Goal: Task Accomplishment & Management: Manage account settings

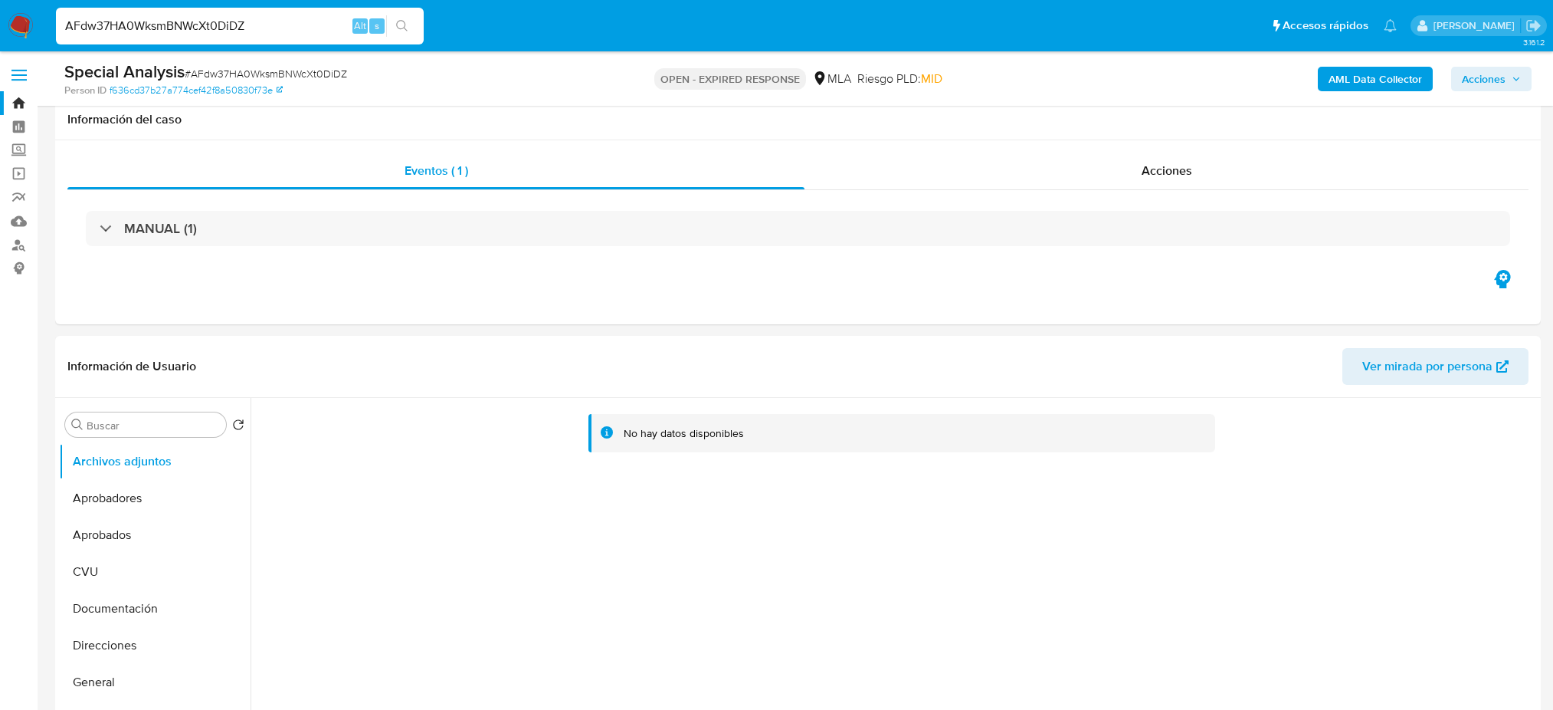
select select "10"
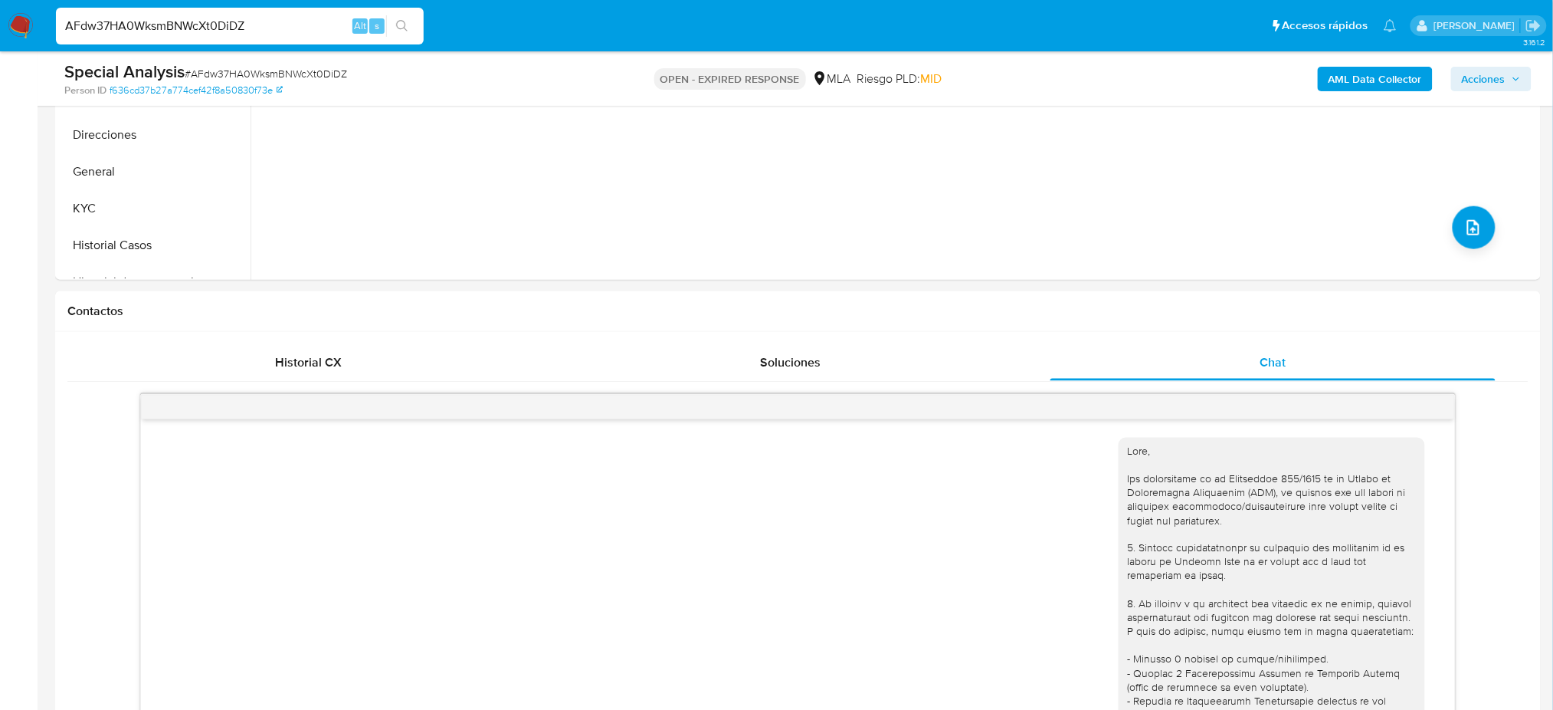
click at [29, 25] on img at bounding box center [21, 26] width 26 height 26
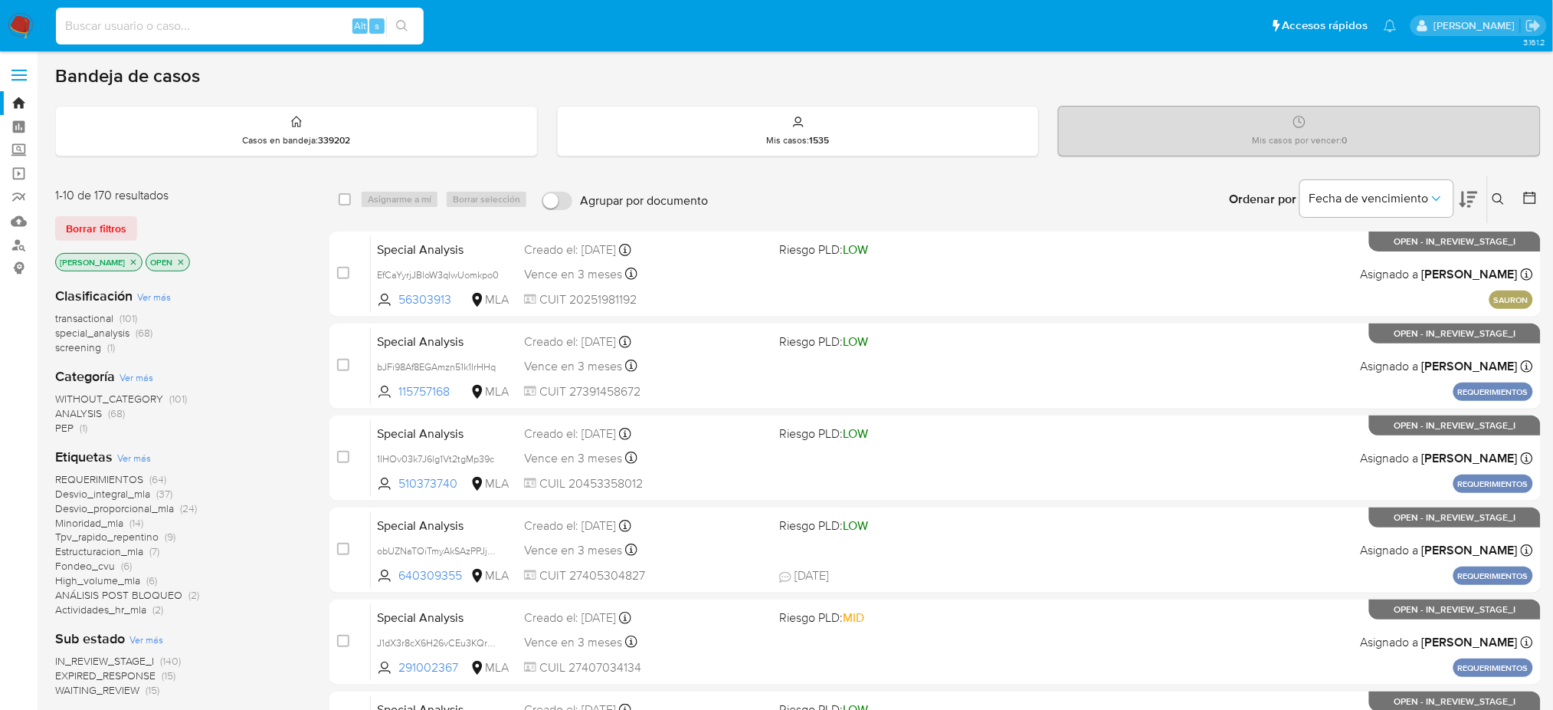
click at [184, 31] on input at bounding box center [240, 26] width 368 height 20
paste input "Kf0p6Ca4dxdzlNRPgYILaTUD"
type input "Kf0p6Ca4dxdzlNRPgYILaTUD"
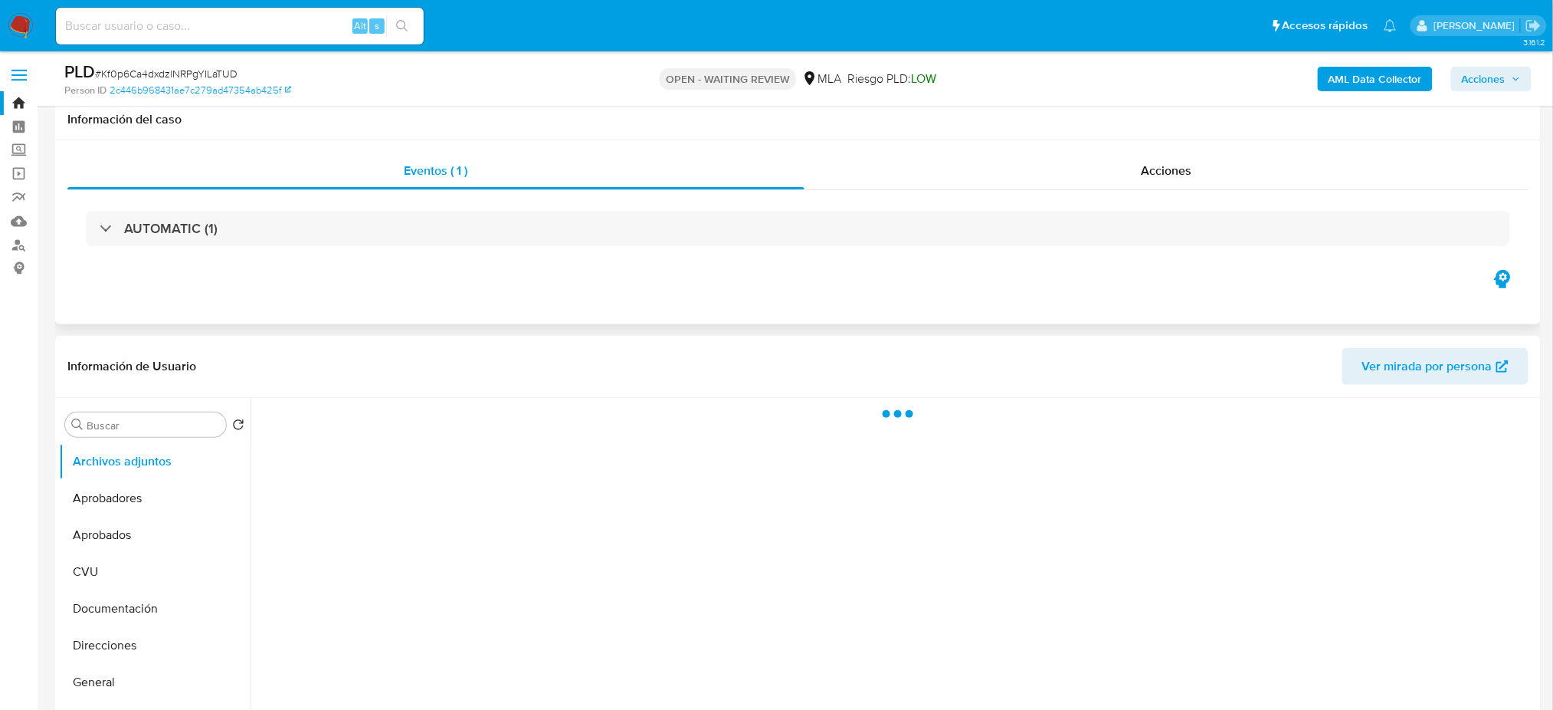
scroll to position [352, 0]
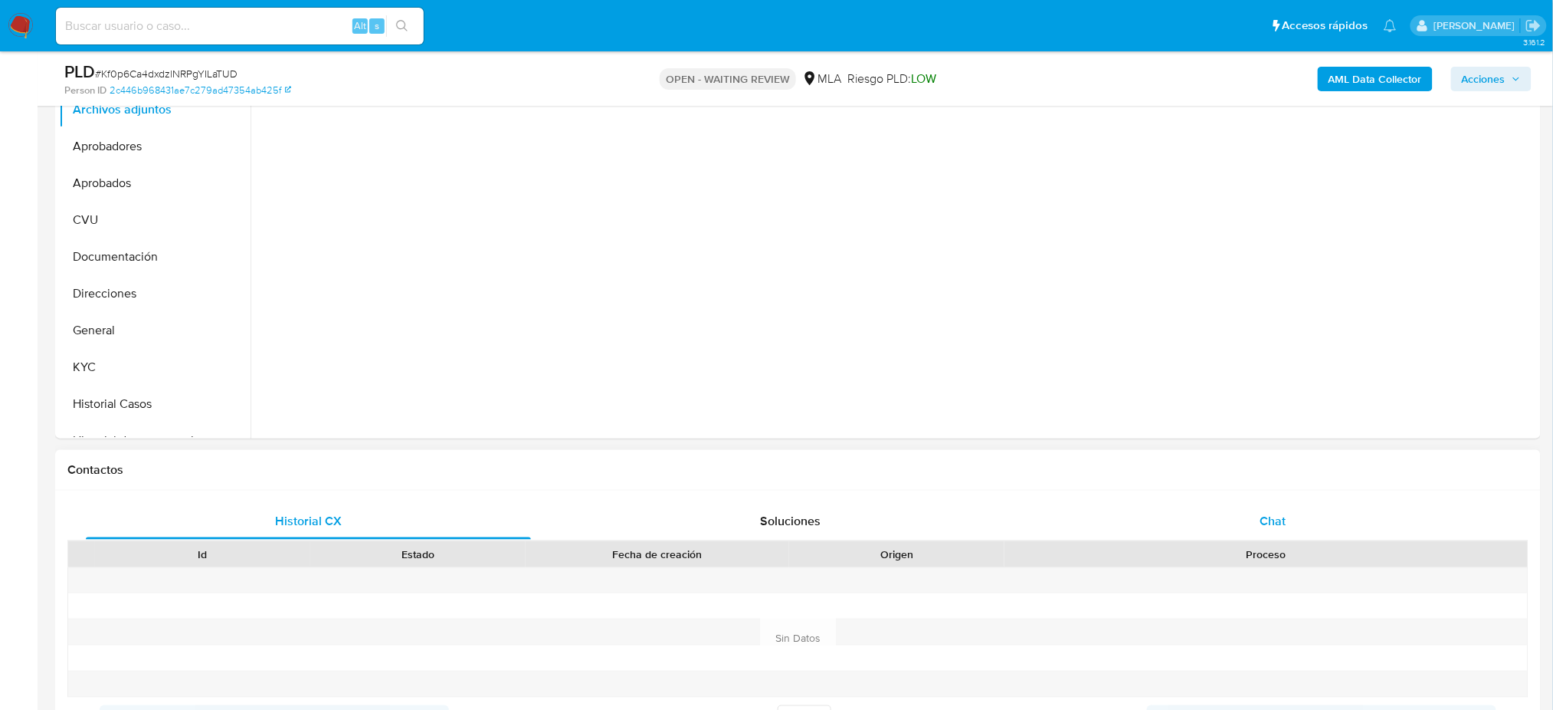
select select "10"
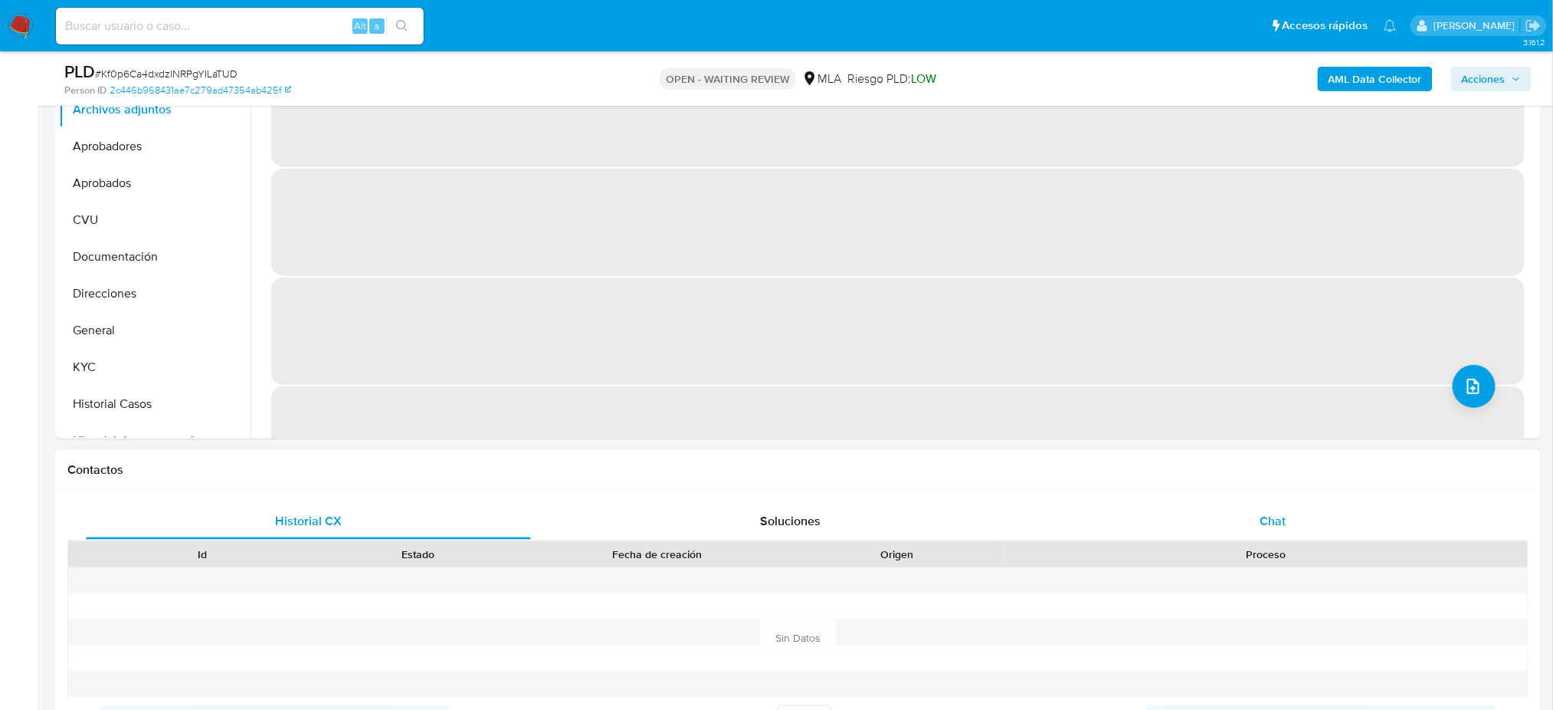
click at [1310, 530] on div "Chat" at bounding box center [1273, 521] width 445 height 37
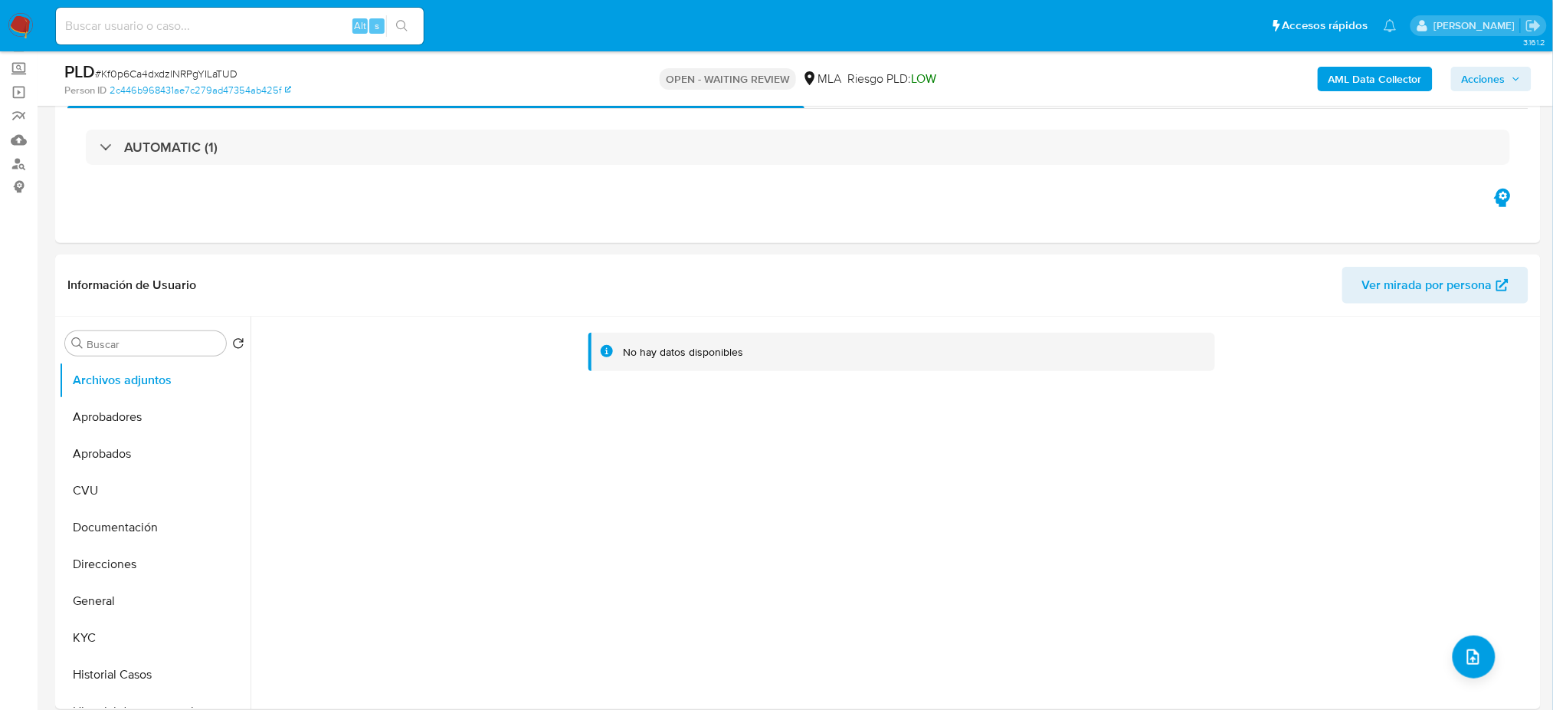
scroll to position [80, 0]
click at [157, 646] on button "KYC" at bounding box center [148, 639] width 179 height 37
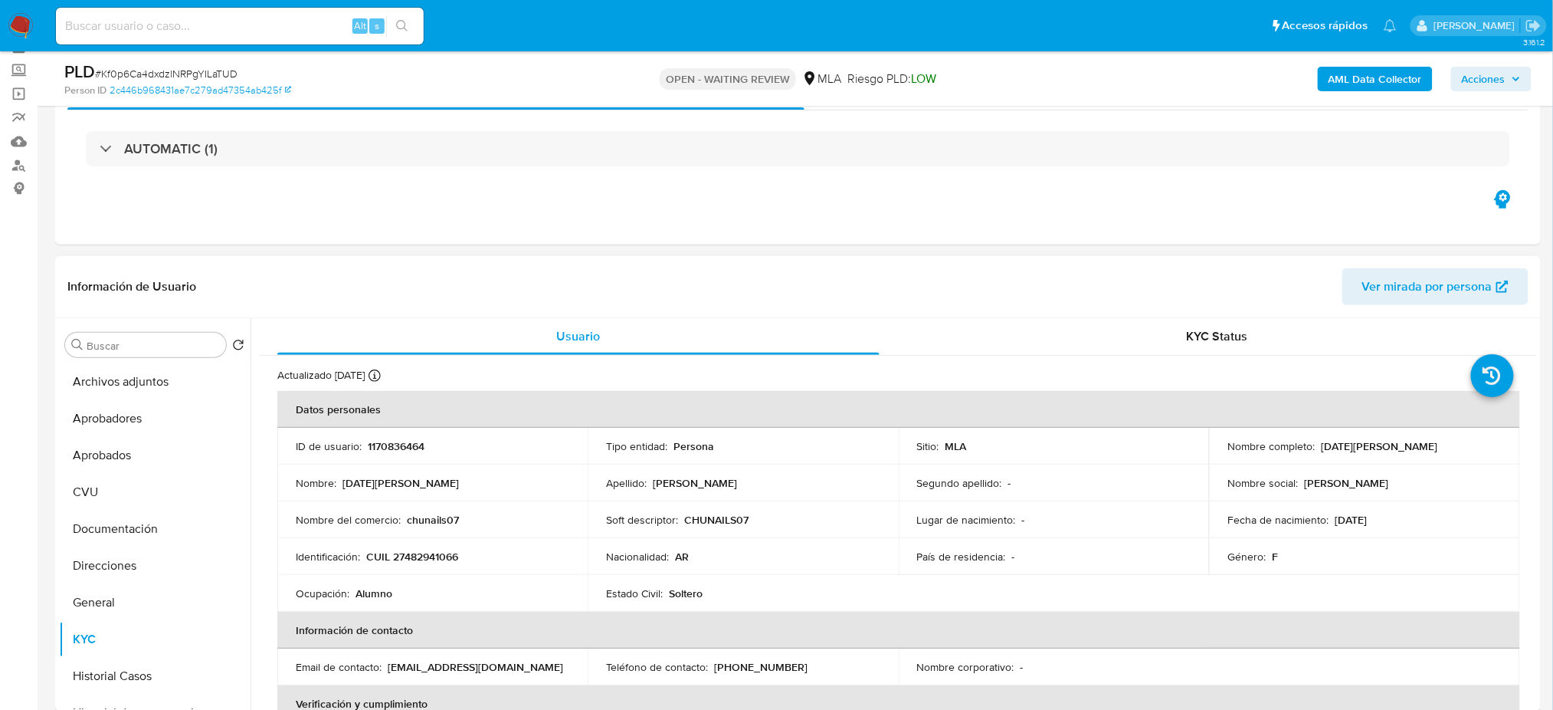
click at [421, 560] on p "CUIL 27482941066" at bounding box center [412, 556] width 92 height 14
copy p "27482941066"
click at [291, 28] on input at bounding box center [240, 26] width 368 height 20
paste input "di5KOP7EJjixEyIGwNPThF2H"
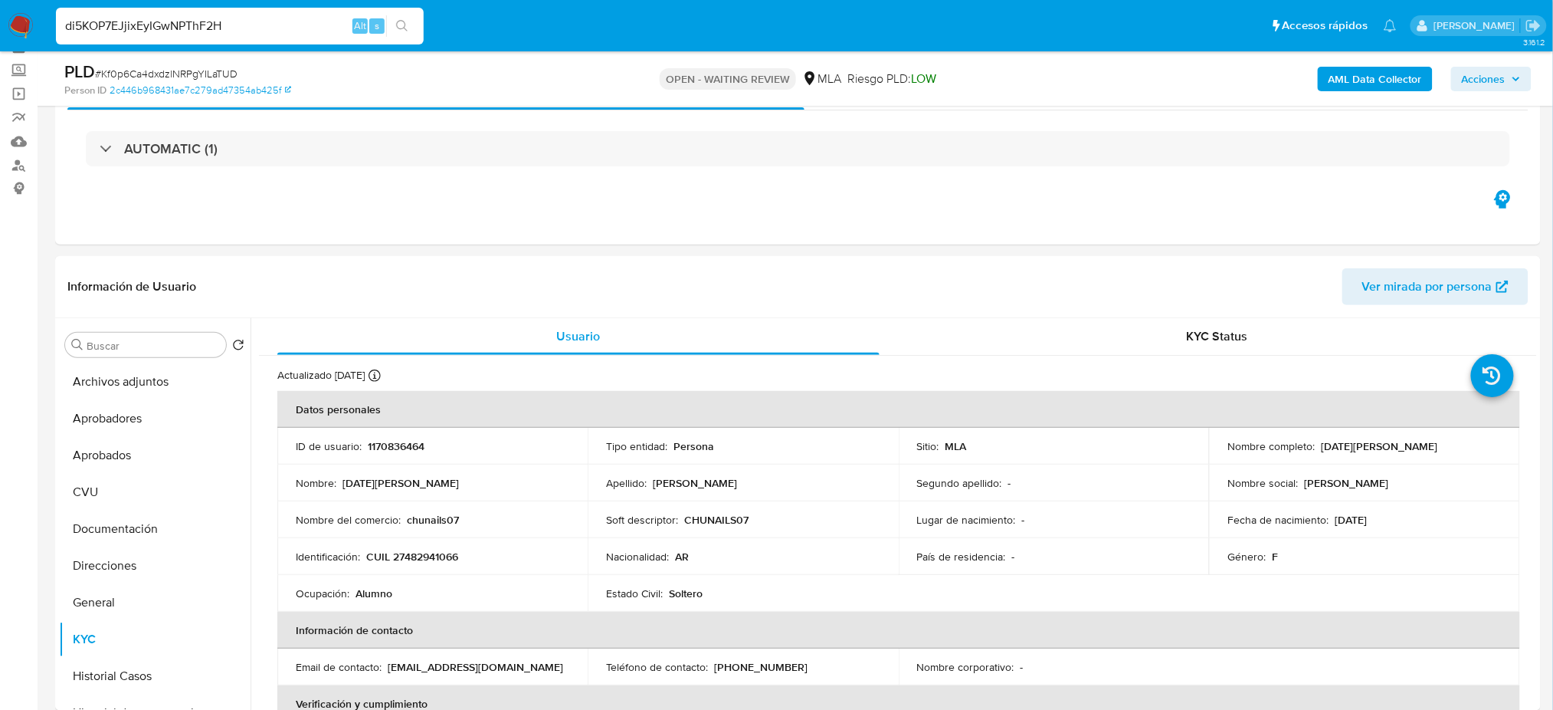
type input "di5KOP7EJjixEyIGwNPThF2H"
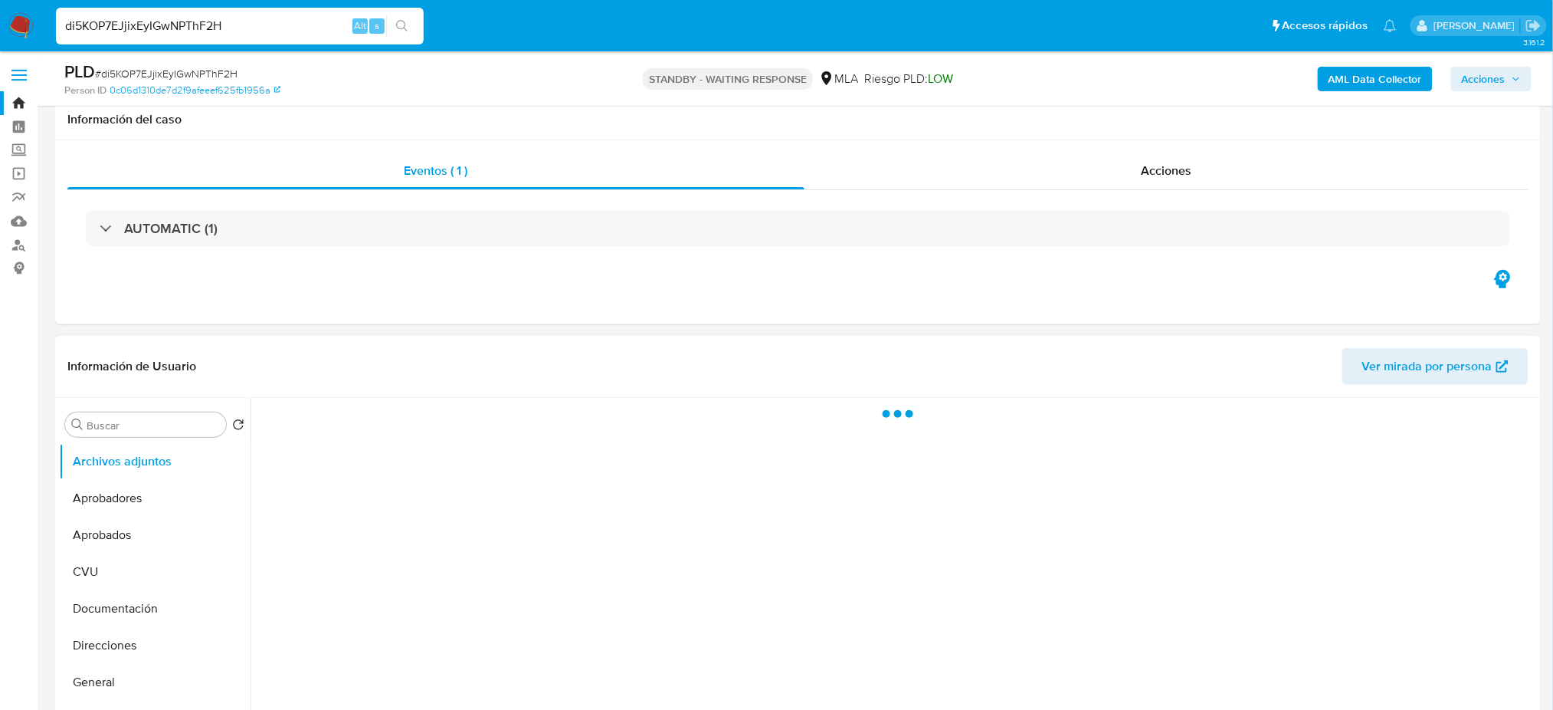
scroll to position [439, 0]
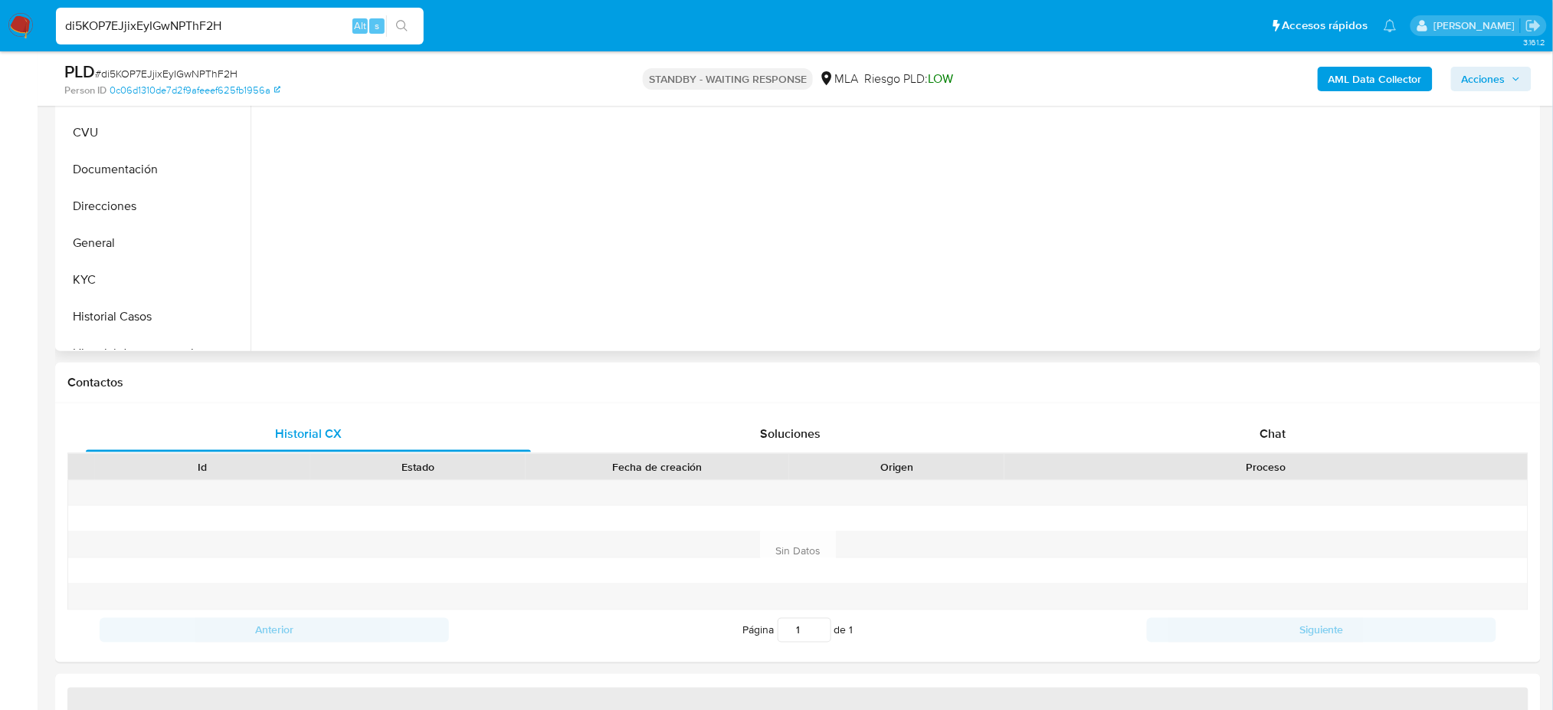
select select "10"
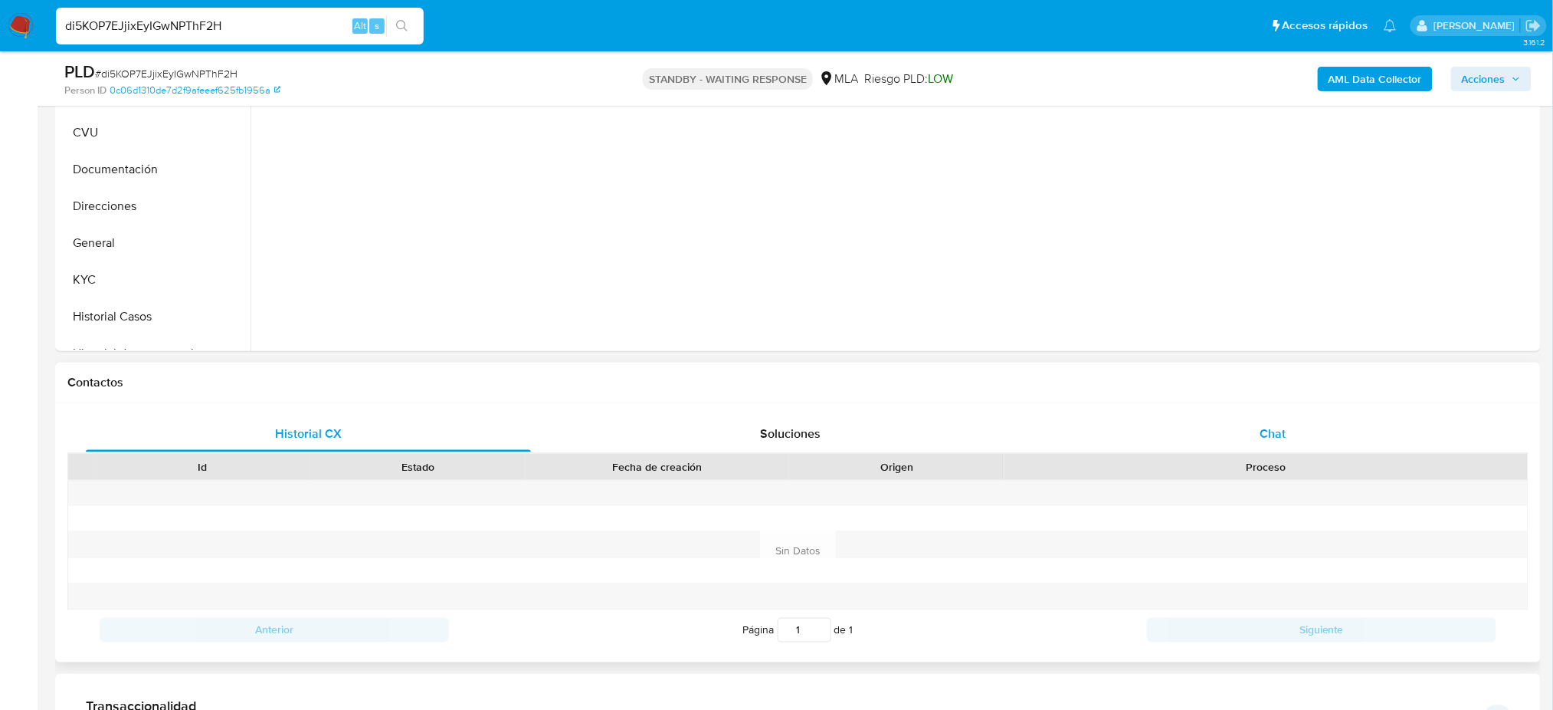
click at [1291, 424] on div "Chat" at bounding box center [1273, 433] width 445 height 37
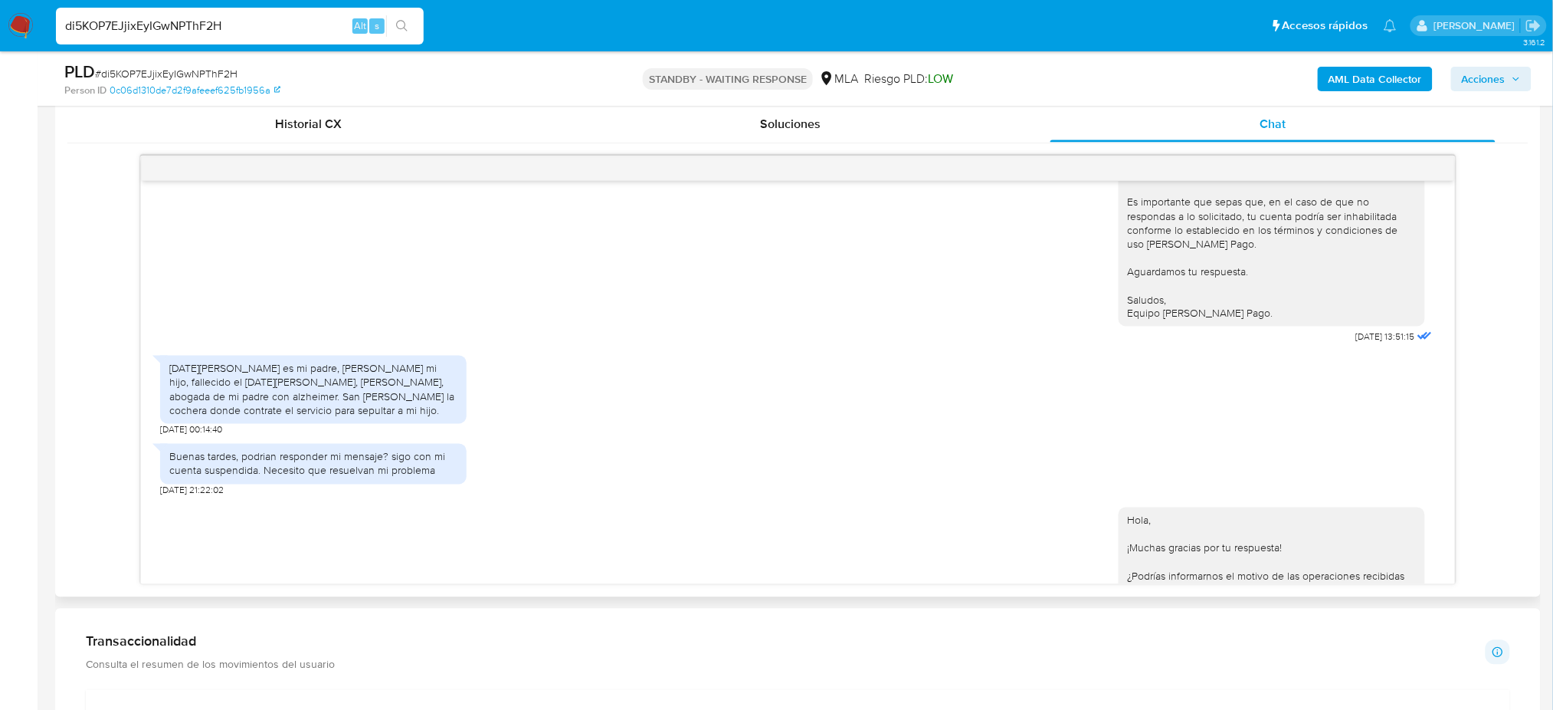
scroll to position [1585, 0]
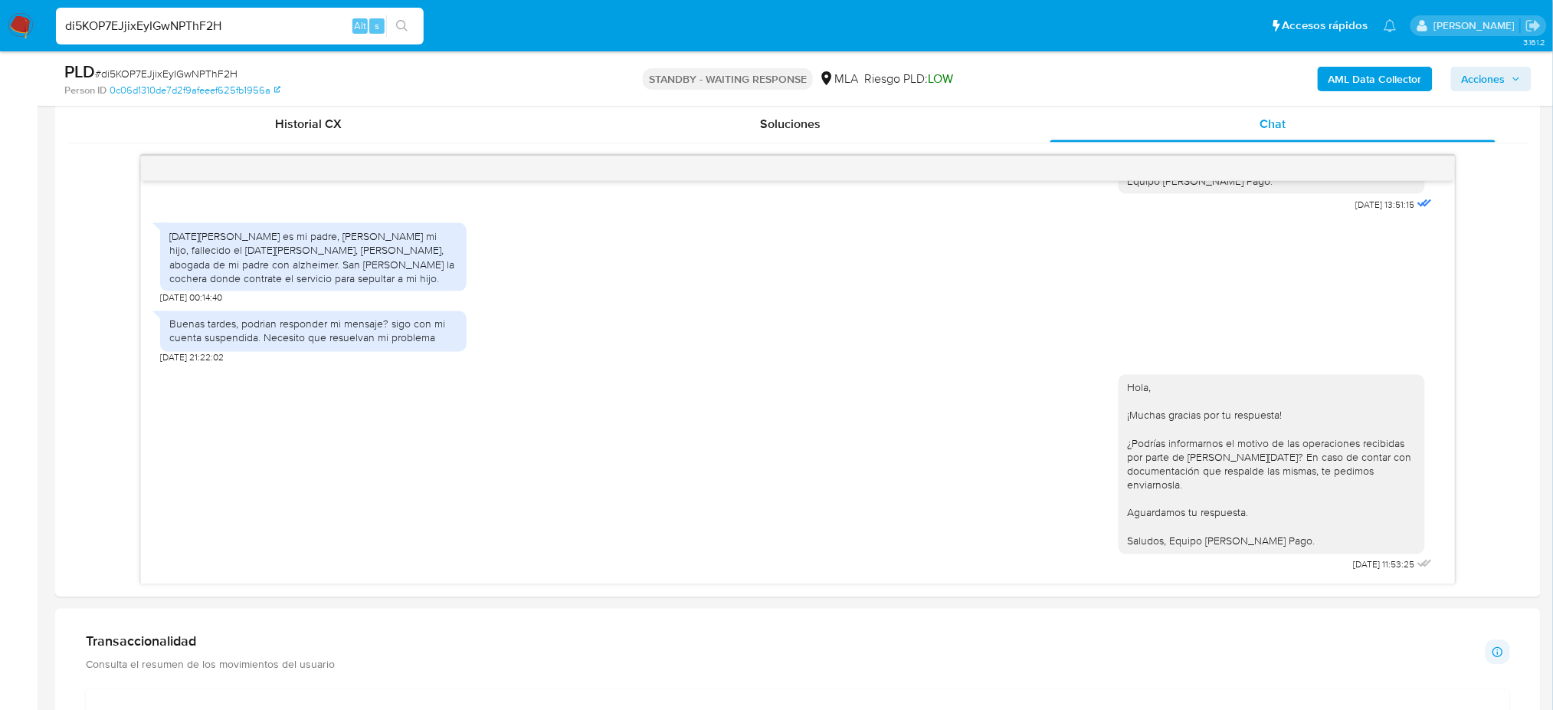
drag, startPoint x: 248, startPoint y: 28, endPoint x: 0, endPoint y: 49, distance: 249.2
click at [0, 49] on nav "Pausado Ver notificaciones di5KOP7EJjixEyIGwNPThF2H Alt s Accesos rápidos Presi…" at bounding box center [776, 25] width 1553 height 51
paste input "whzfTHqVkCBAsA664ETtt4xV"
type input "whzfTHqVkCBAsA664ETtt4xV"
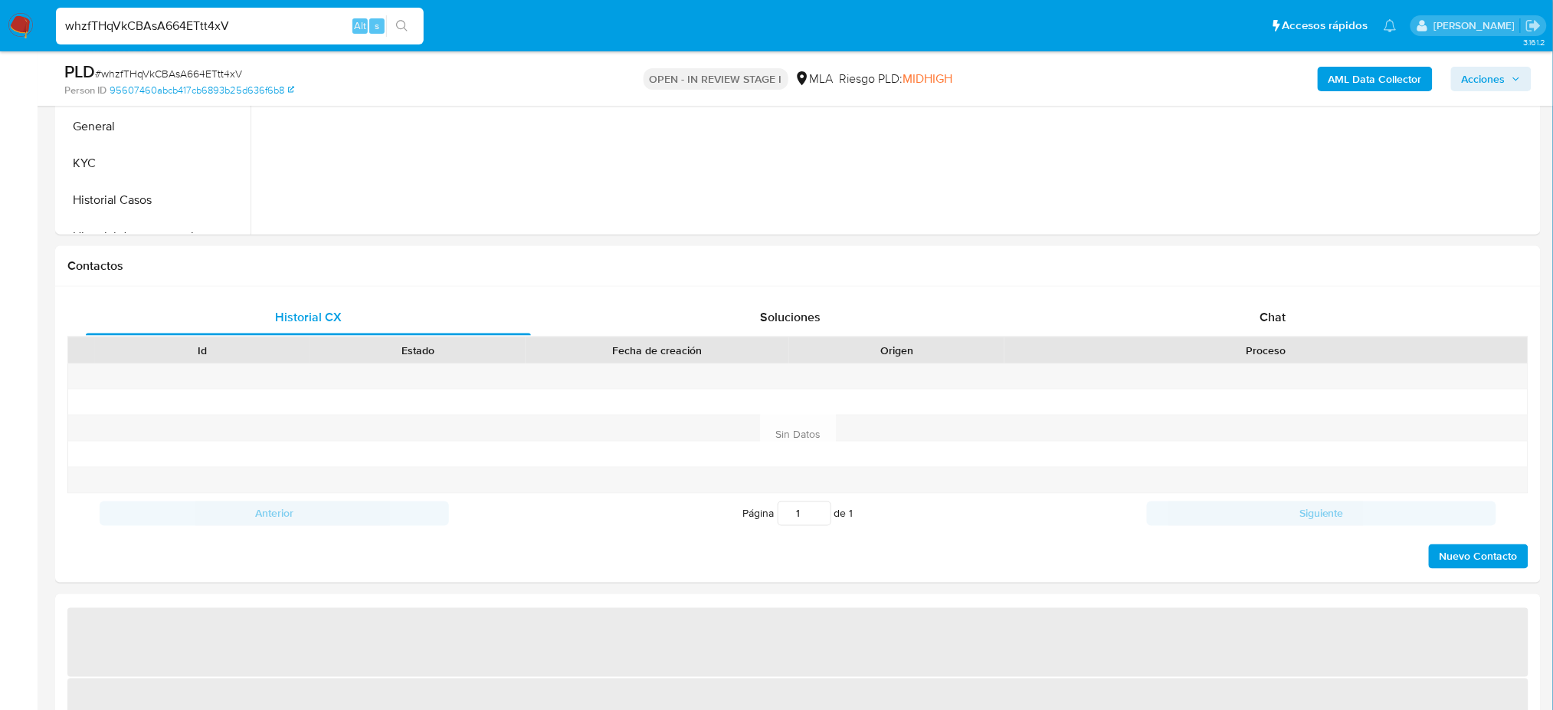
scroll to position [565, 0]
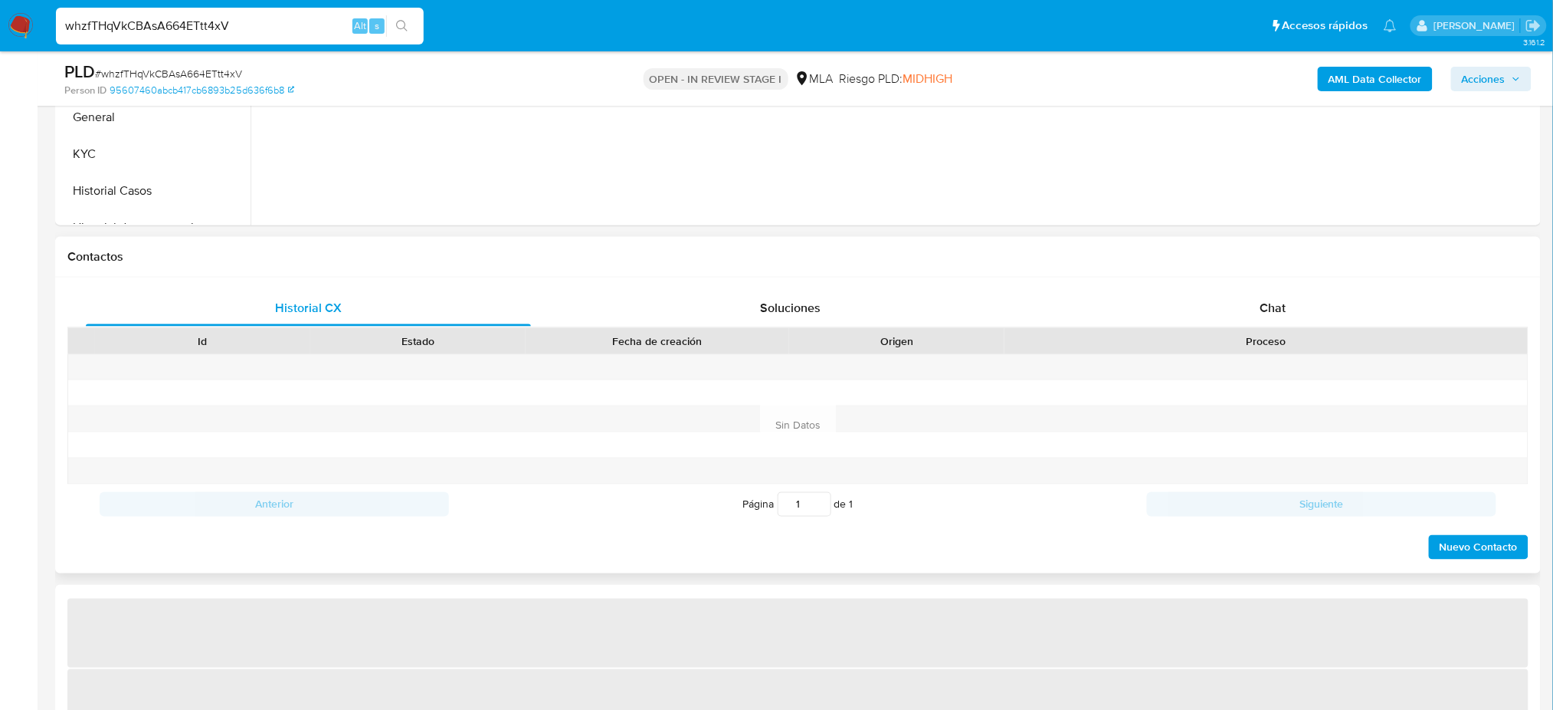
select select "10"
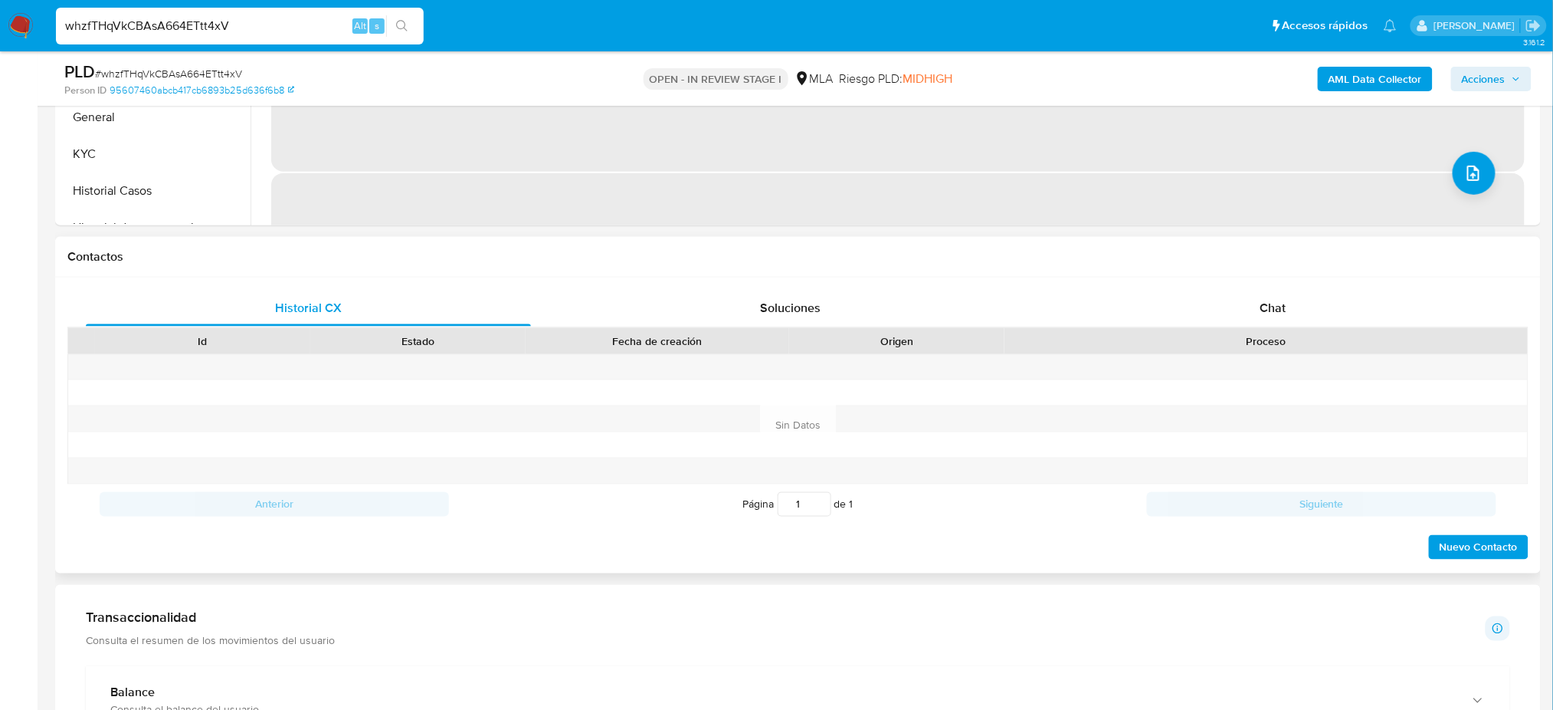
click at [1258, 286] on div "Historial CX Soluciones Chat Id Estado Fecha de creación Origen Proceso Anterio…" at bounding box center [798, 425] width 1486 height 296
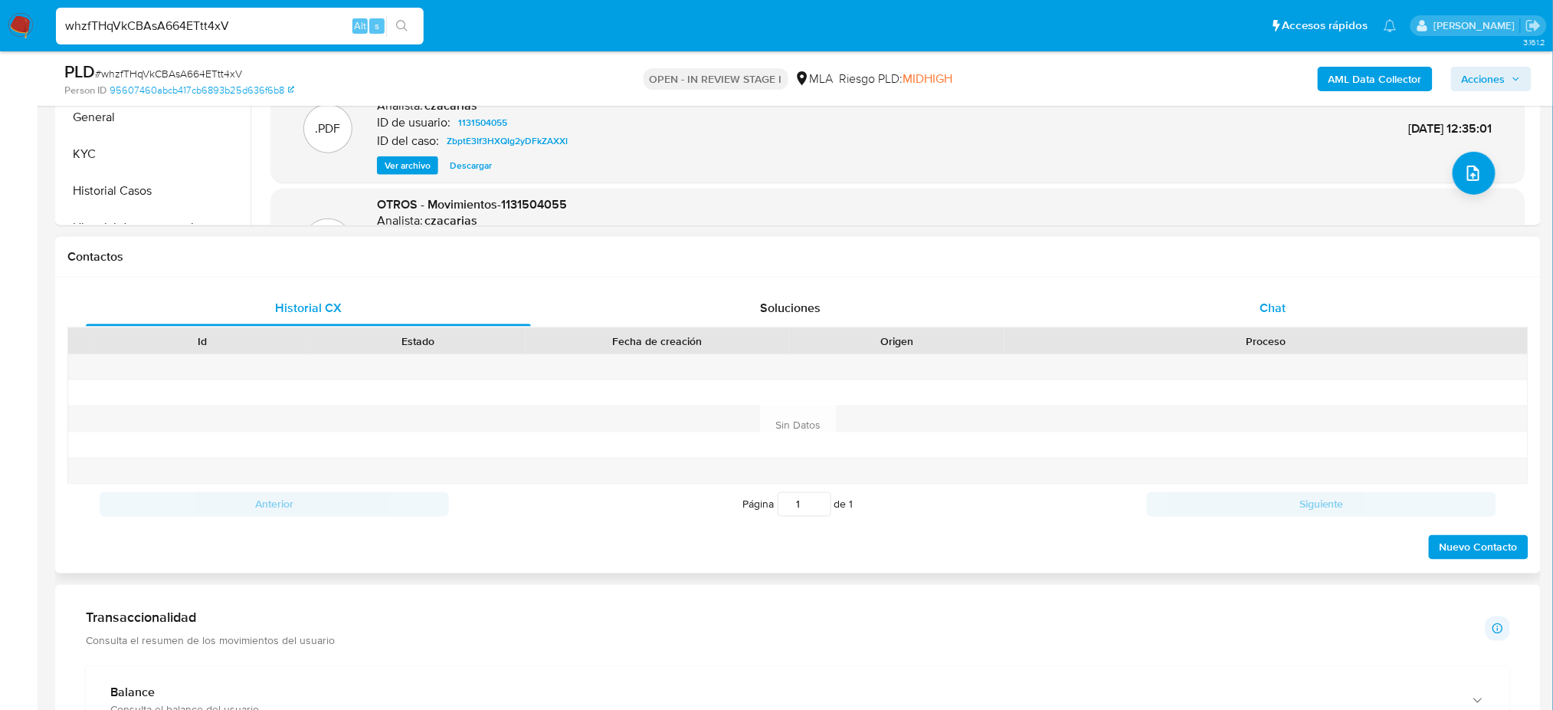
click at [1281, 301] on span "Chat" at bounding box center [1273, 308] width 26 height 18
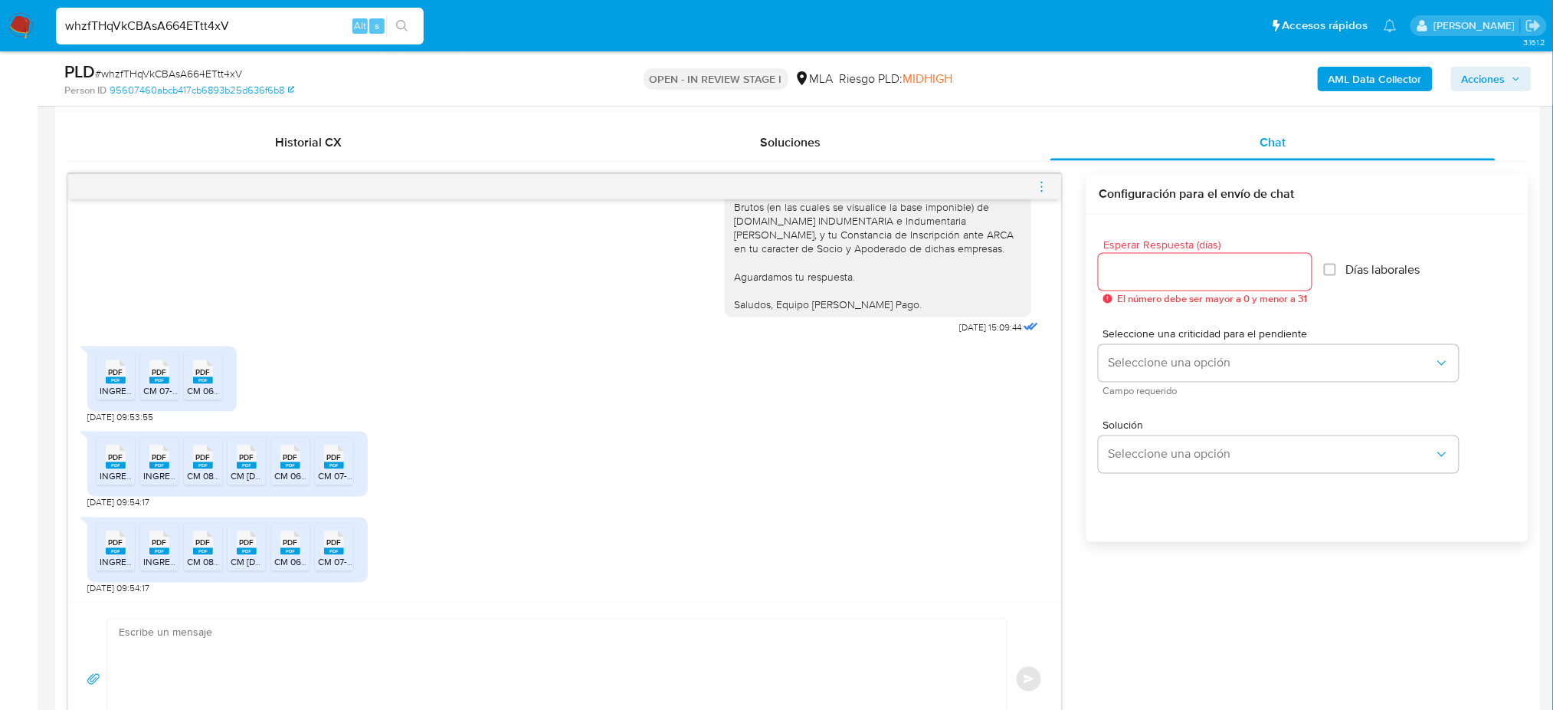
scroll to position [734, 0]
drag, startPoint x: 240, startPoint y: 31, endPoint x: 0, endPoint y: 92, distance: 247.6
paste input "60IzXSs0joaWRhH6GtUu5he"
type input "w60IzXSs0joaWRhH6GtUu5he"
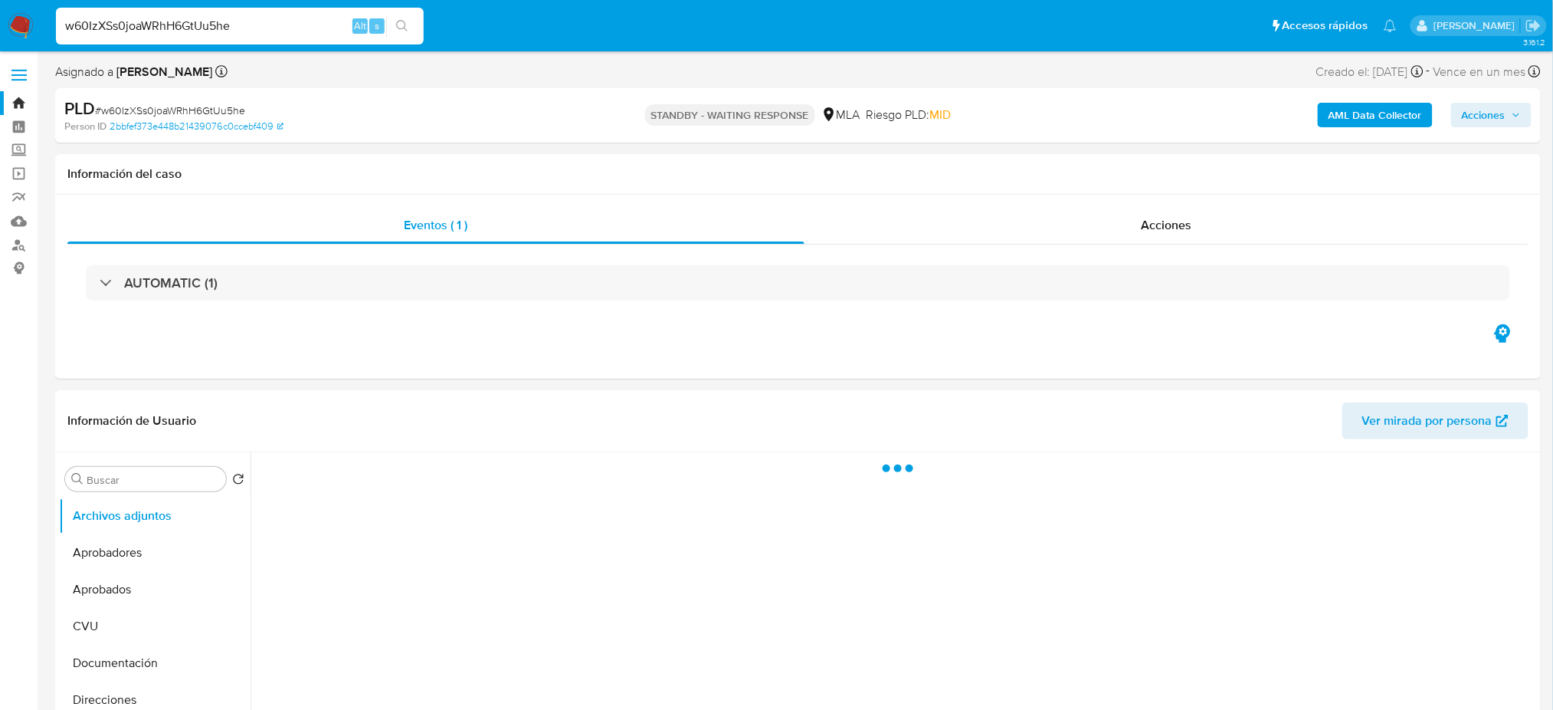
select select "10"
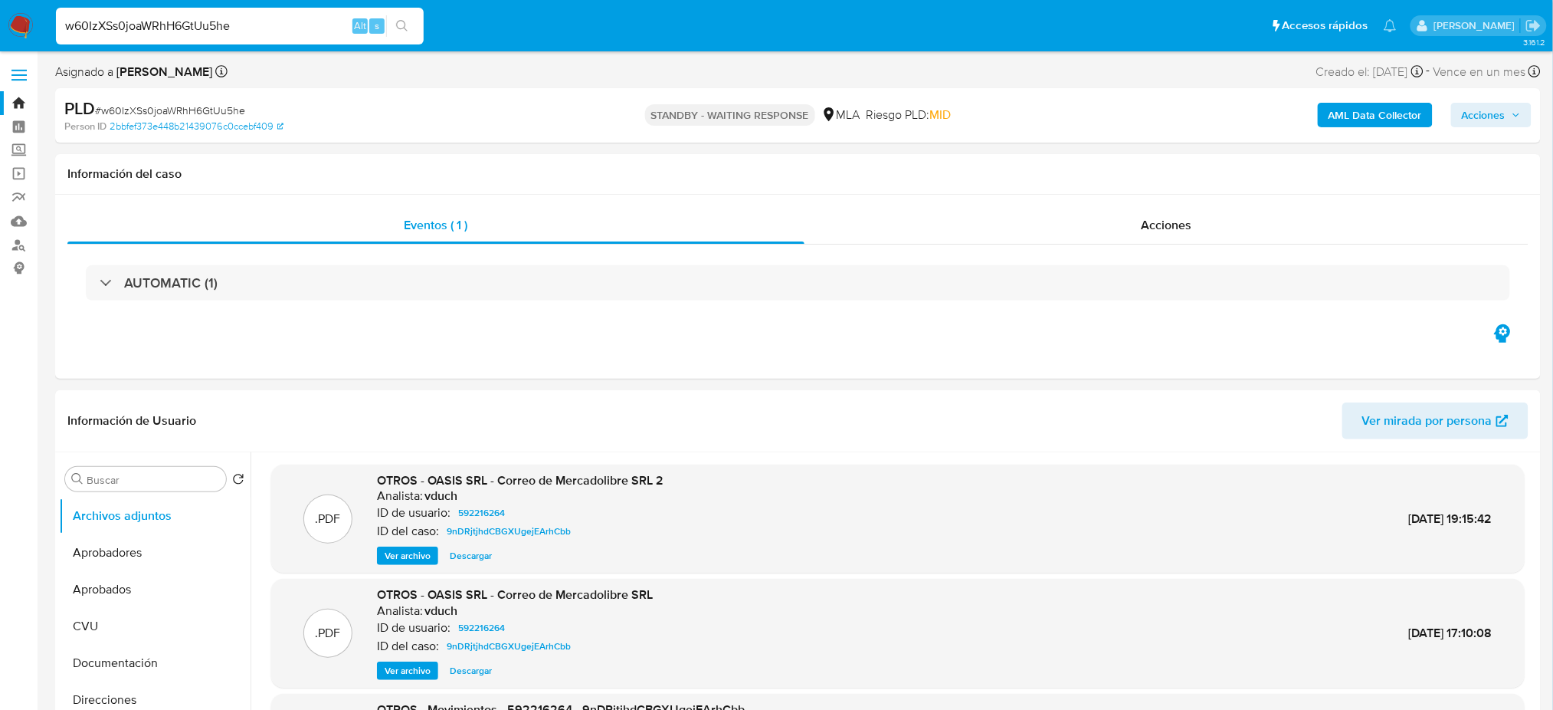
drag, startPoint x: 263, startPoint y: 21, endPoint x: 30, endPoint y: 3, distance: 233.7
click at [30, 3] on nav "Pausado Ver notificaciones w60IzXSs0joaWRhH6GtUu5he Alt s Accesos rápidos Presi…" at bounding box center [776, 25] width 1553 height 51
paste input "EnO7JjFO3aeDAA5cCOK4OO8b"
type input "EnO7JjFO3aeDAA5cCOK4OO8b"
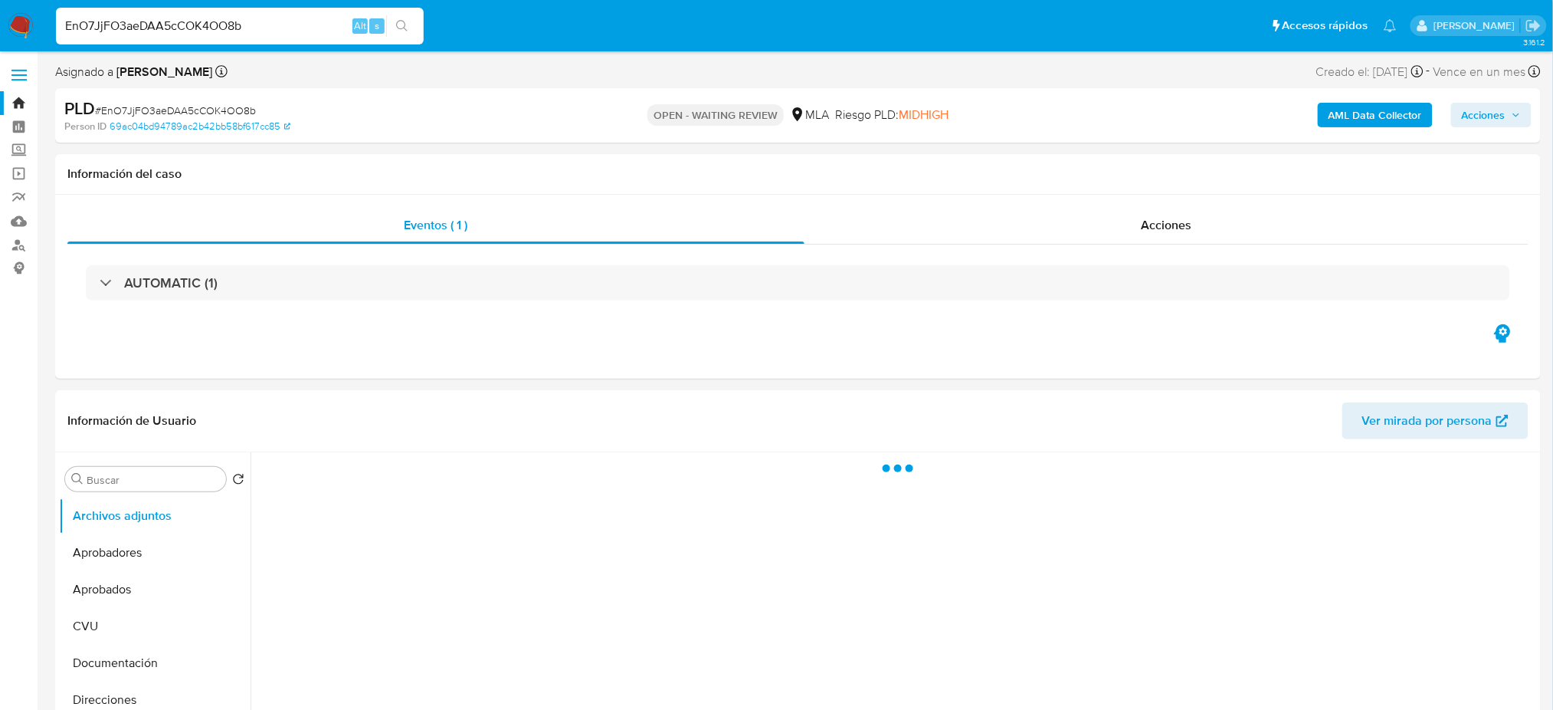
select select "10"
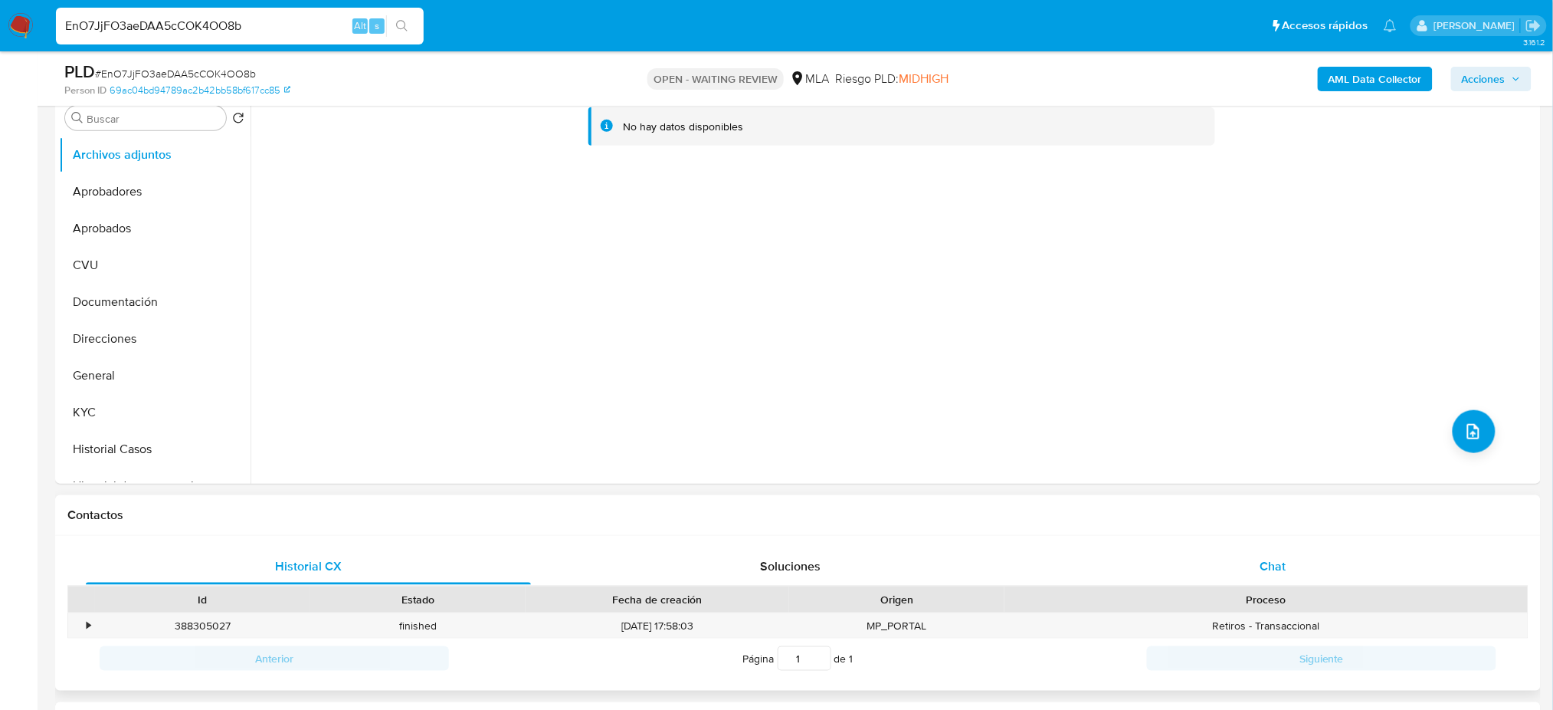
drag, startPoint x: 1329, startPoint y: 560, endPoint x: 1289, endPoint y: 559, distance: 39.9
click at [1330, 561] on div "Chat" at bounding box center [1273, 566] width 445 height 37
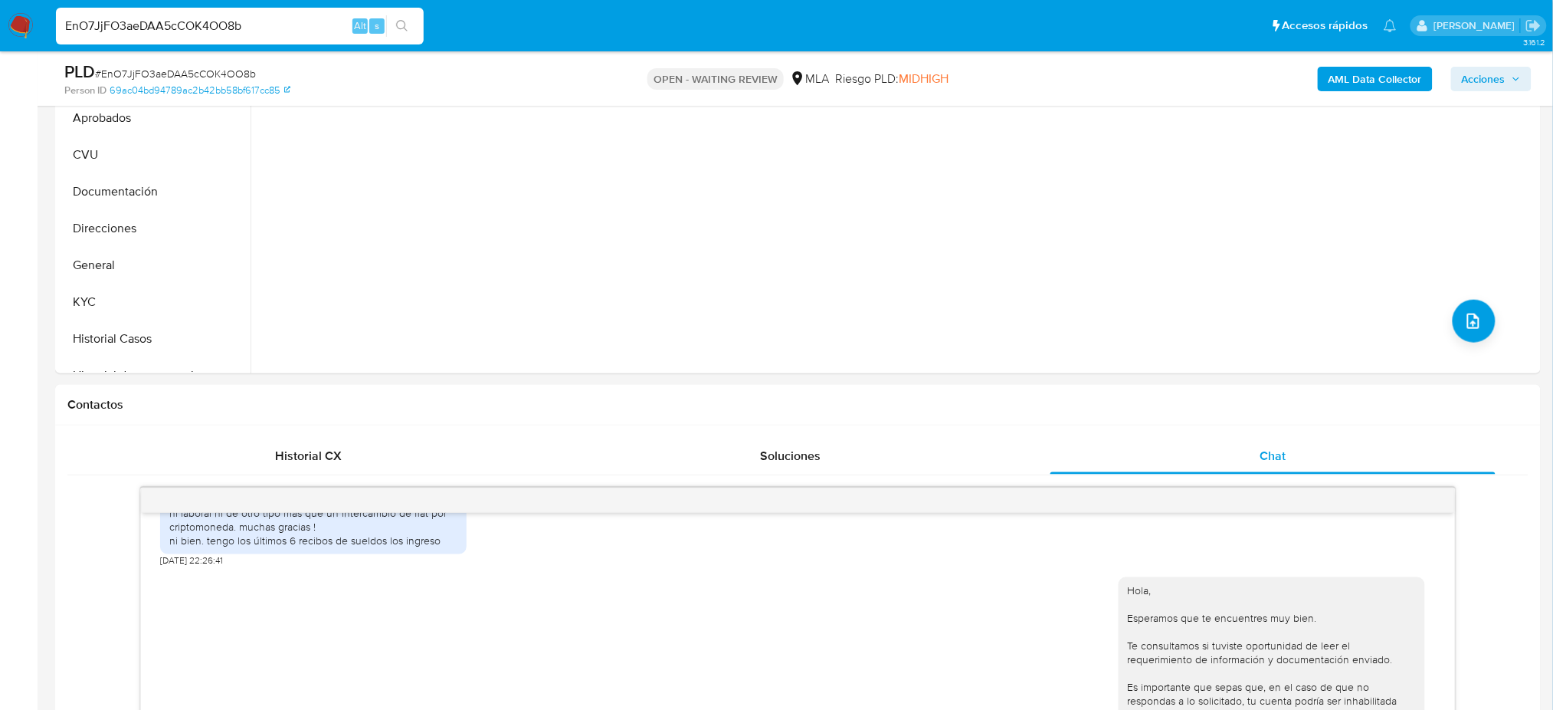
scroll to position [408, 0]
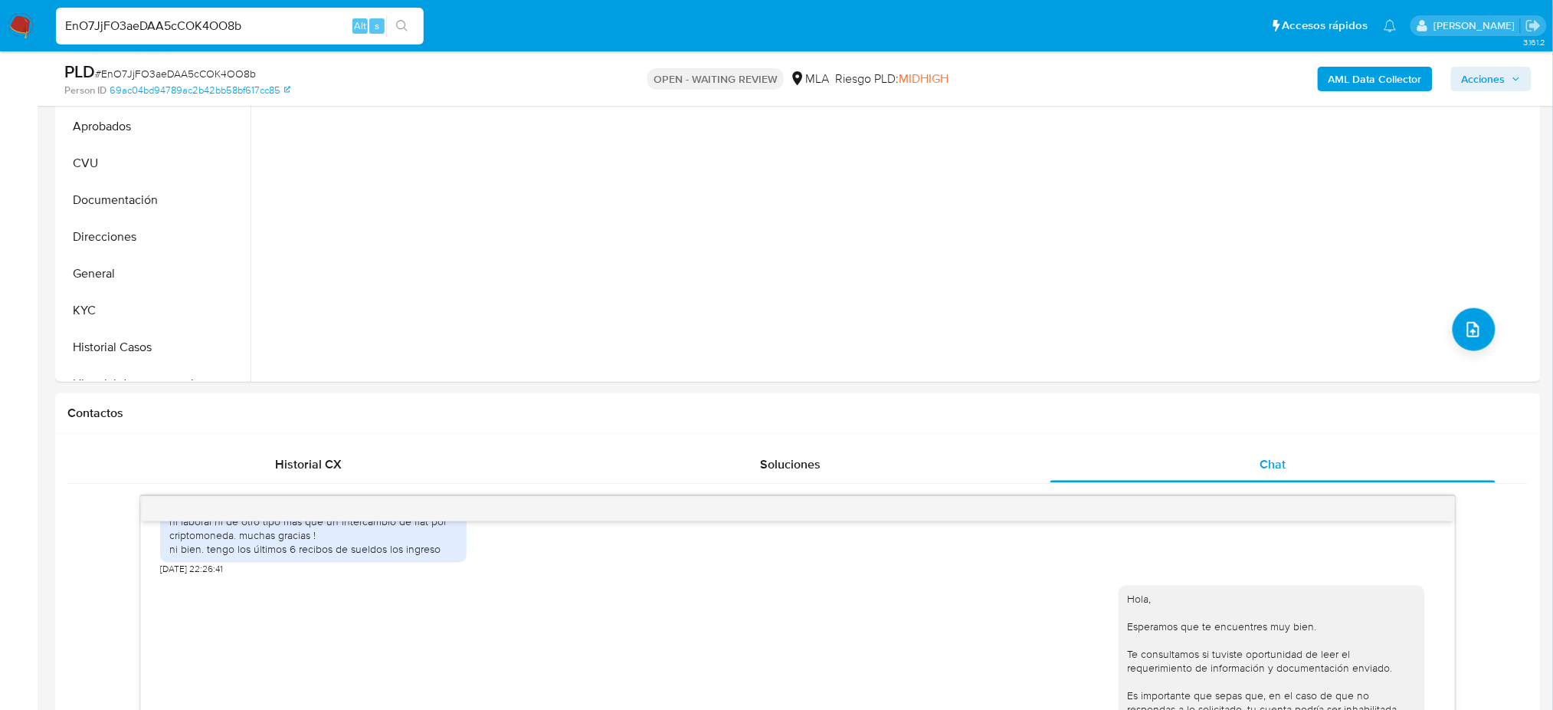
click at [224, 77] on span "# EnO7JjFO3aeDAA5cCOK4OO8b" at bounding box center [175, 73] width 161 height 15
copy span "EnO7JjFO3aeDAA5cCOK4OO8b"
click at [27, 18] on img at bounding box center [21, 26] width 26 height 26
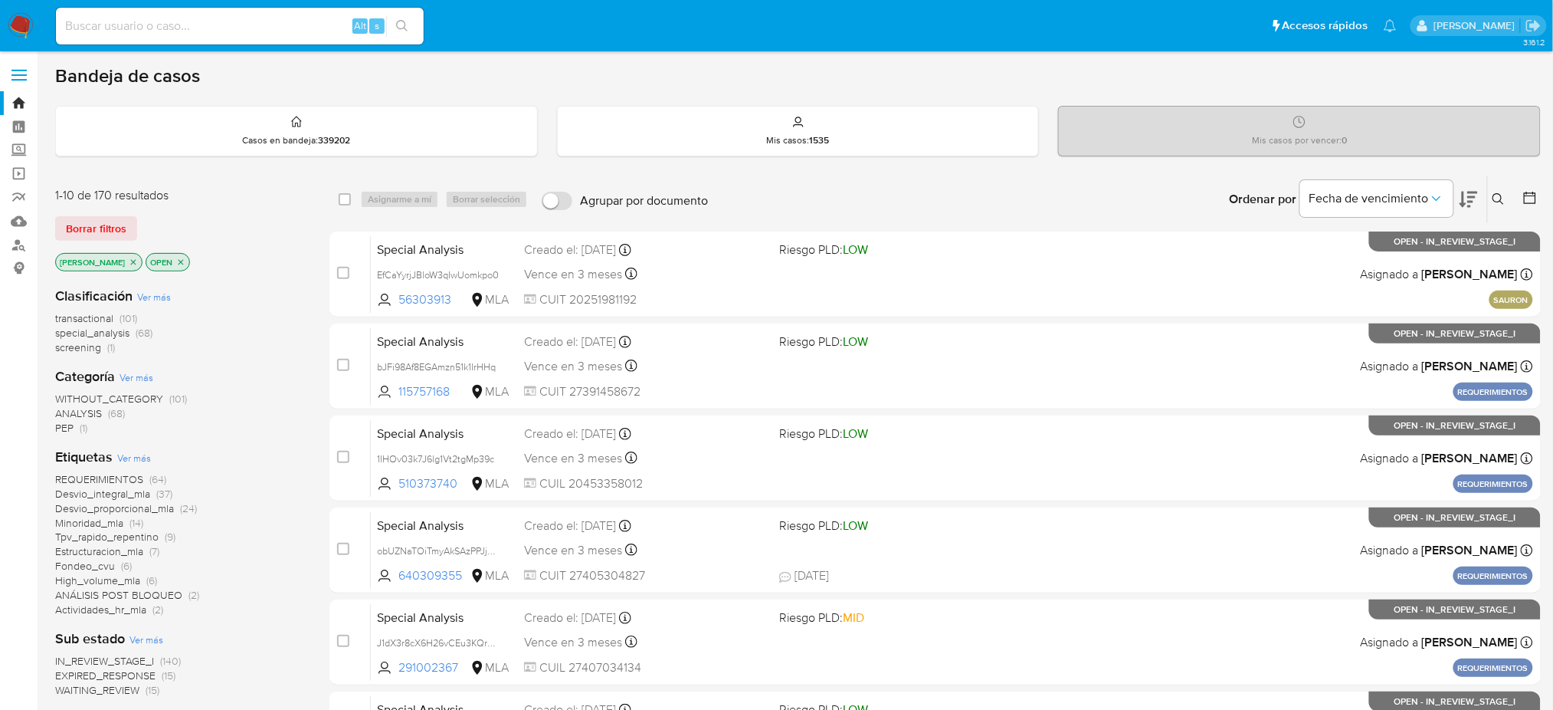
click at [1504, 202] on icon at bounding box center [1499, 199] width 12 height 12
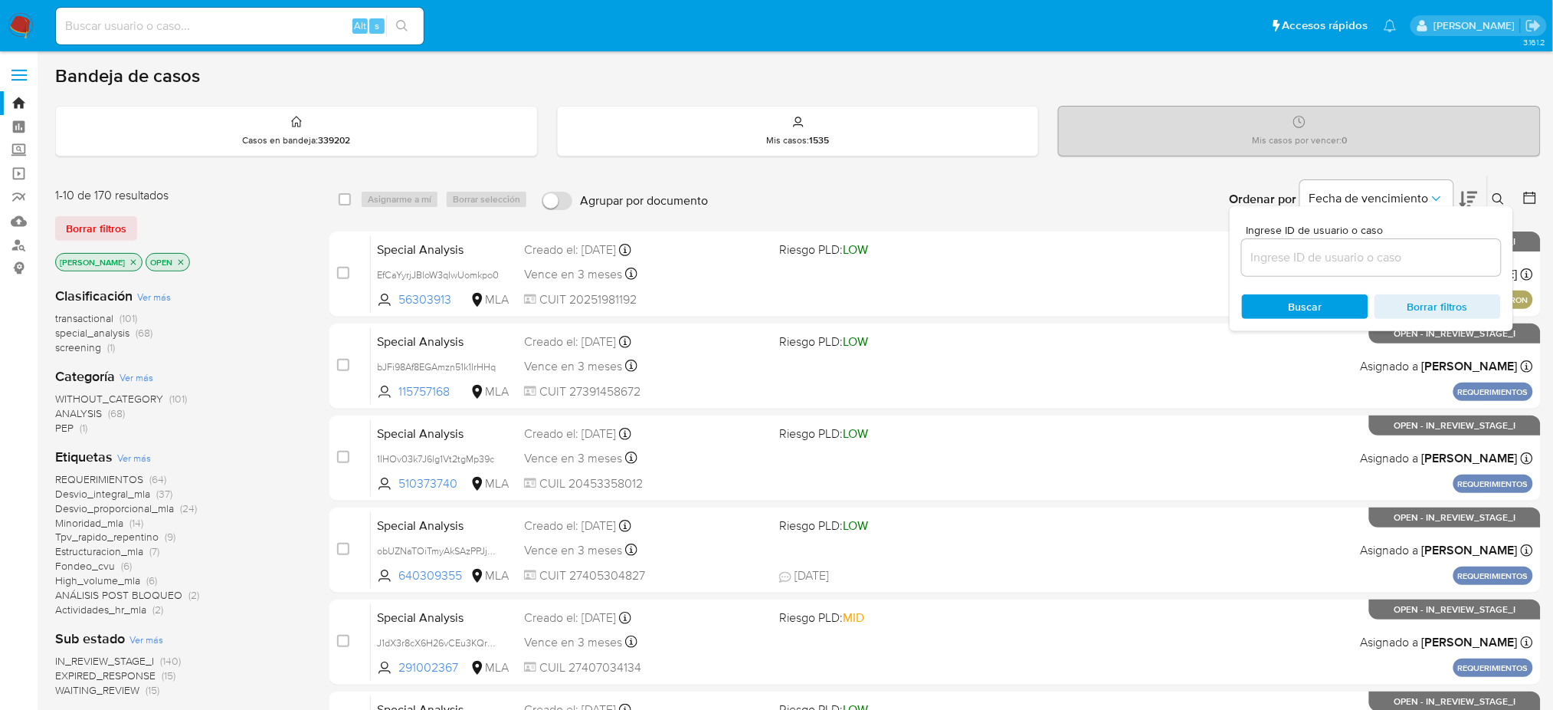
click at [1370, 276] on div "Ingrese ID de usuario o caso Buscar Borrar filtros" at bounding box center [1372, 268] width 284 height 125
drag, startPoint x: 1362, startPoint y: 267, endPoint x: 1353, endPoint y: 261, distance: 10.4
click at [1361, 267] on div at bounding box center [1371, 257] width 259 height 37
paste input "EnO7JjFO3aeDAA5cCOK4OO8b"
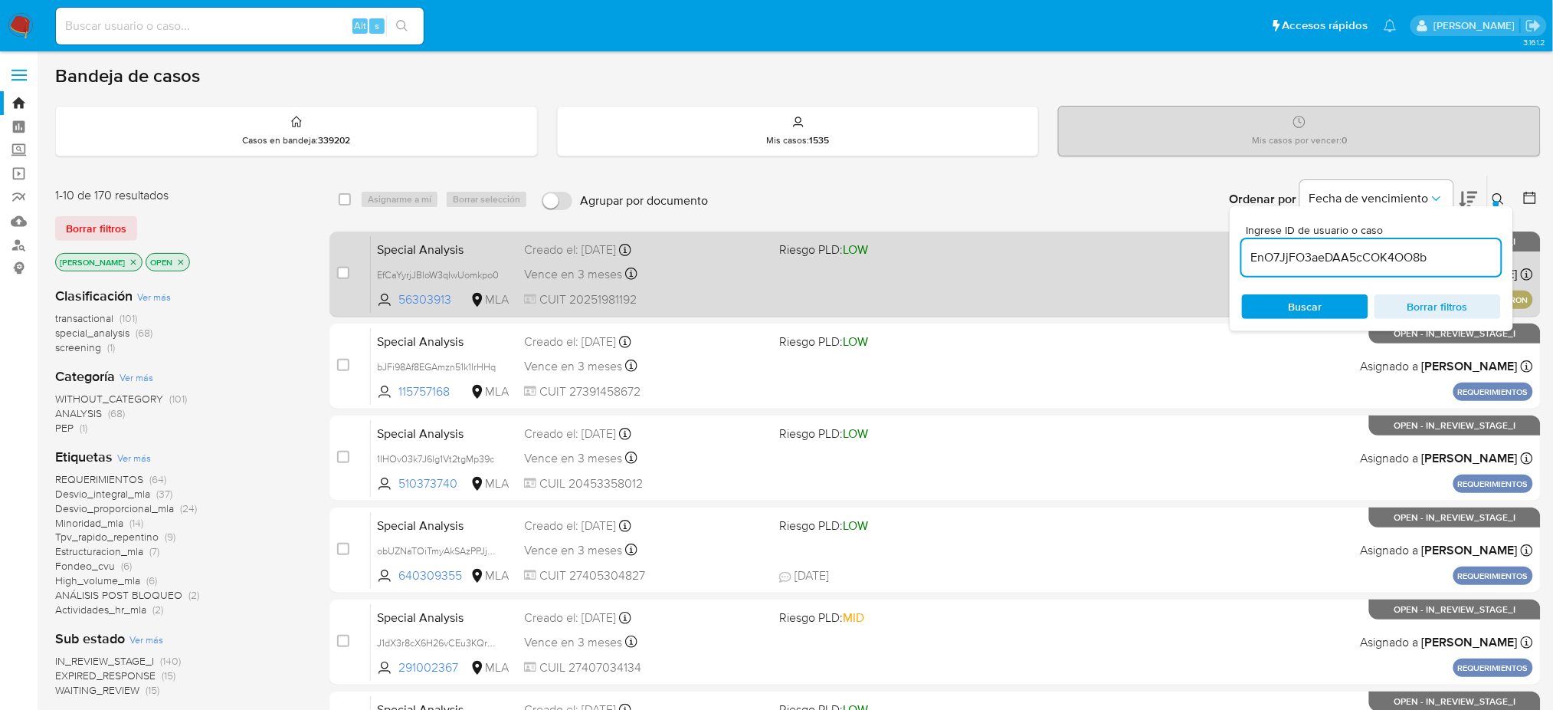
type input "EnO7JjFO3aeDAA5cCOK4OO8b"
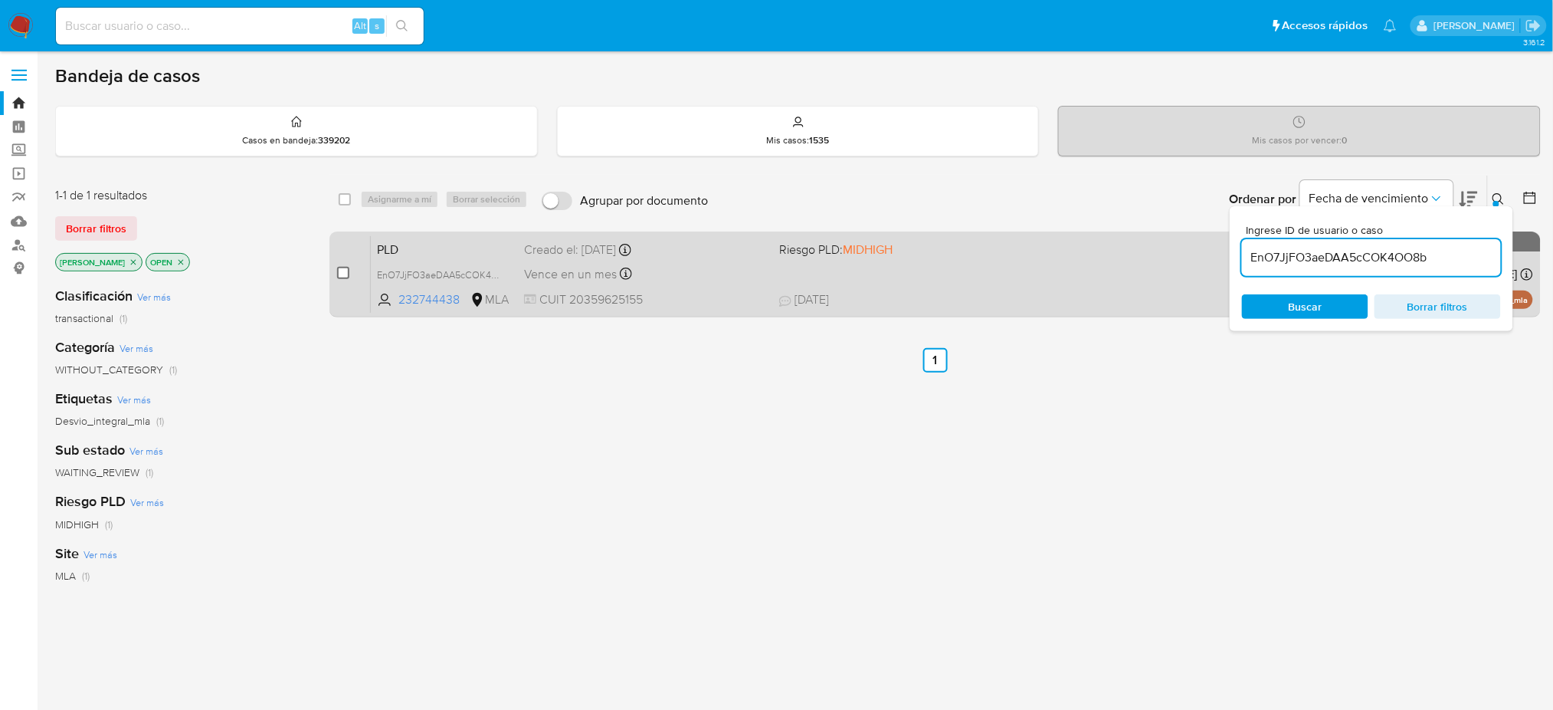
click at [348, 268] on input "checkbox" at bounding box center [343, 273] width 12 height 12
checkbox input "true"
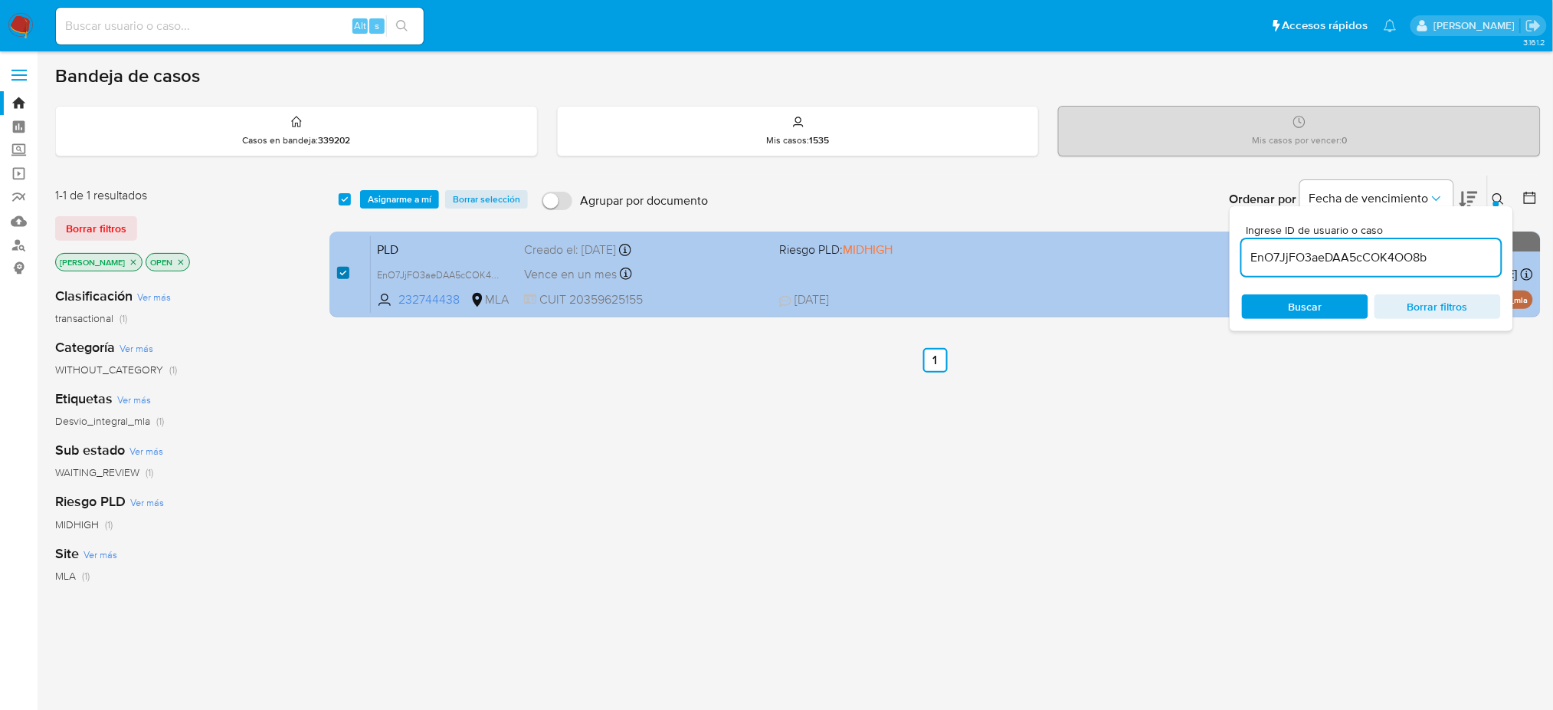
checkbox input "true"
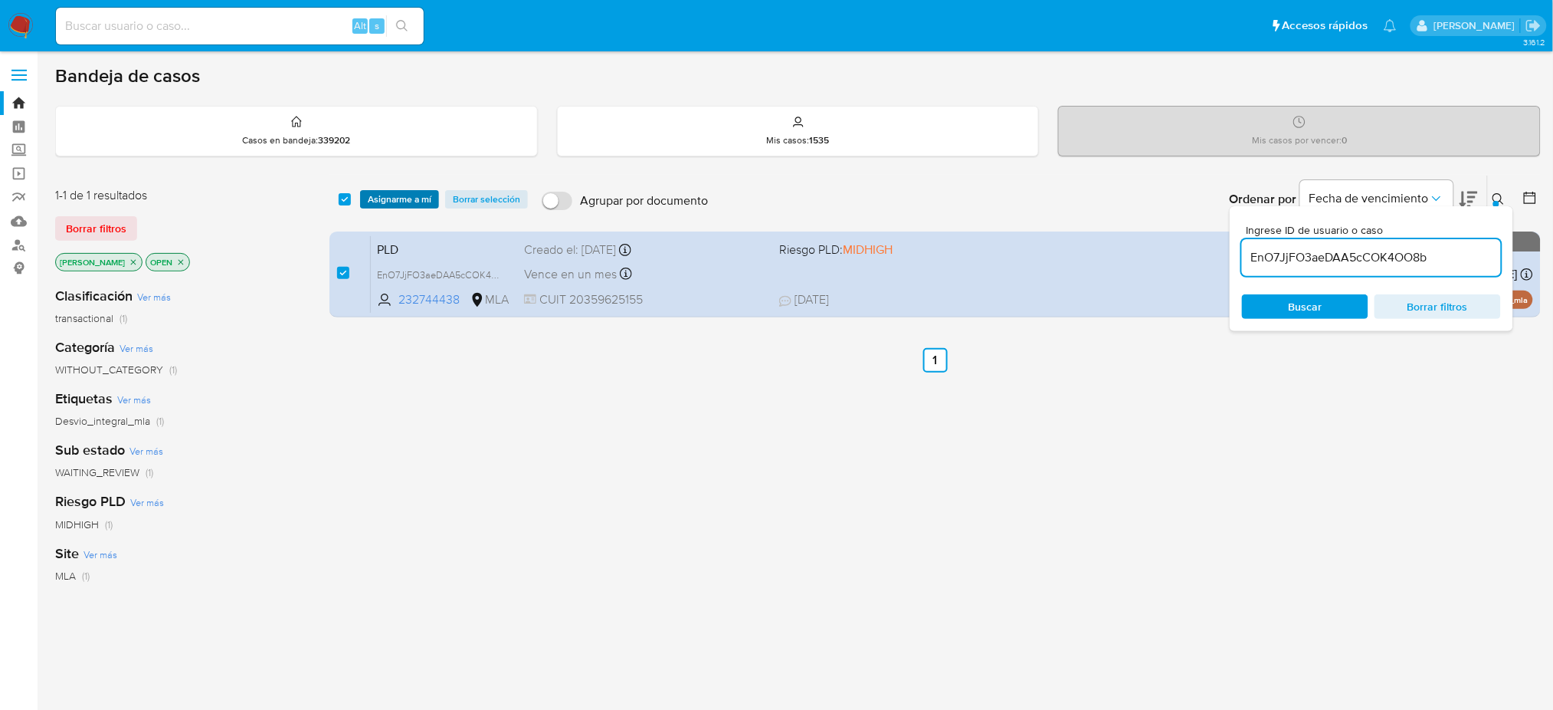
click at [393, 192] on span "Asignarme a mí" at bounding box center [400, 199] width 64 height 15
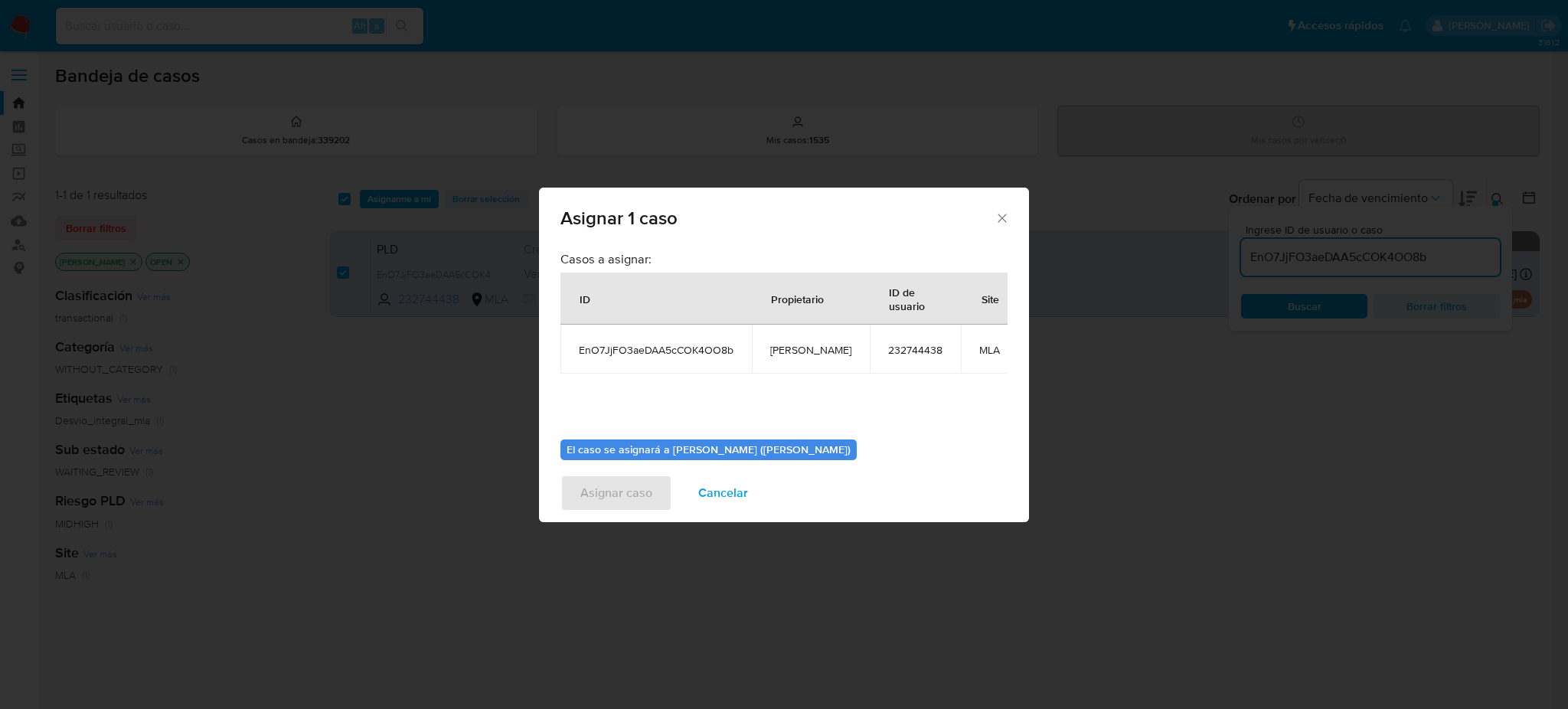
click at [791, 353] on span "[PERSON_NAME]" at bounding box center [810, 350] width 81 height 14
drag, startPoint x: 791, startPoint y: 353, endPoint x: 800, endPoint y: 353, distance: 9.0
click at [792, 353] on span "[PERSON_NAME]" at bounding box center [810, 350] width 81 height 14
copy span "[PERSON_NAME]"
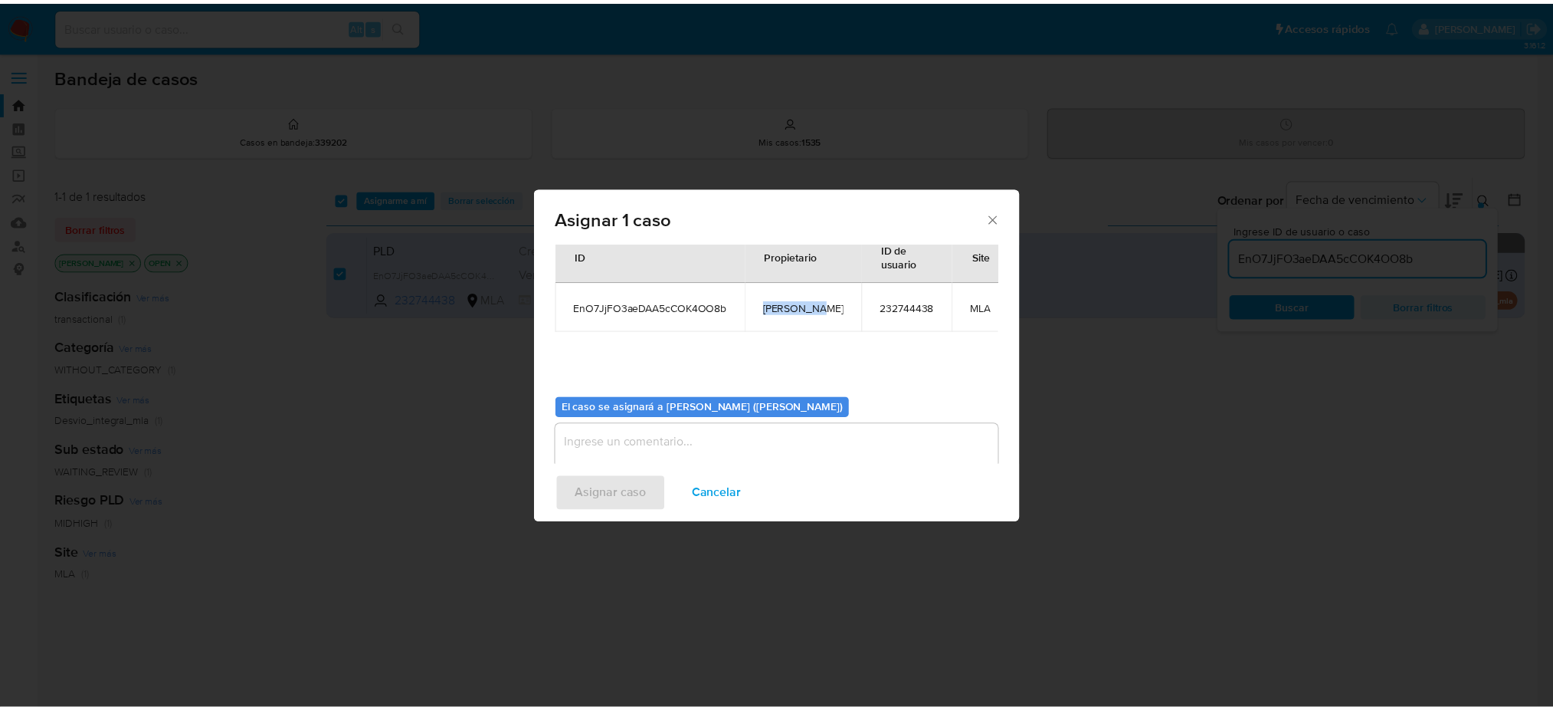
scroll to position [78, 0]
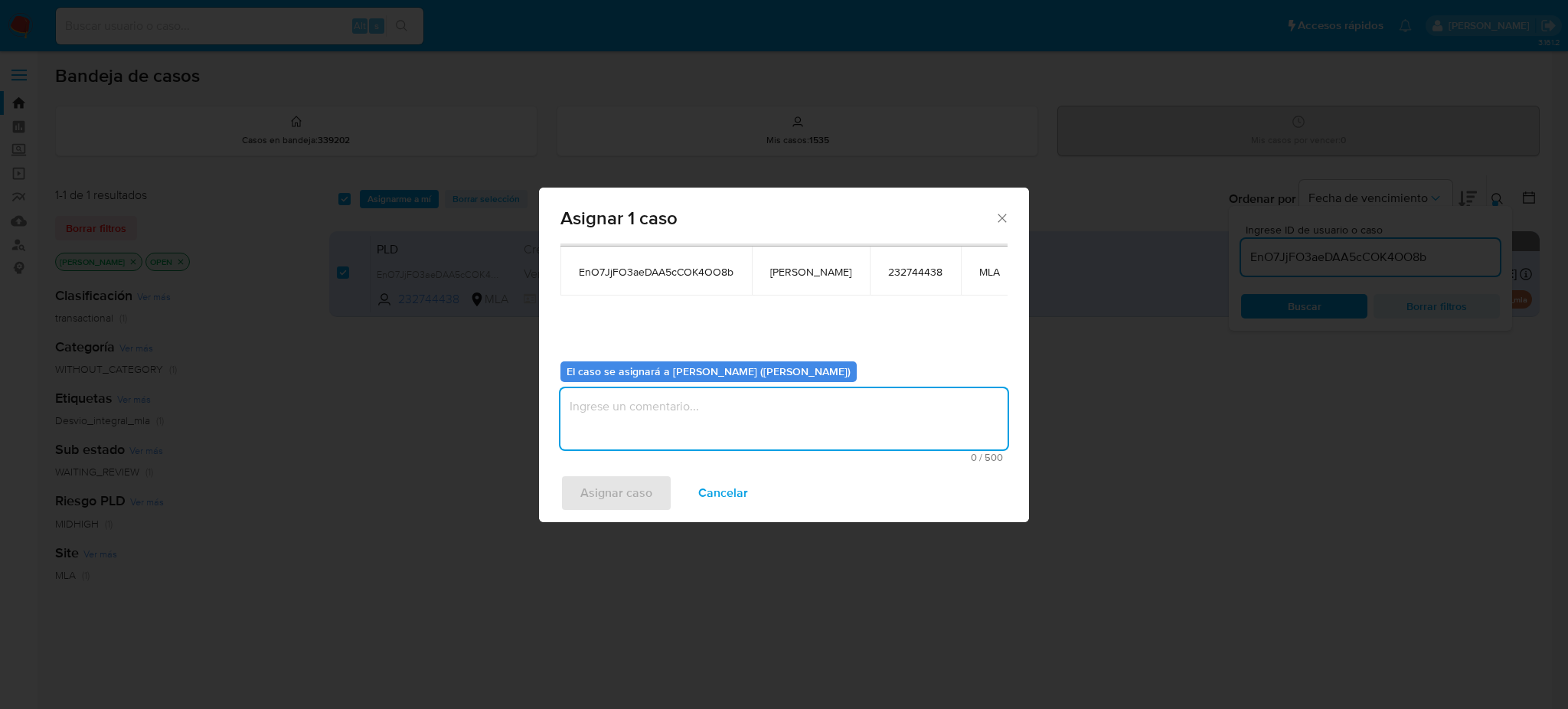
click at [643, 426] on textarea "assign-modal" at bounding box center [784, 418] width 447 height 61
paste textarea "[PERSON_NAME]"
type textarea "[PERSON_NAME]"
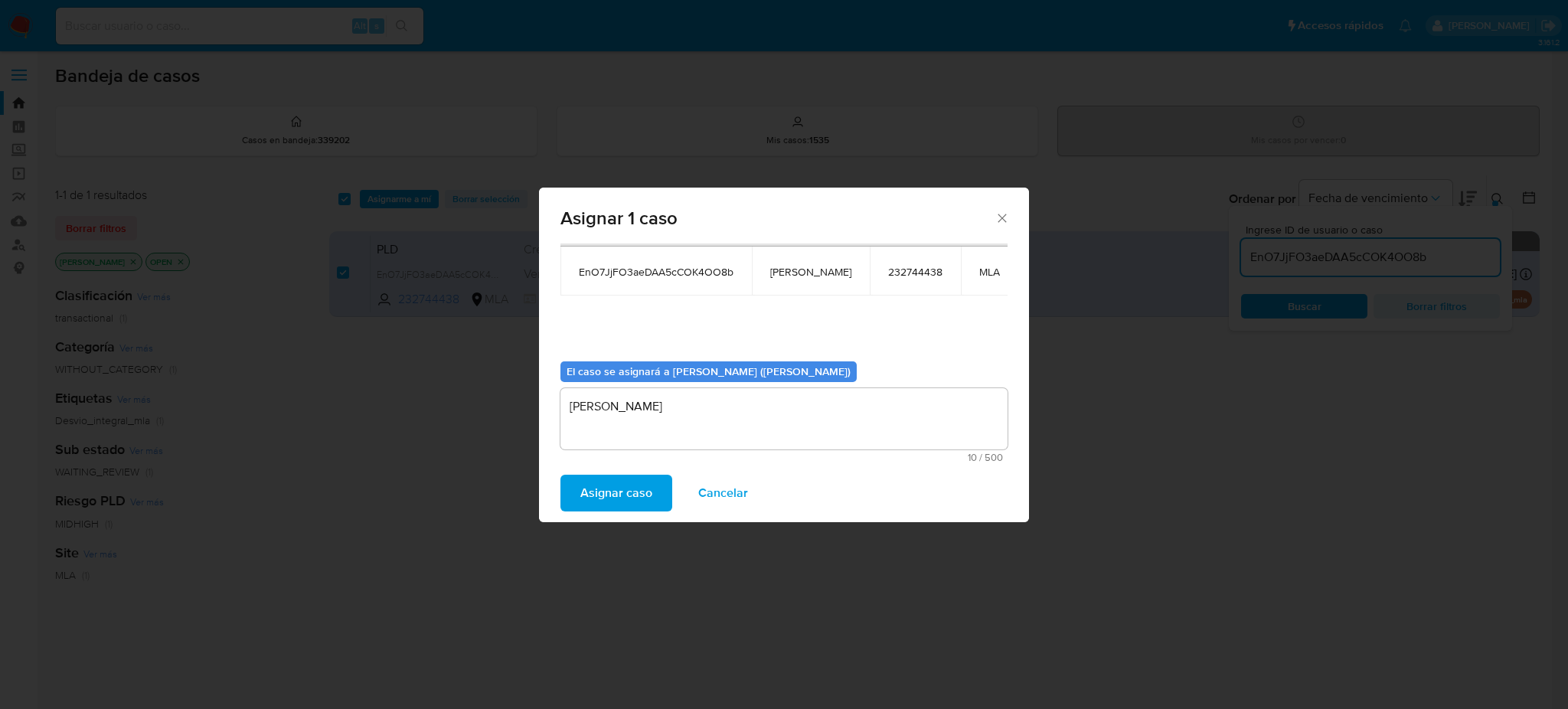
click at [614, 493] on span "Asignar caso" at bounding box center [616, 493] width 72 height 34
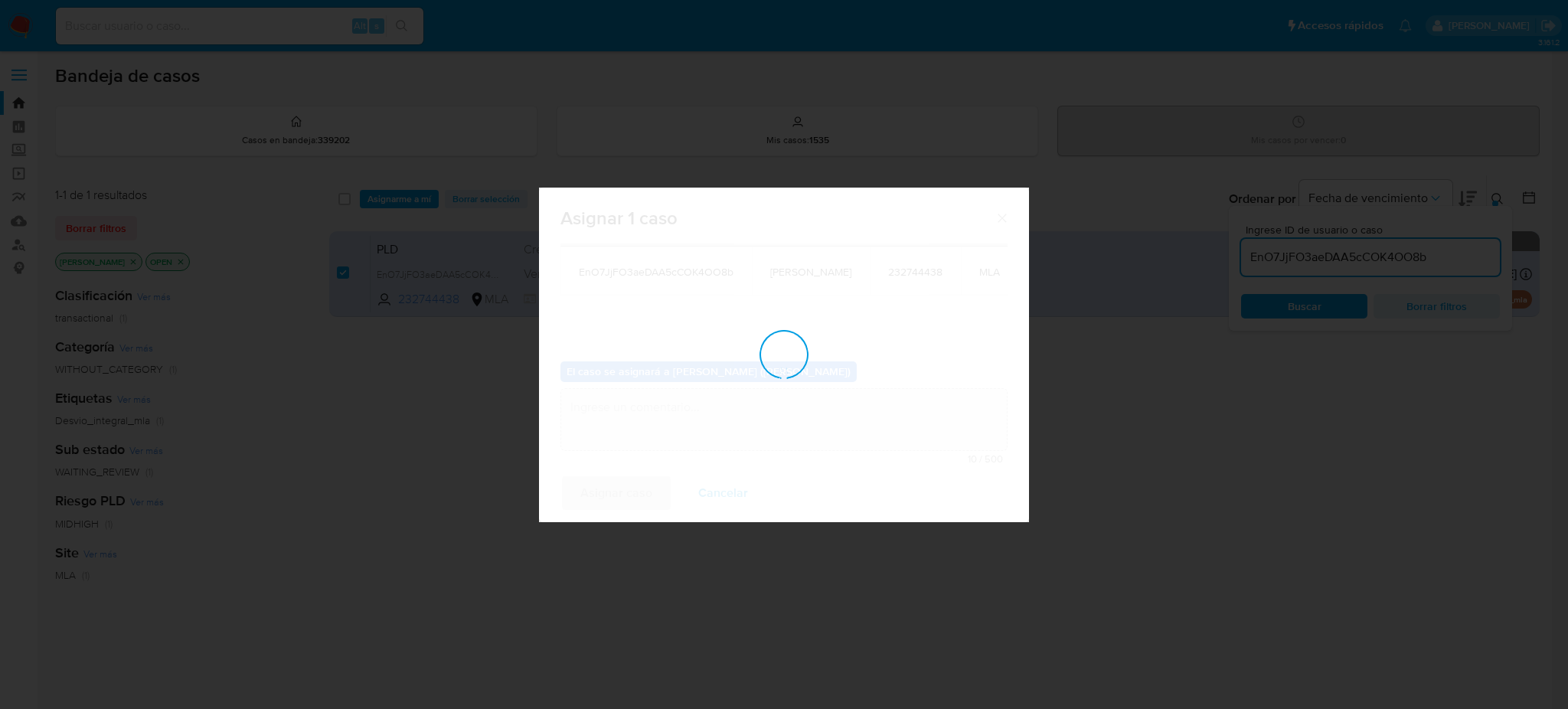
checkbox input "false"
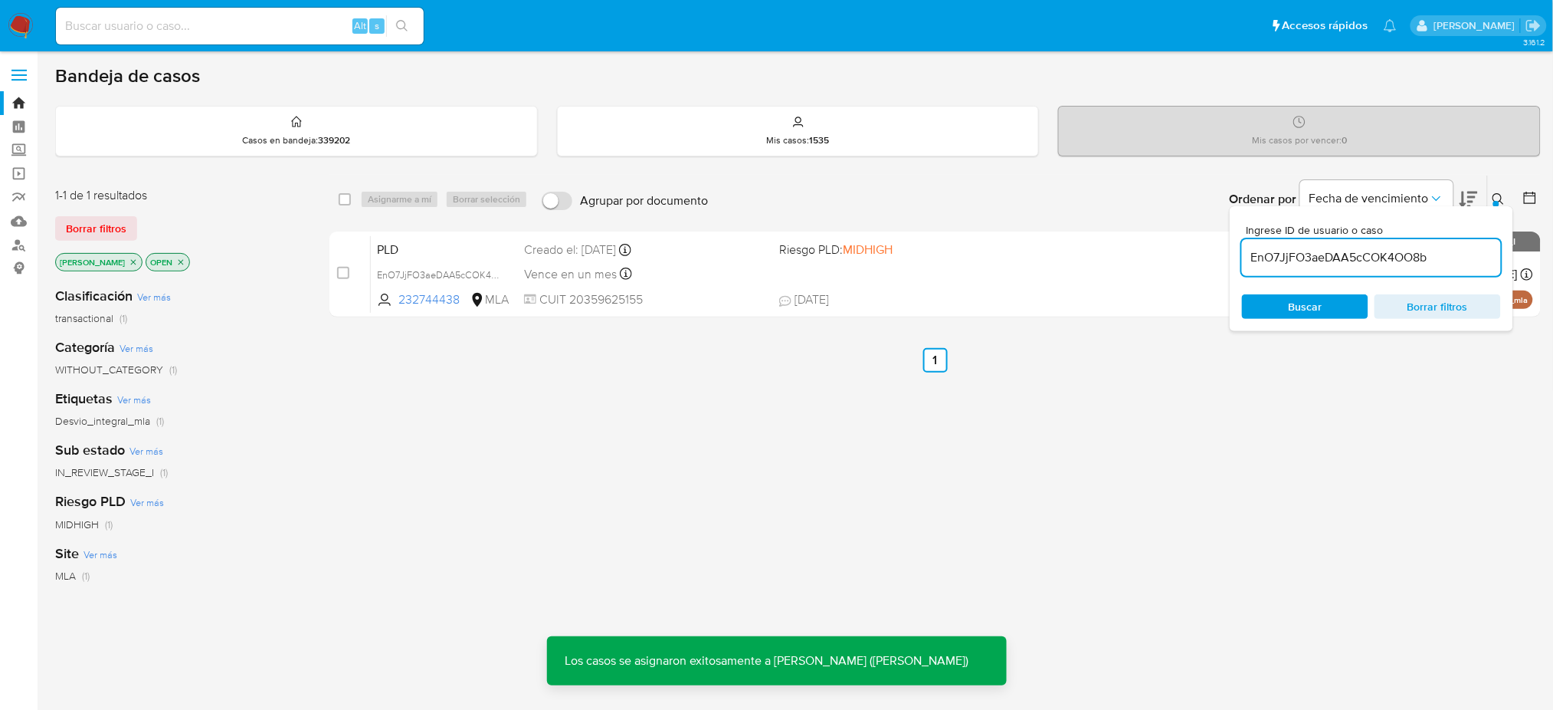
click at [462, 243] on span "PLD" at bounding box center [444, 248] width 135 height 20
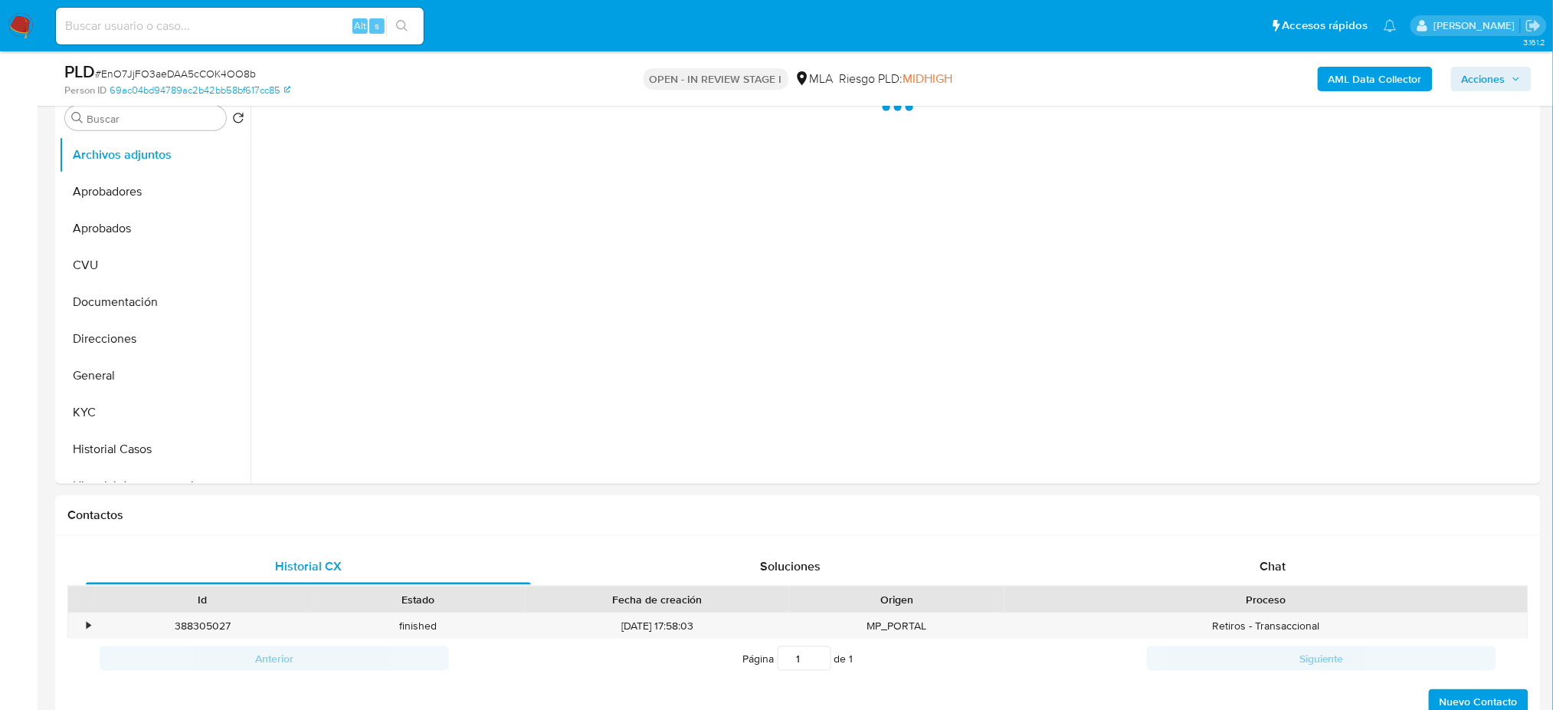
select select "10"
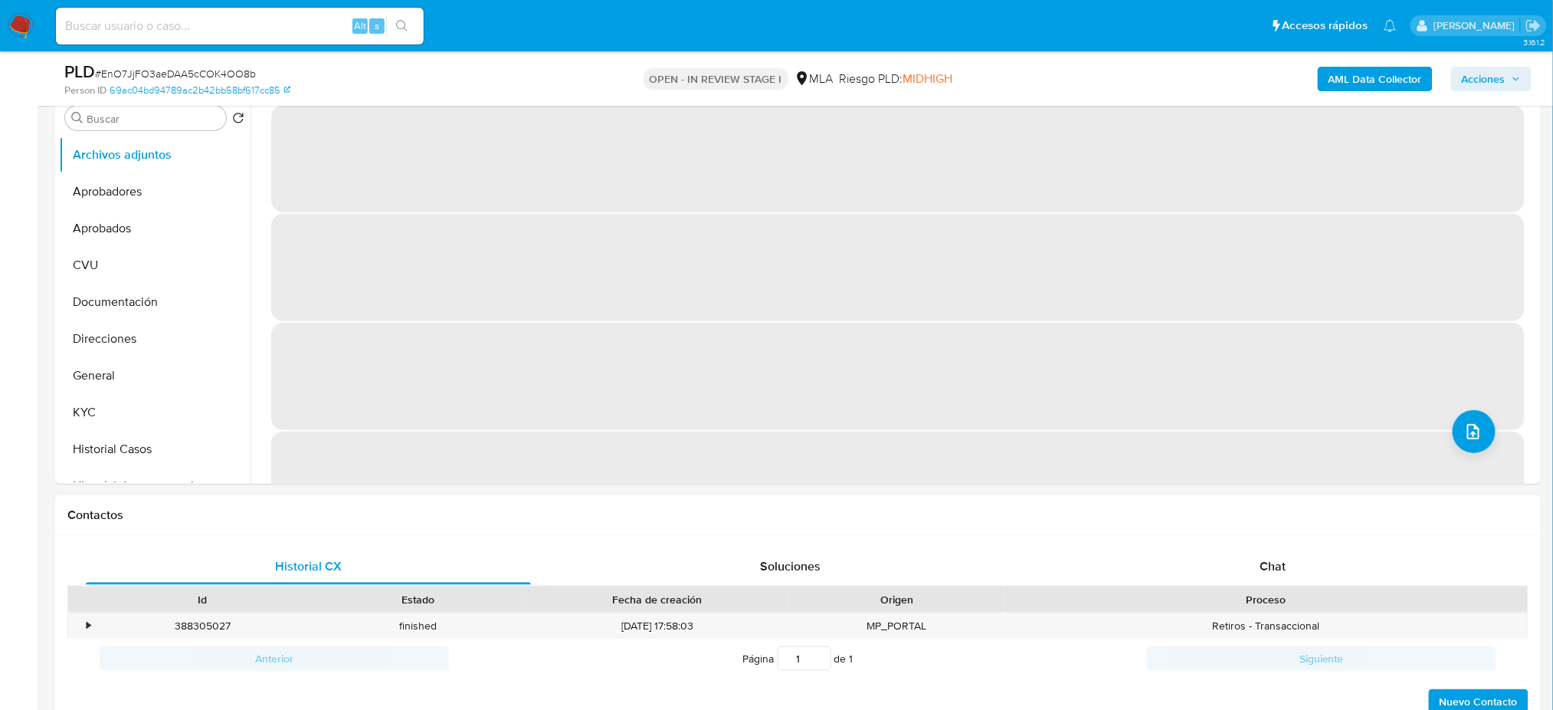
scroll to position [204, 0]
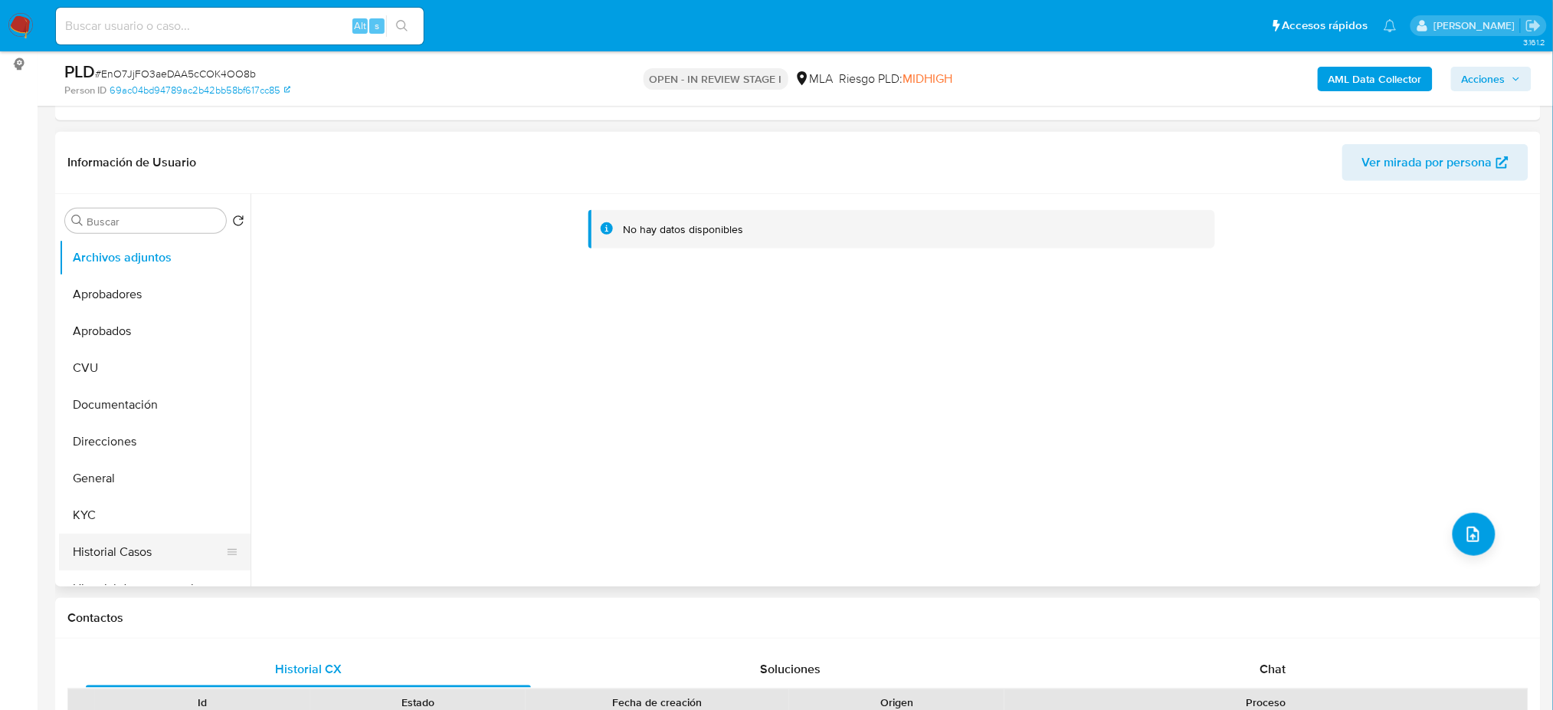
click at [118, 551] on button "Historial Casos" at bounding box center [148, 551] width 179 height 37
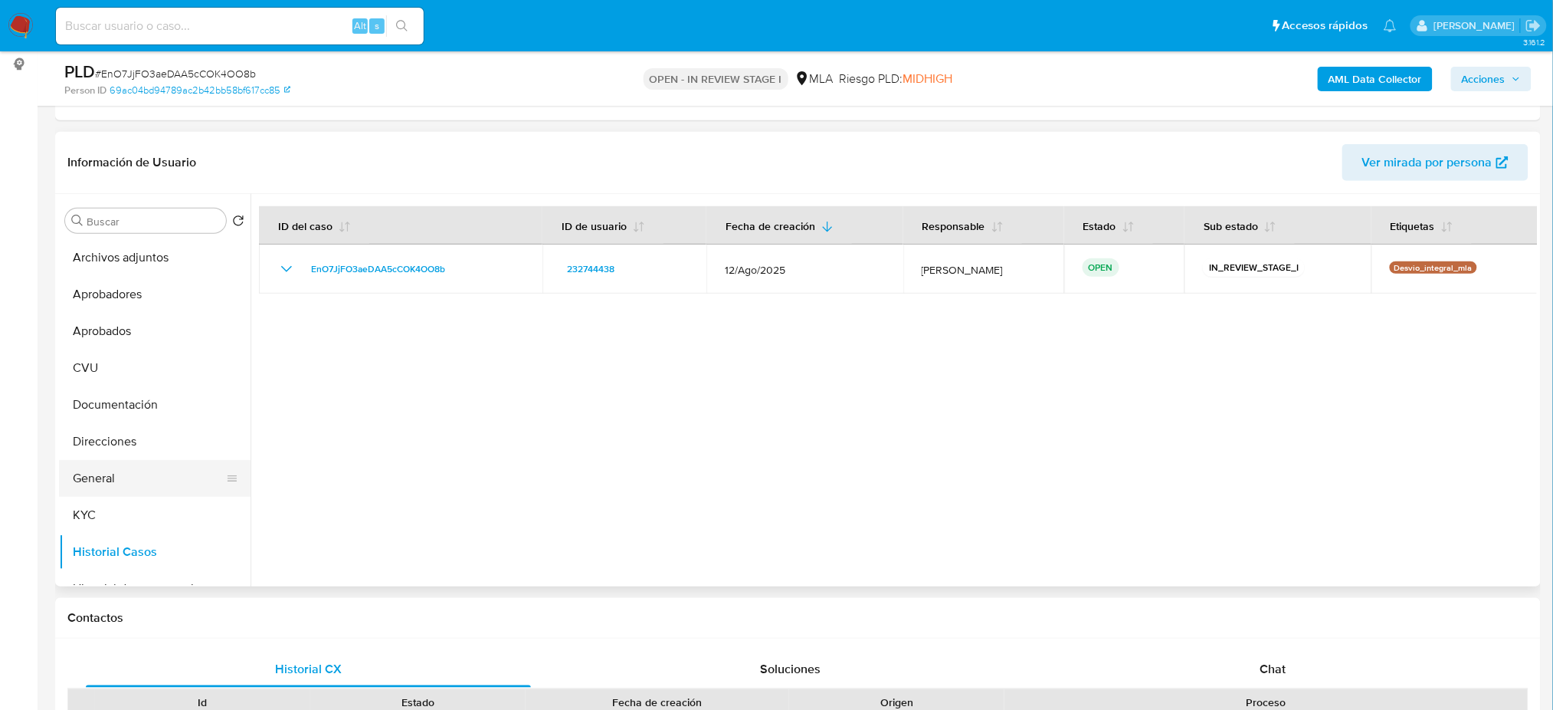
click at [133, 490] on button "General" at bounding box center [148, 478] width 179 height 37
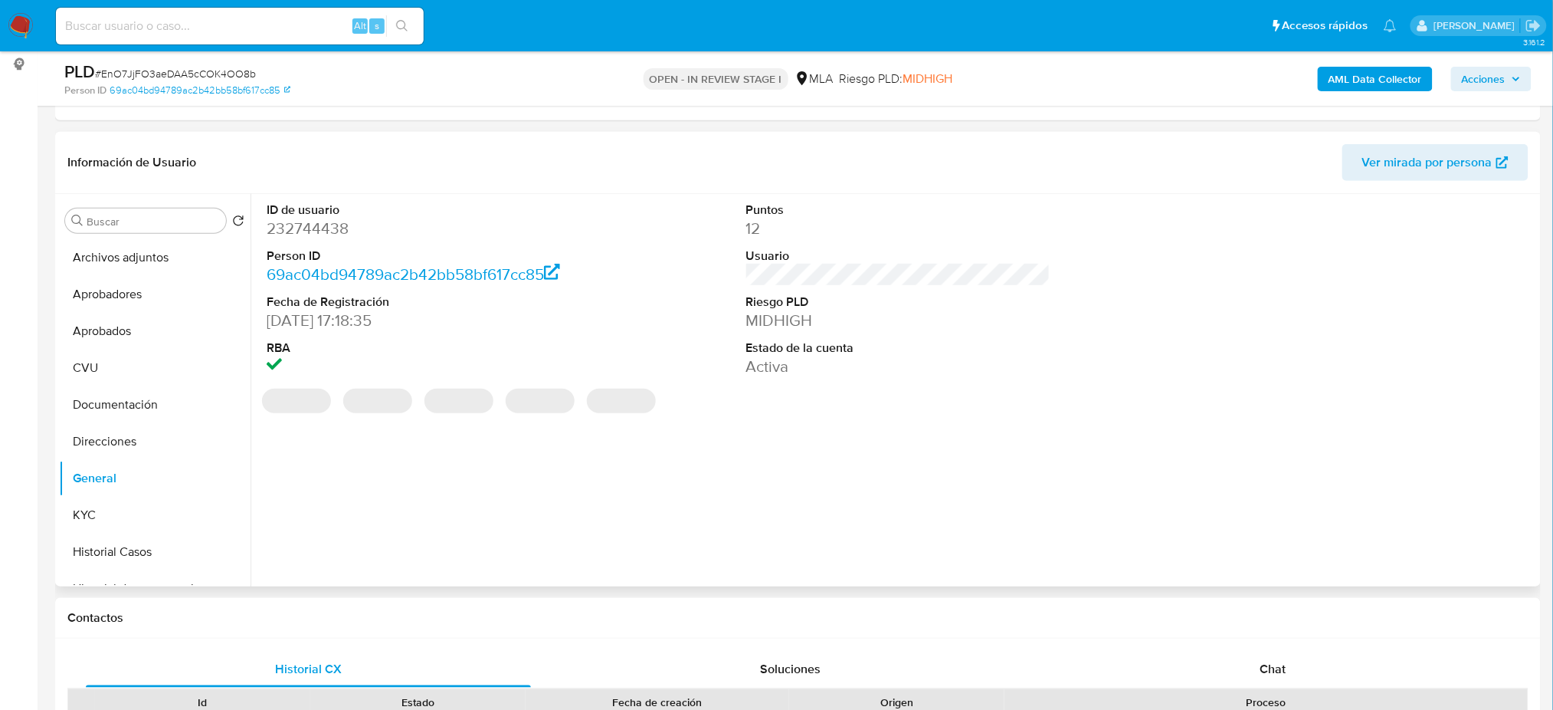
click at [293, 226] on dd "232744438" at bounding box center [419, 228] width 304 height 21
copy dd "232744438"
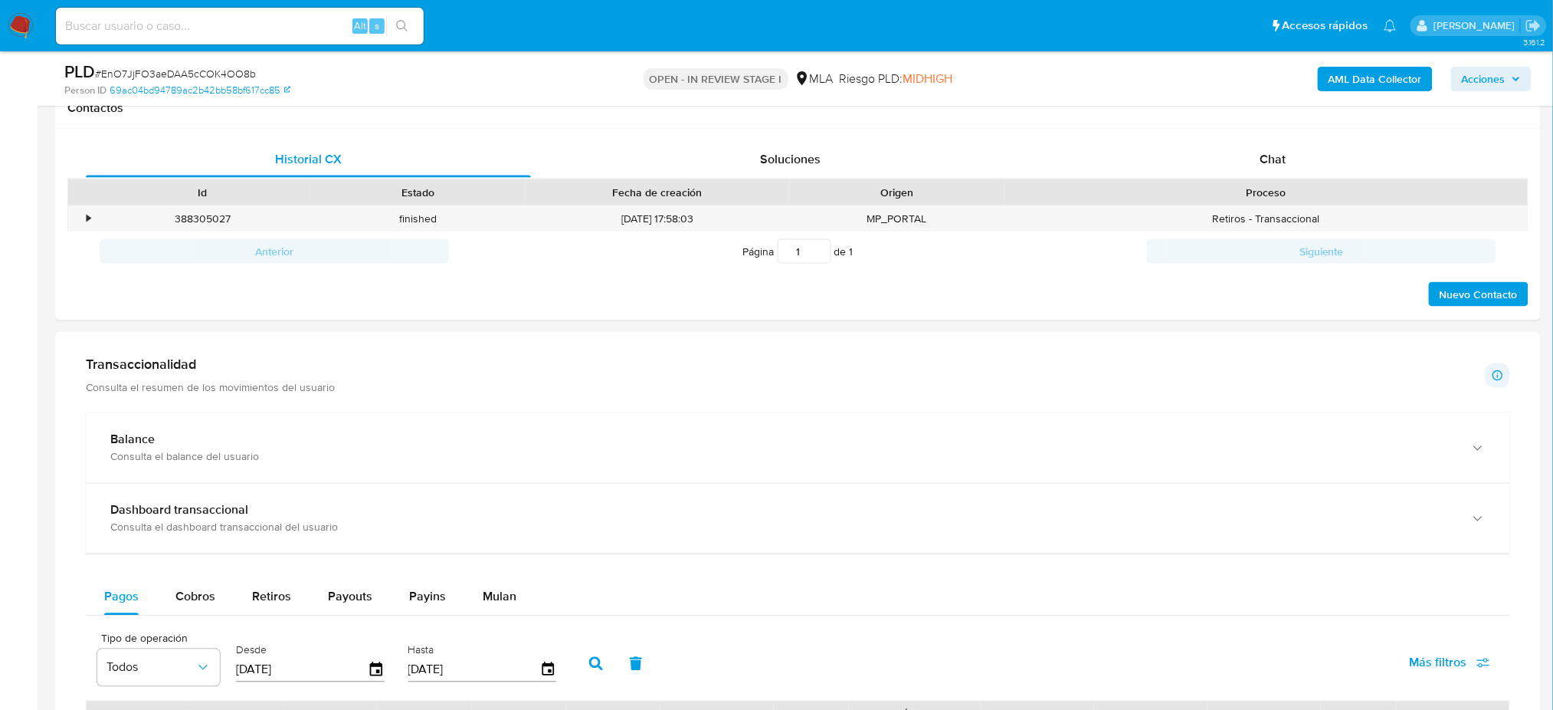
scroll to position [715, 0]
drag, startPoint x: 1328, startPoint y: 168, endPoint x: 1256, endPoint y: 178, distance: 72.7
click at [1328, 169] on div "Chat" at bounding box center [1273, 157] width 445 height 37
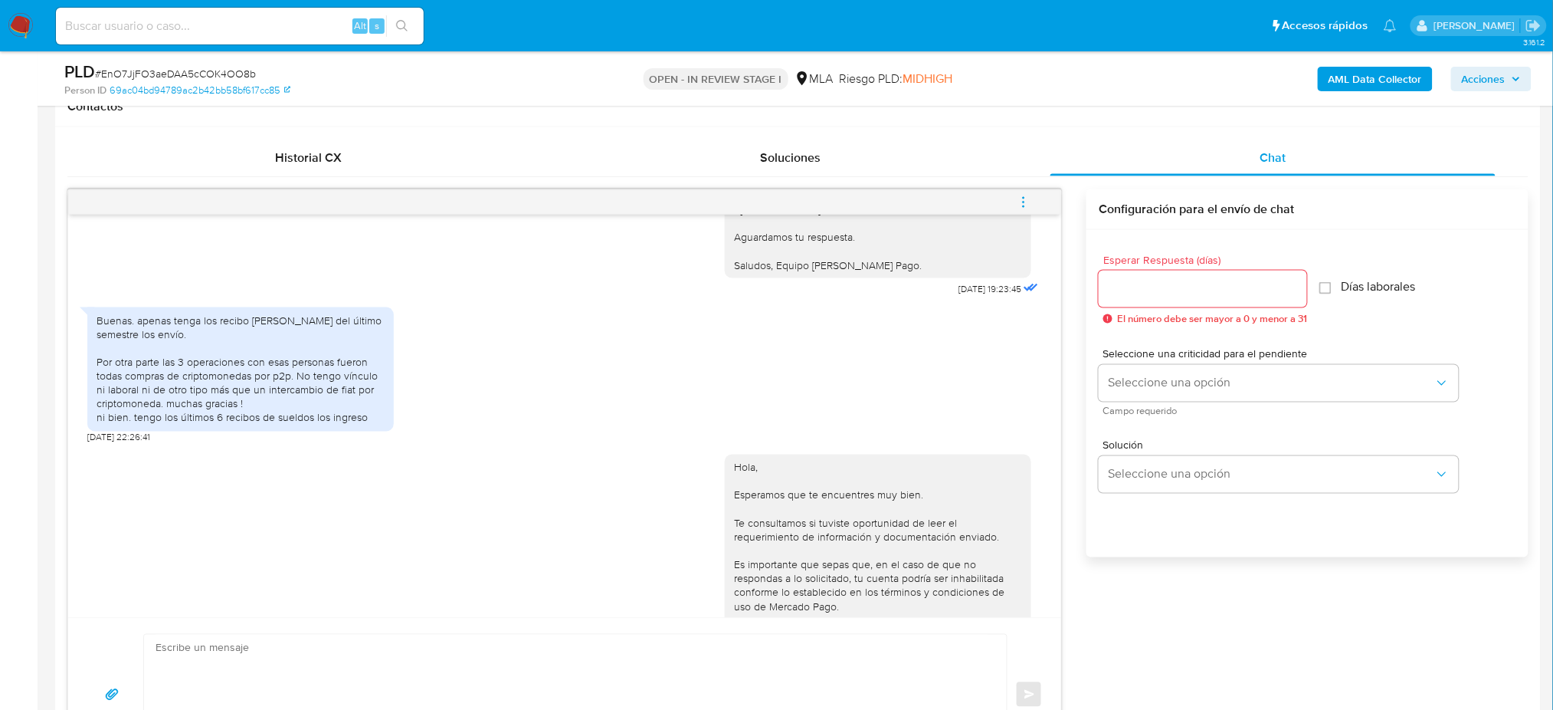
scroll to position [1242, 0]
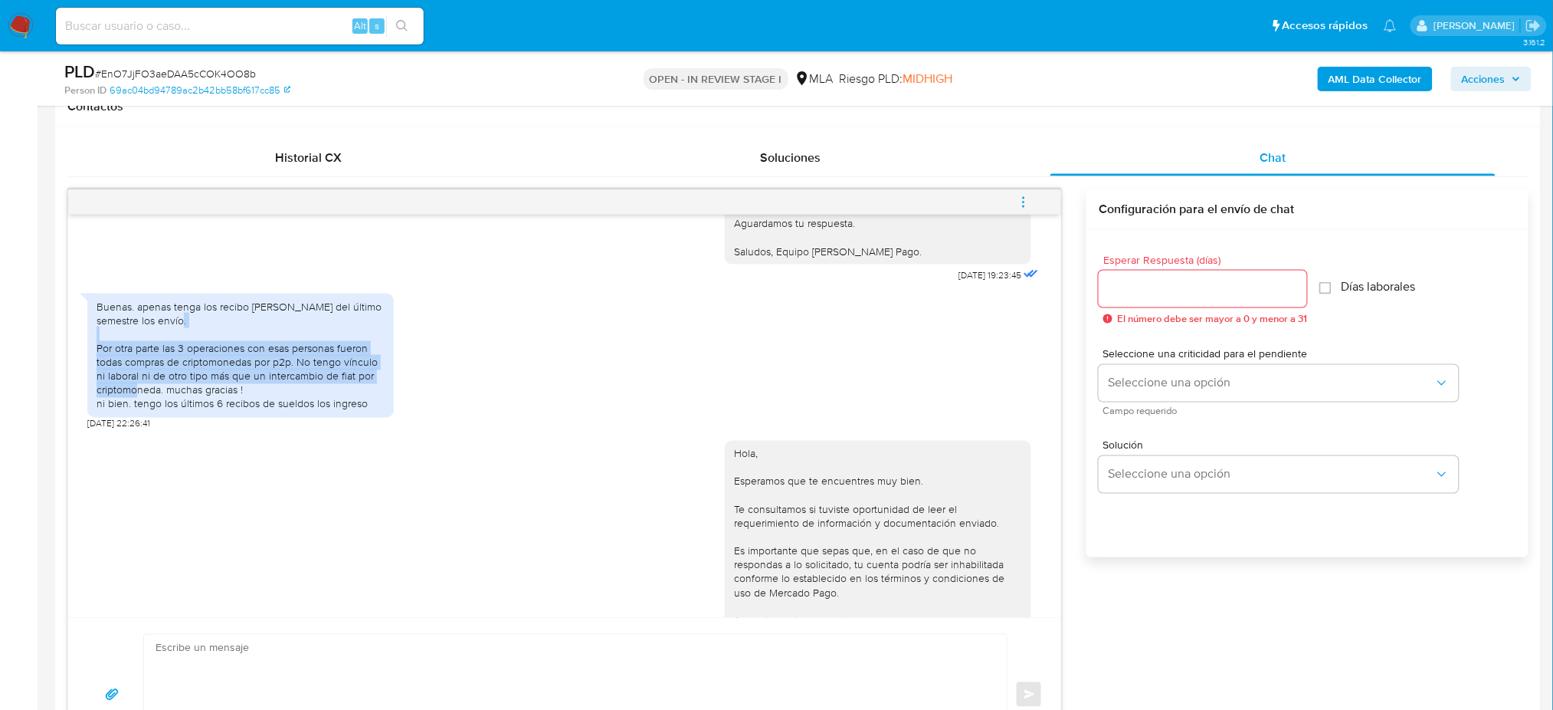
drag, startPoint x: 94, startPoint y: 389, endPoint x: 160, endPoint y: 436, distance: 80.8
click at [160, 418] on div "Buenas. apenas tenga los recibo de sueldo del último semestre los envío. Por ot…" at bounding box center [240, 356] width 307 height 124
copy div "Por otra parte las 3 operaciones con esas personas fueron todas compras de crip…"
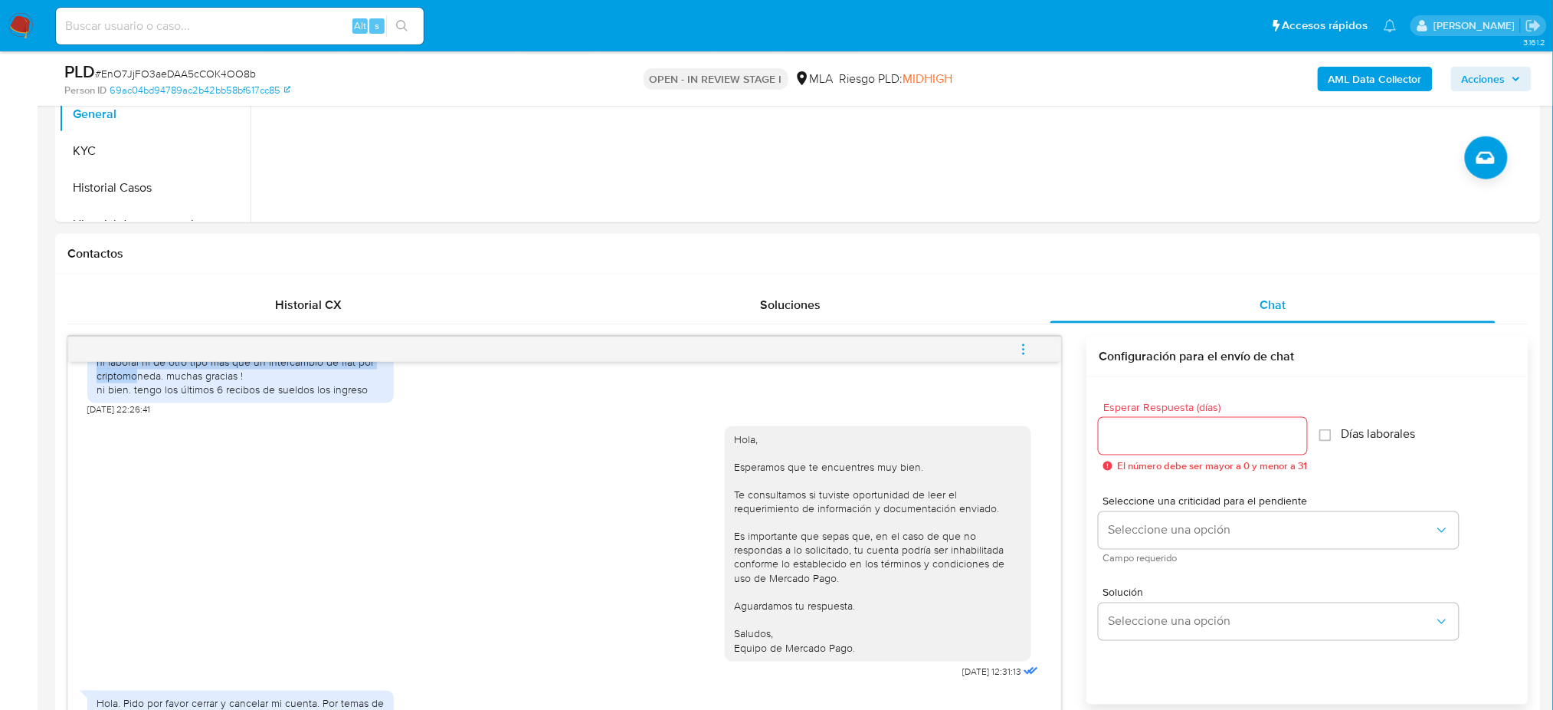
scroll to position [204, 0]
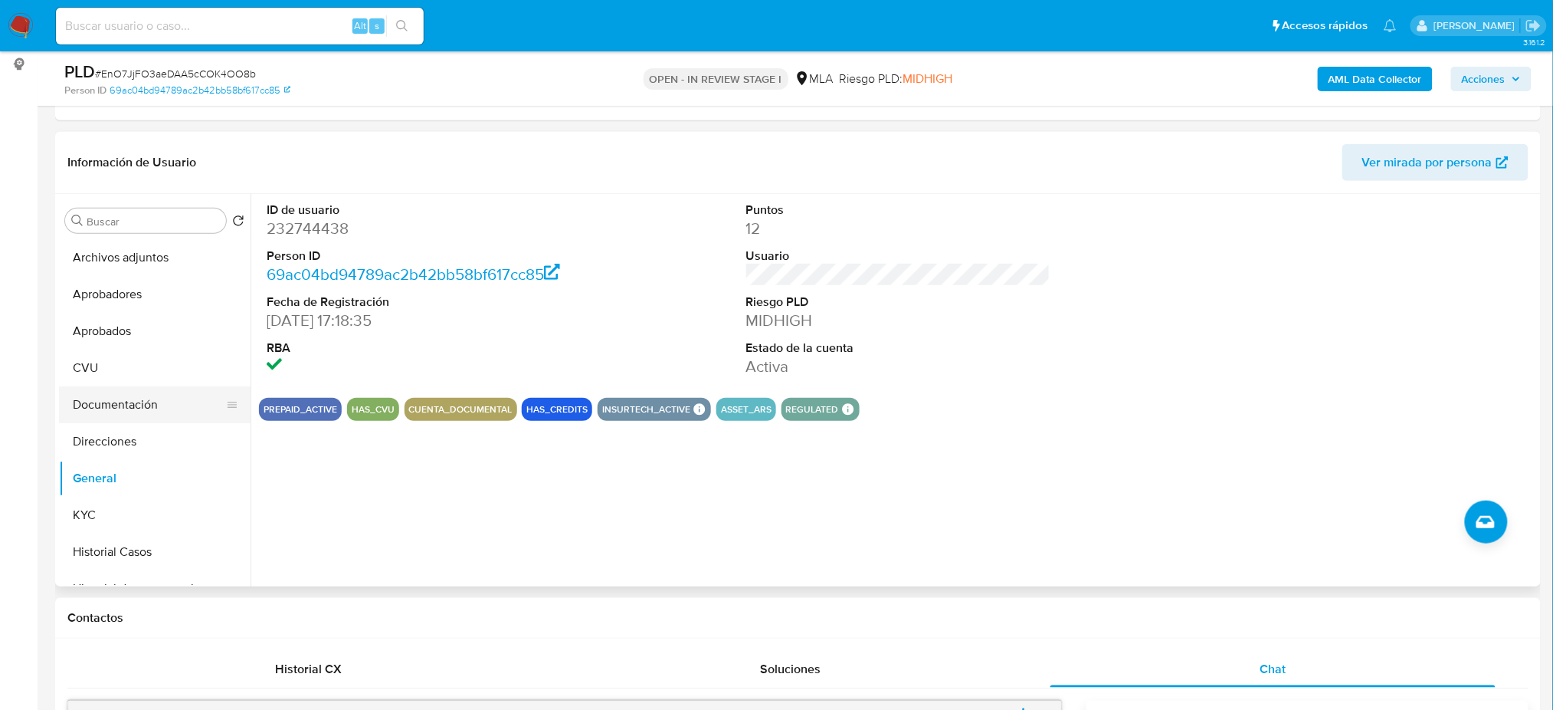
click at [138, 413] on button "Documentación" at bounding box center [148, 404] width 179 height 37
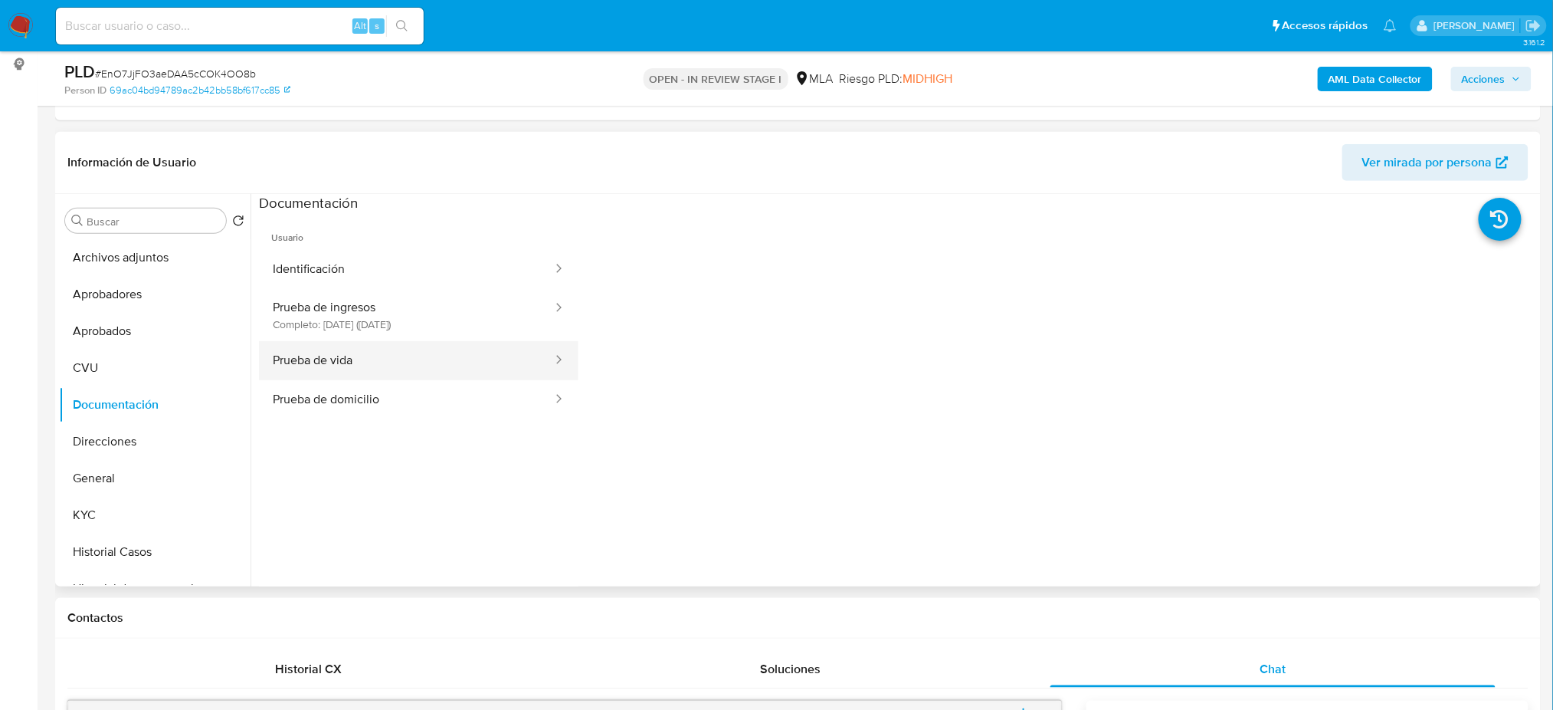
click at [436, 343] on button "Prueba de vida" at bounding box center [406, 360] width 295 height 39
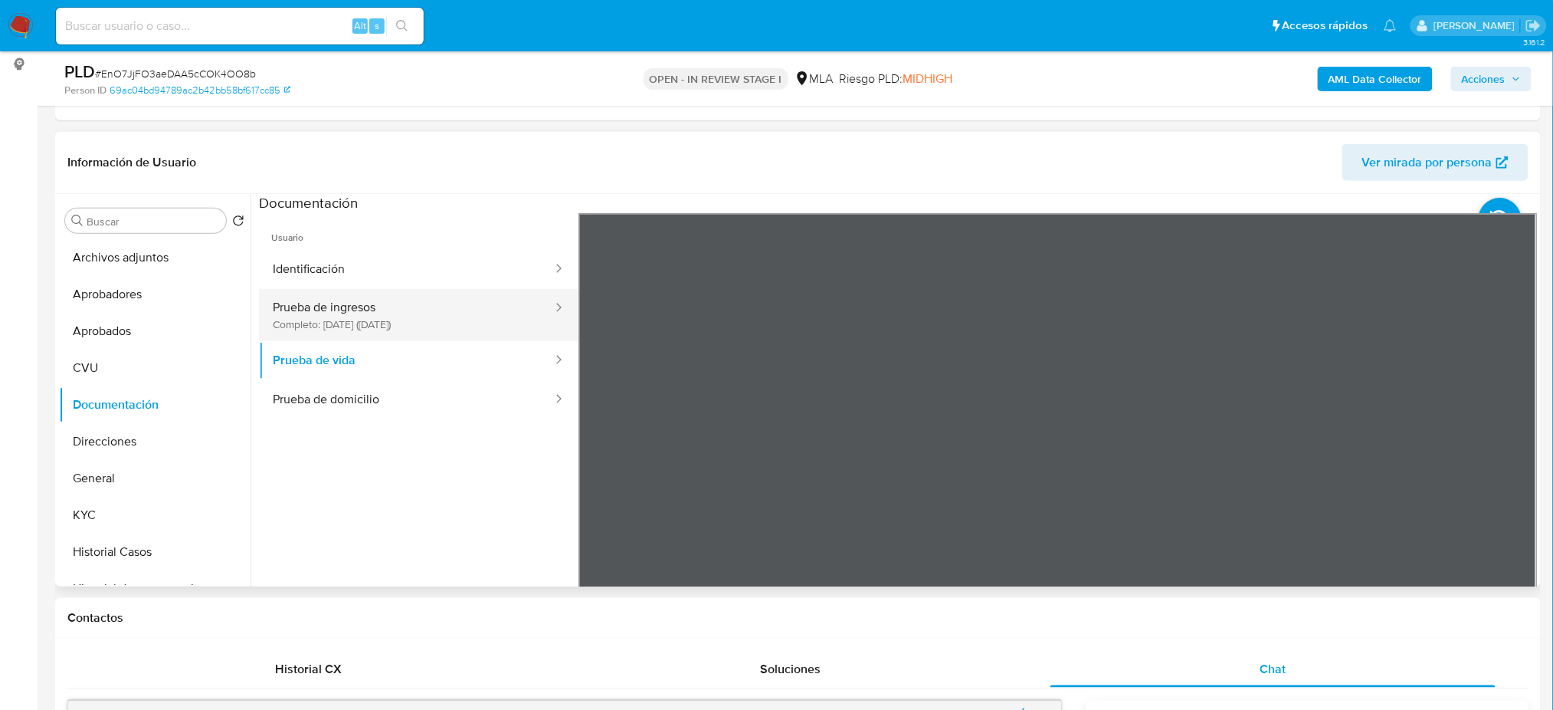
click at [443, 320] on button "Prueba de ingresos Completo: 22/09/2025 (hace 11 días)" at bounding box center [406, 315] width 295 height 52
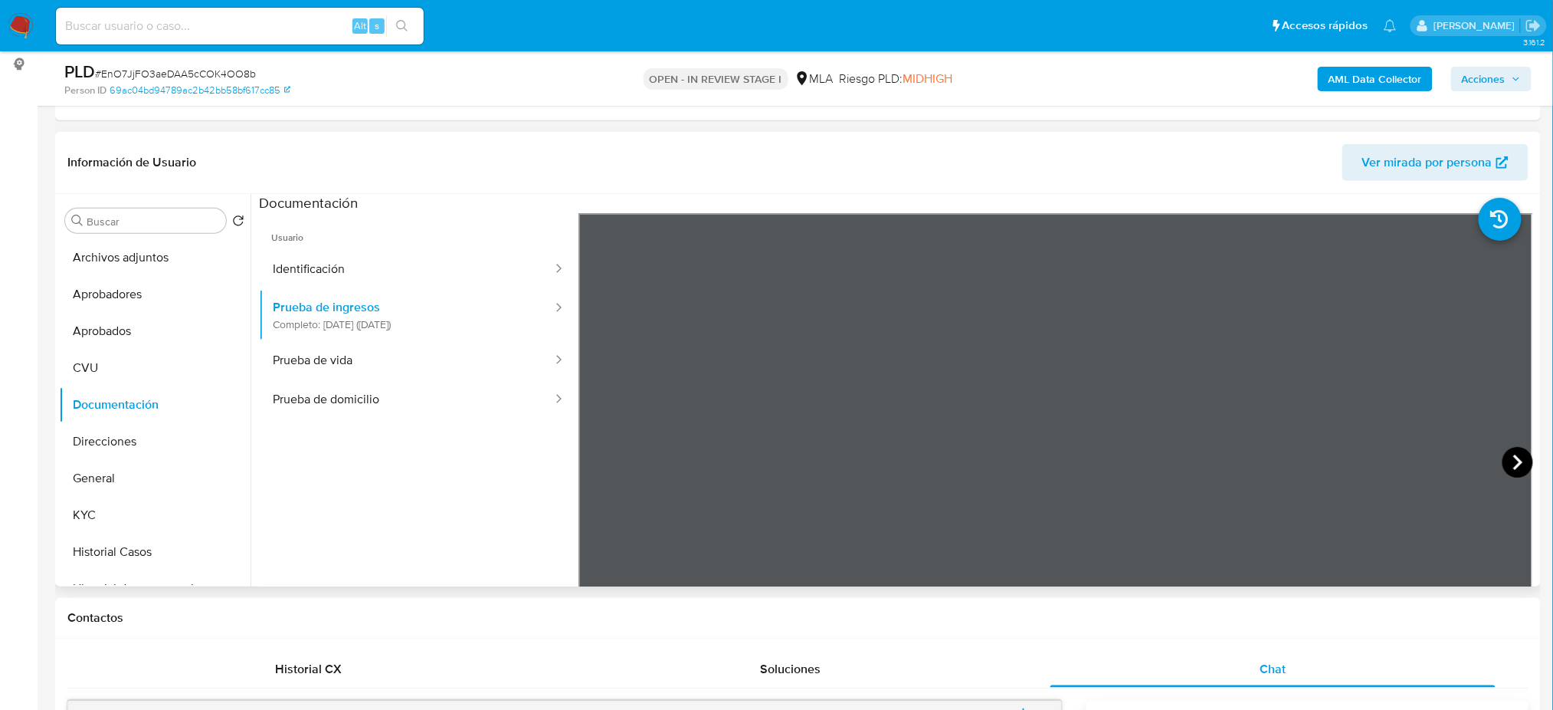
click at [1503, 454] on icon at bounding box center [1518, 462] width 31 height 31
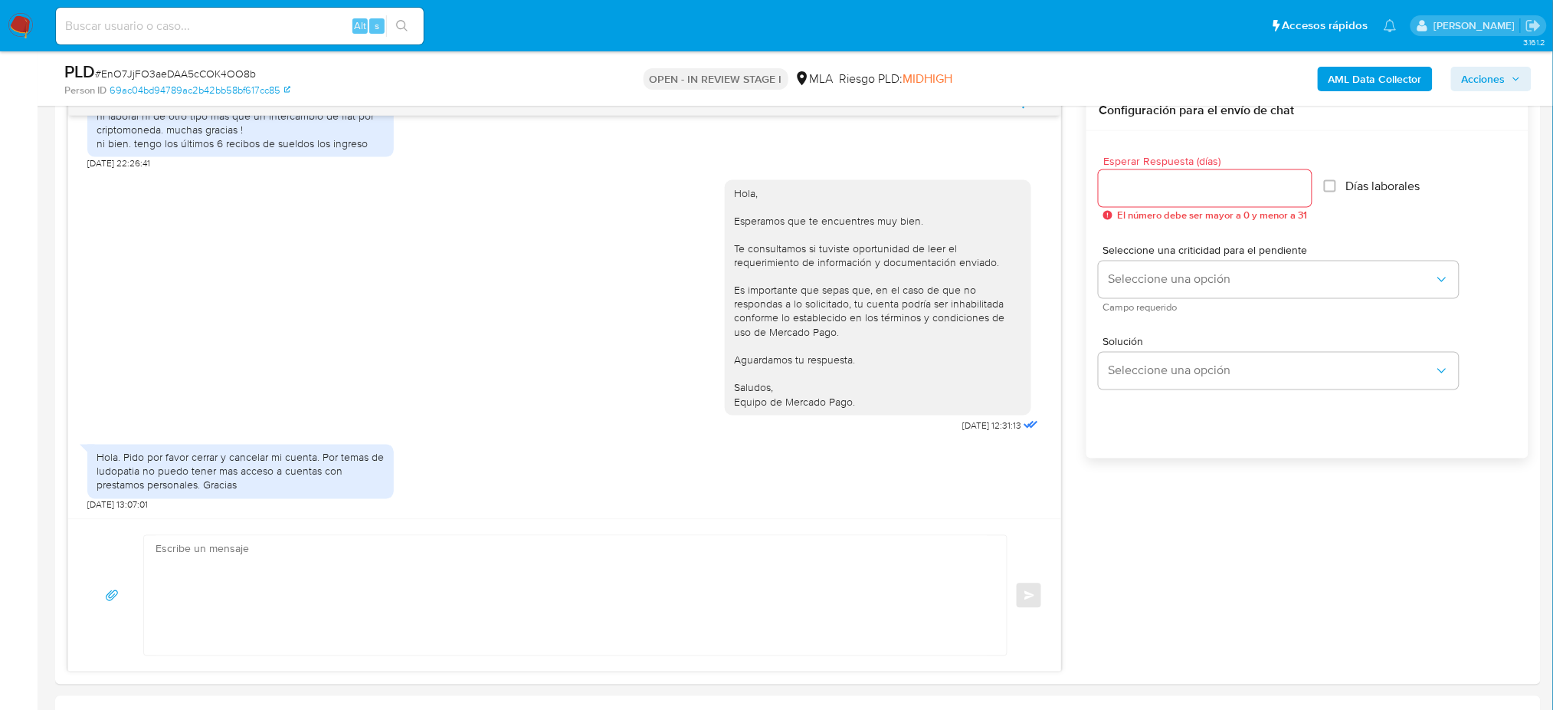
scroll to position [817, 0]
click at [264, 565] on textarea at bounding box center [572, 593] width 832 height 120
paste textarea "Hola, ¡Muchas gracias por tu respuesta! Te informamos que podes cancelar tu cue…"
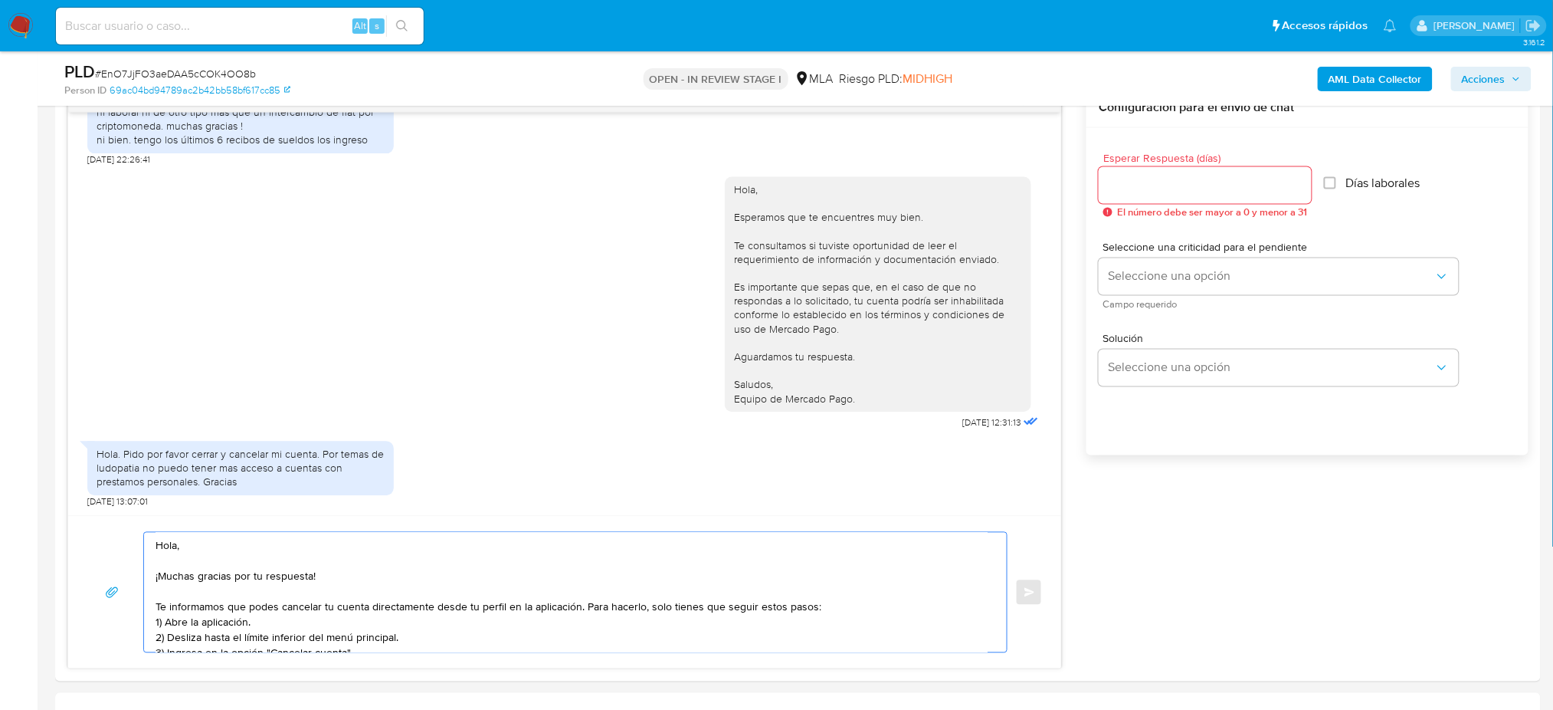
scroll to position [70, 0]
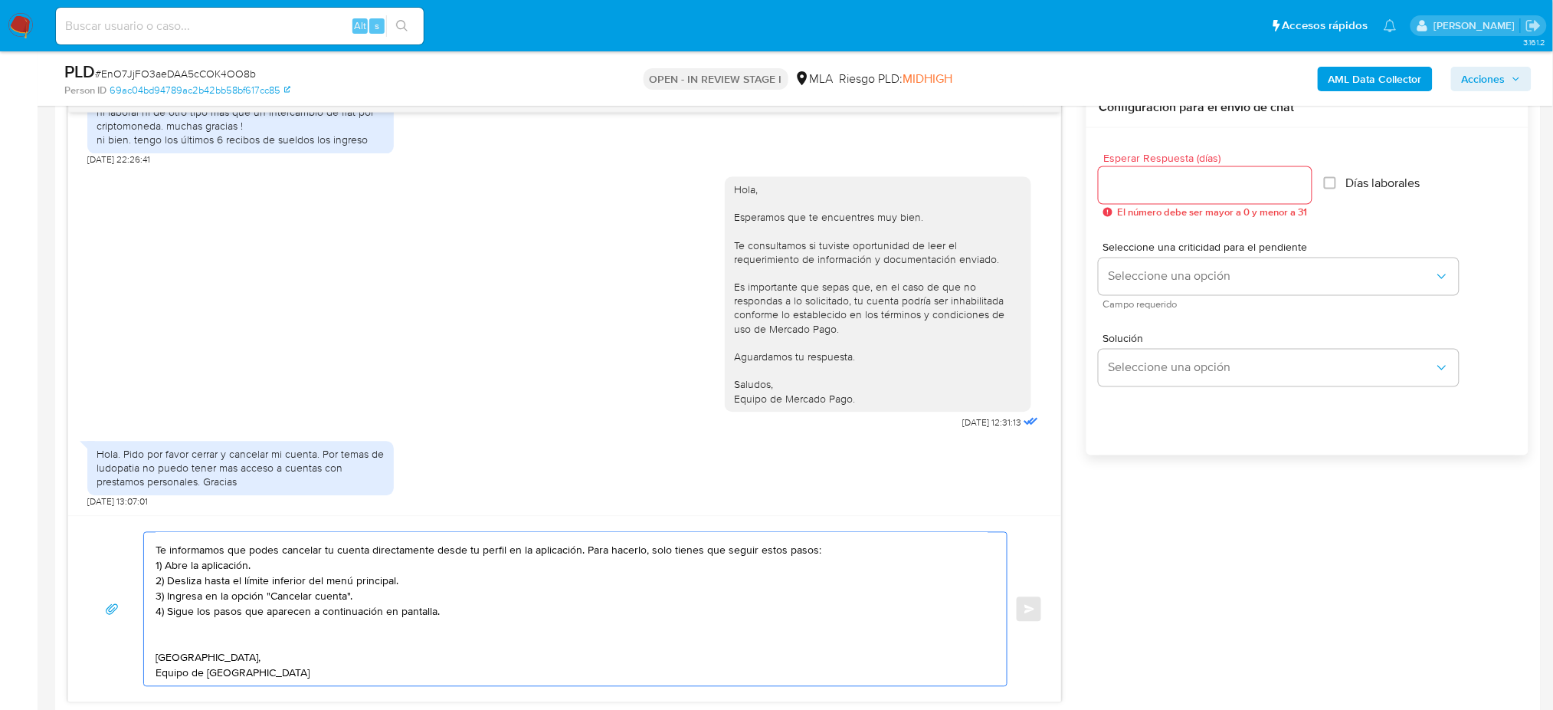
click at [156, 645] on textarea "Hola, ¡Muchas gracias por tu respuesta! Te informamos que podes cancelar tu cue…" at bounding box center [572, 609] width 832 height 153
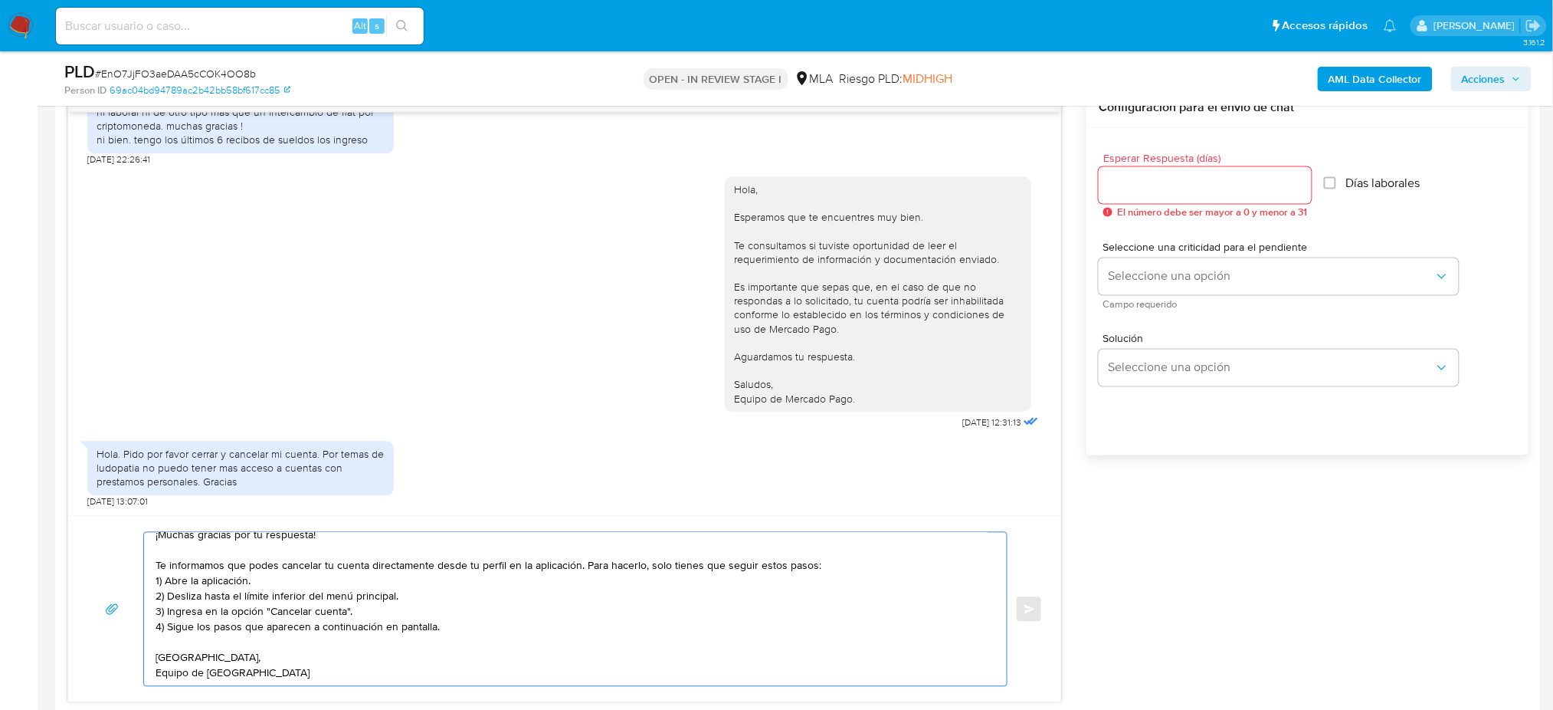
scroll to position [58, 0]
click at [158, 659] on textarea "Hola, ¡Muchas gracias por tu respuesta! Te informamos que podes cancelar tu cue…" at bounding box center [572, 609] width 832 height 153
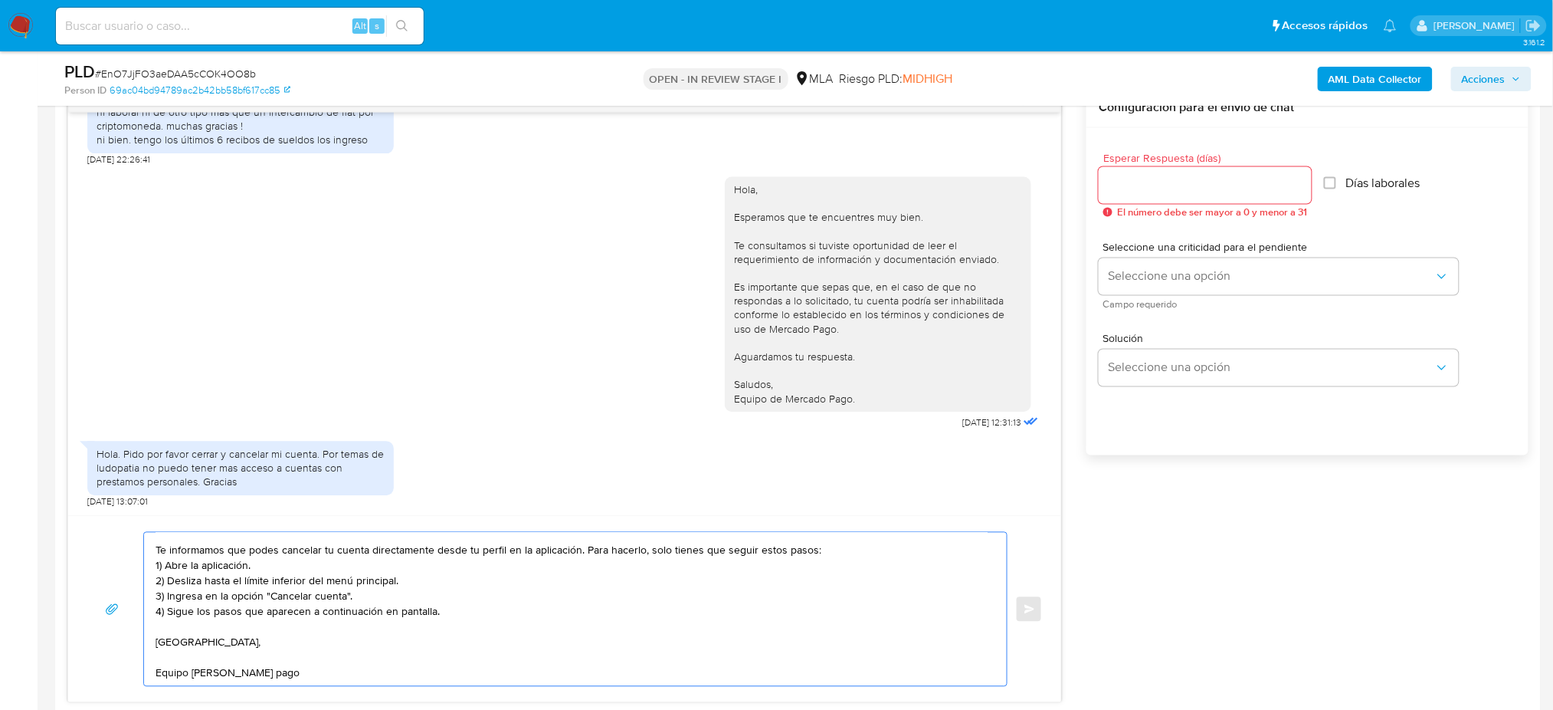
drag, startPoint x: 156, startPoint y: 565, endPoint x: 228, endPoint y: 586, distance: 75.7
click at [156, 564] on textarea "Hola, ¡Muchas gracias por tu respuesta! Te informamos que podes cancelar tu cue…" at bounding box center [572, 609] width 832 height 153
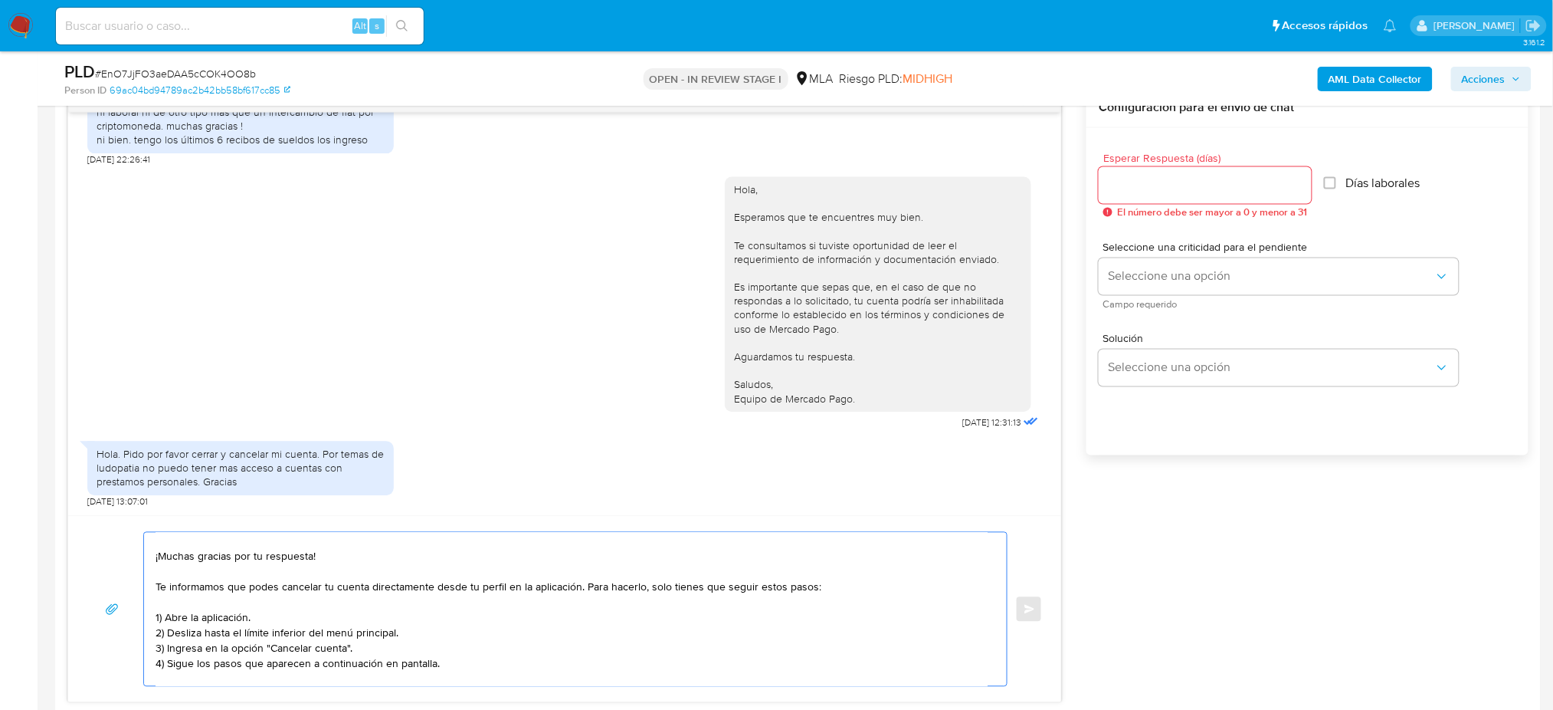
scroll to position [0, 0]
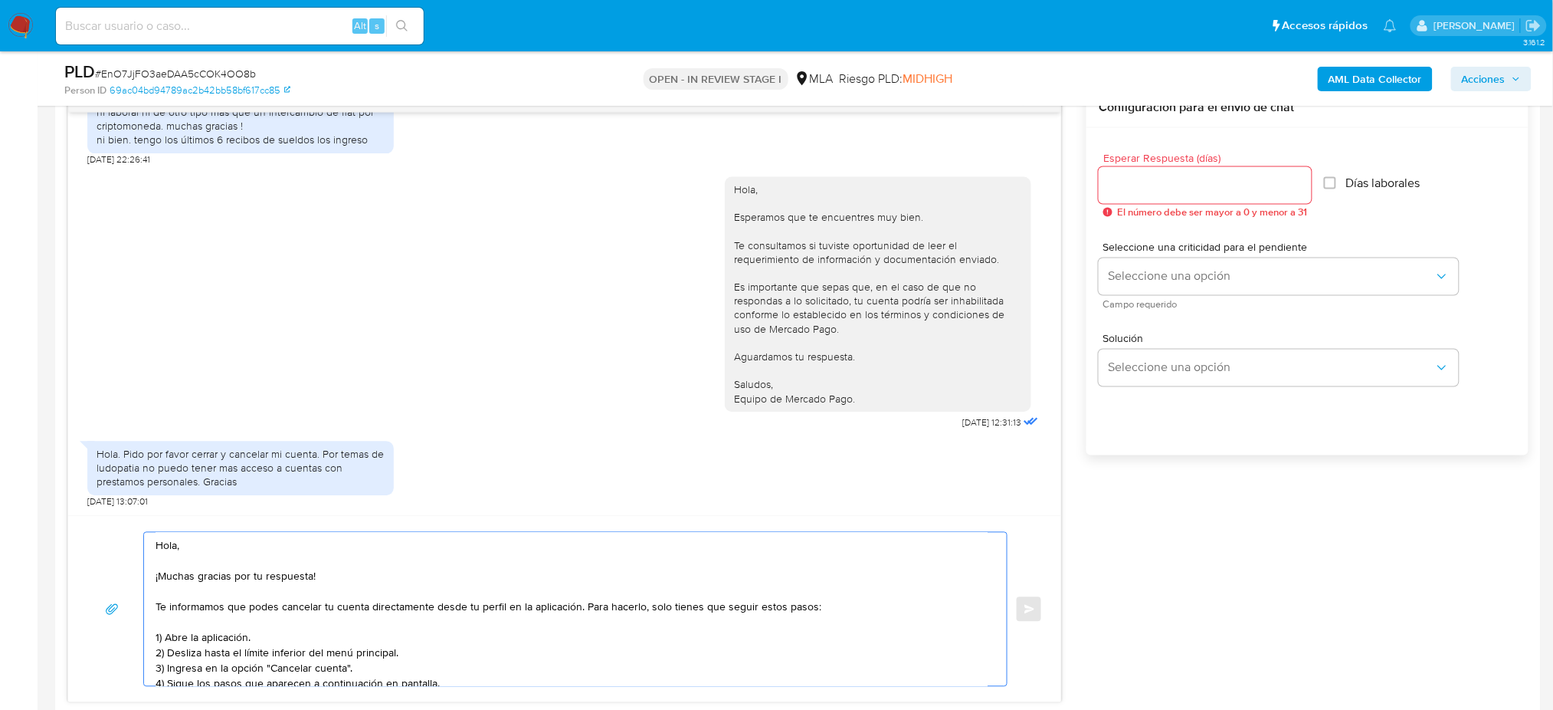
click at [690, 608] on textarea "Hola, ¡Muchas gracias por tu respuesta! Te informamos que podes cancelar tu cue…" at bounding box center [572, 609] width 832 height 153
click at [687, 612] on textarea "Hola, ¡Muchas gracias por tu respuesta! Te informamos que podes cancelar tu cue…" at bounding box center [572, 609] width 832 height 153
drag, startPoint x: 697, startPoint y: 611, endPoint x: 671, endPoint y: 607, distance: 26.3
click at [671, 607] on textarea "Hola, ¡Muchas gracias por tu respuesta! Te informamos que podes cancelar tu cue…" at bounding box center [572, 609] width 832 height 153
click at [677, 618] on textarea "Hola, ¡Muchas gracias por tu respuesta! Te informamos que podes cancelar tu cue…" at bounding box center [572, 609] width 832 height 153
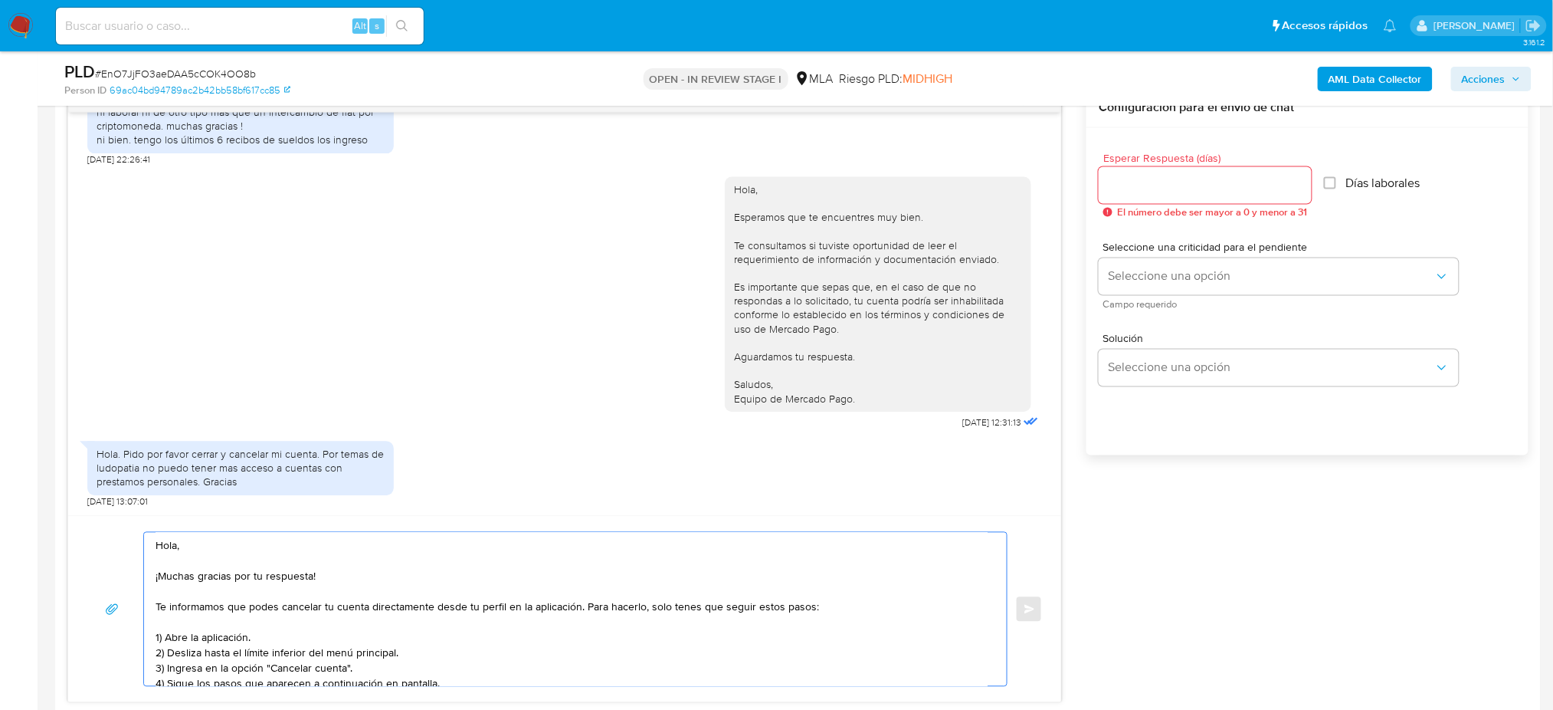
click at [677, 604] on textarea "Hola, ¡Muchas gracias por tu respuesta! Te informamos que podes cancelar tu cue…" at bounding box center [572, 609] width 832 height 153
click at [677, 611] on textarea "Hola, ¡Muchas gracias por tu respuesta! Te informamos que podes cancelar tu cue…" at bounding box center [572, 609] width 832 height 153
drag, startPoint x: 677, startPoint y: 611, endPoint x: 625, endPoint y: 583, distance: 59.0
click at [625, 583] on textarea "Hola, ¡Muchas gracias por tu respuesta! Te informamos que podes cancelar tu cue…" at bounding box center [572, 609] width 832 height 153
click at [689, 608] on textarea "Hola, ¡Muchas gracias por tu respuesta! Te informamos que podes cancelar tu cue…" at bounding box center [572, 609] width 832 height 153
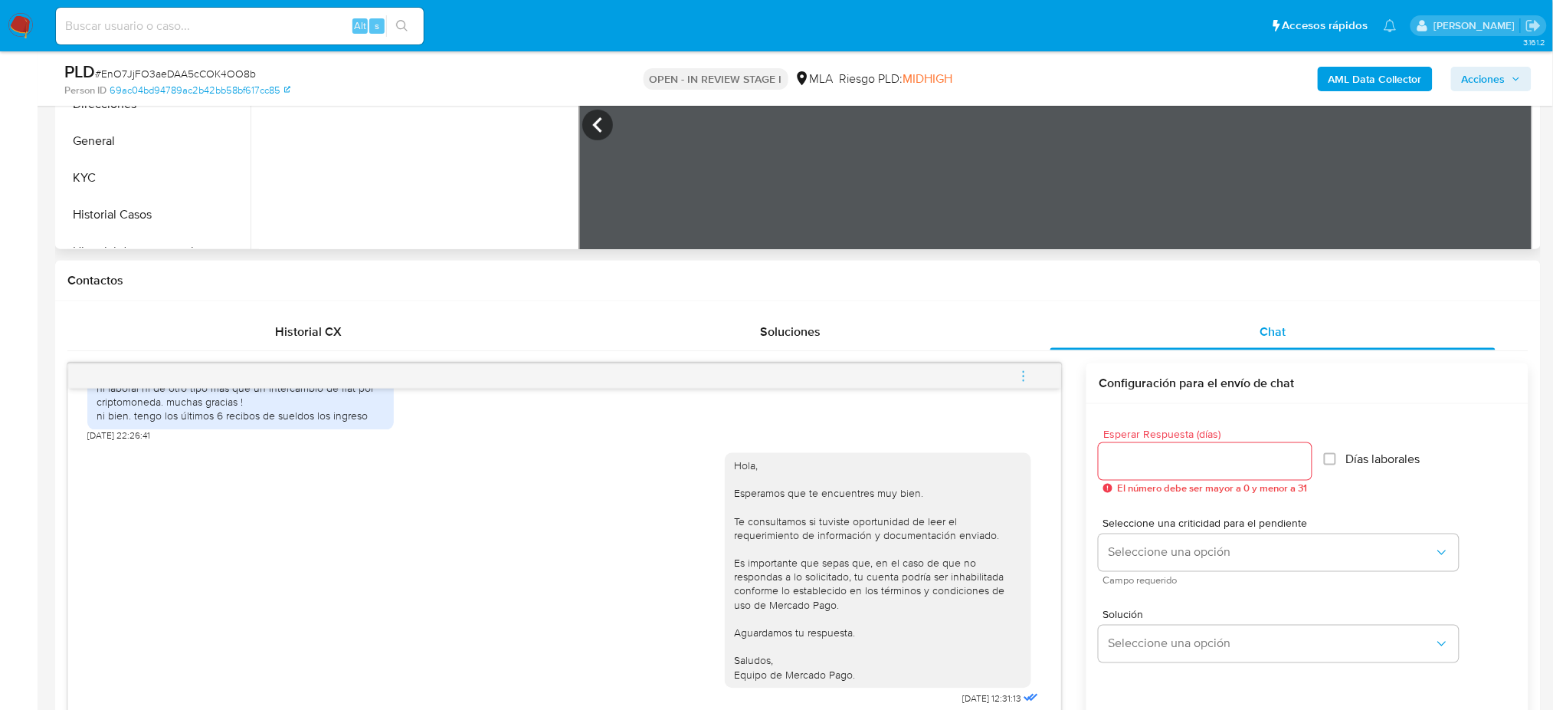
scroll to position [510, 0]
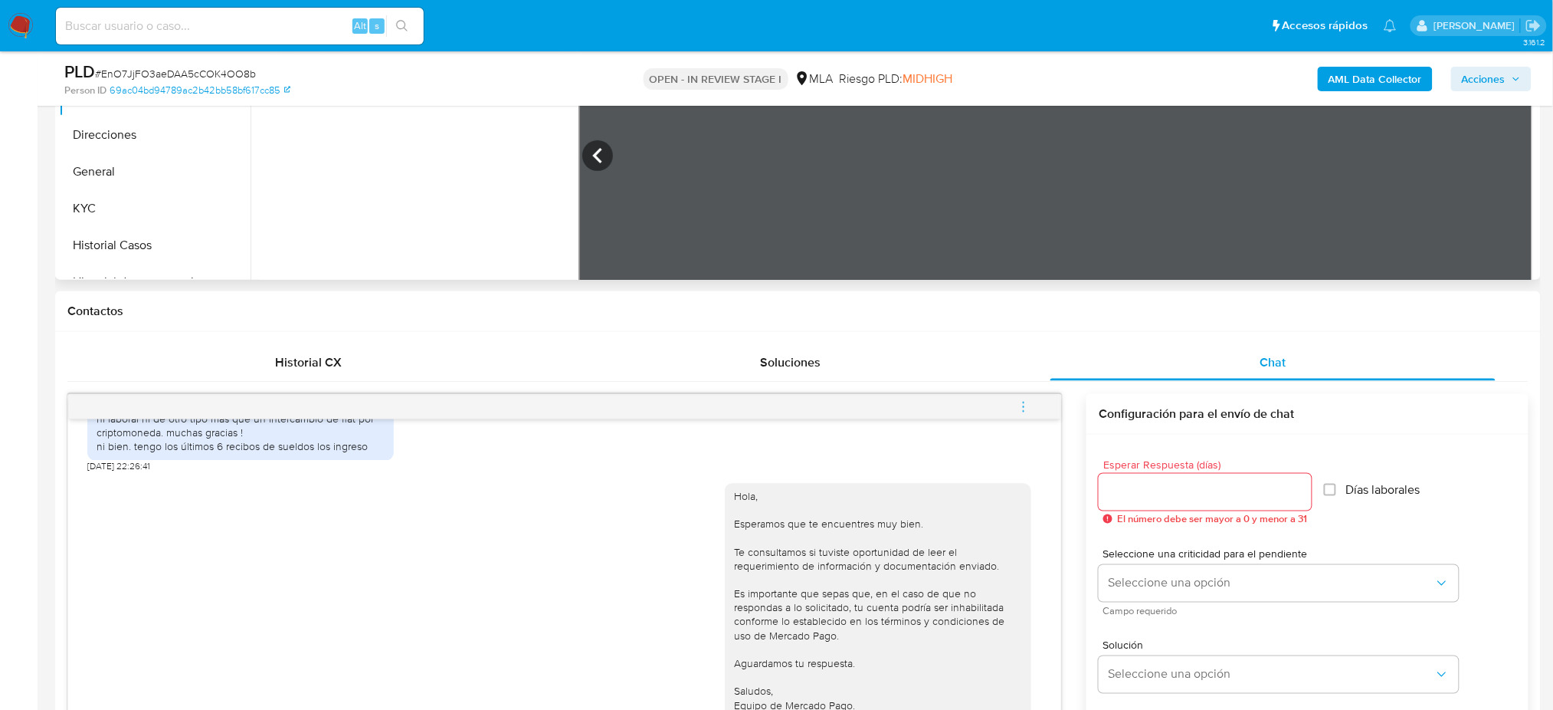
type textarea "Hola, ¡Muchas gracias por tu respuesta! Te informamos que podes cancelar tu cue…"
click at [187, 67] on span "# EnO7JjFO3aeDAA5cCOK4OO8b" at bounding box center [175, 73] width 161 height 15
copy span "EnO7JjFO3aeDAA5cCOK4OO8b"
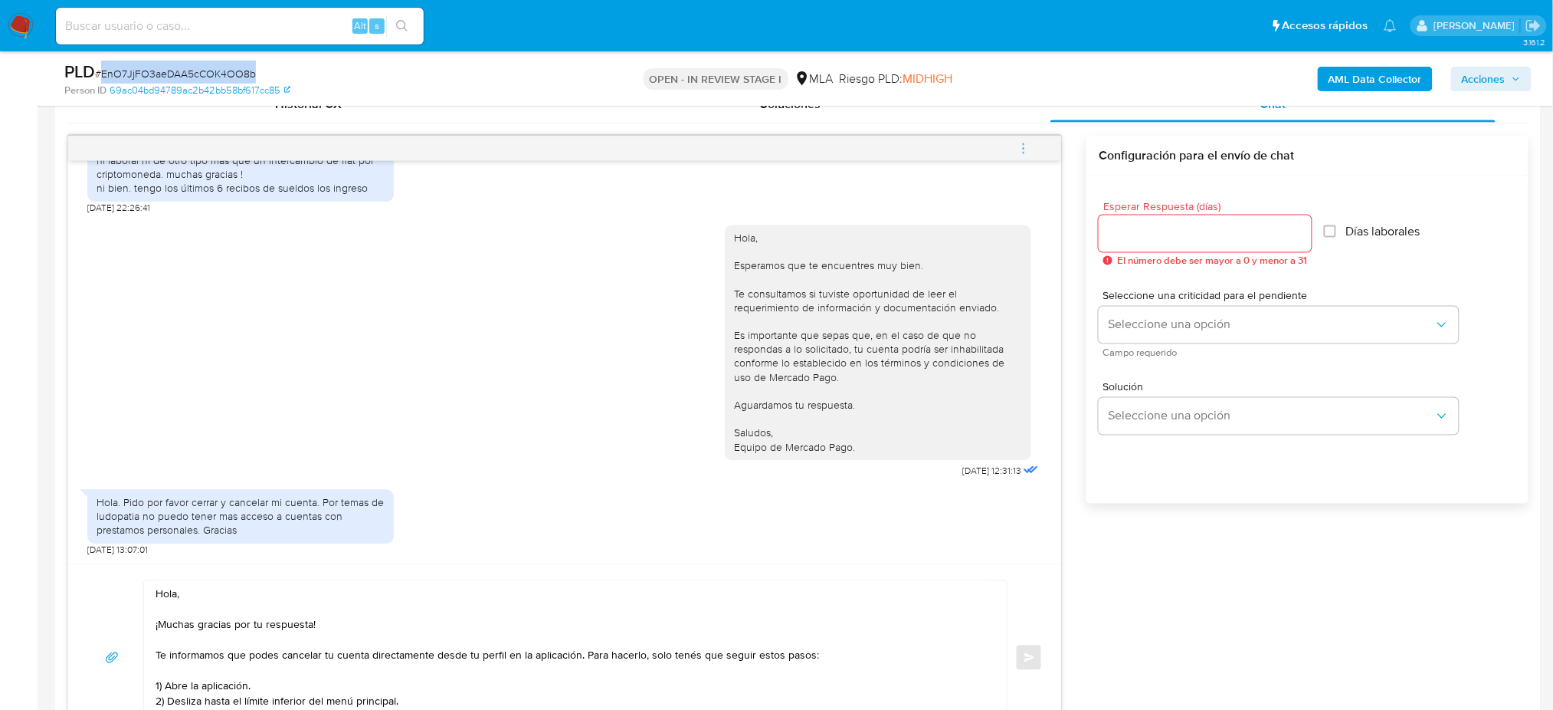
scroll to position [715, 0]
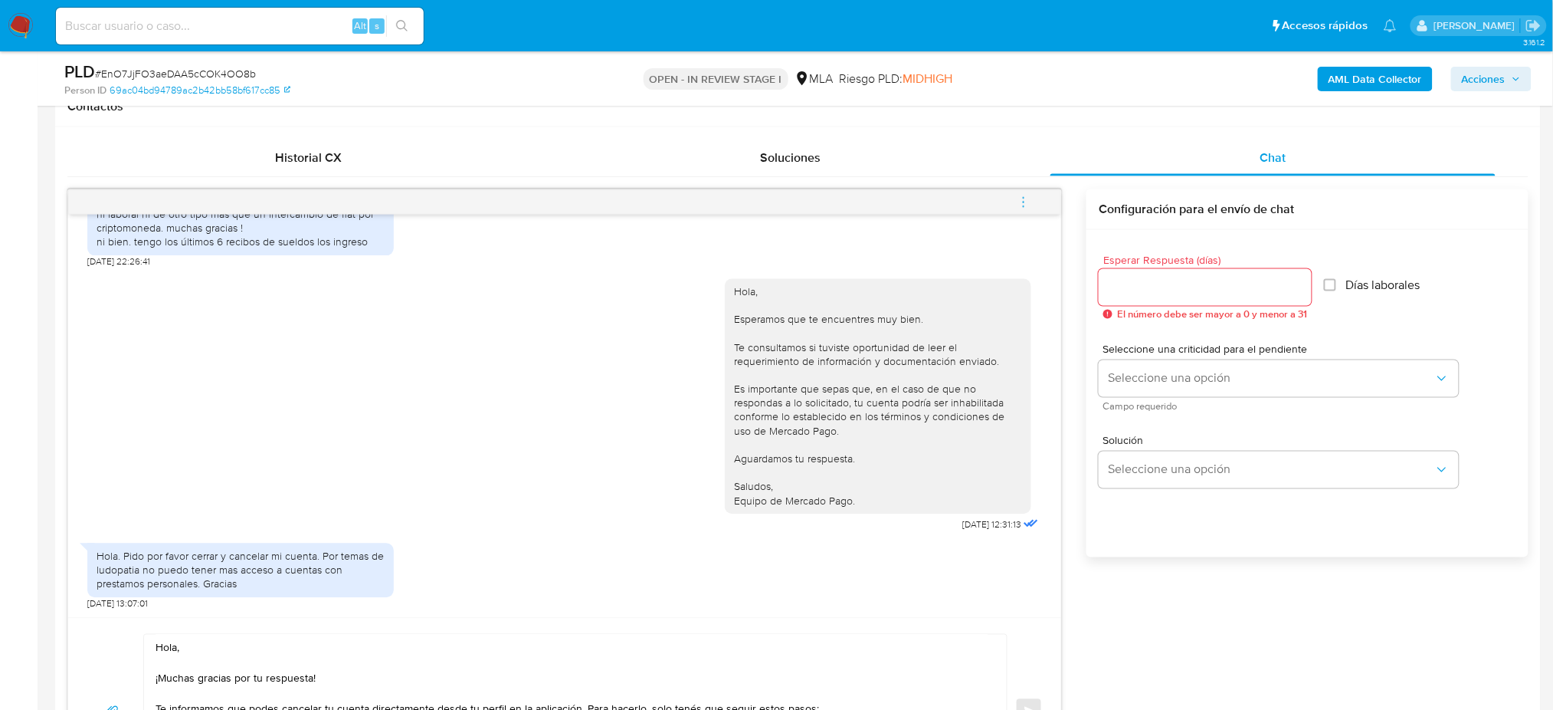
click at [1145, 283] on input "Esperar Respuesta (días)" at bounding box center [1205, 287] width 213 height 20
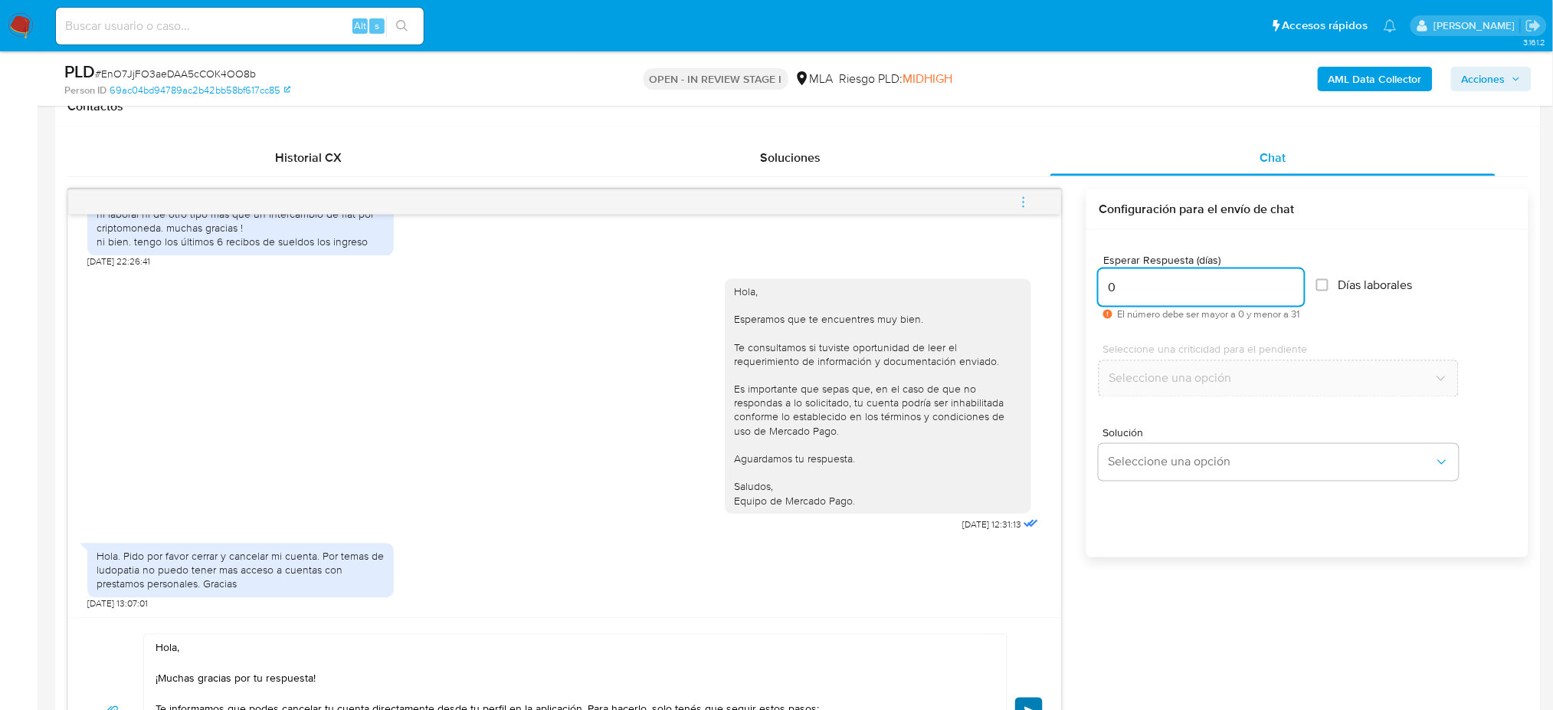
type input "0"
click at [1022, 704] on button "Enviar" at bounding box center [1029, 711] width 28 height 28
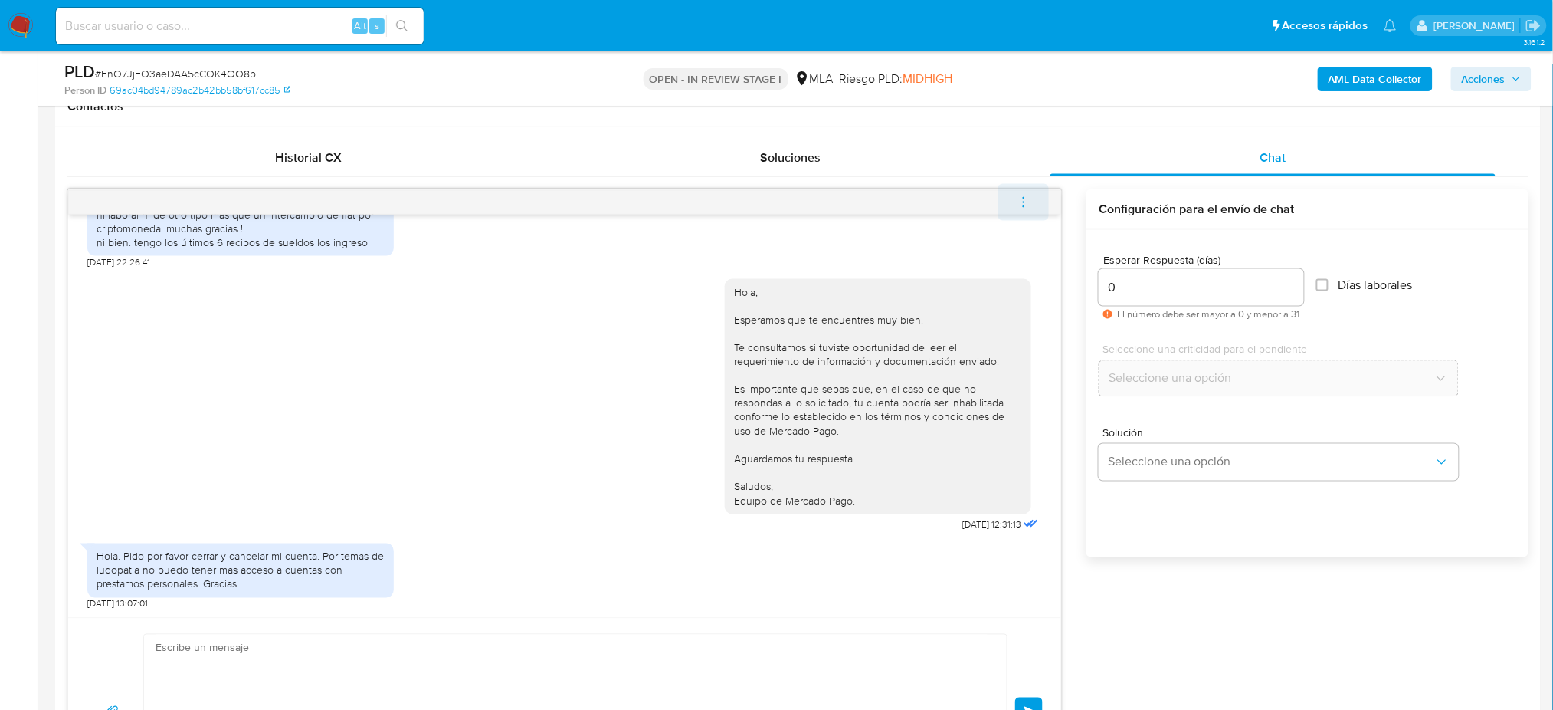
scroll to position [1714, 0]
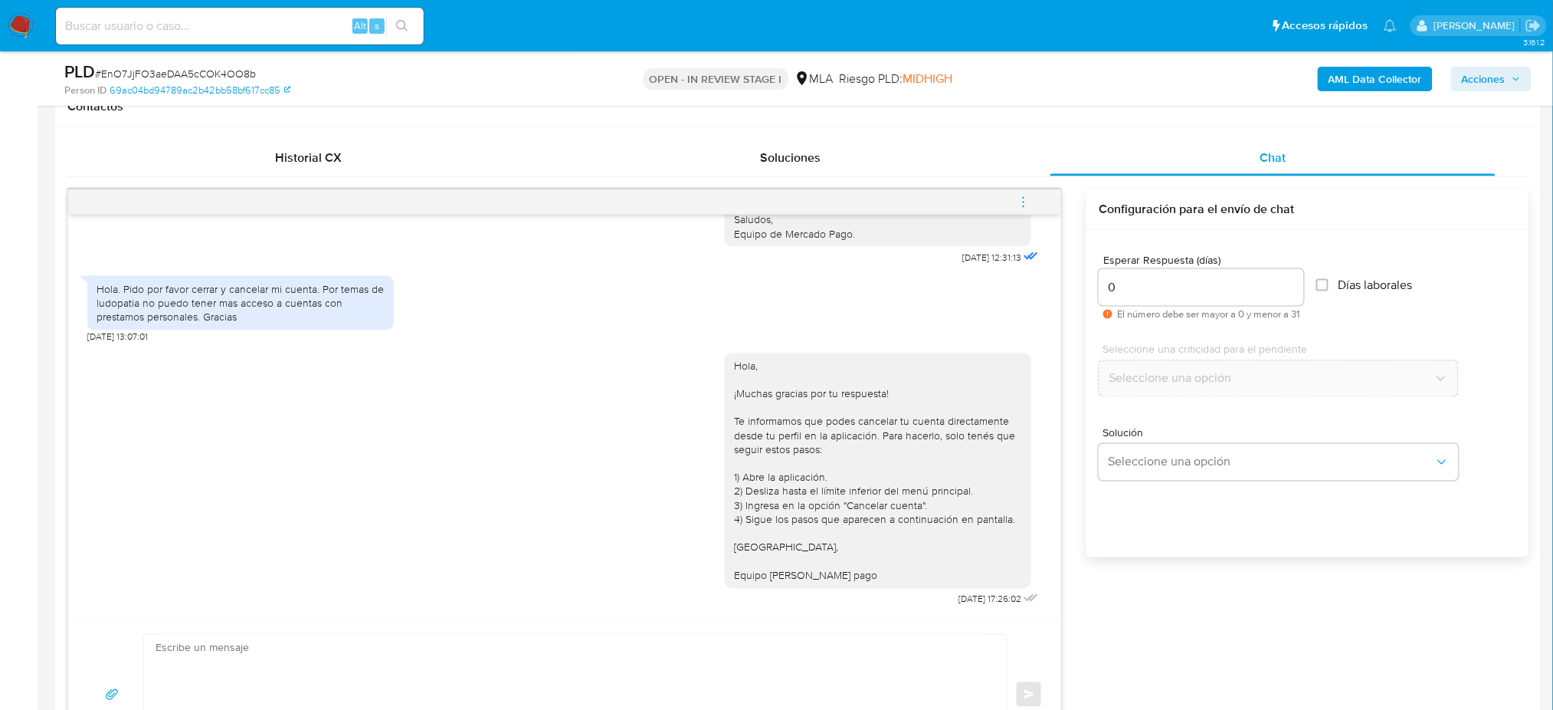
click at [1030, 195] on icon "menu-action" at bounding box center [1024, 202] width 14 height 14
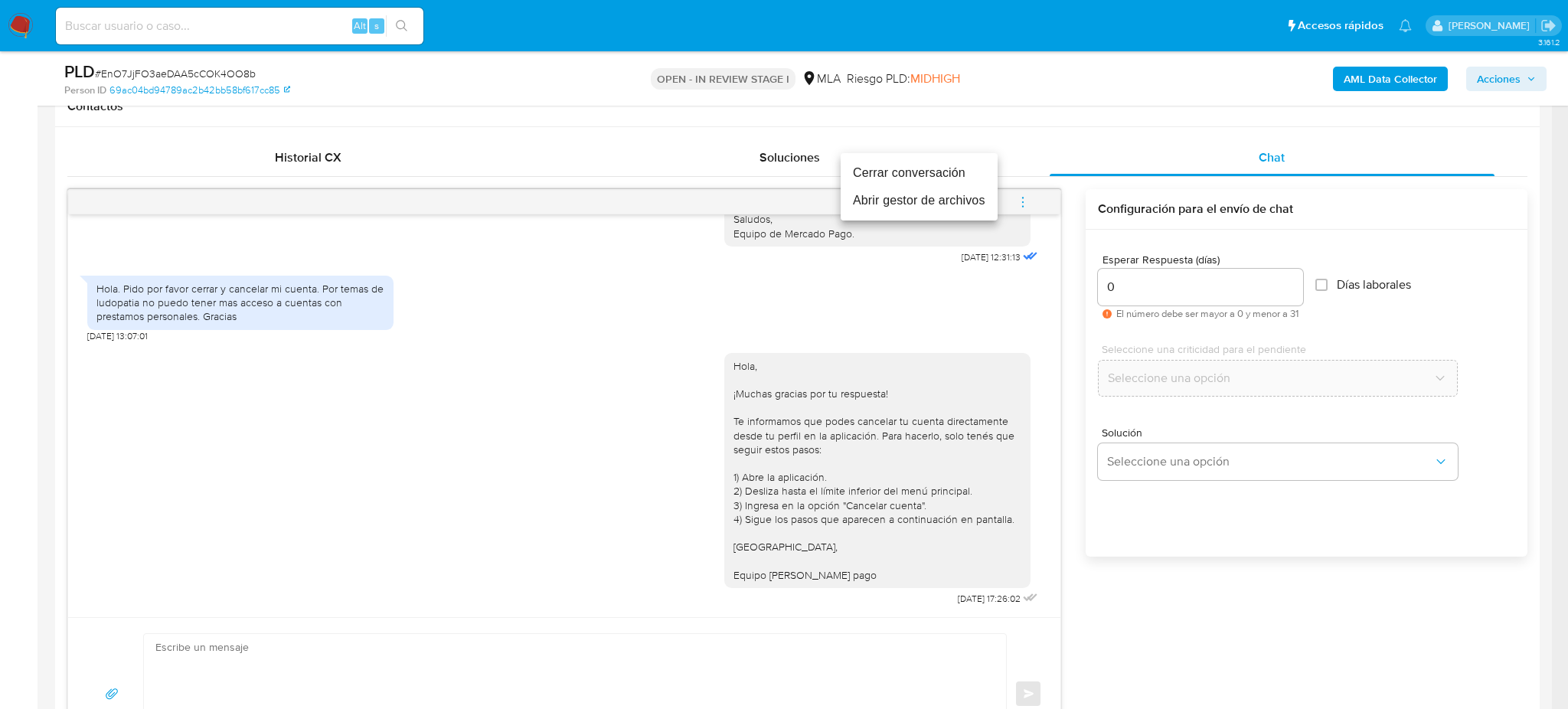
click at [880, 169] on li "Cerrar conversación" at bounding box center [918, 173] width 157 height 28
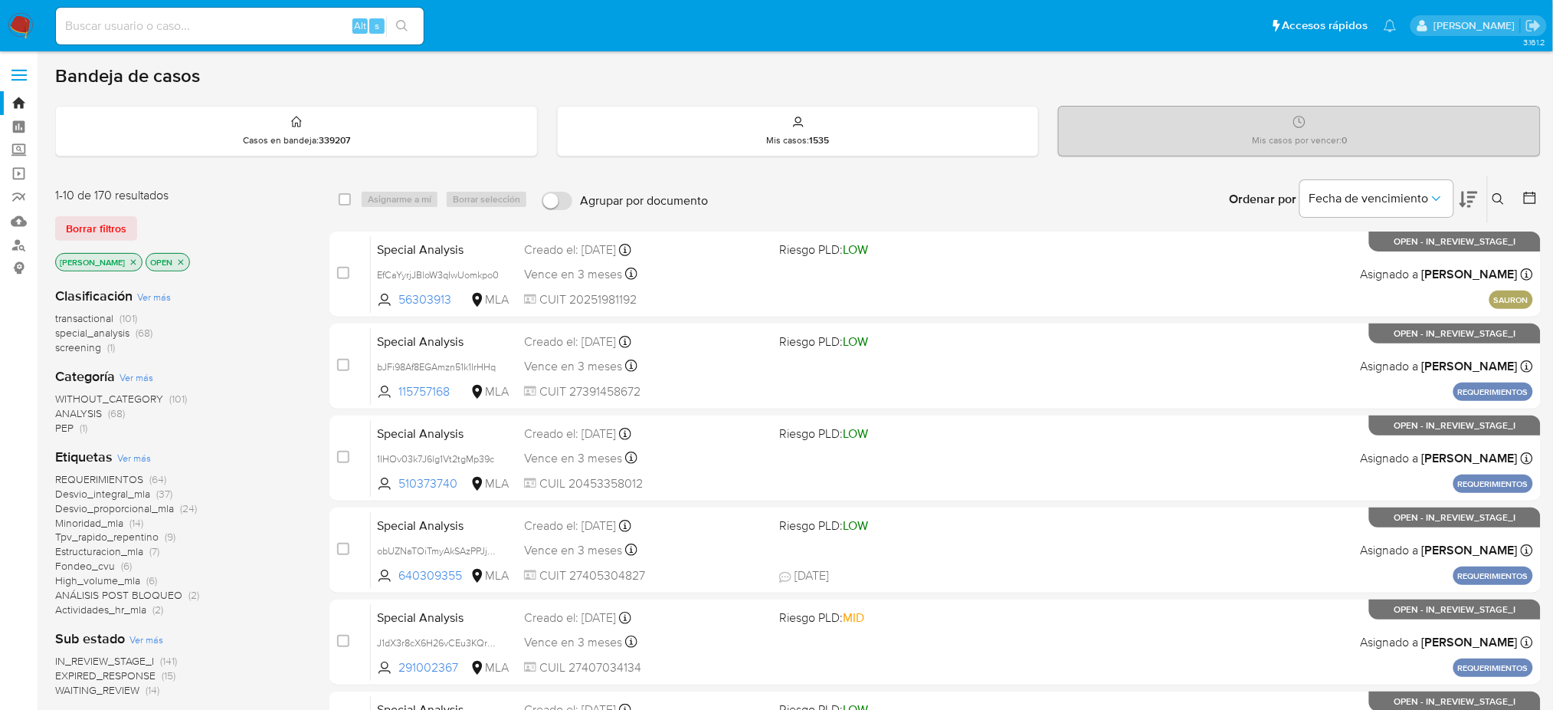
click at [1497, 202] on icon at bounding box center [1498, 198] width 11 height 11
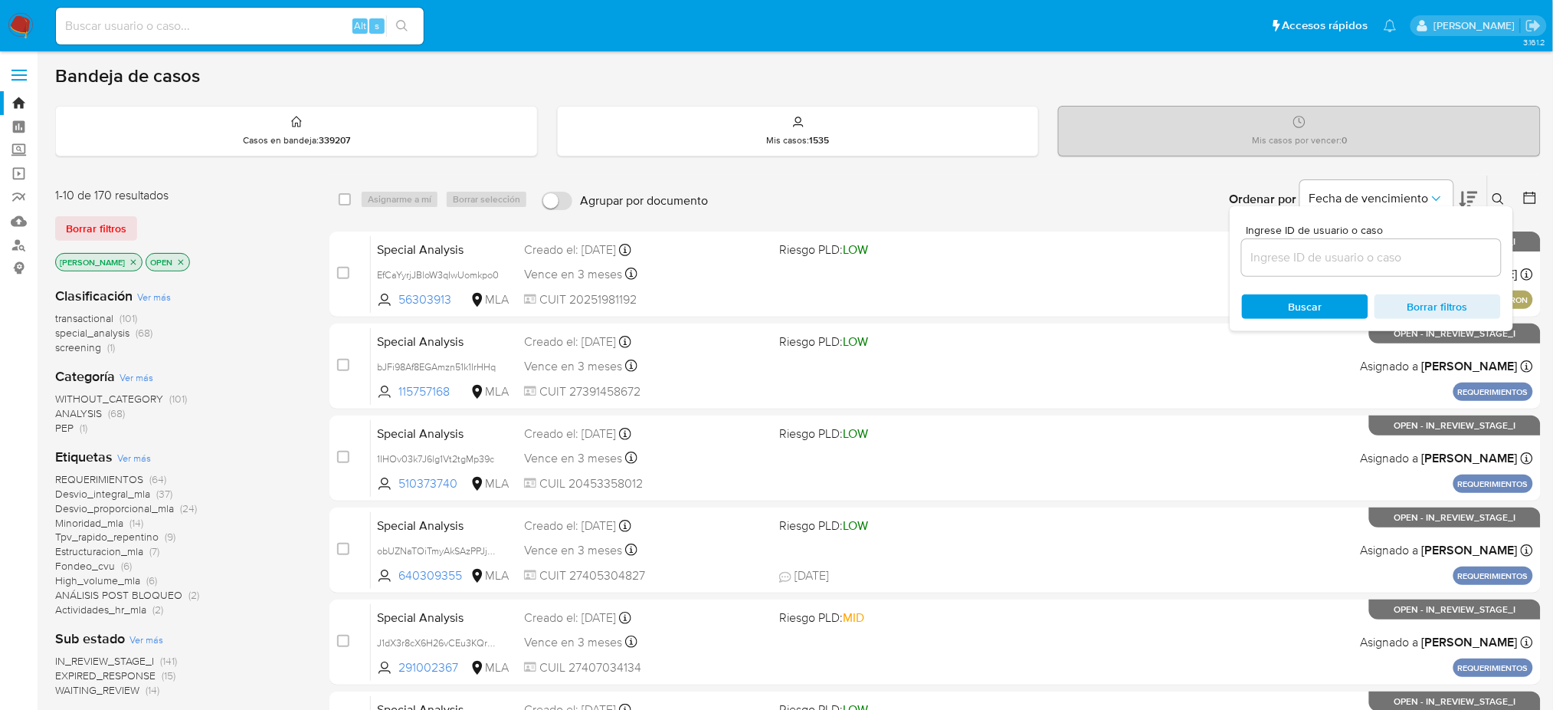
click at [1432, 268] on div at bounding box center [1371, 257] width 259 height 37
click at [1418, 257] on input at bounding box center [1371, 258] width 259 height 20
paste input "EnO7JjFO3aeDAA5cCOK4OO8b"
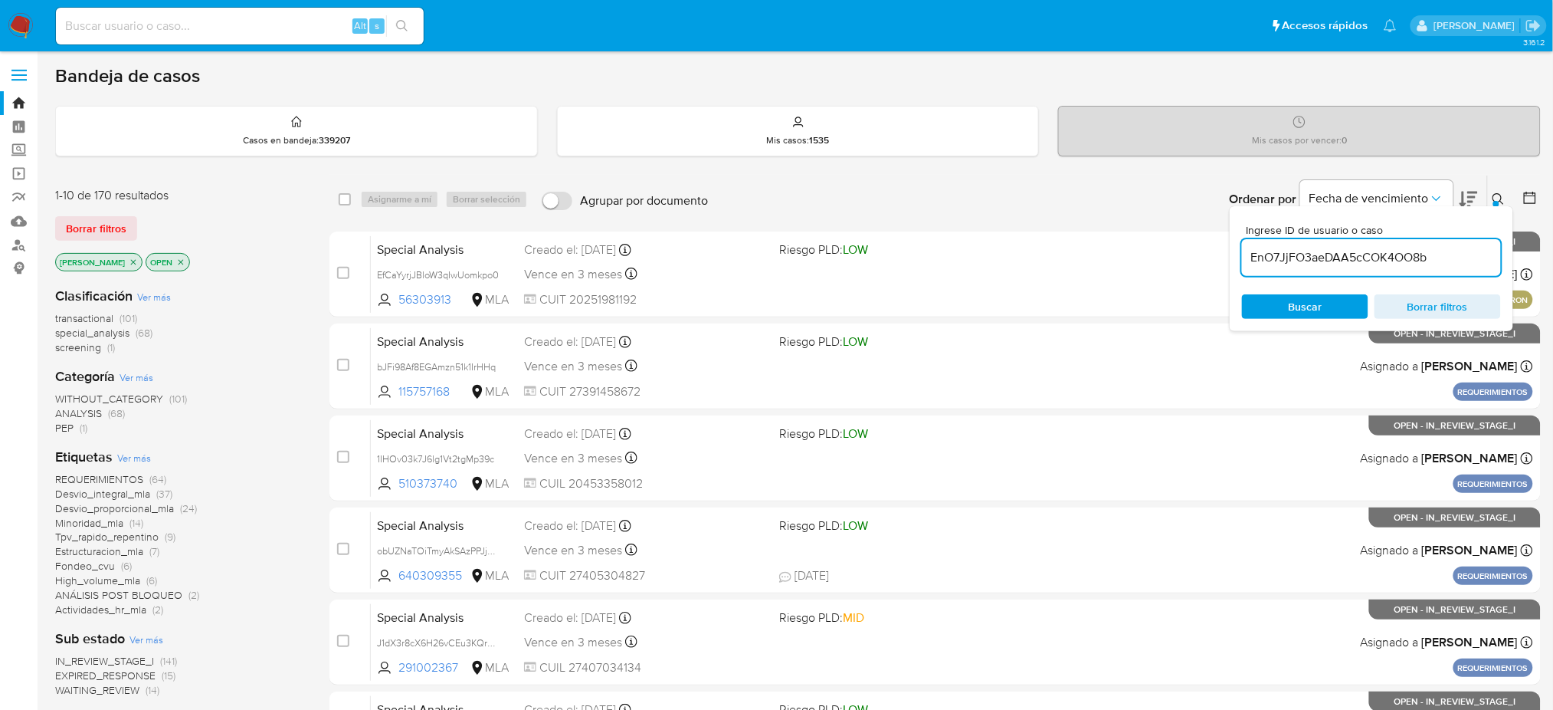
type input "EnO7JjFO3aeDAA5cCOK4OO8b"
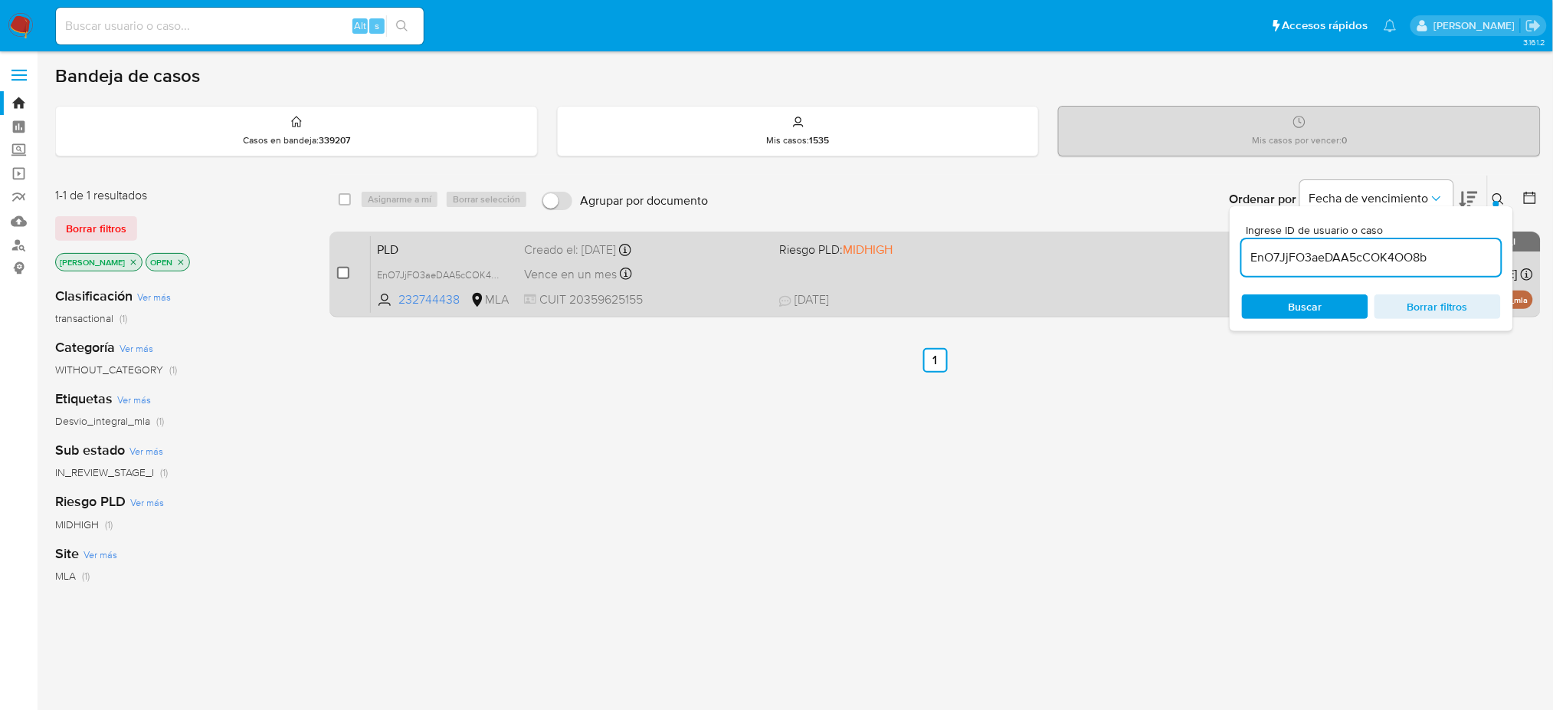
click at [346, 267] on input "checkbox" at bounding box center [343, 273] width 12 height 12
checkbox input "true"
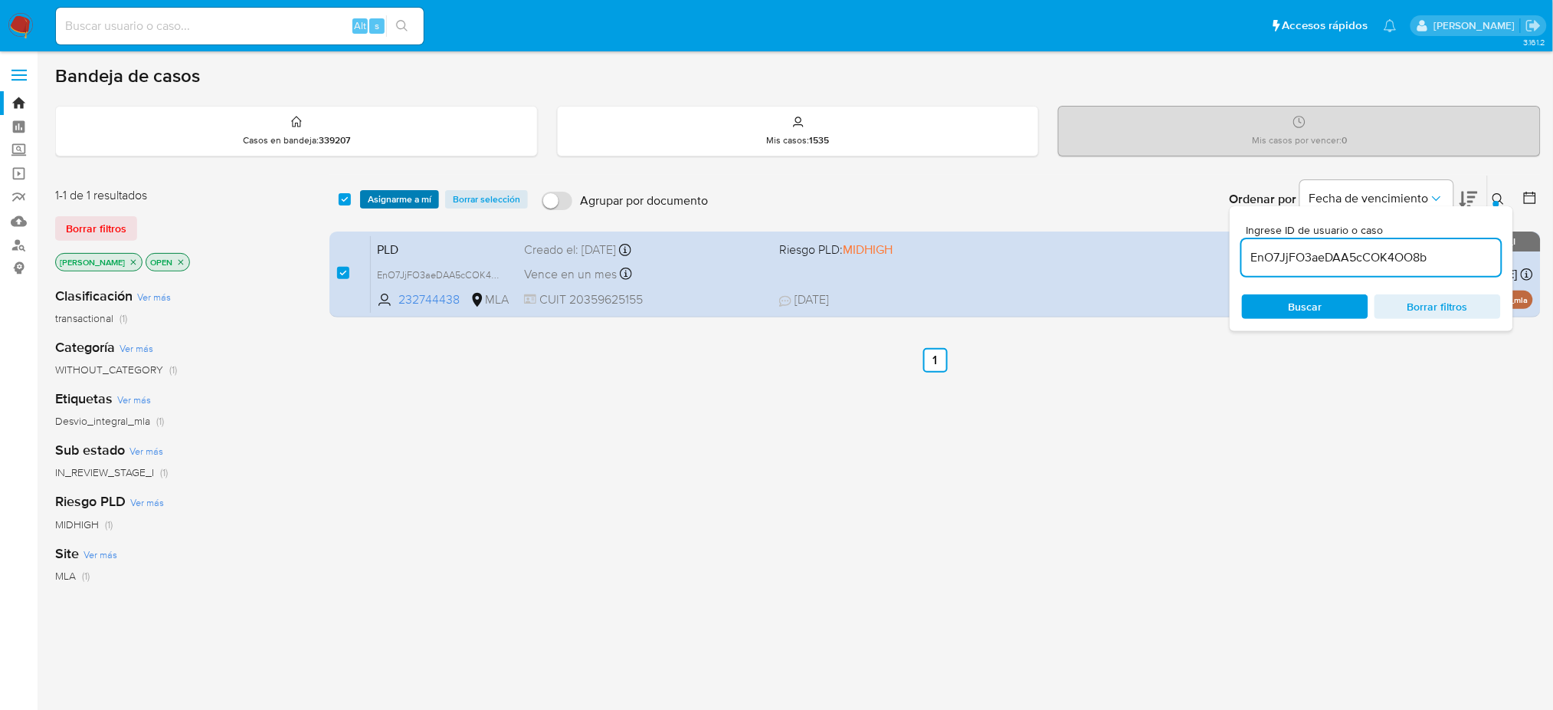
click at [385, 197] on span "Asignarme a mí" at bounding box center [400, 199] width 64 height 15
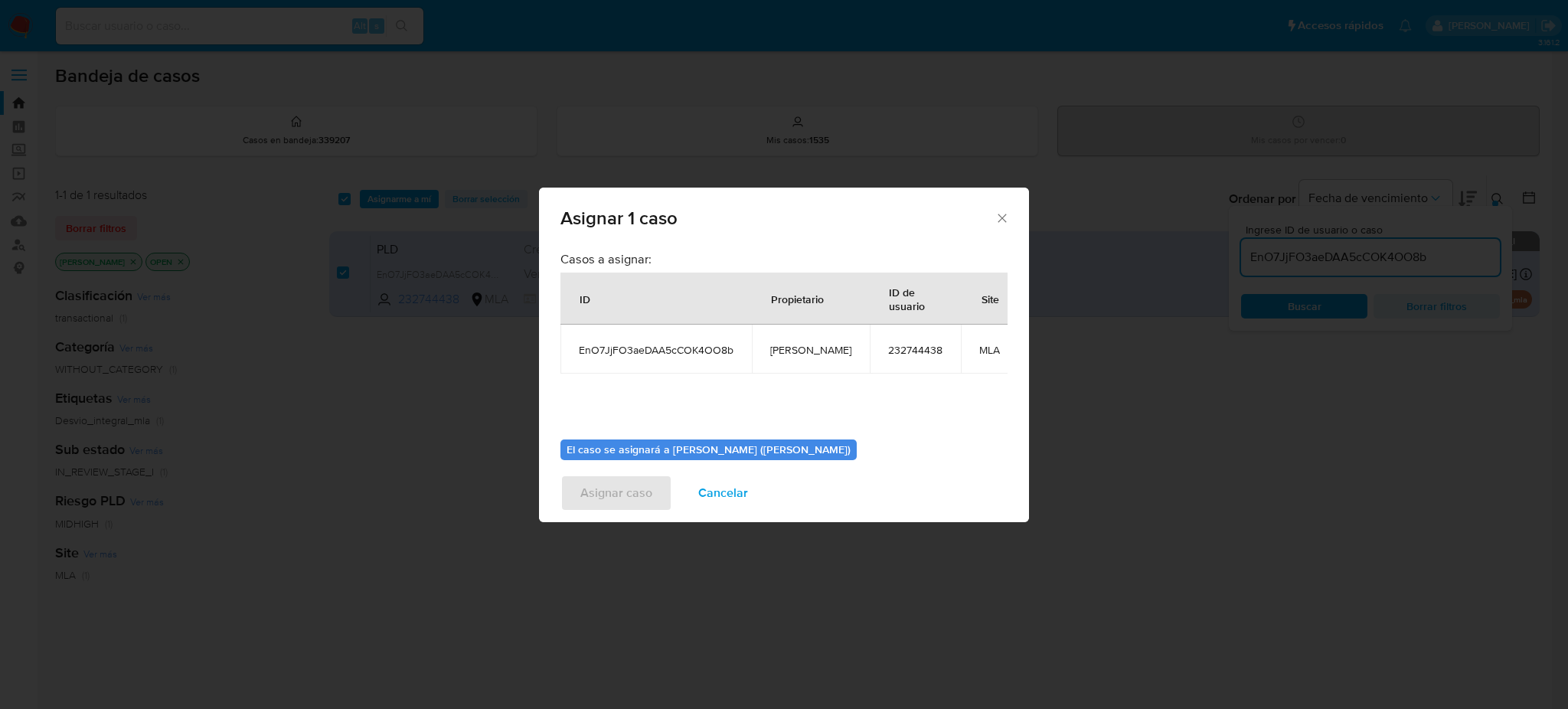
click at [775, 349] on span "[PERSON_NAME]" at bounding box center [810, 350] width 81 height 14
copy span "[PERSON_NAME]"
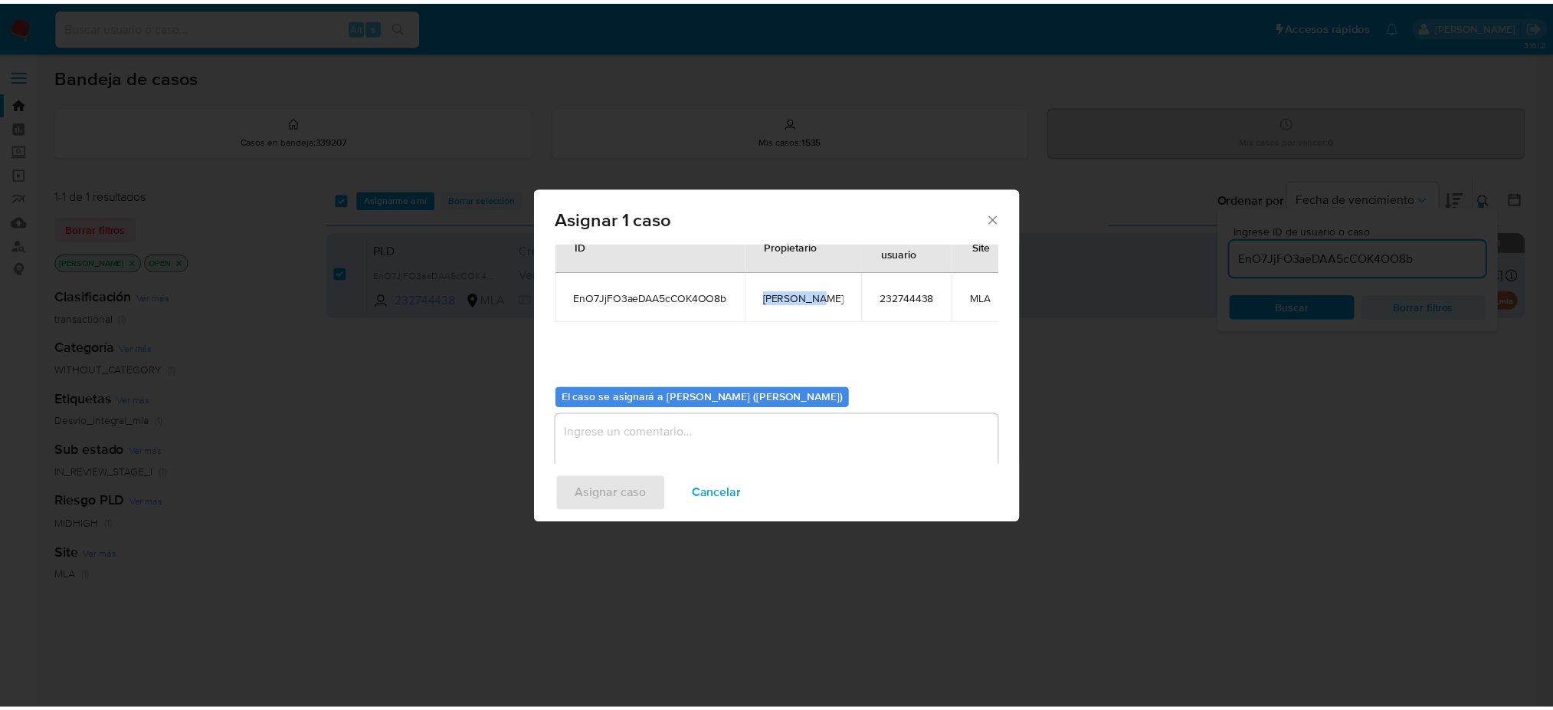
scroll to position [78, 0]
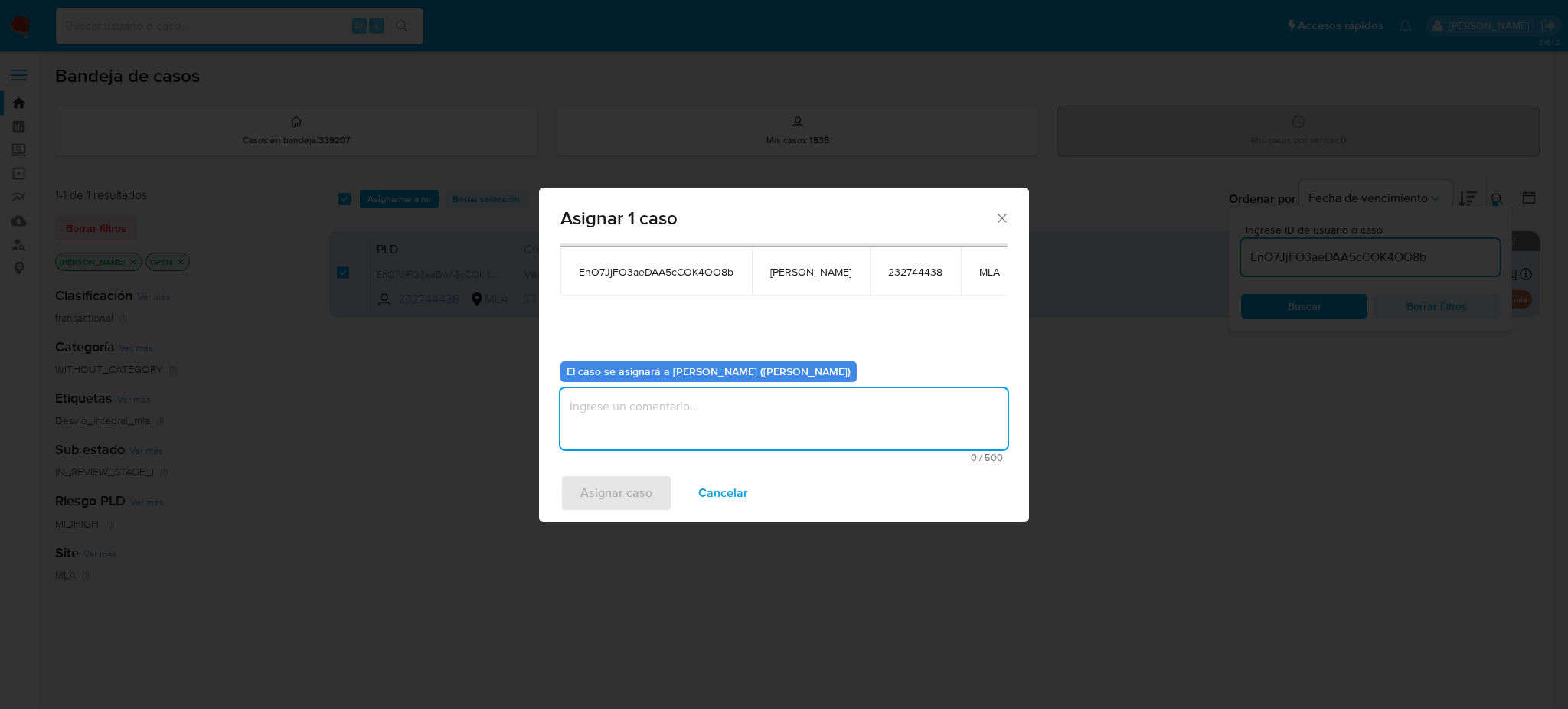
click at [691, 415] on textarea "assign-modal" at bounding box center [784, 418] width 447 height 61
paste textarea "[PERSON_NAME]"
type textarea "[PERSON_NAME]"
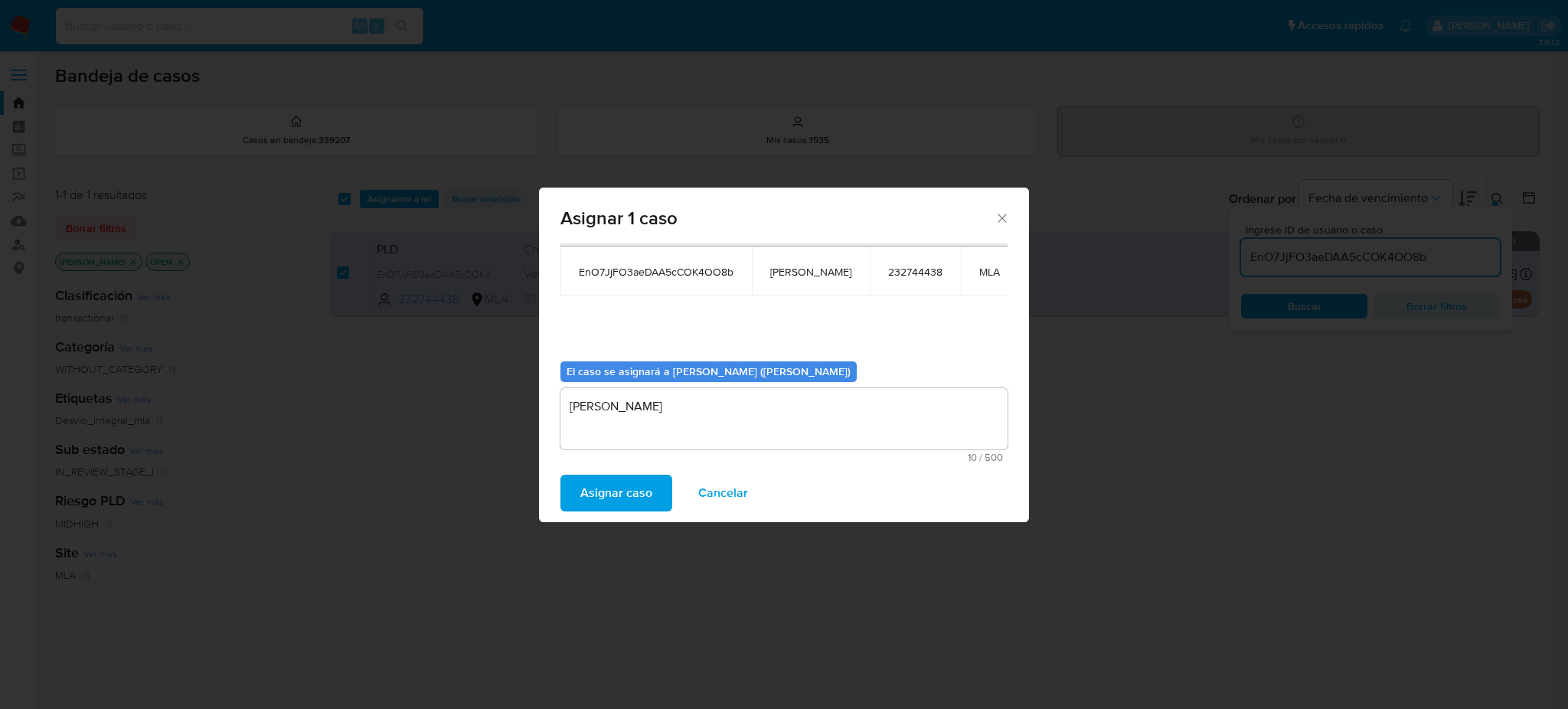
click at [620, 500] on span "Asignar caso" at bounding box center [616, 493] width 72 height 34
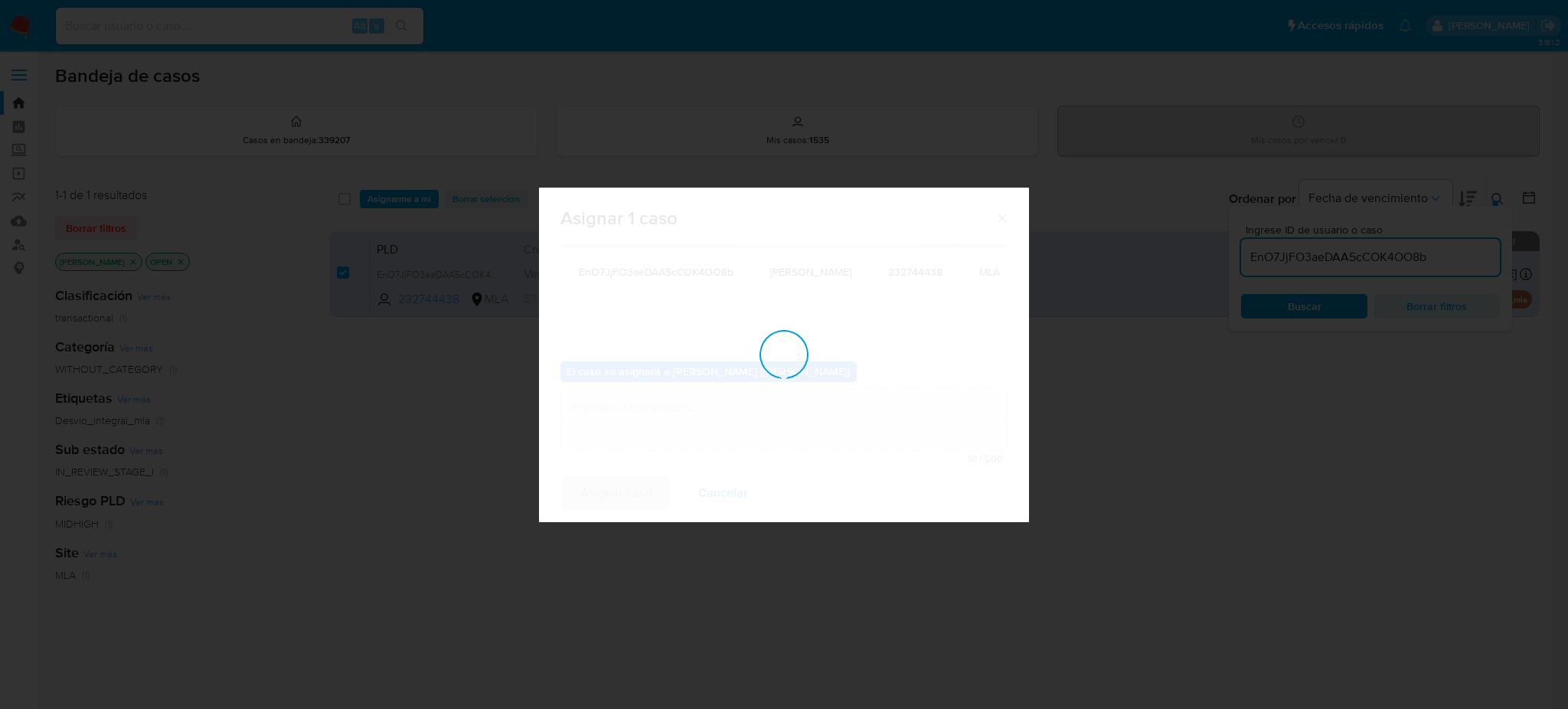
checkbox input "false"
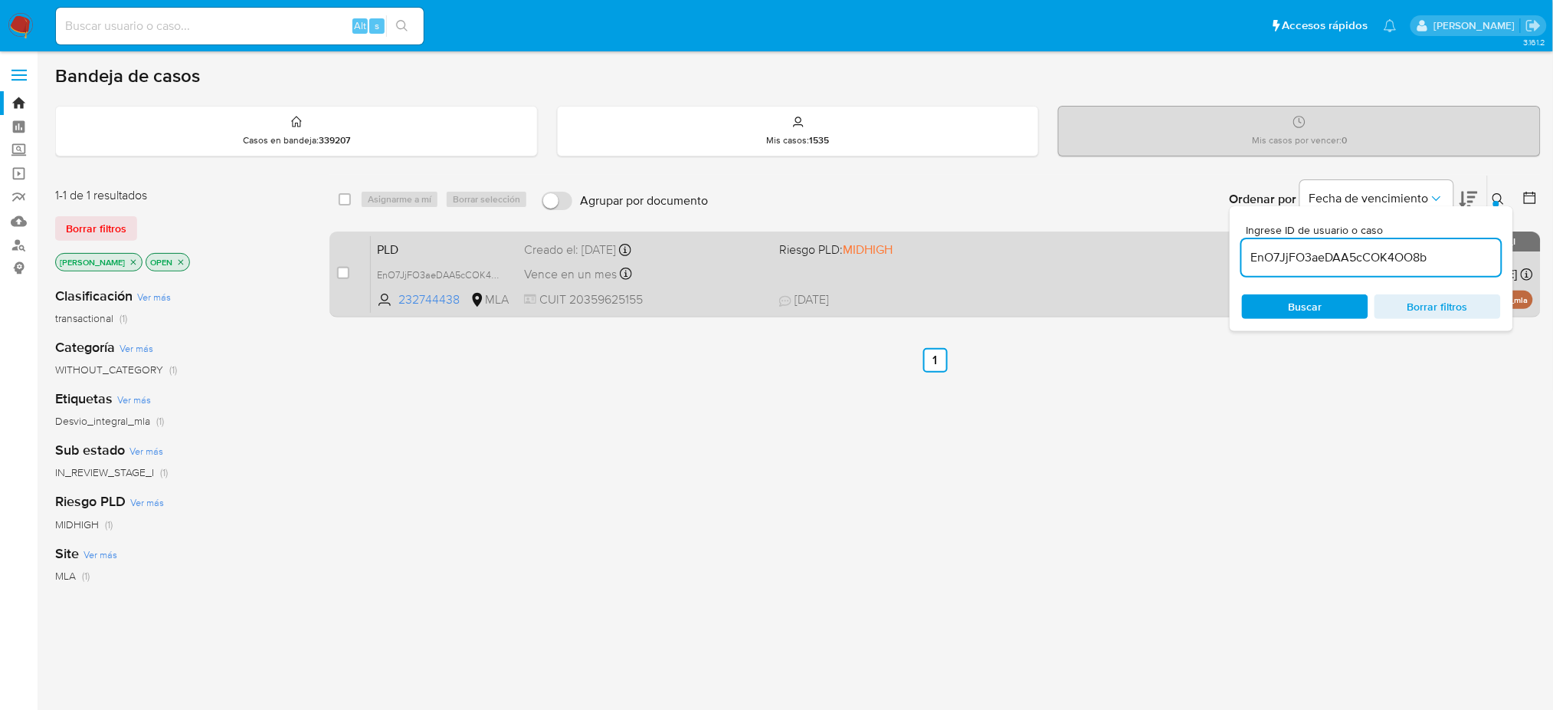
click at [739, 278] on div "Vence en un mes Vence el [DATE] 12:12:57" at bounding box center [645, 274] width 243 height 21
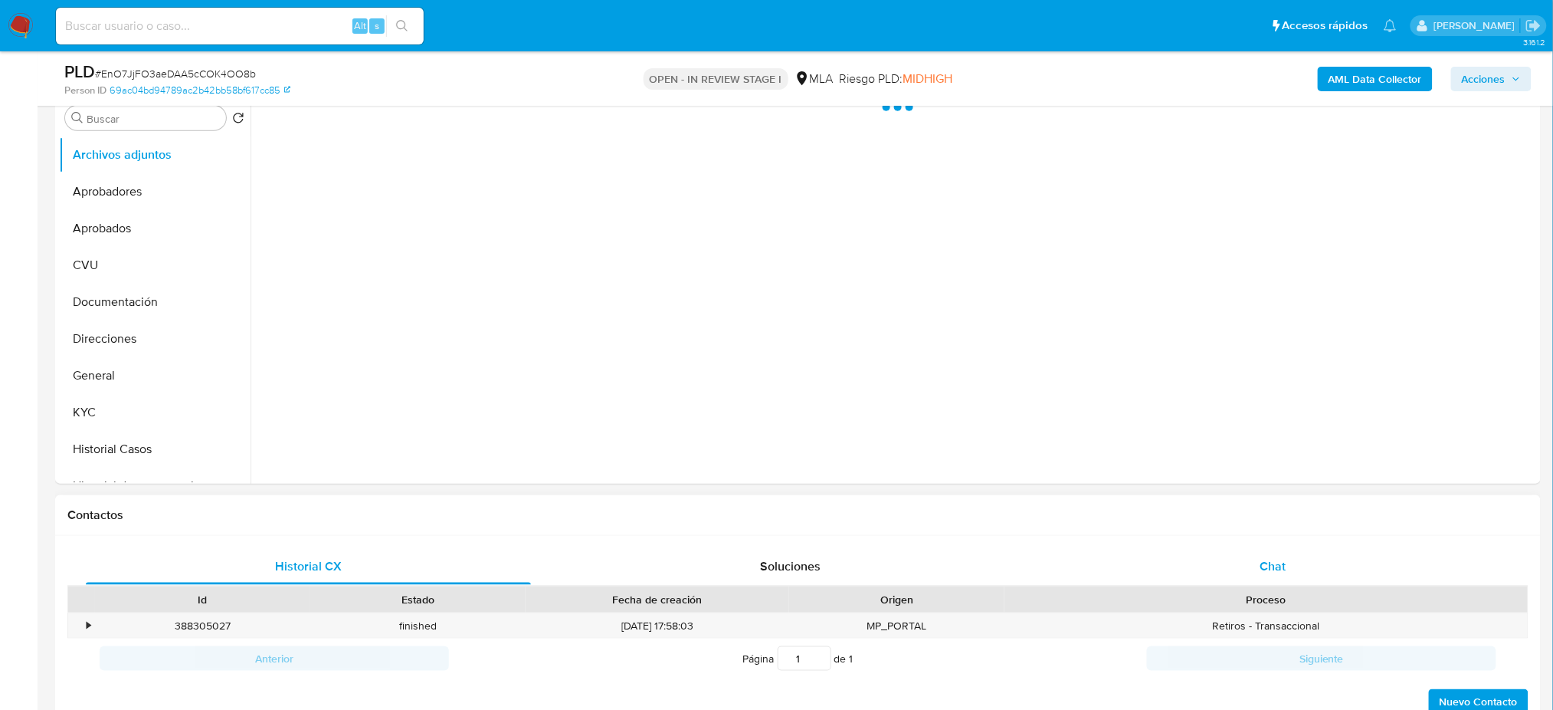
select select "10"
click at [1384, 570] on div "Chat" at bounding box center [1273, 566] width 445 height 37
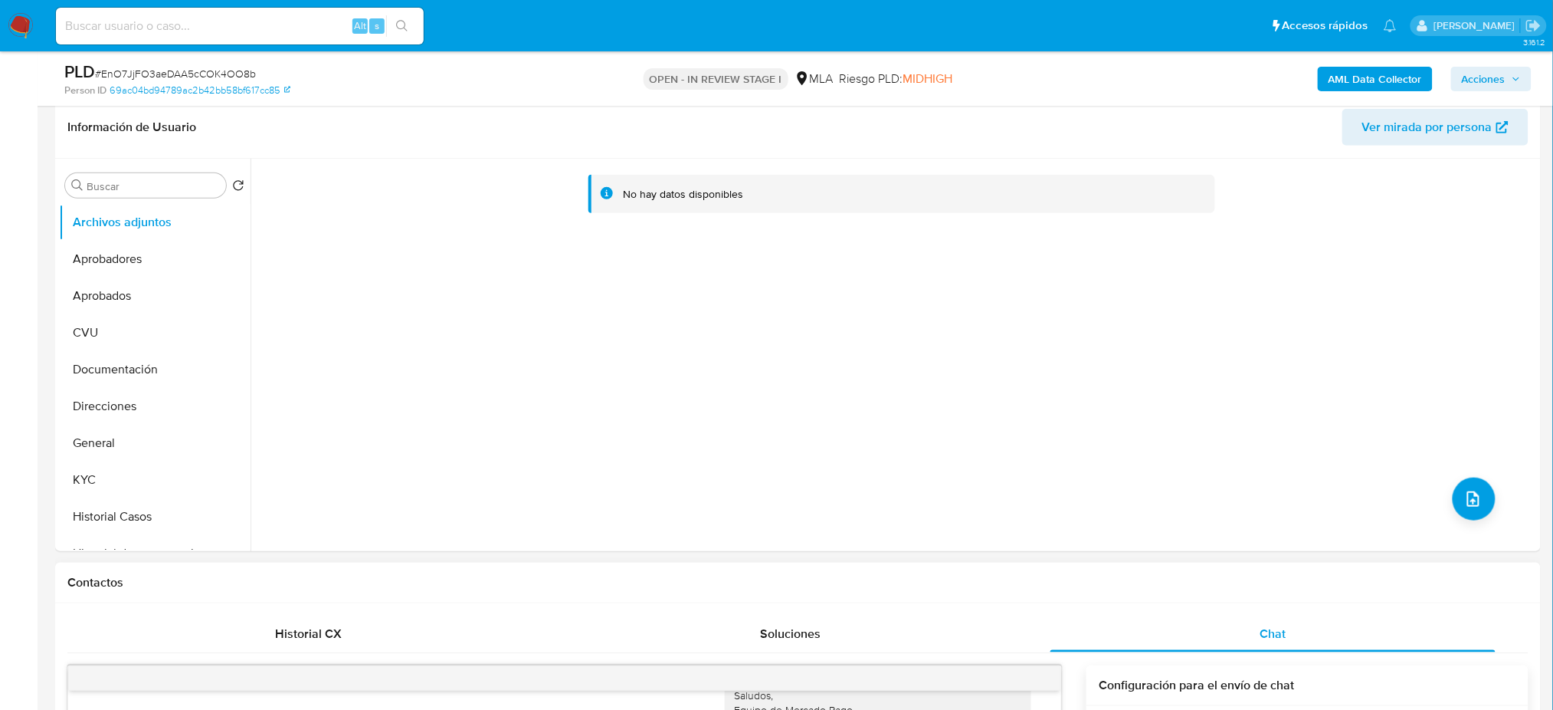
scroll to position [204, 0]
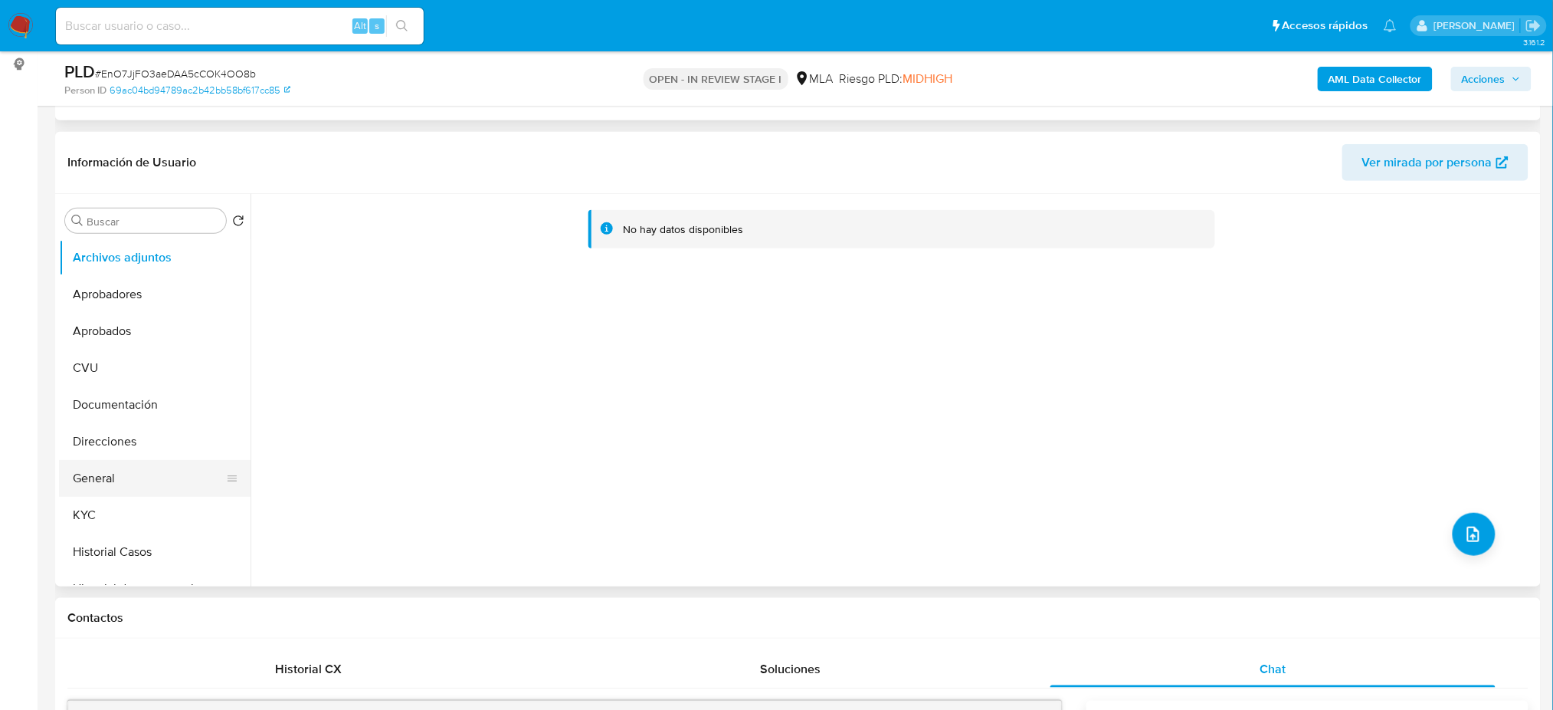
click at [94, 479] on button "General" at bounding box center [148, 478] width 179 height 37
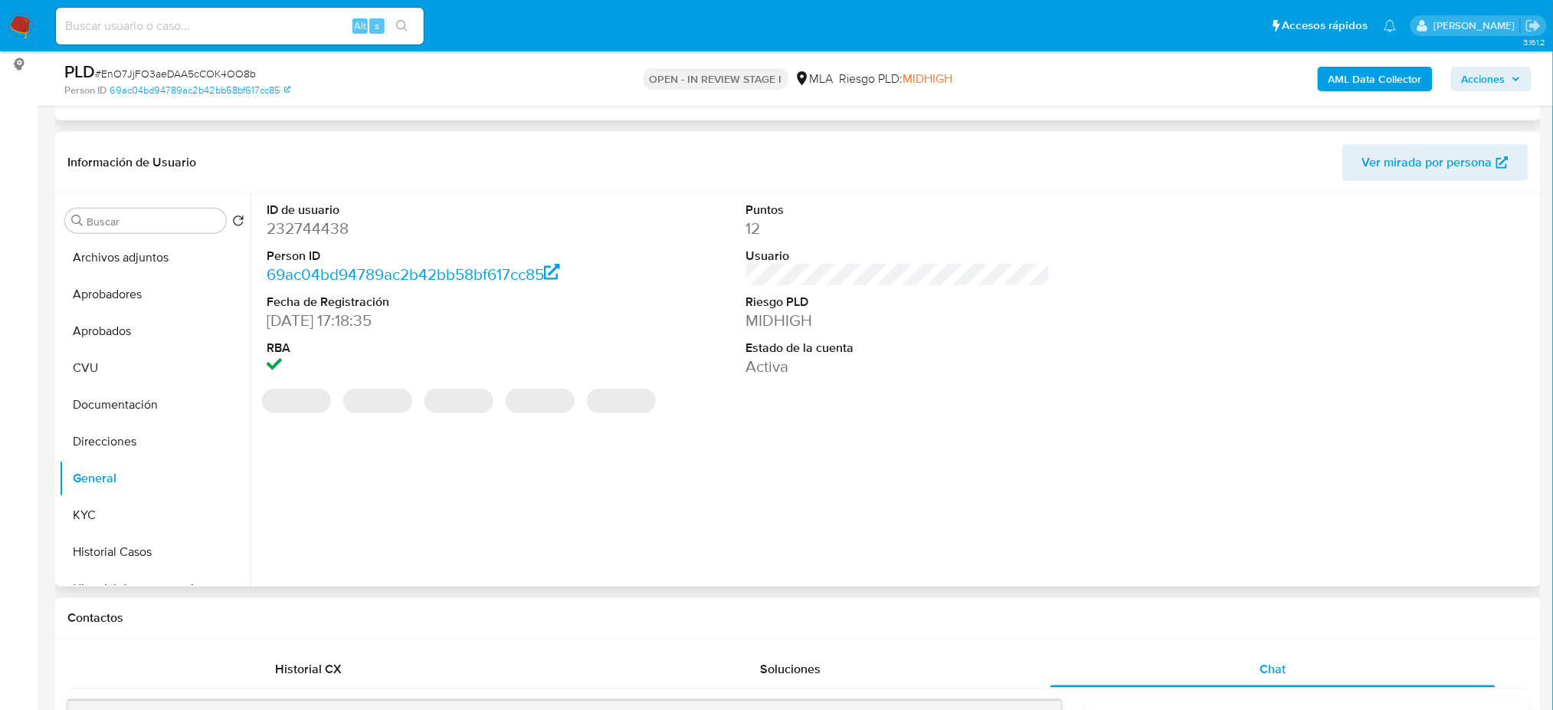
click at [307, 236] on dd "232744438" at bounding box center [419, 228] width 304 height 21
copy dd "232744438"
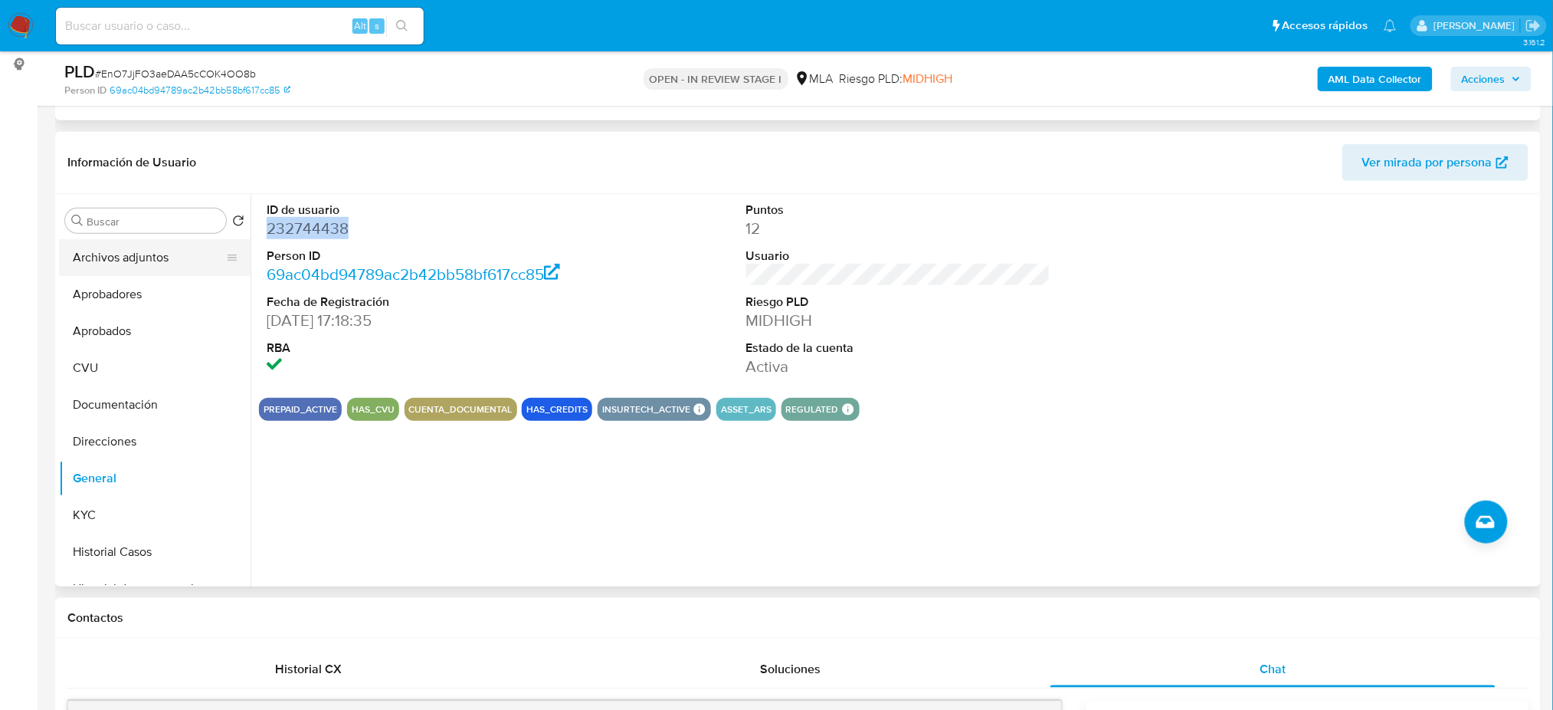
click at [98, 246] on button "Archivos adjuntos" at bounding box center [148, 257] width 179 height 37
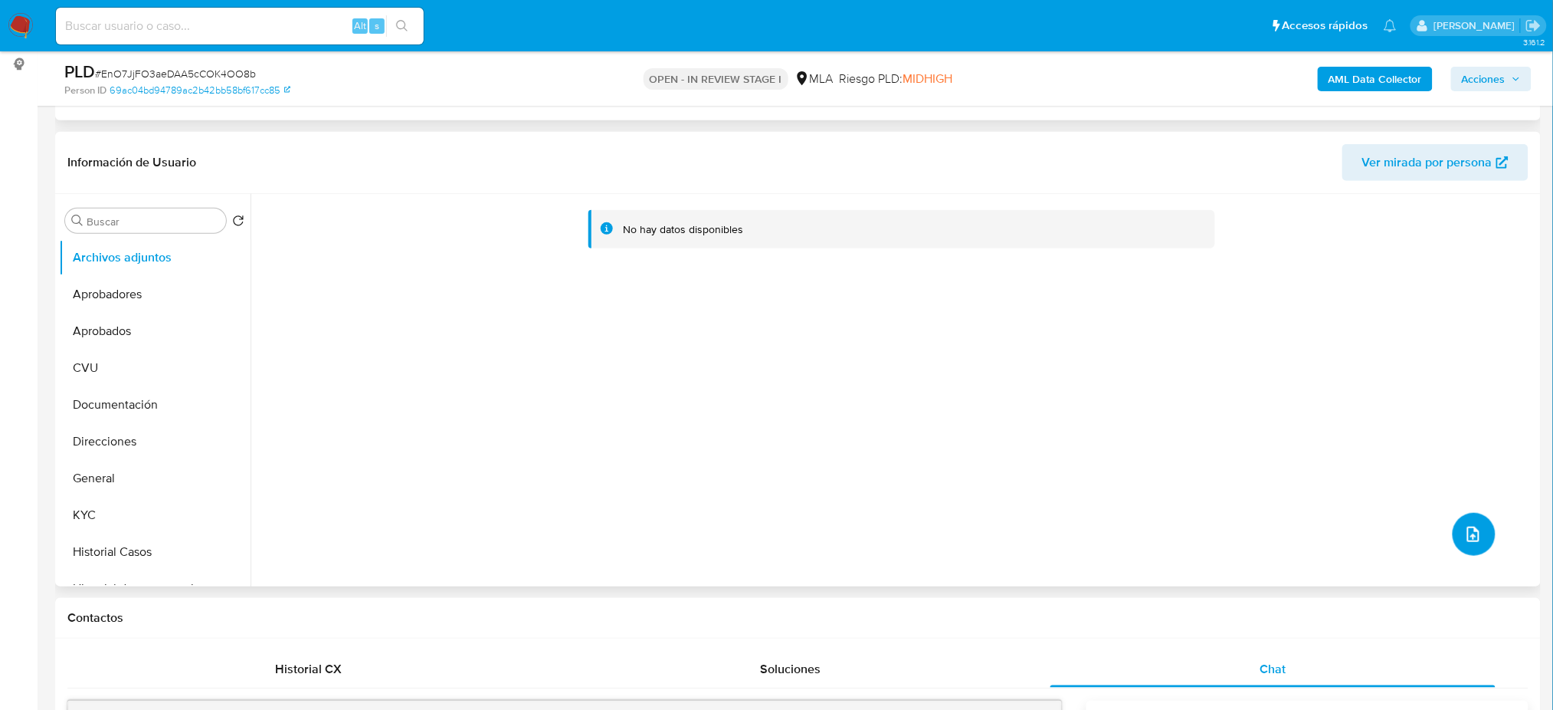
click at [1484, 536] on button "upload-file" at bounding box center [1474, 534] width 43 height 43
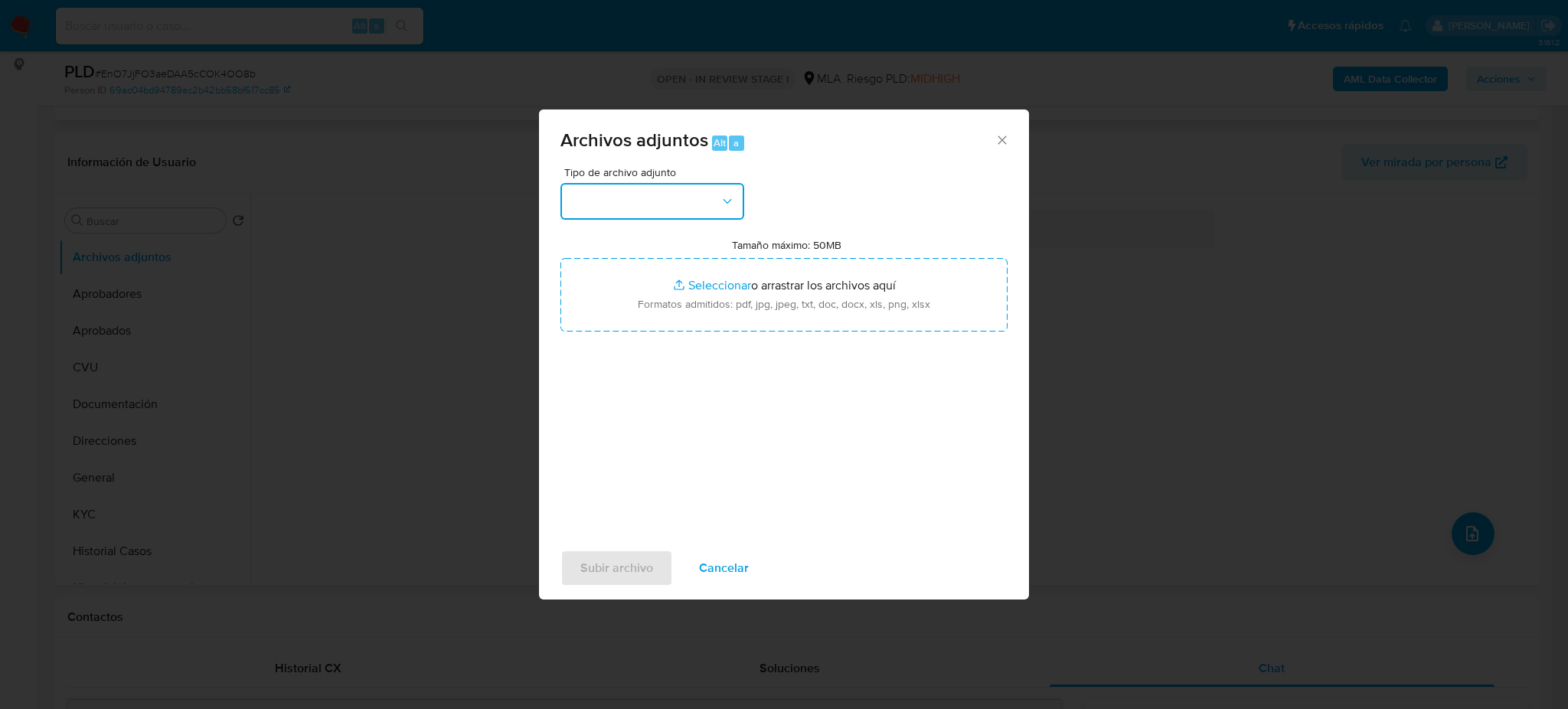
click at [712, 205] on button "button" at bounding box center [652, 201] width 184 height 37
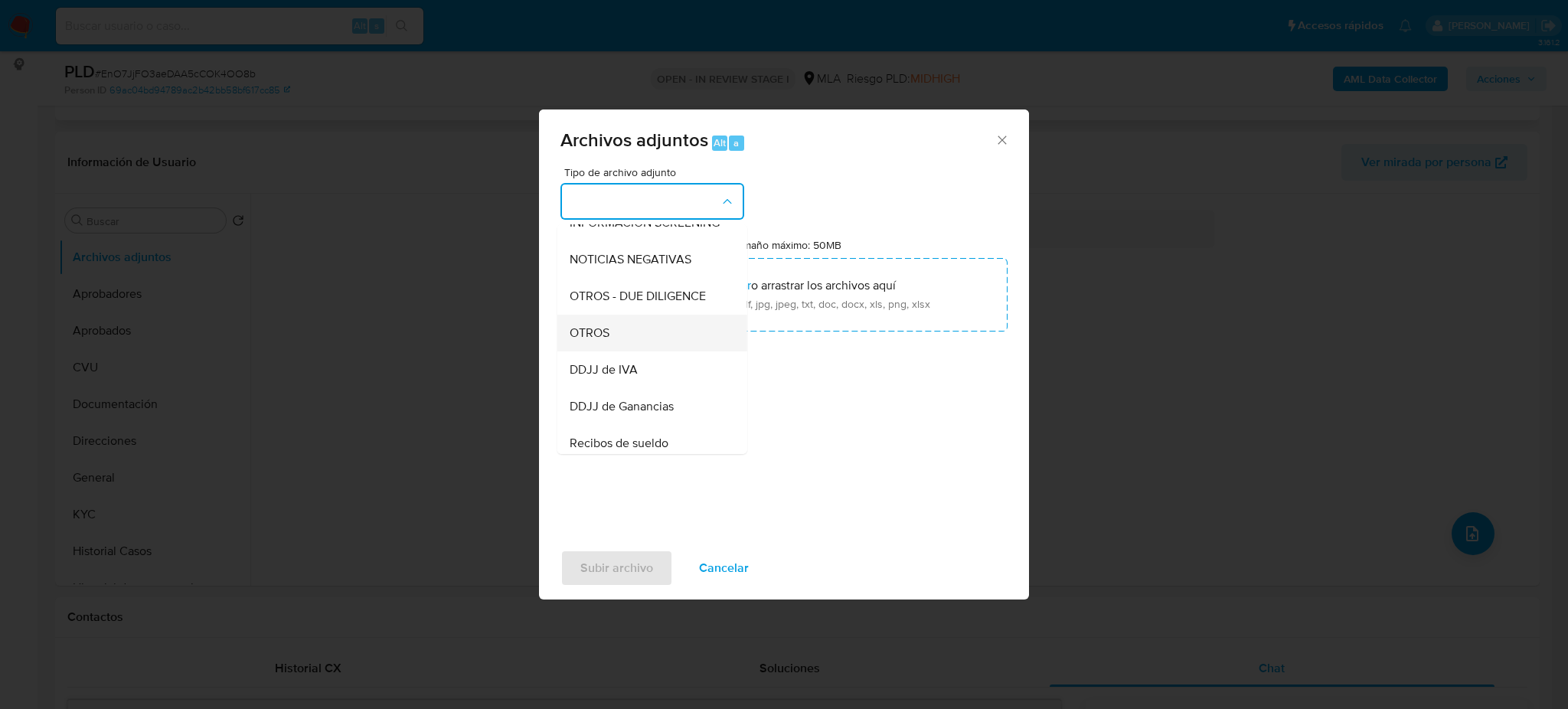
click at [634, 344] on div "OTROS" at bounding box center [647, 333] width 156 height 37
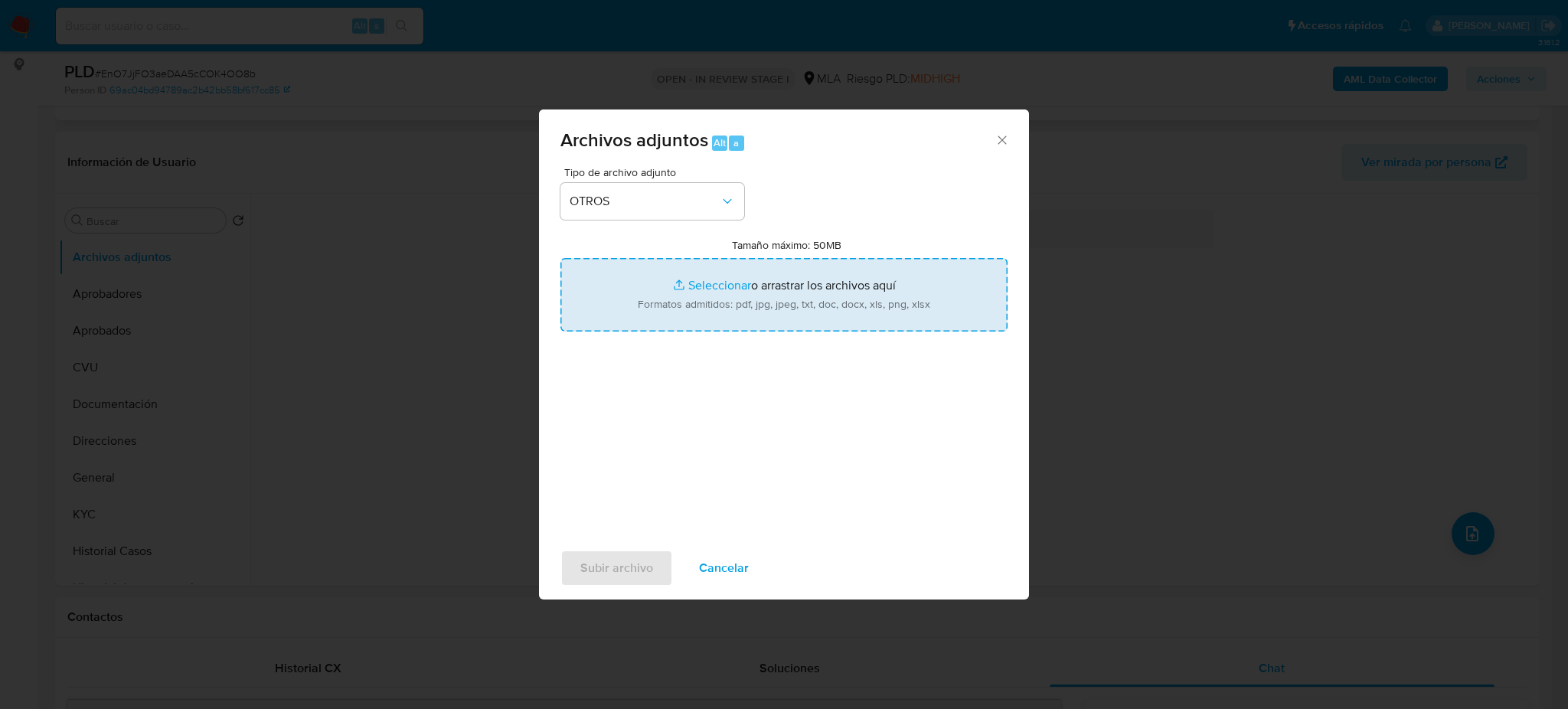
click at [657, 319] on input "Tamaño máximo: 50MB Seleccionar archivos" at bounding box center [784, 295] width 447 height 74
type input "C:\fakepath\Caselog EnO7JjFO3aeDAA5cCOK4OO8b_2025_08_18_21_12_48.docx"
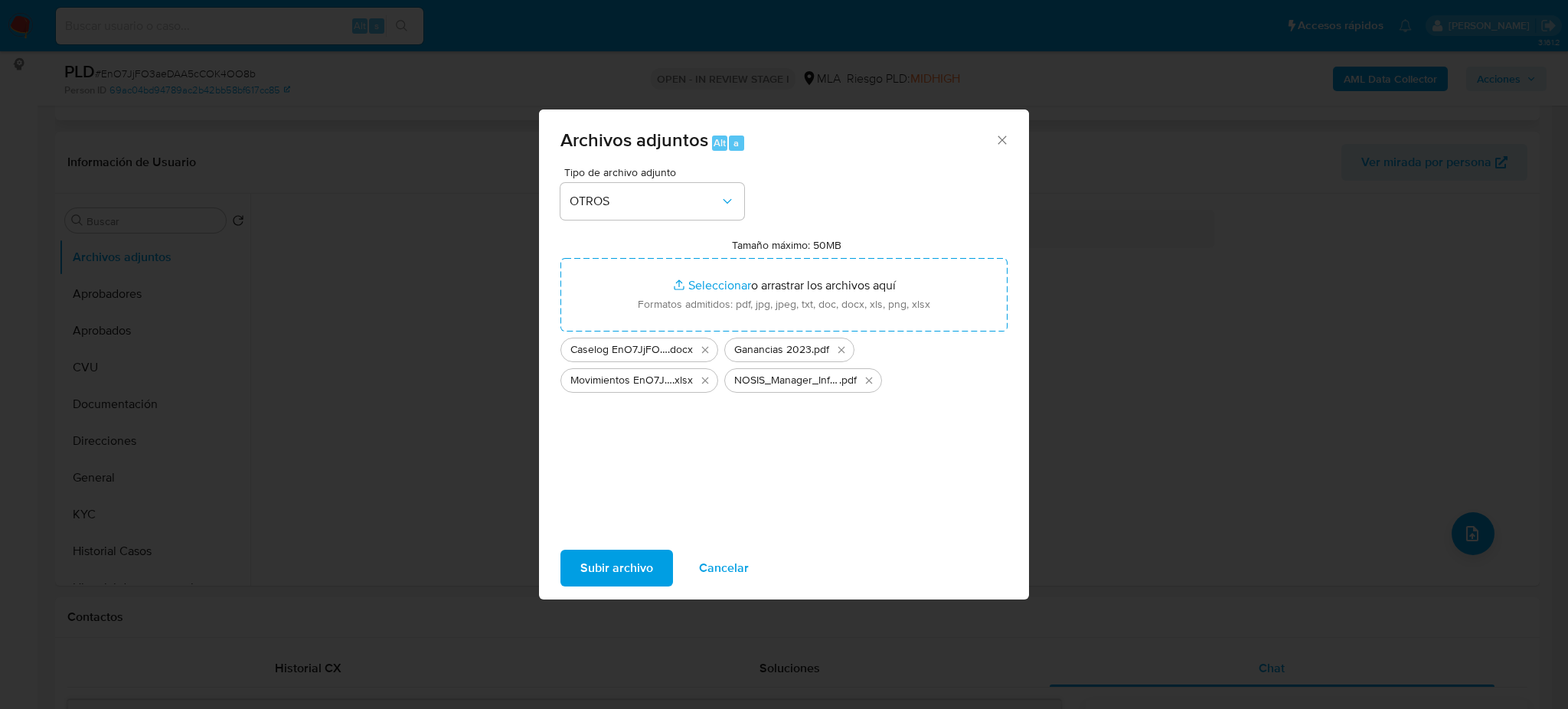
click at [597, 571] on span "Subir archivo" at bounding box center [616, 568] width 73 height 34
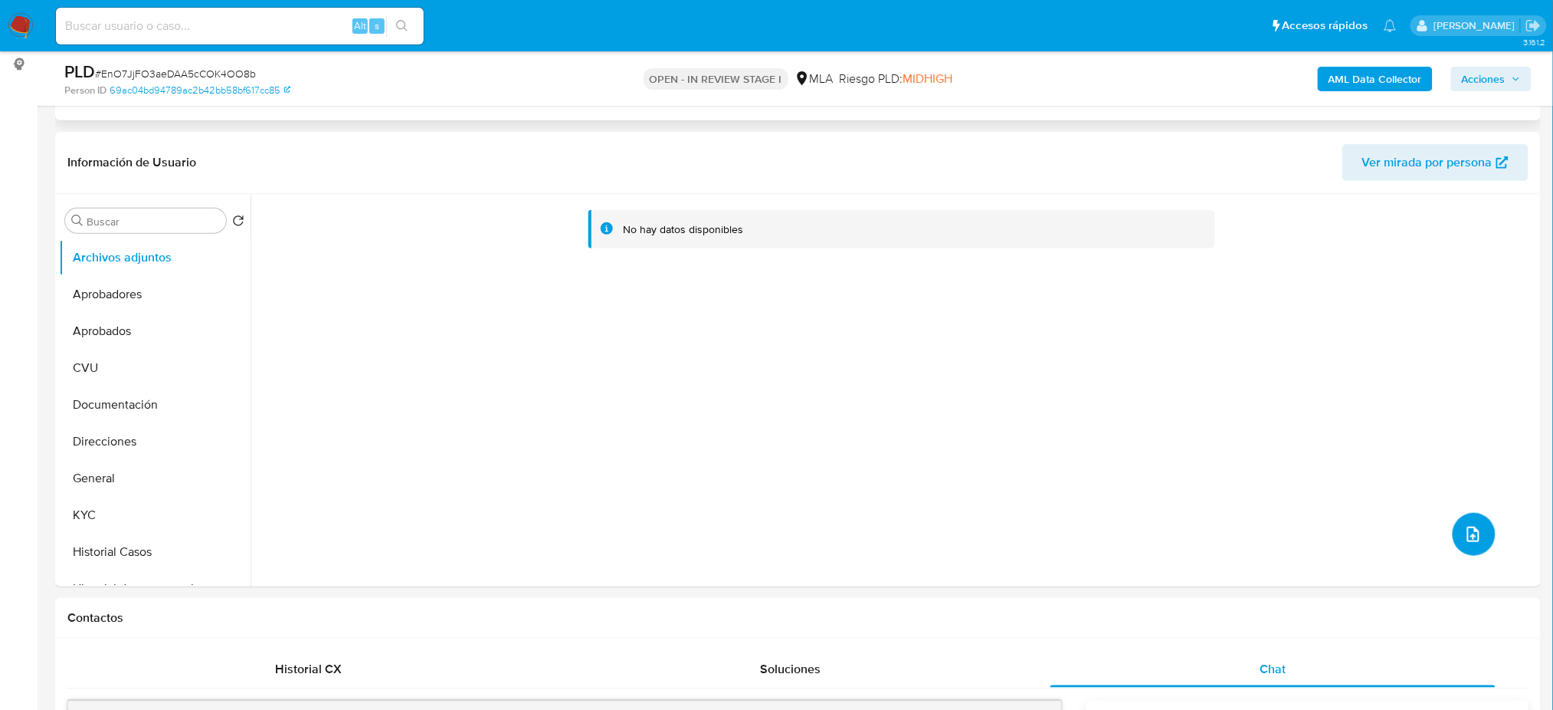
scroll to position [0, 0]
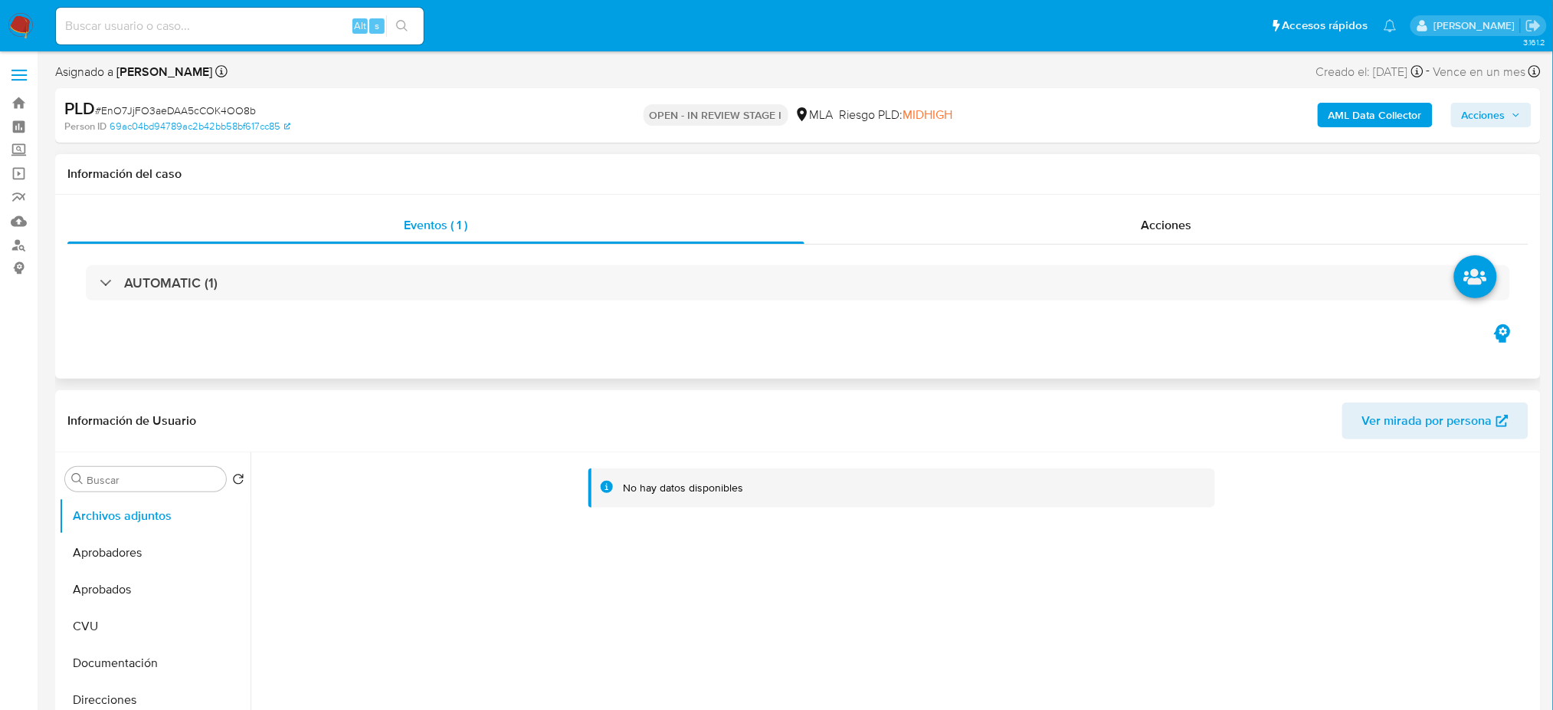
click at [1347, 111] on b "AML Data Collector" at bounding box center [1375, 115] width 93 height 25
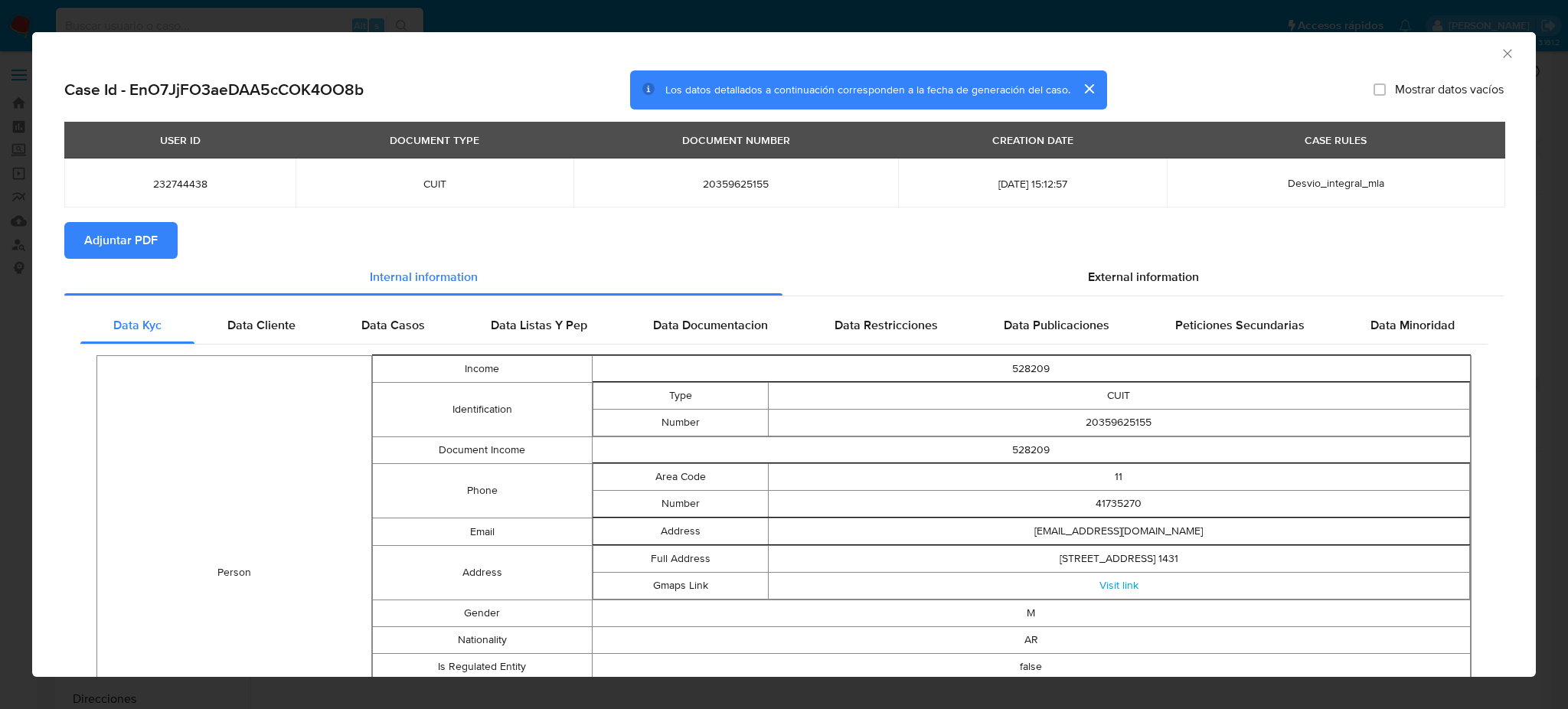
click at [132, 228] on span "Adjuntar PDF" at bounding box center [121, 241] width 74 height 34
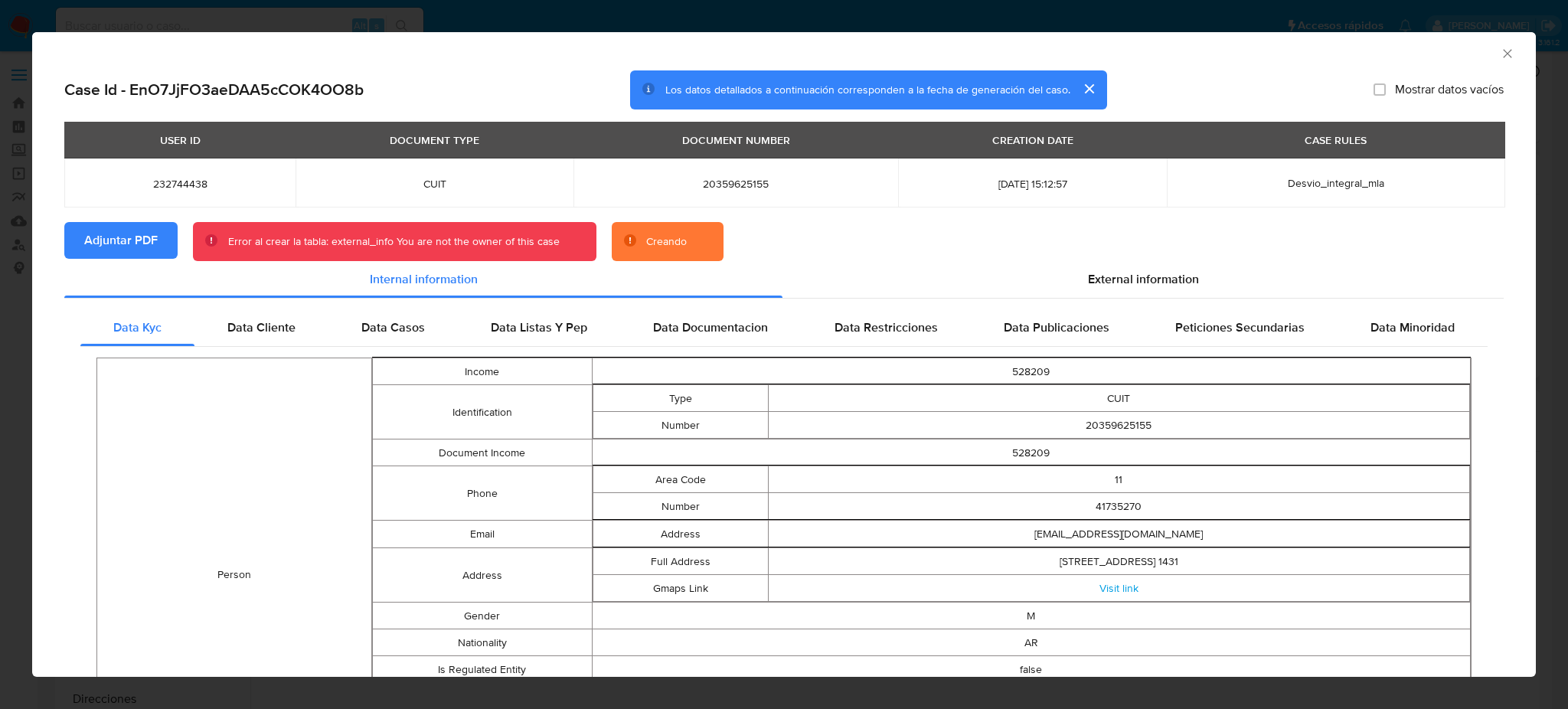
click at [1499, 53] on icon "Cerrar ventana" at bounding box center [1506, 53] width 15 height 15
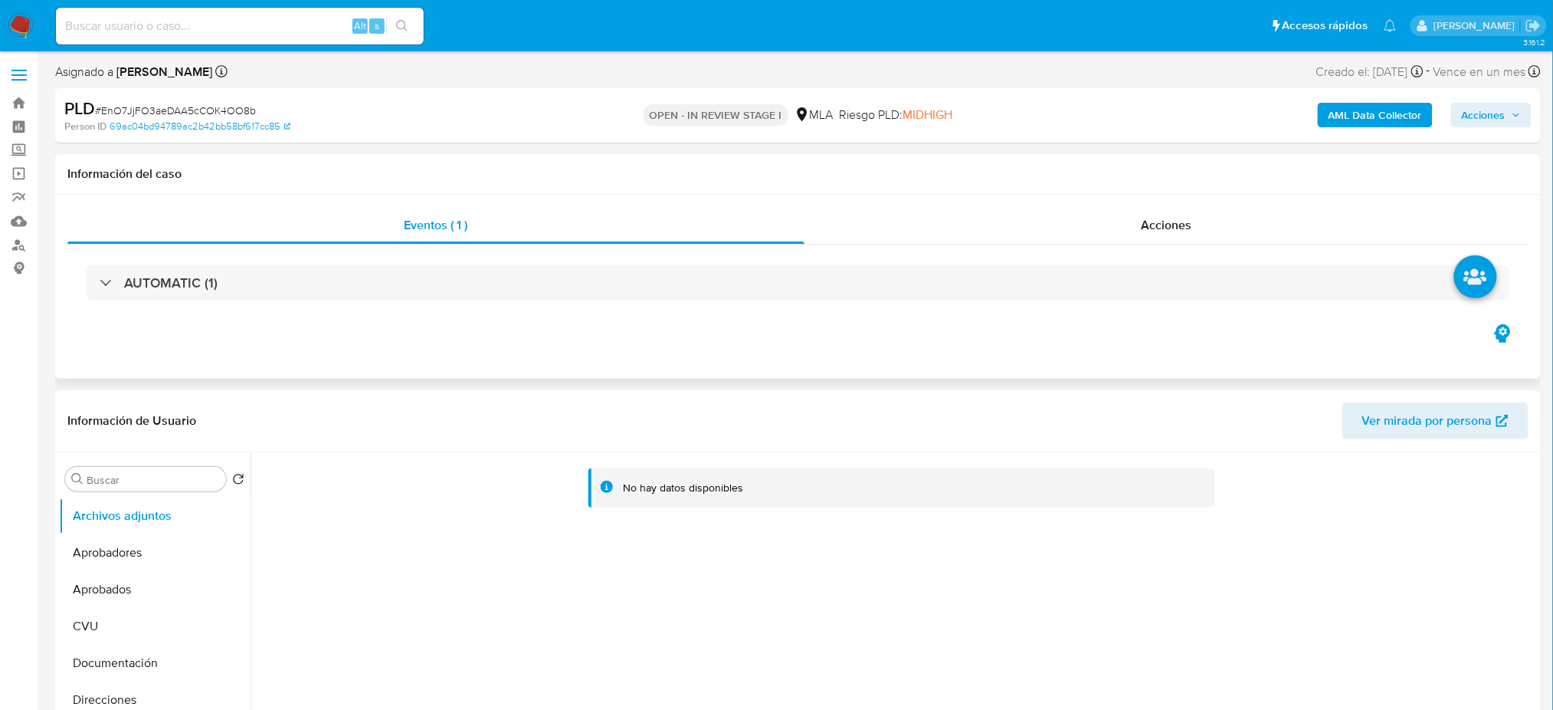
click at [1341, 114] on b "AML Data Collector" at bounding box center [1375, 115] width 93 height 25
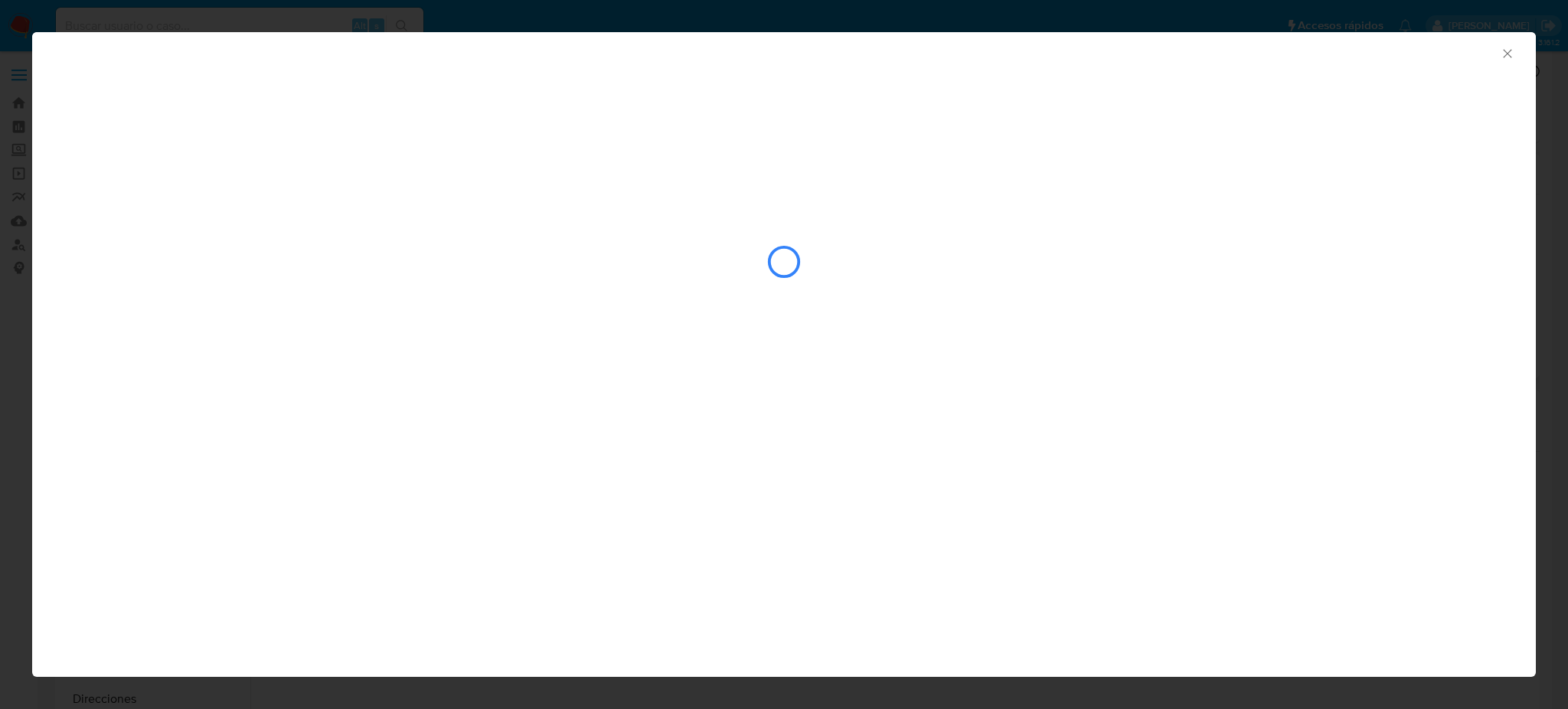
click at [1510, 48] on icon "Cerrar ventana" at bounding box center [1506, 53] width 15 height 15
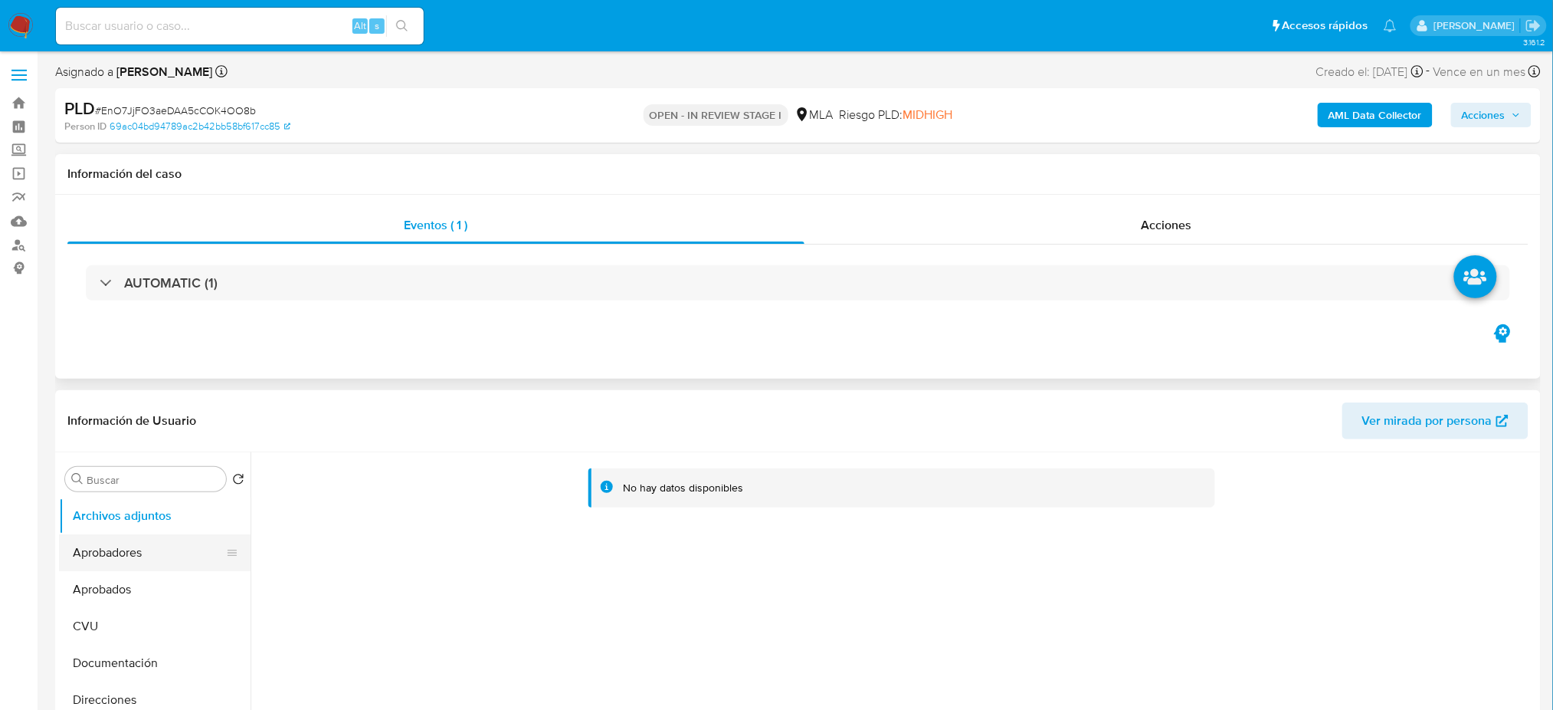
click at [103, 559] on button "Aprobadores" at bounding box center [148, 552] width 179 height 37
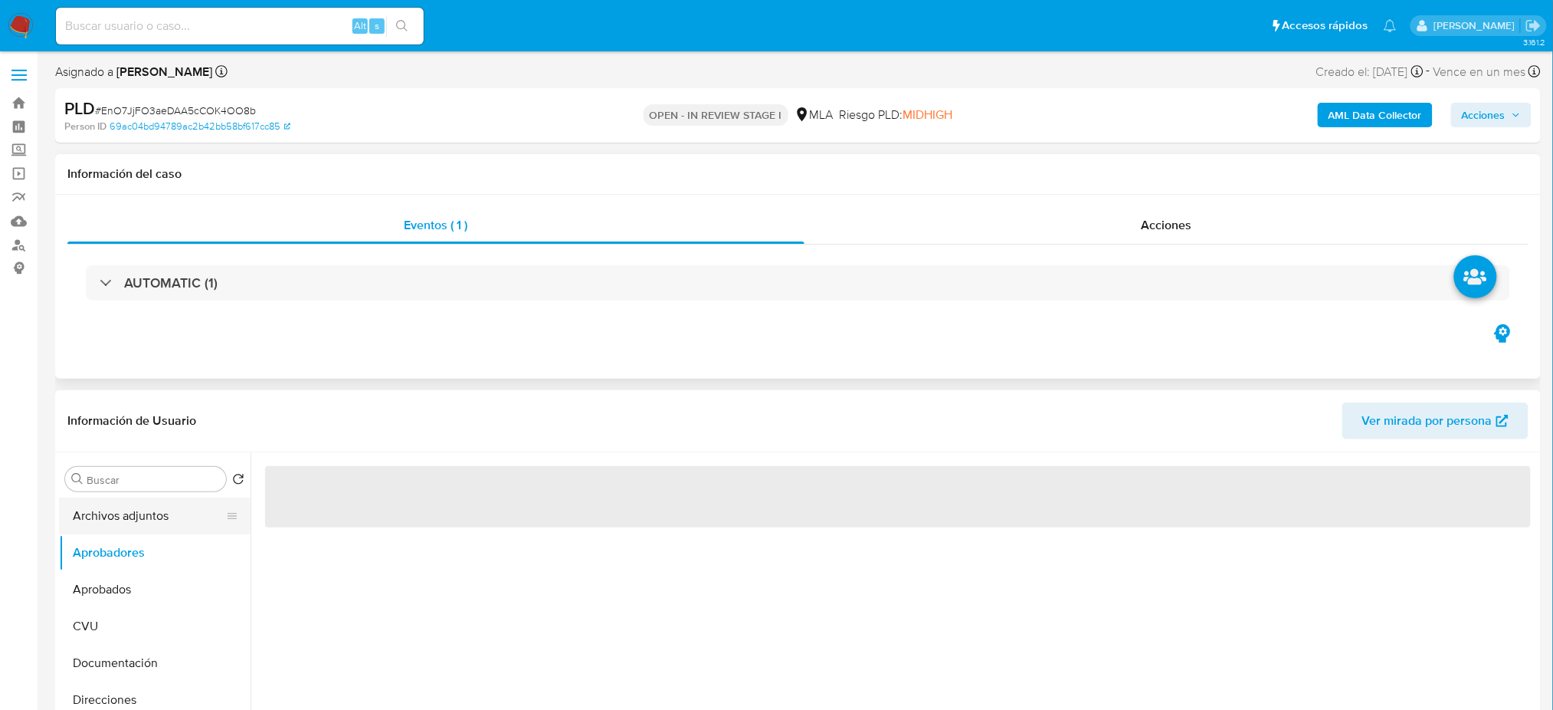
click at [110, 513] on button "Archivos adjuntos" at bounding box center [148, 515] width 179 height 37
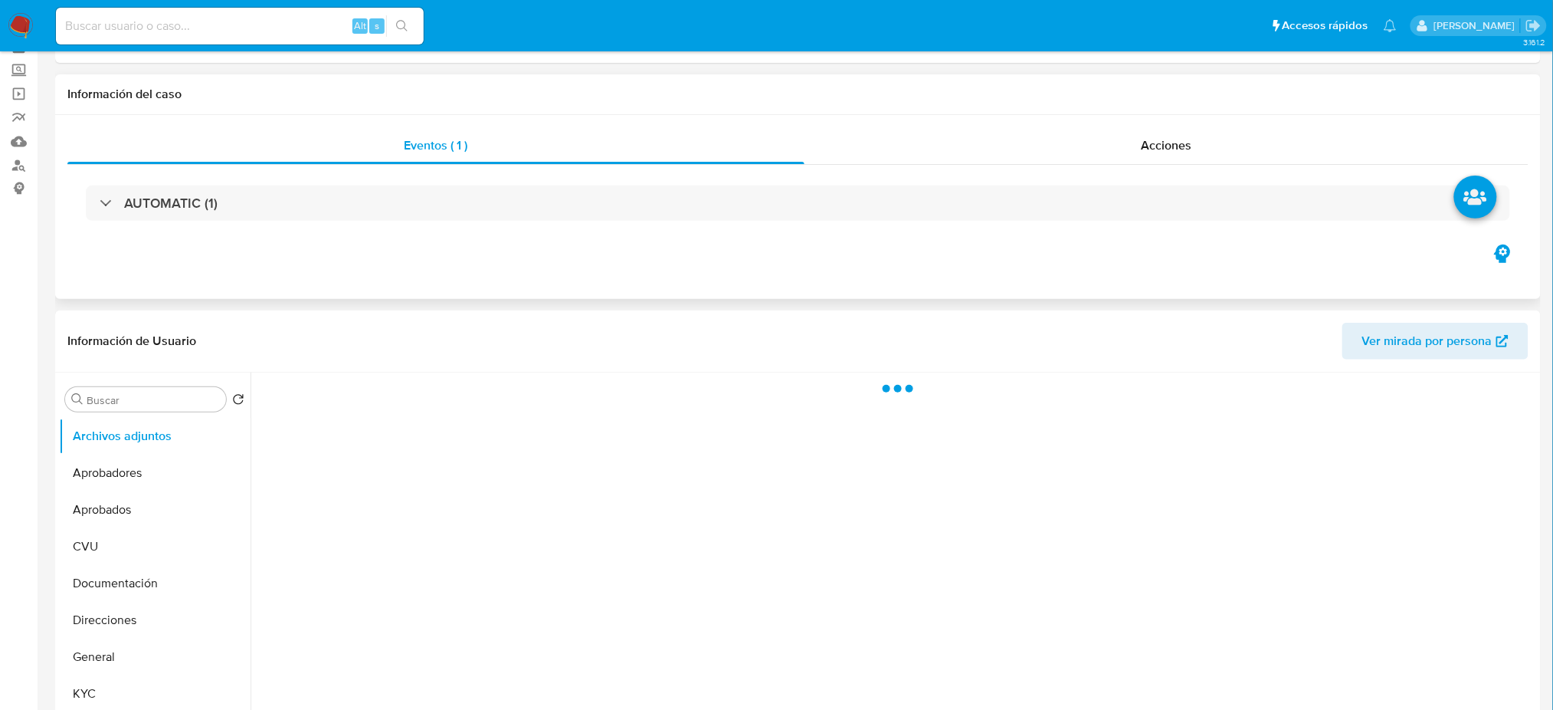
scroll to position [102, 0]
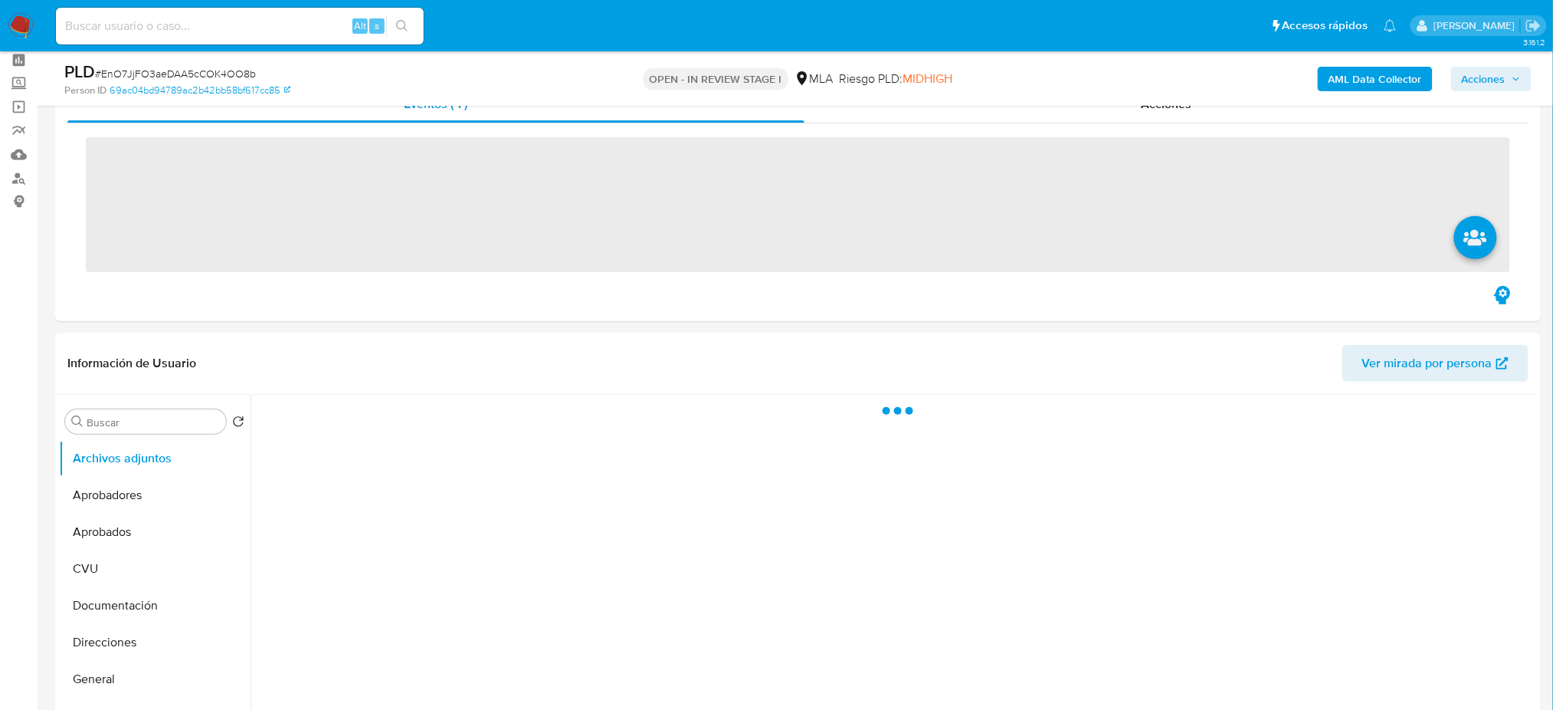
scroll to position [102, 0]
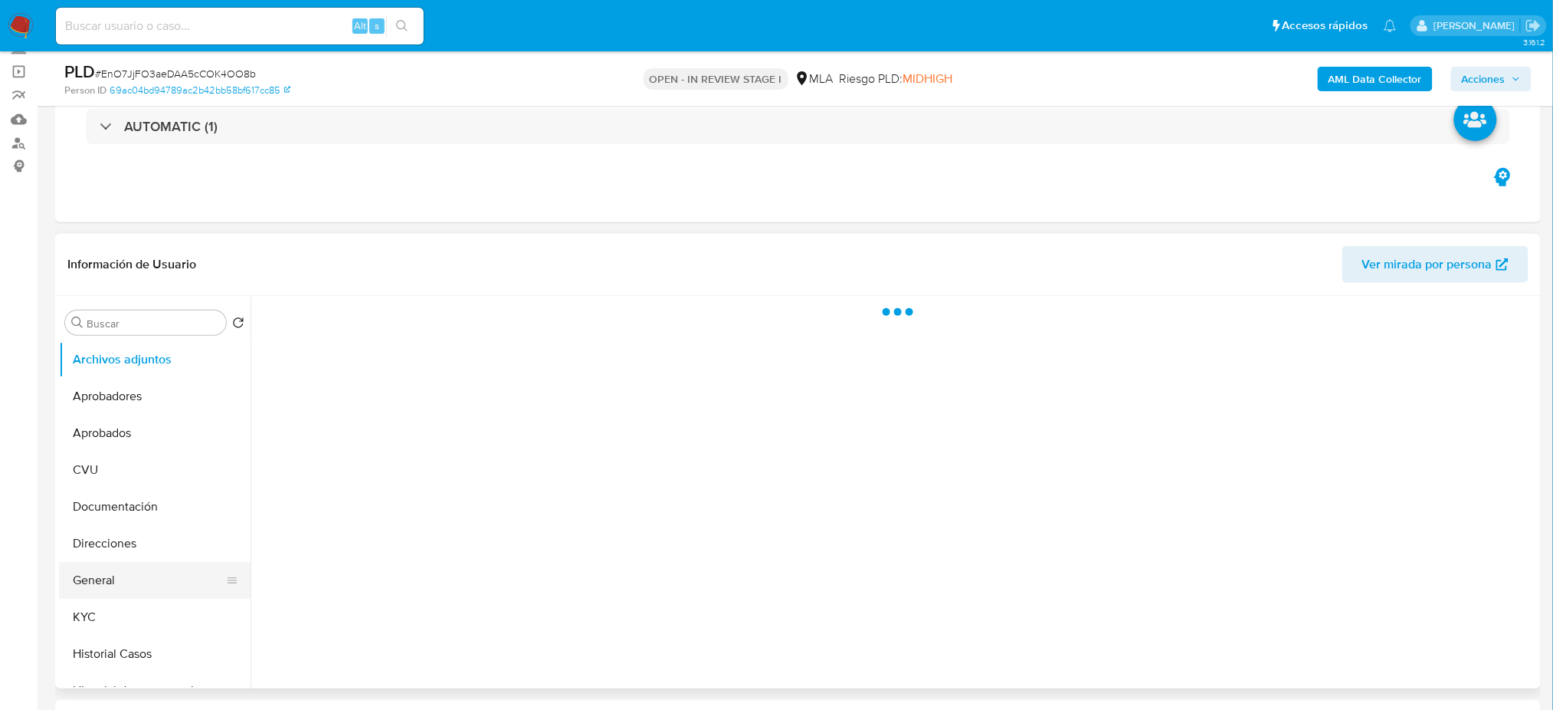
click at [120, 577] on button "General" at bounding box center [148, 580] width 179 height 37
select select "10"
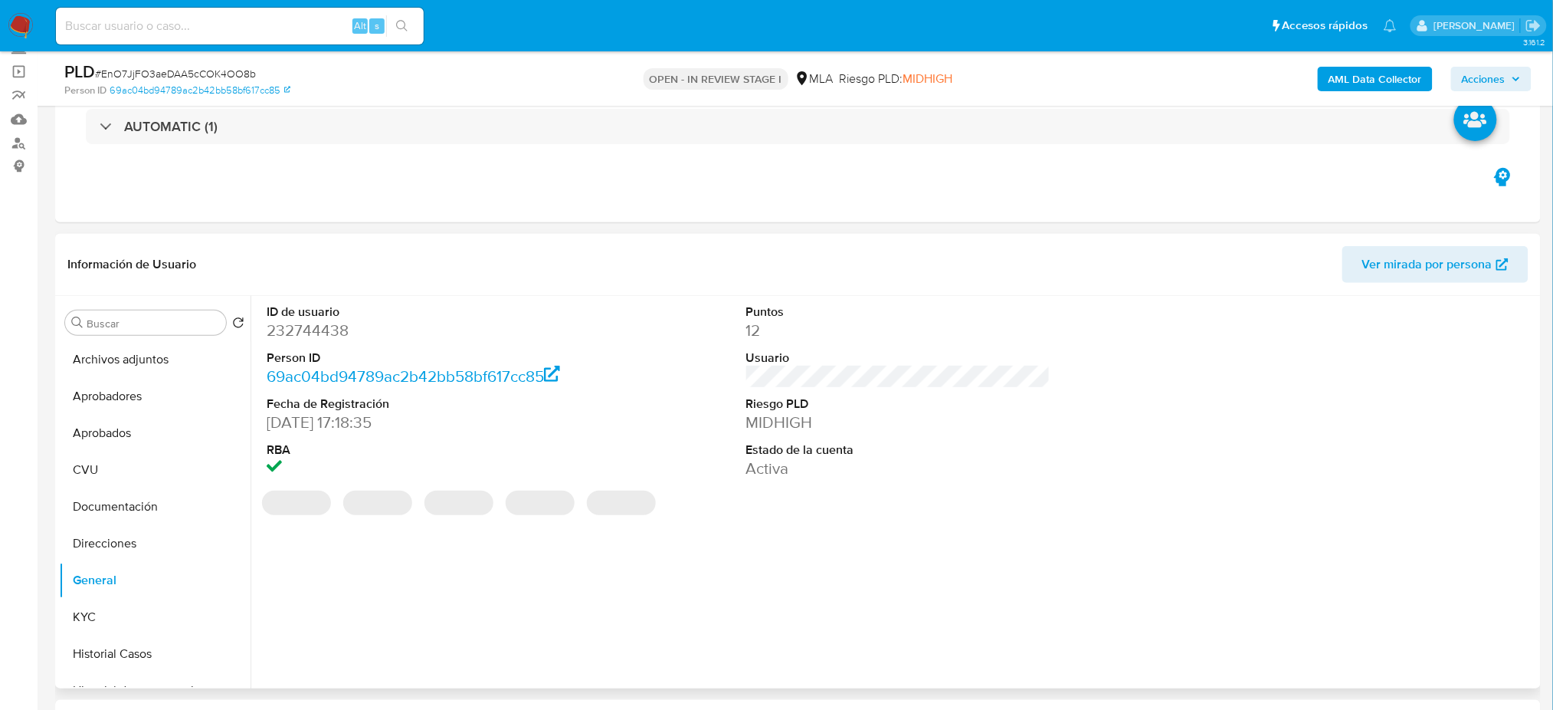
click at [299, 335] on dd "232744438" at bounding box center [419, 330] width 304 height 21
copy dd "232744438"
click at [1486, 75] on span "Acciones" at bounding box center [1484, 79] width 44 height 25
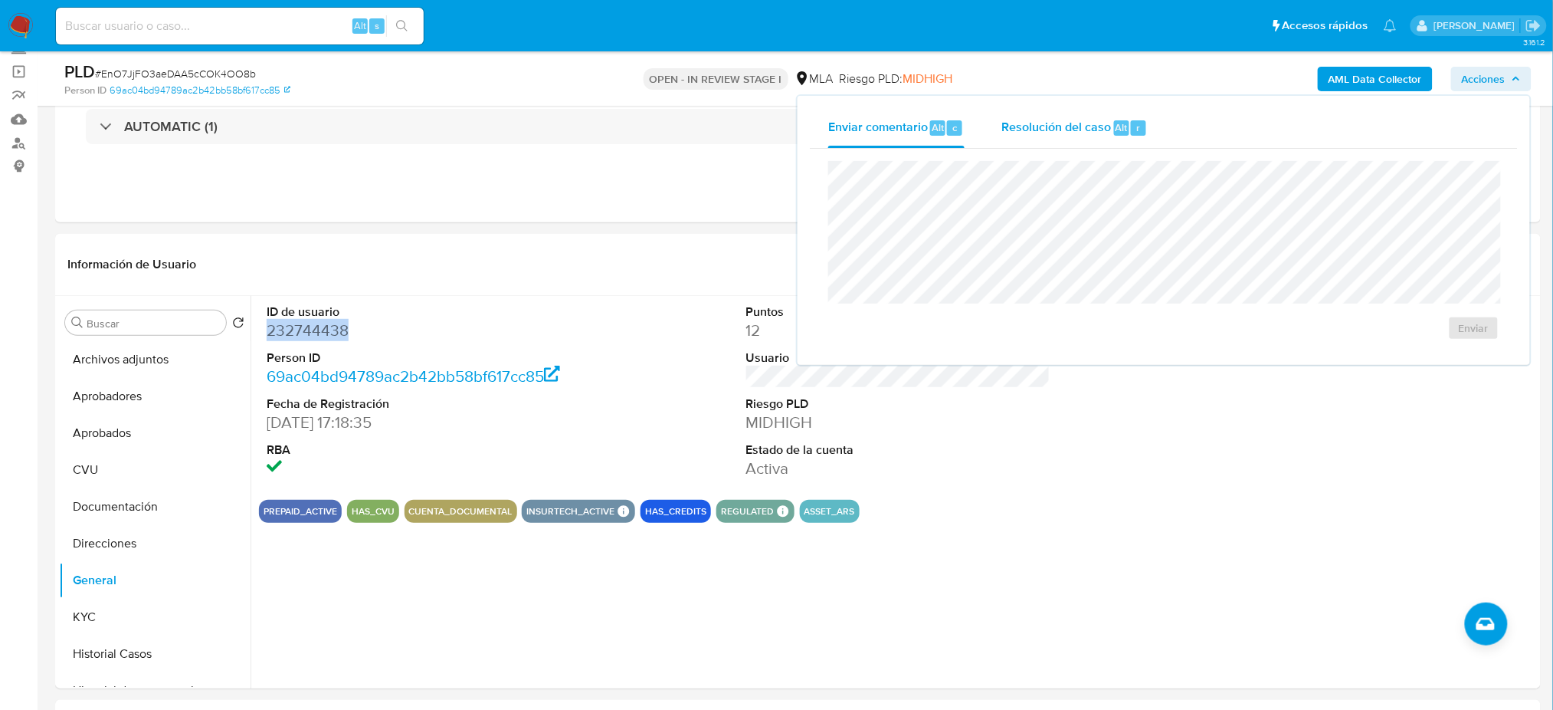
click at [1047, 129] on span "Resolución del caso" at bounding box center [1057, 127] width 110 height 18
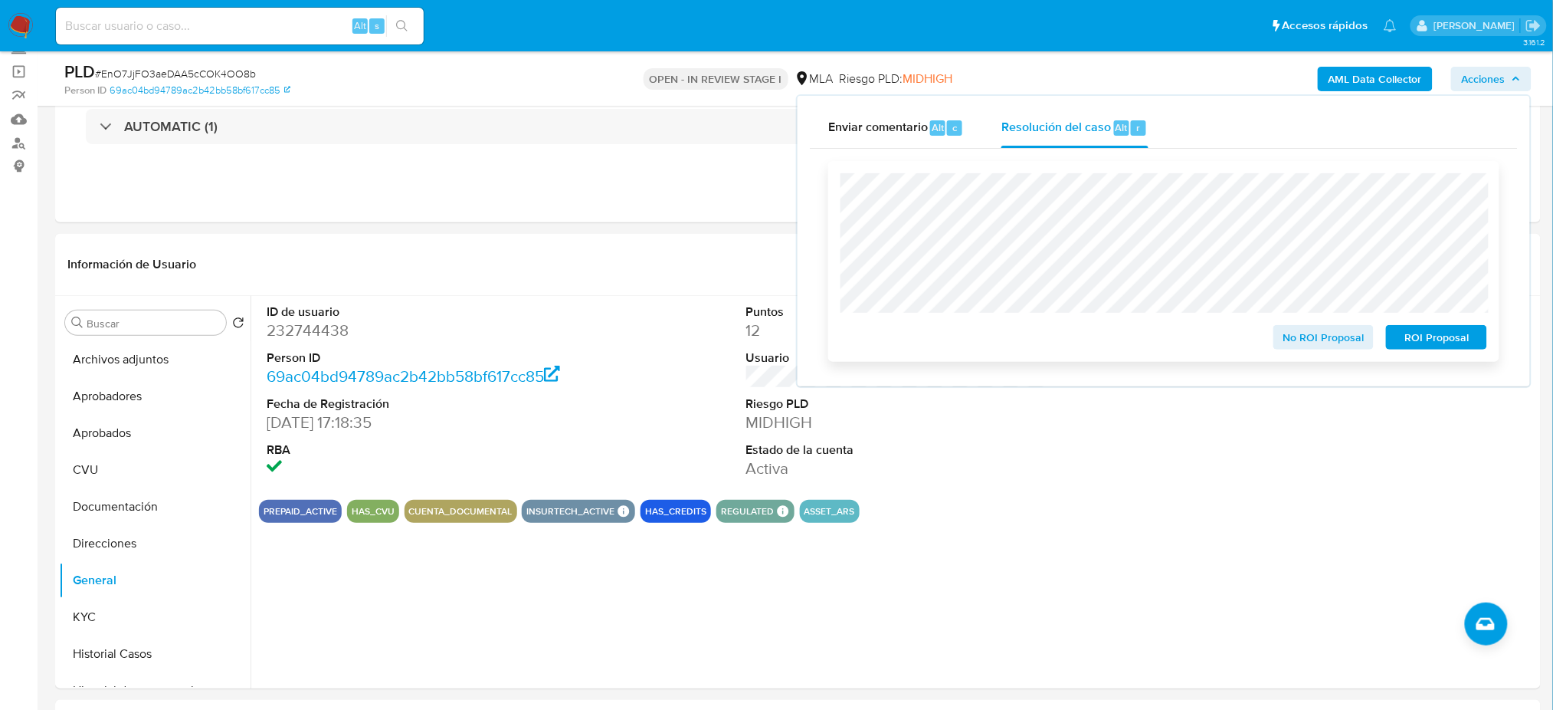
click at [1298, 342] on span "No ROI Proposal" at bounding box center [1324, 336] width 80 height 21
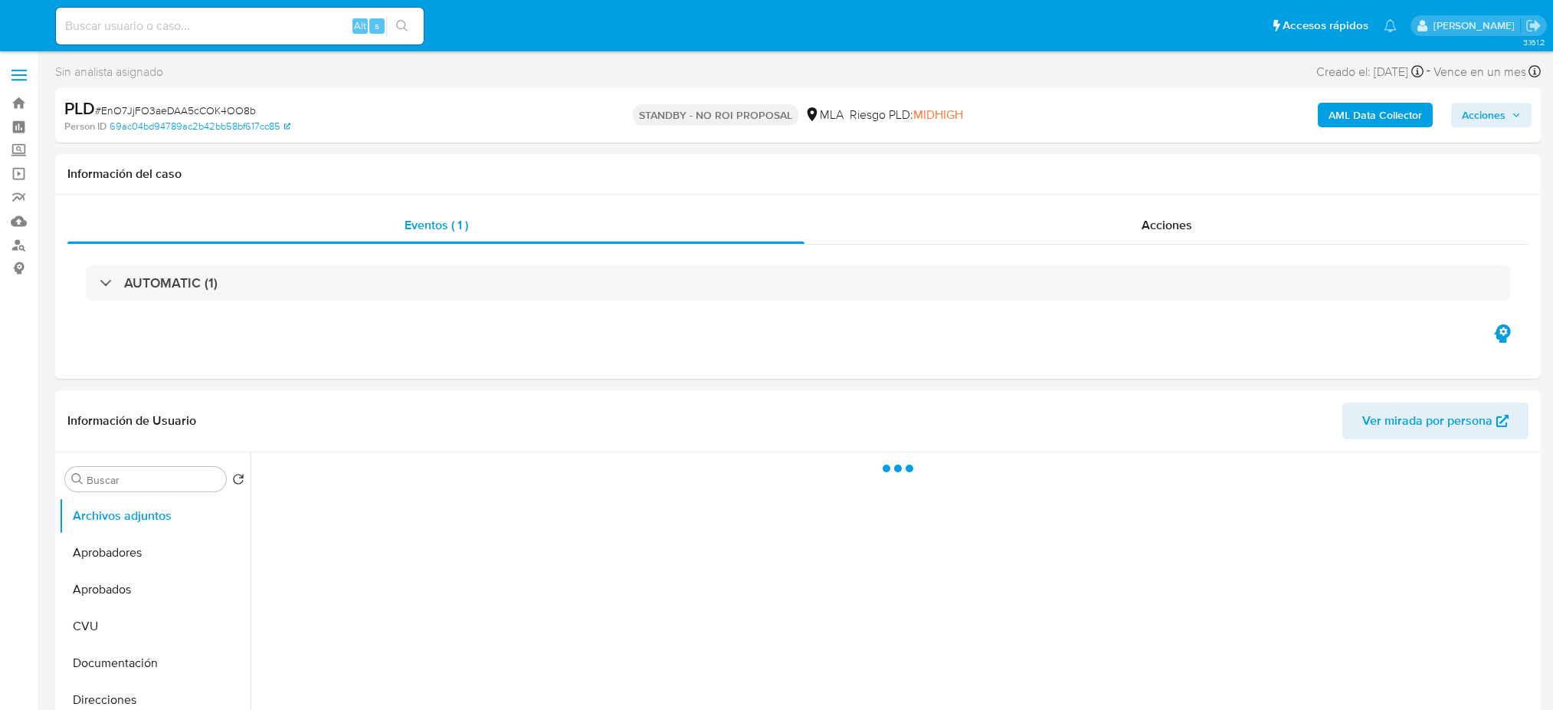
select select "10"
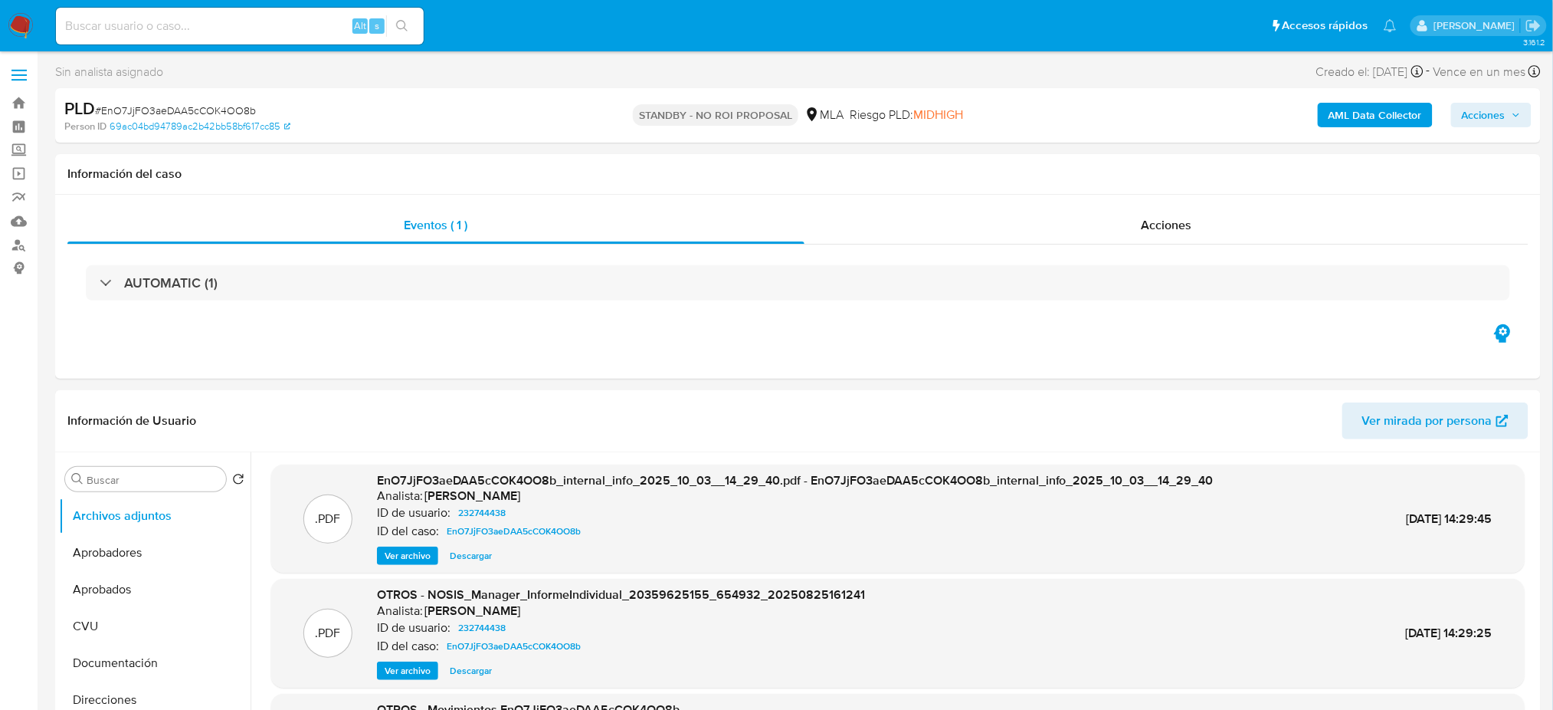
click at [26, 28] on img at bounding box center [21, 26] width 26 height 26
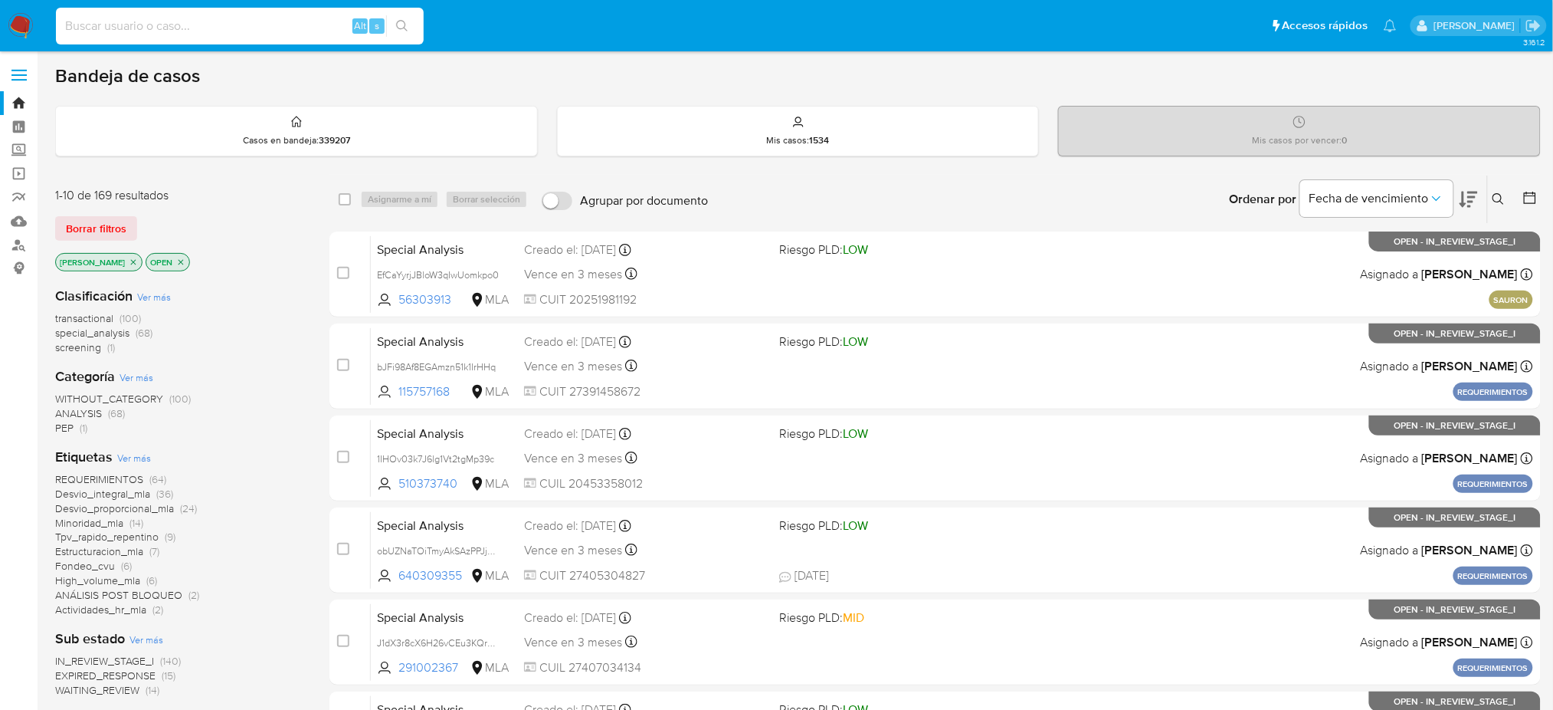
click at [207, 18] on input at bounding box center [240, 26] width 368 height 20
paste input "LKp5UfEPlNt0Ouvm9cIvRn5o"
type input "LKp5UfEPlNt0Ouvm9cIvRn5o"
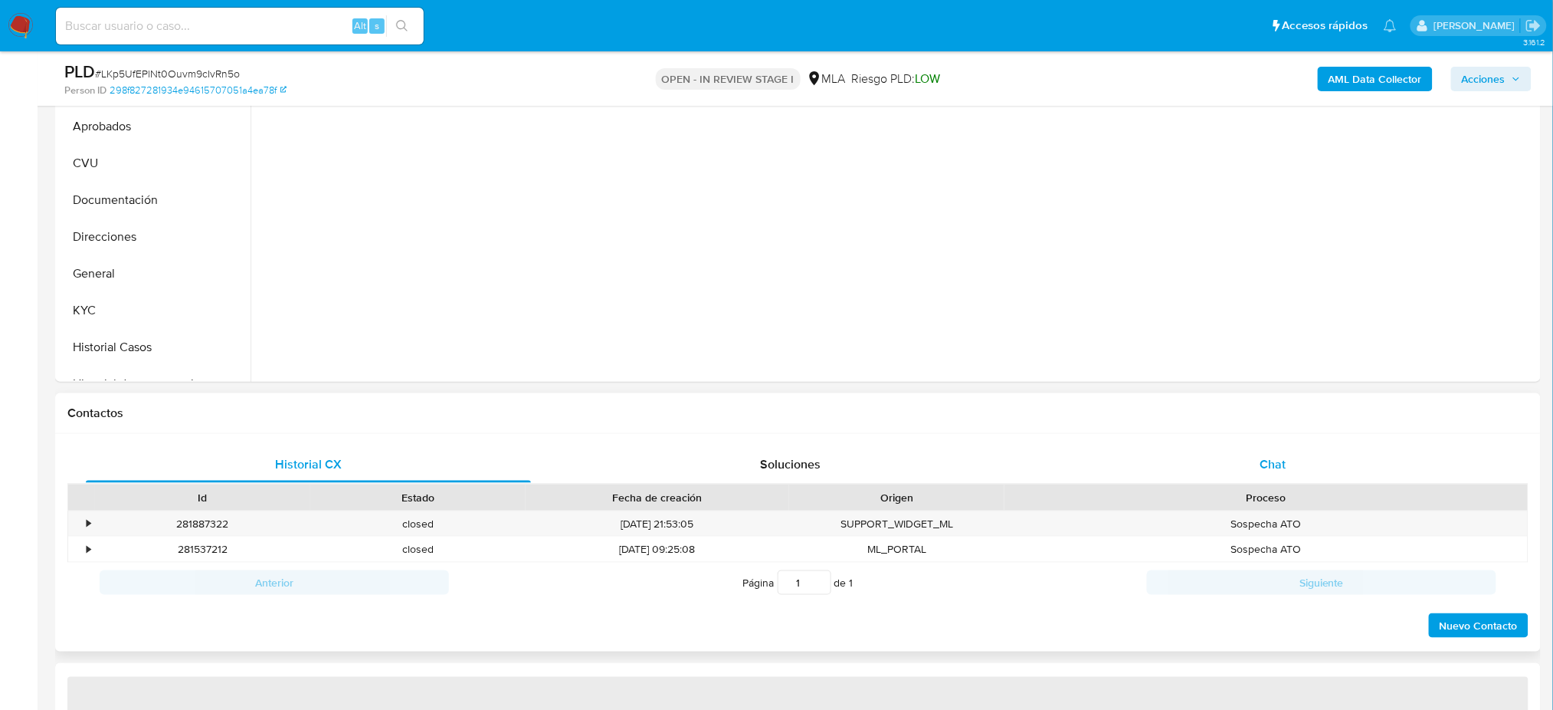
select select "10"
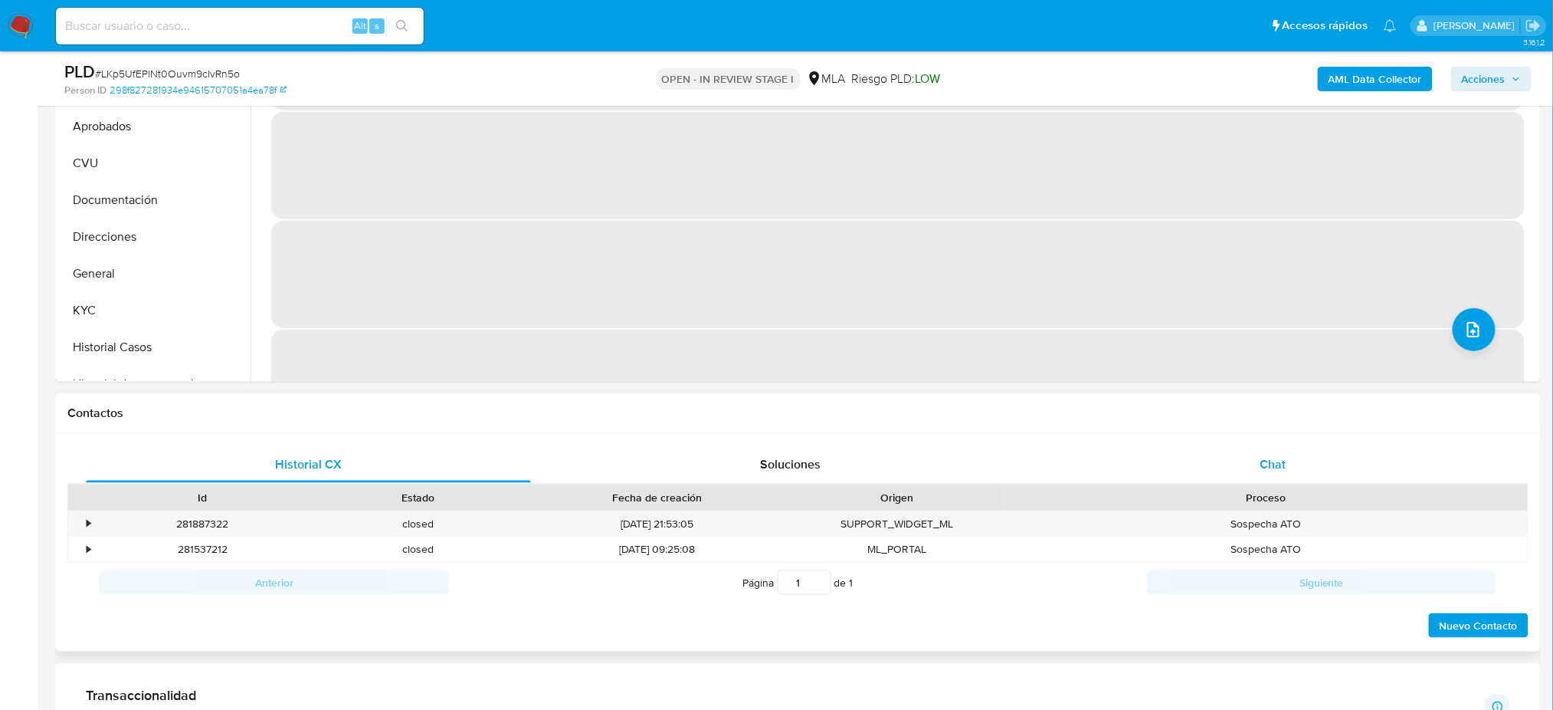
click at [1245, 463] on div "Chat" at bounding box center [1273, 464] width 445 height 37
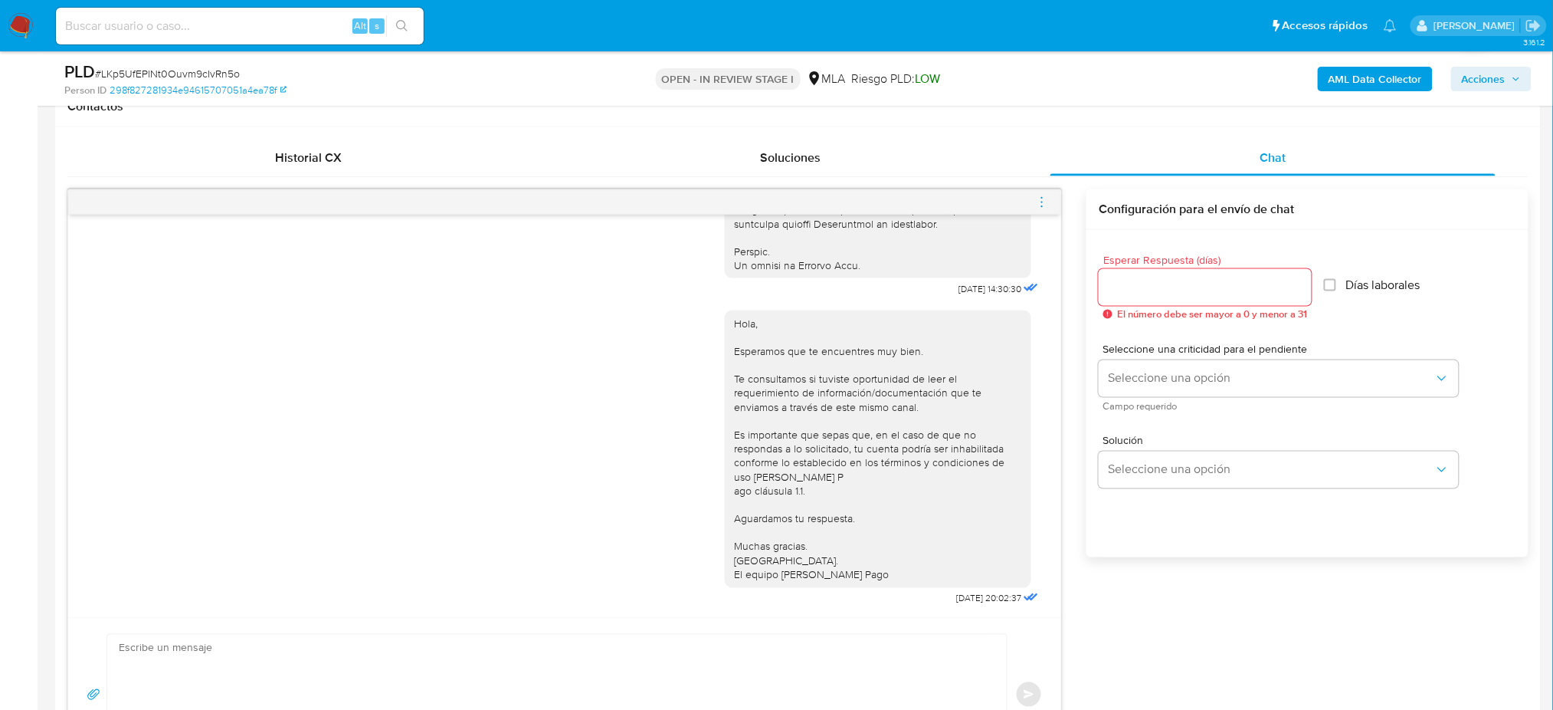
scroll to position [204, 0]
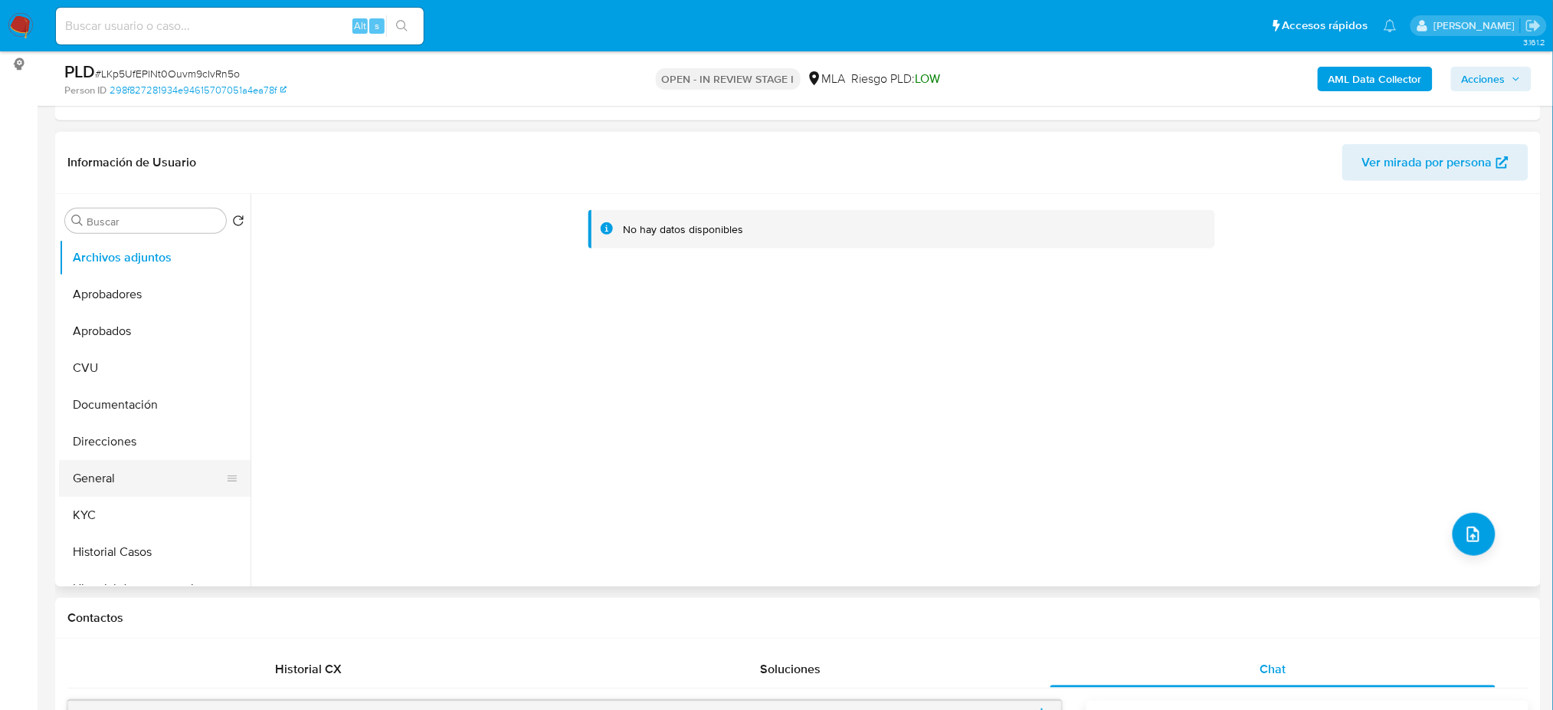
click at [120, 470] on button "General" at bounding box center [148, 478] width 179 height 37
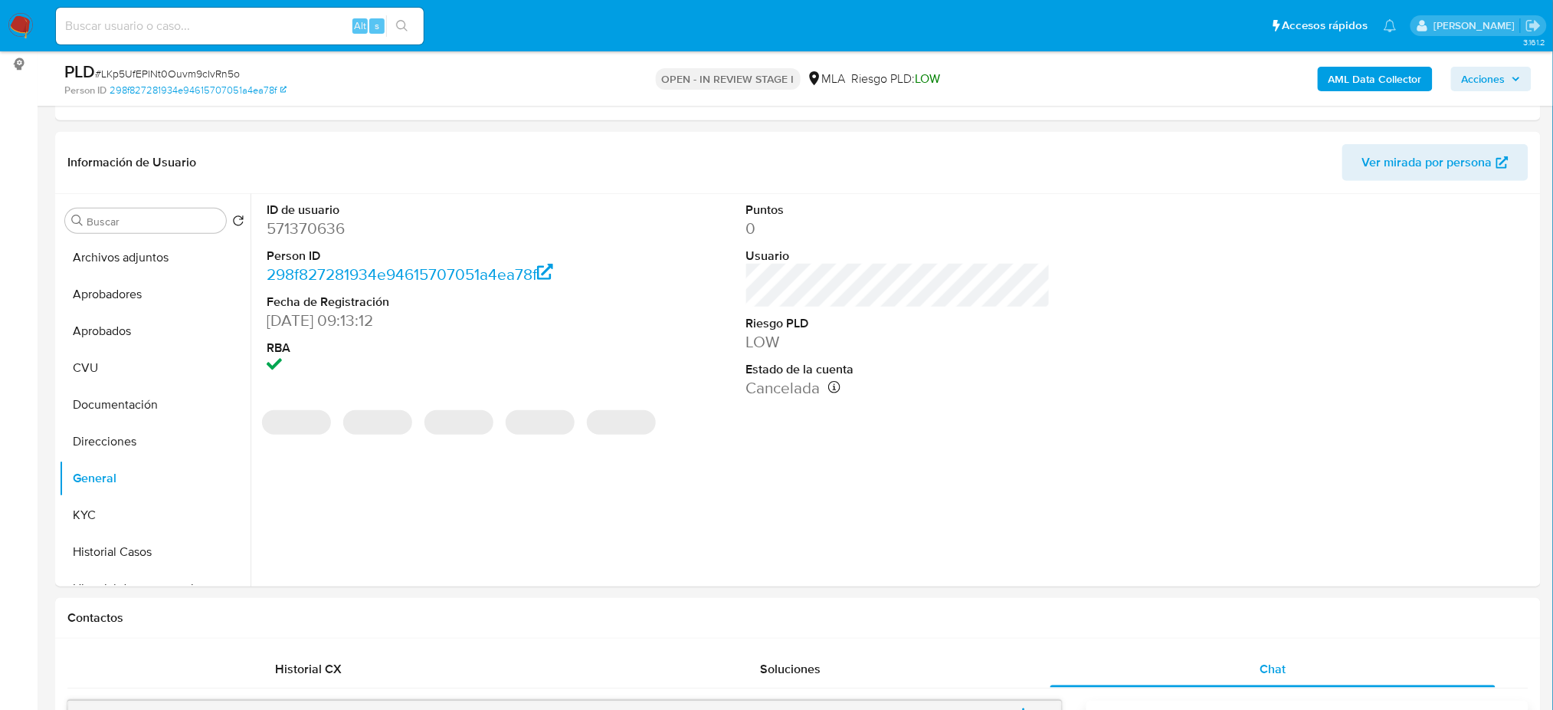
click at [303, 231] on dd "571370636" at bounding box center [419, 228] width 304 height 21
copy dd "571370636"
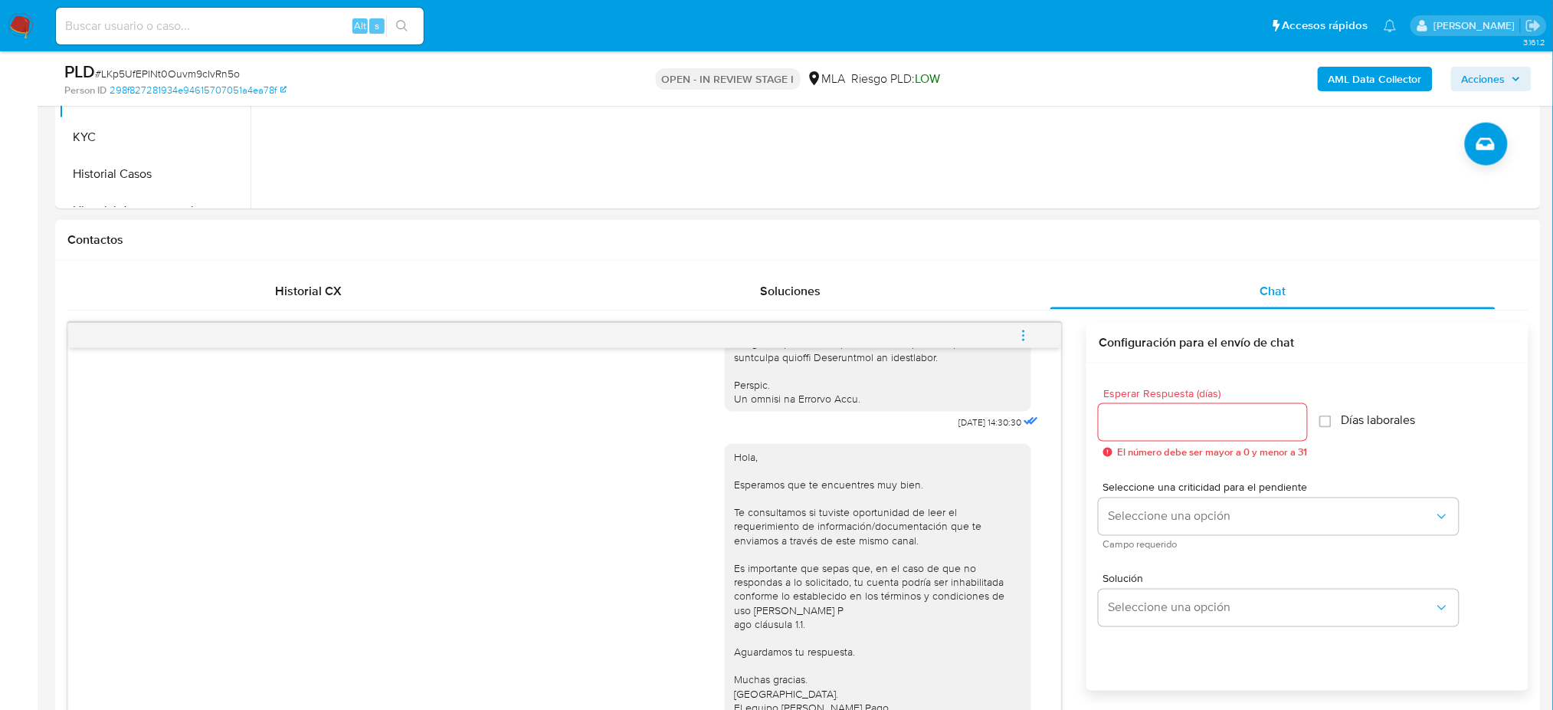
scroll to position [613, 0]
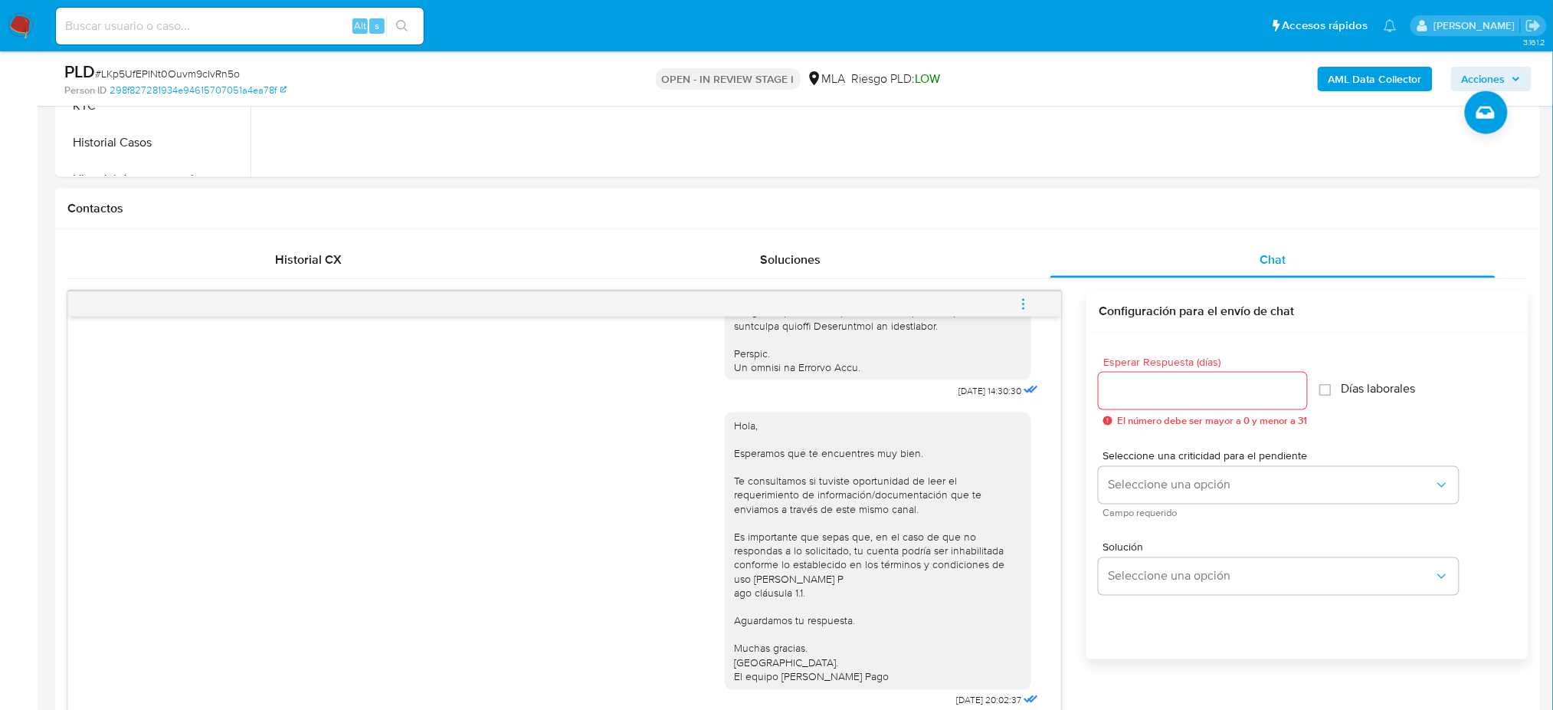
click at [1026, 300] on icon "menu-action" at bounding box center [1024, 304] width 14 height 14
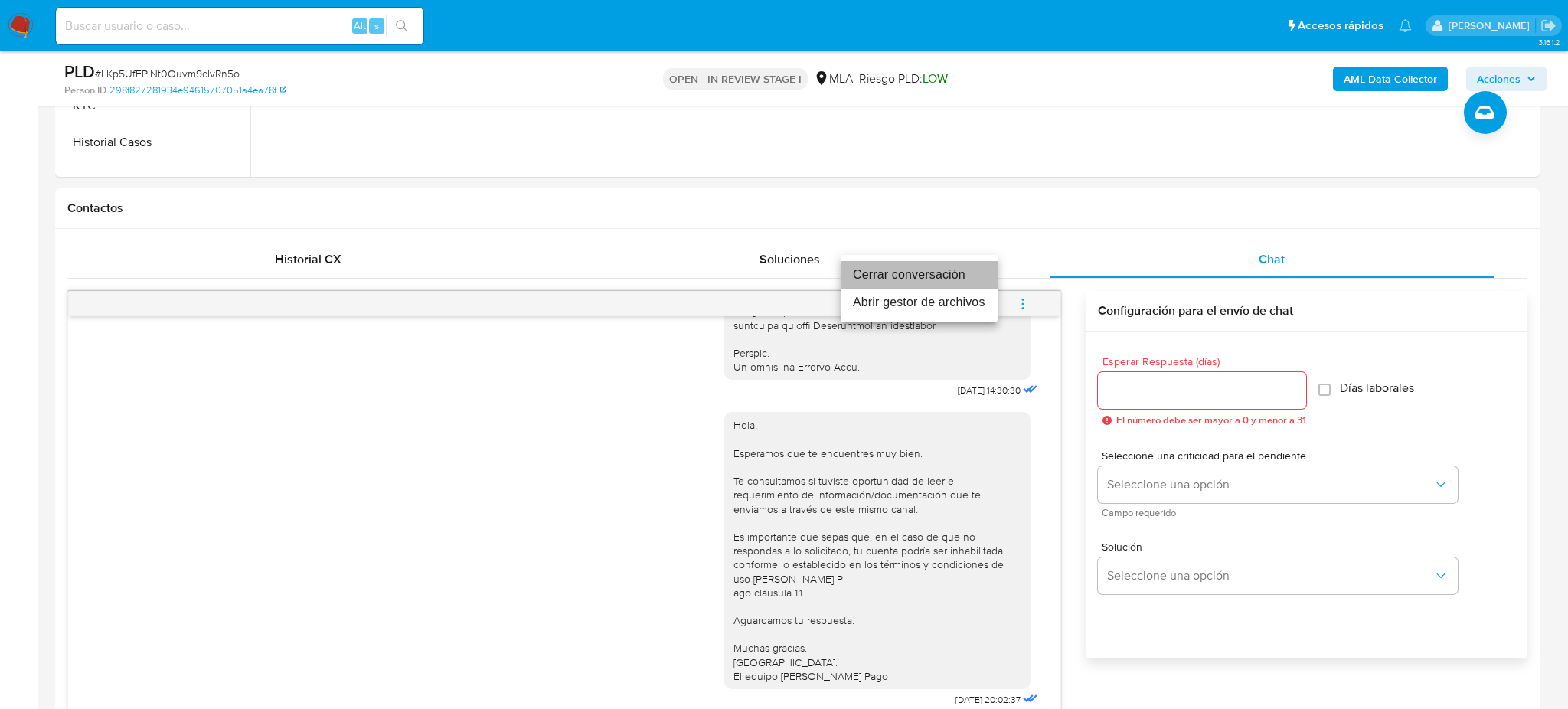
click at [913, 269] on li "Cerrar conversación" at bounding box center [918, 275] width 157 height 28
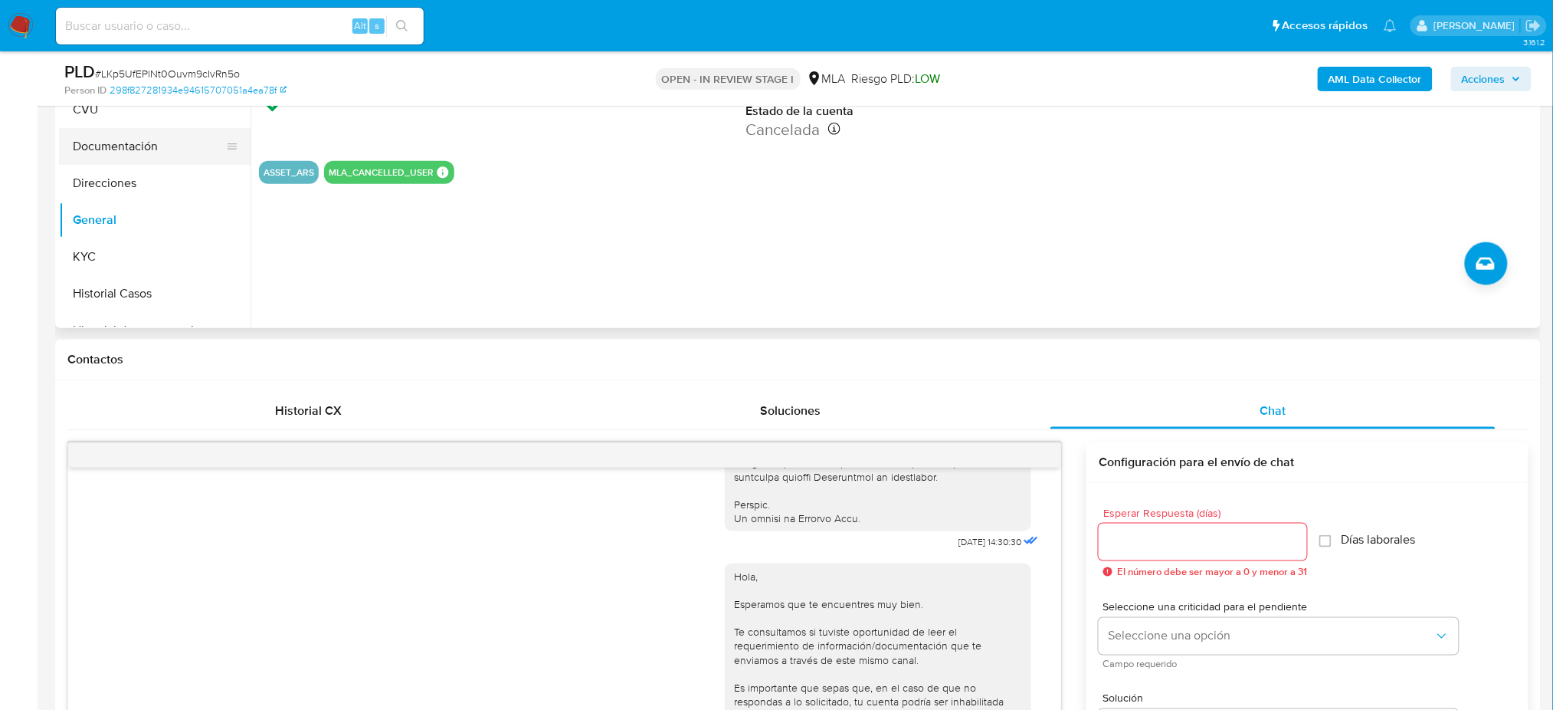
scroll to position [307, 0]
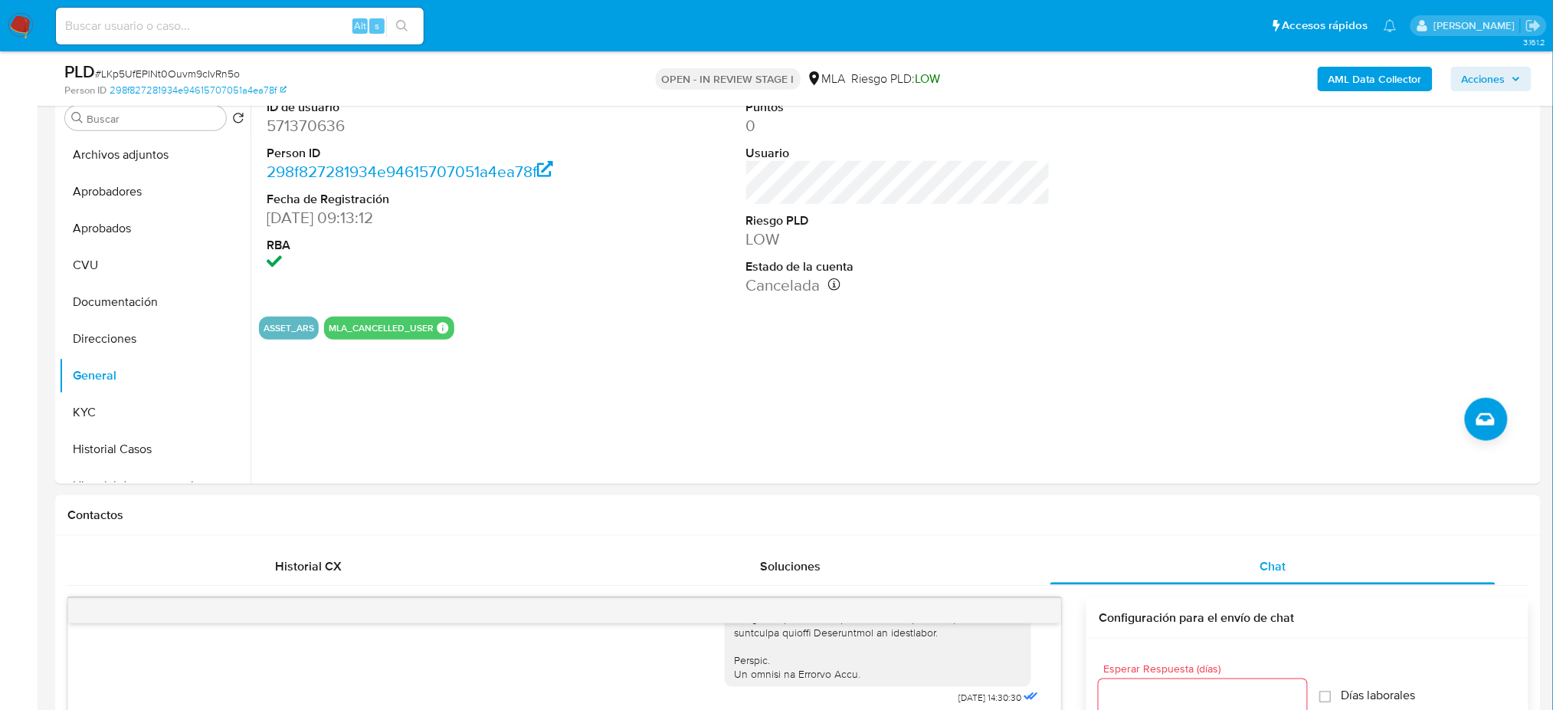
click at [1337, 80] on b "AML Data Collector" at bounding box center [1375, 79] width 93 height 25
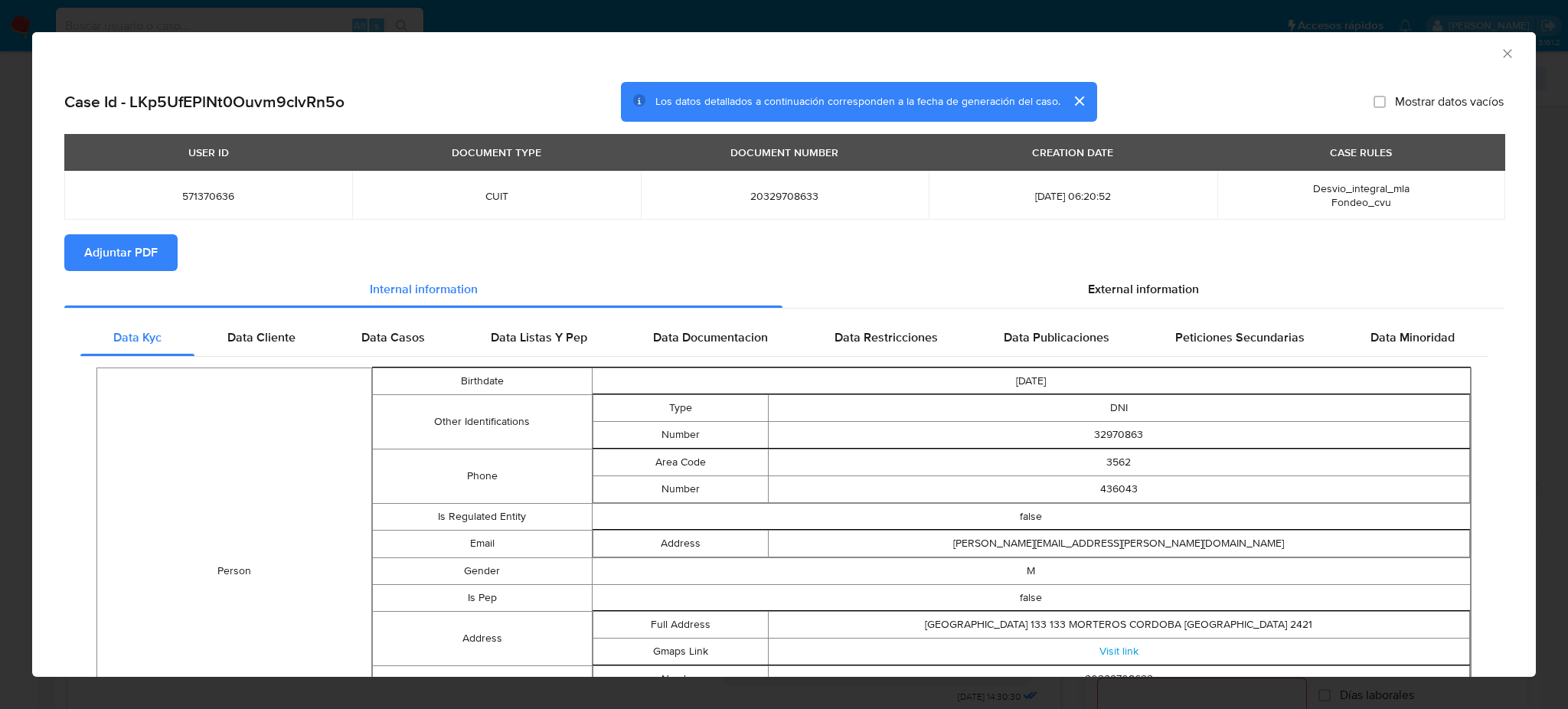
click at [124, 257] on span "Adjuntar PDF" at bounding box center [121, 253] width 74 height 34
click at [1482, 57] on div "AML Data Collector" at bounding box center [771, 51] width 1456 height 17
click at [1502, 55] on icon "Cerrar ventana" at bounding box center [1506, 53] width 8 height 8
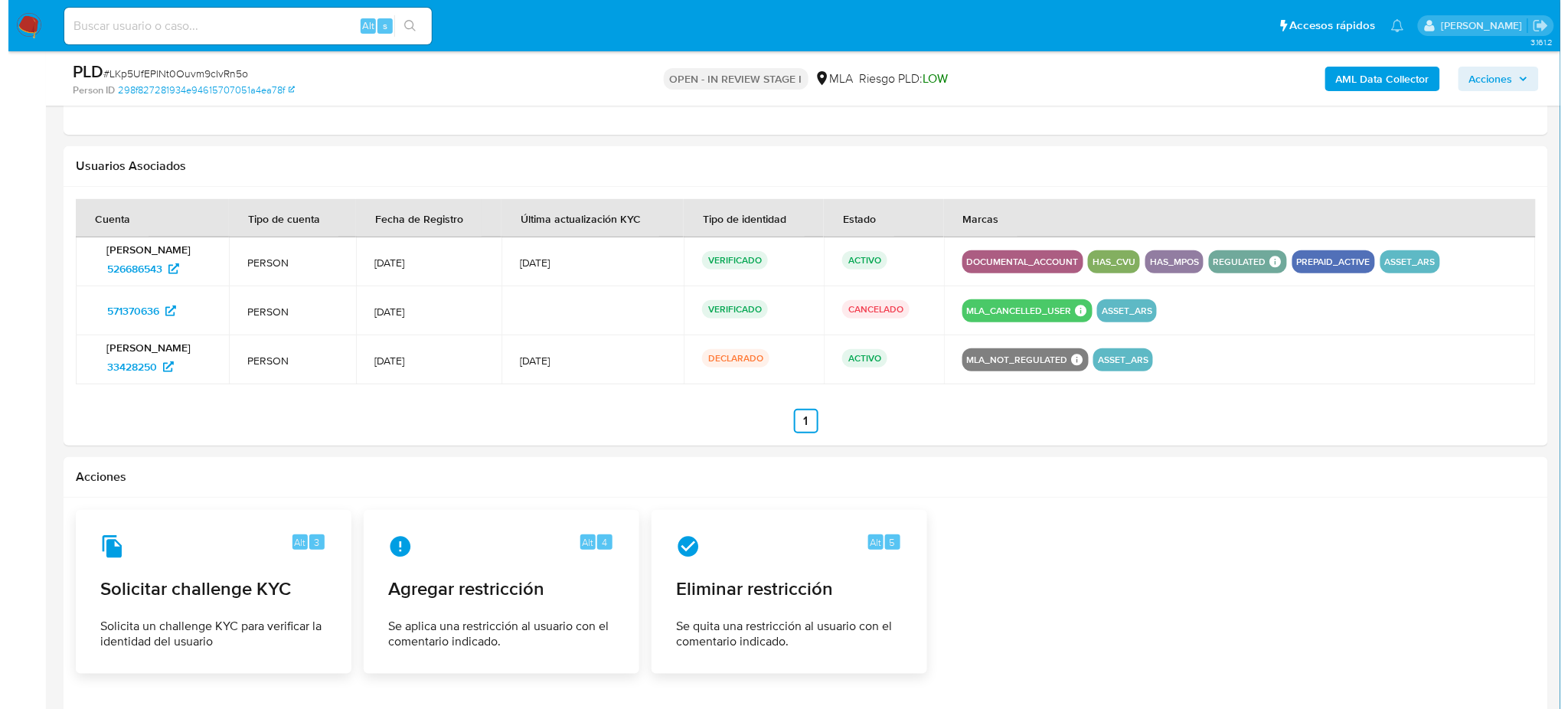
scroll to position [2442, 0]
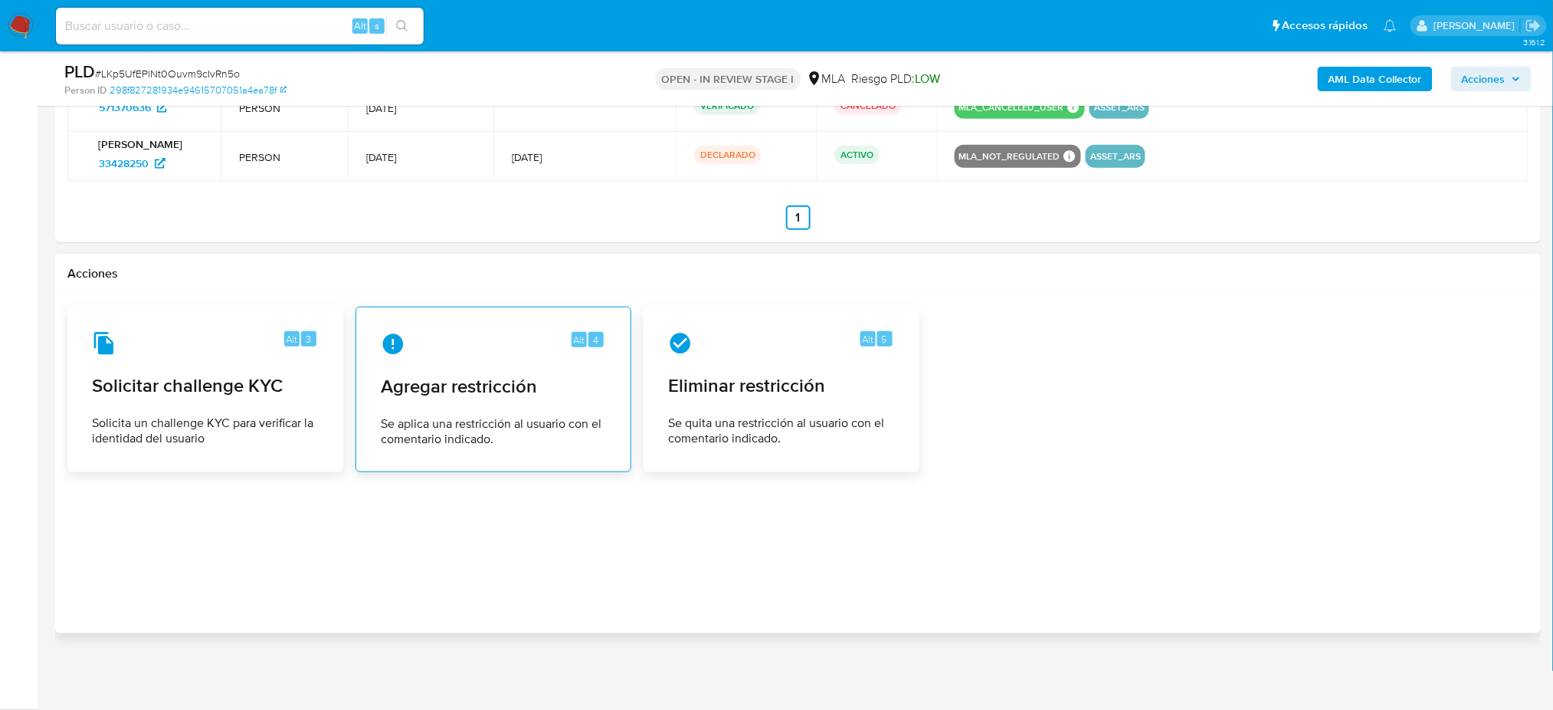
click at [431, 431] on span "Se aplica una restricción al usuario con el comentario indicado." at bounding box center [493, 431] width 225 height 31
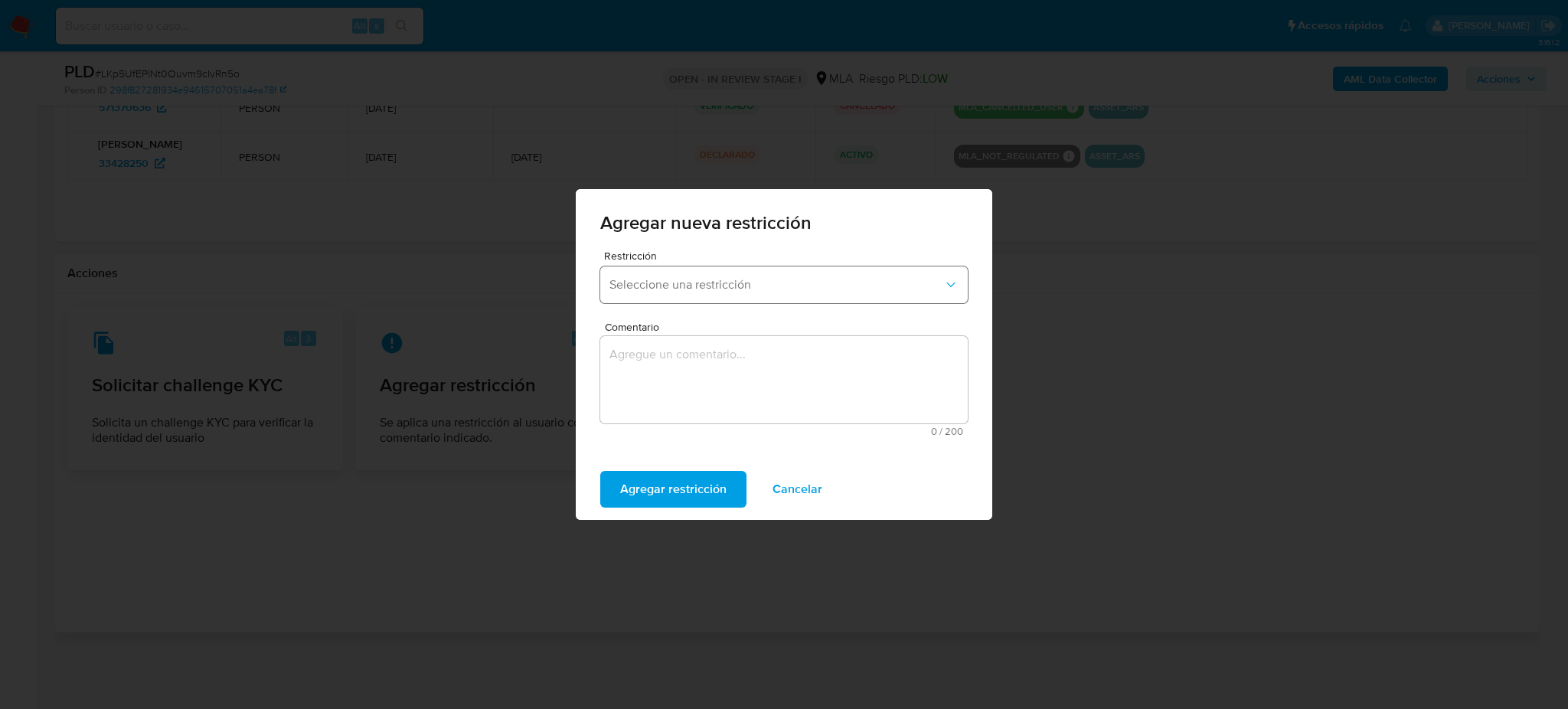
click at [710, 293] on button "Seleccione una restricción" at bounding box center [784, 285] width 368 height 37
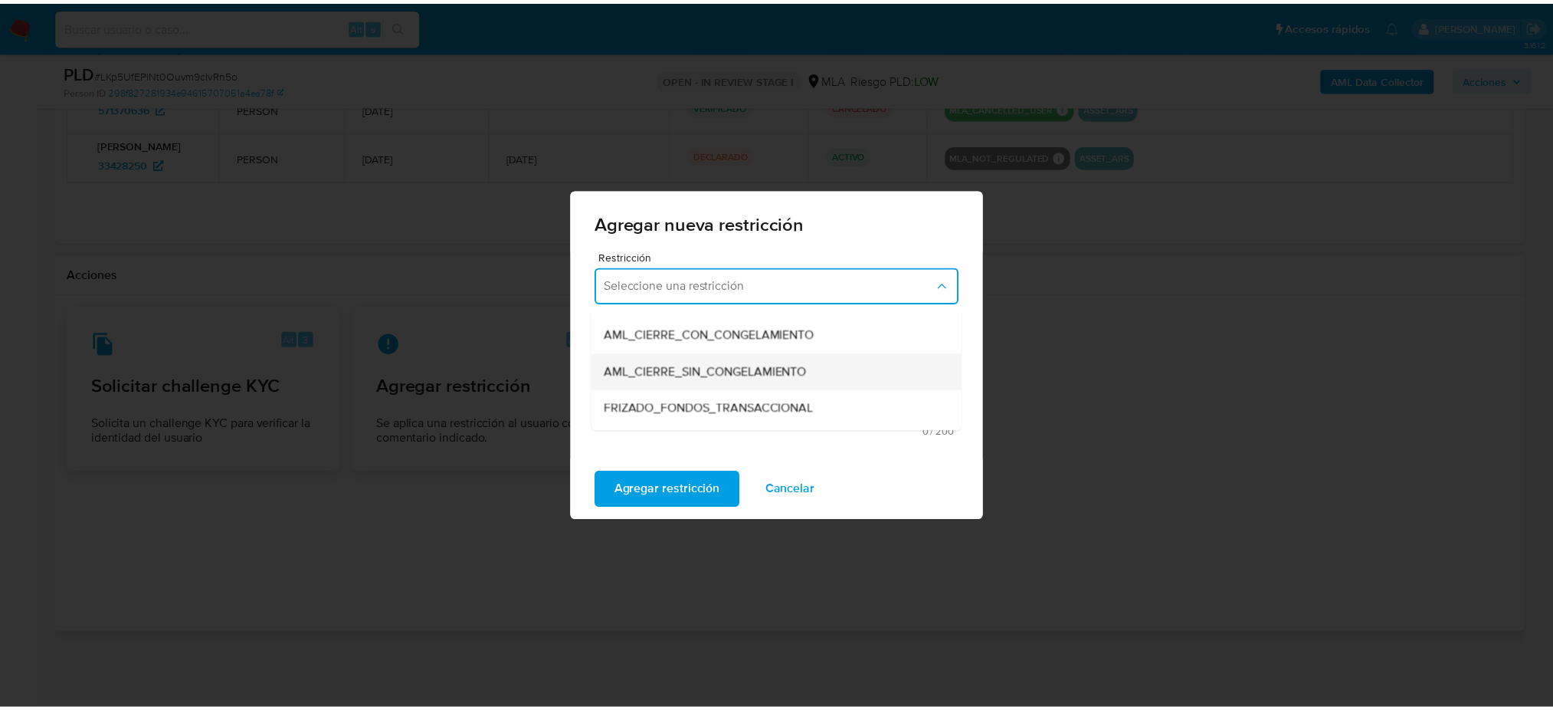
scroll to position [204, 0]
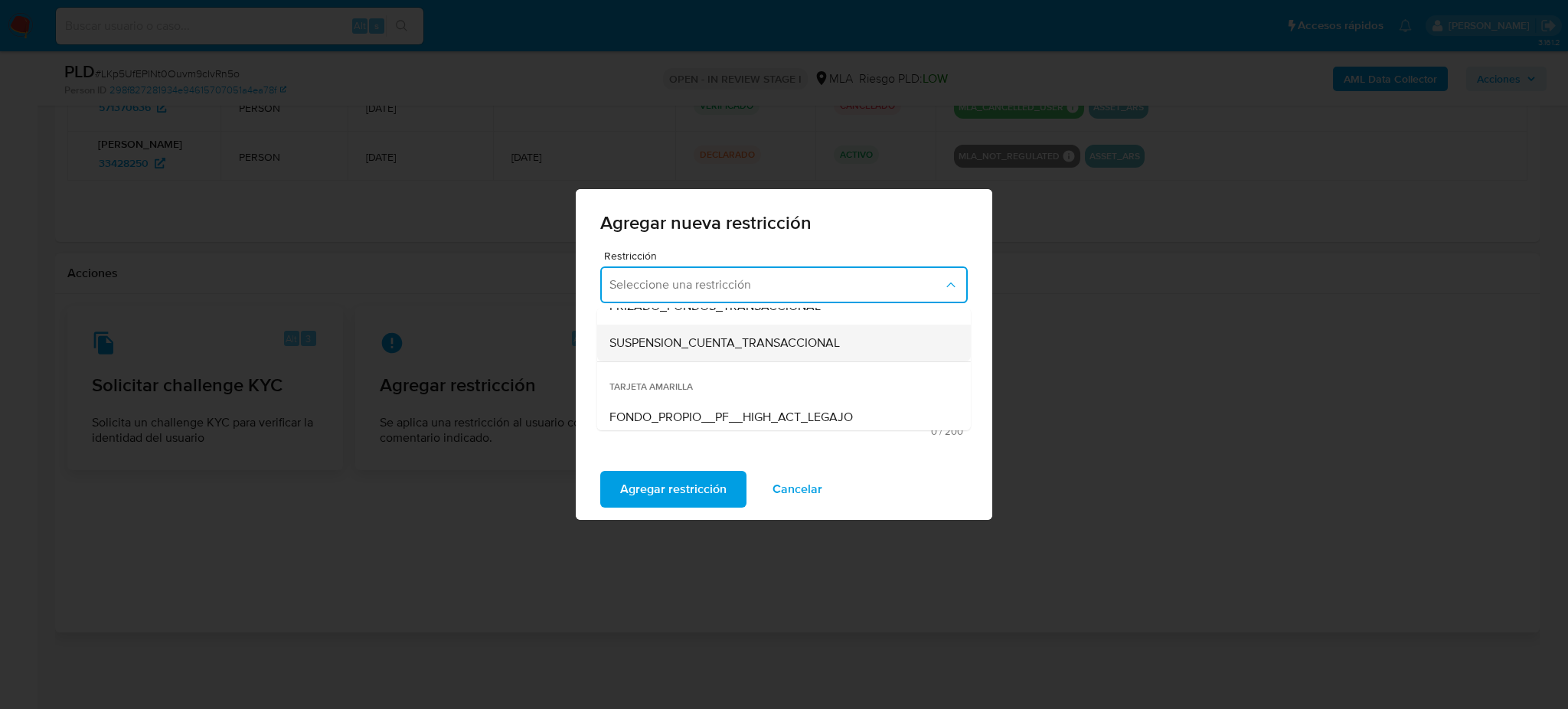
click at [689, 345] on span "SUSPENSION_CUENTA_TRANSACCIONAL" at bounding box center [724, 343] width 231 height 15
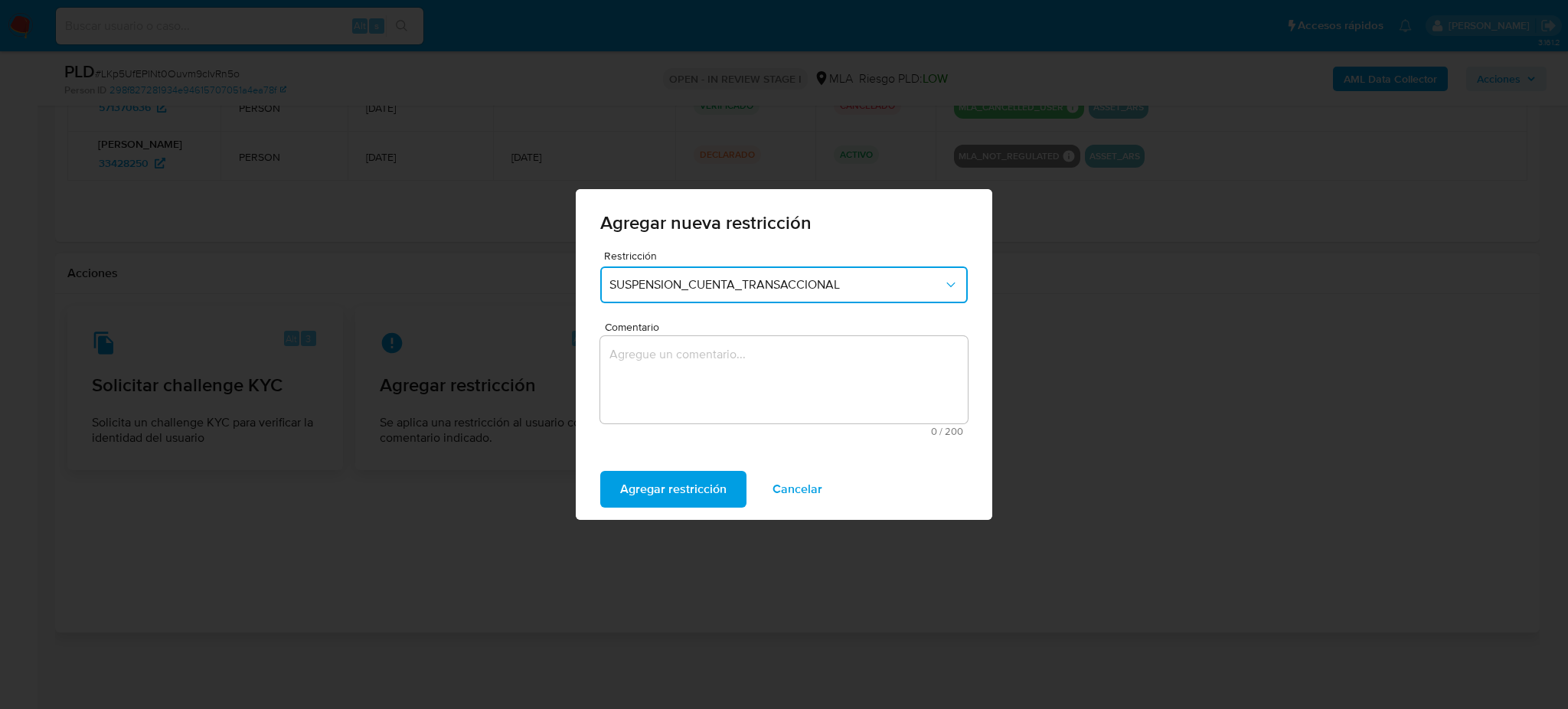
click at [703, 407] on textarea "Comentario" at bounding box center [784, 378] width 368 height 87
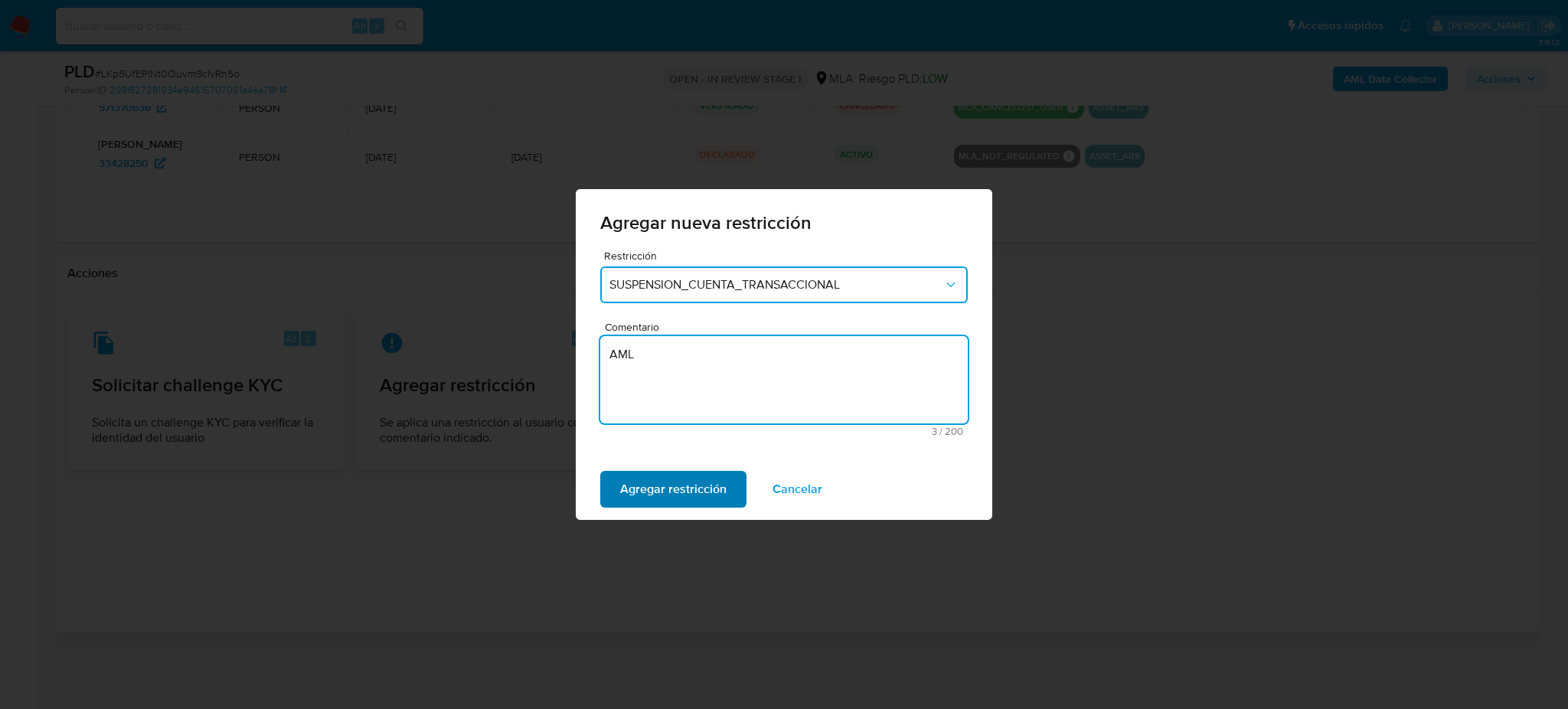
type textarea "AML"
click at [671, 495] on span "Agregar restricción" at bounding box center [673, 489] width 107 height 34
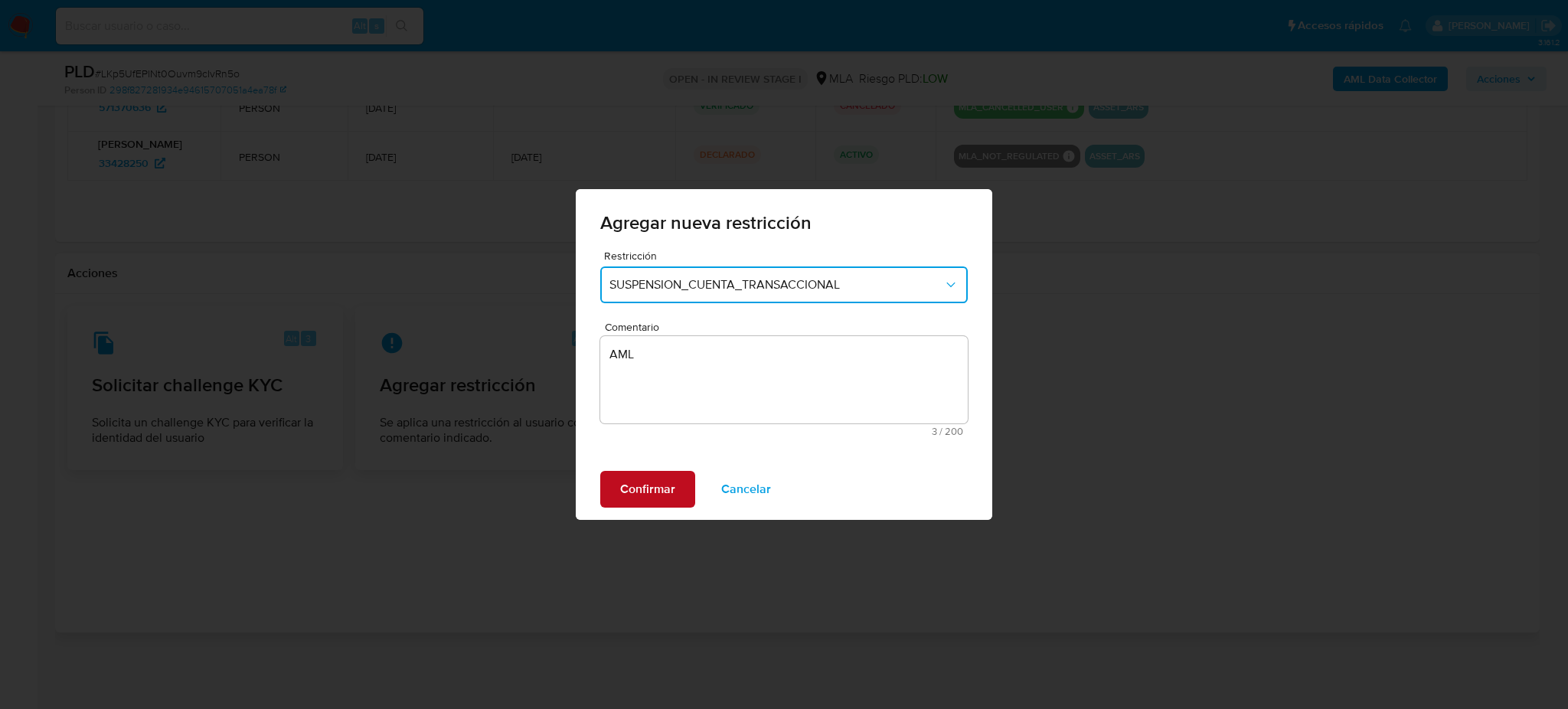
click at [659, 488] on span "Confirmar" at bounding box center [647, 489] width 55 height 34
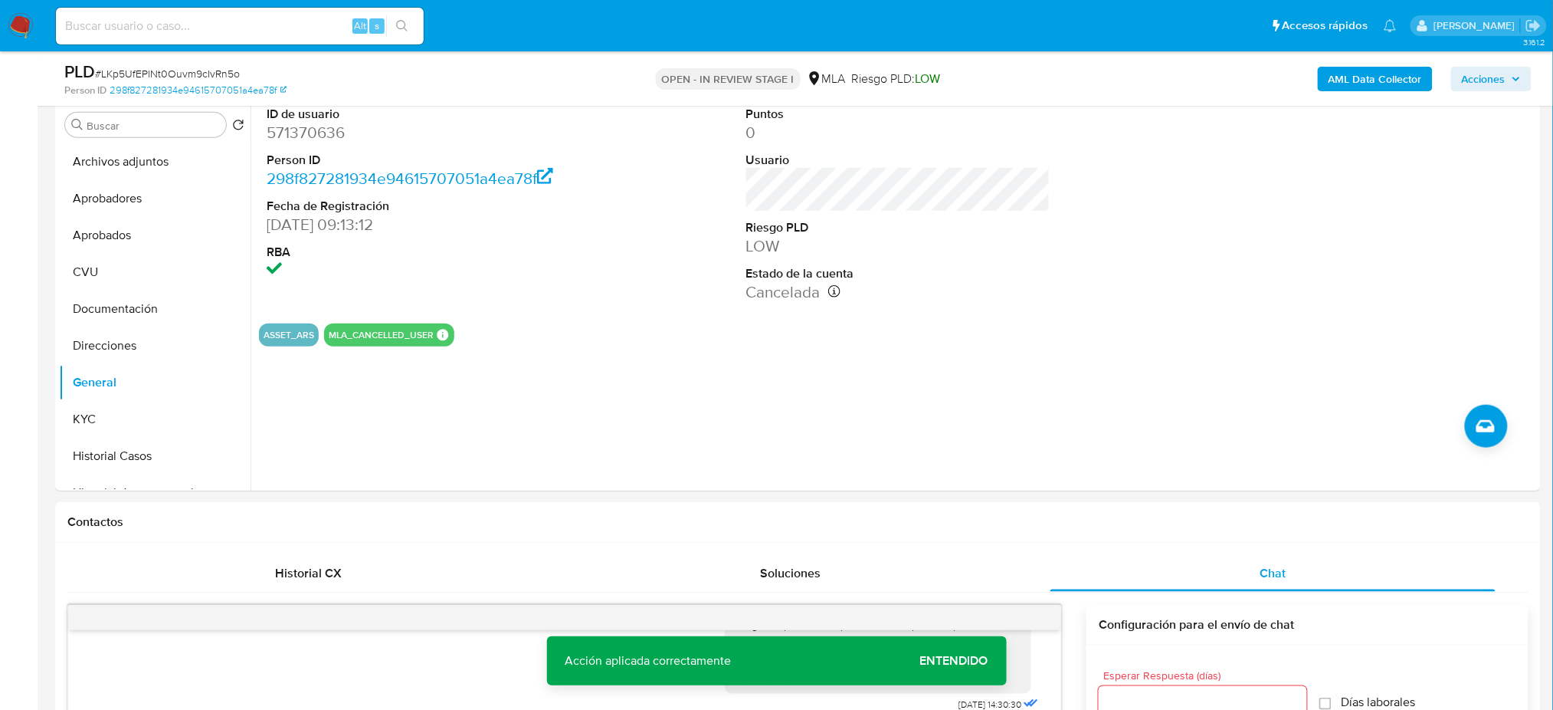
scroll to position [95, 0]
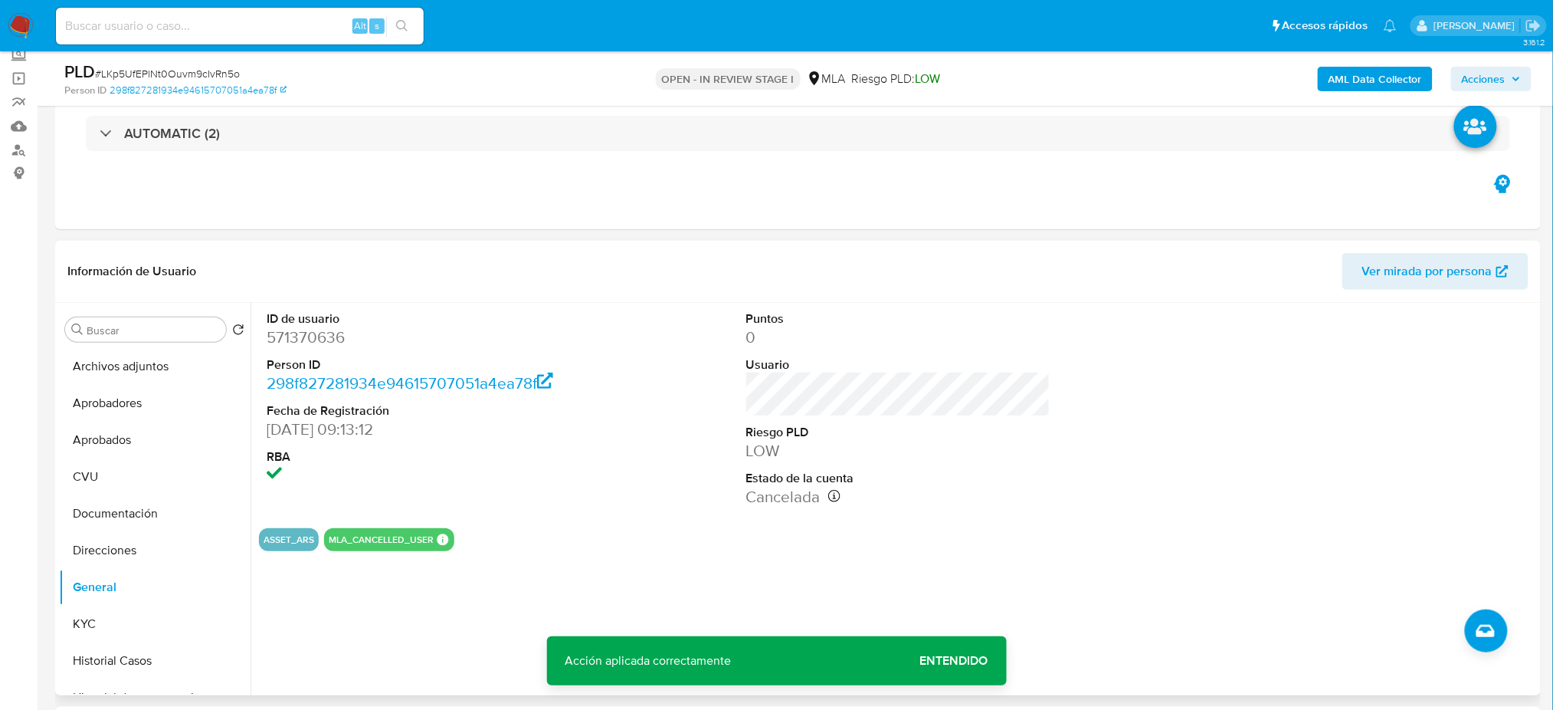
click at [302, 343] on dd "571370636" at bounding box center [419, 336] width 304 height 21
copy dd "571370636"
click at [146, 366] on button "Archivos adjuntos" at bounding box center [148, 366] width 179 height 37
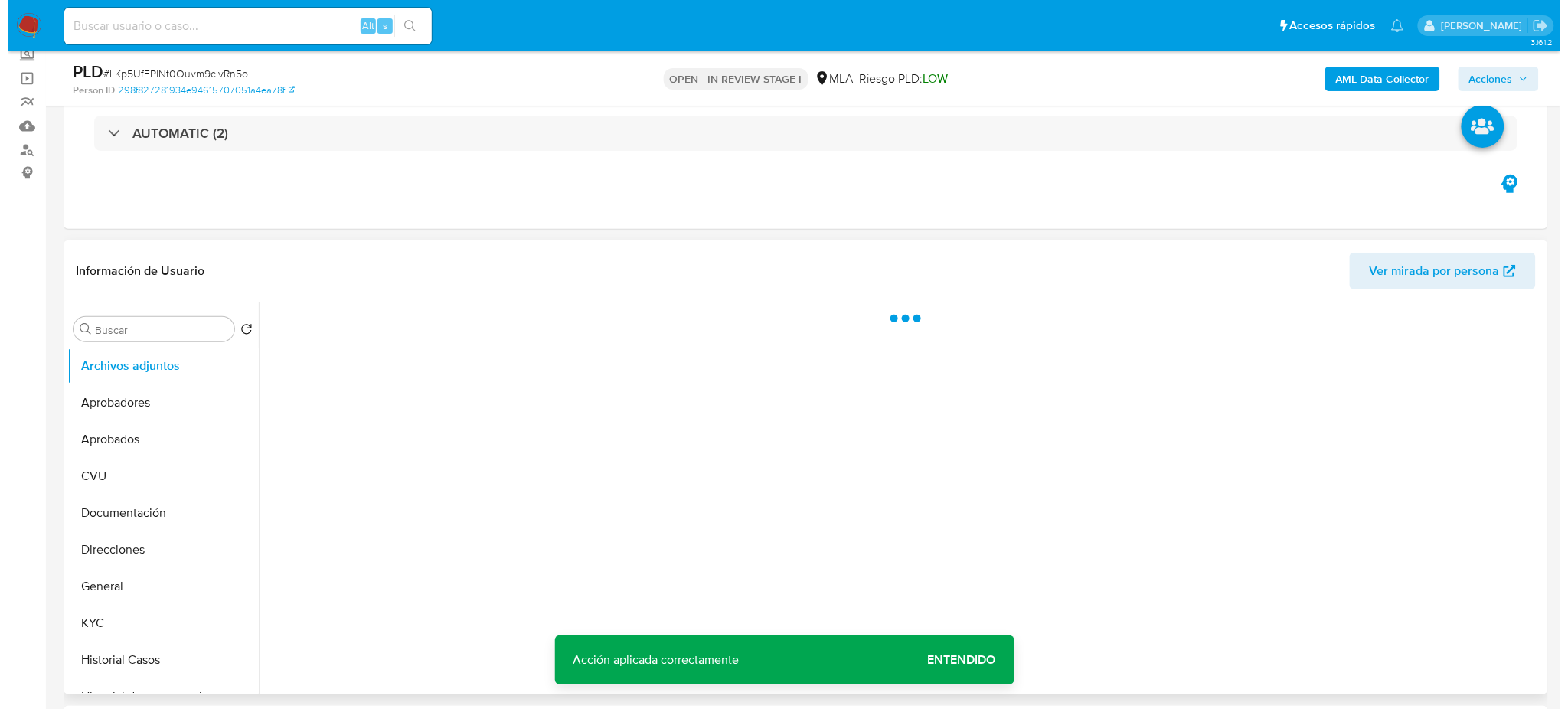
scroll to position [198, 0]
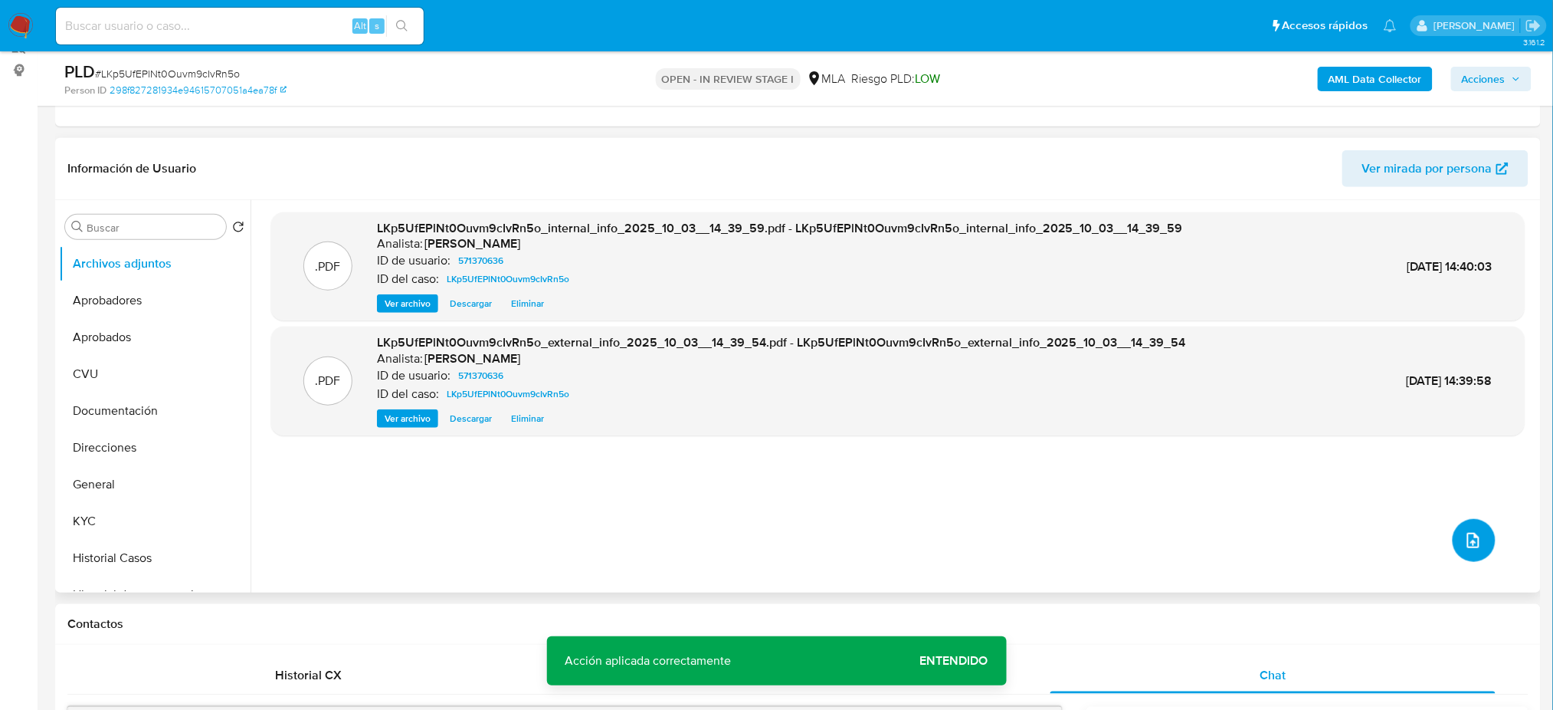
click at [1474, 543] on icon "upload-file" at bounding box center [1474, 540] width 18 height 18
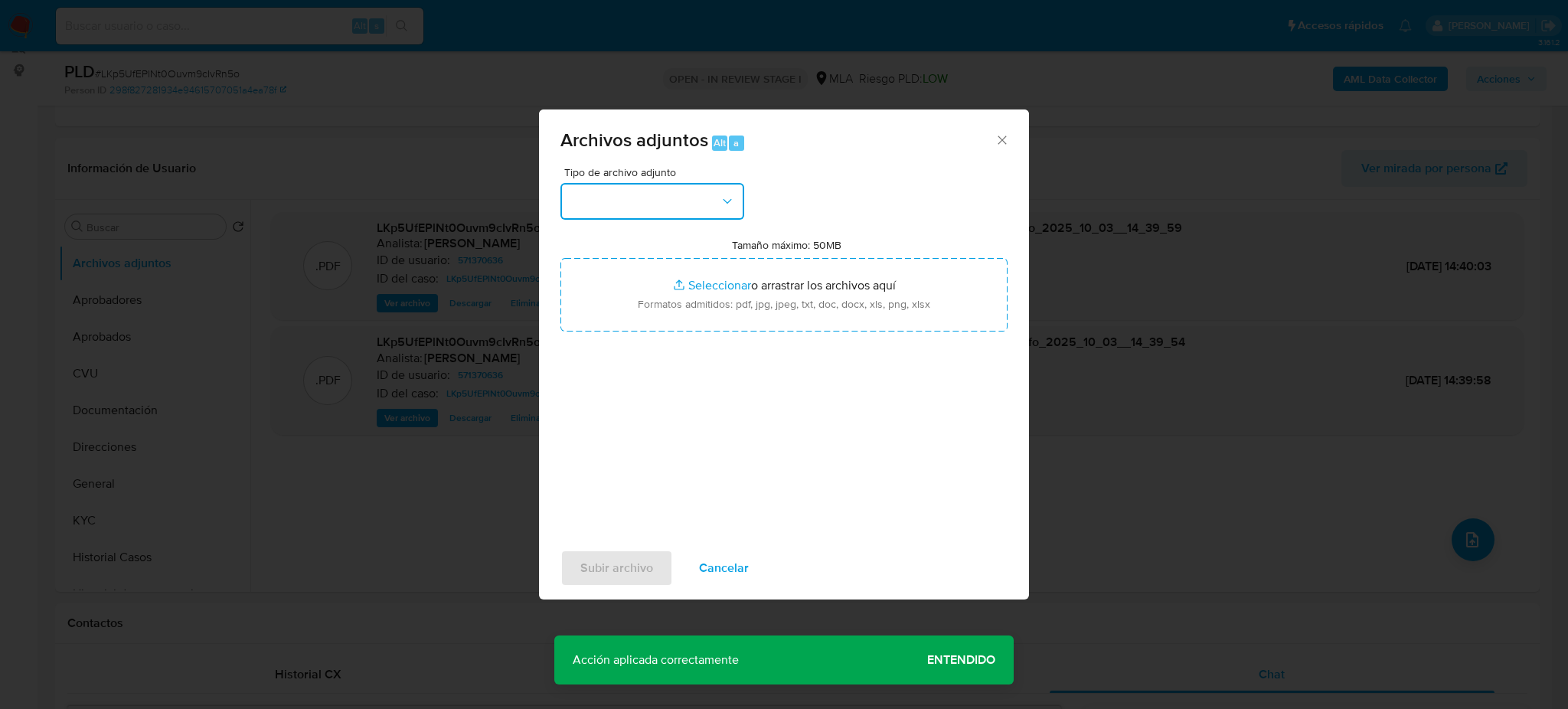
click at [696, 204] on button "button" at bounding box center [652, 201] width 184 height 37
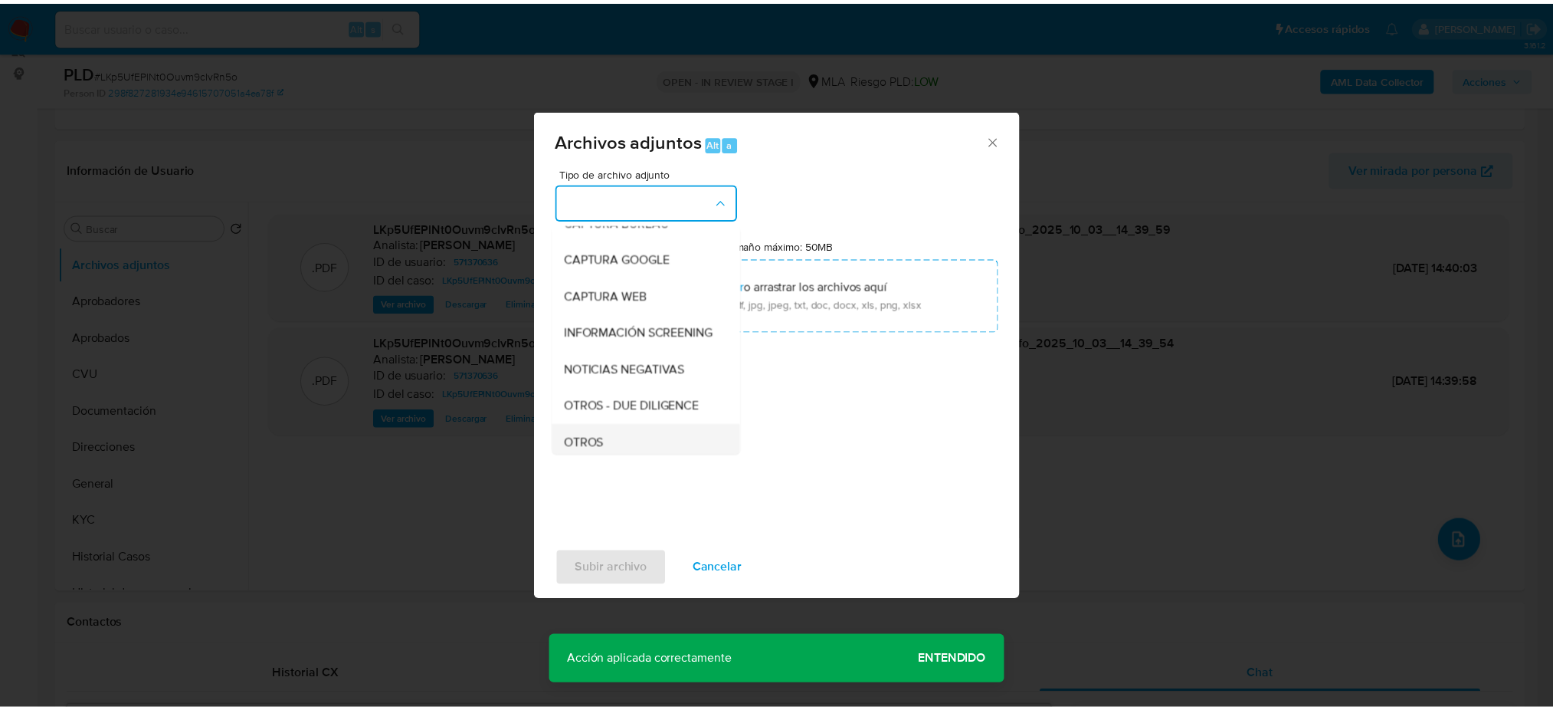
scroll to position [204, 0]
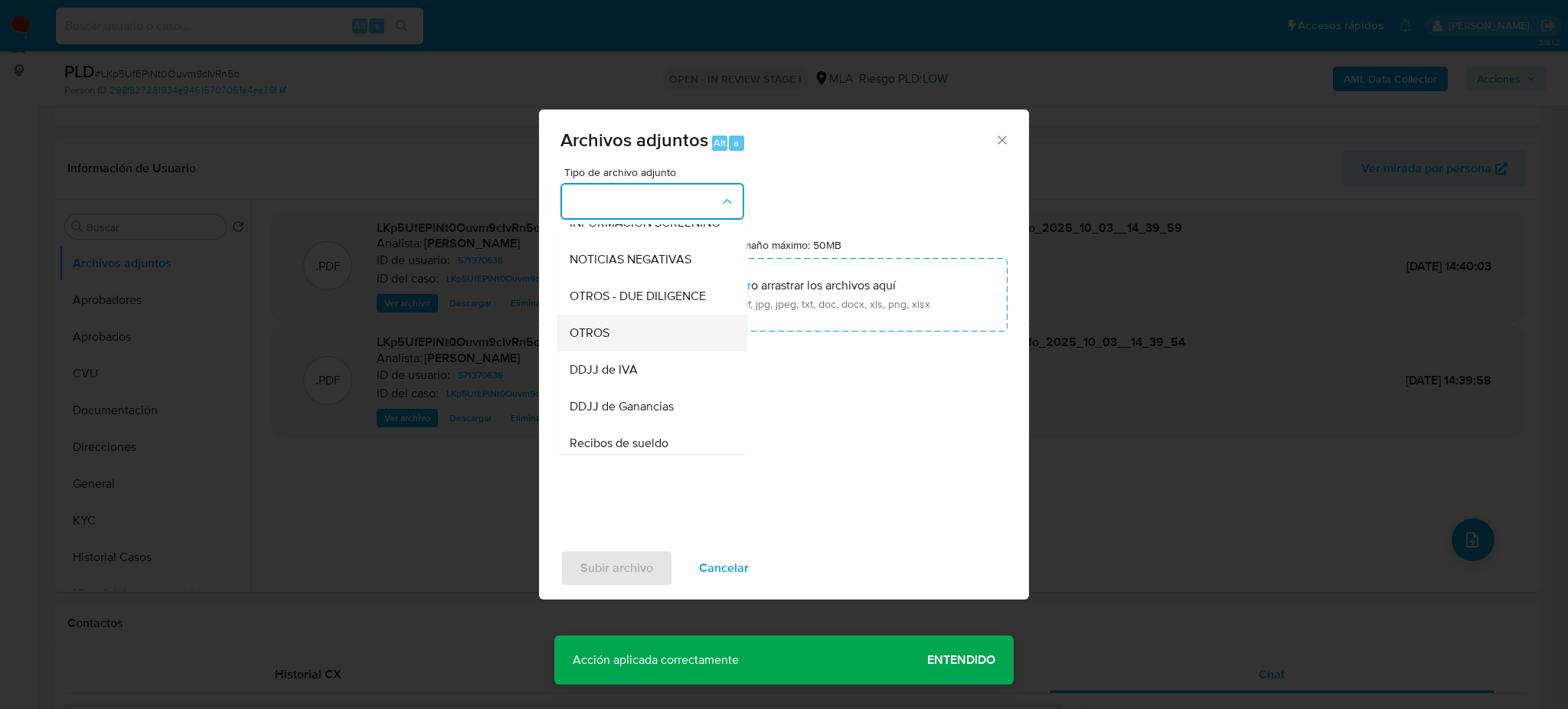
click at [601, 341] on span "OTROS" at bounding box center [589, 333] width 40 height 15
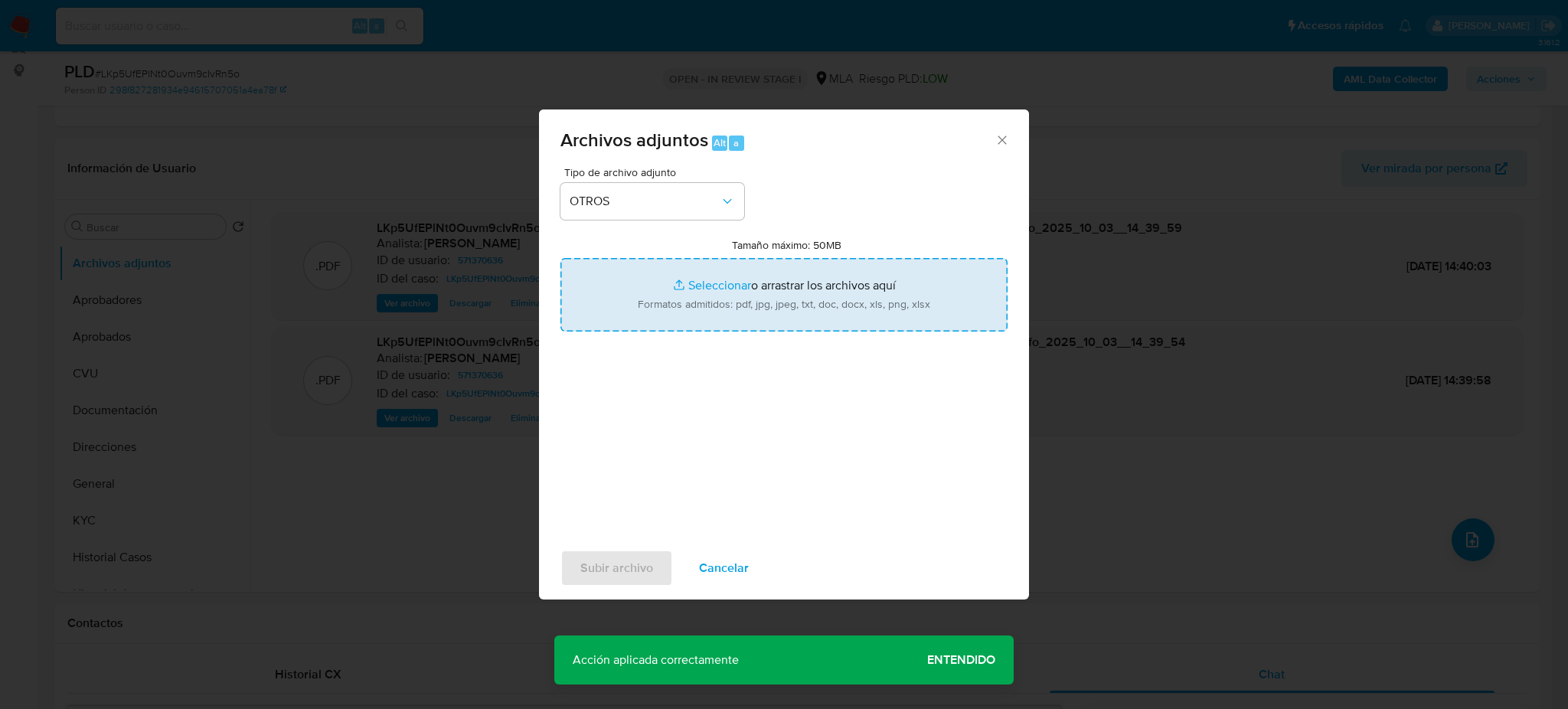
click at [690, 301] on input "Tamaño máximo: 50MB Seleccionar archivos" at bounding box center [784, 295] width 447 height 74
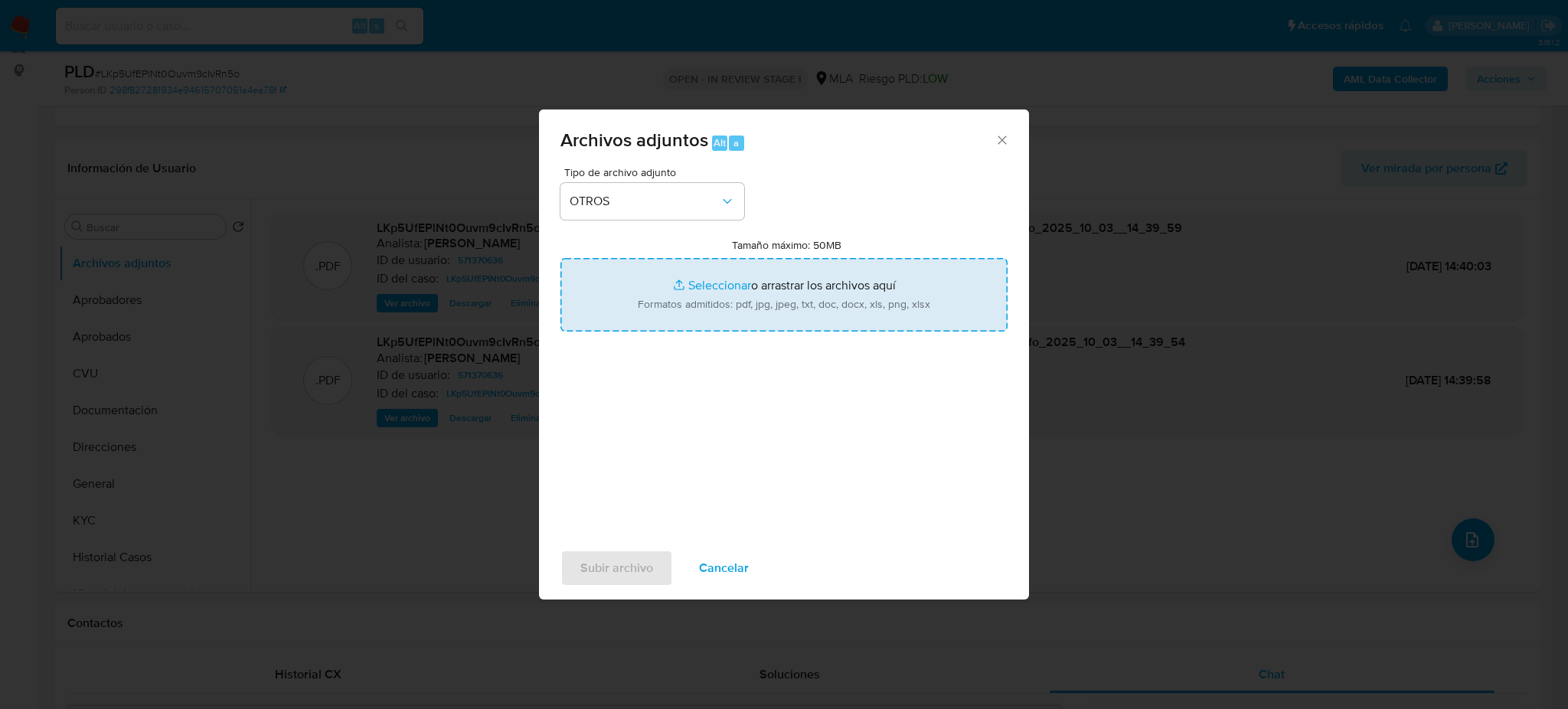
type input "C:\fakepath\Caselog LKp5UfEPlNt0Ouvm9cIvRn5o_2025_09_17_16_59_25.docx"
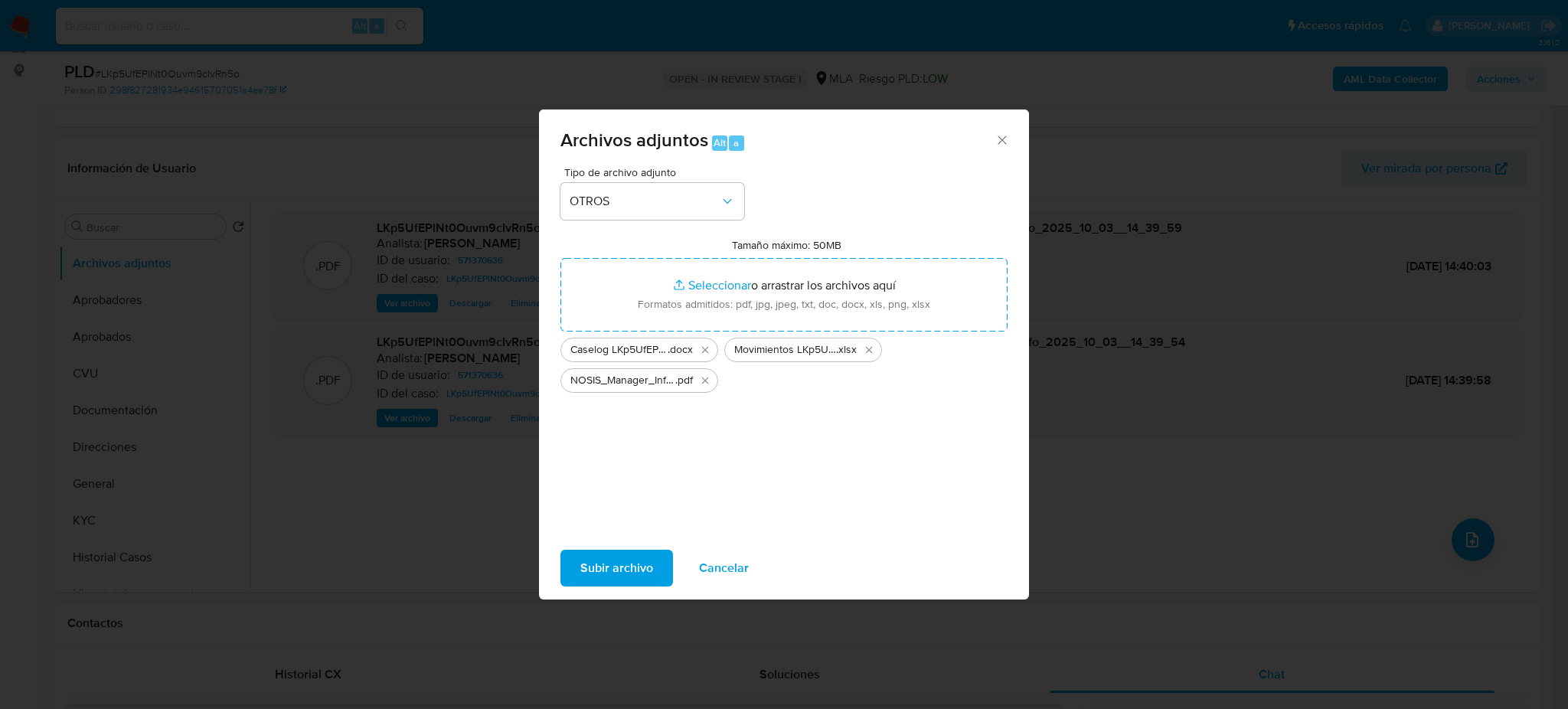
click at [622, 562] on span "Subir archivo" at bounding box center [616, 568] width 73 height 34
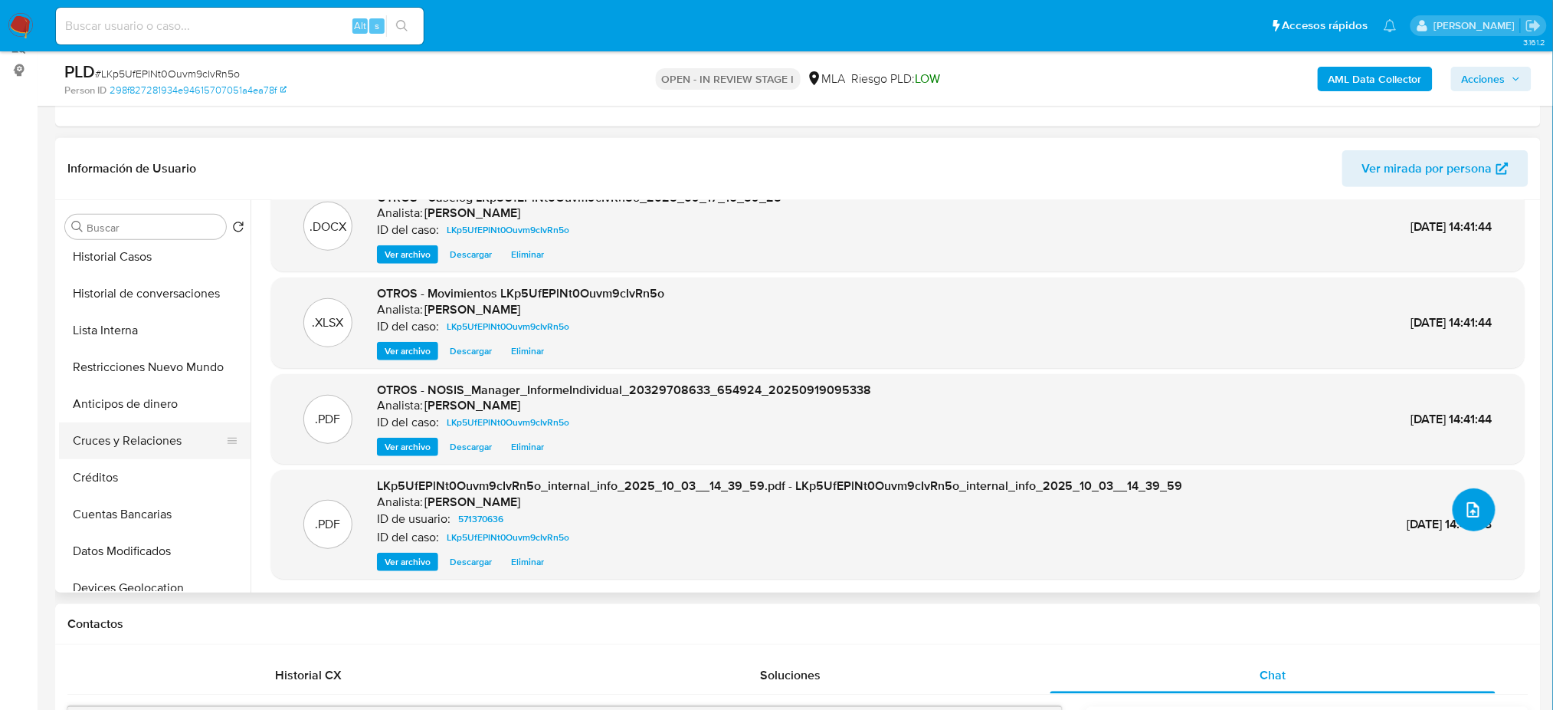
scroll to position [307, 0]
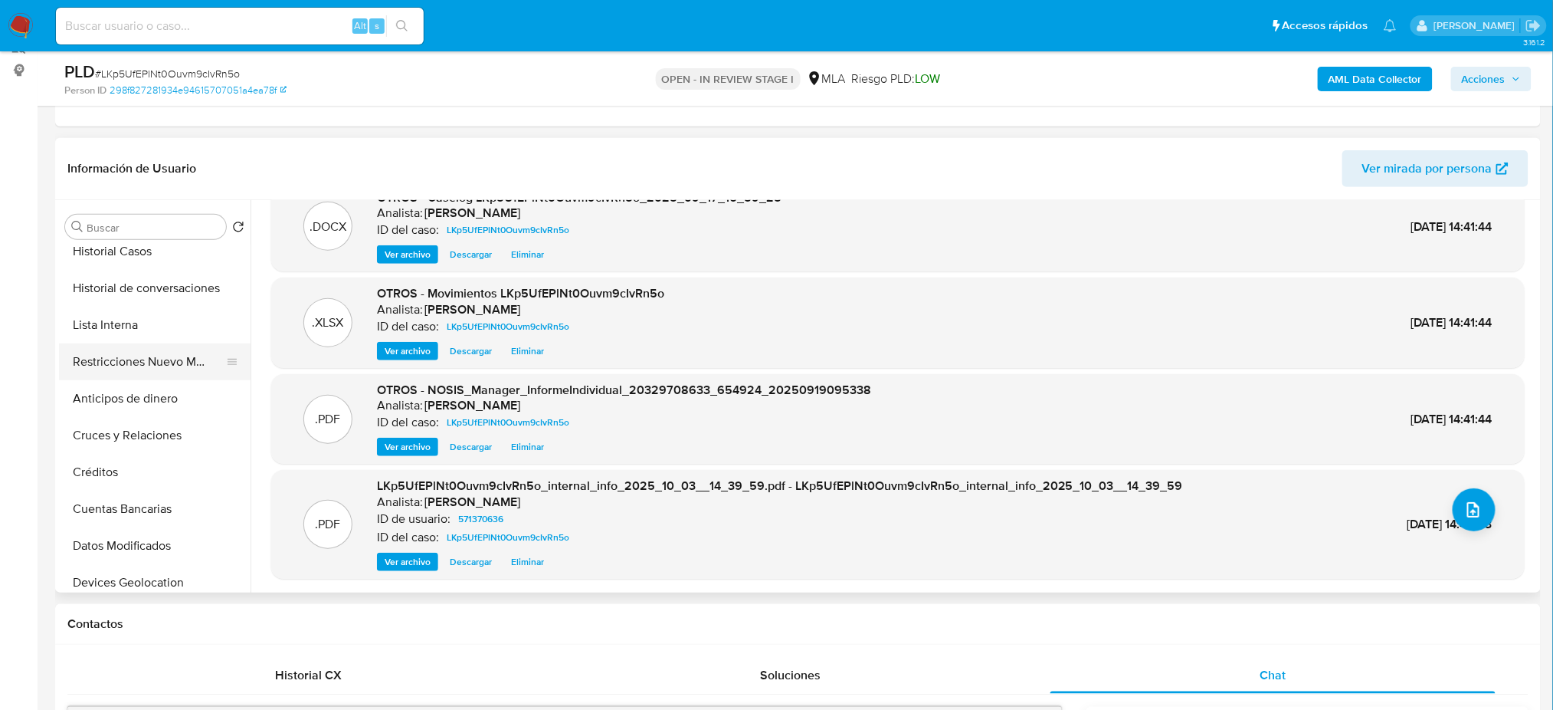
click at [108, 365] on button "Restricciones Nuevo Mundo" at bounding box center [148, 361] width 179 height 37
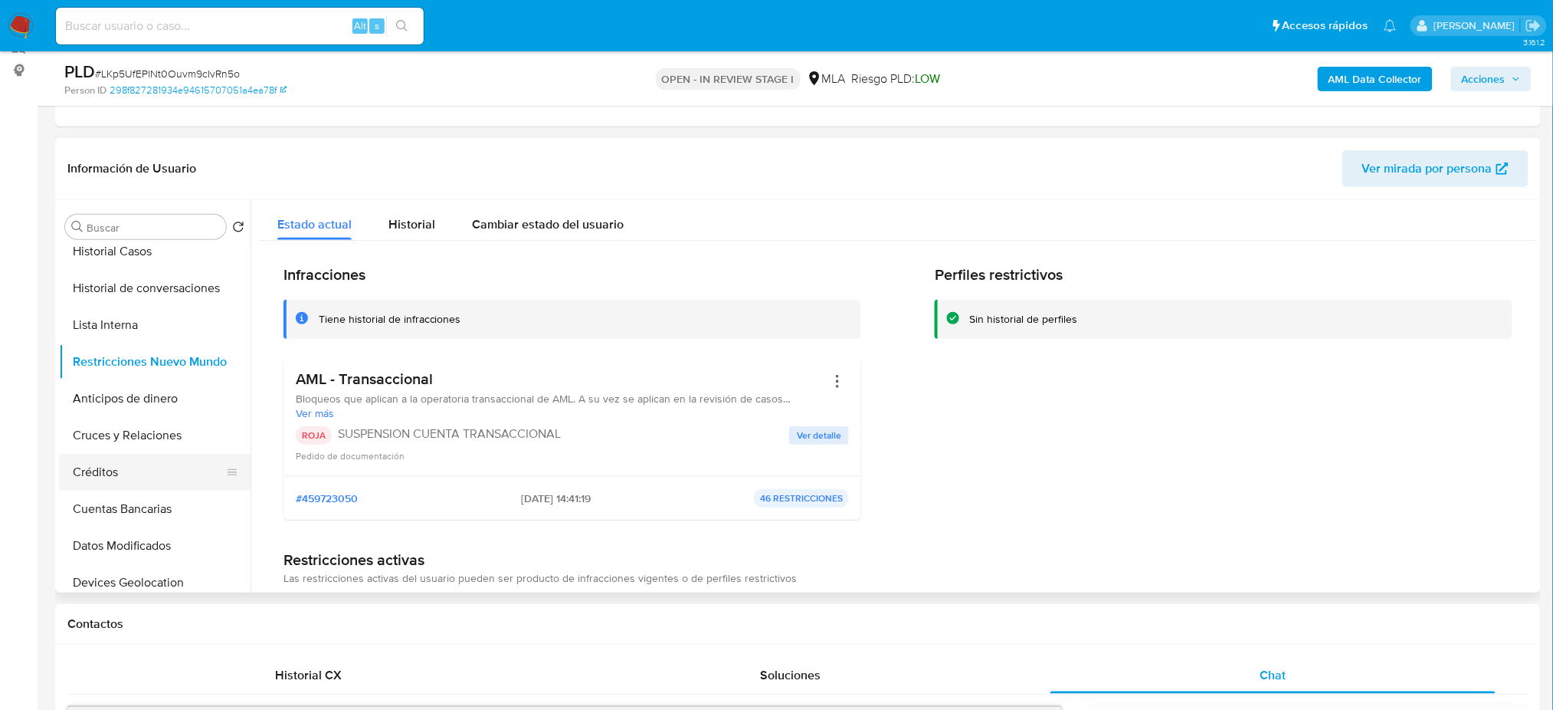
scroll to position [0, 0]
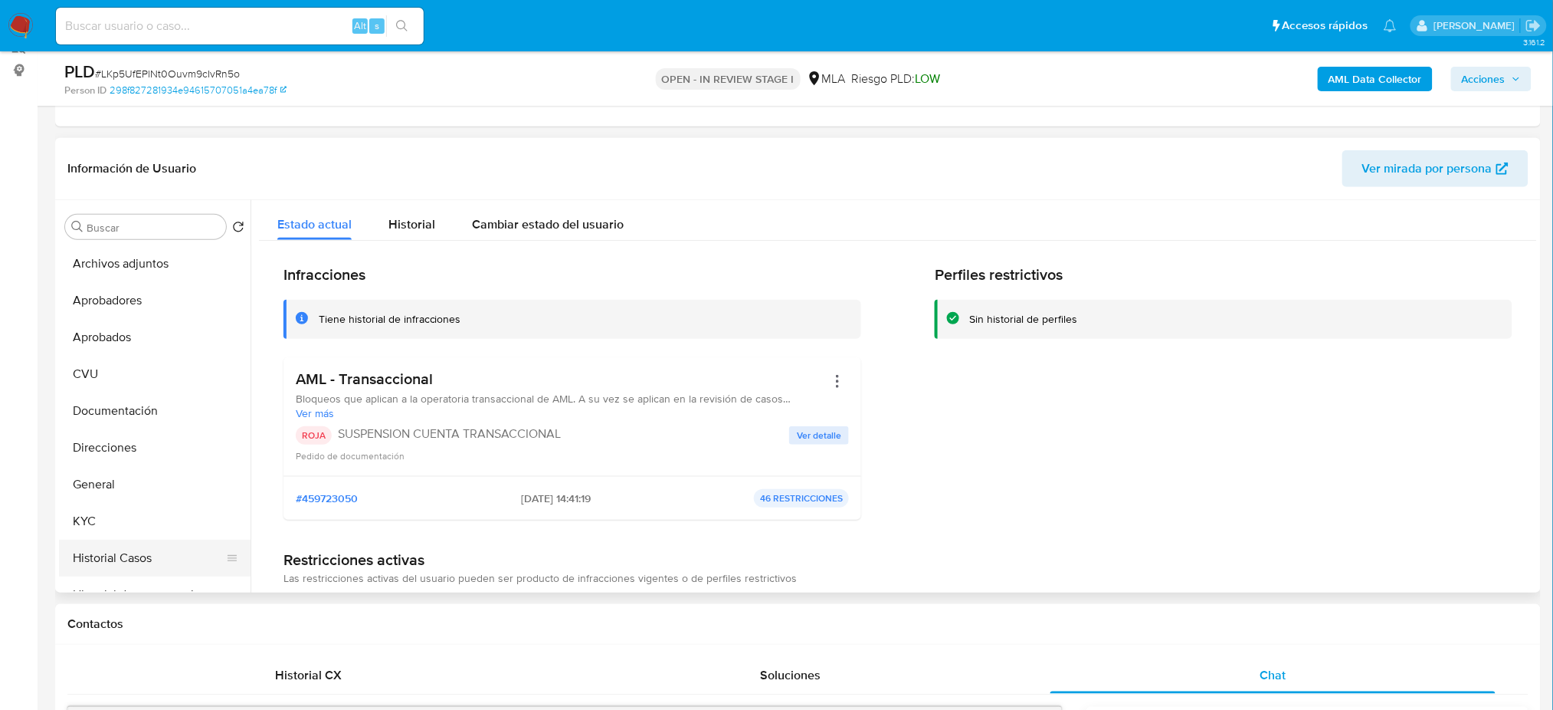
click at [146, 544] on button "Historial Casos" at bounding box center [148, 558] width 179 height 37
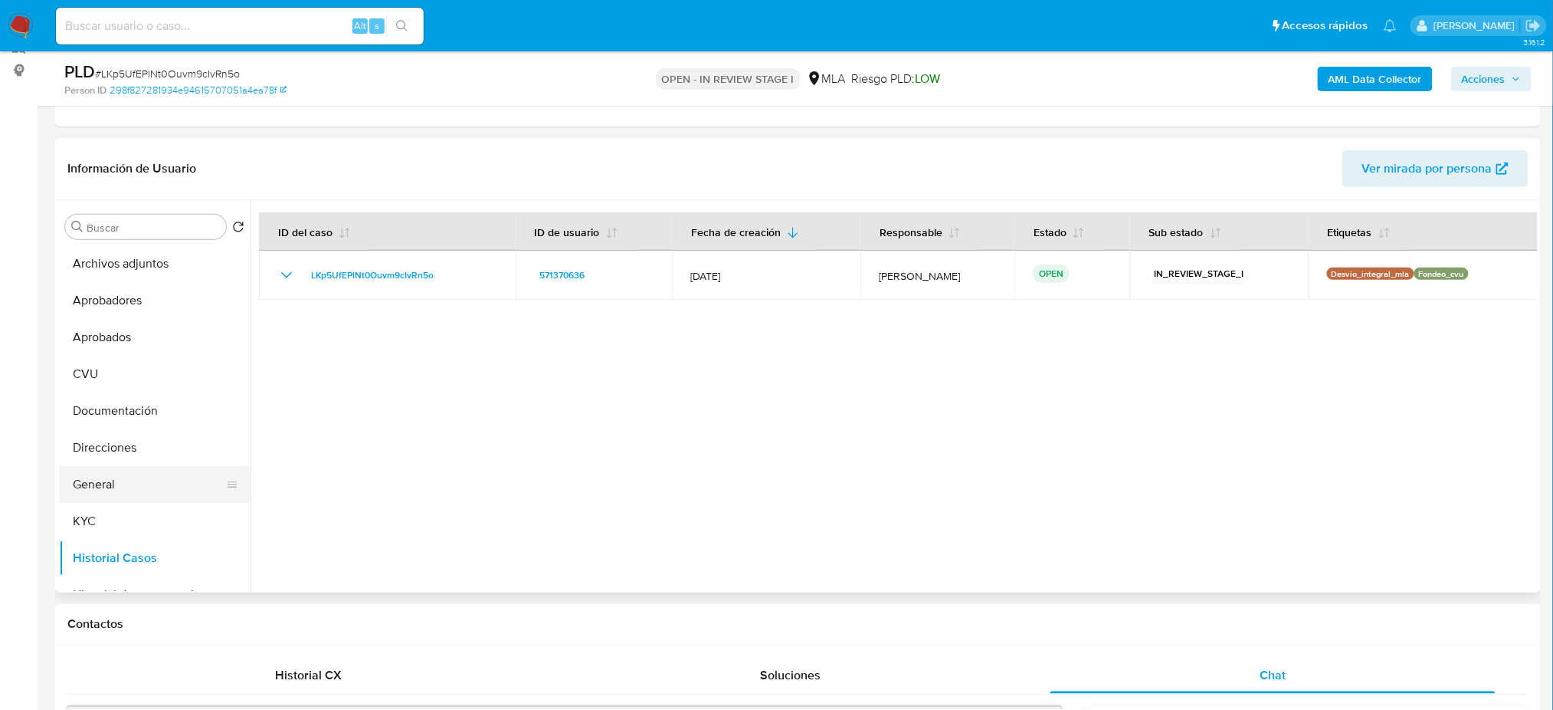
click at [123, 486] on button "General" at bounding box center [148, 484] width 179 height 37
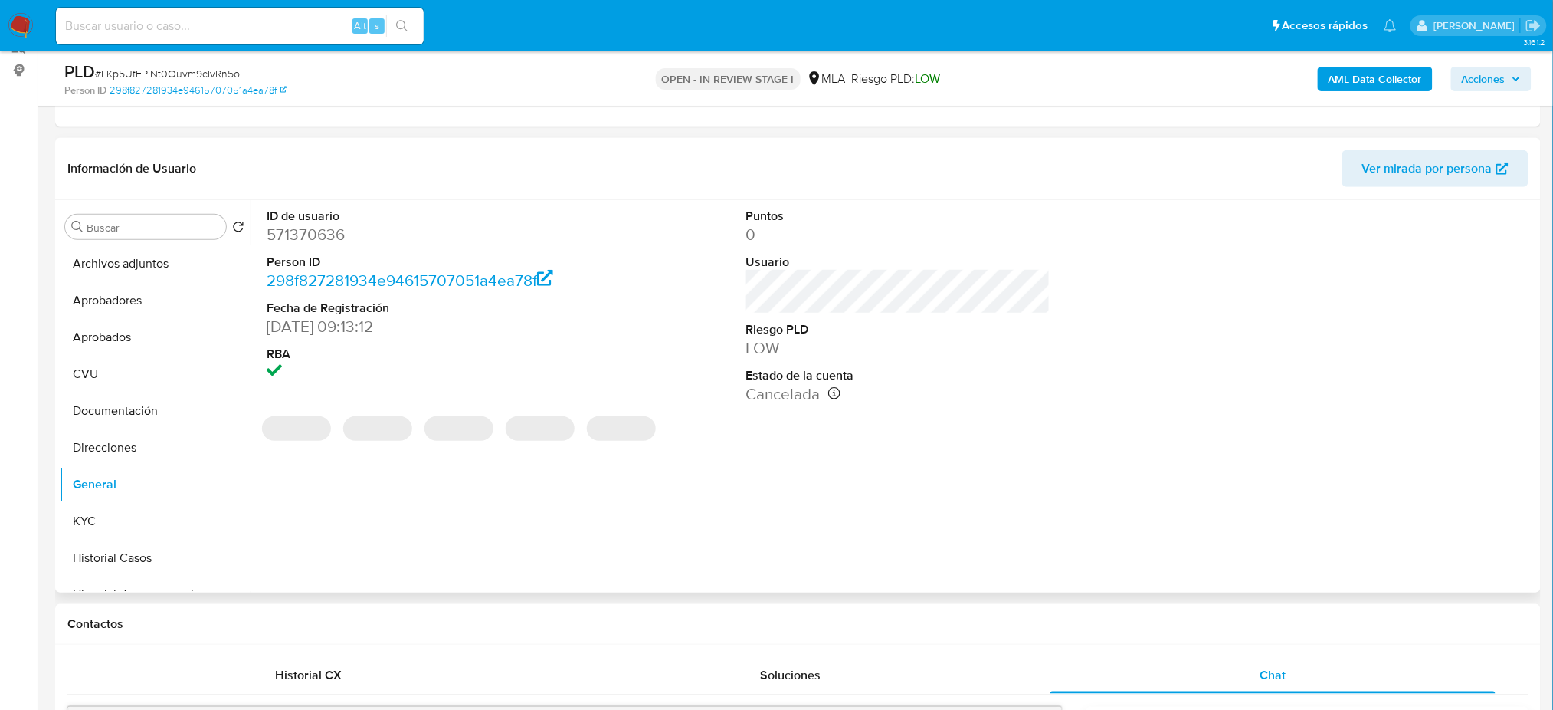
click at [300, 248] on dl "ID de usuario 571370636 Person ID 298f827281934e94615707051a4ea78f Fecha de Reg…" at bounding box center [419, 296] width 304 height 176
click at [297, 236] on dd "571370636" at bounding box center [419, 234] width 304 height 21
copy dd "571370636"
click at [1490, 72] on span "Acciones" at bounding box center [1484, 79] width 44 height 25
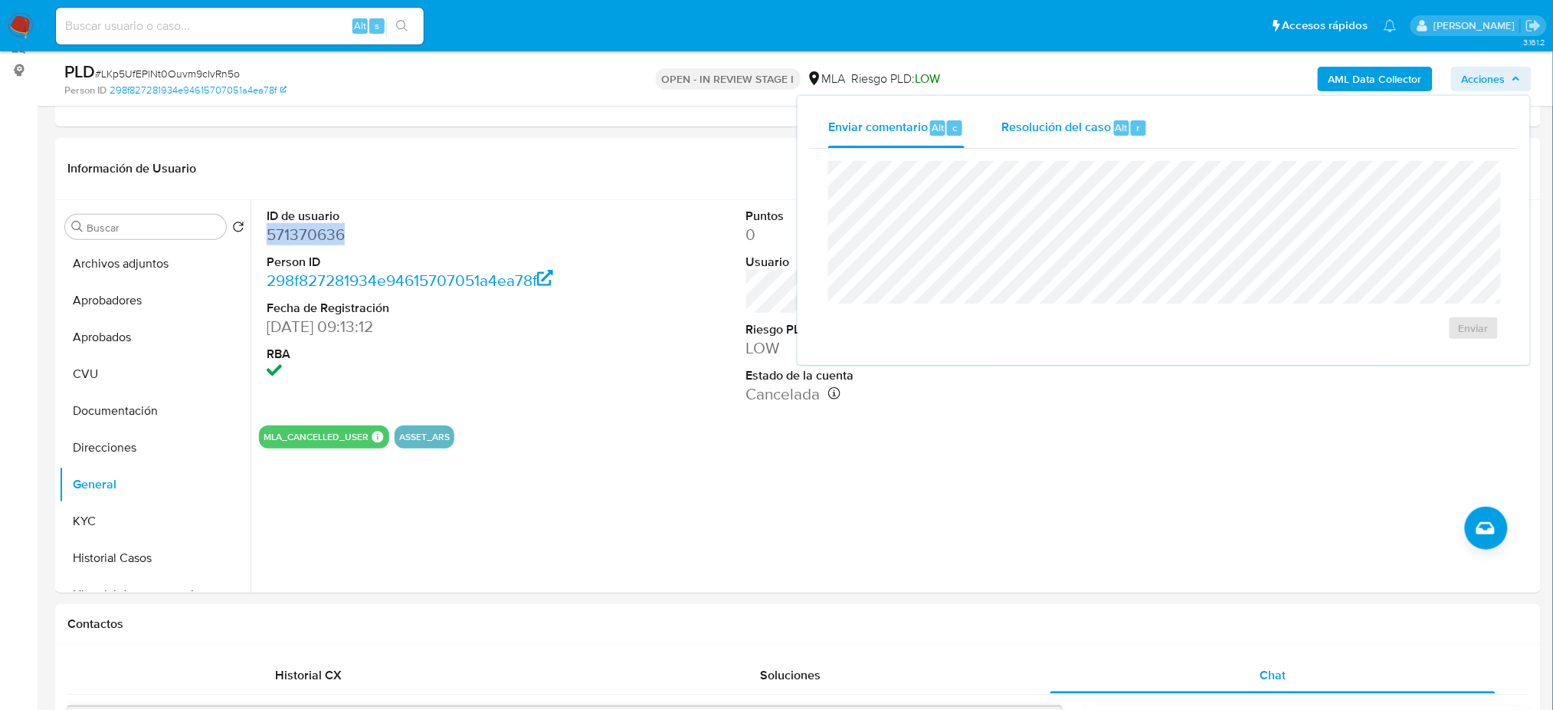
click at [1087, 136] on div "Resolución del caso Alt r" at bounding box center [1075, 128] width 146 height 40
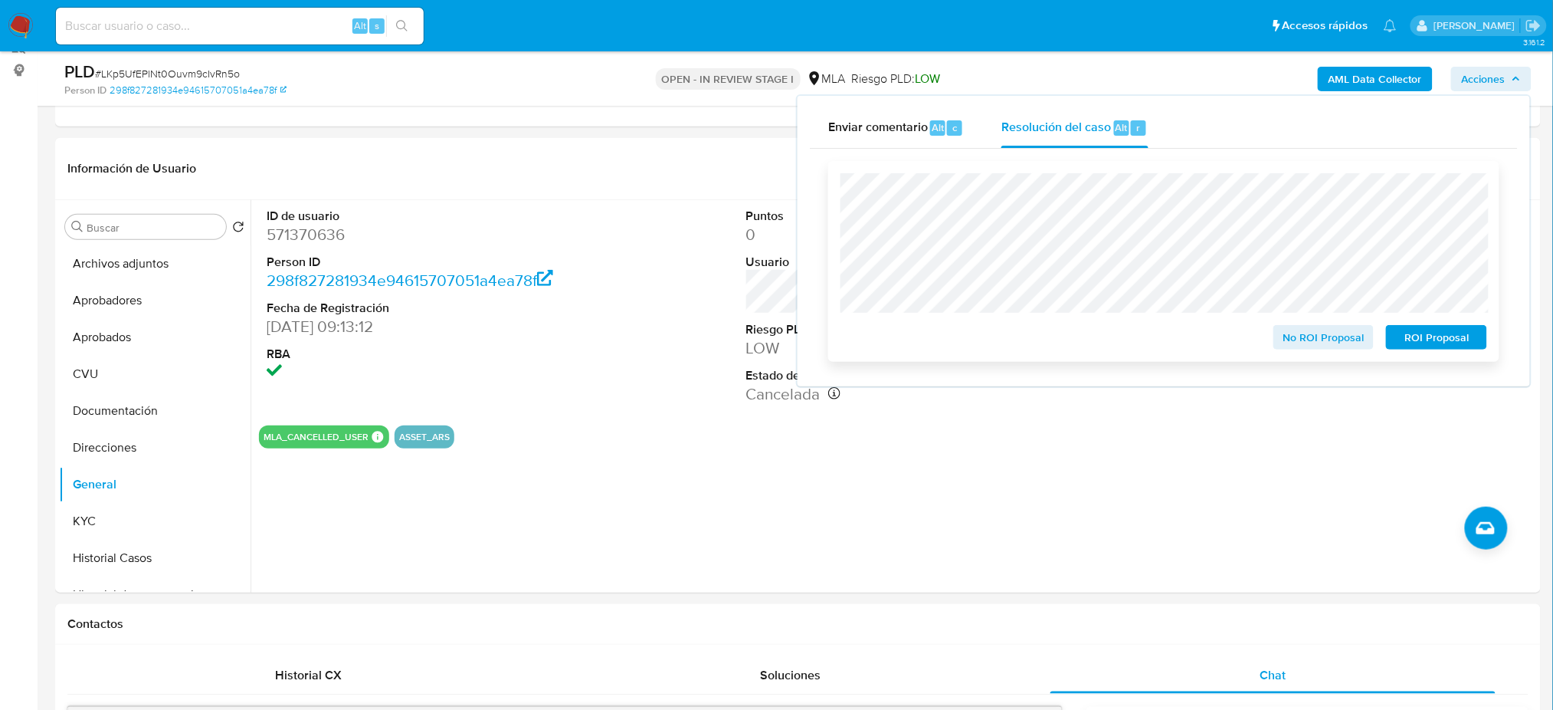
click at [1475, 334] on span "ROI Proposal" at bounding box center [1437, 336] width 80 height 21
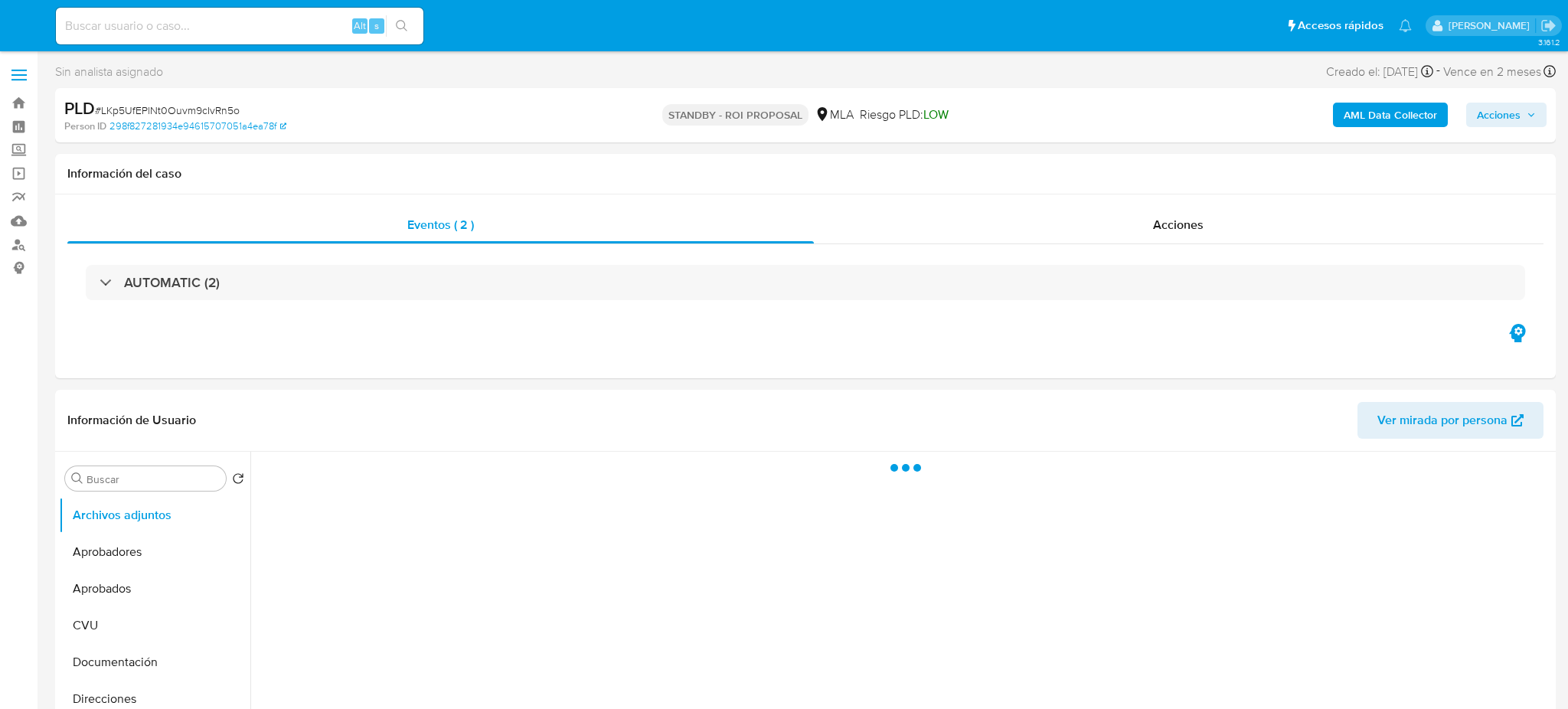
select select "10"
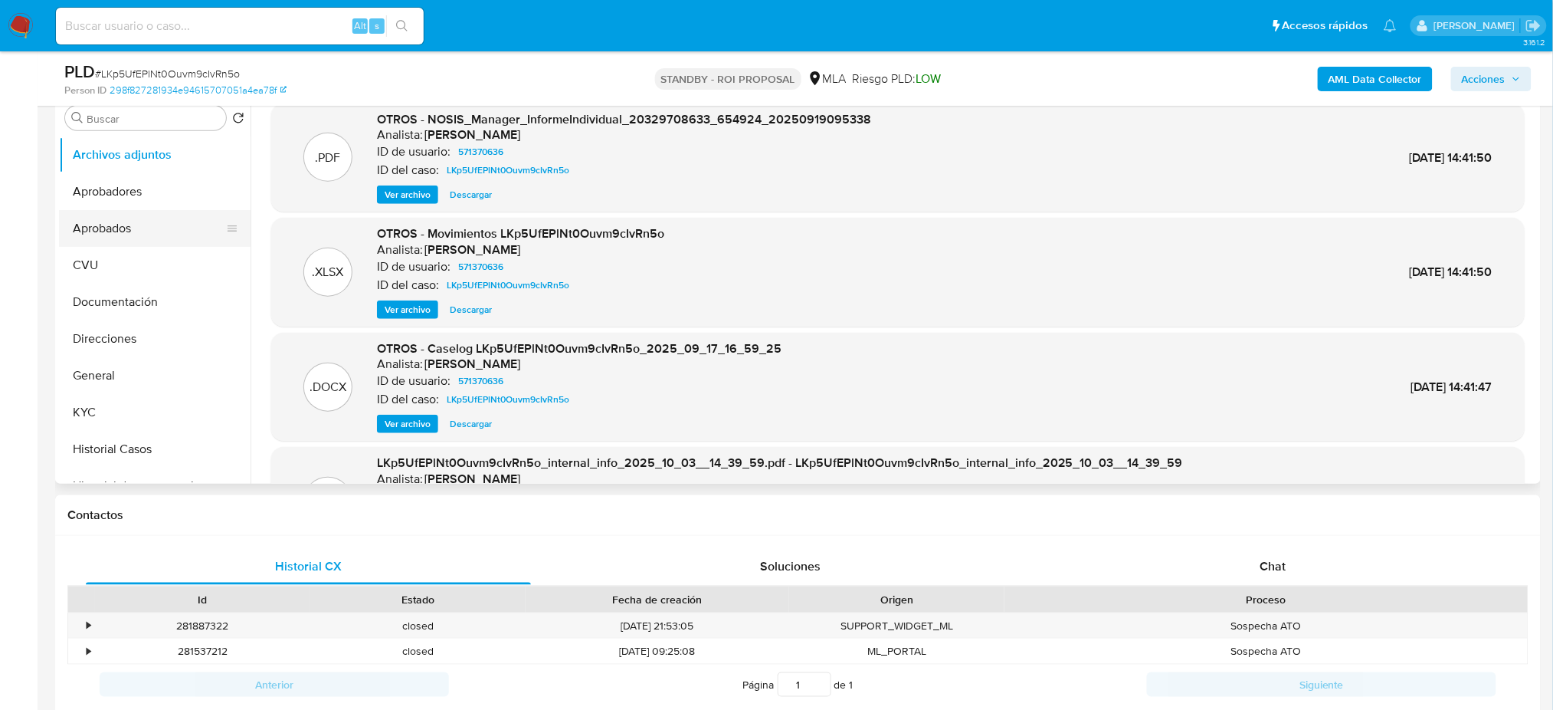
scroll to position [102, 0]
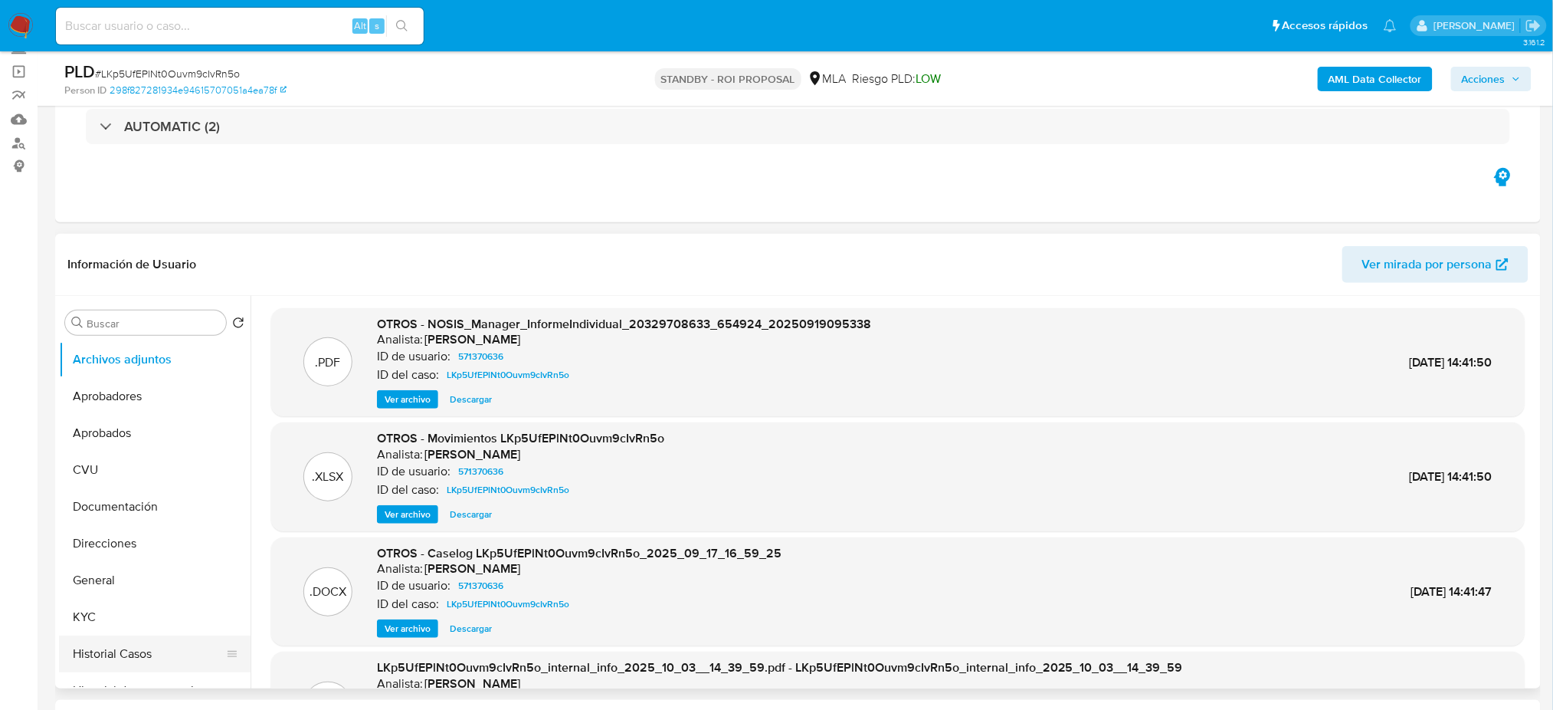
click at [140, 648] on button "Historial Casos" at bounding box center [148, 653] width 179 height 37
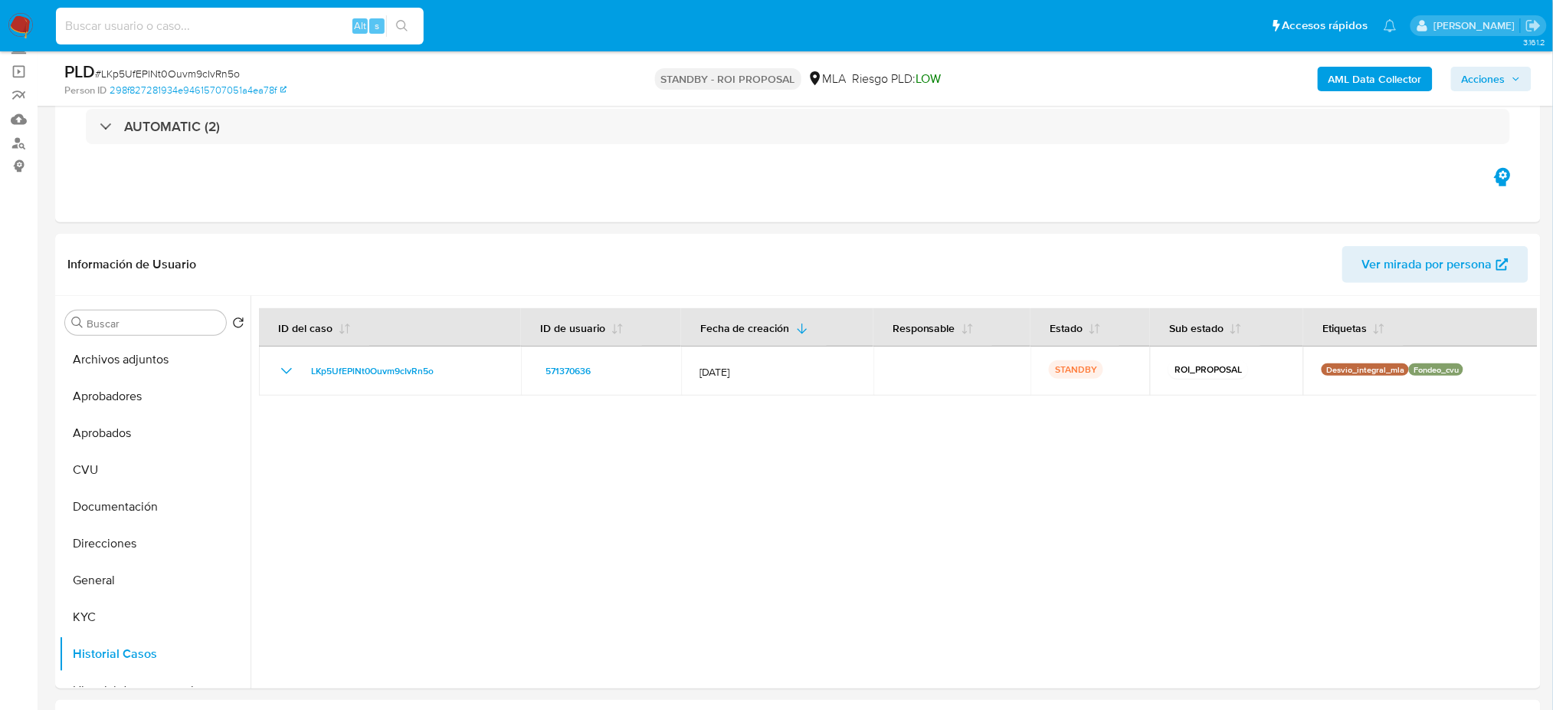
click at [274, 25] on input at bounding box center [240, 26] width 368 height 20
paste input "yuyPq6bwmn8kDLKz6j180jkM"
type input "yuyPq6bwmn8kDLKz6j180jkM"
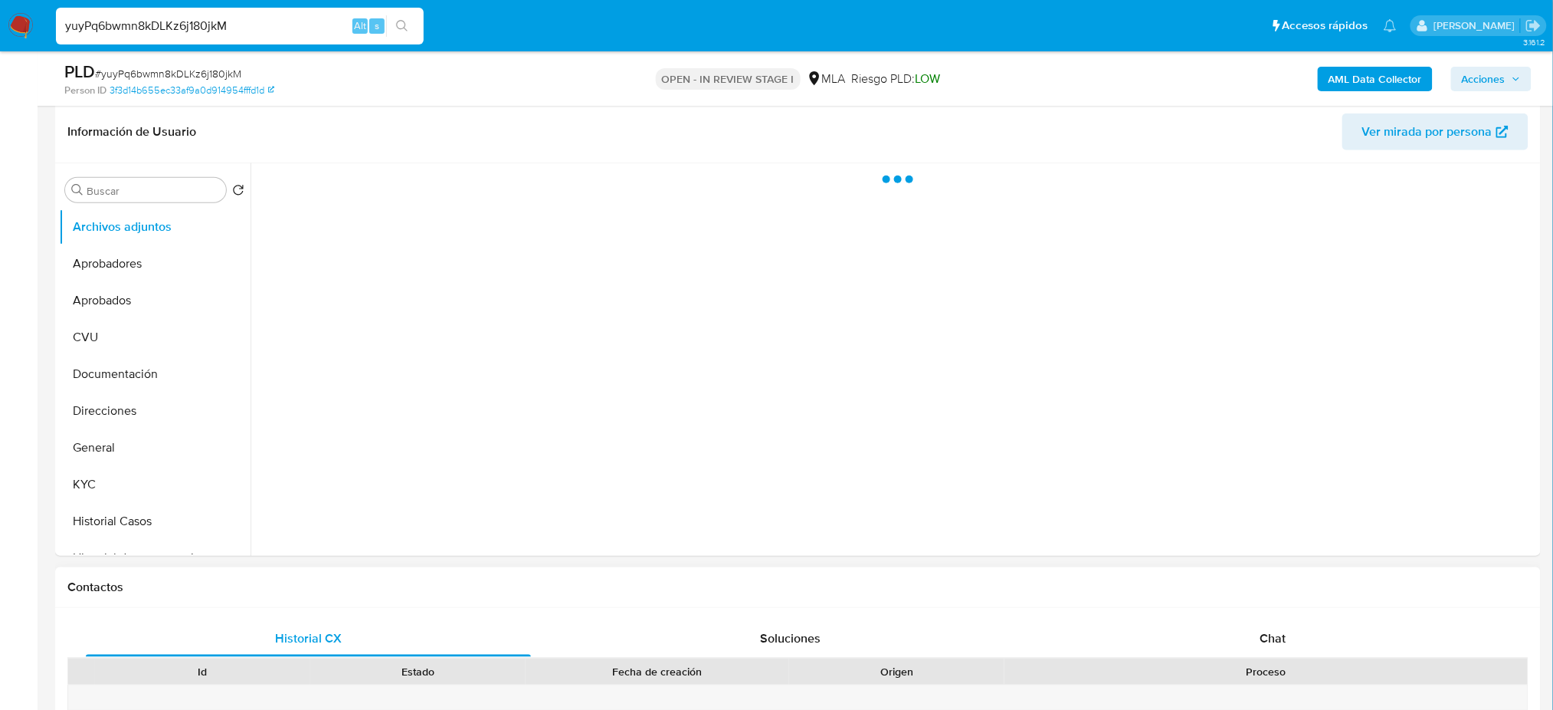
scroll to position [307, 0]
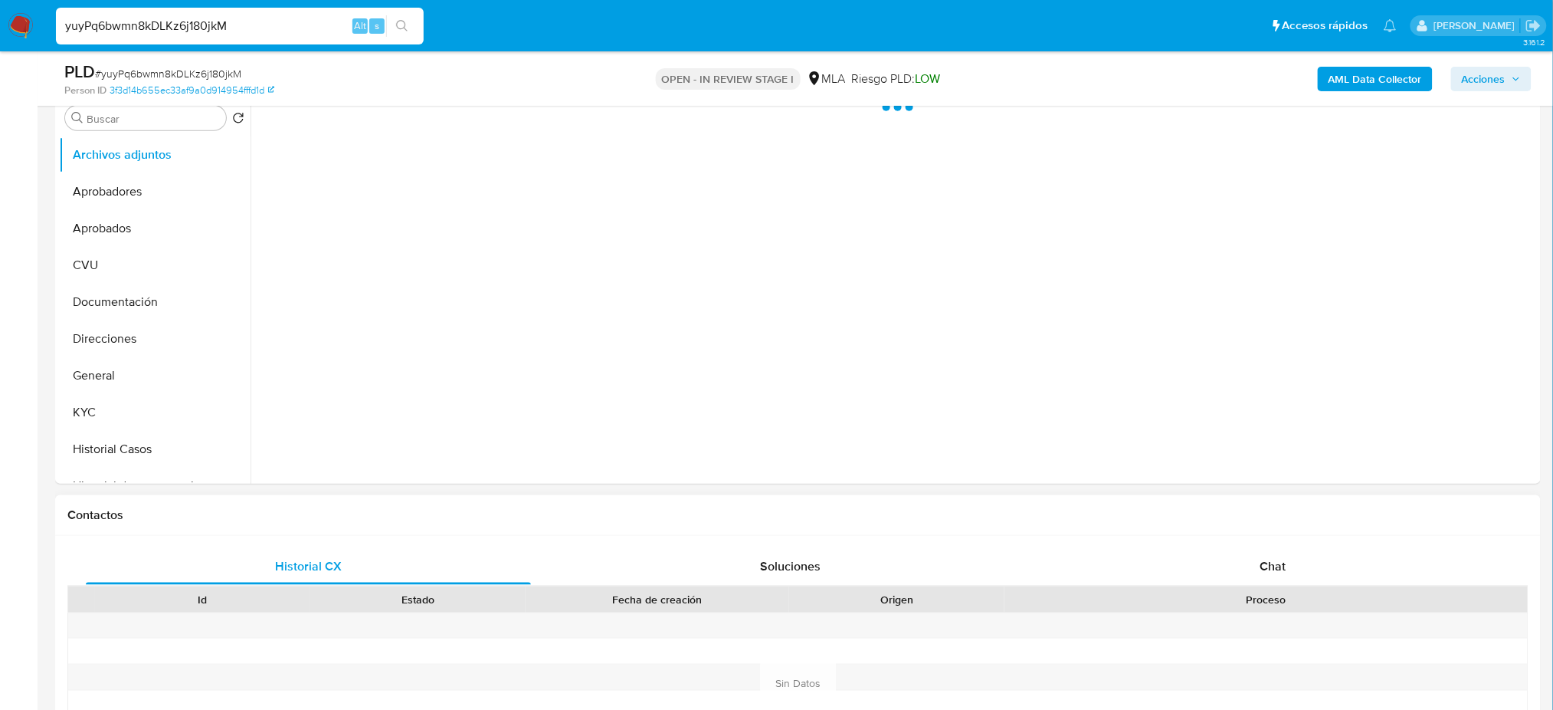
select select "10"
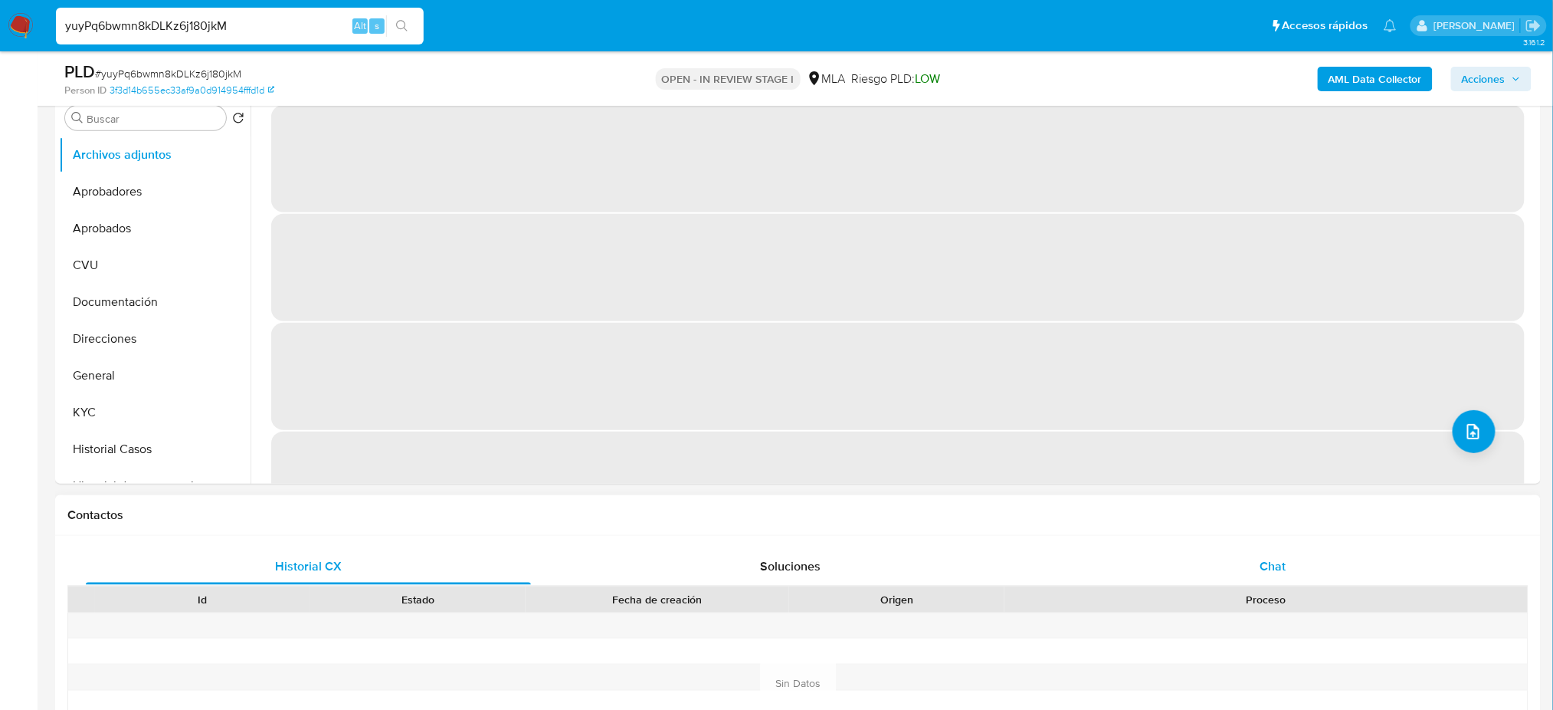
click at [1304, 559] on div "Chat" at bounding box center [1273, 566] width 445 height 37
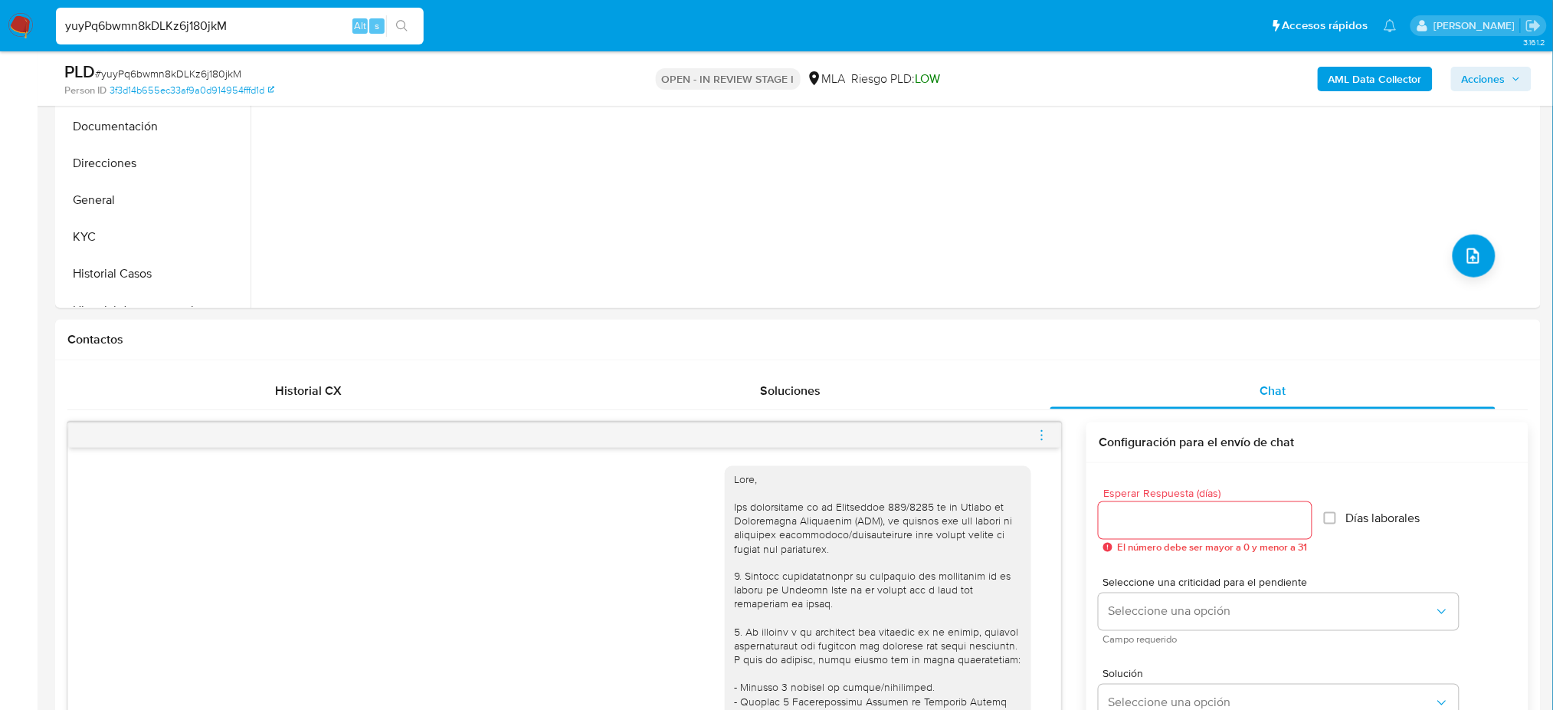
scroll to position [204, 0]
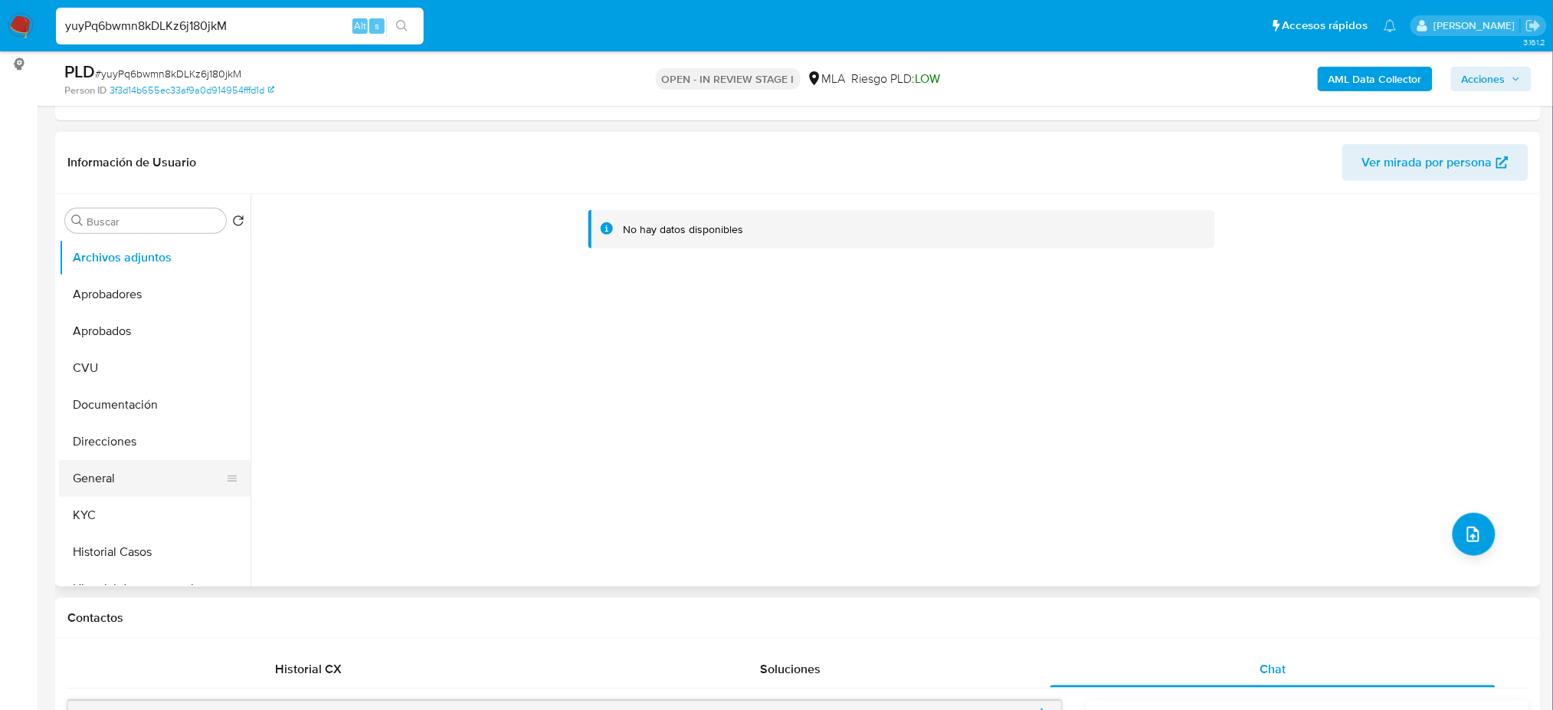
drag, startPoint x: 150, startPoint y: 484, endPoint x: 181, endPoint y: 471, distance: 33.3
click at [150, 484] on button "General" at bounding box center [148, 478] width 179 height 37
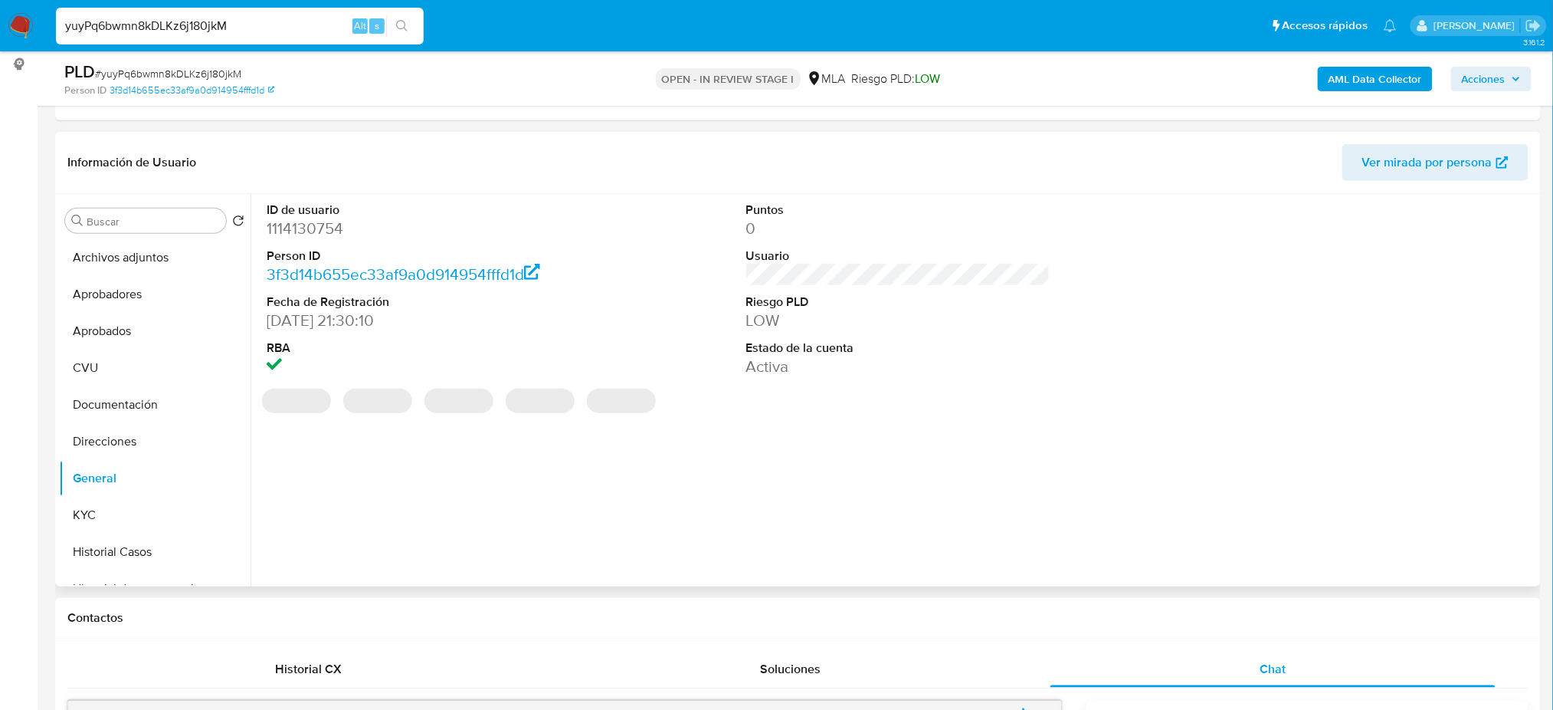
click at [297, 222] on dd "1114130754" at bounding box center [419, 228] width 304 height 21
copy dd "1114130754"
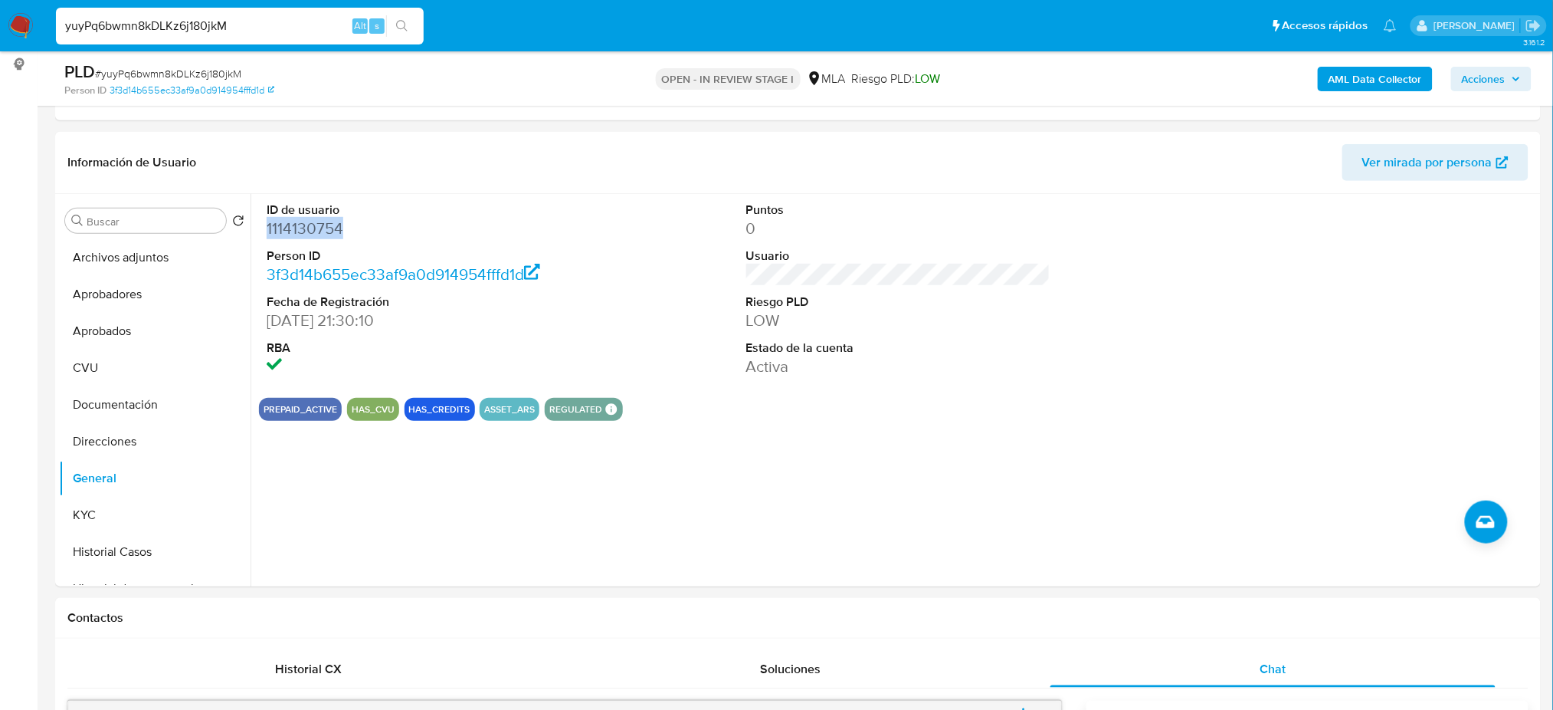
click at [1364, 84] on b "AML Data Collector" at bounding box center [1375, 79] width 93 height 25
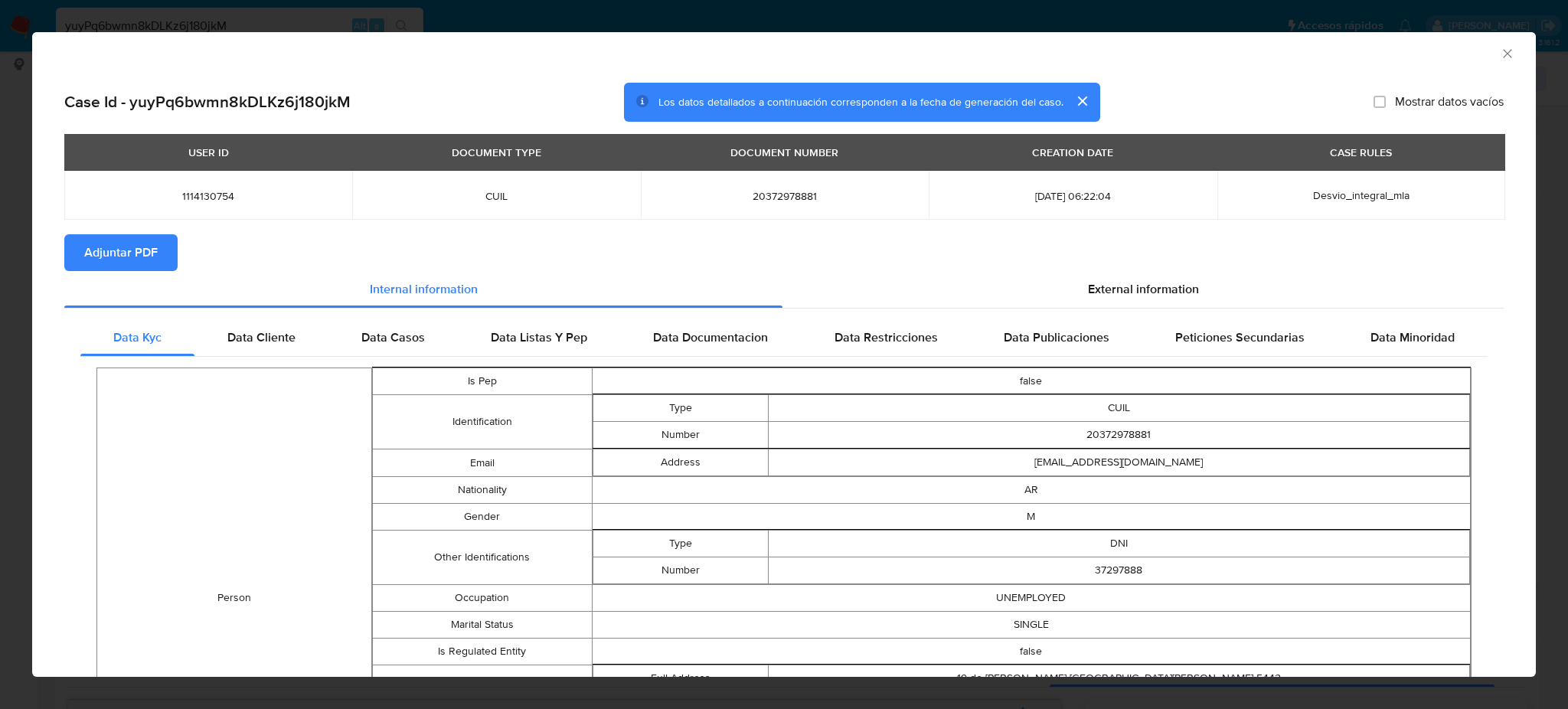
click at [142, 256] on span "Adjuntar PDF" at bounding box center [121, 253] width 74 height 34
click at [1499, 49] on icon "Cerrar ventana" at bounding box center [1506, 53] width 15 height 15
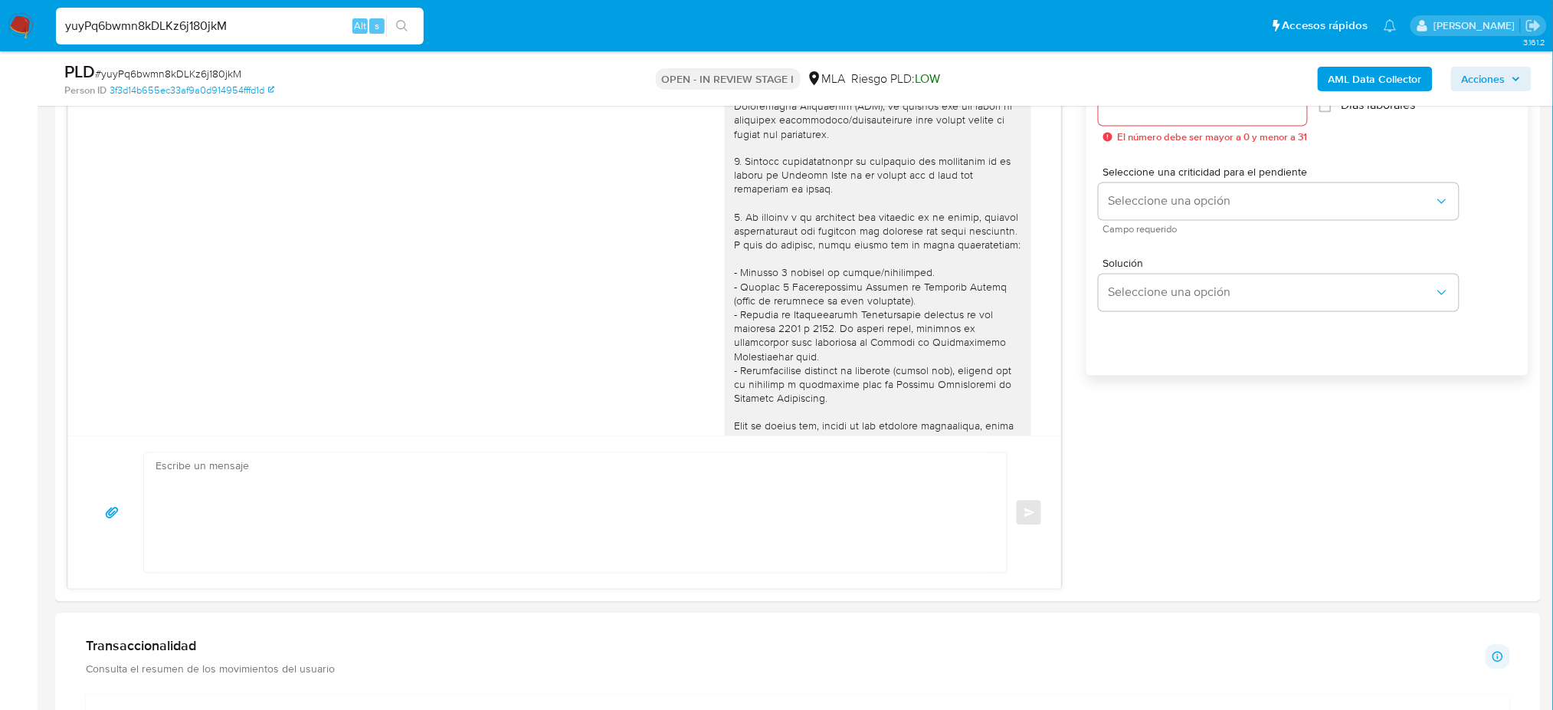
scroll to position [920, 0]
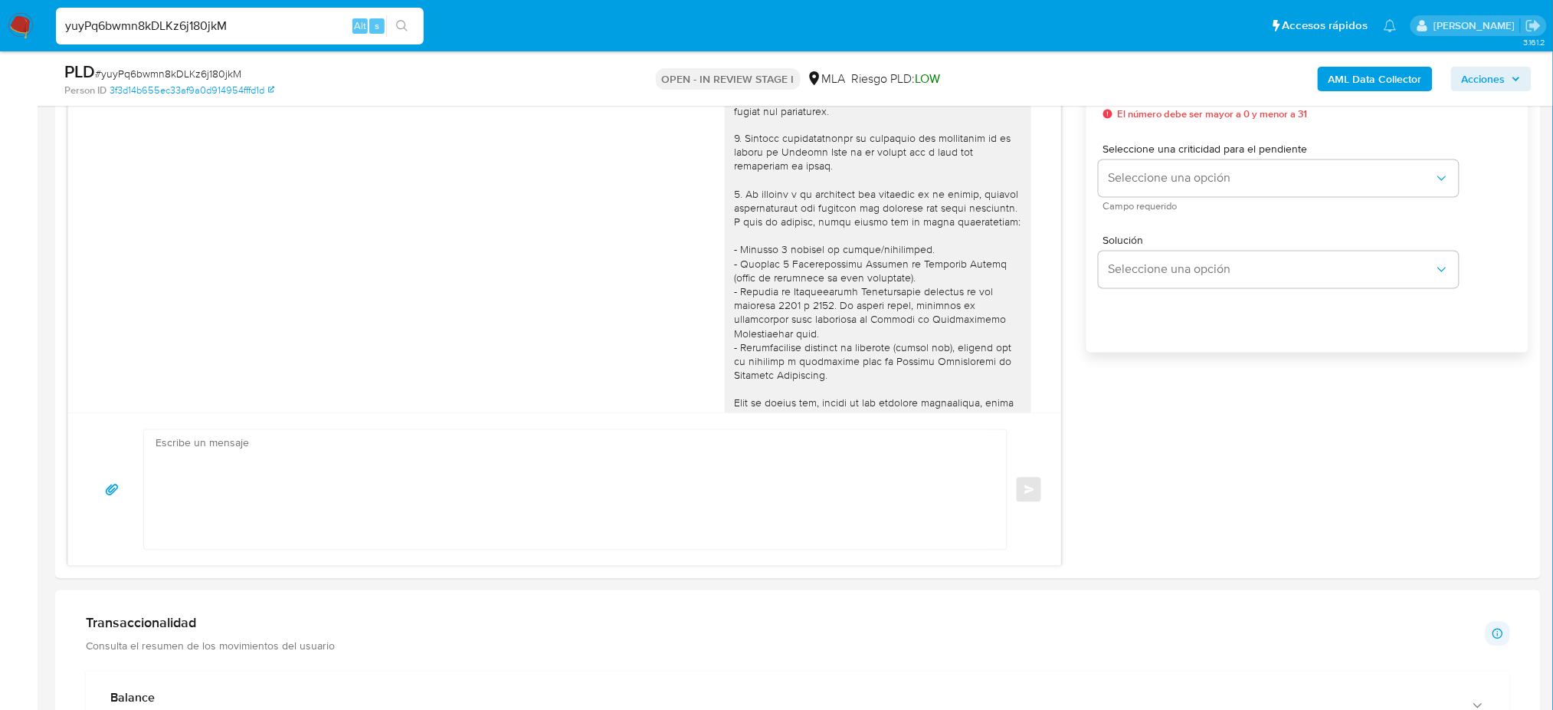
click at [216, 461] on textarea at bounding box center [572, 490] width 832 height 120
paste textarea "Hola XXX, Muchas gracias por tu respuesta. Analizamos tu caso y verificamos que…"
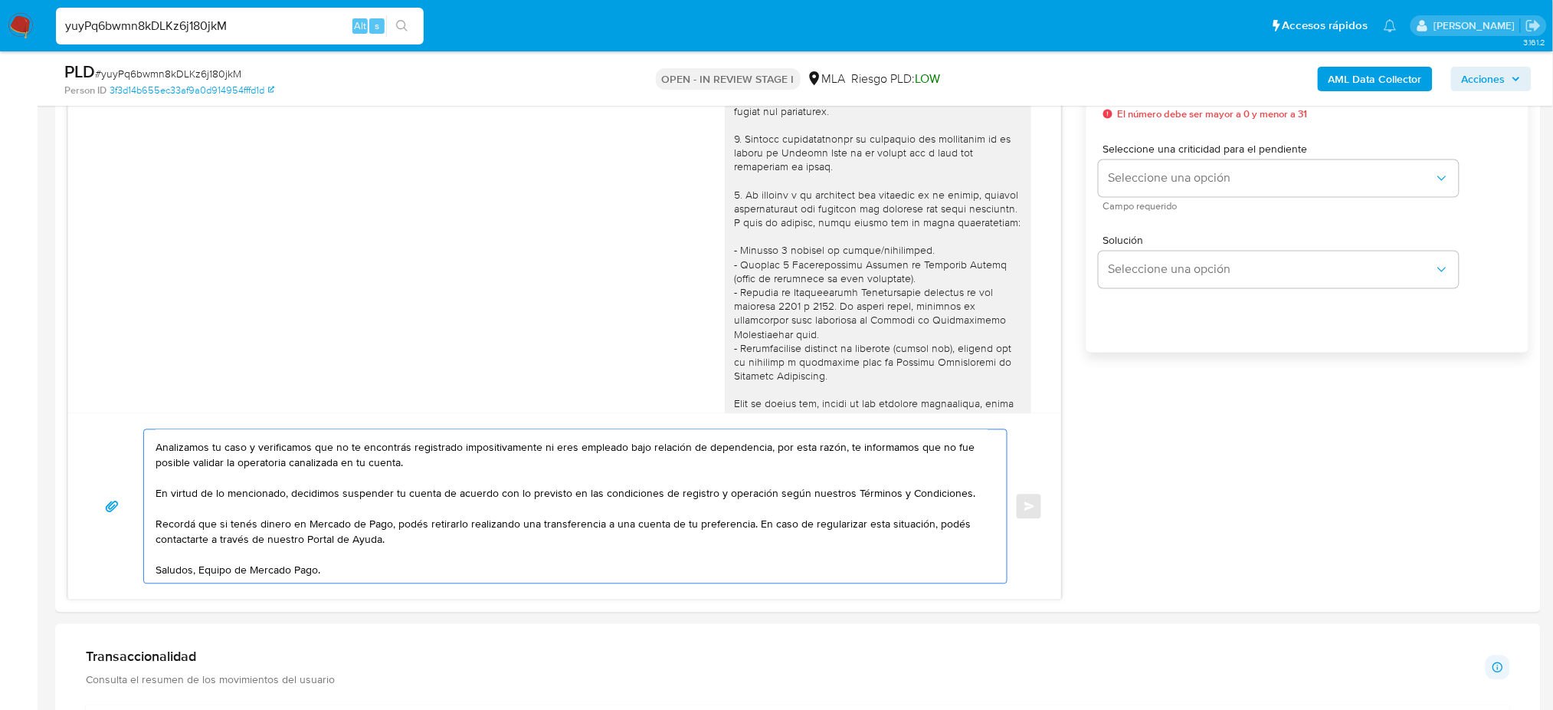
scroll to position [0, 0]
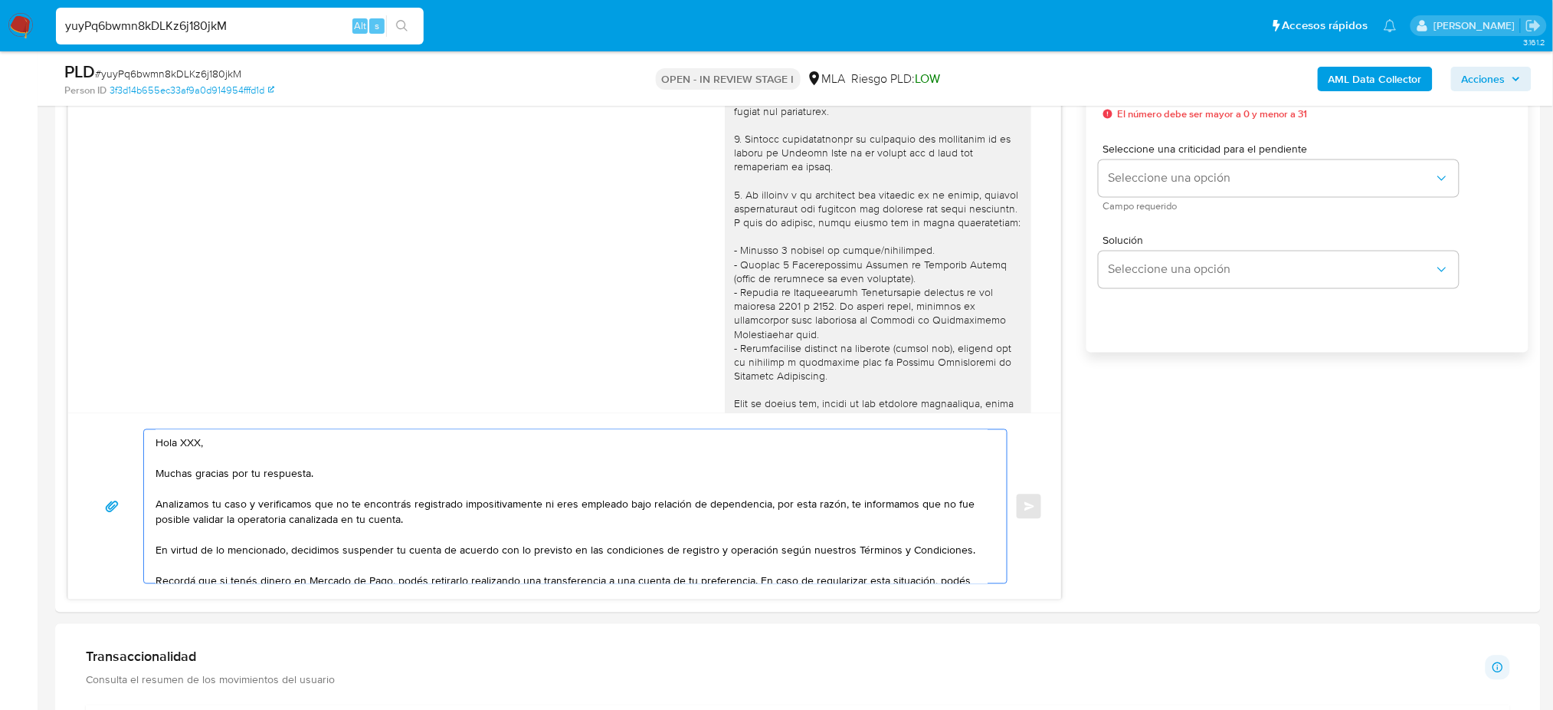
drag, startPoint x: 199, startPoint y: 443, endPoint x: 180, endPoint y: 443, distance: 19.2
click at [180, 443] on textarea "Hola XXX, Muchas gracias por tu respuesta. Analizamos tu caso y verificamos que…" at bounding box center [572, 506] width 832 height 153
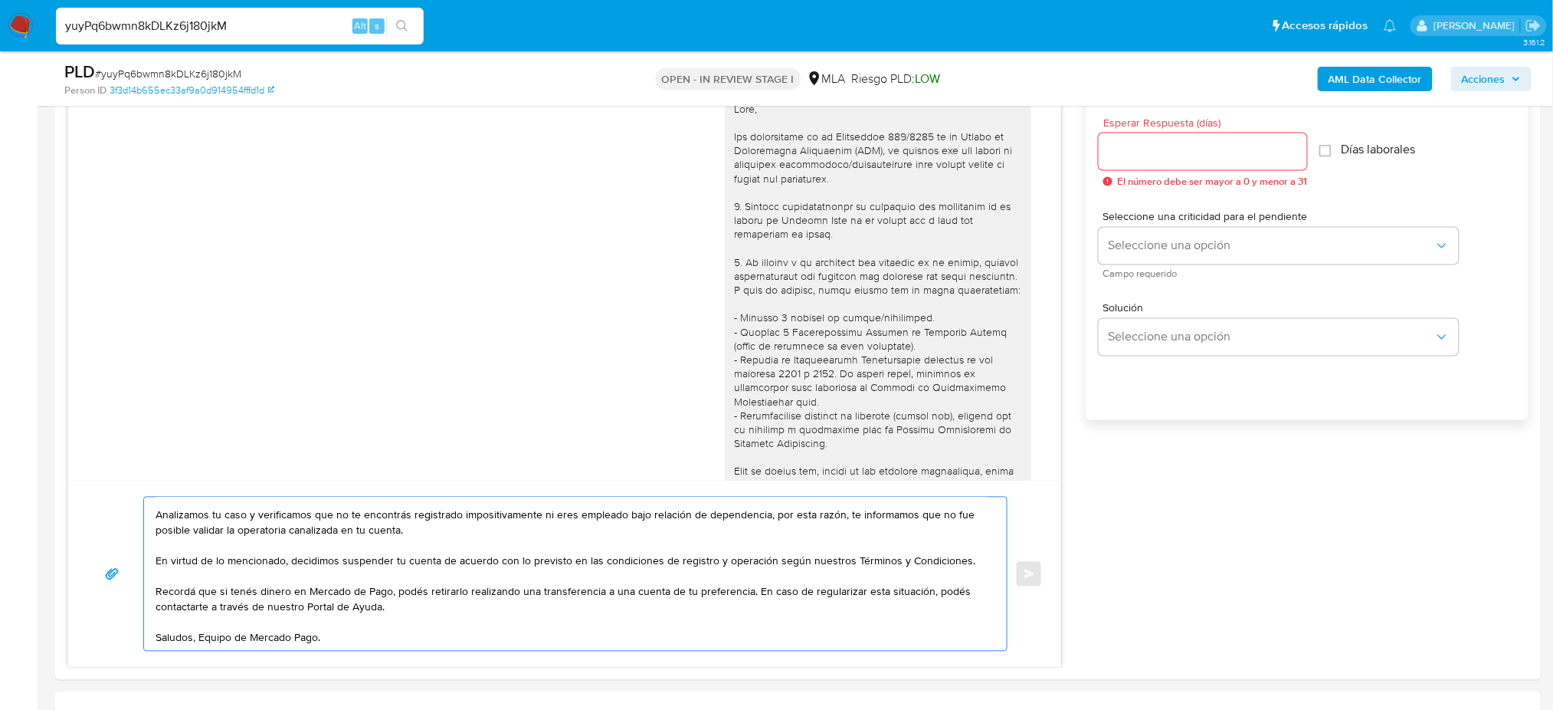
scroll to position [817, 0]
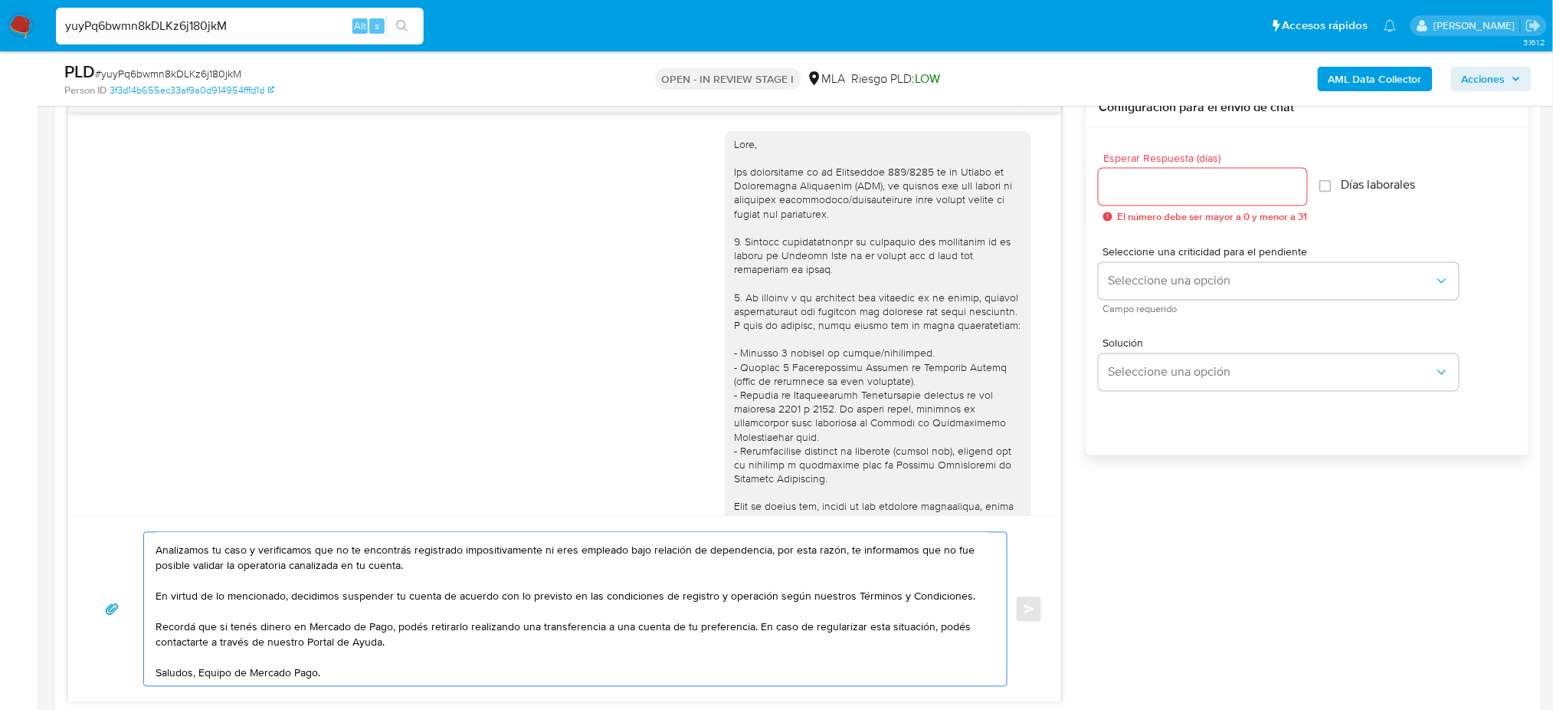
type textarea "Hola, Muchas gracias por tu respuesta. Analizamos tu caso y verificamos que no …"
click at [1113, 193] on input "Esperar Respuesta (días)" at bounding box center [1203, 187] width 208 height 20
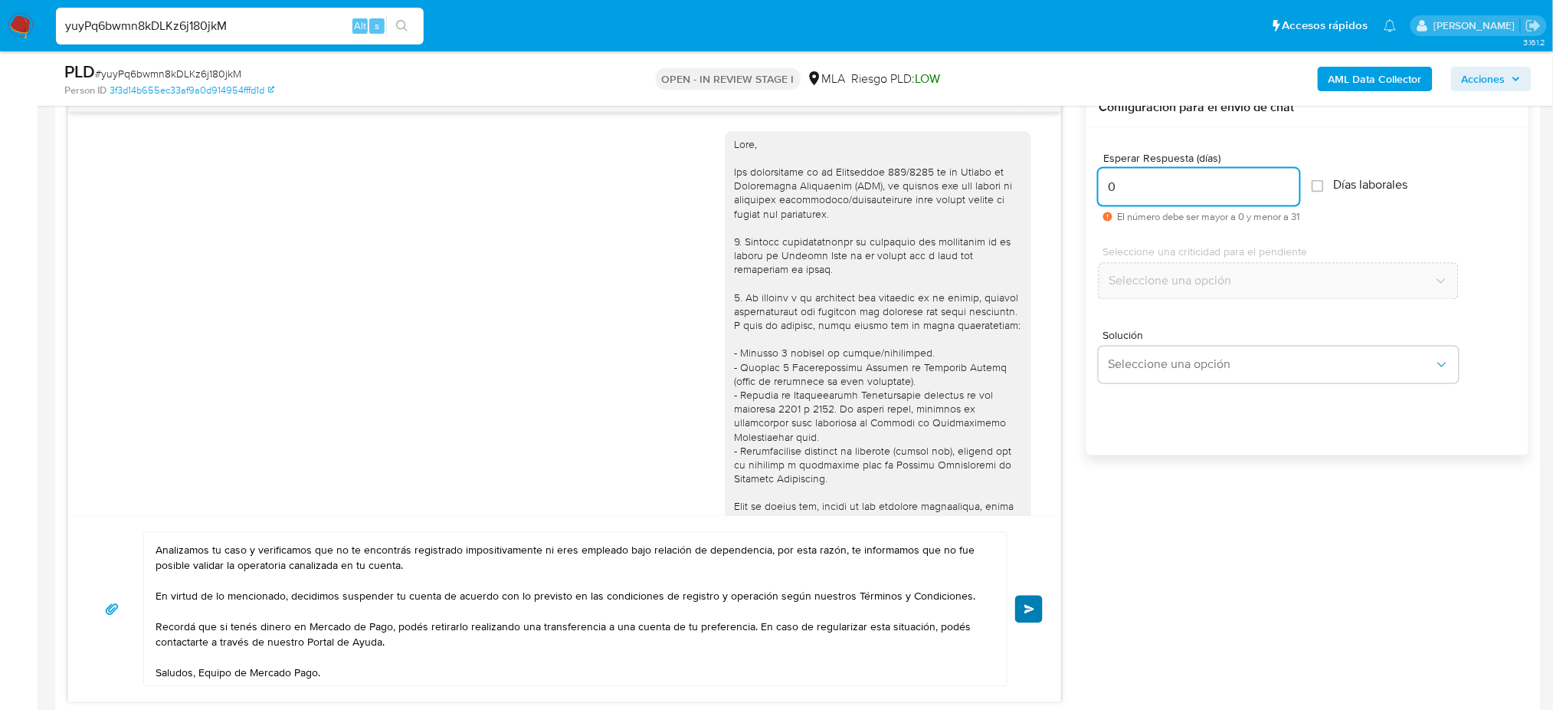
type input "0"
click at [1020, 622] on button "Enviar" at bounding box center [1029, 609] width 28 height 28
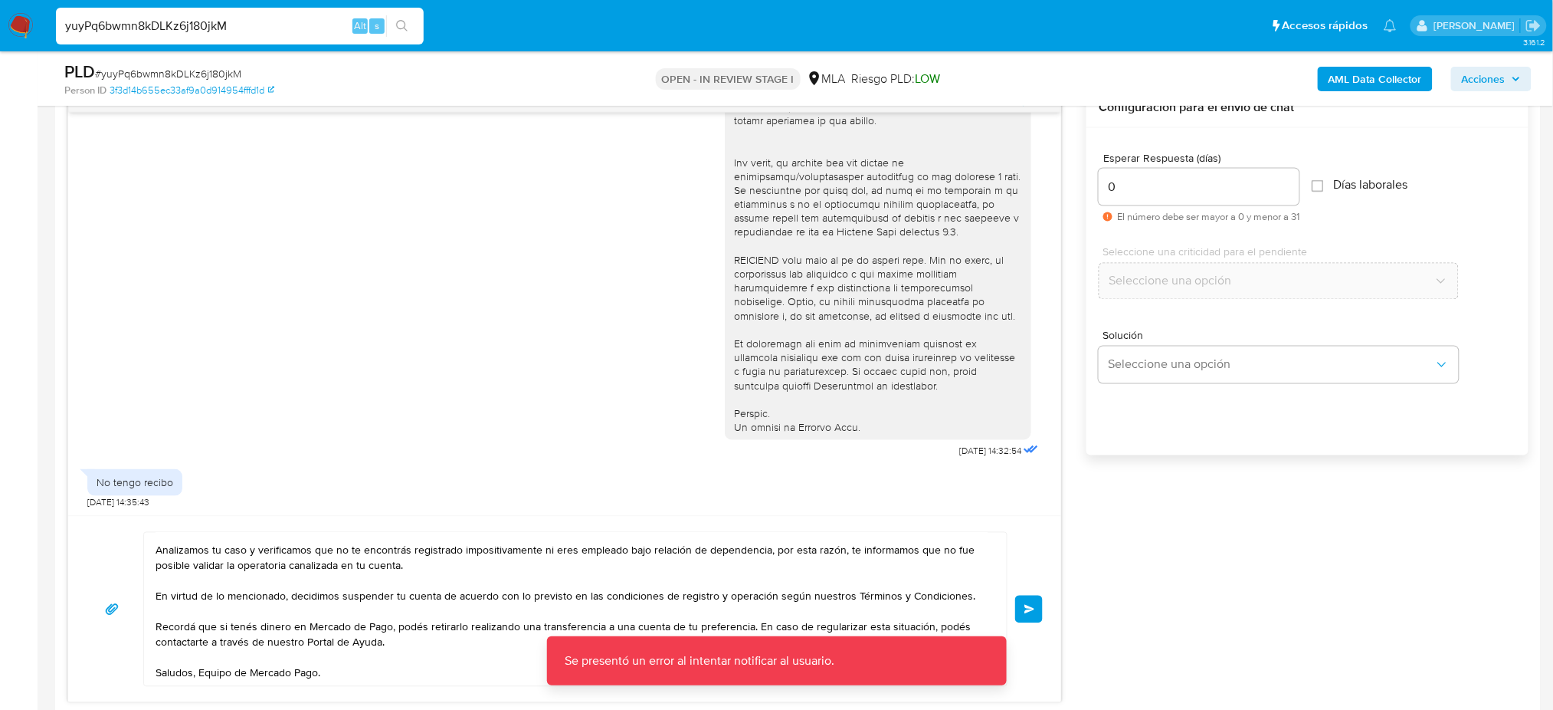
click at [1021, 607] on button "Enviar" at bounding box center [1029, 609] width 28 height 28
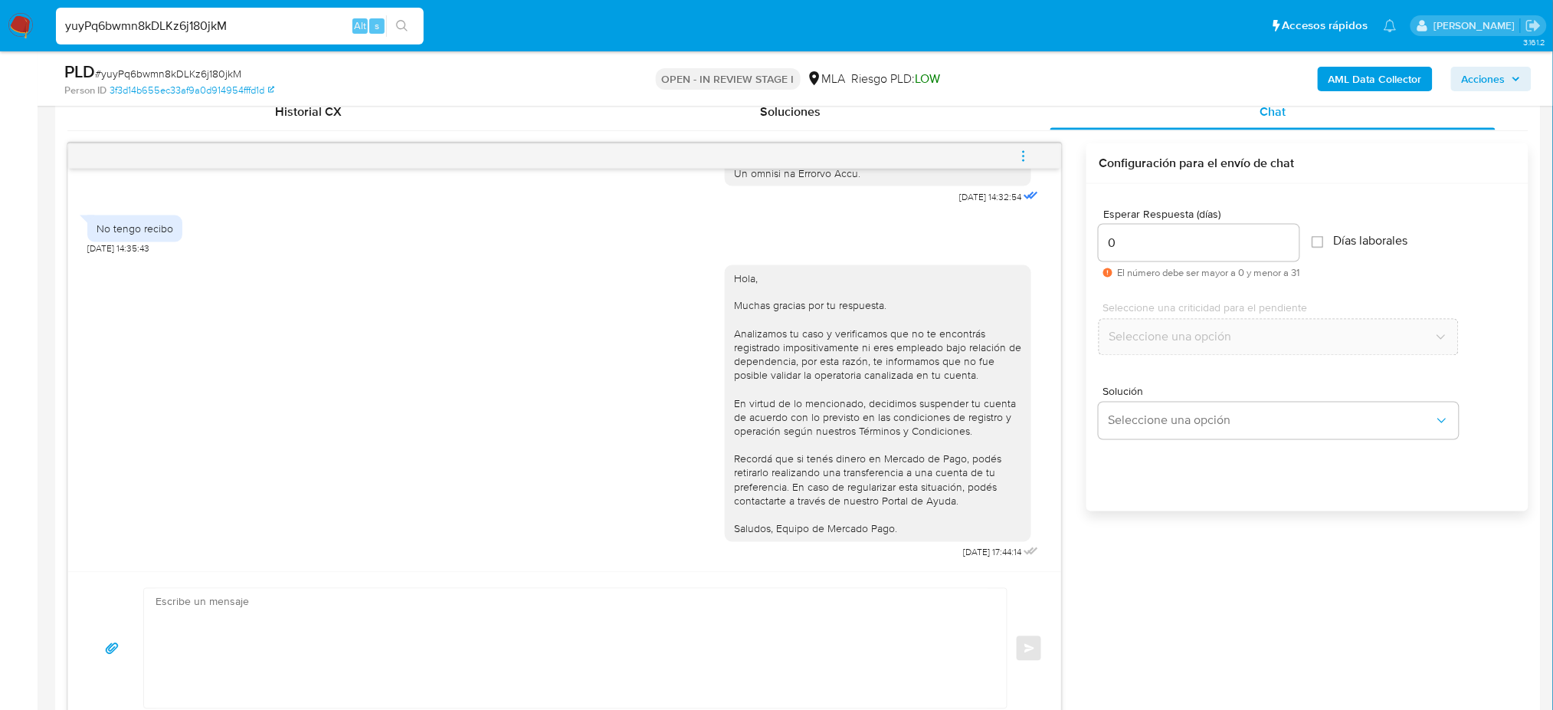
scroll to position [613, 0]
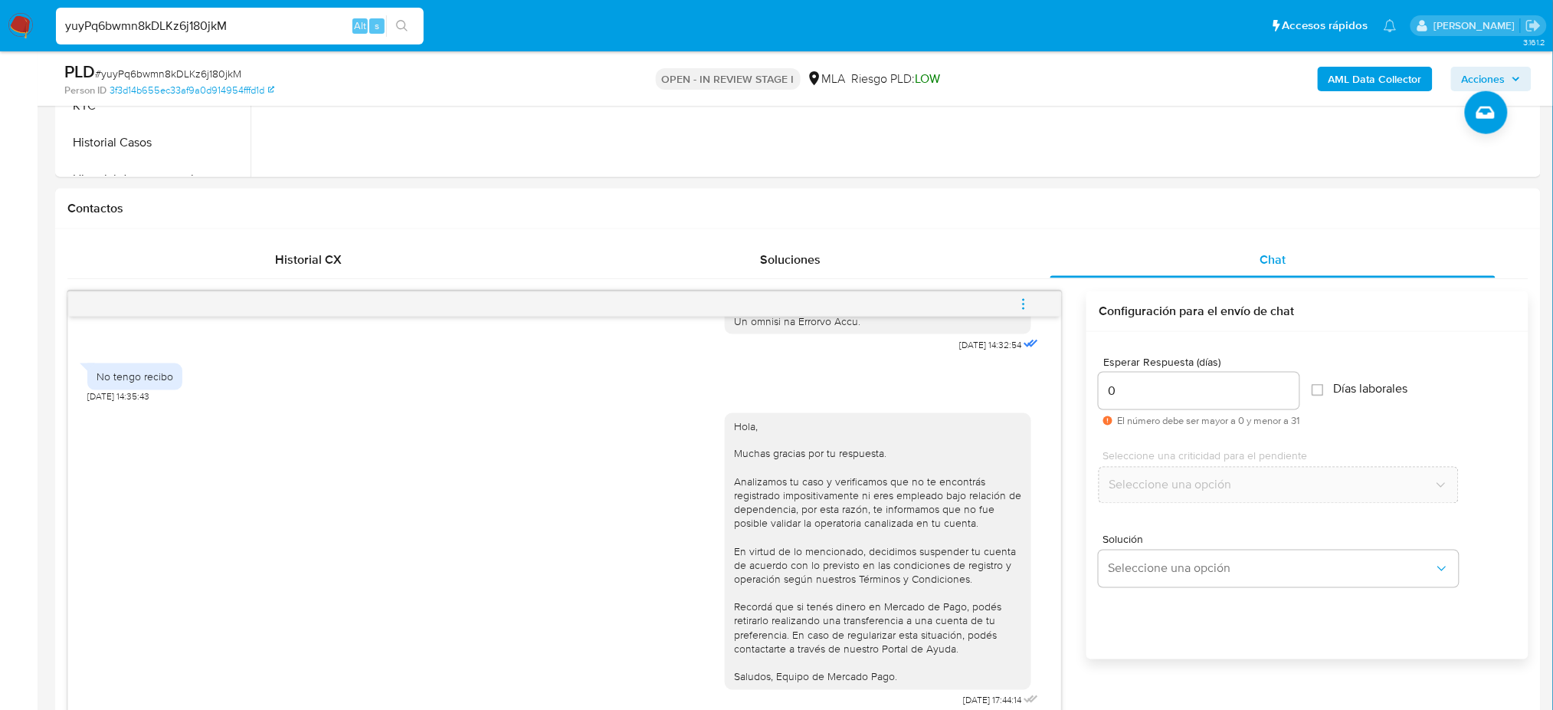
click at [1020, 294] on span "menu-action" at bounding box center [1024, 304] width 14 height 37
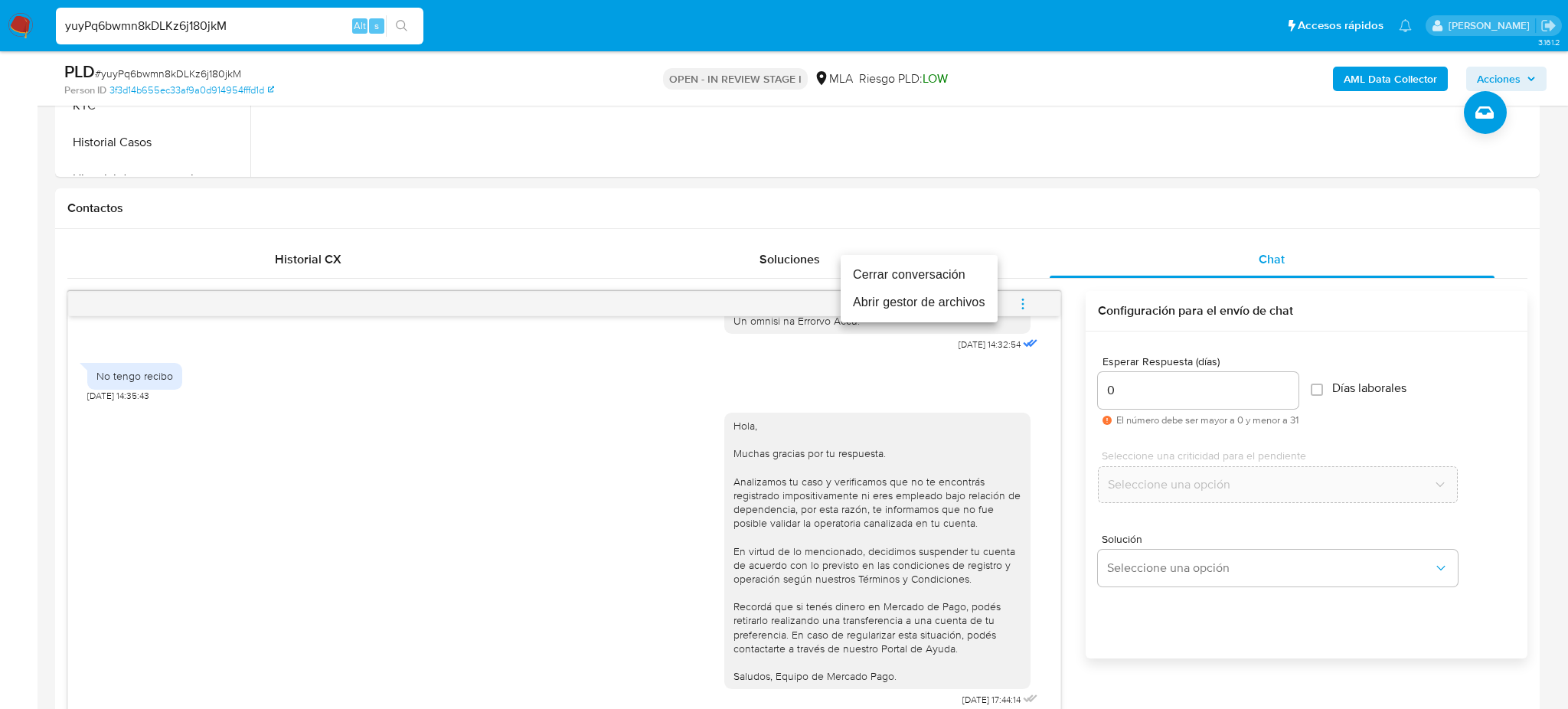
click at [943, 276] on li "Cerrar conversación" at bounding box center [918, 275] width 157 height 28
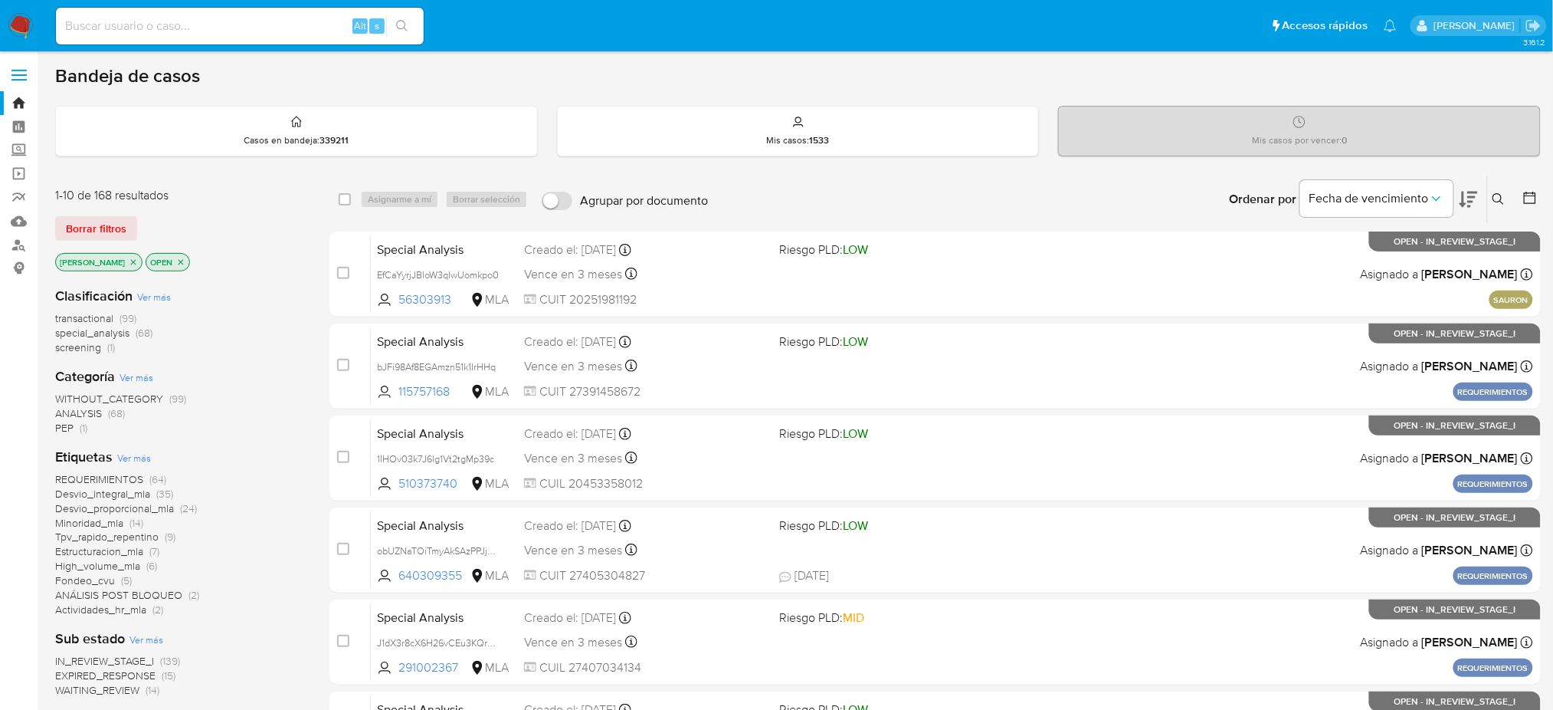
click at [1505, 198] on button at bounding box center [1500, 199] width 25 height 18
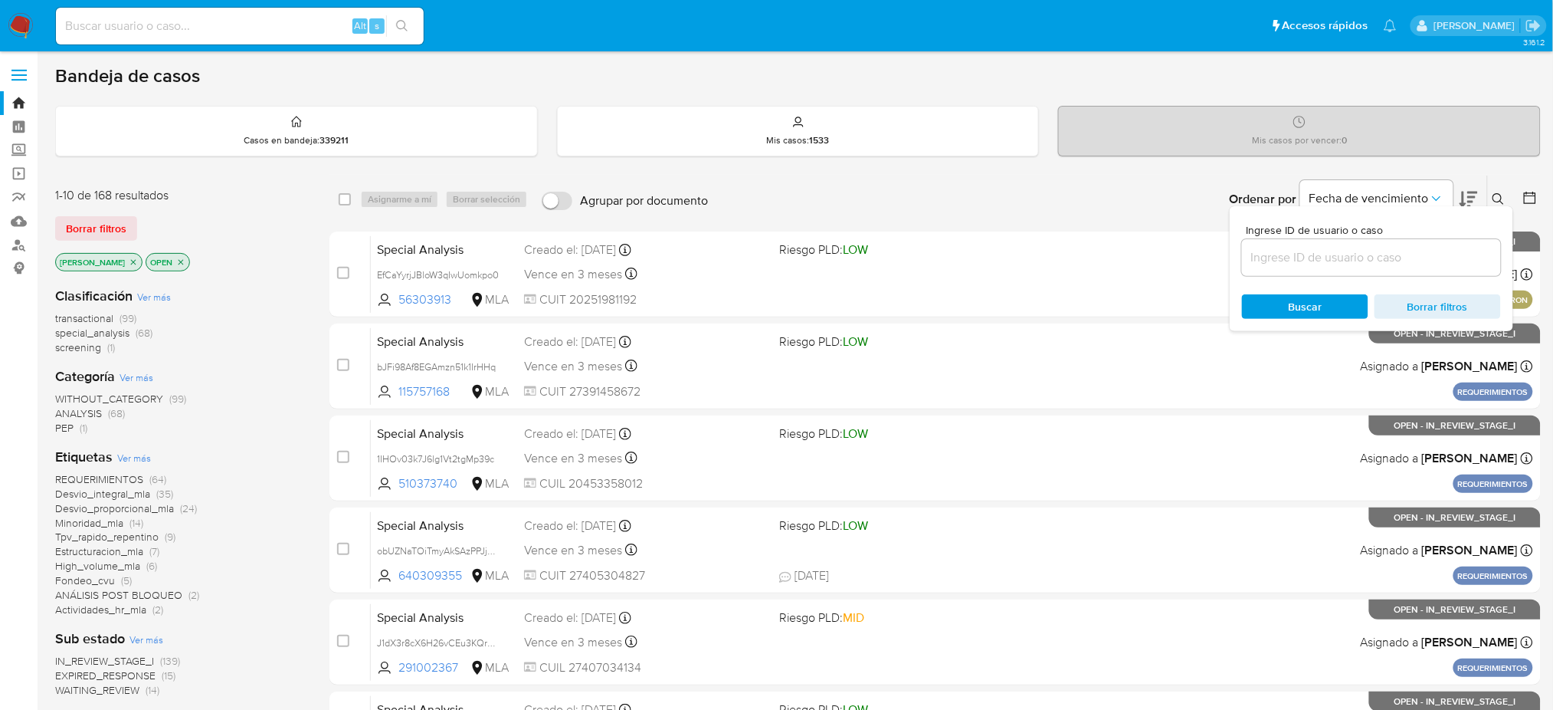
click at [1384, 261] on input at bounding box center [1371, 258] width 259 height 20
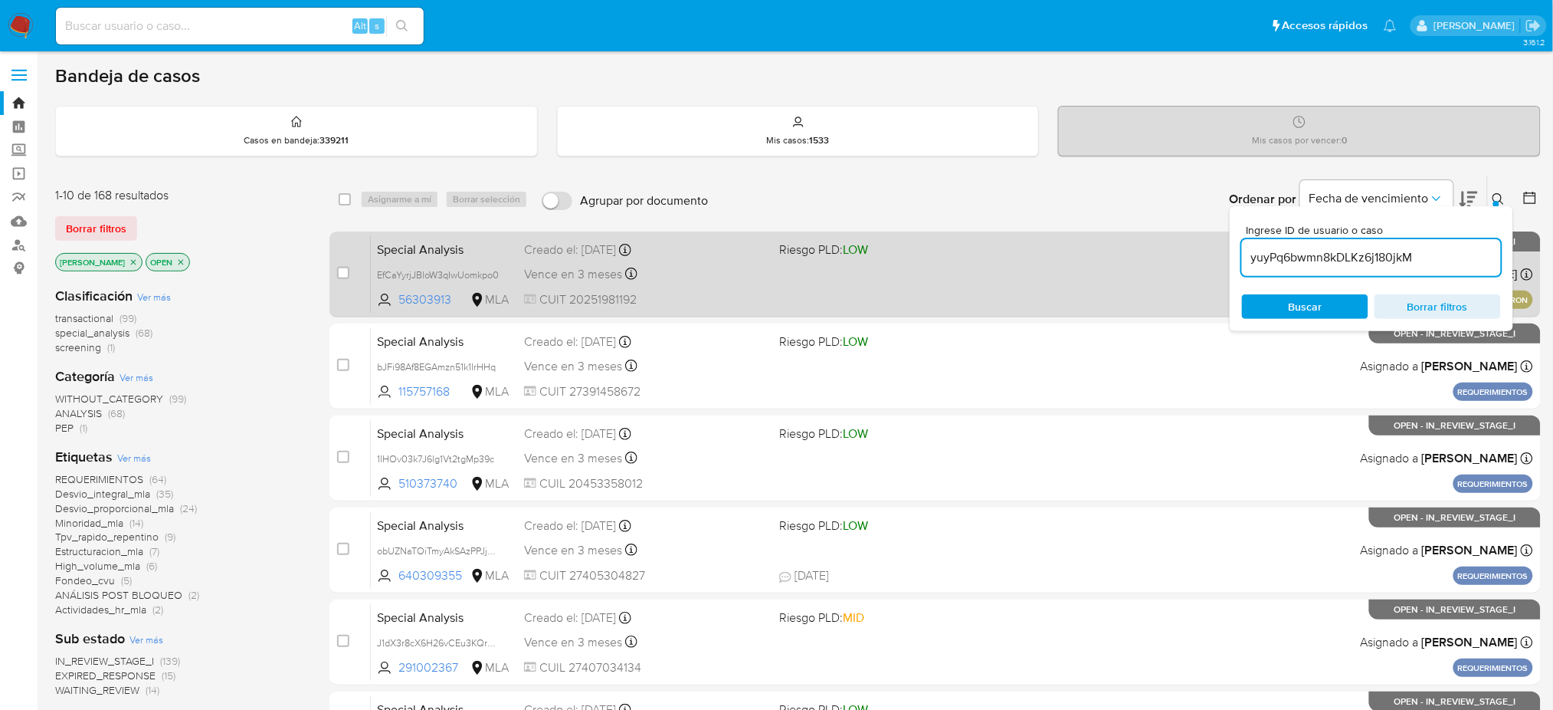
type input "yuyPq6bwmn8kDLKz6j180jkM"
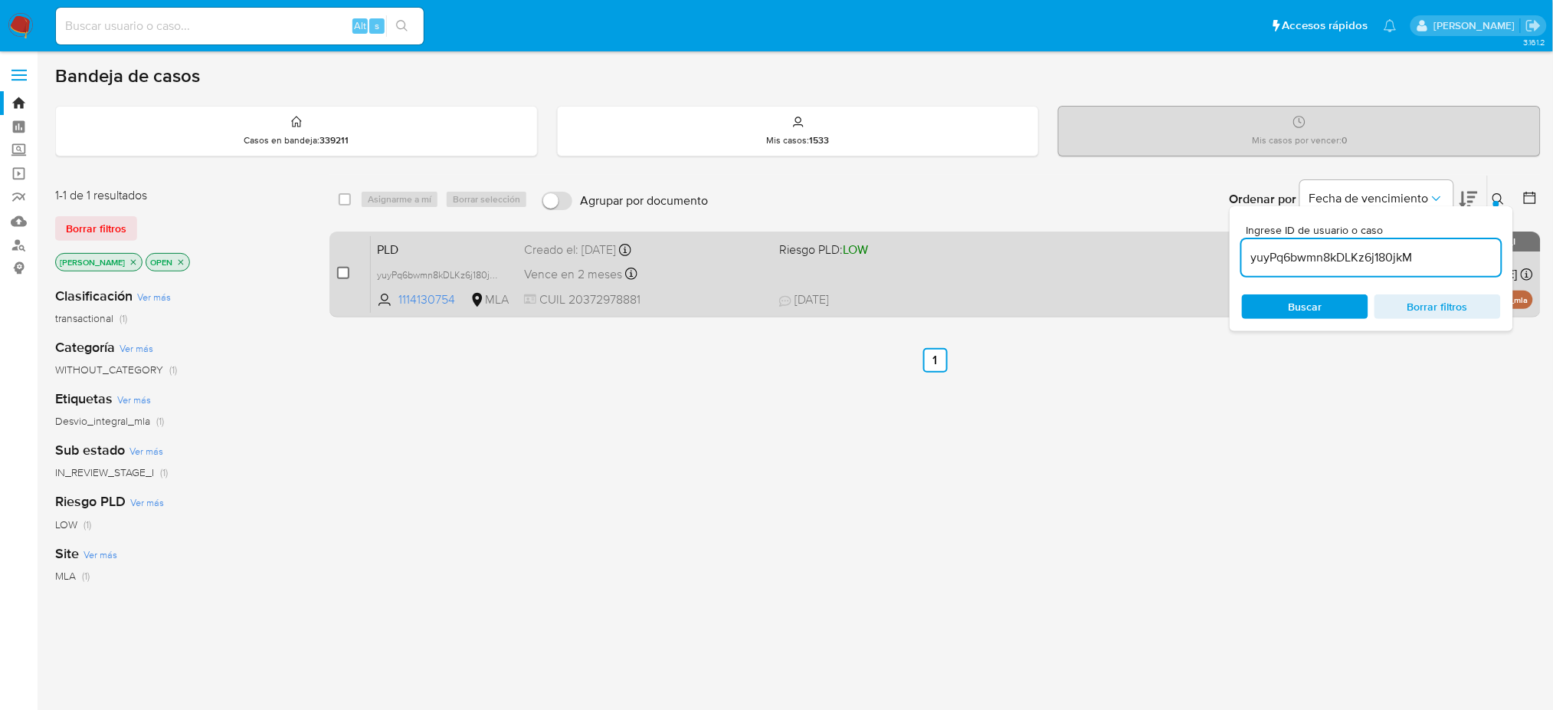
click at [341, 271] on input "checkbox" at bounding box center [343, 273] width 12 height 12
checkbox input "true"
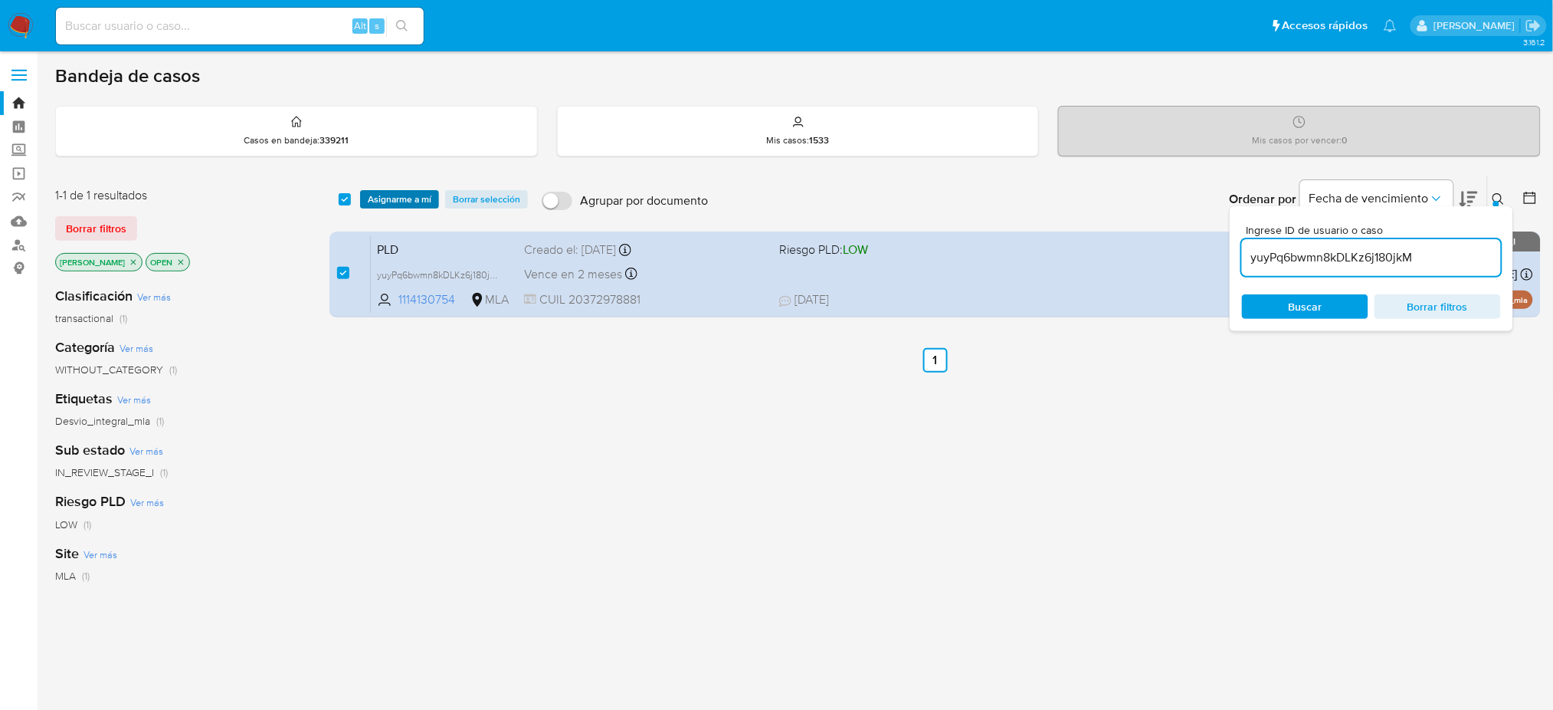
click at [402, 197] on span "Asignarme a mí" at bounding box center [400, 199] width 64 height 15
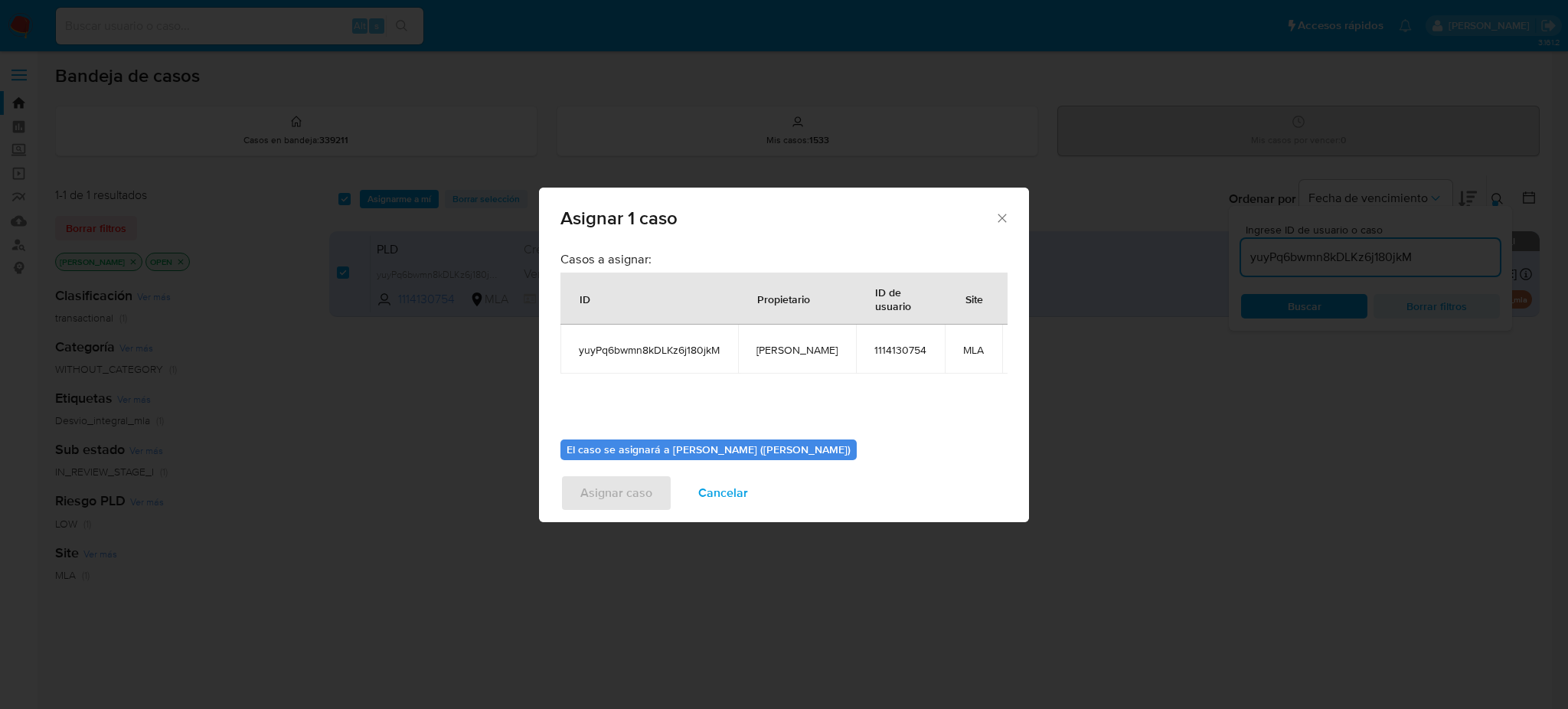
click at [765, 349] on span "[PERSON_NAME]" at bounding box center [796, 350] width 81 height 14
copy span "[PERSON_NAME]"
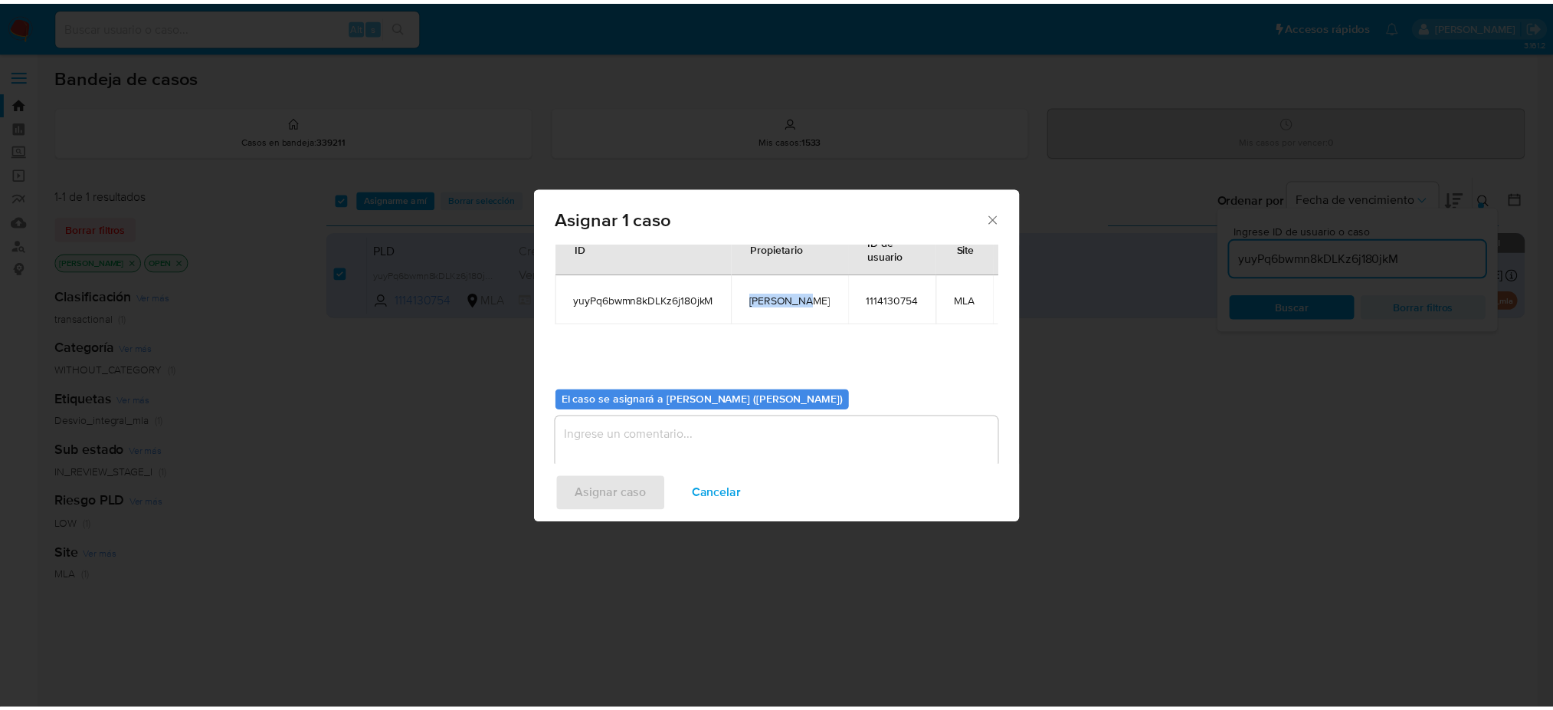
scroll to position [78, 0]
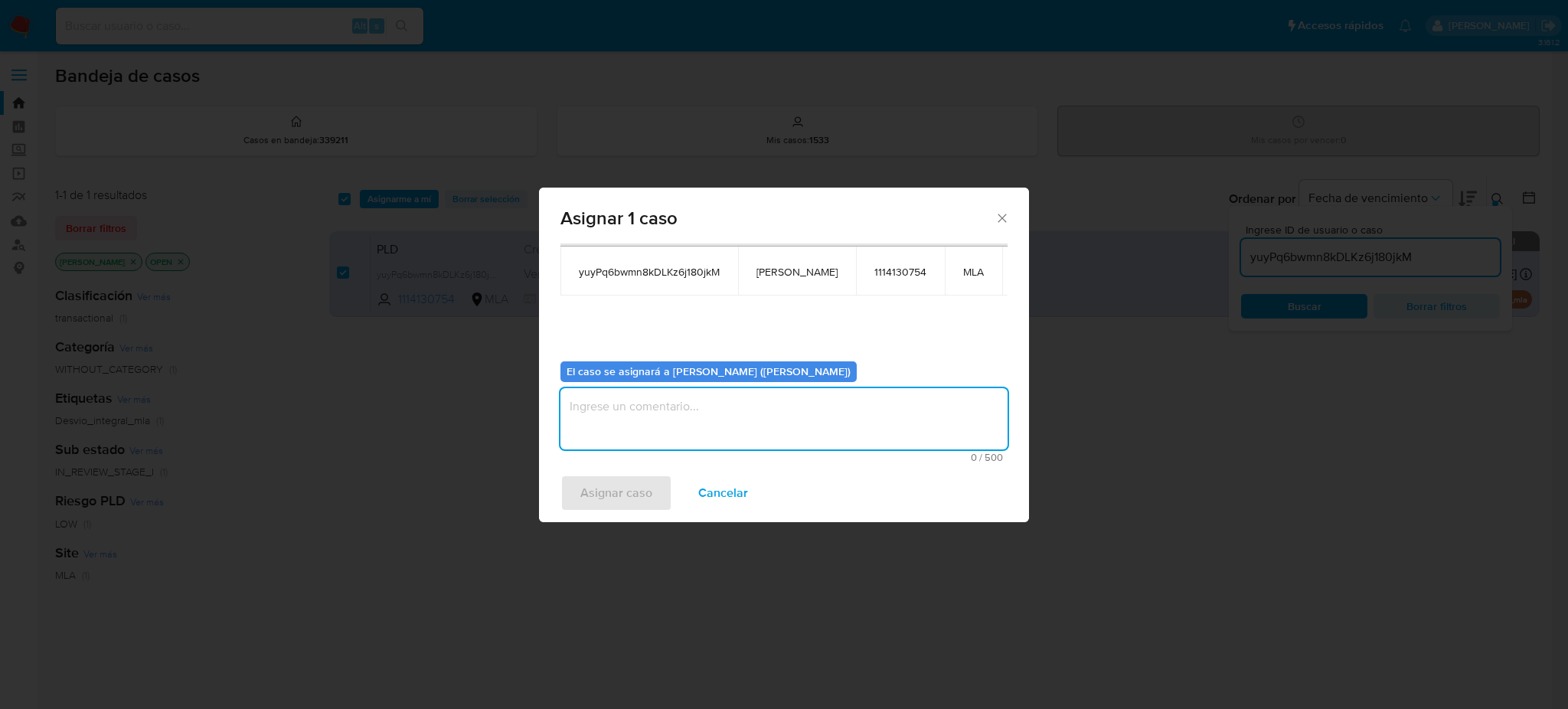
click at [708, 413] on textarea "assign-modal" at bounding box center [784, 418] width 447 height 61
paste textarea "[PERSON_NAME]"
type textarea "[PERSON_NAME]"
click at [612, 493] on span "Asignar caso" at bounding box center [616, 493] width 72 height 34
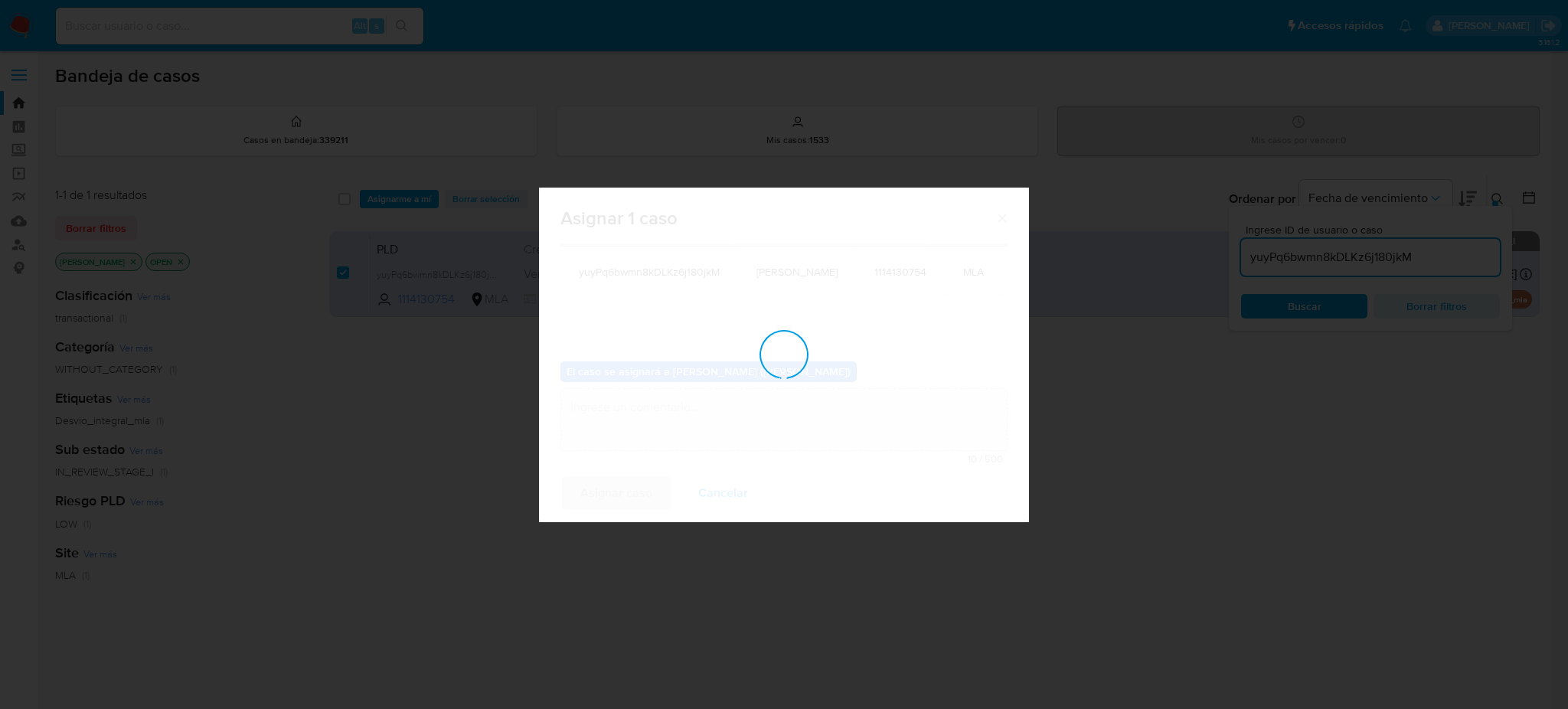
checkbox input "false"
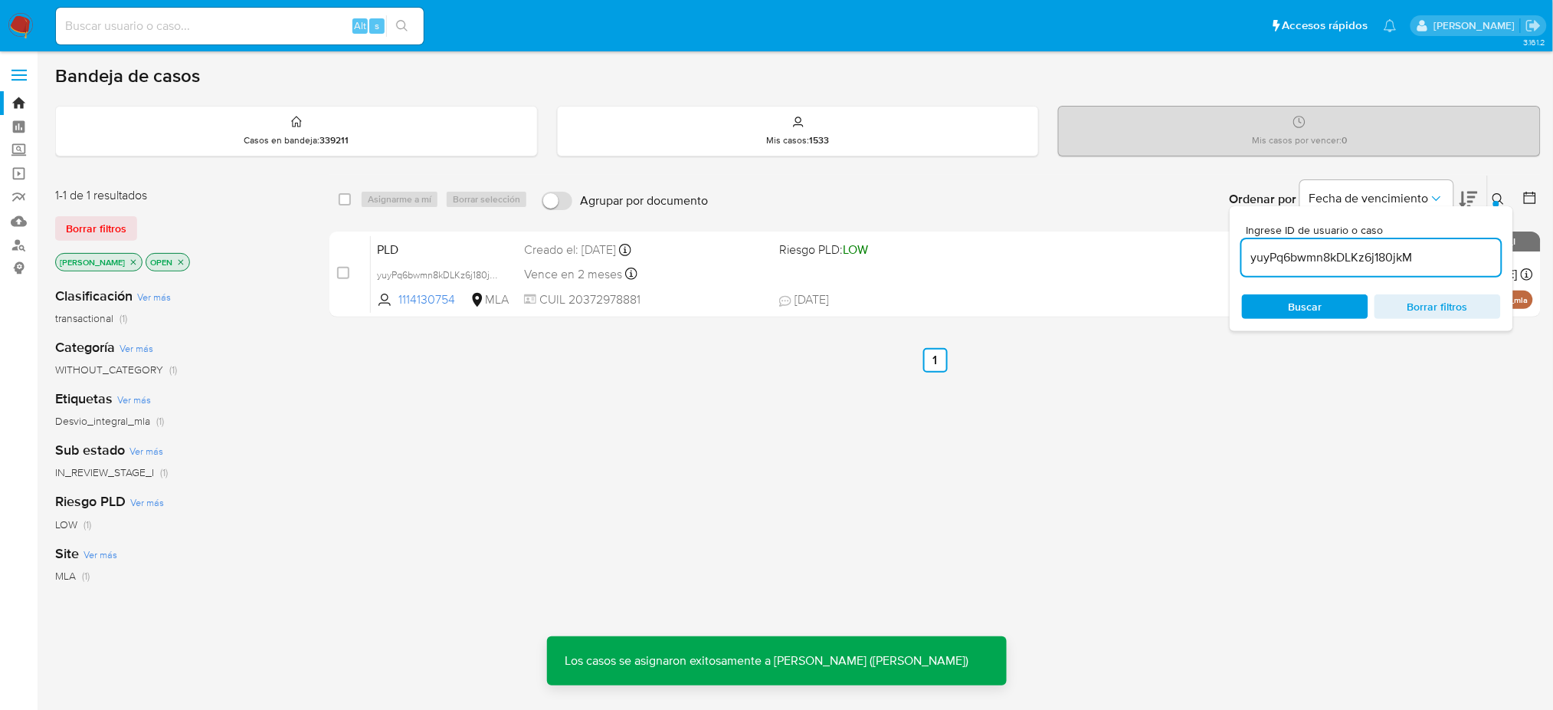
click at [443, 244] on span "PLD" at bounding box center [444, 248] width 135 height 20
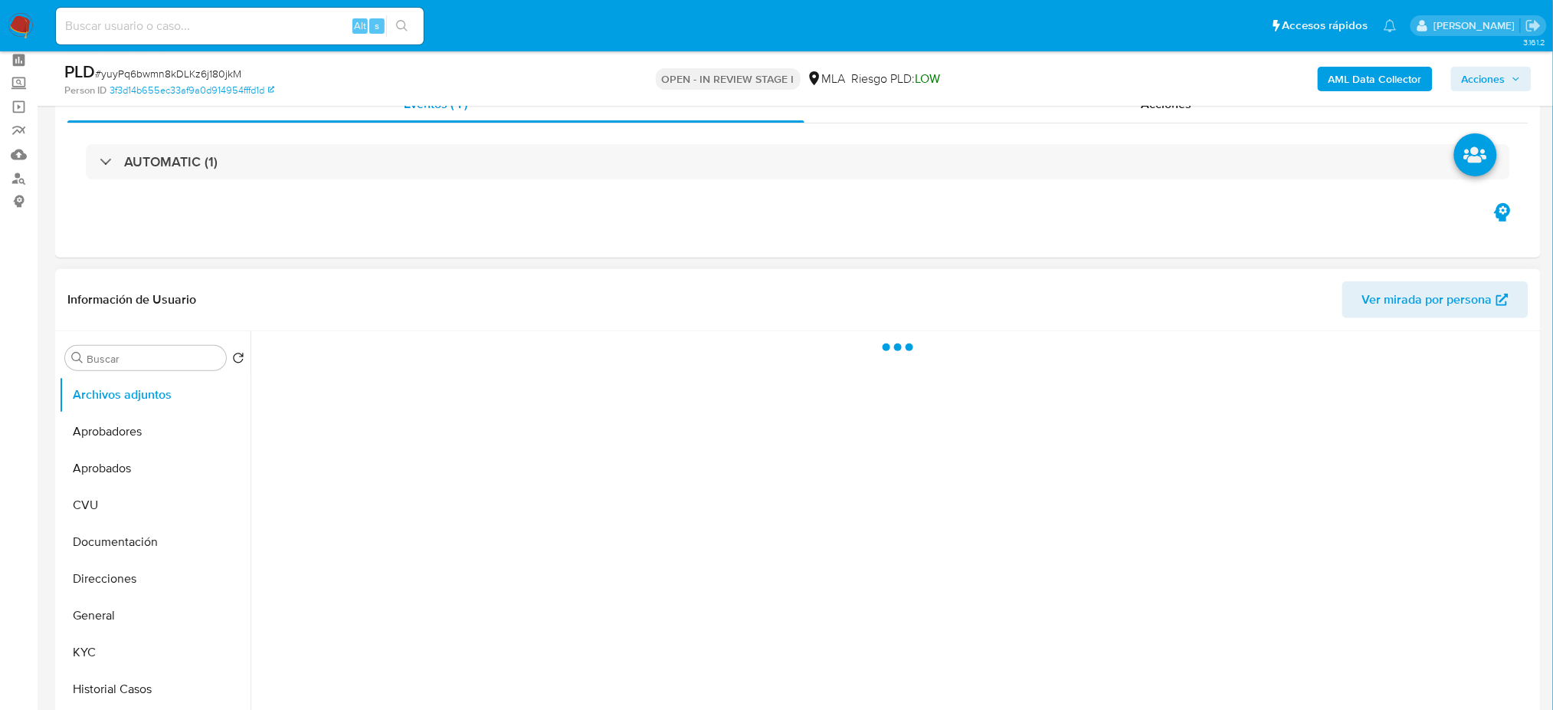
scroll to position [102, 0]
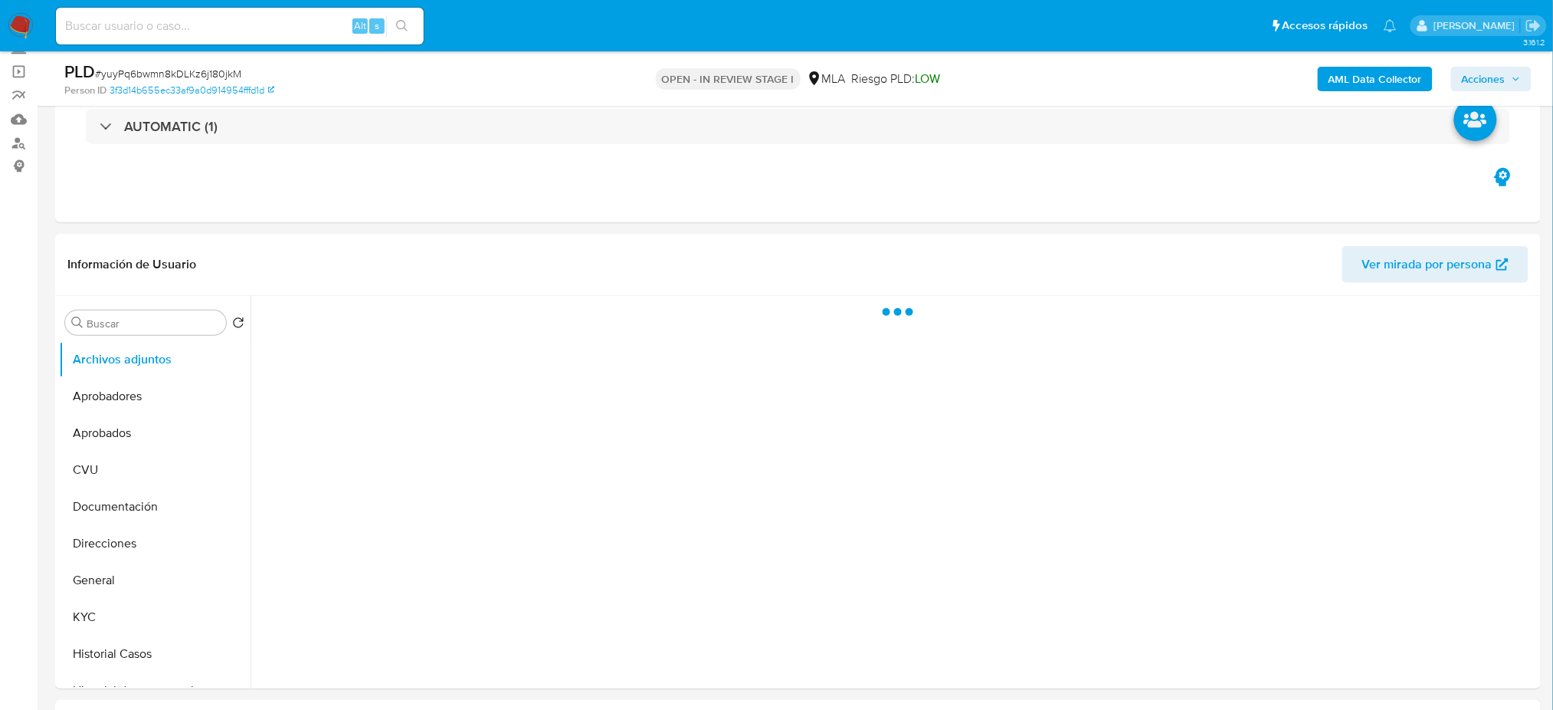
select select "10"
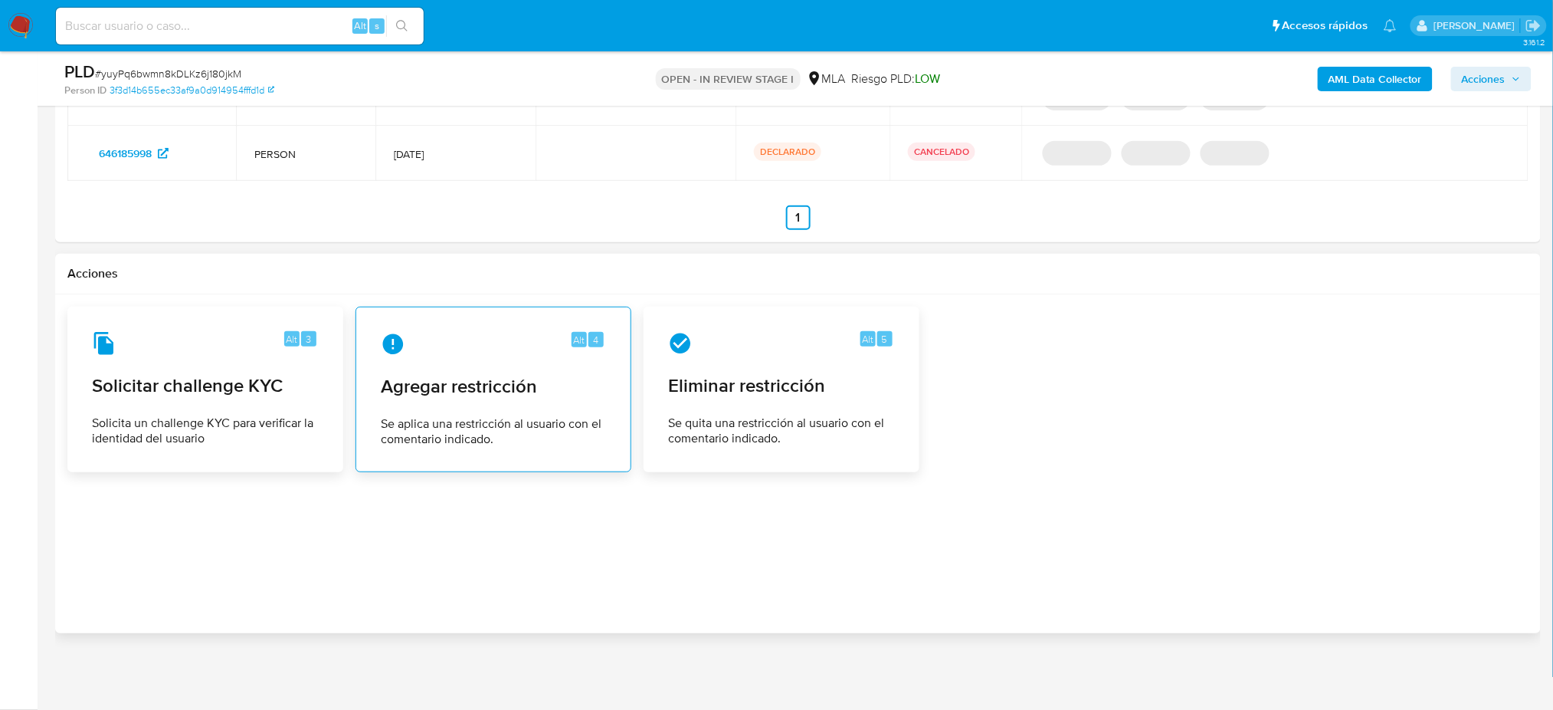
click at [415, 375] on span "Agregar restricción" at bounding box center [493, 386] width 225 height 23
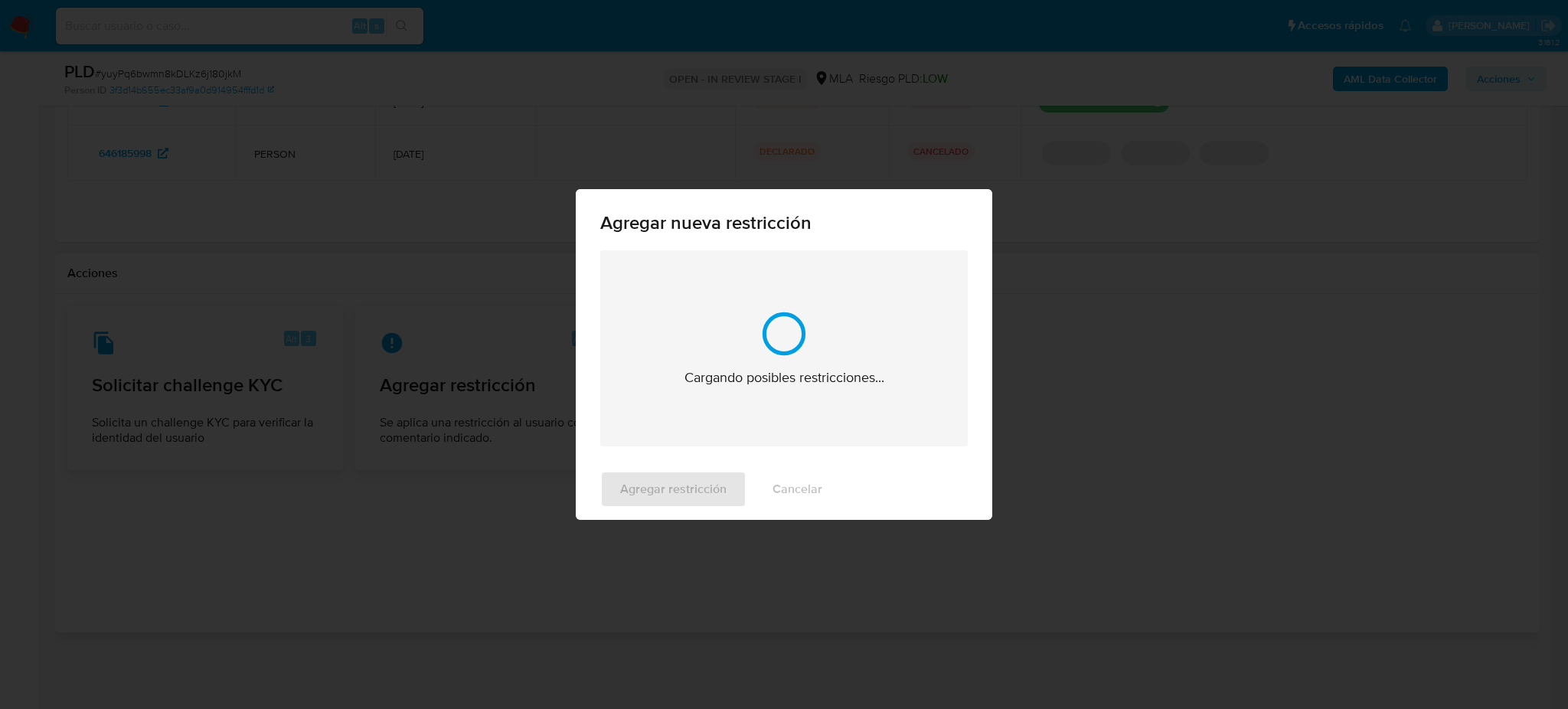
scroll to position [2229, 0]
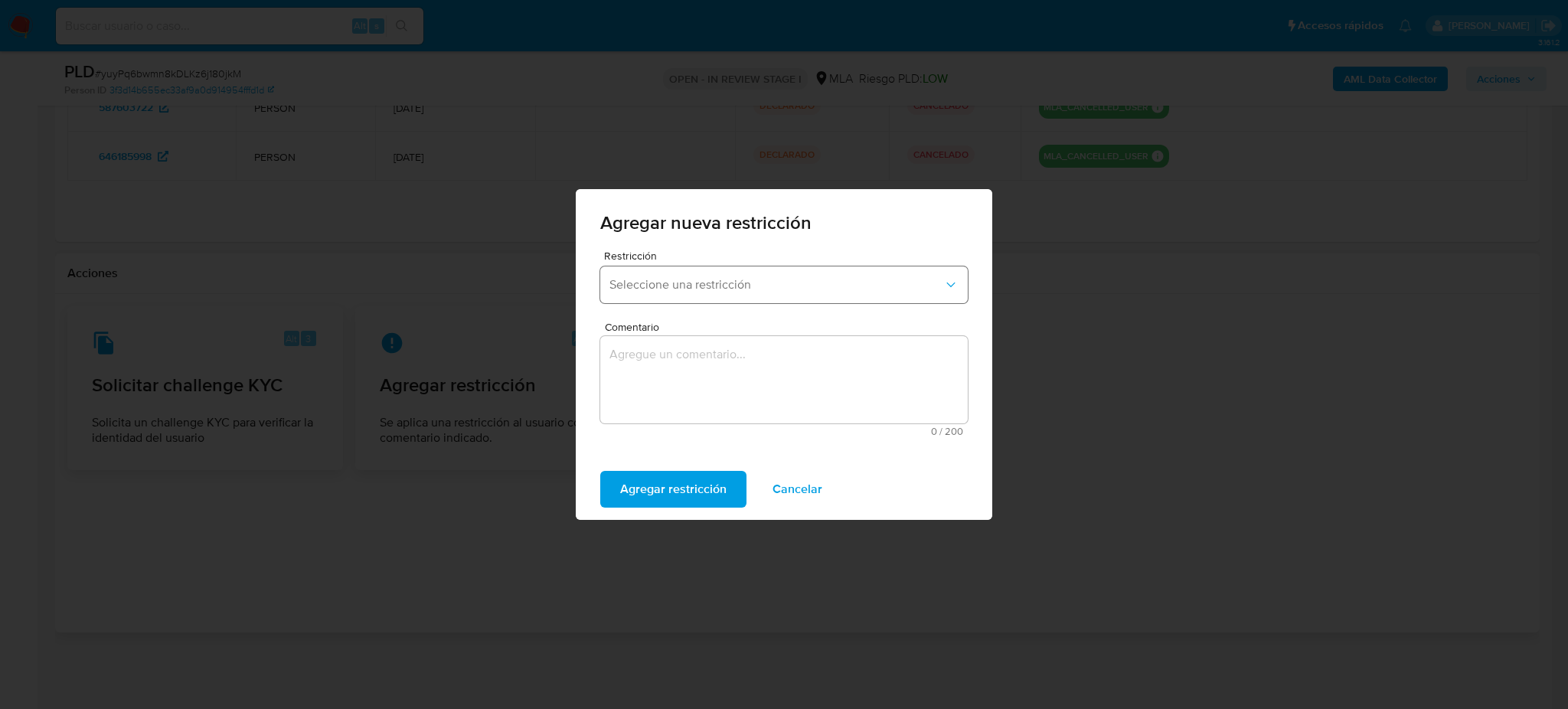
click at [659, 287] on span "Seleccione una restricción" at bounding box center [776, 284] width 334 height 15
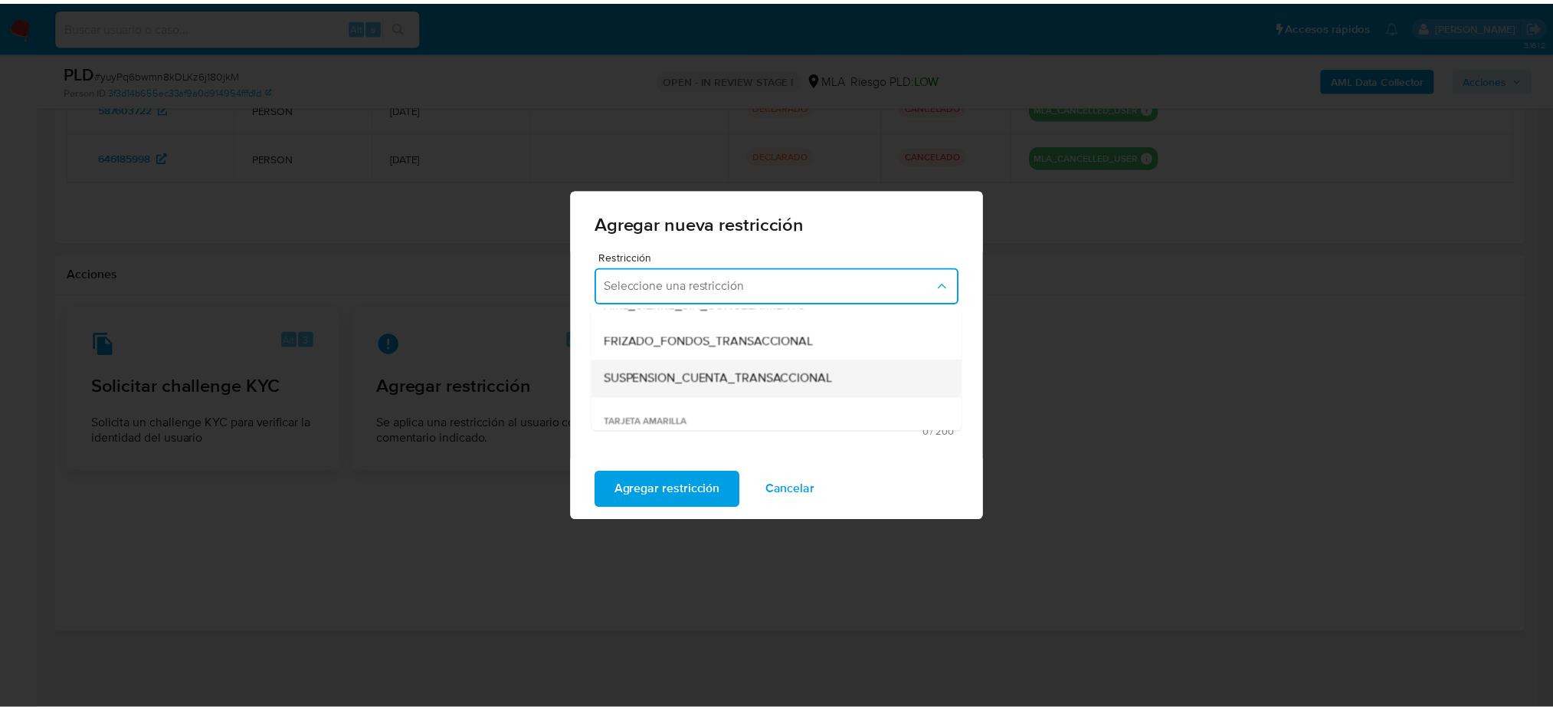
scroll to position [204, 0]
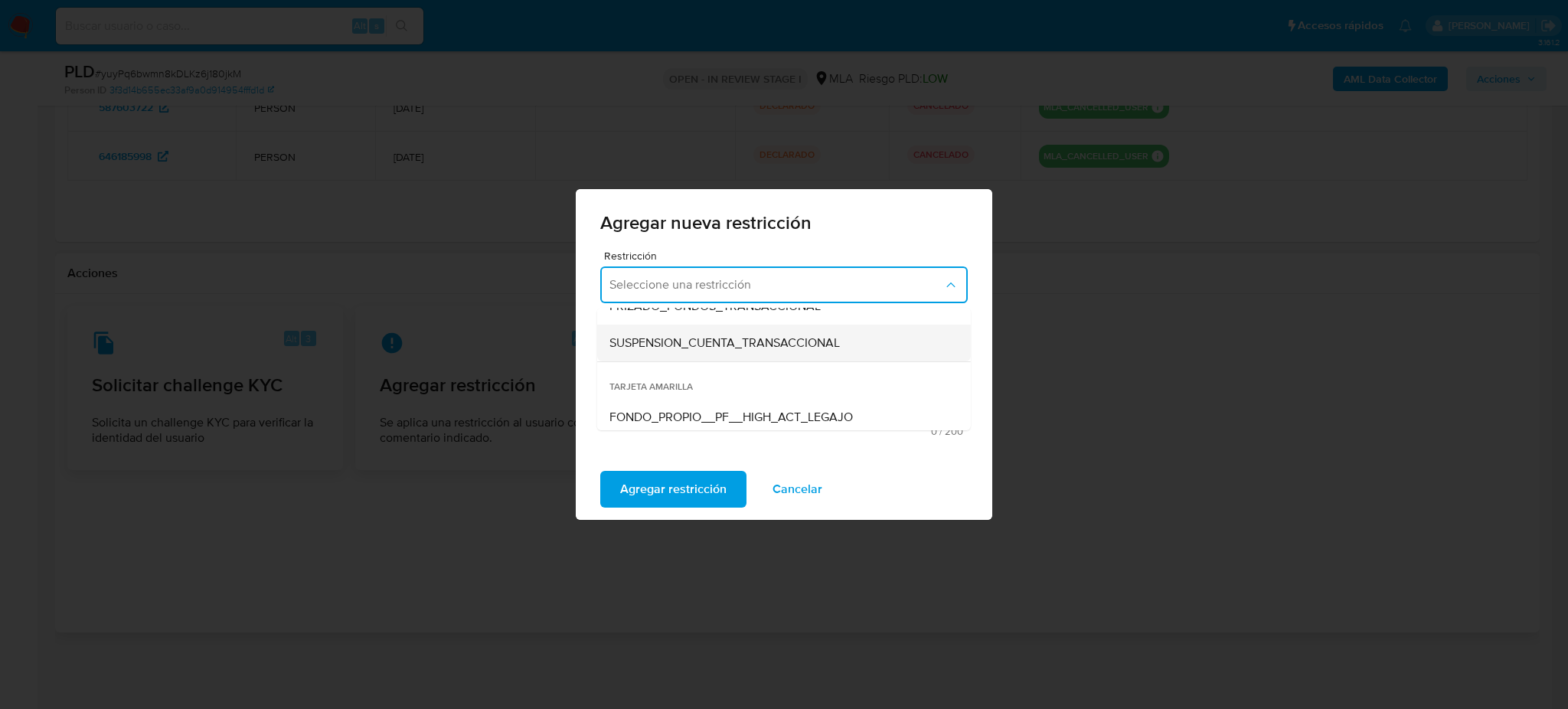
click at [667, 351] on div "SUSPENSION_CUENTA_TRANSACCIONAL" at bounding box center [779, 343] width 340 height 37
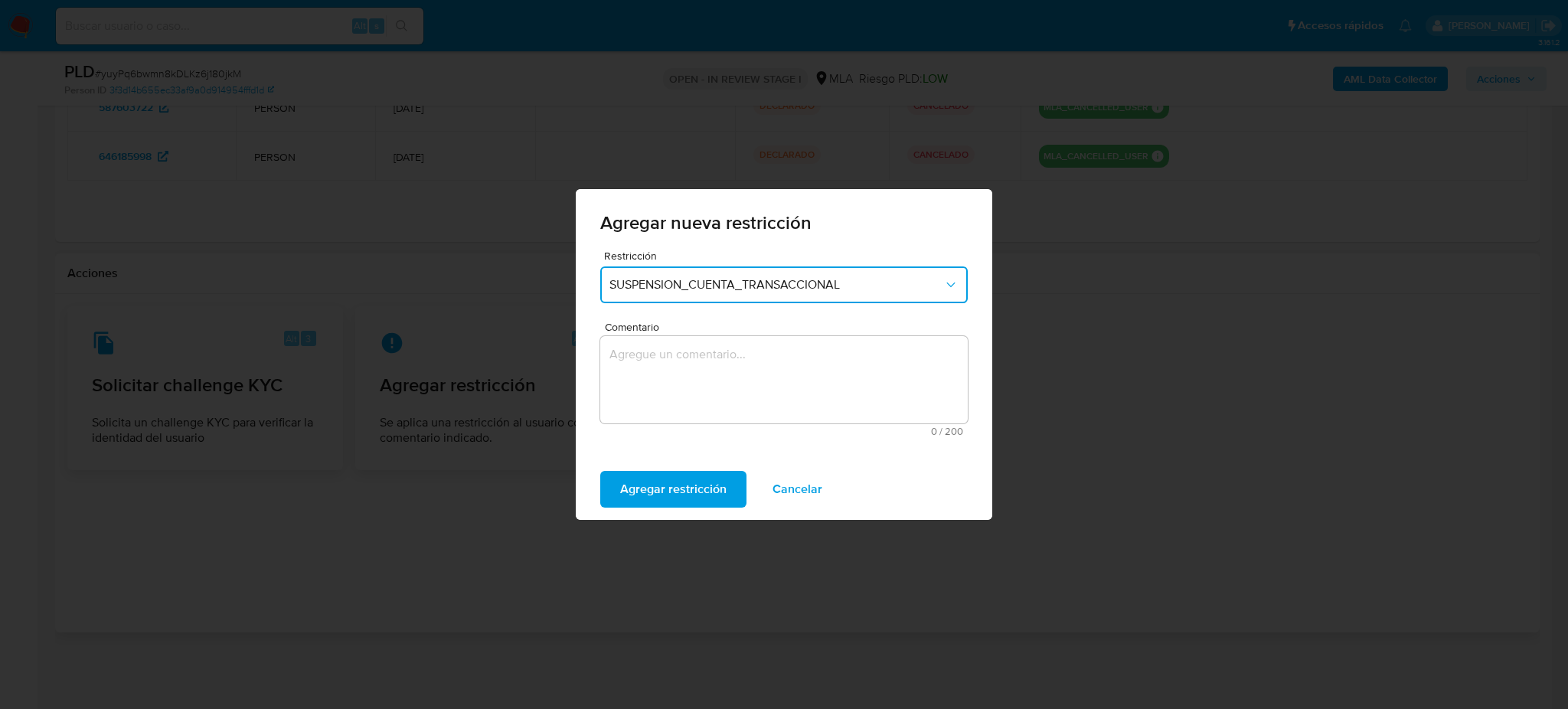
click at [693, 388] on textarea "Comentario" at bounding box center [784, 378] width 368 height 87
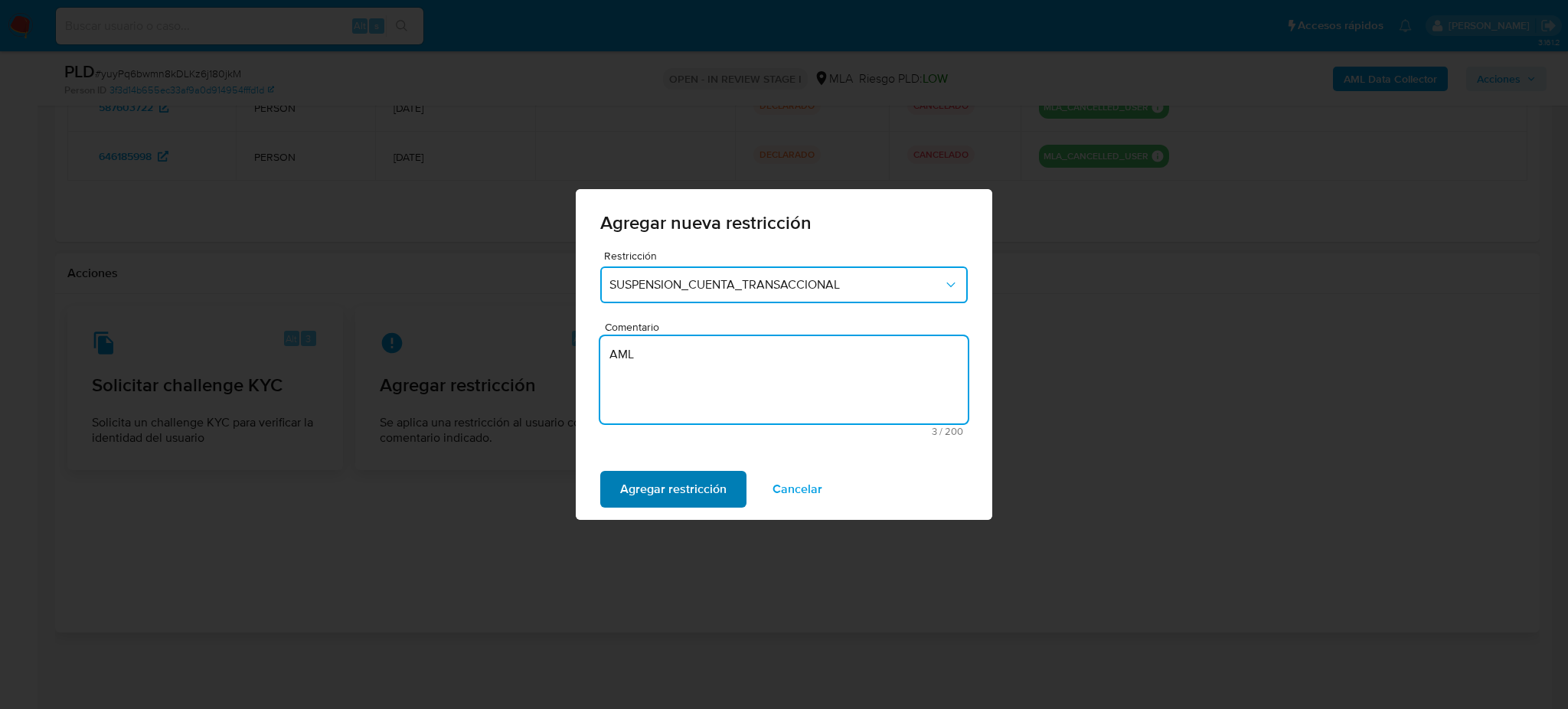
type textarea "AML"
click at [671, 501] on span "Agregar restricción" at bounding box center [673, 489] width 107 height 34
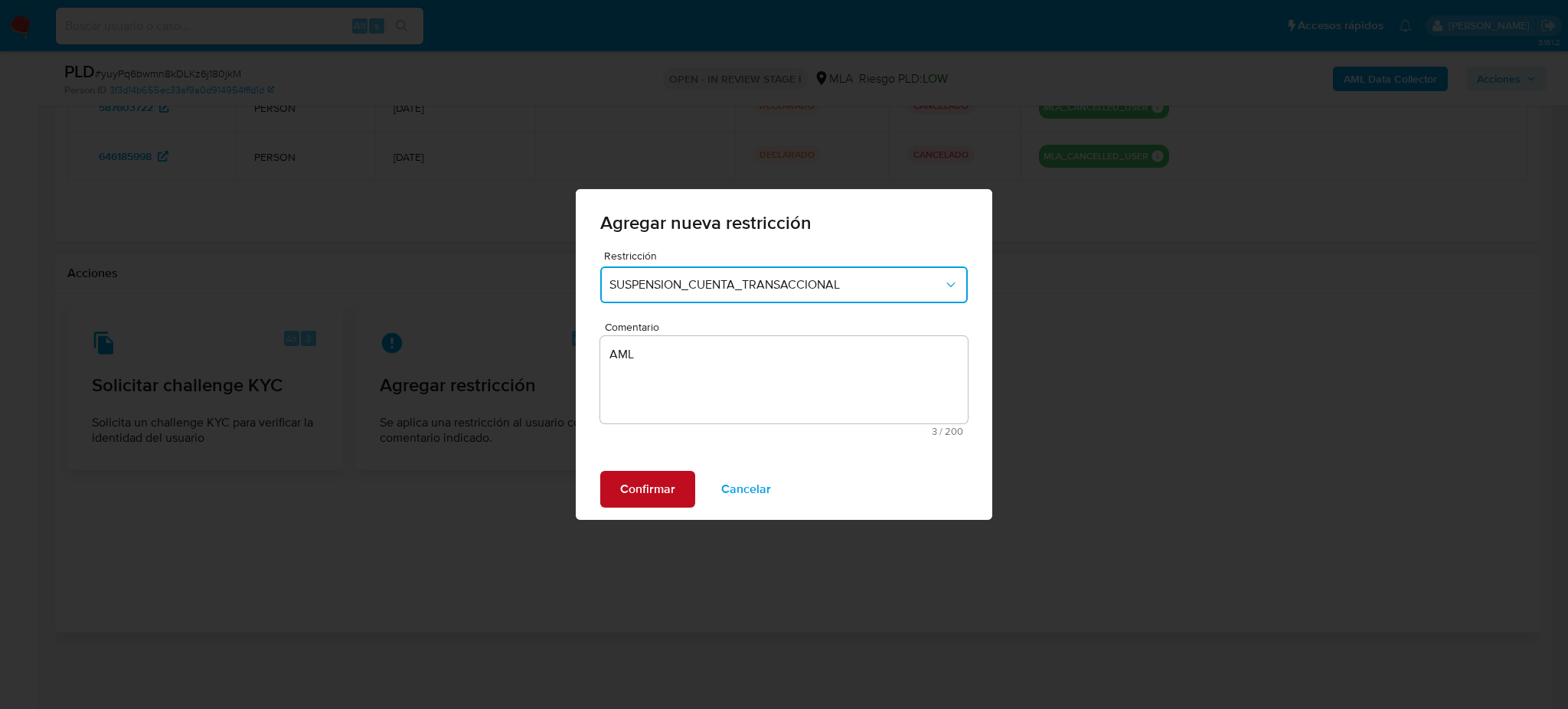
click at [661, 494] on span "Confirmar" at bounding box center [647, 489] width 55 height 34
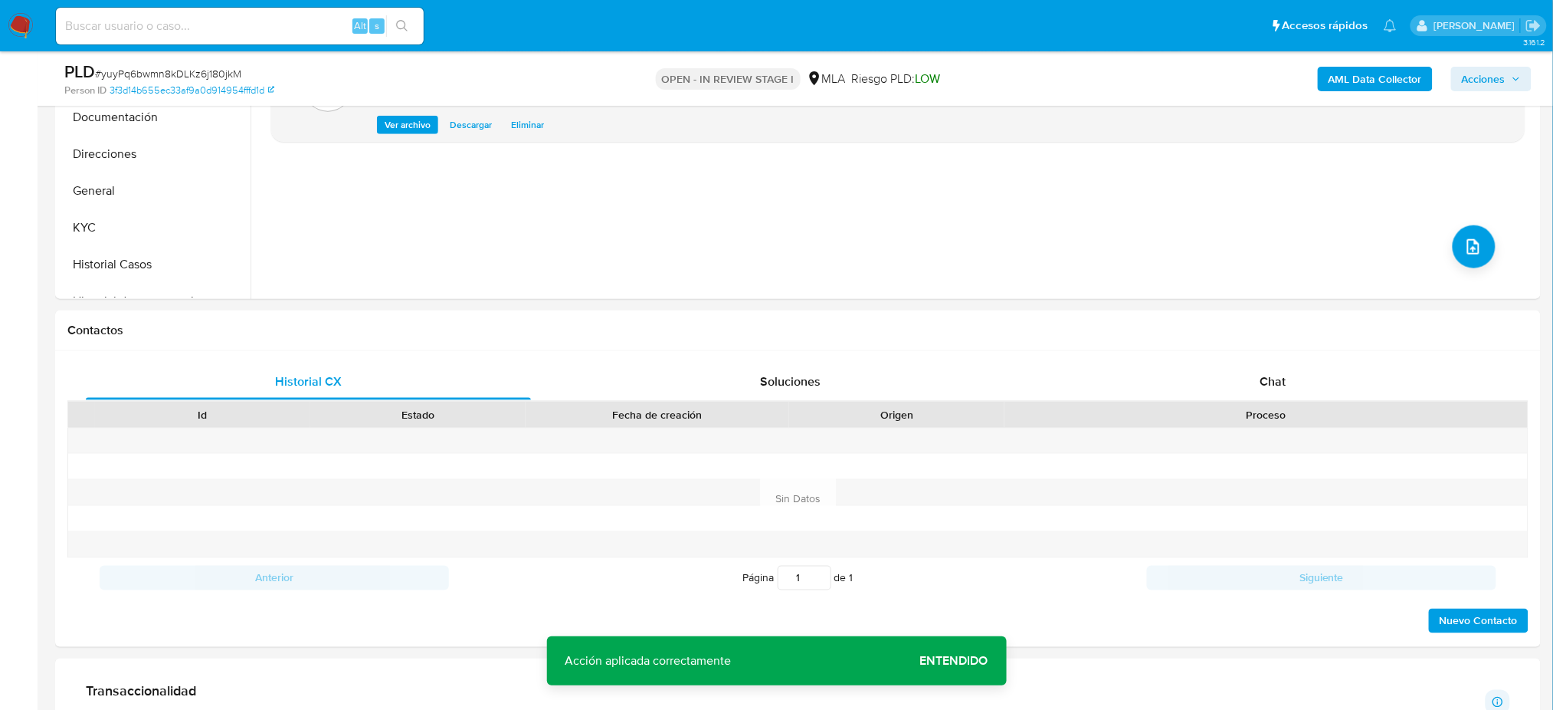
scroll to position [87, 0]
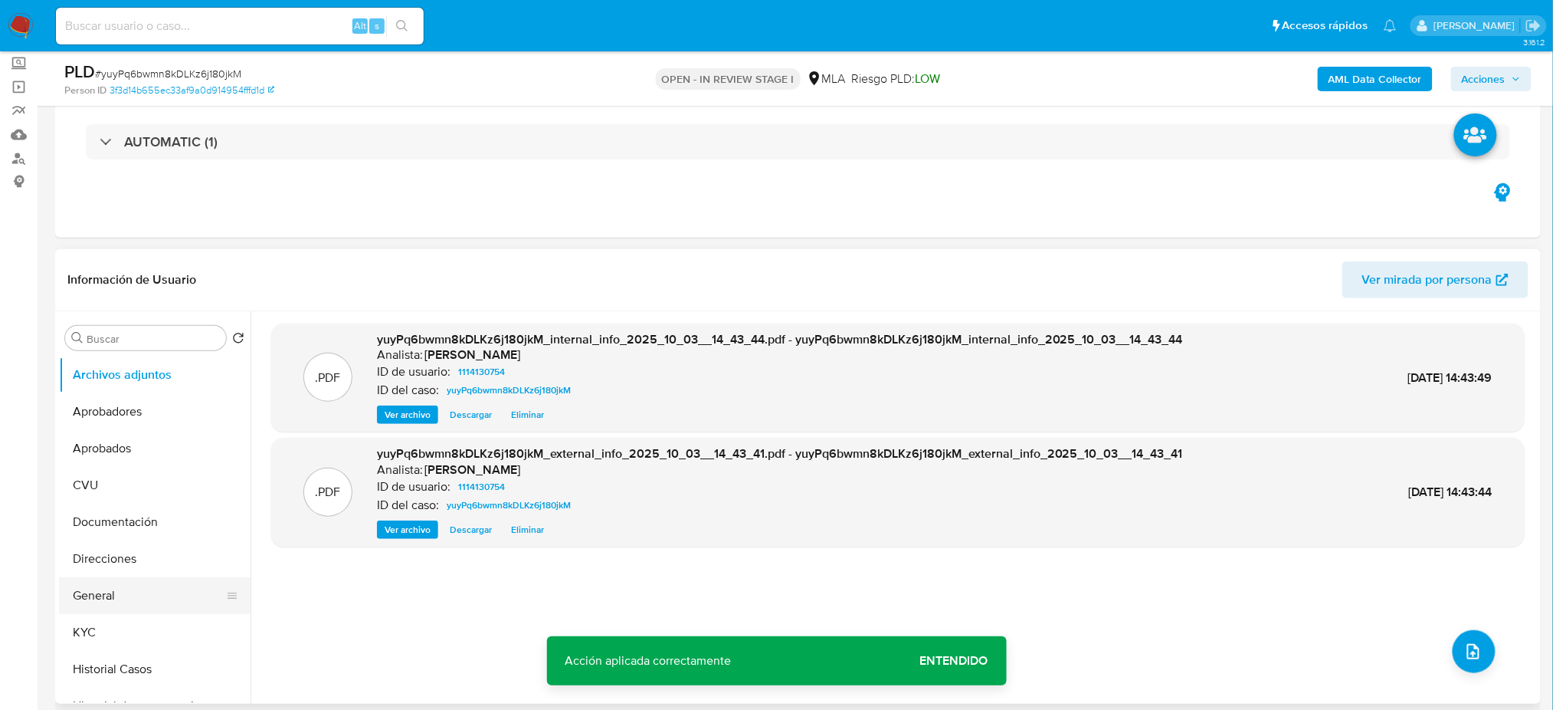
click at [127, 594] on button "General" at bounding box center [148, 595] width 179 height 37
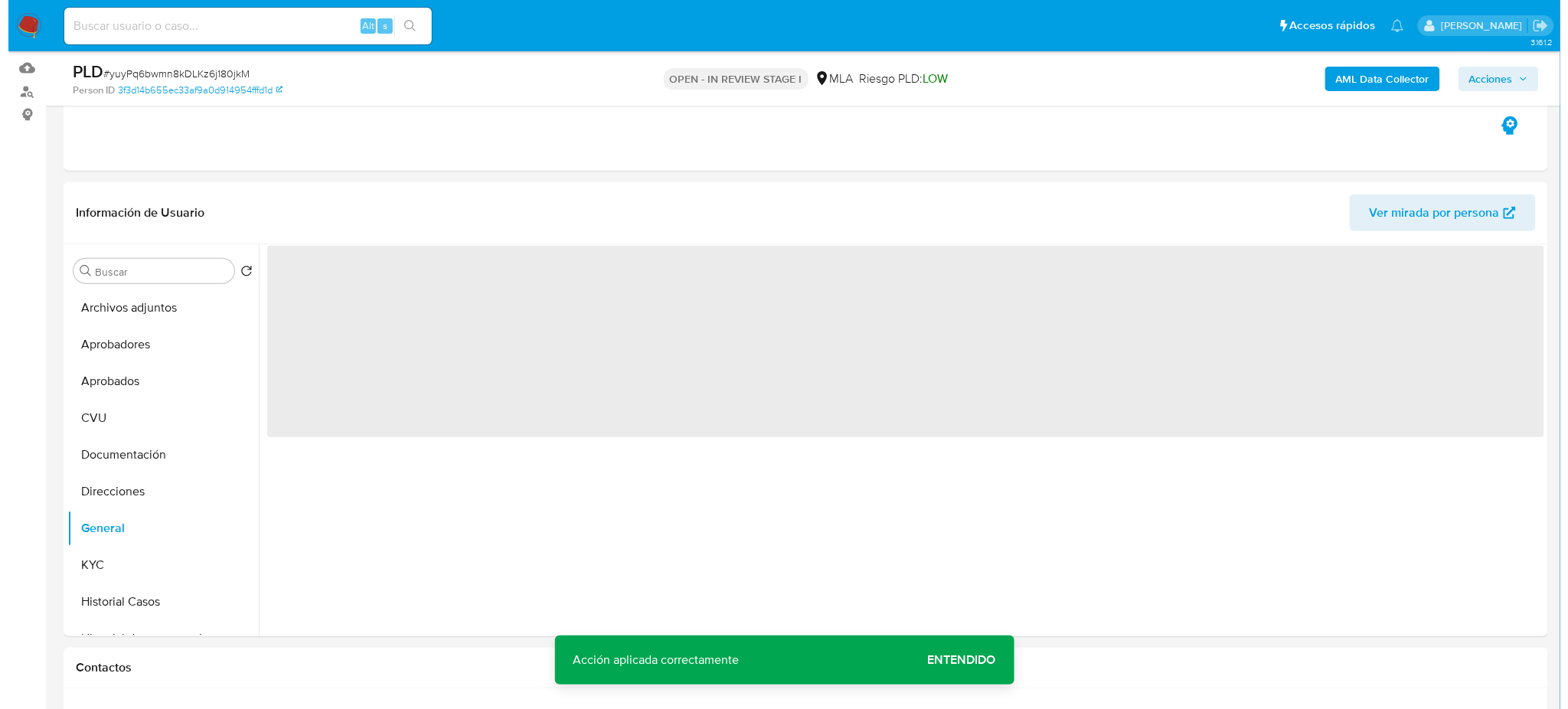
scroll to position [189, 0]
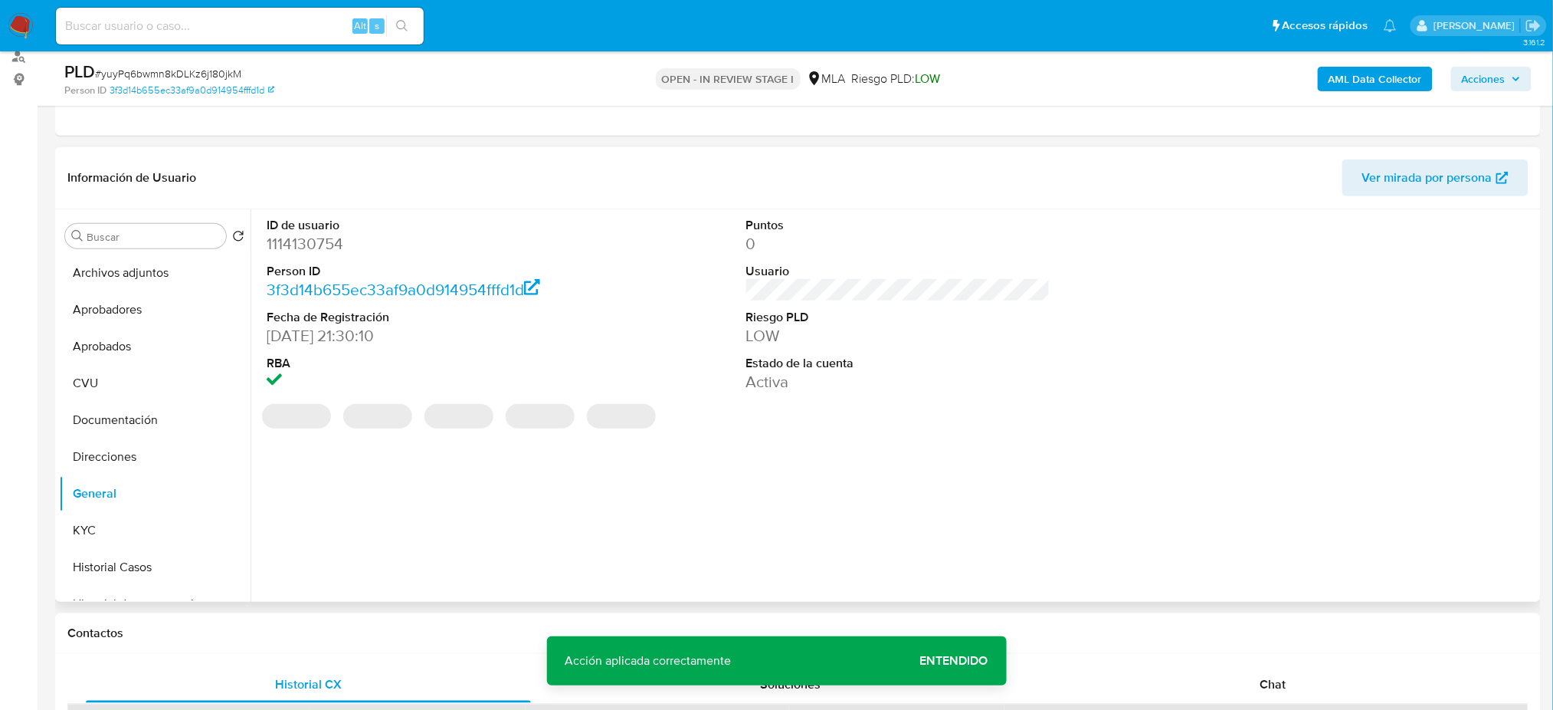
click at [297, 244] on dd "1114130754" at bounding box center [419, 243] width 304 height 21
copy dd "1114130754"
click at [156, 274] on button "Archivos adjuntos" at bounding box center [148, 272] width 179 height 37
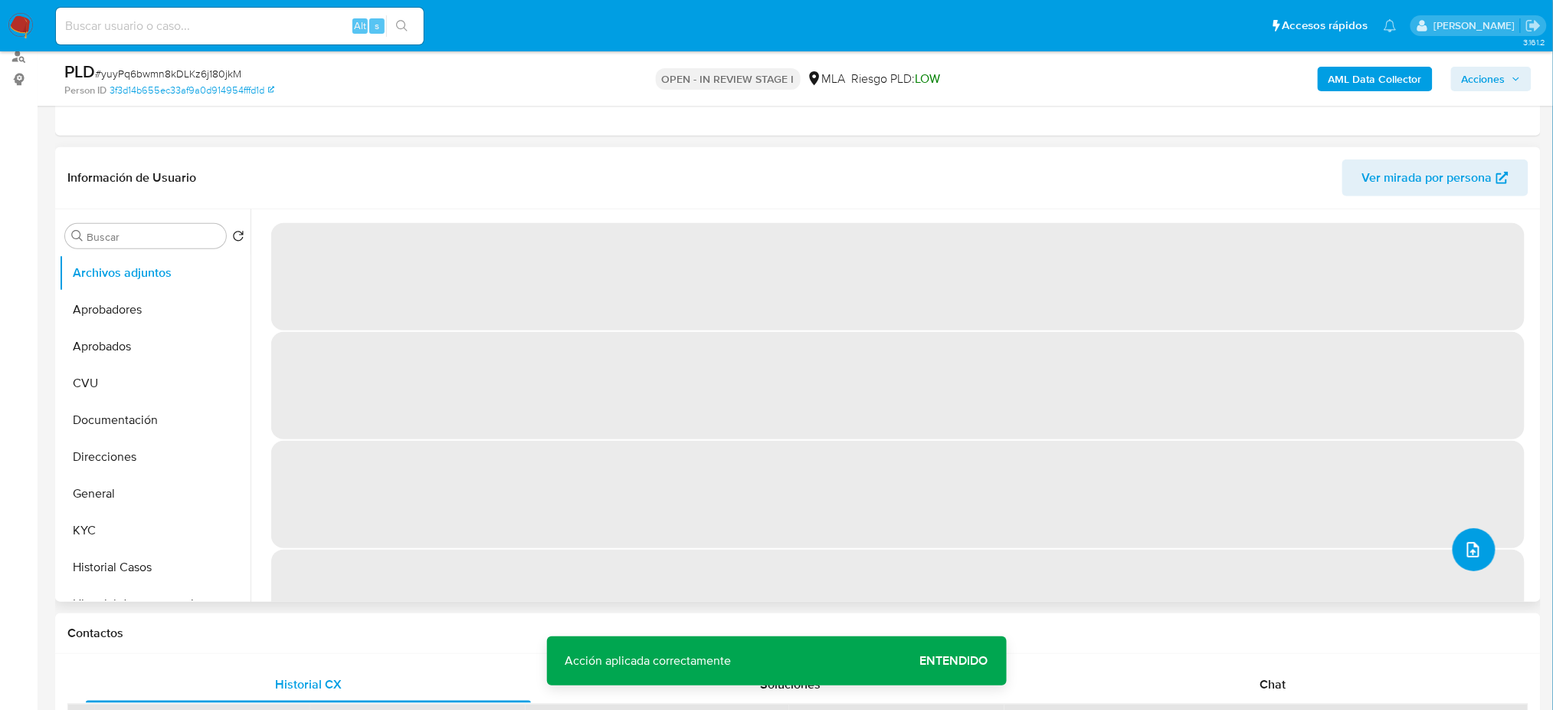
click at [1480, 546] on button "upload-file" at bounding box center [1474, 549] width 43 height 43
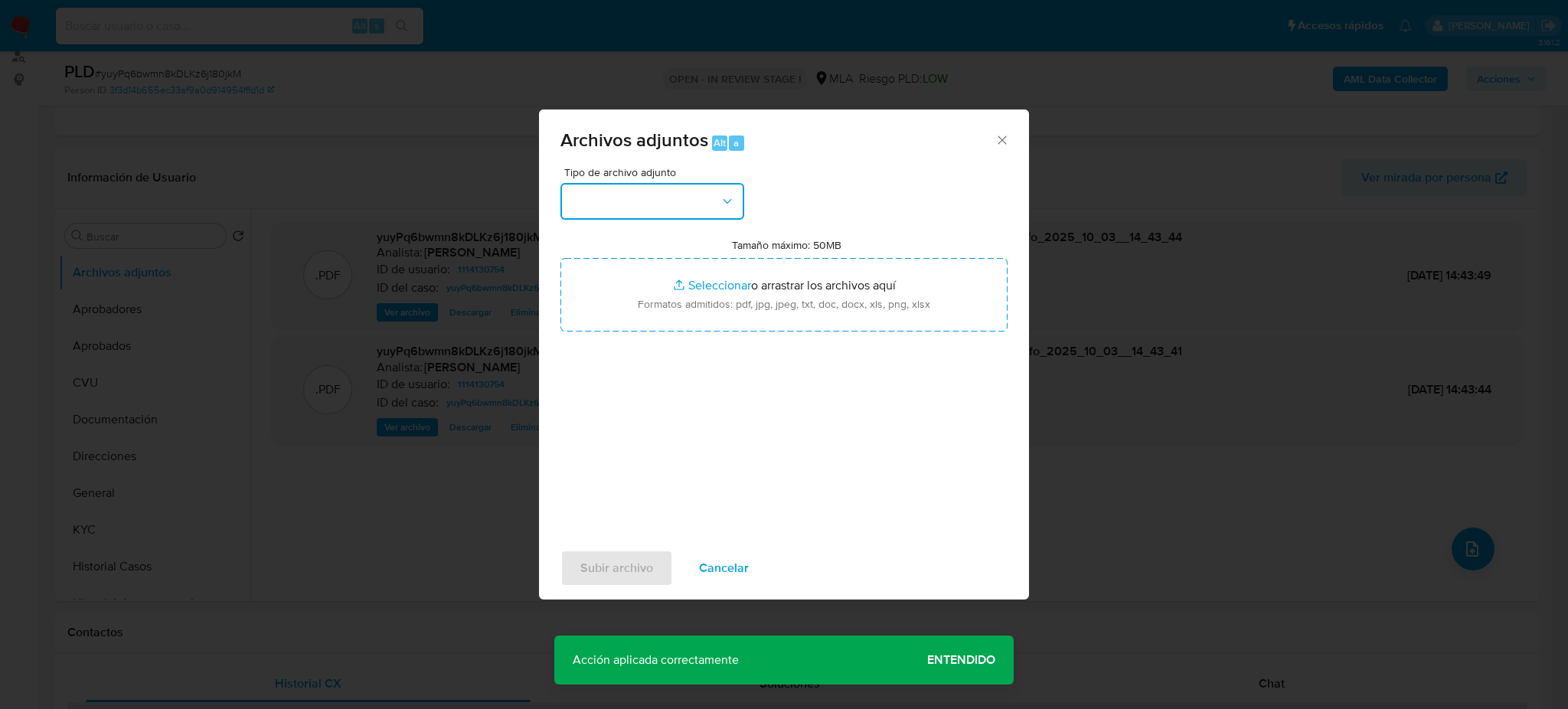
click at [711, 198] on button "button" at bounding box center [652, 201] width 184 height 37
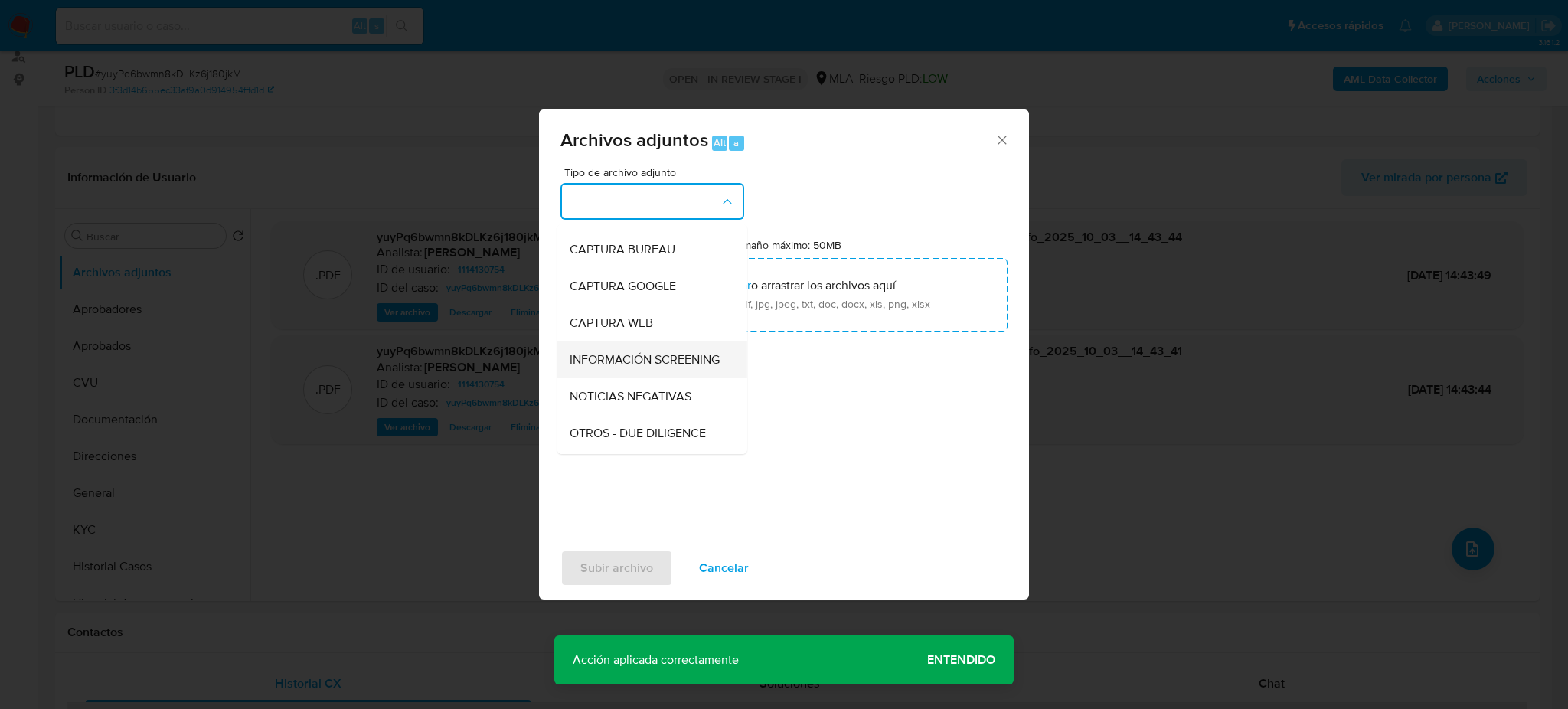
scroll to position [102, 0]
click at [586, 442] on span "OTROS" at bounding box center [589, 434] width 40 height 15
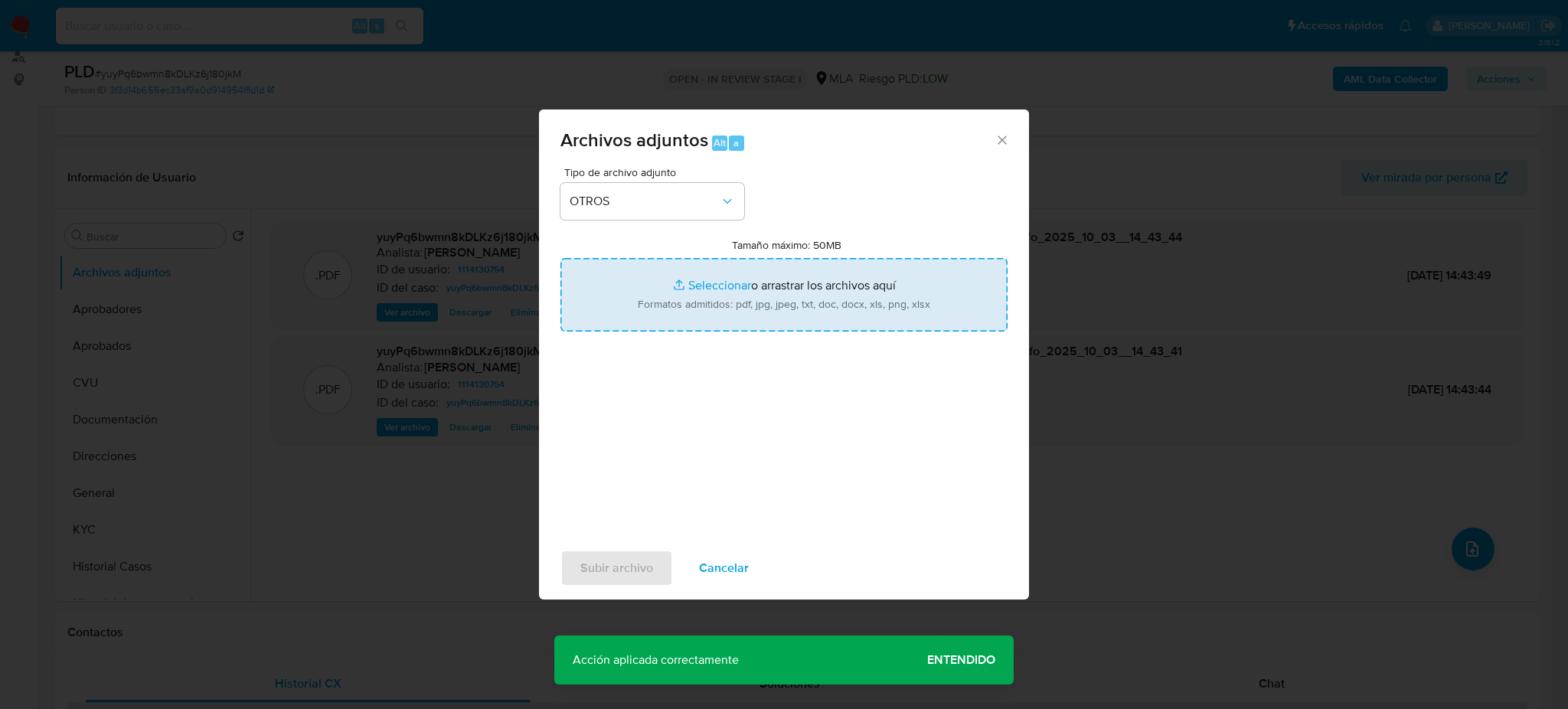
click at [719, 297] on input "Tamaño máximo: 50MB Seleccionar archivos" at bounding box center [784, 295] width 447 height 74
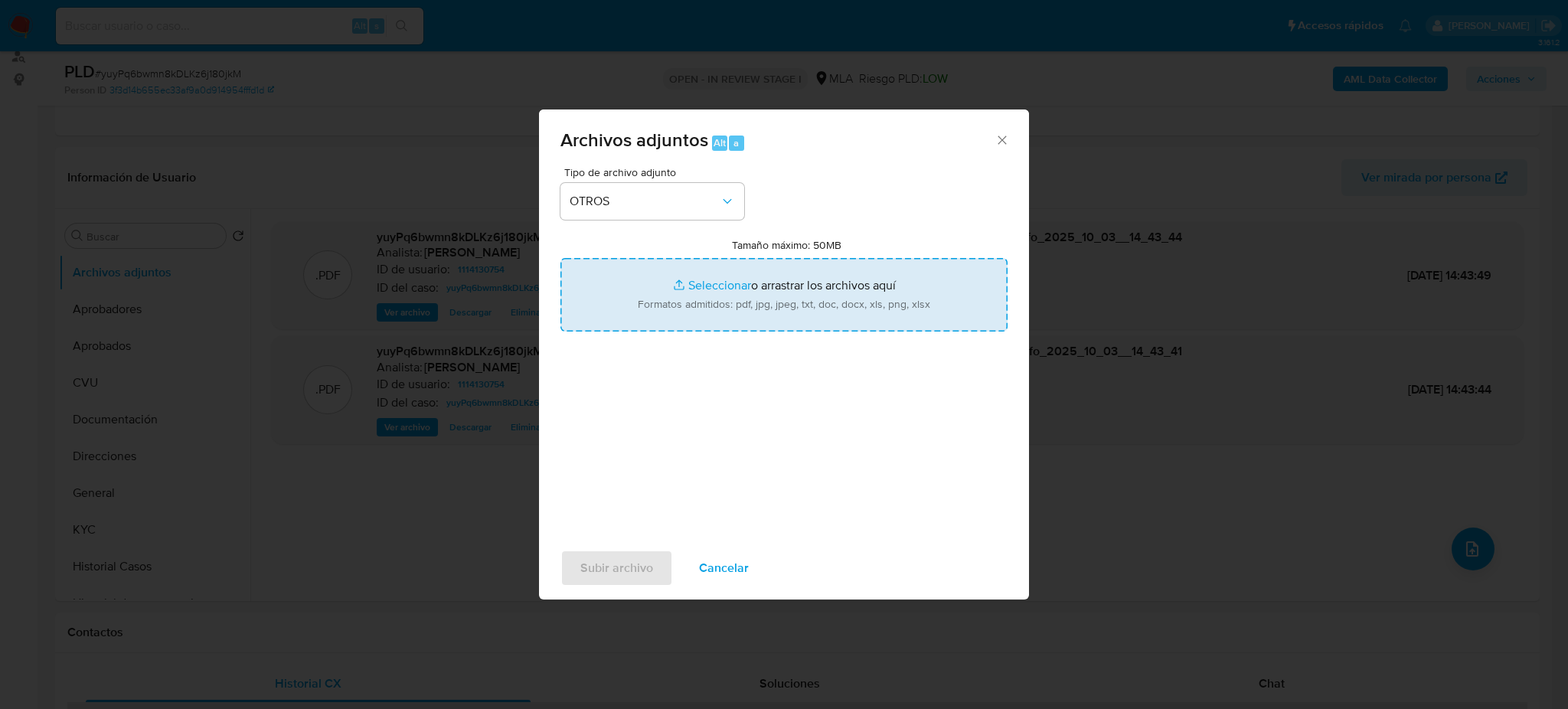
type input "C:\fakepath\Caselog yuyPq6bwmn8kDLKz6j180jkM_2025_09_18_06_52_09.docx"
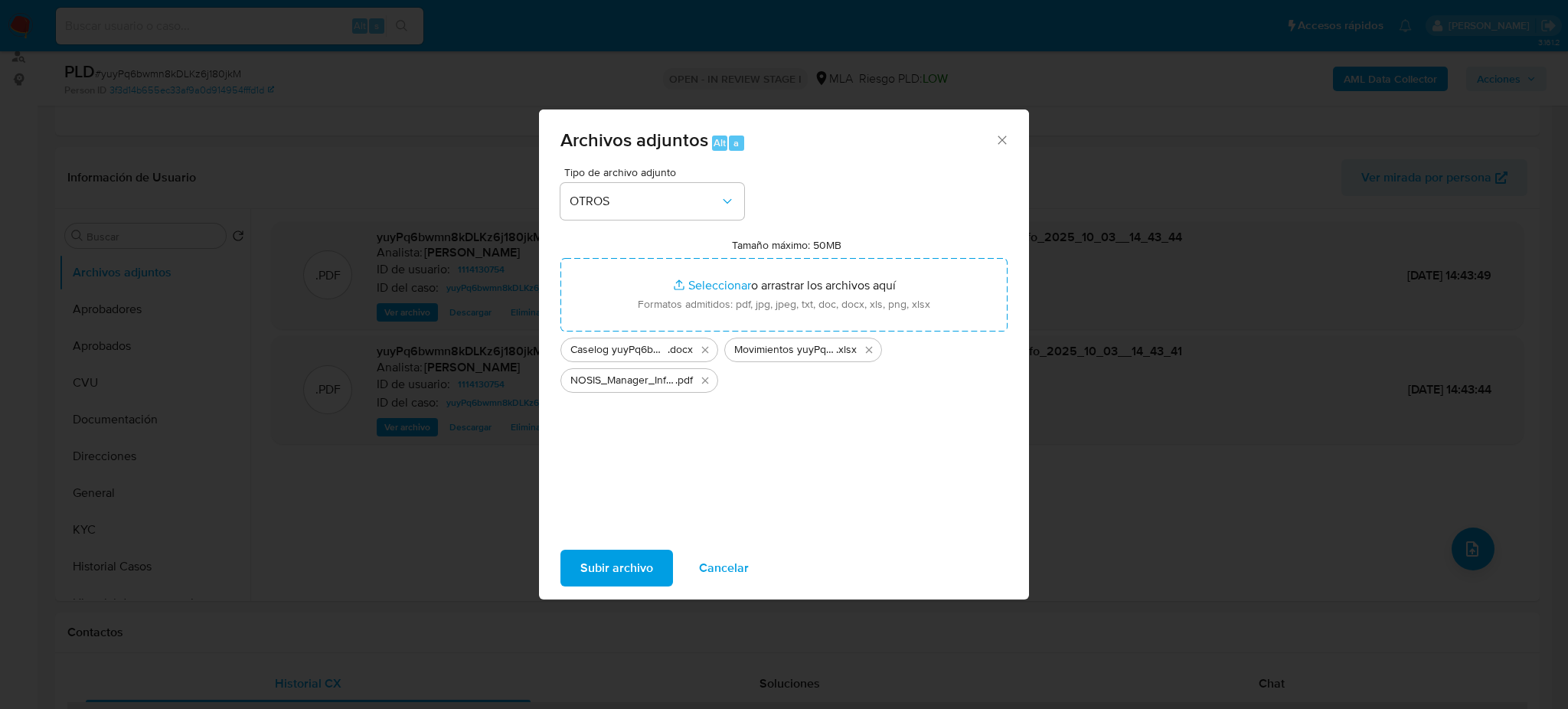
click at [591, 569] on span "Subir archivo" at bounding box center [616, 568] width 73 height 34
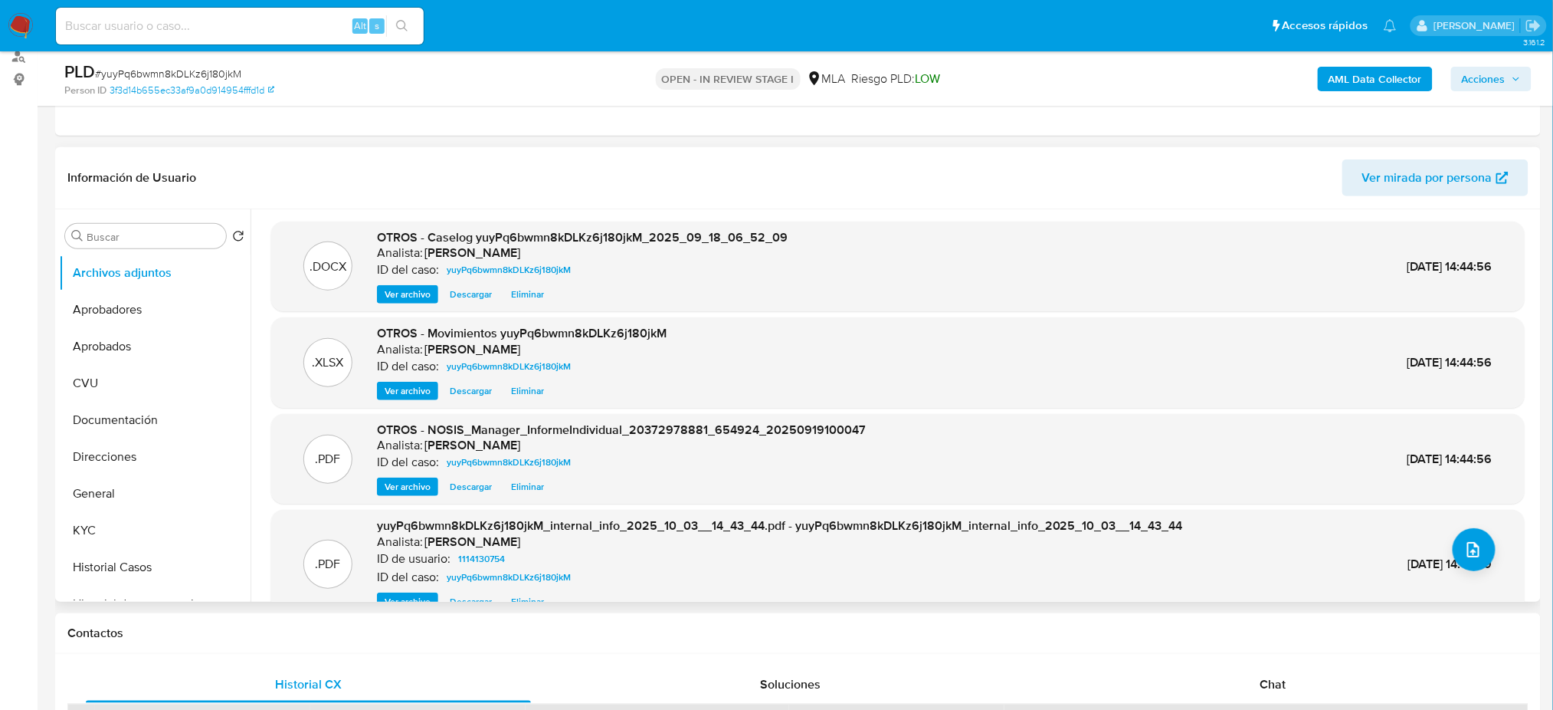
click at [393, 296] on span "Ver archivo" at bounding box center [408, 294] width 46 height 15
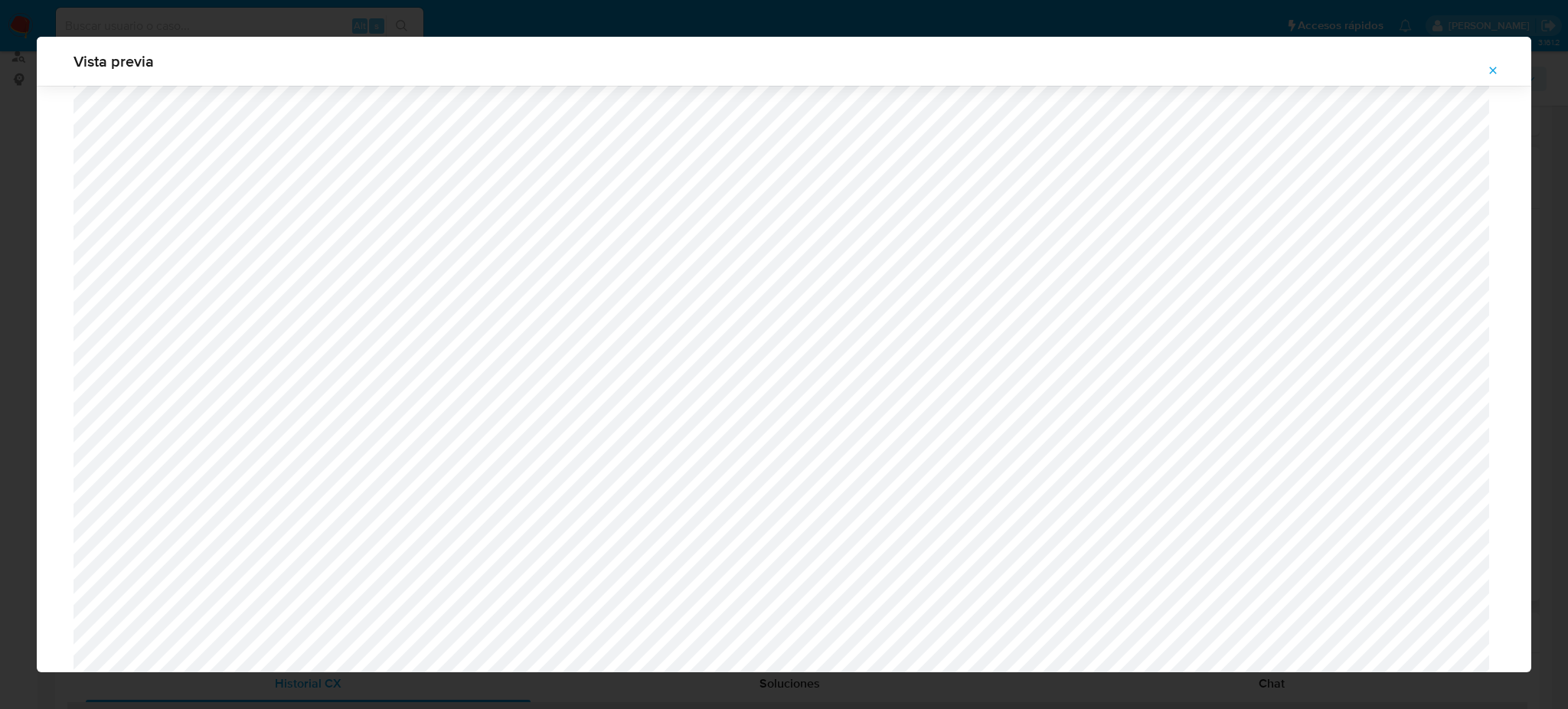
scroll to position [1092, 0]
click at [1489, 72] on icon "Attachment preview" at bounding box center [1492, 70] width 12 height 12
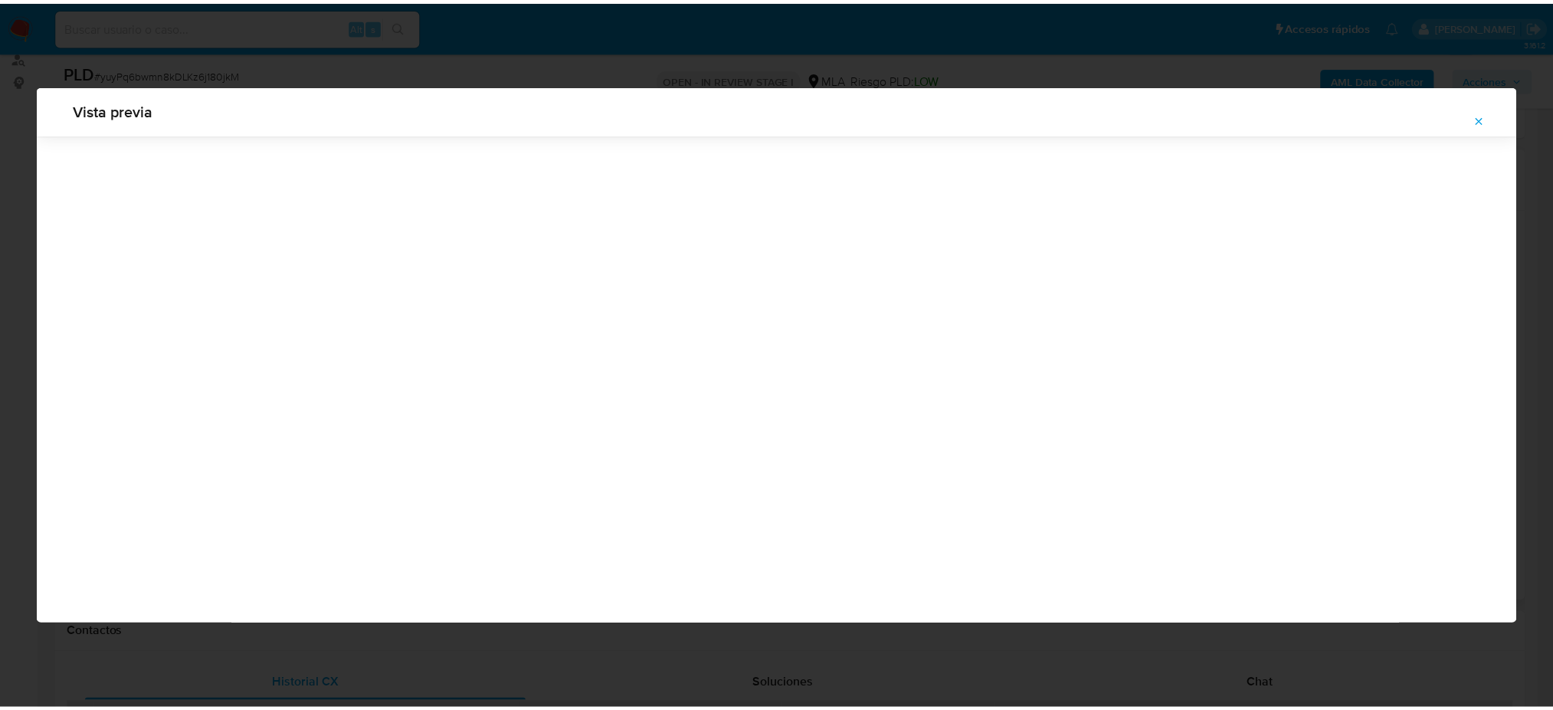
scroll to position [0, 0]
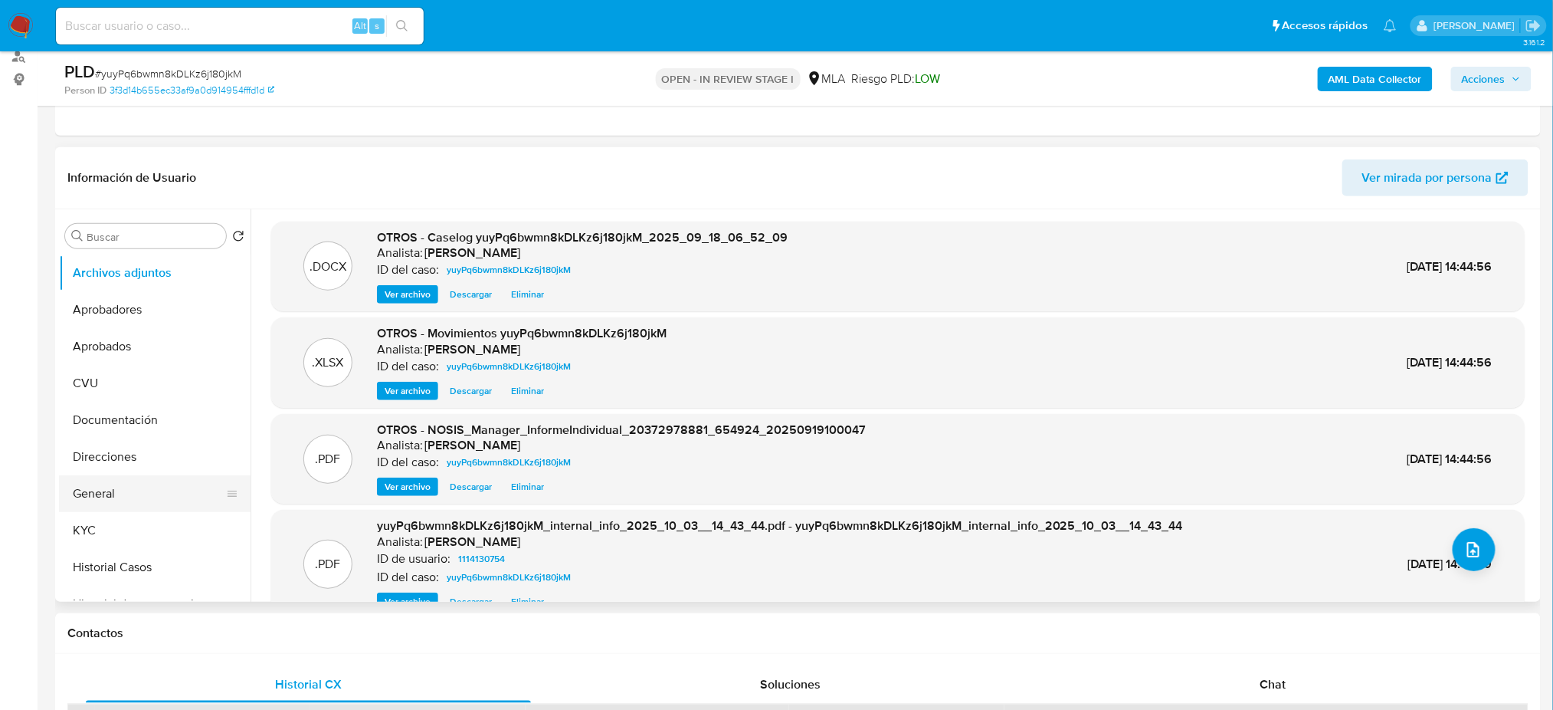
click at [99, 484] on button "General" at bounding box center [148, 493] width 179 height 37
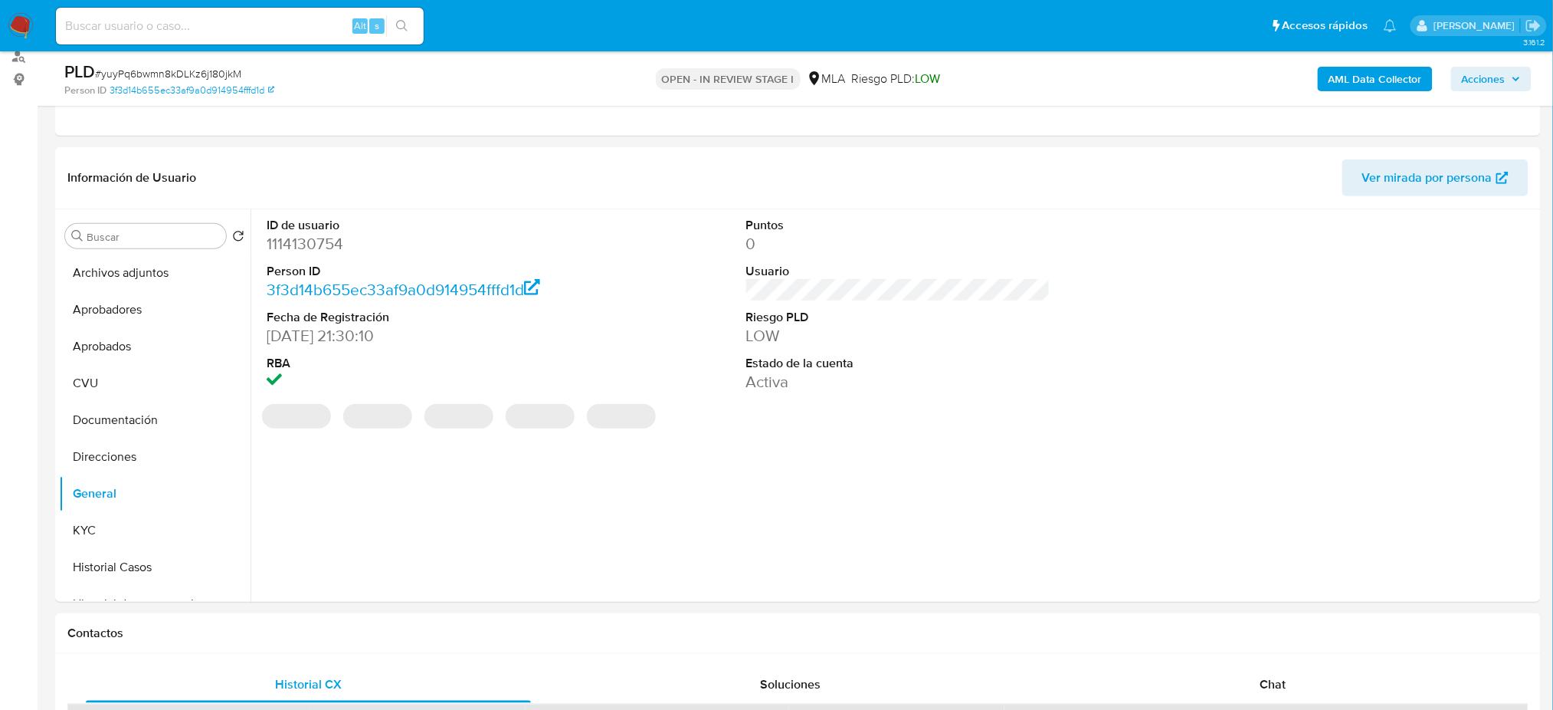
click at [302, 244] on dd "1114130754" at bounding box center [419, 243] width 304 height 21
copy dd "1114130754"
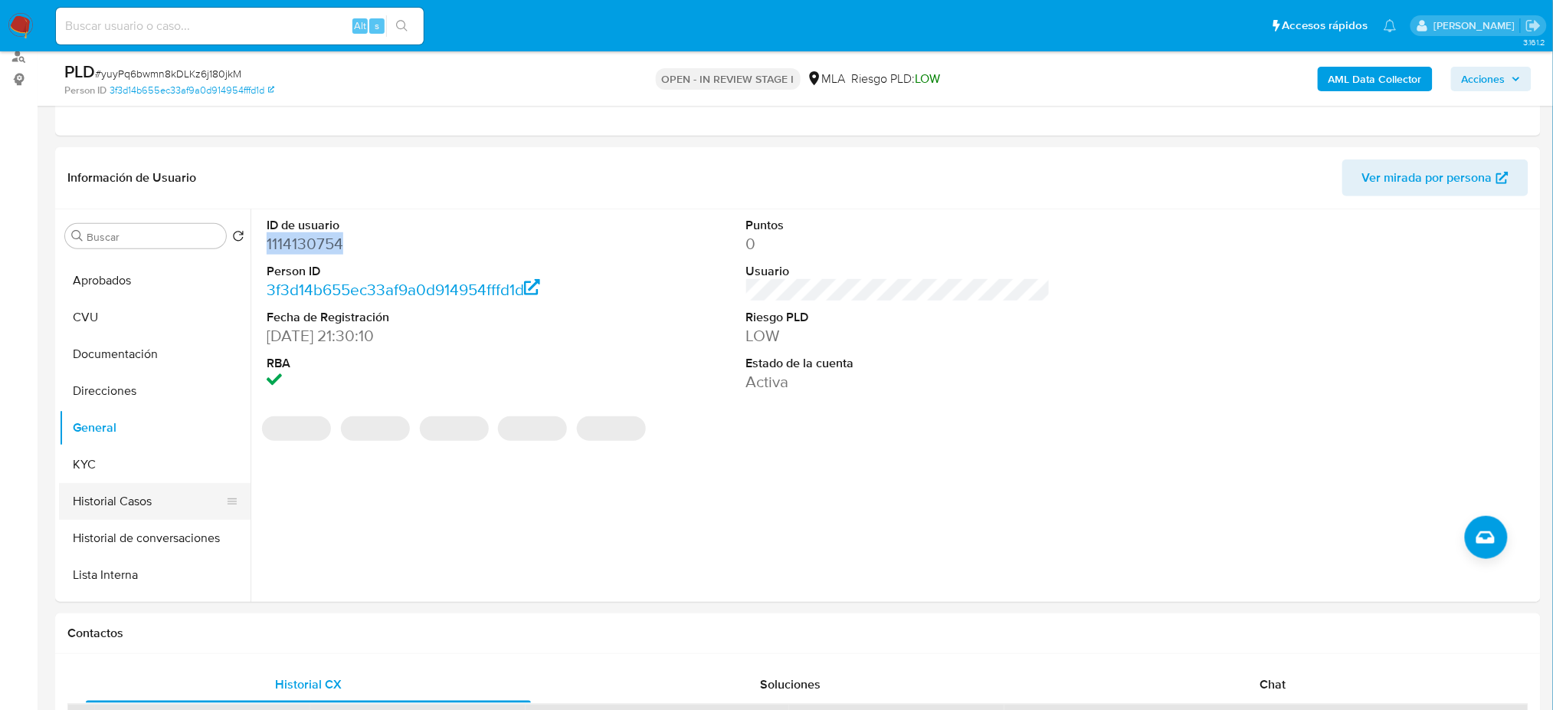
scroll to position [102, 0]
click at [119, 502] on button "Historial de conversaciones" at bounding box center [148, 502] width 179 height 37
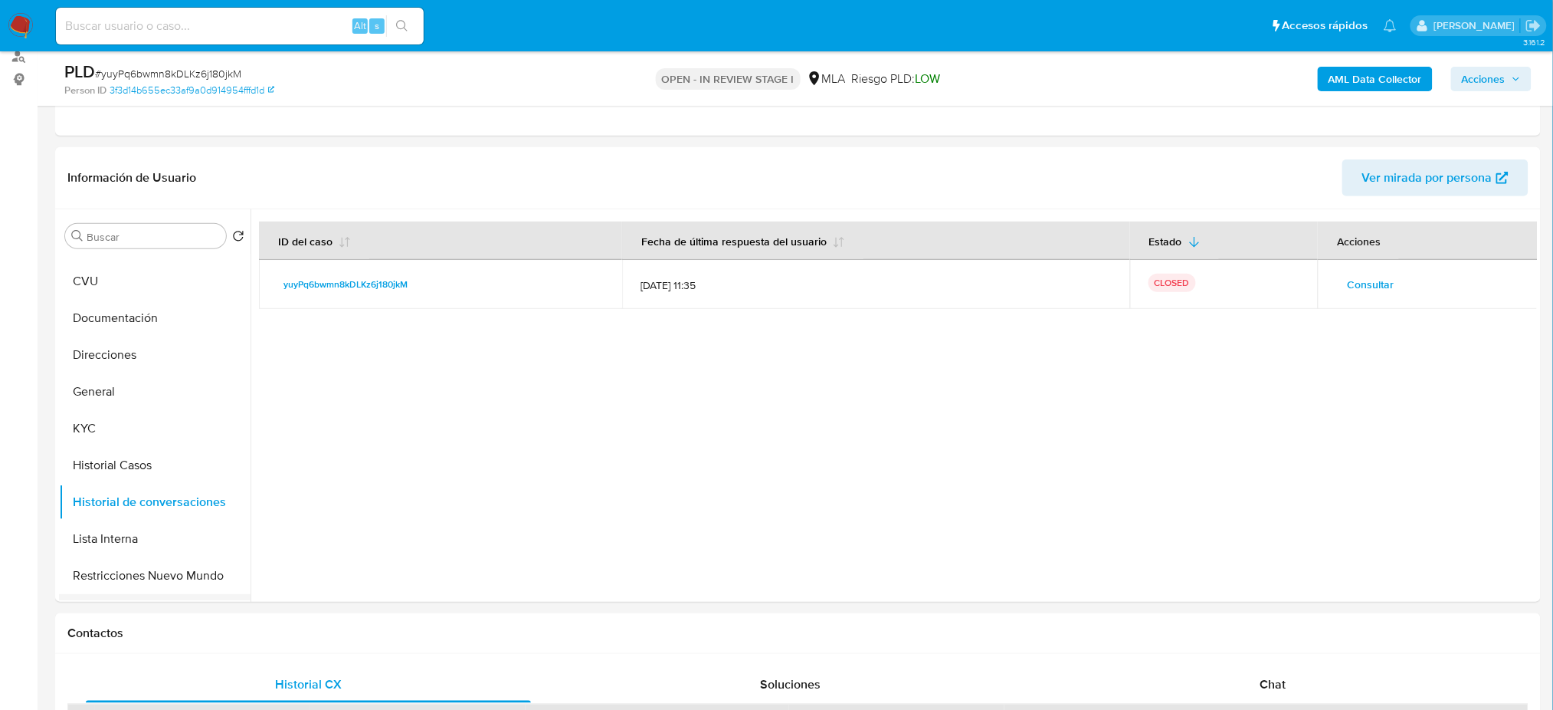
click at [131, 598] on button "Anticipos de dinero" at bounding box center [148, 612] width 179 height 37
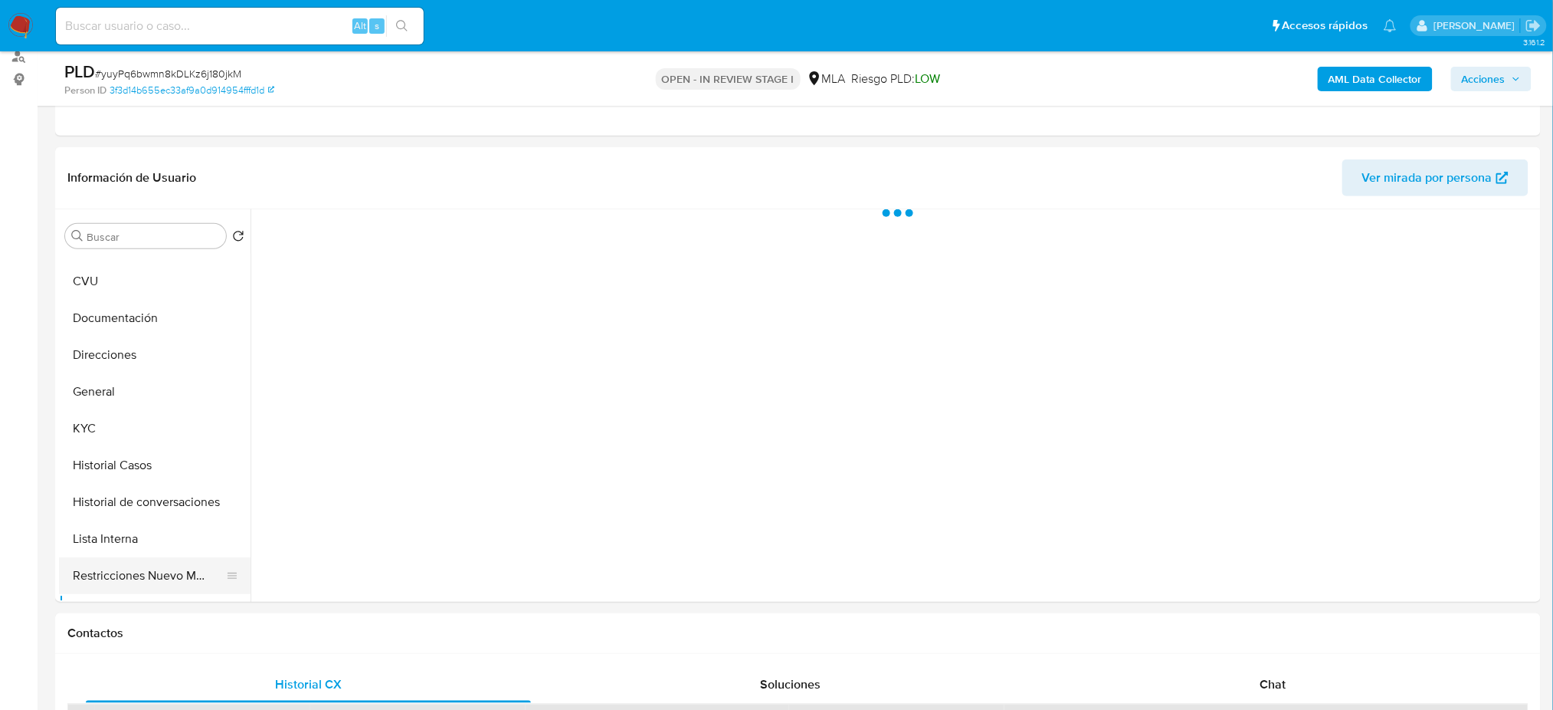
click at [136, 569] on button "Restricciones Nuevo Mundo" at bounding box center [148, 575] width 179 height 37
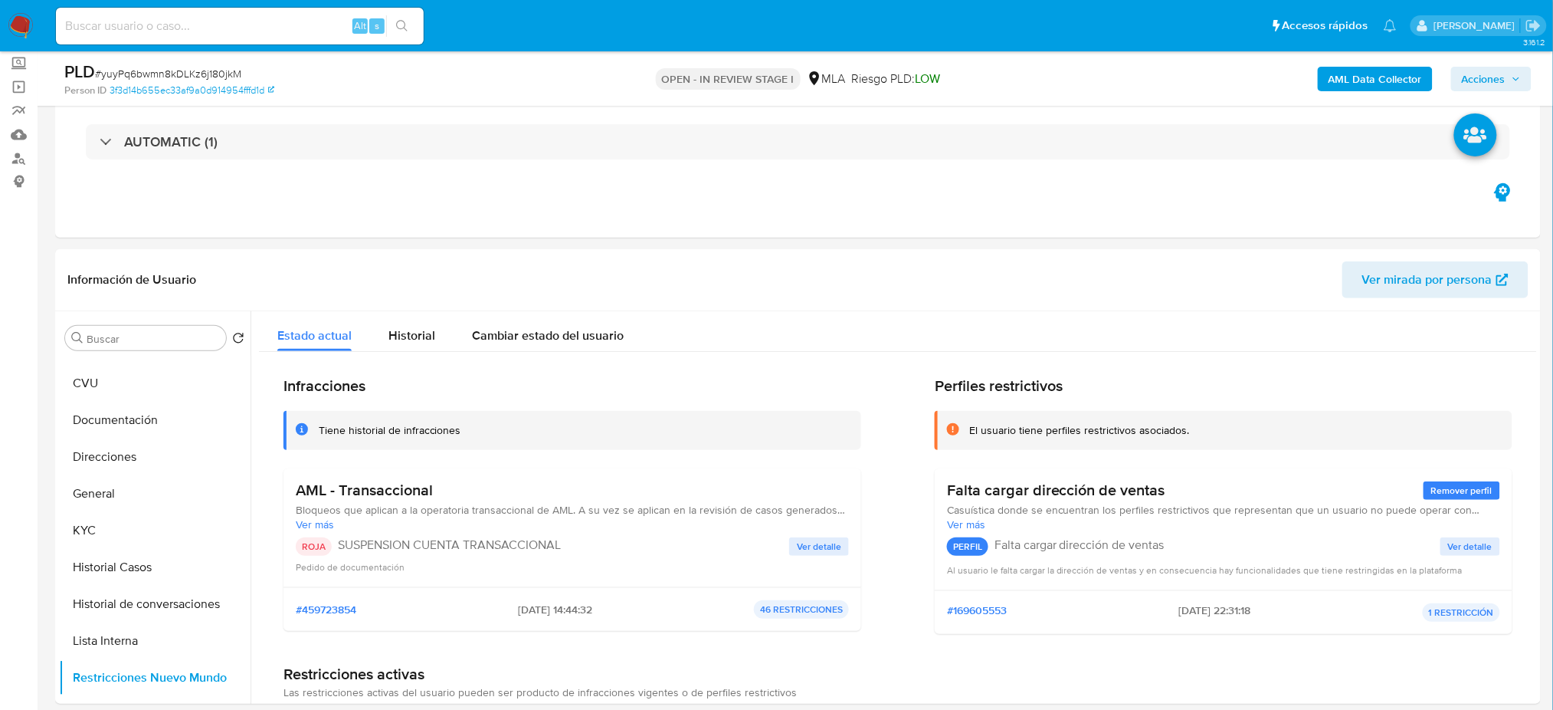
click at [1461, 86] on button "Acciones" at bounding box center [1492, 79] width 80 height 25
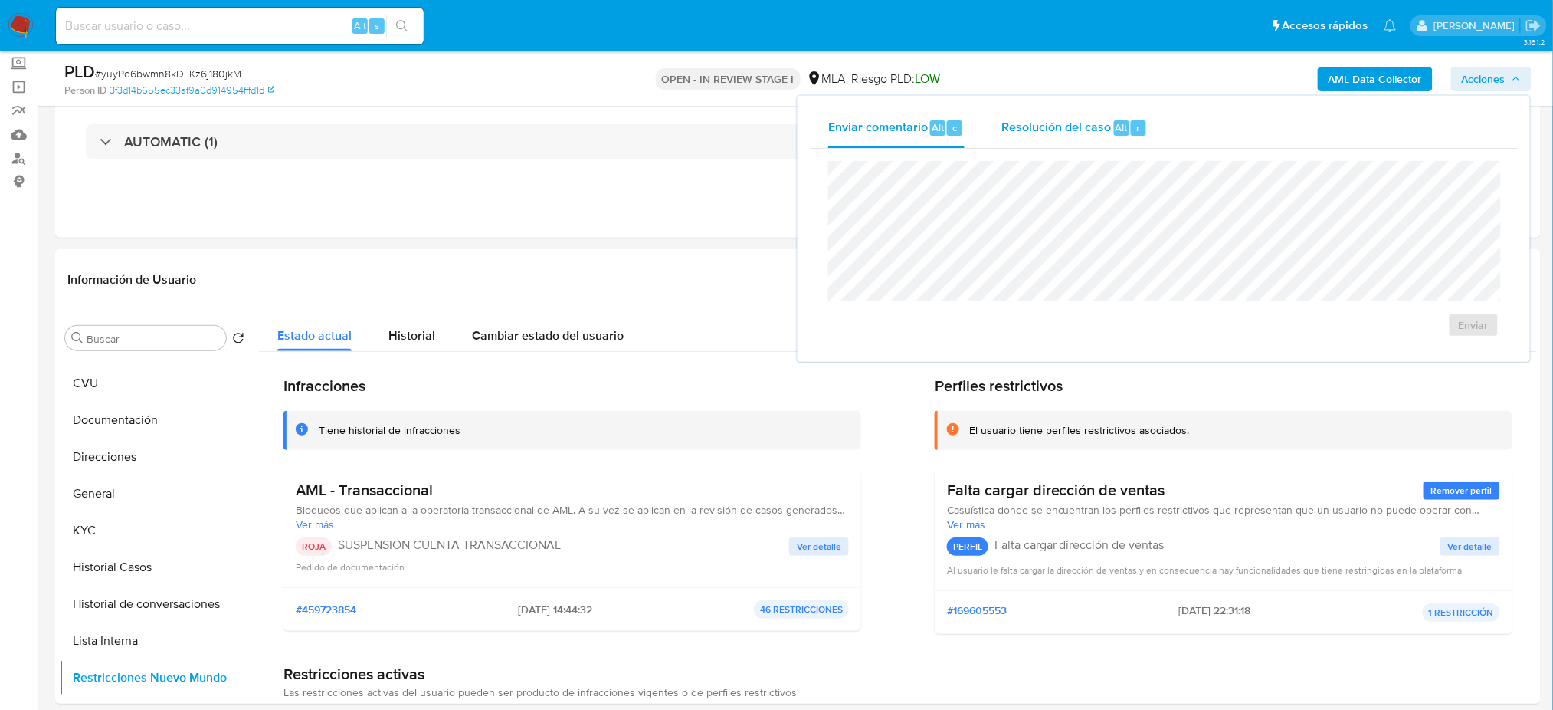
click at [1137, 133] on span "r" at bounding box center [1139, 127] width 4 height 15
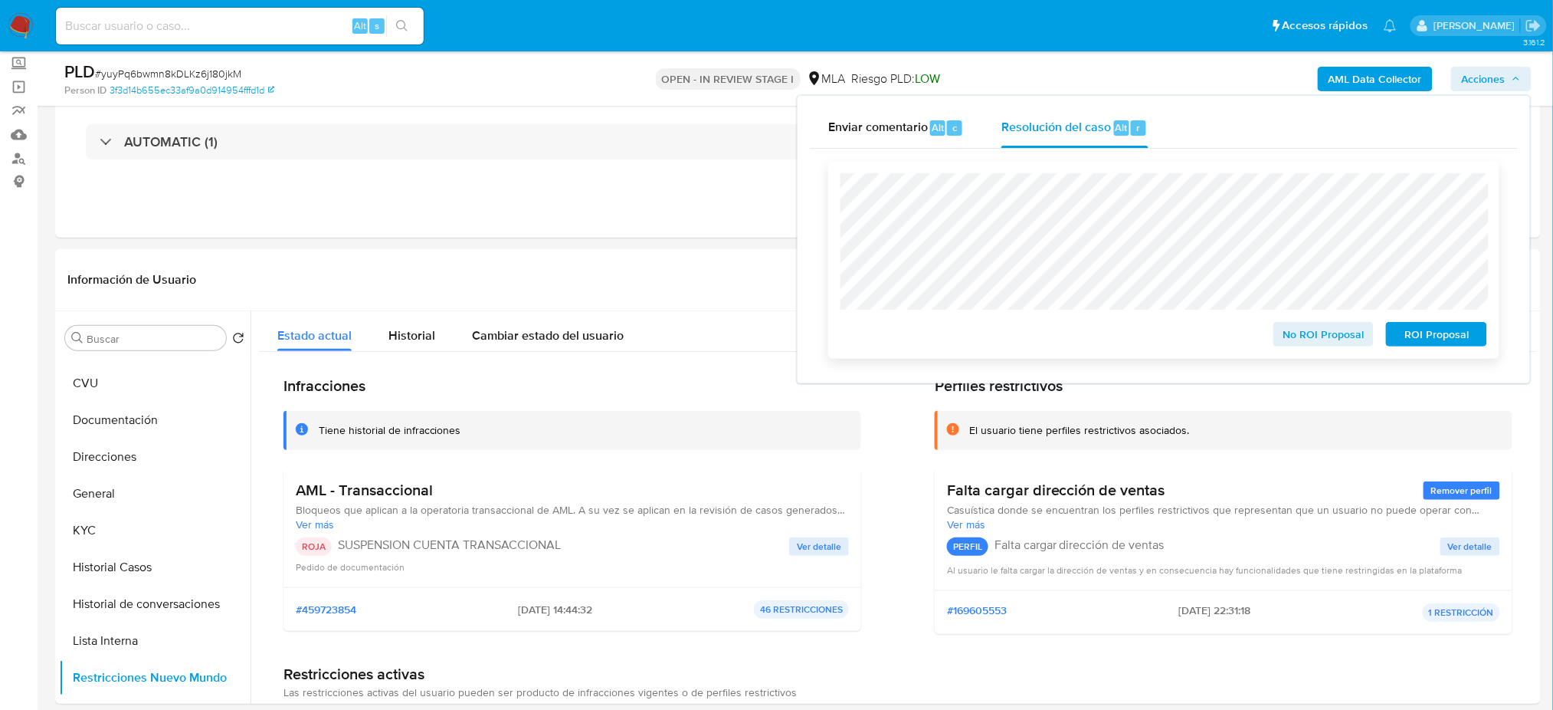
click at [1457, 333] on span "ROI Proposal" at bounding box center [1437, 333] width 80 height 21
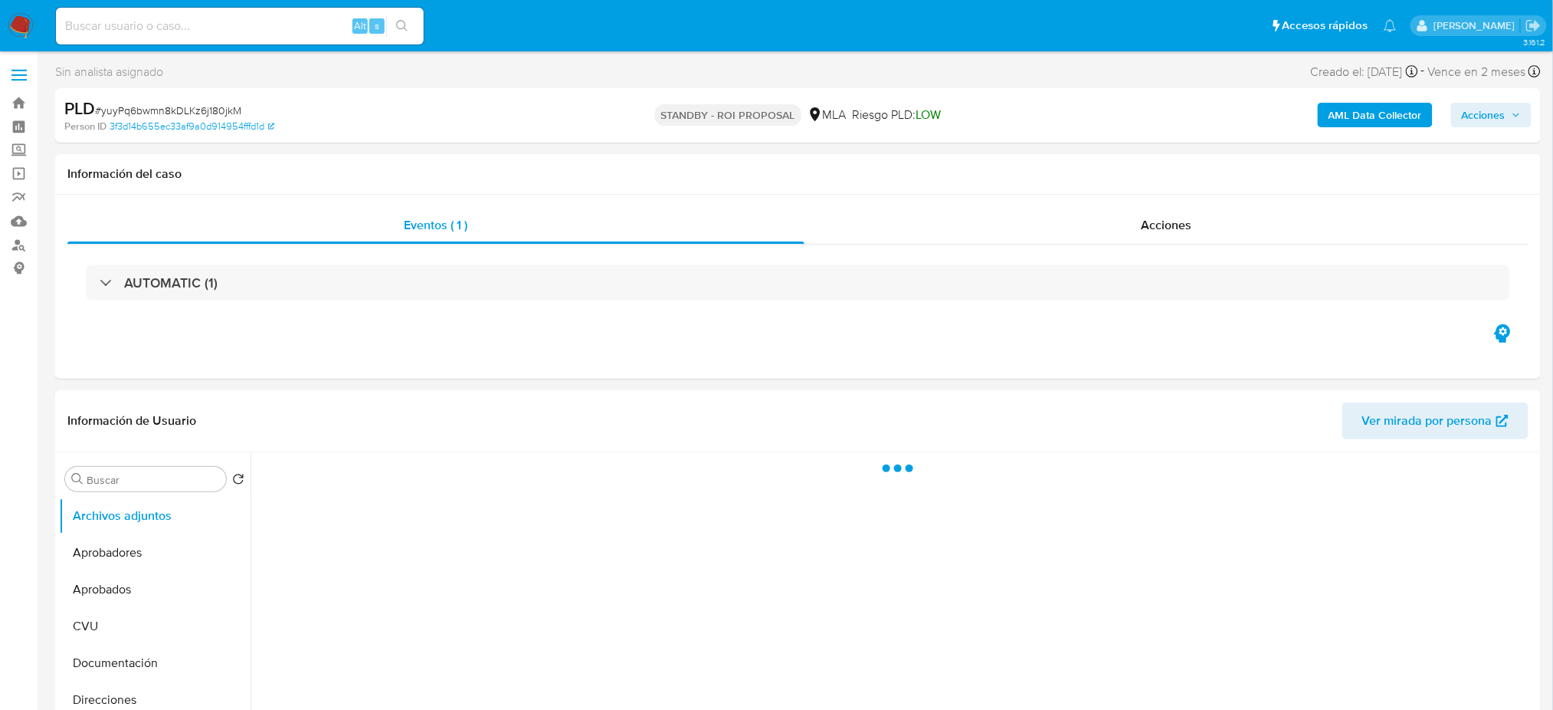
select select "10"
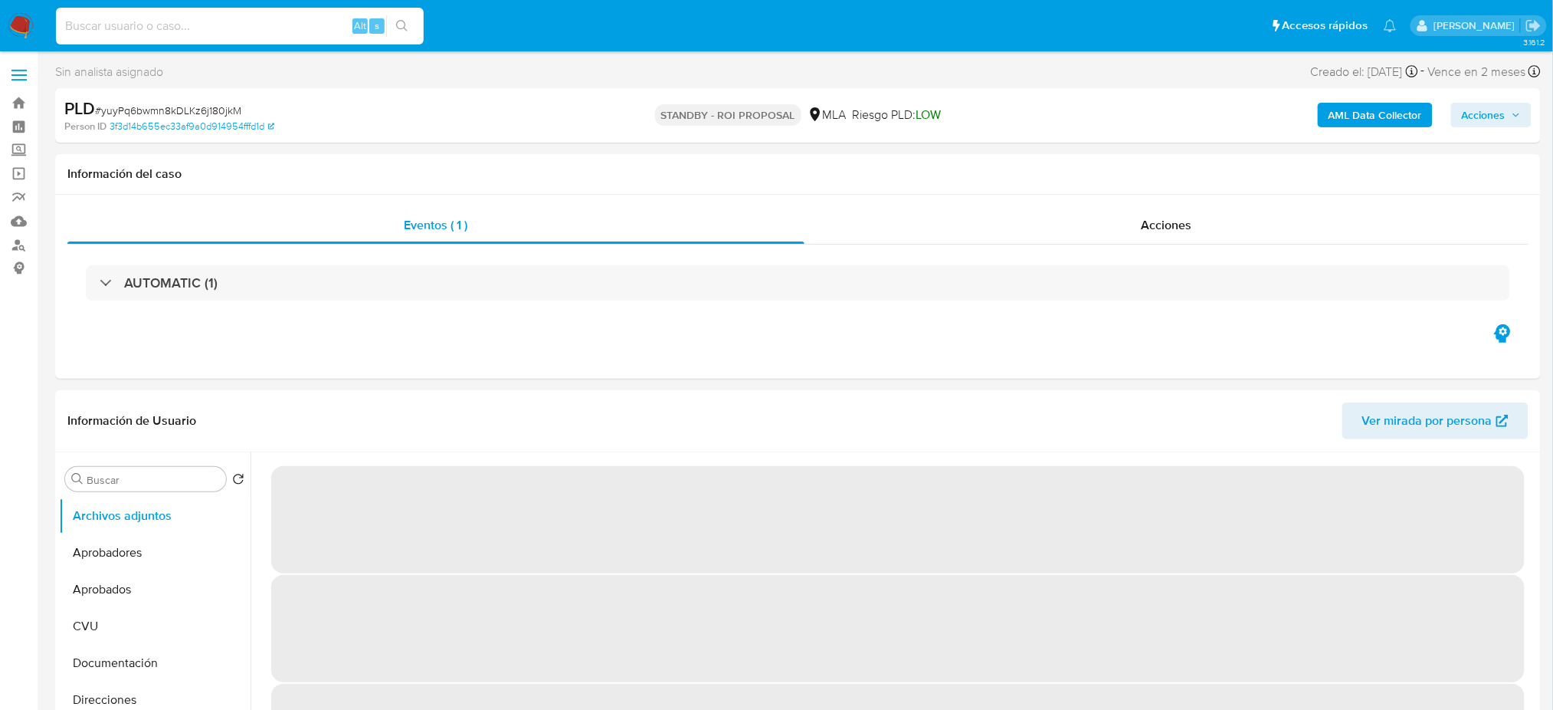
click at [238, 22] on input at bounding box center [240, 26] width 368 height 20
paste input "PUPC43zpeamZgOXc1yA3Ebya"
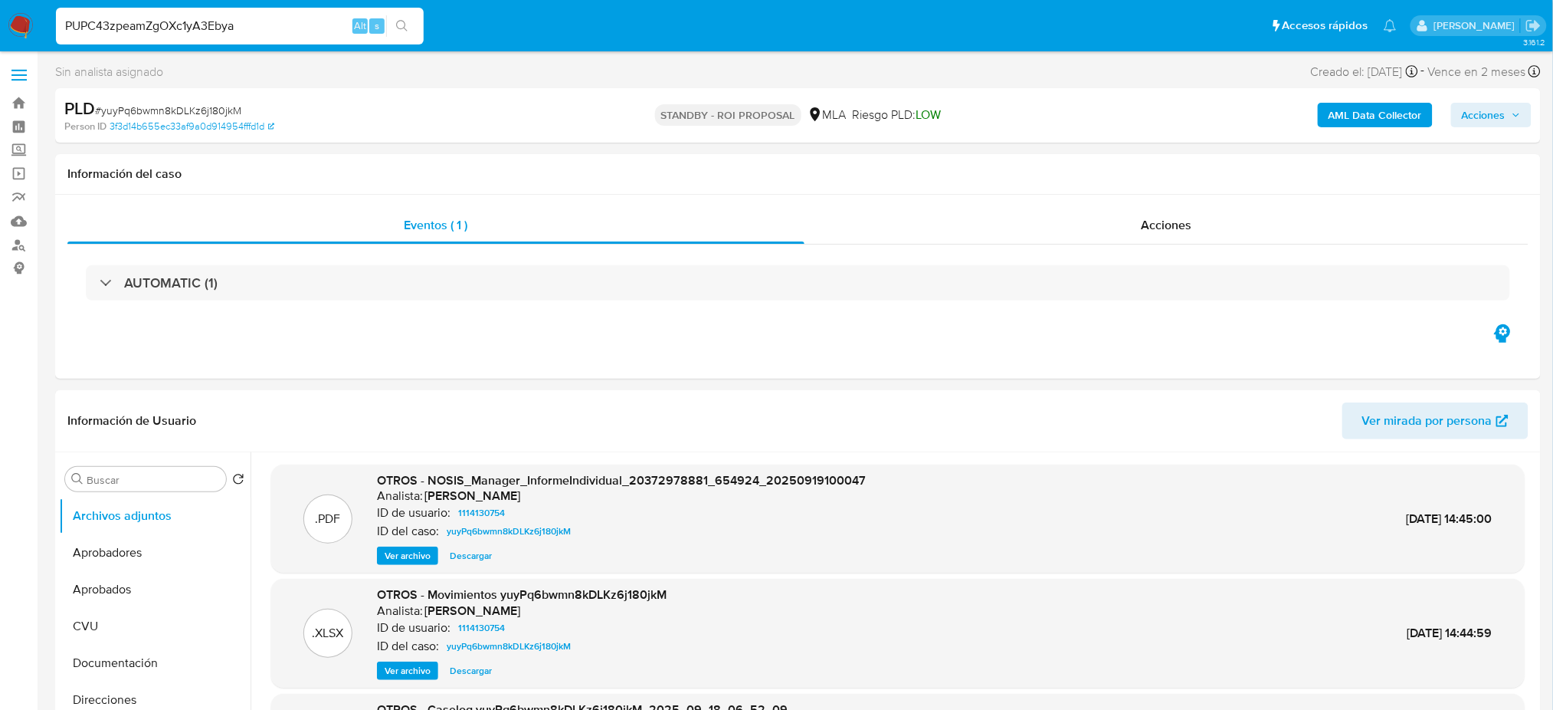
type input "PUPC43zpeamZgOXc1yA3Ebya"
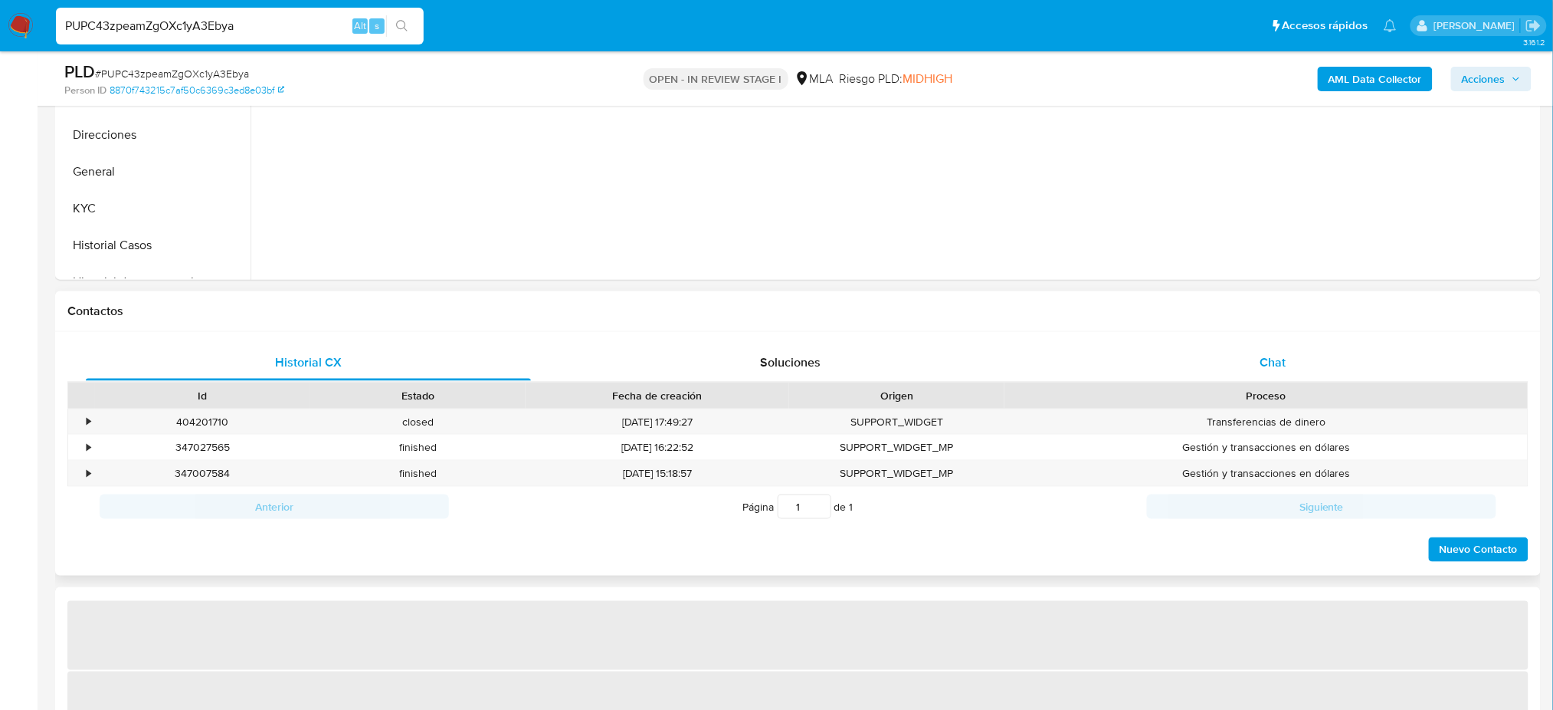
click at [1308, 362] on div "Chat" at bounding box center [1273, 362] width 445 height 37
select select "10"
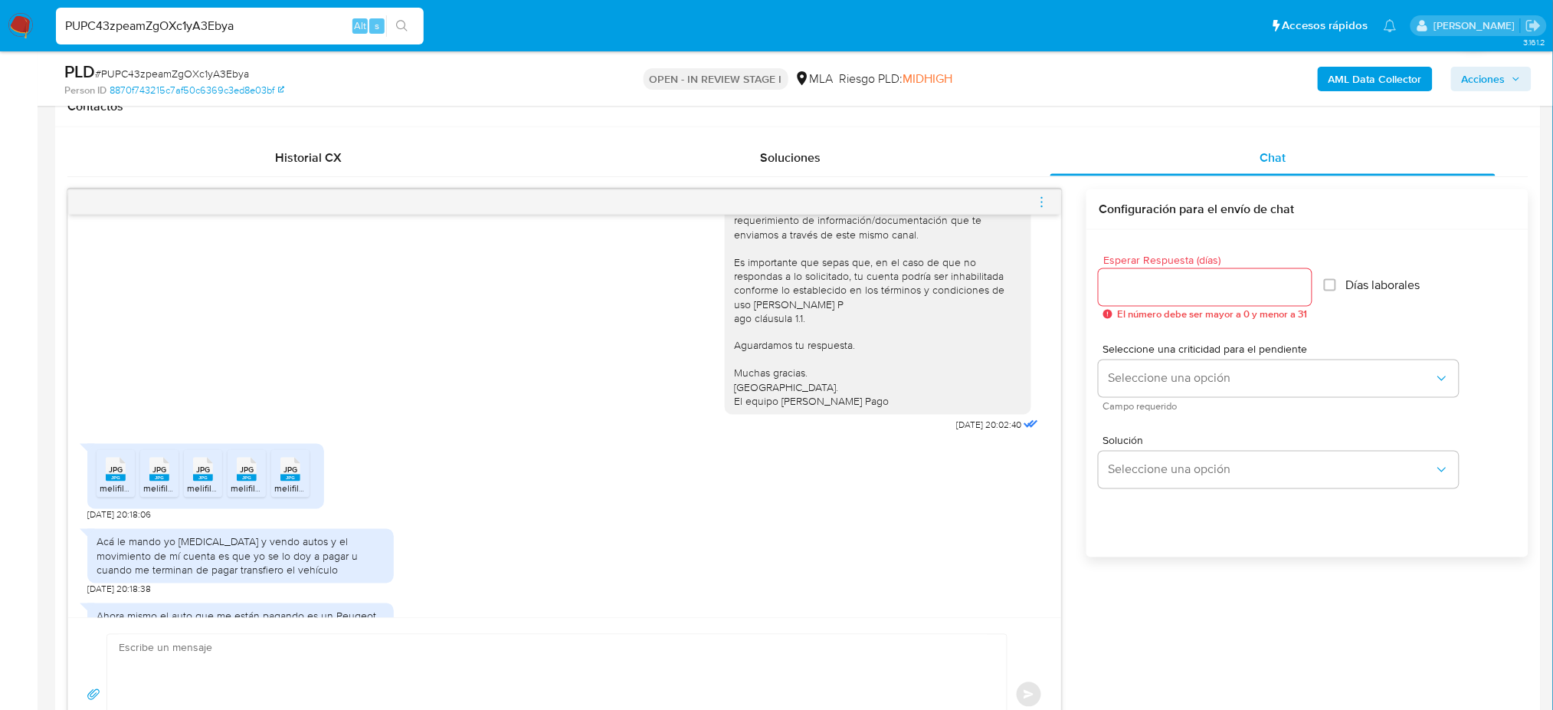
scroll to position [1036, 0]
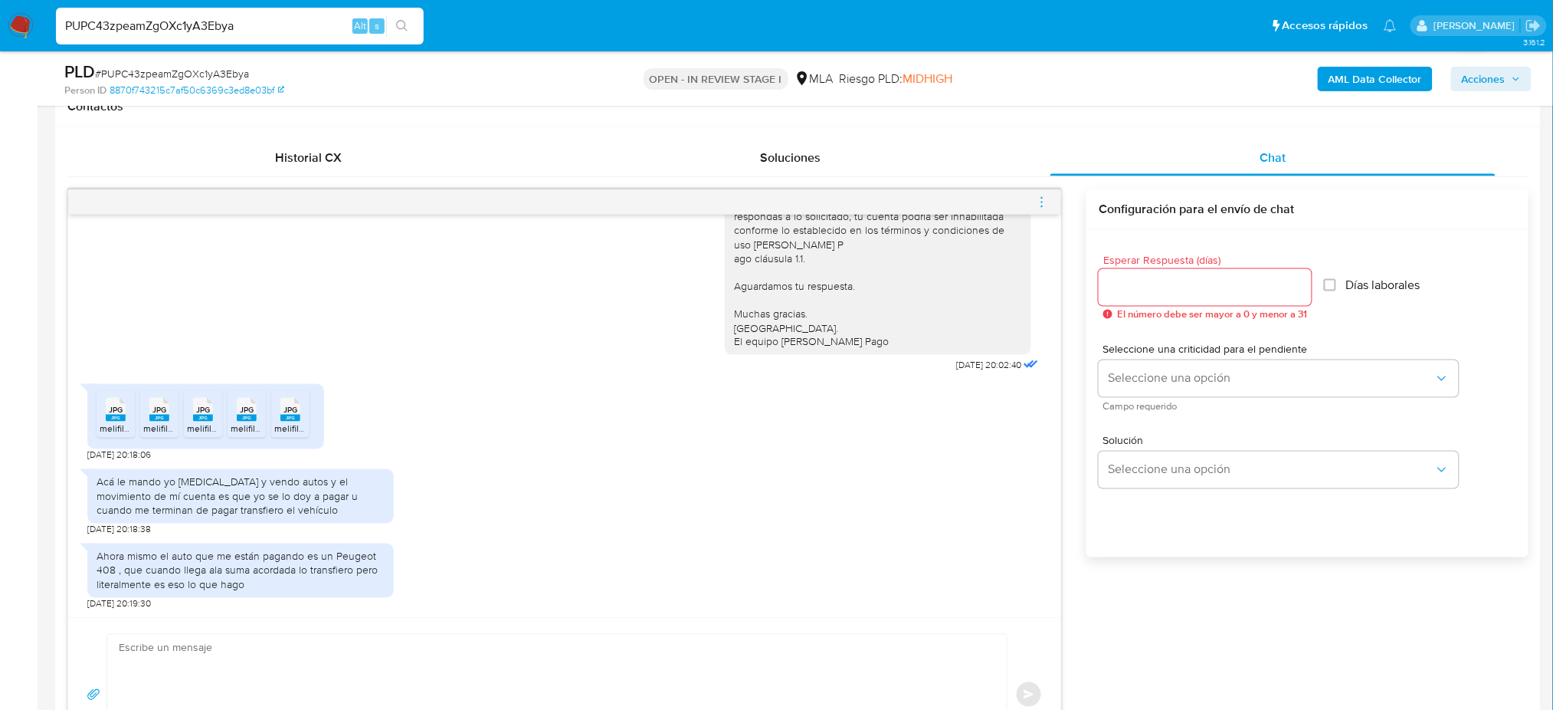
drag, startPoint x: 277, startPoint y: 22, endPoint x: 0, endPoint y: 20, distance: 276.7
click at [0, 20] on nav "Pausado Ver notificaciones PUPC43zpeamZgOXc1yA3Ebya Alt s Accesos rápidos Presi…" at bounding box center [776, 25] width 1553 height 51
paste input "acLGmBWO5NDSbbgWJaoeuJwA"
type input "acLGmBWO5NDSbbgWJaoeuJwA"
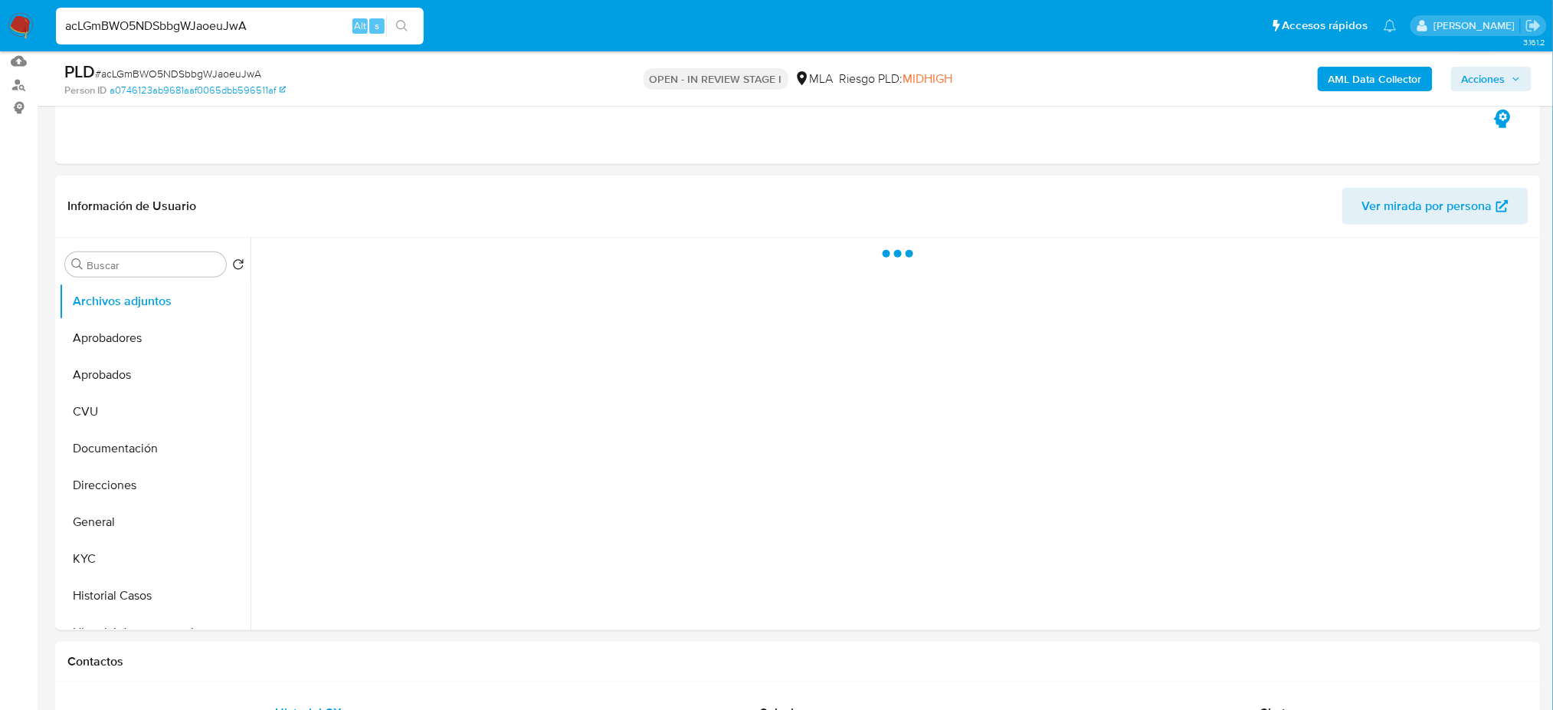
scroll to position [204, 0]
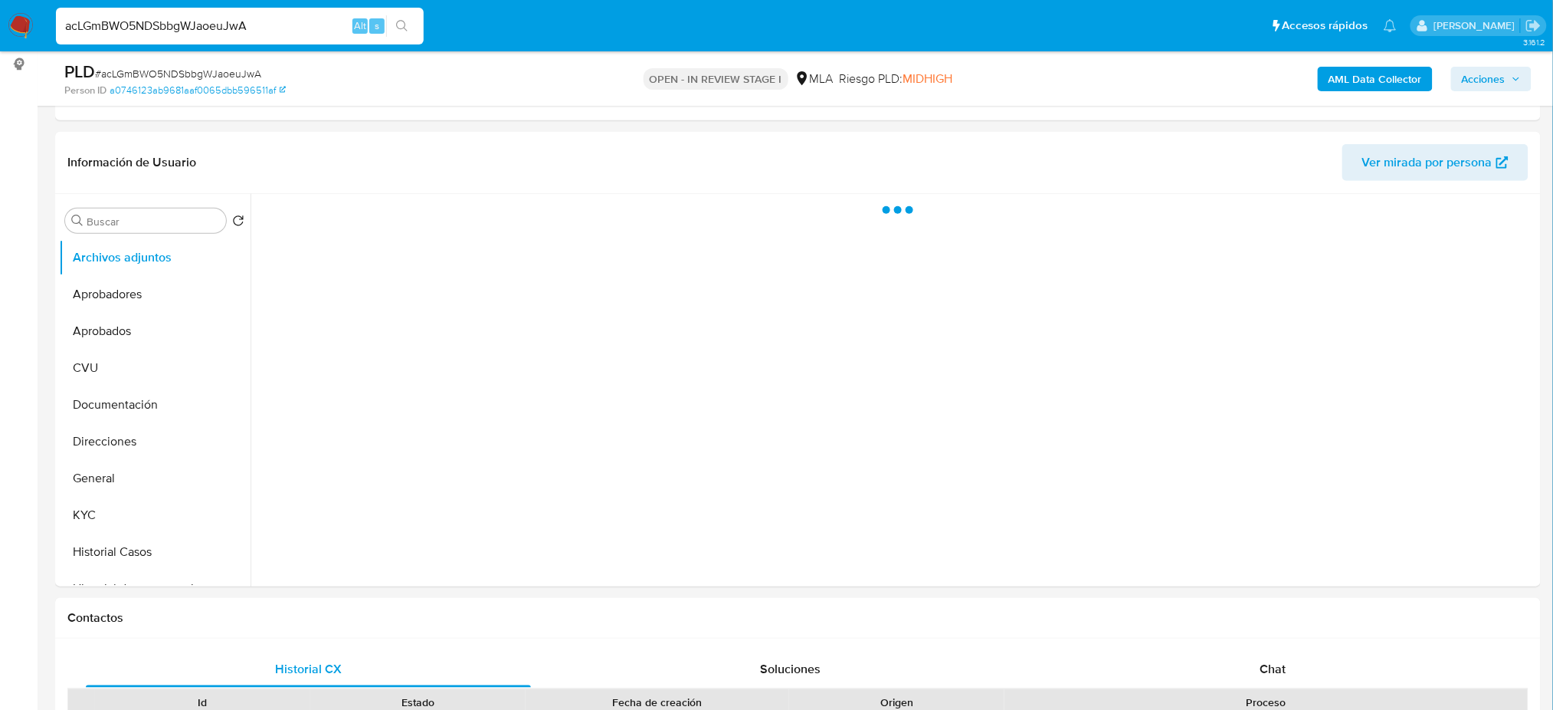
select select "10"
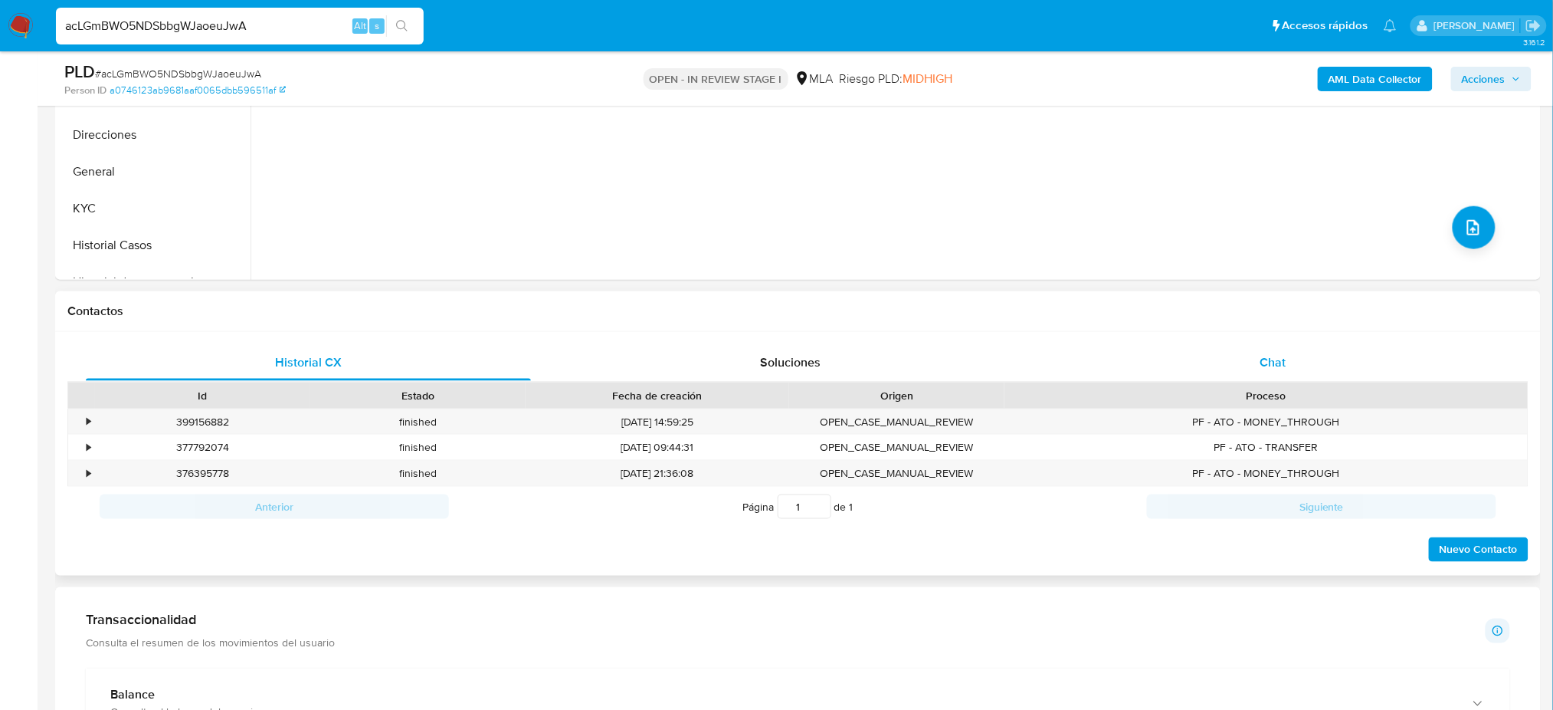
click at [1323, 356] on div "Chat" at bounding box center [1273, 362] width 445 height 37
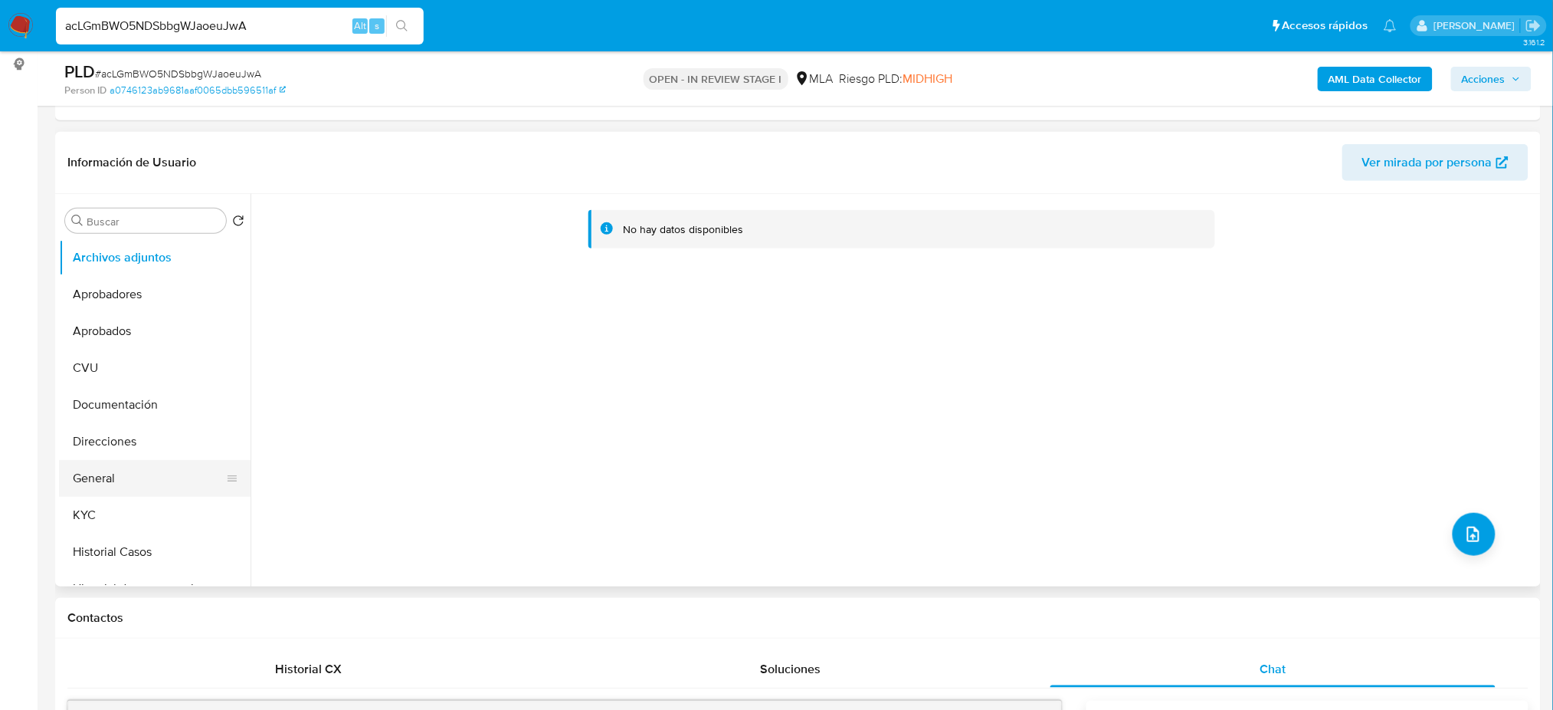
click at [128, 479] on button "General" at bounding box center [148, 478] width 179 height 37
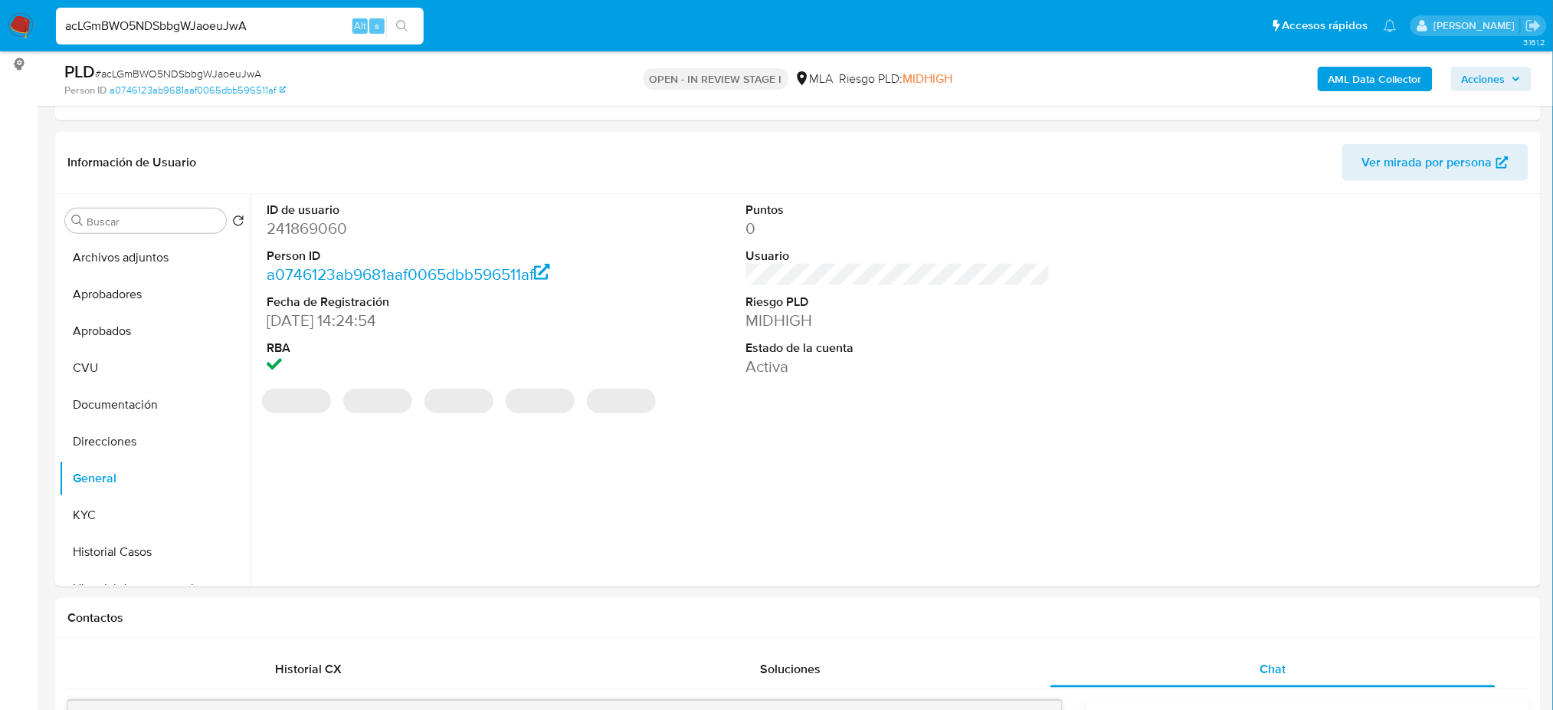
click at [296, 226] on dd "241869060" at bounding box center [419, 228] width 304 height 21
copy dd "241869060"
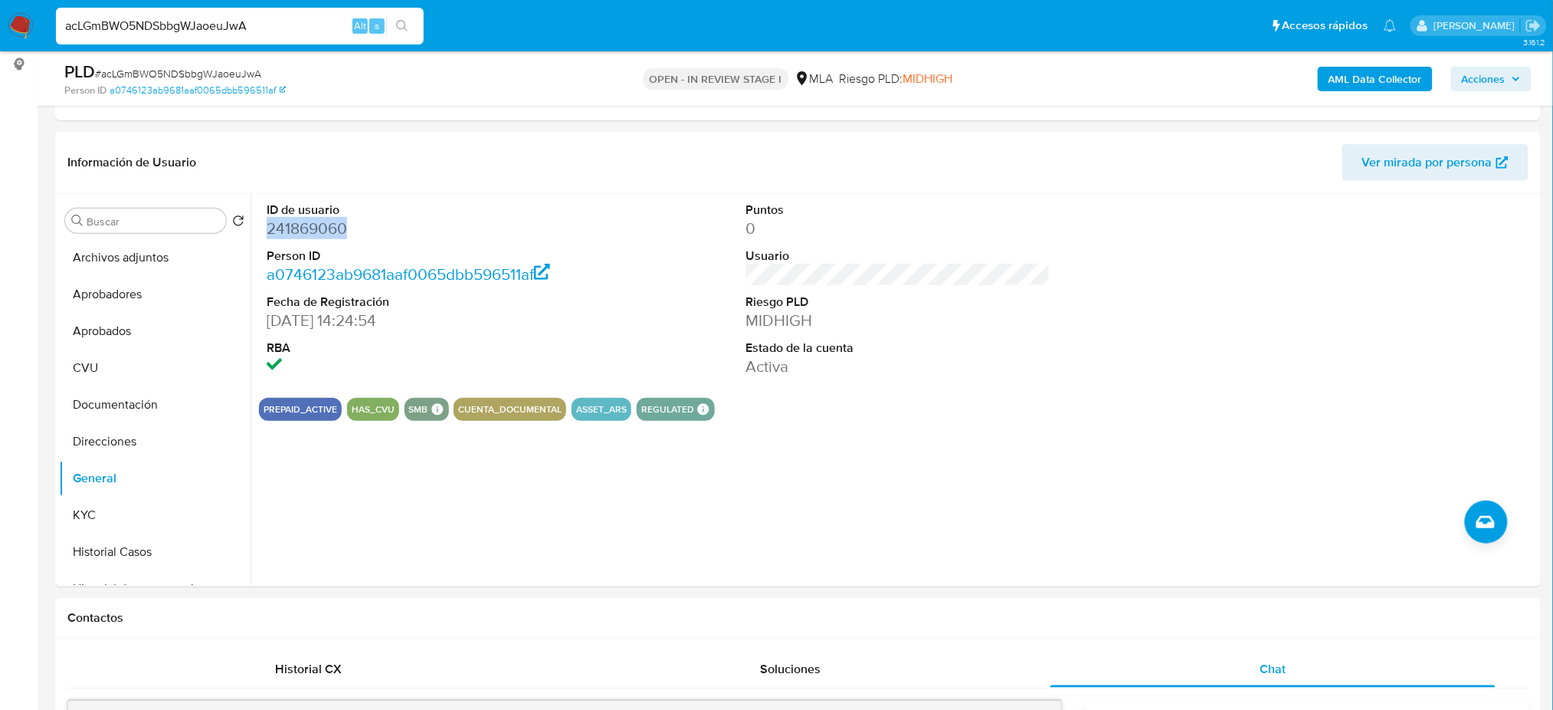
click at [1376, 68] on b "AML Data Collector" at bounding box center [1375, 79] width 93 height 25
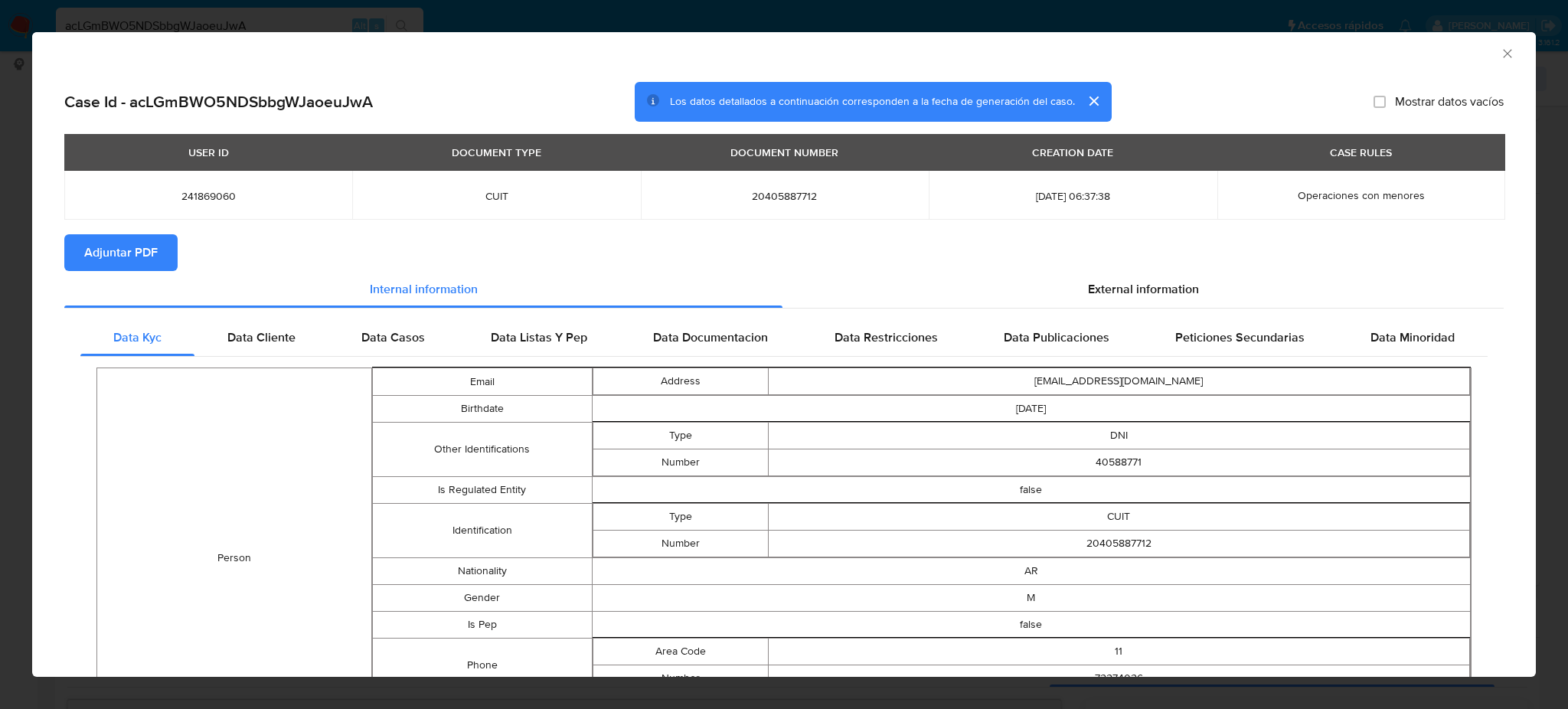
click at [118, 254] on span "Adjuntar PDF" at bounding box center [121, 253] width 74 height 34
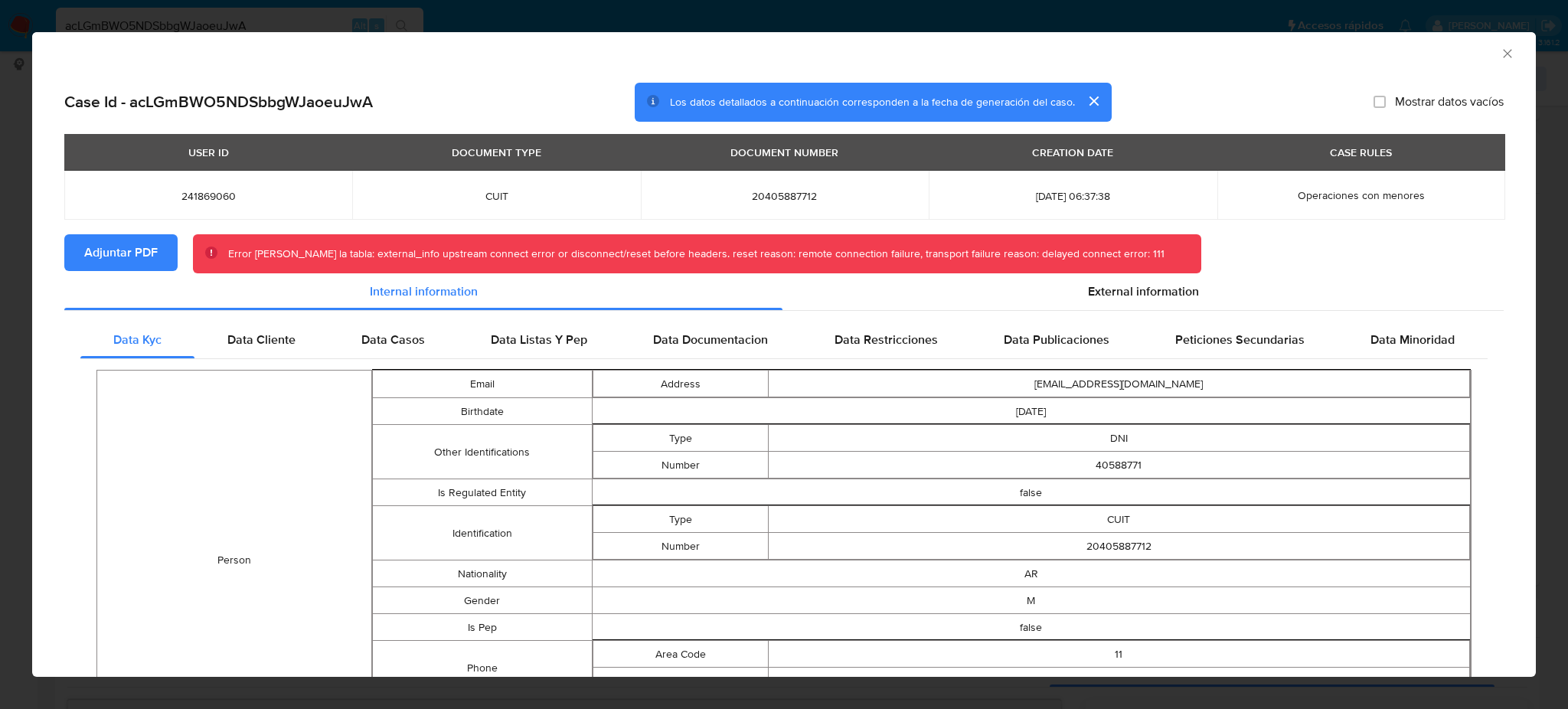
click at [1499, 57] on icon "Cerrar ventana" at bounding box center [1506, 53] width 15 height 15
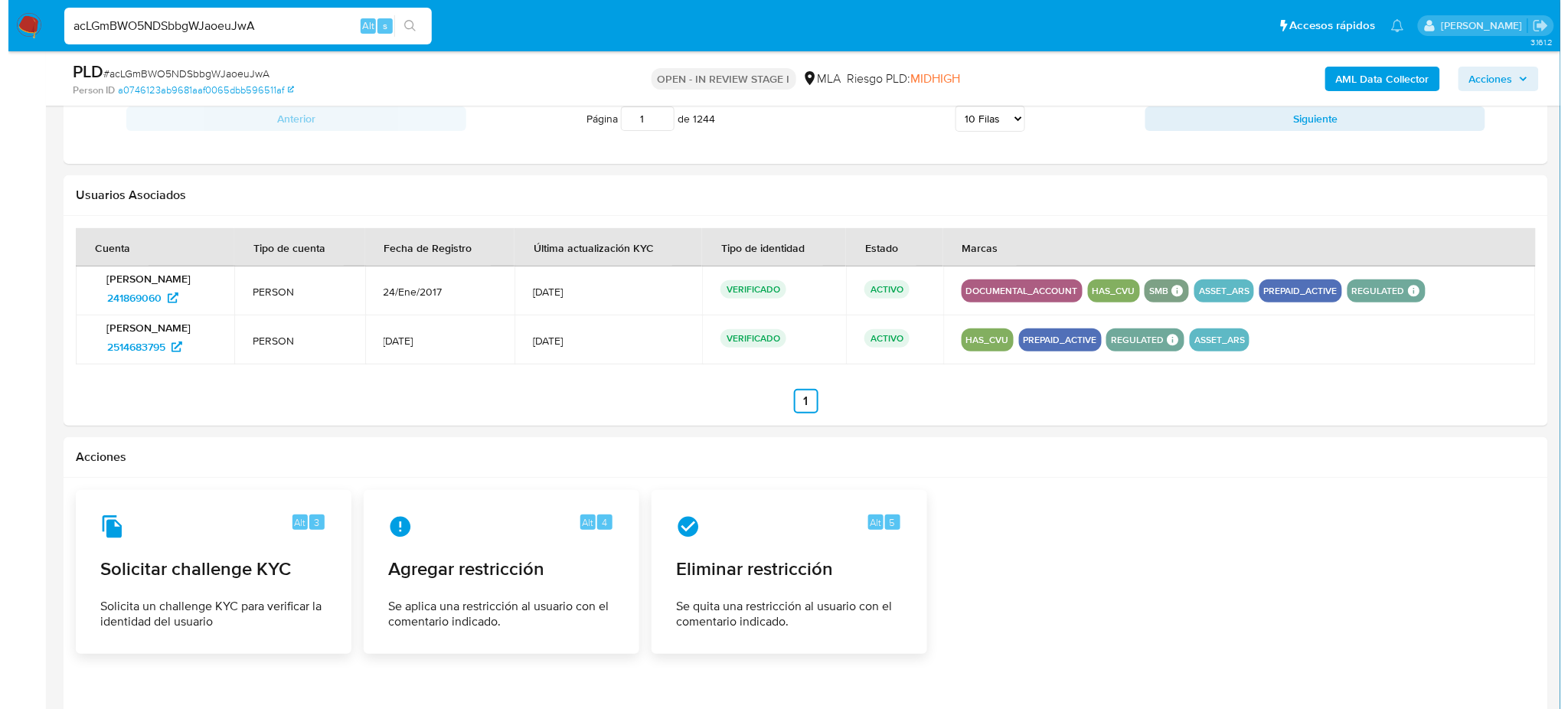
scroll to position [2245, 0]
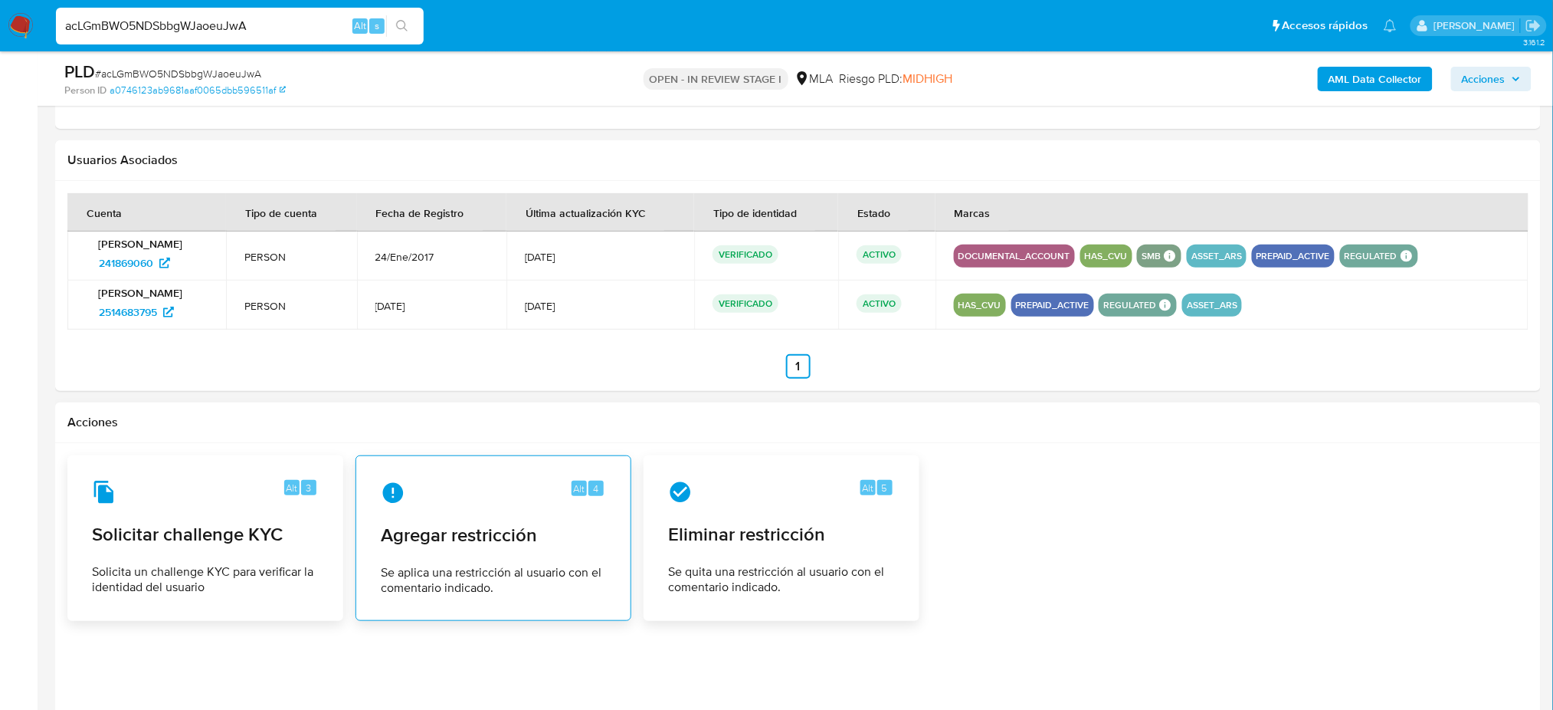
click at [471, 502] on div "Alt 4" at bounding box center [493, 493] width 225 height 25
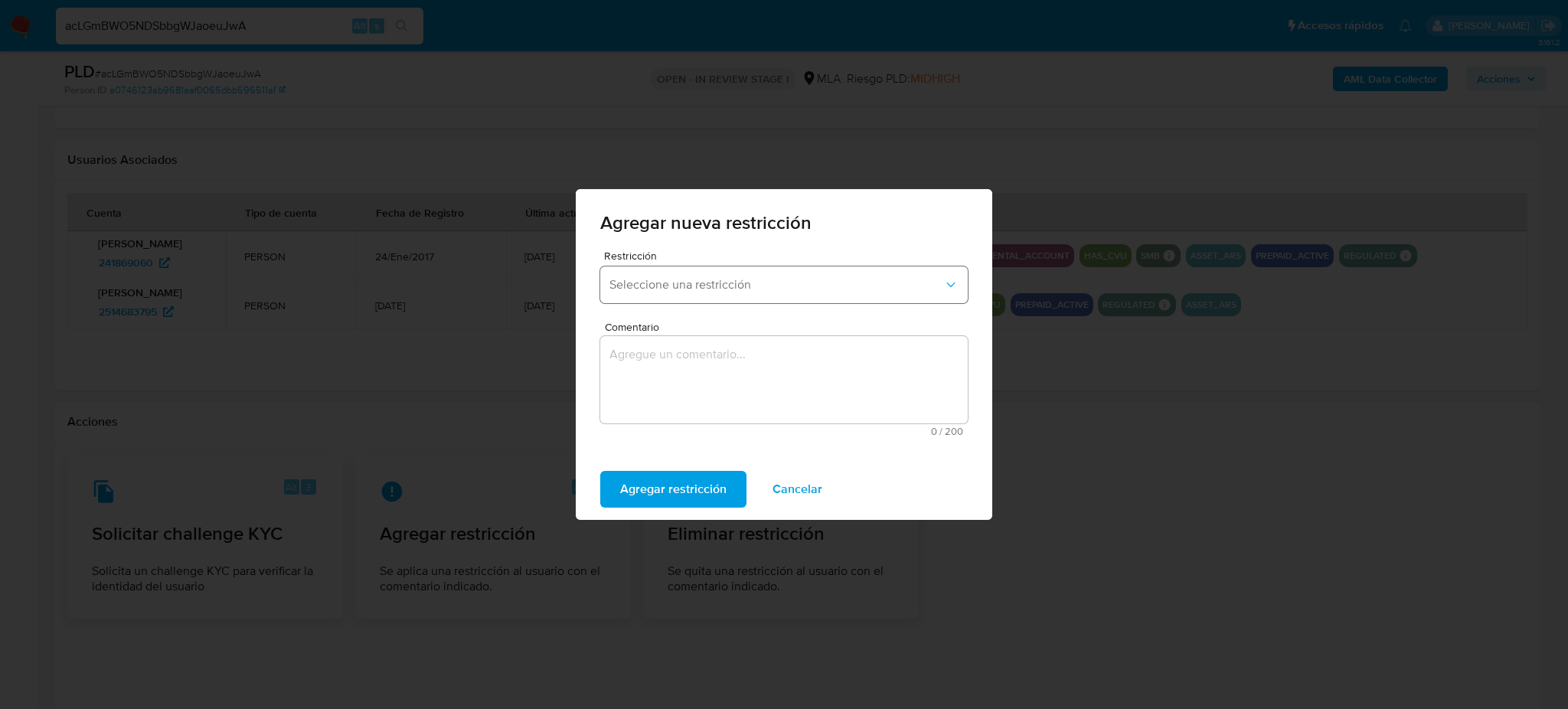
click at [710, 295] on button "Seleccione una restricción" at bounding box center [784, 285] width 368 height 37
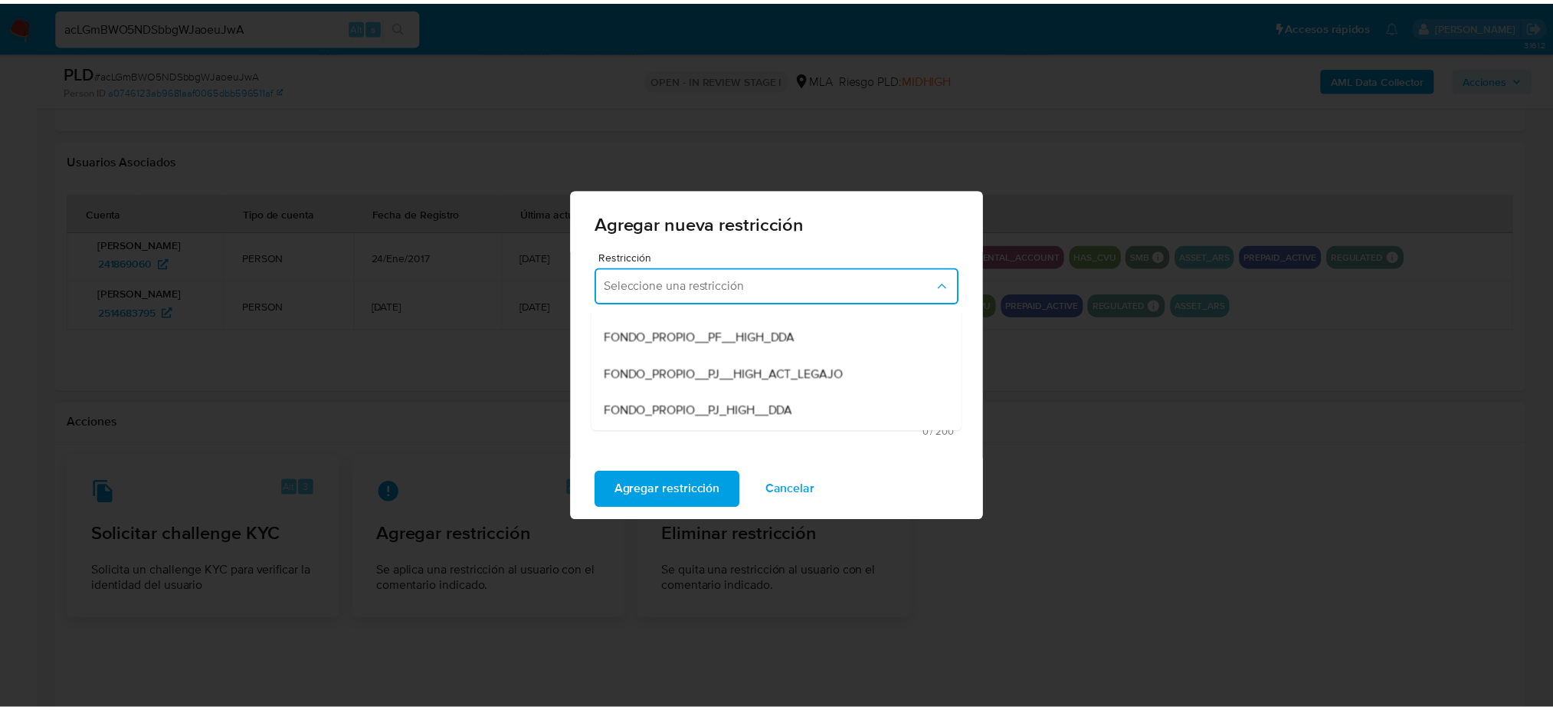
scroll to position [204, 0]
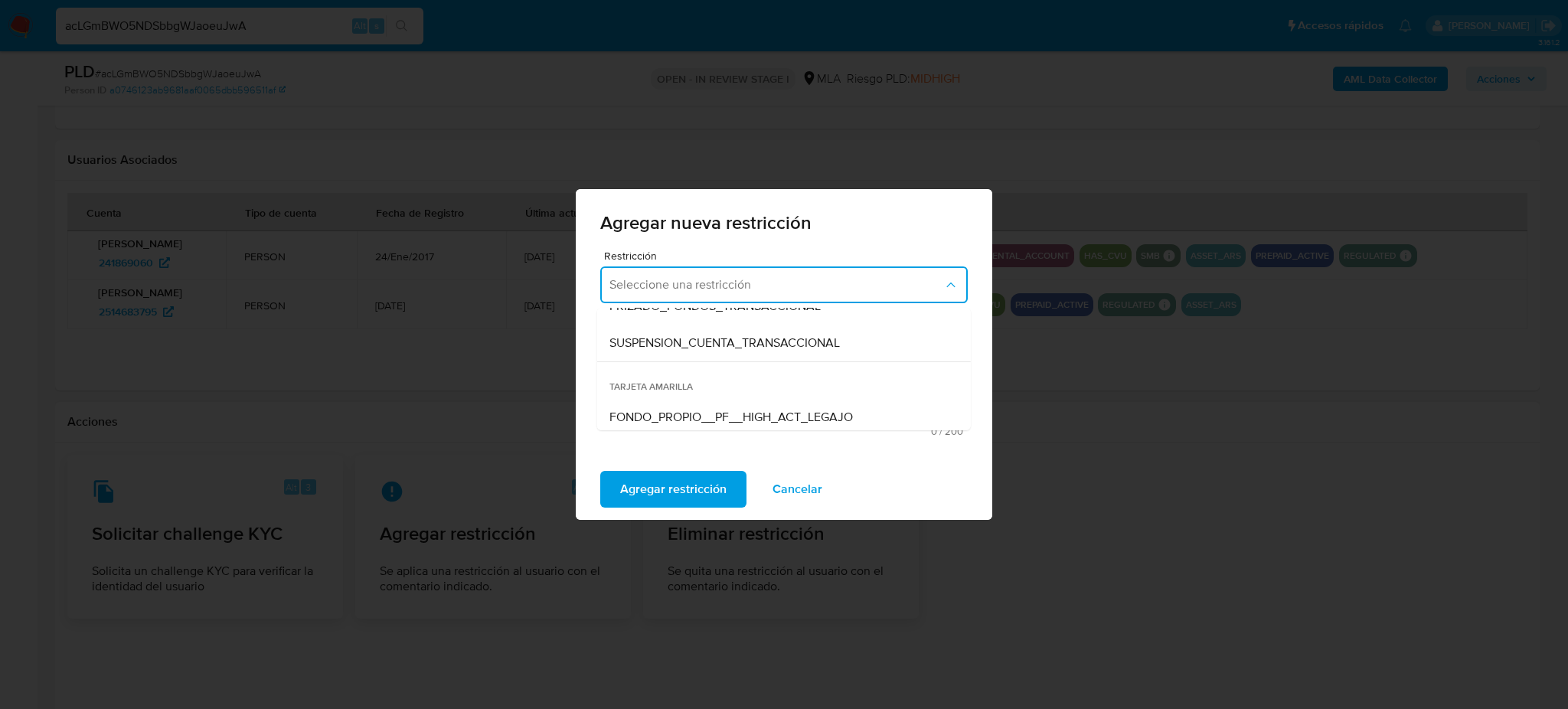
click at [726, 353] on div "SUSPENSION_CUENTA_TRANSACCIONAL" at bounding box center [779, 343] width 340 height 37
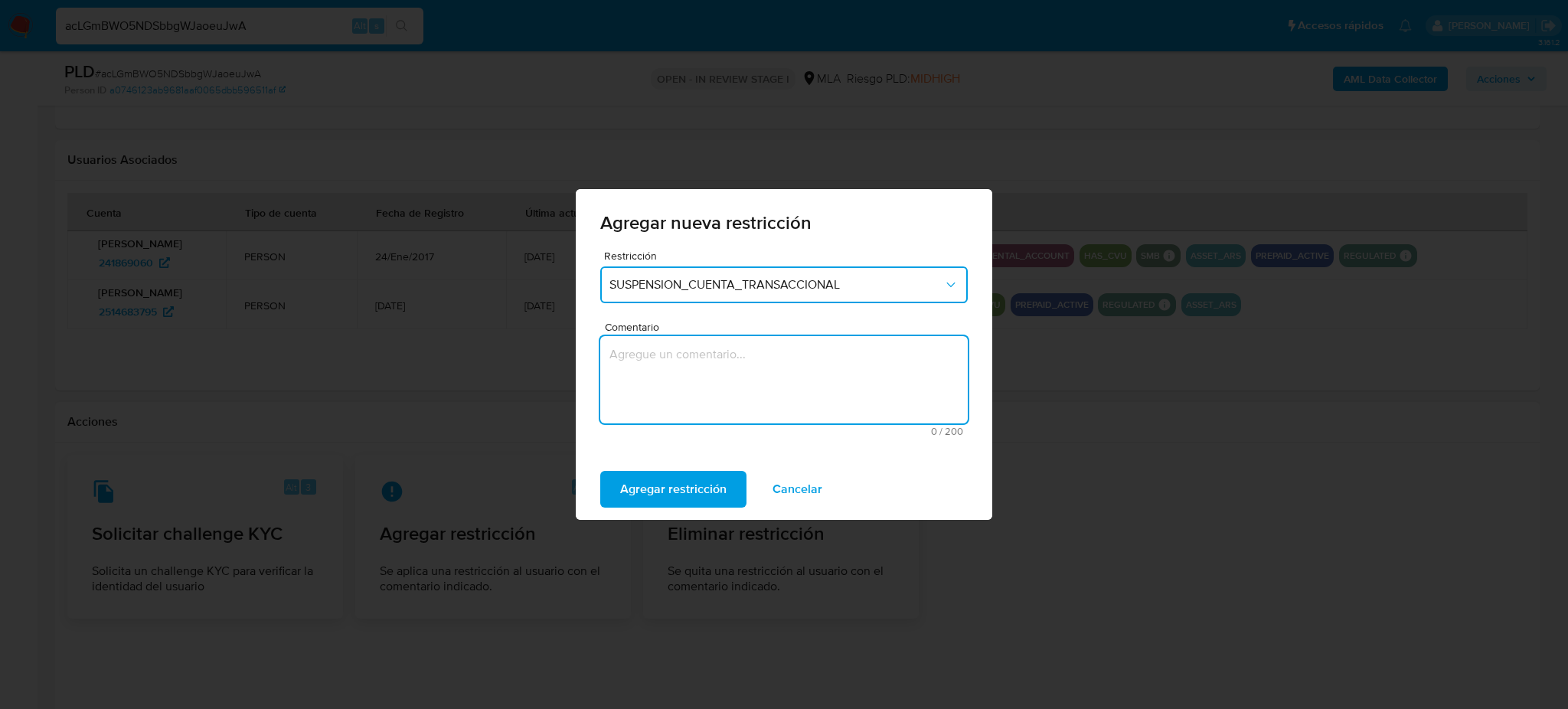
click at [729, 368] on textarea "Comentario" at bounding box center [784, 378] width 368 height 87
type textarea "AML"
click at [660, 484] on span "Agregar restricción" at bounding box center [673, 489] width 107 height 34
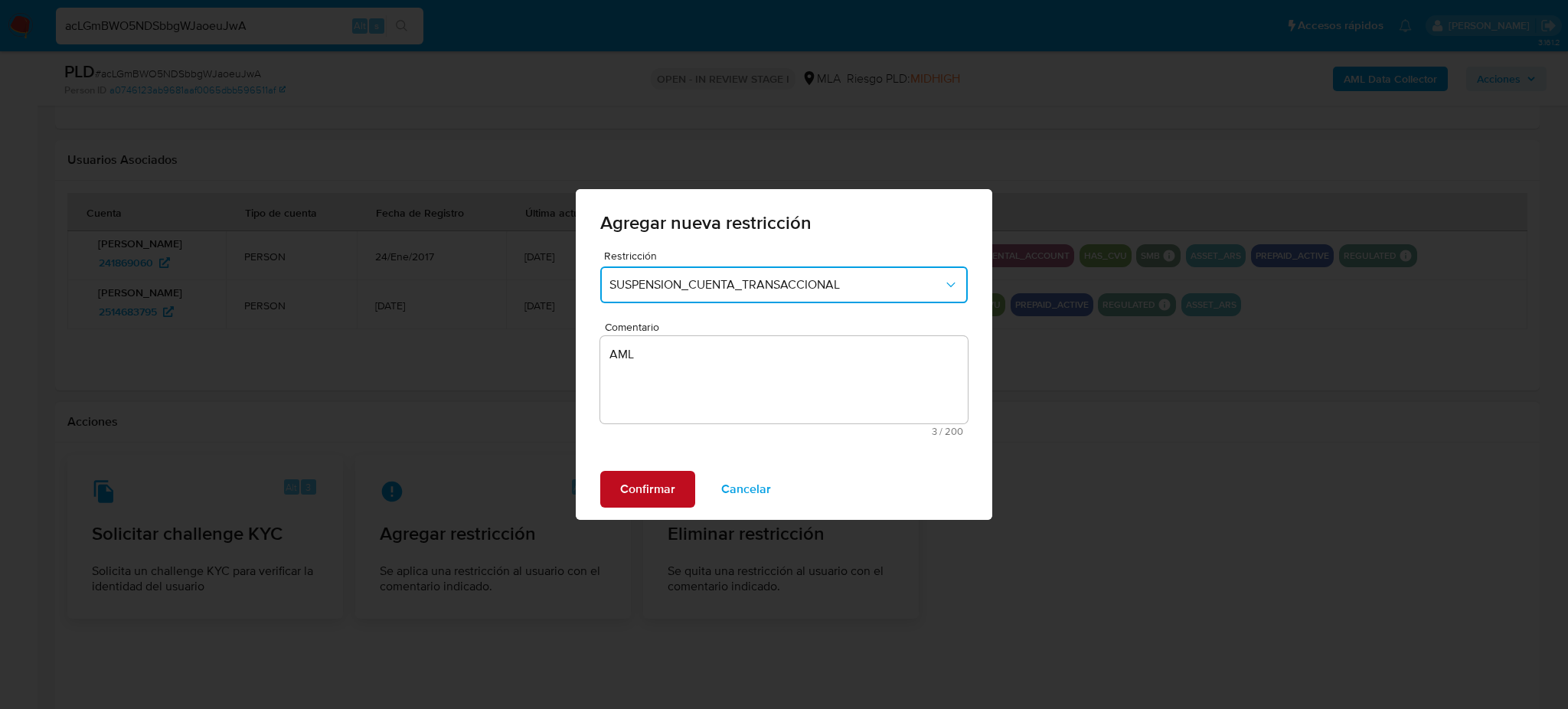
click at [632, 489] on span "Confirmar" at bounding box center [647, 489] width 55 height 34
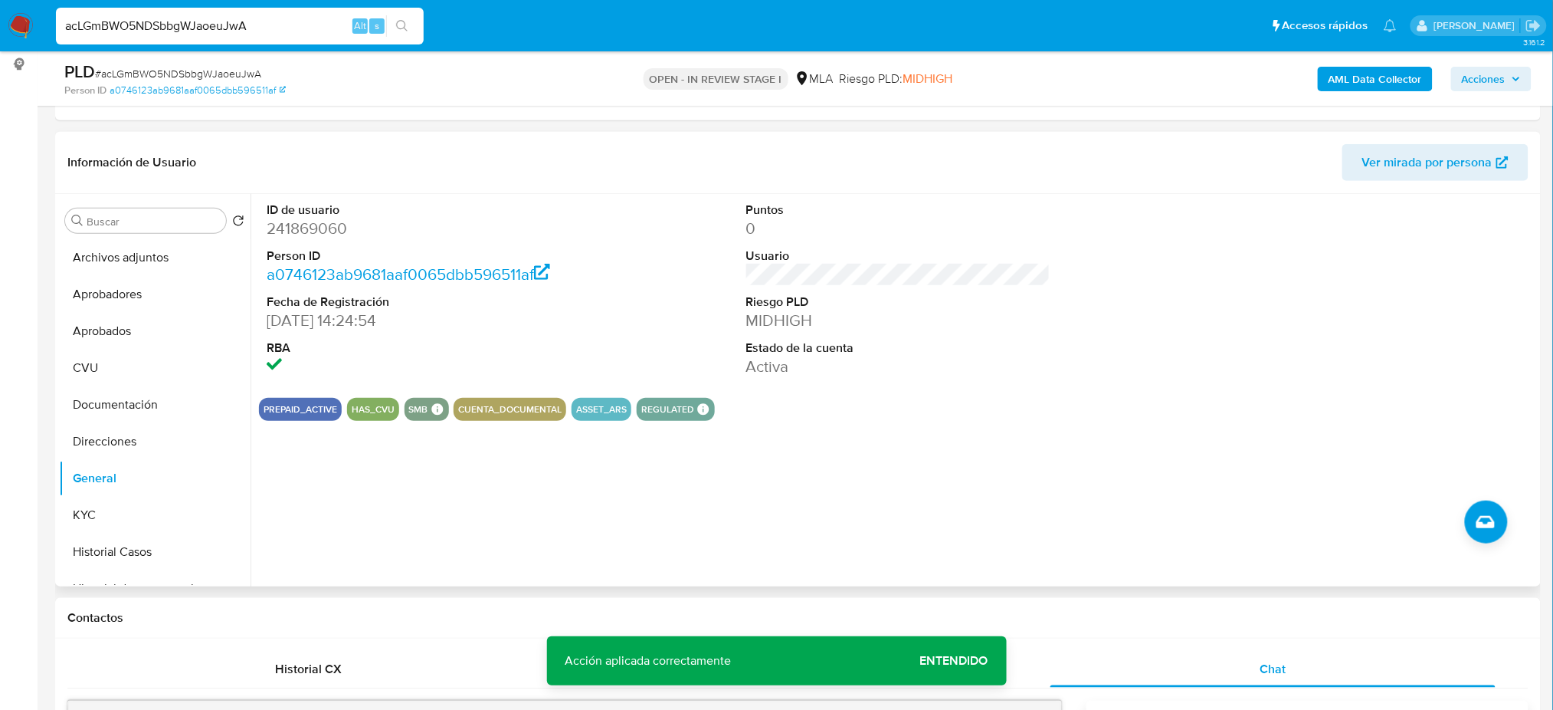
click at [308, 229] on dd "241869060" at bounding box center [419, 228] width 304 height 21
copy dd "241869060"
click at [123, 241] on button "Archivos adjuntos" at bounding box center [148, 257] width 179 height 37
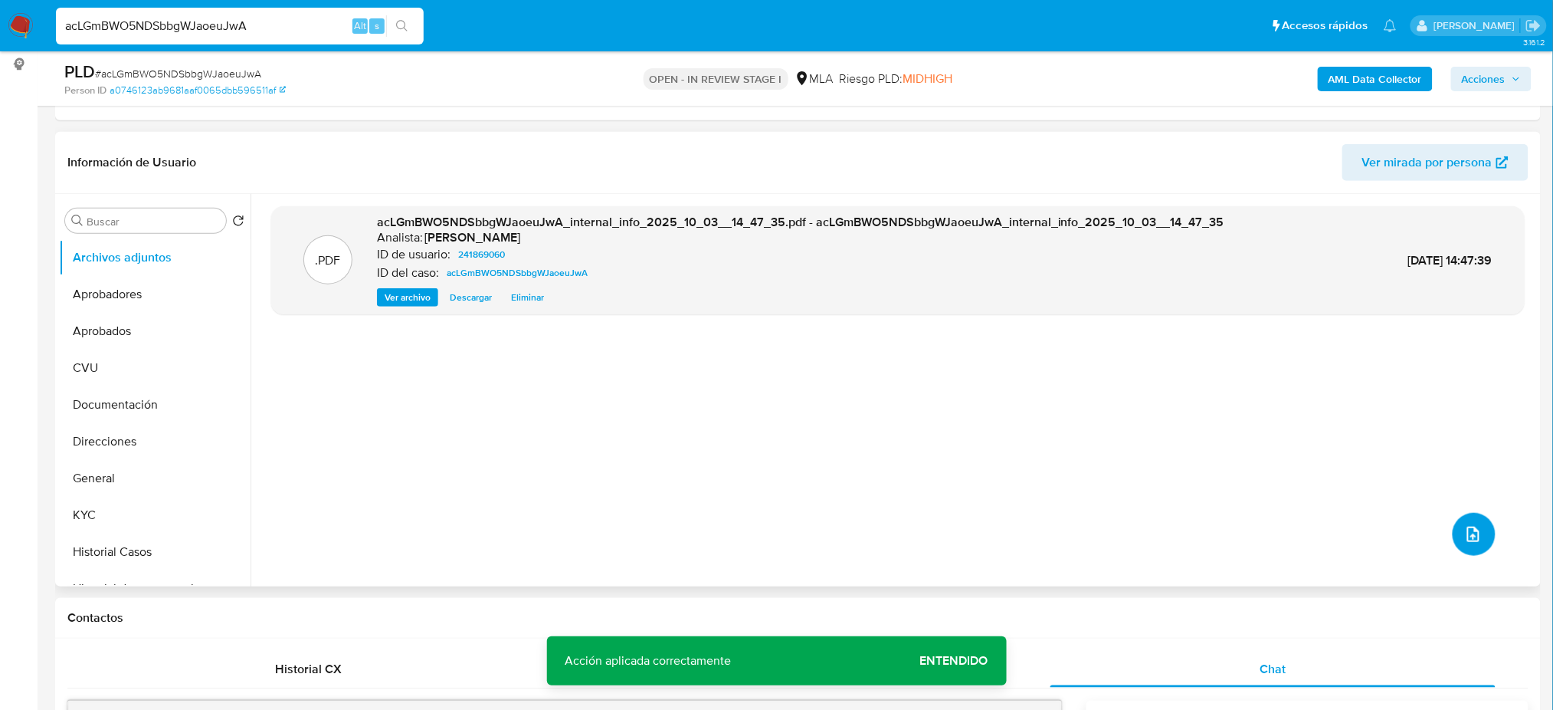
click at [1469, 528] on icon "upload-file" at bounding box center [1474, 534] width 18 height 18
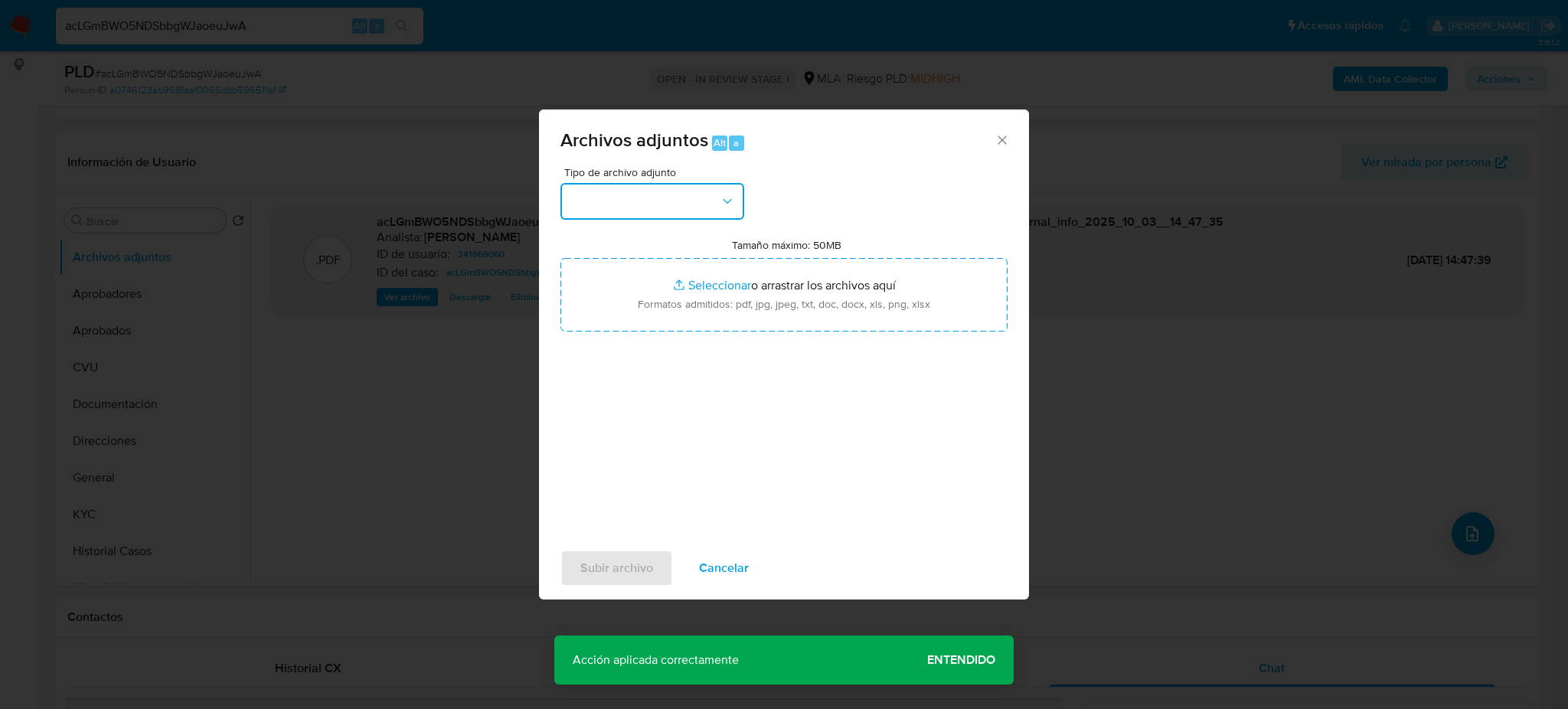
click at [668, 195] on button "button" at bounding box center [652, 201] width 184 height 37
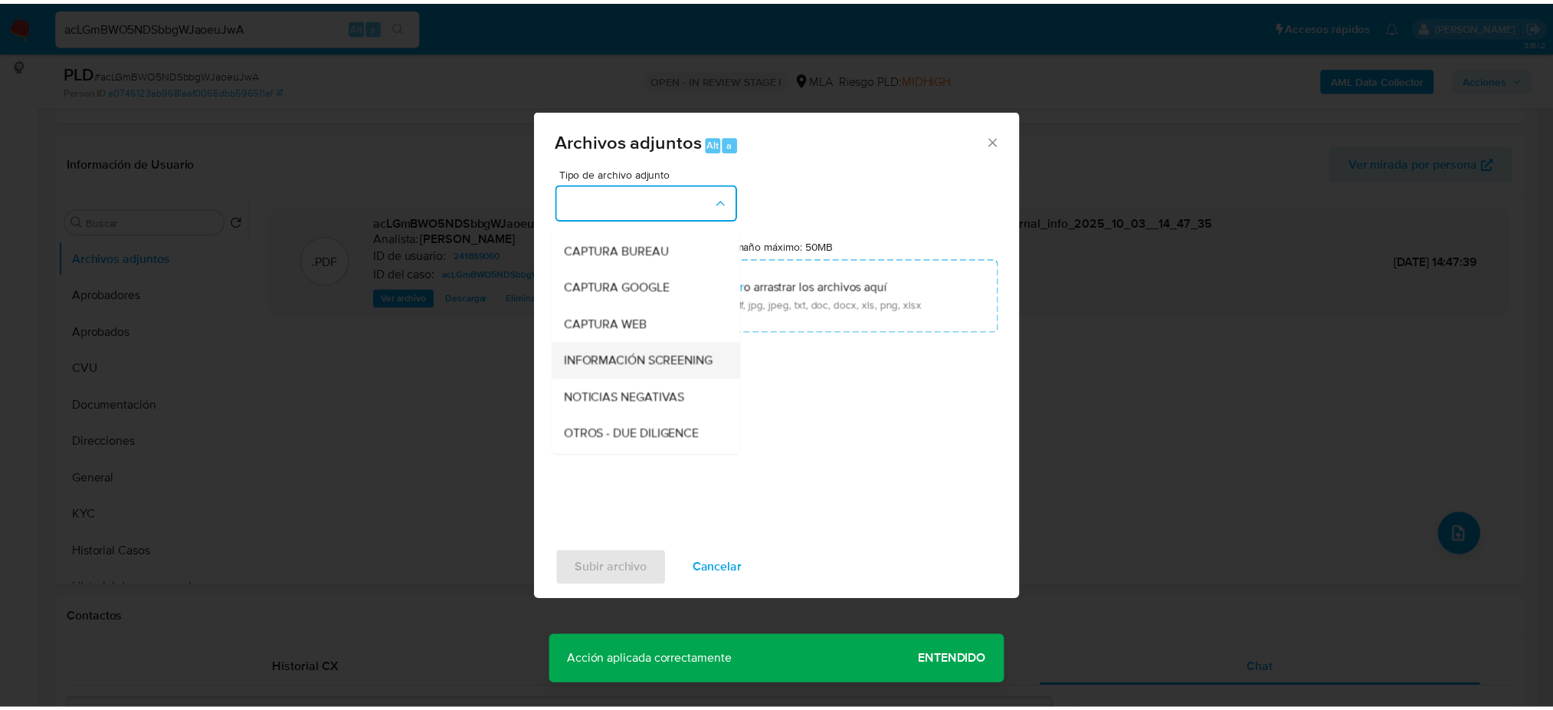
scroll to position [102, 0]
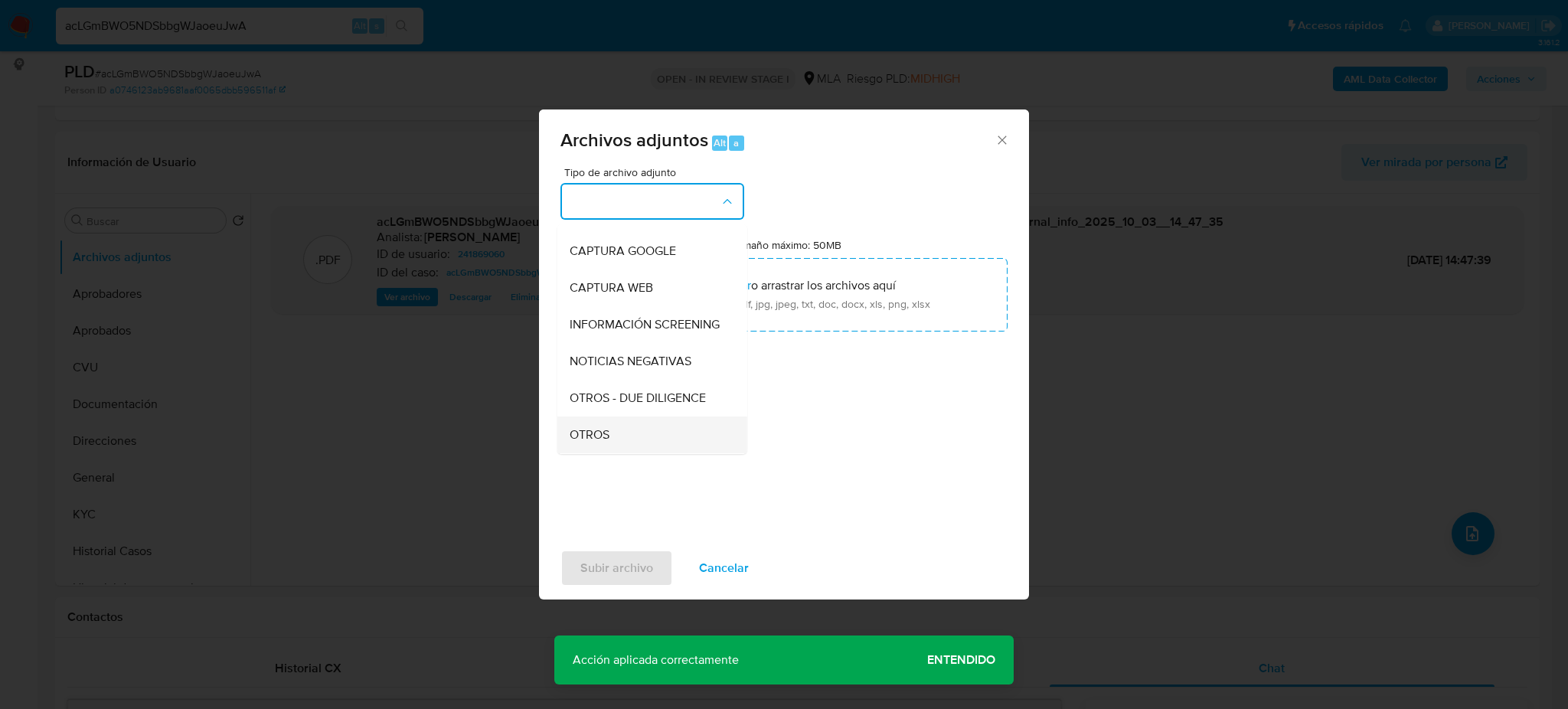
click at [626, 437] on div "OTROS" at bounding box center [647, 434] width 156 height 37
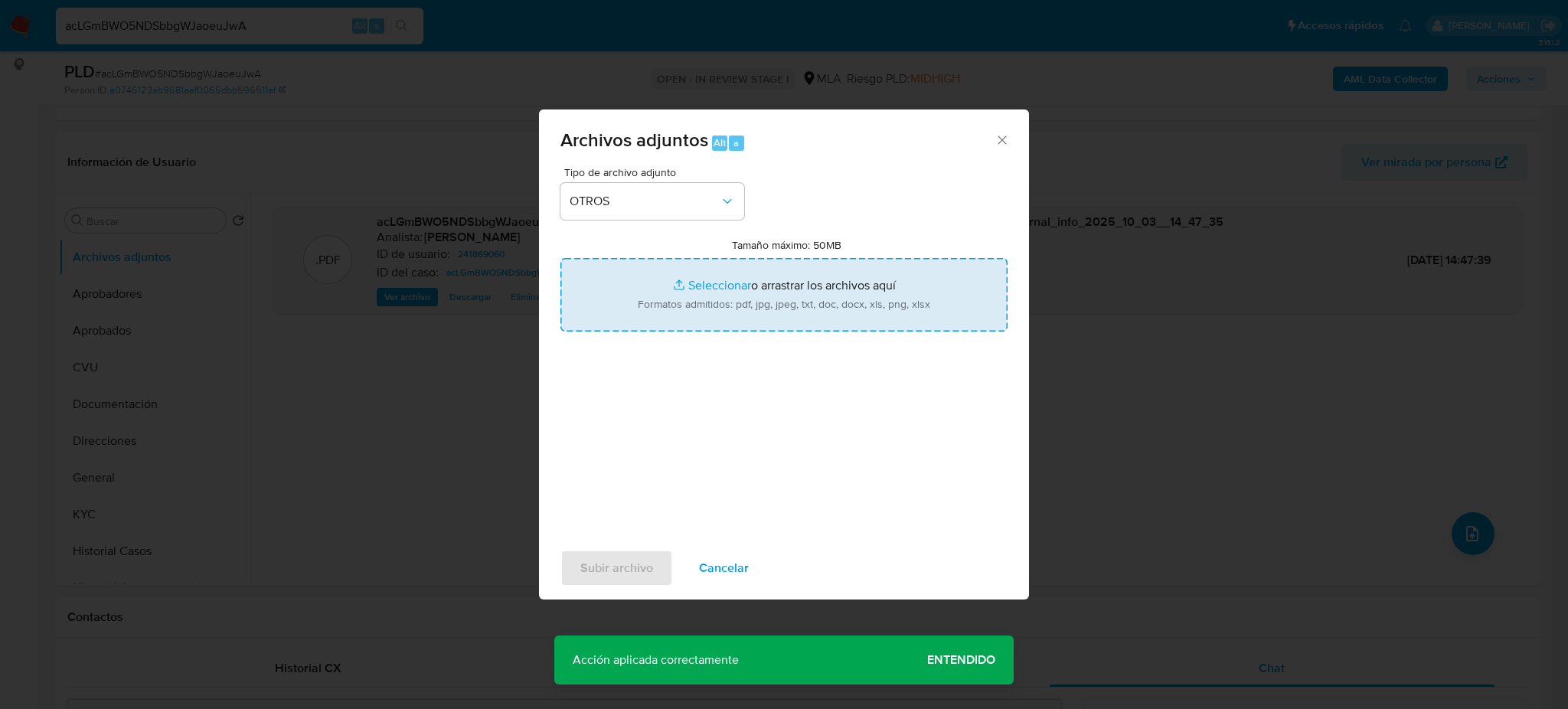
click at [731, 297] on input "Tamaño máximo: 50MB Seleccionar archivos" at bounding box center [784, 295] width 447 height 74
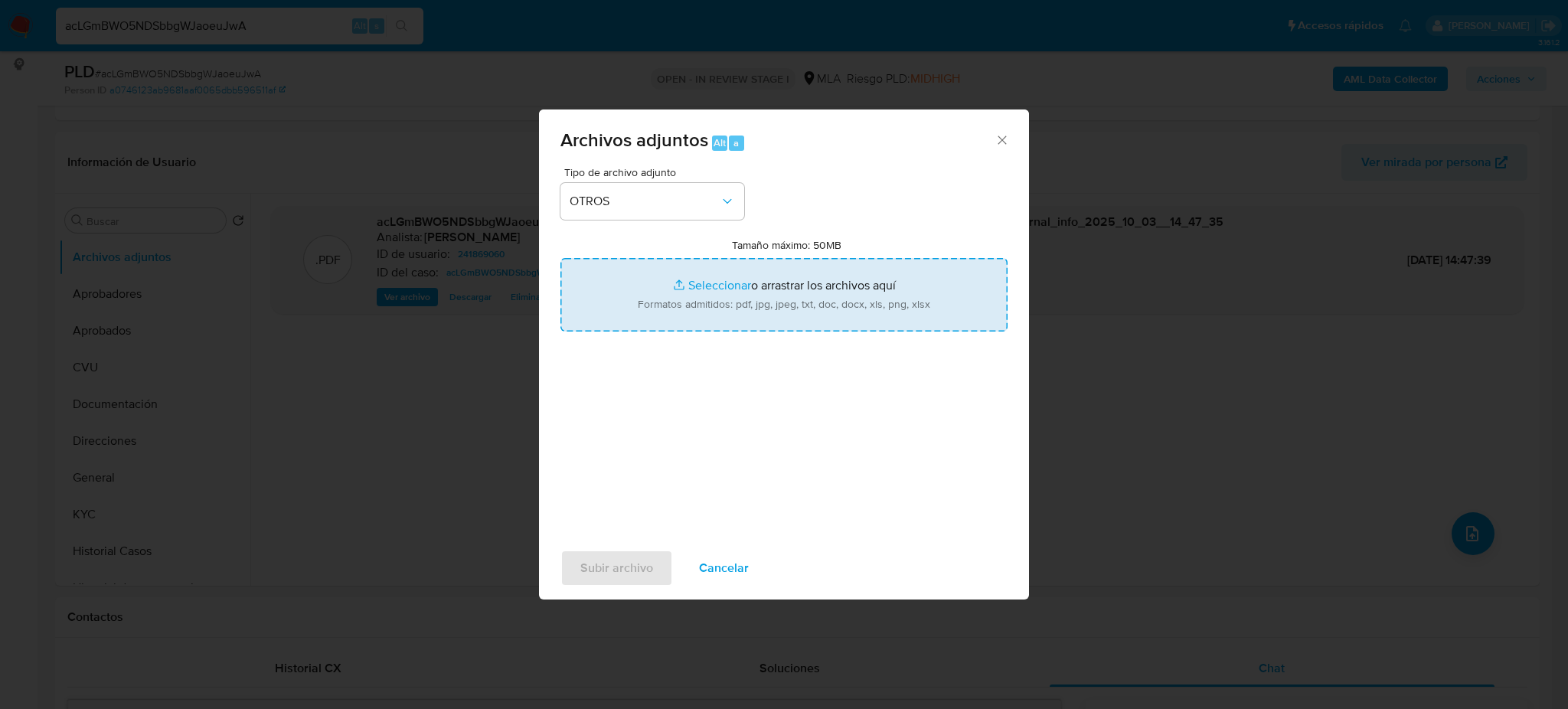
type input "C:\fakepath\Caselog acLGmBWO5NDSbbgWJaoeuJwA_2025_09_17_20_12_50.docx"
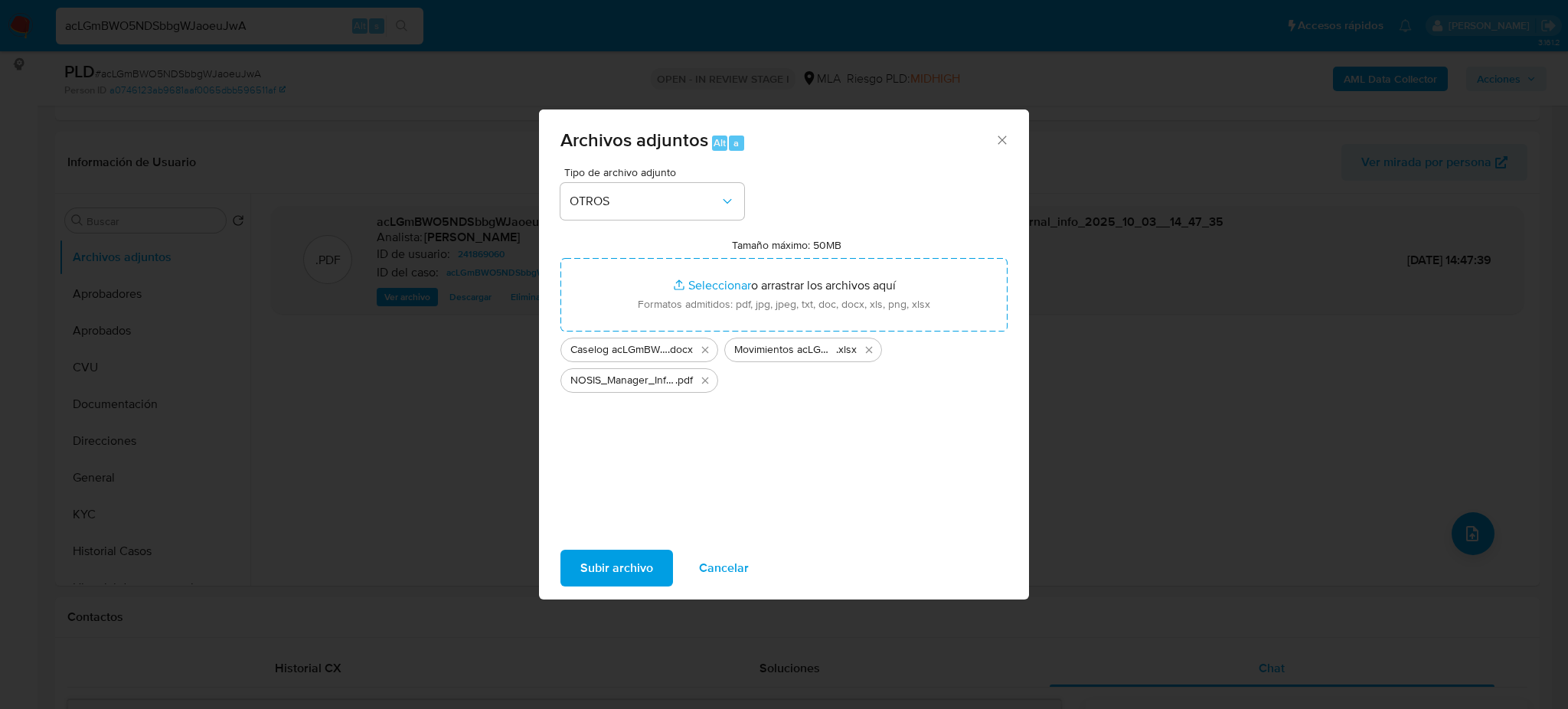
click at [608, 563] on span "Subir archivo" at bounding box center [616, 568] width 73 height 34
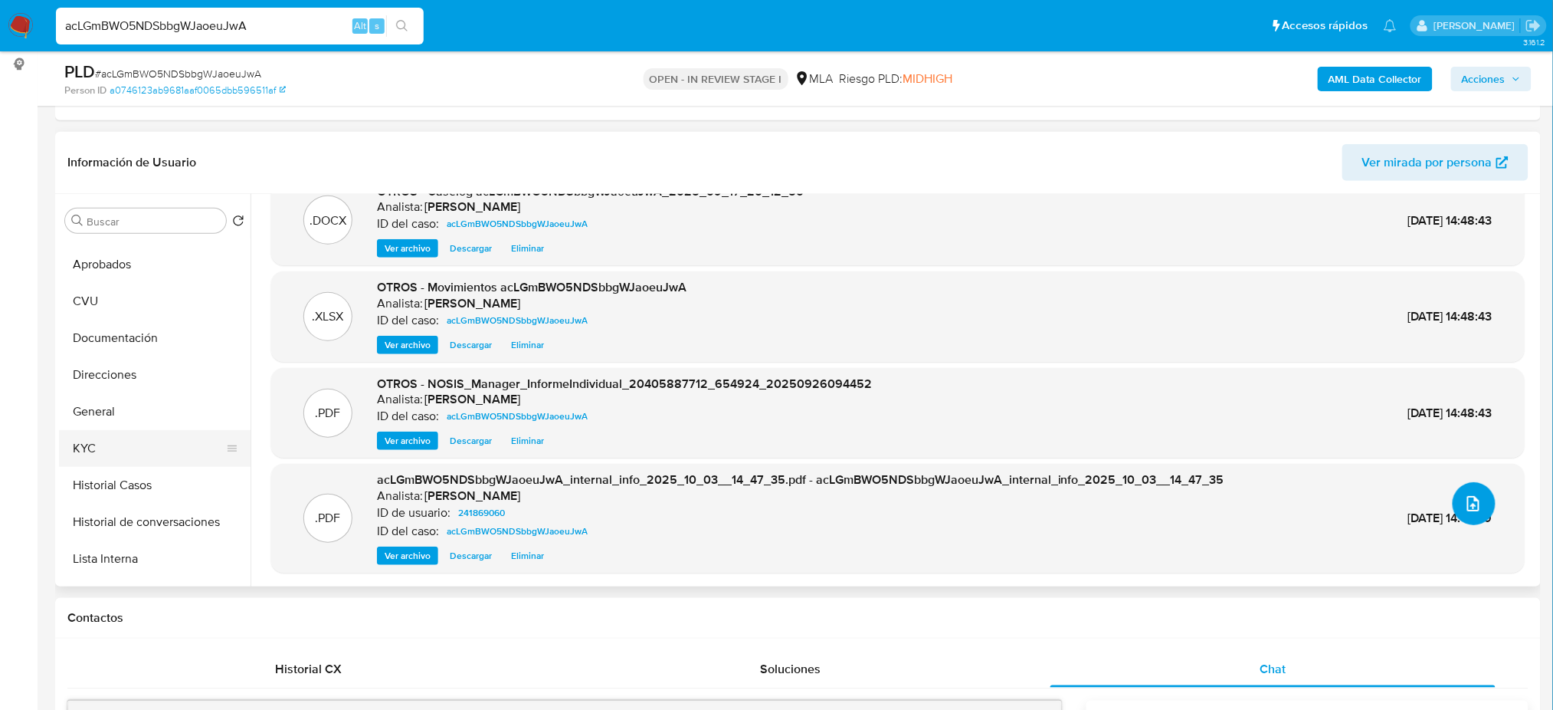
scroll to position [204, 0]
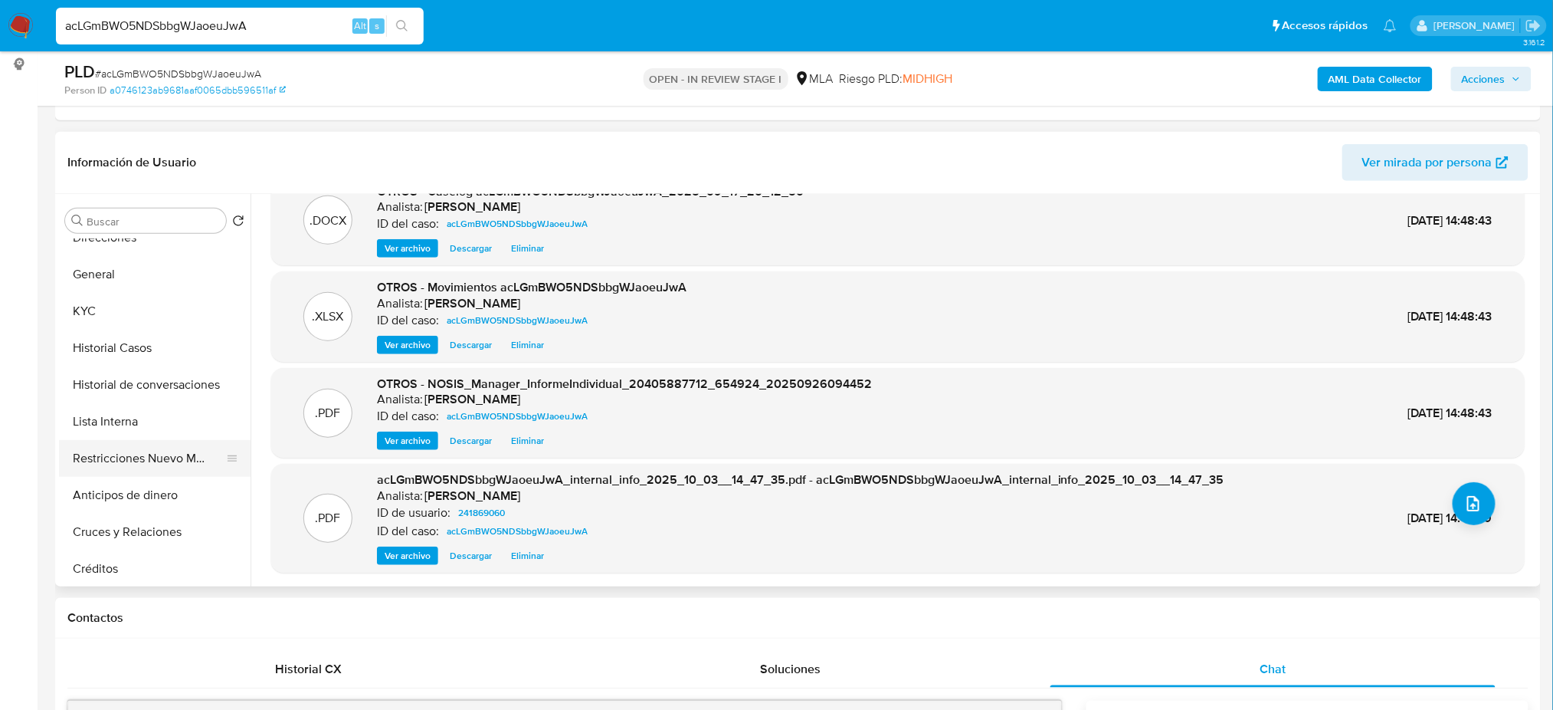
click at [139, 451] on button "Restricciones Nuevo Mundo" at bounding box center [148, 458] width 179 height 37
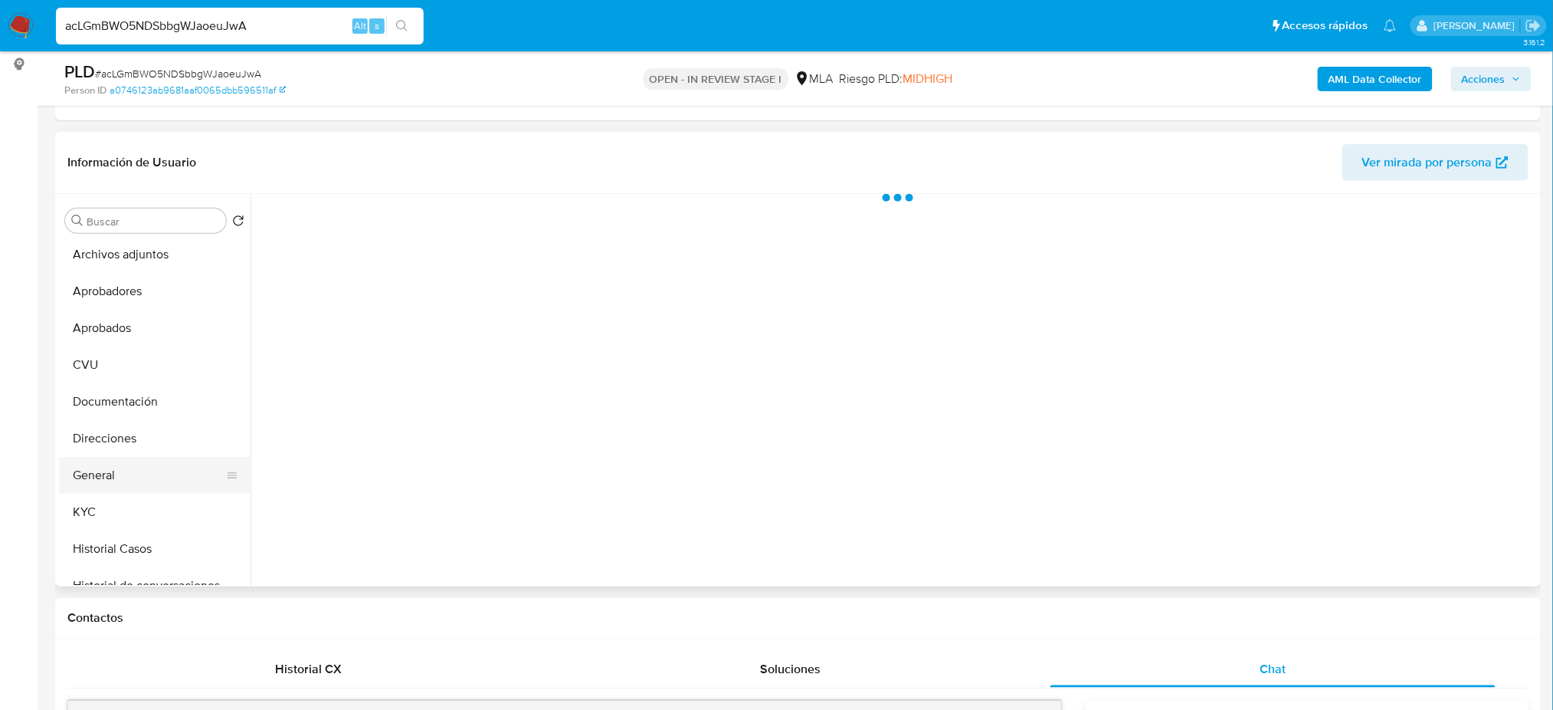
scroll to position [0, 0]
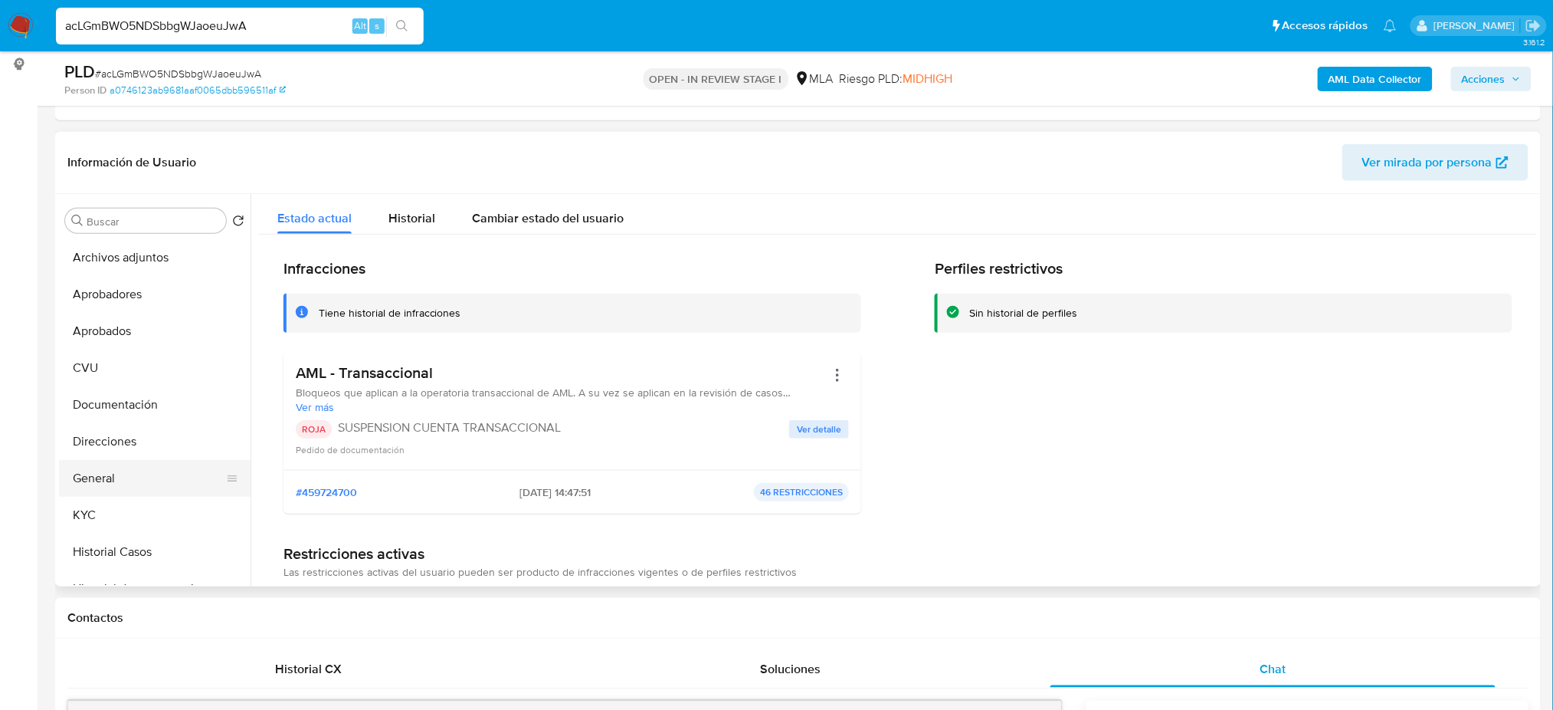
click at [146, 470] on button "General" at bounding box center [148, 478] width 179 height 37
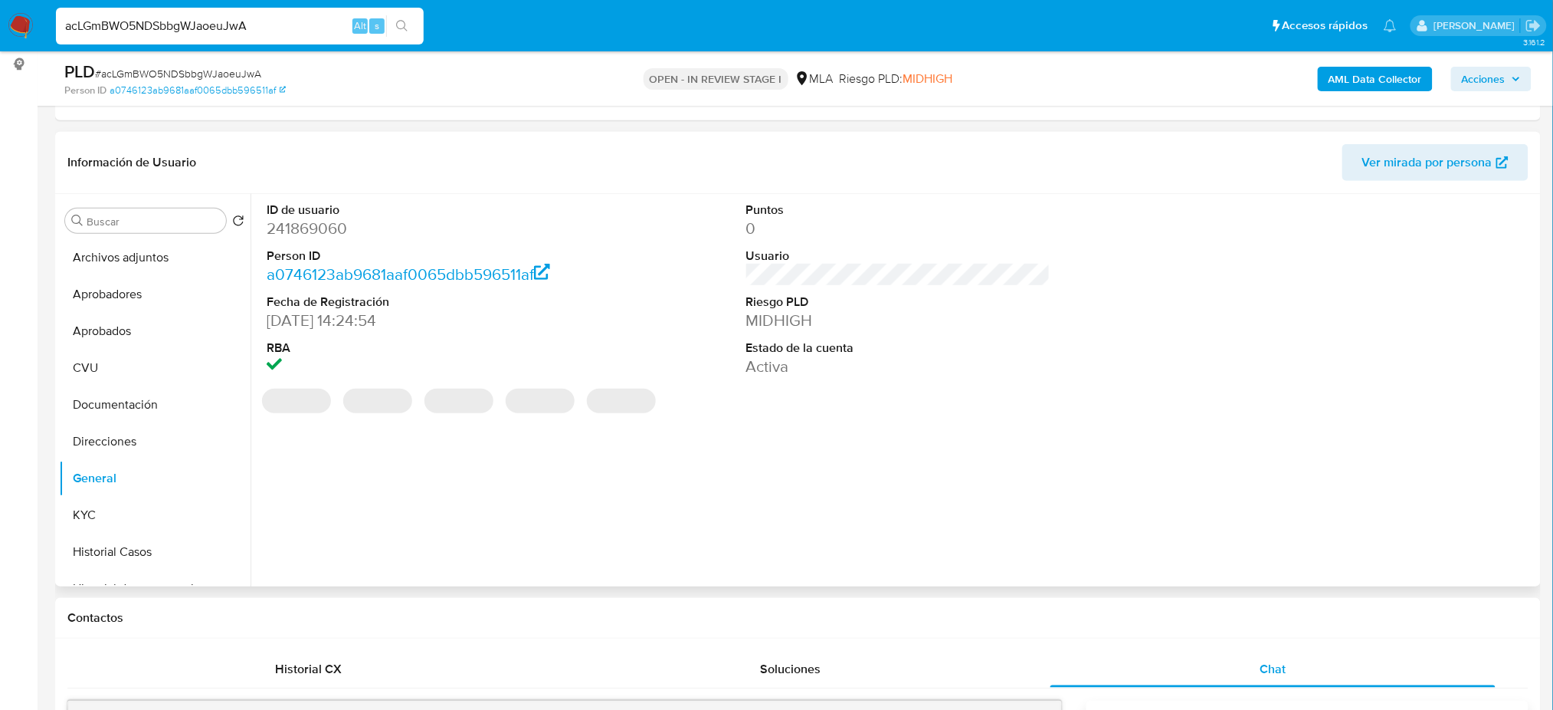
click at [305, 228] on dd "241869060" at bounding box center [419, 228] width 304 height 21
copy dd "241869060"
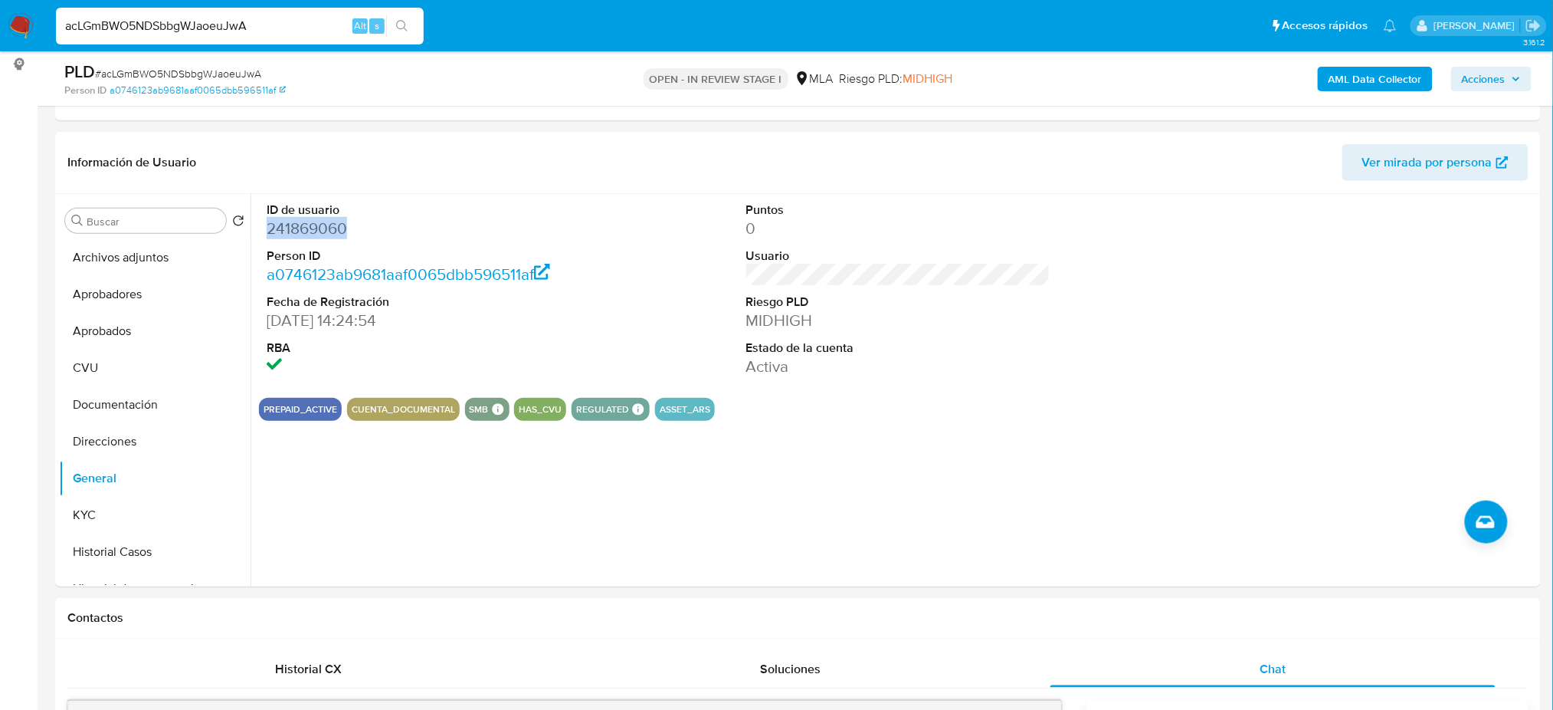
click at [1518, 77] on icon "button" at bounding box center [1516, 78] width 9 height 9
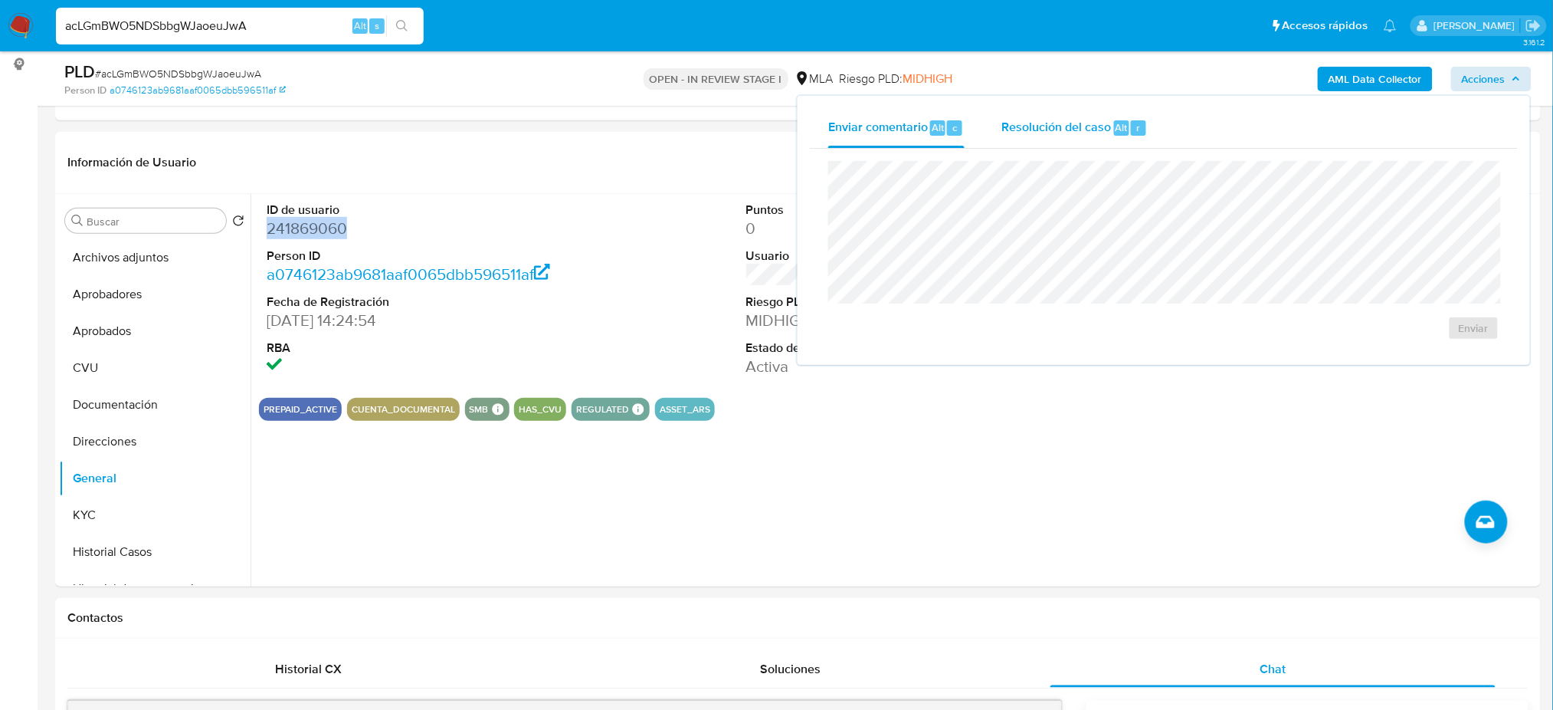
click at [1094, 120] on span "Resolución del caso" at bounding box center [1057, 127] width 110 height 18
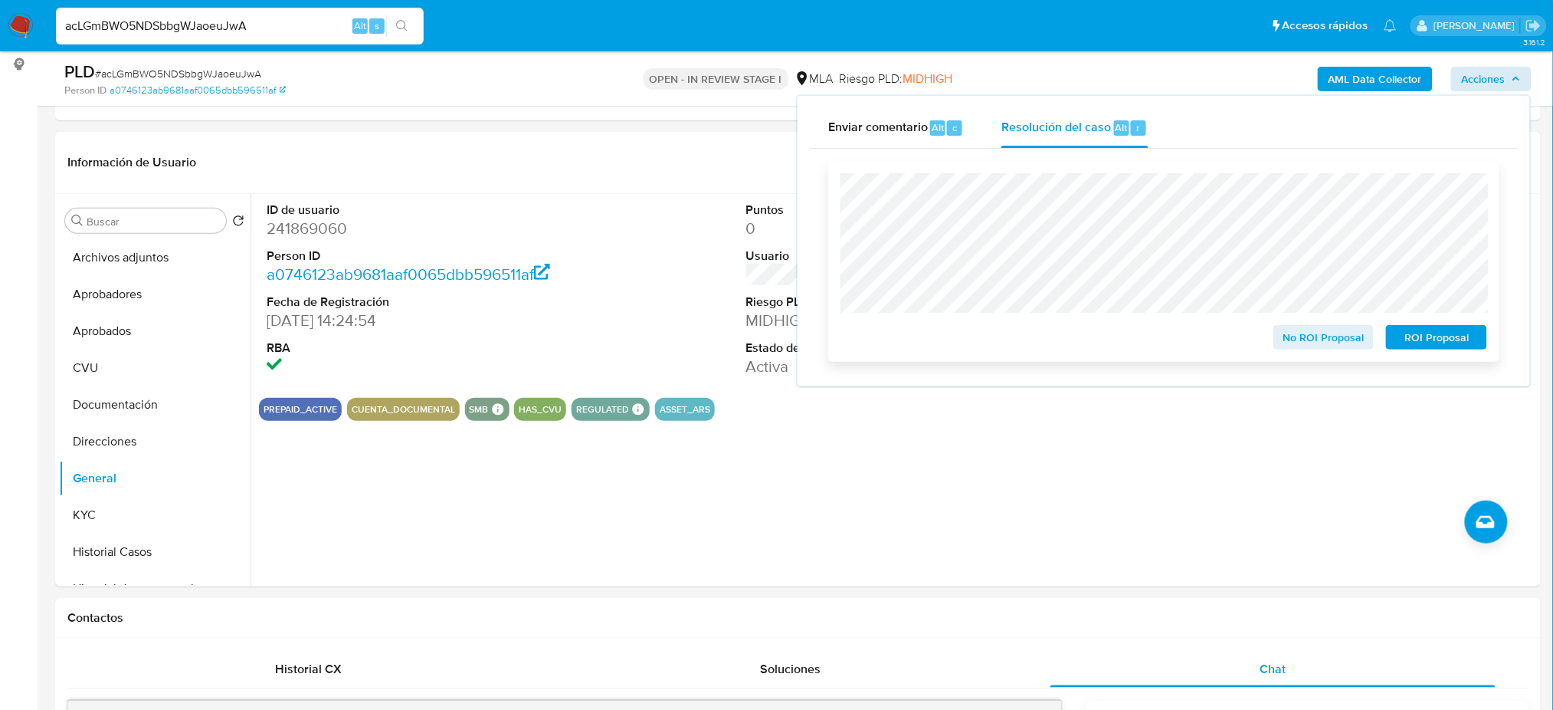
click at [1458, 343] on span "ROI Proposal" at bounding box center [1437, 336] width 80 height 21
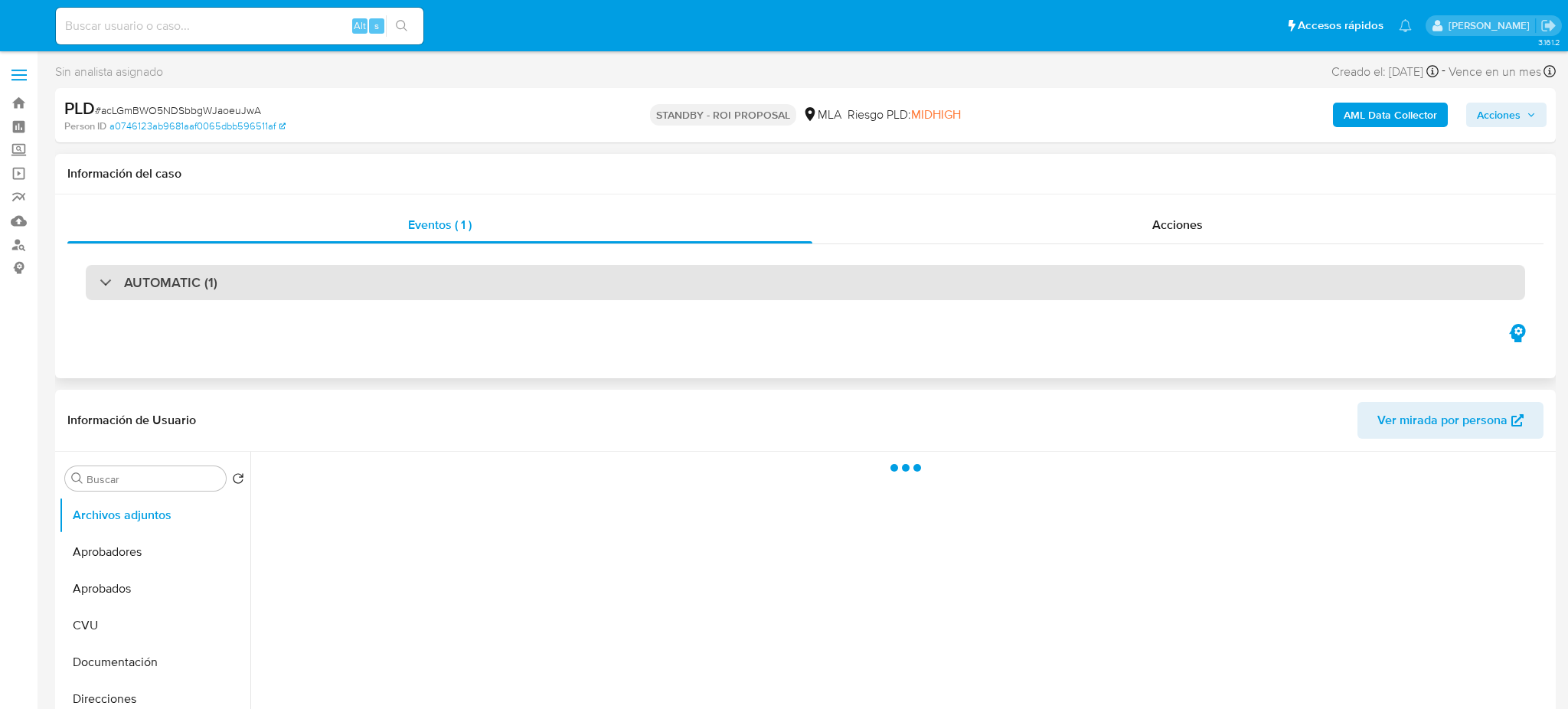
select select "10"
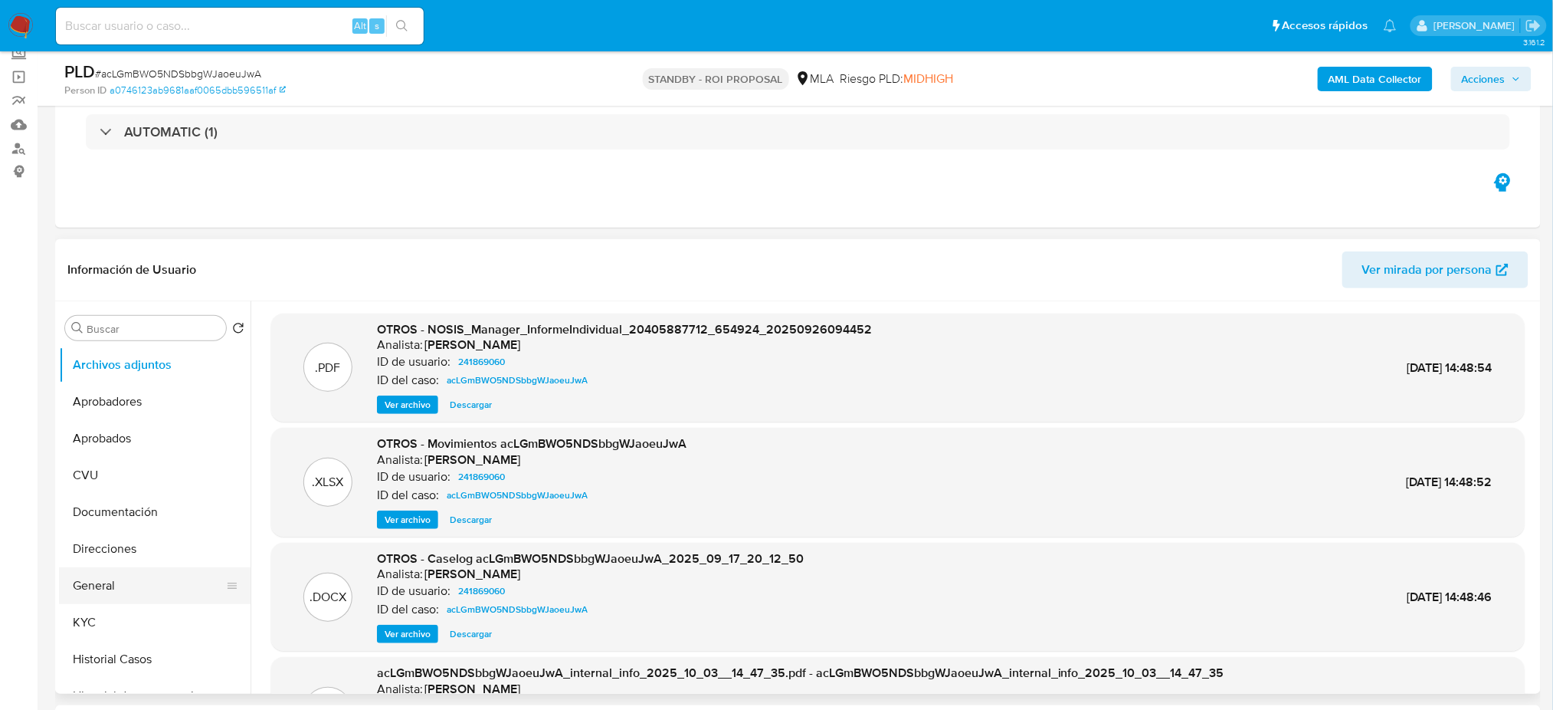
scroll to position [102, 0]
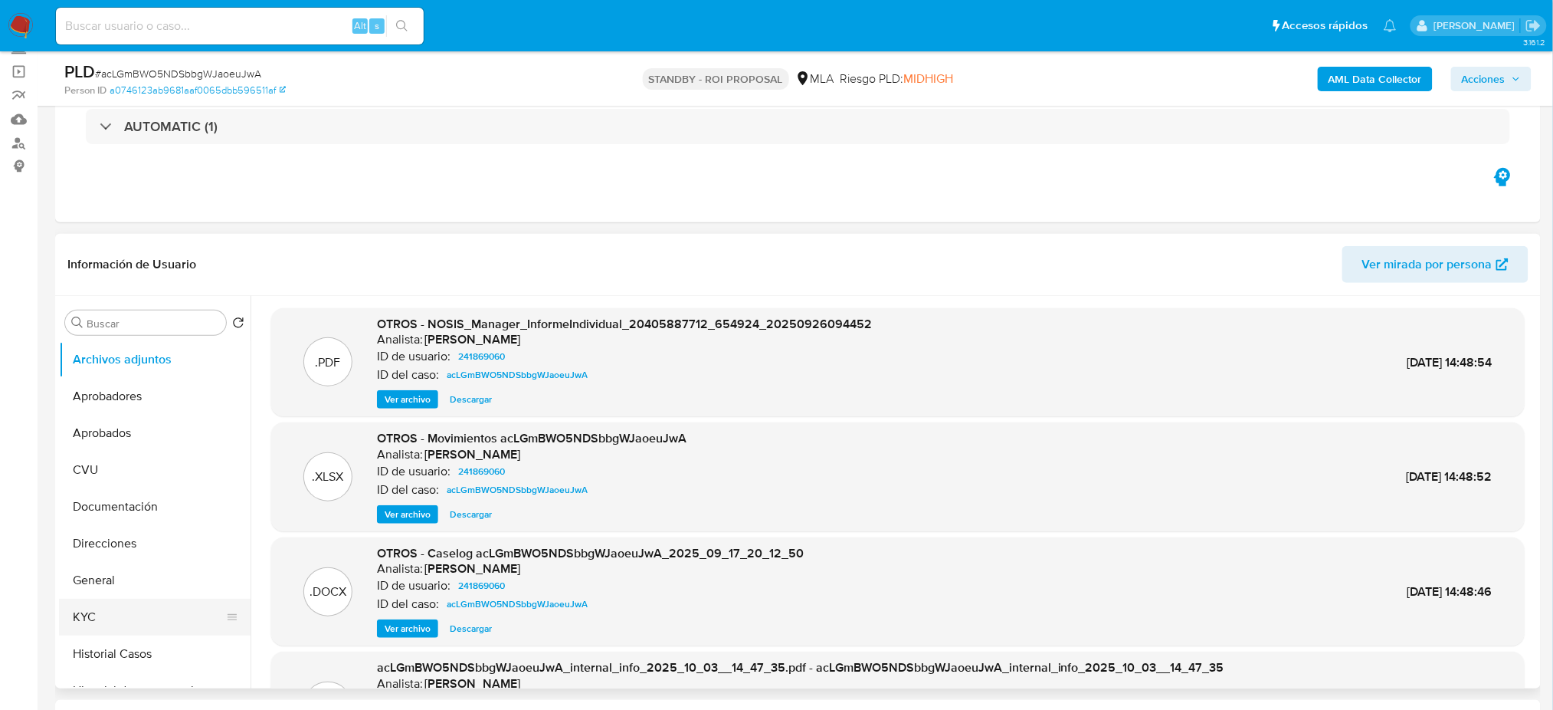
click at [120, 610] on button "KYC" at bounding box center [148, 617] width 179 height 37
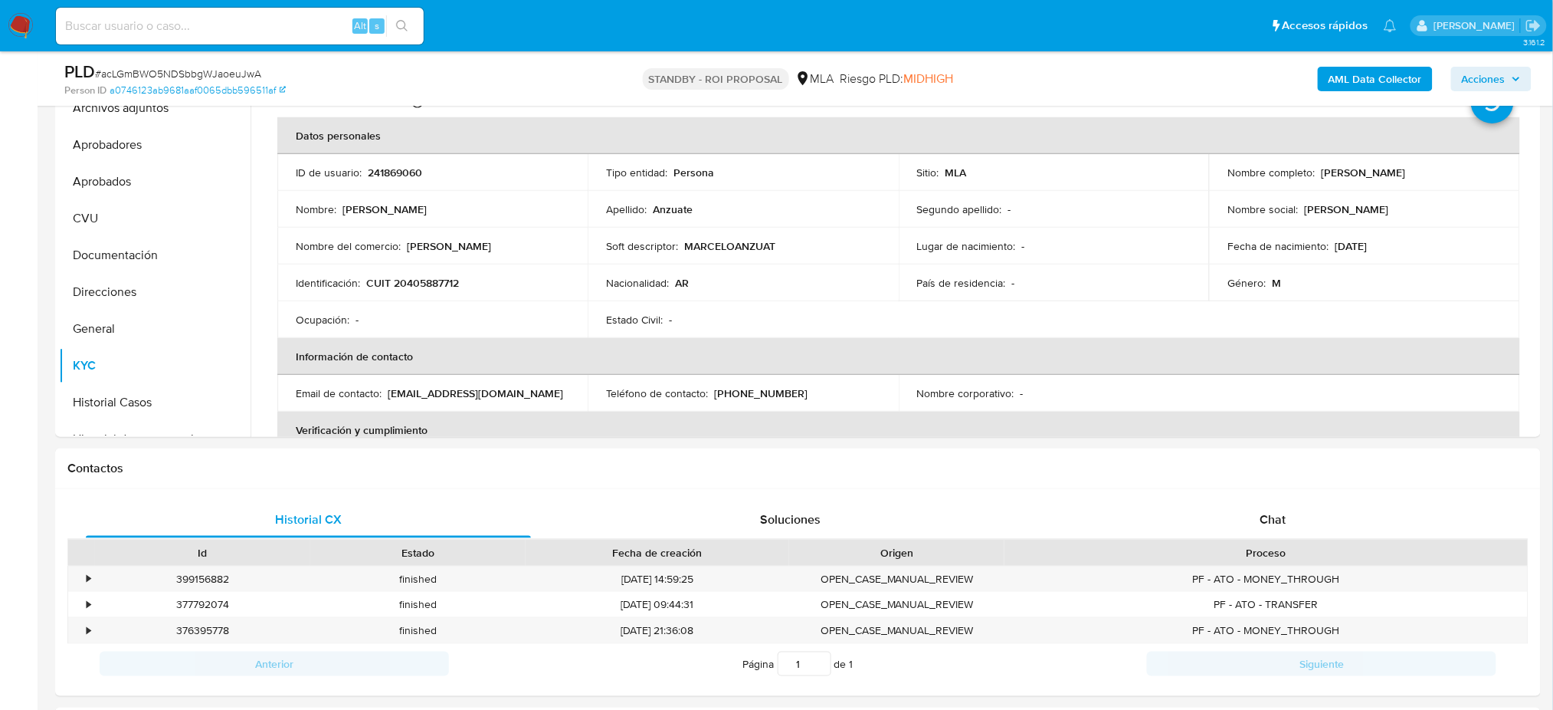
scroll to position [613, 0]
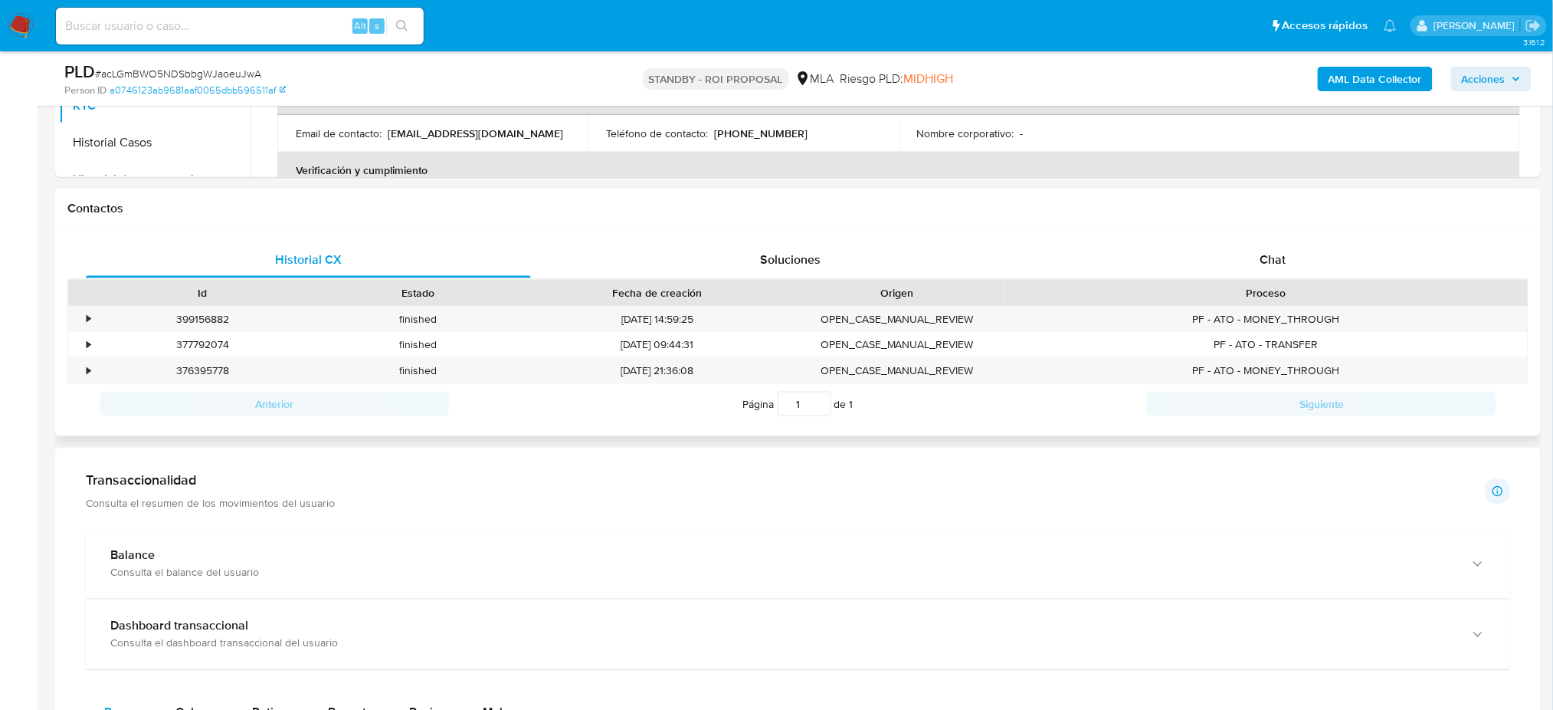
click at [1359, 234] on div "Historial CX Soluciones Chat Id Estado Fecha de creación Origen Proceso • 39915…" at bounding box center [798, 333] width 1486 height 208
click at [1347, 246] on div "Chat" at bounding box center [1273, 259] width 445 height 37
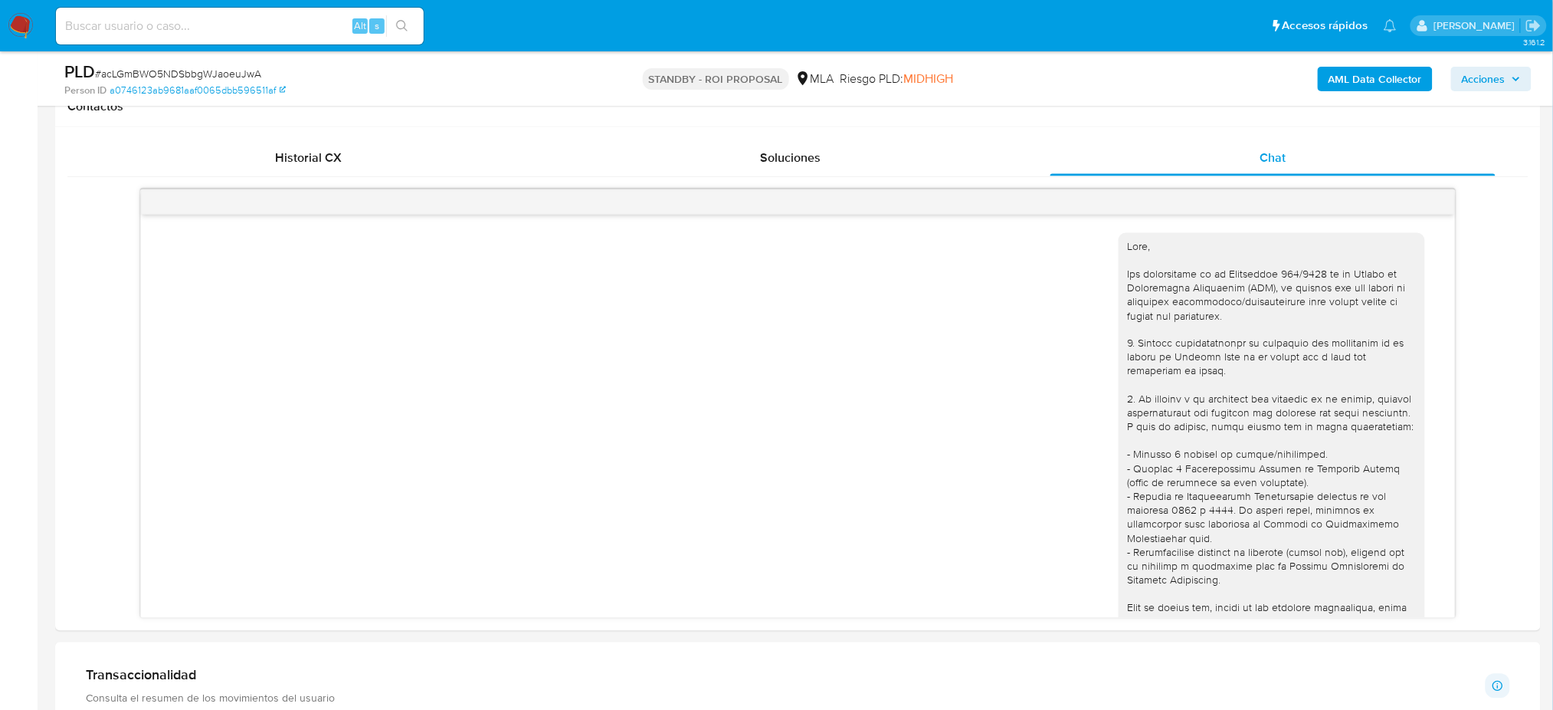
scroll to position [802, 0]
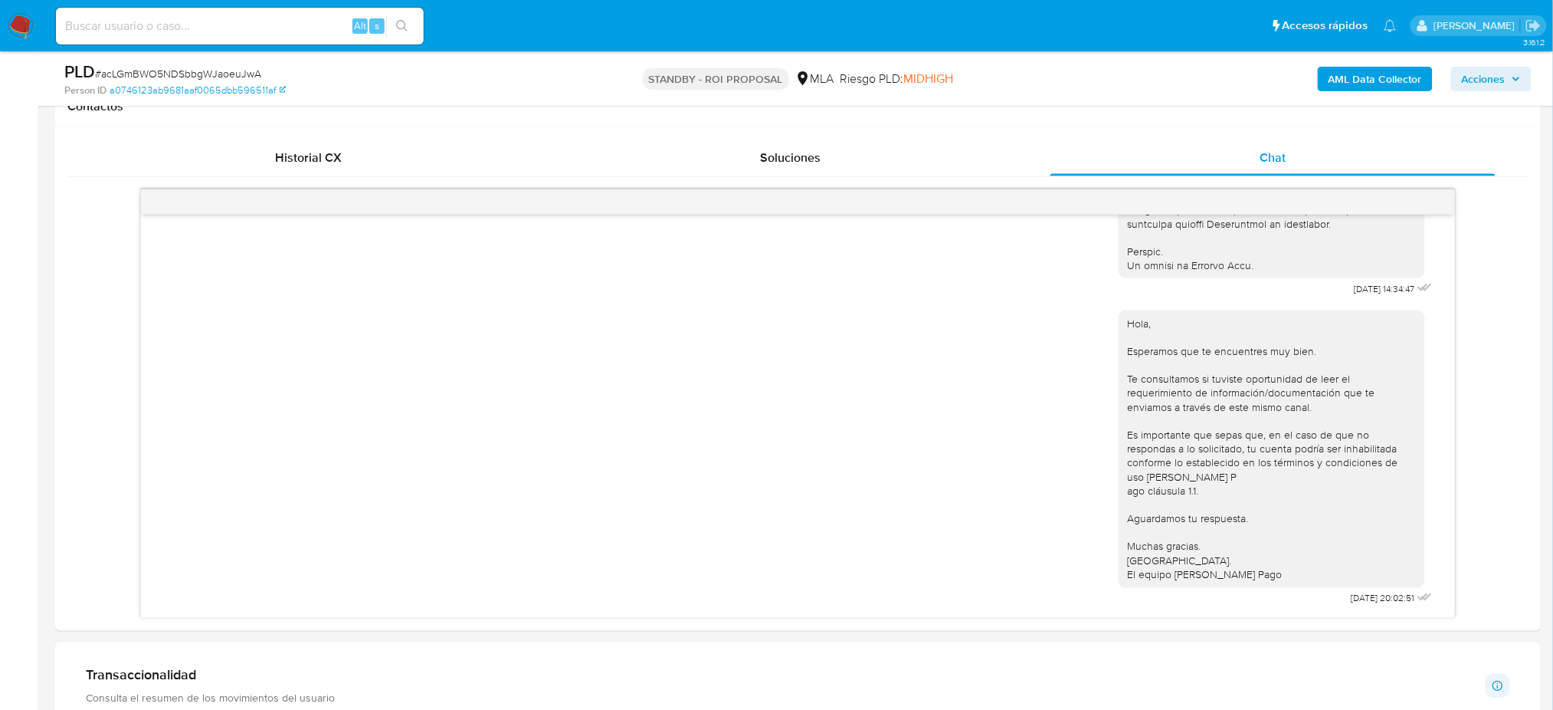
click at [288, 18] on input at bounding box center [240, 26] width 368 height 20
paste input "cvoO7qvat5YBl34yfu9b8IiQ"
type input "cvoO7qvat5YBl34yfu9b8IiQ"
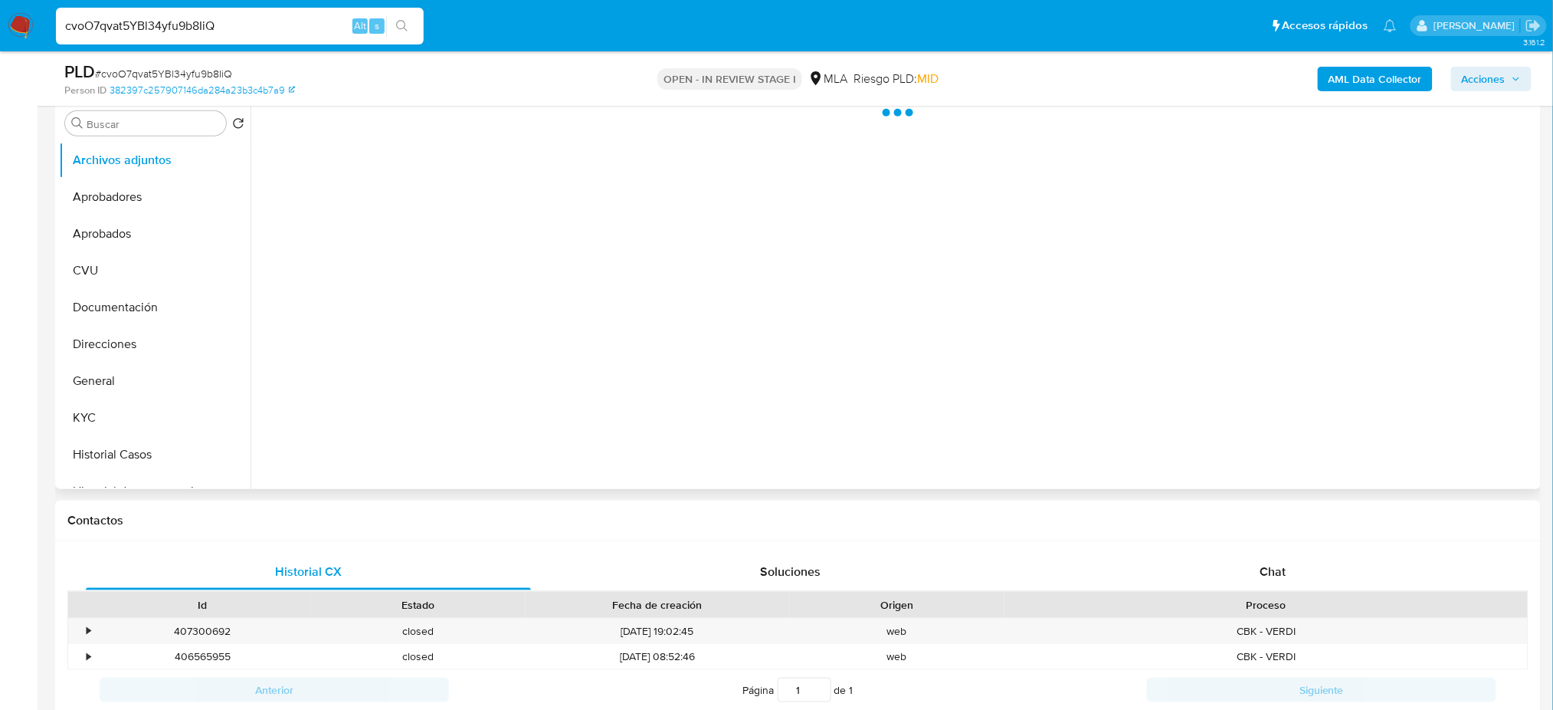
scroll to position [307, 0]
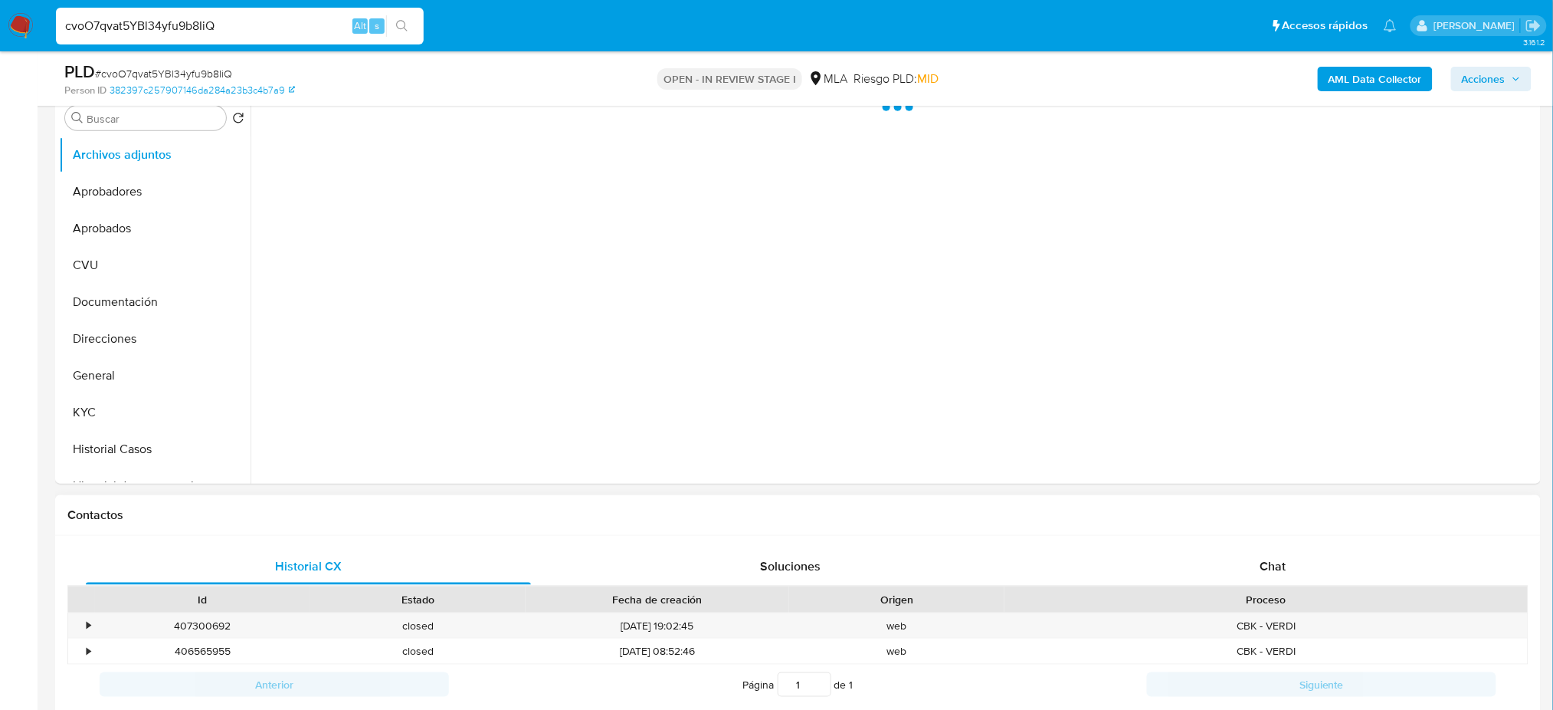
select select "10"
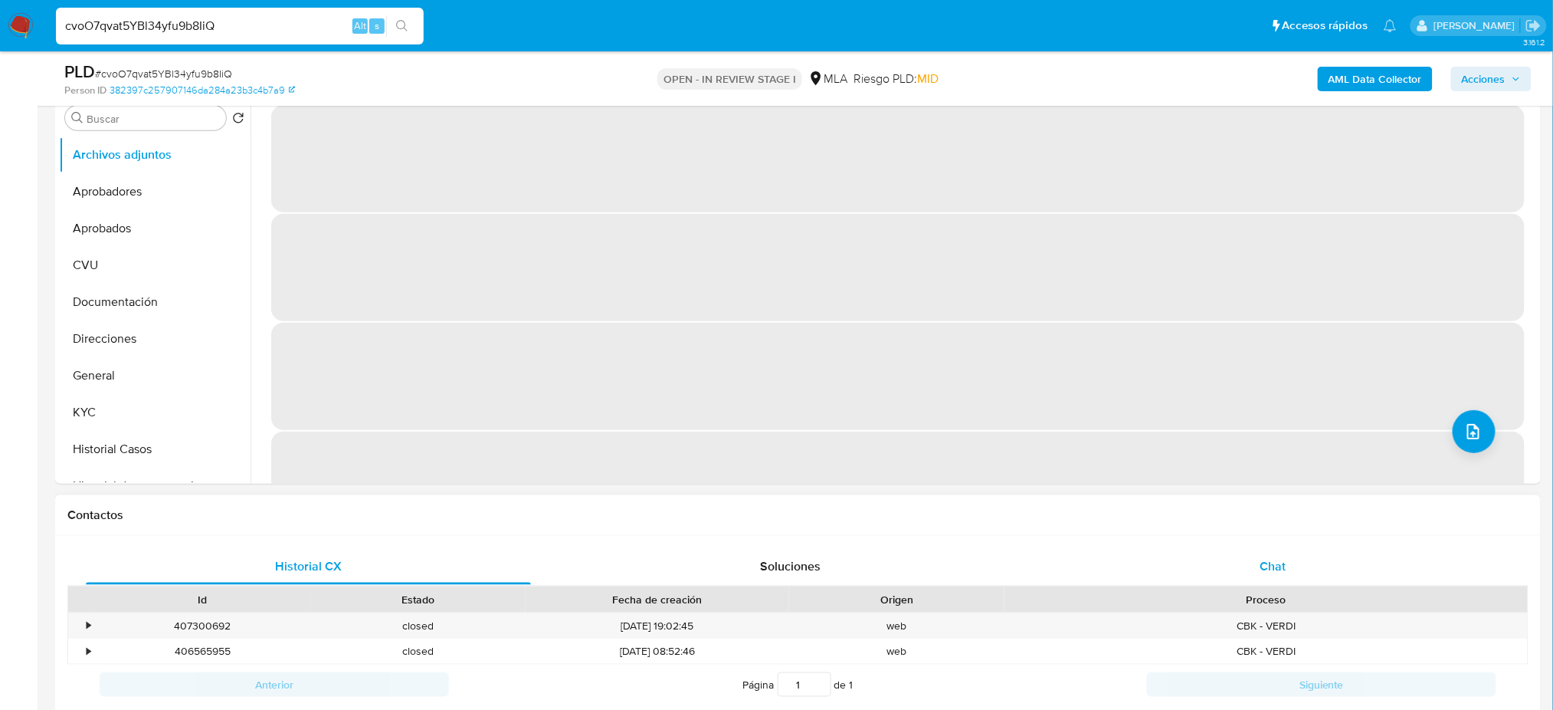
click at [1288, 582] on div "Chat" at bounding box center [1273, 566] width 445 height 37
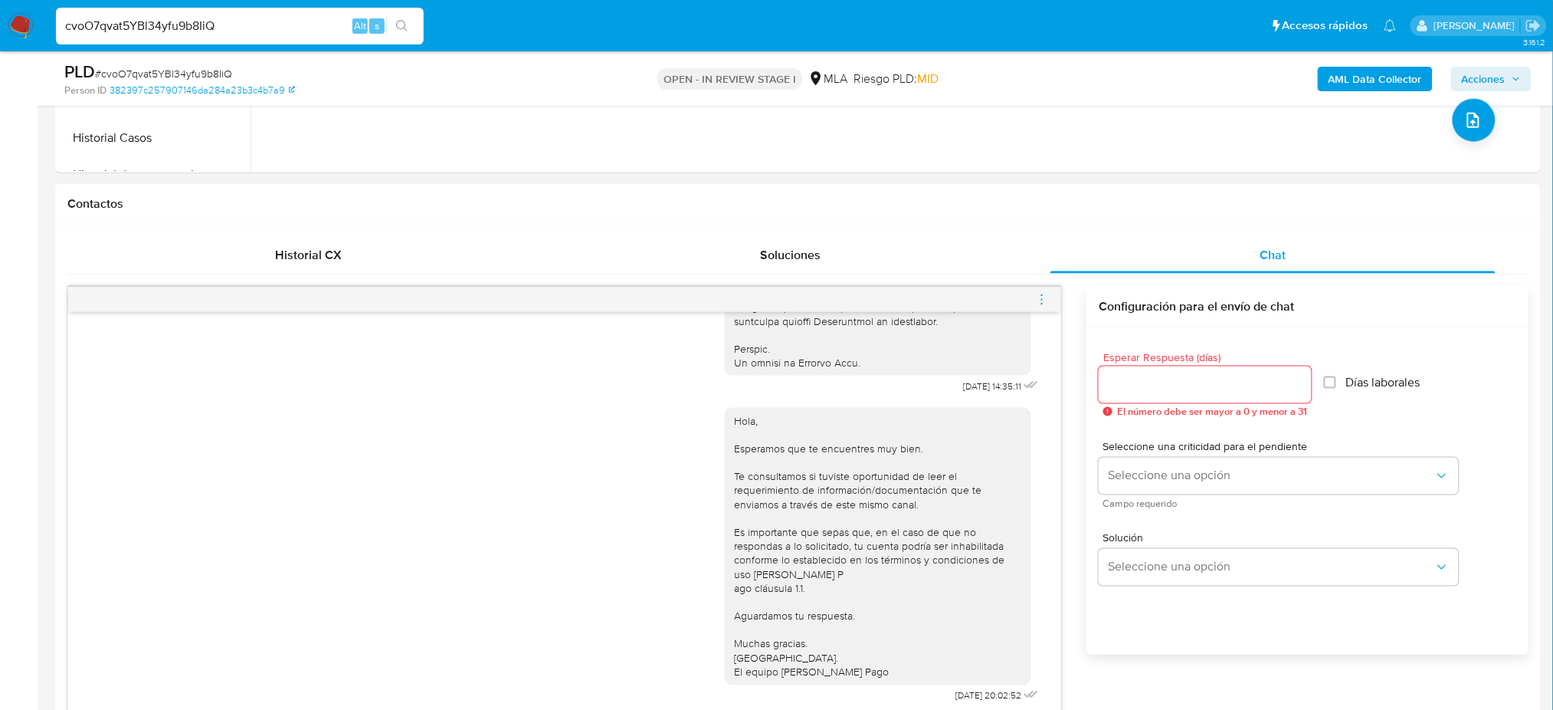
scroll to position [715, 0]
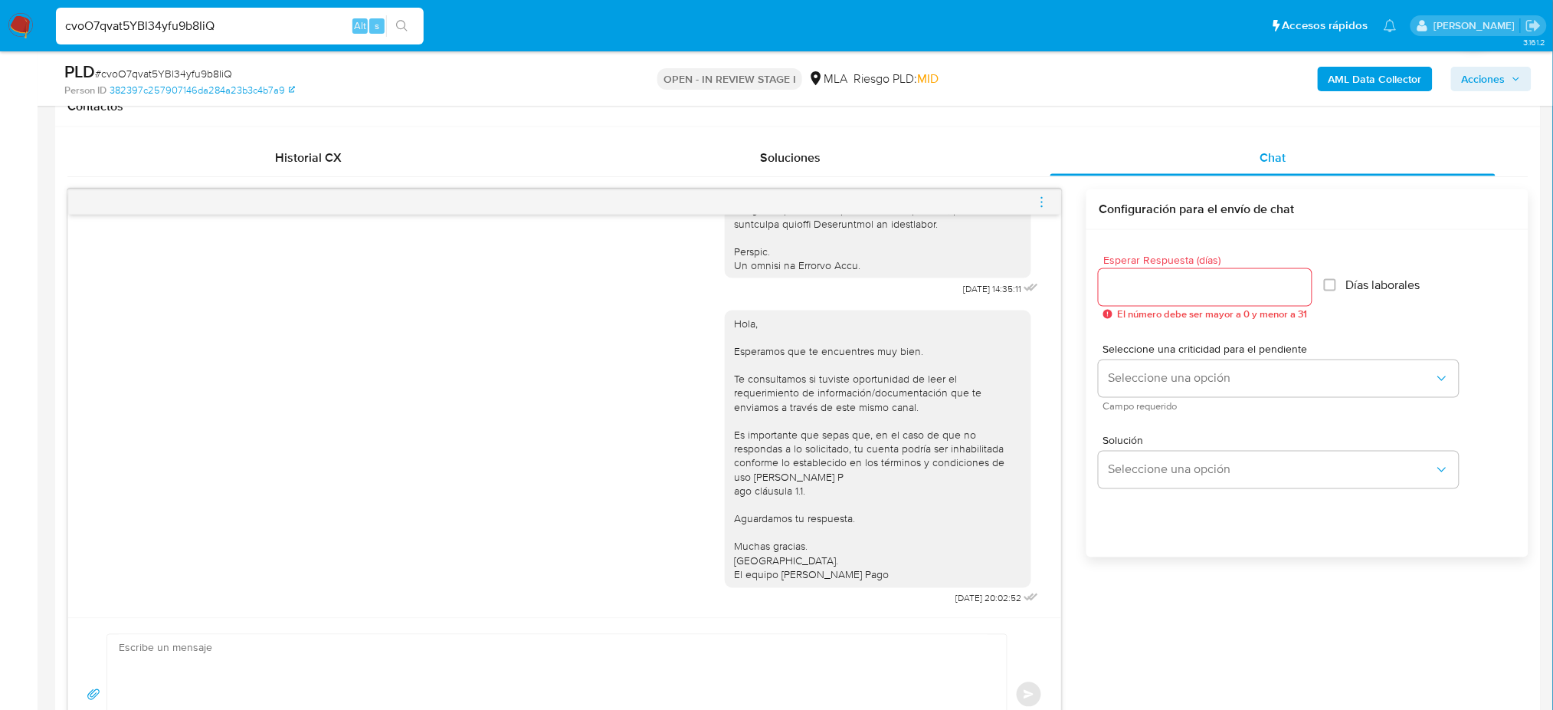
click at [1035, 198] on icon "menu-action" at bounding box center [1042, 202] width 14 height 14
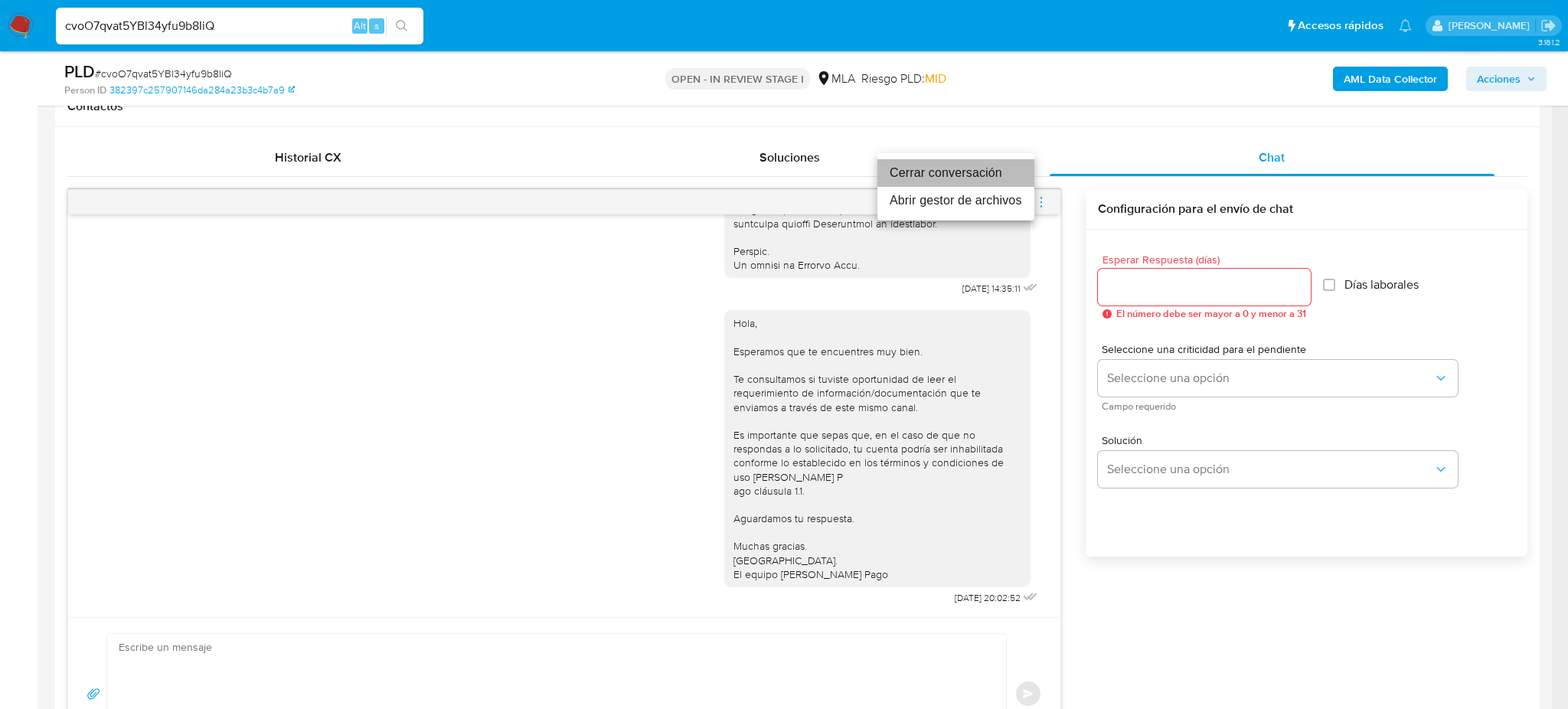
click at [943, 166] on li "Cerrar conversación" at bounding box center [955, 173] width 157 height 28
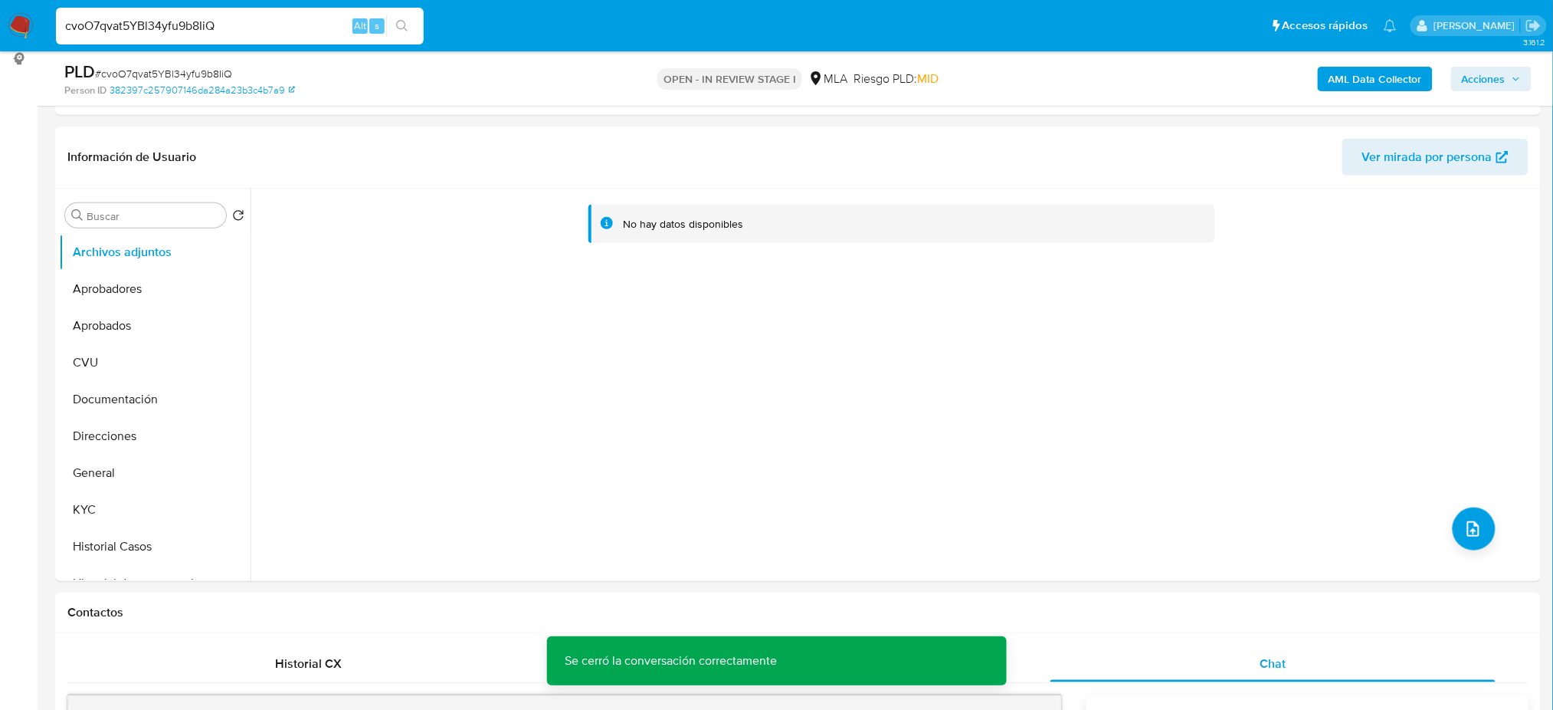
scroll to position [204, 0]
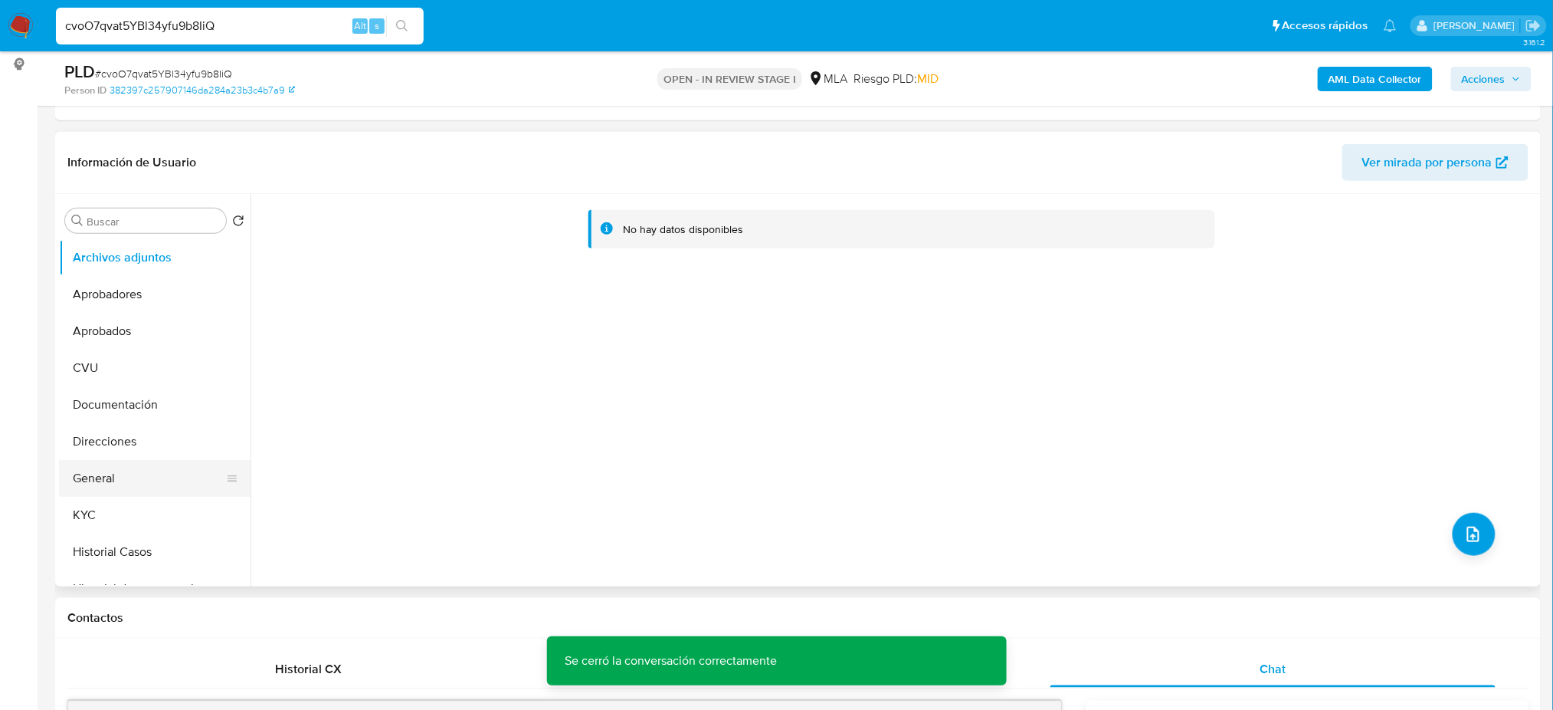
click at [116, 474] on button "General" at bounding box center [148, 478] width 179 height 37
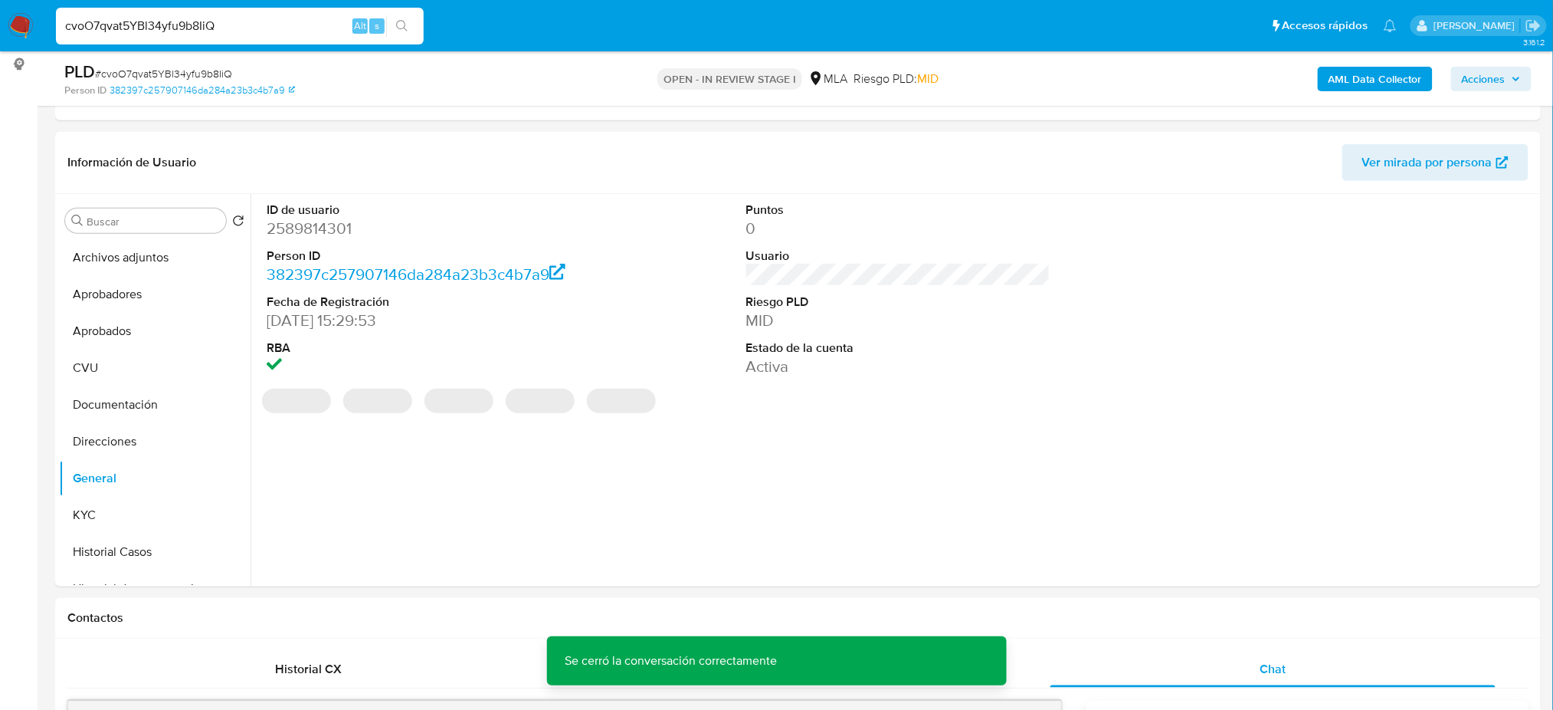
click at [303, 231] on dd "2589814301" at bounding box center [419, 228] width 304 height 21
copy dd "2589814301"
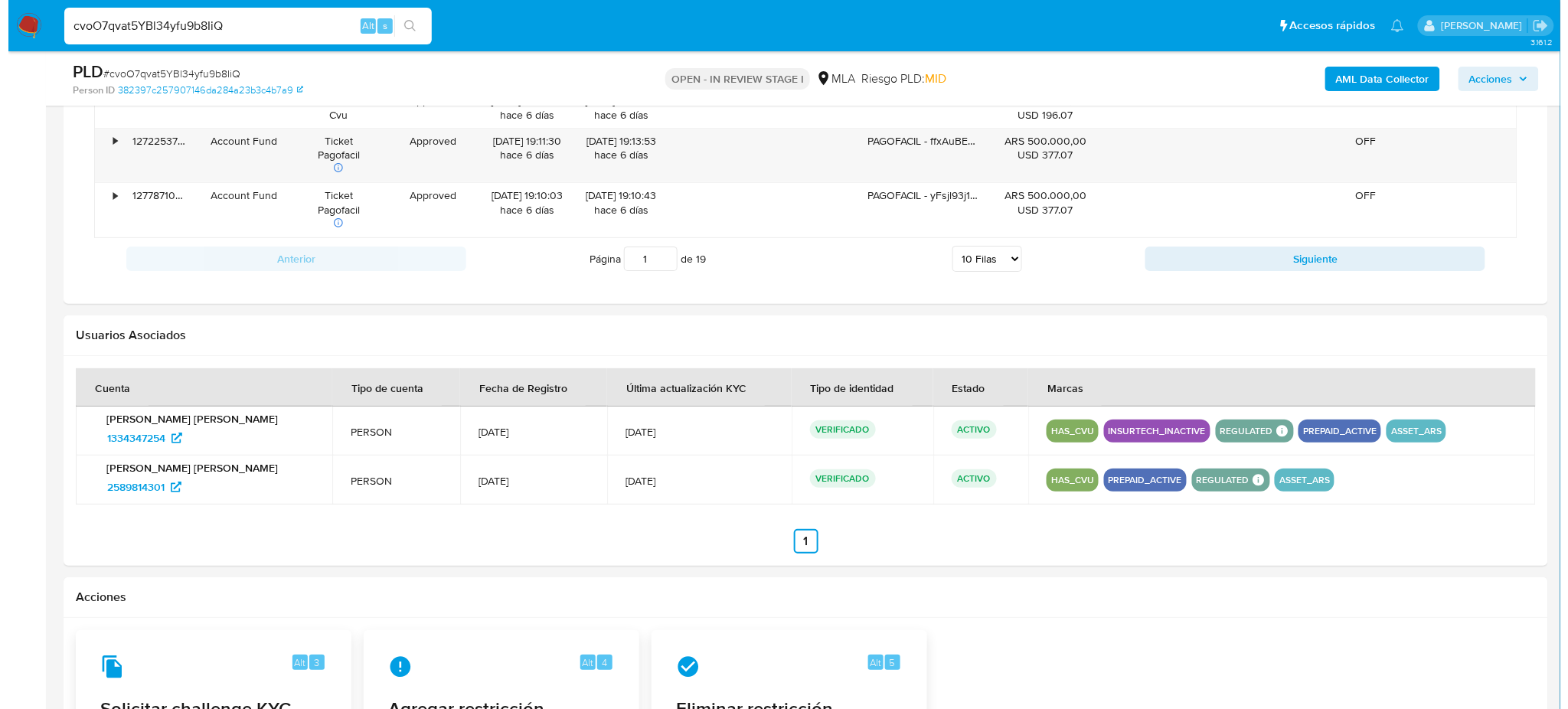
scroll to position [2423, 0]
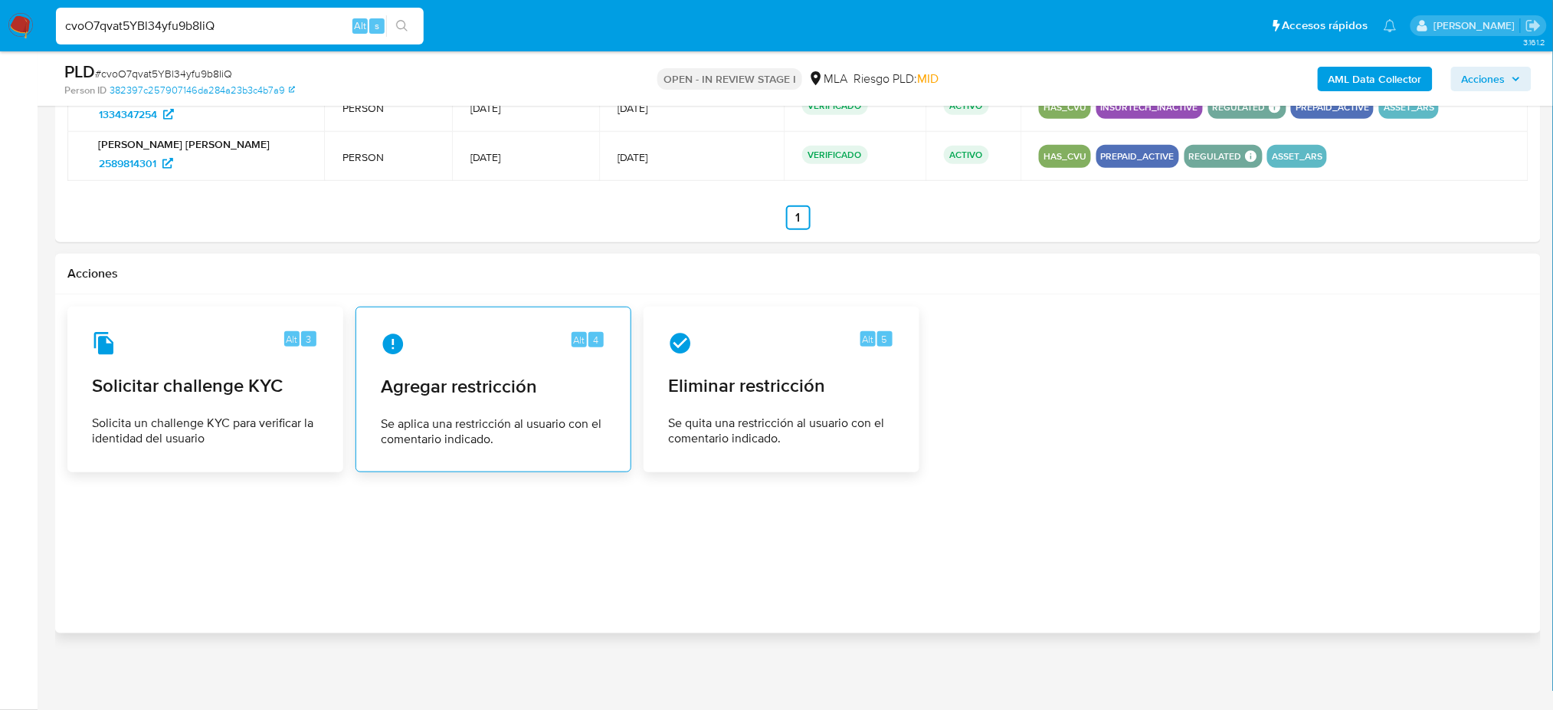
click at [454, 388] on span "Agregar restricción" at bounding box center [493, 386] width 225 height 23
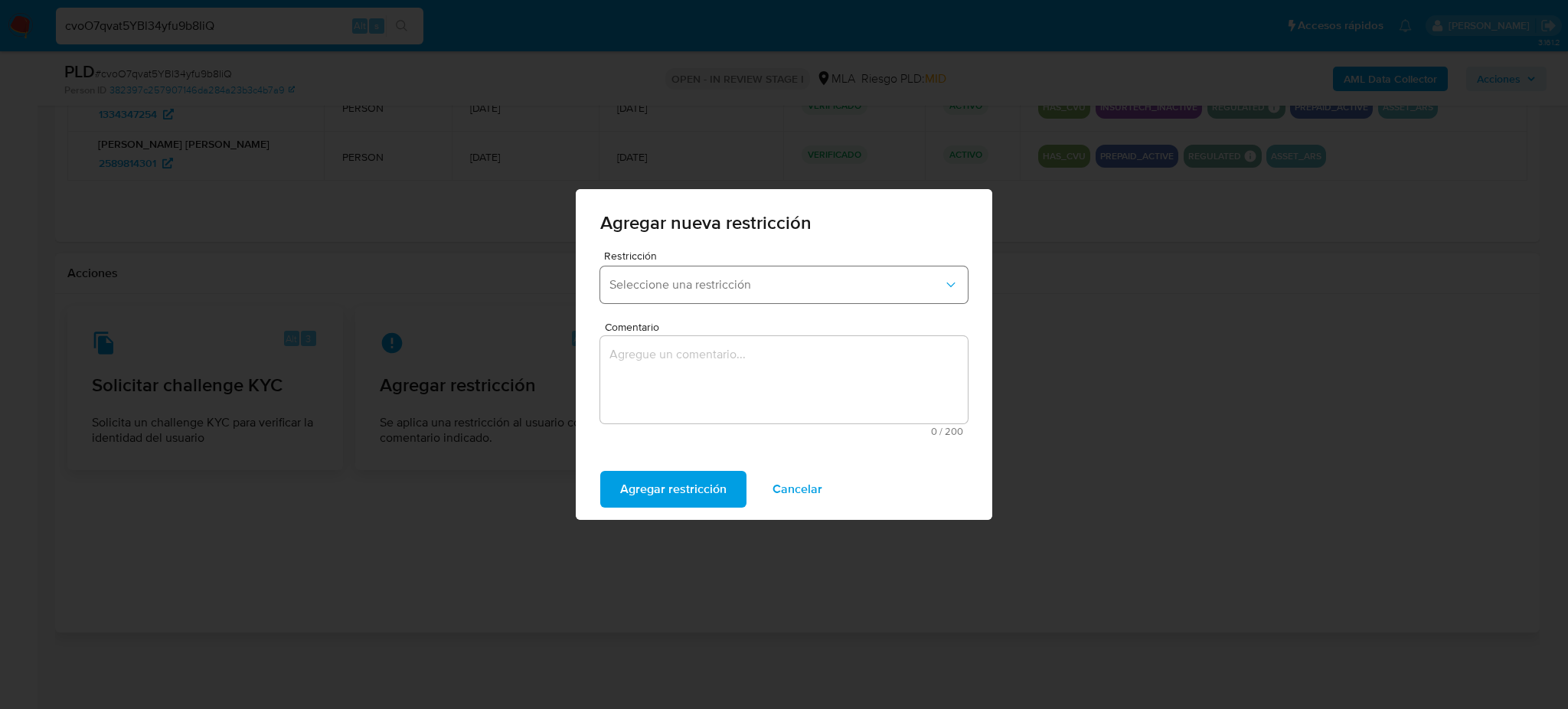
click at [686, 279] on span "Seleccione una restricción" at bounding box center [776, 284] width 334 height 15
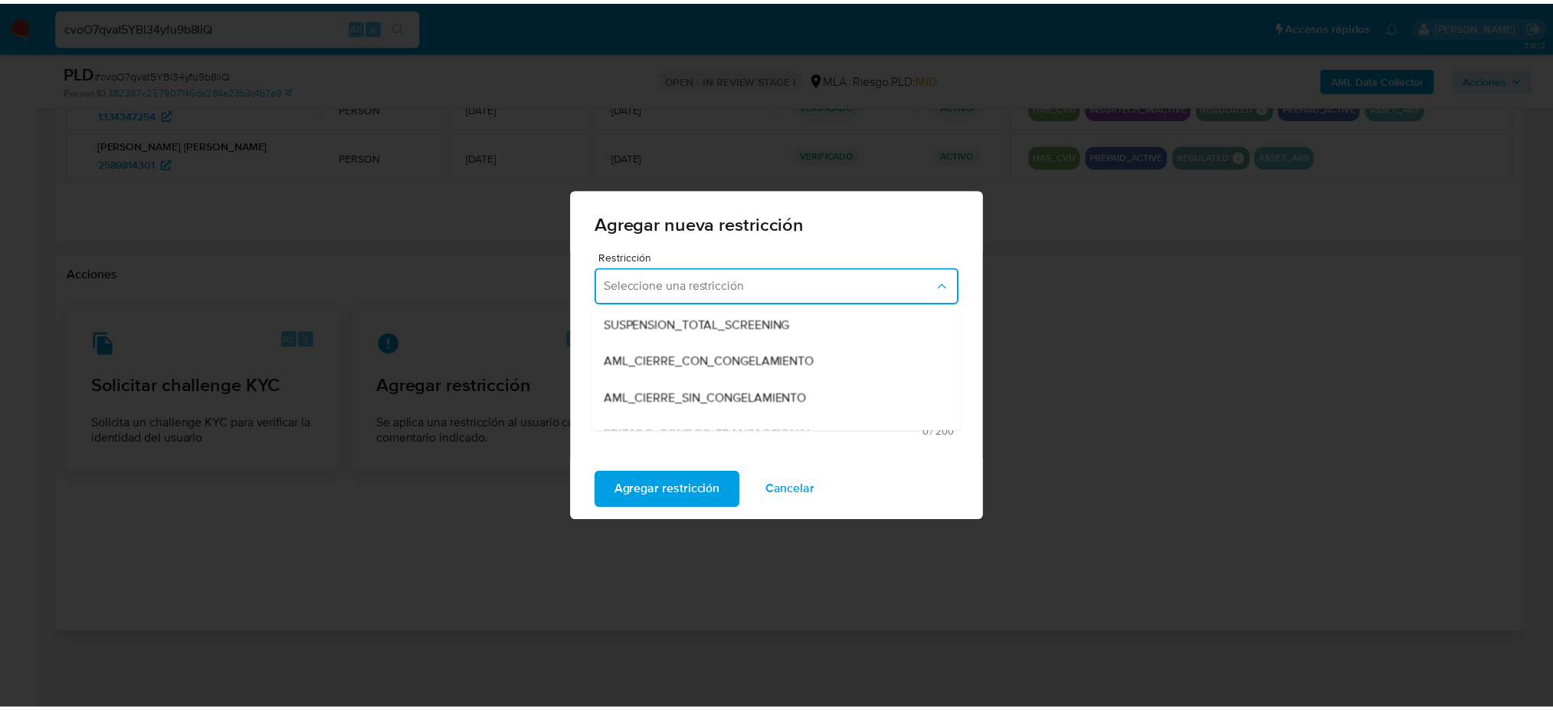
scroll to position [204, 0]
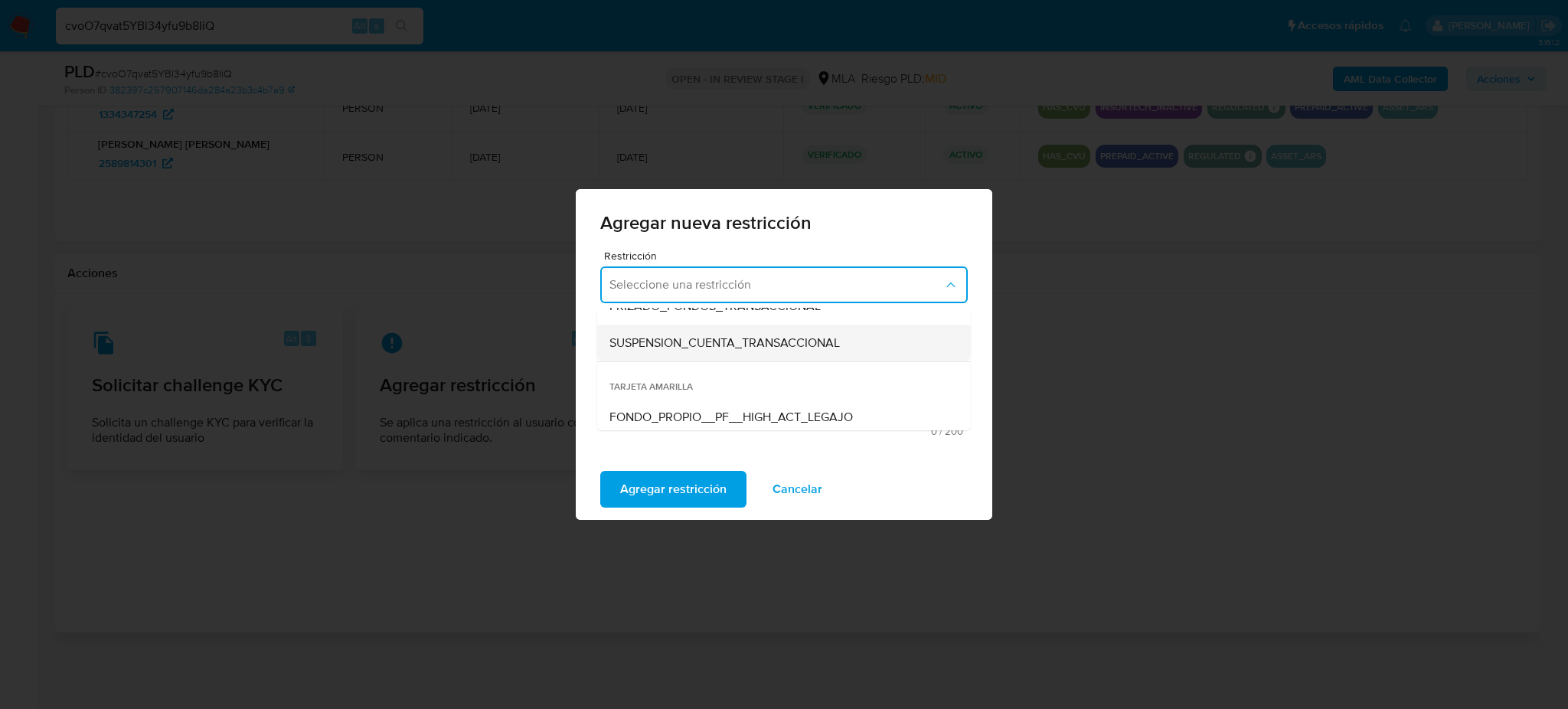
click at [664, 346] on span "SUSPENSION_CUENTA_TRANSACCIONAL" at bounding box center [724, 343] width 231 height 15
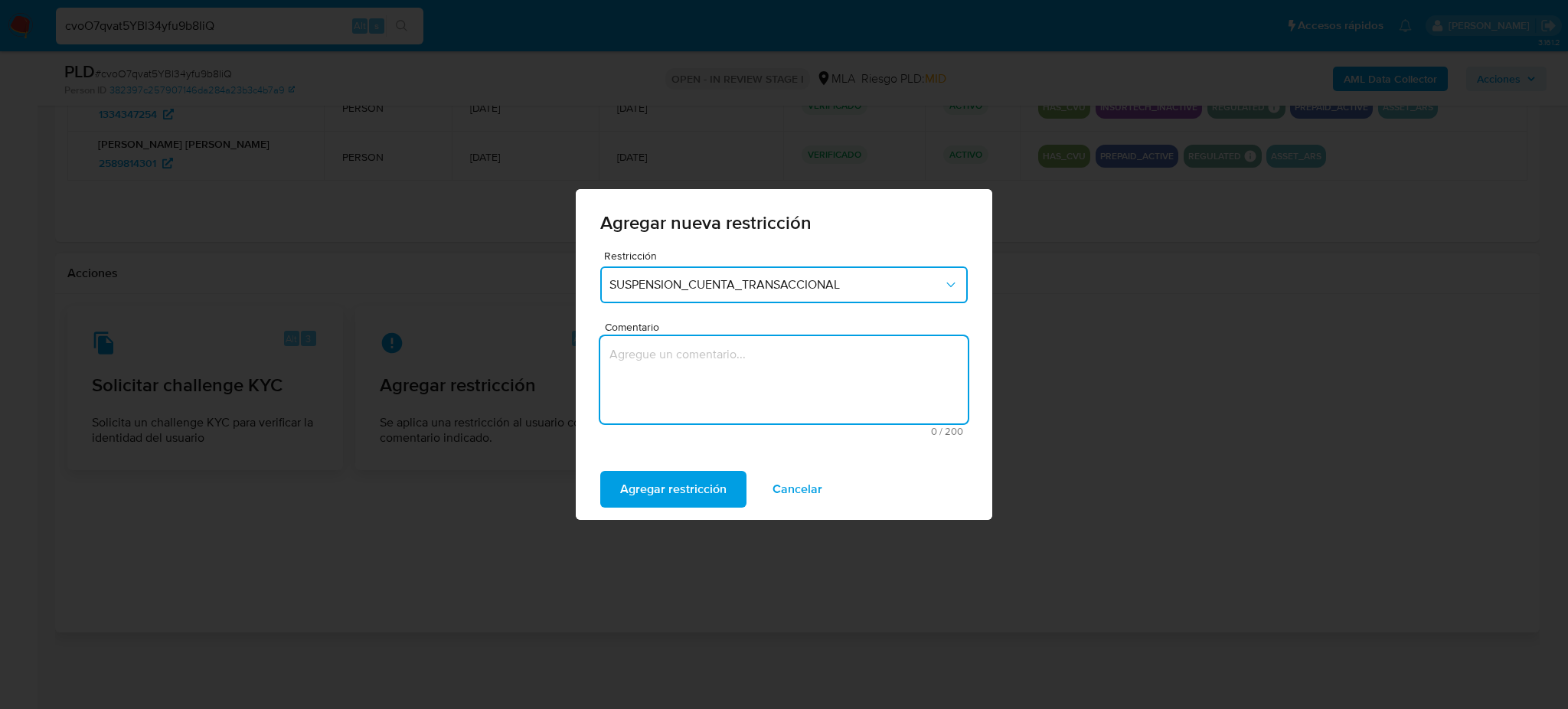
click at [677, 411] on textarea "Comentario" at bounding box center [784, 378] width 368 height 87
type textarea "AML"
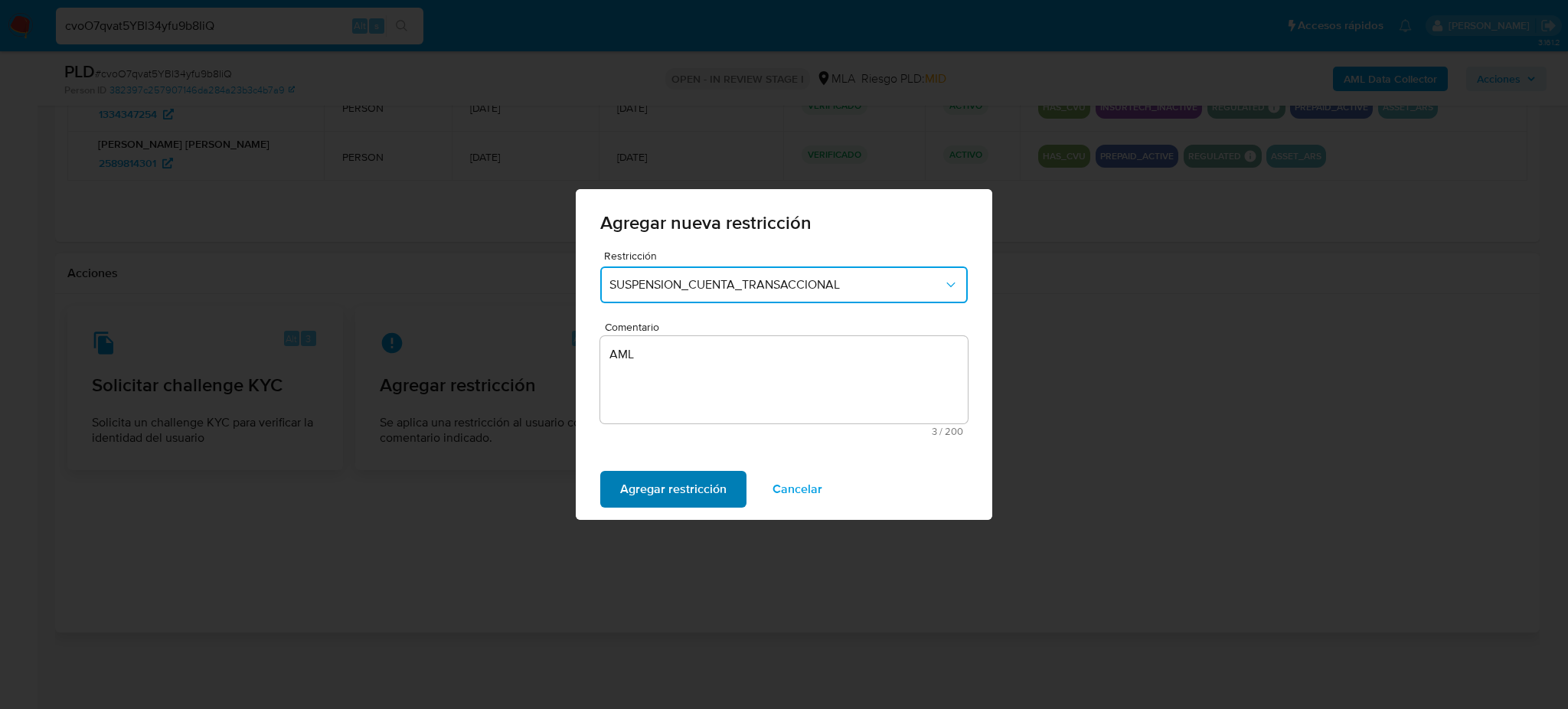
click at [642, 489] on span "Agregar restricción" at bounding box center [673, 489] width 107 height 34
click at [652, 479] on span "Confirmar" at bounding box center [647, 489] width 55 height 34
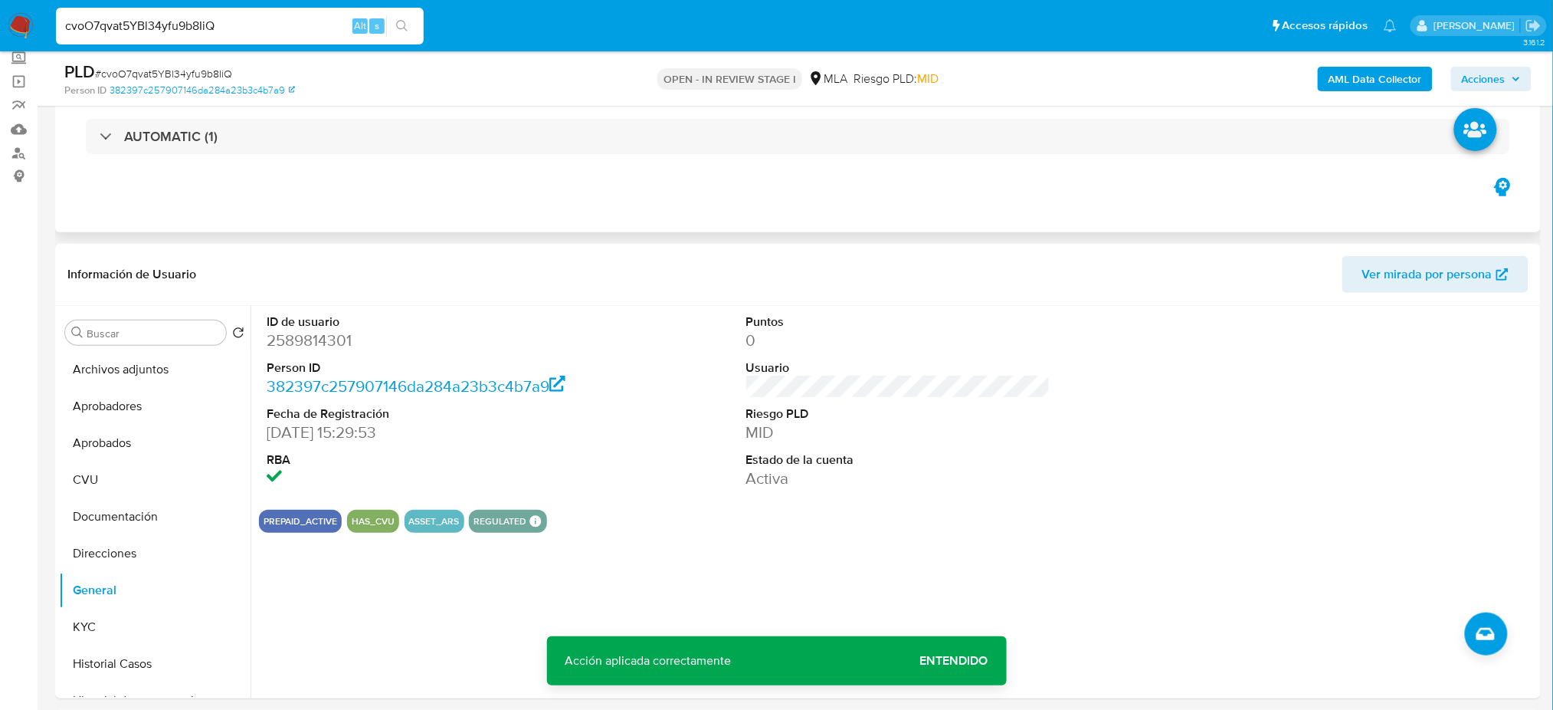
scroll to position [76, 0]
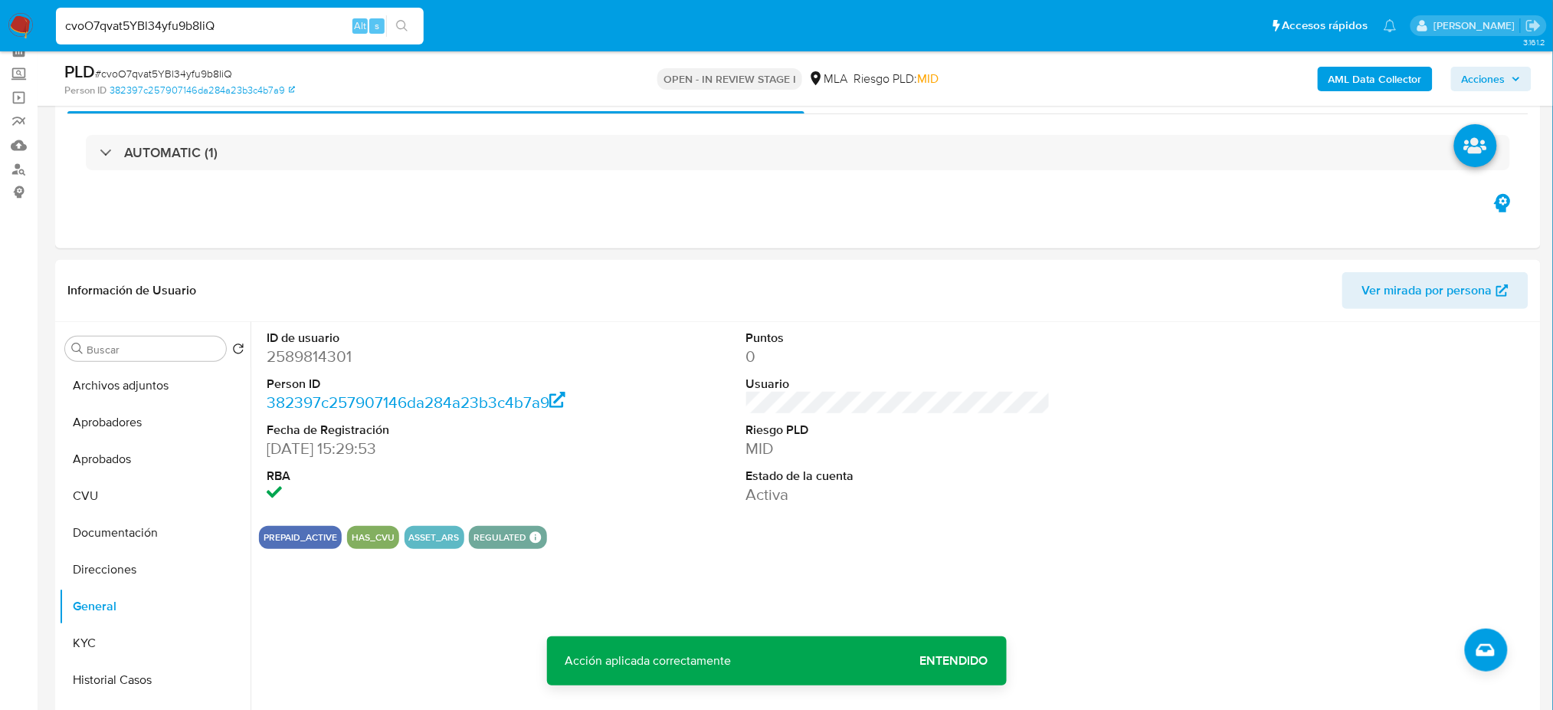
click at [1354, 90] on b "AML Data Collector" at bounding box center [1375, 79] width 93 height 25
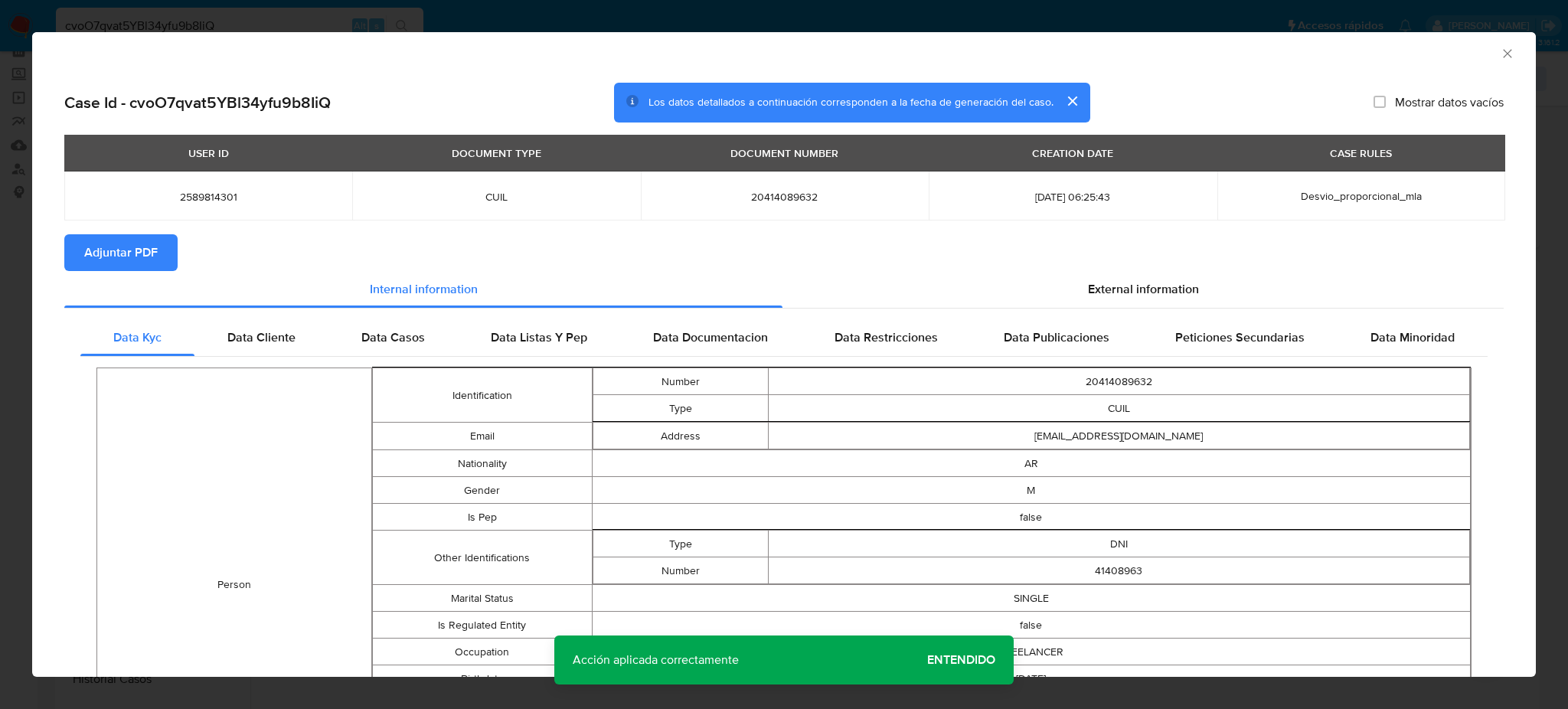
click at [153, 246] on span "Adjuntar PDF" at bounding box center [121, 253] width 74 height 34
drag, startPoint x: 1489, startPoint y: 51, endPoint x: 1287, endPoint y: 126, distance: 215.5
click at [1502, 52] on icon "Cerrar ventana" at bounding box center [1506, 53] width 8 height 8
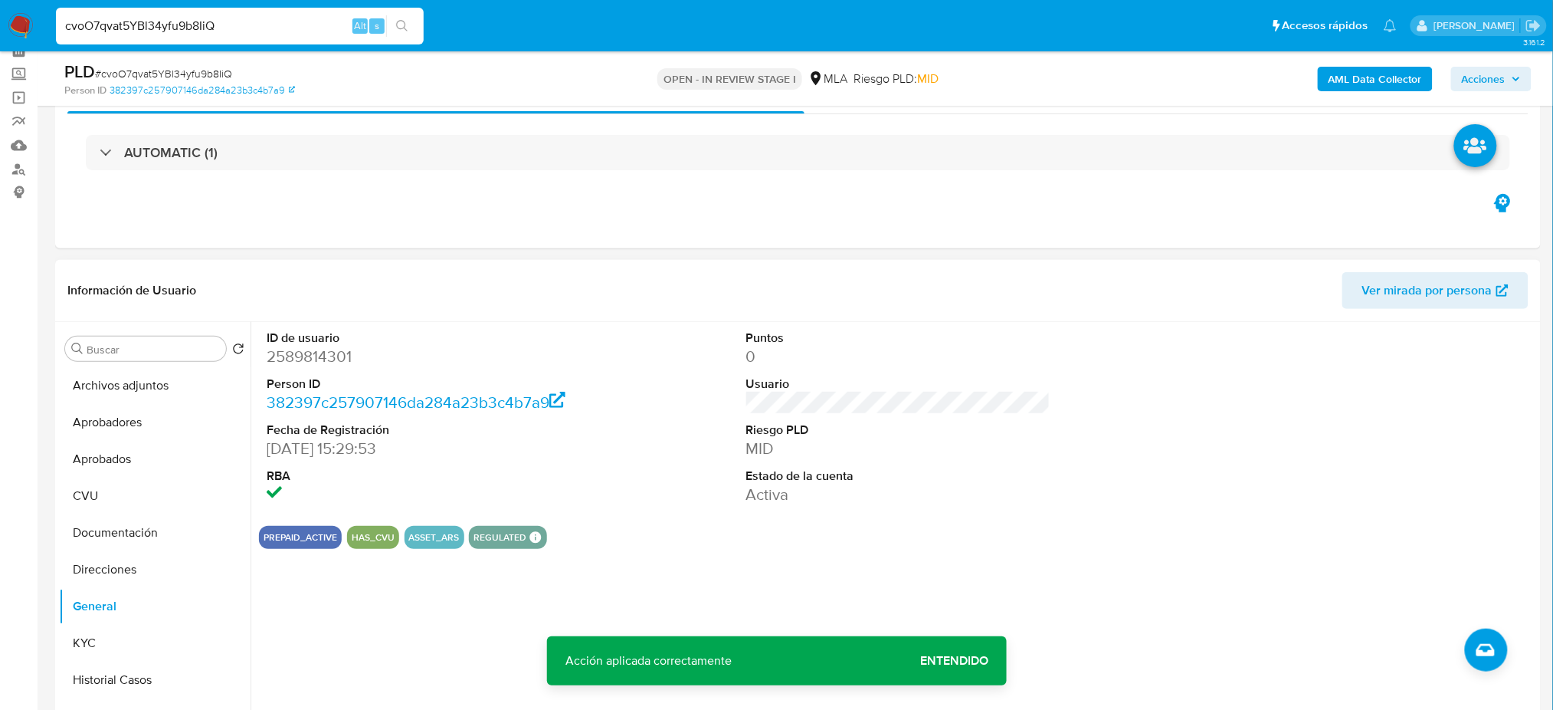
click at [294, 355] on dd "2589814301" at bounding box center [419, 356] width 304 height 21
copy dd "2589814301"
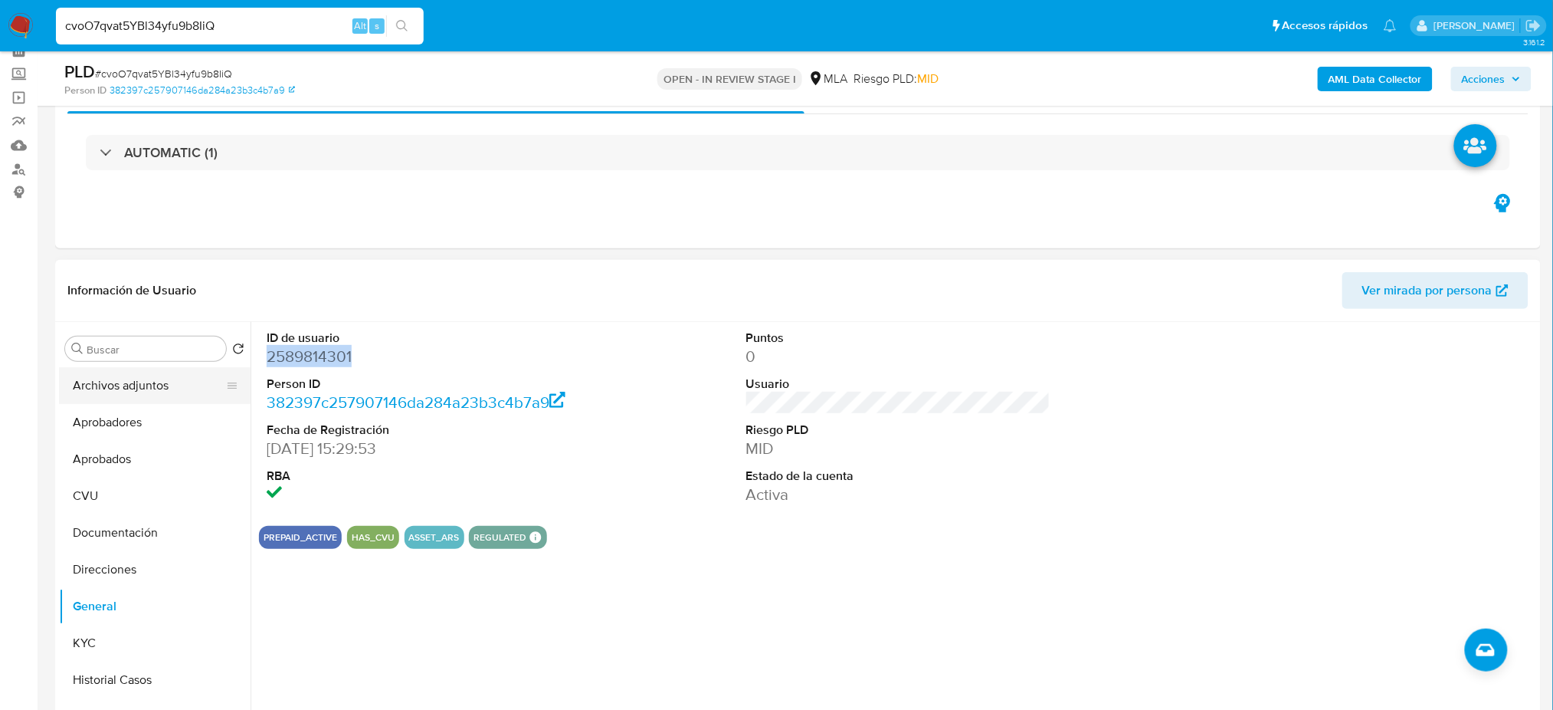
click at [139, 383] on button "Archivos adjuntos" at bounding box center [148, 385] width 179 height 37
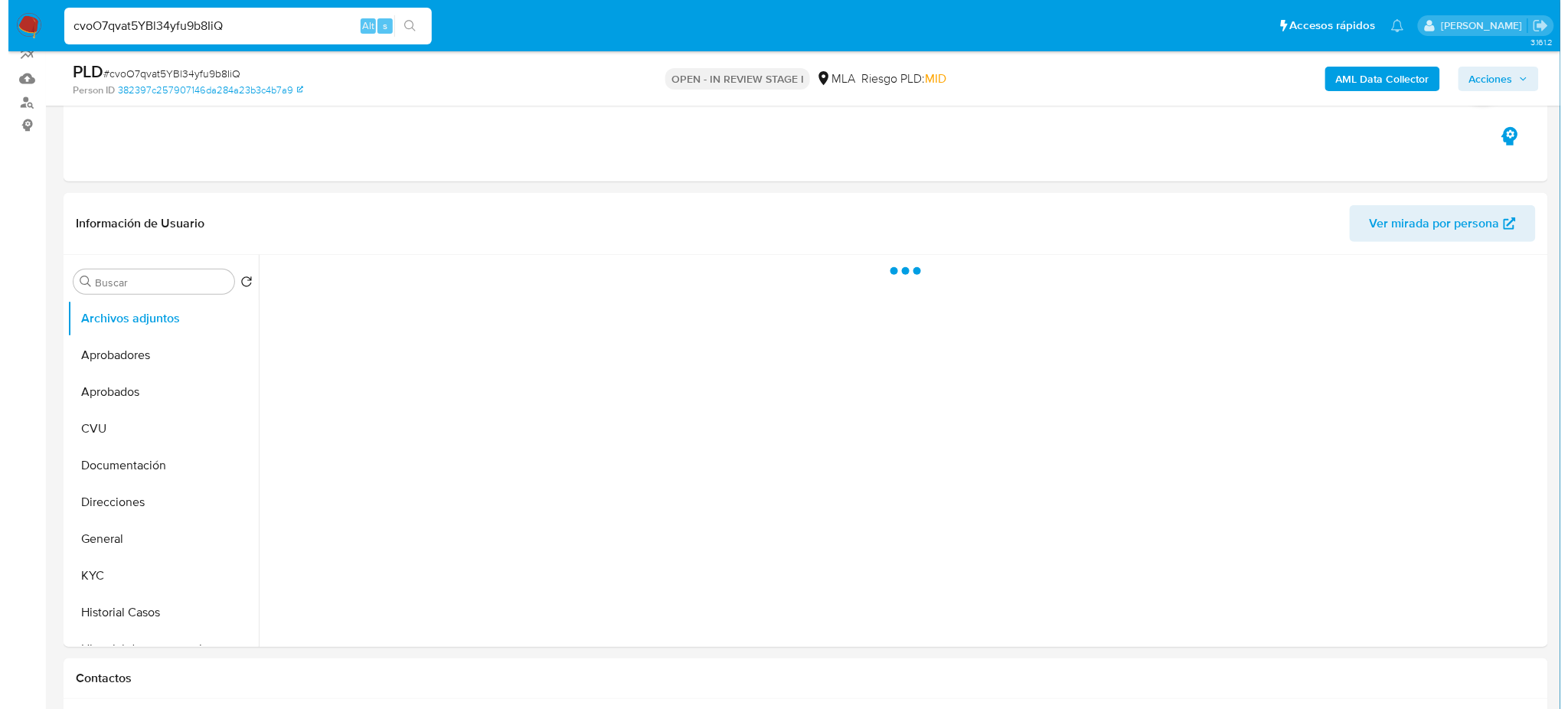
scroll to position [178, 0]
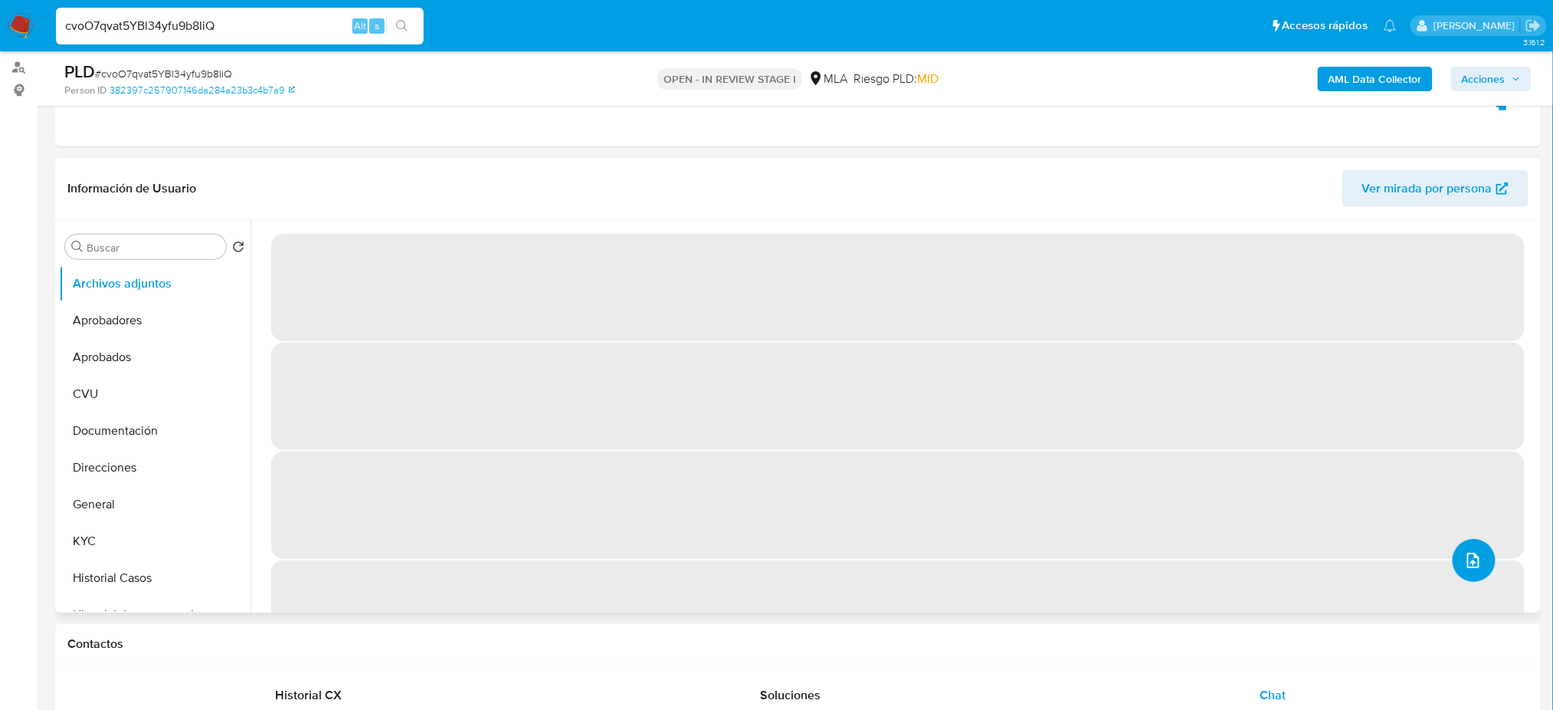
click at [1466, 547] on button "upload-file" at bounding box center [1474, 560] width 43 height 43
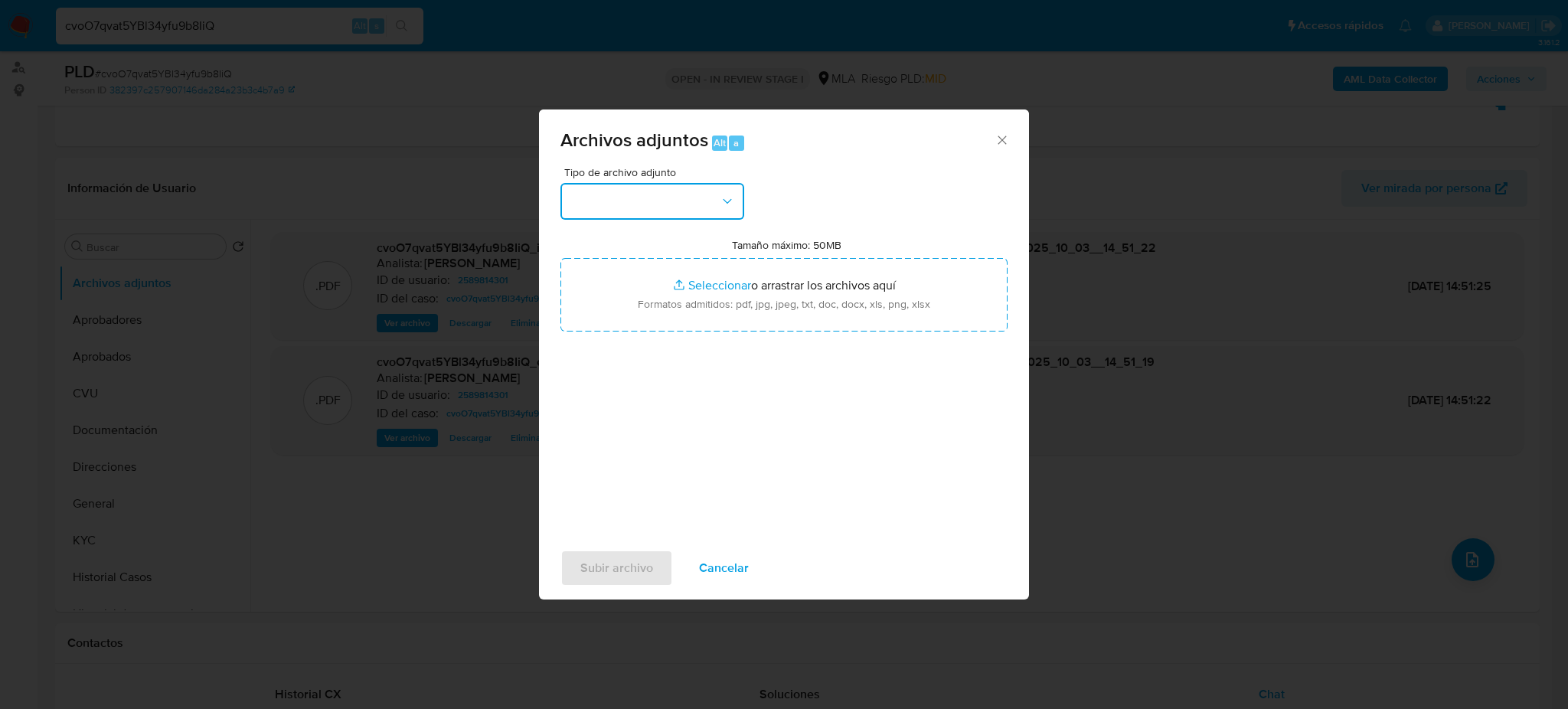
click at [688, 205] on button "button" at bounding box center [652, 201] width 184 height 37
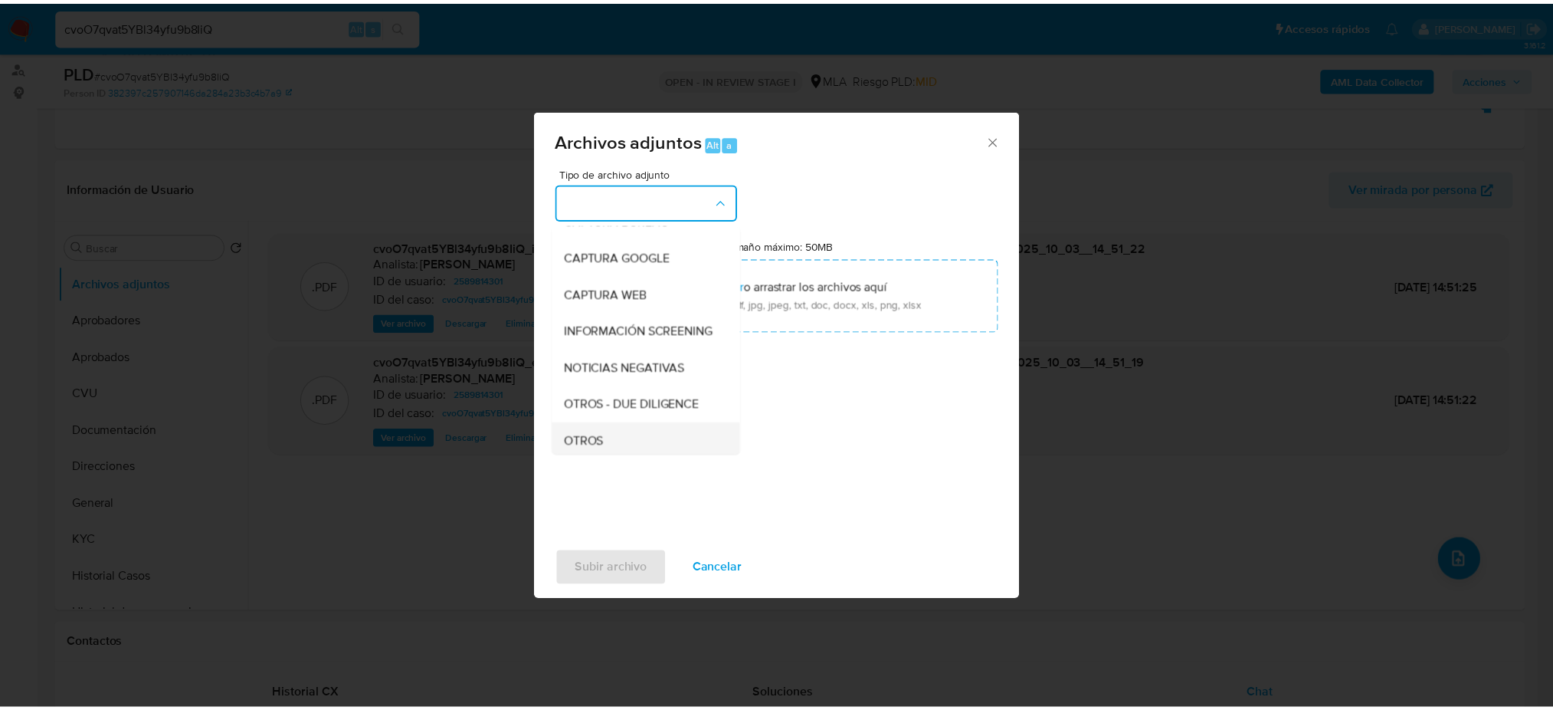
scroll to position [204, 0]
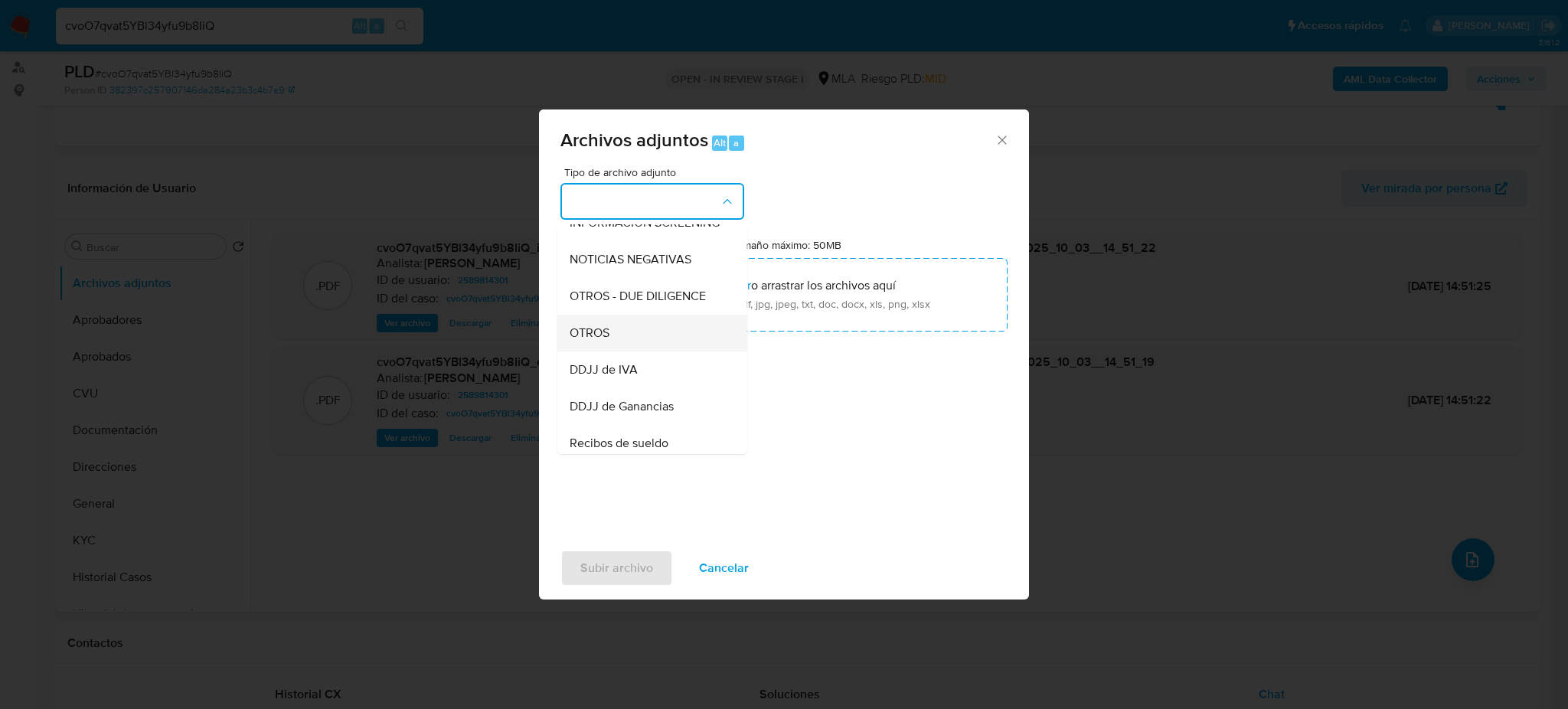
click at [611, 351] on div "OTROS" at bounding box center [647, 333] width 156 height 37
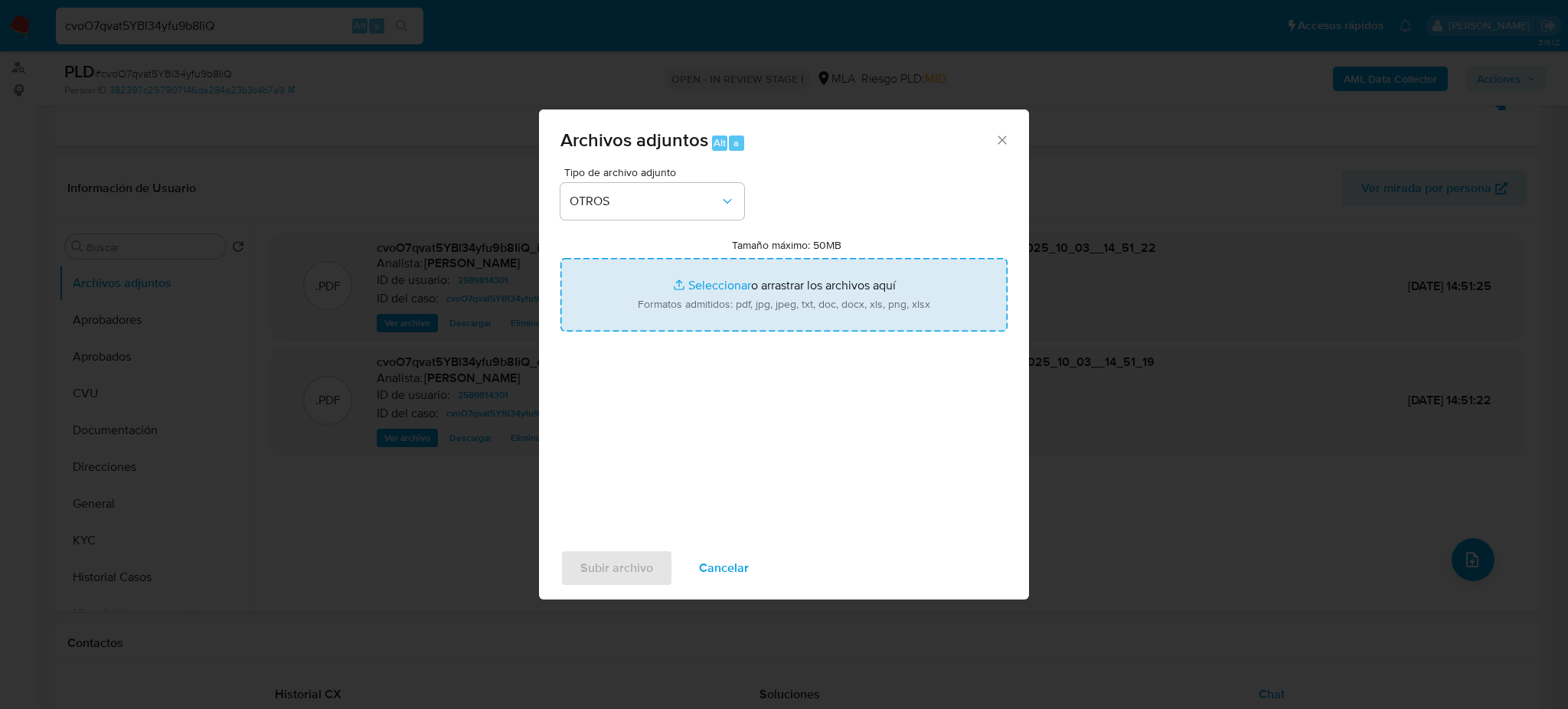
click at [703, 299] on input "Tamaño máximo: 50MB Seleccionar archivos" at bounding box center [784, 295] width 447 height 74
type input "C:\fakepath\Caselog cvoO7qvat5YBl34yfu9b8IiQ_2025_09_17_21_01_31.docx"
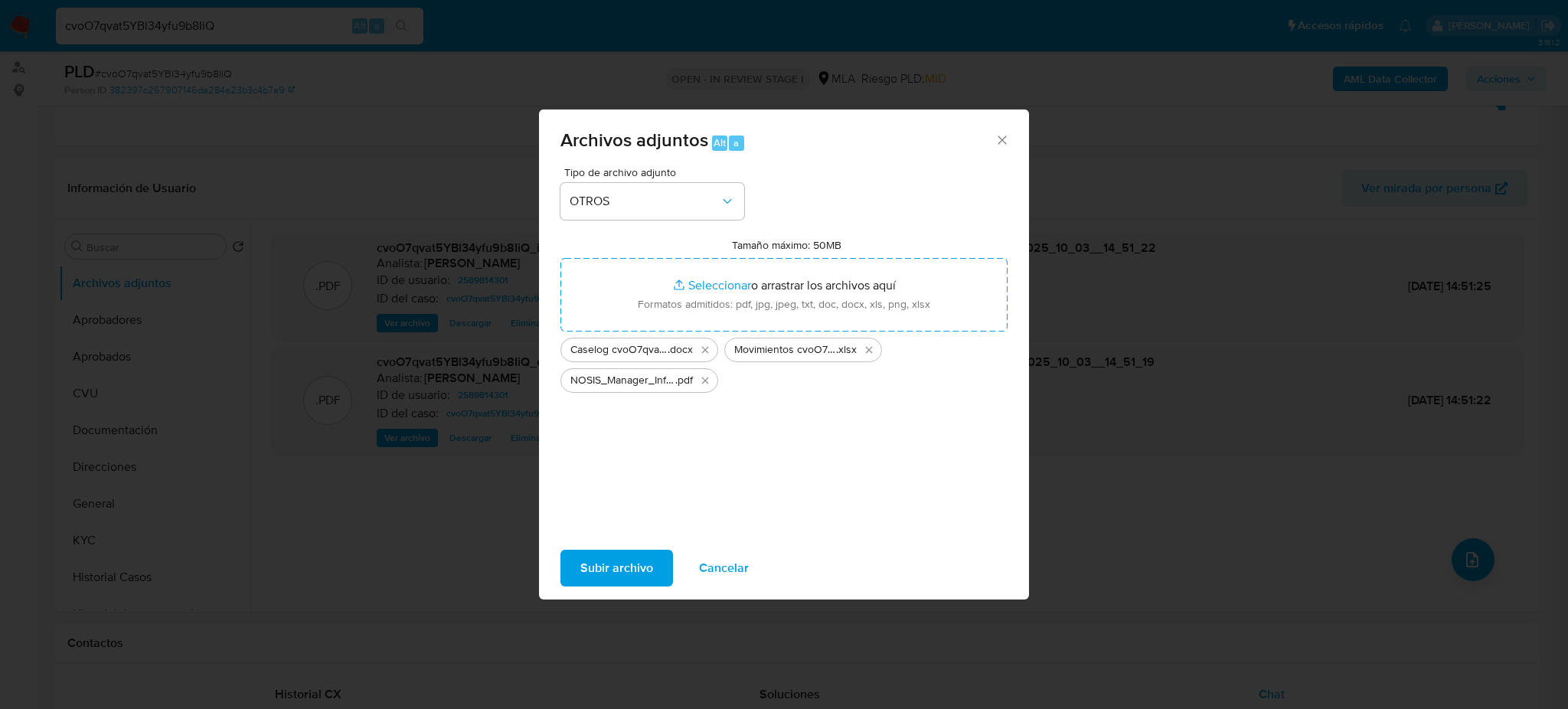
click at [580, 558] on span "Subir archivo" at bounding box center [616, 568] width 73 height 34
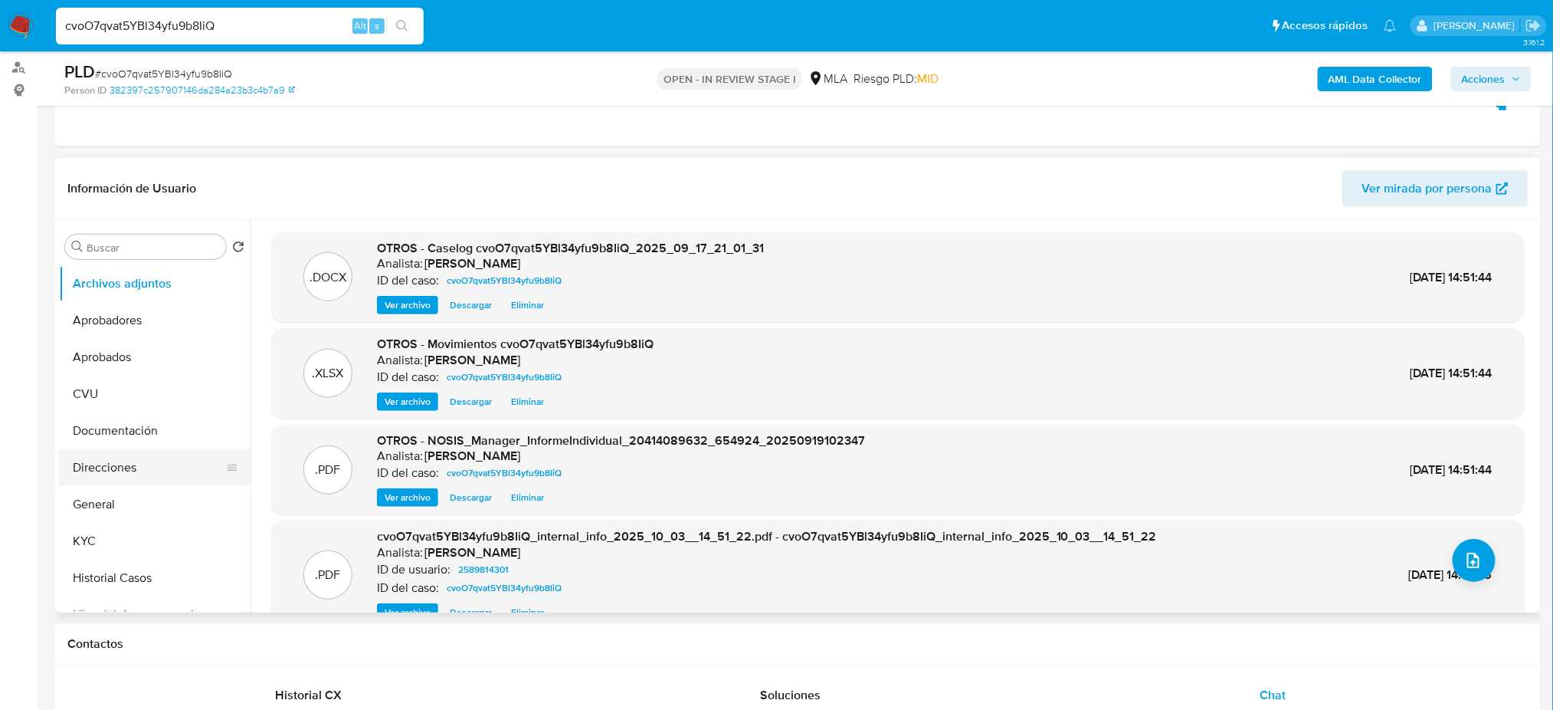
drag, startPoint x: 117, startPoint y: 497, endPoint x: 159, endPoint y: 451, distance: 61.8
click at [117, 497] on button "General" at bounding box center [155, 504] width 192 height 37
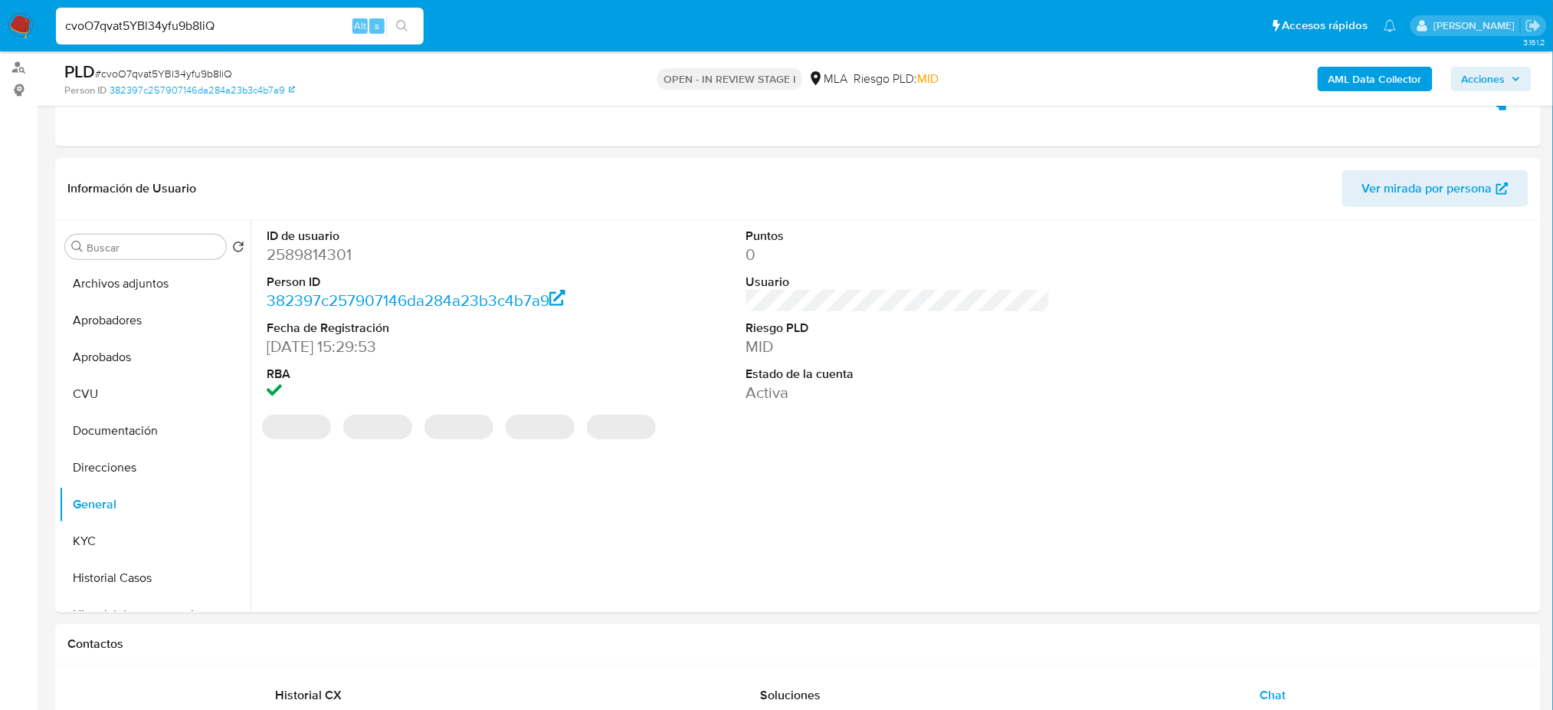
click at [285, 252] on dd "2589814301" at bounding box center [419, 254] width 304 height 21
copy dd "2589814301"
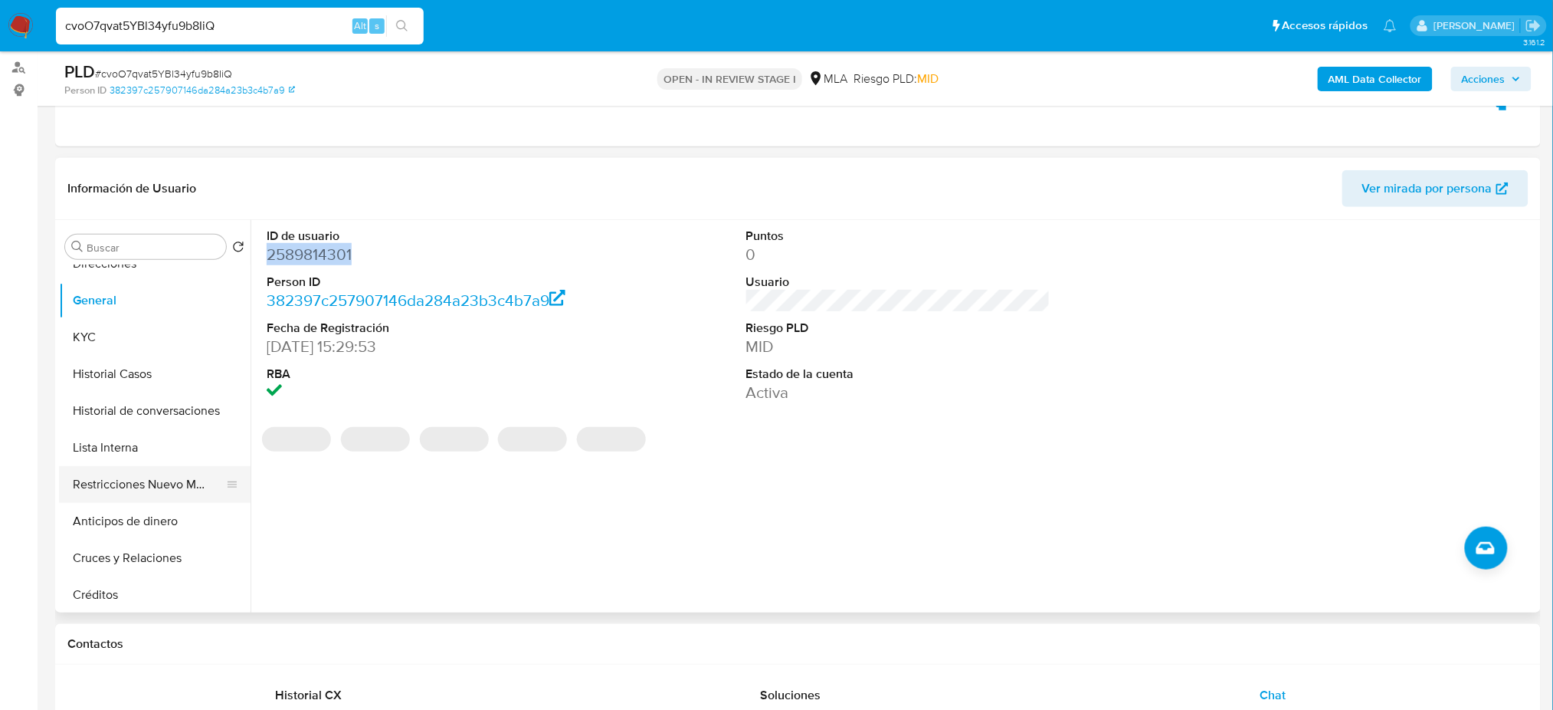
click at [139, 479] on button "Restricciones Nuevo Mundo" at bounding box center [148, 484] width 179 height 37
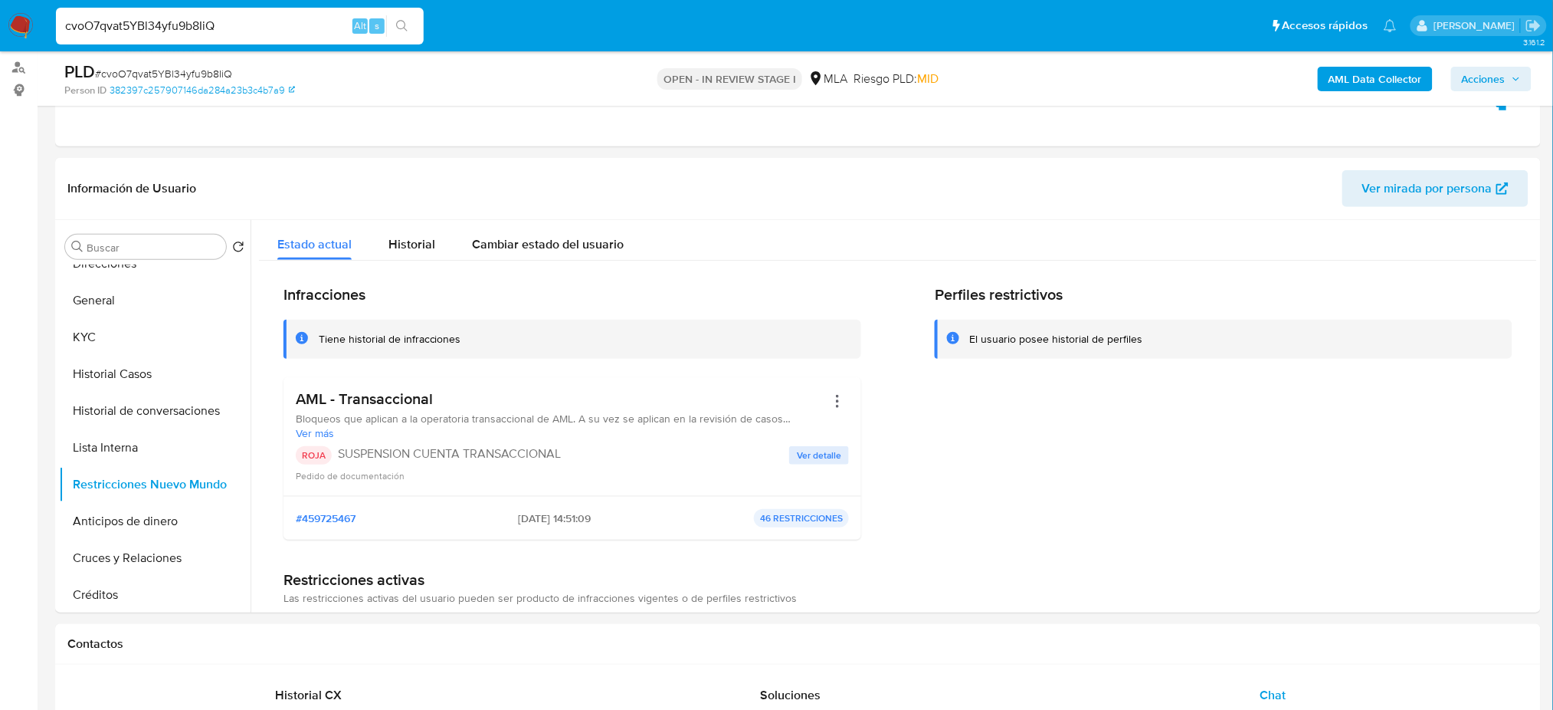
click at [1491, 74] on span "Acciones" at bounding box center [1484, 79] width 44 height 25
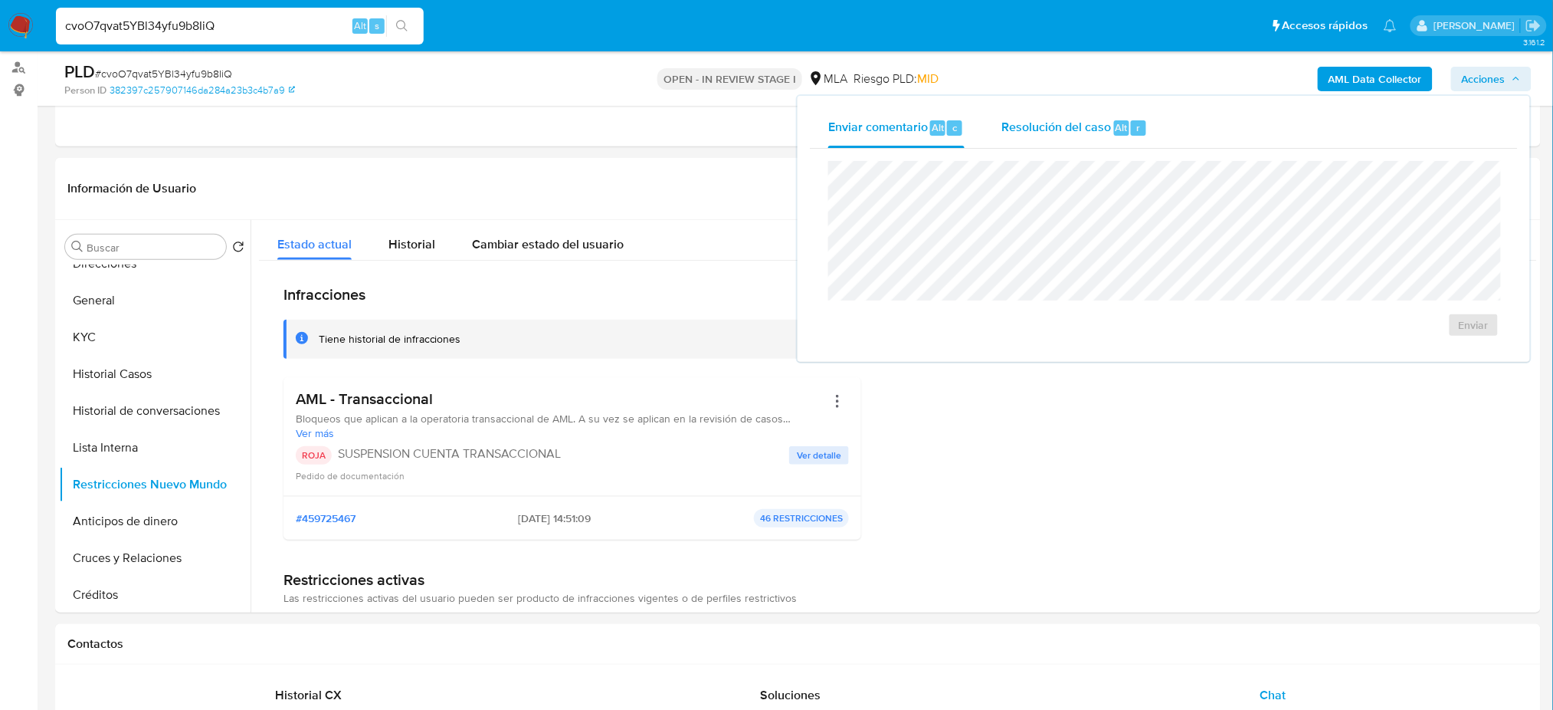
click at [1082, 127] on span "Resolución del caso" at bounding box center [1057, 127] width 110 height 18
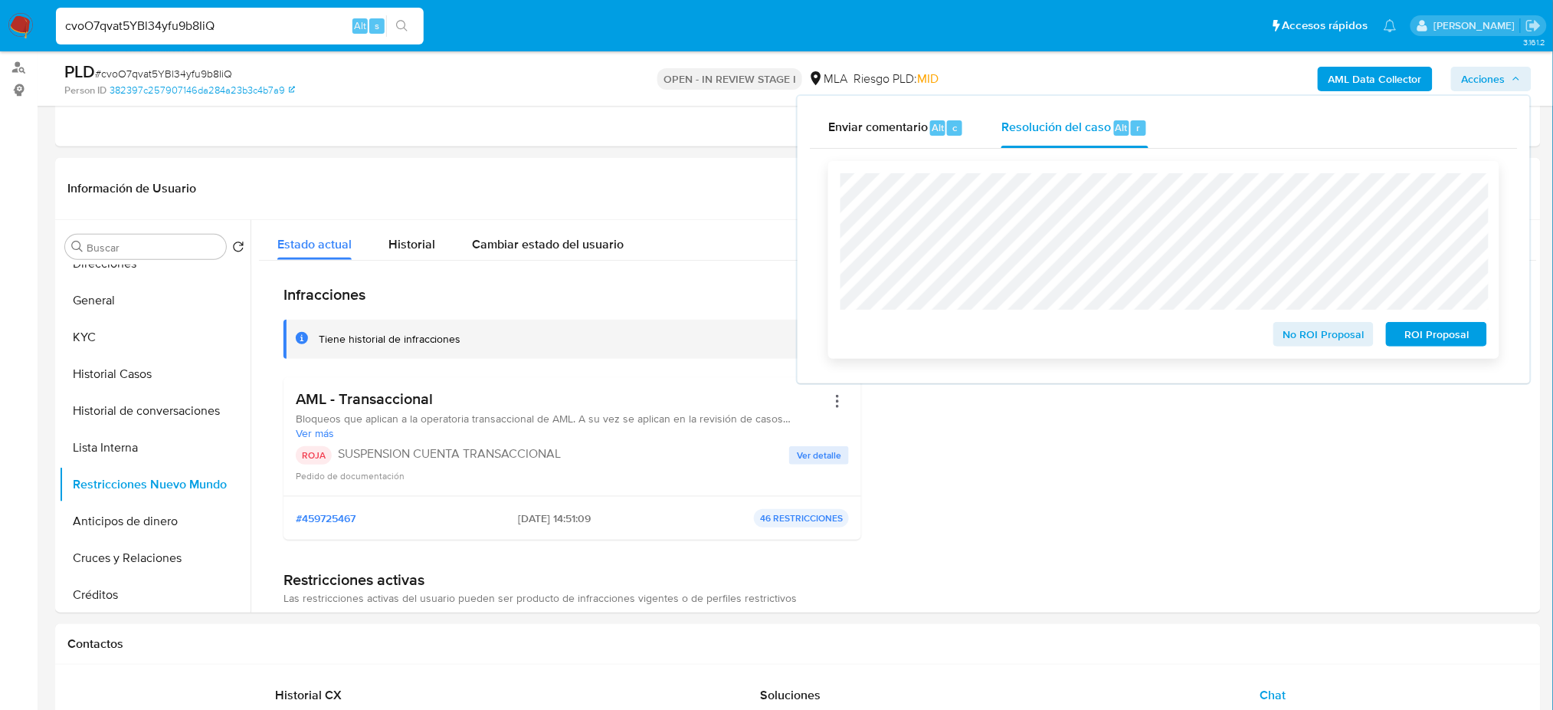
click at [1465, 338] on span "ROI Proposal" at bounding box center [1437, 333] width 80 height 21
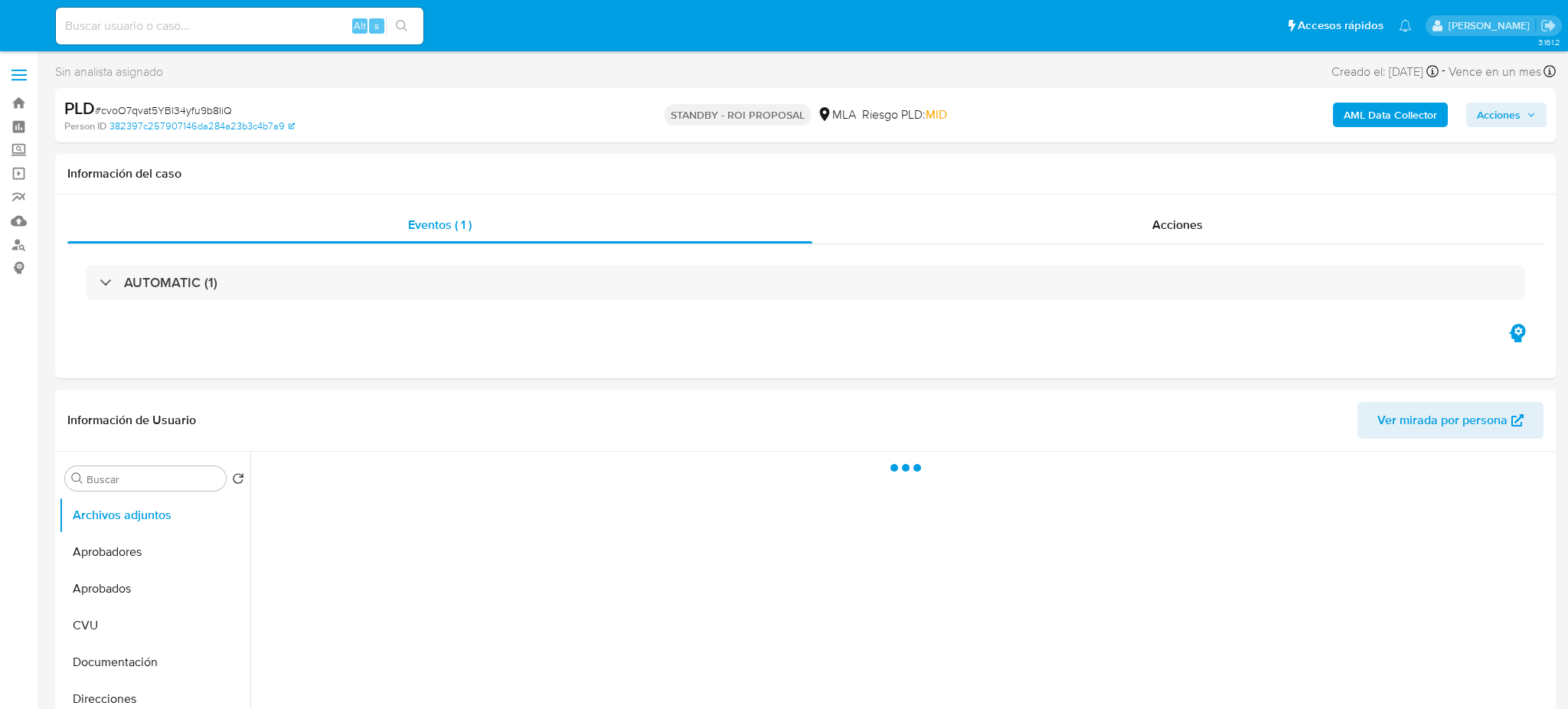
select select "10"
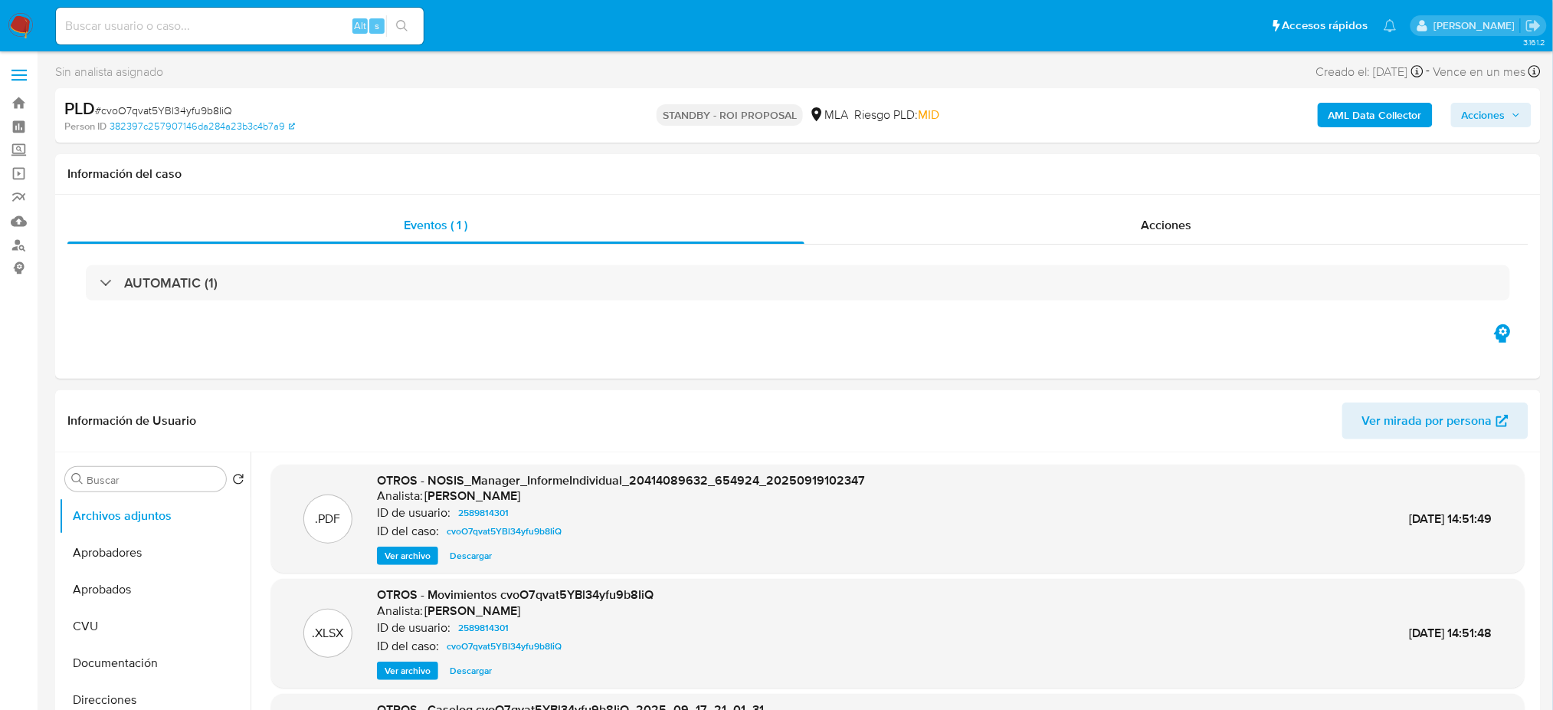
click at [225, 22] on input at bounding box center [240, 26] width 368 height 20
paste input "ds1Aa6RFONYlaAuFLAQu5xau"
type input "ds1Aa6RFONYlaAuFLAQu5xau"
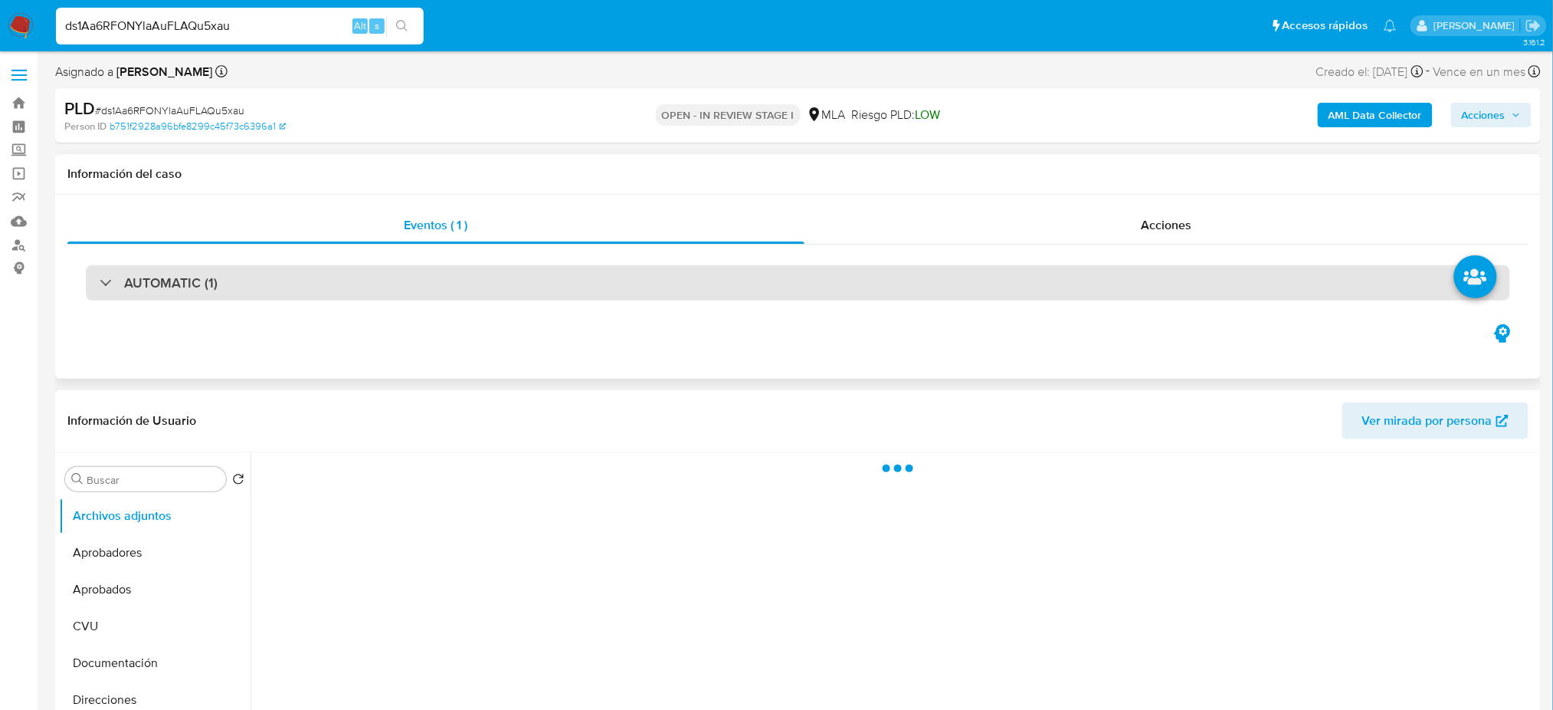
select select "10"
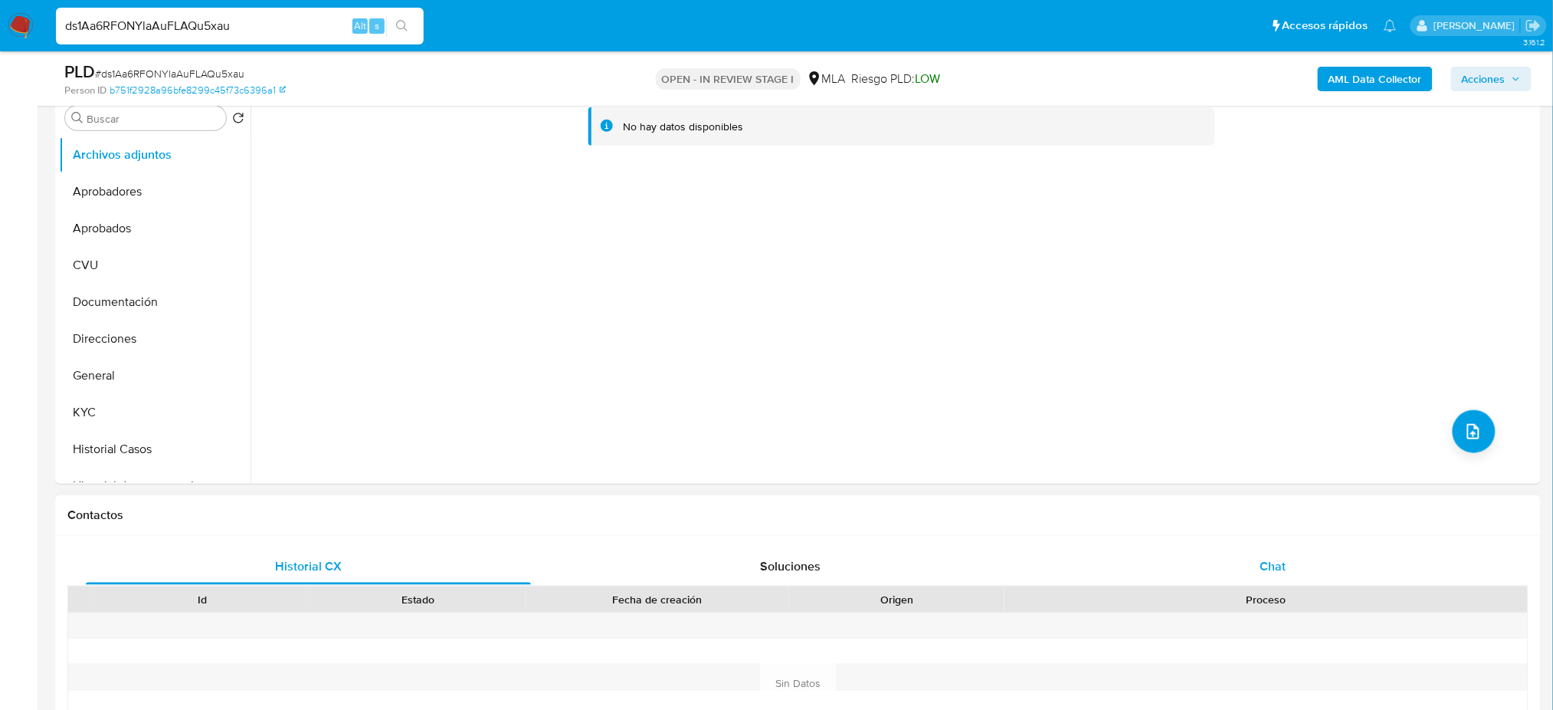
click at [1293, 564] on div "Chat" at bounding box center [1273, 566] width 445 height 37
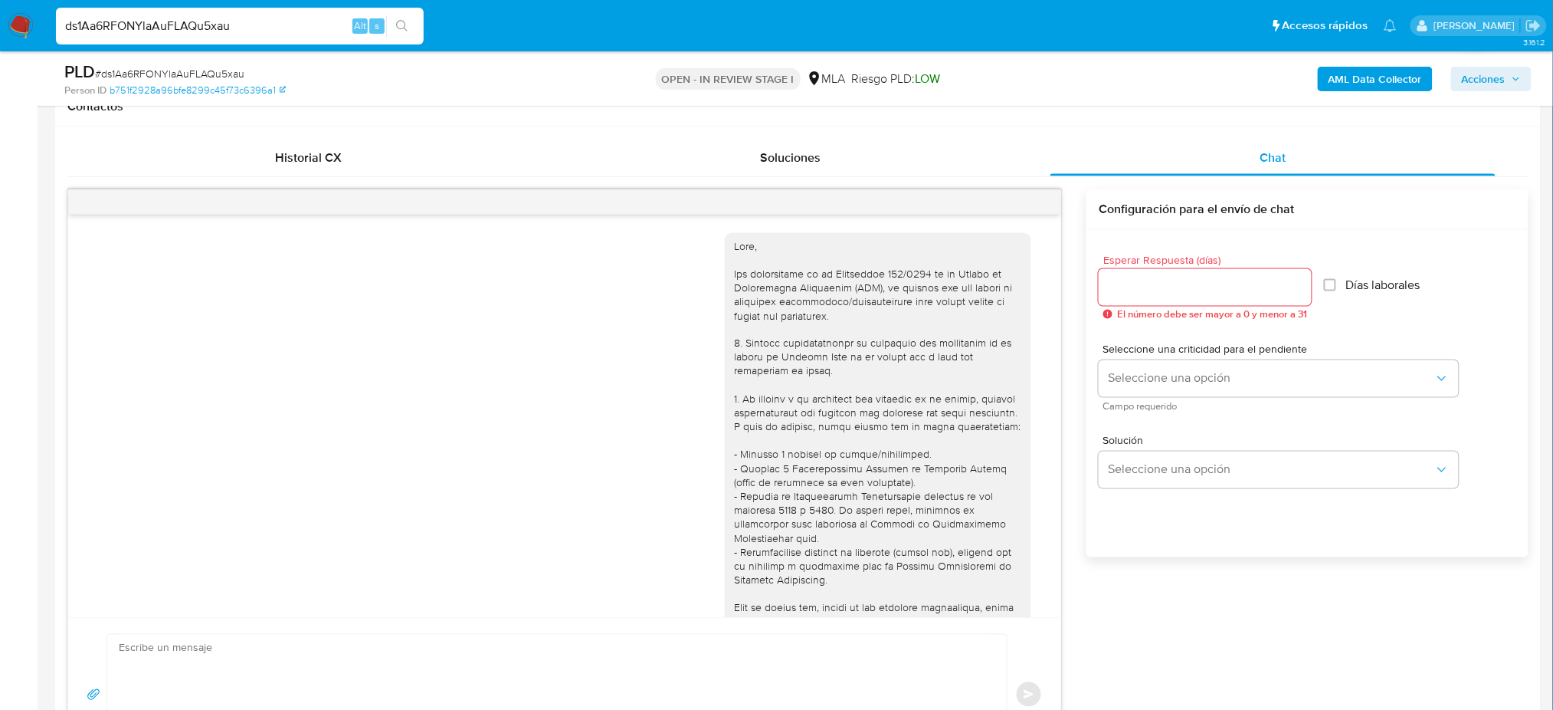
scroll to position [802, 0]
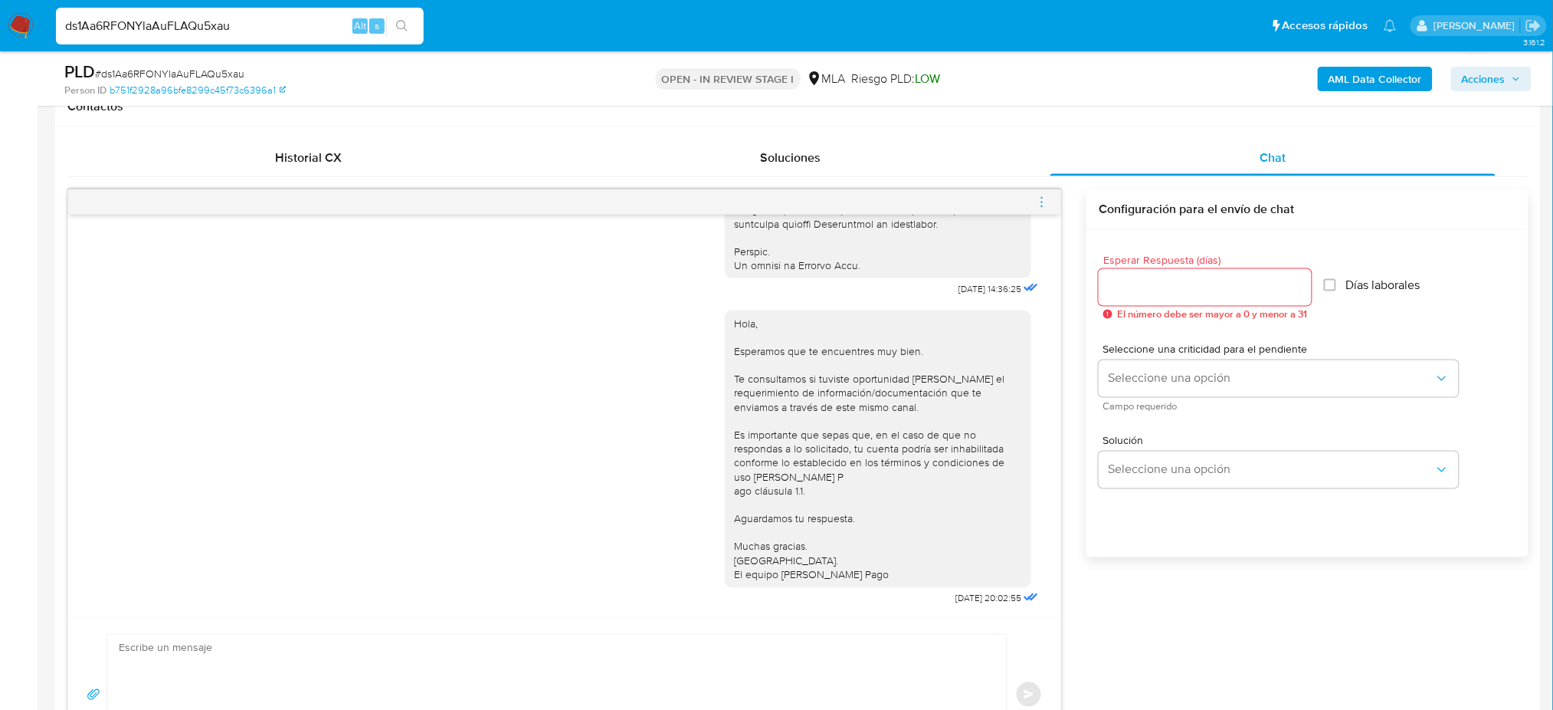
click at [1043, 200] on icon "menu-action" at bounding box center [1042, 202] width 14 height 14
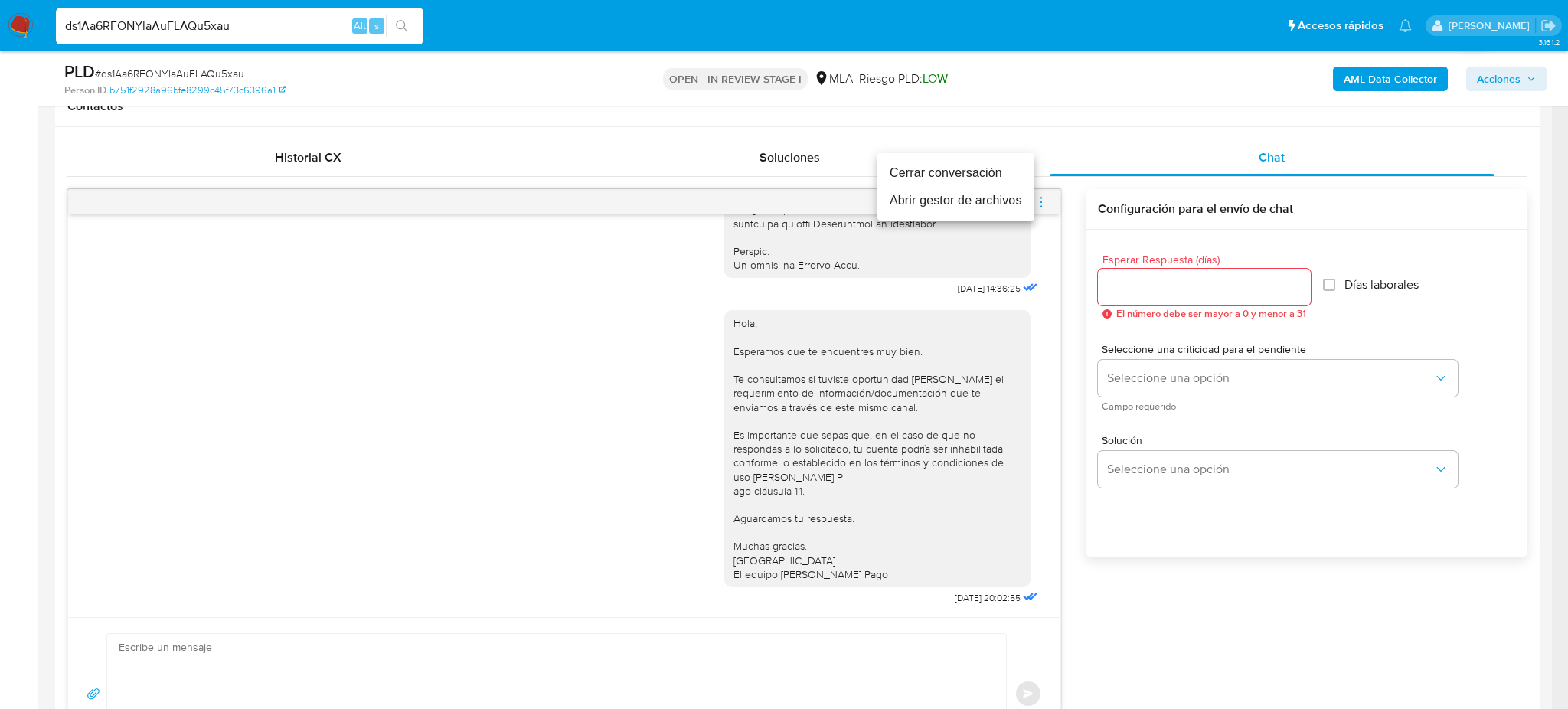
click at [949, 178] on li "Cerrar conversación" at bounding box center [955, 173] width 157 height 28
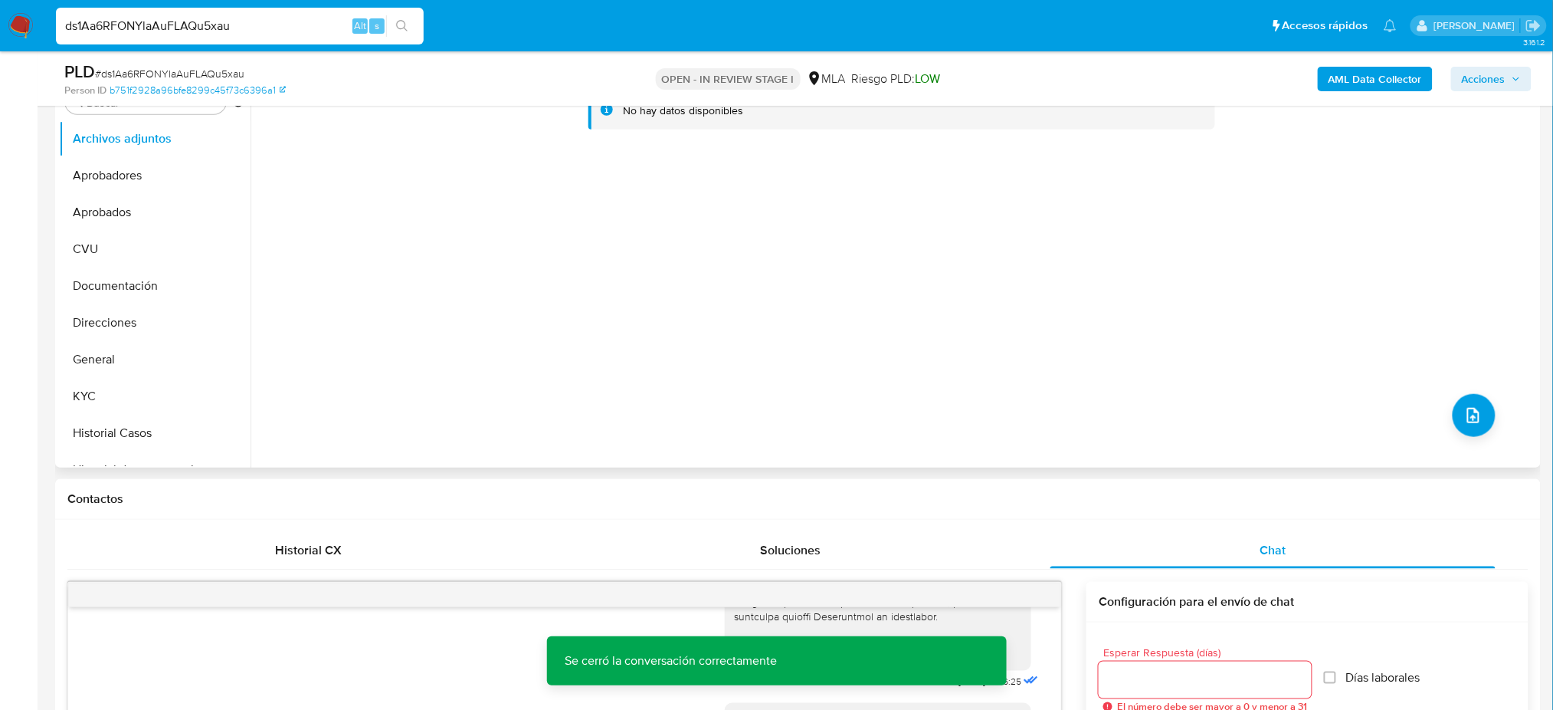
scroll to position [307, 0]
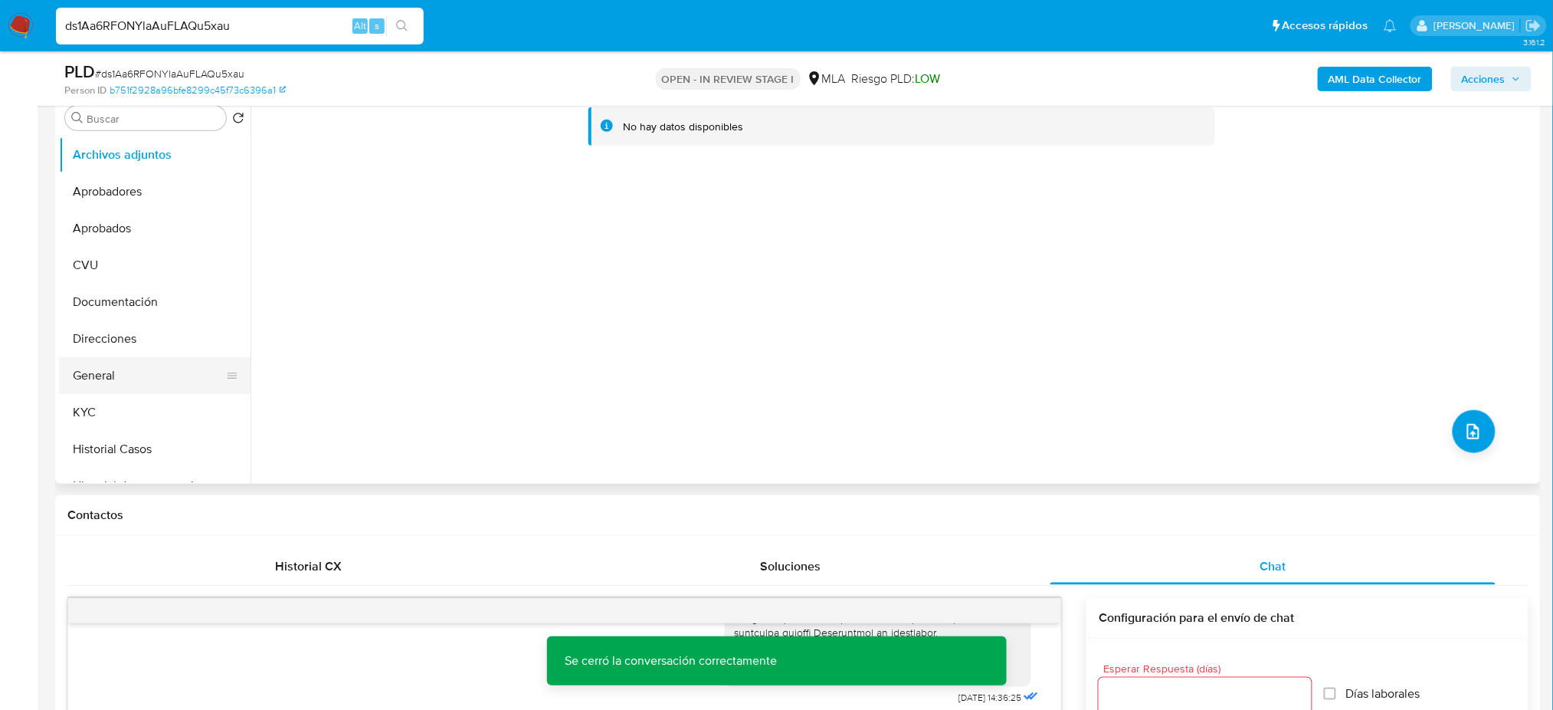
click at [130, 366] on button "General" at bounding box center [148, 375] width 179 height 37
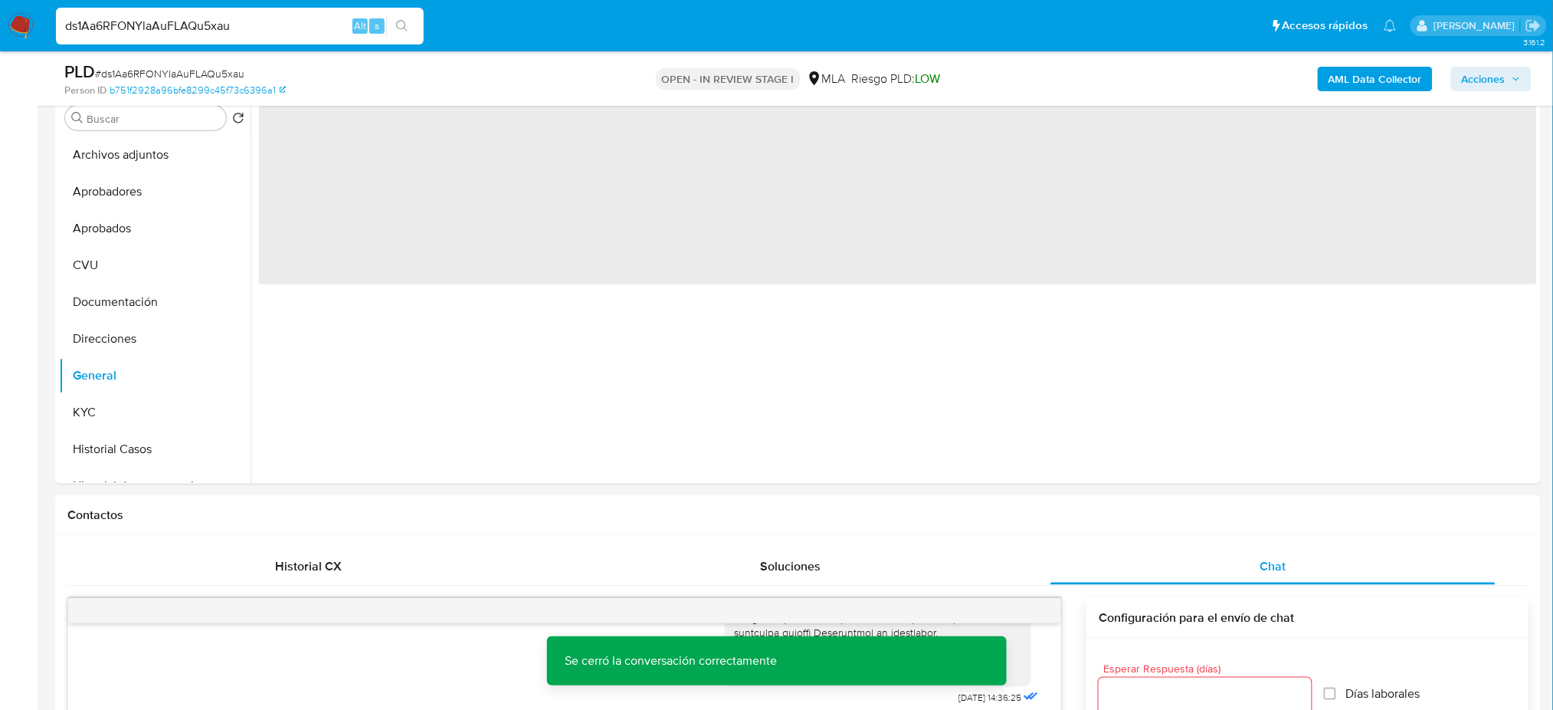
scroll to position [204, 0]
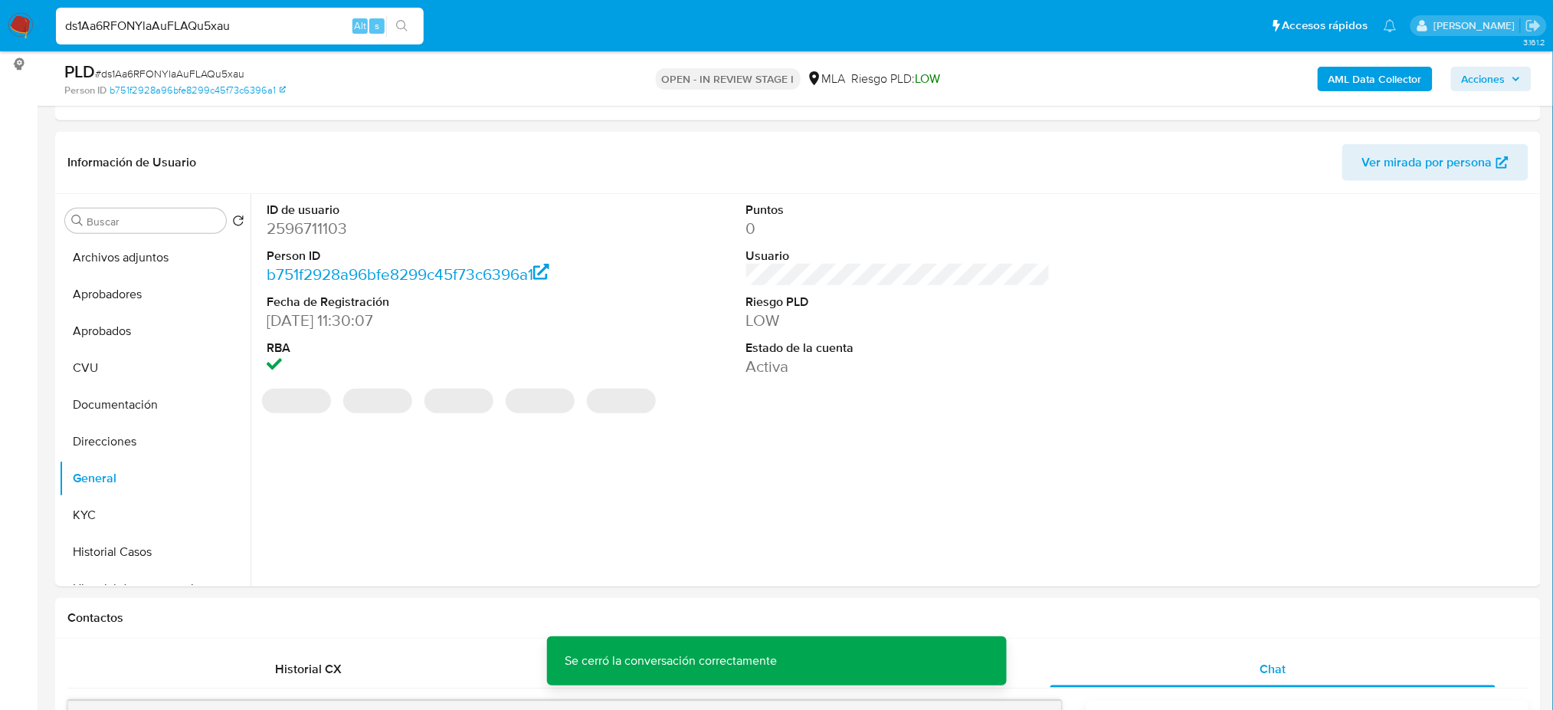
click at [294, 226] on dd "2596711103" at bounding box center [419, 228] width 304 height 21
copy dd "2596711103"
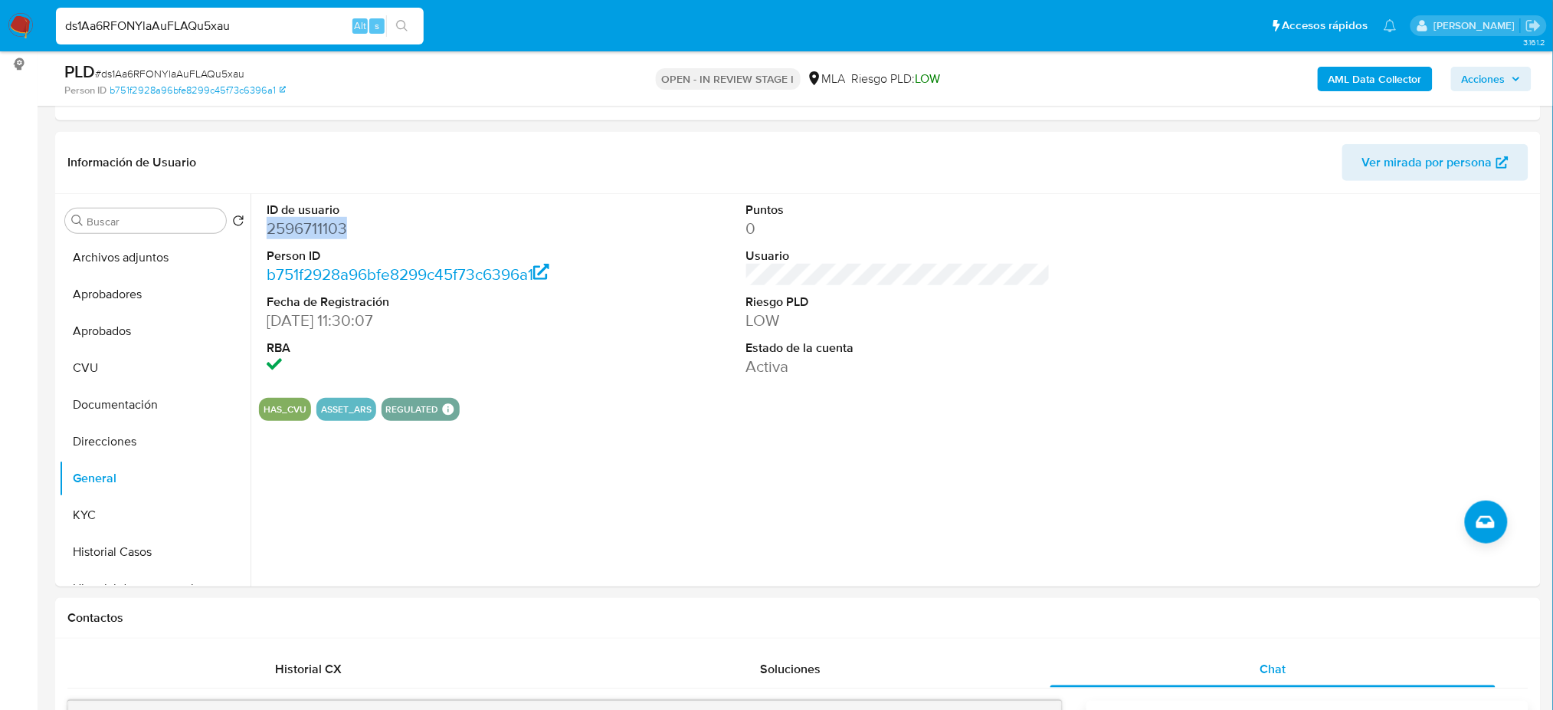
click at [1373, 74] on b "AML Data Collector" at bounding box center [1375, 79] width 93 height 25
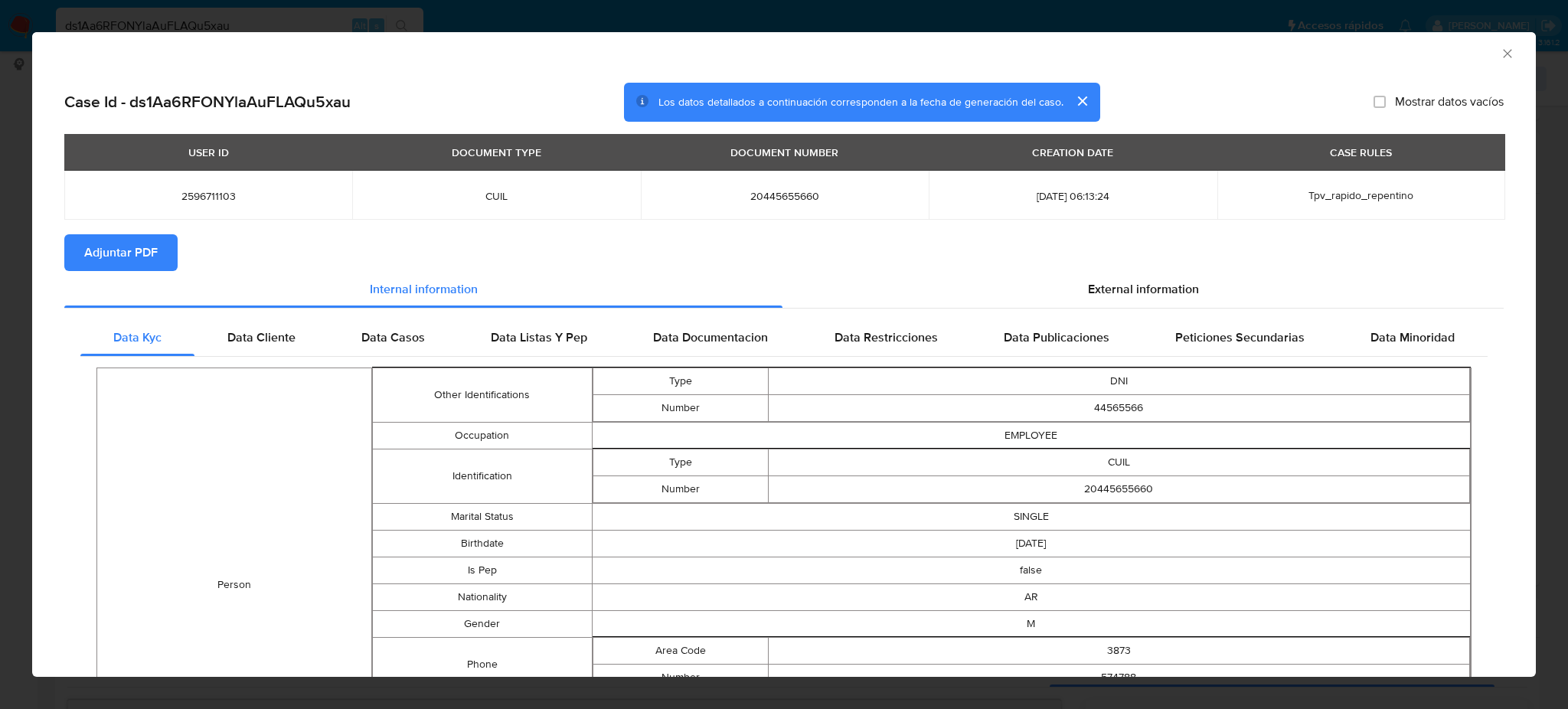
click at [139, 251] on span "Adjuntar PDF" at bounding box center [121, 253] width 74 height 34
click at [1499, 50] on icon "Cerrar ventana" at bounding box center [1506, 53] width 15 height 15
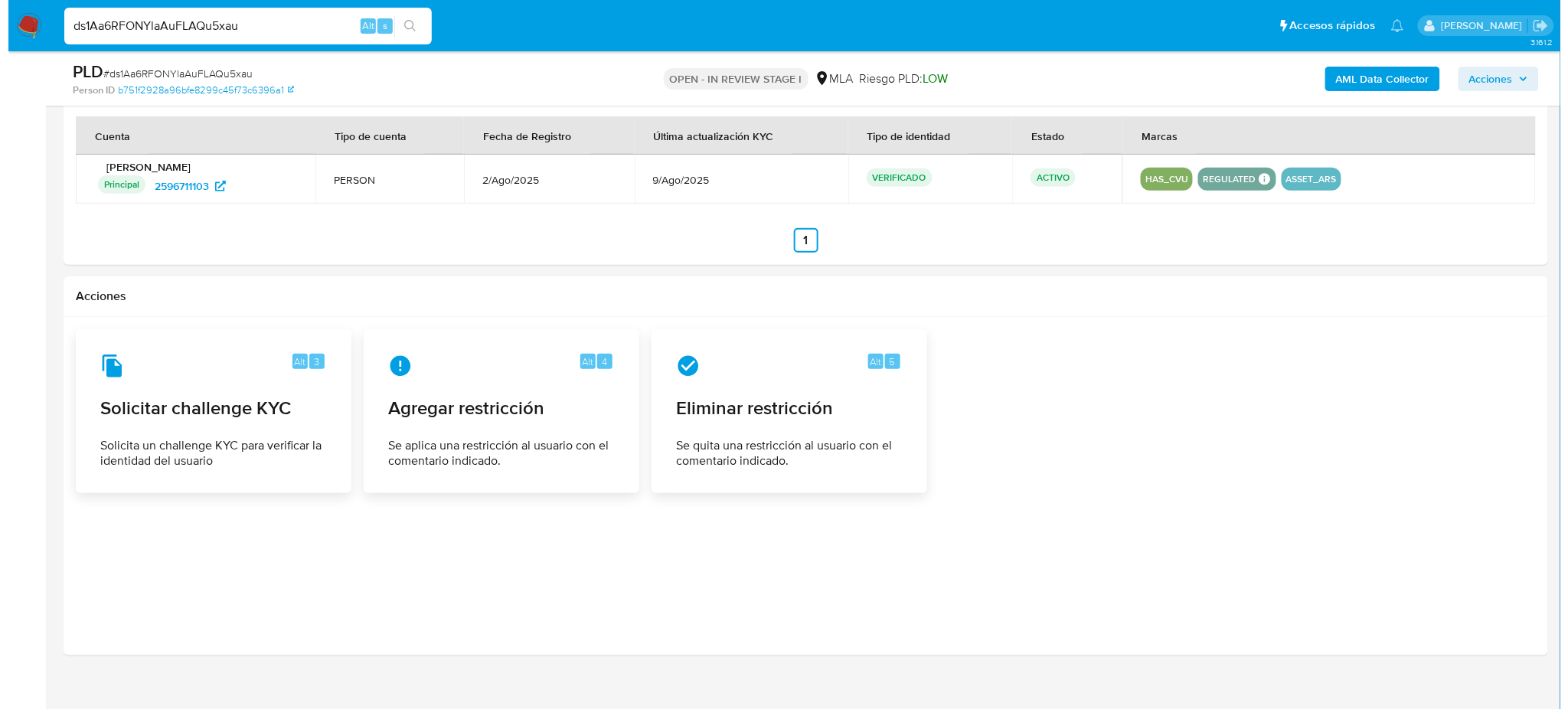
scroll to position [2344, 0]
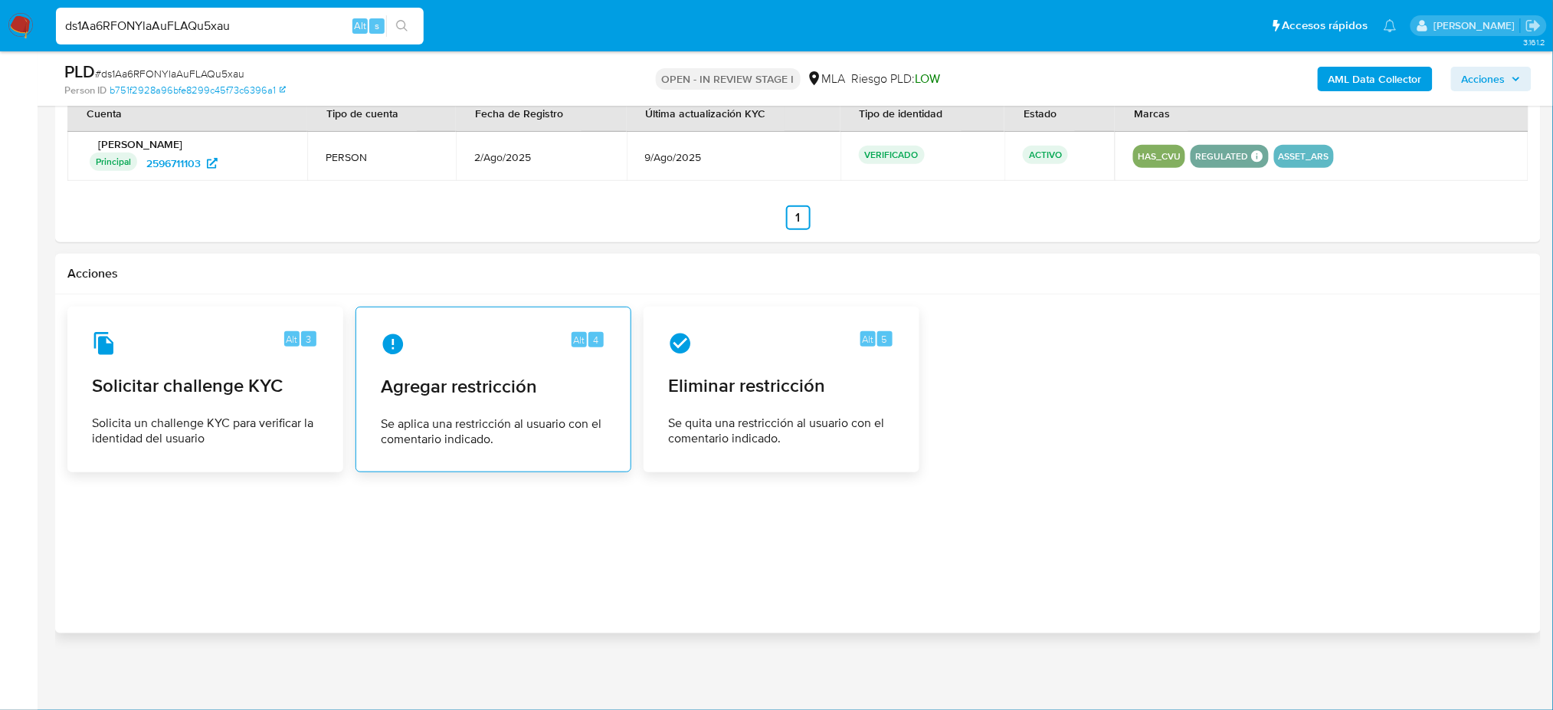
click at [556, 399] on div "Alt 4 Agregar restricción Se aplica una restricción al usuario con el comentari…" at bounding box center [494, 389] width 250 height 139
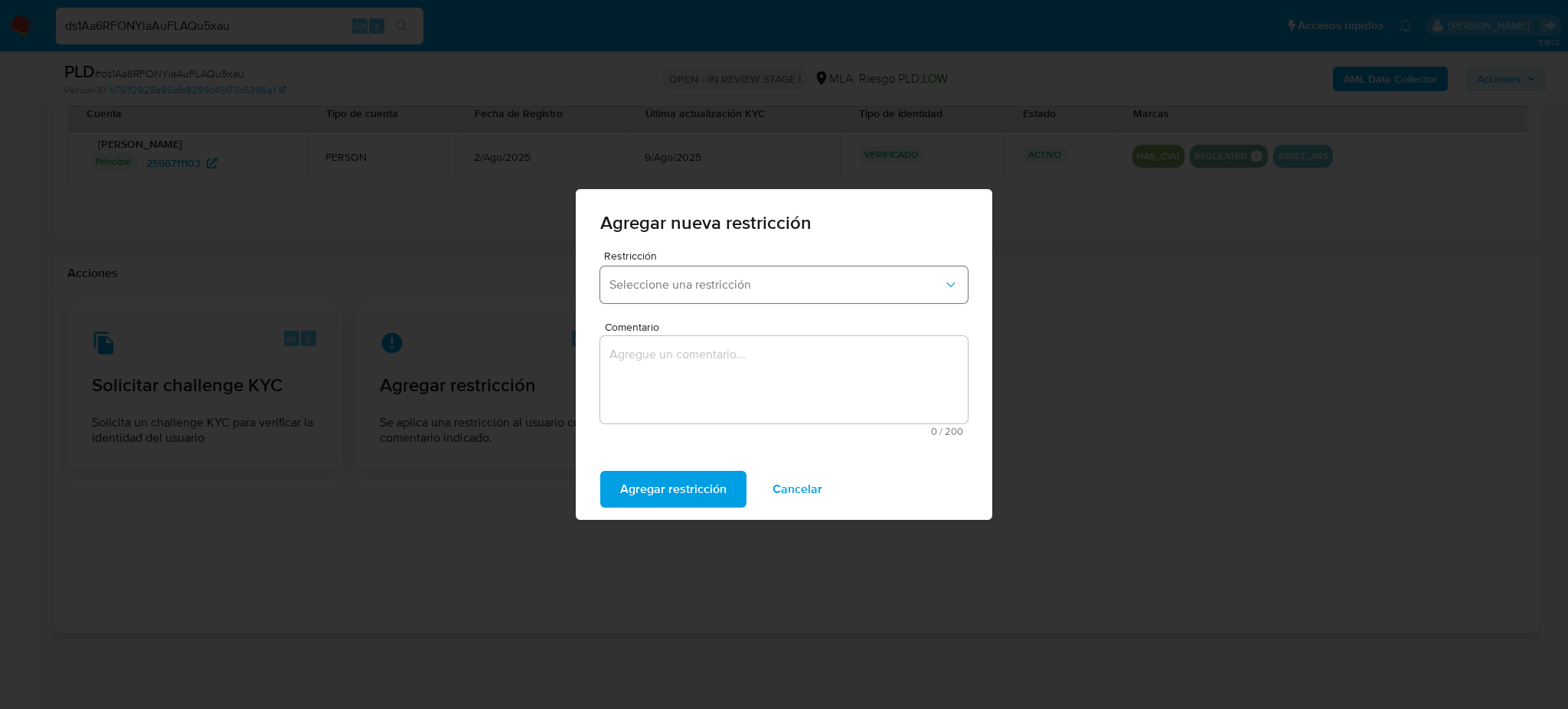
click at [679, 281] on span "Seleccione una restricción" at bounding box center [776, 284] width 334 height 15
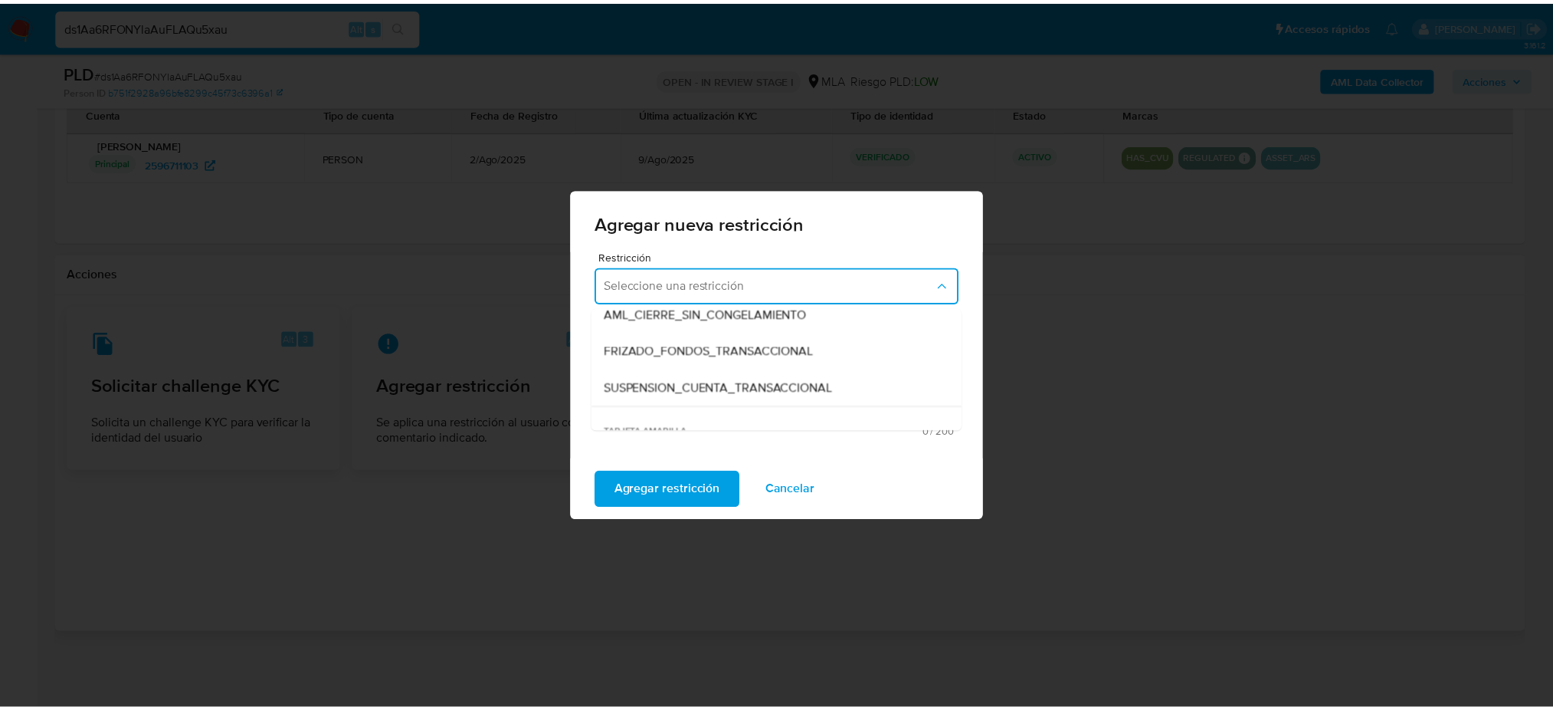
scroll to position [204, 0]
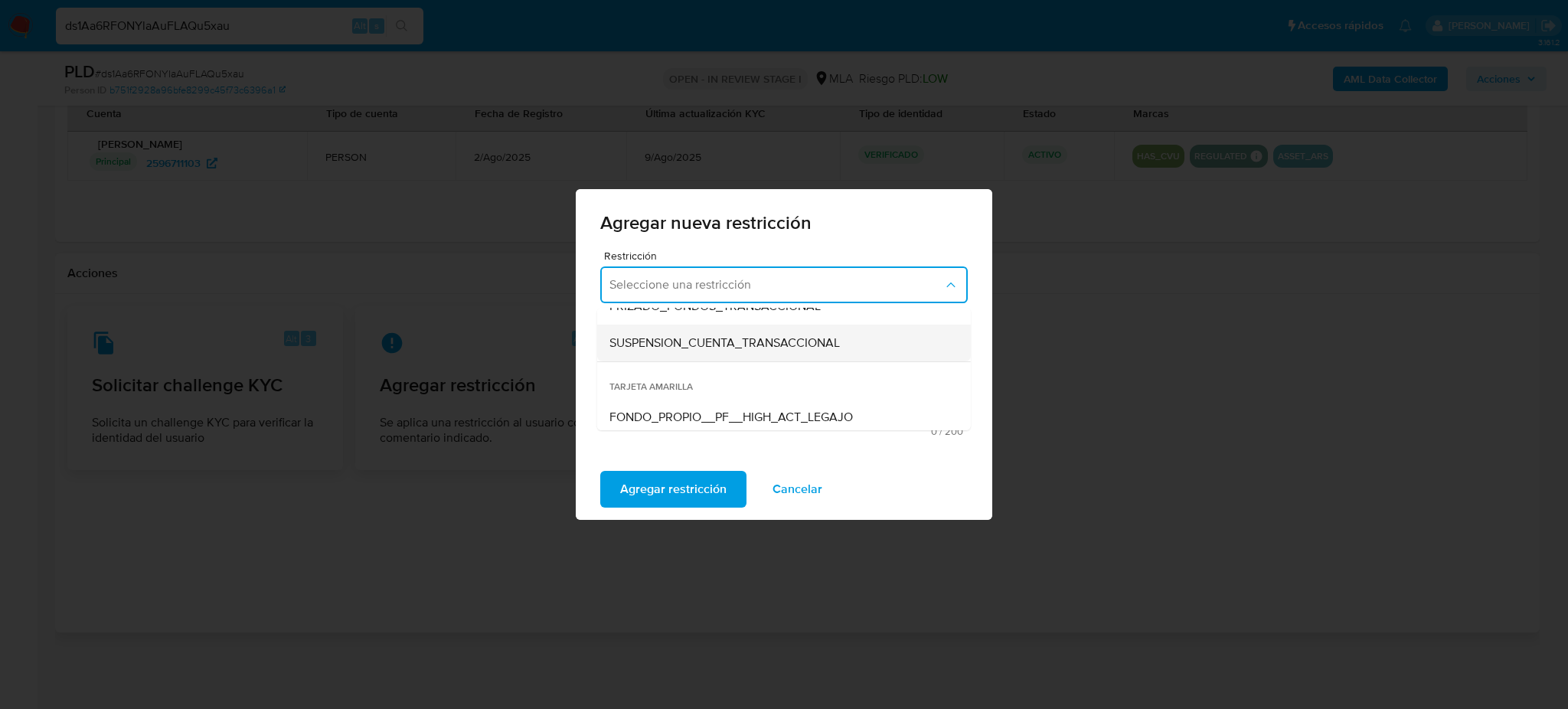
click at [670, 349] on span "SUSPENSION_CUENTA_TRANSACCIONAL" at bounding box center [724, 343] width 231 height 15
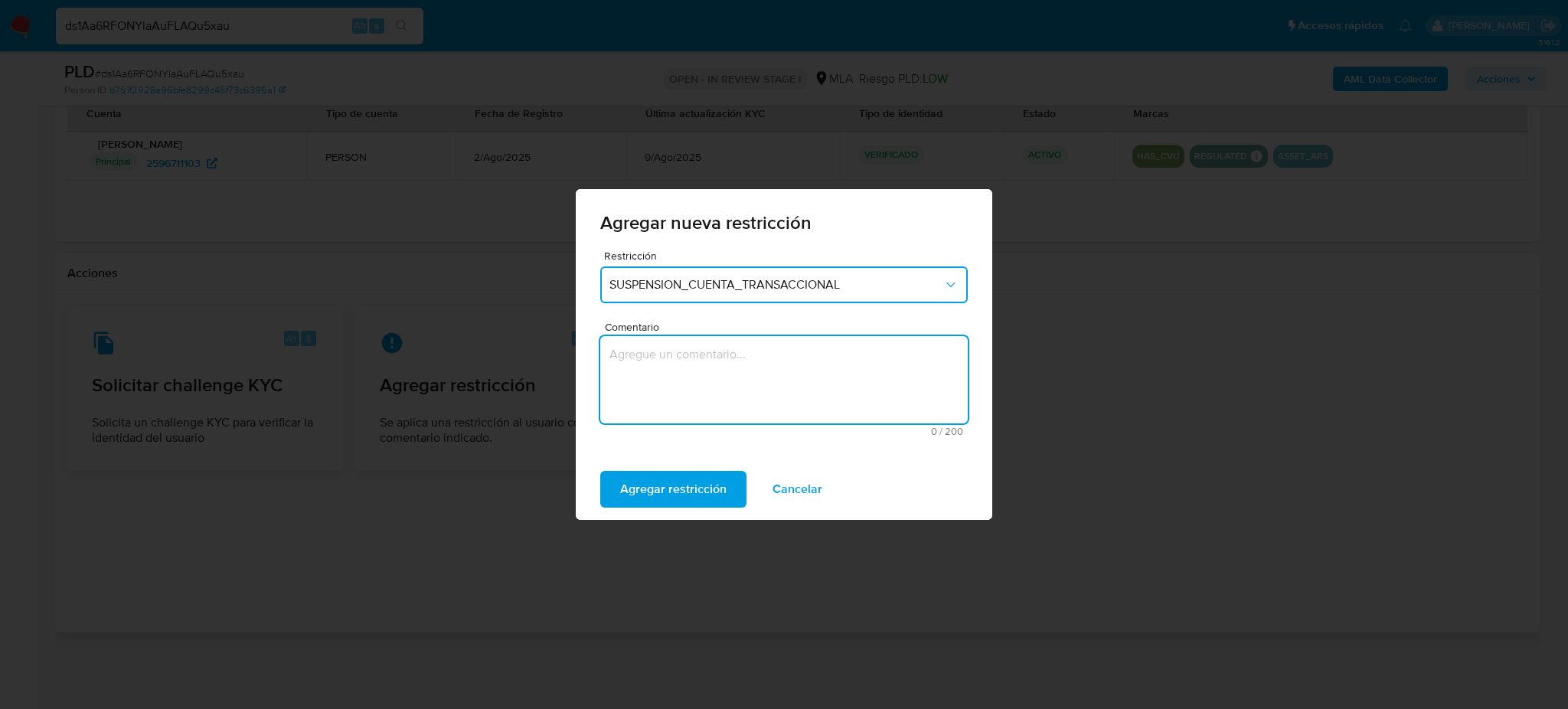
click at [686, 378] on textarea "Comentario" at bounding box center [784, 378] width 368 height 87
type textarea "AML"
click at [652, 493] on span "Agregar restricción" at bounding box center [673, 489] width 107 height 34
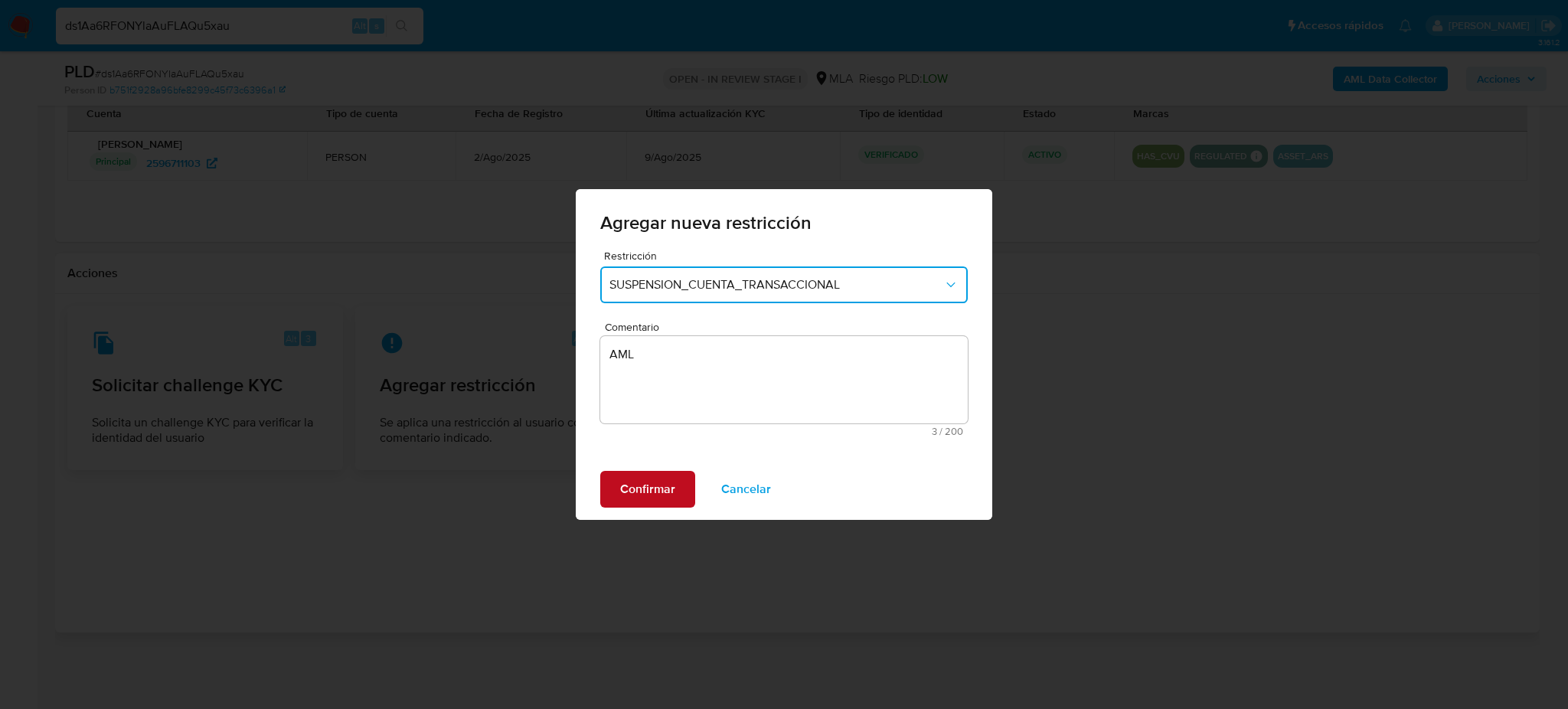
click at [652, 493] on span "Confirmar" at bounding box center [647, 489] width 55 height 34
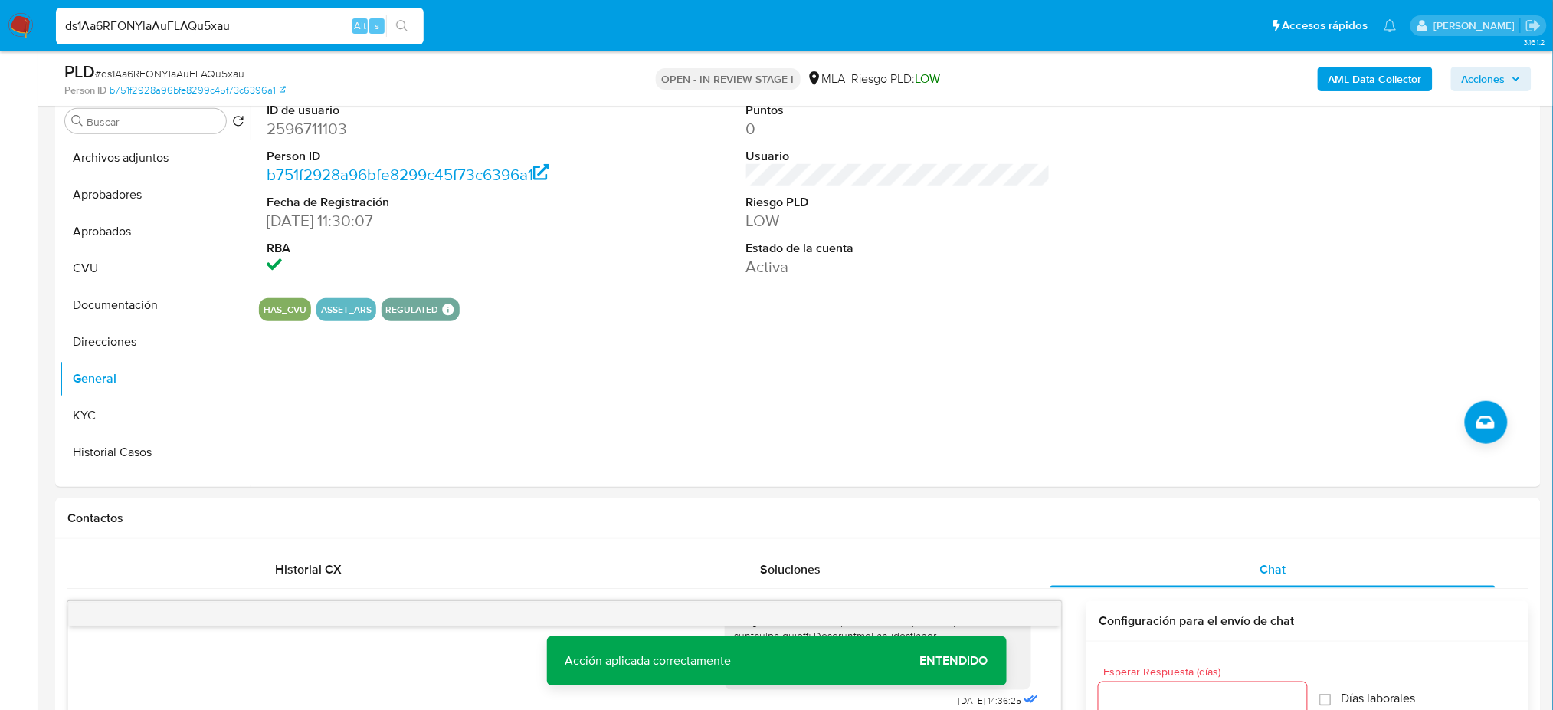
scroll to position [202, 0]
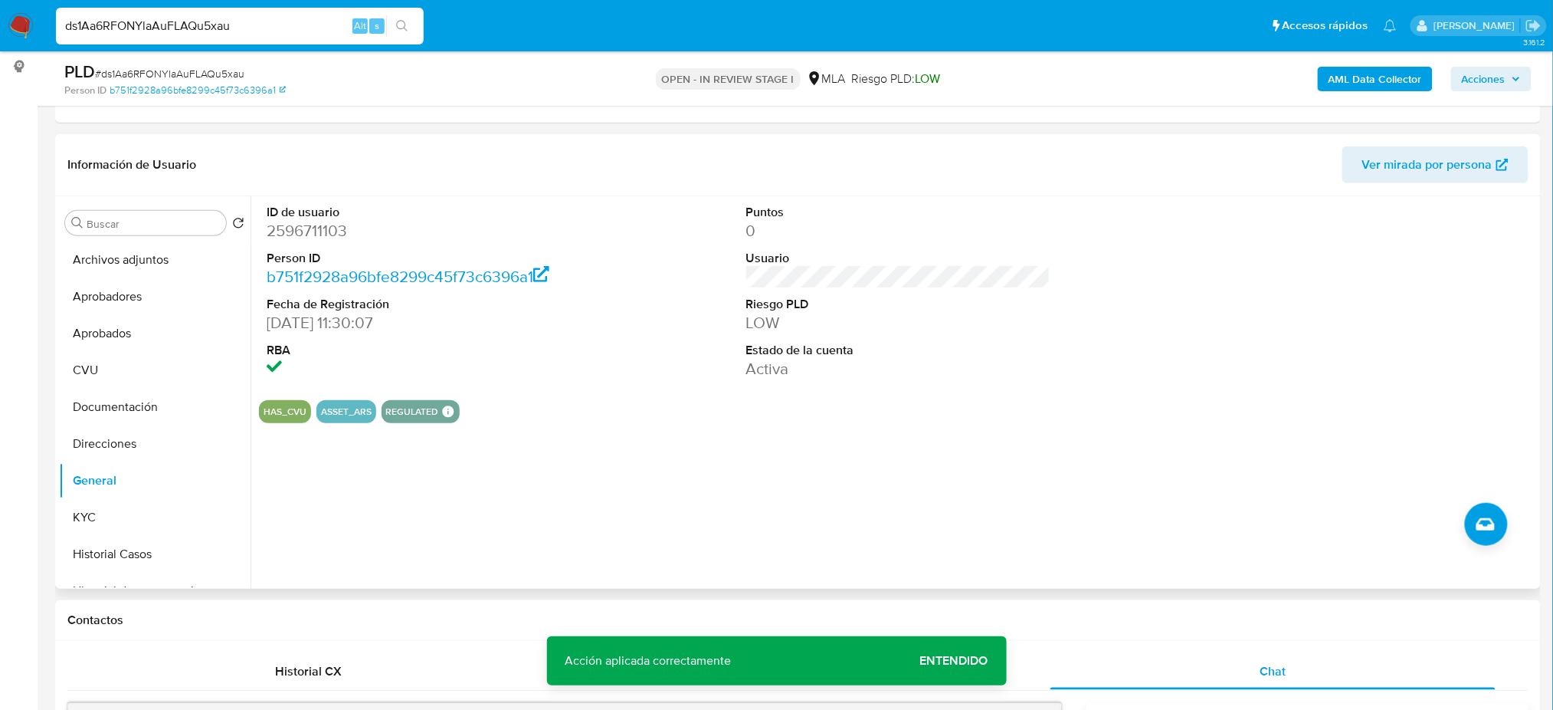
click at [280, 241] on dd "2596711103" at bounding box center [419, 230] width 304 height 21
copy dd "2596711103"
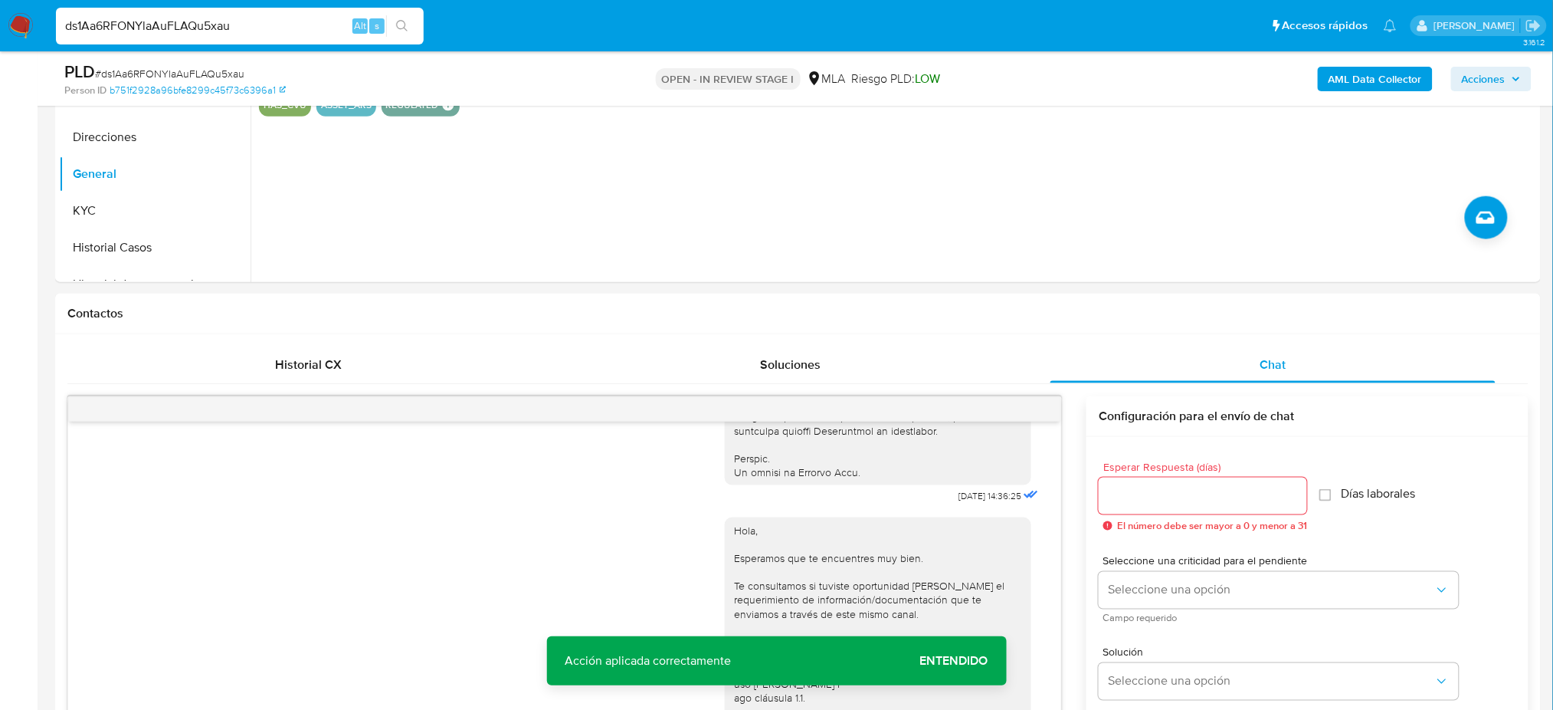
scroll to position [0, 0]
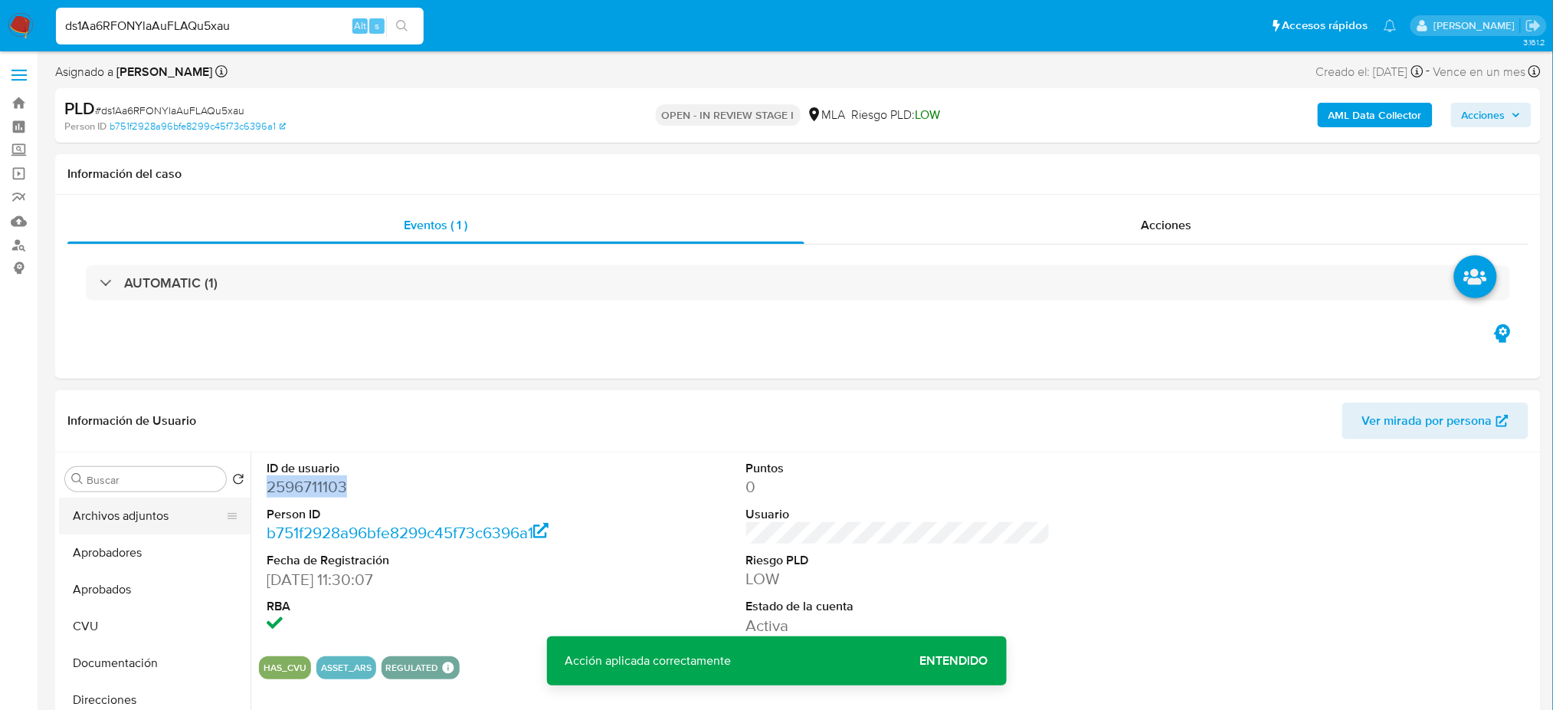
click at [123, 523] on button "Archivos adjuntos" at bounding box center [148, 515] width 179 height 37
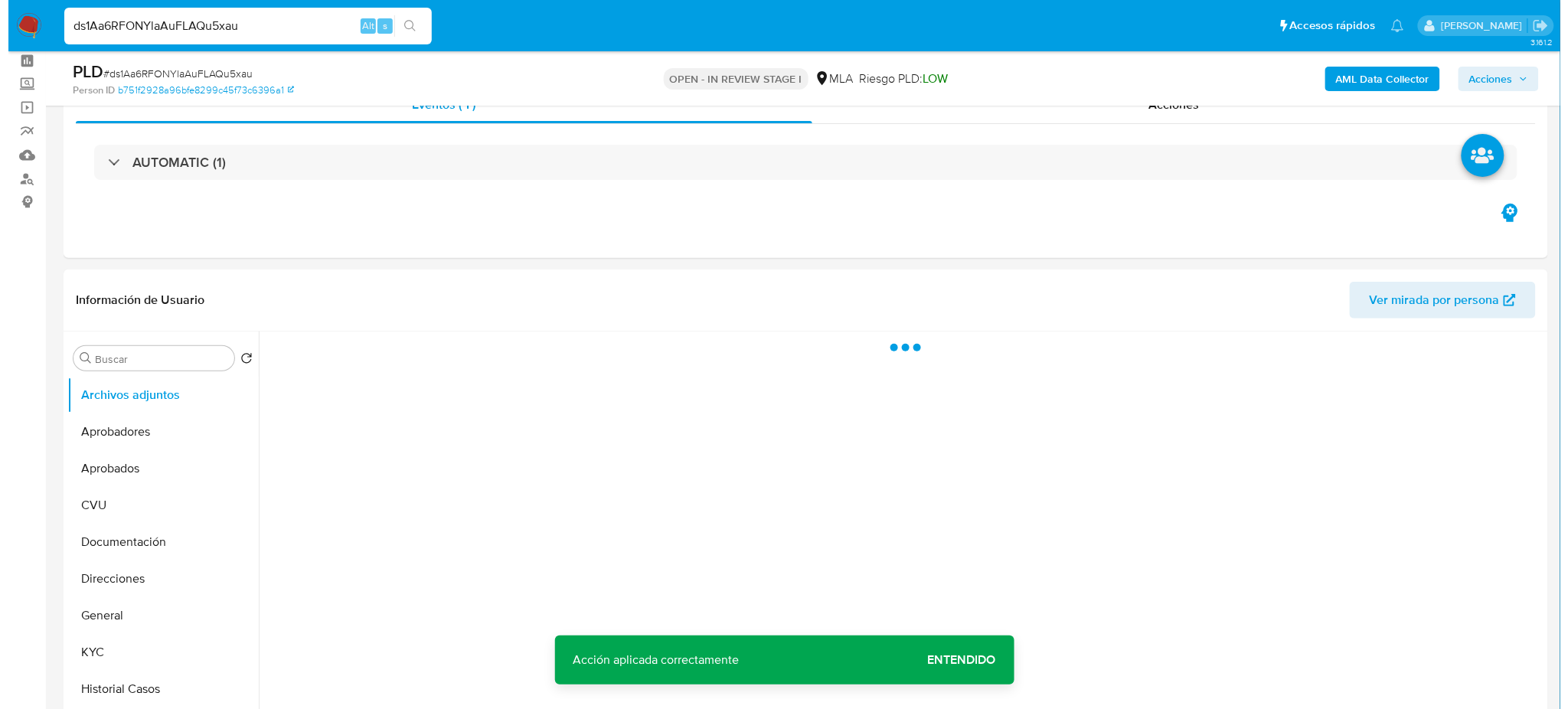
scroll to position [102, 0]
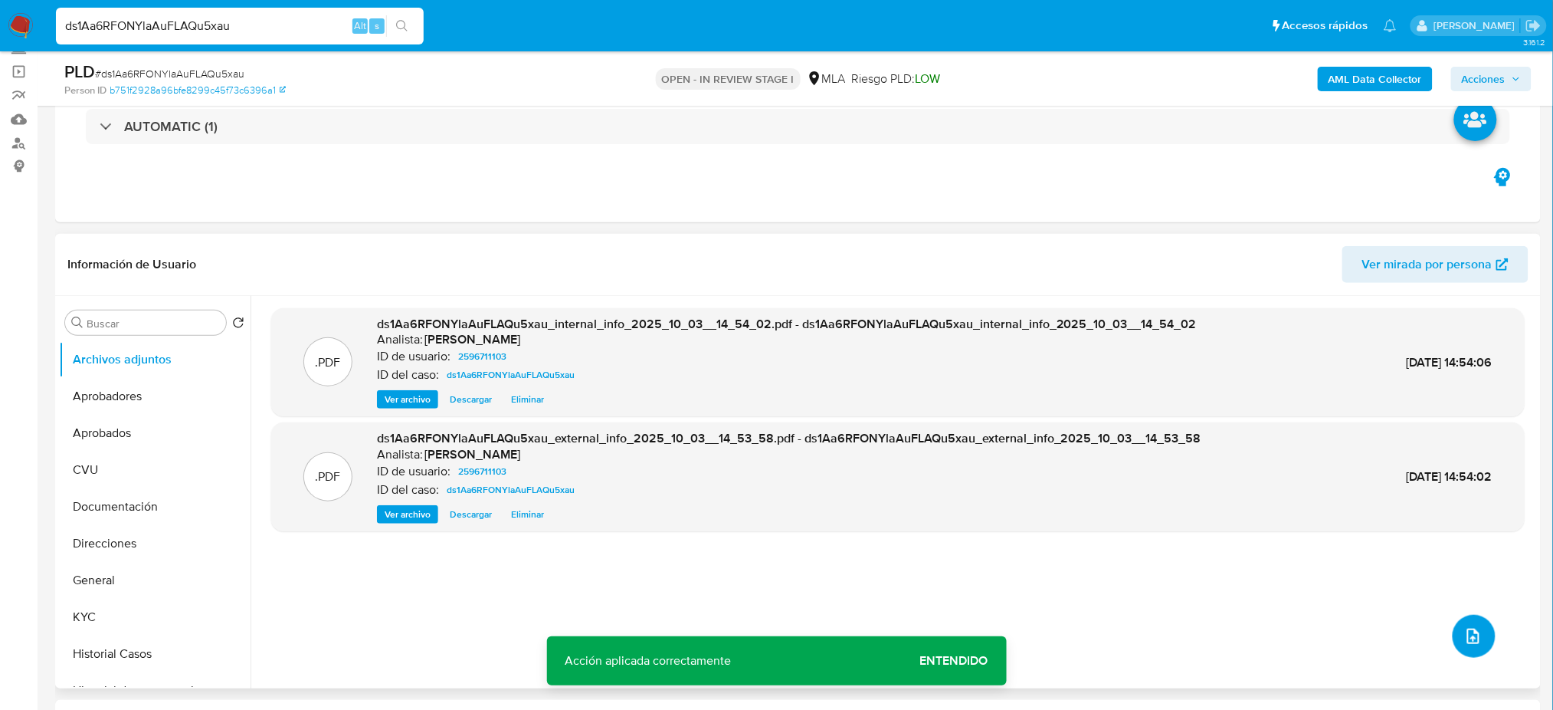
click at [1466, 633] on icon "upload-file" at bounding box center [1474, 636] width 18 height 18
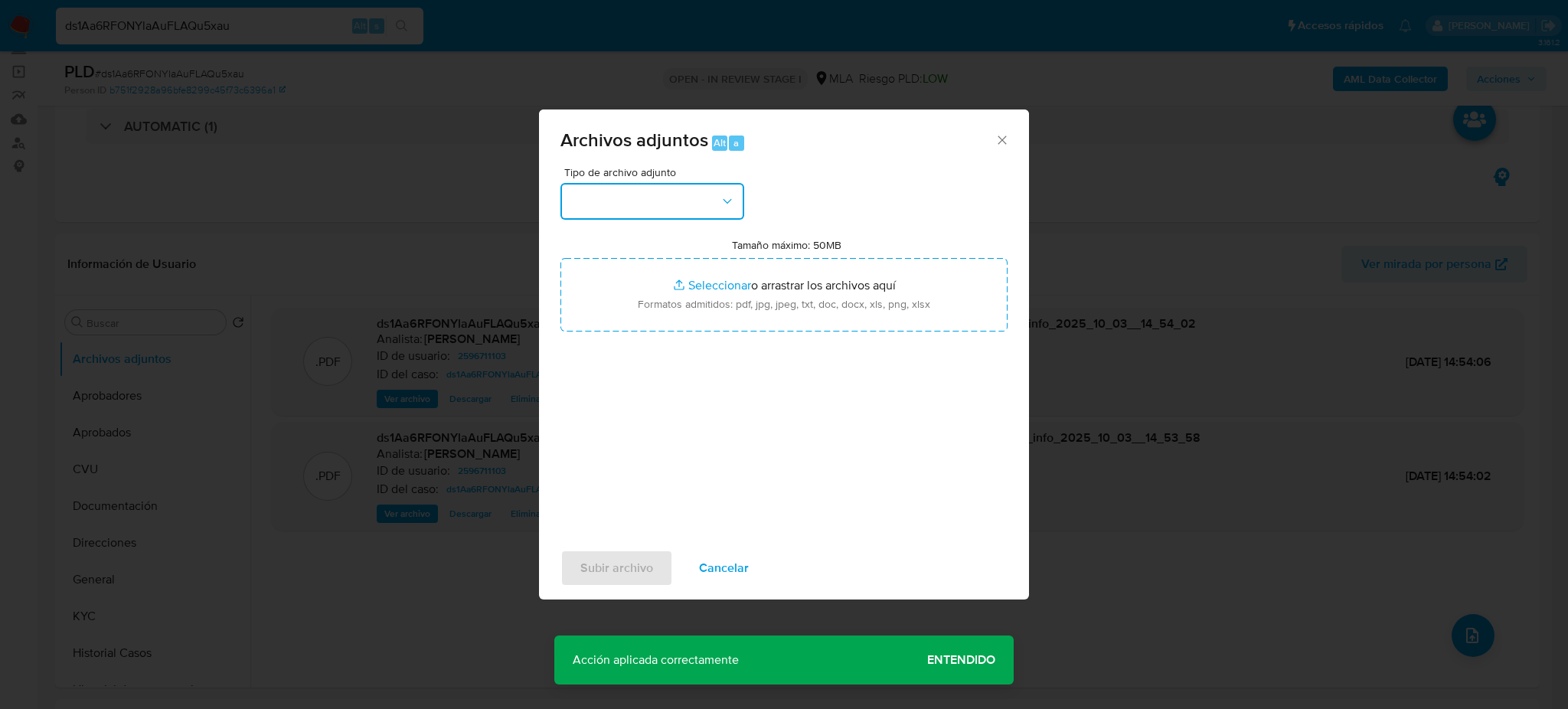
click at [644, 198] on button "button" at bounding box center [652, 201] width 184 height 37
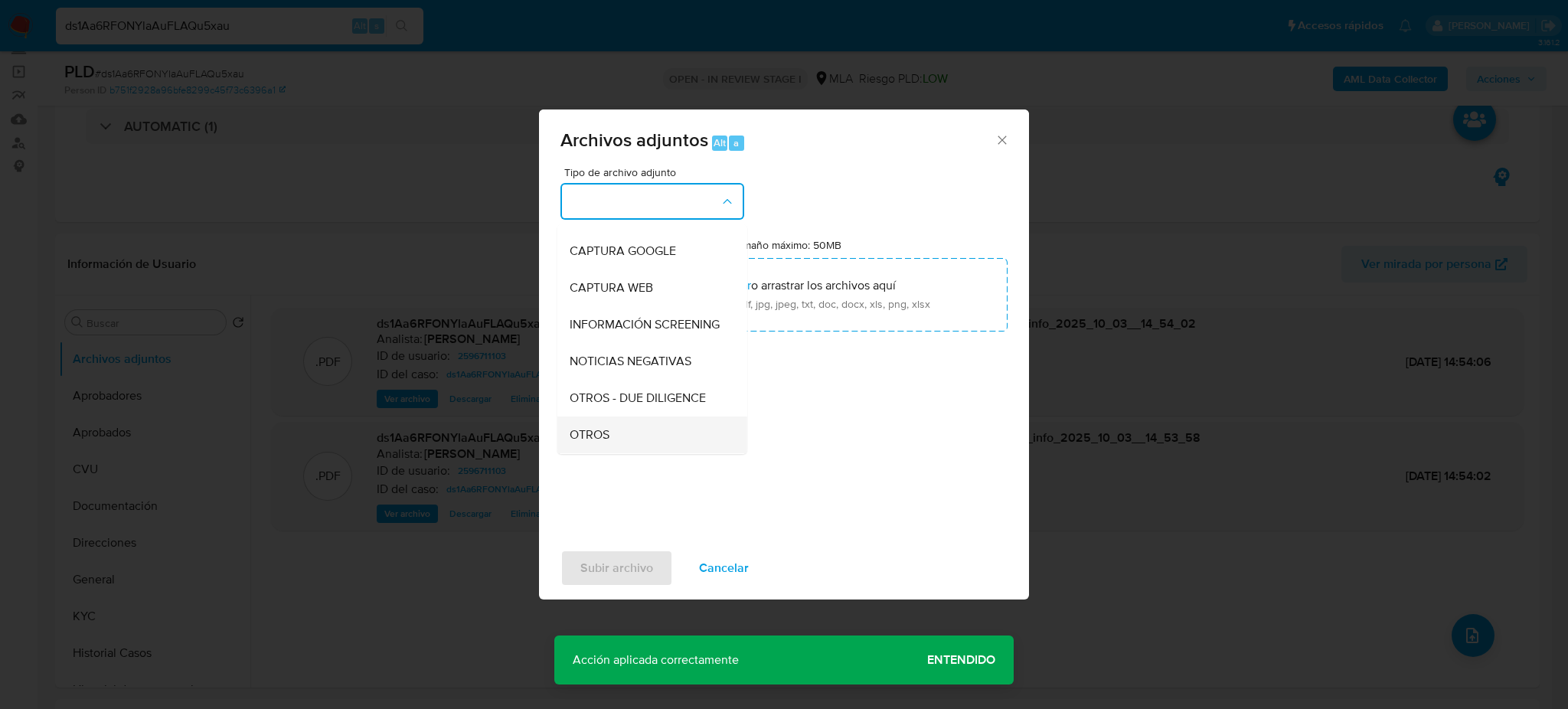
click at [623, 442] on div "OTROS" at bounding box center [647, 434] width 156 height 37
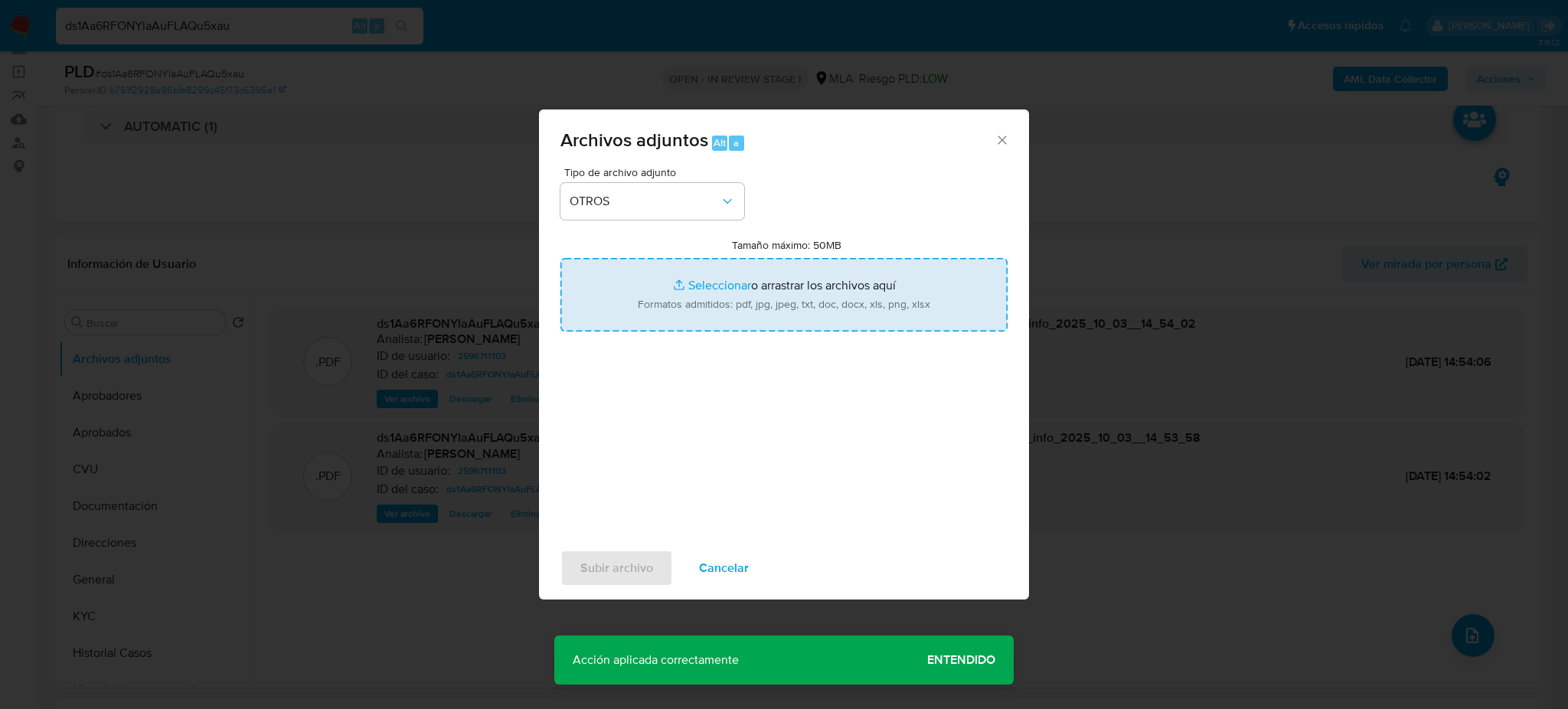
click at [739, 291] on input "Tamaño máximo: 50MB Seleccionar archivos" at bounding box center [784, 295] width 447 height 74
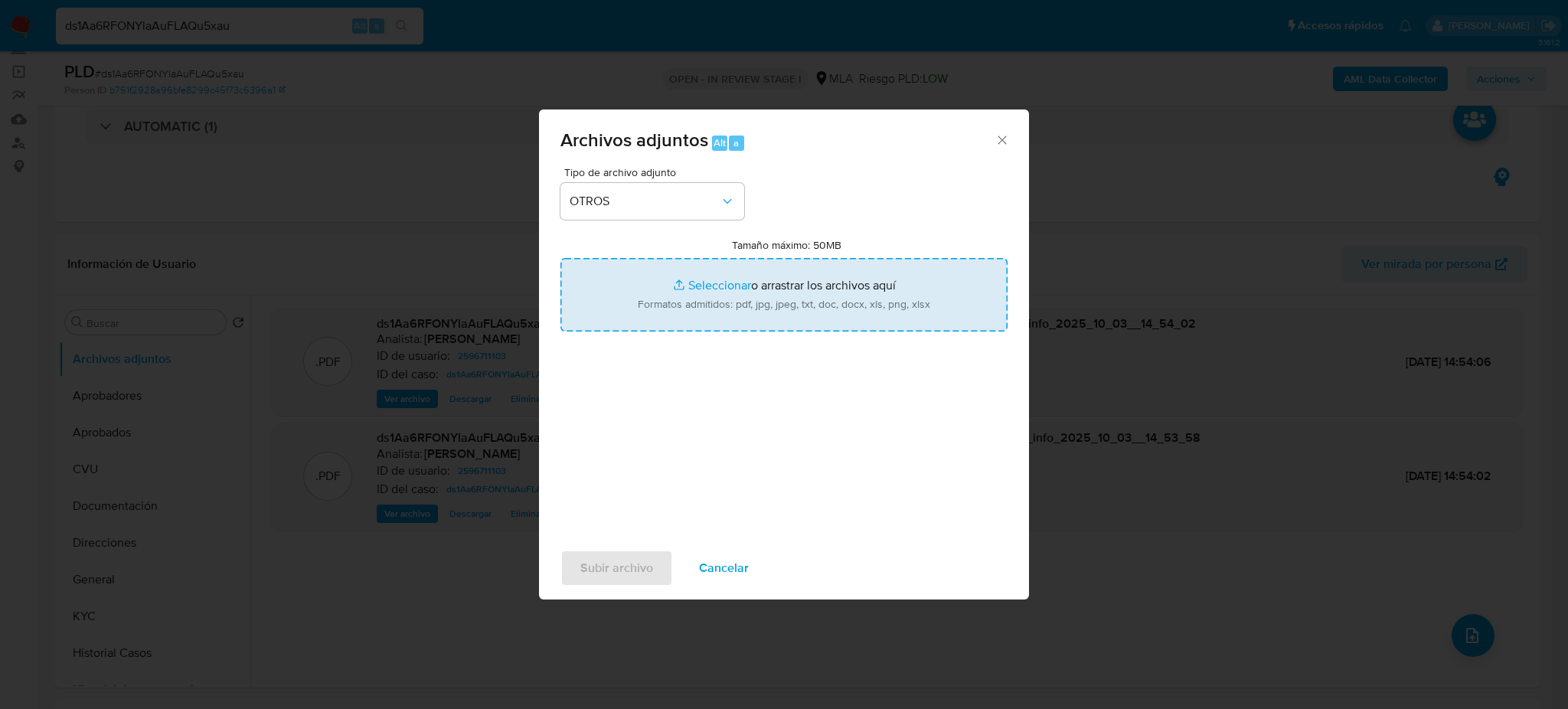
type input "C:\fakepath\Caselog ds1Aa6RFONYlaAuFLAQu5xau_2025_09_18_12_02_44.docx"
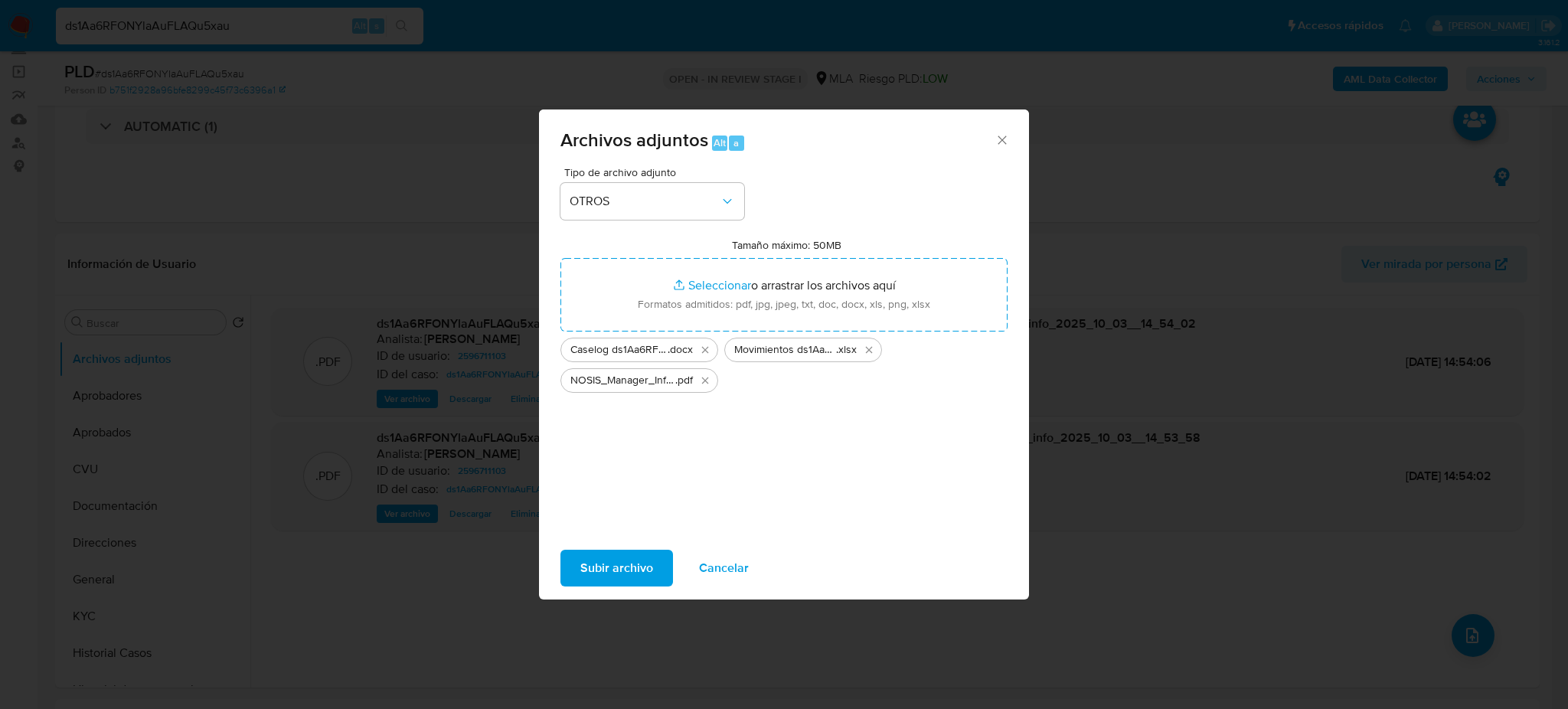
drag, startPoint x: 739, startPoint y: 291, endPoint x: 593, endPoint y: 564, distance: 309.6
click at [593, 564] on span "Subir archivo" at bounding box center [616, 568] width 73 height 34
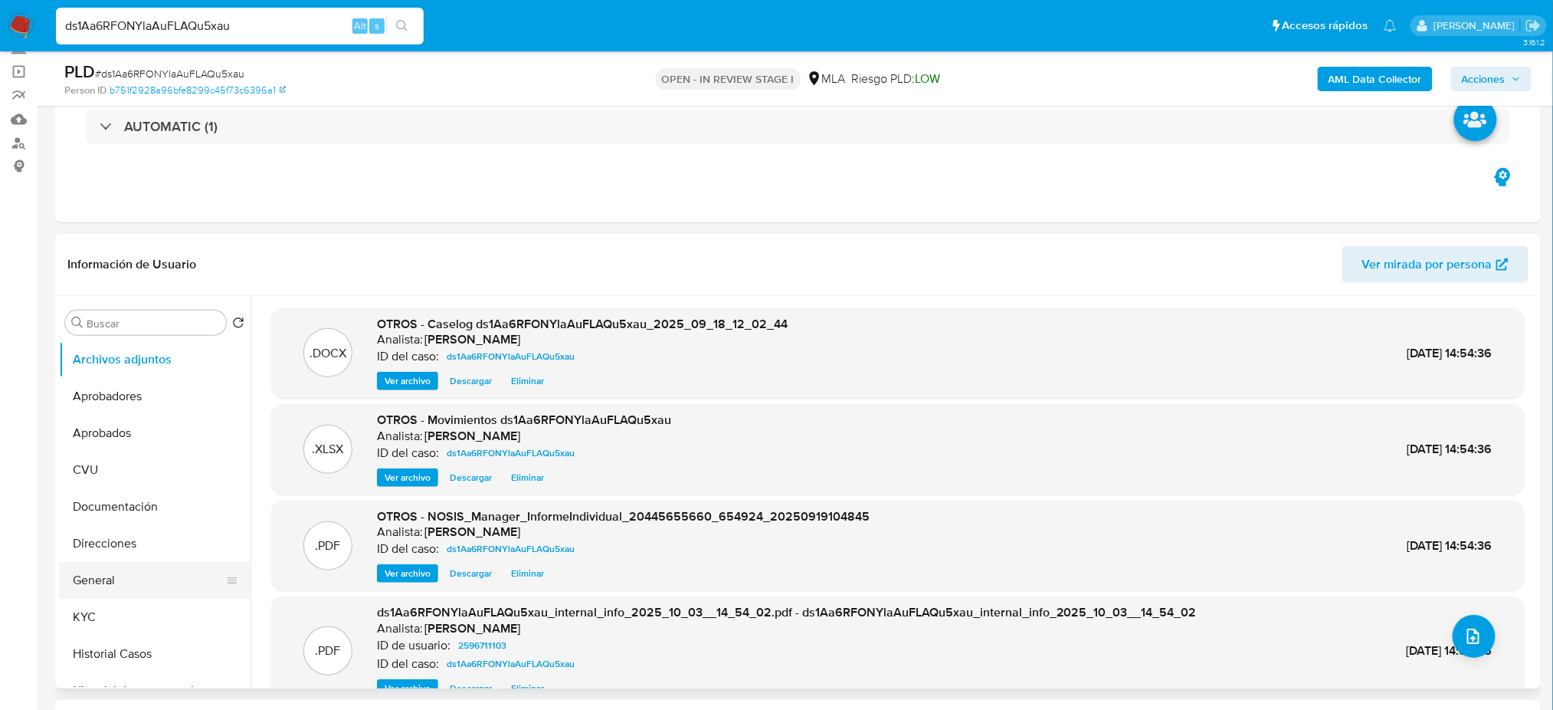
click at [104, 586] on button "General" at bounding box center [148, 580] width 179 height 37
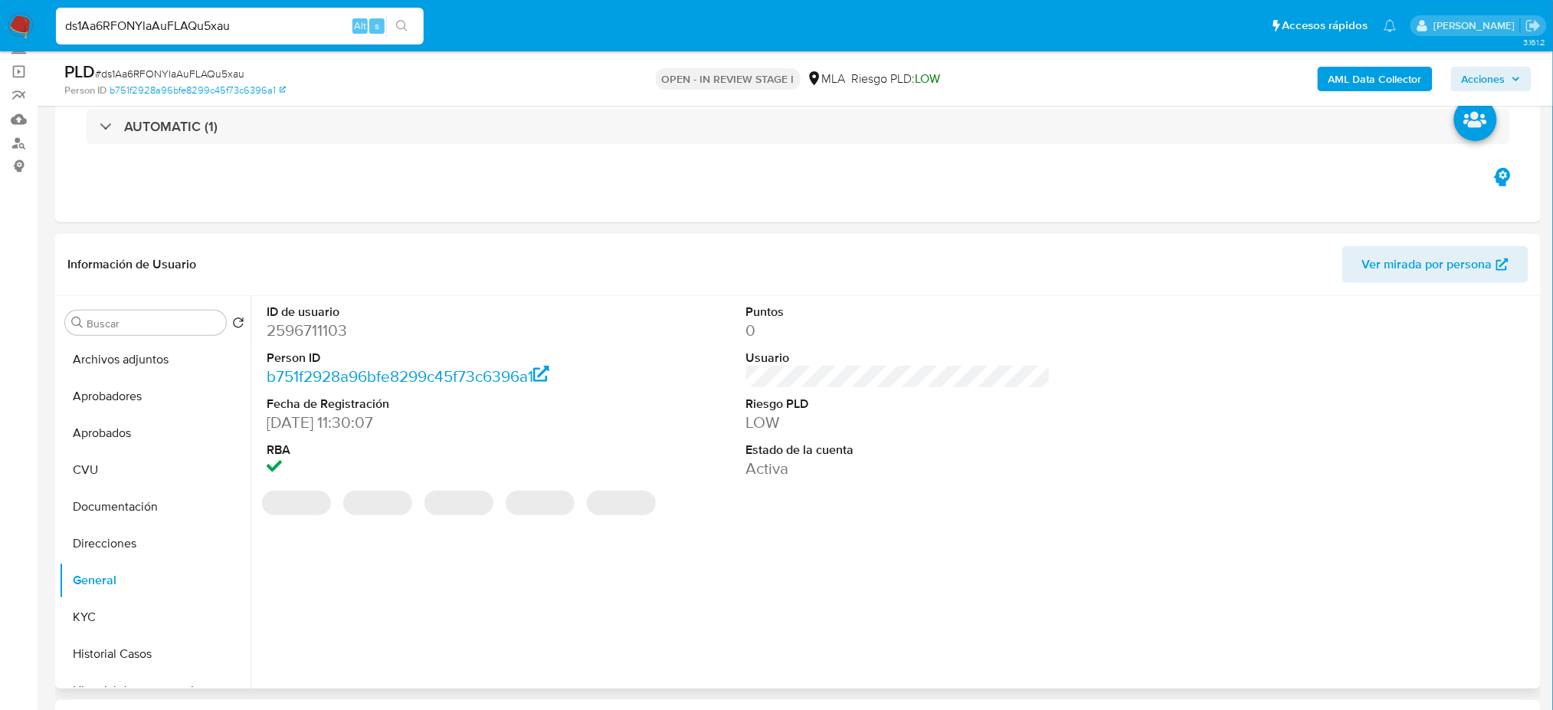
click at [304, 336] on dd "2596711103" at bounding box center [419, 330] width 304 height 21
copy dd "2596711103"
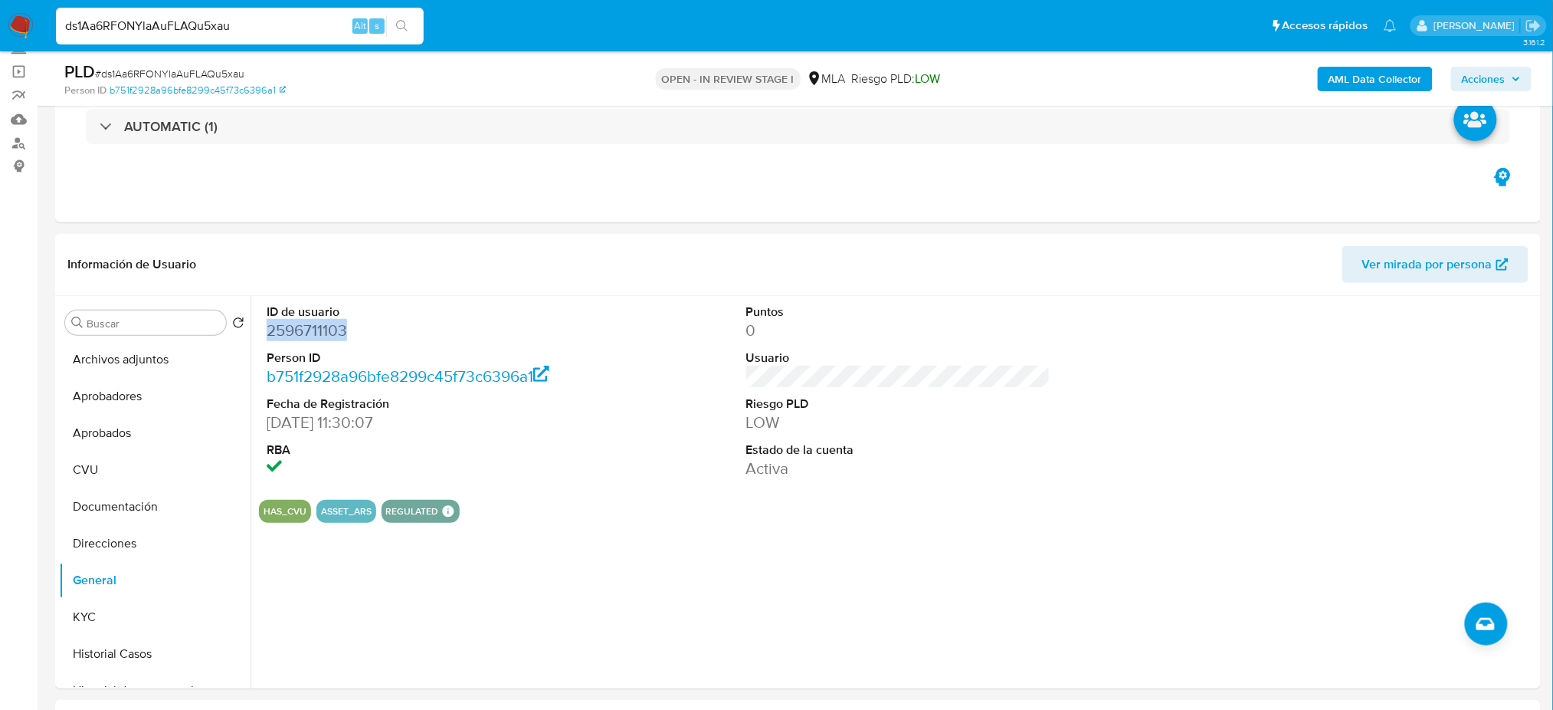
click at [1484, 80] on span "Acciones" at bounding box center [1484, 79] width 44 height 25
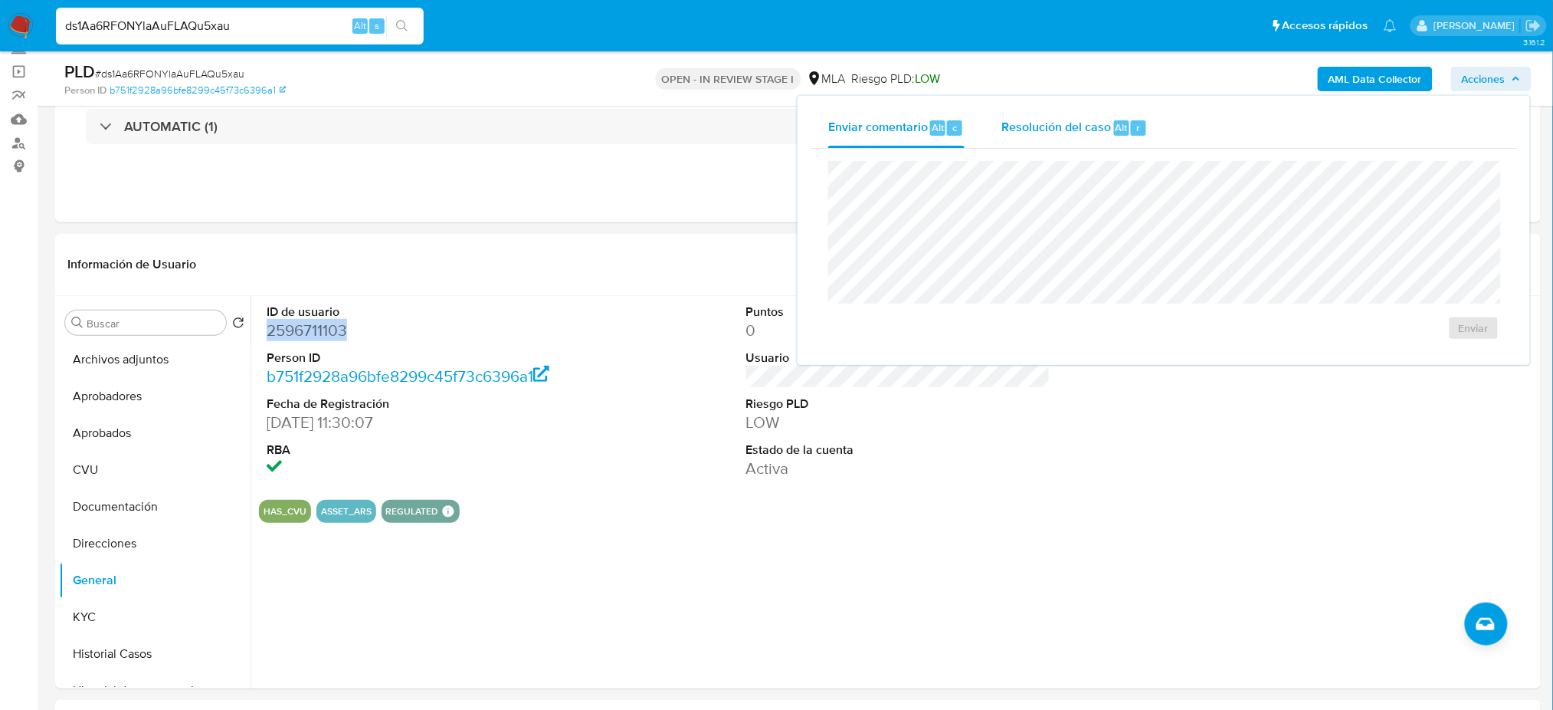
click at [1051, 130] on span "Resolución del caso" at bounding box center [1057, 127] width 110 height 18
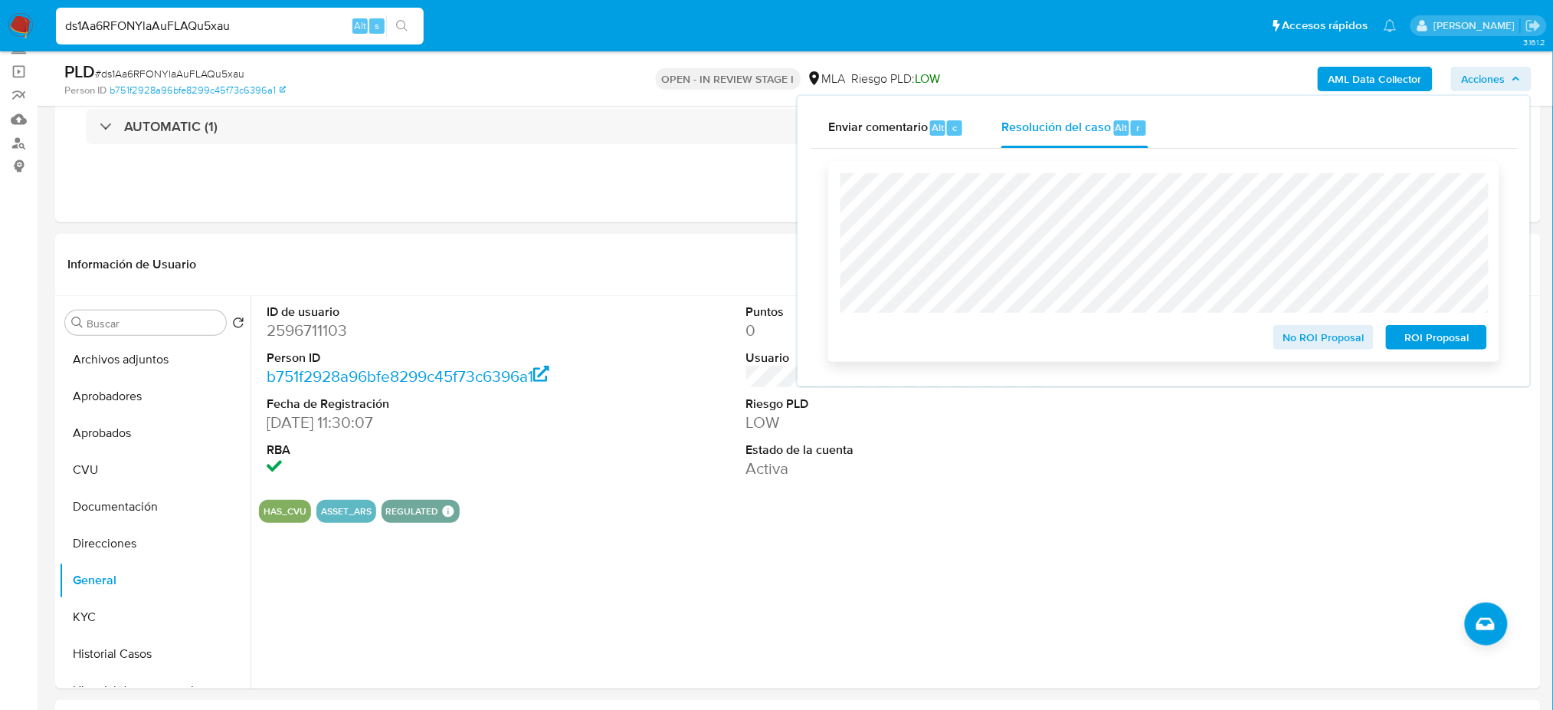
click at [1491, 320] on div "No ROI Proposal ROI Proposal" at bounding box center [1163, 261] width 671 height 201
click at [1480, 335] on button "ROI Proposal" at bounding box center [1436, 337] width 101 height 25
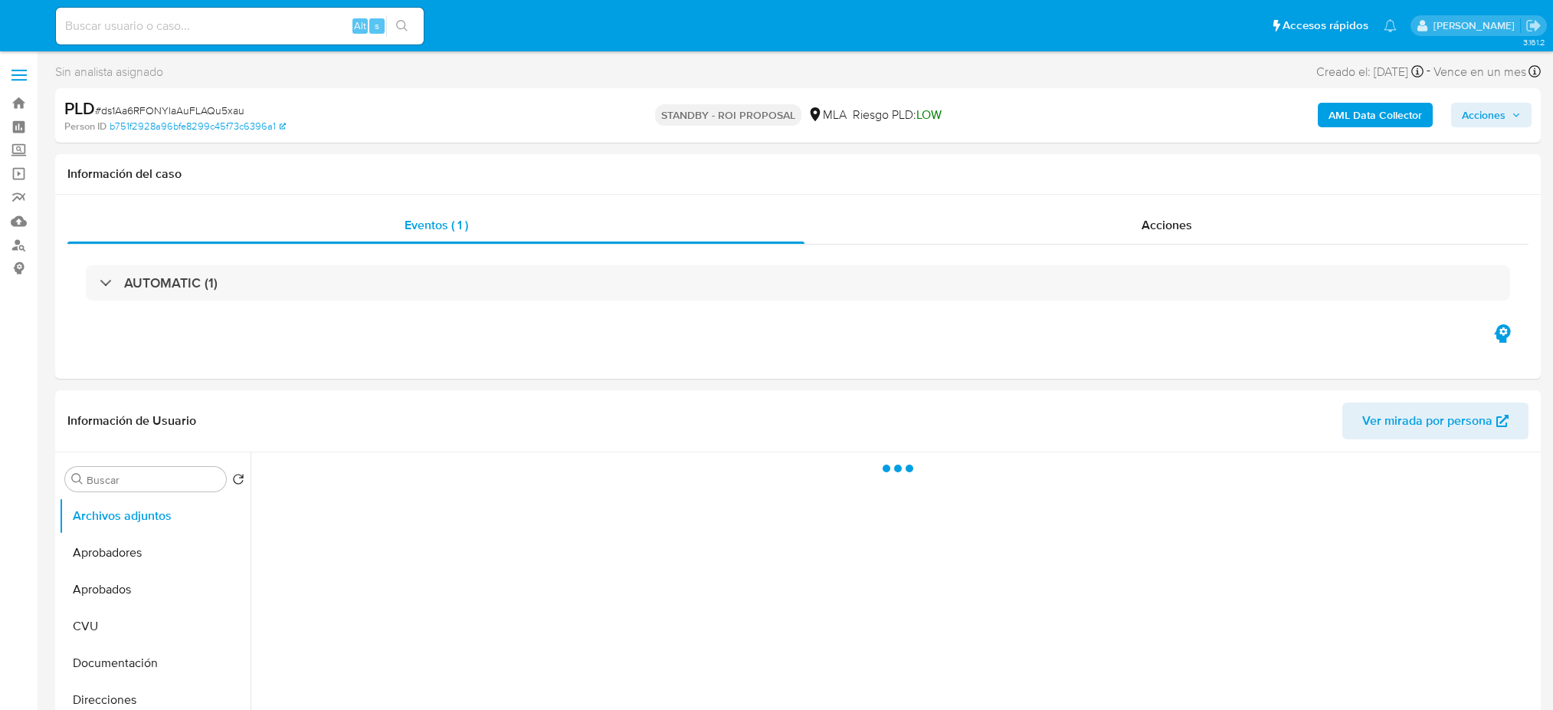
select select "10"
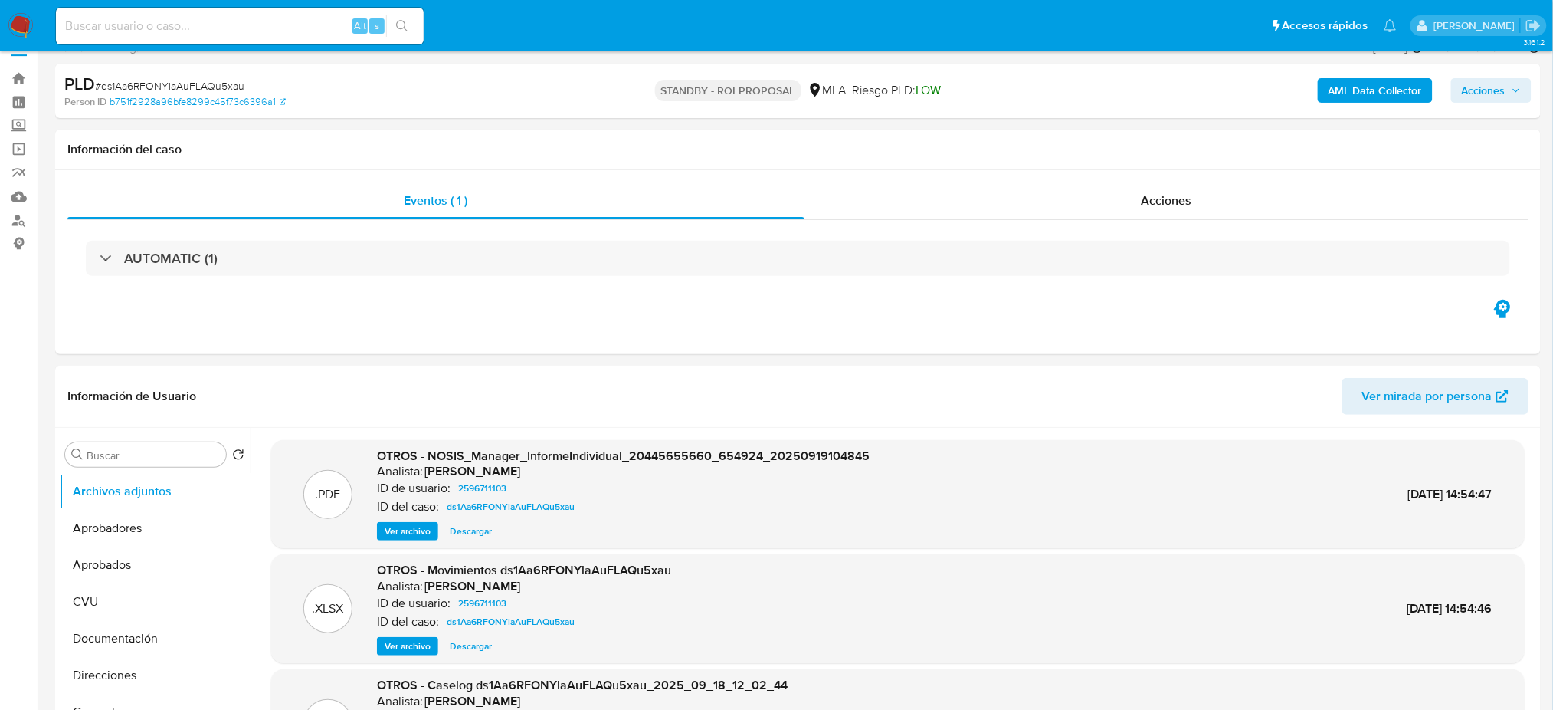
scroll to position [204, 0]
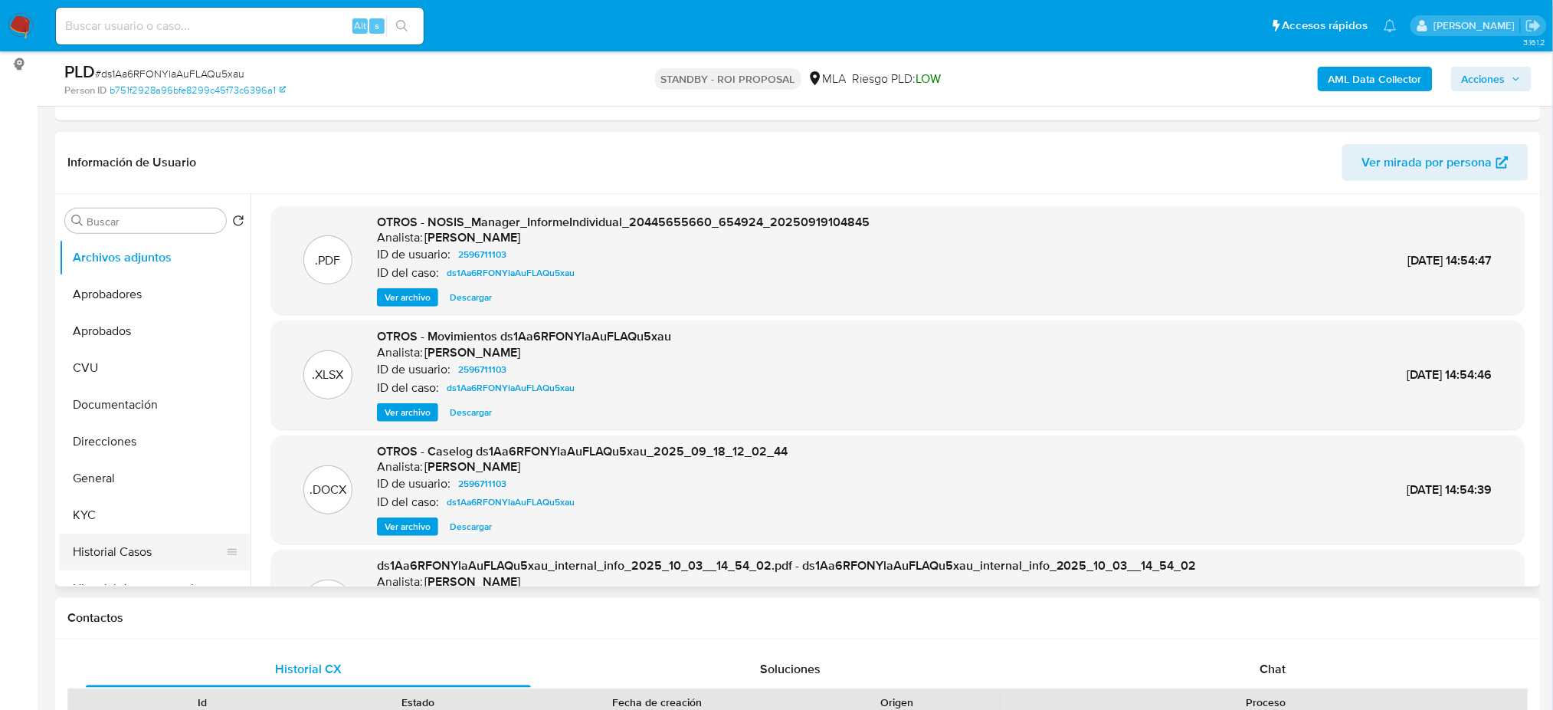
click at [116, 549] on button "Historial Casos" at bounding box center [148, 551] width 179 height 37
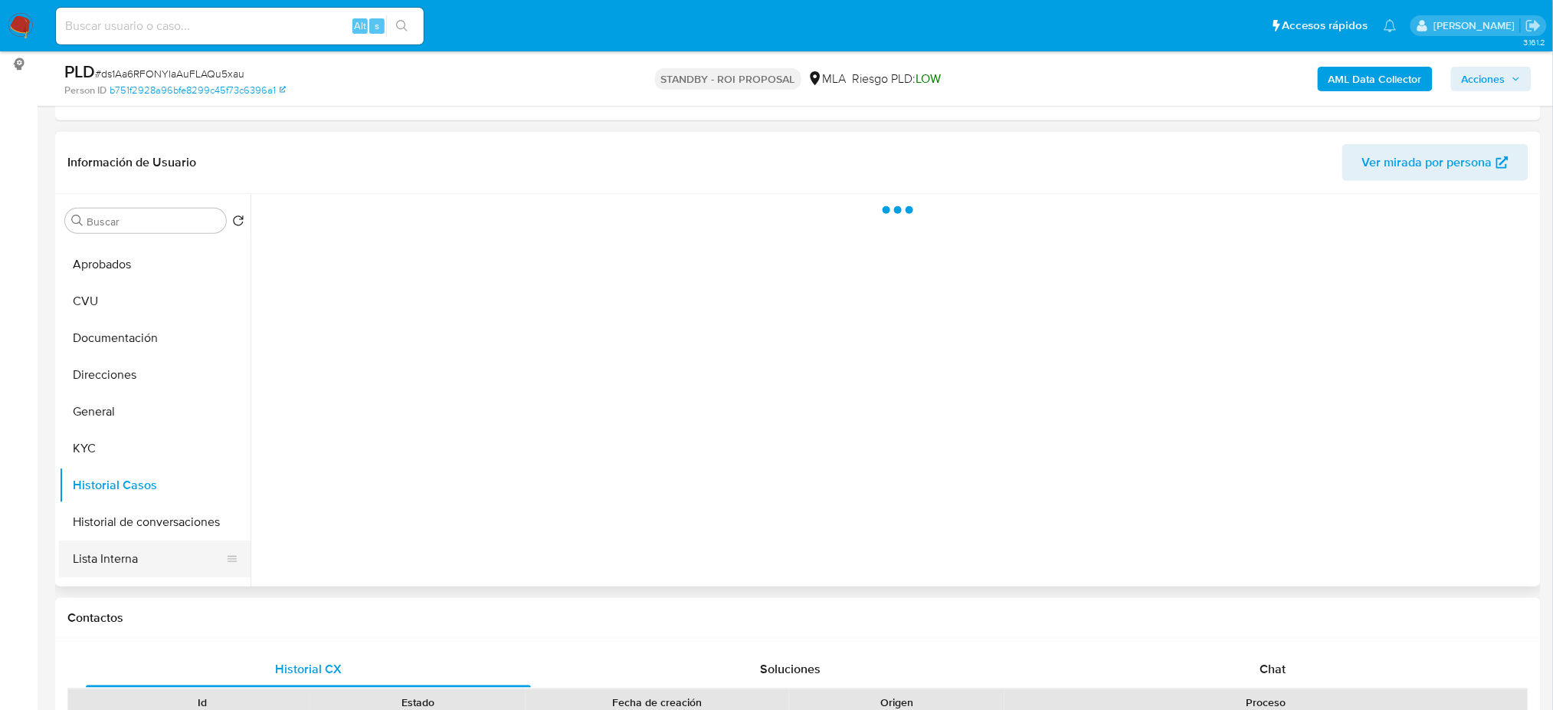
scroll to position [102, 0]
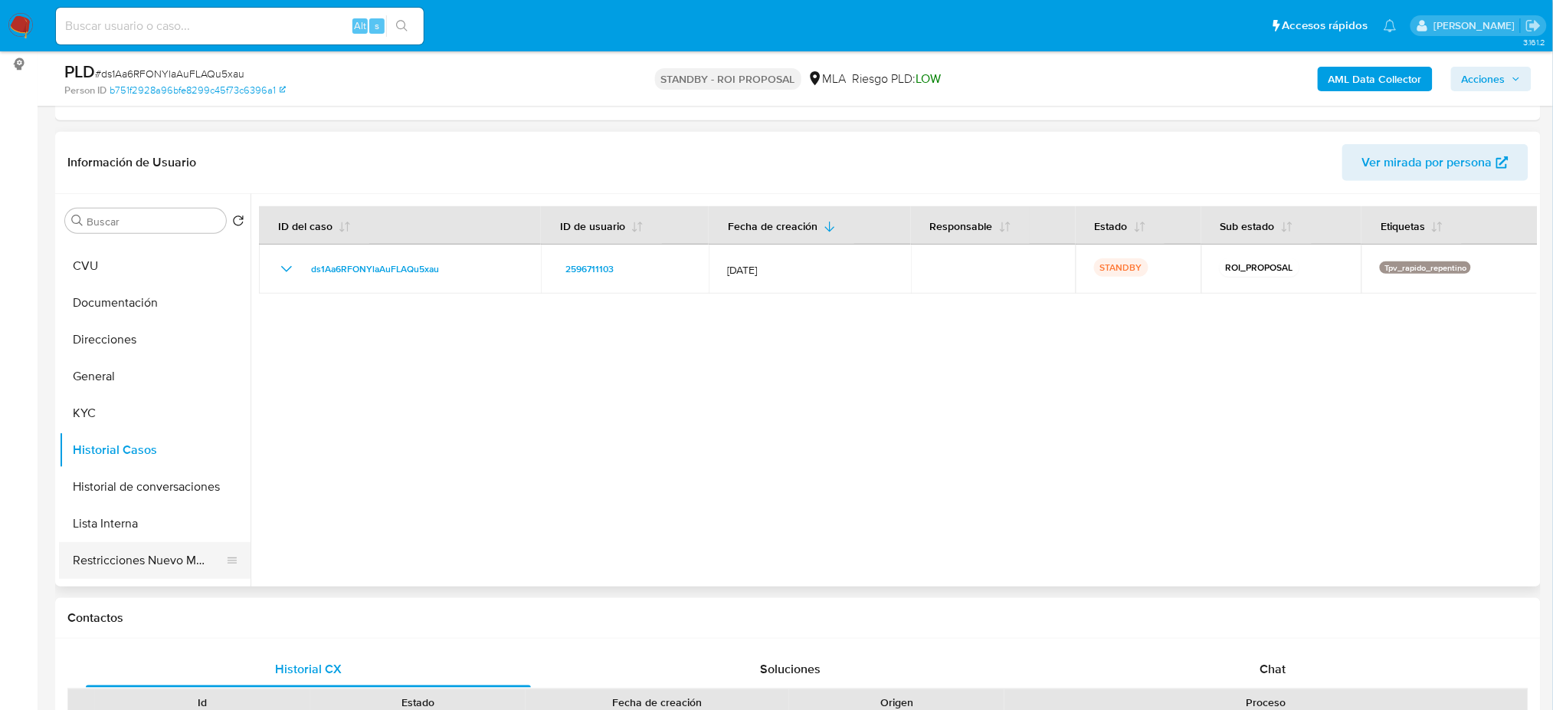
click at [131, 557] on button "Restricciones Nuevo Mundo" at bounding box center [148, 560] width 179 height 37
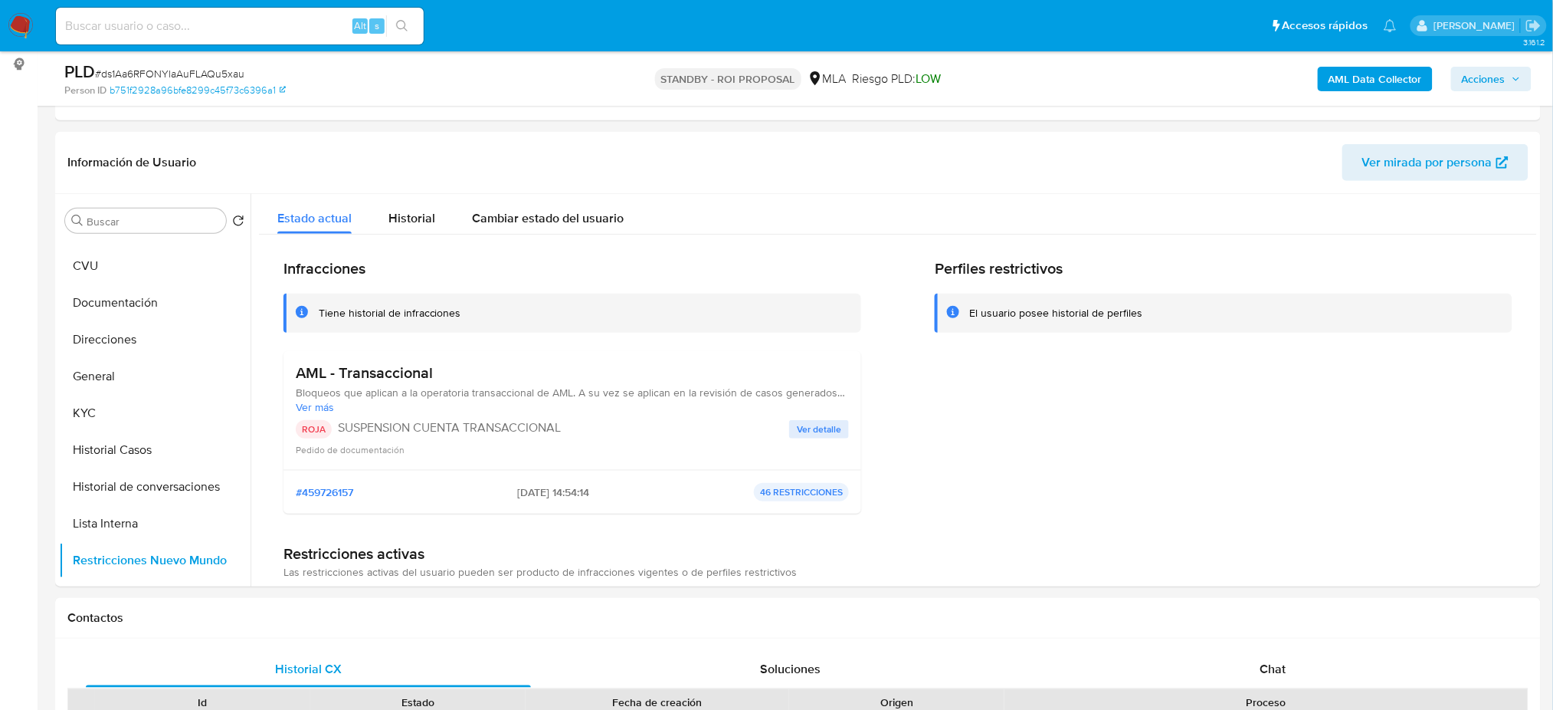
click at [26, 23] on img at bounding box center [21, 26] width 26 height 26
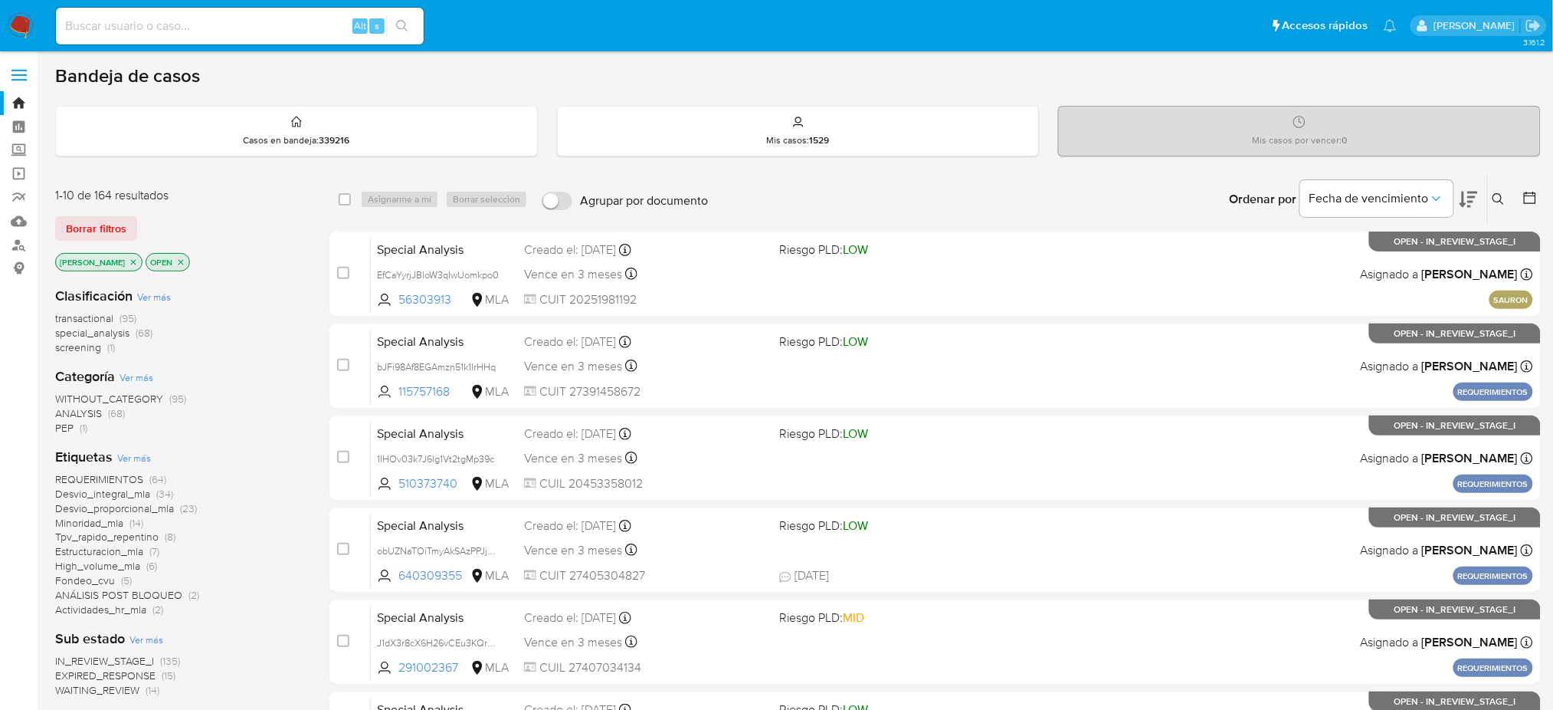
click at [279, 19] on input at bounding box center [240, 26] width 368 height 20
paste input "DcBlSdsoj5hhqmOhpKFApXmx"
type input "DcBlSdsoj5hhqmOhpKFApXmx"
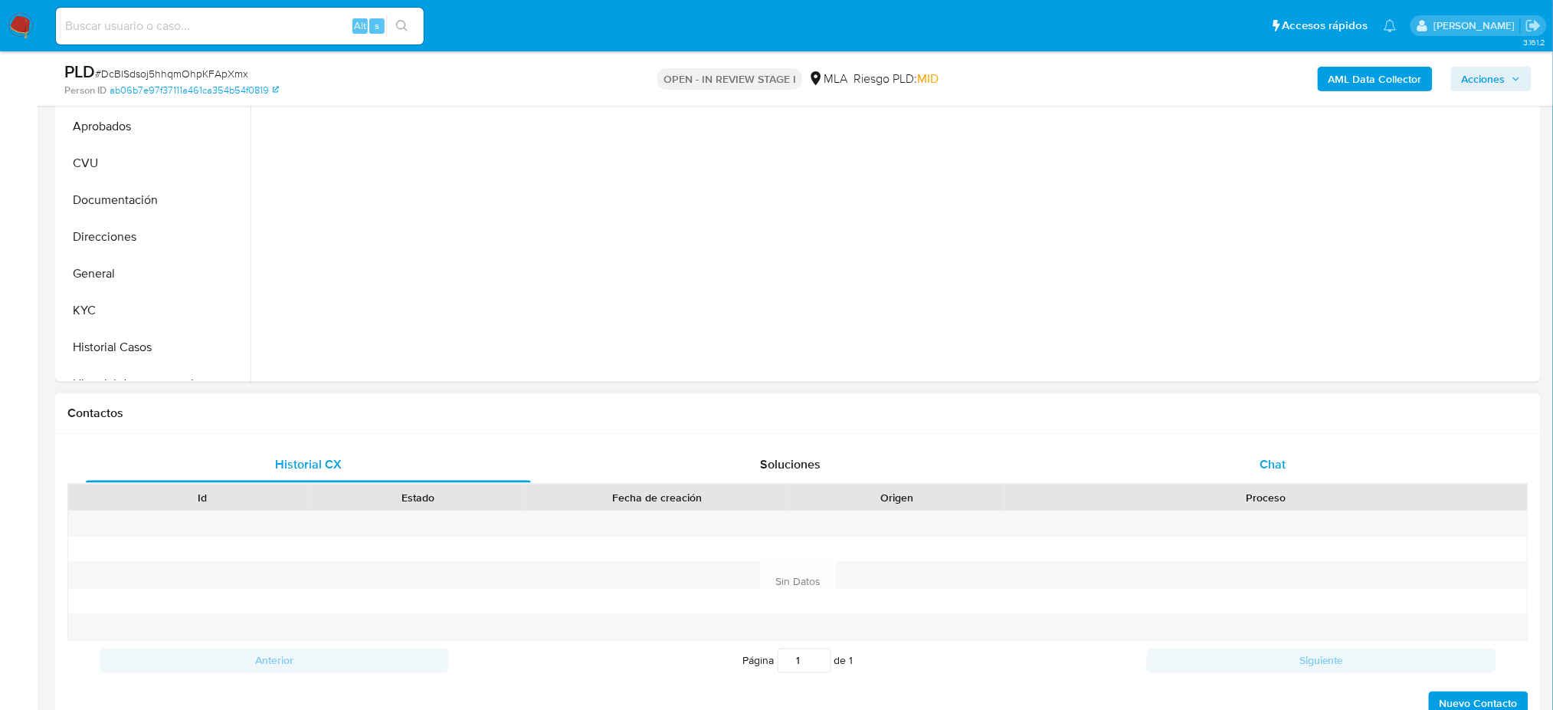
click at [1297, 480] on div "Chat" at bounding box center [1273, 464] width 445 height 37
select select "10"
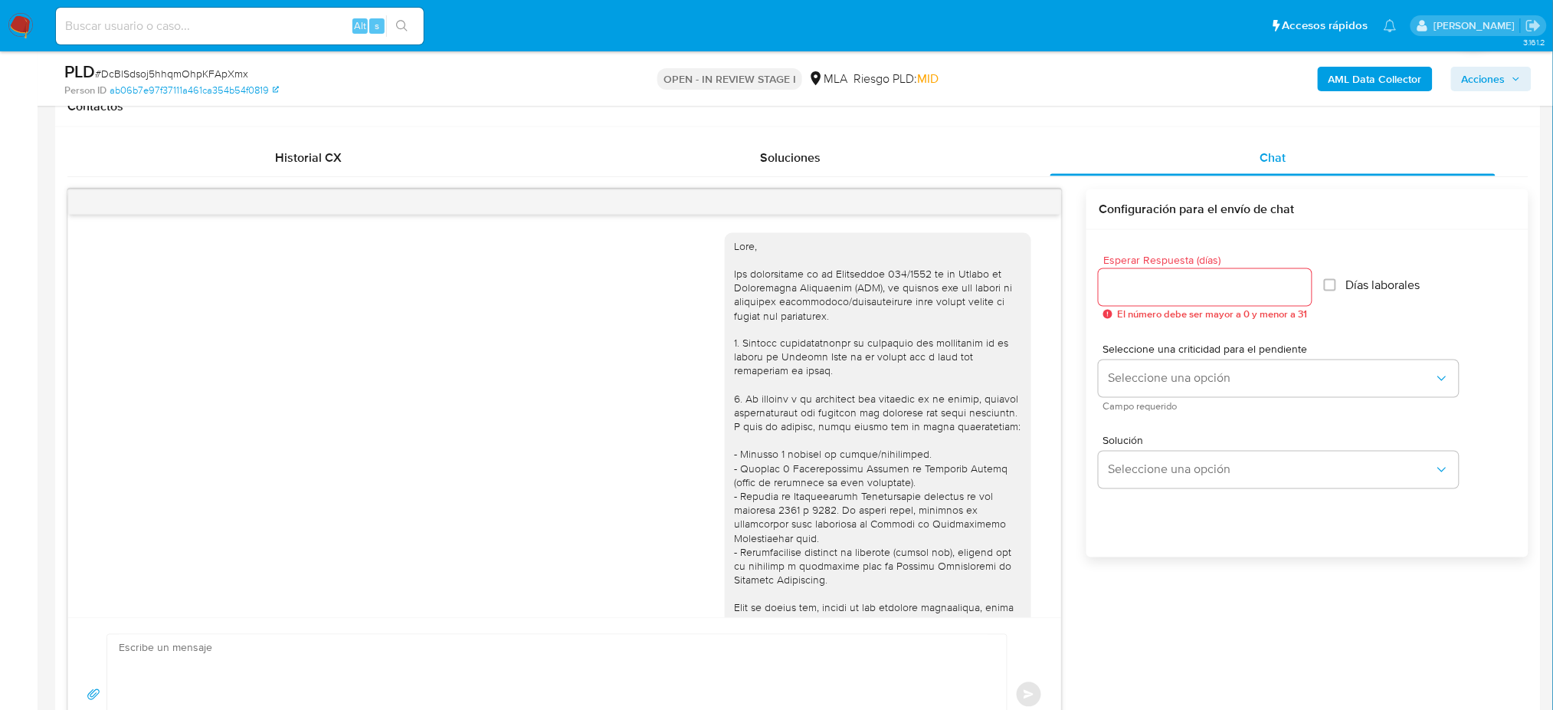
scroll to position [802, 0]
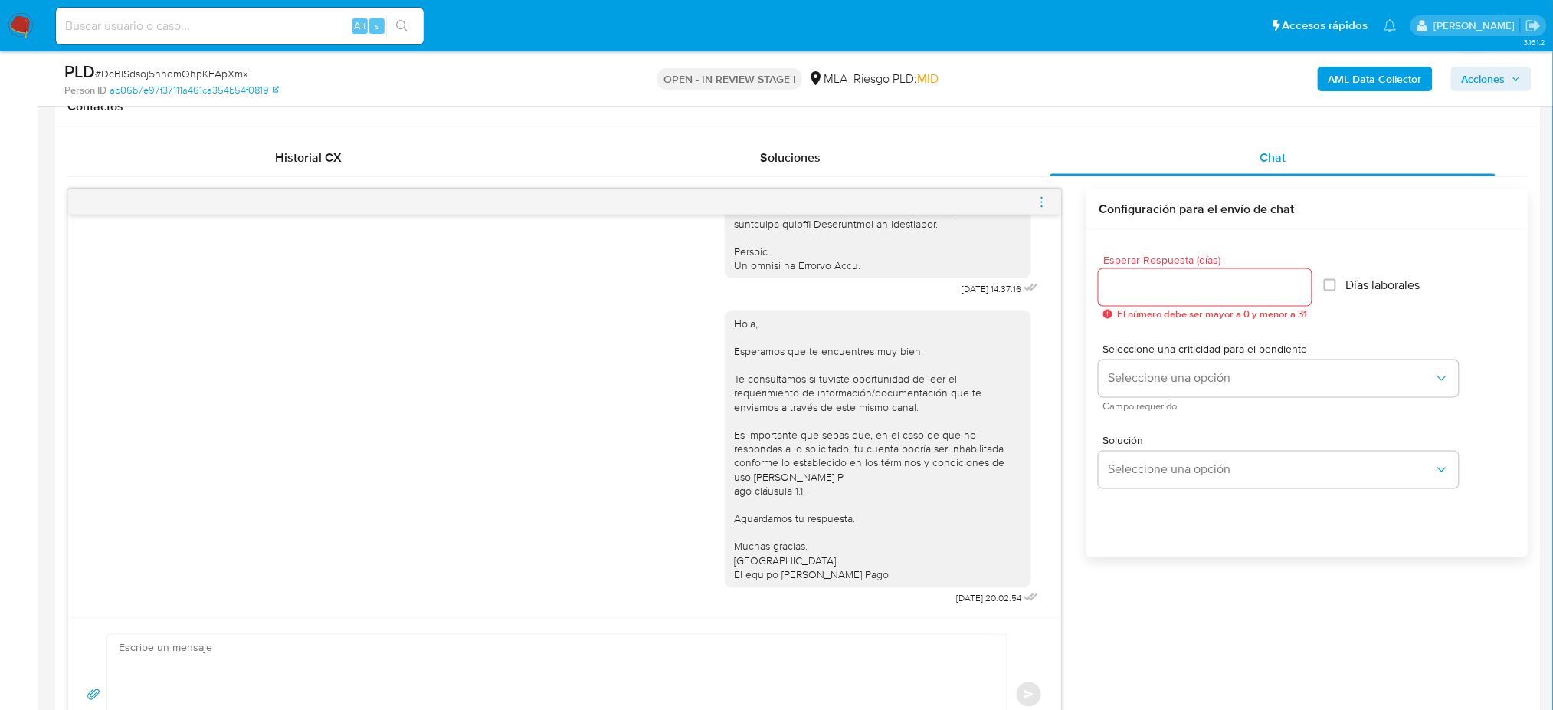
click at [1042, 199] on icon "menu-action" at bounding box center [1042, 202] width 14 height 14
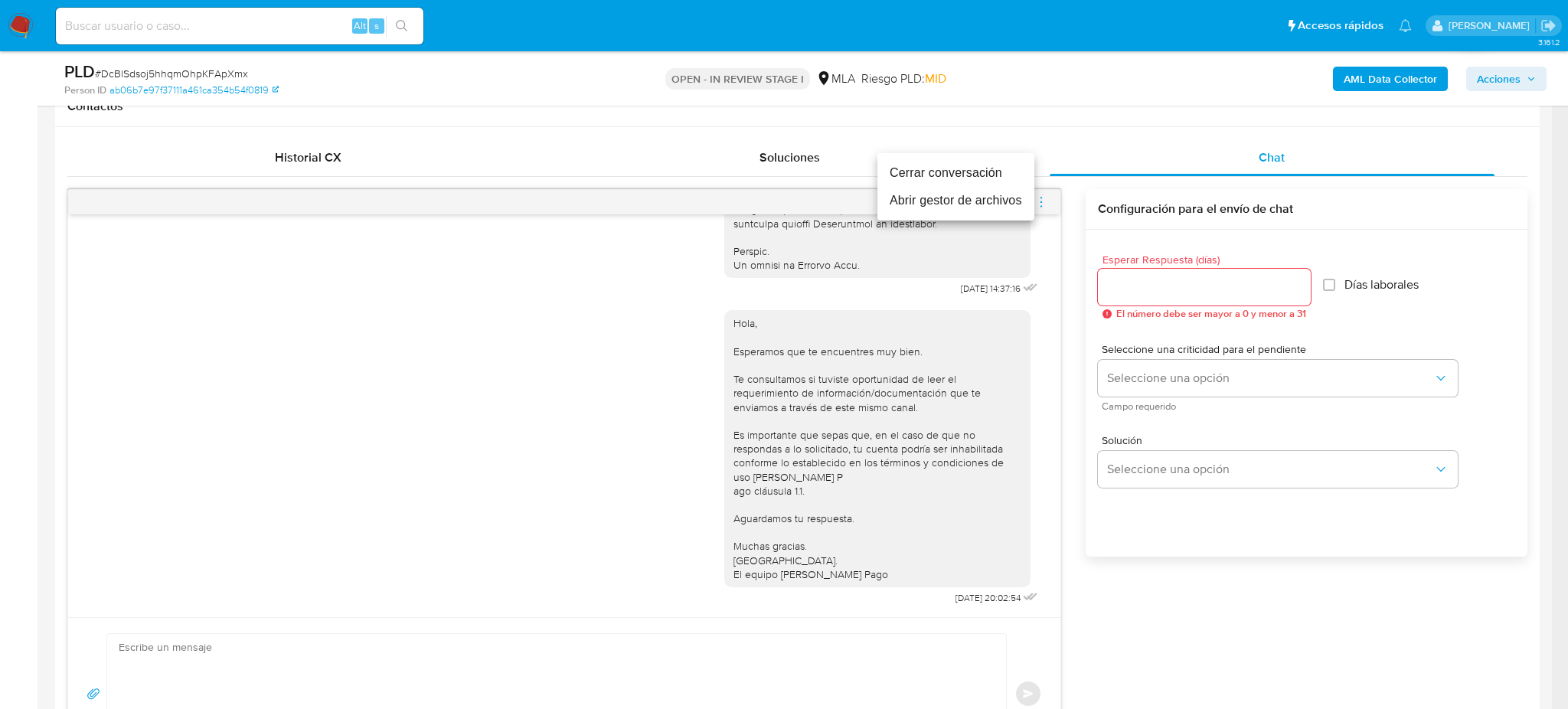
click at [937, 179] on li "Cerrar conversación" at bounding box center [955, 173] width 157 height 28
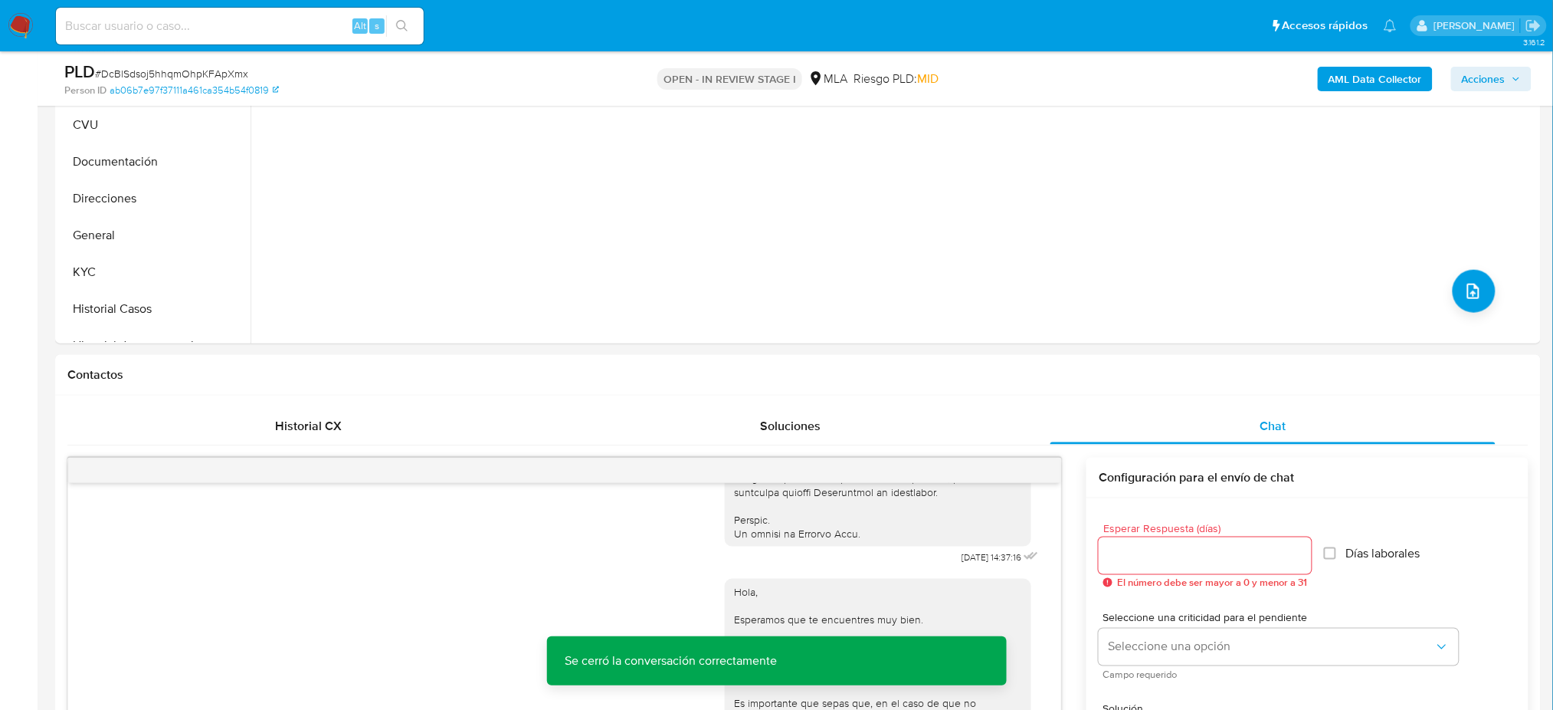
scroll to position [204, 0]
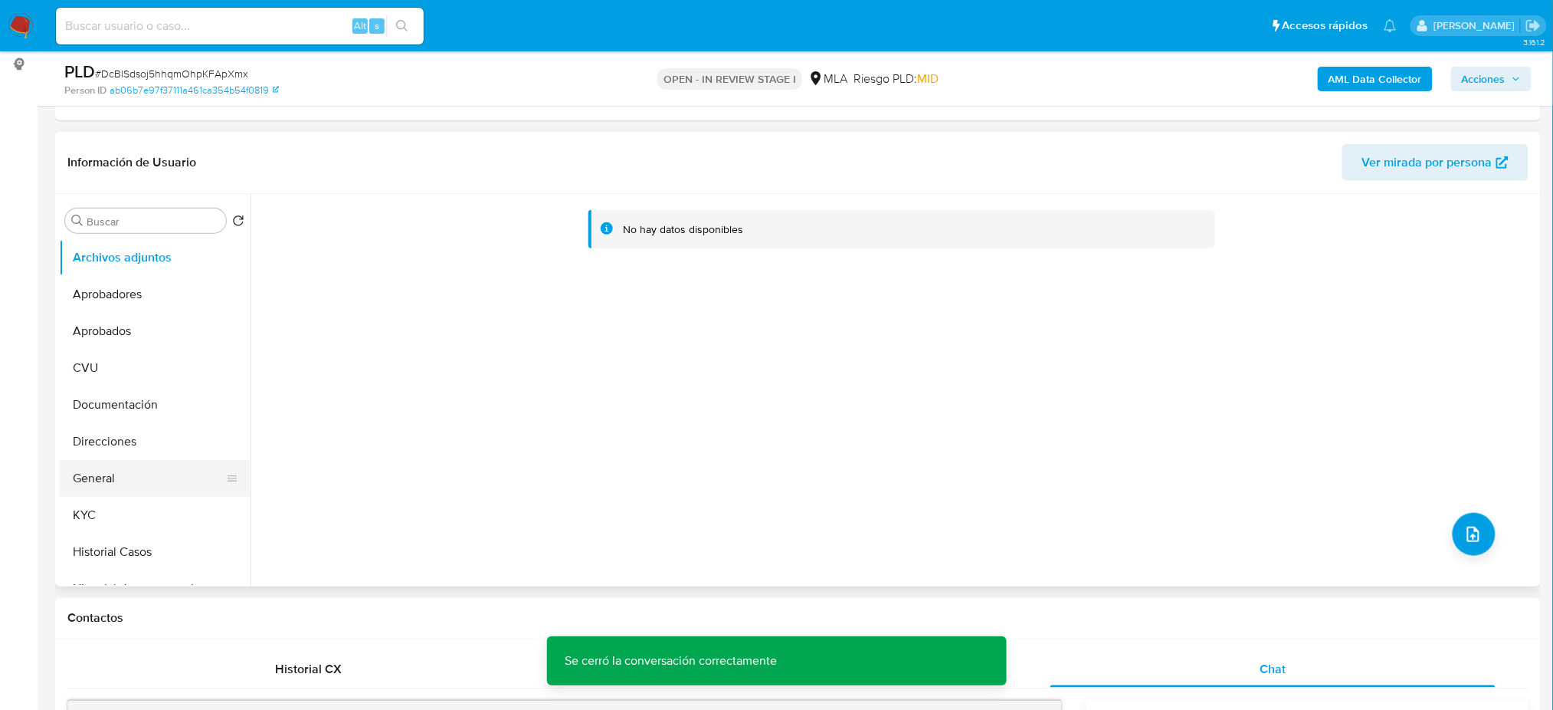
click at [157, 490] on button "General" at bounding box center [148, 478] width 179 height 37
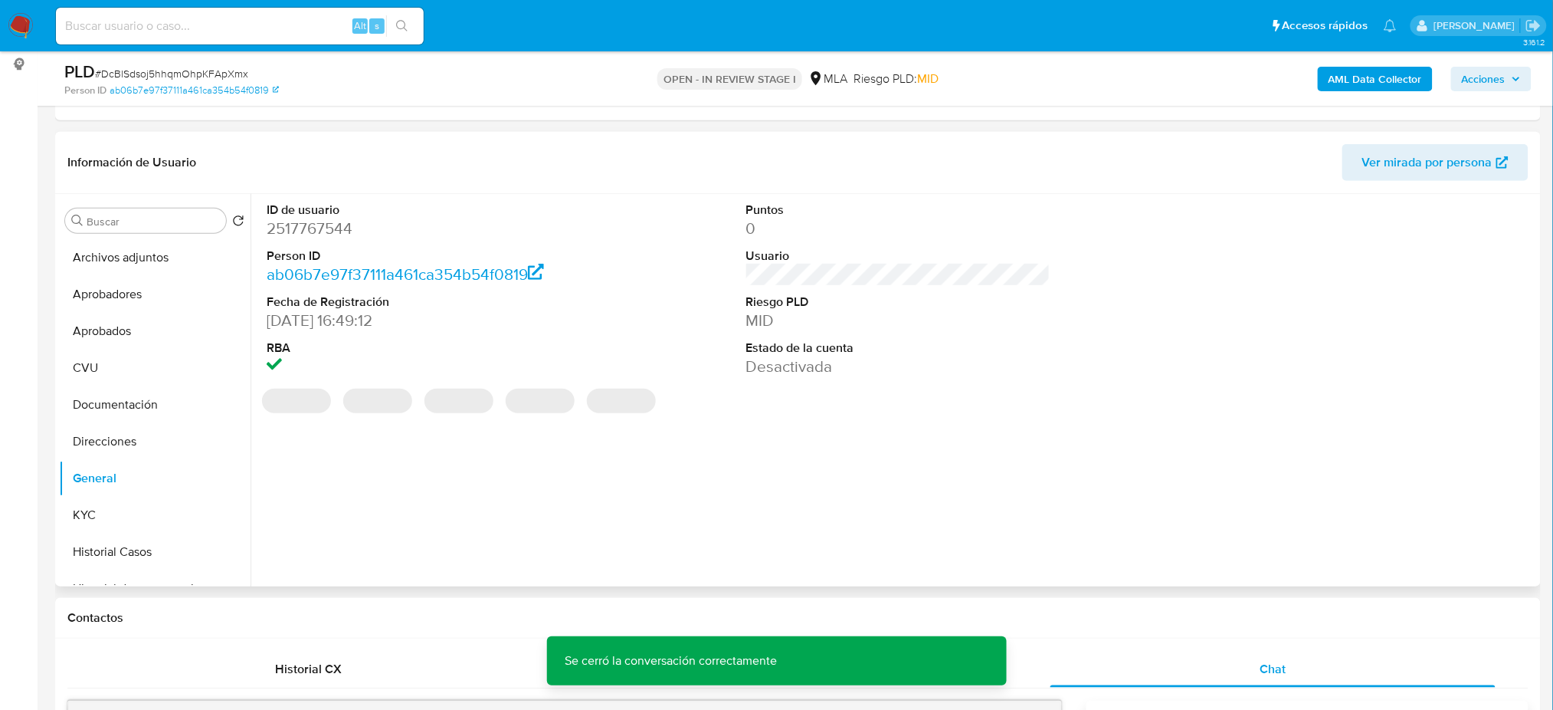
click at [277, 229] on dd "2517767544" at bounding box center [419, 228] width 304 height 21
copy dd "2517767544"
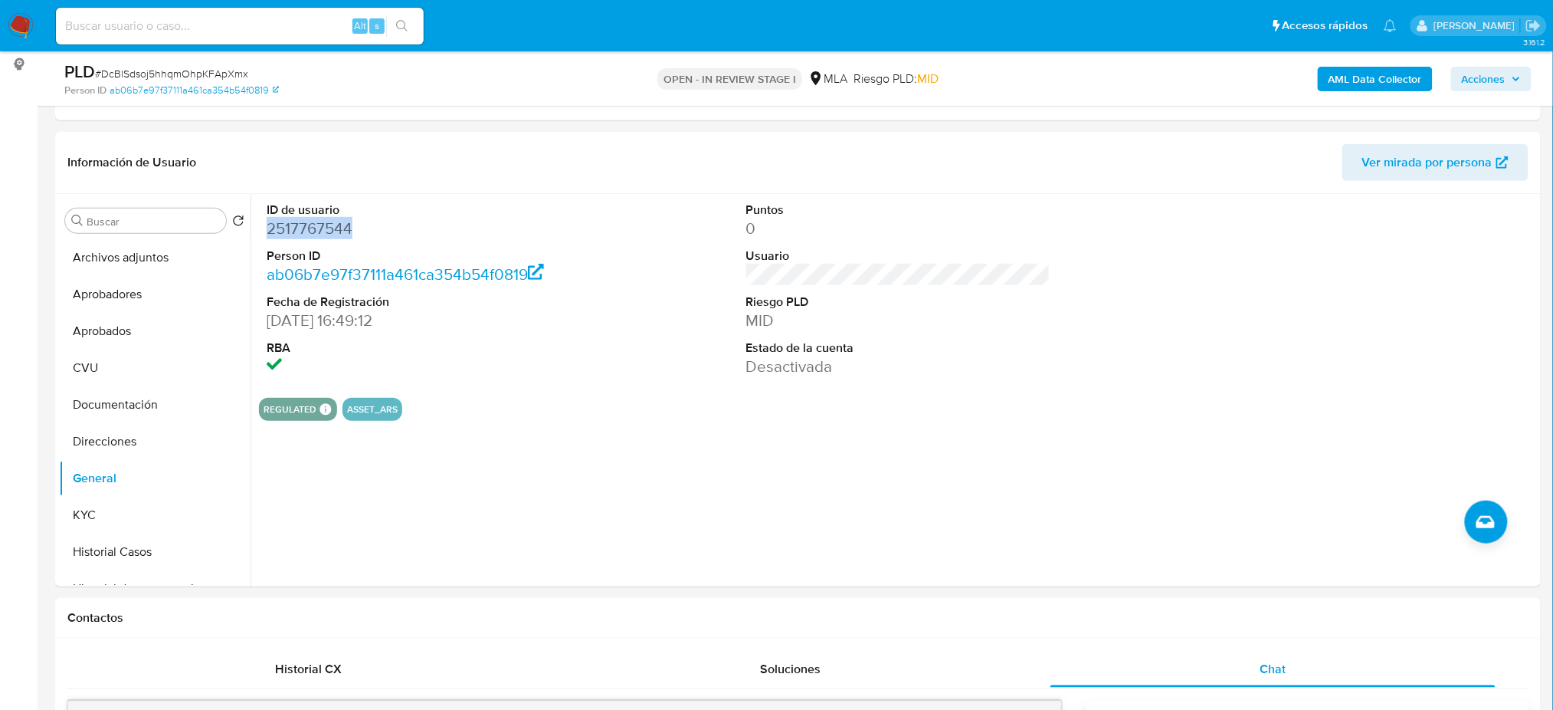
click at [1377, 74] on b "AML Data Collector" at bounding box center [1375, 79] width 93 height 25
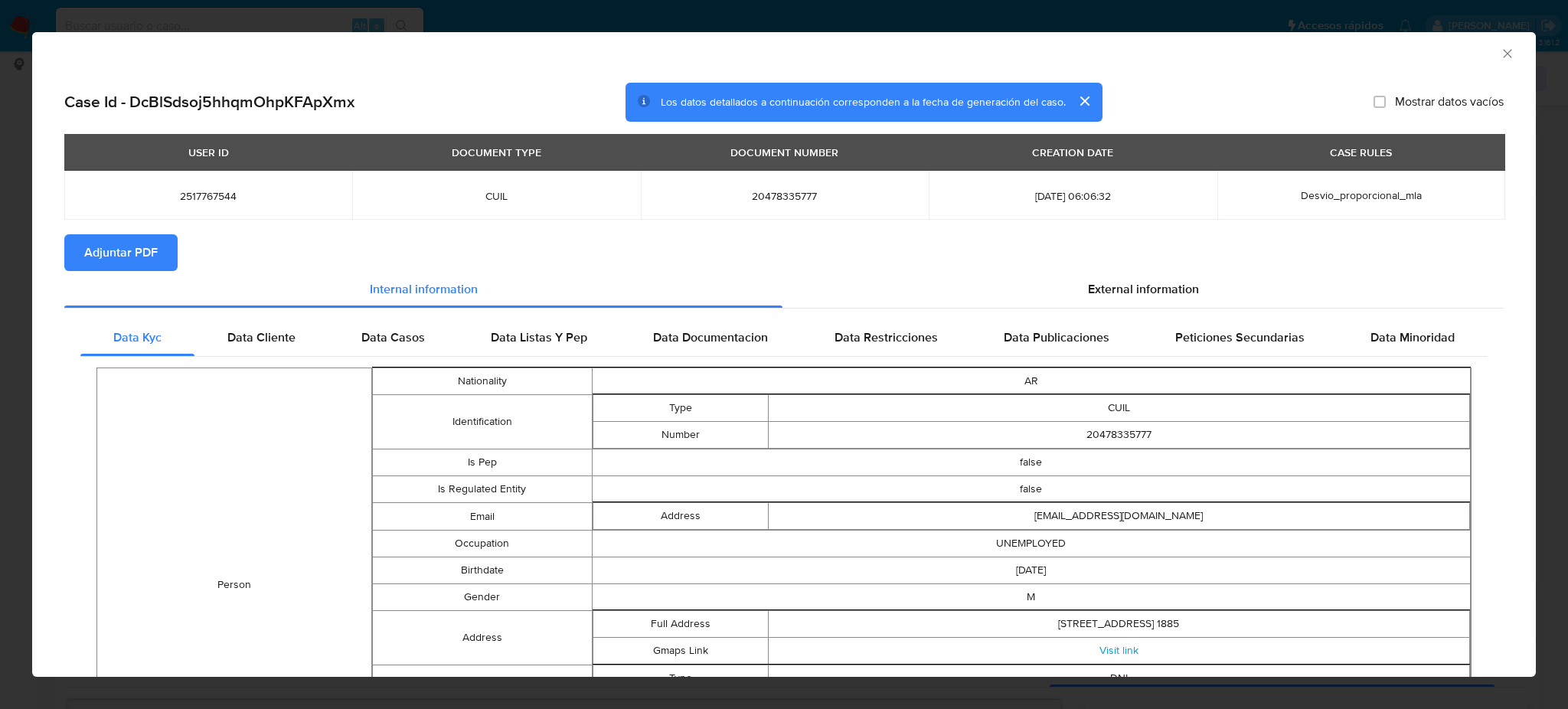
click at [108, 264] on span "Adjuntar PDF" at bounding box center [121, 253] width 74 height 34
click at [1502, 50] on icon "Cerrar ventana" at bounding box center [1506, 53] width 8 height 8
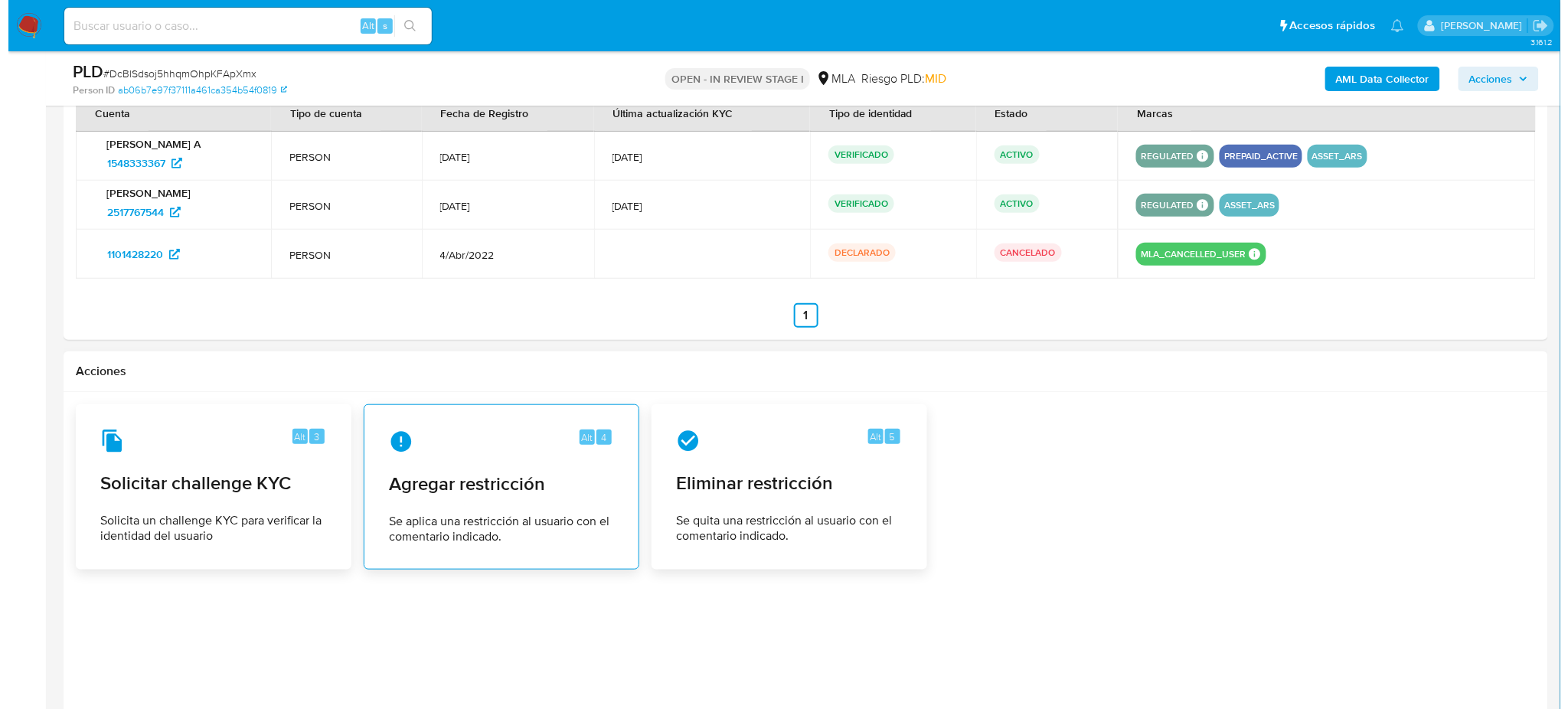
scroll to position [2442, 0]
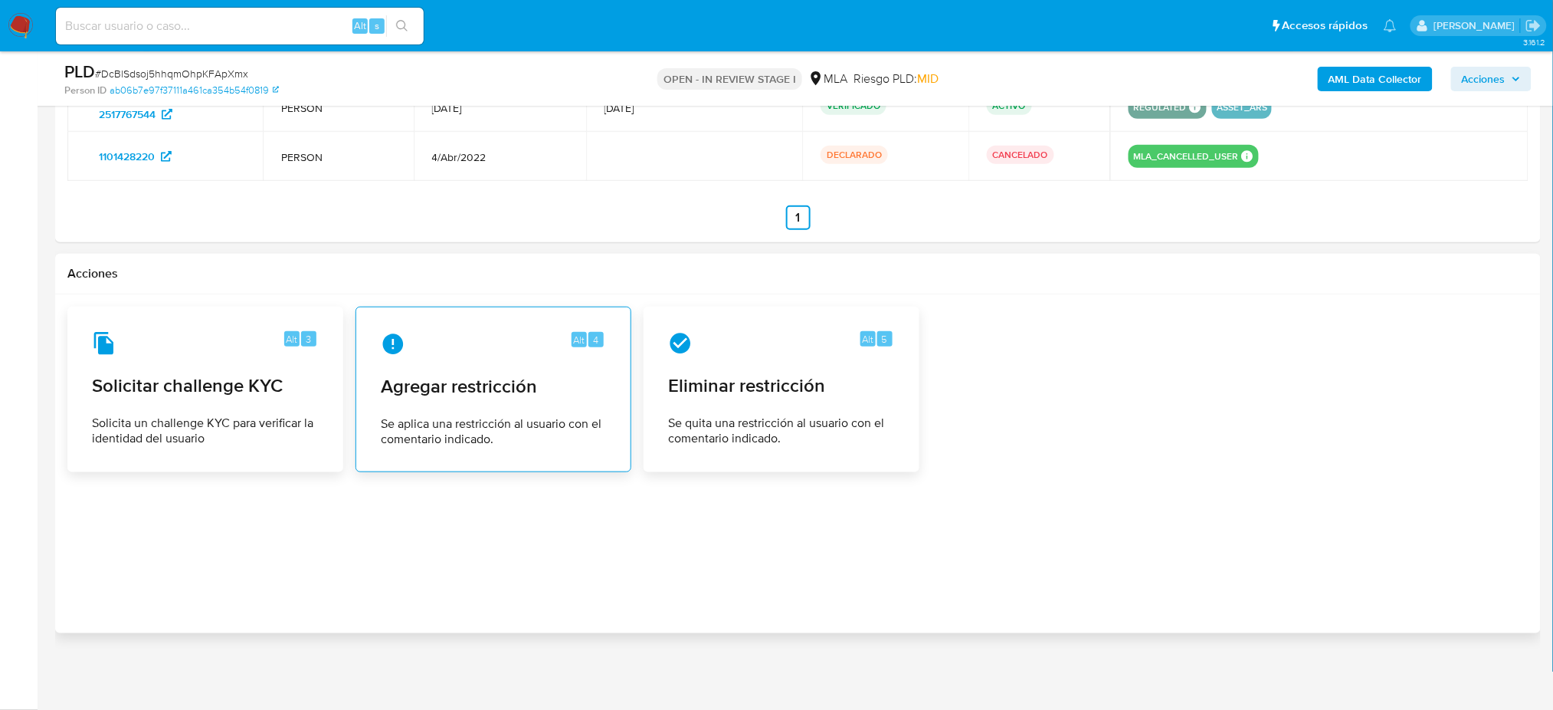
click at [422, 391] on span "Agregar restricción" at bounding box center [493, 386] width 225 height 23
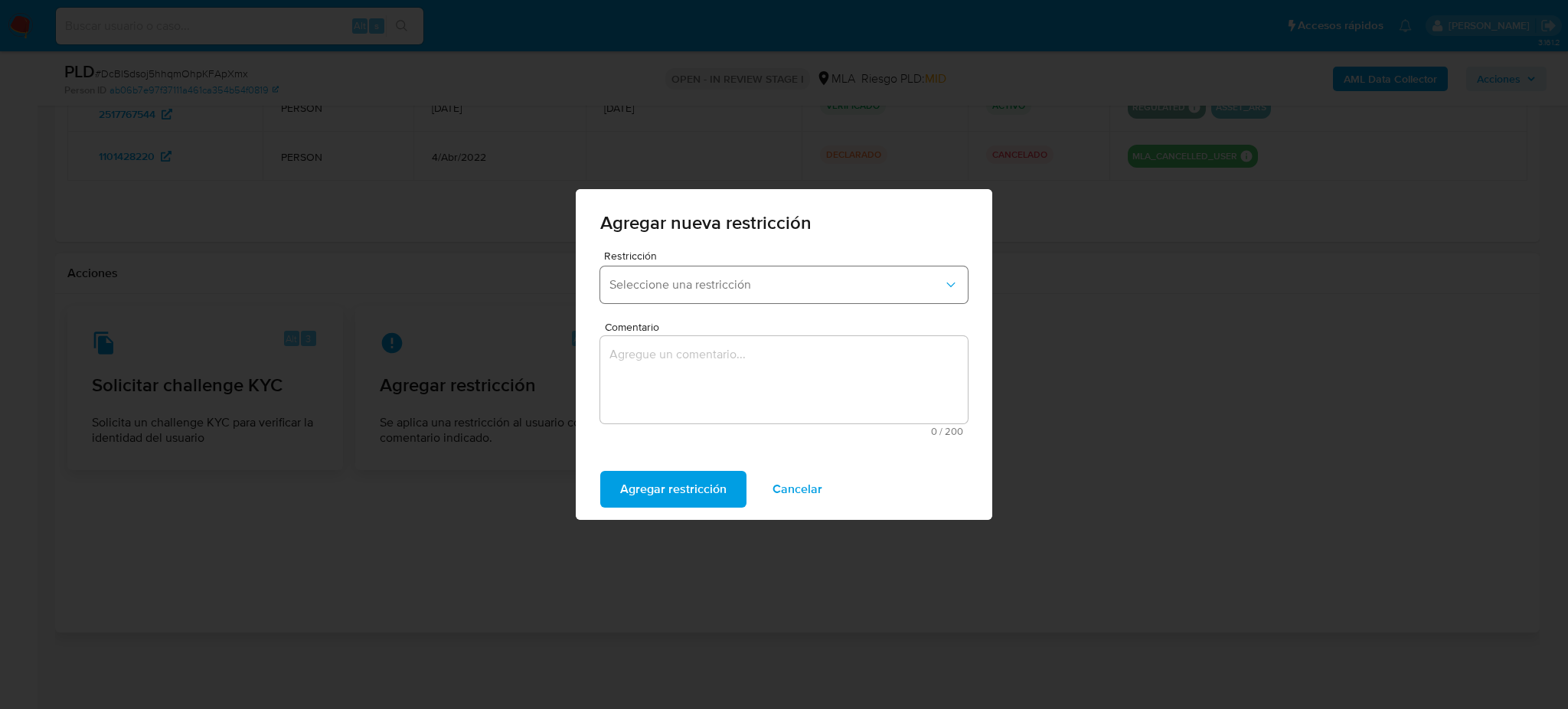
click at [705, 271] on button "Seleccione una restricción" at bounding box center [784, 285] width 368 height 37
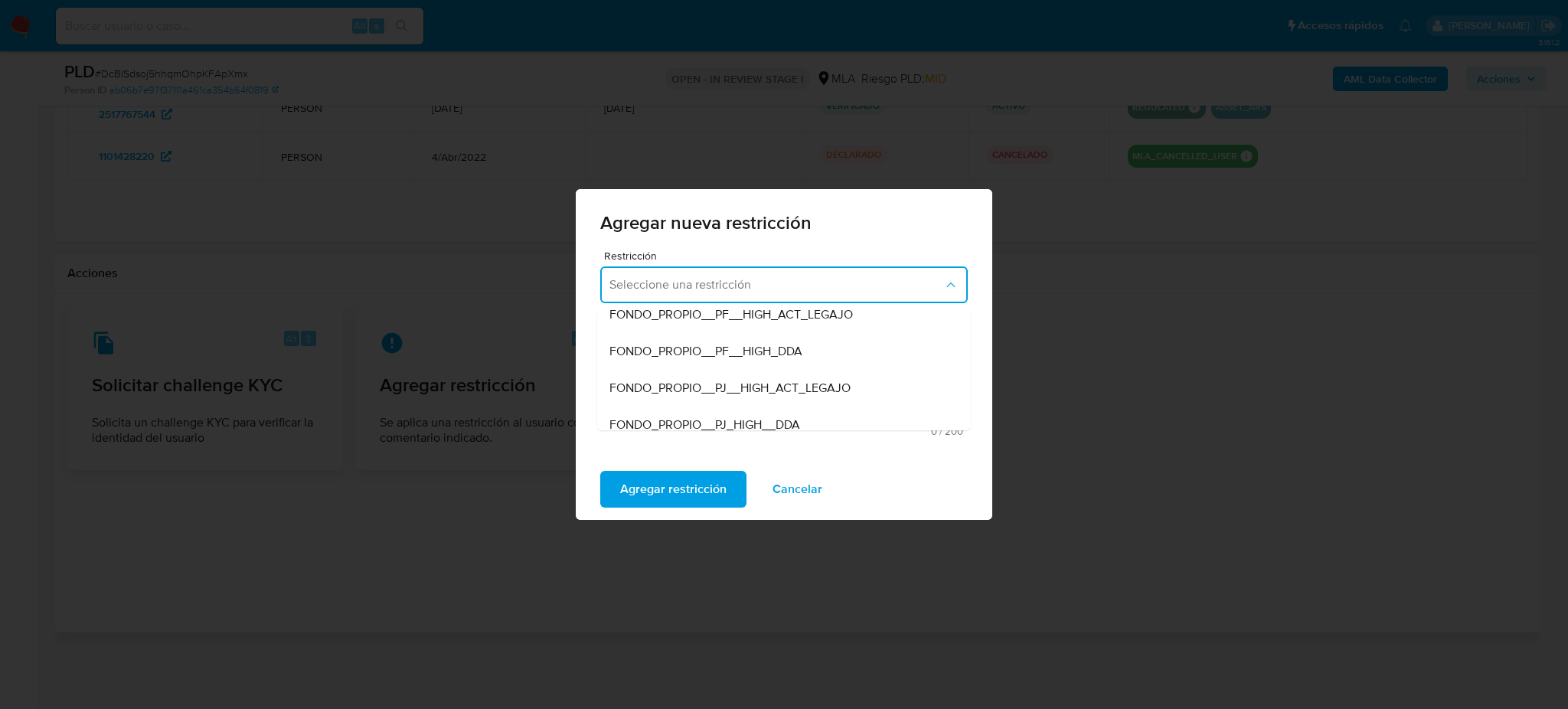
scroll to position [204, 0]
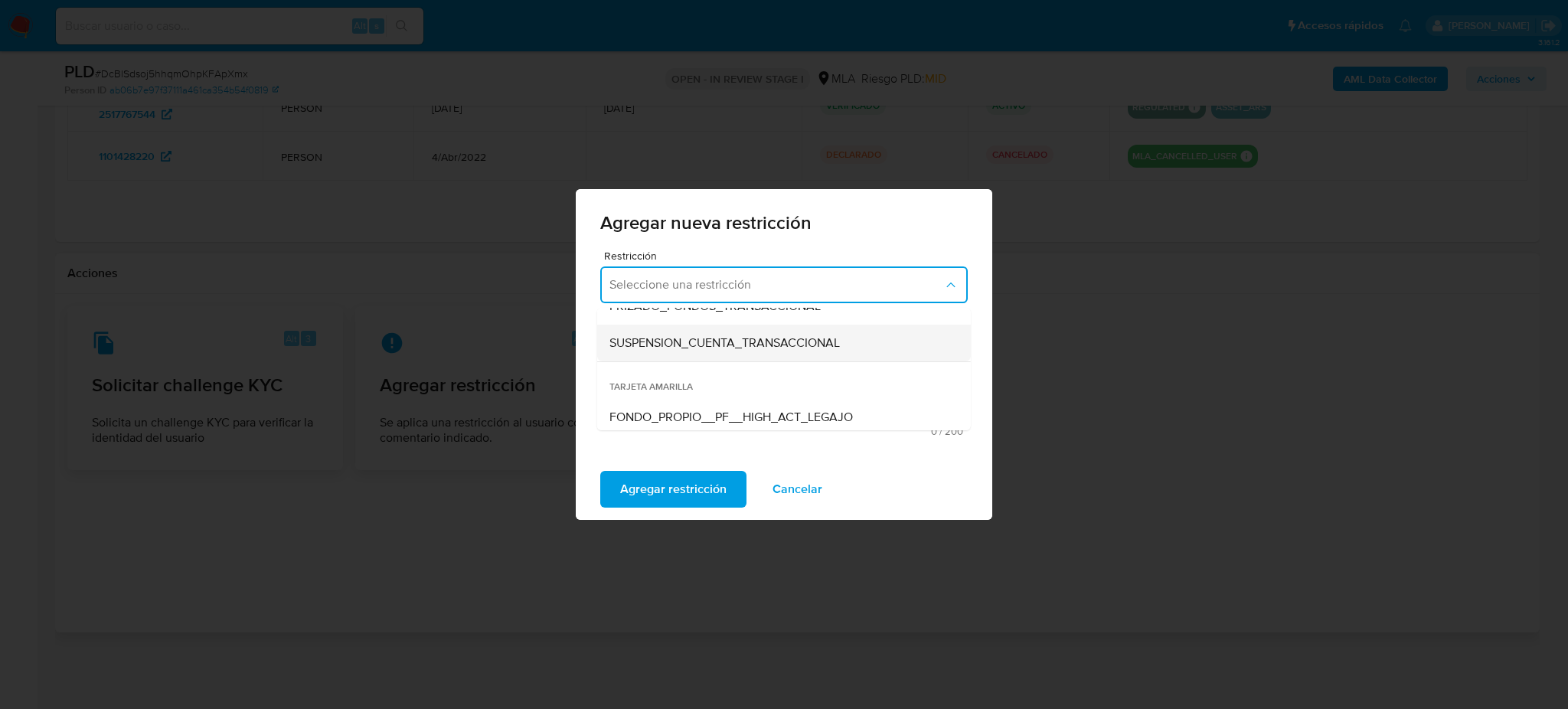
click at [692, 337] on span "SUSPENSION_CUENTA_TRANSACCIONAL" at bounding box center [724, 343] width 231 height 15
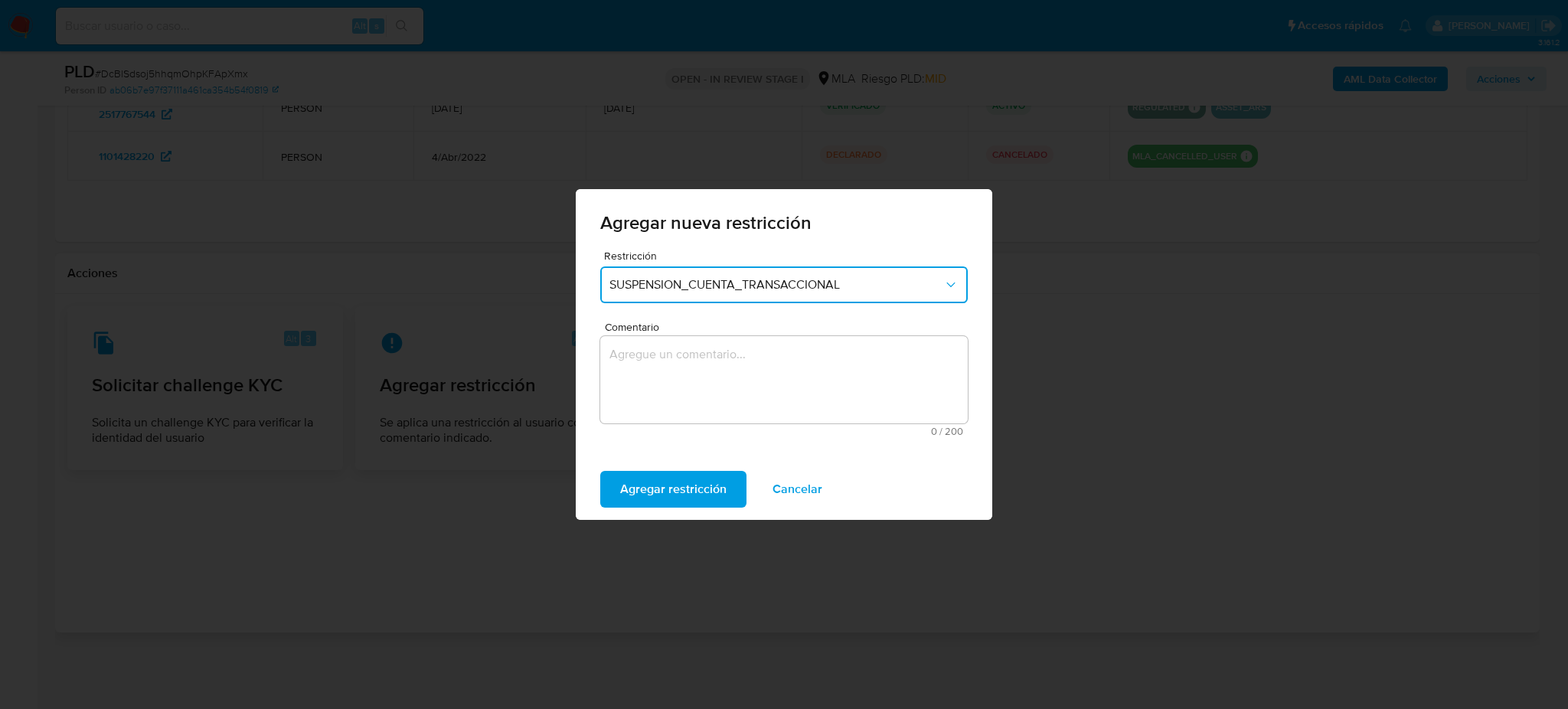
click at [713, 371] on textarea "Comentario" at bounding box center [784, 378] width 368 height 87
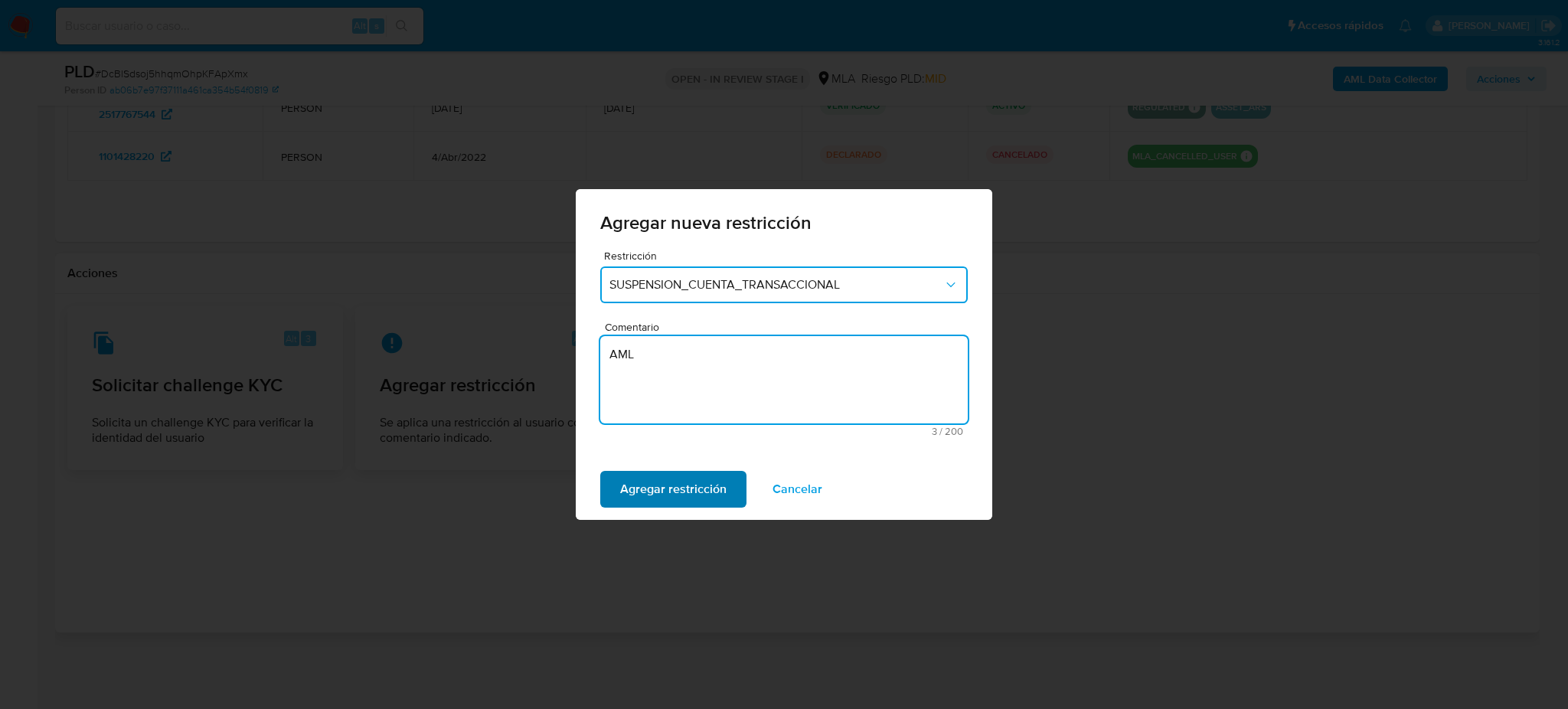
type textarea "AML"
click at [651, 494] on span "Agregar restricción" at bounding box center [673, 489] width 107 height 34
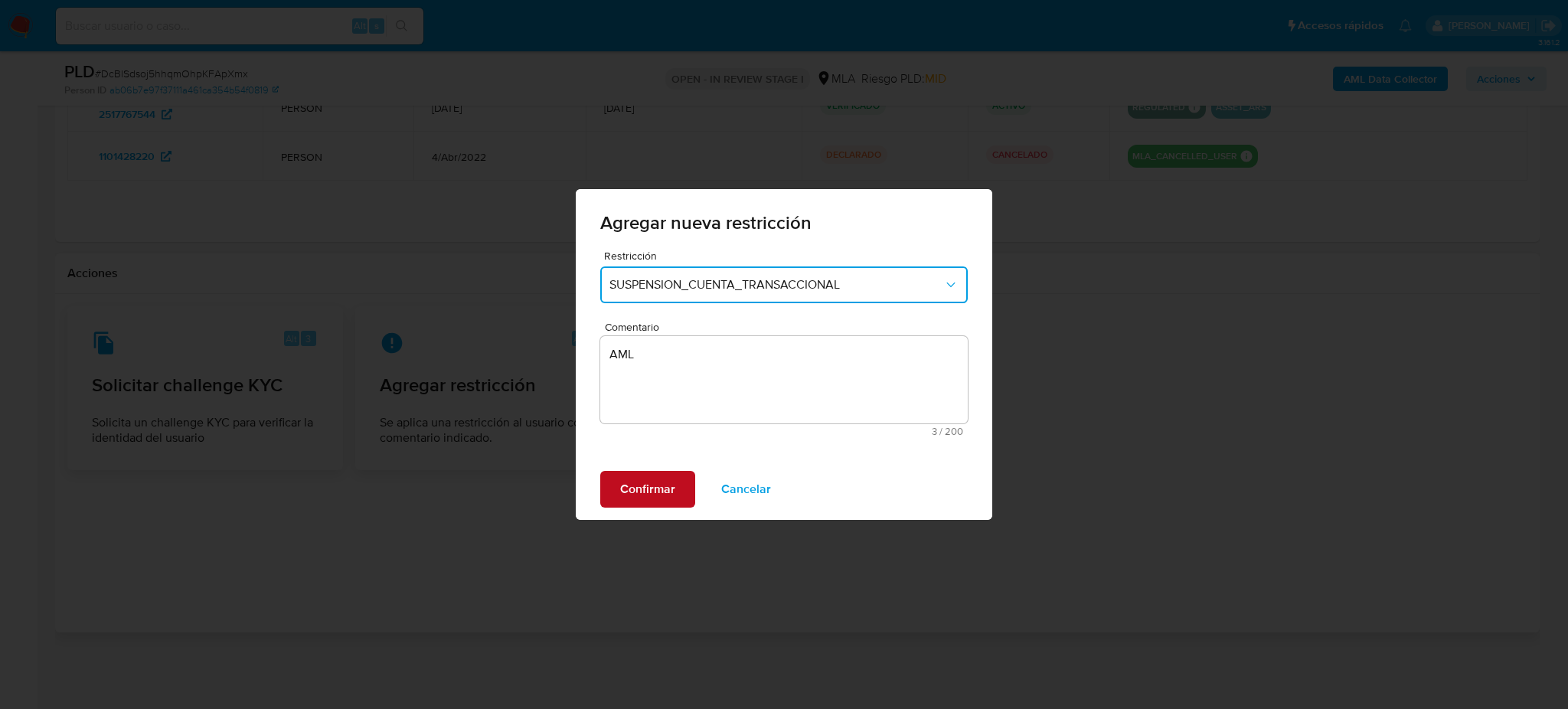
click at [678, 488] on button "Confirmar" at bounding box center [647, 488] width 95 height 37
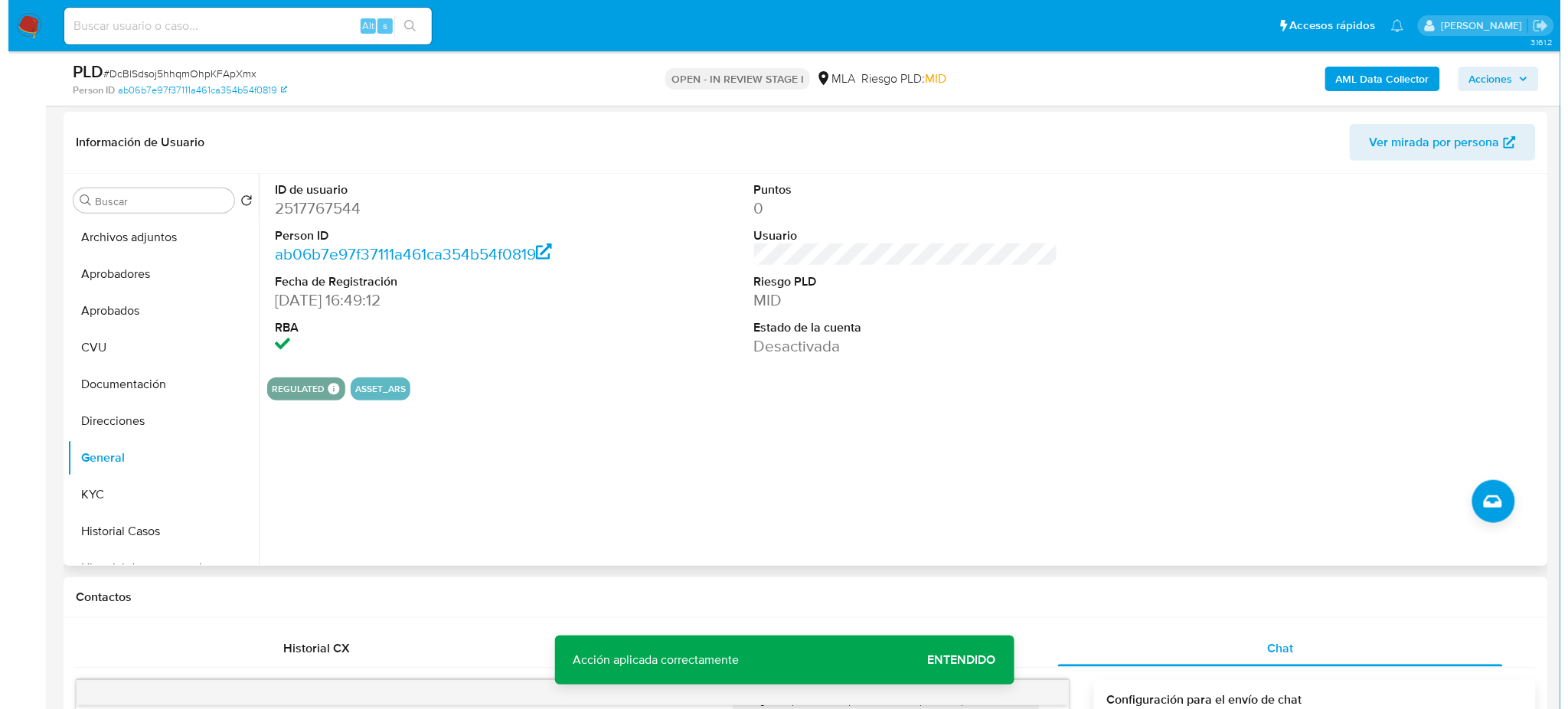
scroll to position [197, 0]
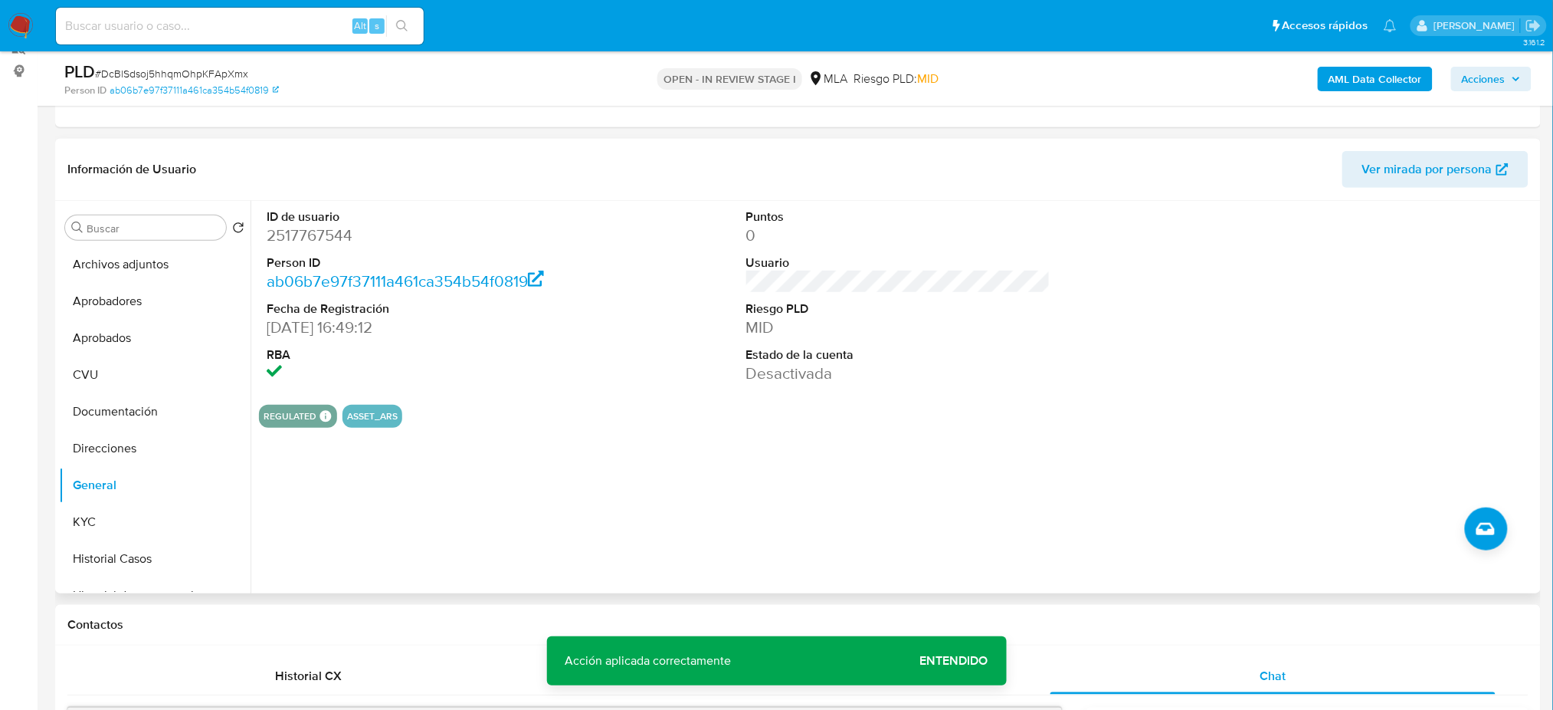
click at [321, 238] on dd "2517767544" at bounding box center [419, 235] width 304 height 21
copy dd "2517767544"
click at [143, 270] on button "Archivos adjuntos" at bounding box center [148, 264] width 179 height 37
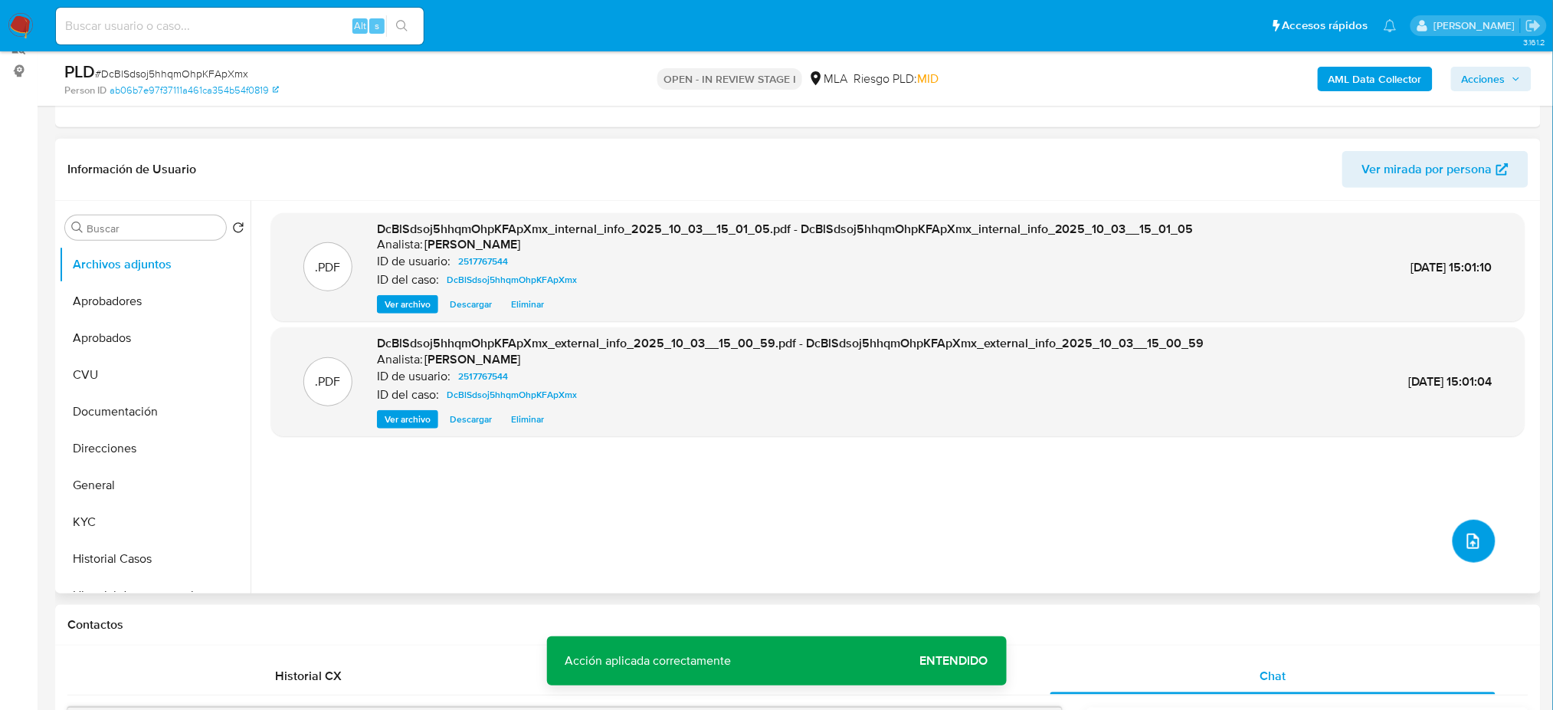
click at [1465, 545] on icon "upload-file" at bounding box center [1474, 541] width 18 height 18
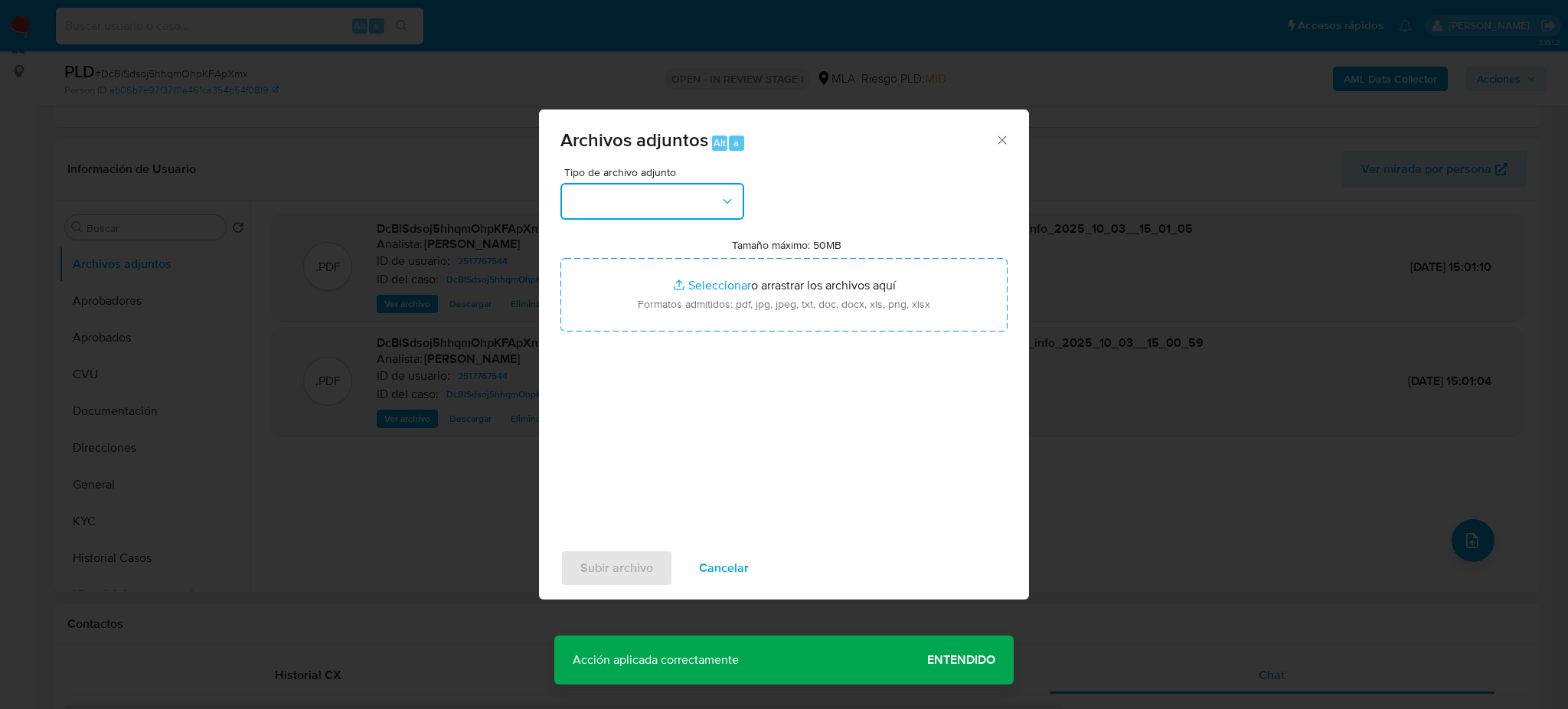
click at [604, 202] on button "button" at bounding box center [652, 201] width 184 height 37
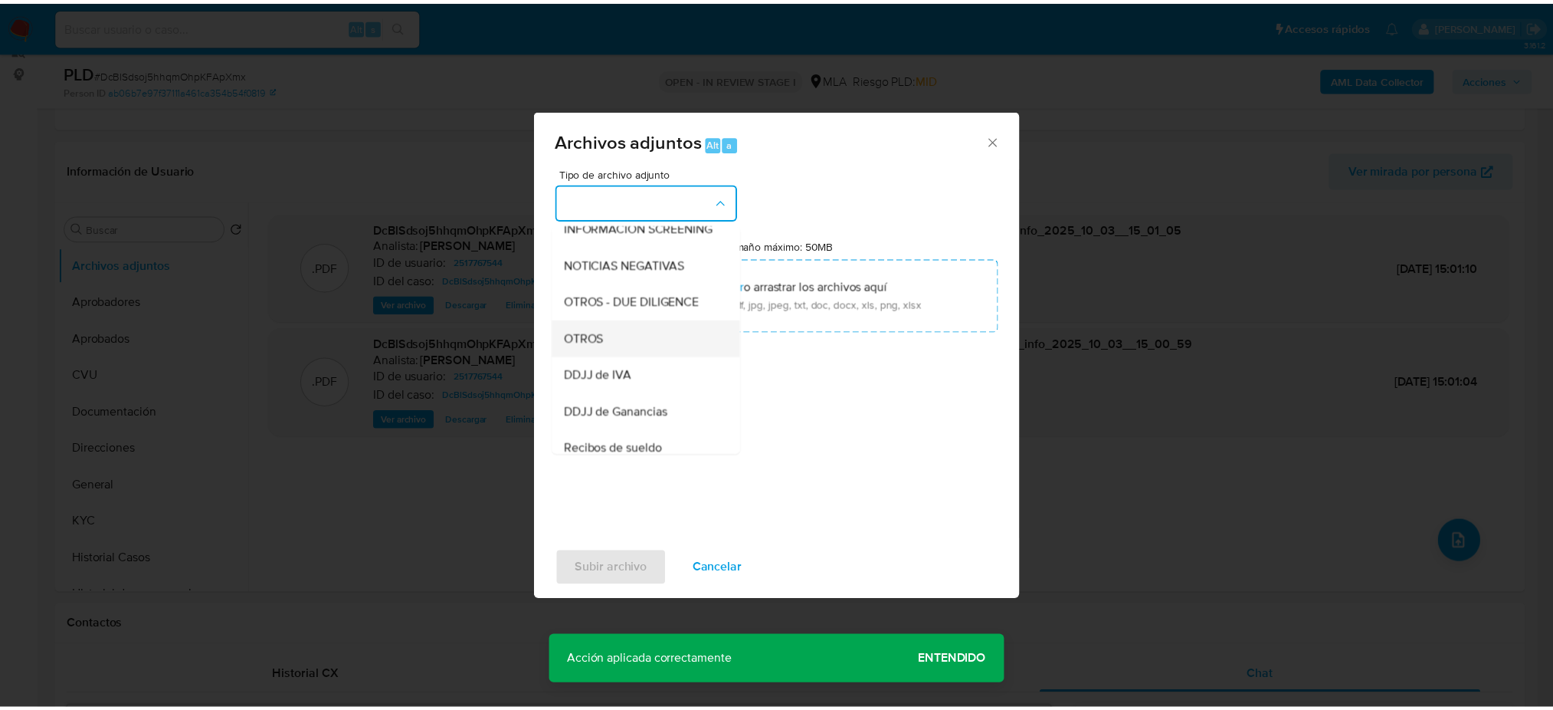
scroll to position [204, 0]
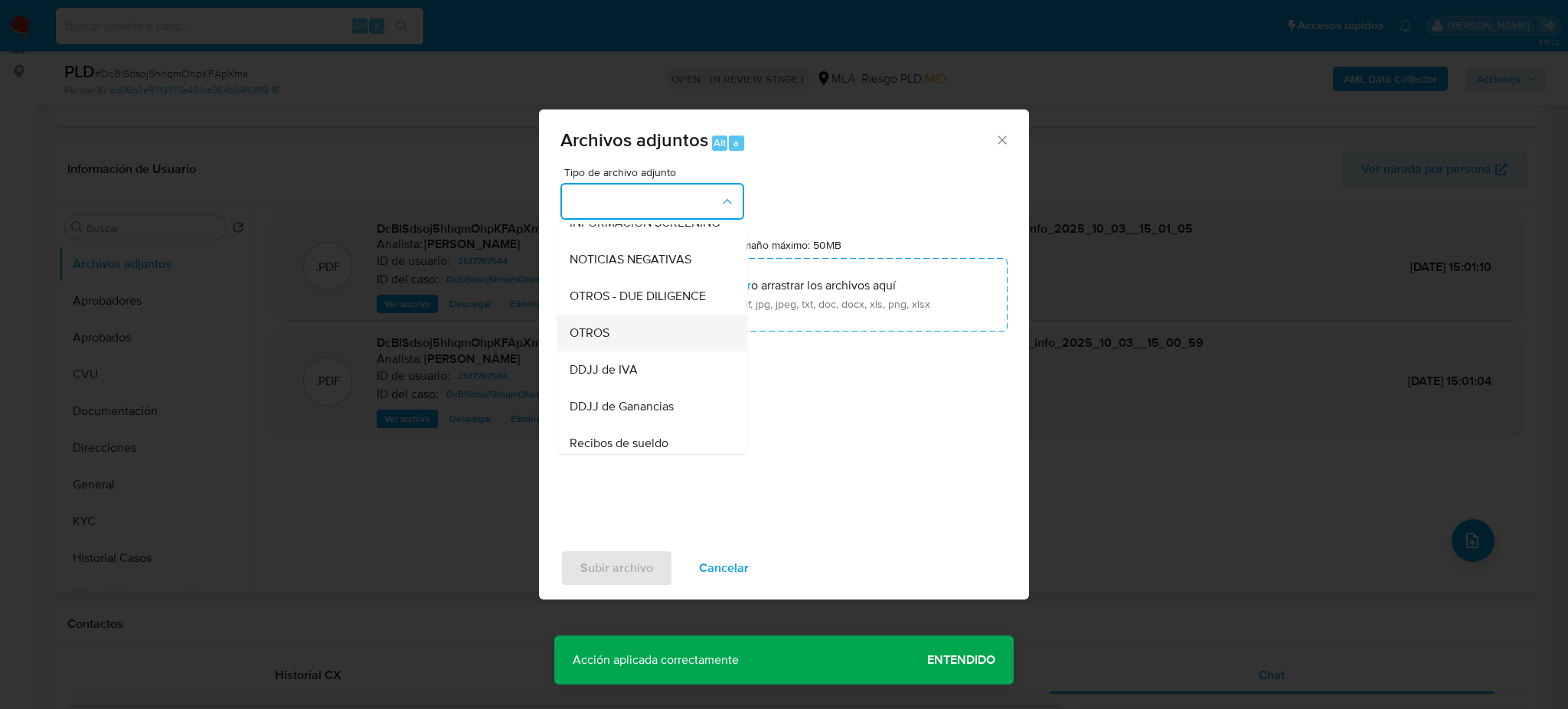
click at [598, 341] on span "OTROS" at bounding box center [589, 333] width 40 height 15
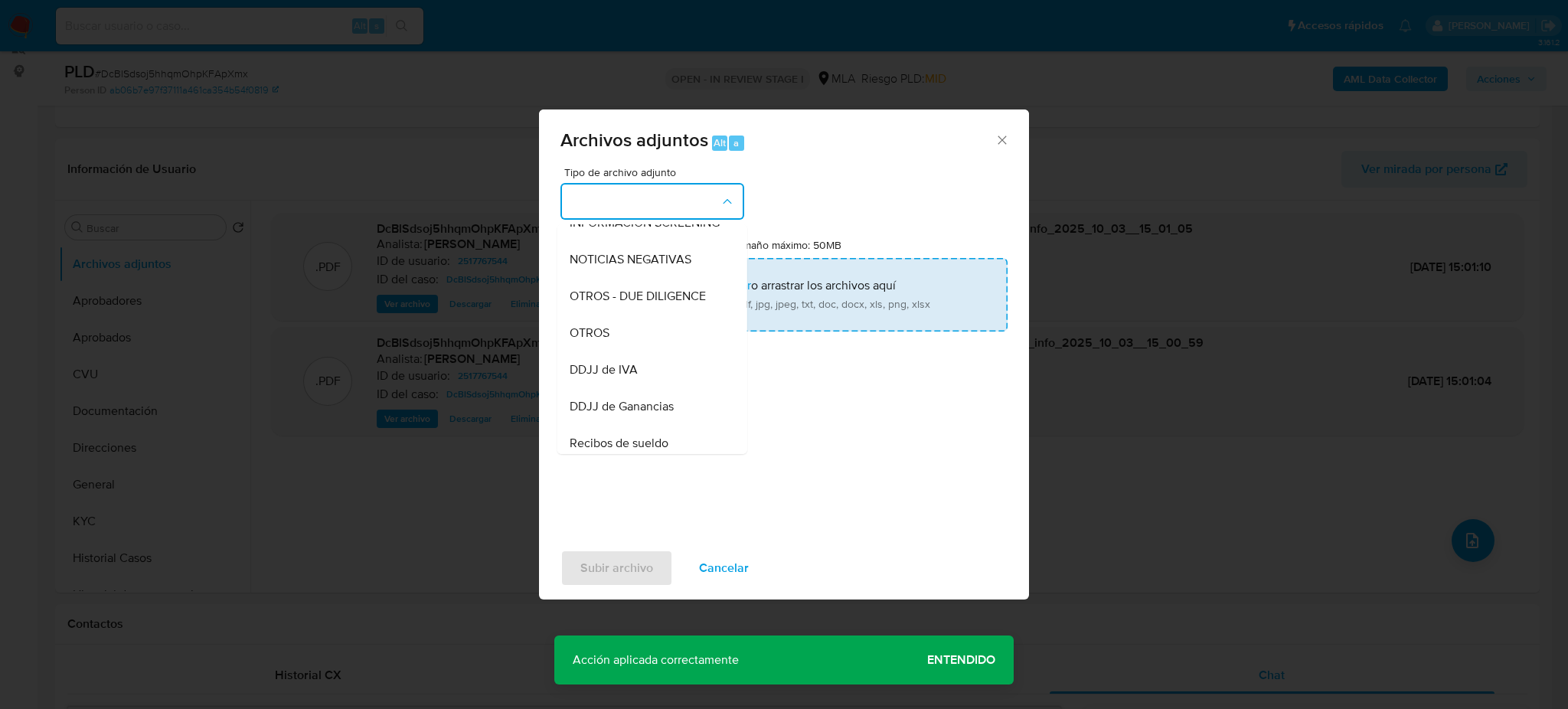
click at [719, 298] on input "Tamaño máximo: 50MB Seleccionar archivos" at bounding box center [784, 295] width 447 height 74
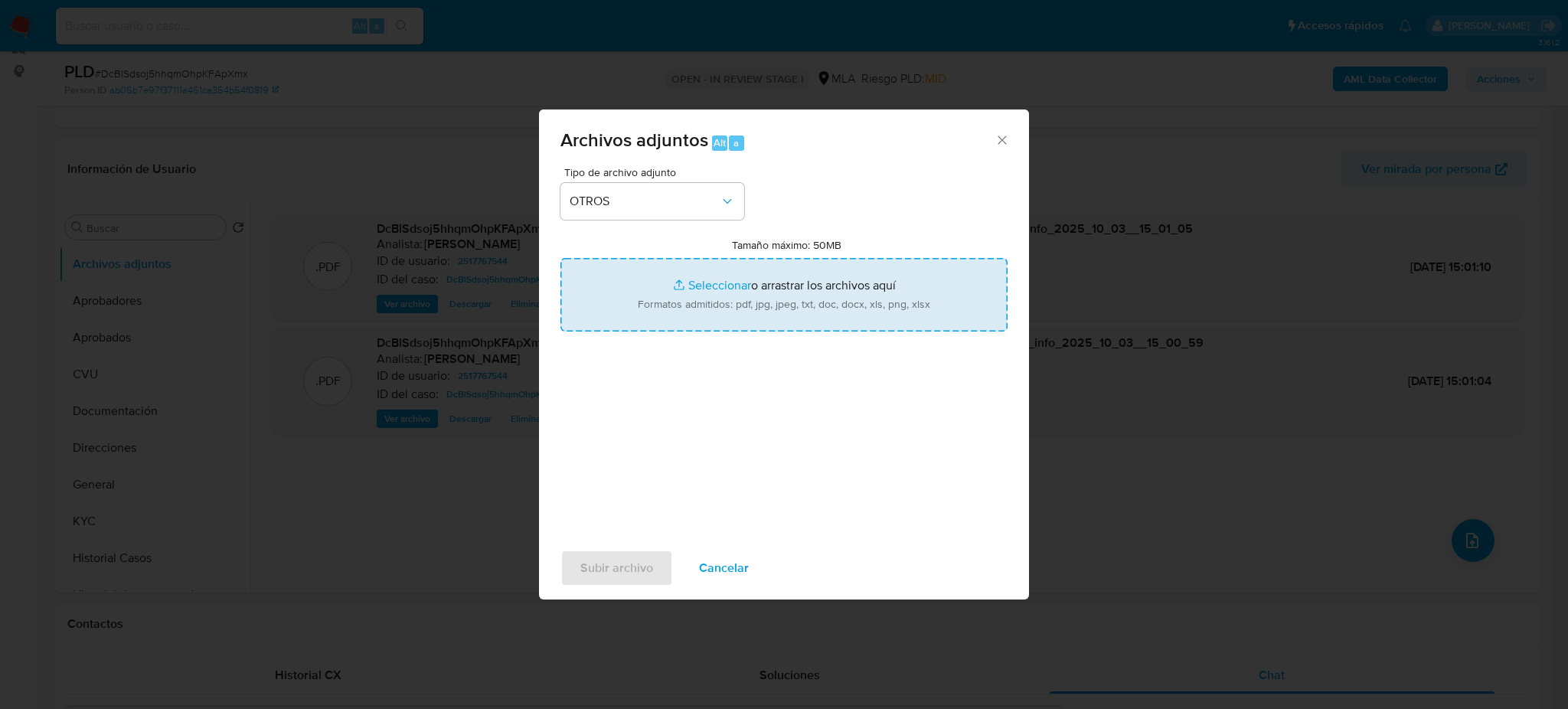
type input "C:\fakepath\Caselog DcBlSdsoj5hhqmOhpKFApXmx_2025_09_17_22_05_58.docx"
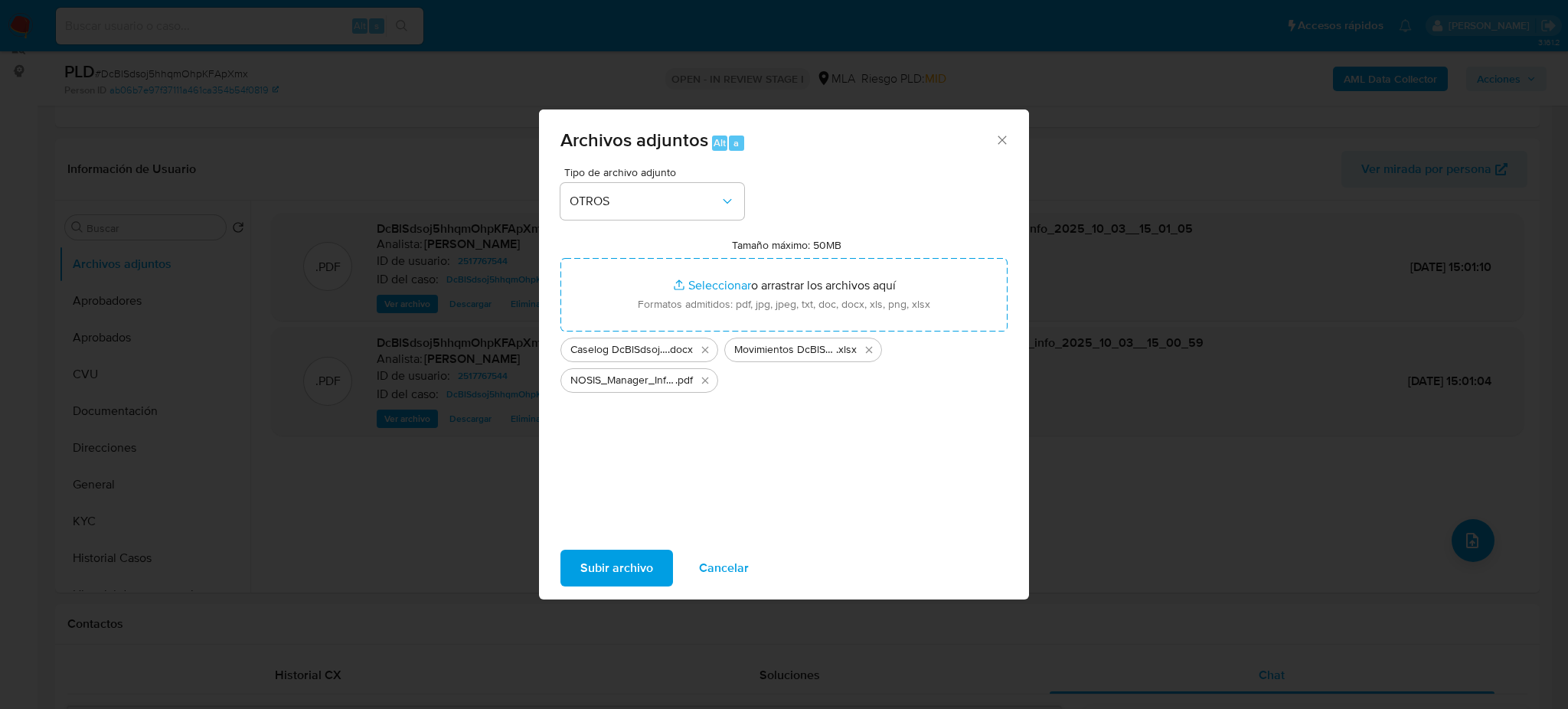
click at [627, 563] on span "Subir archivo" at bounding box center [616, 568] width 73 height 34
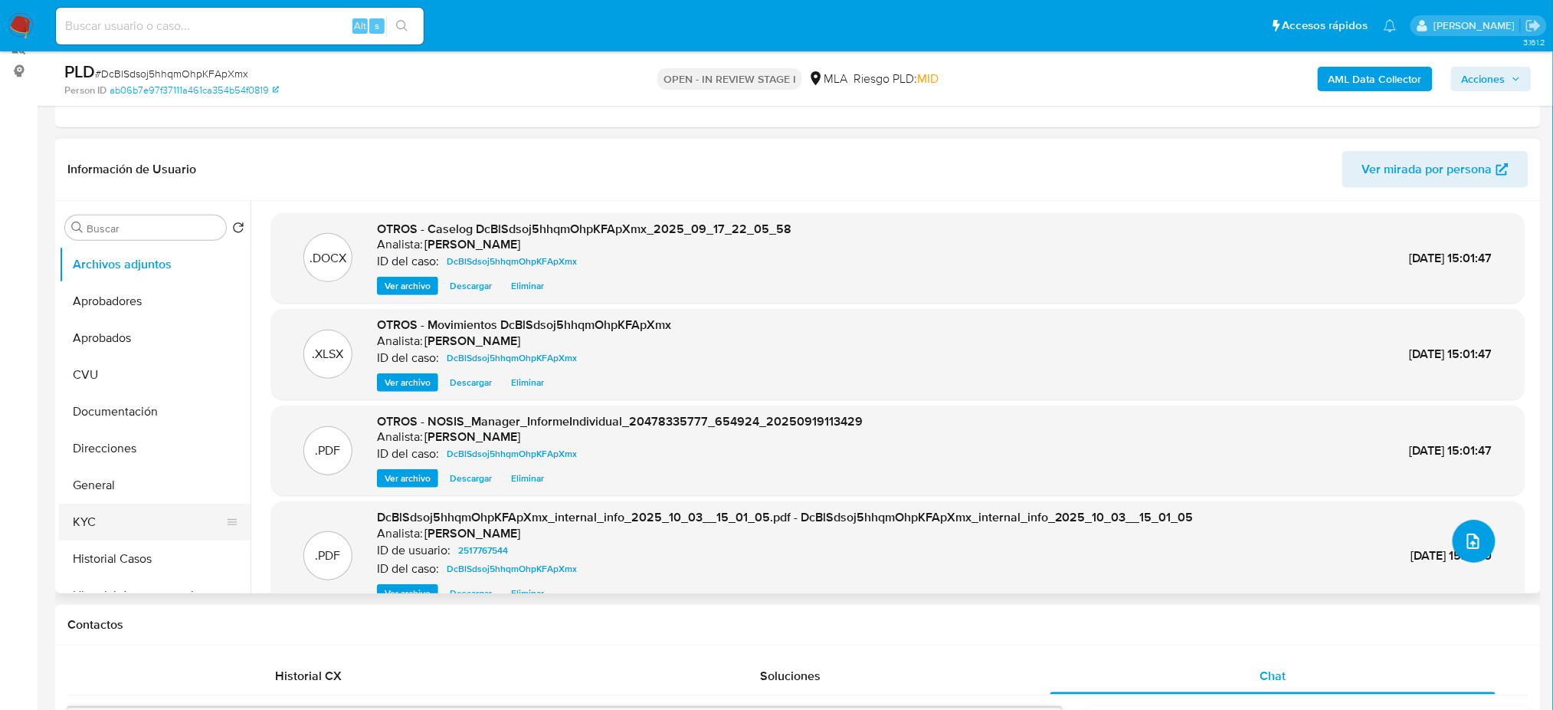
scroll to position [102, 0]
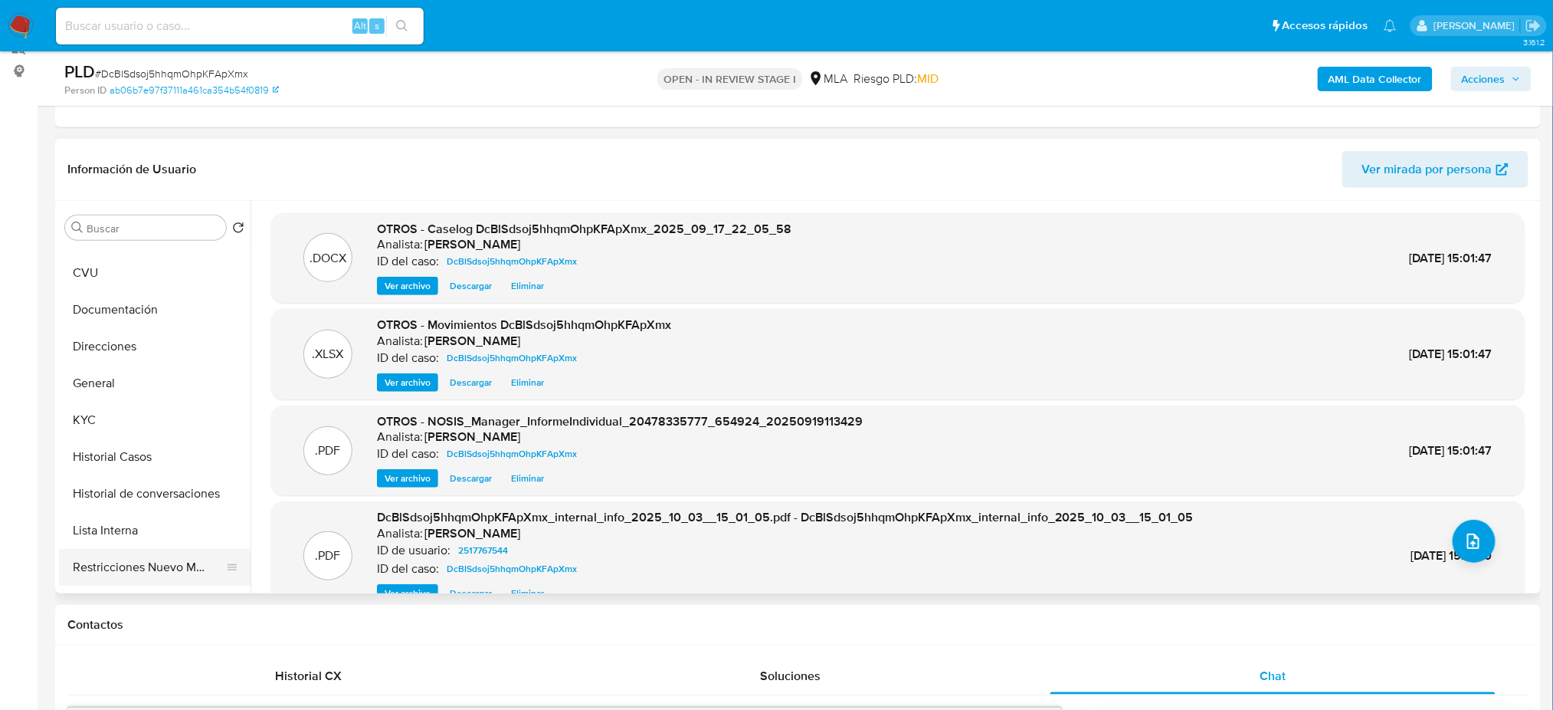
click at [141, 563] on button "Restricciones Nuevo Mundo" at bounding box center [148, 567] width 179 height 37
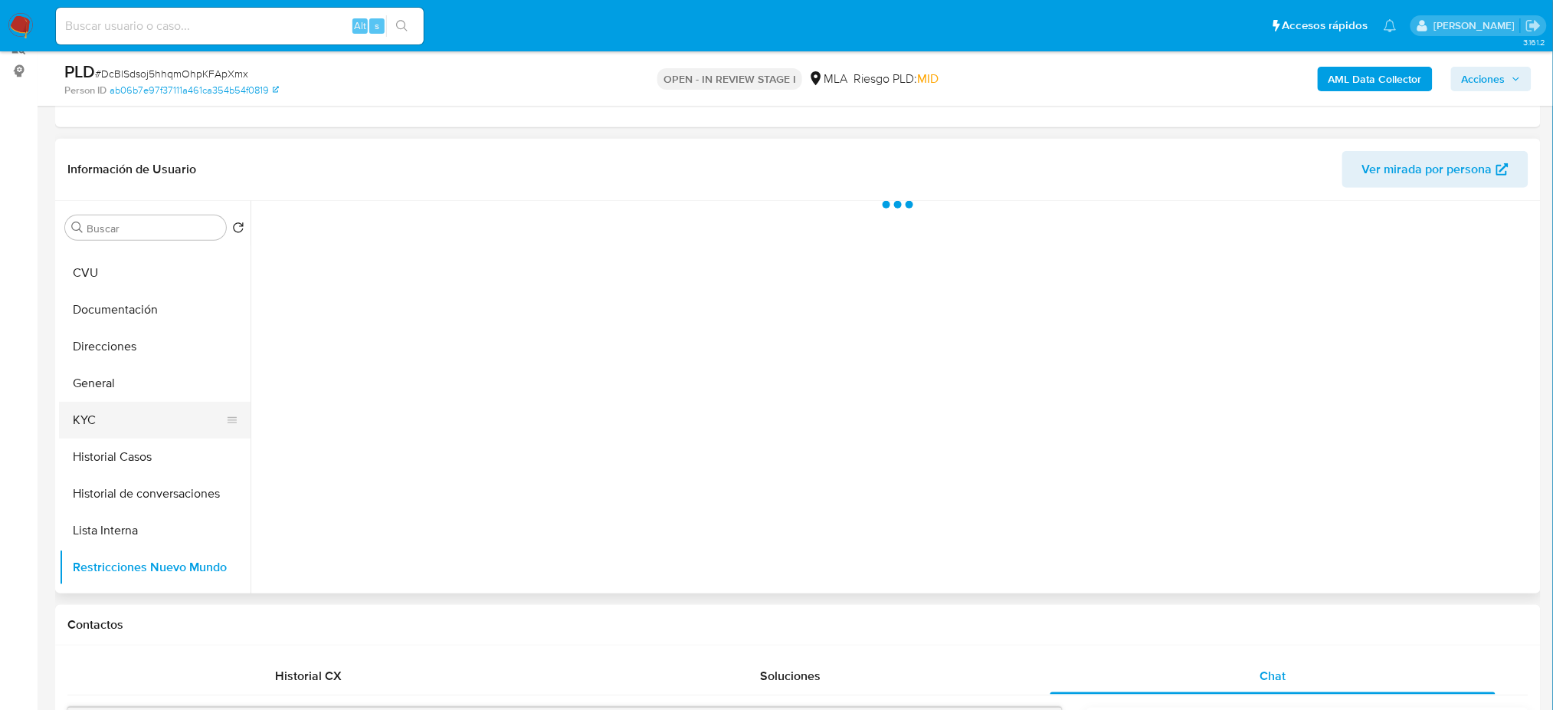
scroll to position [0, 0]
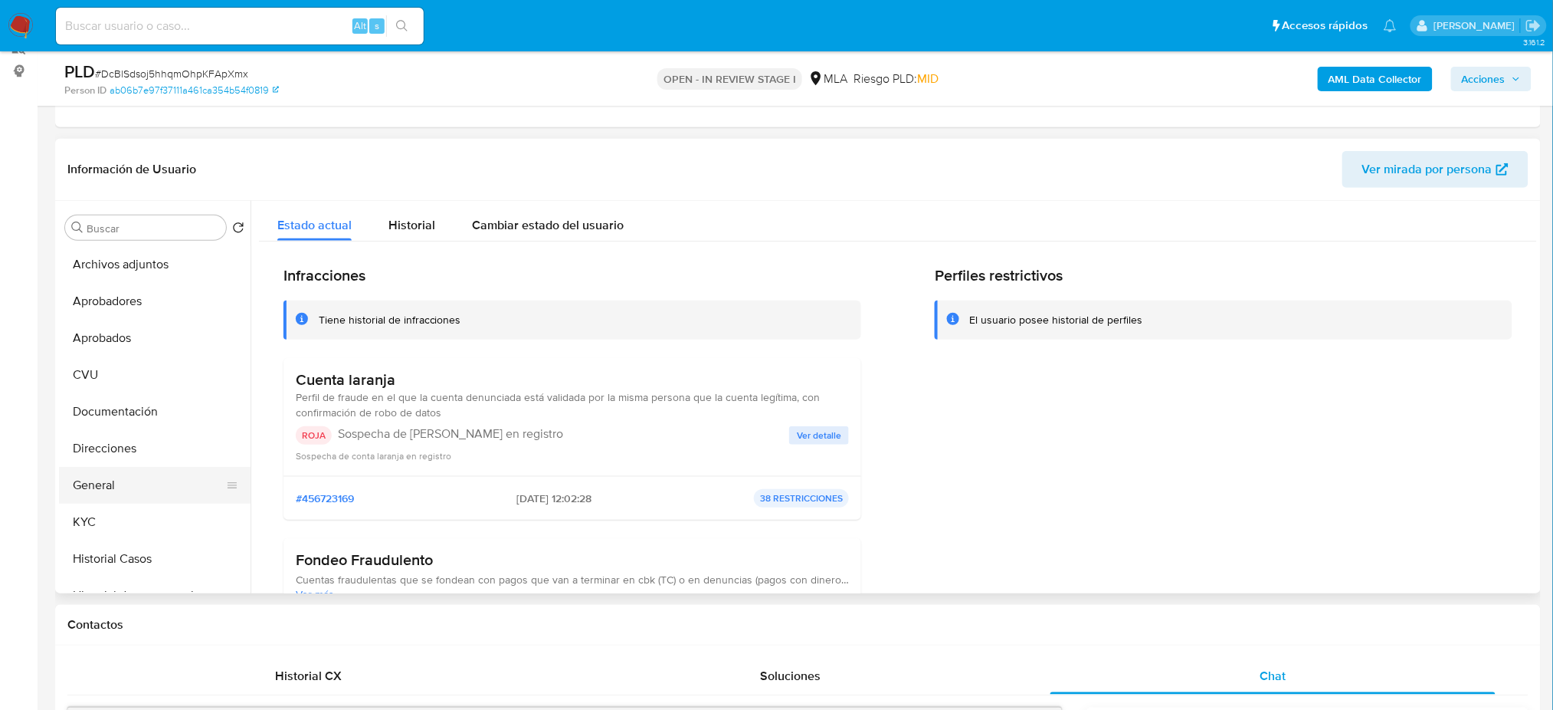
click at [130, 477] on button "General" at bounding box center [148, 485] width 179 height 37
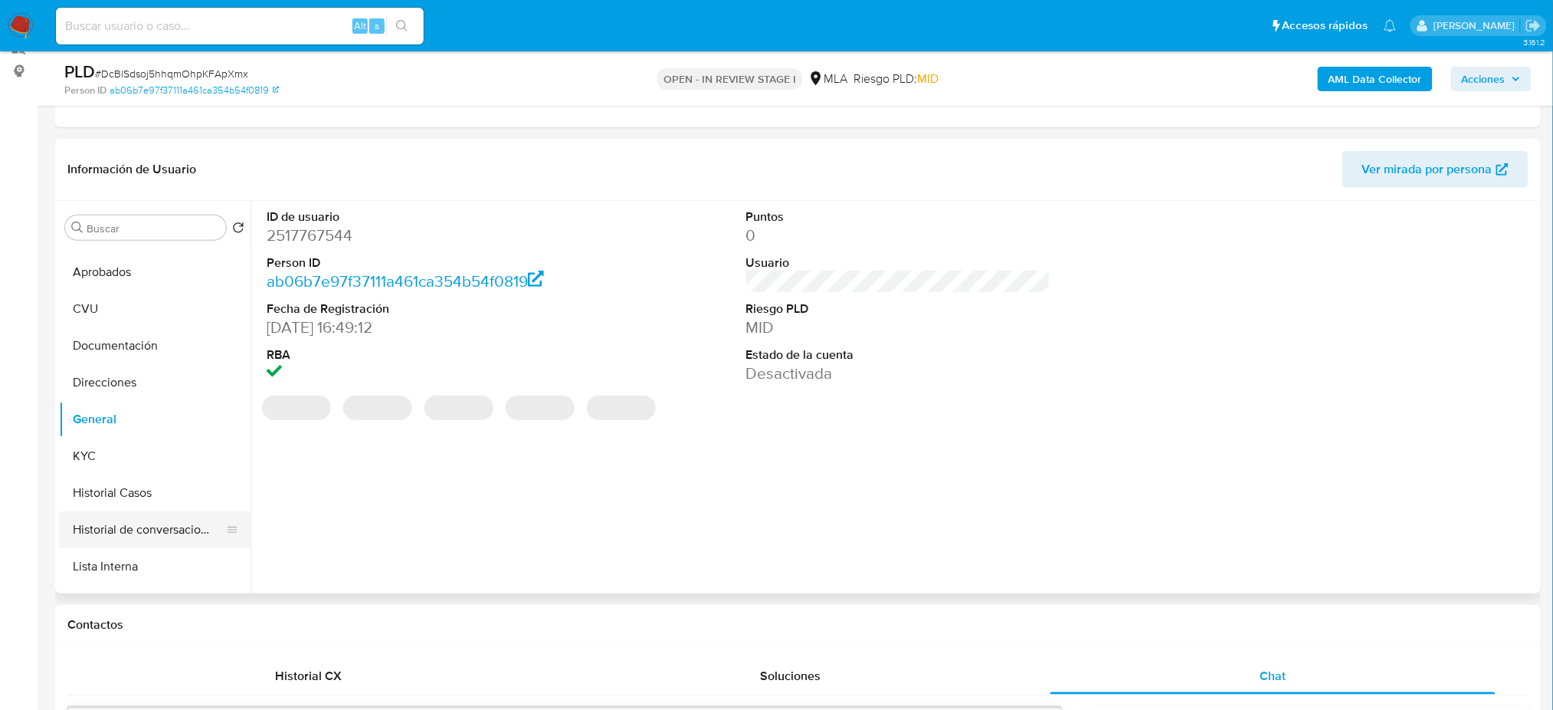
scroll to position [102, 0]
click at [313, 238] on dd "2517767544" at bounding box center [419, 235] width 304 height 21
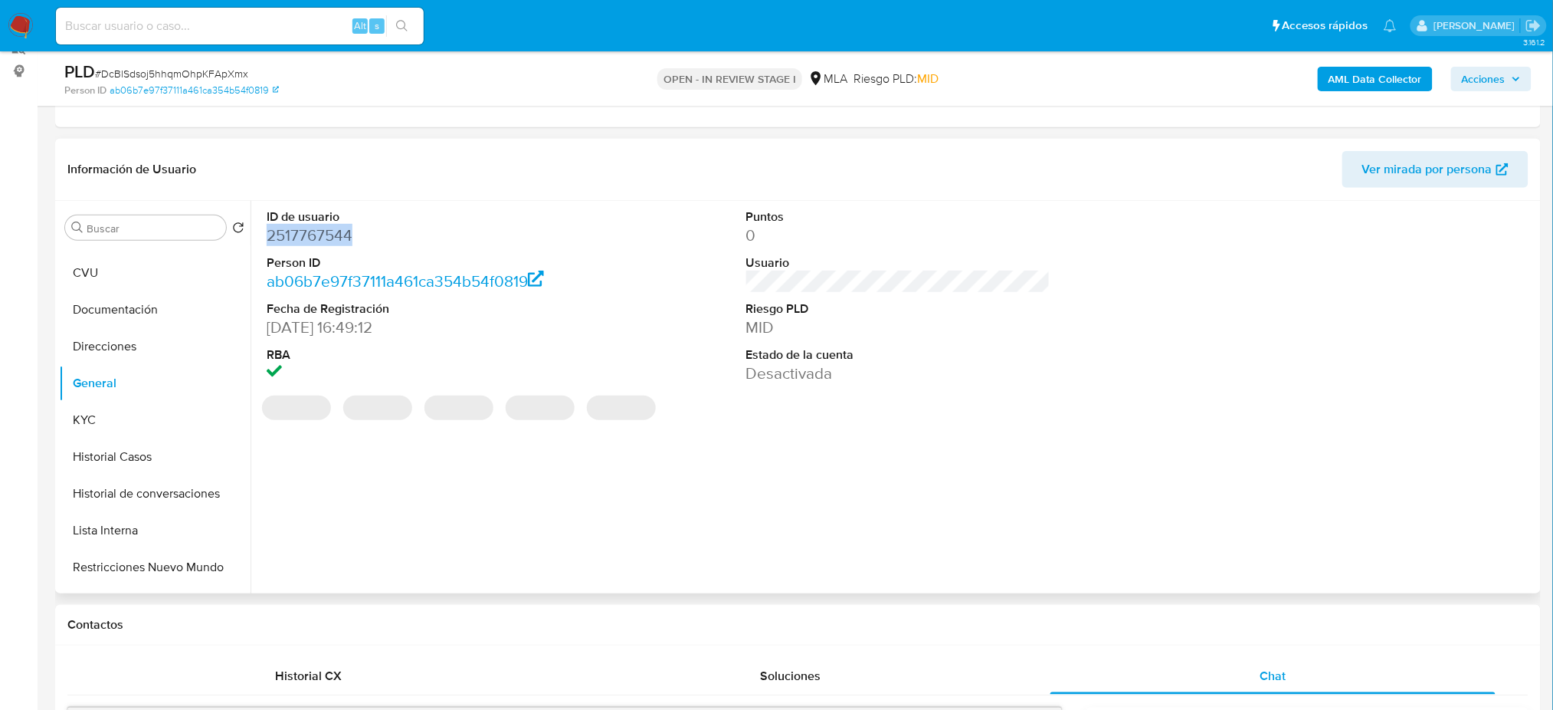
click at [313, 238] on dd "2517767544" at bounding box center [419, 235] width 304 height 21
copy dd "2517767544"
click at [141, 566] on button "Restricciones Nuevo Mundo" at bounding box center [148, 567] width 179 height 37
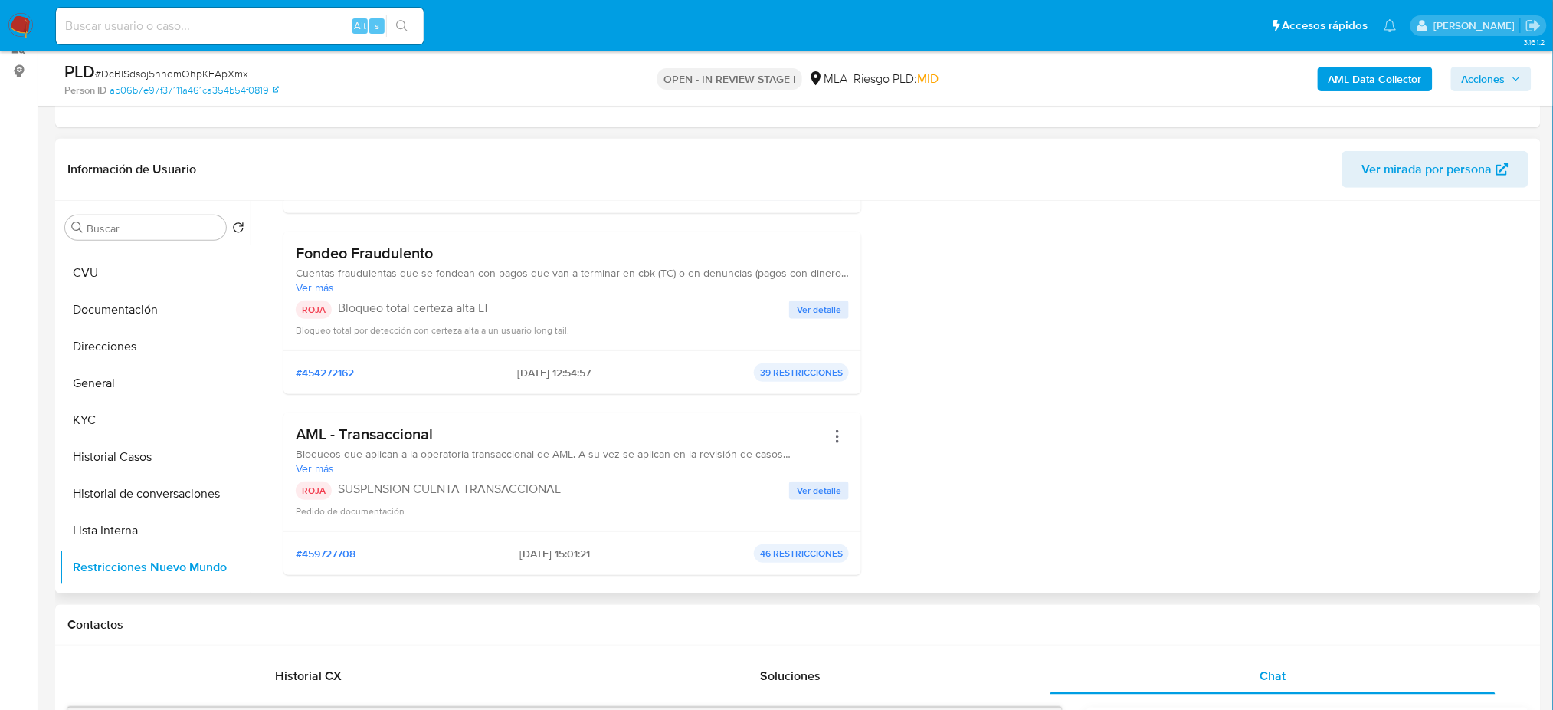
scroll to position [0, 0]
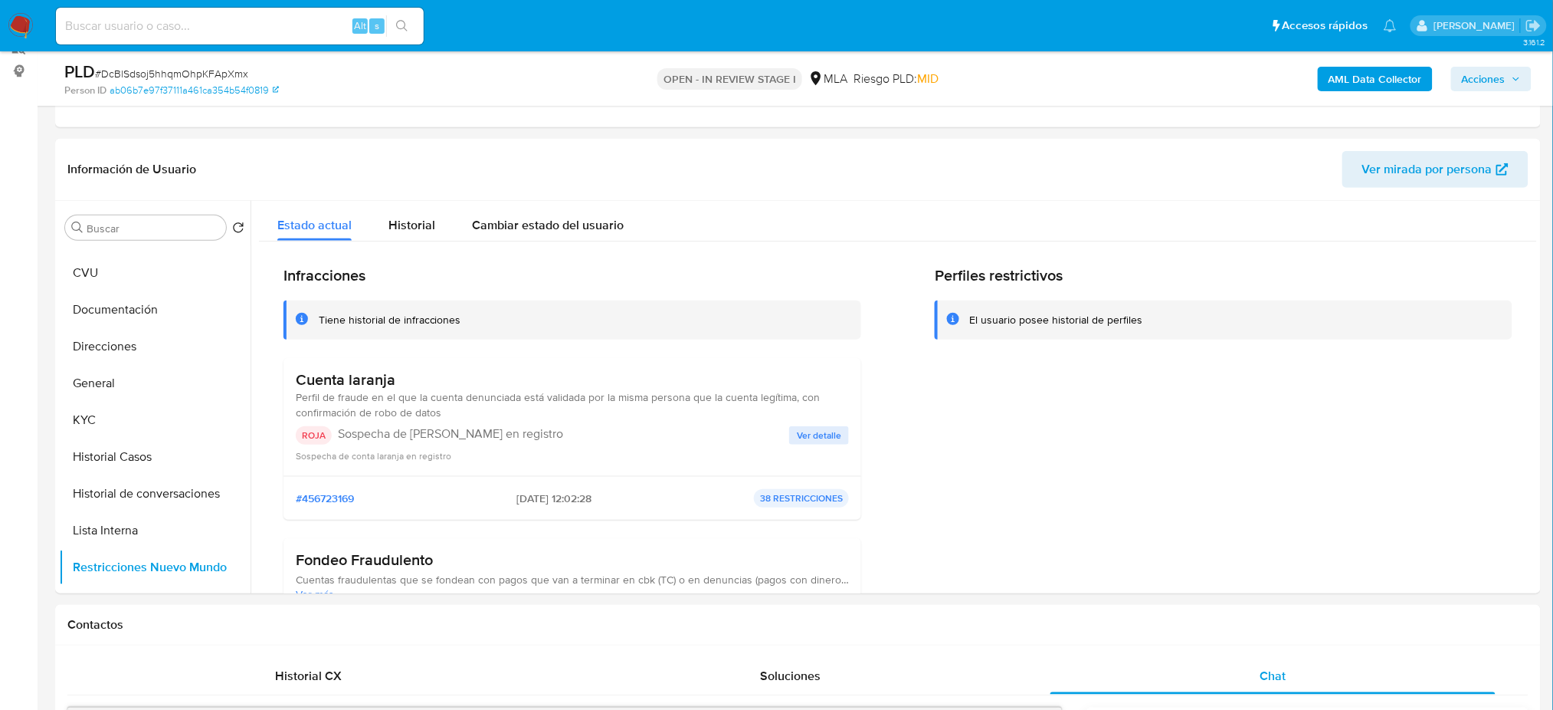
click at [1482, 81] on span "Acciones" at bounding box center [1484, 79] width 44 height 25
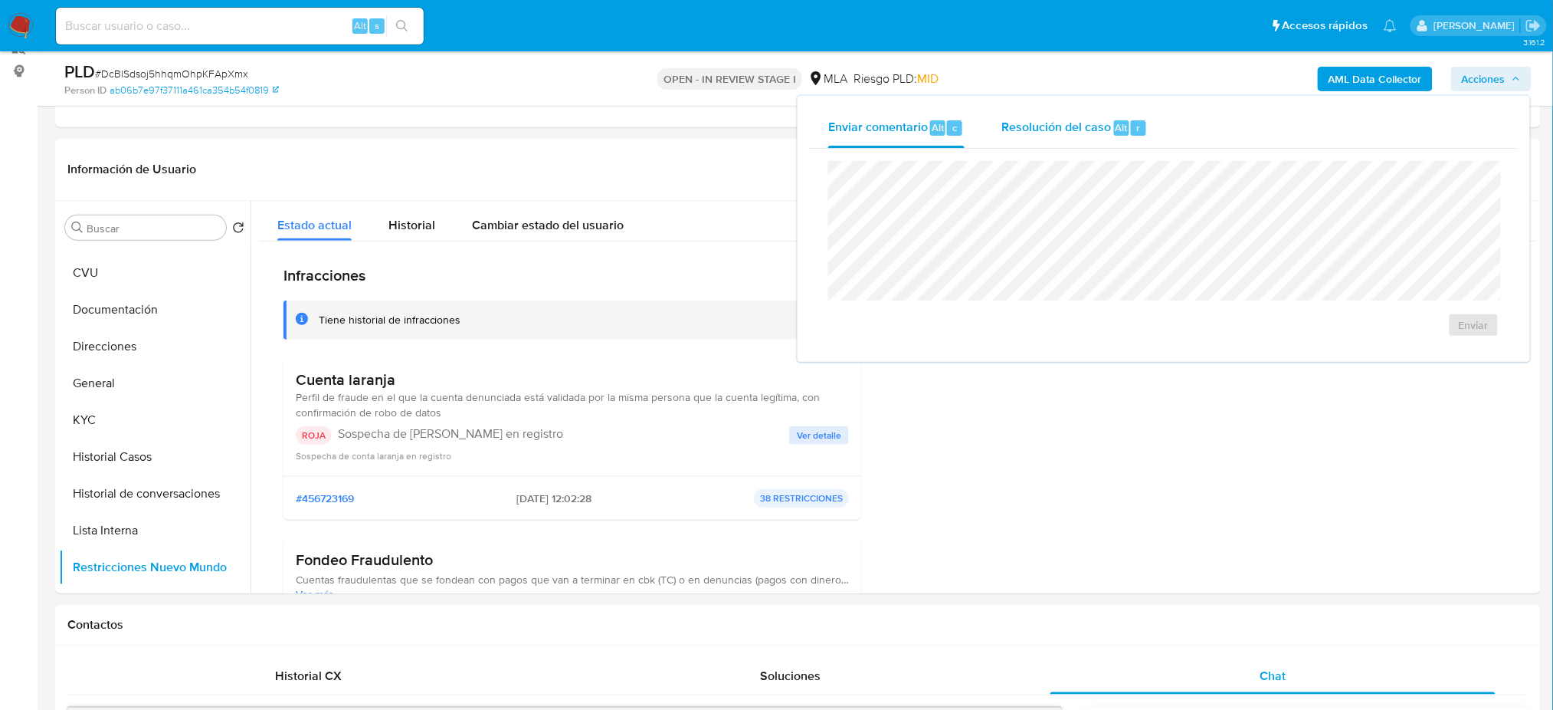
click at [1081, 121] on span "Resolución del caso" at bounding box center [1057, 127] width 110 height 18
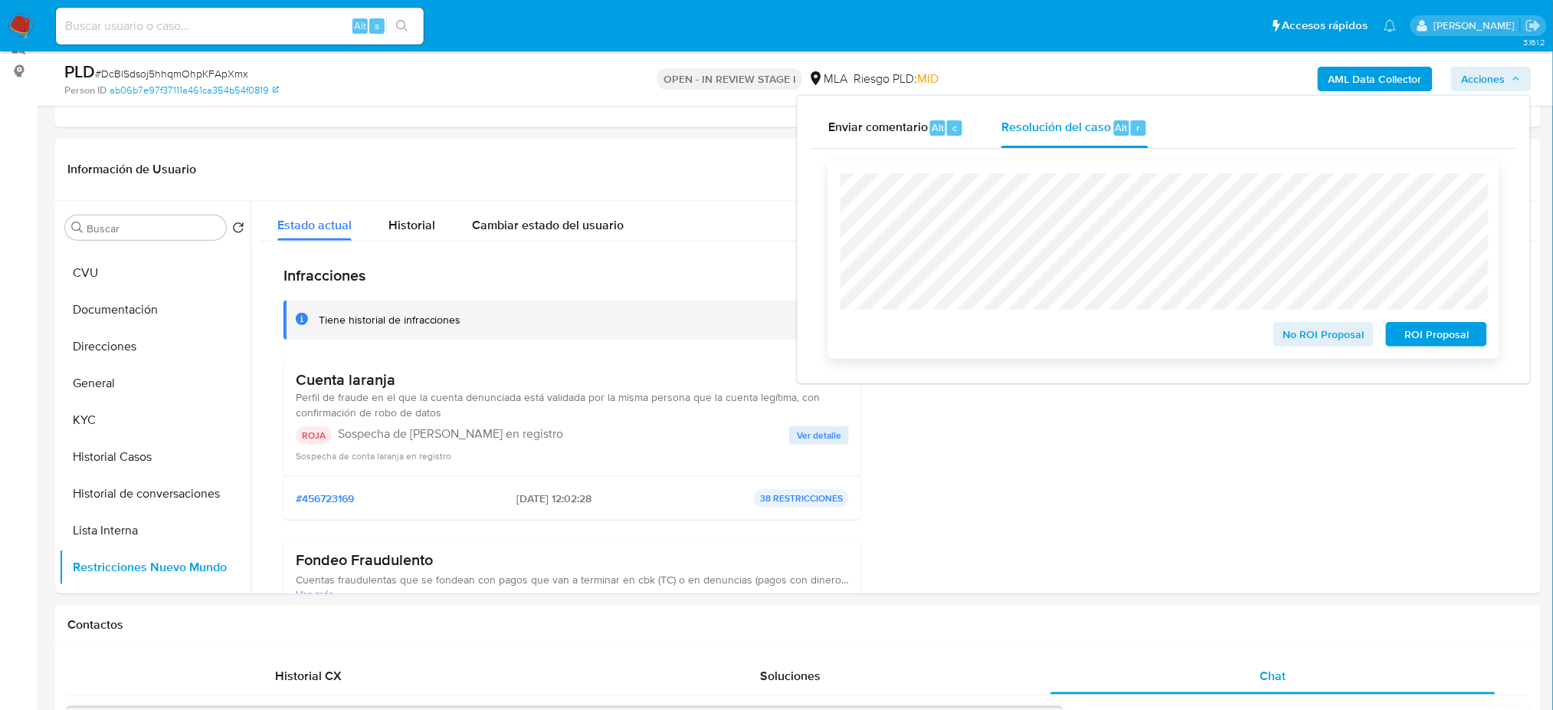
click at [1465, 332] on span "ROI Proposal" at bounding box center [1437, 333] width 80 height 21
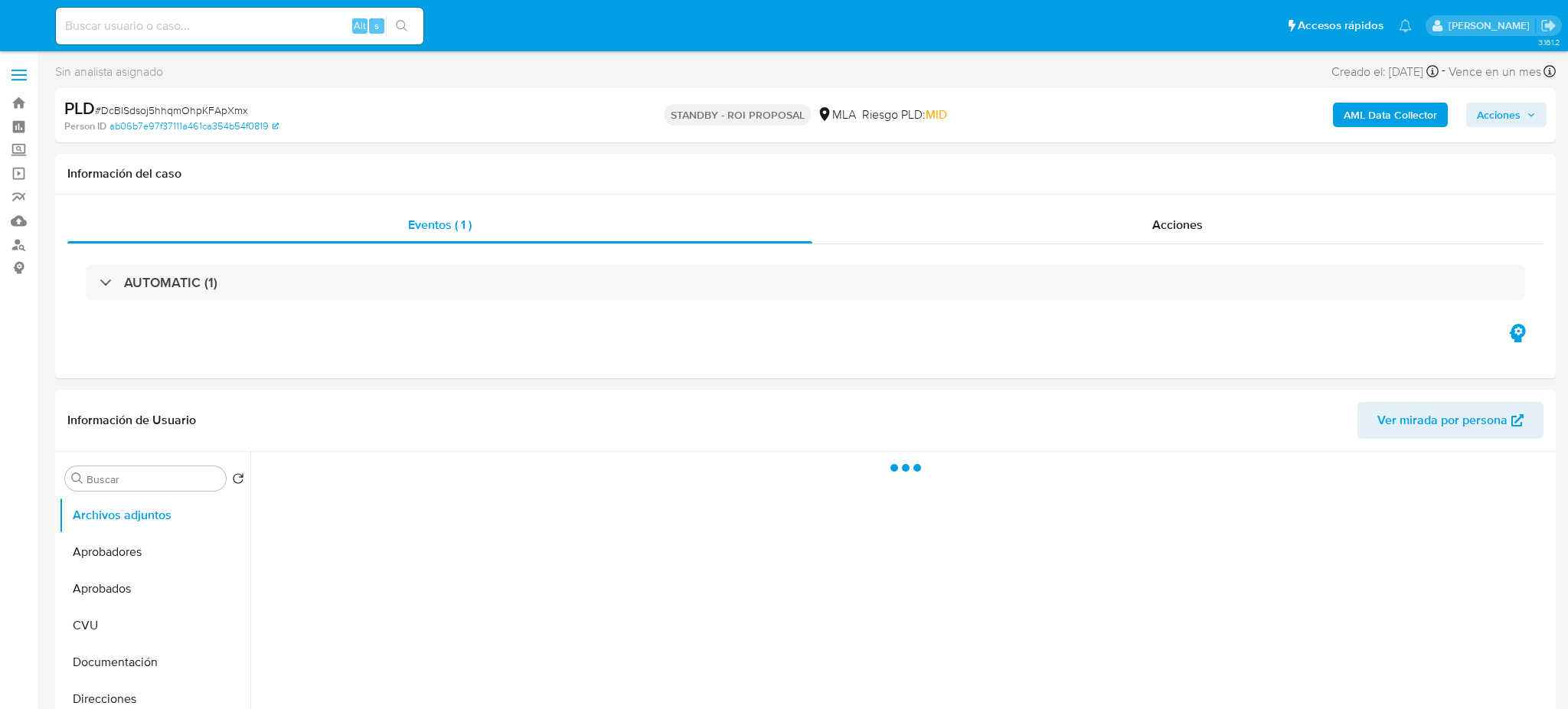
select select "10"
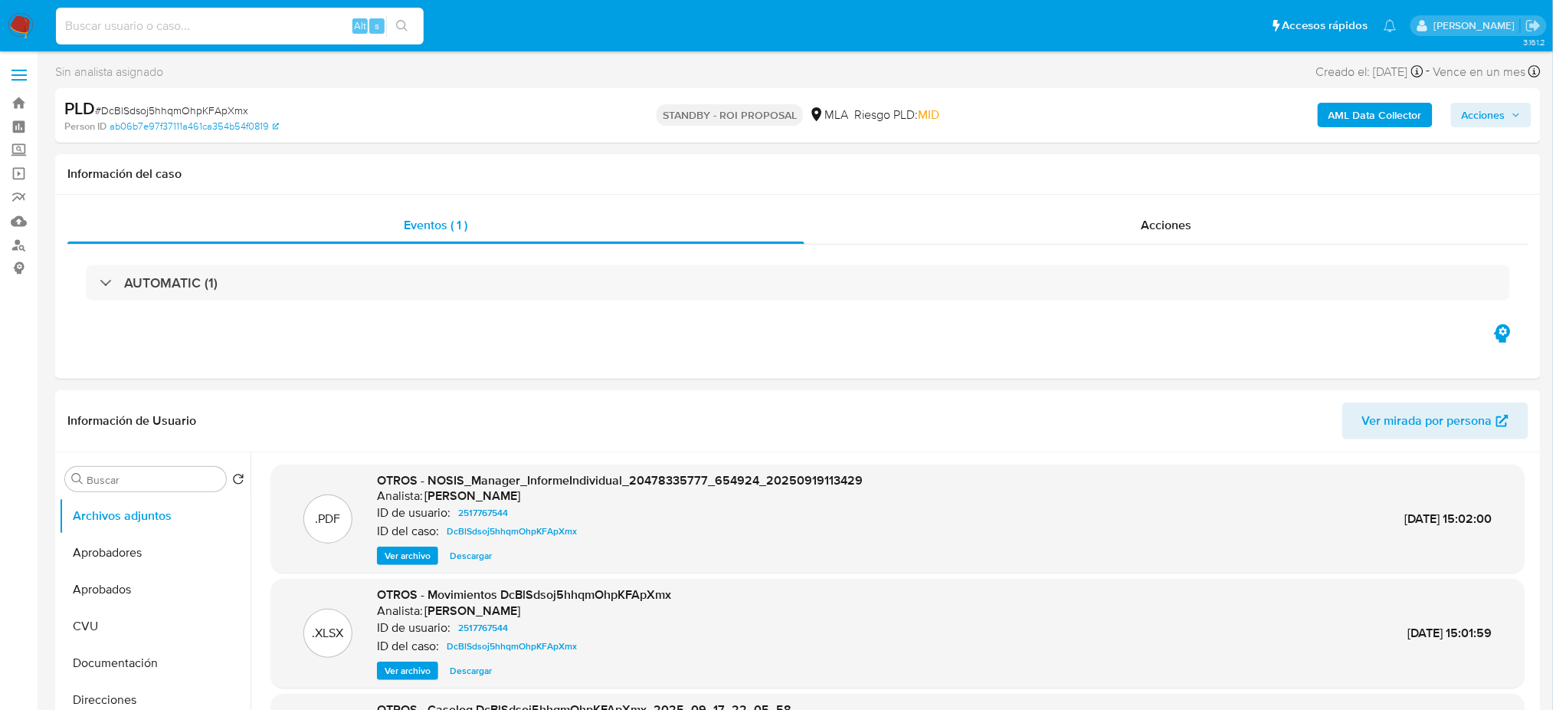
click at [140, 22] on input at bounding box center [240, 26] width 368 height 20
paste input "fnQ8WEQ9ZoeC5uRi2xWiLx6c"
type input "fnQ8WEQ9ZoeC5uRi2xWiLx6c"
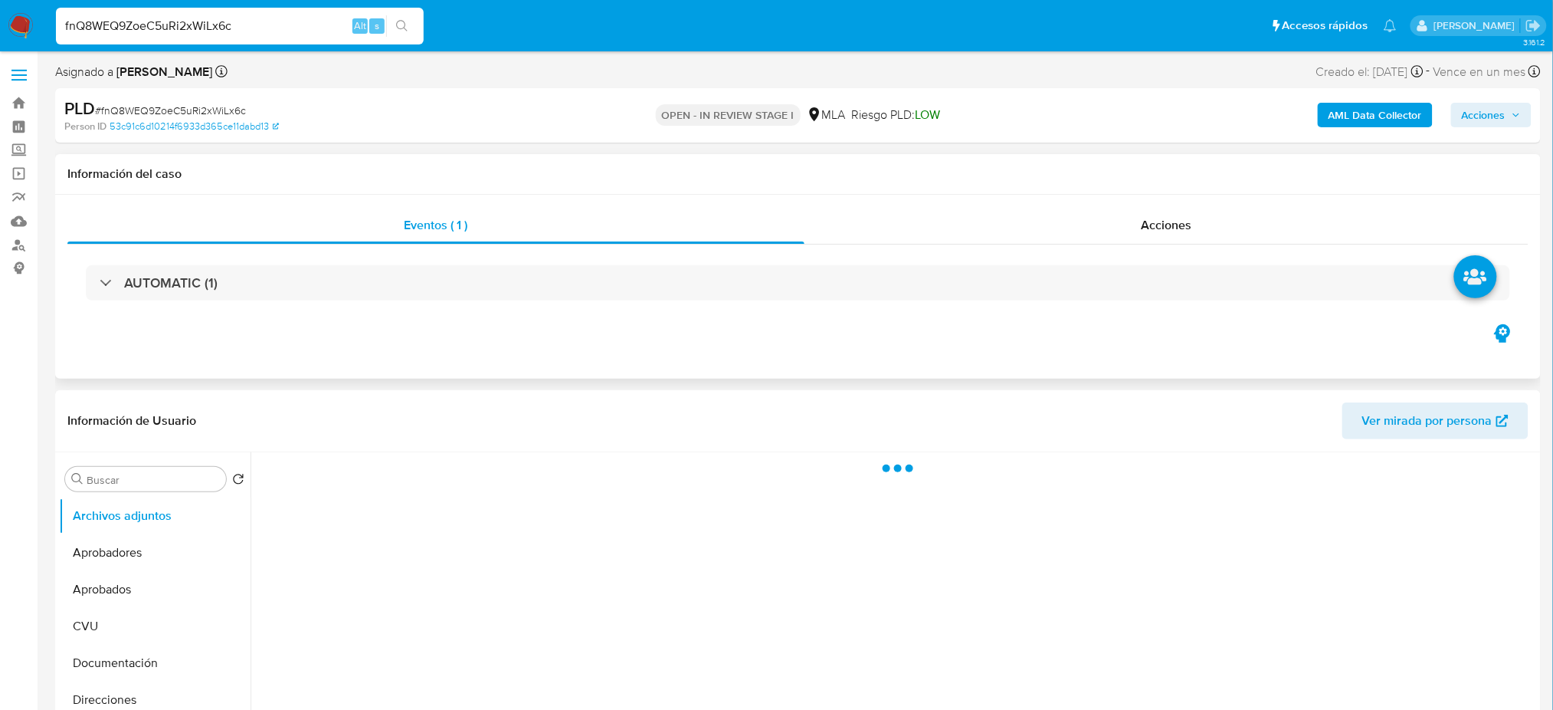
select select "10"
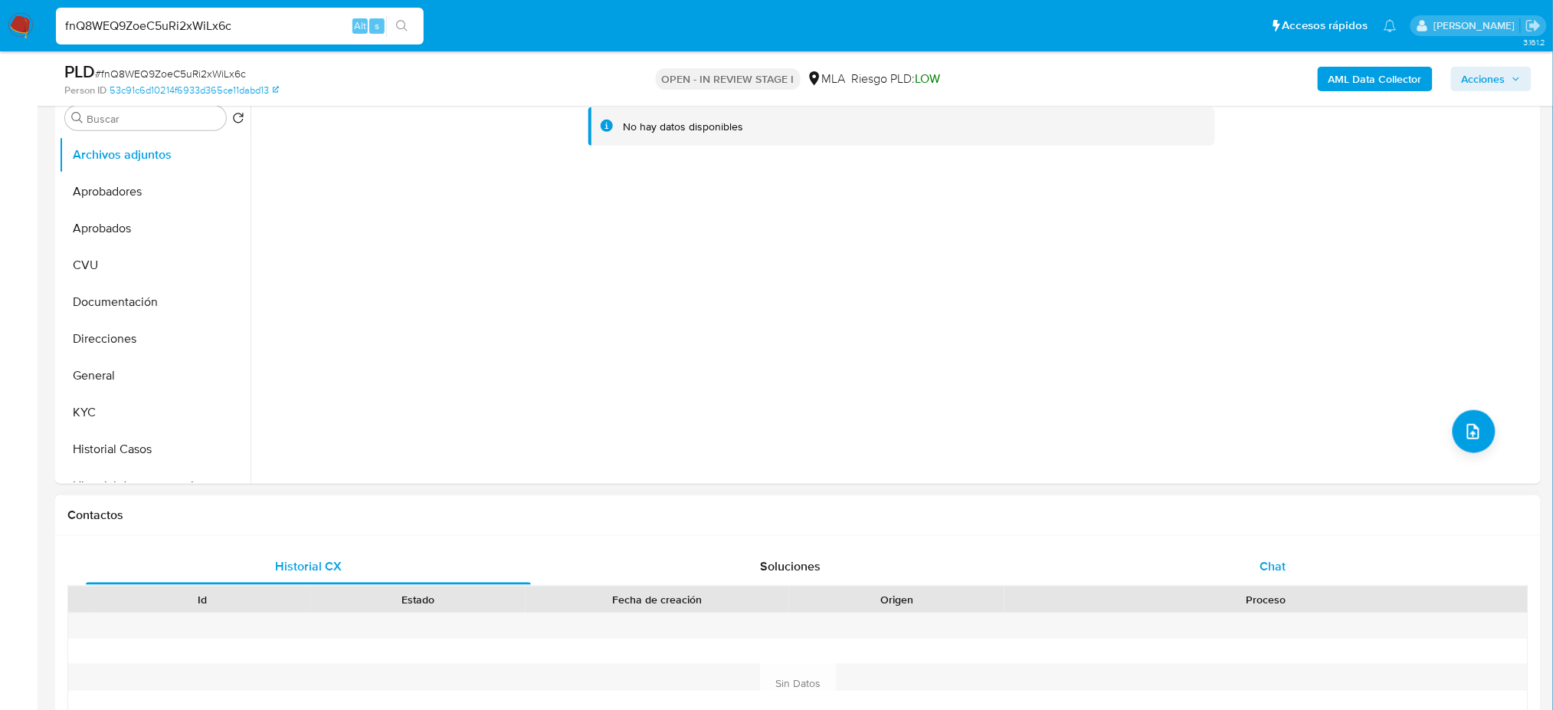
click at [1278, 565] on span "Chat" at bounding box center [1273, 566] width 26 height 18
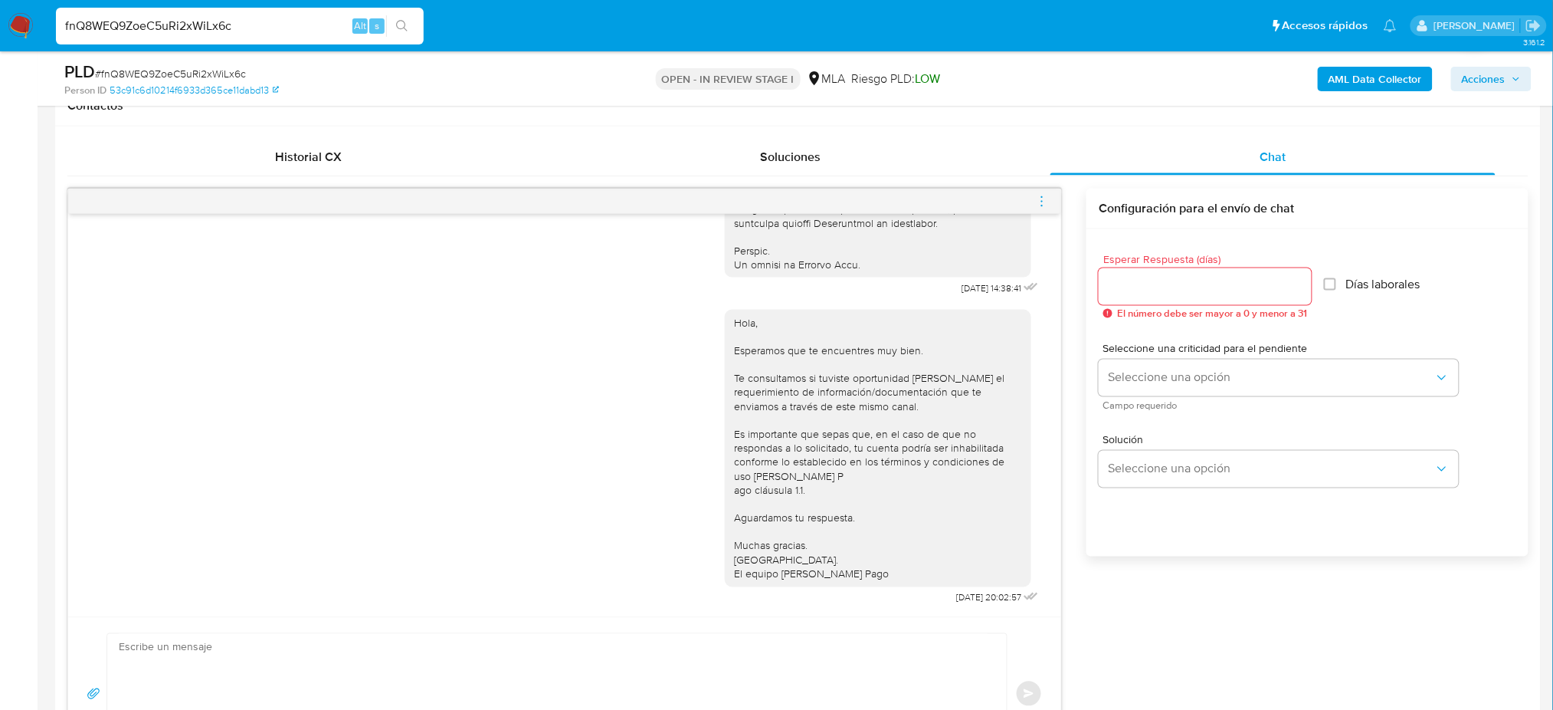
scroll to position [715, 0]
click at [1050, 202] on div at bounding box center [564, 202] width 993 height 25
click at [1038, 202] on icon "menu-action" at bounding box center [1042, 202] width 14 height 14
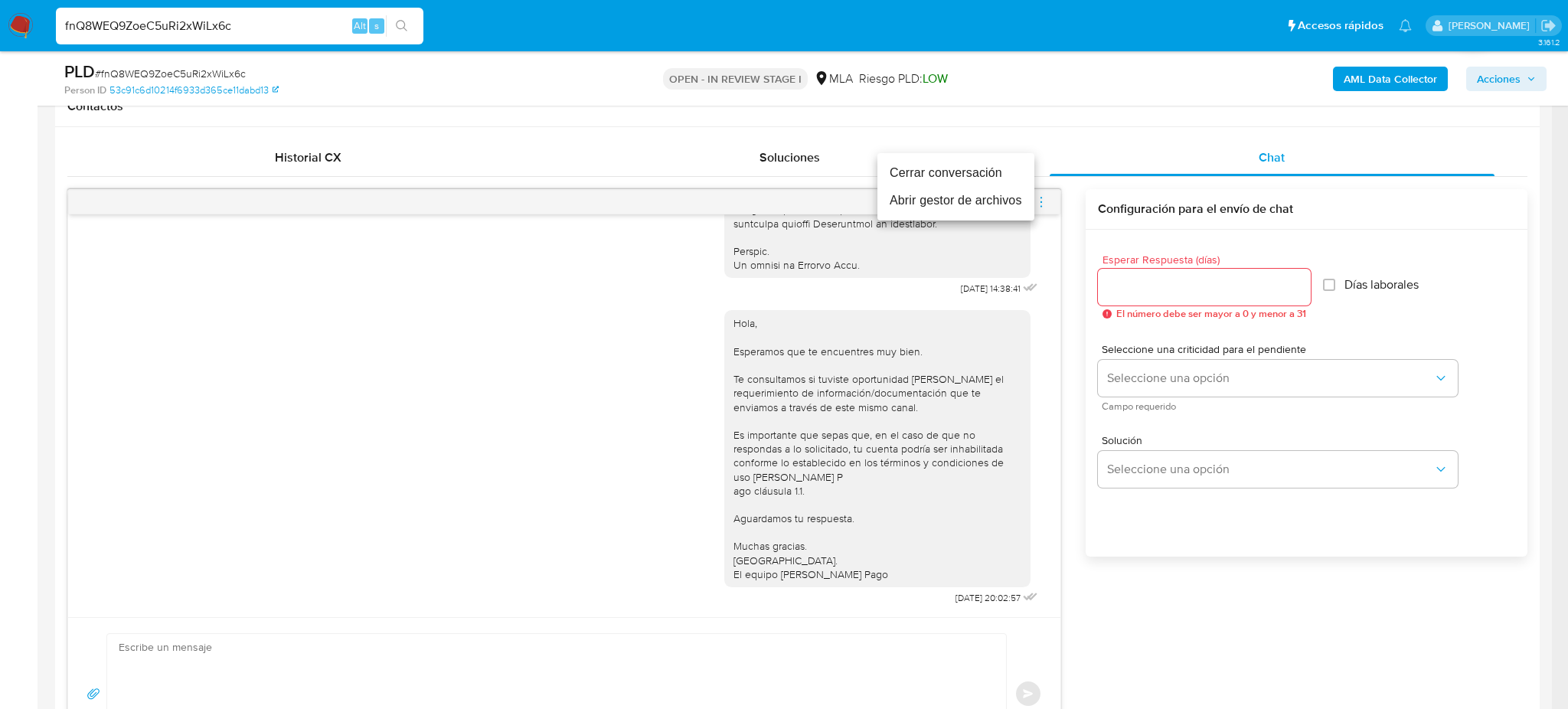
click at [957, 179] on li "Cerrar conversación" at bounding box center [955, 173] width 157 height 28
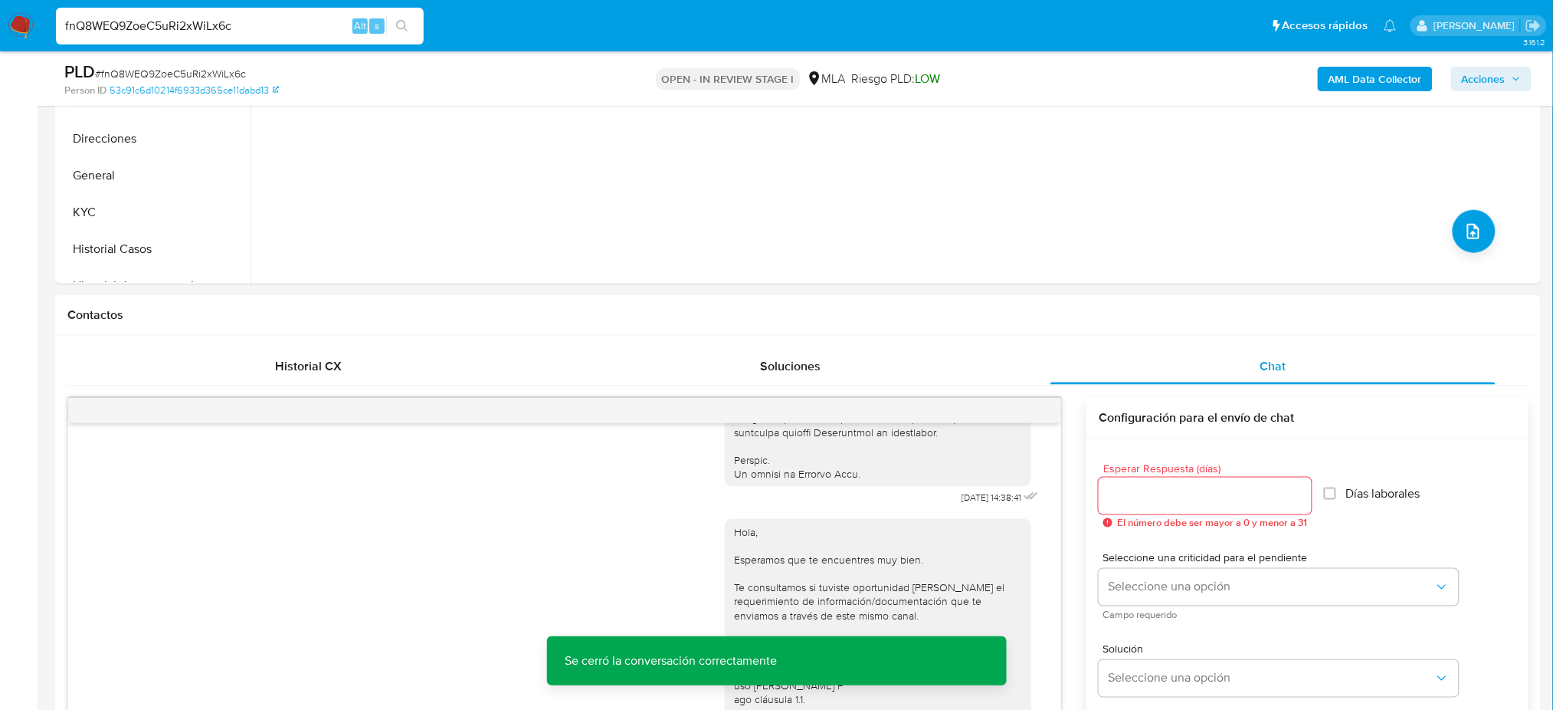
scroll to position [204, 0]
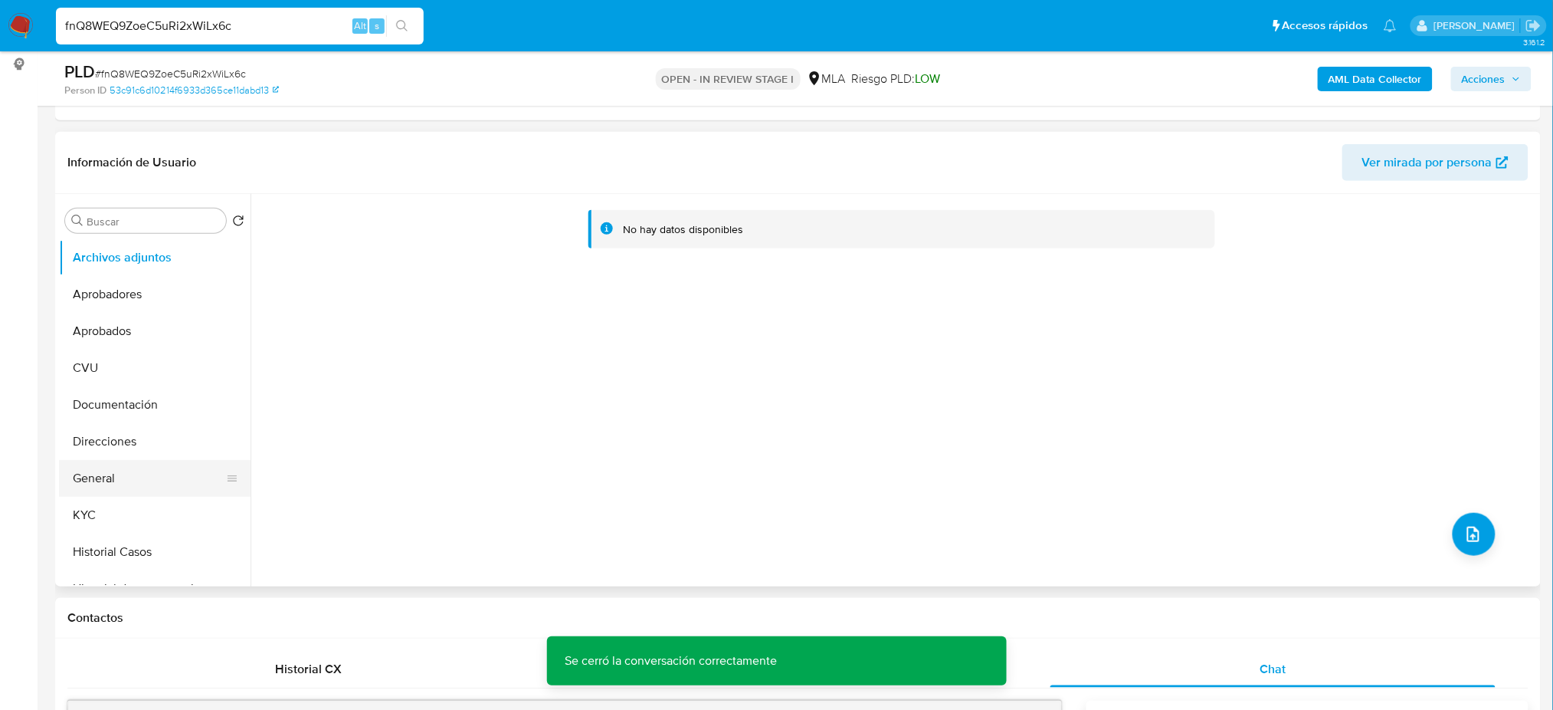
click at [144, 482] on button "General" at bounding box center [148, 478] width 179 height 37
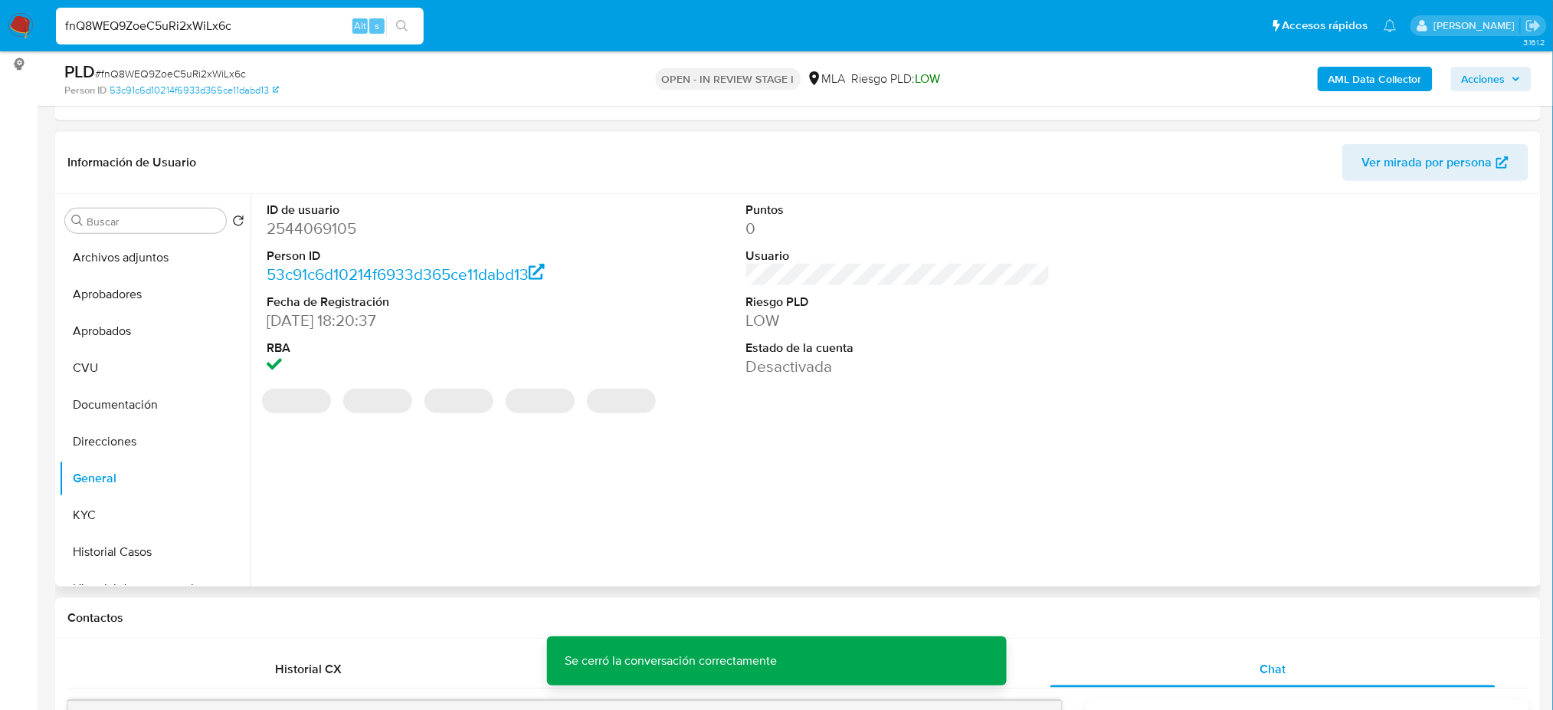
click at [297, 229] on dd "2544069105" at bounding box center [419, 228] width 304 height 21
copy dd "2544069105"
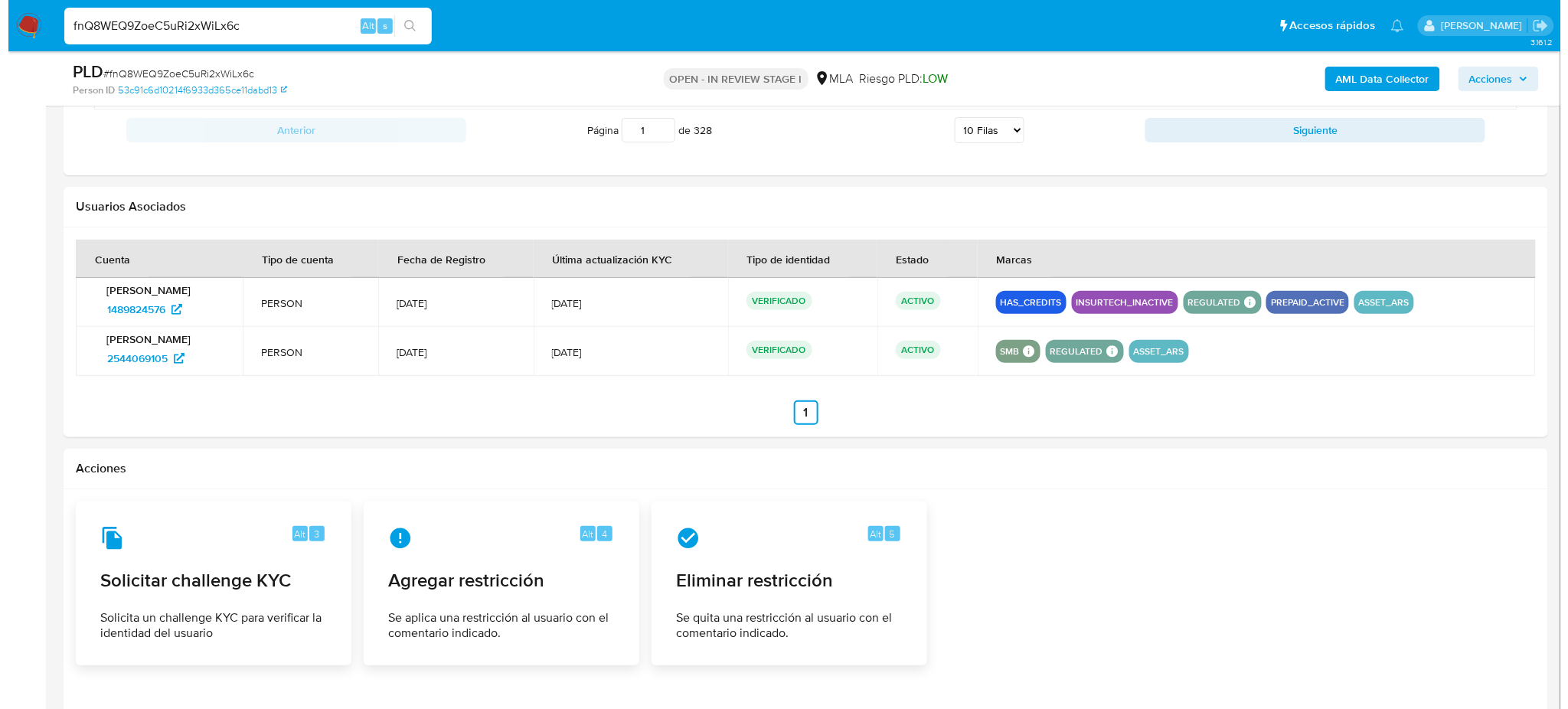
scroll to position [2245, 0]
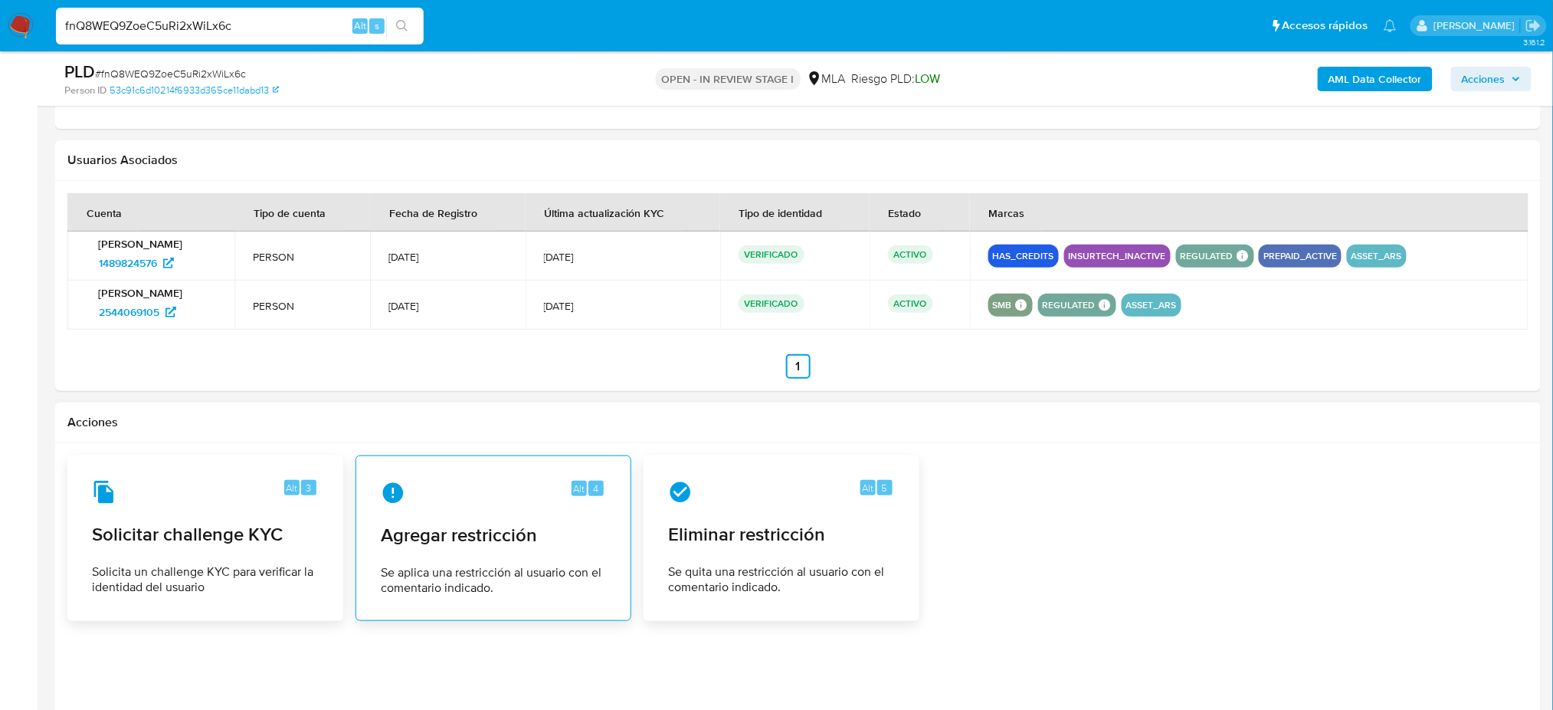
click at [452, 534] on span "Agregar restricción" at bounding box center [493, 534] width 225 height 23
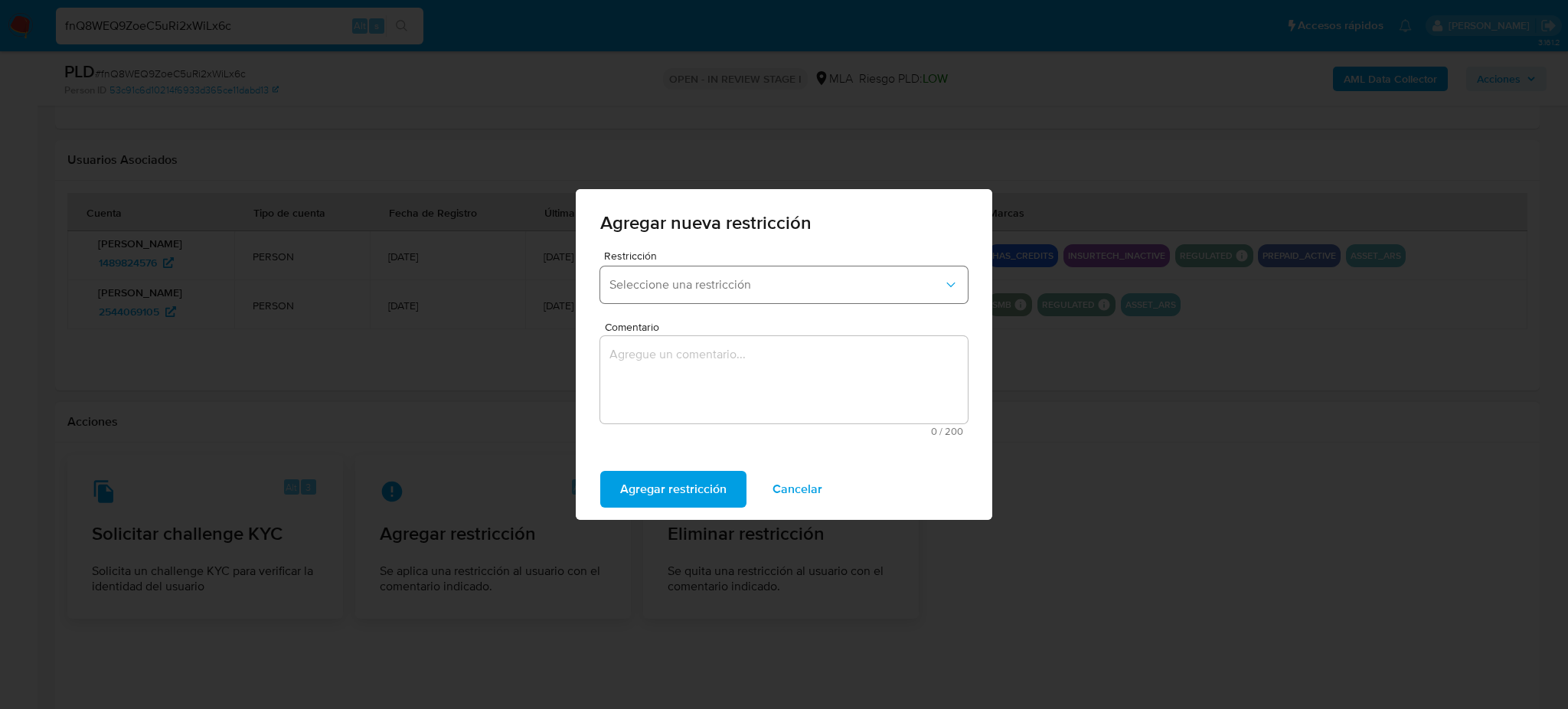
click at [698, 288] on span "Seleccione una restricción" at bounding box center [776, 284] width 334 height 15
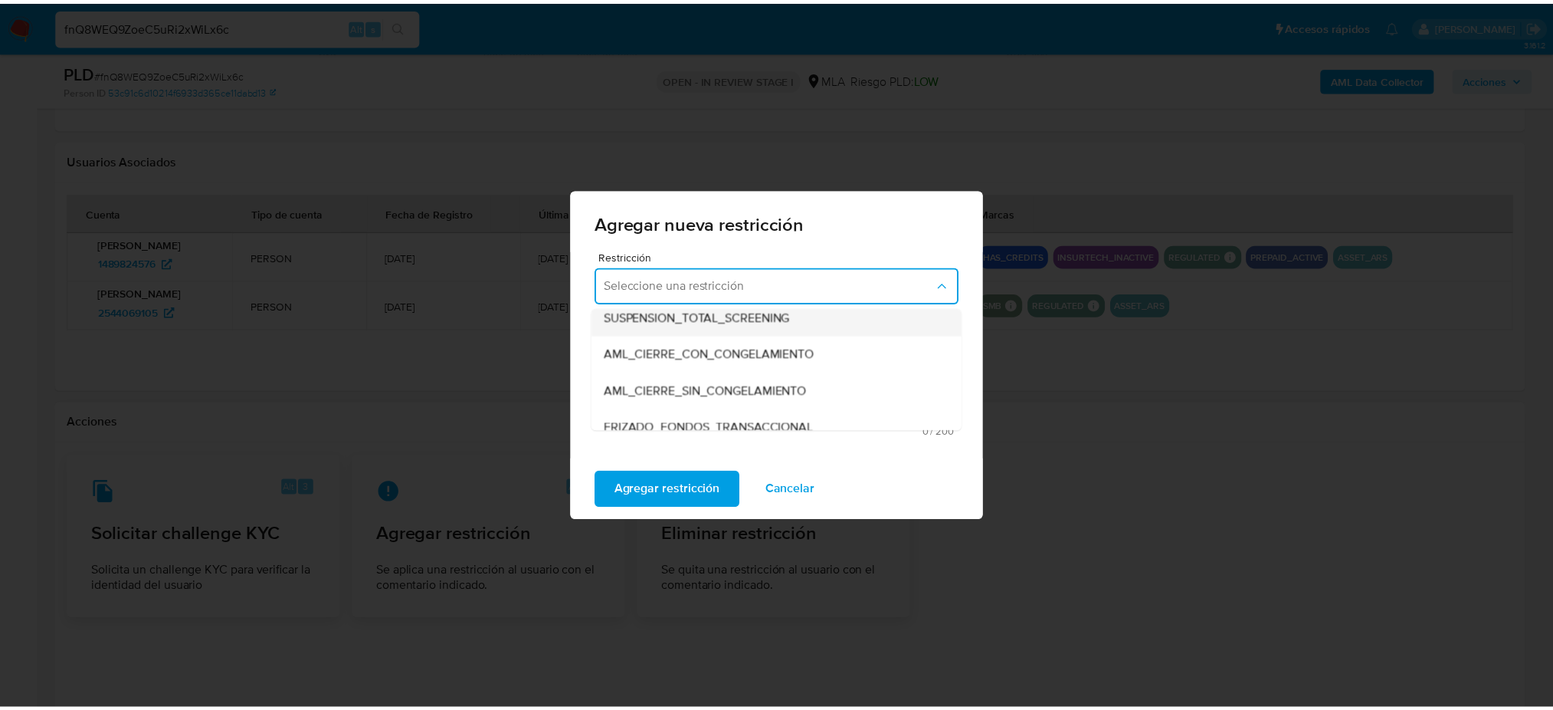
scroll to position [204, 0]
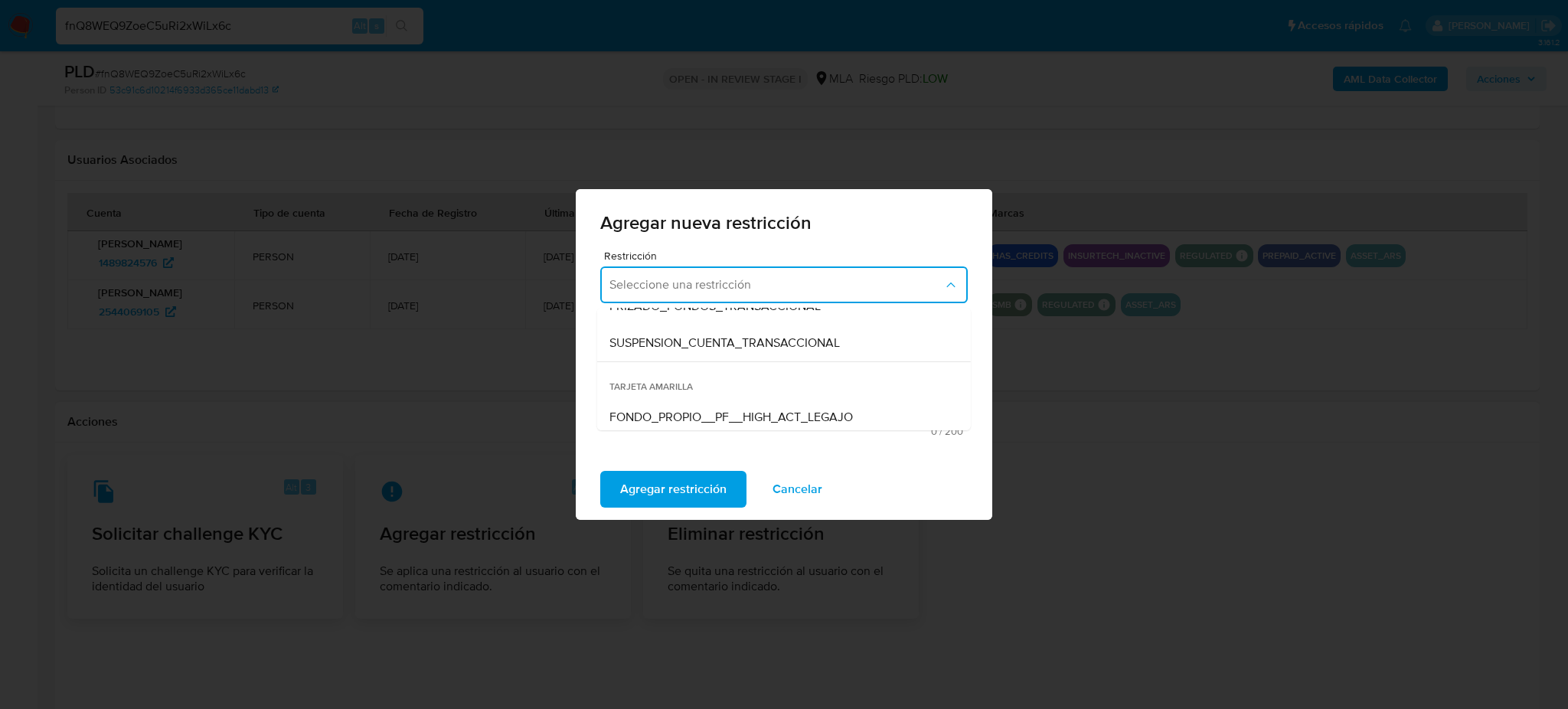
drag, startPoint x: 690, startPoint y: 349, endPoint x: 690, endPoint y: 361, distance: 12.0
click at [690, 349] on span "SUSPENSION_CUENTA_TRANSACCIONAL" at bounding box center [724, 343] width 231 height 15
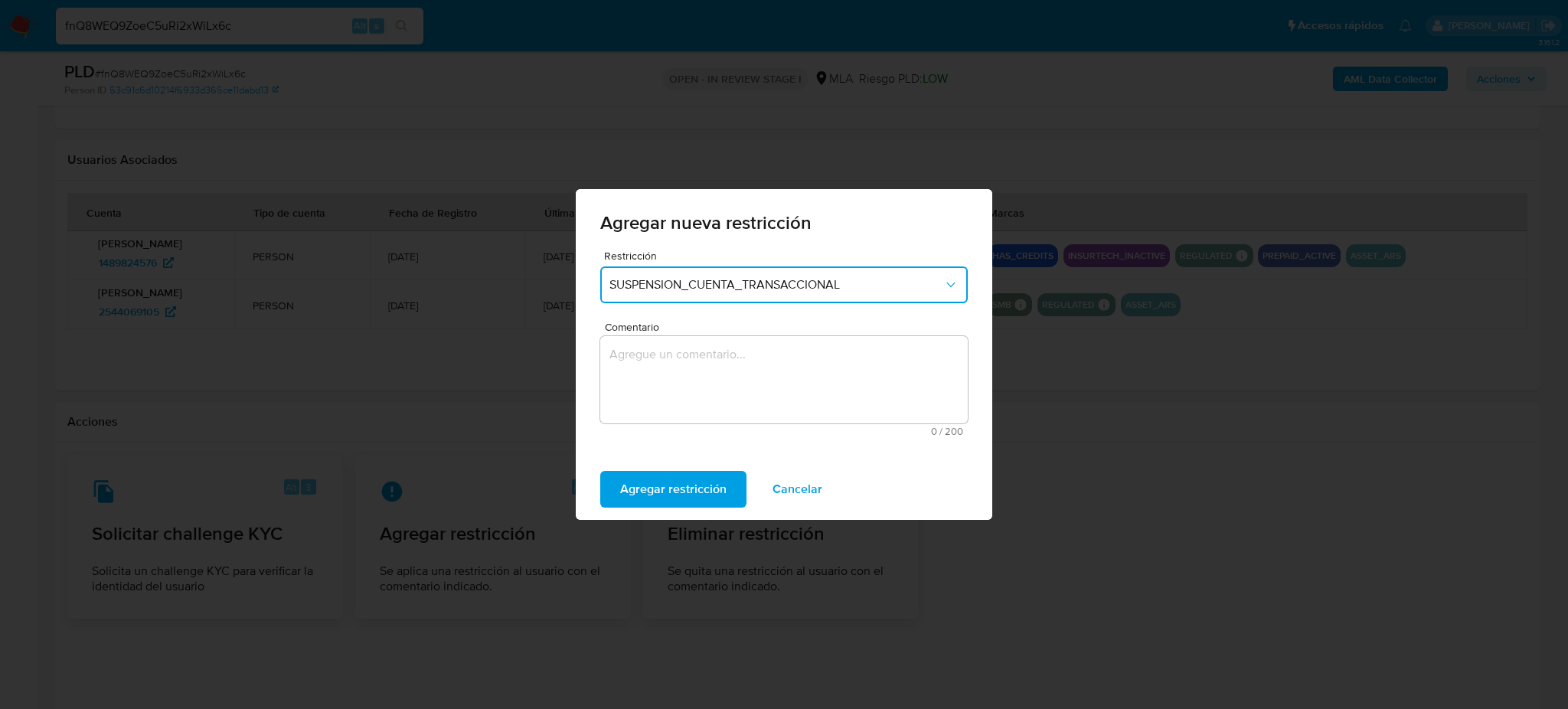
click at [696, 386] on textarea "Comentario" at bounding box center [784, 378] width 368 height 87
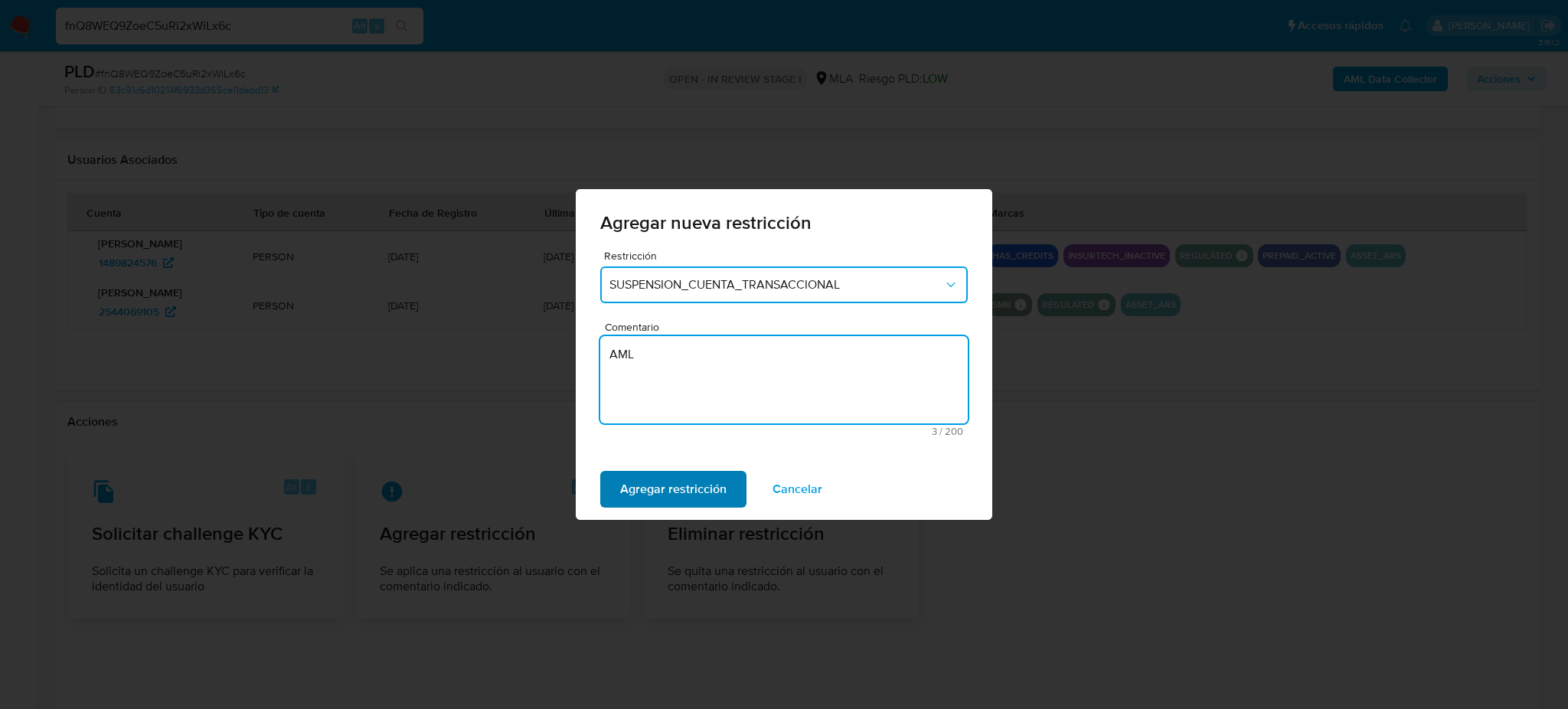
type textarea "AML"
click at [638, 484] on span "Agregar restricción" at bounding box center [673, 489] width 107 height 34
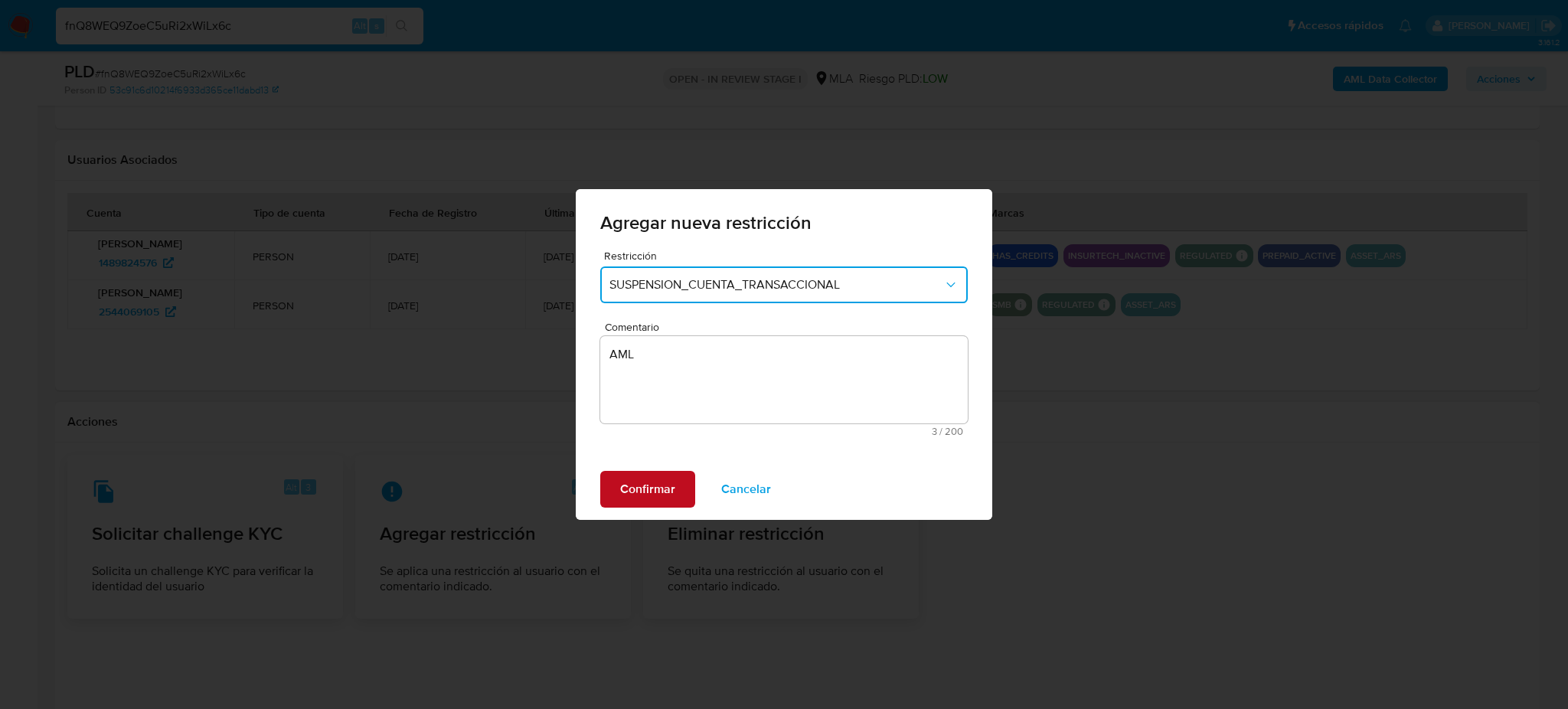
click at [640, 473] on span "Confirmar" at bounding box center [647, 489] width 55 height 34
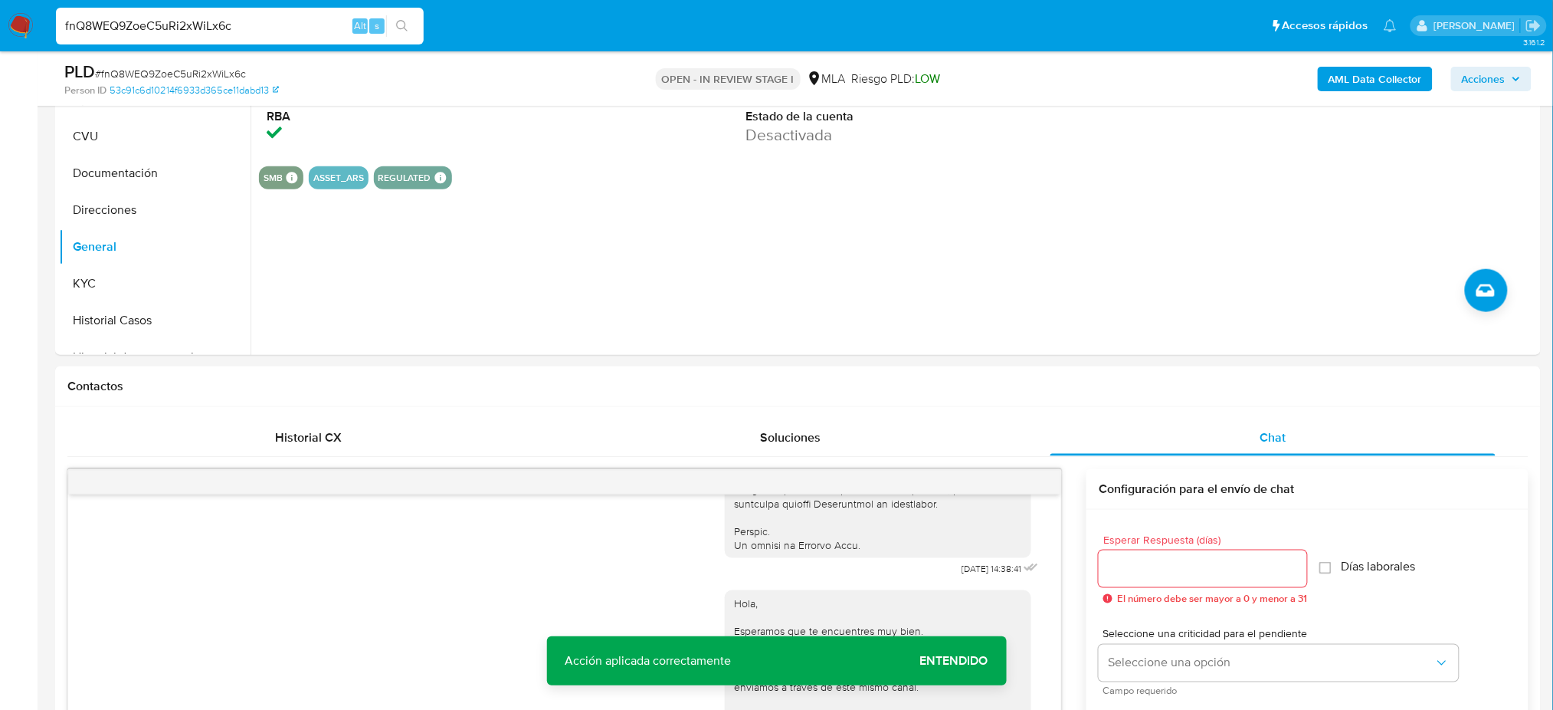
scroll to position [307, 0]
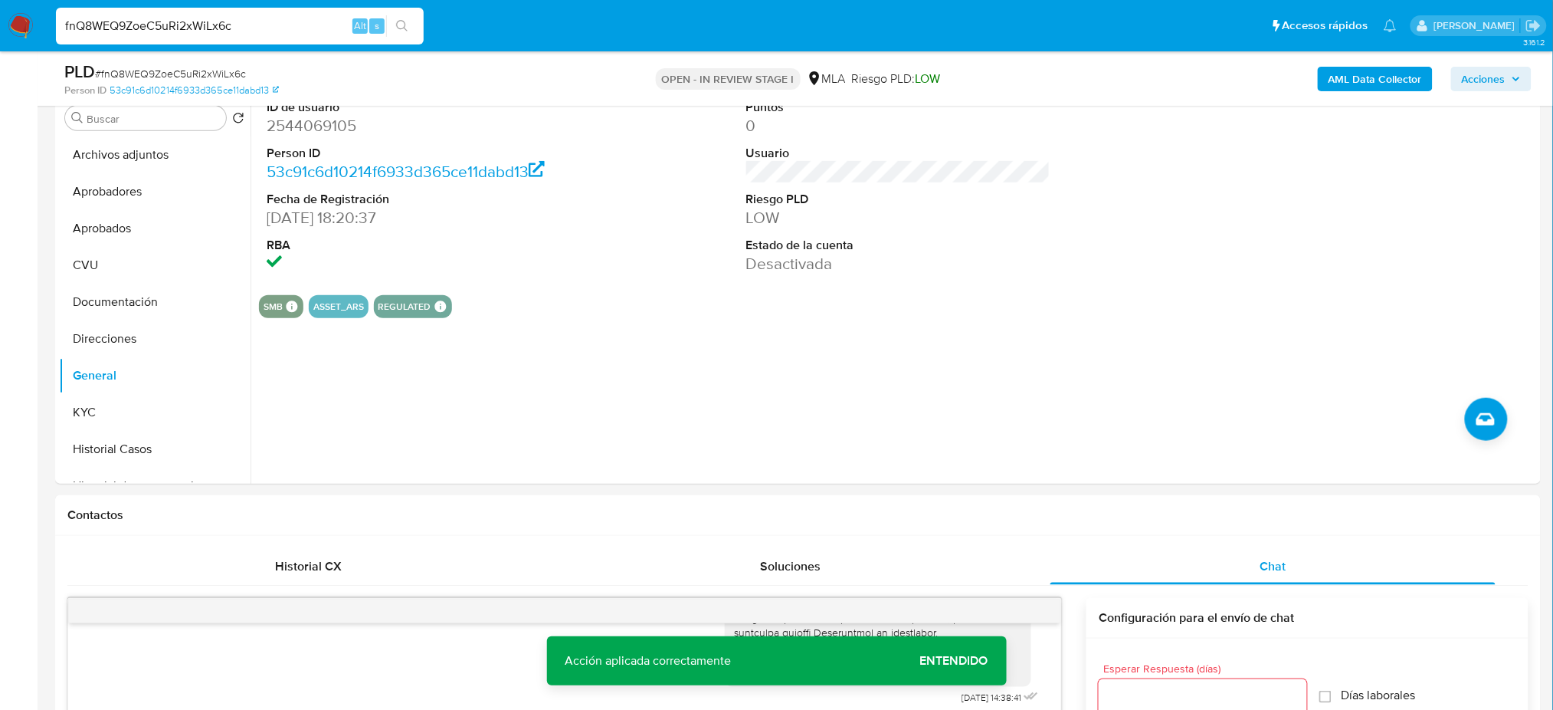
click at [1337, 82] on b "AML Data Collector" at bounding box center [1375, 79] width 93 height 25
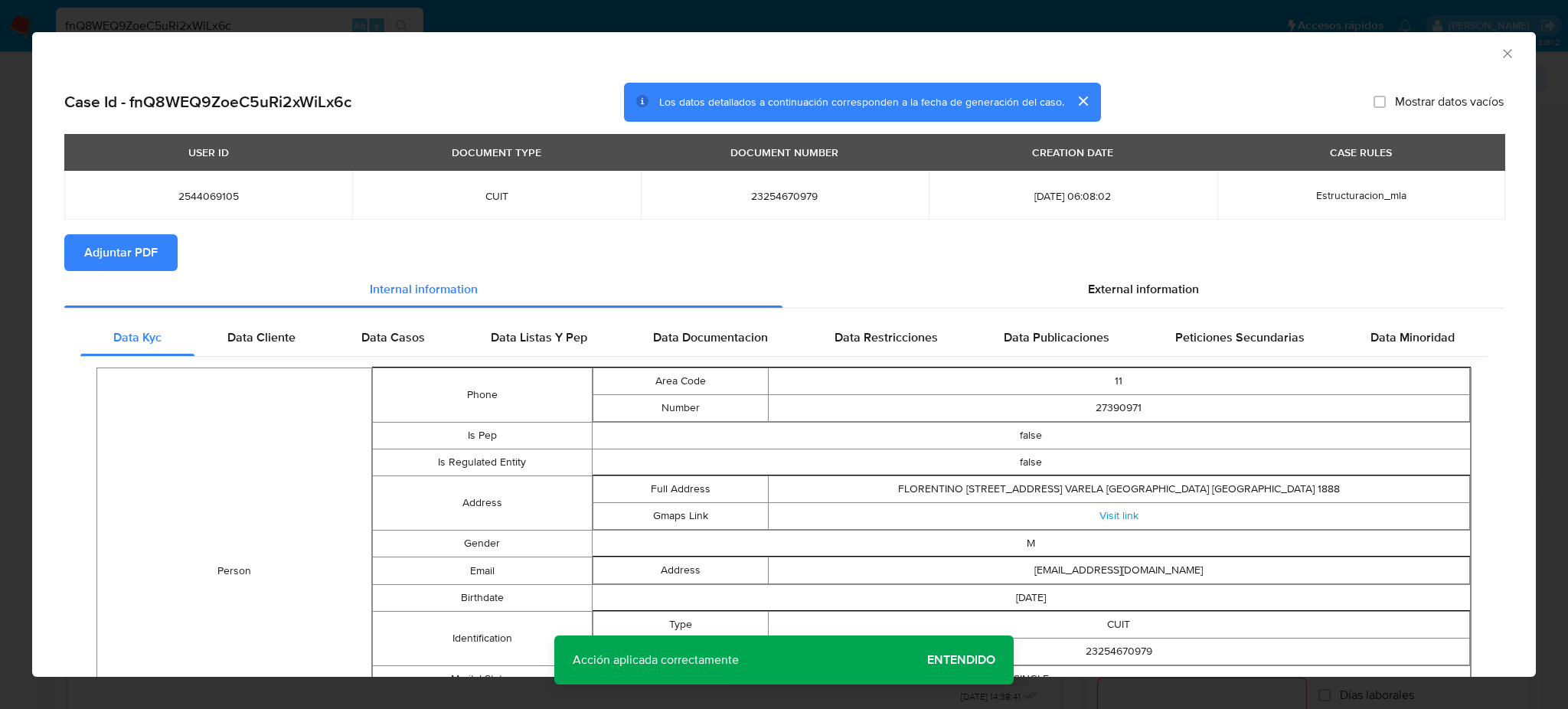
click at [125, 255] on span "Adjuntar PDF" at bounding box center [121, 253] width 74 height 34
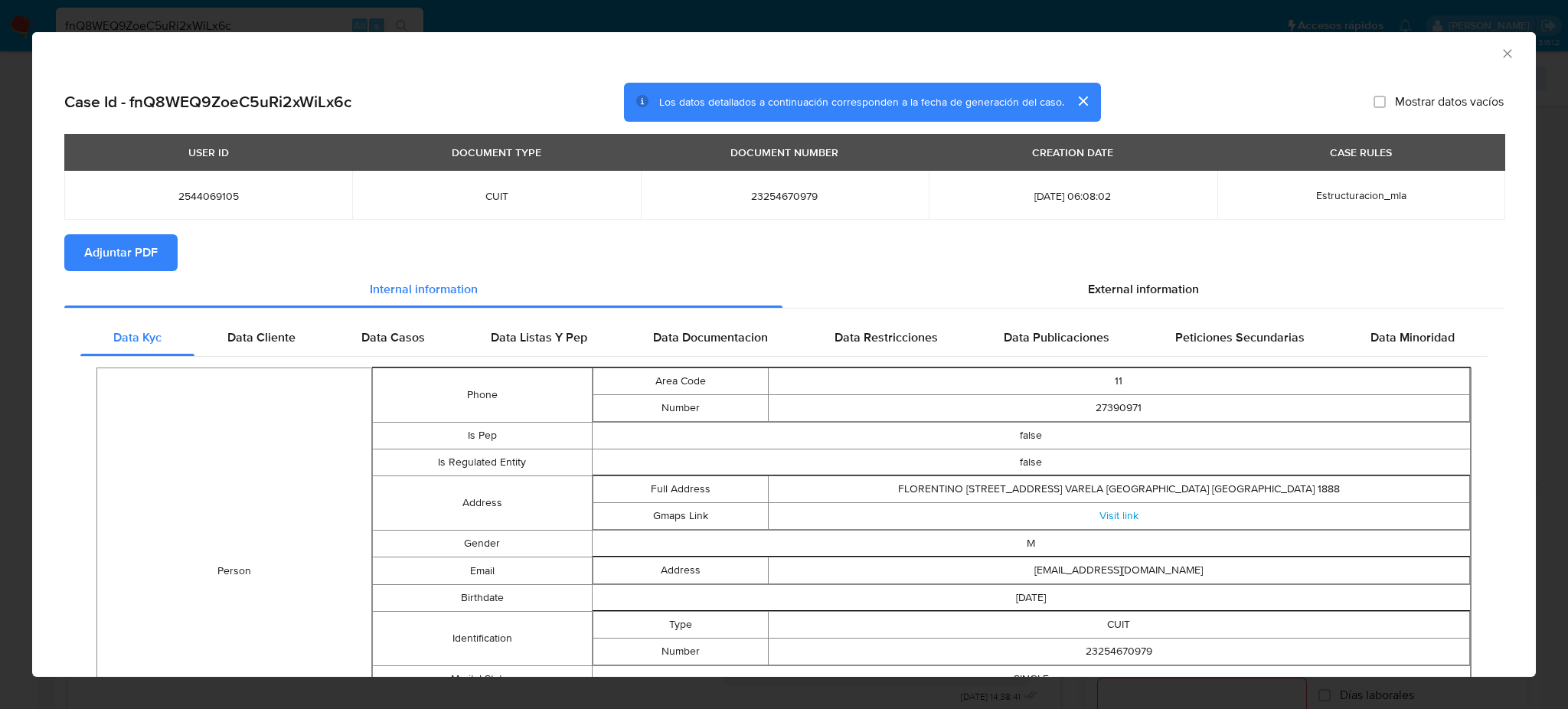
click at [1499, 47] on icon "Cerrar ventana" at bounding box center [1506, 53] width 15 height 15
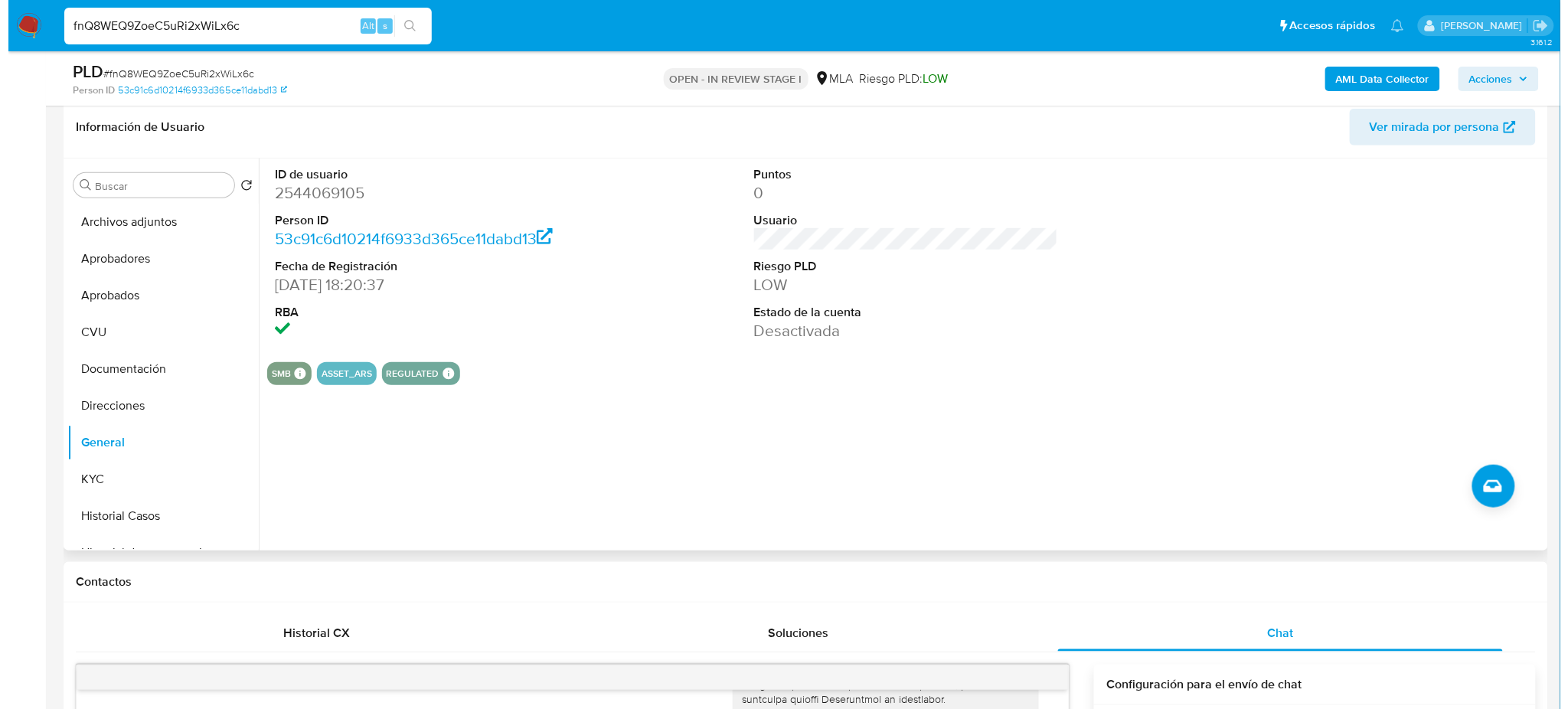
scroll to position [204, 0]
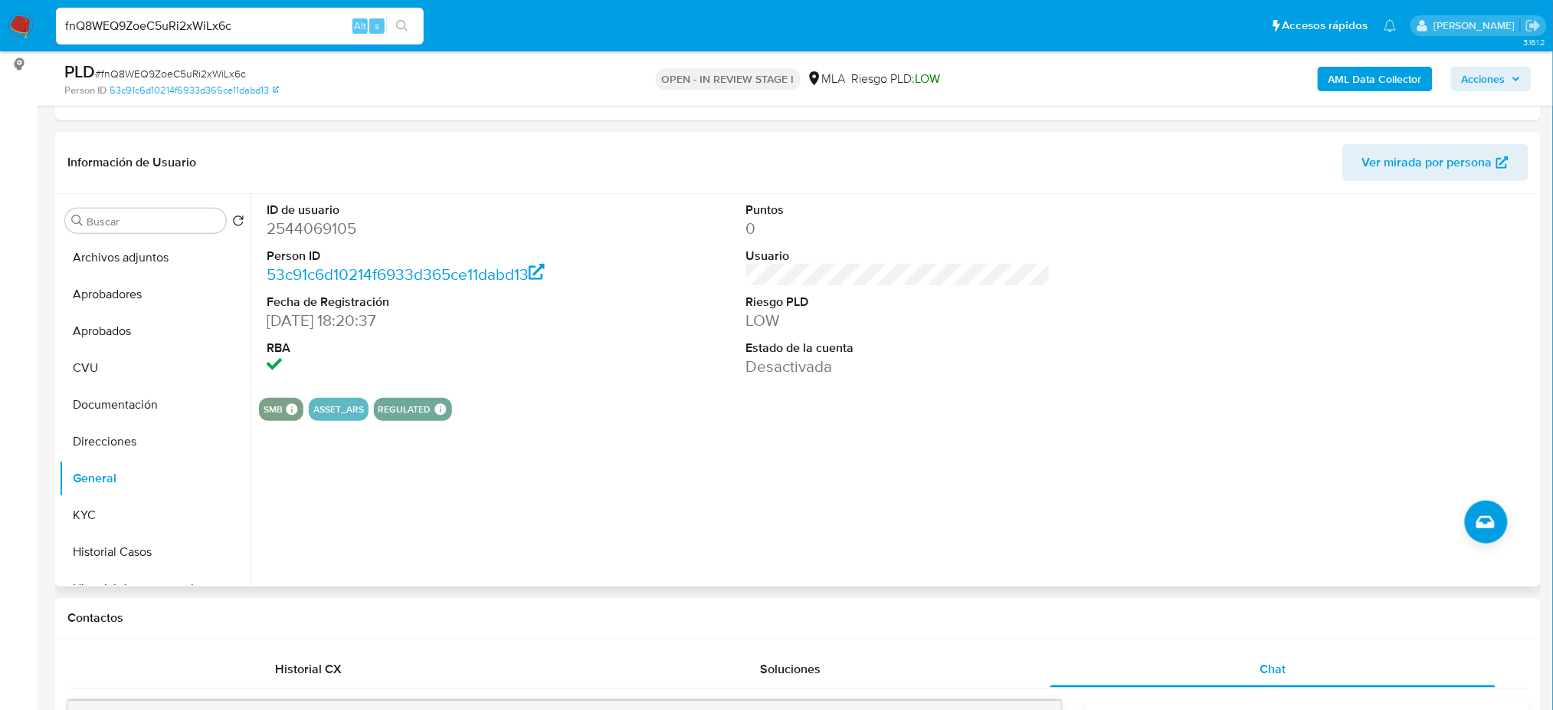
click at [324, 224] on dd "2544069105" at bounding box center [419, 228] width 304 height 21
copy dd "2544069105"
click at [119, 263] on button "Archivos adjuntos" at bounding box center [148, 257] width 179 height 37
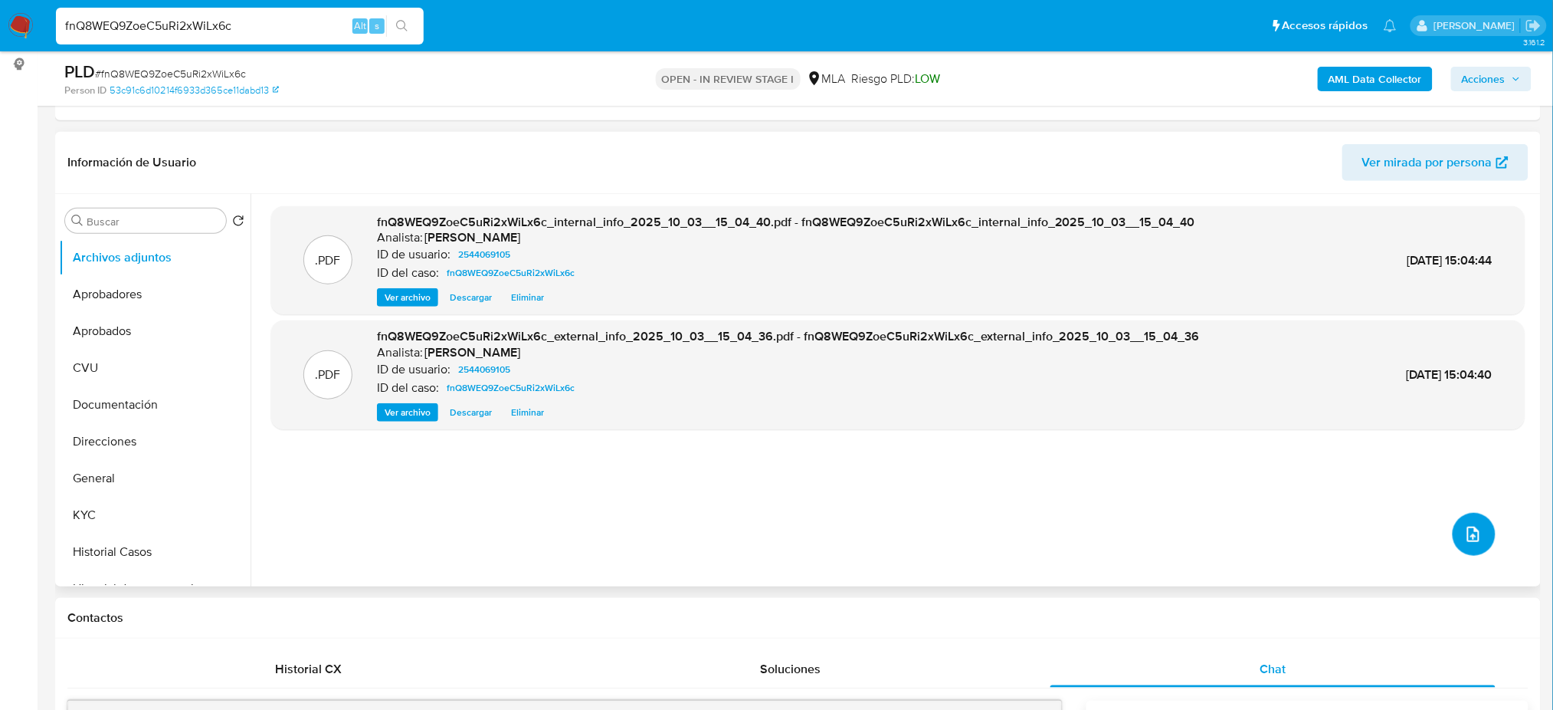
click at [1484, 541] on button "upload-file" at bounding box center [1474, 534] width 43 height 43
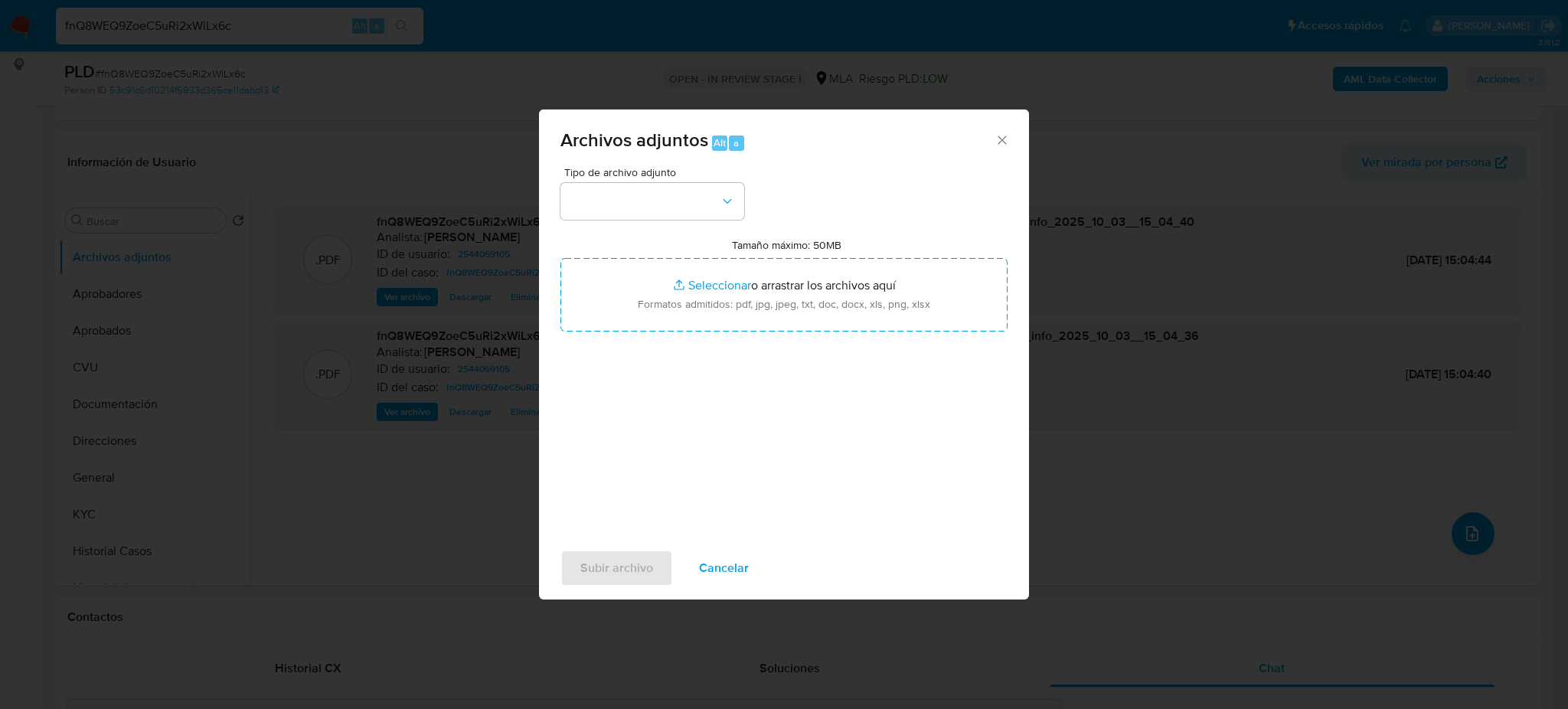
click at [696, 220] on div "Tipo de archivo adjunto Tamaño máximo: 50MB Seleccionar archivos Seleccionar o …" at bounding box center [784, 348] width 447 height 361
click at [684, 200] on button "button" at bounding box center [652, 201] width 184 height 37
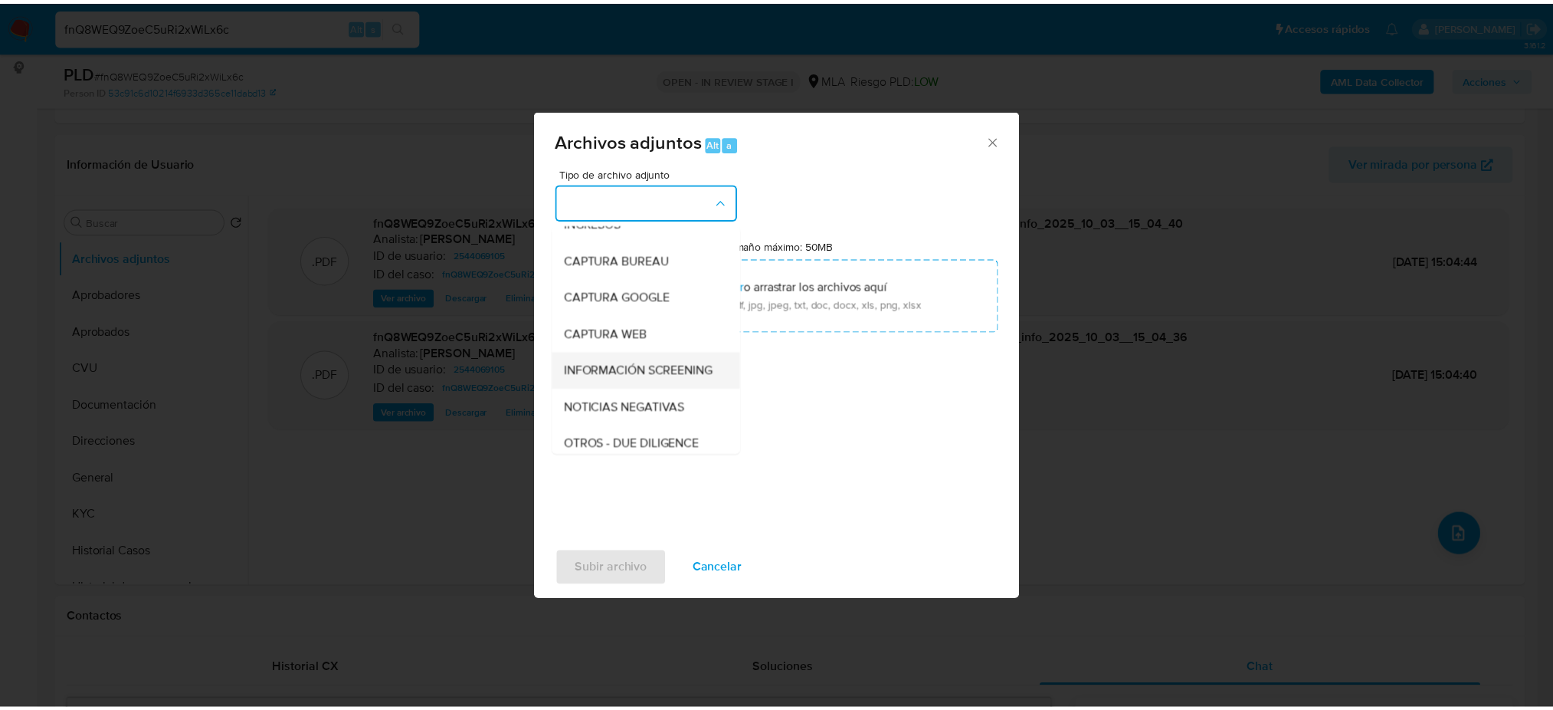
scroll to position [102, 0]
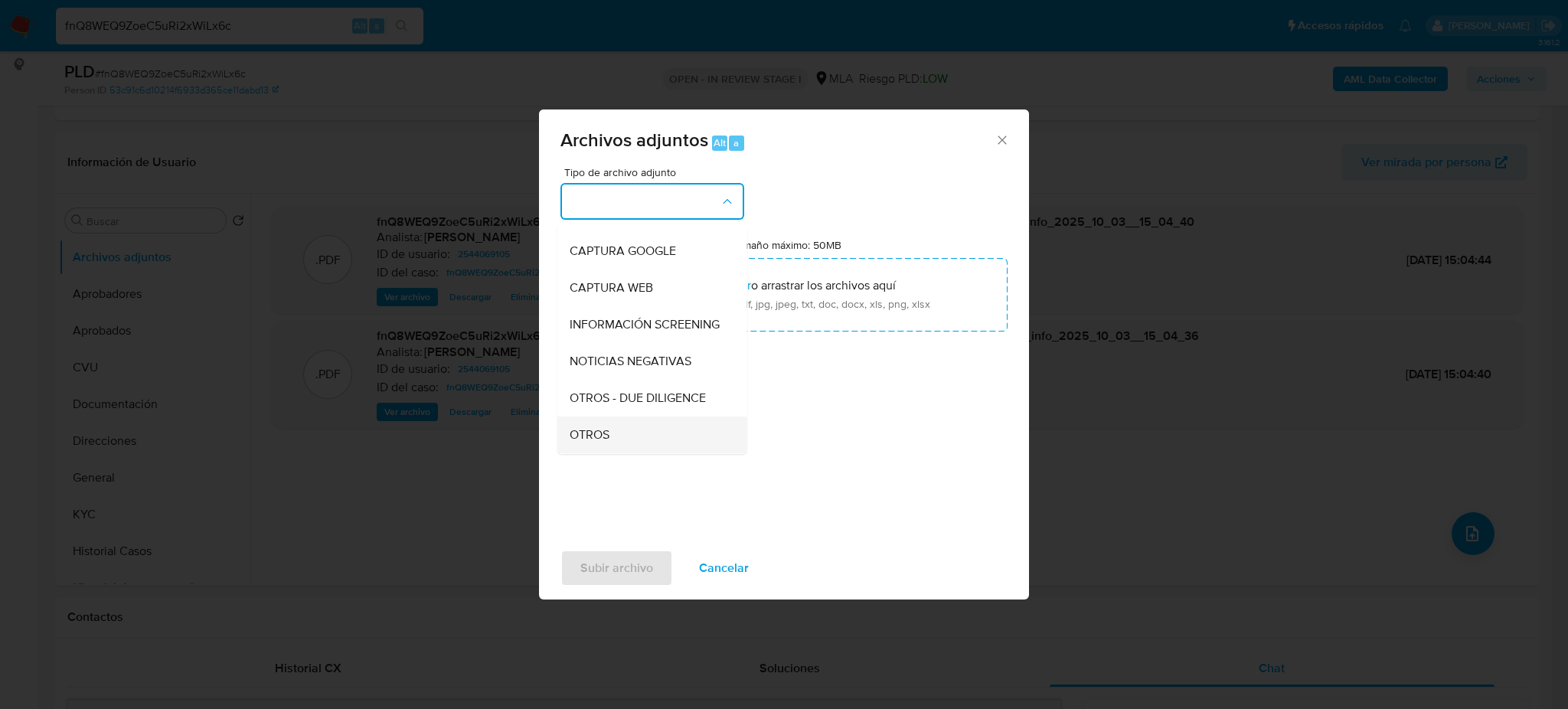
click at [594, 442] on span "OTROS" at bounding box center [589, 434] width 40 height 15
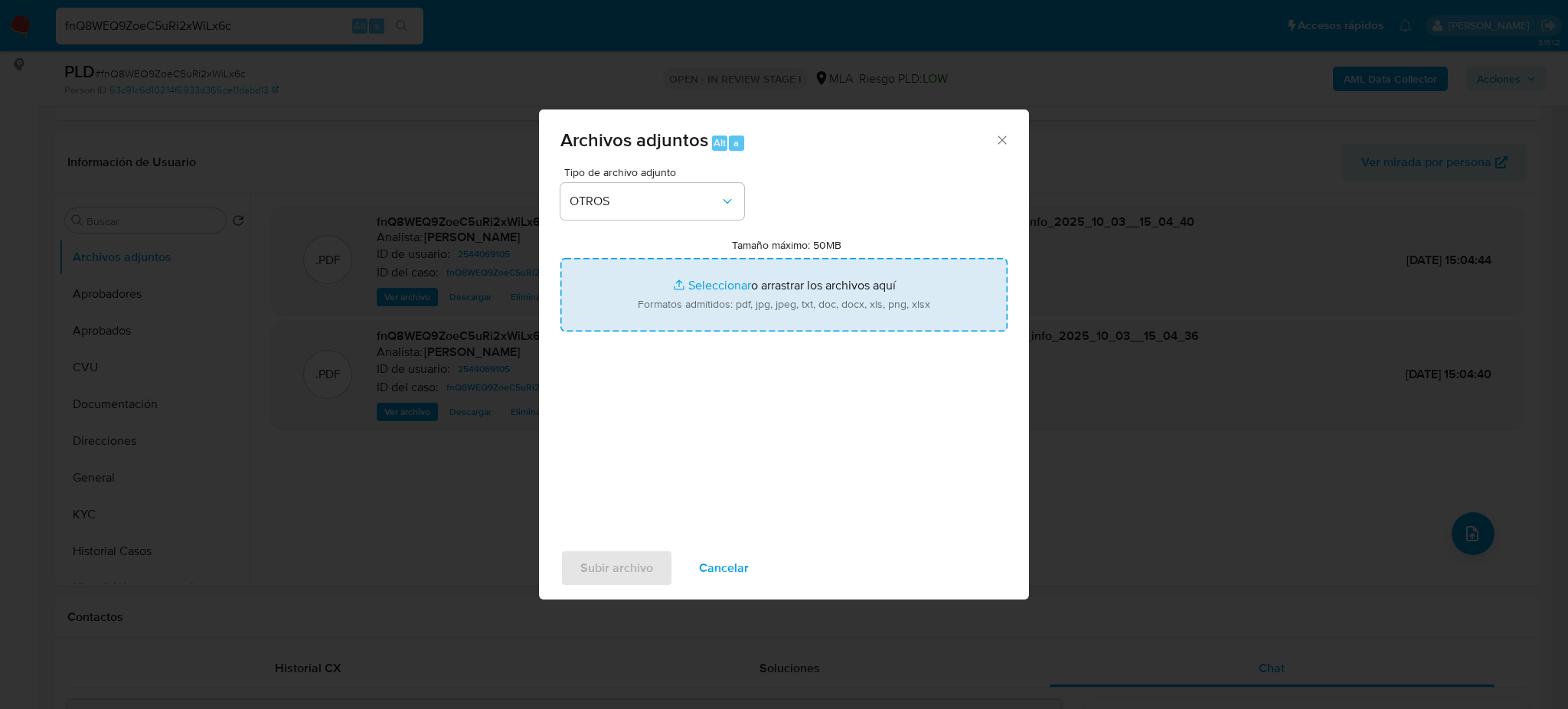
click at [688, 298] on input "Tamaño máximo: 50MB Seleccionar archivos" at bounding box center [784, 295] width 447 height 74
type input "C:\fakepath\Caselog fnQ8WEQ9ZoeC5uRi2xWiLx6c_2025_09_18_00_15_53.docx"
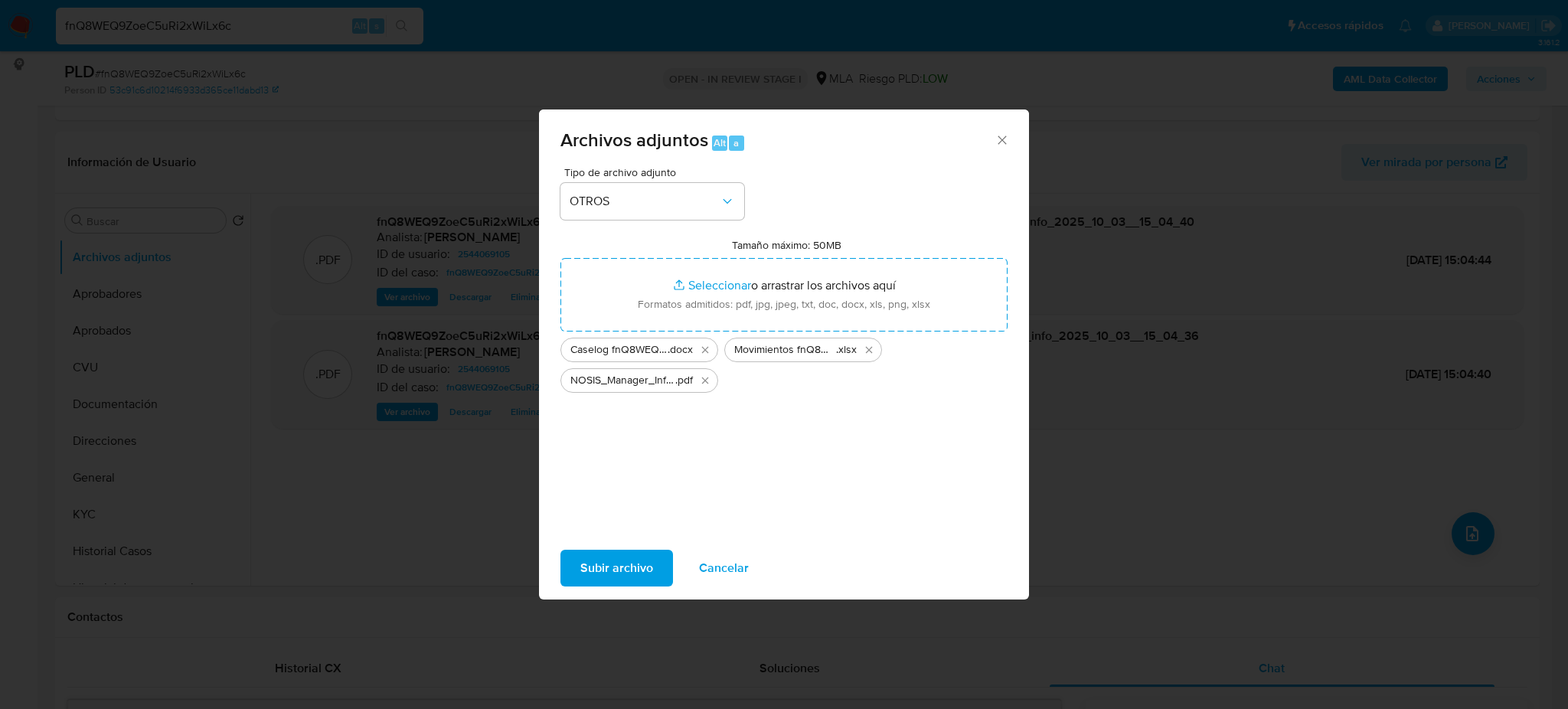
drag, startPoint x: 688, startPoint y: 298, endPoint x: 598, endPoint y: 575, distance: 291.3
click at [598, 575] on span "Subir archivo" at bounding box center [616, 568] width 73 height 34
click at [1149, 450] on div "Archivos adjuntos Alt a Tipo de archivo adjunto OTROS Tamaño máximo: 50MB Selec…" at bounding box center [784, 354] width 1568 height 709
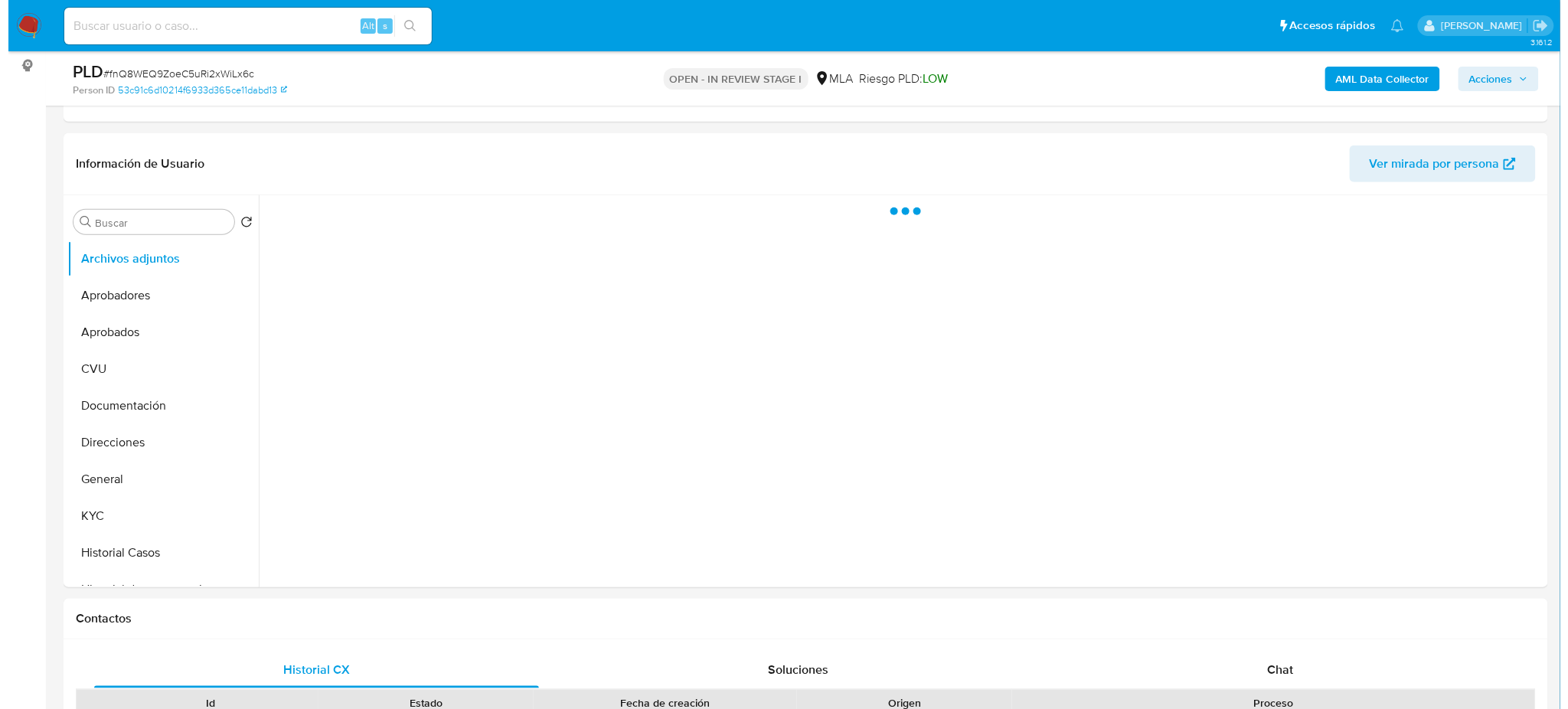
scroll to position [204, 0]
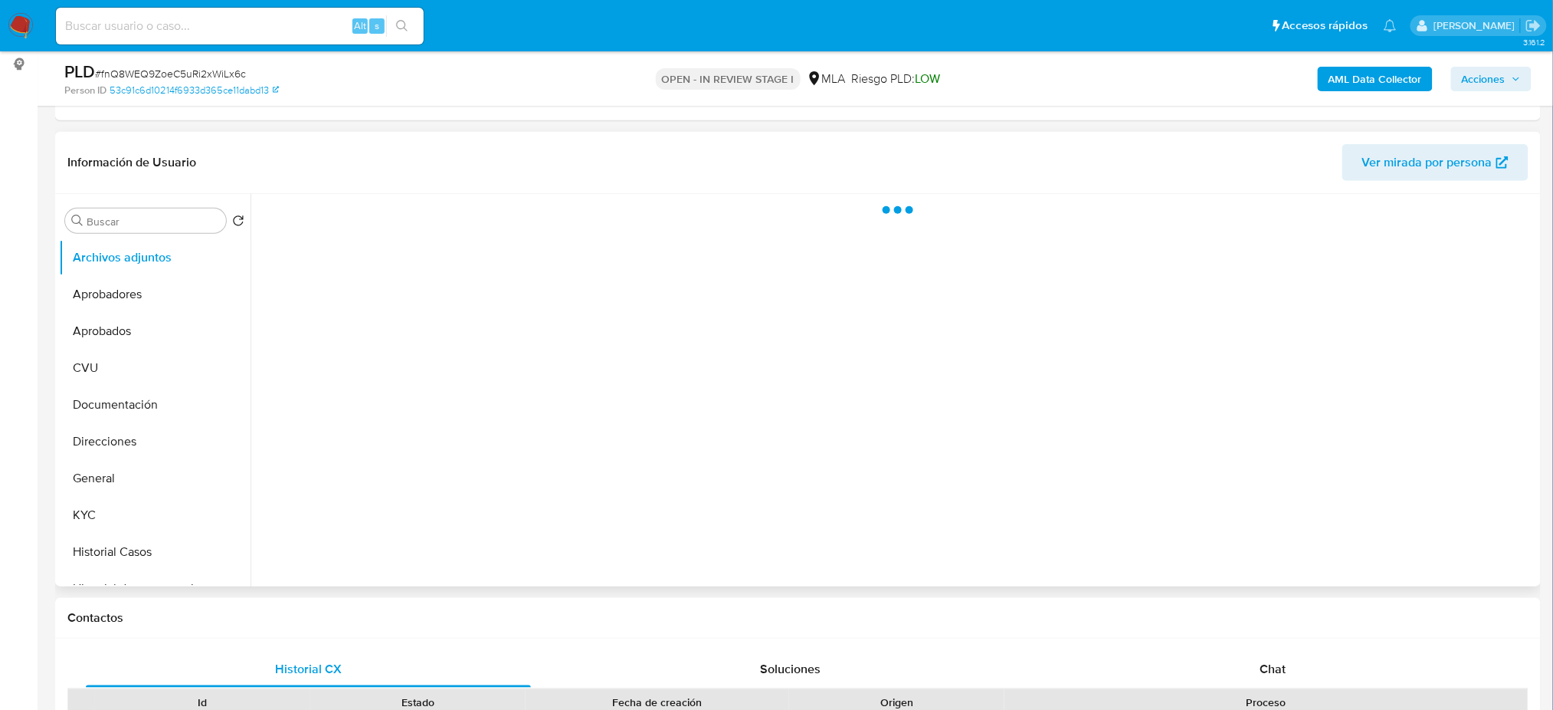
select select "10"
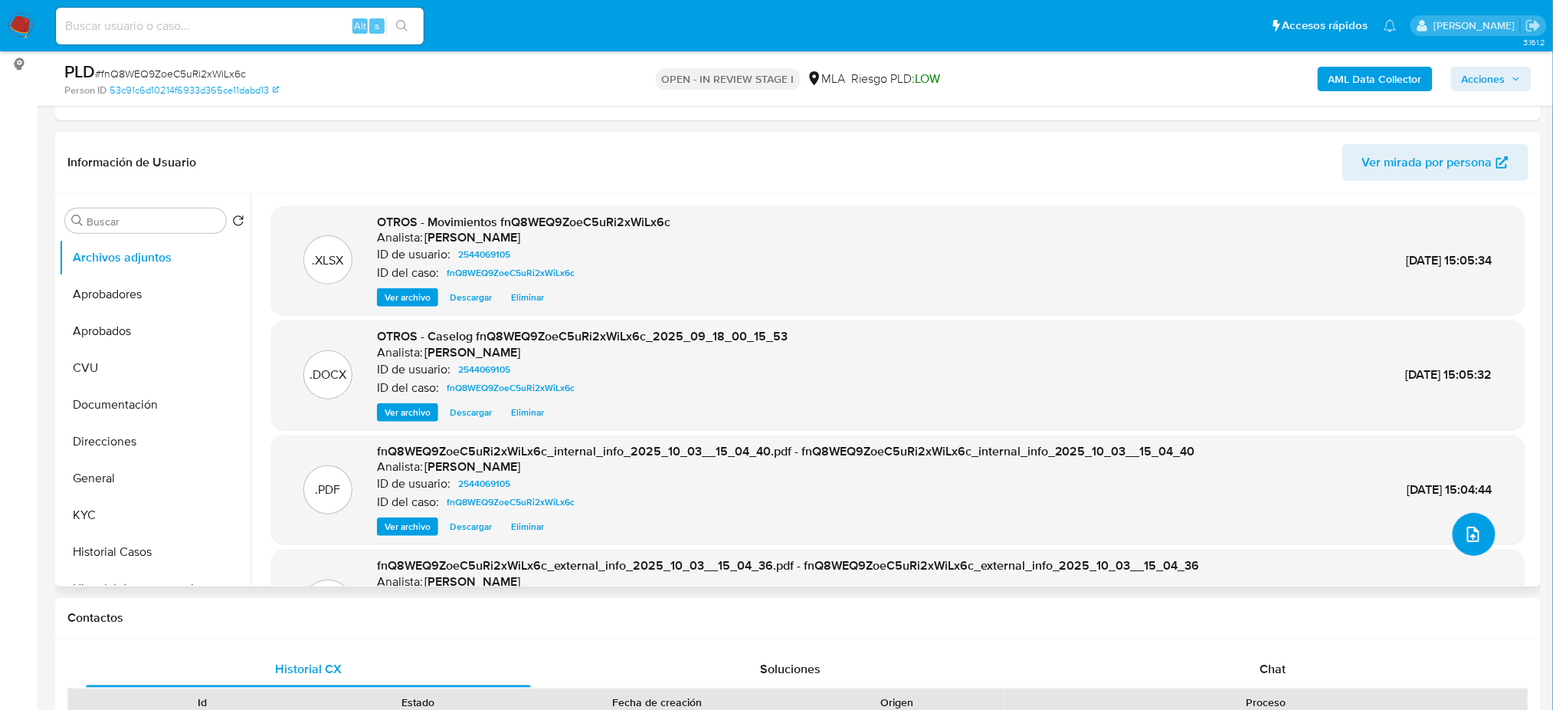
click at [1467, 539] on icon "upload-file" at bounding box center [1474, 534] width 18 height 18
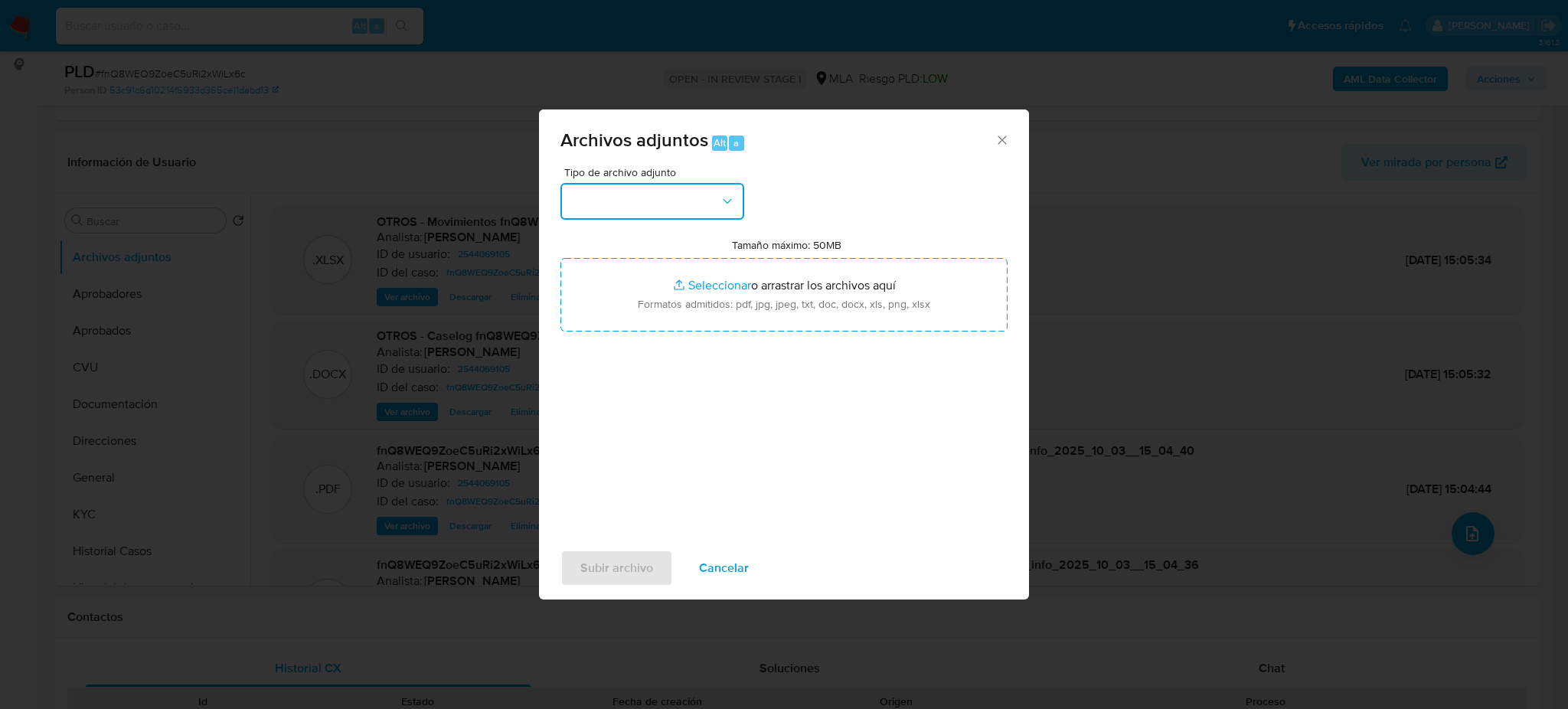
click at [644, 201] on button "button" at bounding box center [652, 201] width 184 height 37
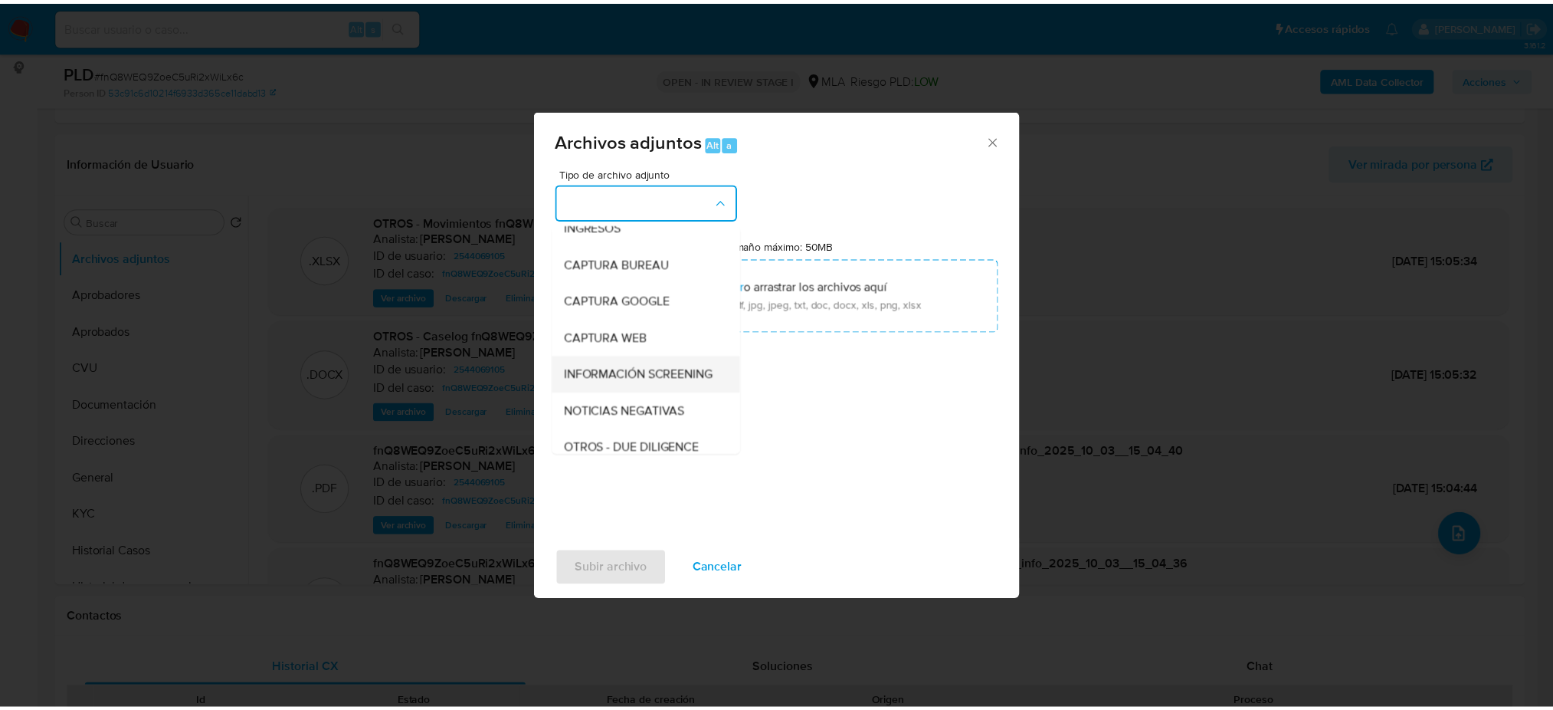
scroll to position [102, 0]
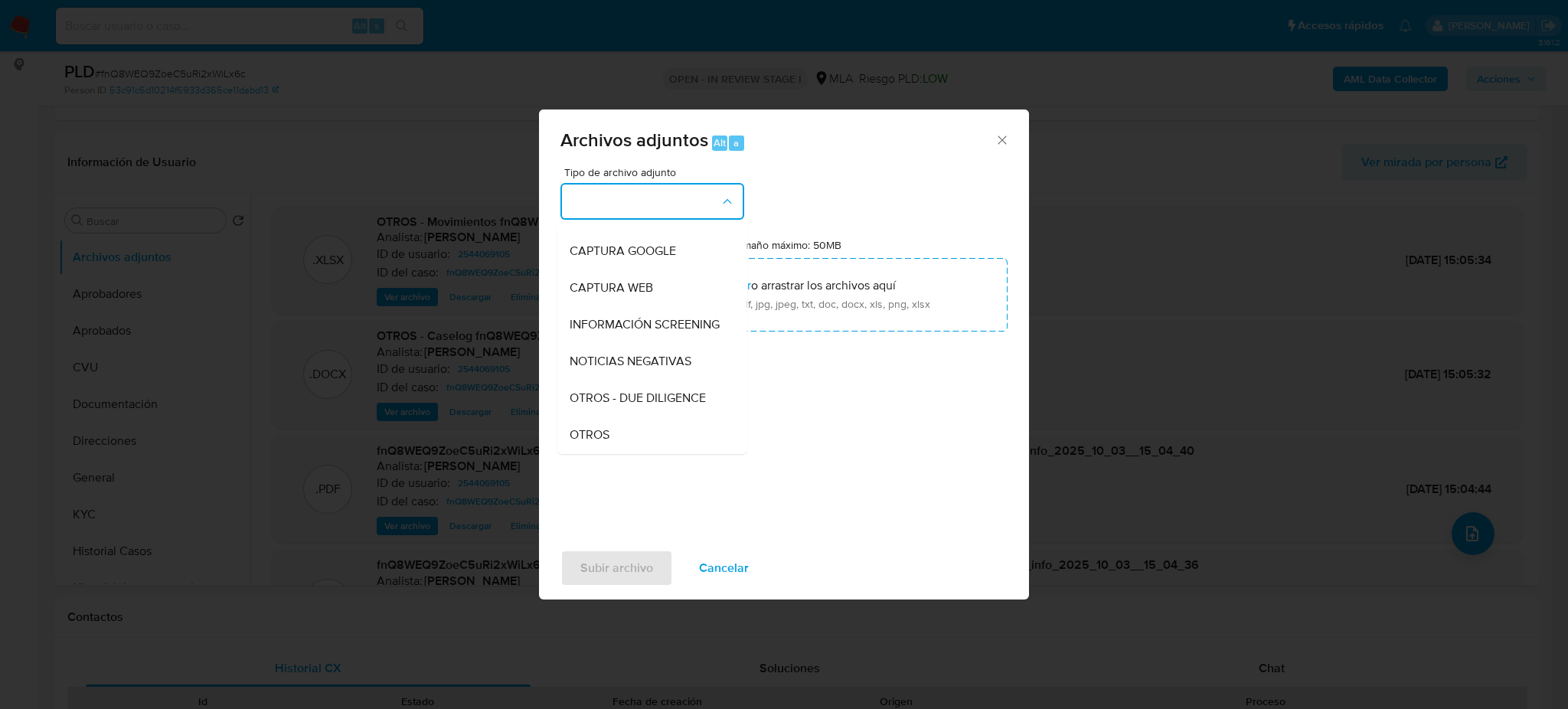
click at [609, 447] on div "OTROS" at bounding box center [647, 434] width 156 height 37
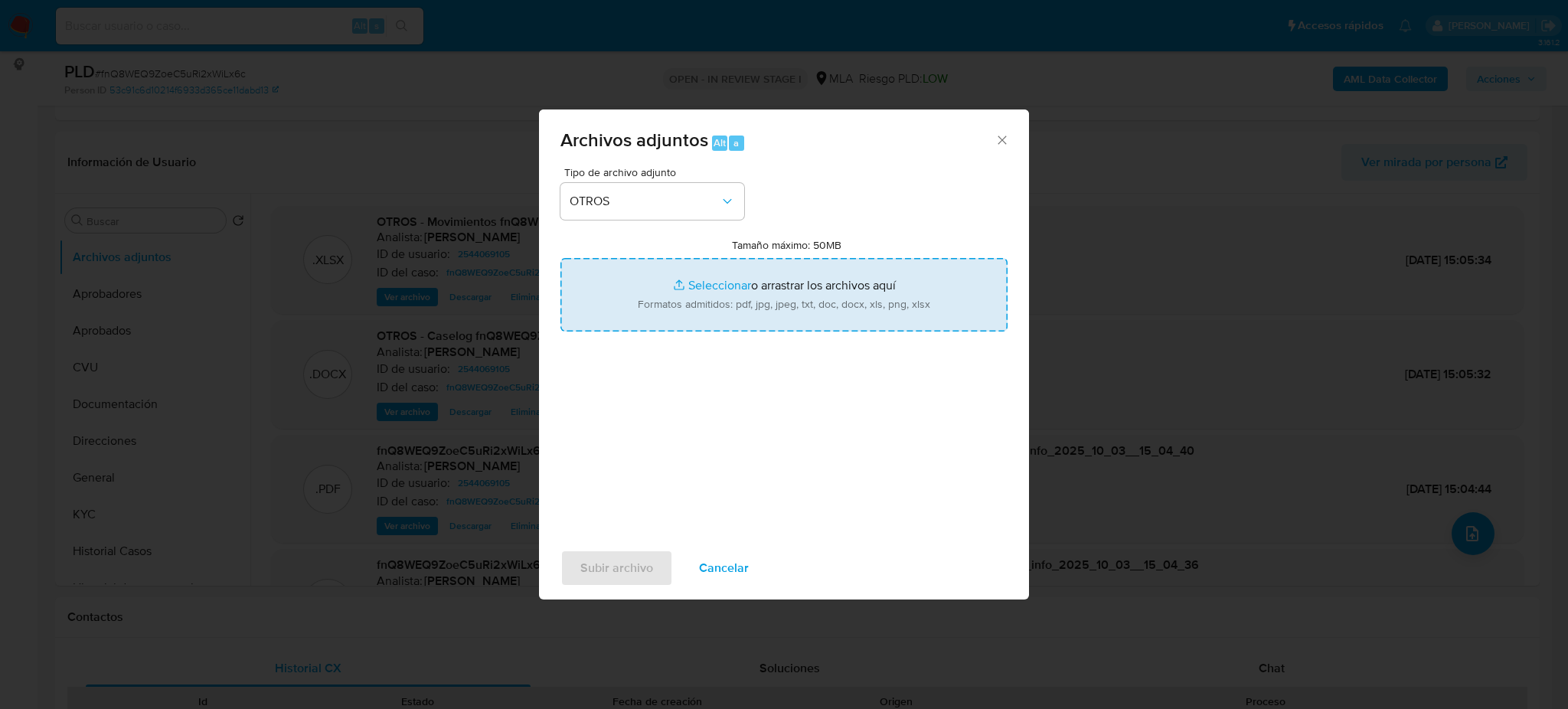
click at [731, 305] on input "Tamaño máximo: 50MB Seleccionar archivos" at bounding box center [784, 295] width 447 height 74
type input "C:\fakepath\NOSIS_Manager_InformeIndividual_23254670979_654924_20250919120358.p…"
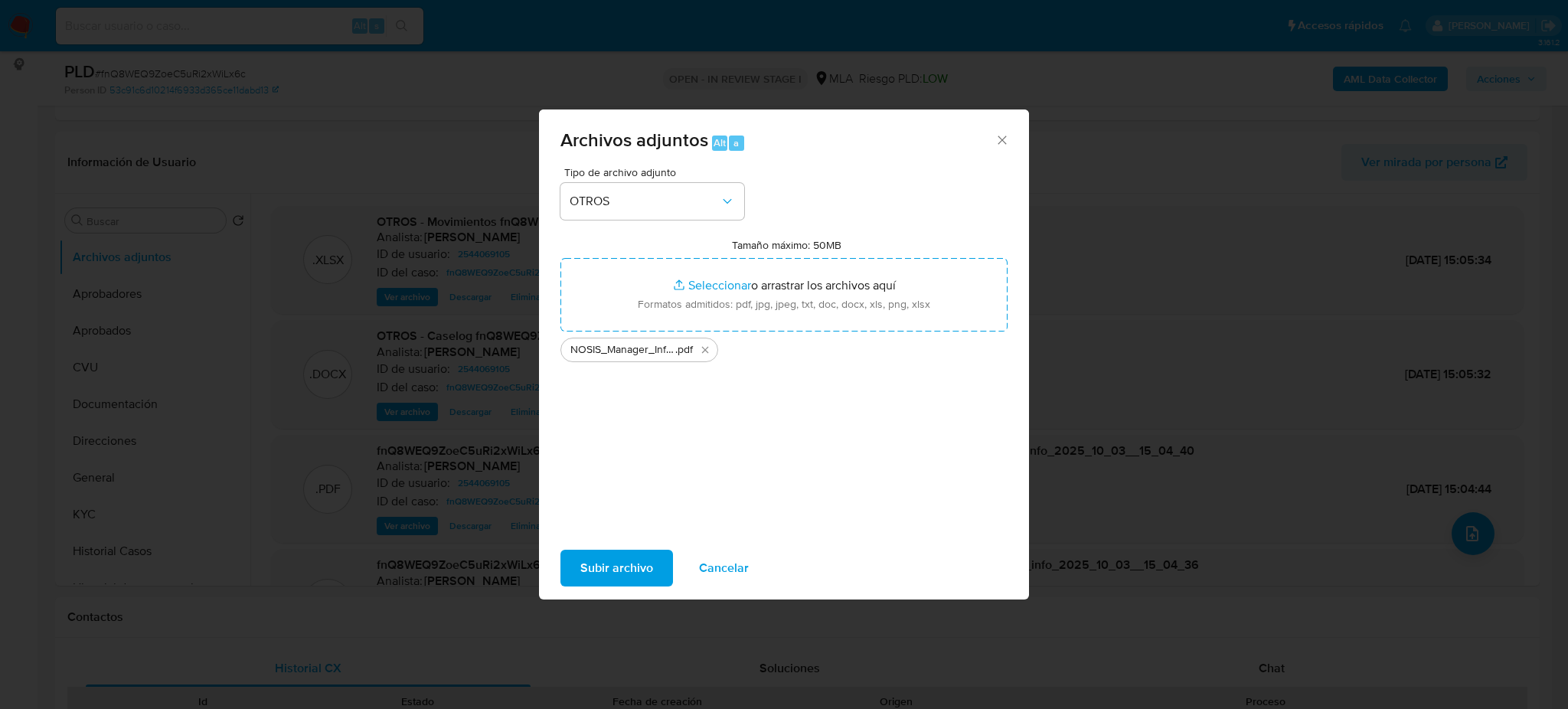
click at [581, 565] on span "Subir archivo" at bounding box center [616, 568] width 73 height 34
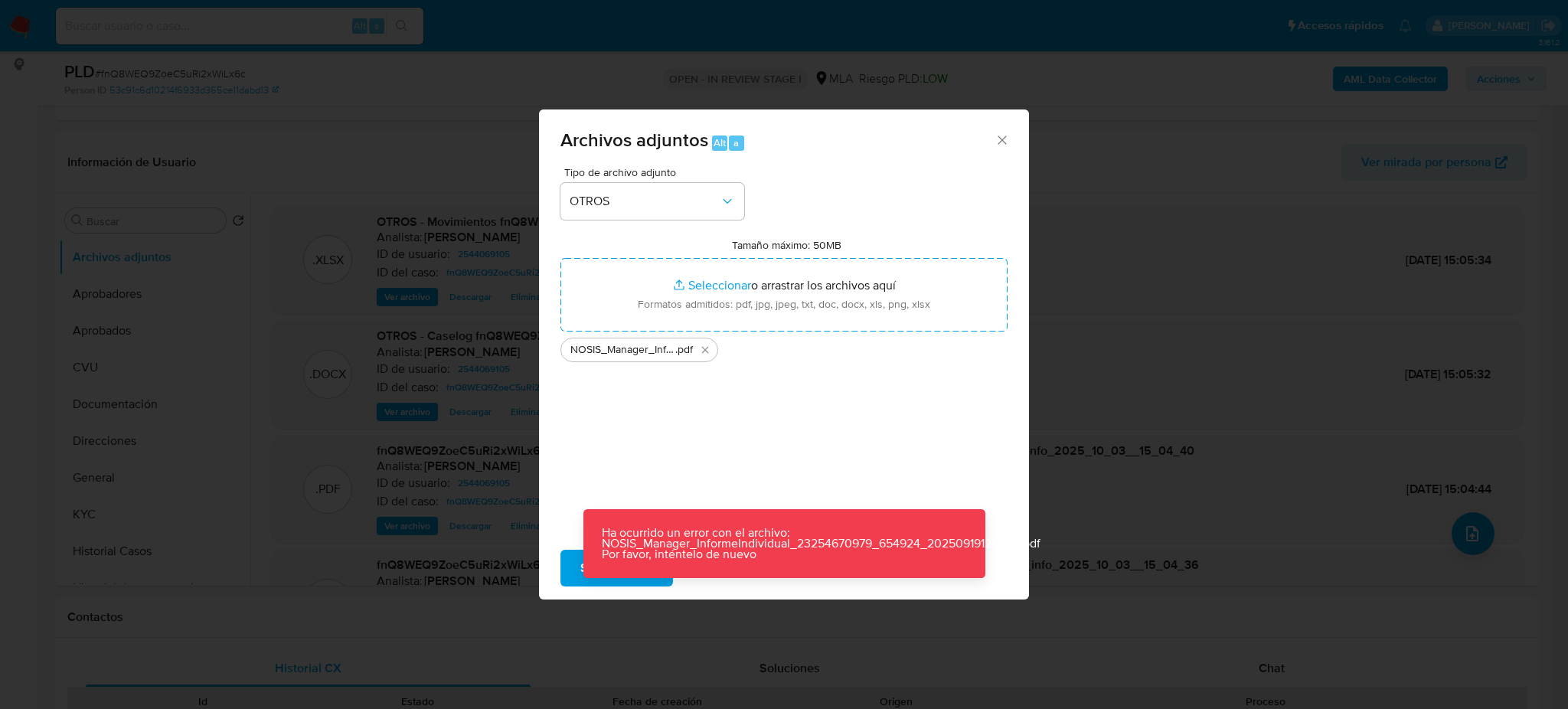
click at [998, 140] on icon "Cerrar" at bounding box center [1002, 140] width 15 height 15
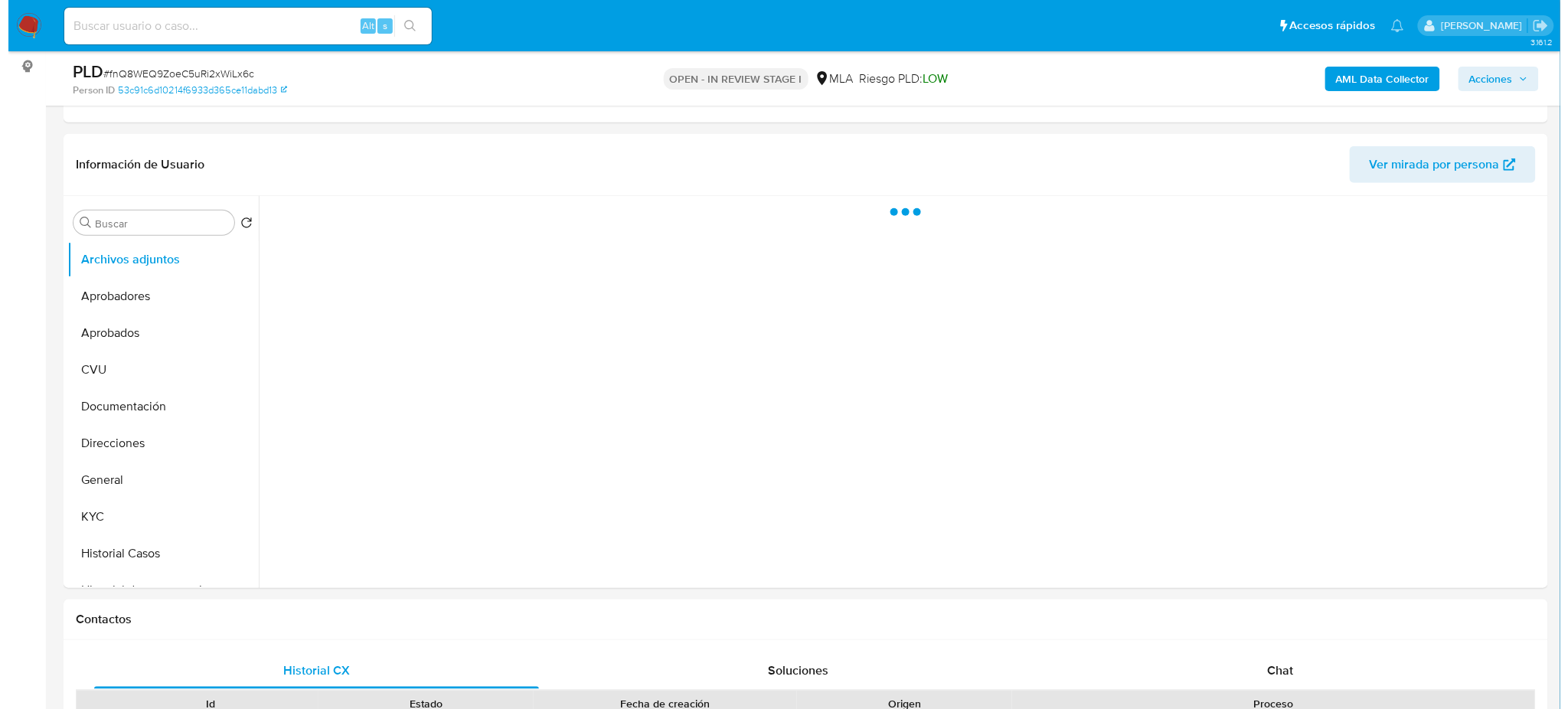
scroll to position [204, 0]
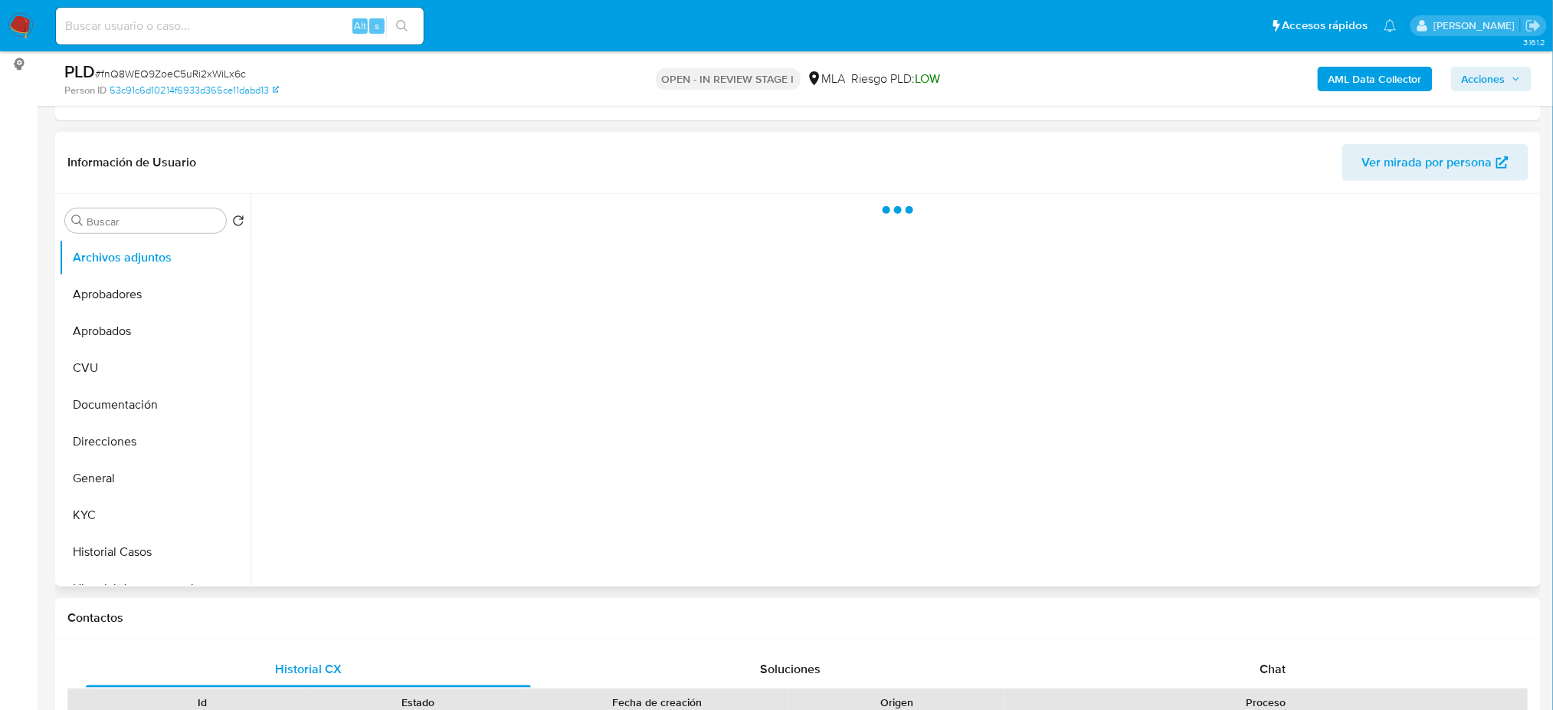
select select "10"
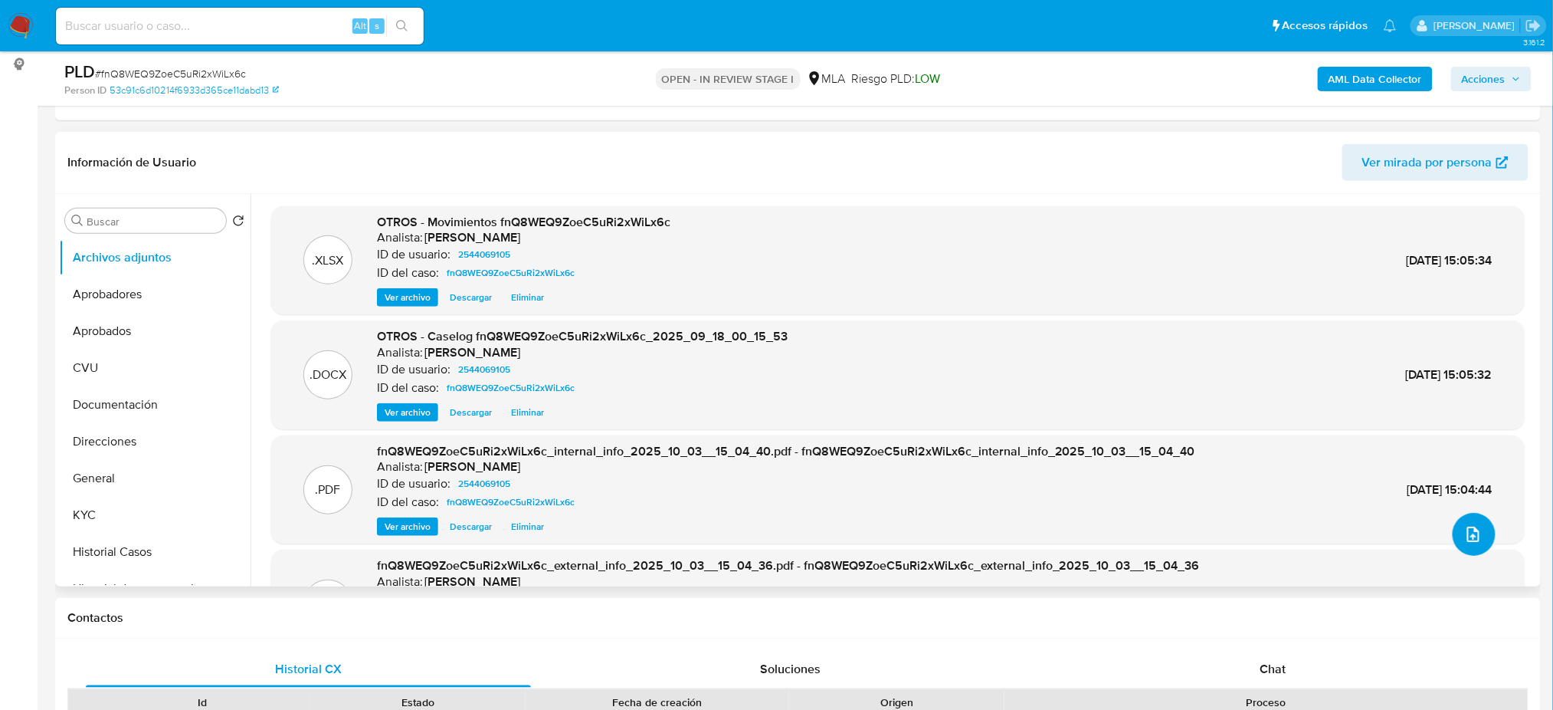
click at [1471, 535] on icon "upload-file" at bounding box center [1474, 533] width 12 height 15
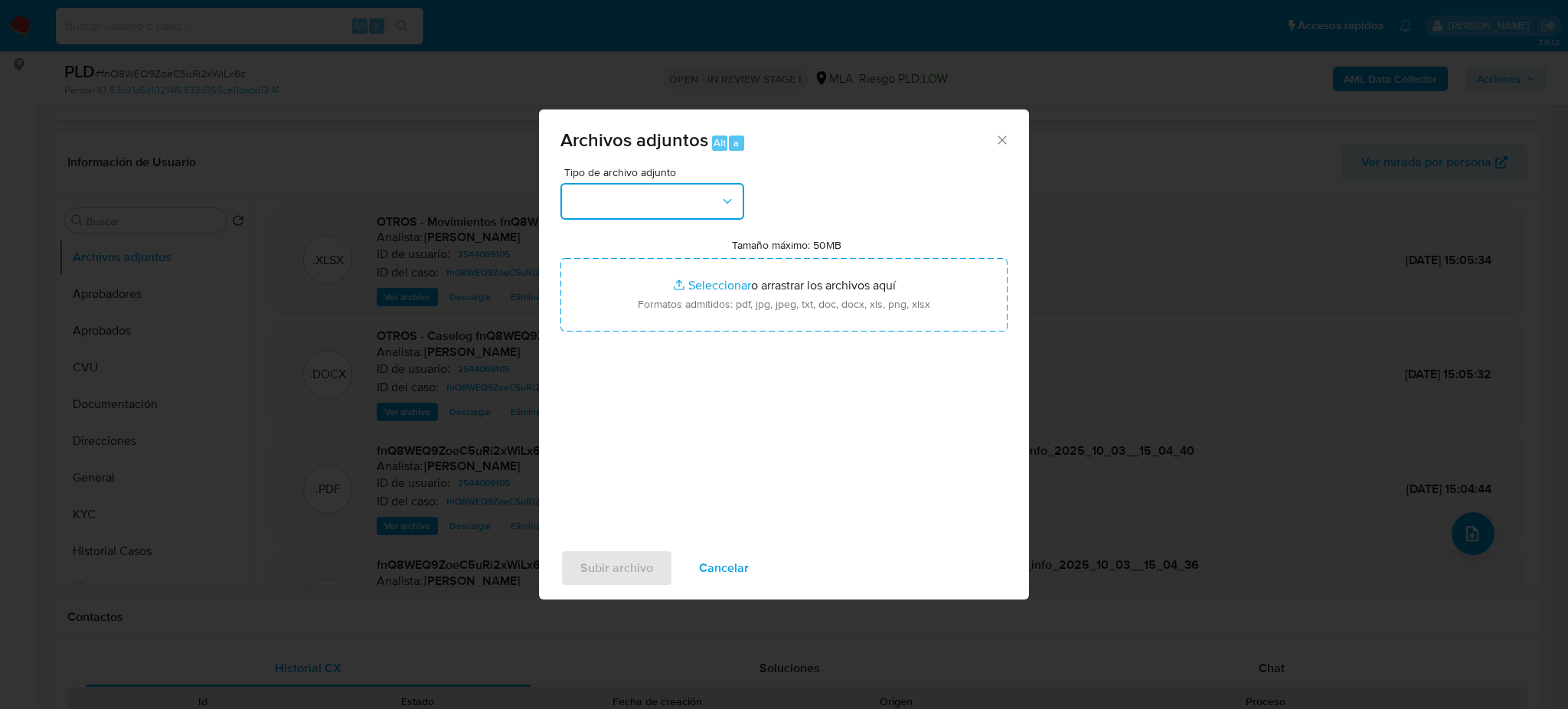
click at [667, 196] on button "button" at bounding box center [652, 201] width 184 height 37
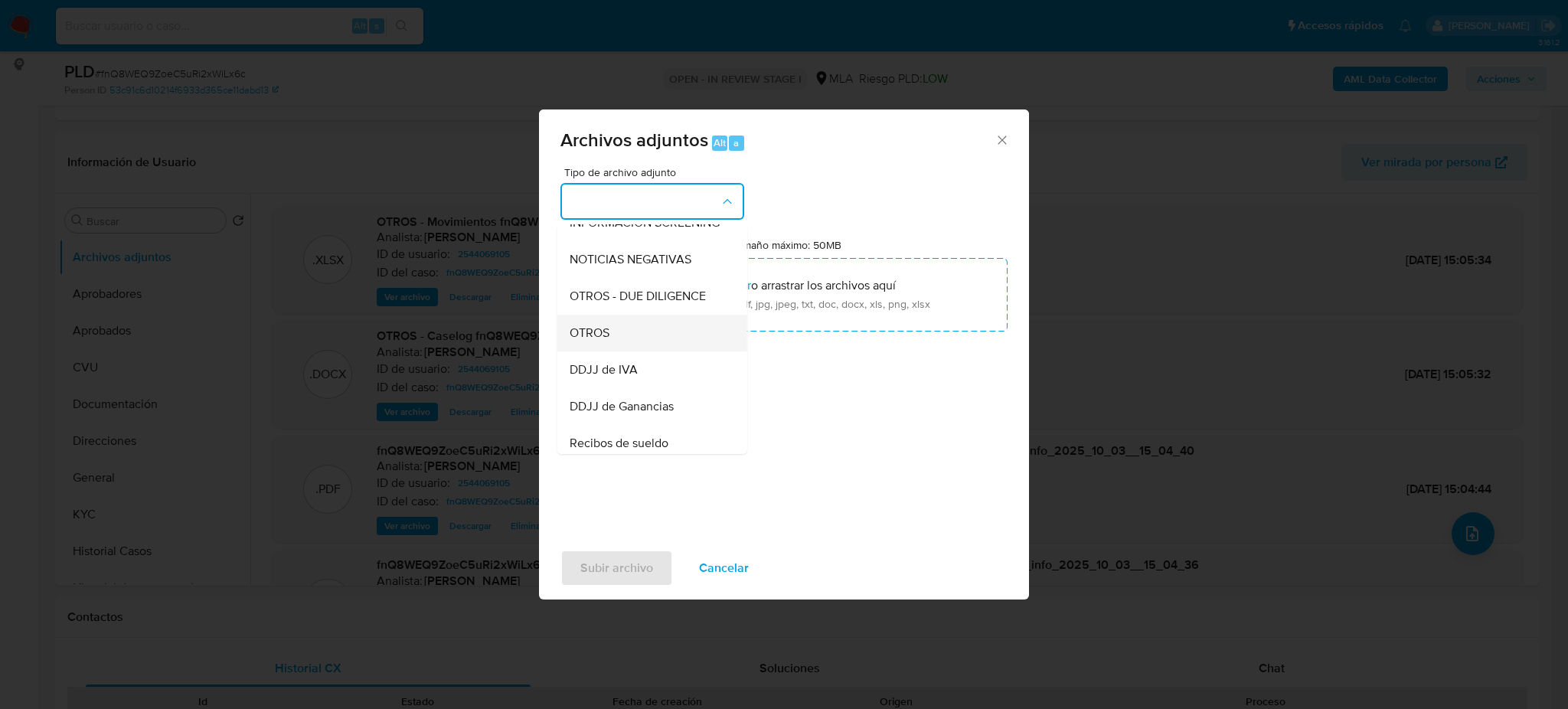
click at [638, 343] on div "OTROS" at bounding box center [647, 333] width 156 height 37
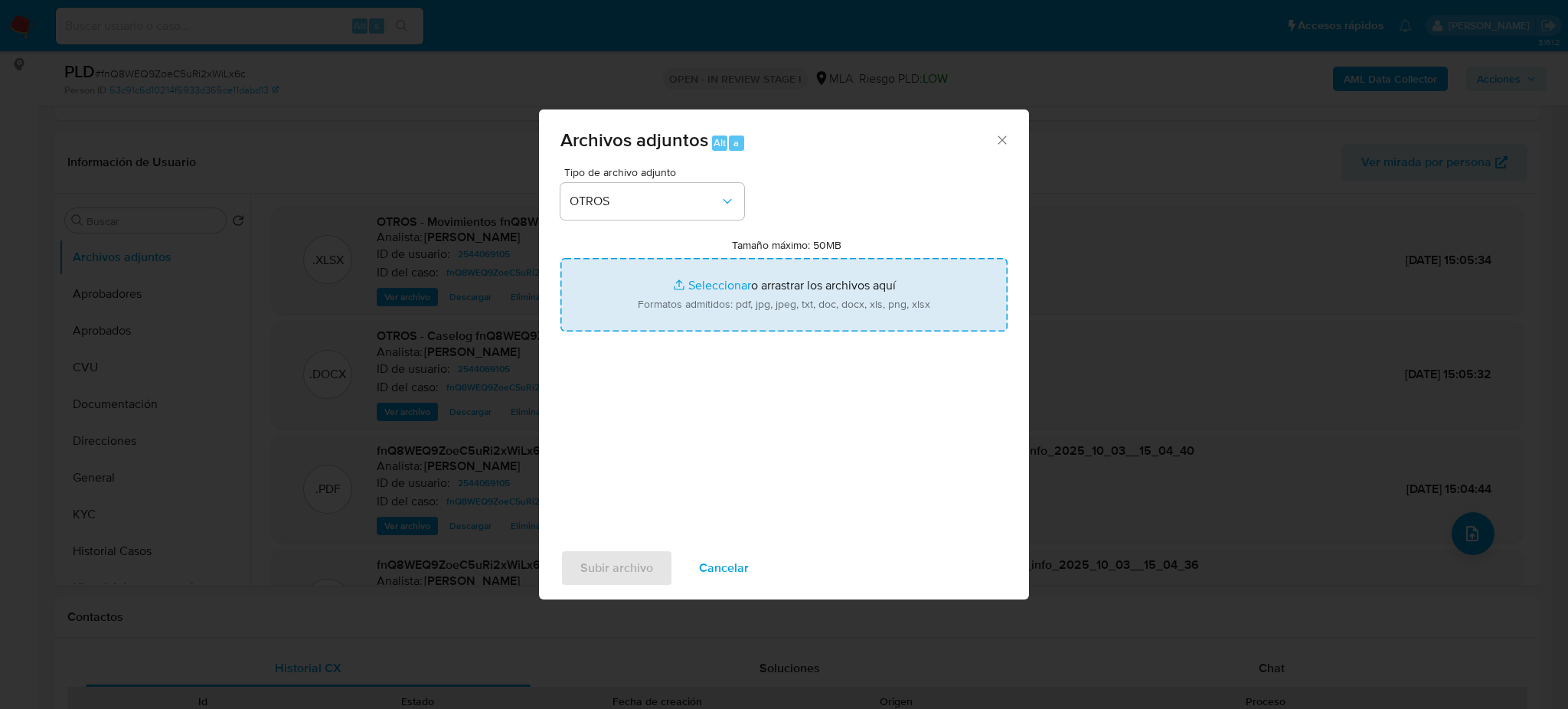
click at [714, 298] on input "Tamaño máximo: 50MB Seleccionar archivos" at bounding box center [784, 295] width 447 height 74
type input "C:\fakepath\NOSIS_Manager_InformeIndividual_23254670979_654924_20250919120358.p…"
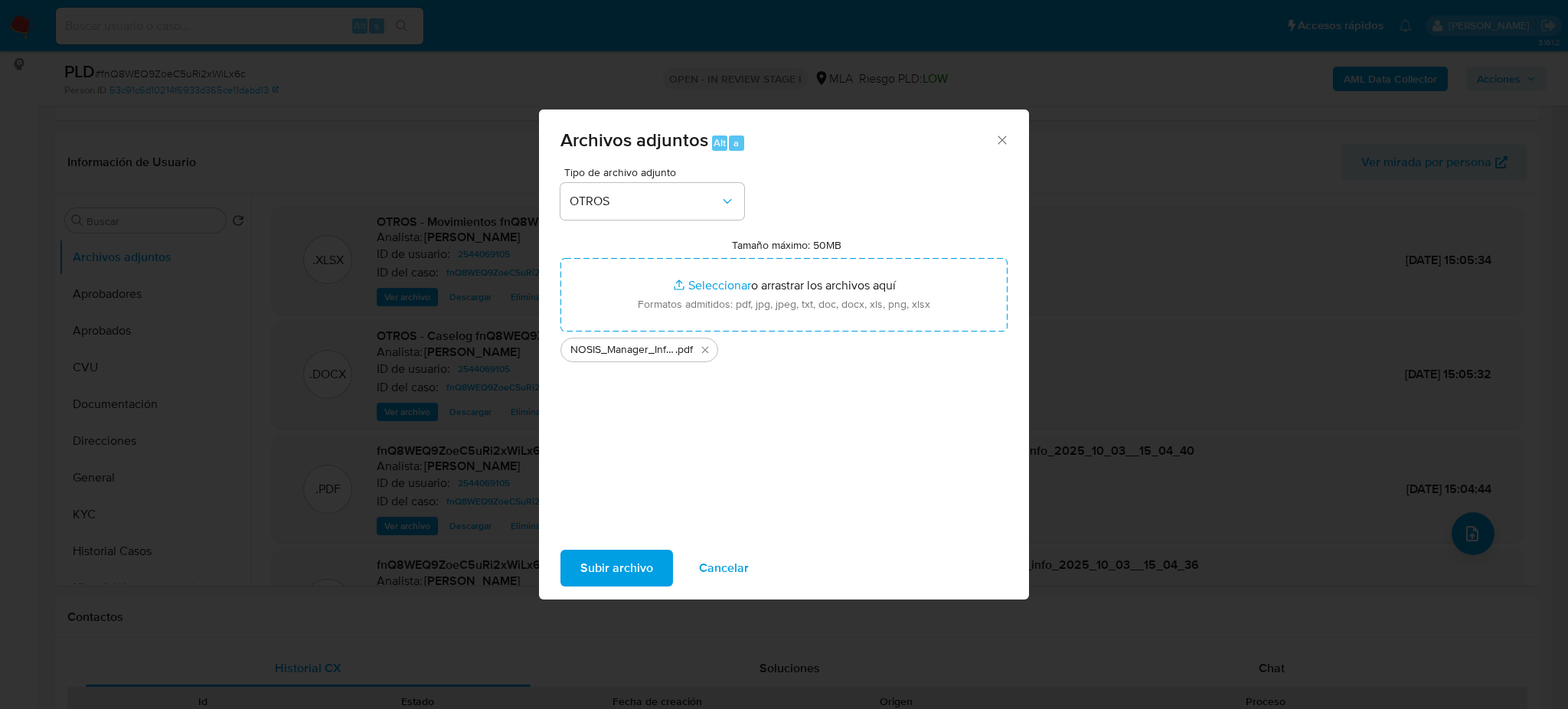
drag, startPoint x: 714, startPoint y: 298, endPoint x: 594, endPoint y: 571, distance: 298.2
click at [594, 571] on span "Subir archivo" at bounding box center [616, 568] width 73 height 34
click at [3, 426] on div "Archivos adjuntos Alt a Tipo de archivo adjunto OTROS Tamaño máximo: 50MB Selec…" at bounding box center [784, 354] width 1568 height 709
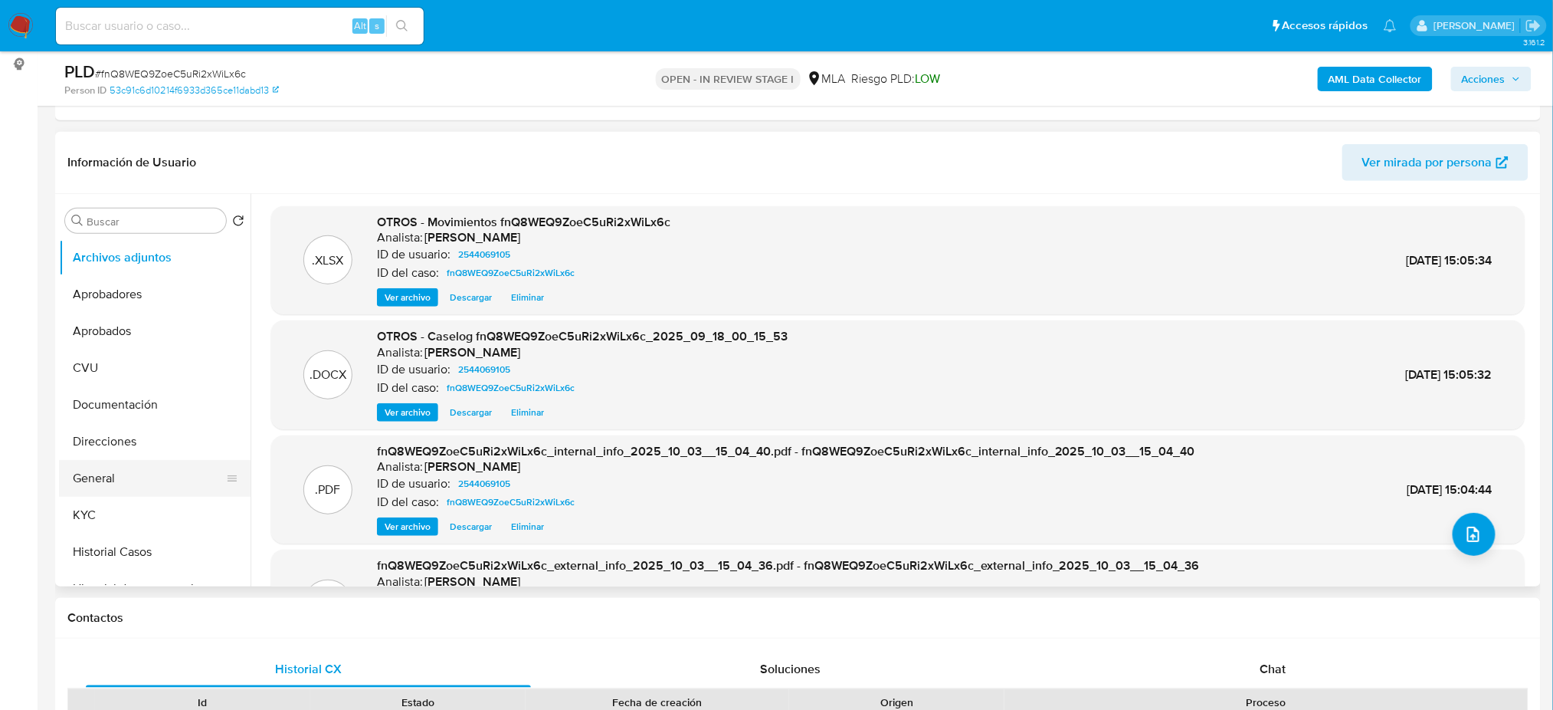
click at [123, 461] on button "General" at bounding box center [148, 478] width 179 height 37
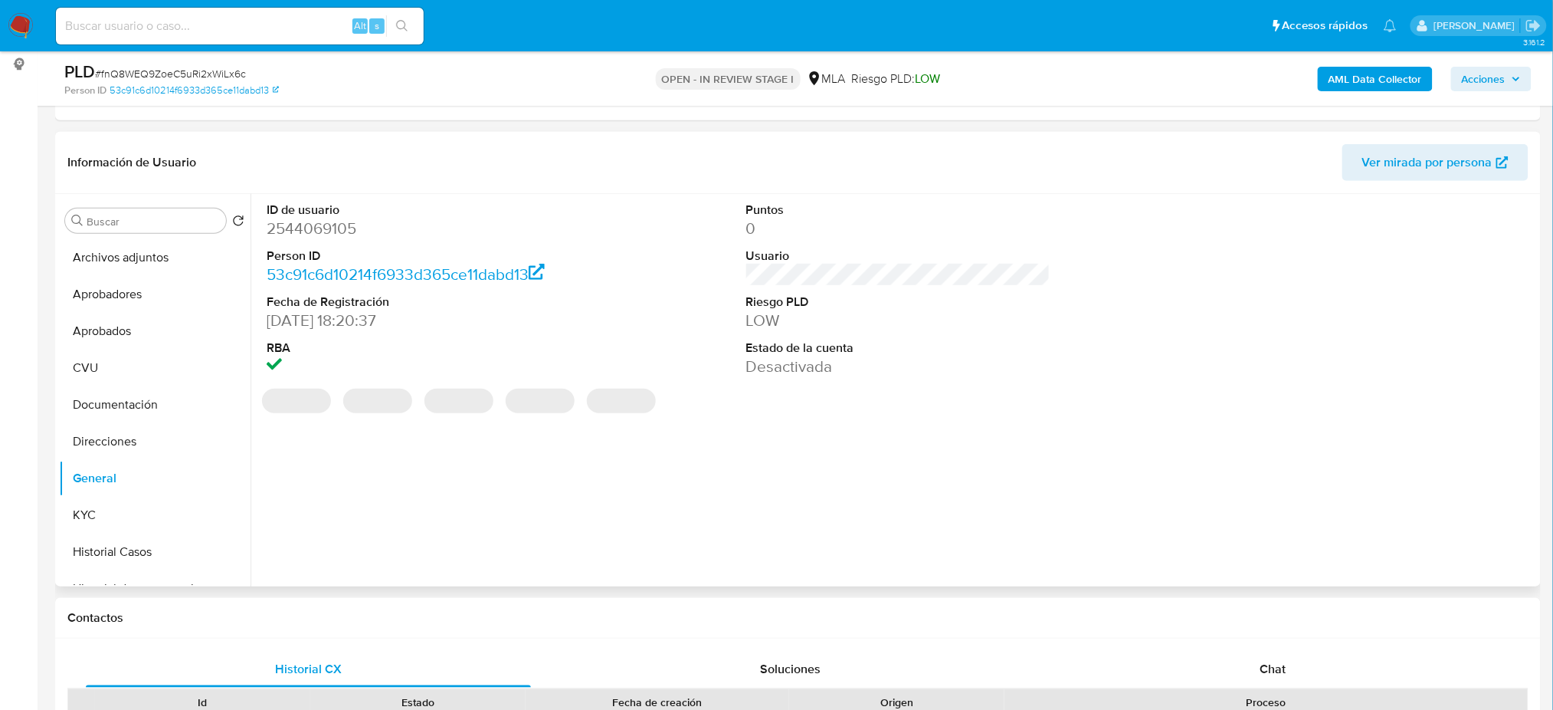
click at [304, 230] on dd "2544069105" at bounding box center [419, 228] width 304 height 21
copy dd "2544069105"
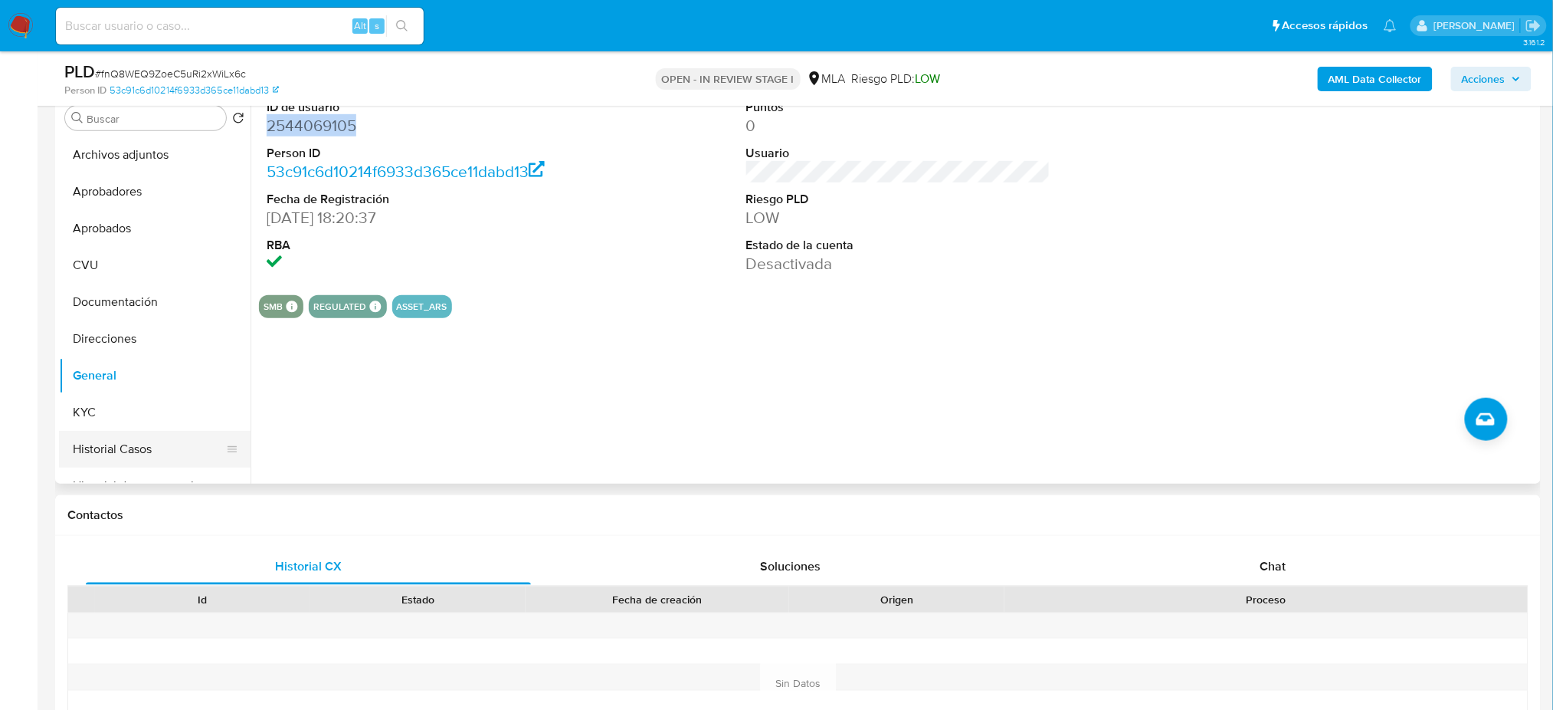
scroll to position [102, 0]
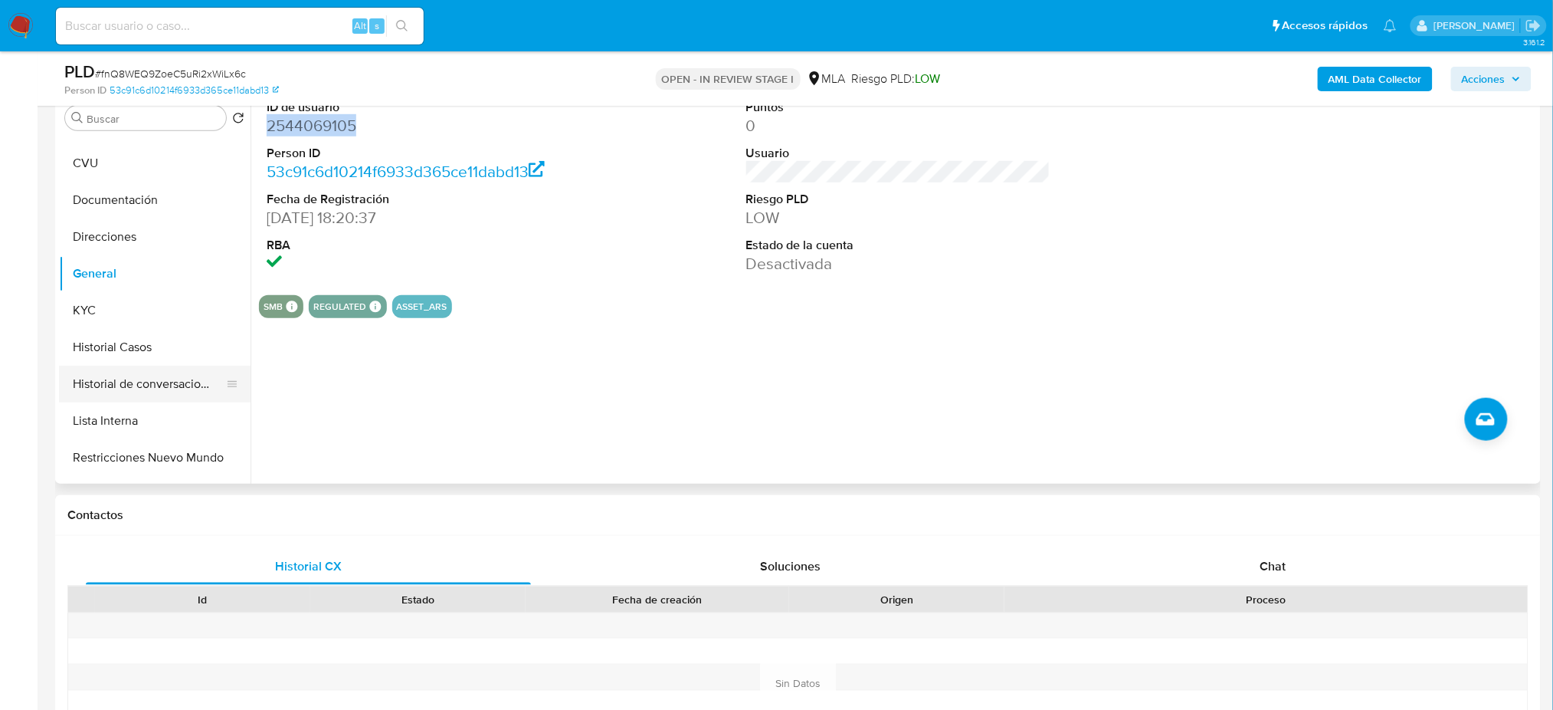
click at [151, 388] on button "Historial de conversaciones" at bounding box center [148, 384] width 179 height 37
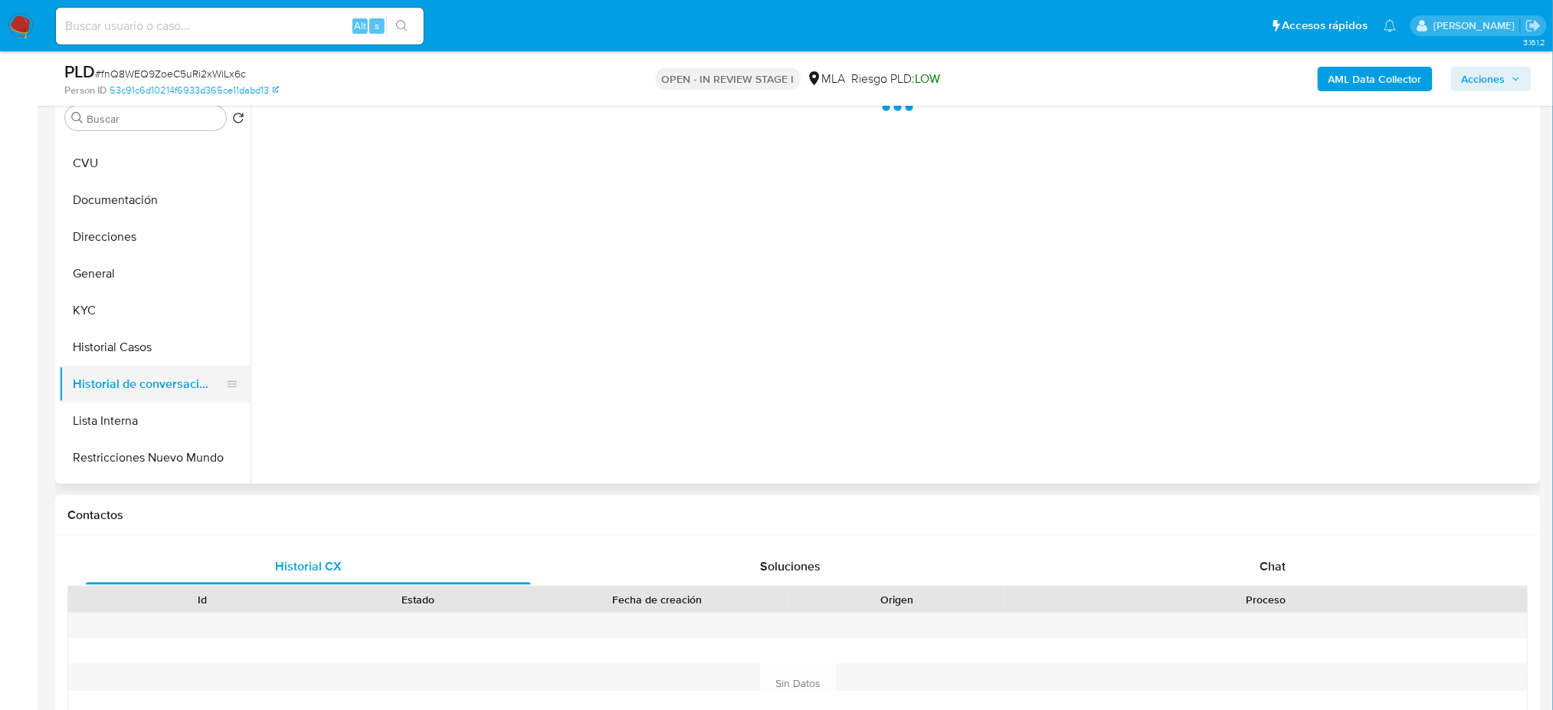
scroll to position [204, 0]
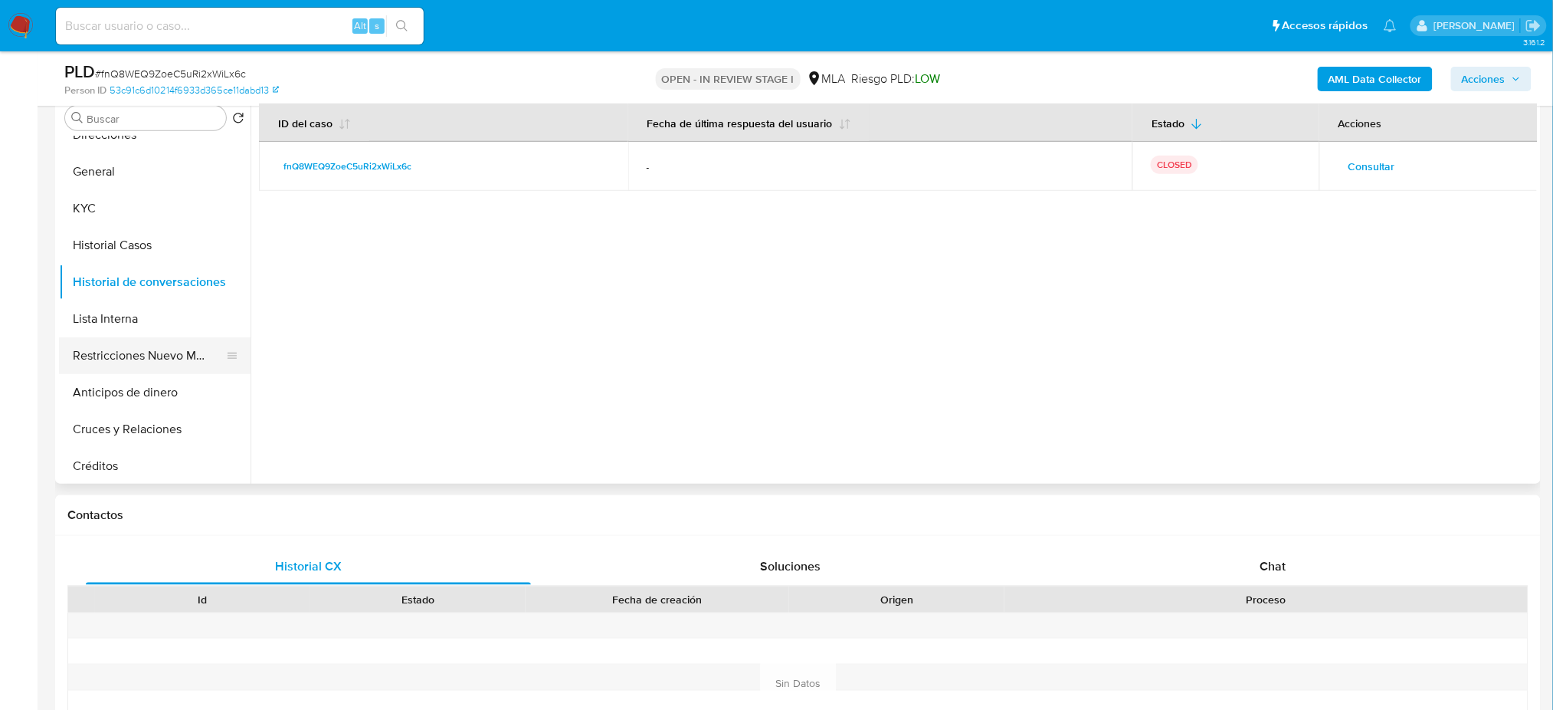
click at [129, 349] on button "Restricciones Nuevo Mundo" at bounding box center [148, 355] width 179 height 37
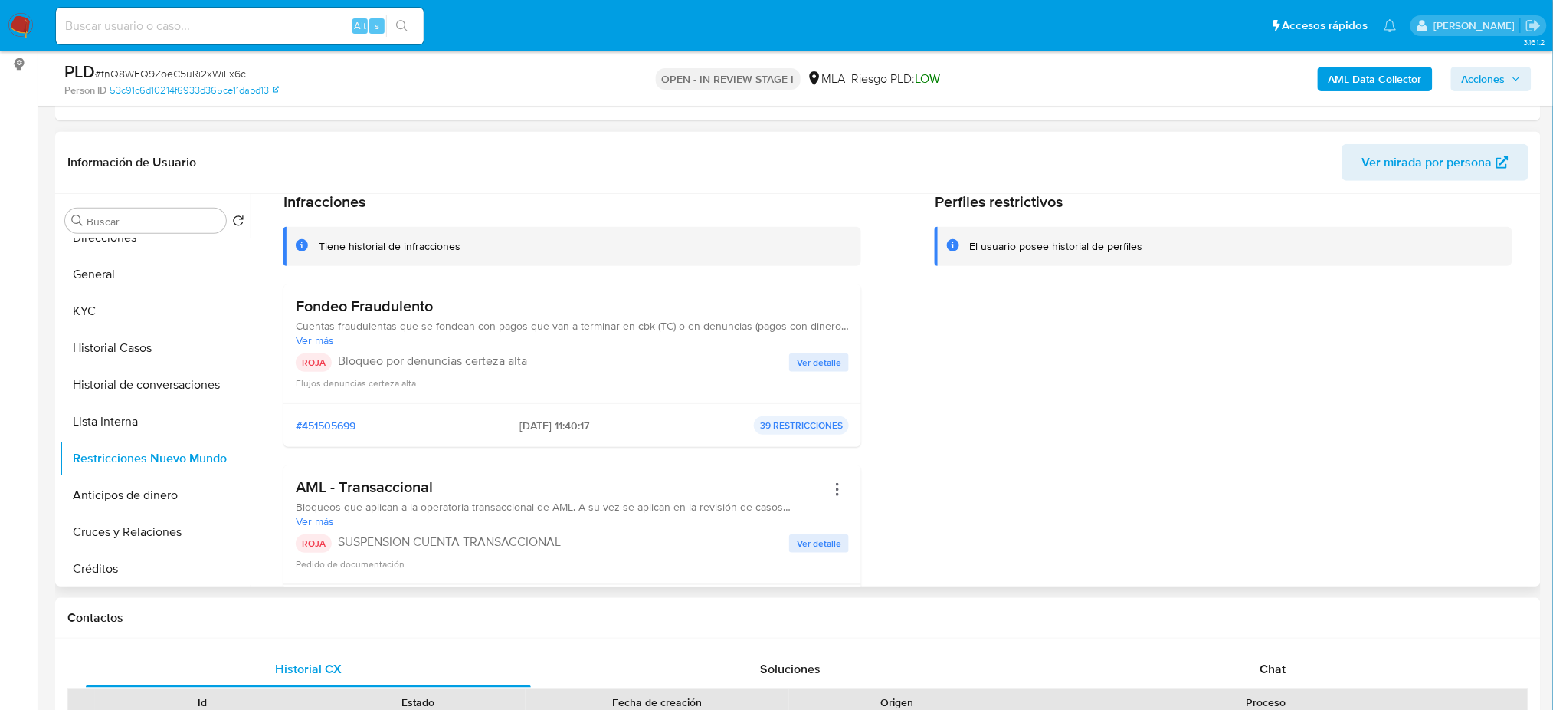
scroll to position [102, 0]
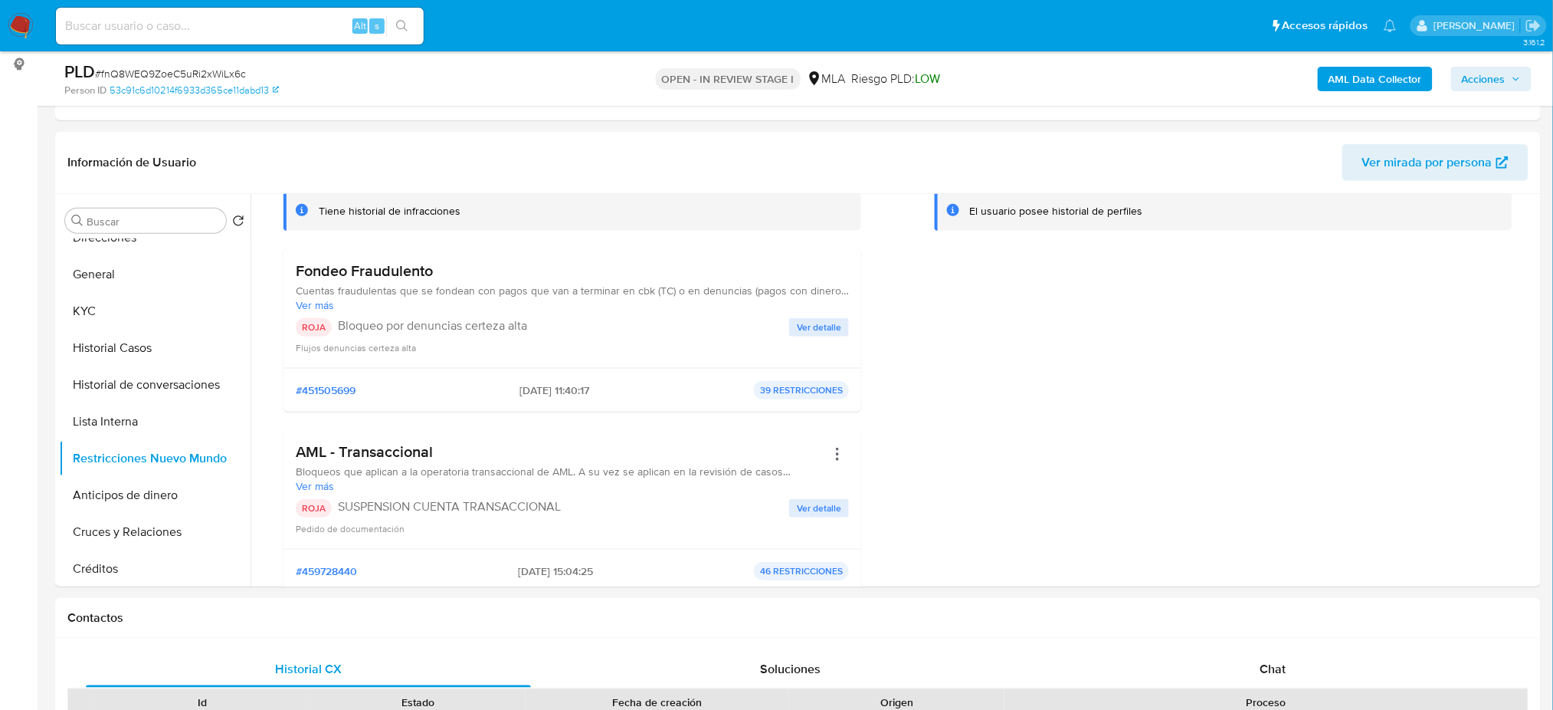
click at [1479, 91] on div "AML Data Collector Acciones" at bounding box center [1289, 79] width 485 height 36
click at [1500, 72] on span "Acciones" at bounding box center [1484, 79] width 44 height 25
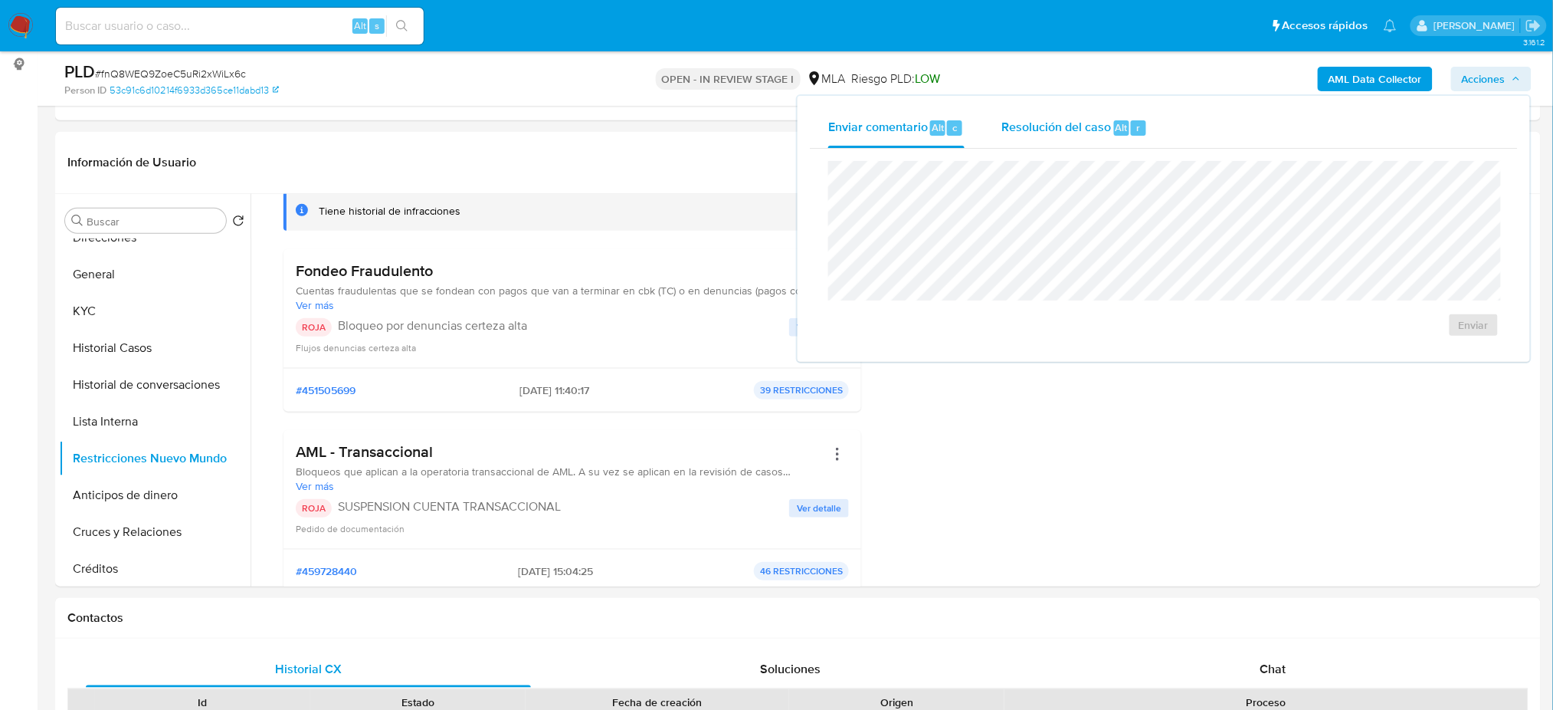
click at [1064, 130] on span "Resolución del caso" at bounding box center [1057, 127] width 110 height 18
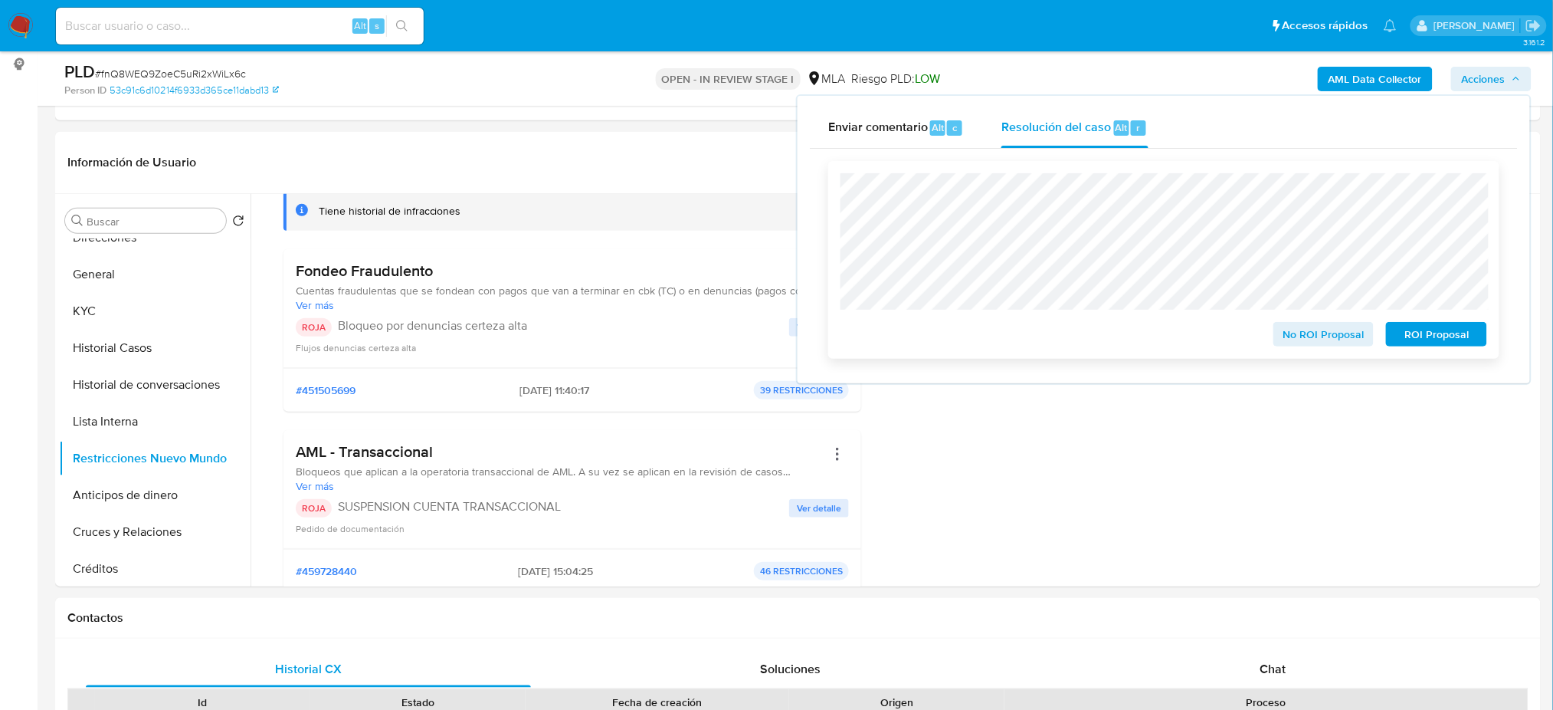
click at [1451, 330] on span "ROI Proposal" at bounding box center [1437, 333] width 80 height 21
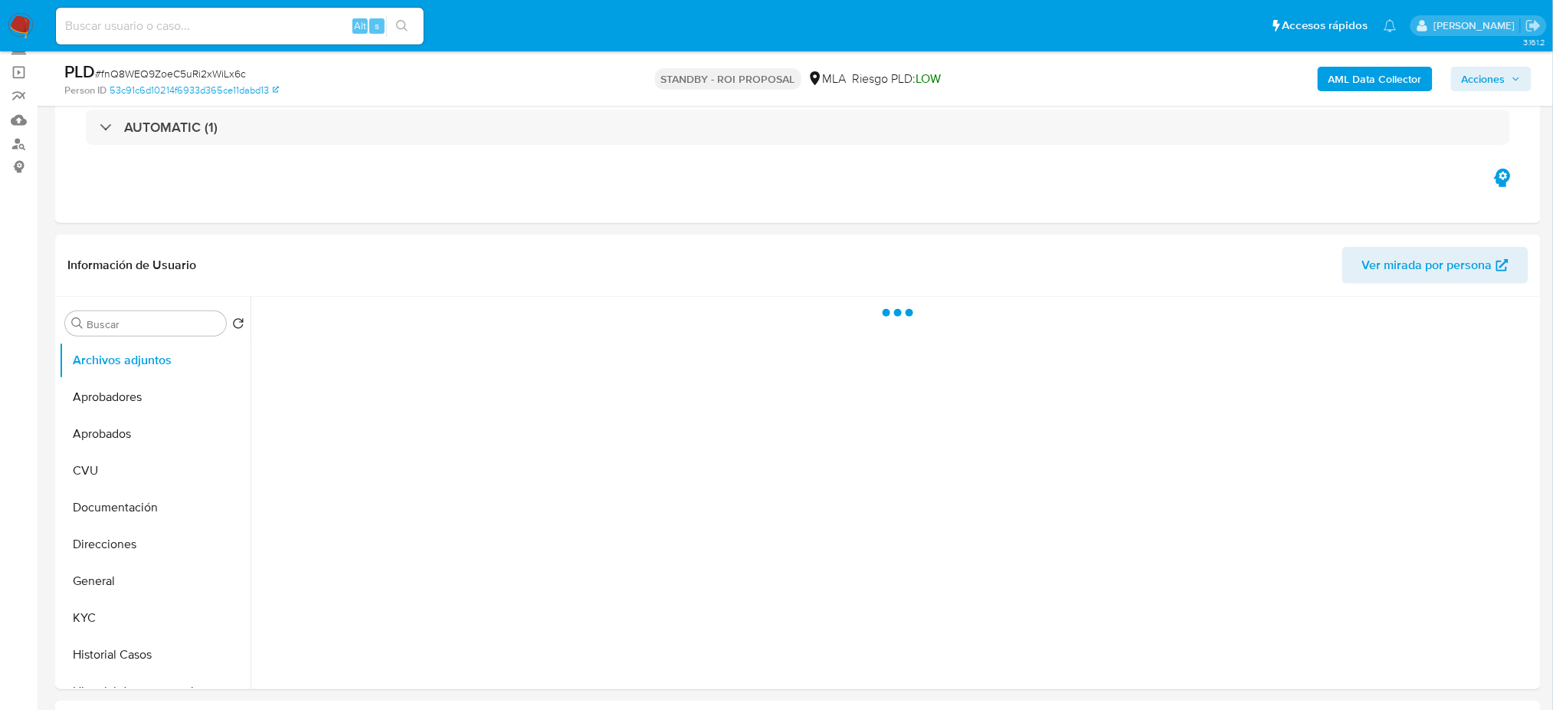
scroll to position [204, 0]
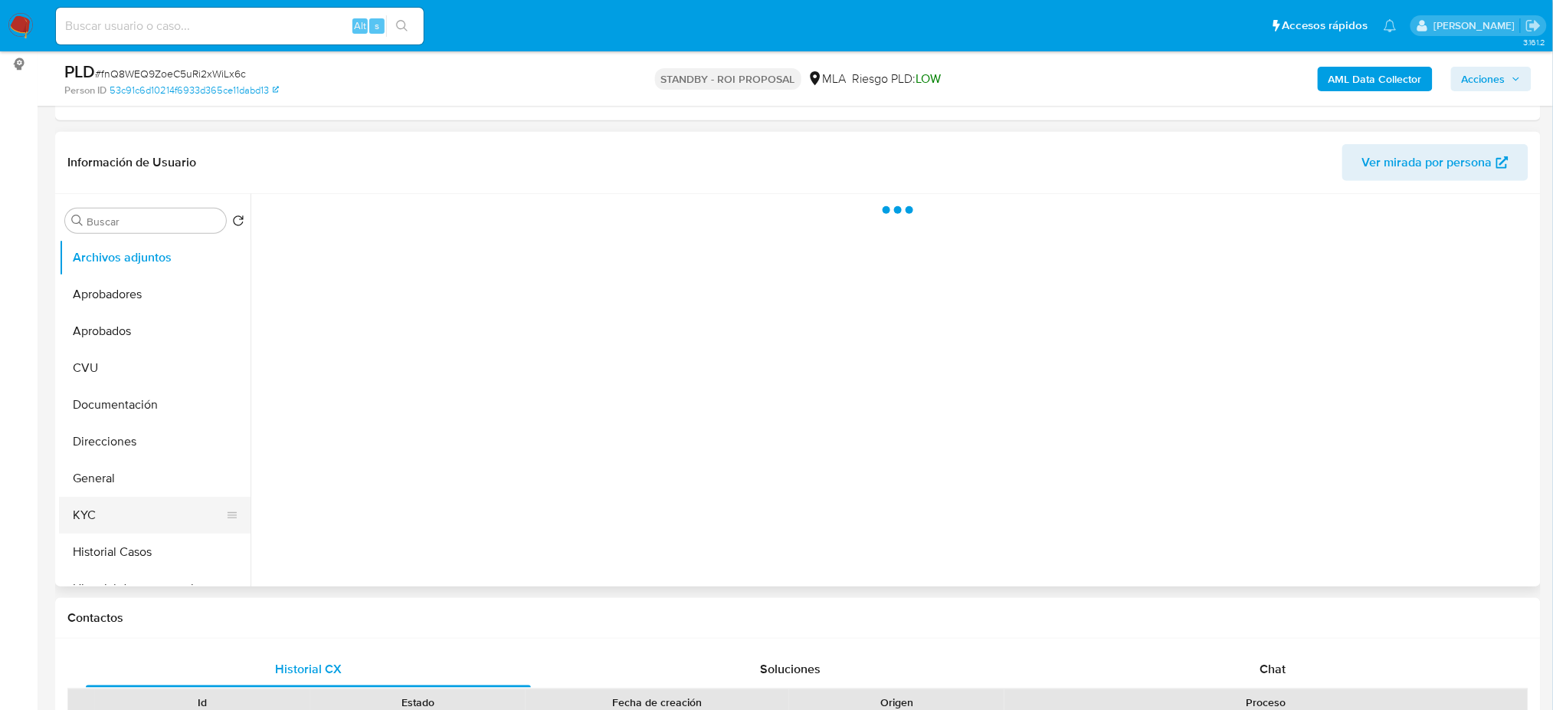
click at [123, 516] on button "KYC" at bounding box center [148, 515] width 179 height 37
select select "10"
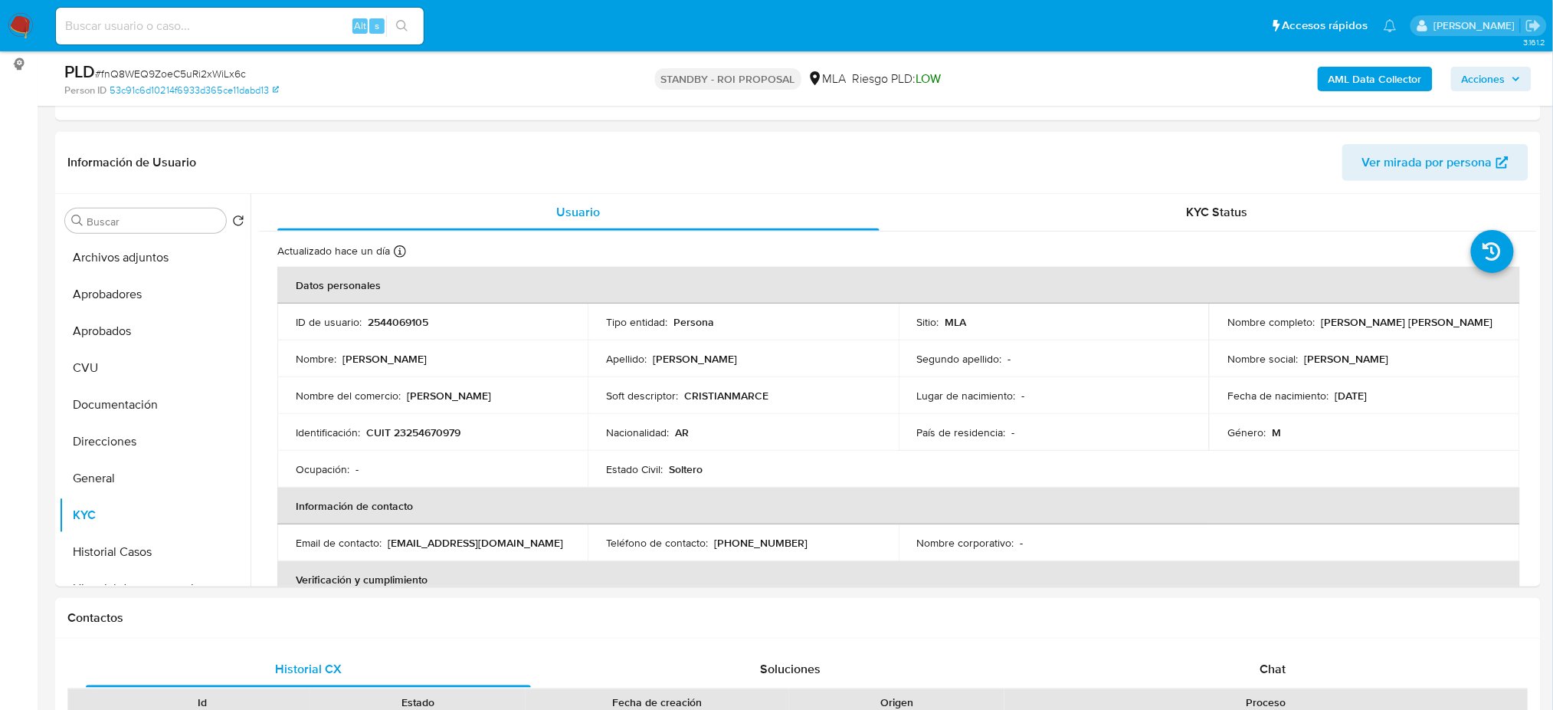
click at [261, 31] on input at bounding box center [240, 26] width 368 height 20
paste input "qM5wSVRU2y0XPV6aADmyaW7P"
type input "qM5wSVRU2y0XPV6aADmyaW7P"
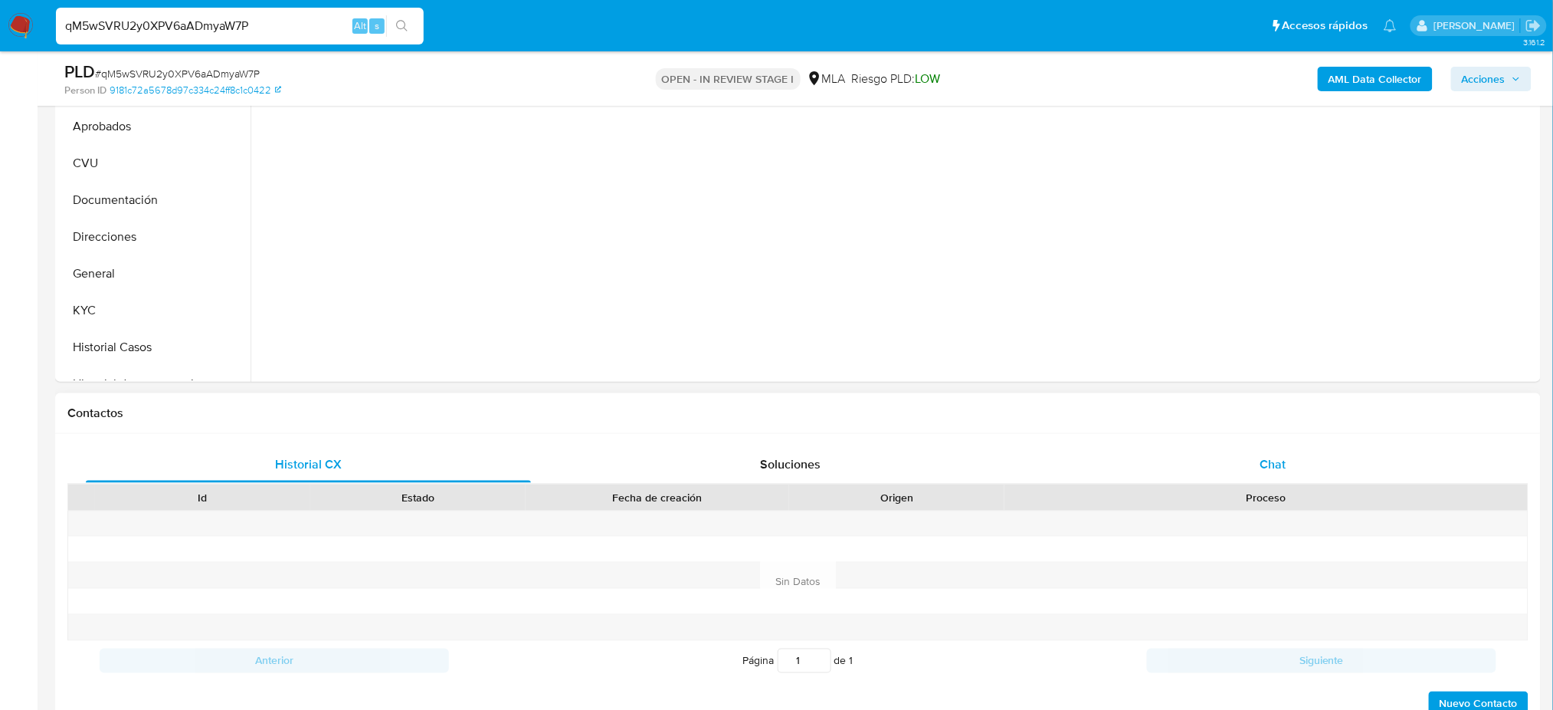
select select "10"
click at [1308, 461] on div "Chat" at bounding box center [1273, 464] width 445 height 37
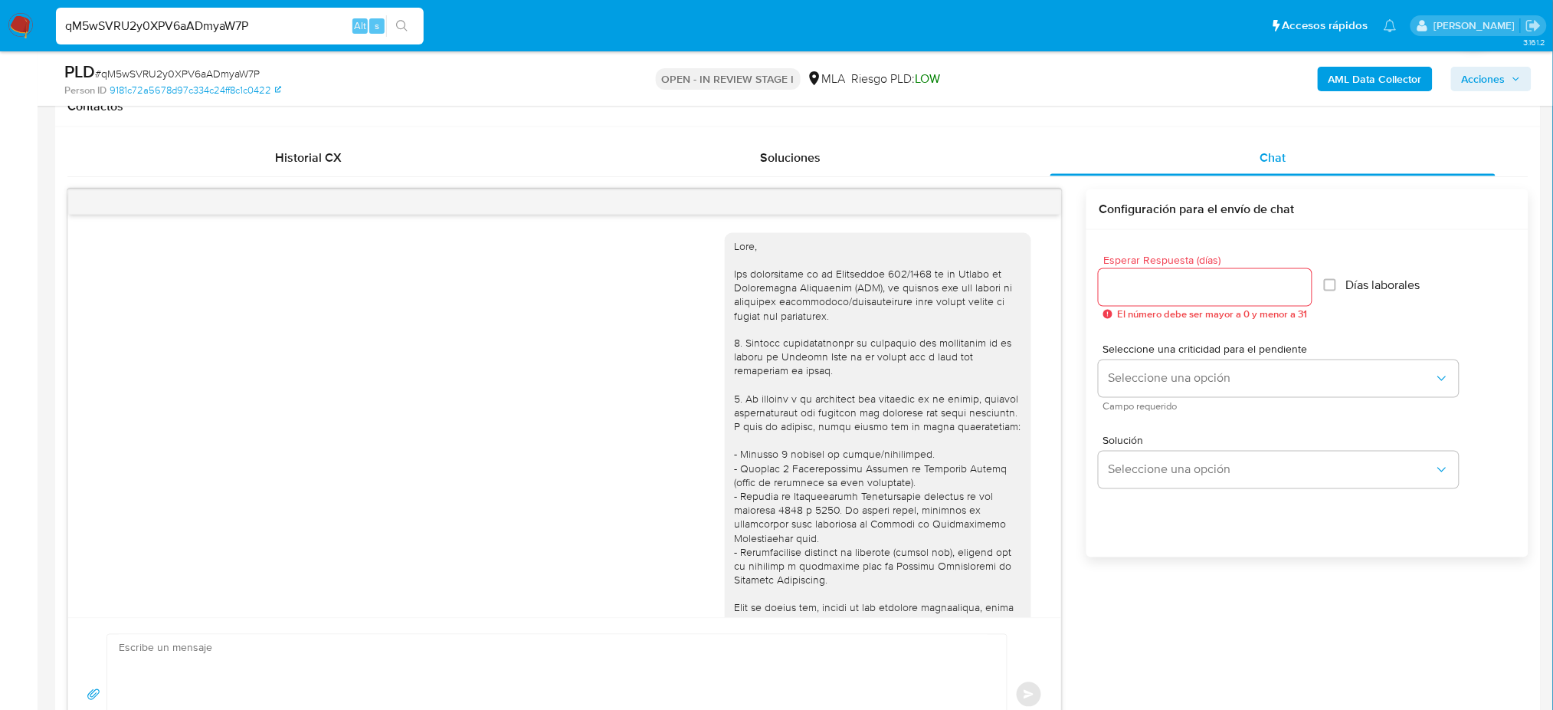
scroll to position [802, 0]
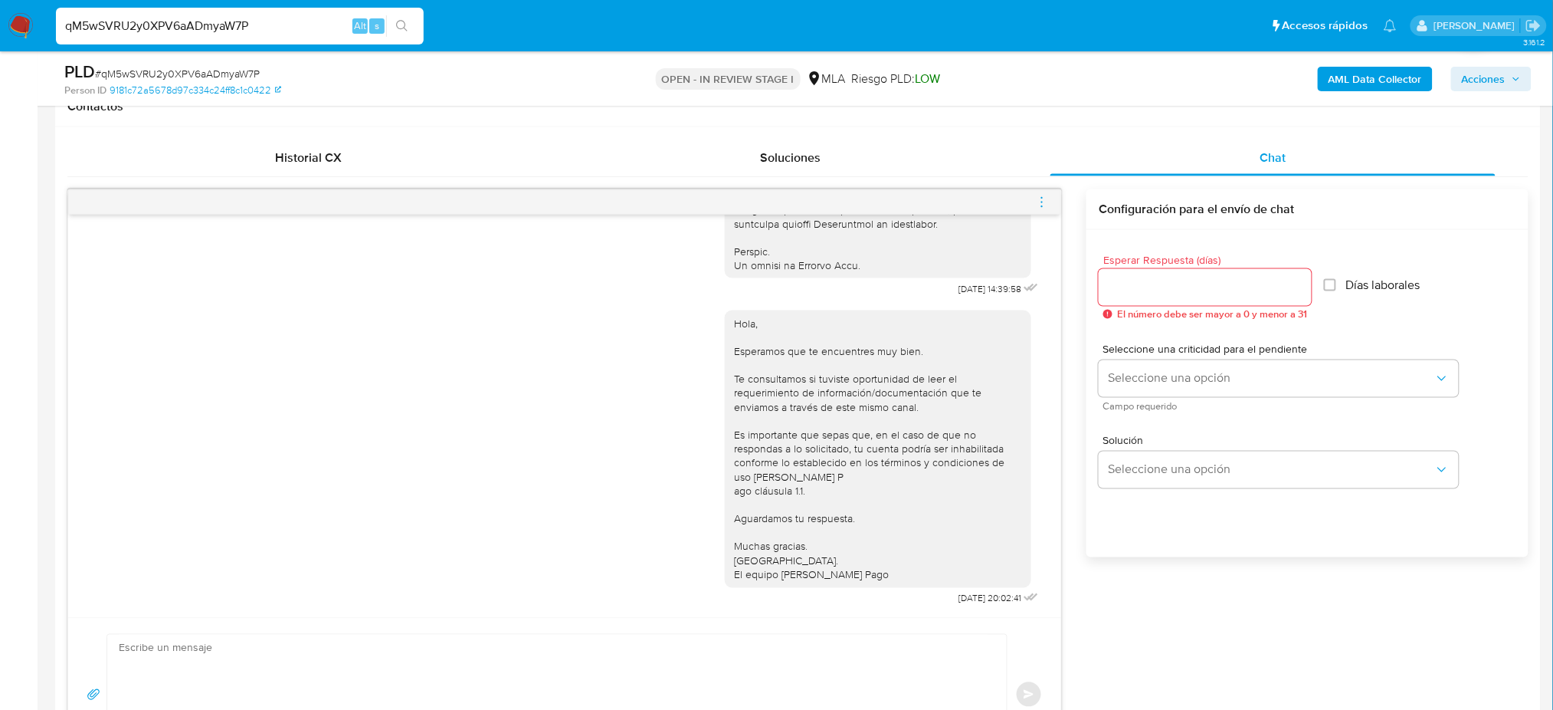
click at [1048, 200] on icon "menu-action" at bounding box center [1042, 202] width 14 height 14
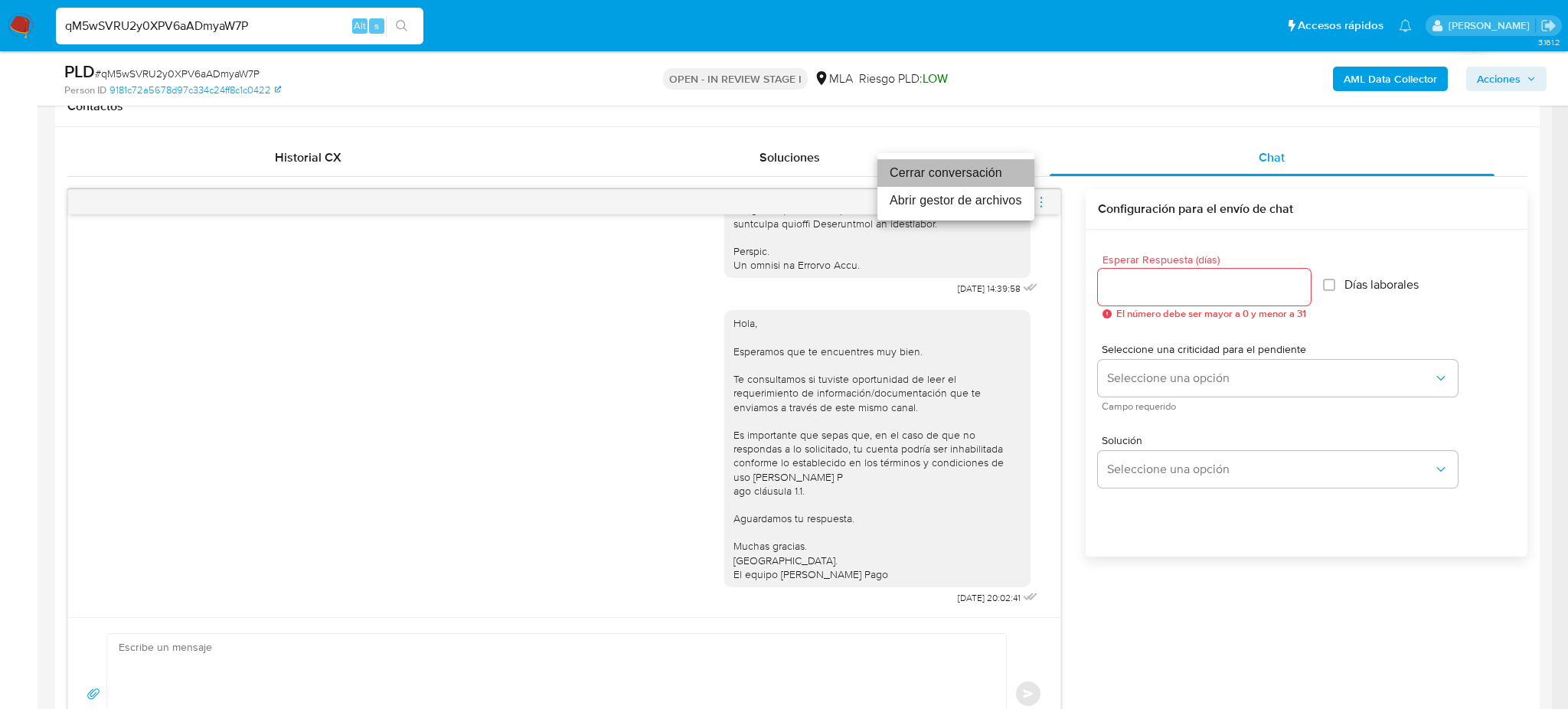
click at [984, 169] on li "Cerrar conversación" at bounding box center [955, 173] width 157 height 28
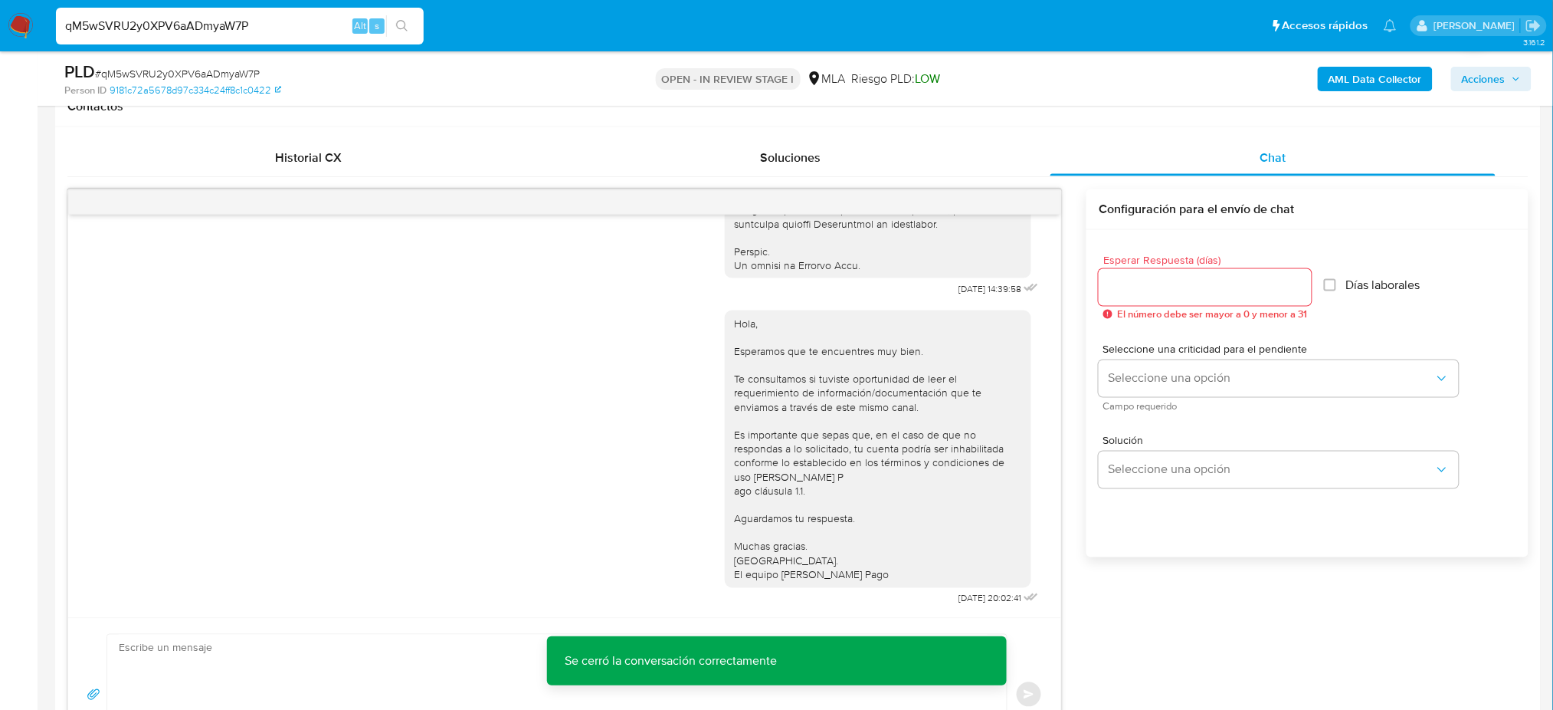
scroll to position [204, 0]
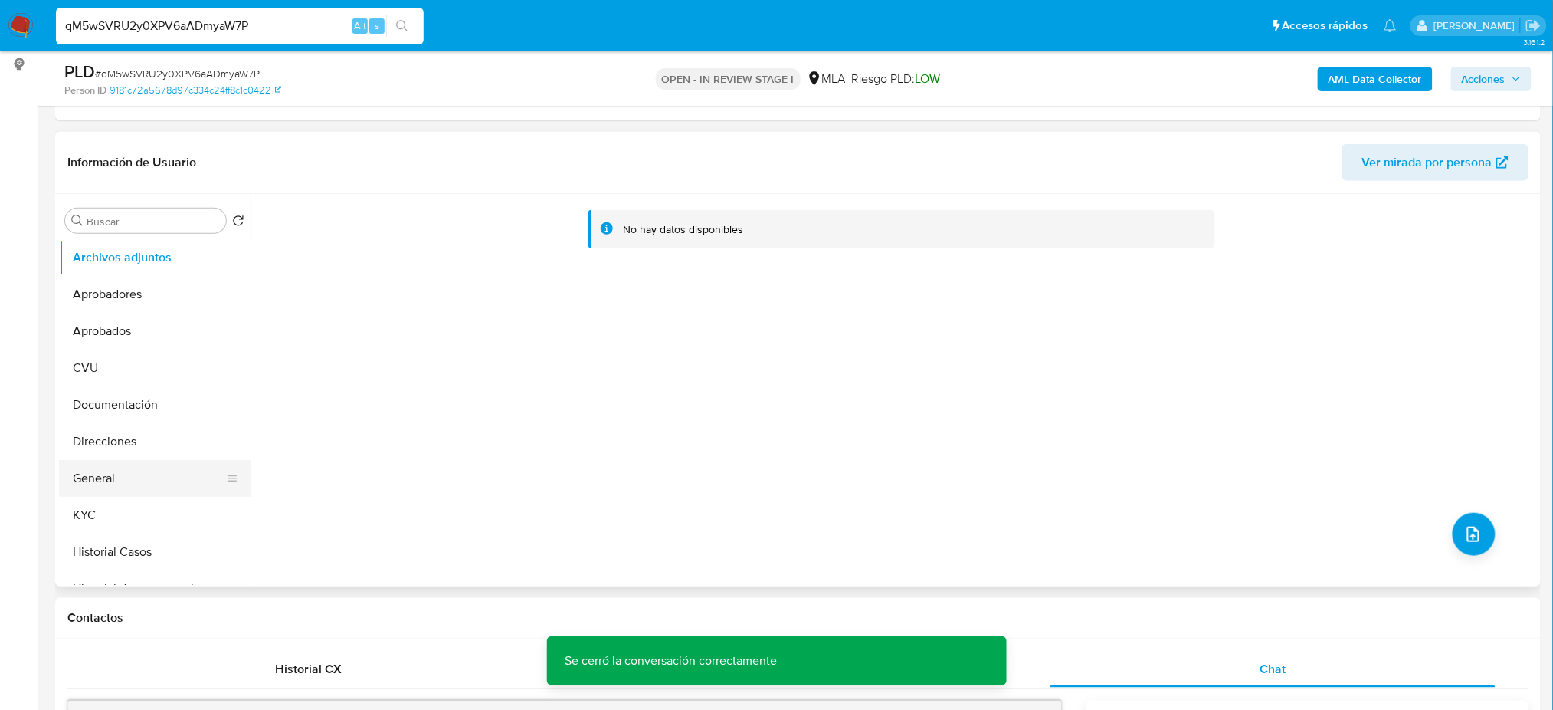
click at [126, 484] on button "General" at bounding box center [148, 478] width 179 height 37
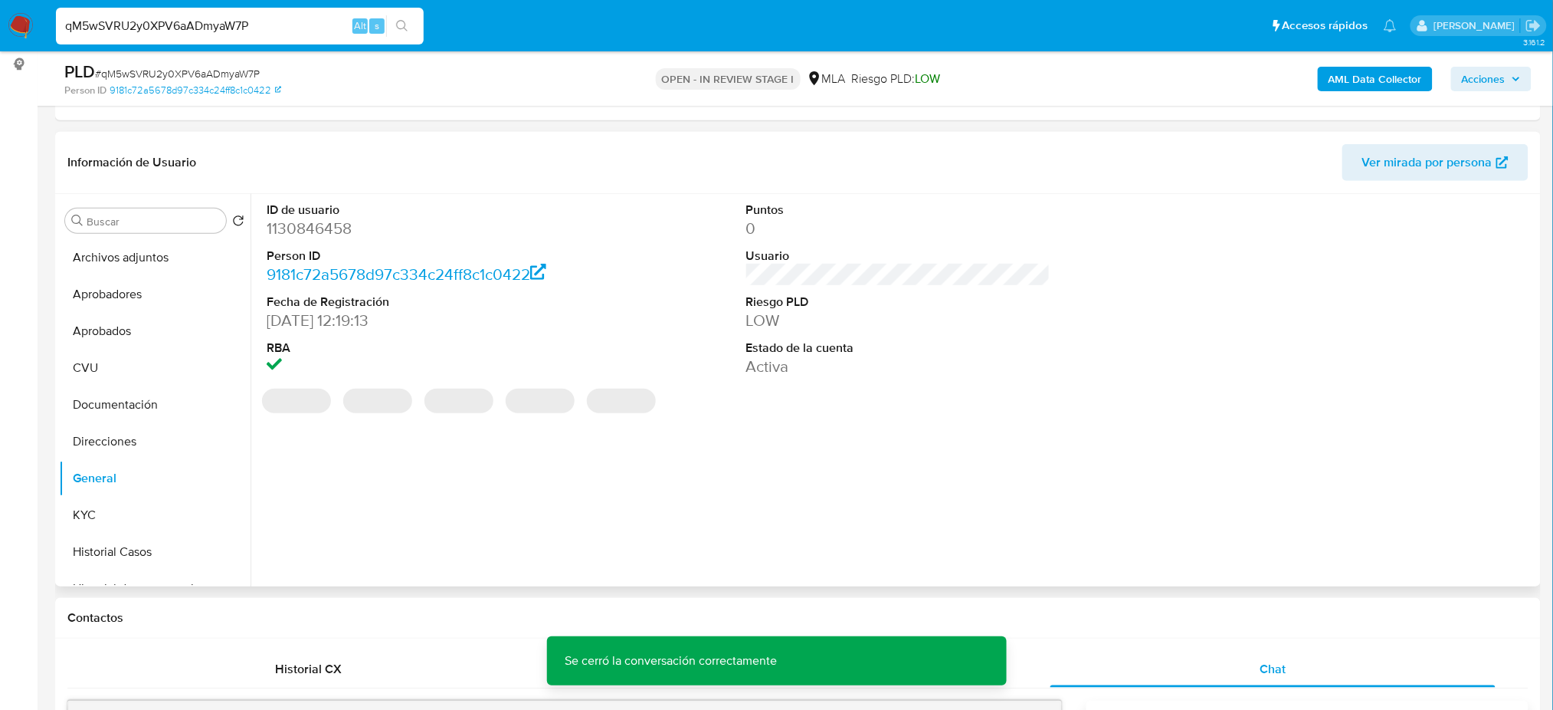
click at [324, 218] on dd "1130846458" at bounding box center [419, 228] width 304 height 21
copy dd "1130846458"
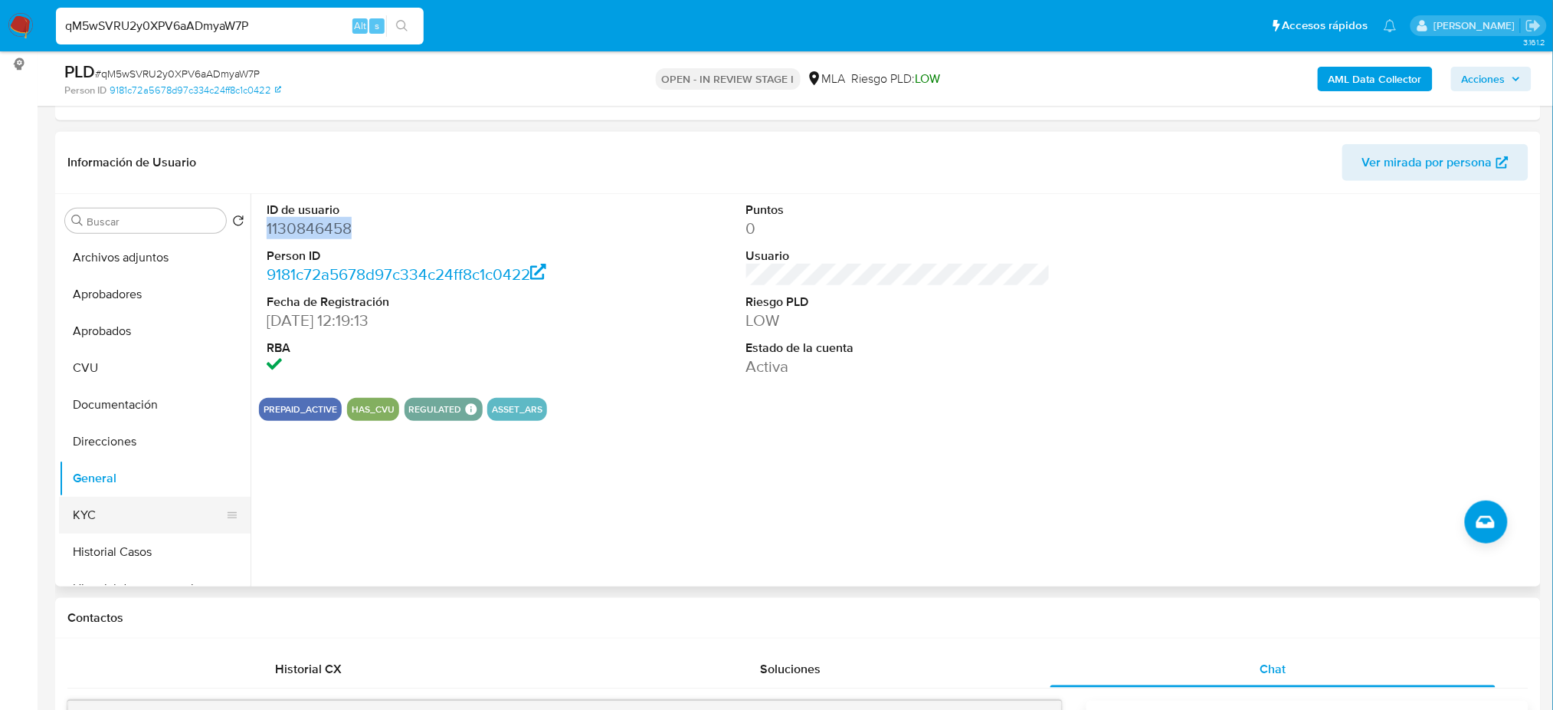
click at [130, 513] on button "KYC" at bounding box center [148, 515] width 179 height 37
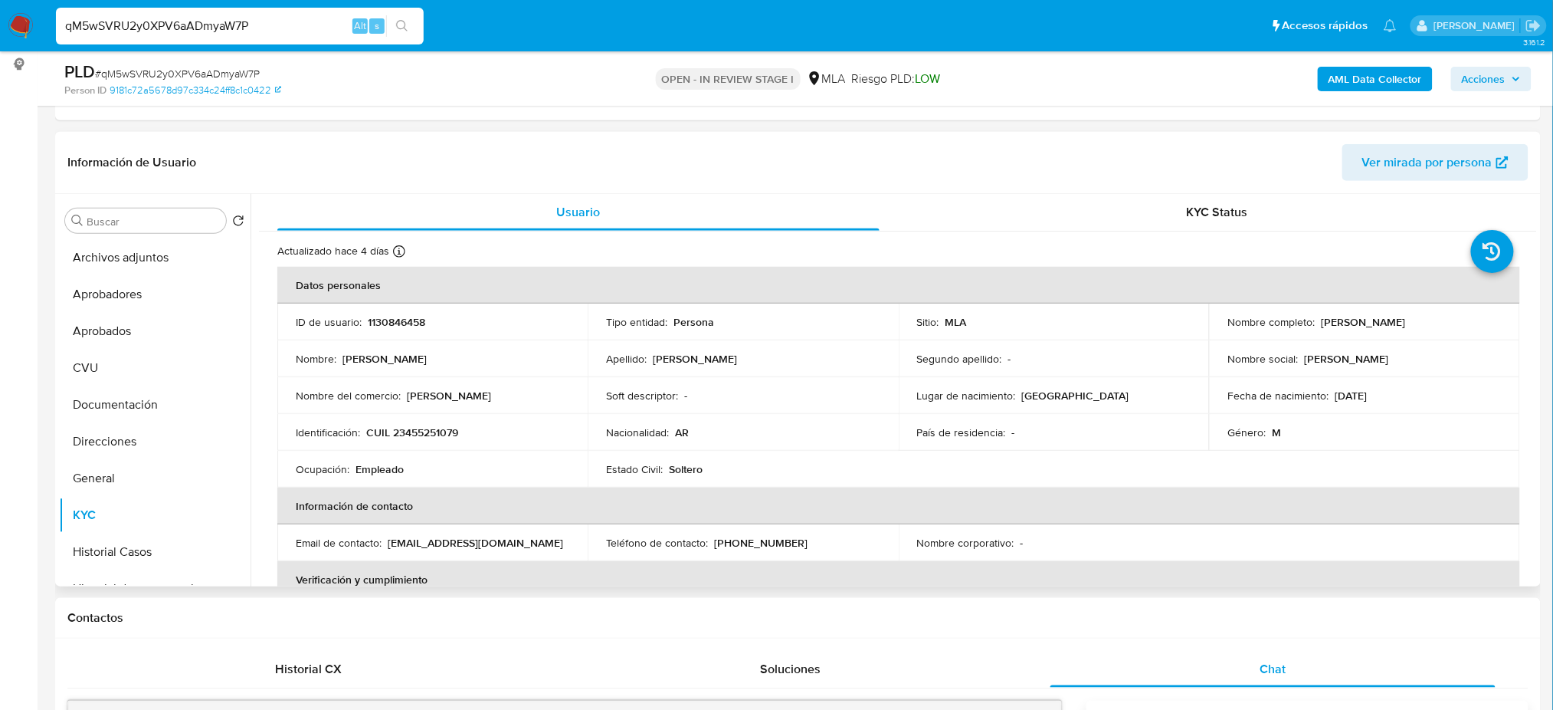
click at [426, 429] on p "CUIL 23455251079" at bounding box center [412, 432] width 92 height 14
copy p "23455251079"
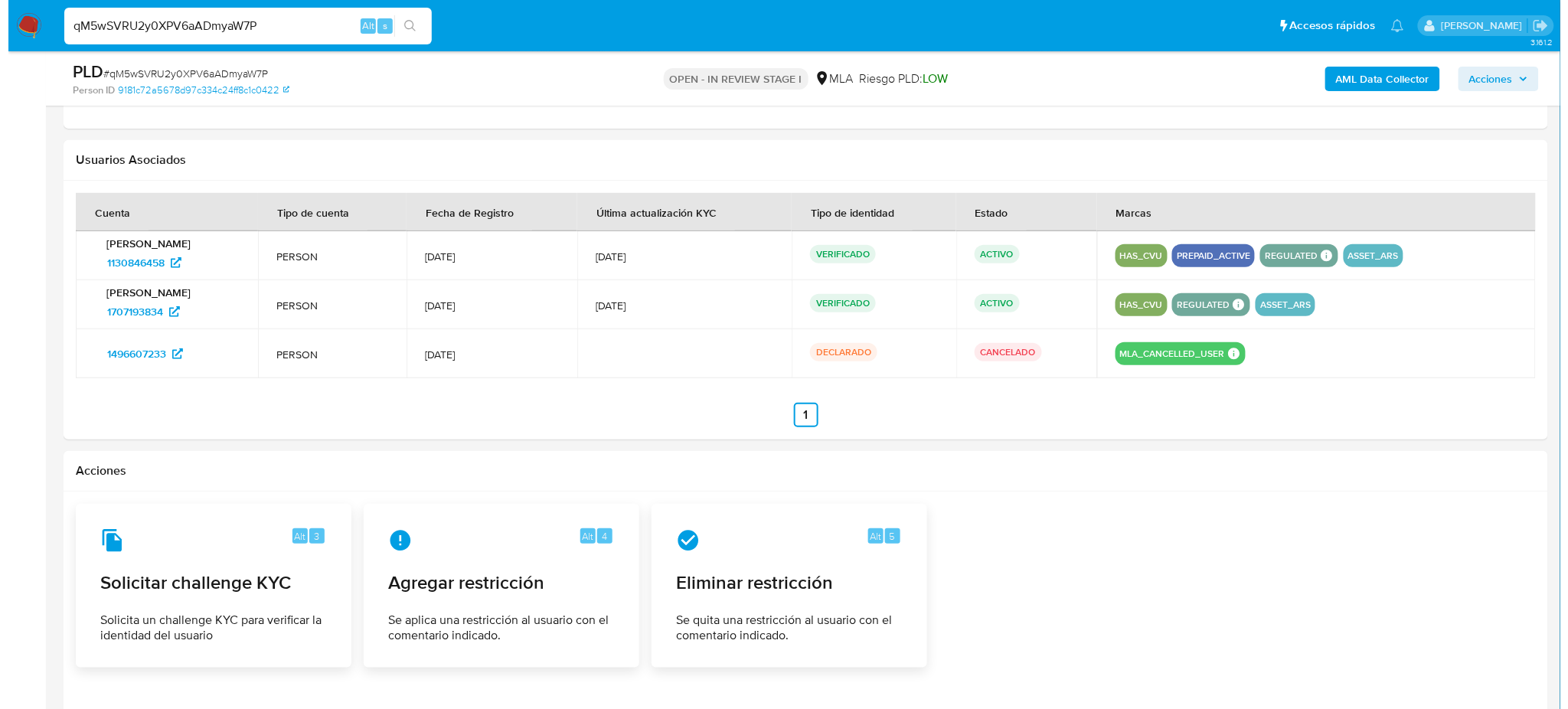
scroll to position [2442, 0]
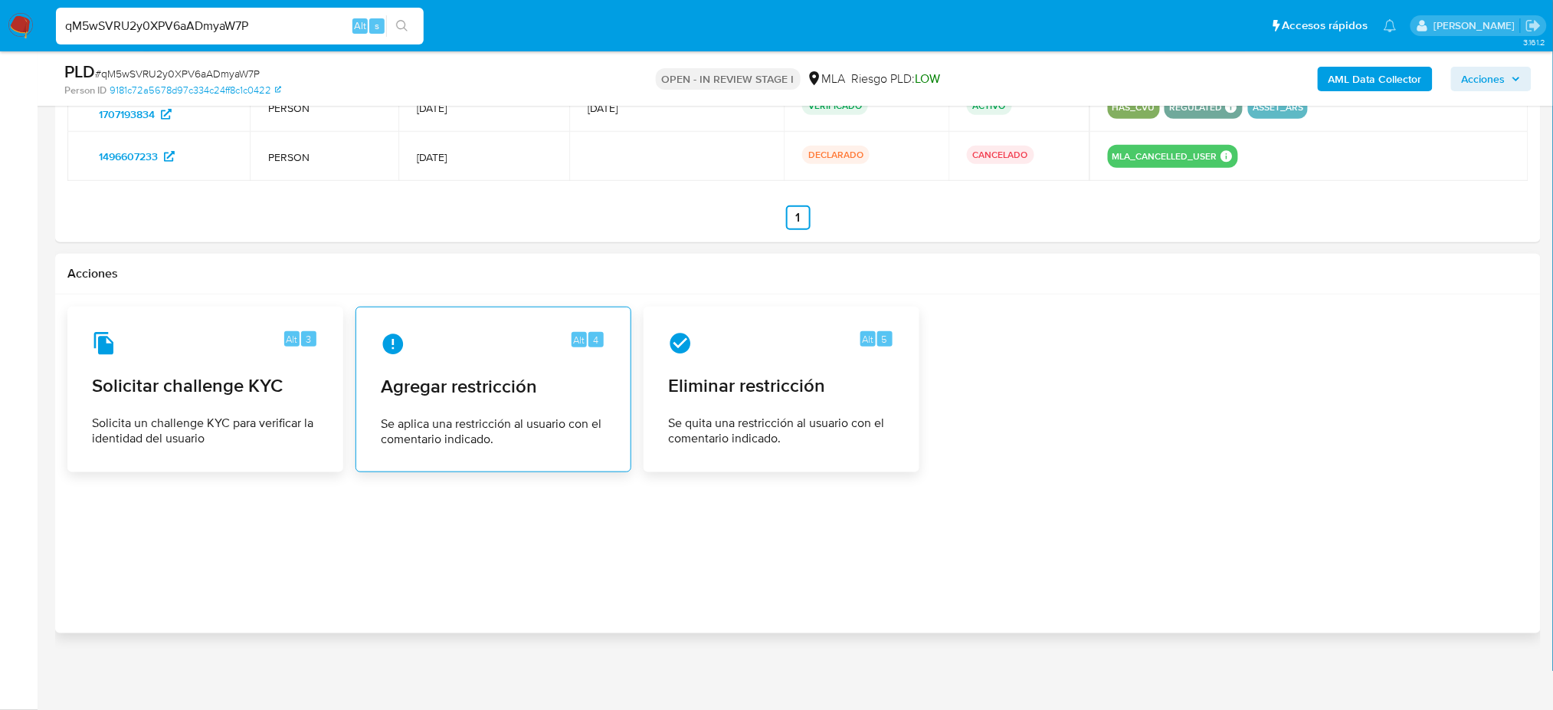
click at [415, 377] on span "Agregar restricción" at bounding box center [493, 386] width 225 height 23
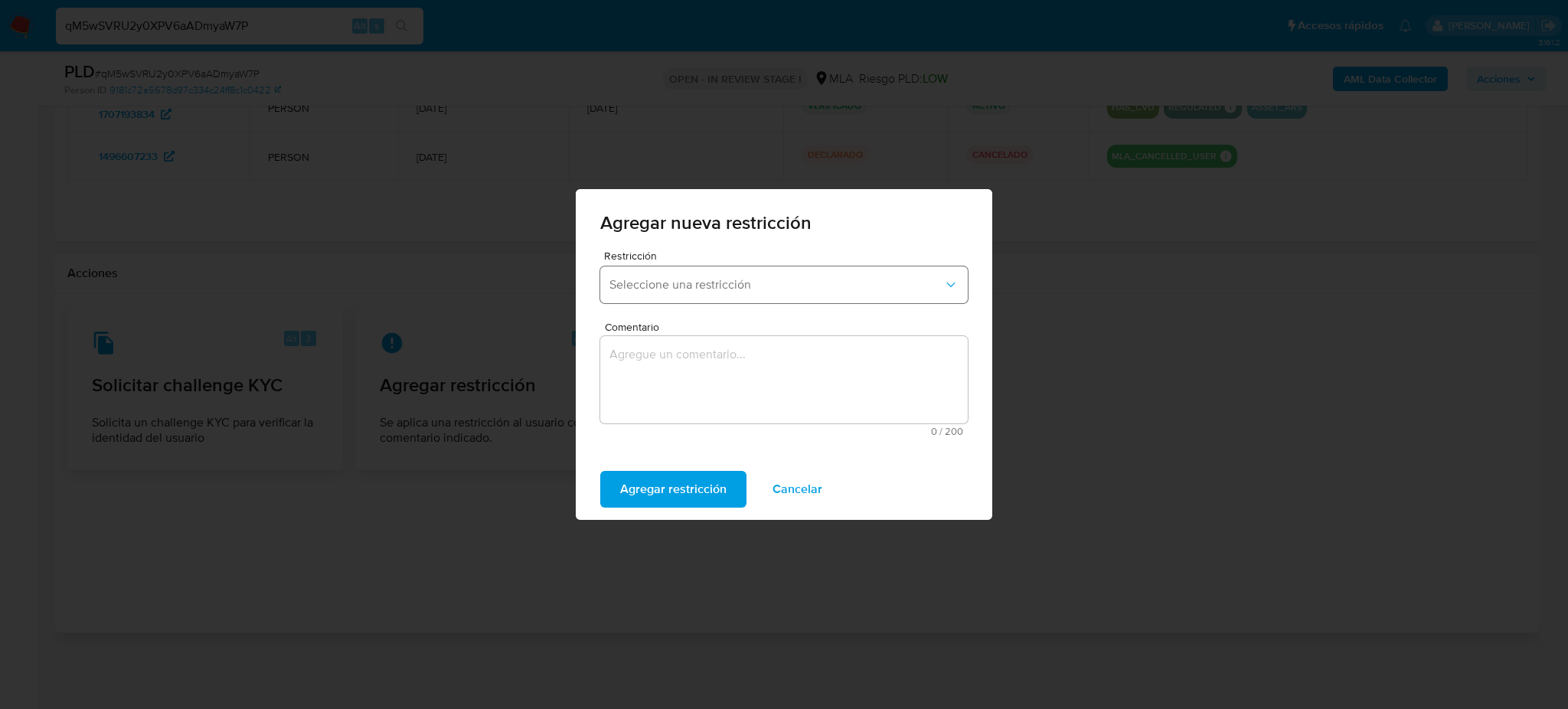
click at [657, 297] on button "Seleccione una restricción" at bounding box center [784, 285] width 368 height 37
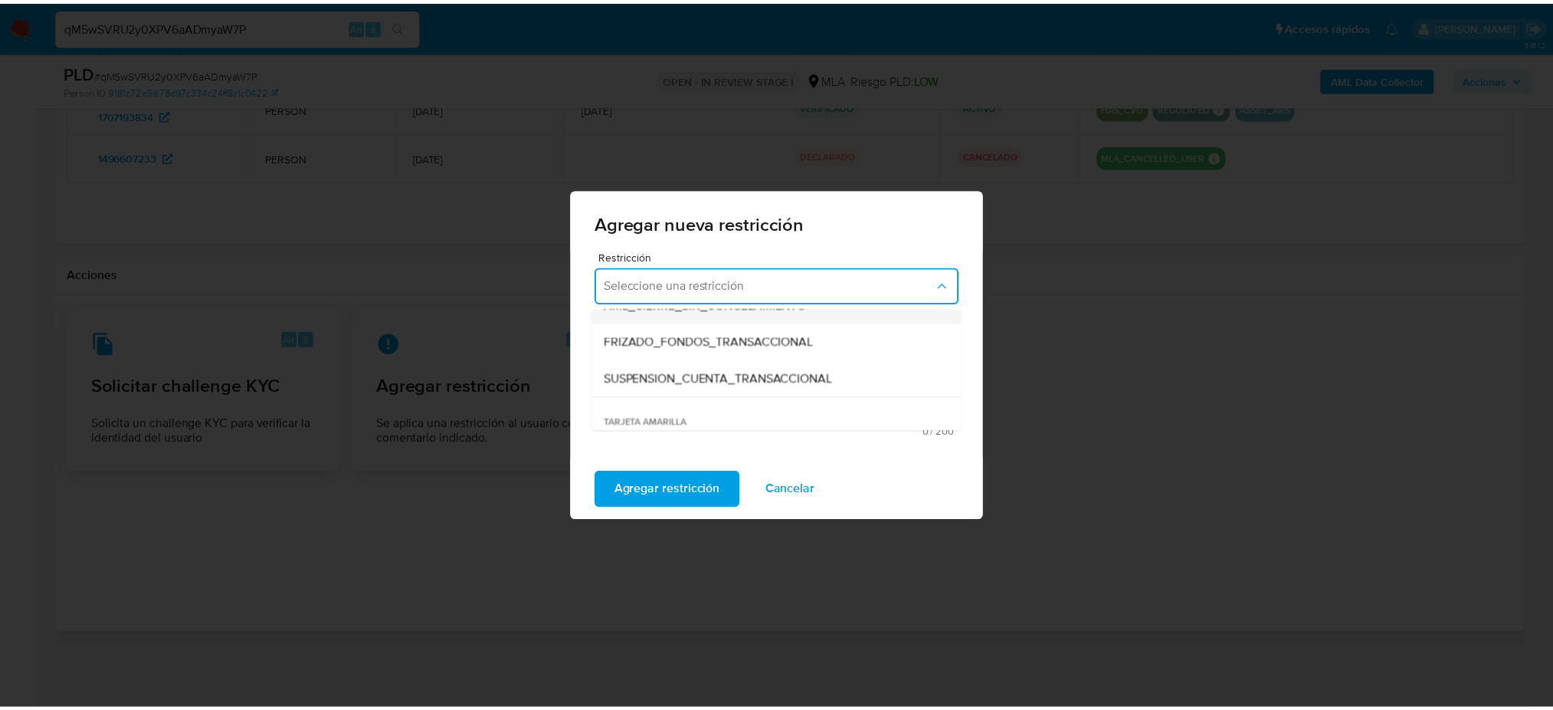
scroll to position [204, 0]
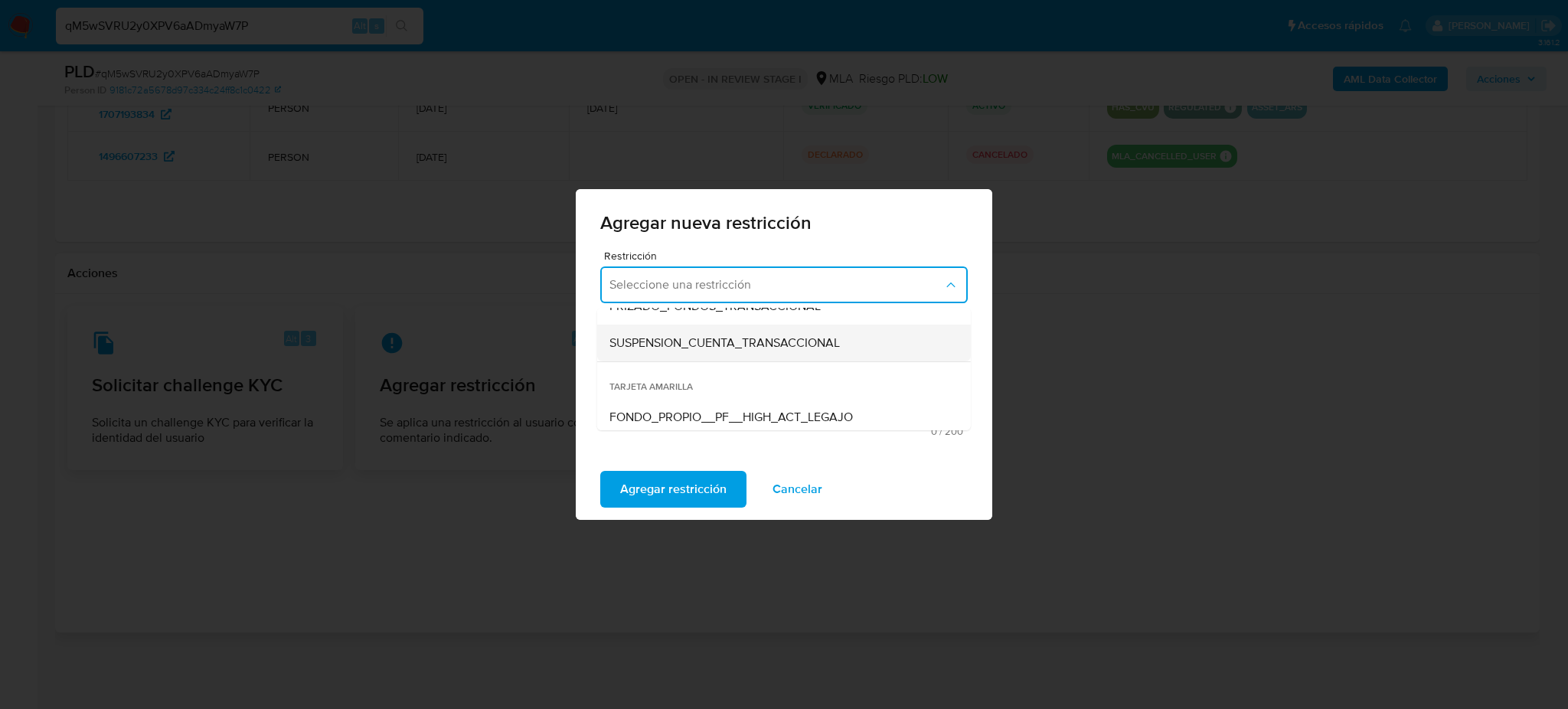
click at [653, 348] on span "SUSPENSION_CUENTA_TRANSACCIONAL" at bounding box center [724, 343] width 231 height 15
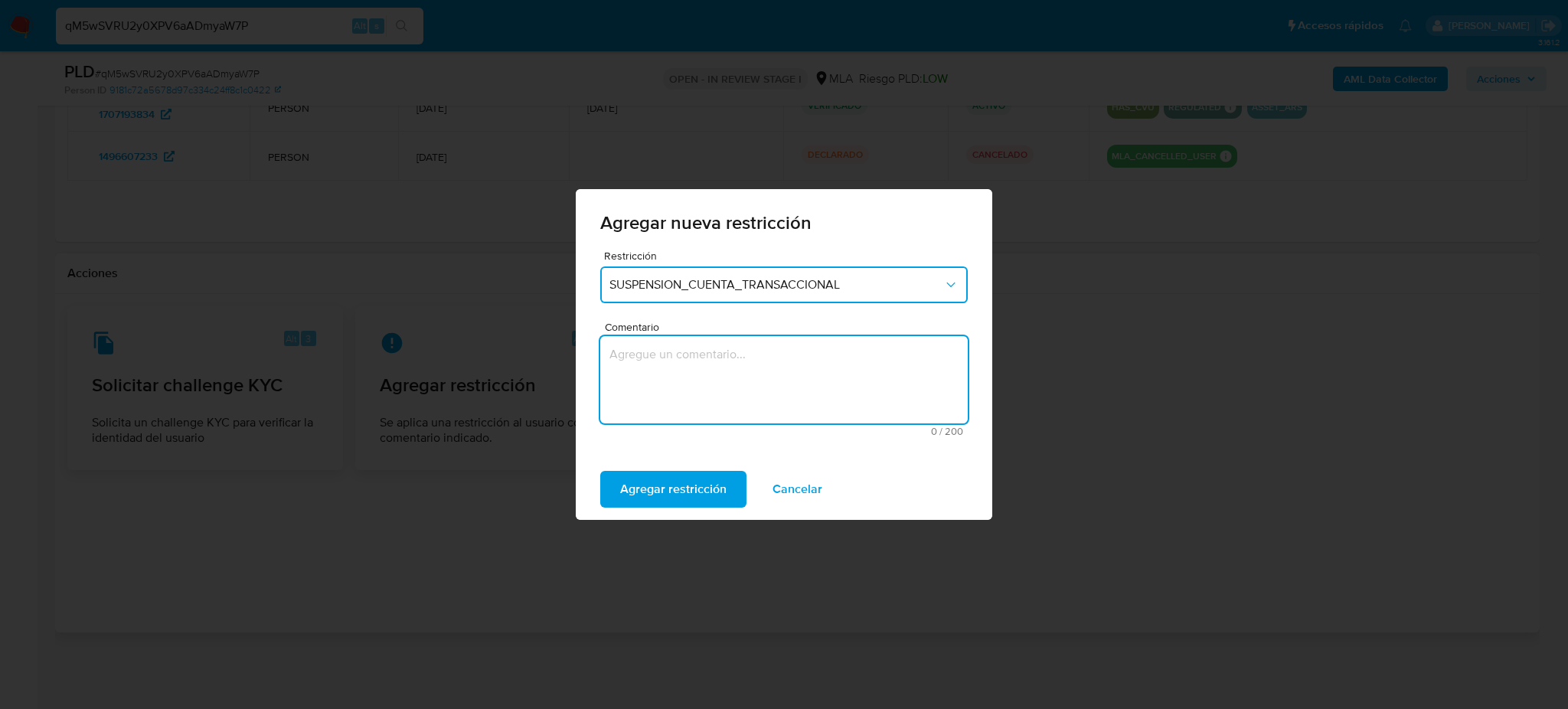
click at [676, 359] on textarea "Comentario" at bounding box center [784, 378] width 368 height 87
type textarea "AML"
click at [649, 476] on span "Agregar restricción" at bounding box center [673, 489] width 107 height 34
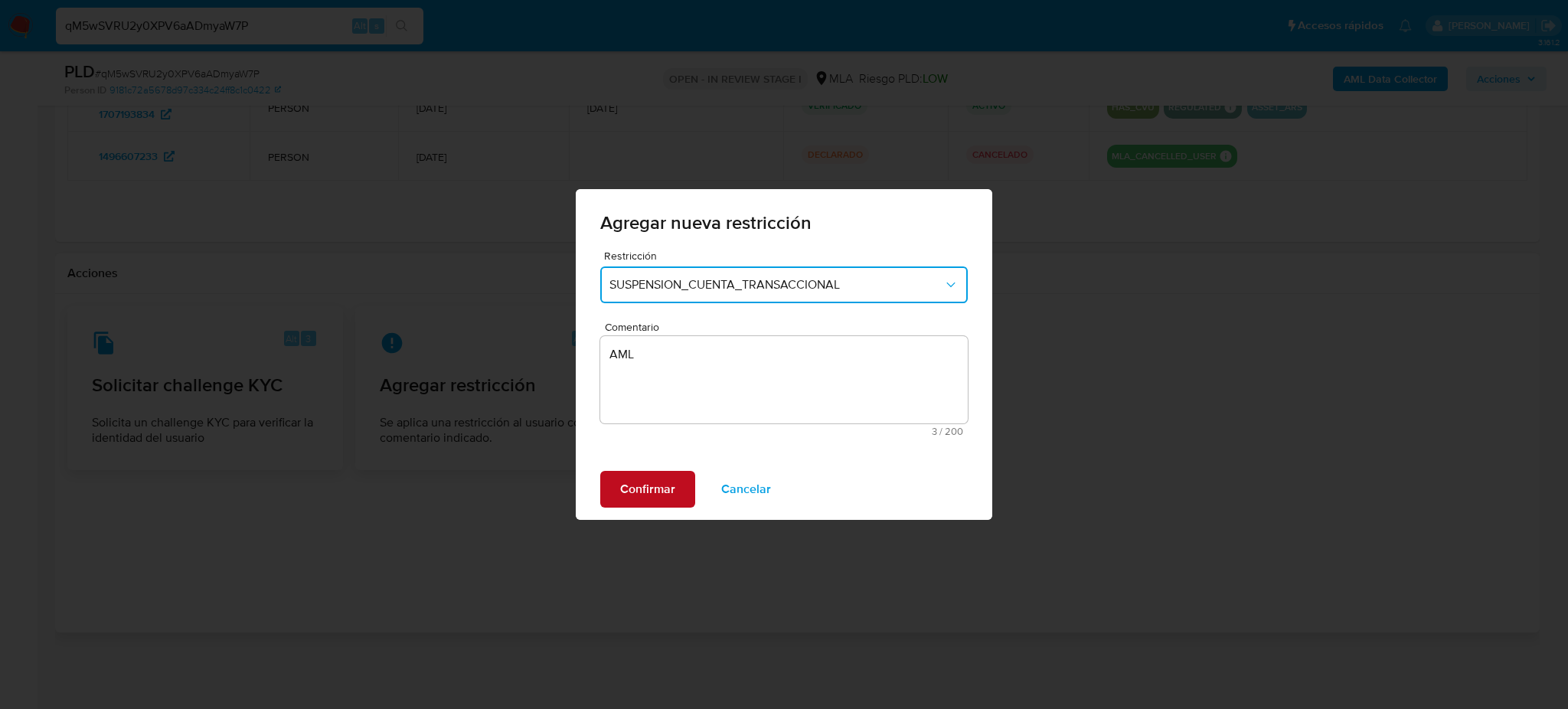
click at [620, 479] on span "Confirmar" at bounding box center [647, 489] width 55 height 34
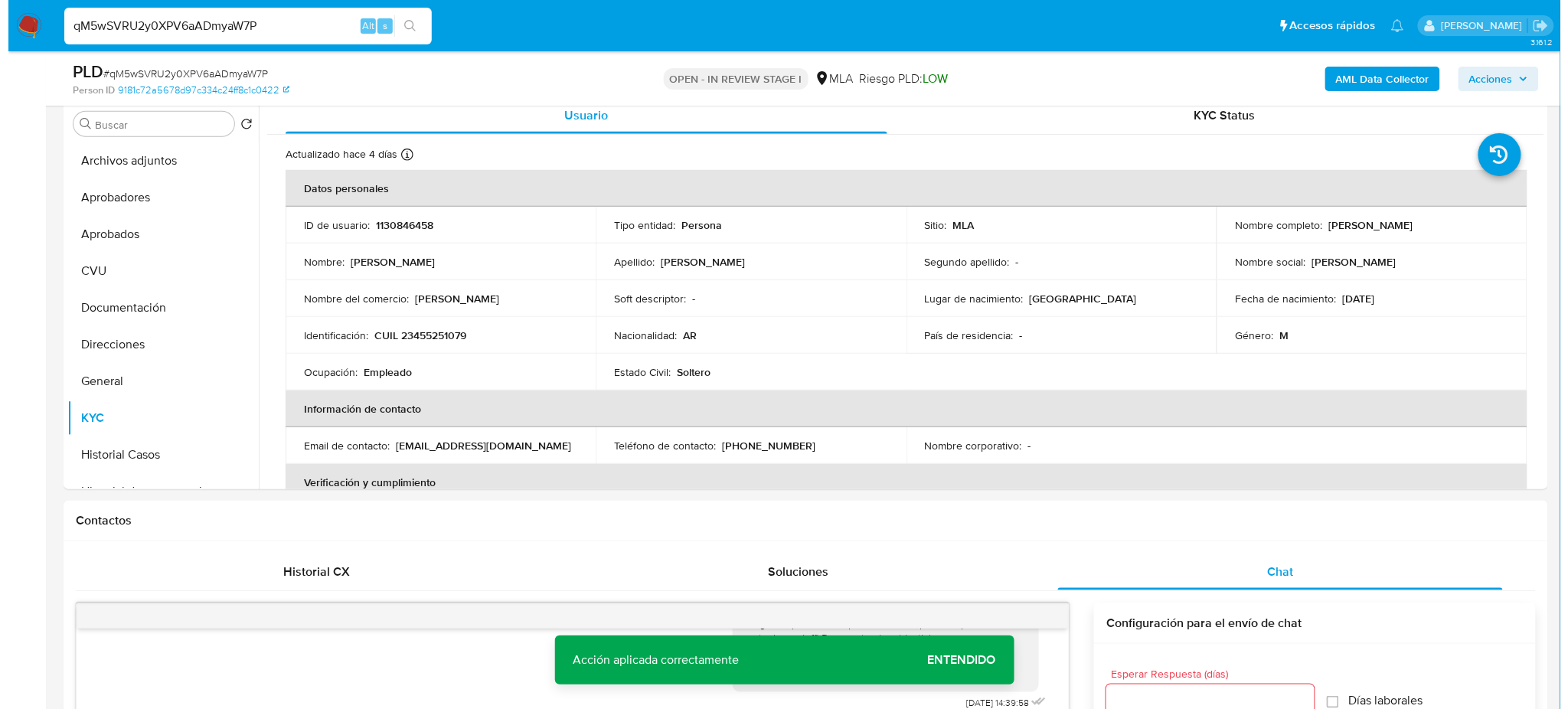
scroll to position [95, 0]
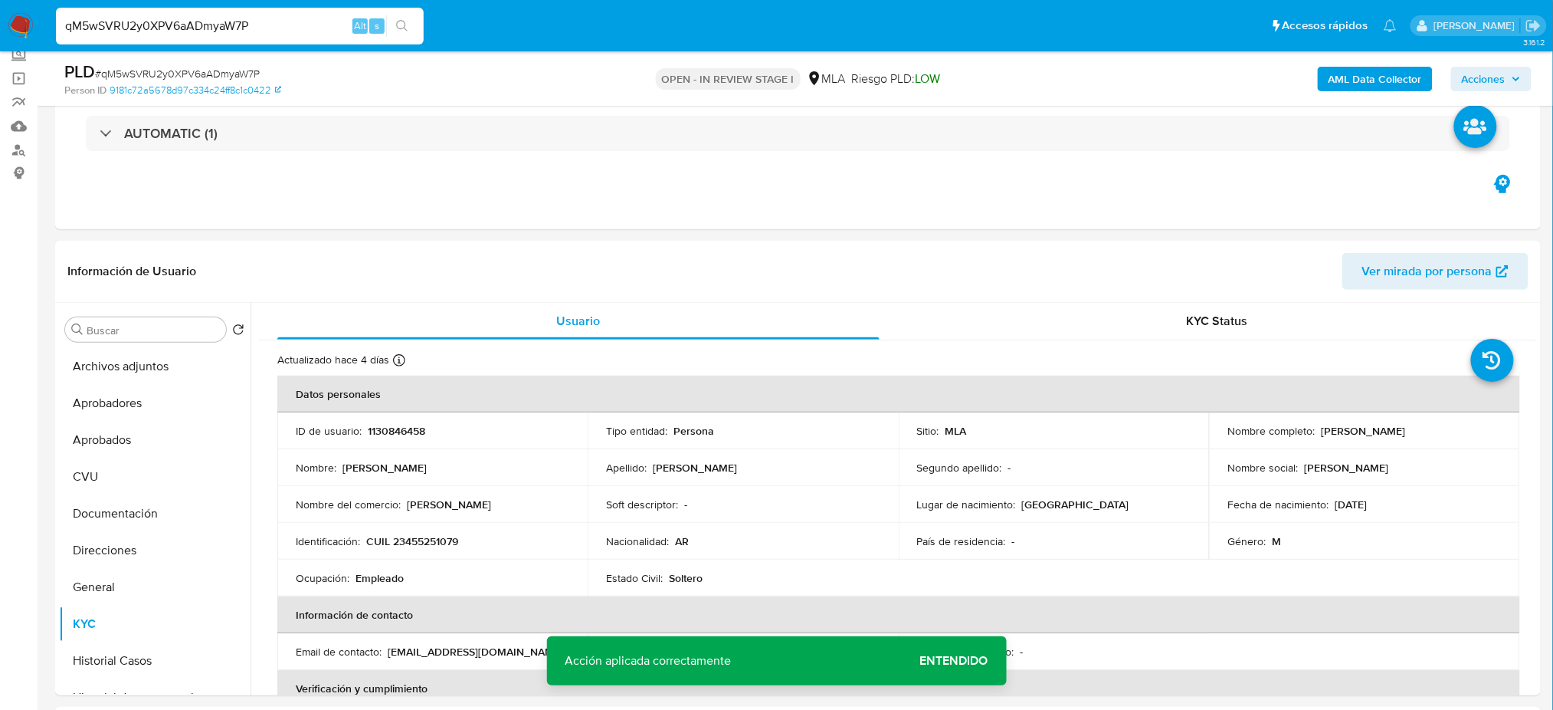
click at [1386, 78] on b "AML Data Collector" at bounding box center [1375, 79] width 93 height 25
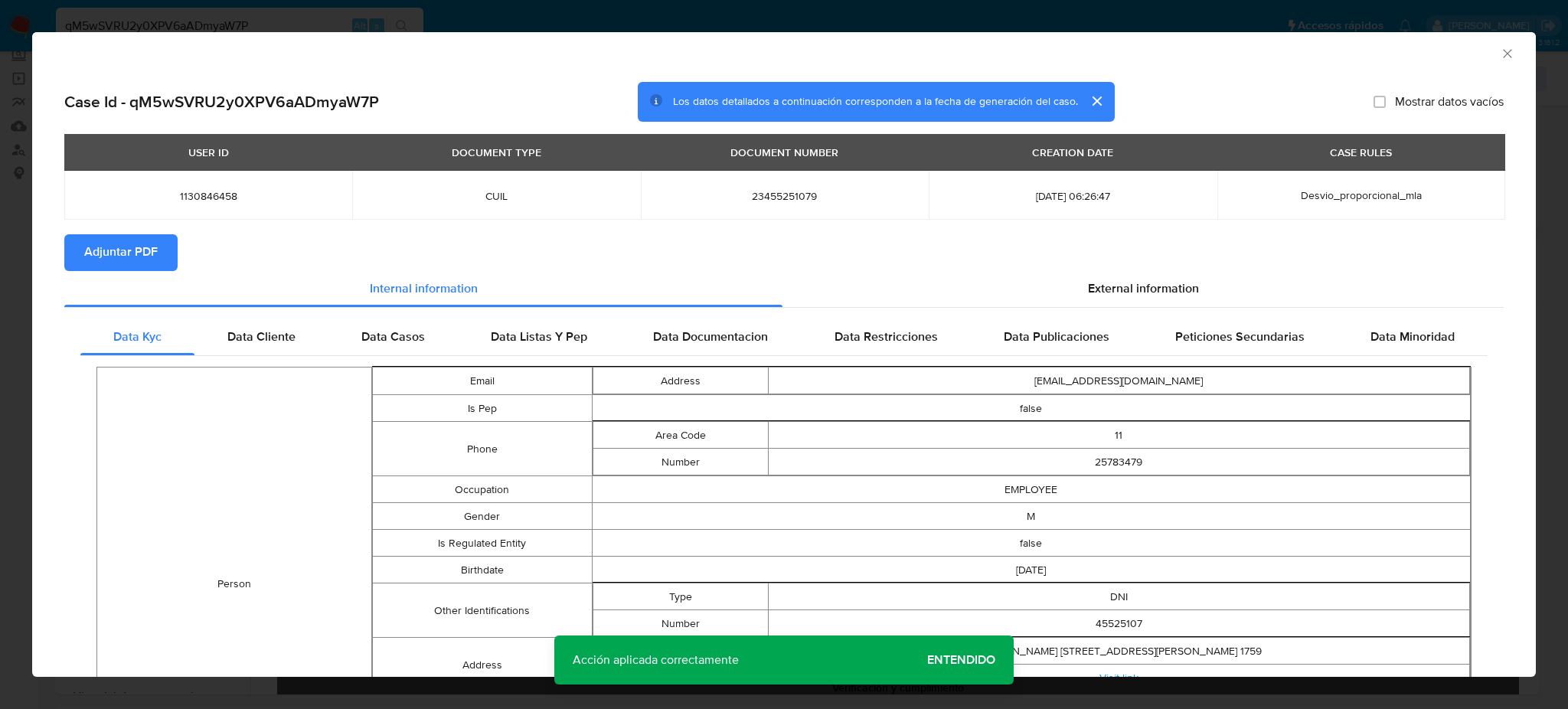
click at [135, 251] on span "Adjuntar PDF" at bounding box center [121, 253] width 74 height 34
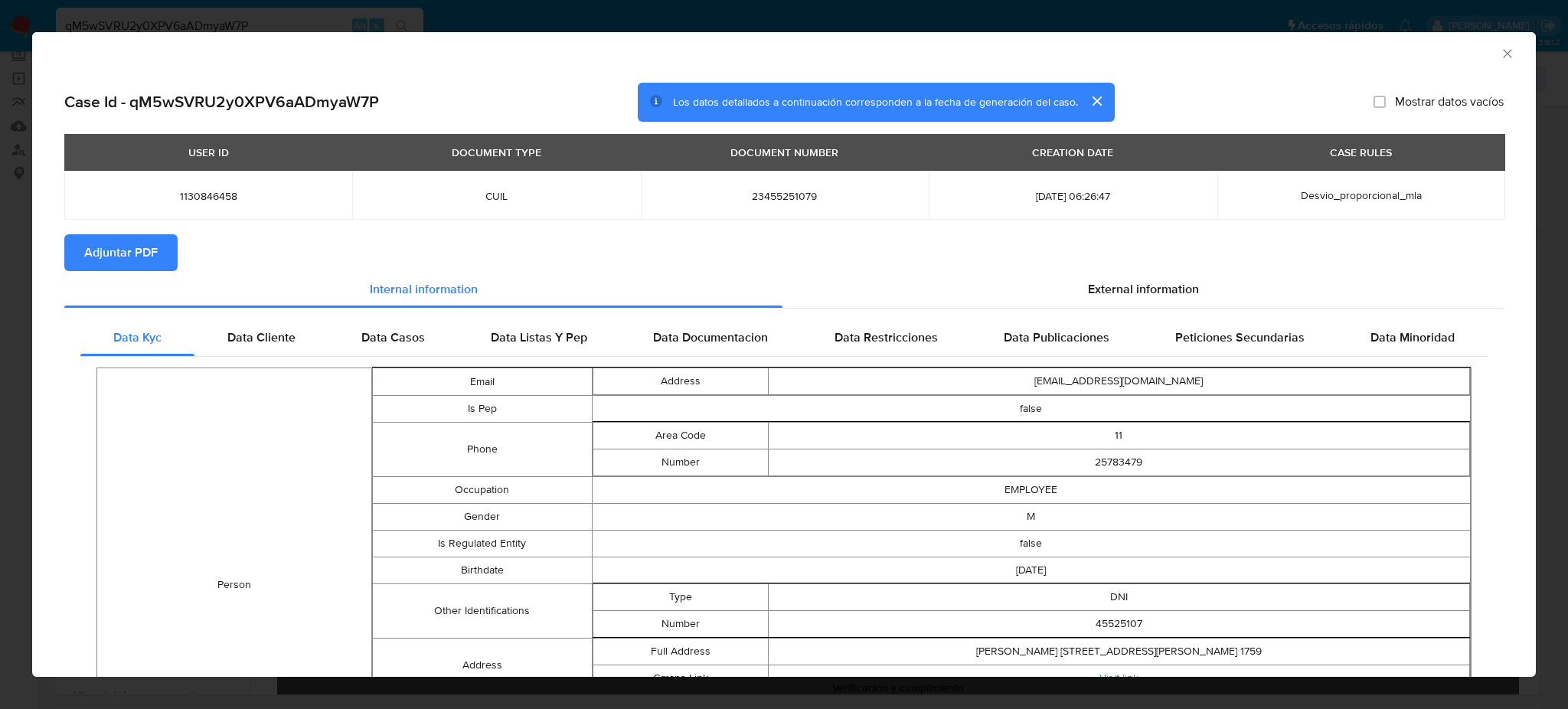
click at [1502, 48] on div "AML Data Collector" at bounding box center [783, 51] width 1503 height 38
click at [1499, 53] on icon "Cerrar ventana" at bounding box center [1506, 53] width 15 height 15
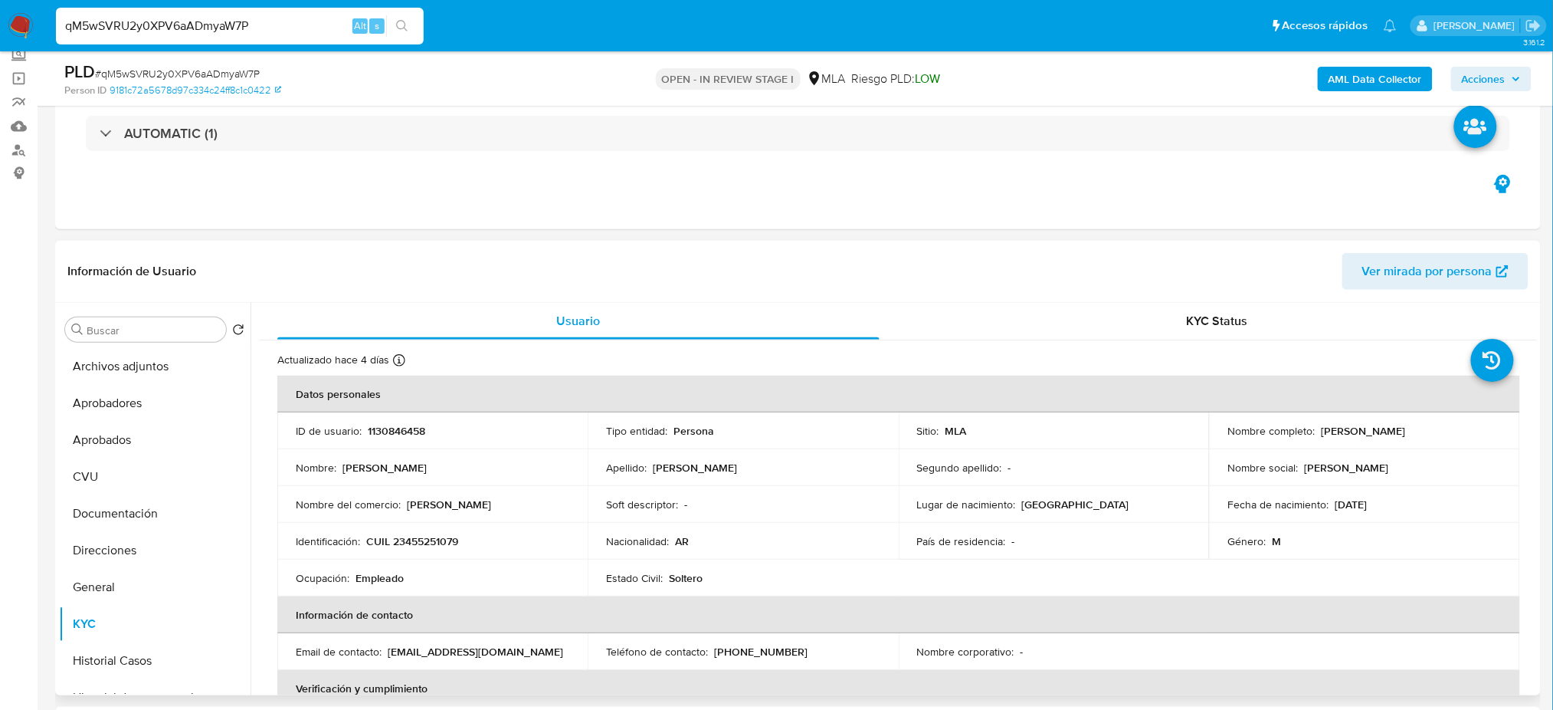
click at [413, 427] on p "1130846458" at bounding box center [396, 431] width 57 height 14
copy p "1130846458"
click at [133, 367] on button "Archivos adjuntos" at bounding box center [148, 366] width 179 height 37
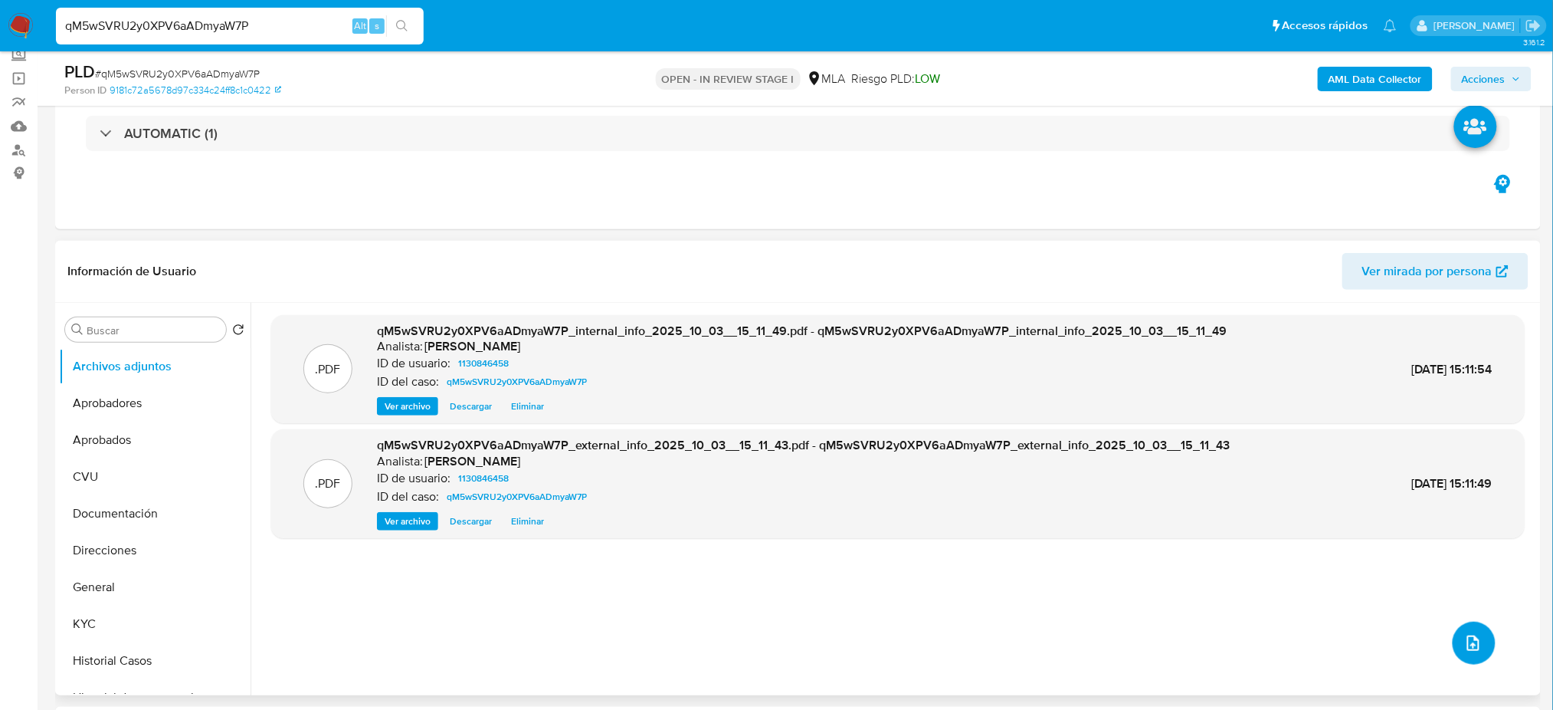
click at [1453, 645] on button "upload-file" at bounding box center [1474, 643] width 43 height 43
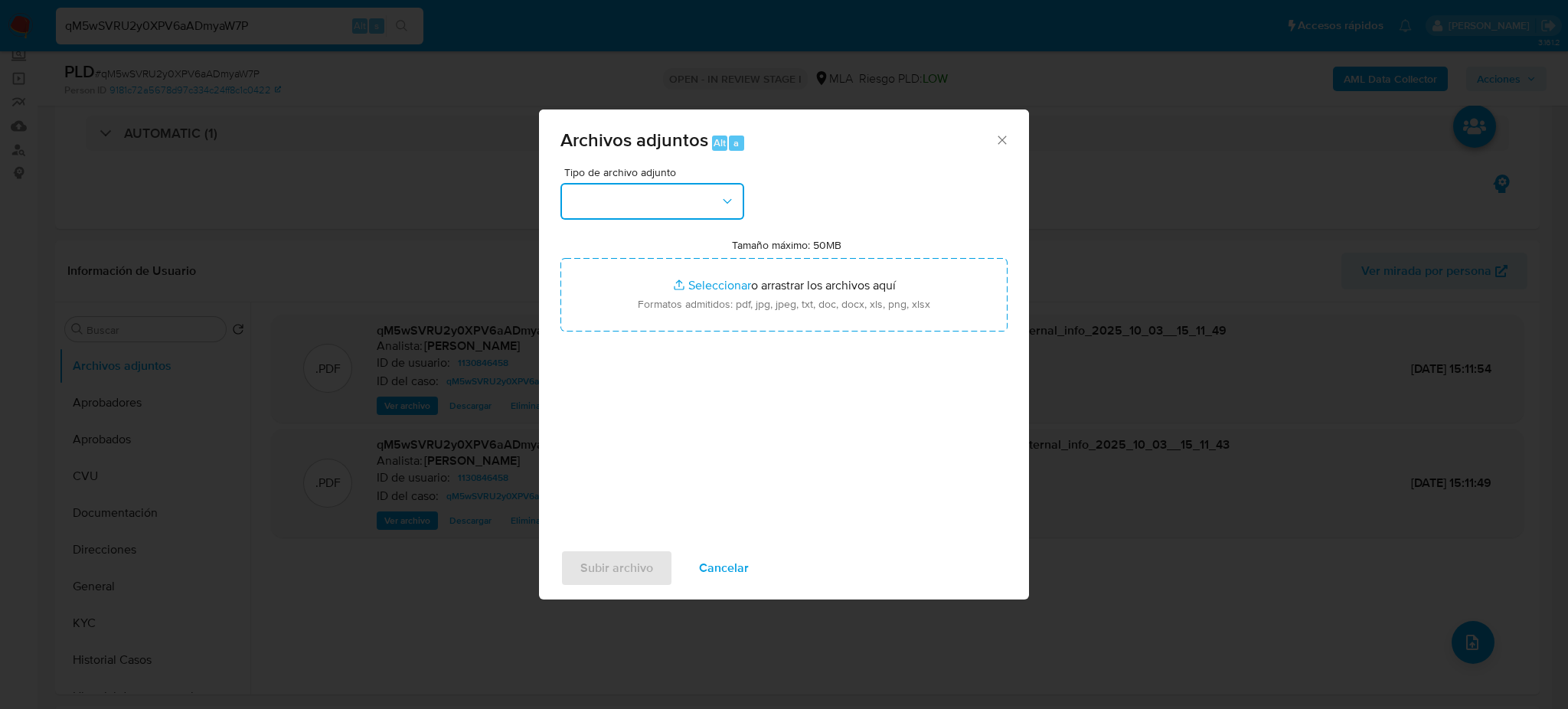
click at [658, 202] on button "button" at bounding box center [652, 201] width 184 height 37
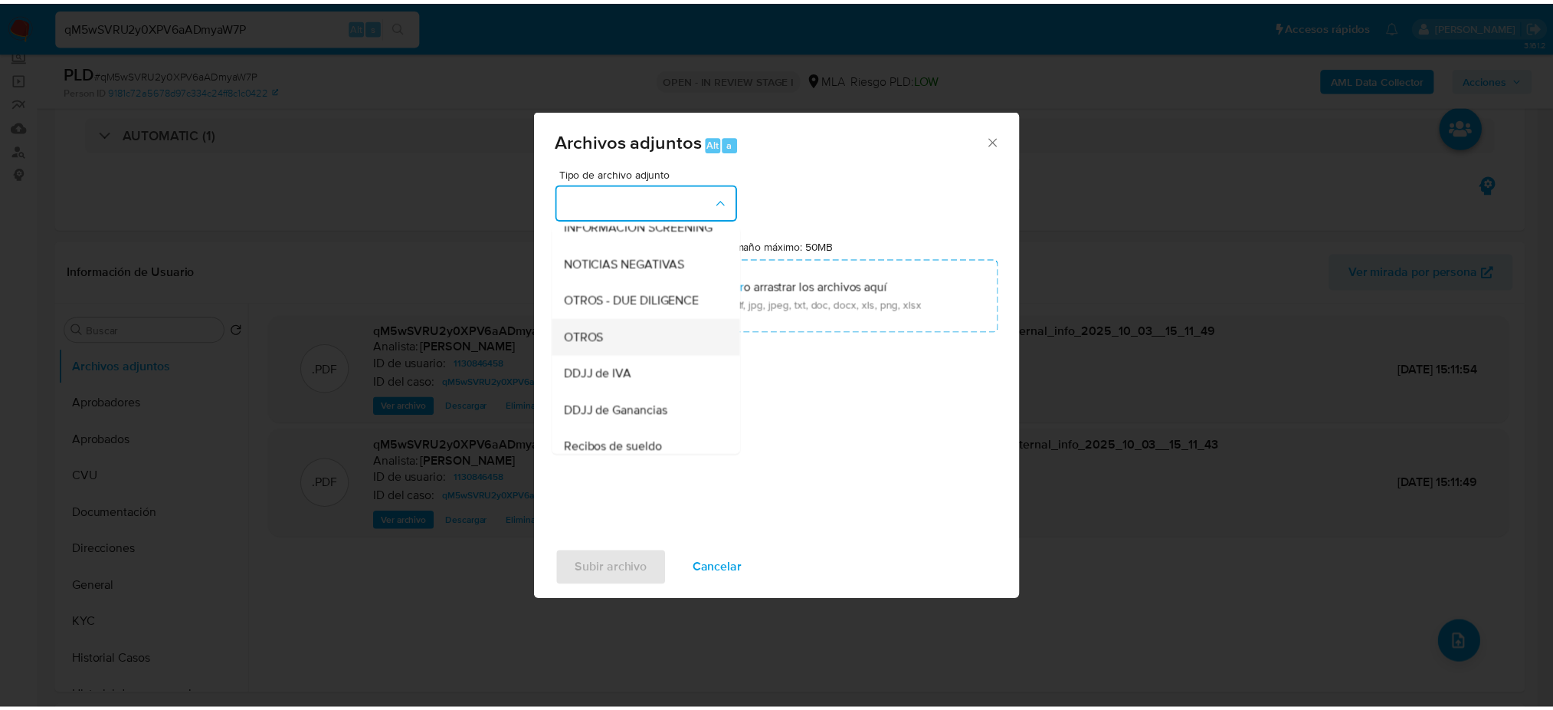
scroll to position [204, 0]
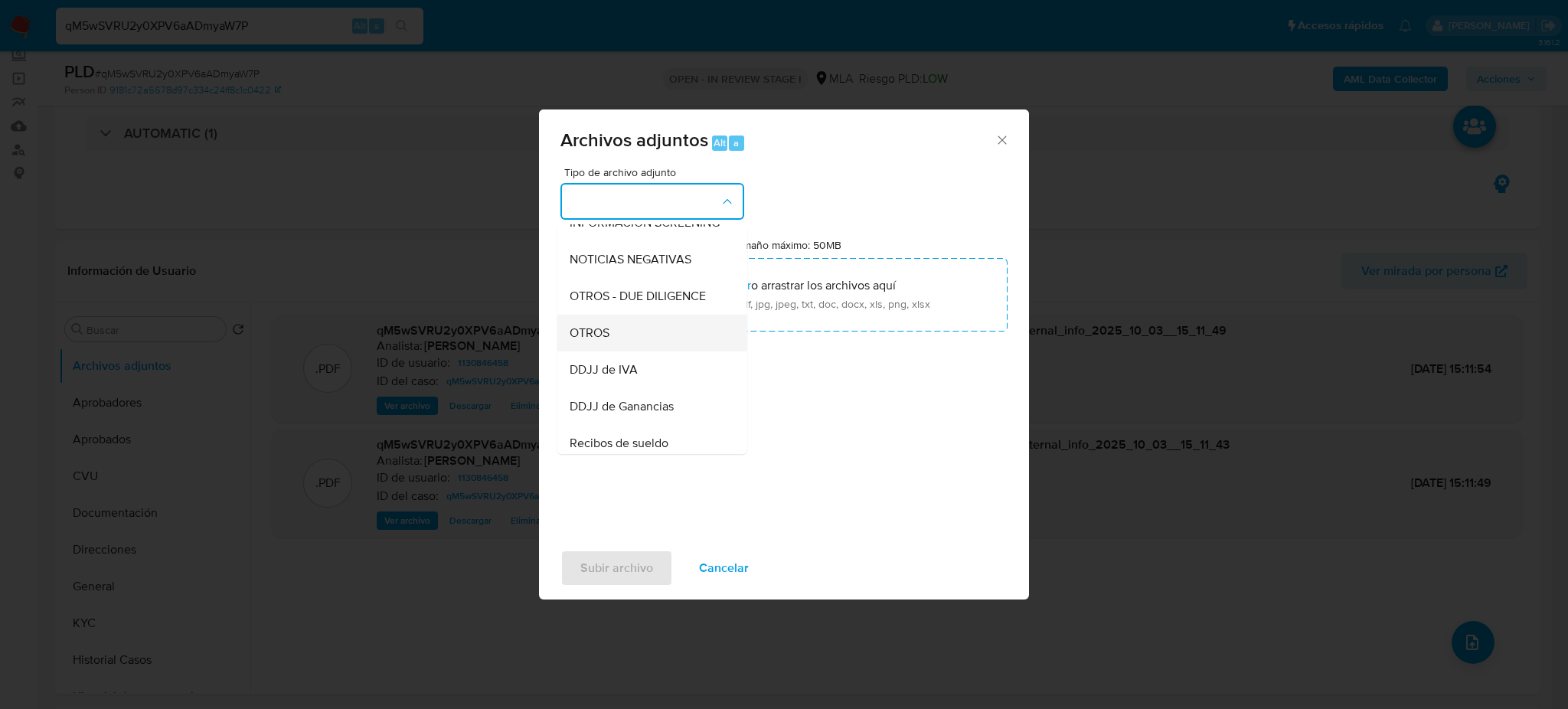
click at [632, 352] on div "OTROS" at bounding box center [647, 333] width 156 height 37
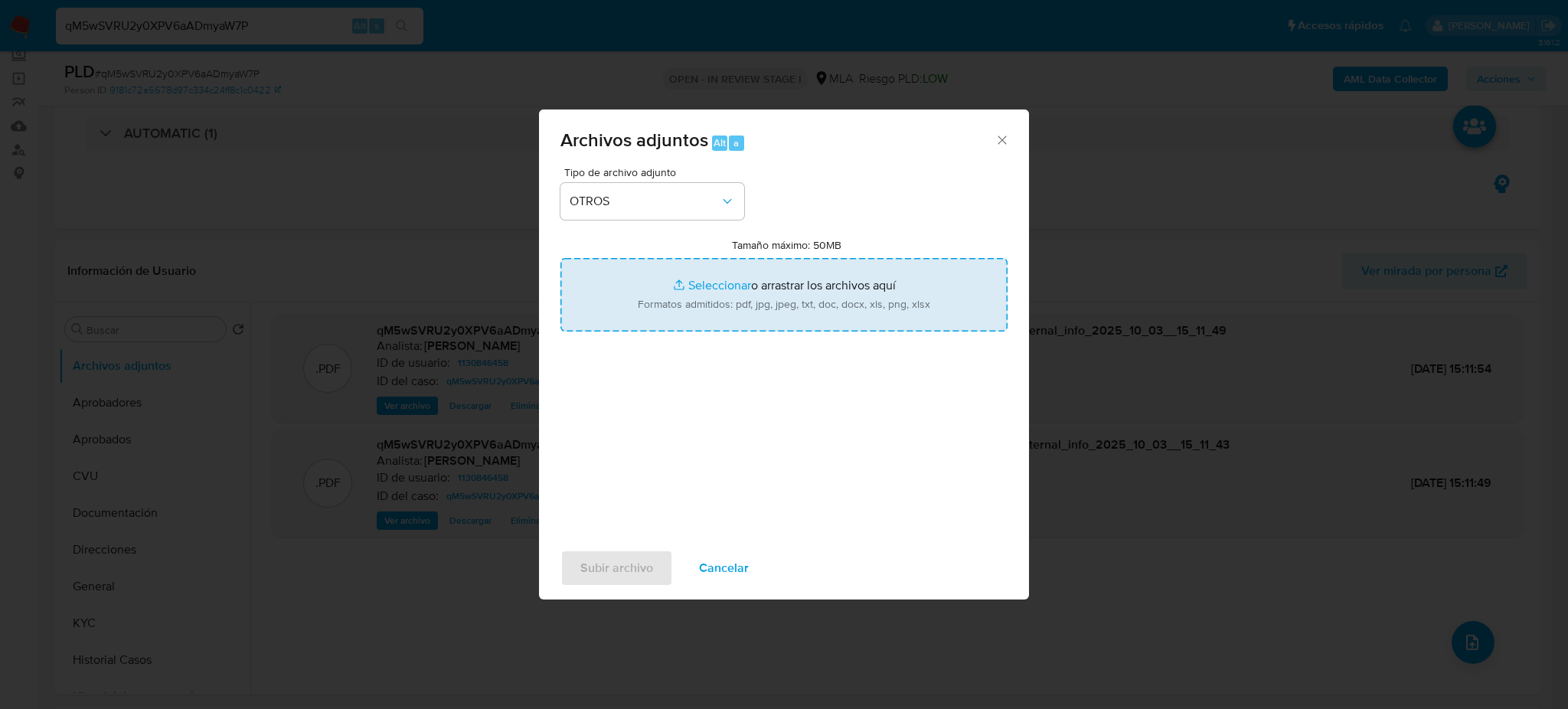
click at [710, 283] on input "Tamaño máximo: 50MB Seleccionar archivos" at bounding box center [784, 295] width 447 height 74
type input "C:\fakepath\Caselog qM5wSVRU2y0XPV6aADmyaW7P_2025_09_18_00_26_06.docx"
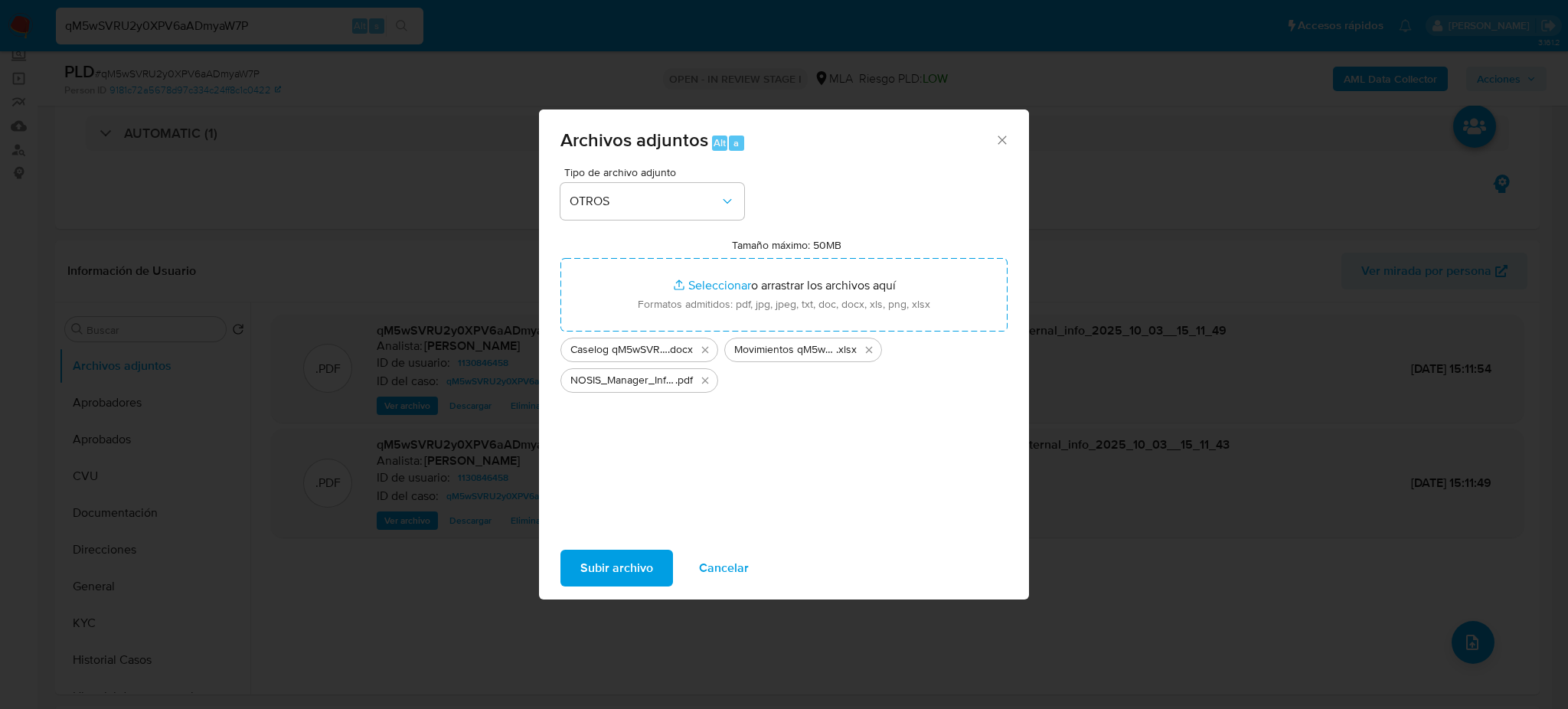
drag, startPoint x: 710, startPoint y: 283, endPoint x: 611, endPoint y: 560, distance: 294.2
click at [611, 560] on span "Subir archivo" at bounding box center [616, 568] width 73 height 34
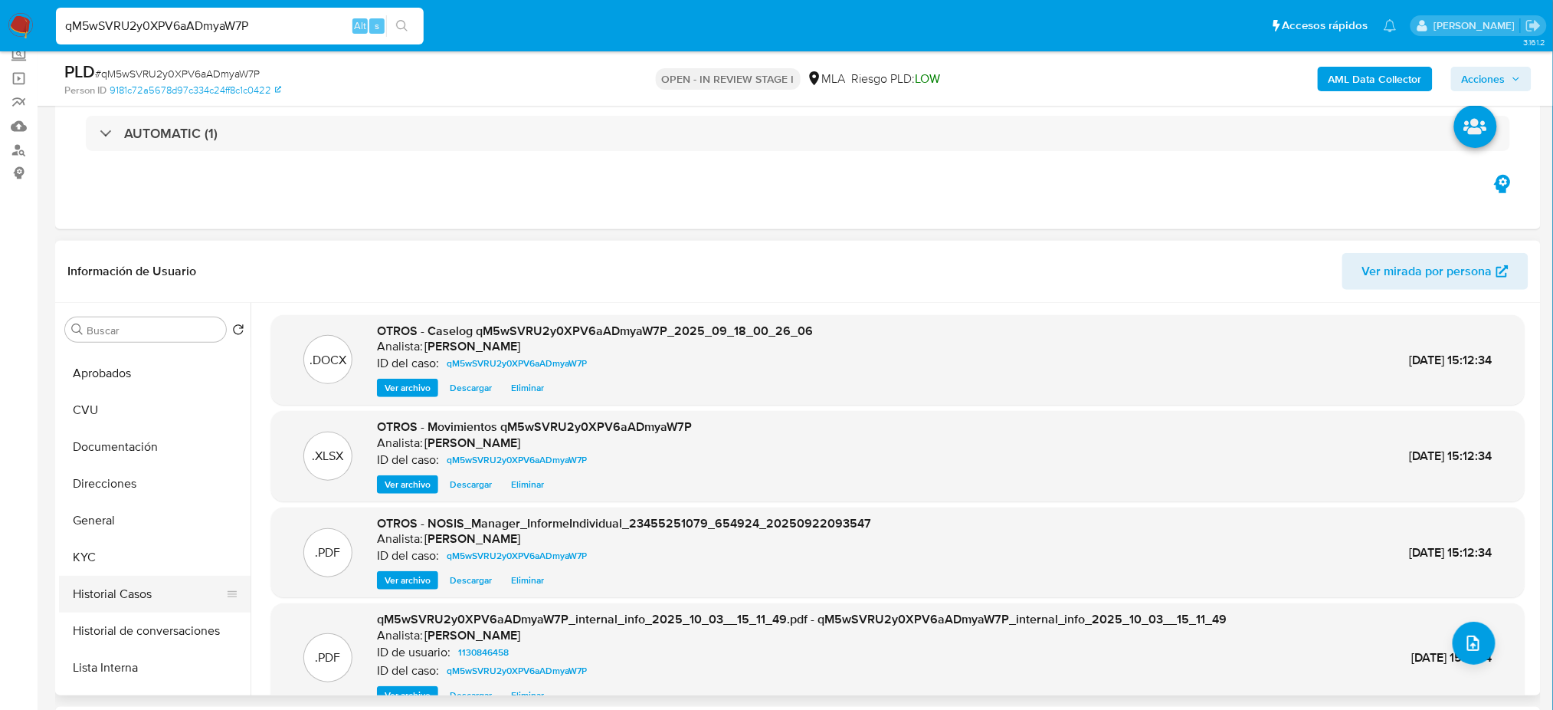
scroll to position [102, 0]
click at [120, 670] on button "Restricciones Nuevo Mundo" at bounding box center [148, 669] width 179 height 37
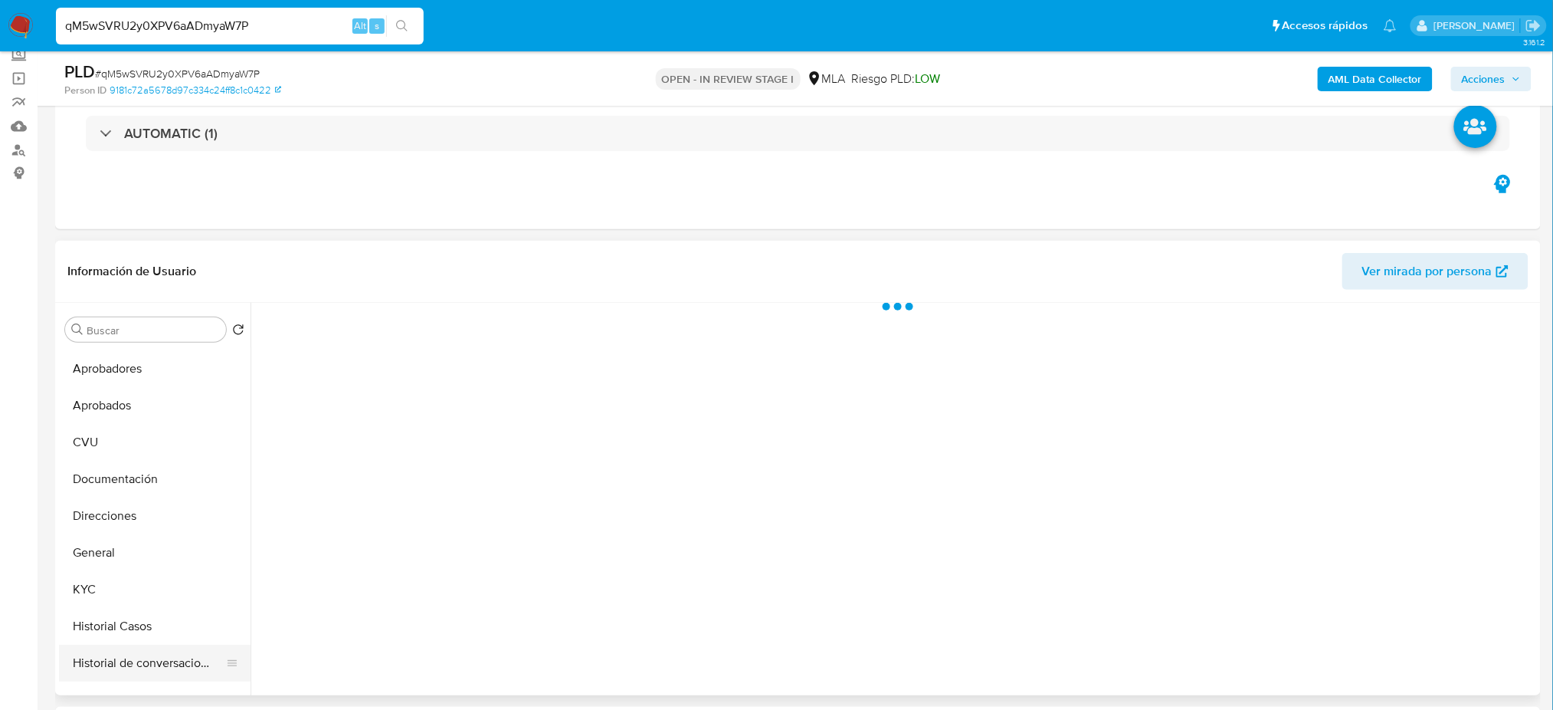
scroll to position [0, 0]
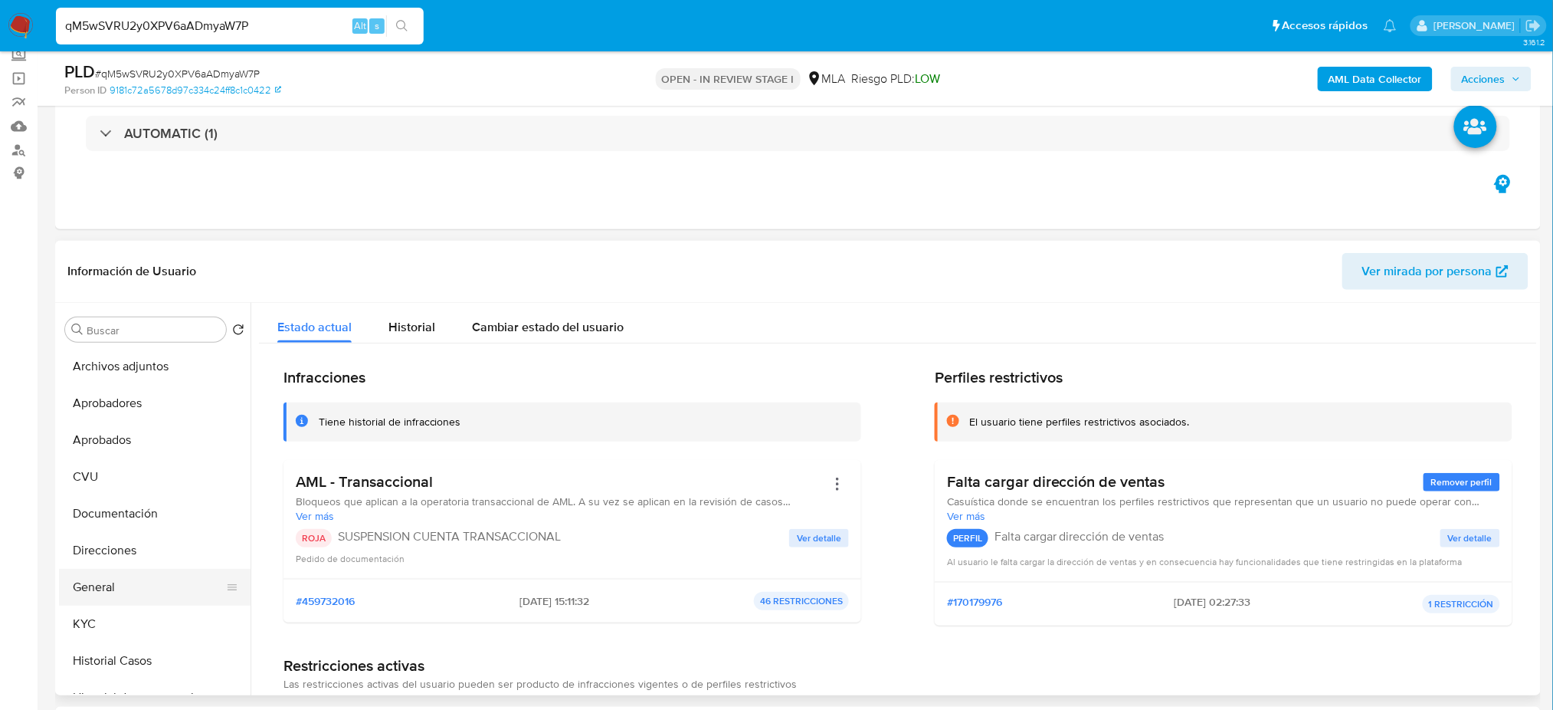
click at [139, 585] on button "General" at bounding box center [148, 587] width 179 height 37
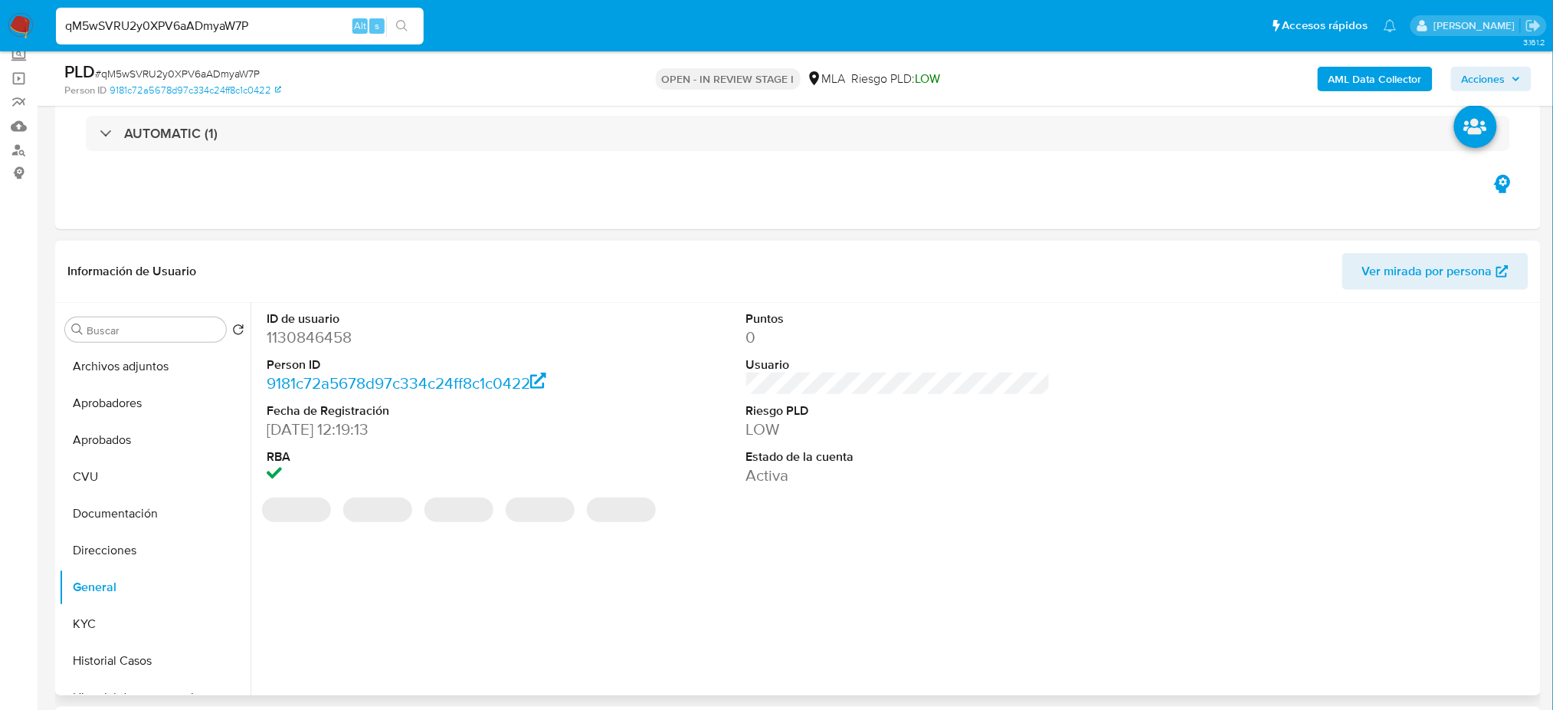
click at [317, 330] on dd "1130846458" at bounding box center [419, 336] width 304 height 21
copy dd "1130846458"
click at [1490, 74] on span "Acciones" at bounding box center [1484, 79] width 44 height 25
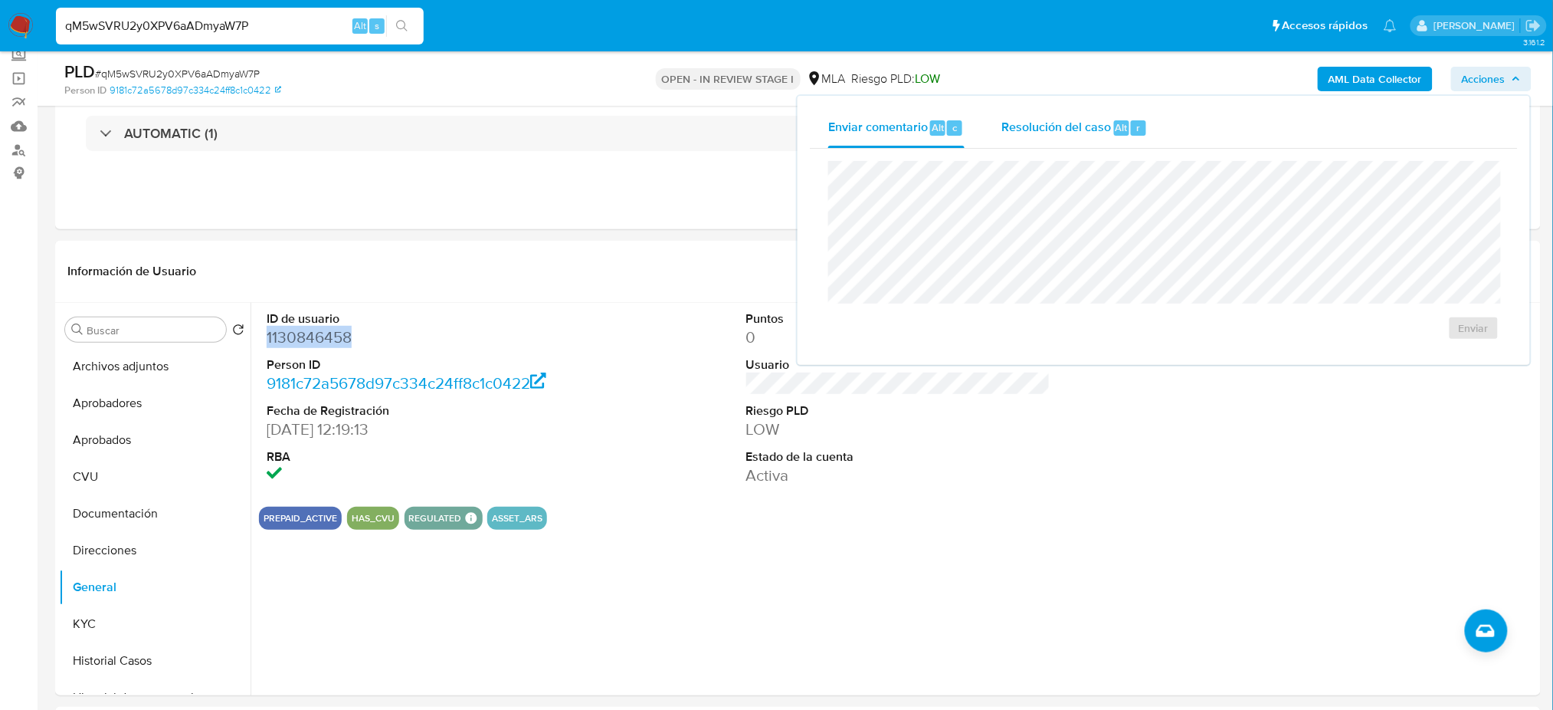
click at [1062, 116] on div "Resolución del caso Alt r" at bounding box center [1075, 128] width 146 height 40
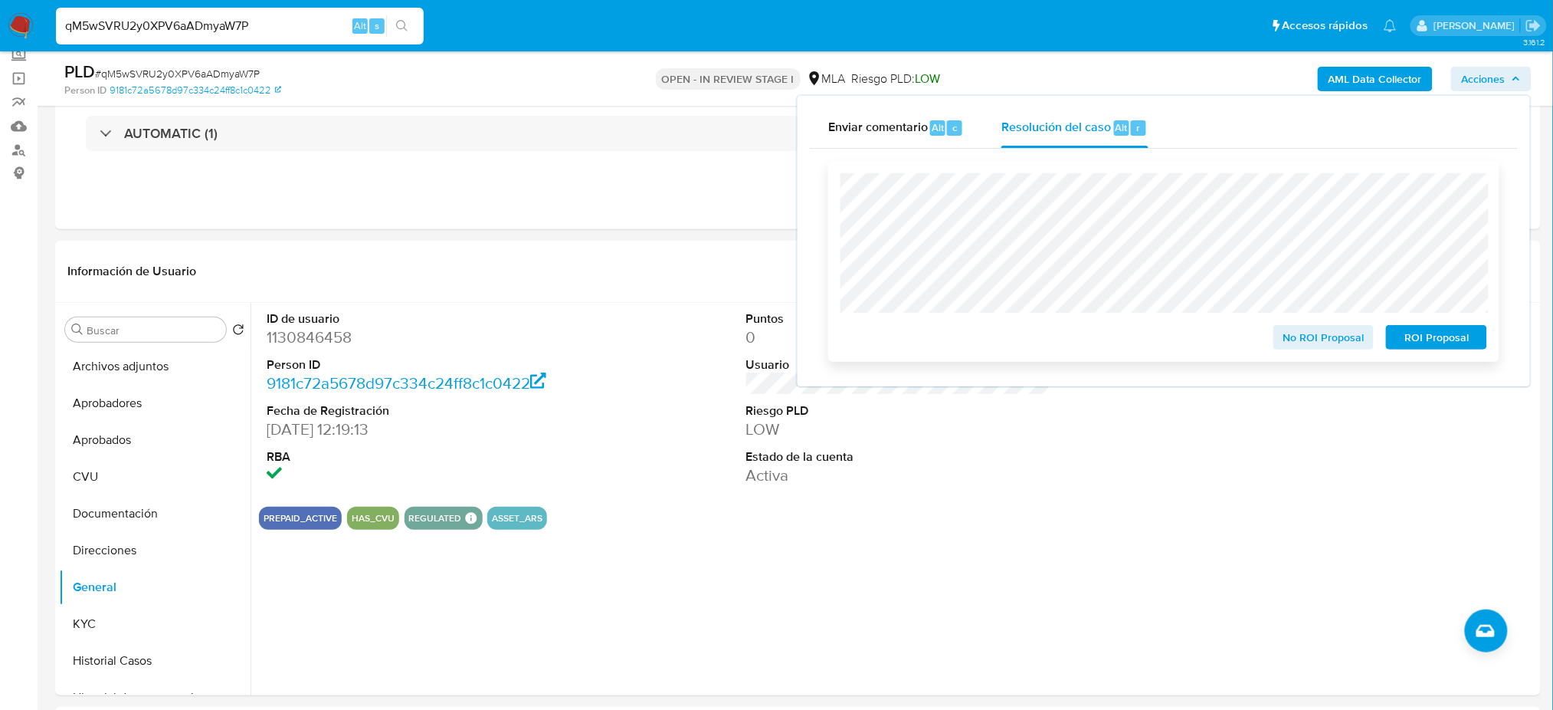
click at [1461, 340] on span "ROI Proposal" at bounding box center [1437, 336] width 80 height 21
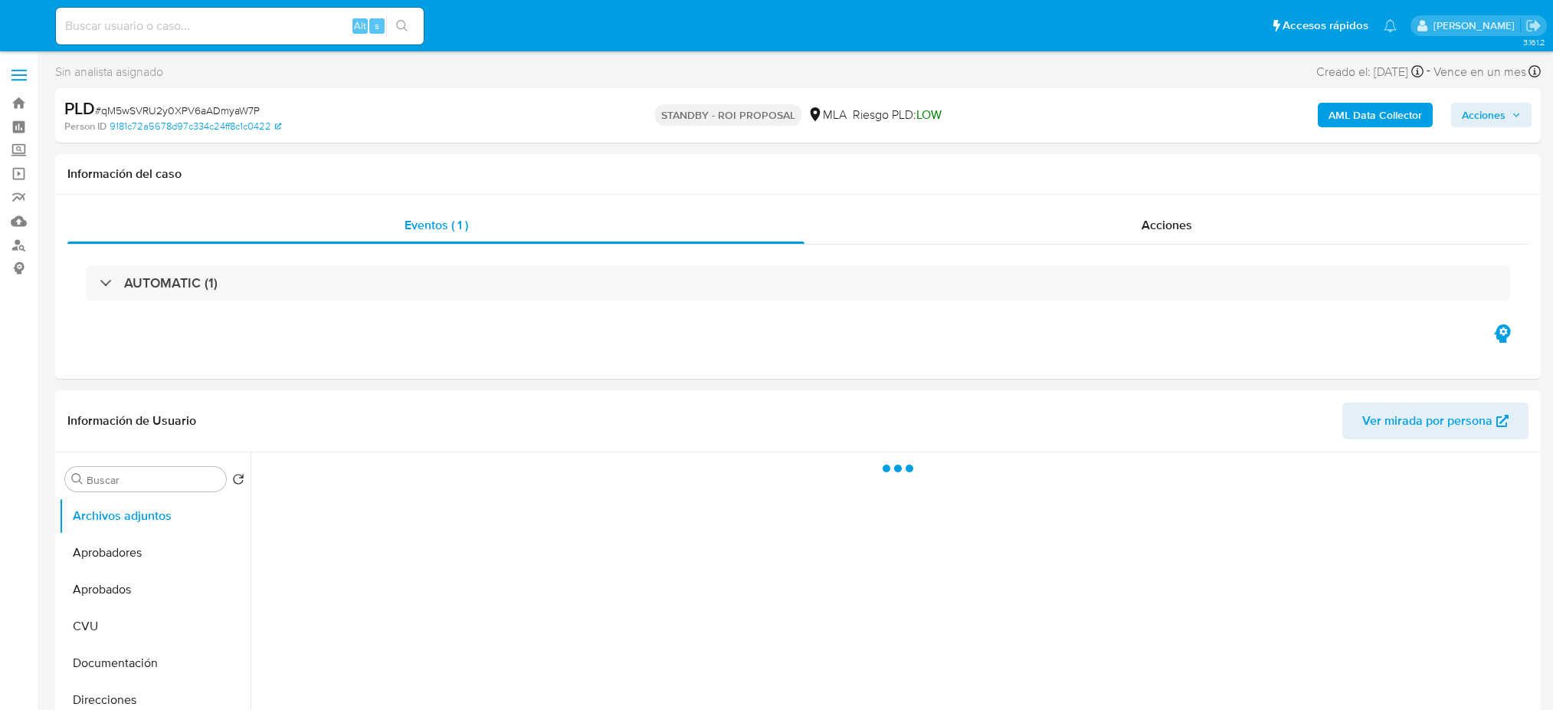
select select "10"
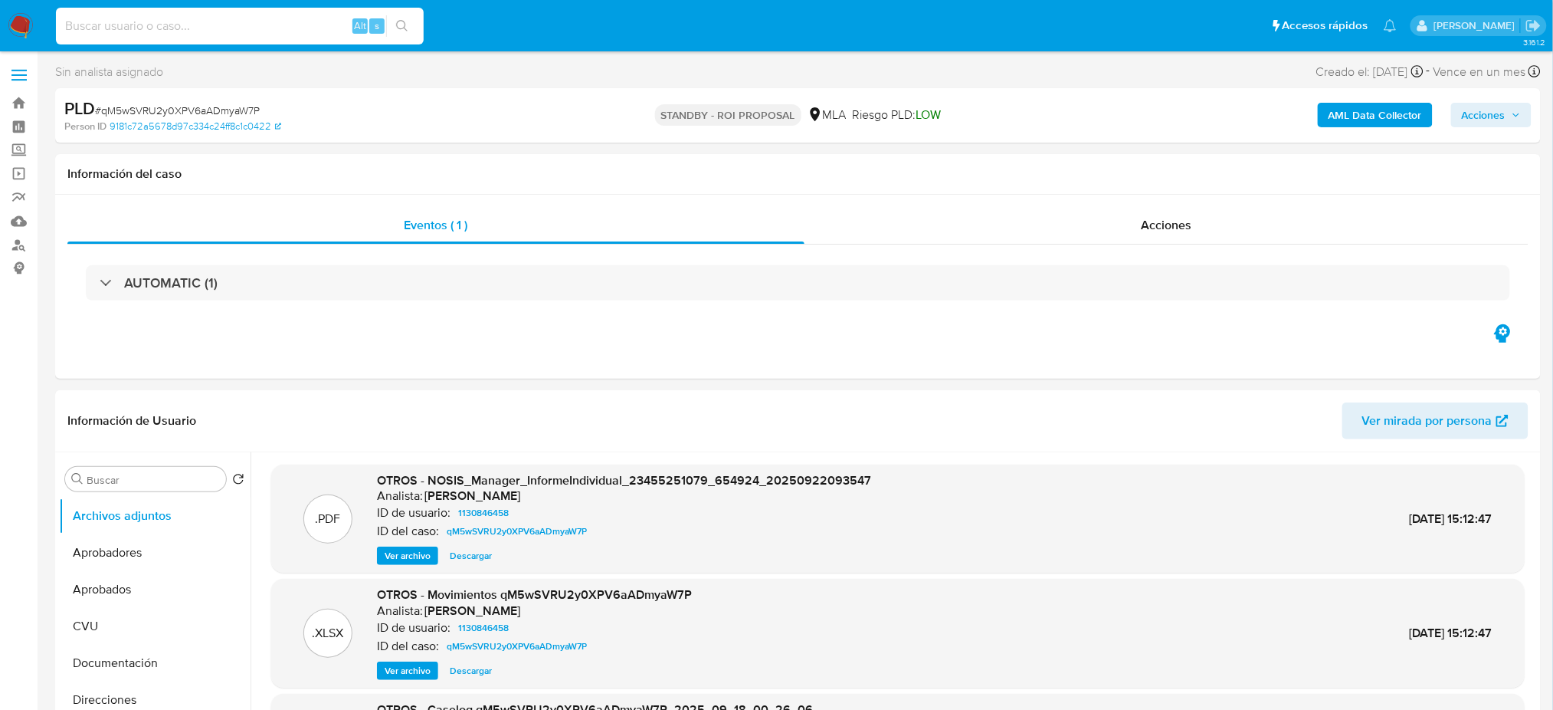
click at [261, 18] on input at bounding box center [240, 26] width 368 height 20
paste input "IdrOaJbY2qBU3fdBAw2xy3jX"
type input "IdrOaJbY2qBU3fdBAw2xy3jX"
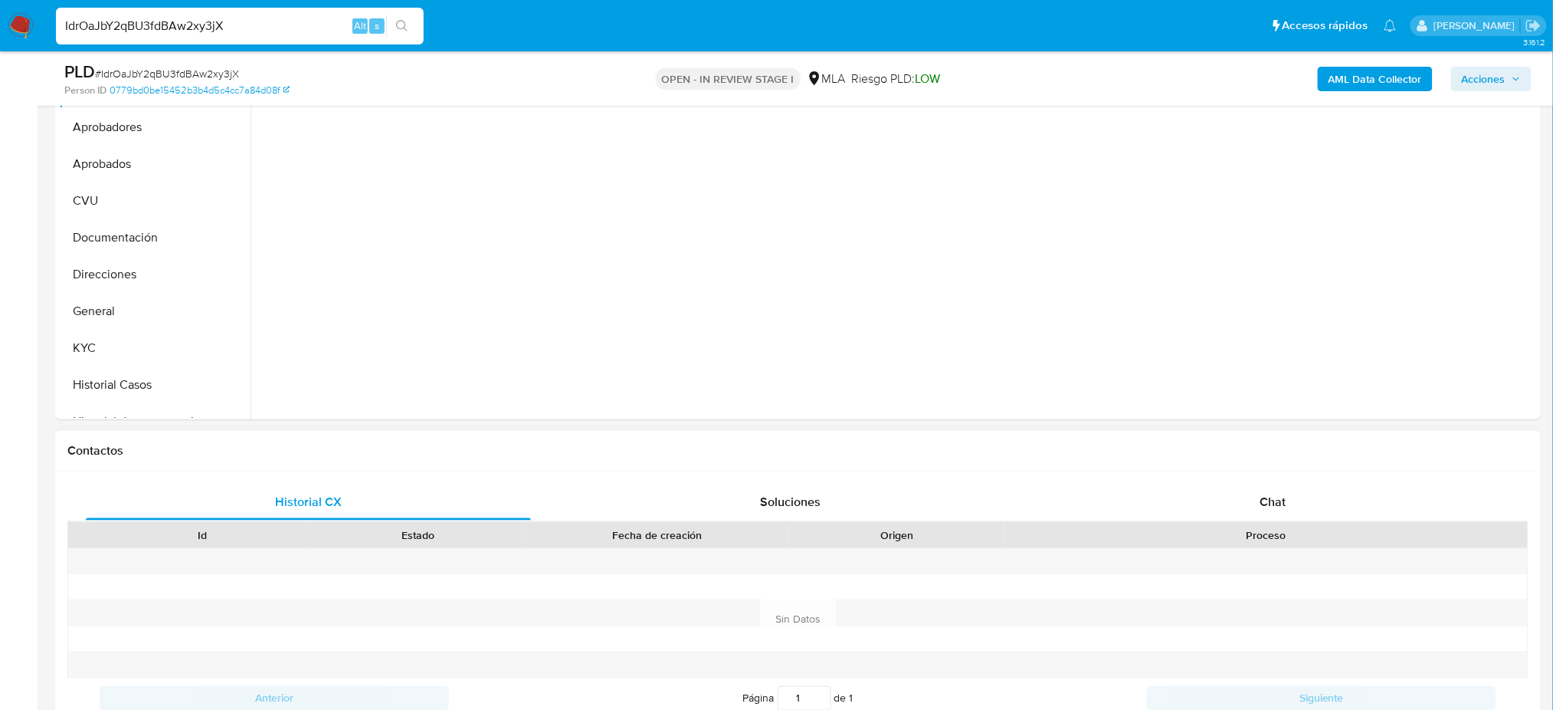
scroll to position [408, 0]
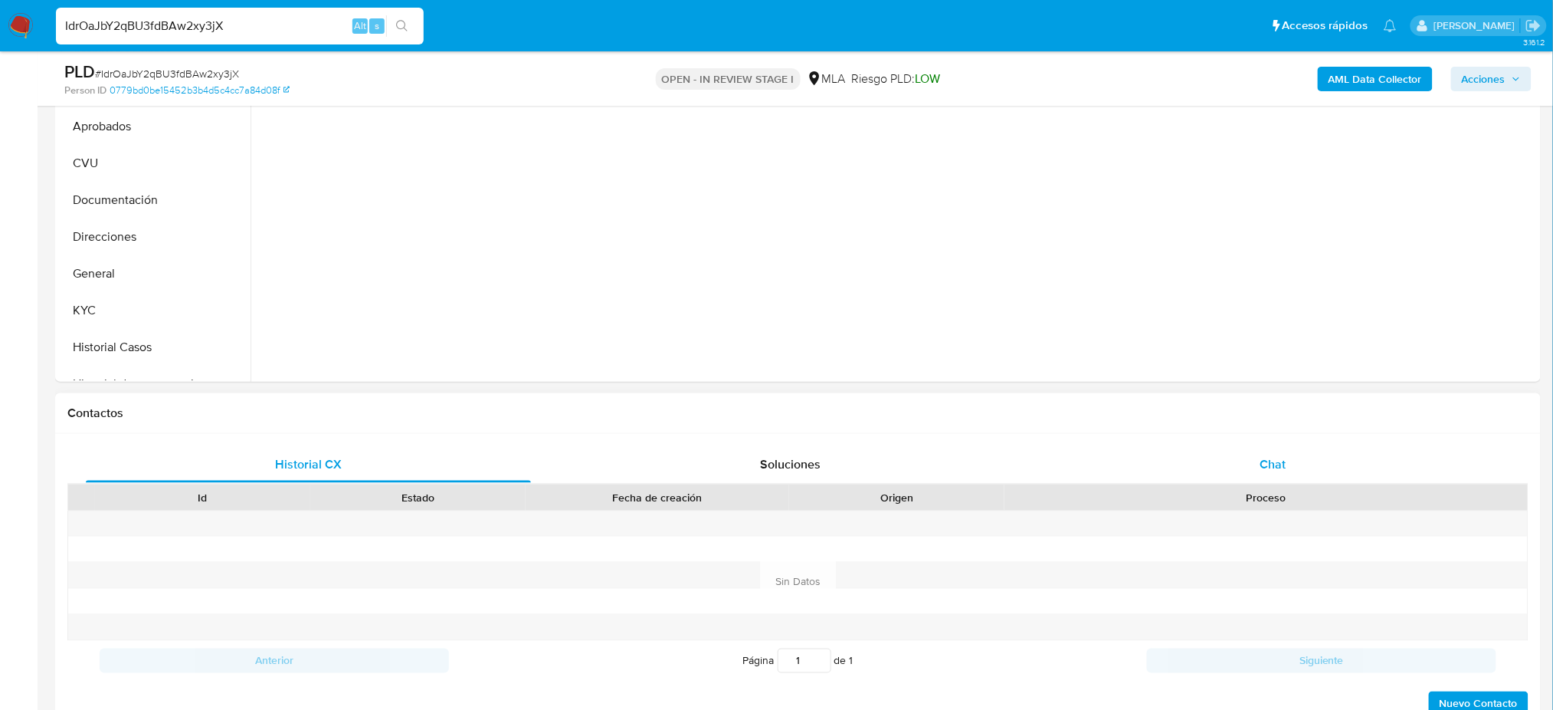
select select "10"
click at [1278, 458] on span "Chat" at bounding box center [1273, 464] width 26 height 18
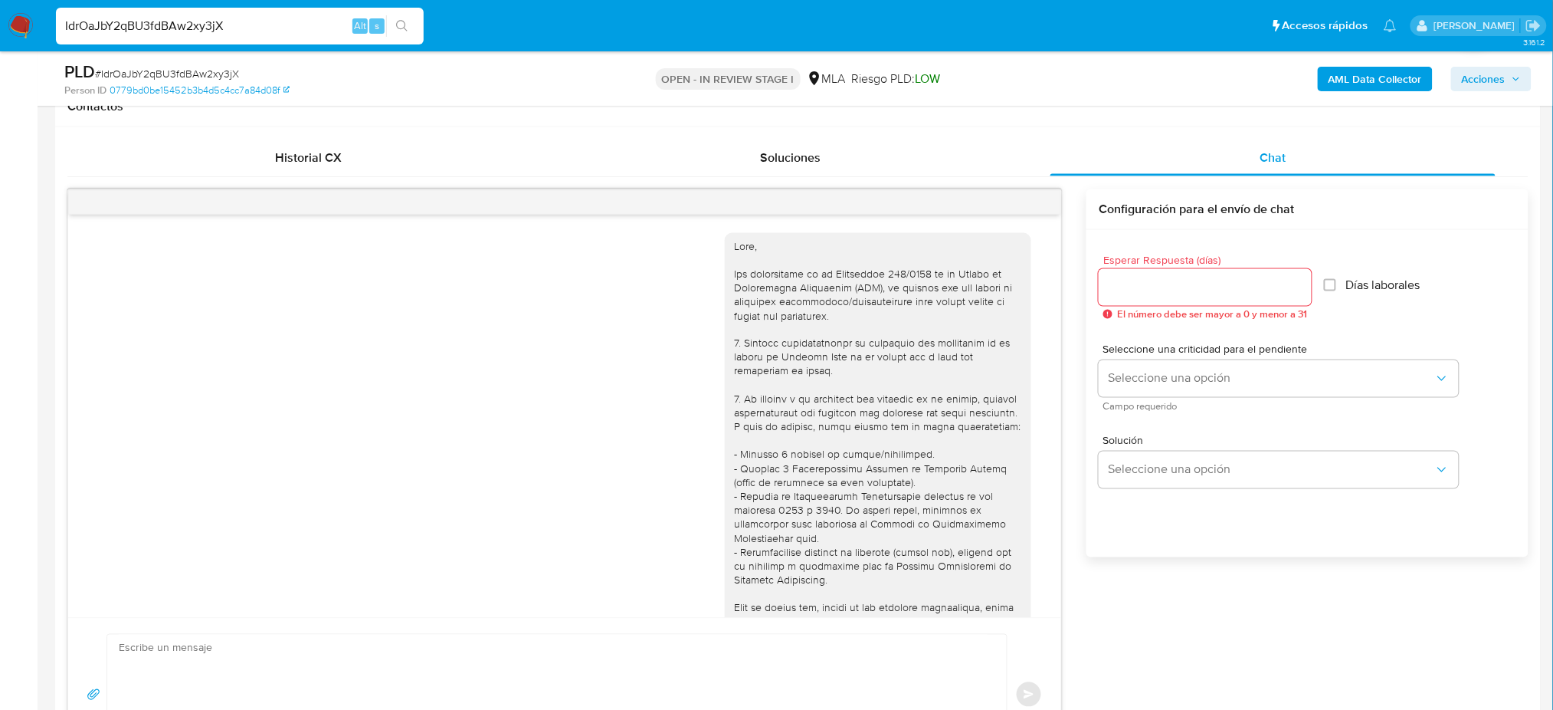
scroll to position [802, 0]
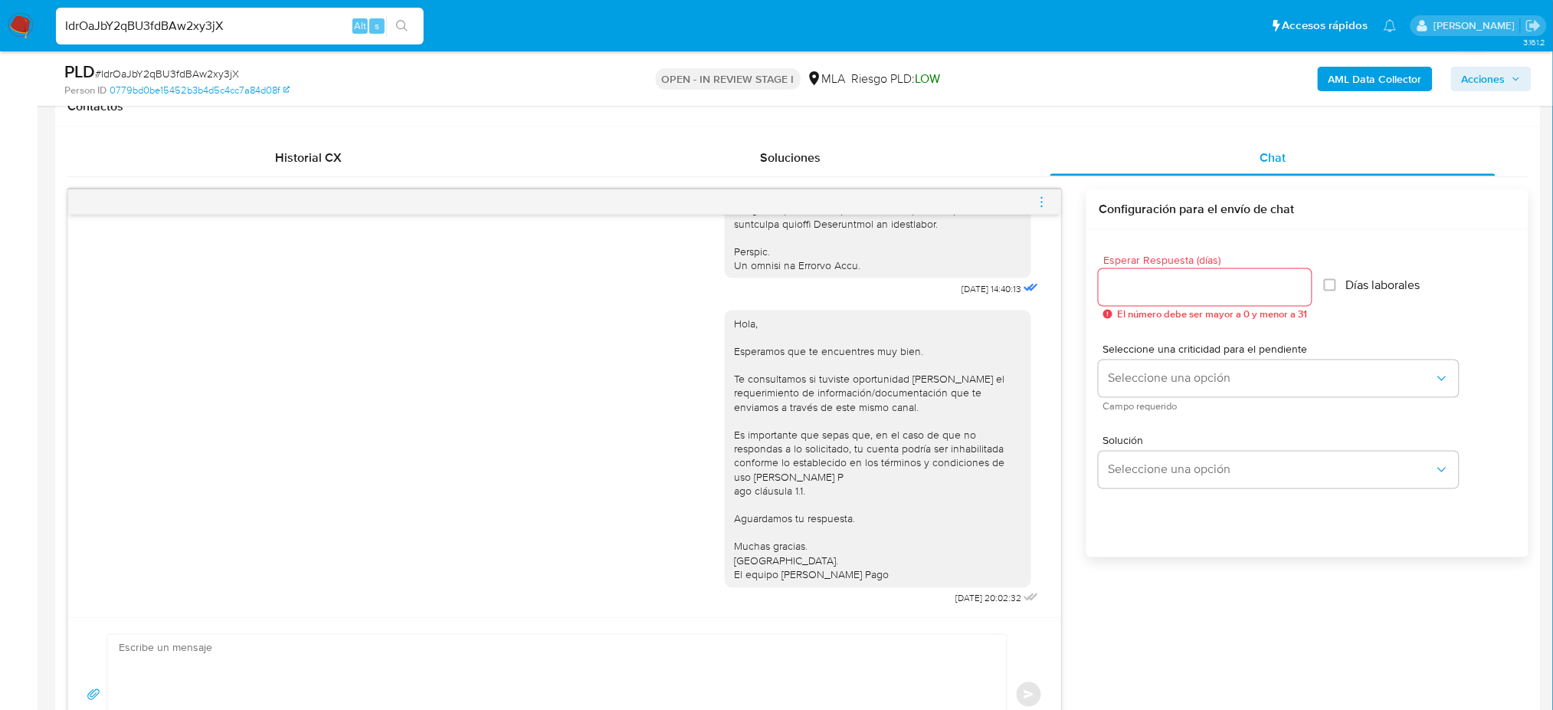
click at [1046, 202] on icon "menu-action" at bounding box center [1042, 202] width 14 height 14
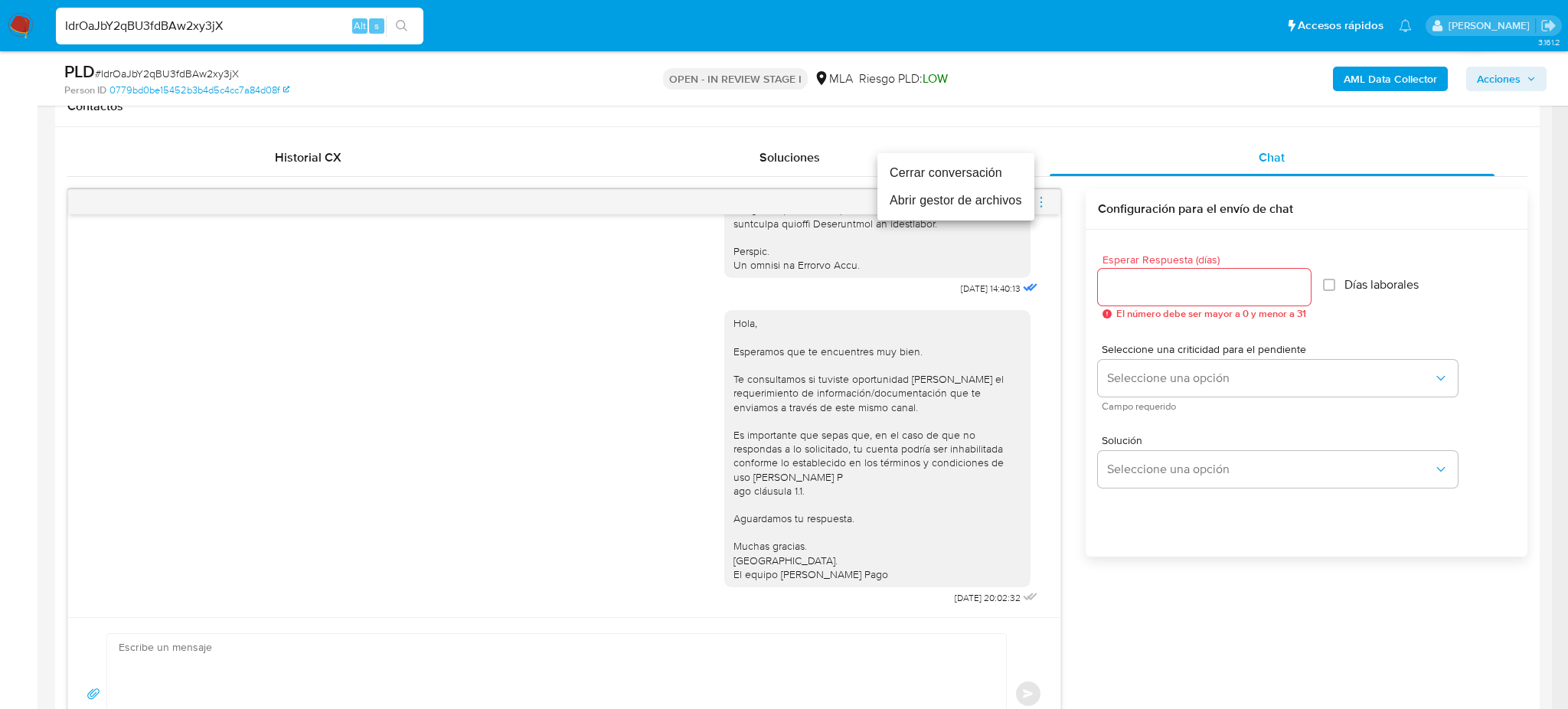
click at [939, 173] on li "Cerrar conversación" at bounding box center [955, 173] width 157 height 28
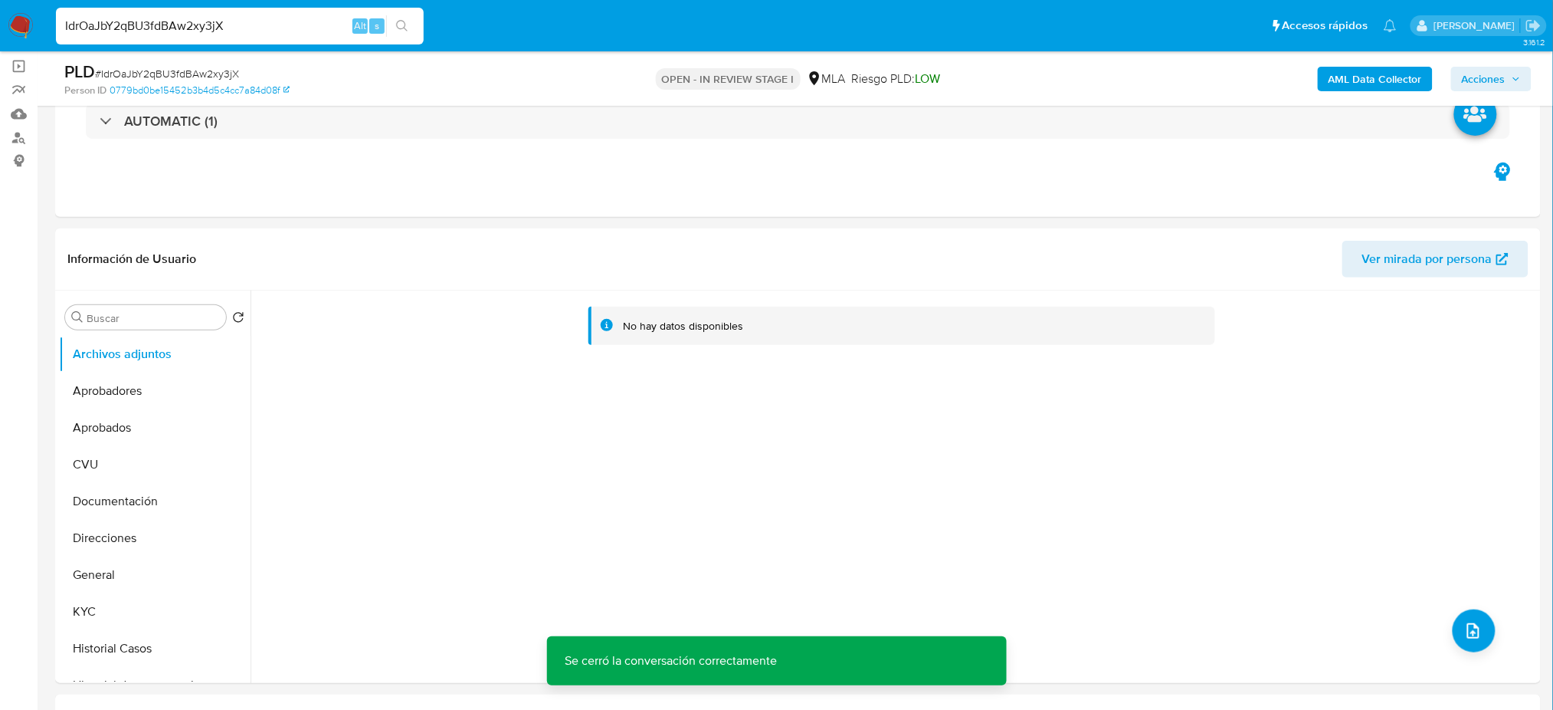
scroll to position [102, 0]
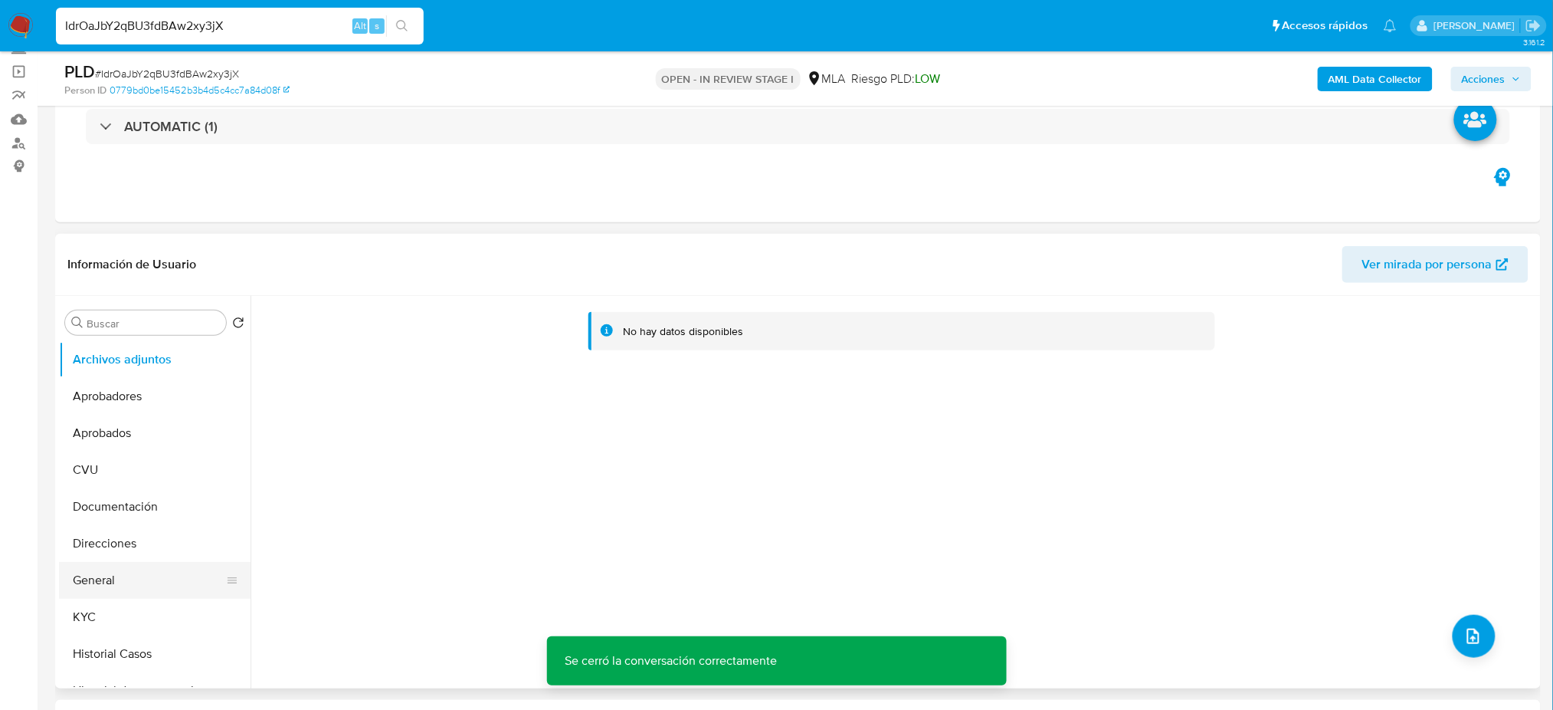
click at [77, 582] on button "General" at bounding box center [148, 580] width 179 height 37
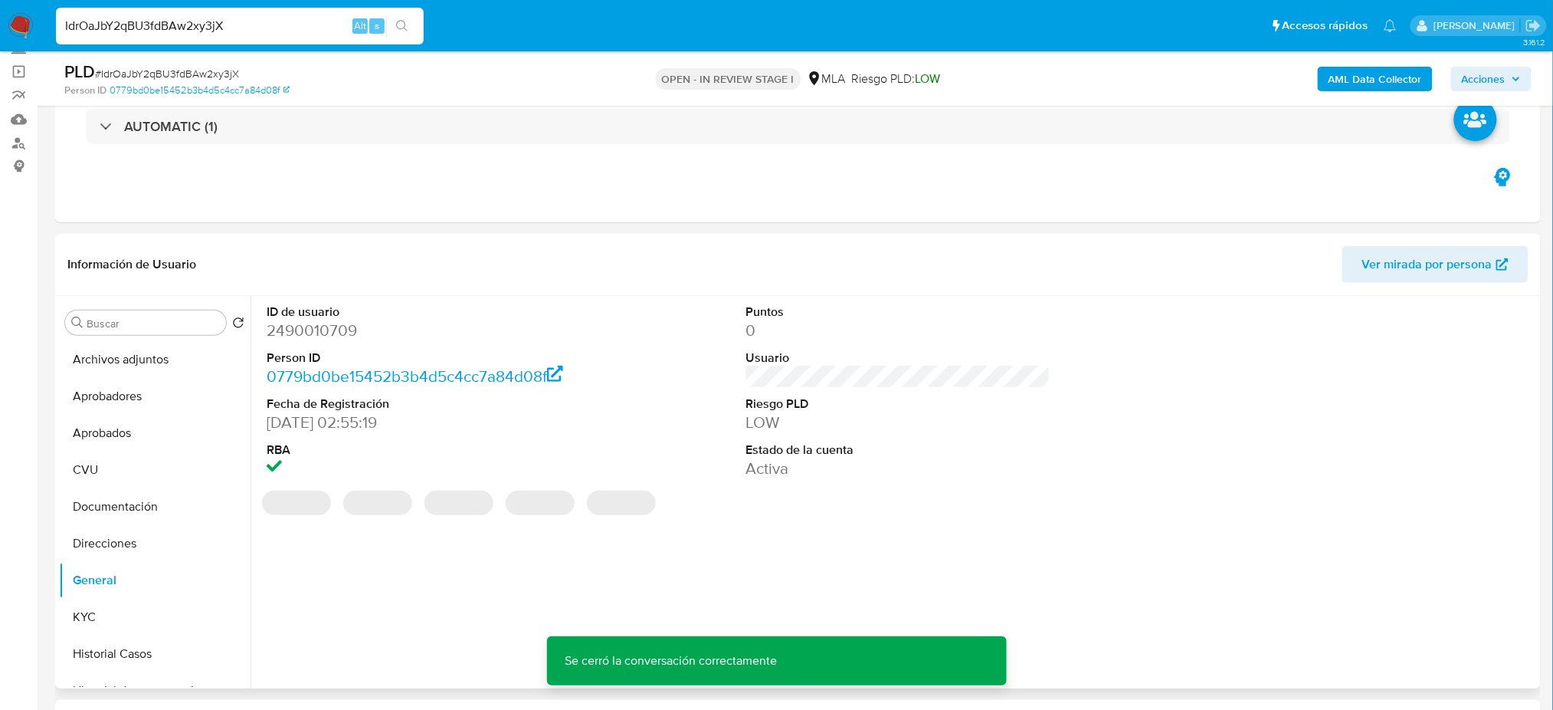
click at [317, 334] on dd "2490010709" at bounding box center [419, 330] width 304 height 21
copy dd "2490010709"
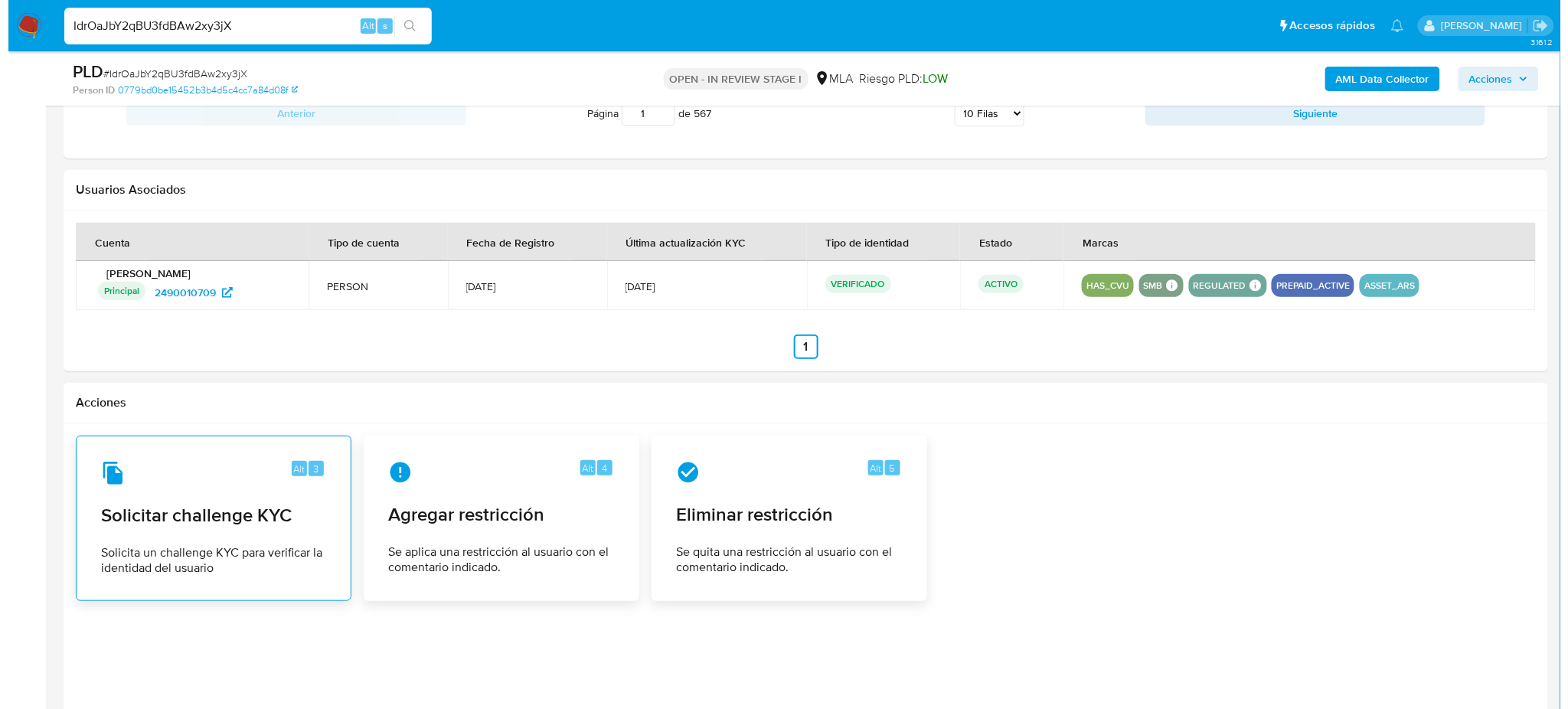
scroll to position [2344, 0]
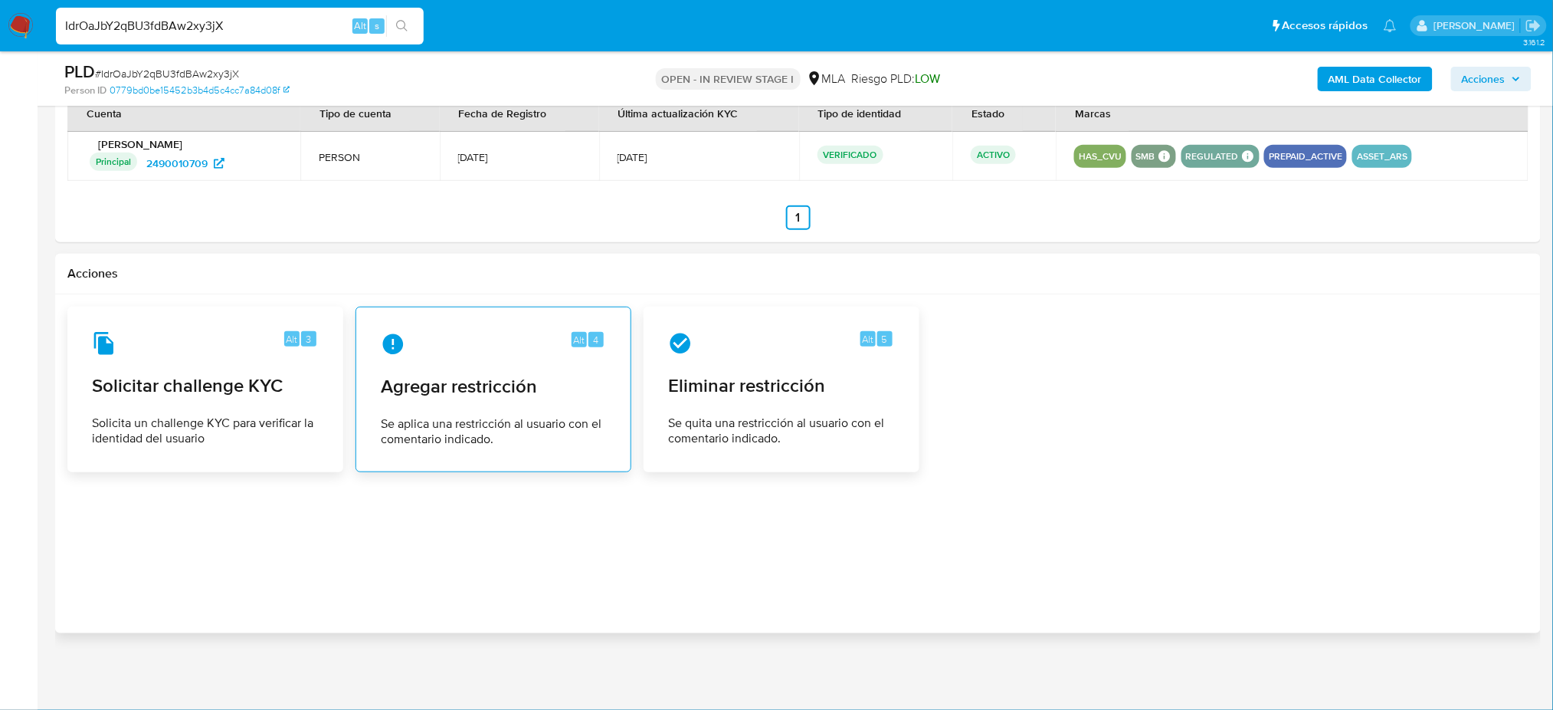
click at [527, 405] on div "Alt 4 Agregar restricción Se aplica una restricción al usuario con el comentari…" at bounding box center [494, 389] width 250 height 139
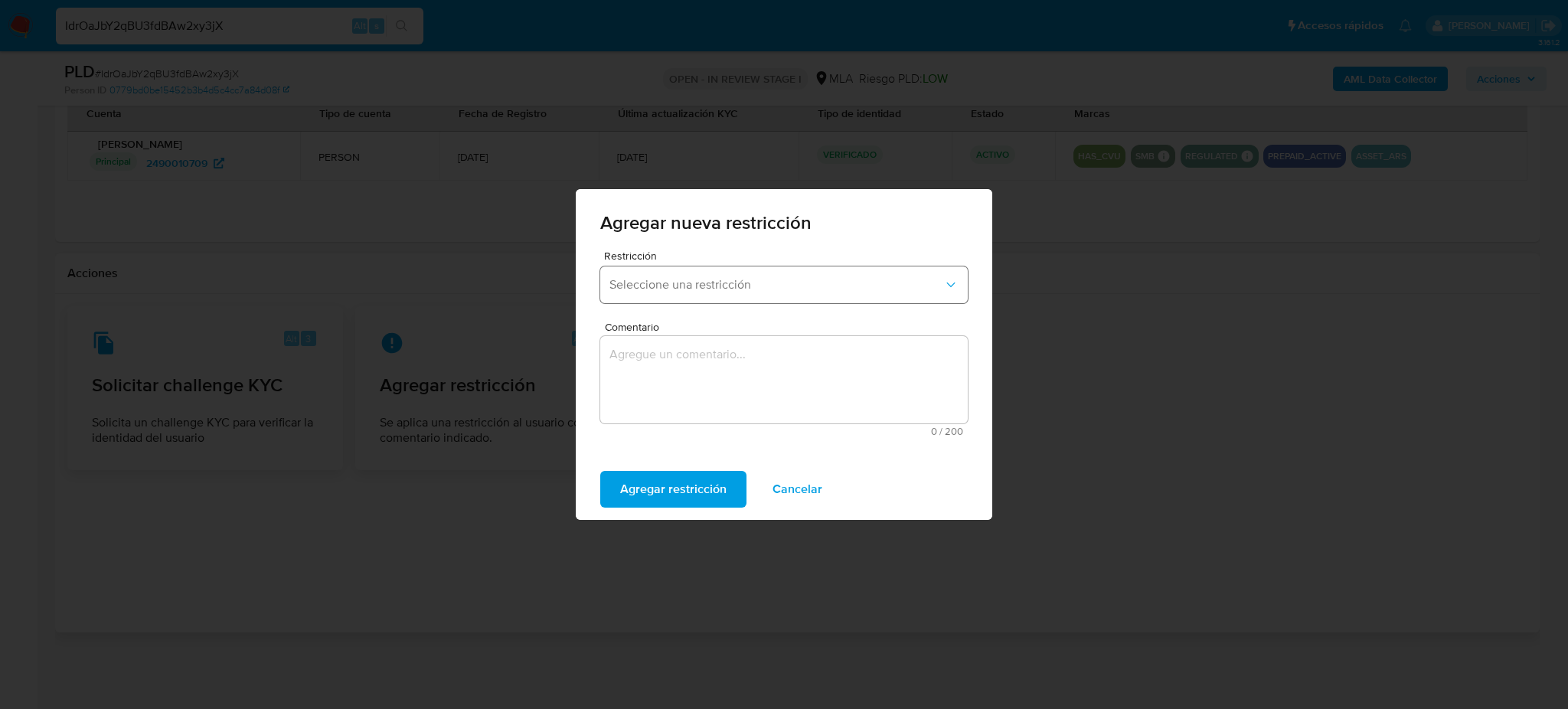
click at [683, 283] on span "Seleccione una restricción" at bounding box center [776, 284] width 334 height 15
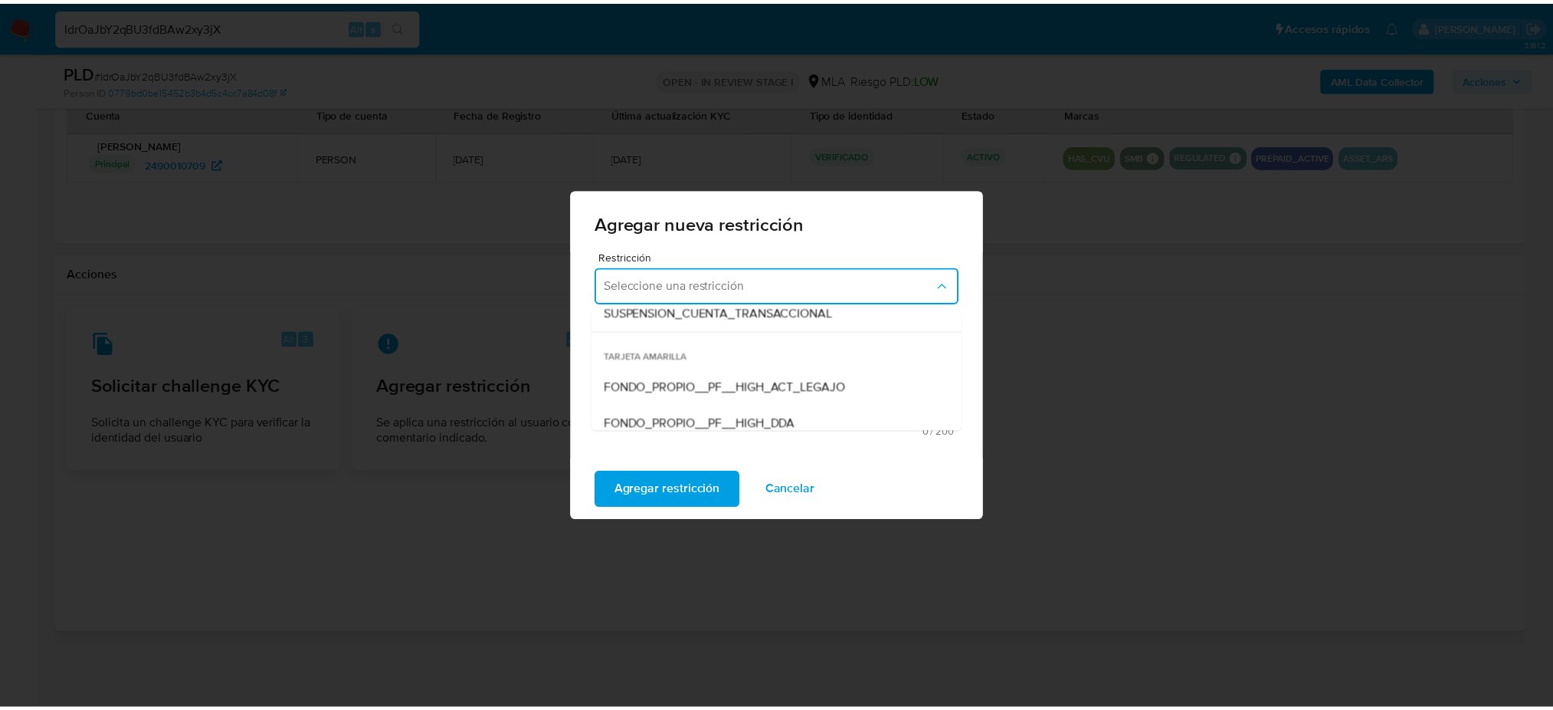
scroll to position [204, 0]
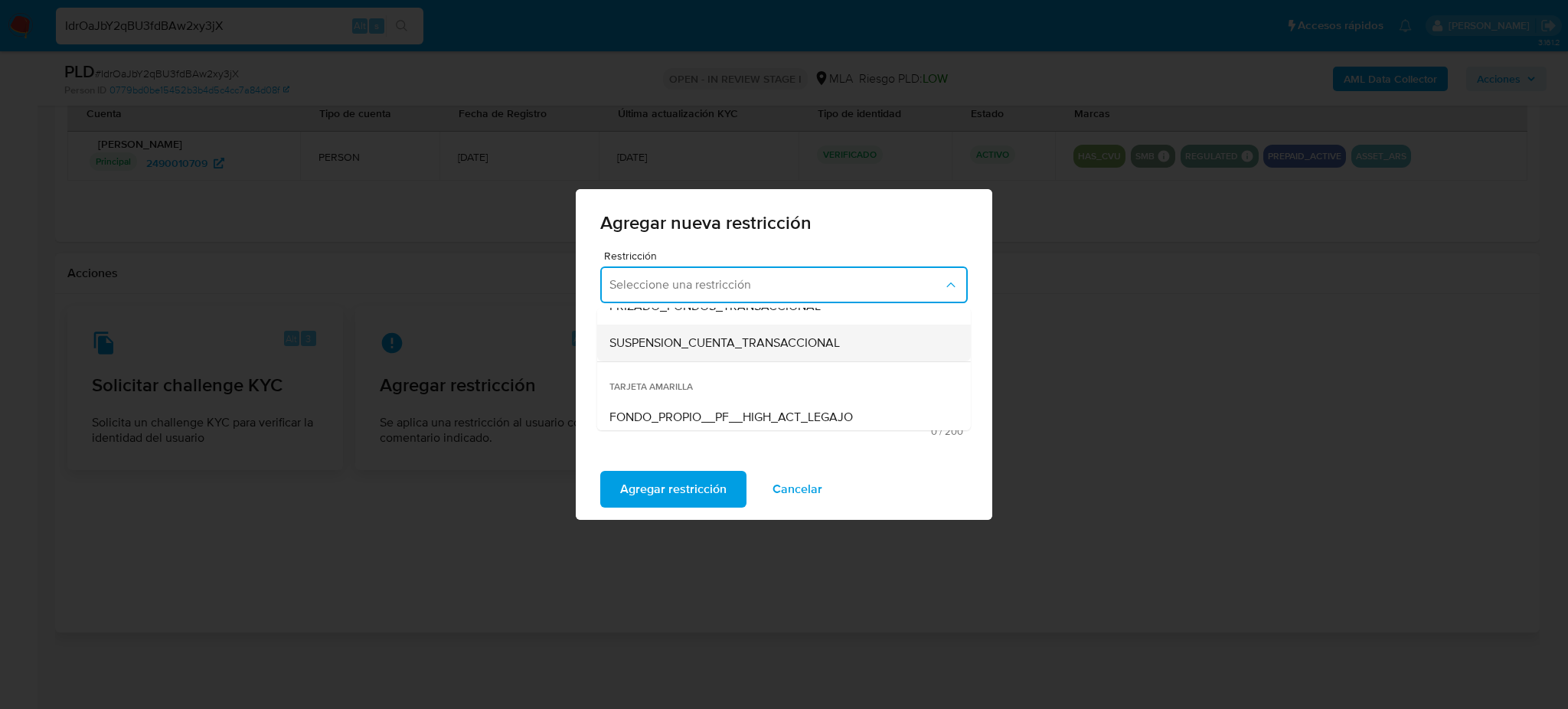
click at [686, 342] on span "SUSPENSION_CUENTA_TRANSACCIONAL" at bounding box center [724, 343] width 231 height 15
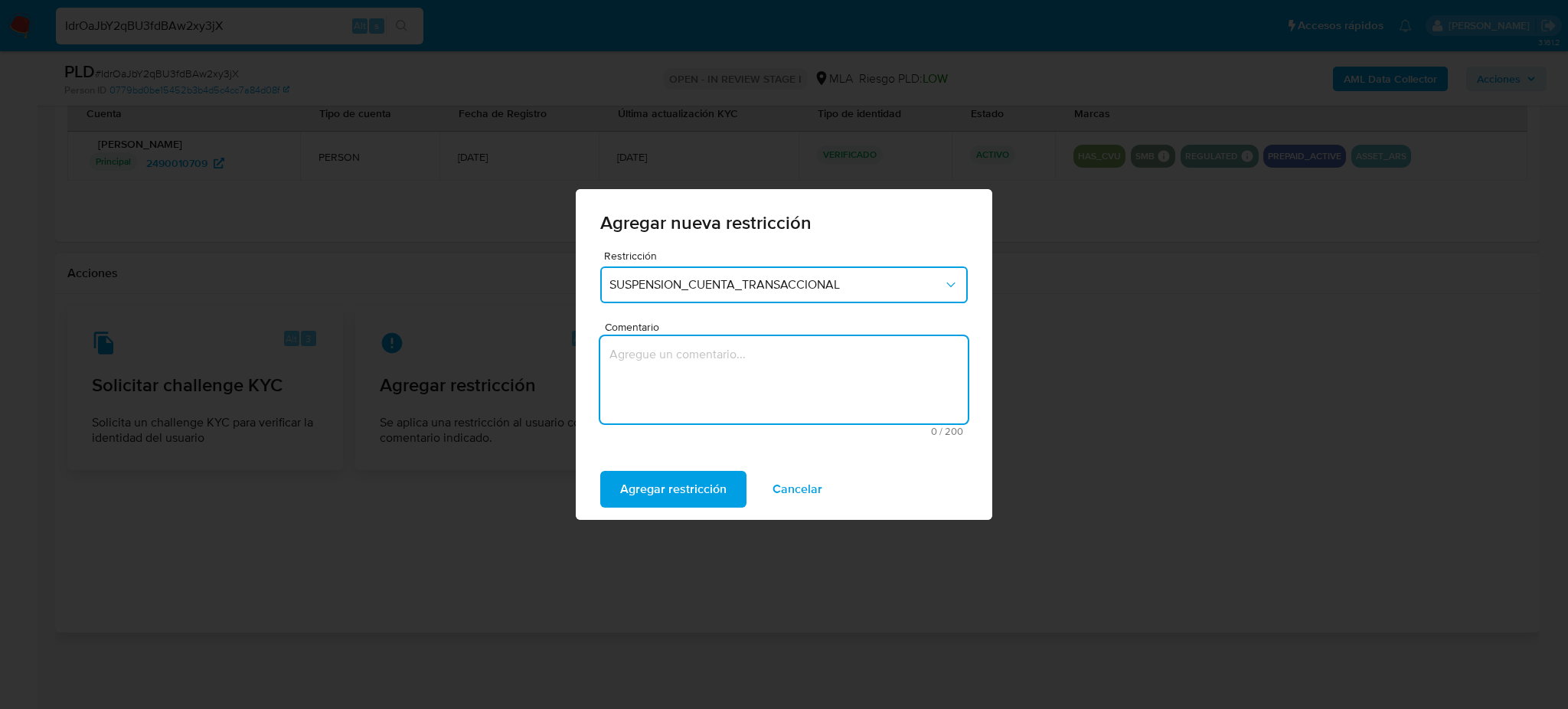
click at [718, 371] on textarea "Comentario" at bounding box center [784, 378] width 368 height 87
type textarea "AML"
click at [674, 483] on span "Agregar restricción" at bounding box center [673, 489] width 107 height 34
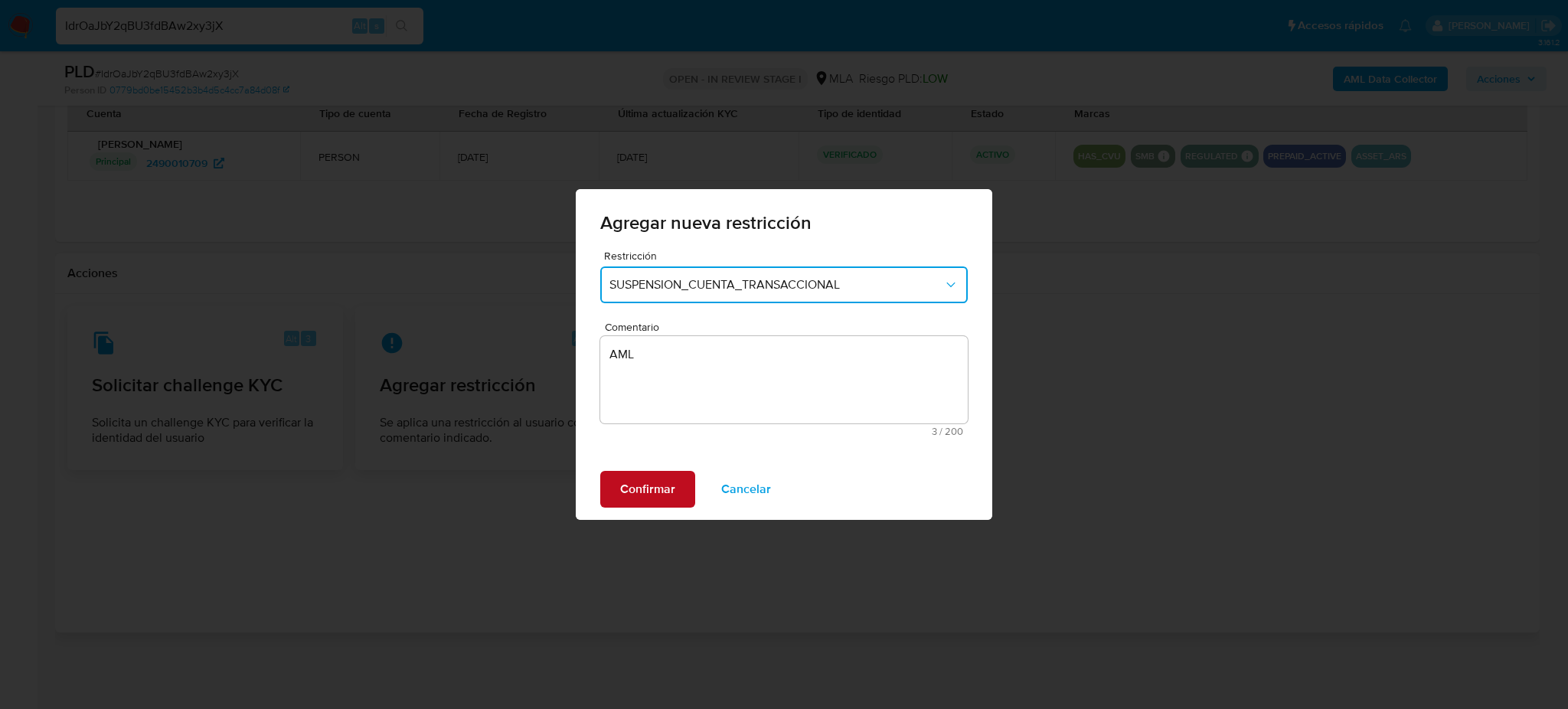
click at [673, 483] on span "Confirmar" at bounding box center [647, 489] width 55 height 34
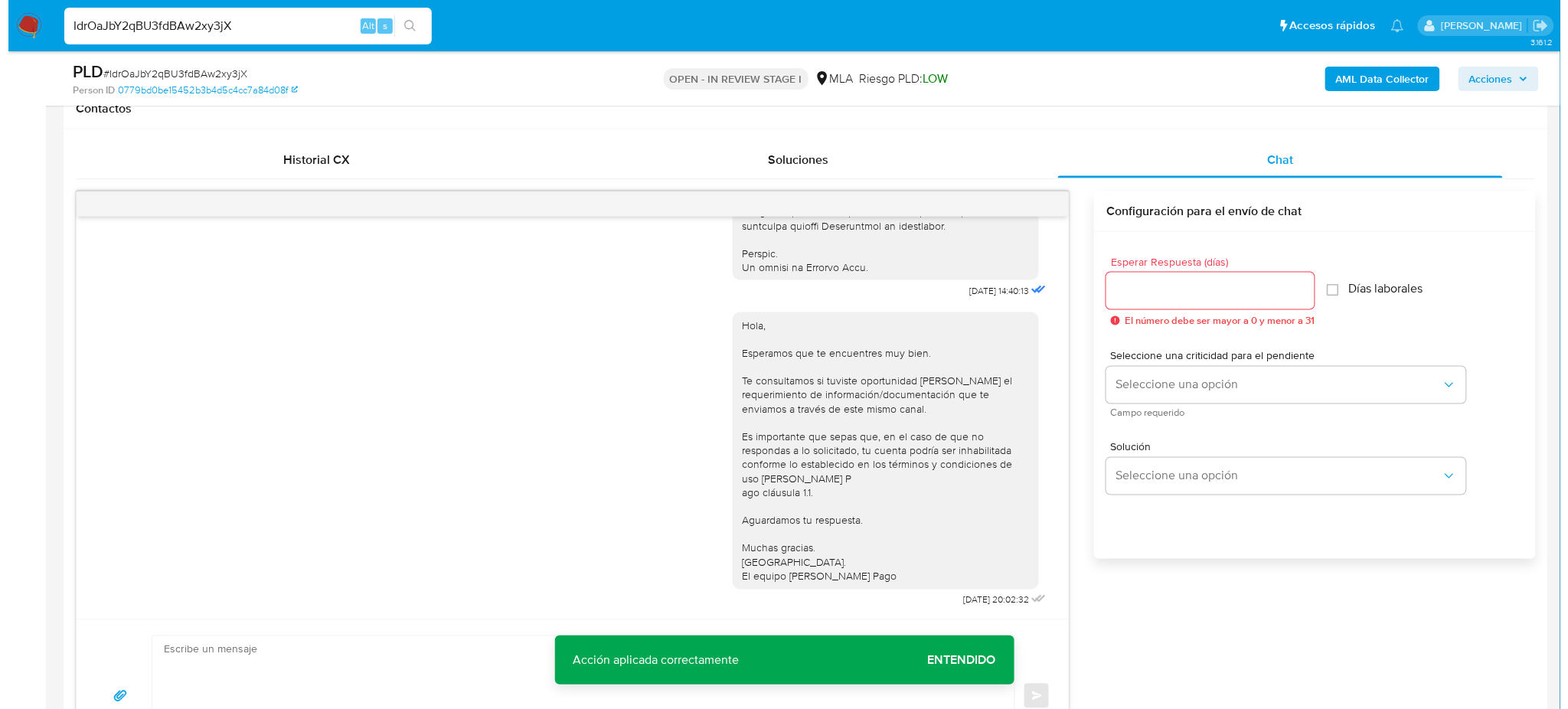
scroll to position [202, 0]
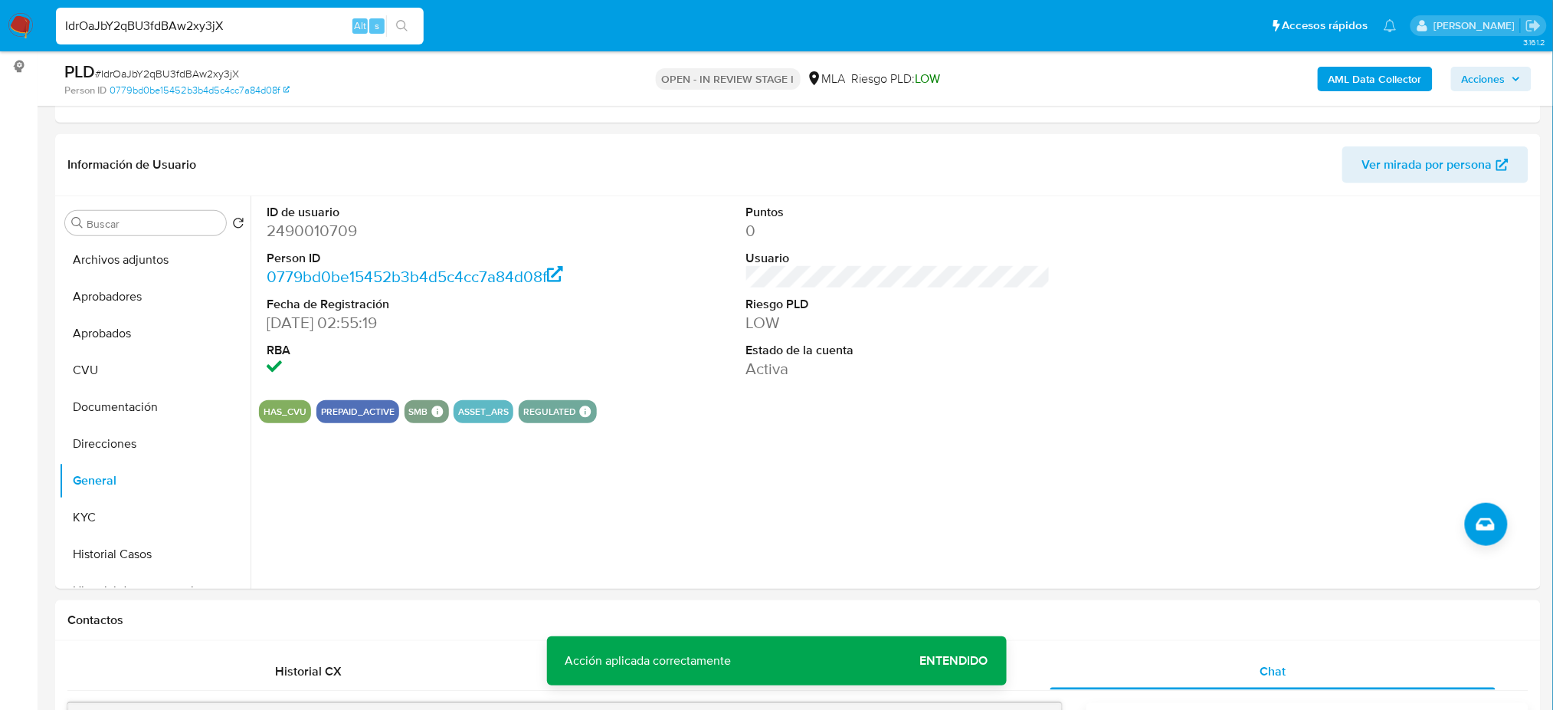
click at [1369, 84] on b "AML Data Collector" at bounding box center [1375, 79] width 93 height 25
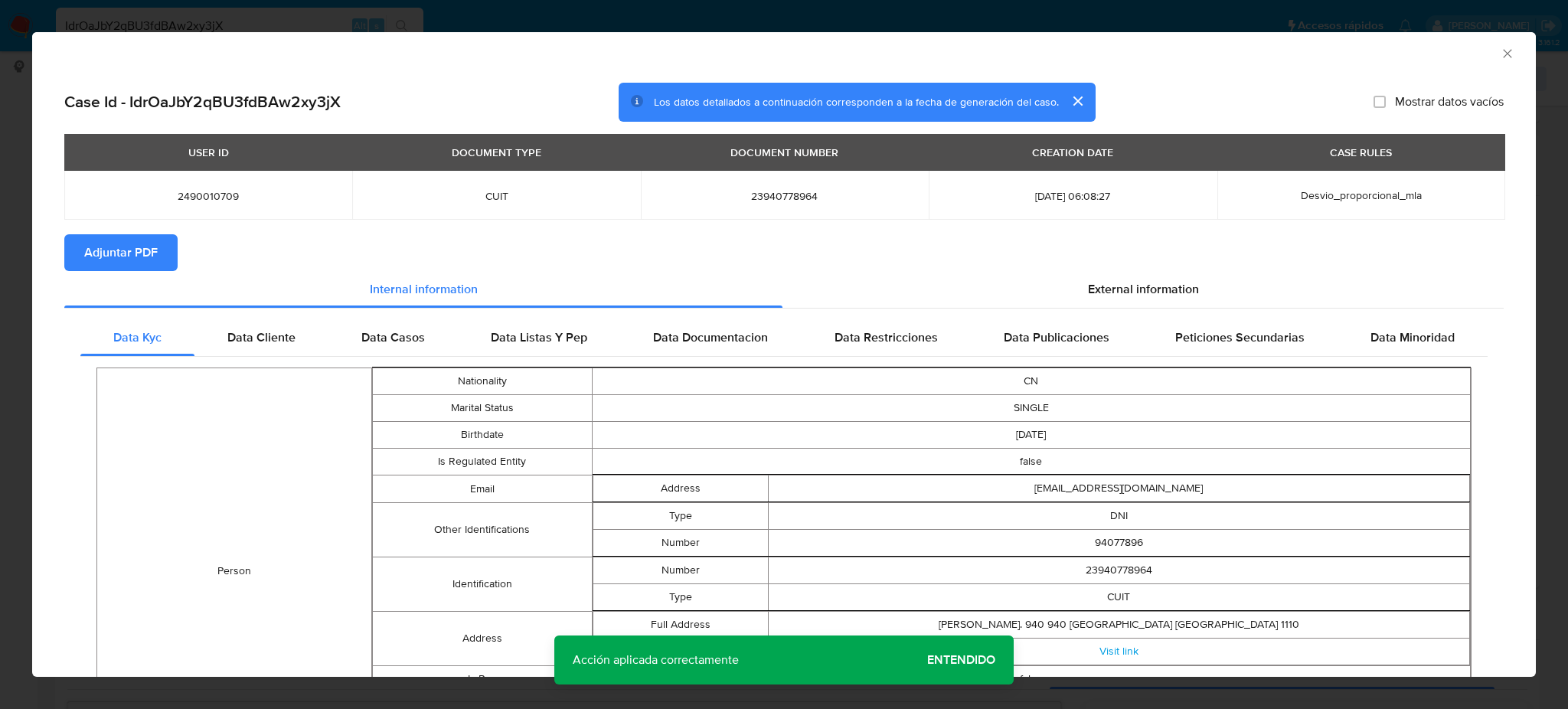
click at [135, 246] on span "Adjuntar PDF" at bounding box center [121, 253] width 74 height 34
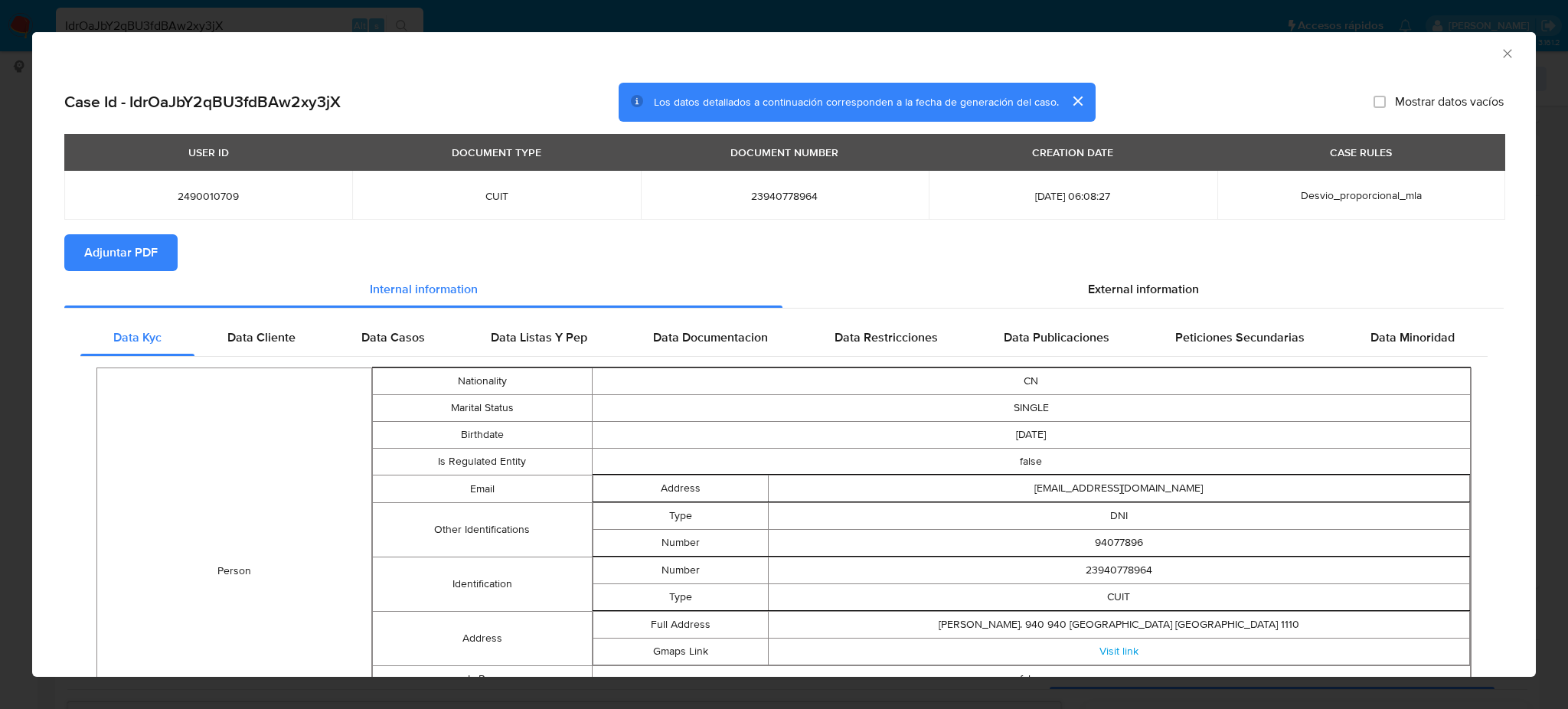
click at [1499, 56] on icon "Cerrar ventana" at bounding box center [1506, 53] width 15 height 15
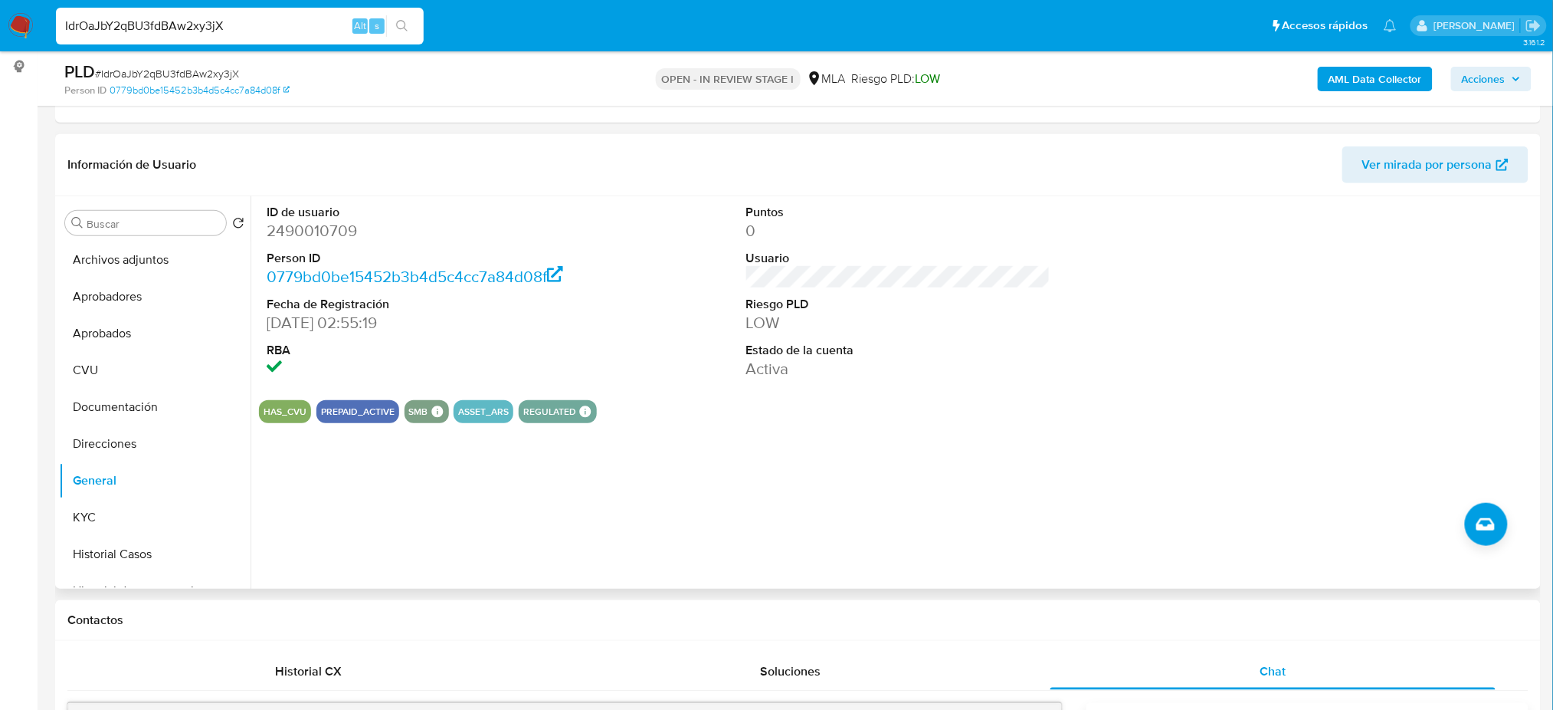
click at [323, 233] on dd "2490010709" at bounding box center [419, 230] width 304 height 21
copy dd "2490010709"
click at [147, 263] on button "Archivos adjuntos" at bounding box center [148, 259] width 179 height 37
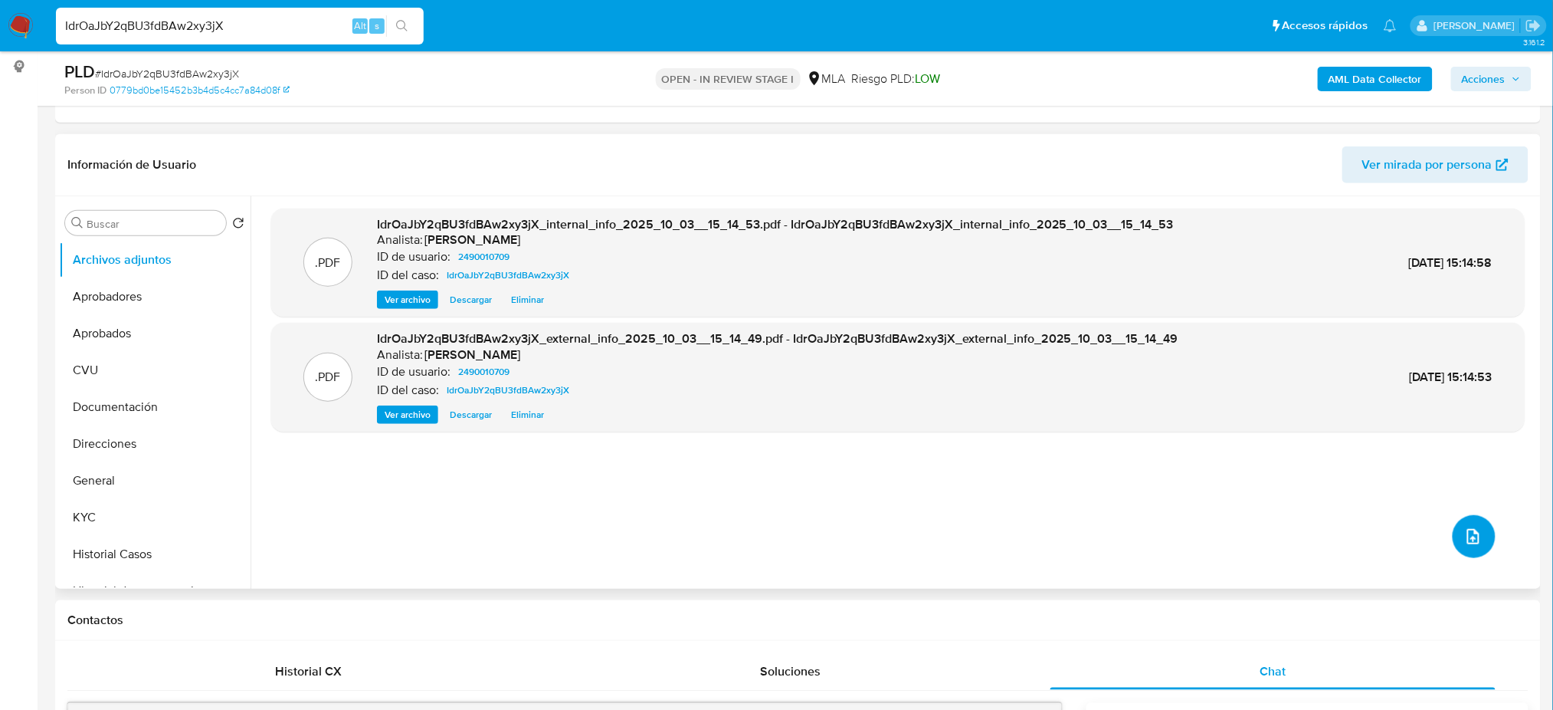
click at [1455, 547] on button "upload-file" at bounding box center [1474, 536] width 43 height 43
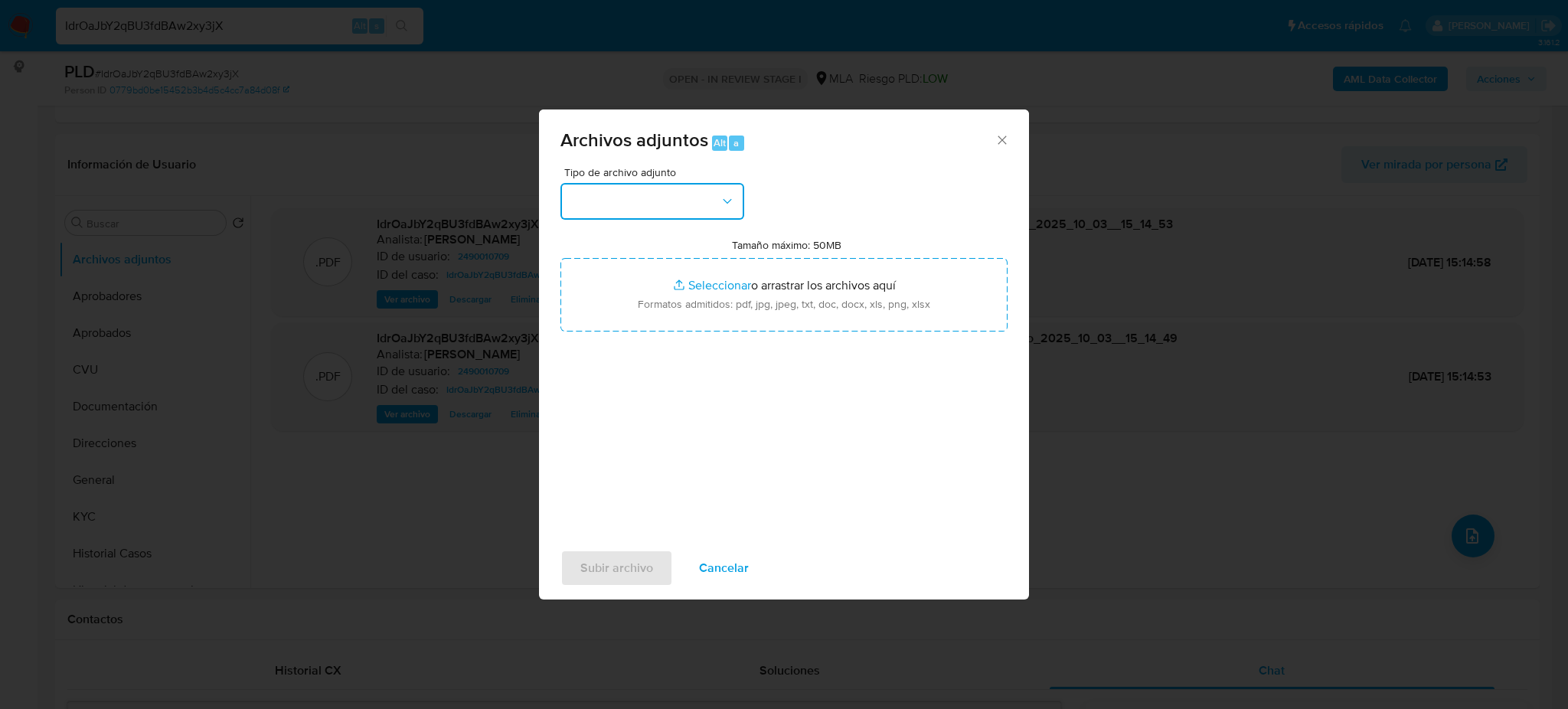
click at [689, 212] on button "button" at bounding box center [652, 201] width 184 height 37
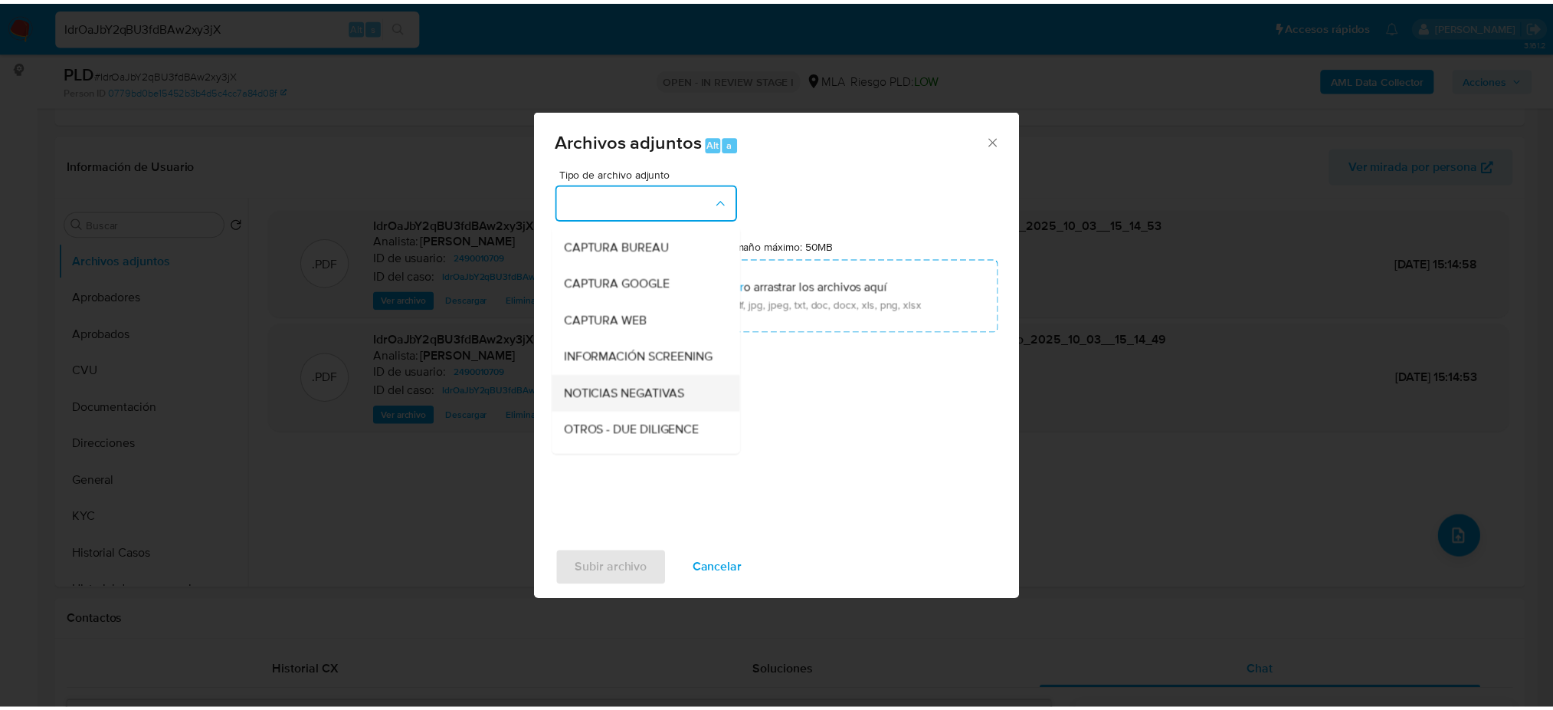
scroll to position [102, 0]
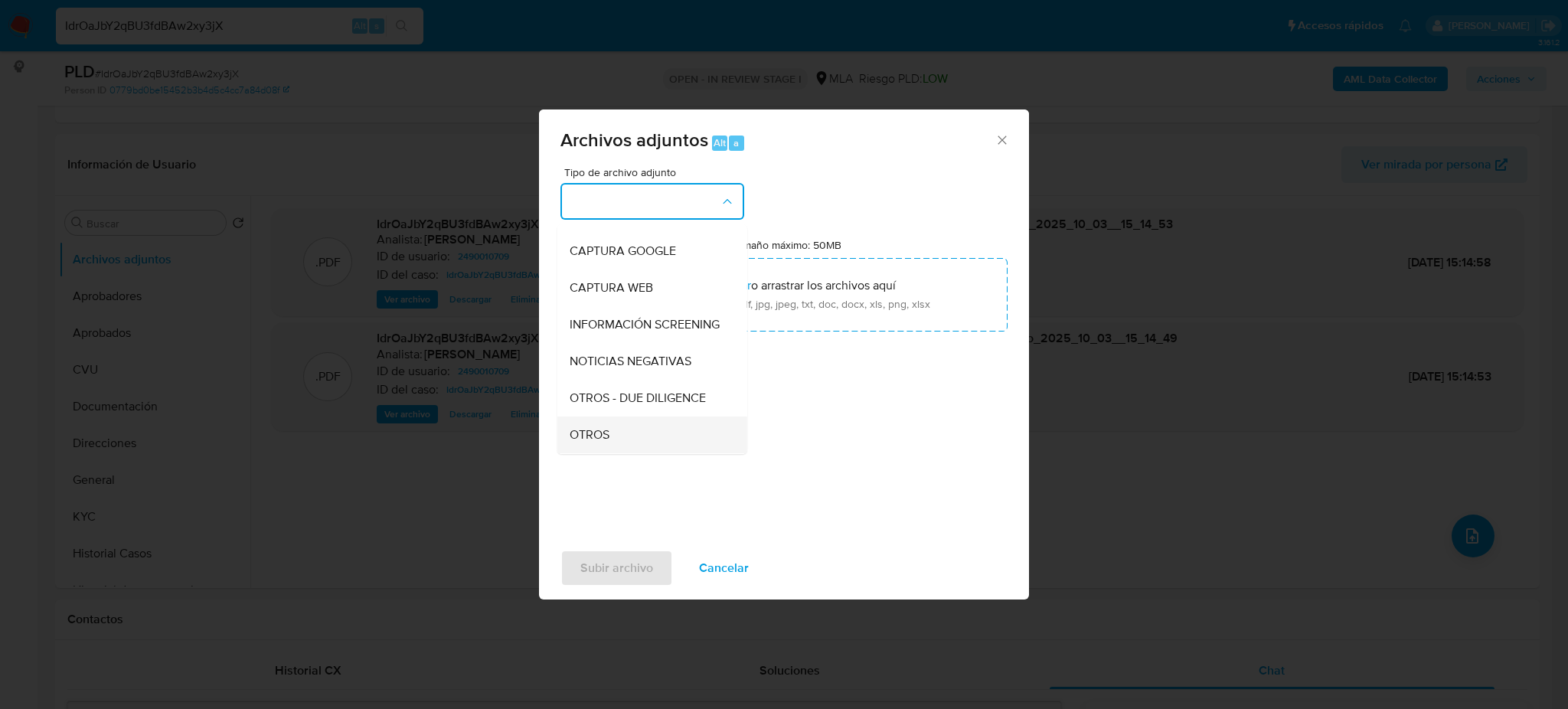
click at [604, 441] on span "OTROS" at bounding box center [589, 434] width 40 height 15
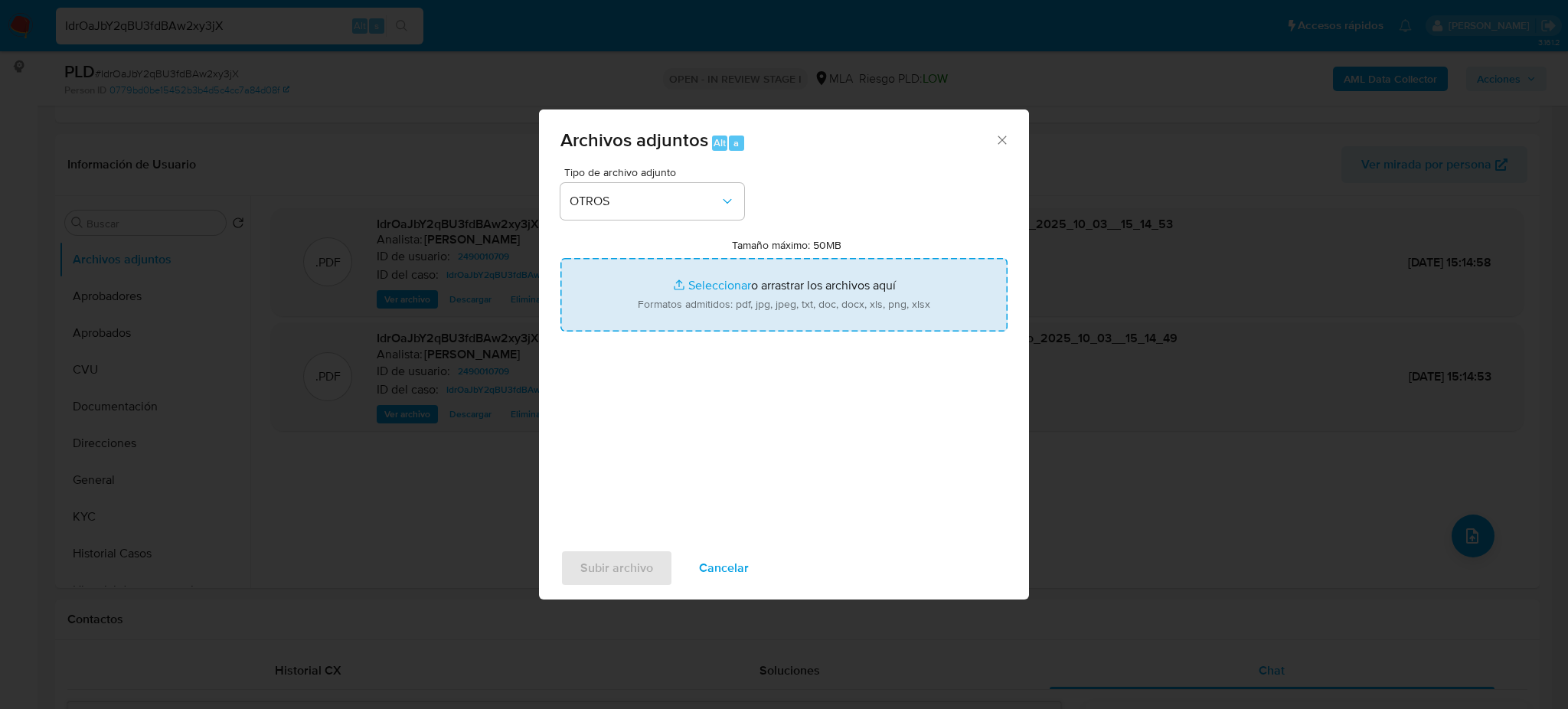
click at [690, 301] on input "Tamaño máximo: 50MB Seleccionar archivos" at bounding box center [784, 295] width 447 height 74
type input "C:\fakepath\Caselog IdrOaJbY2qBU3fdBAw2xy3jX_2025_09_17_23_04_36.docx"
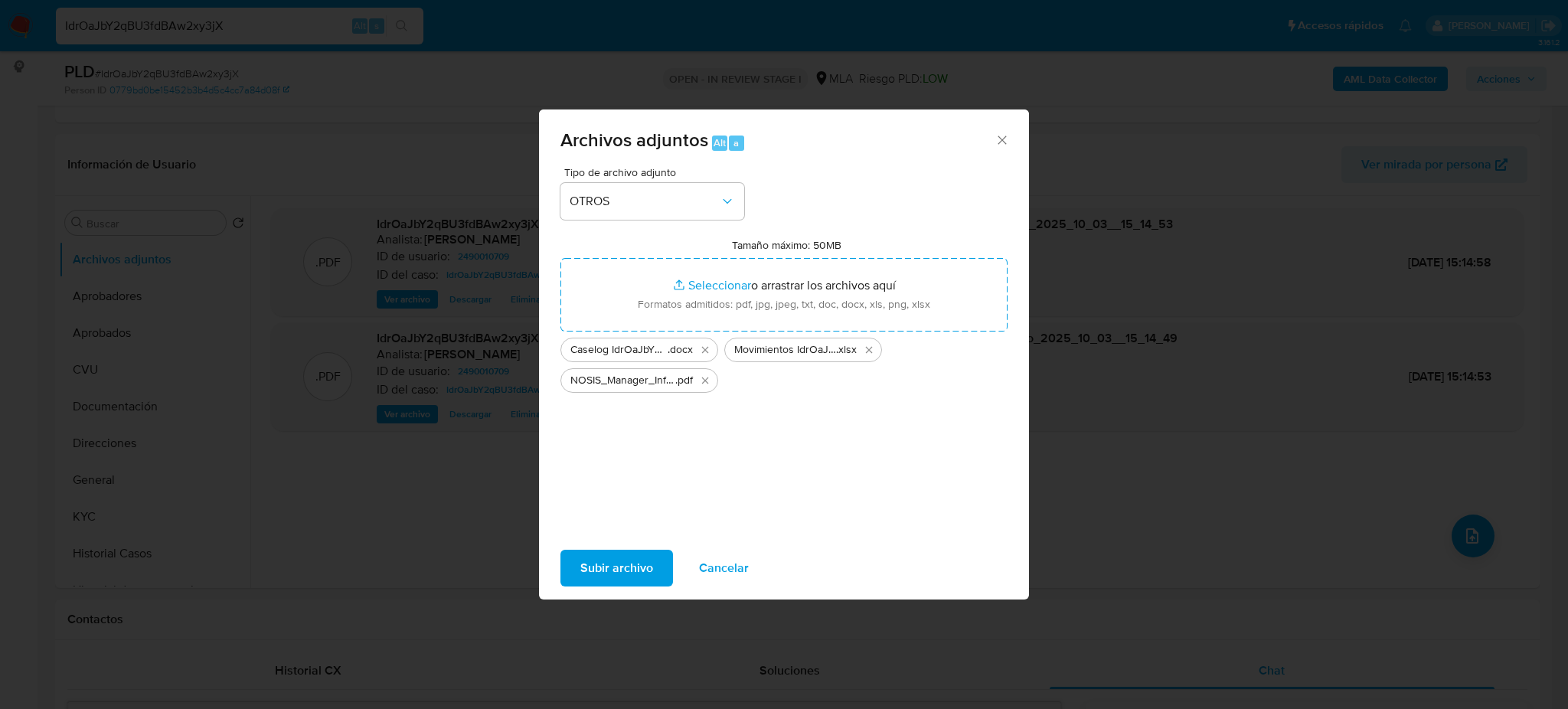
click at [601, 564] on span "Subir archivo" at bounding box center [616, 568] width 73 height 34
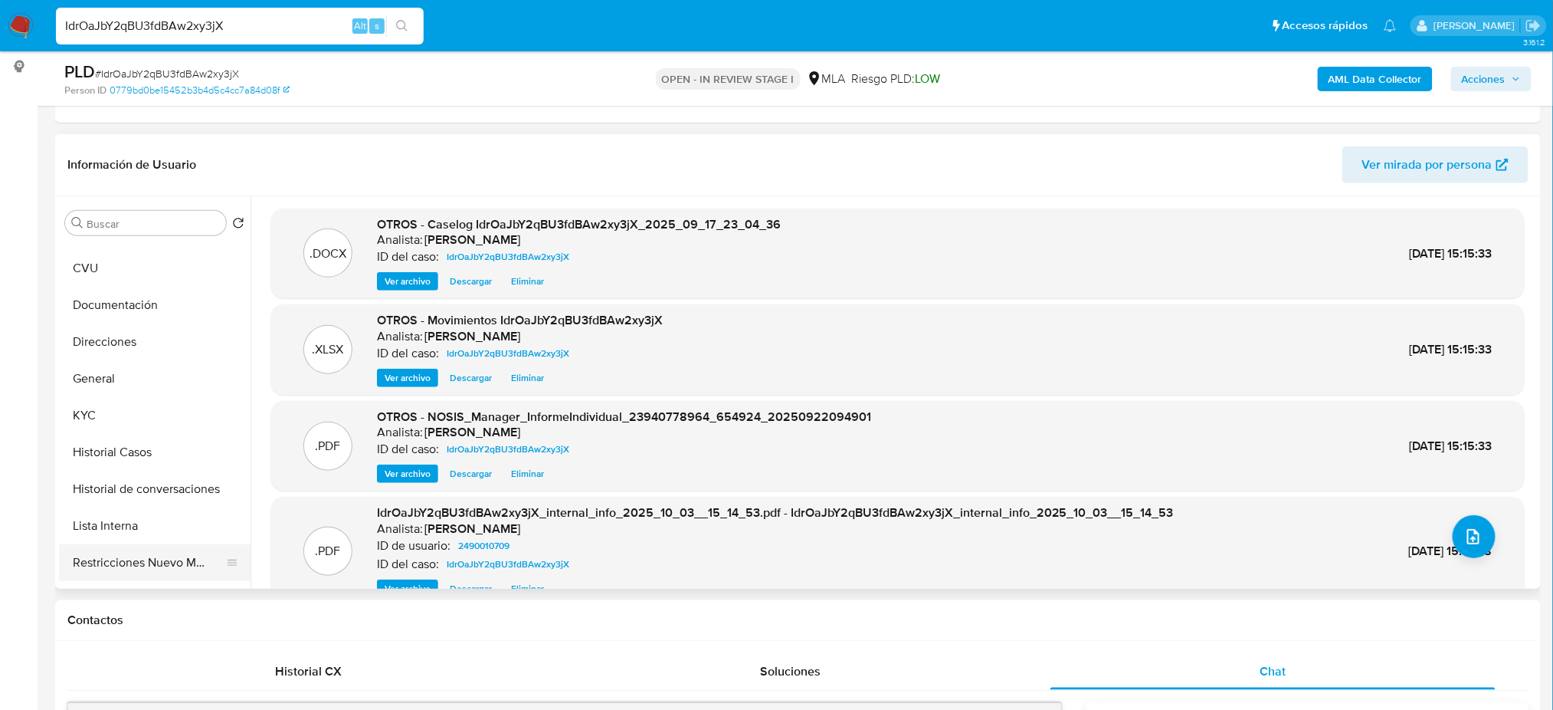
click at [149, 556] on button "Restricciones Nuevo Mundo" at bounding box center [148, 562] width 179 height 37
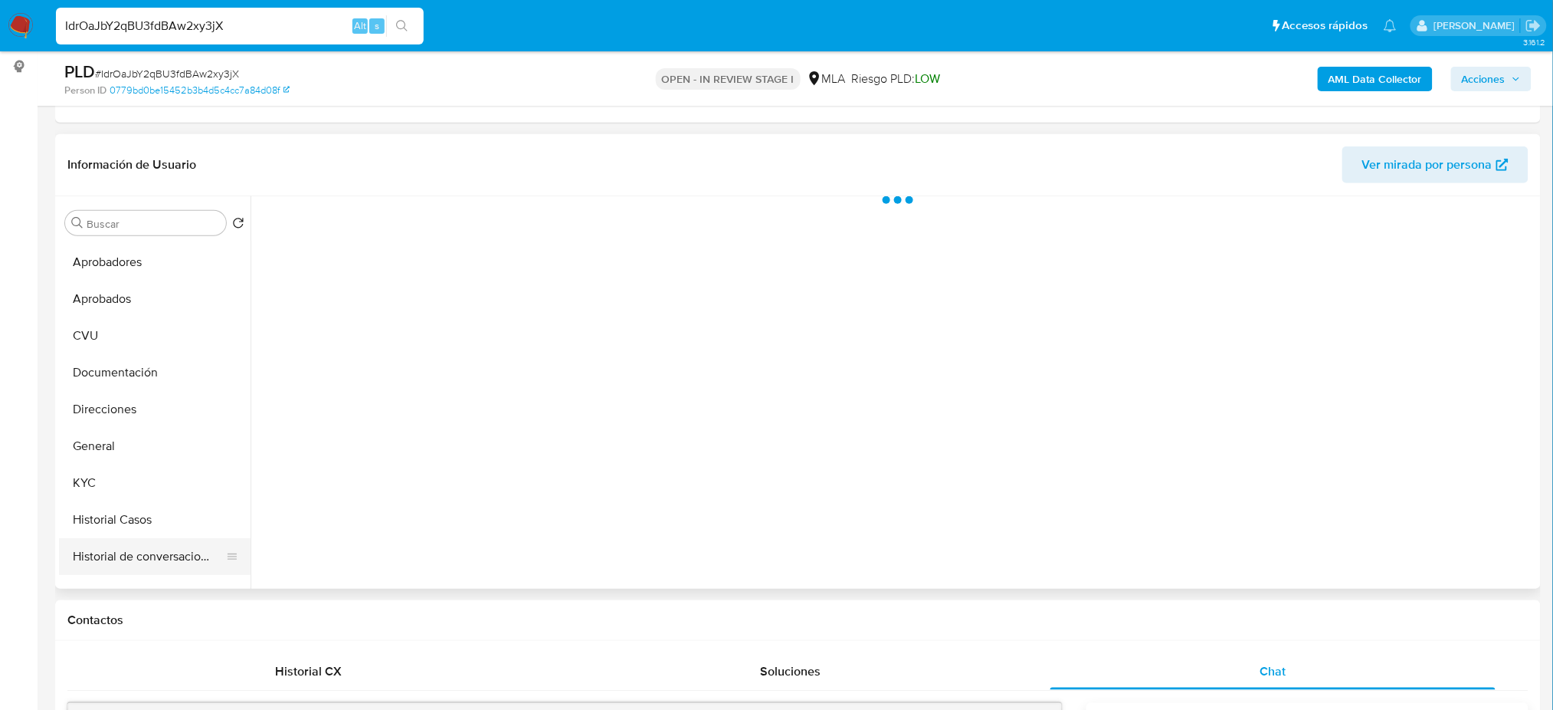
scroll to position [0, 0]
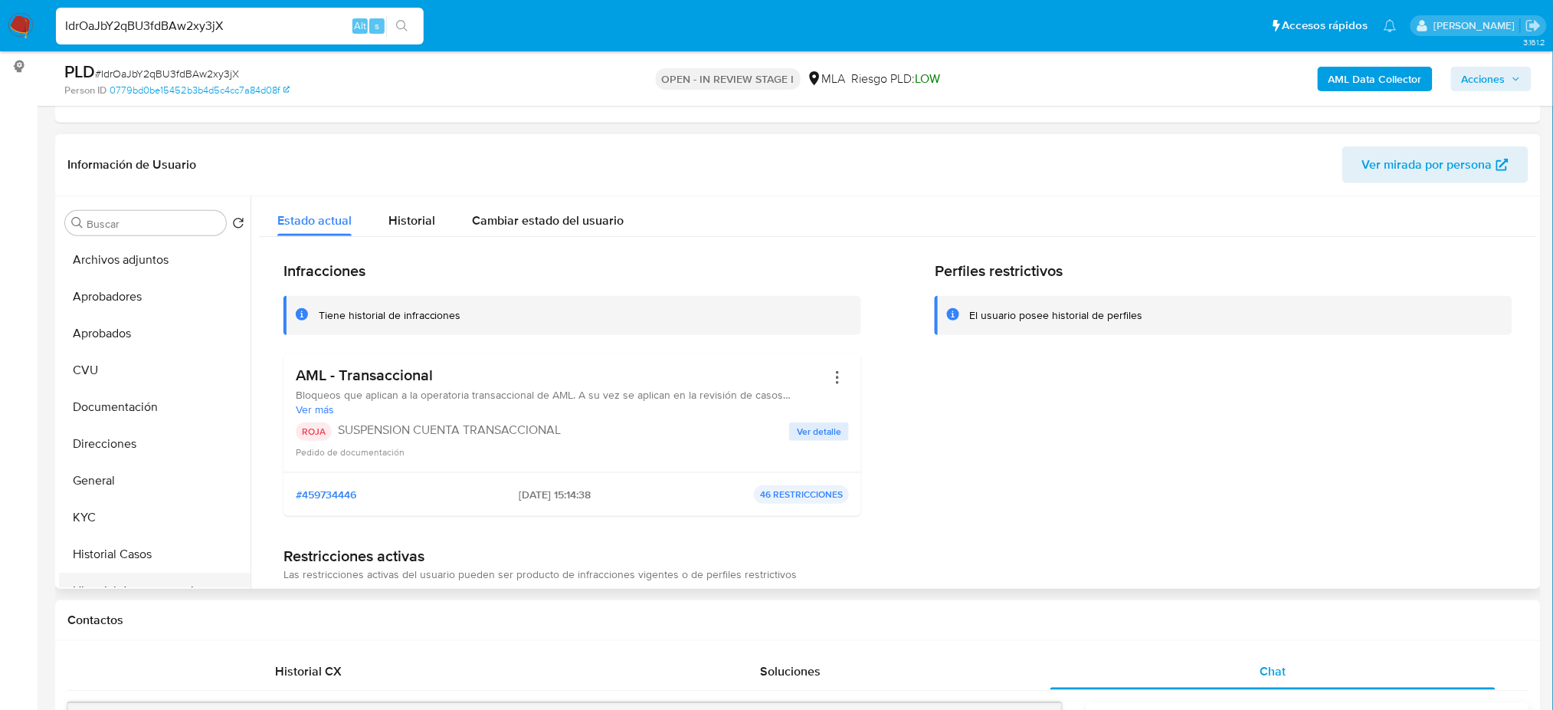
click at [148, 490] on button "General" at bounding box center [155, 480] width 192 height 37
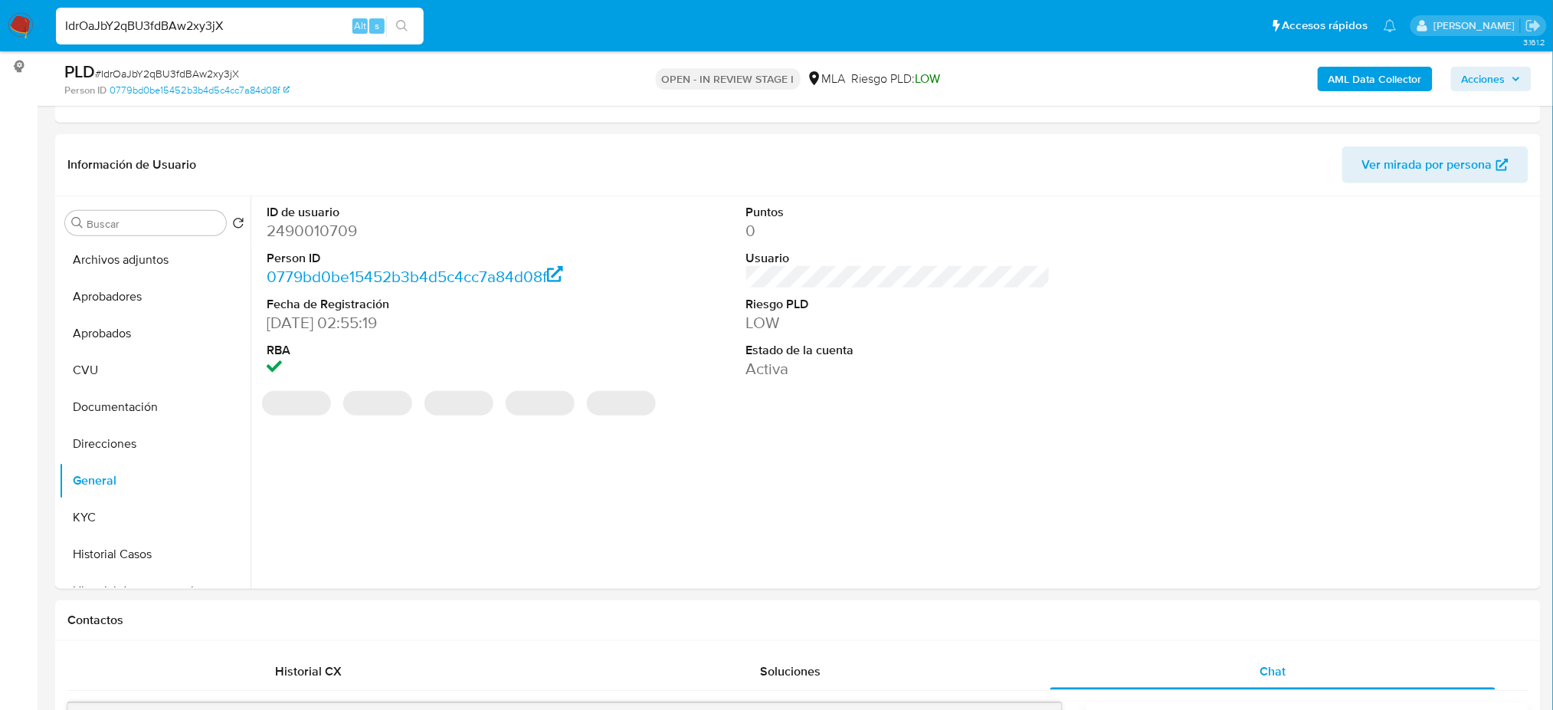
click at [304, 229] on dd "2490010709" at bounding box center [419, 230] width 304 height 21
copy dd "2490010709"
drag, startPoint x: 1501, startPoint y: 87, endPoint x: 1485, endPoint y: 84, distance: 16.4
click at [1501, 87] on span "Acciones" at bounding box center [1484, 79] width 44 height 25
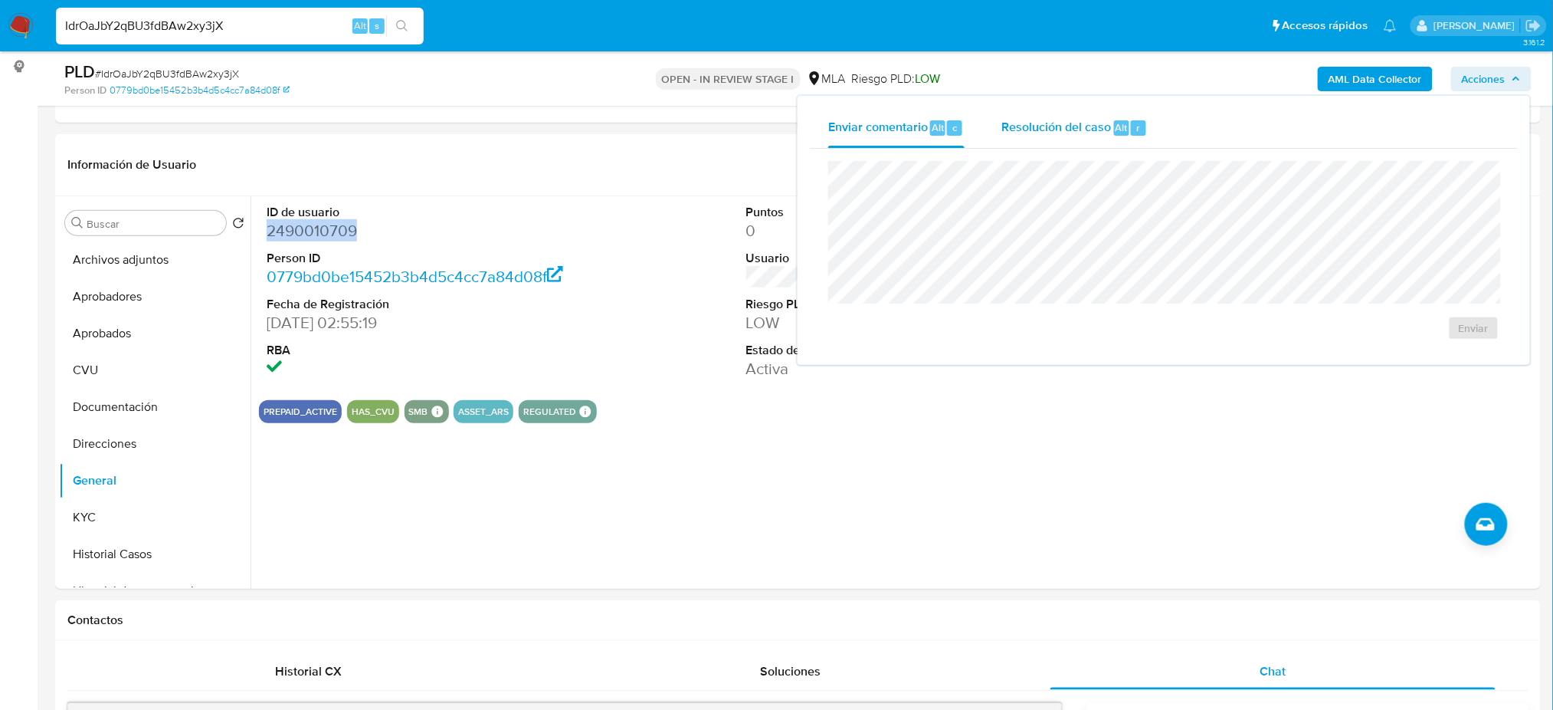
click at [1081, 132] on span "Resolución del caso" at bounding box center [1057, 127] width 110 height 18
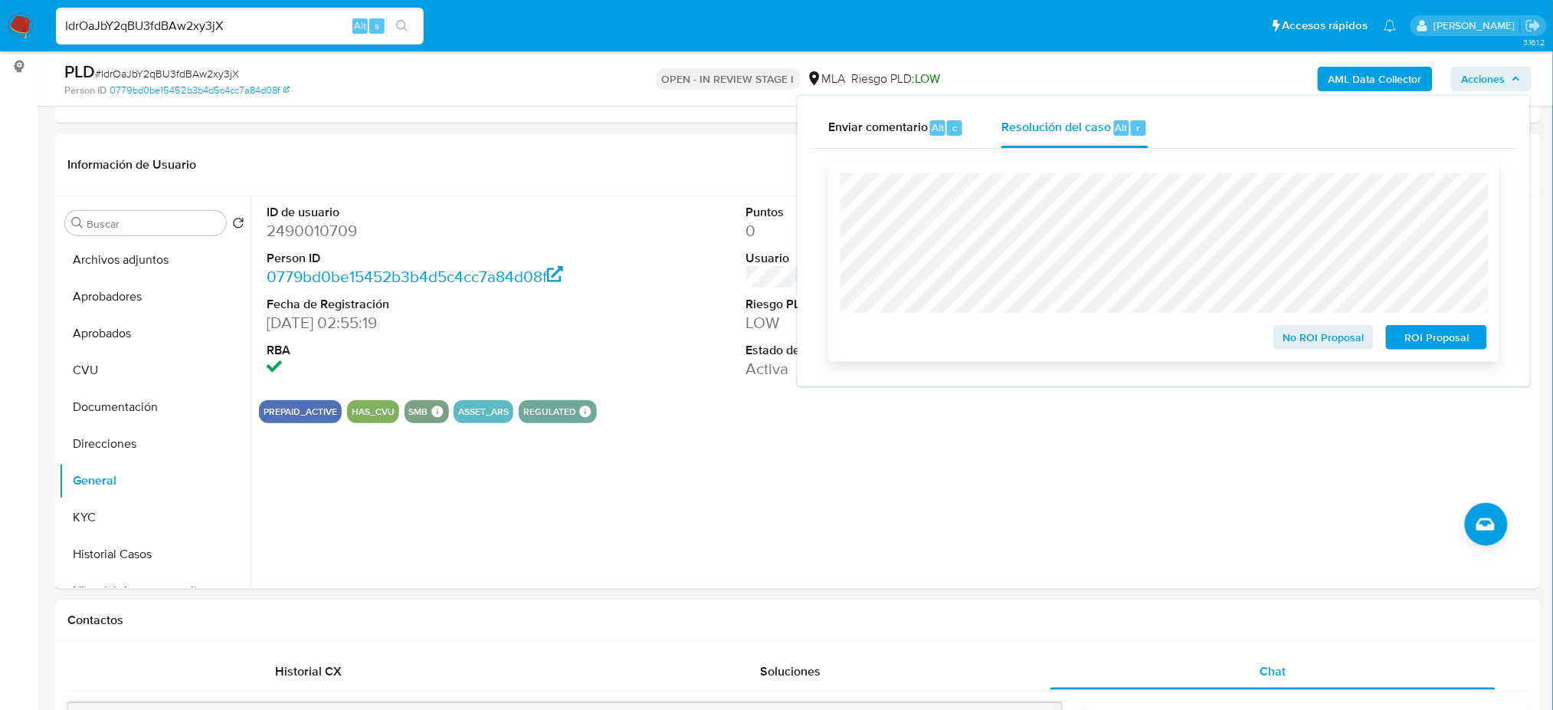
click at [1456, 330] on span "ROI Proposal" at bounding box center [1437, 336] width 80 height 21
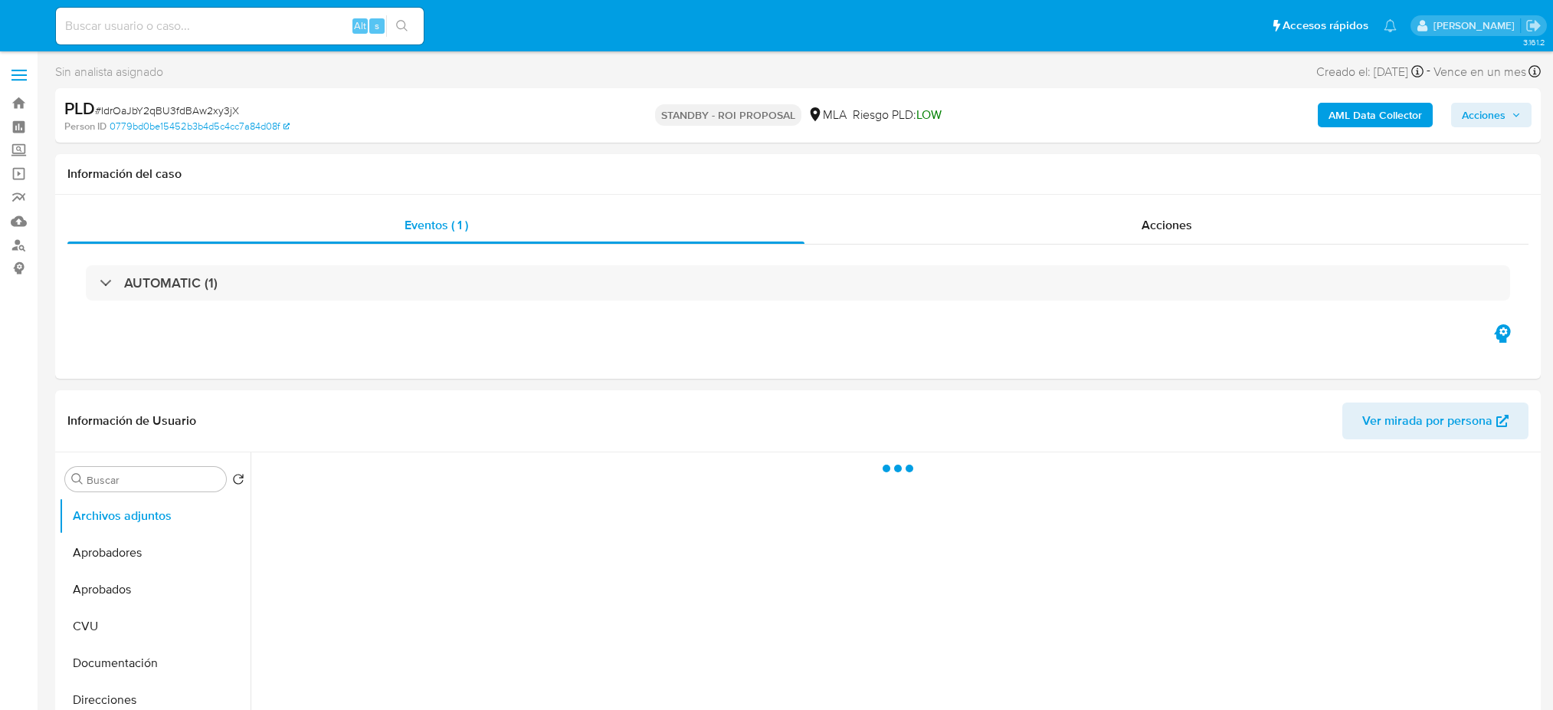
select select "10"
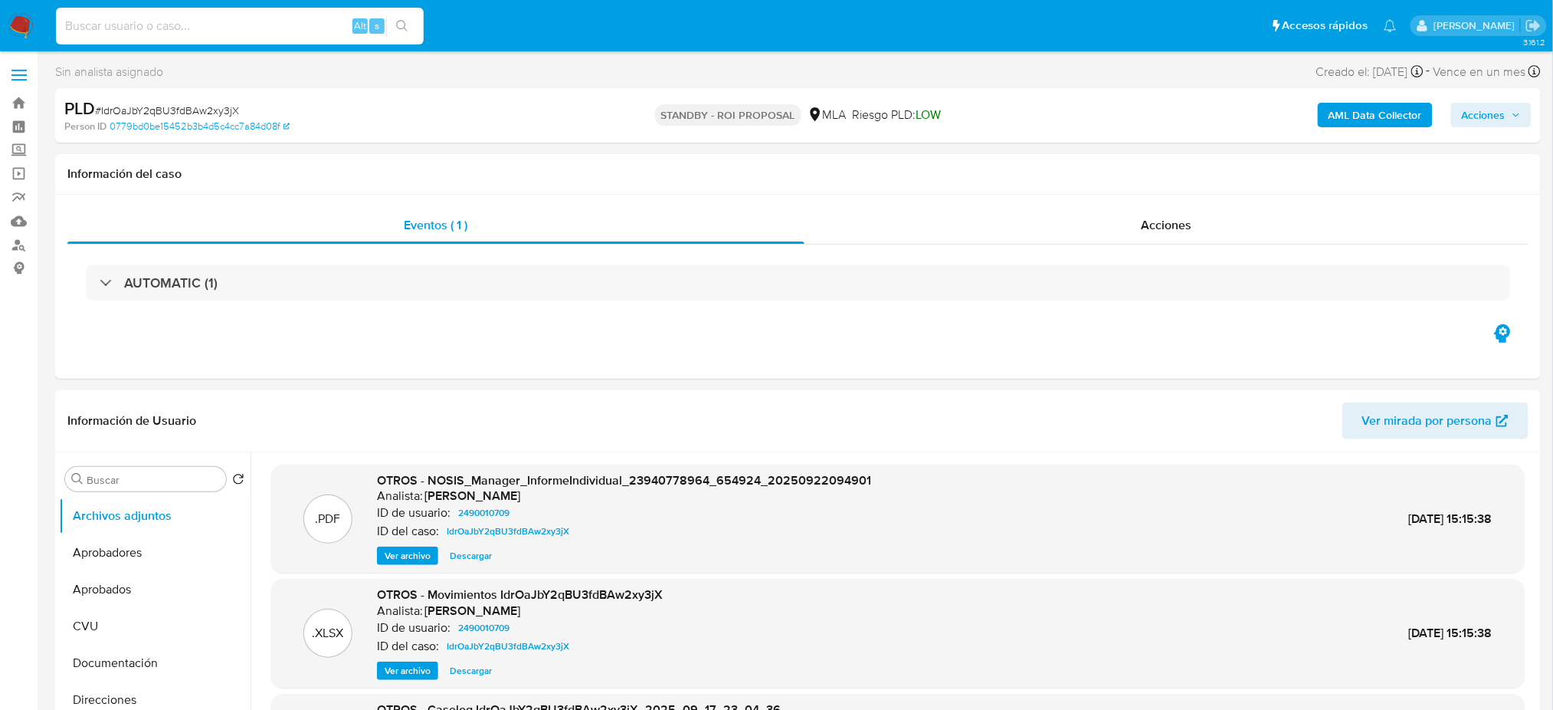
click at [280, 32] on input at bounding box center [240, 26] width 368 height 20
paste input "ns9QNNjLqSkR4O94rYRUfb8t"
type input "ns9QNNjLqSkR4O94rYRUfb8t"
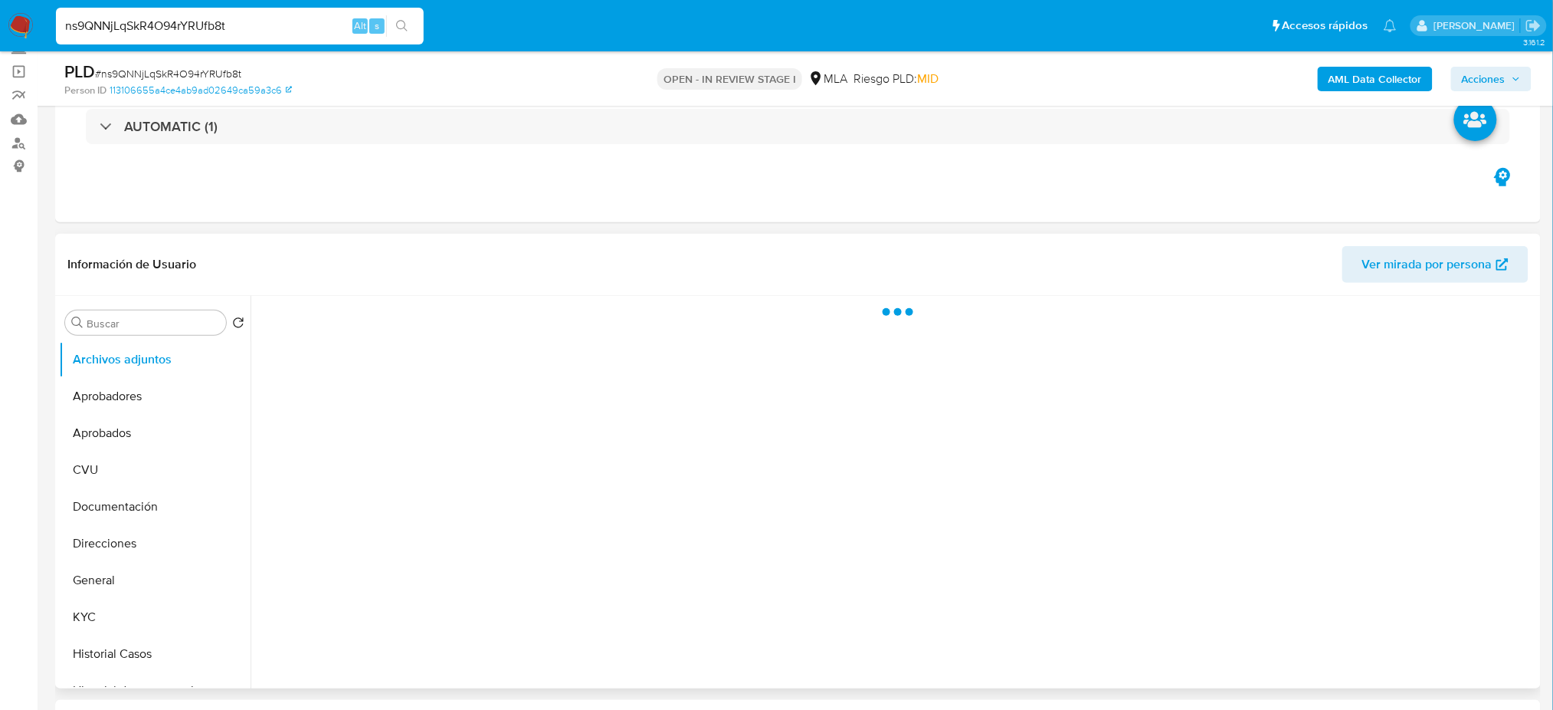
select select "10"
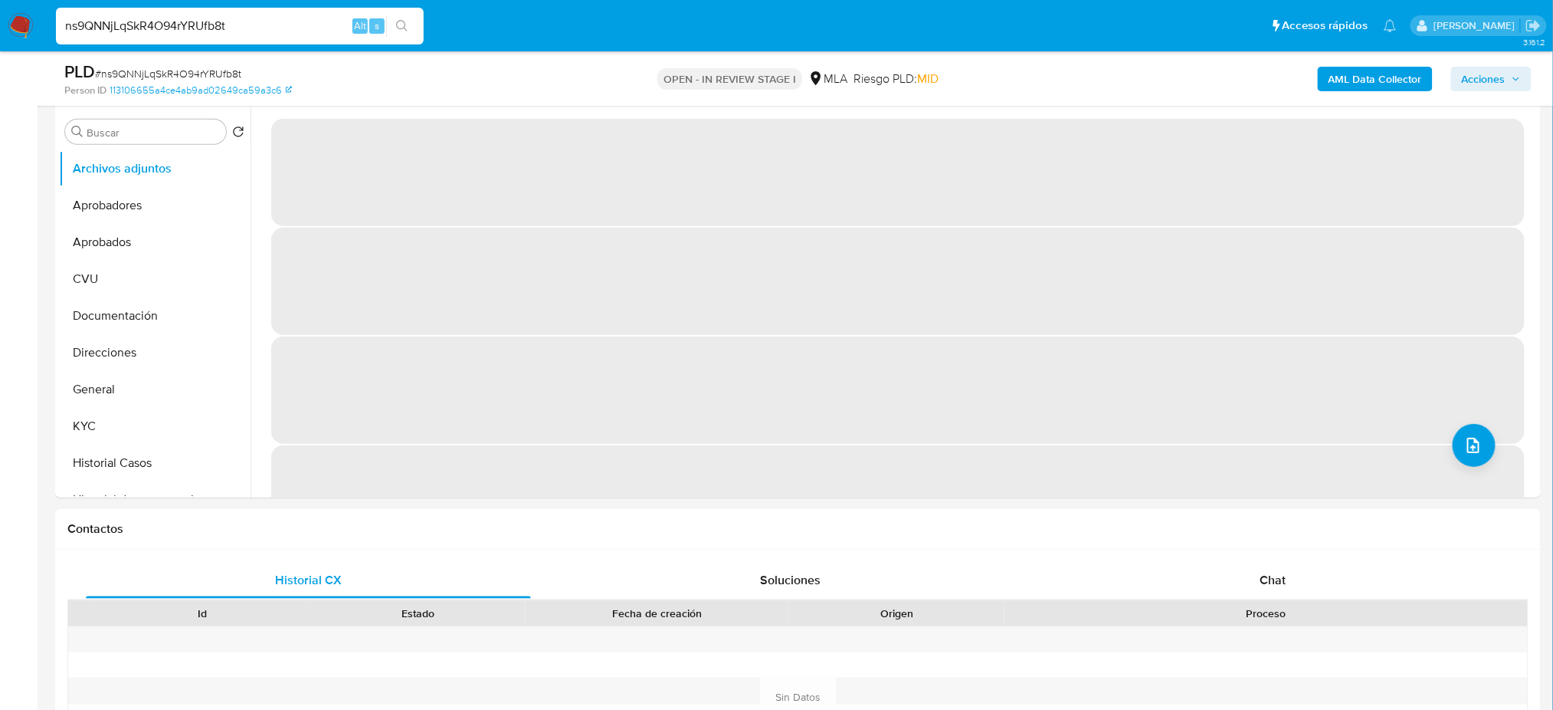
scroll to position [307, 0]
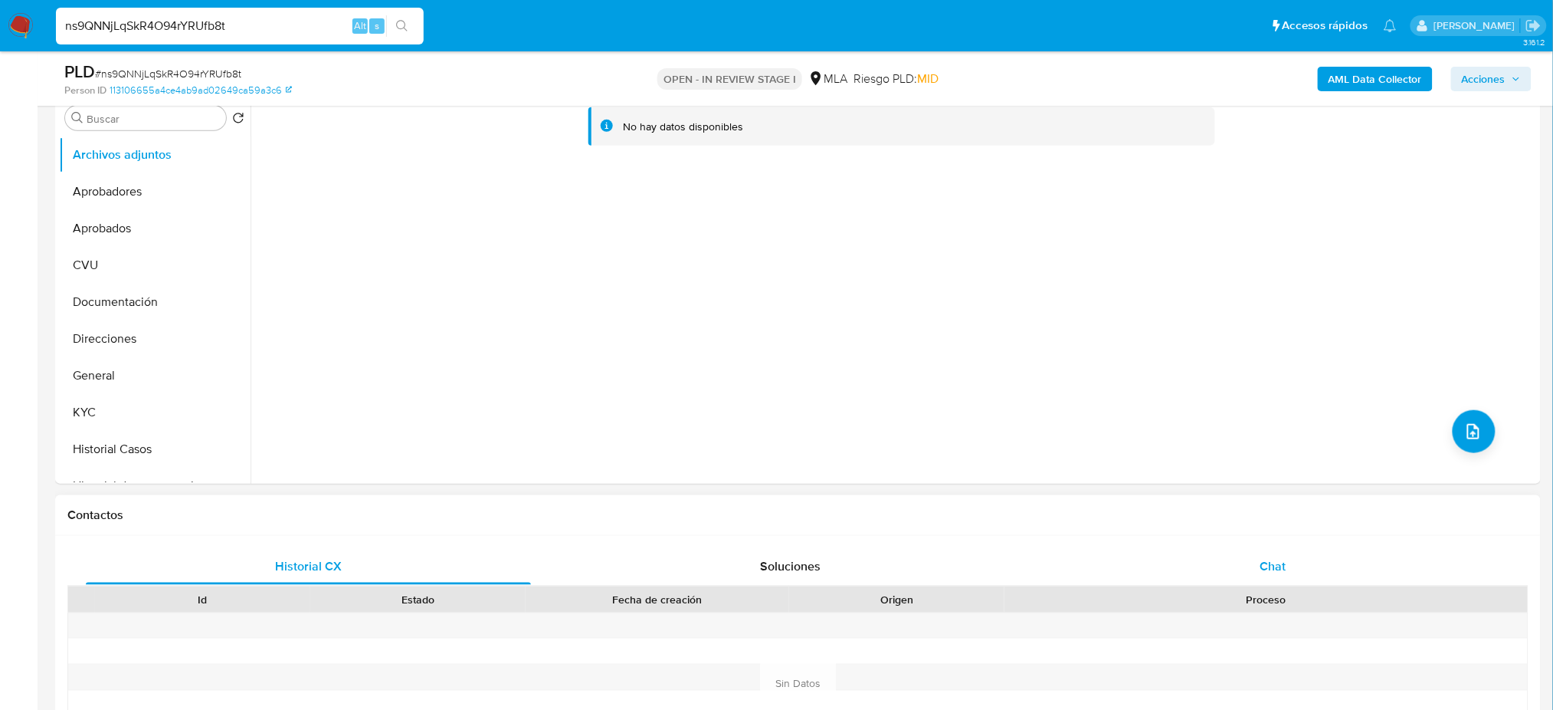
click at [1272, 551] on div "Chat" at bounding box center [1273, 566] width 445 height 37
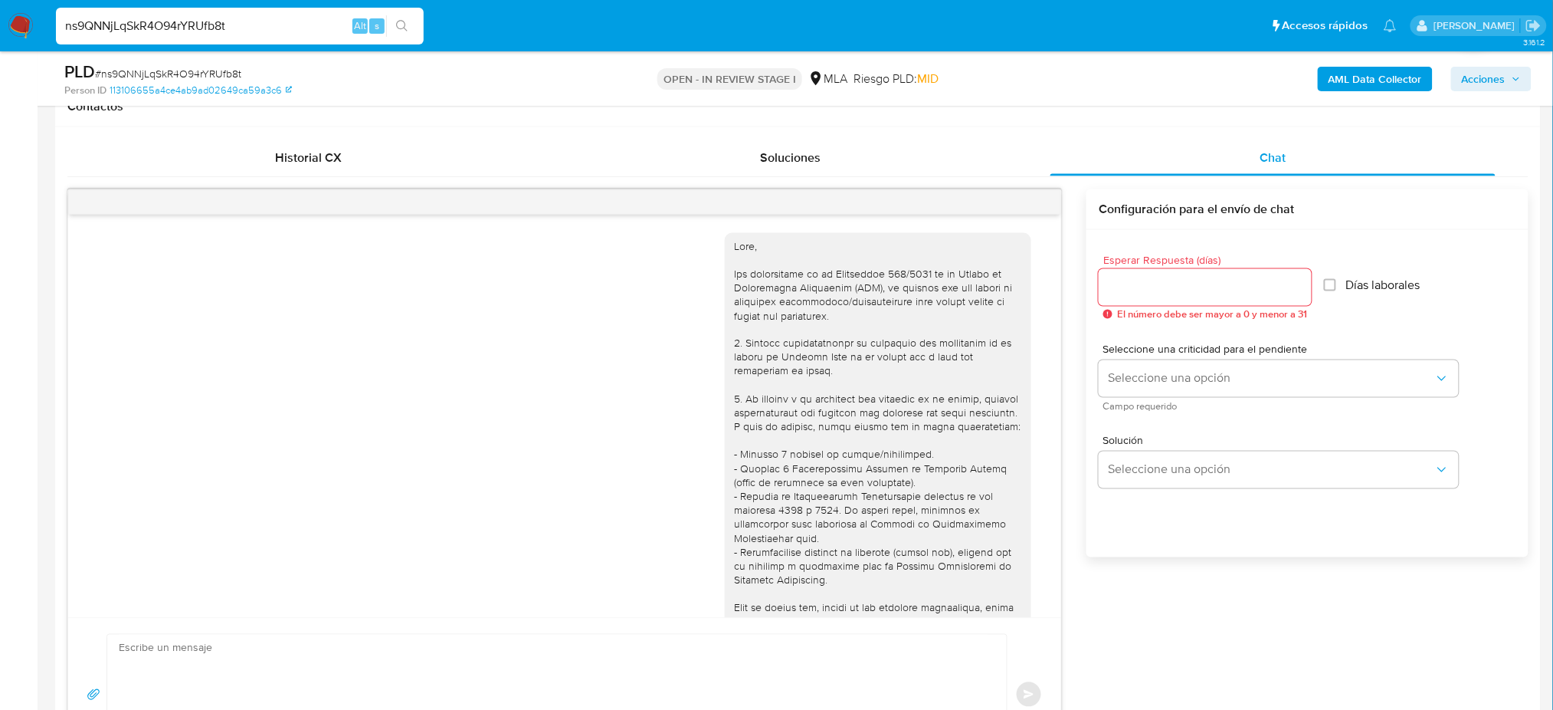
scroll to position [802, 0]
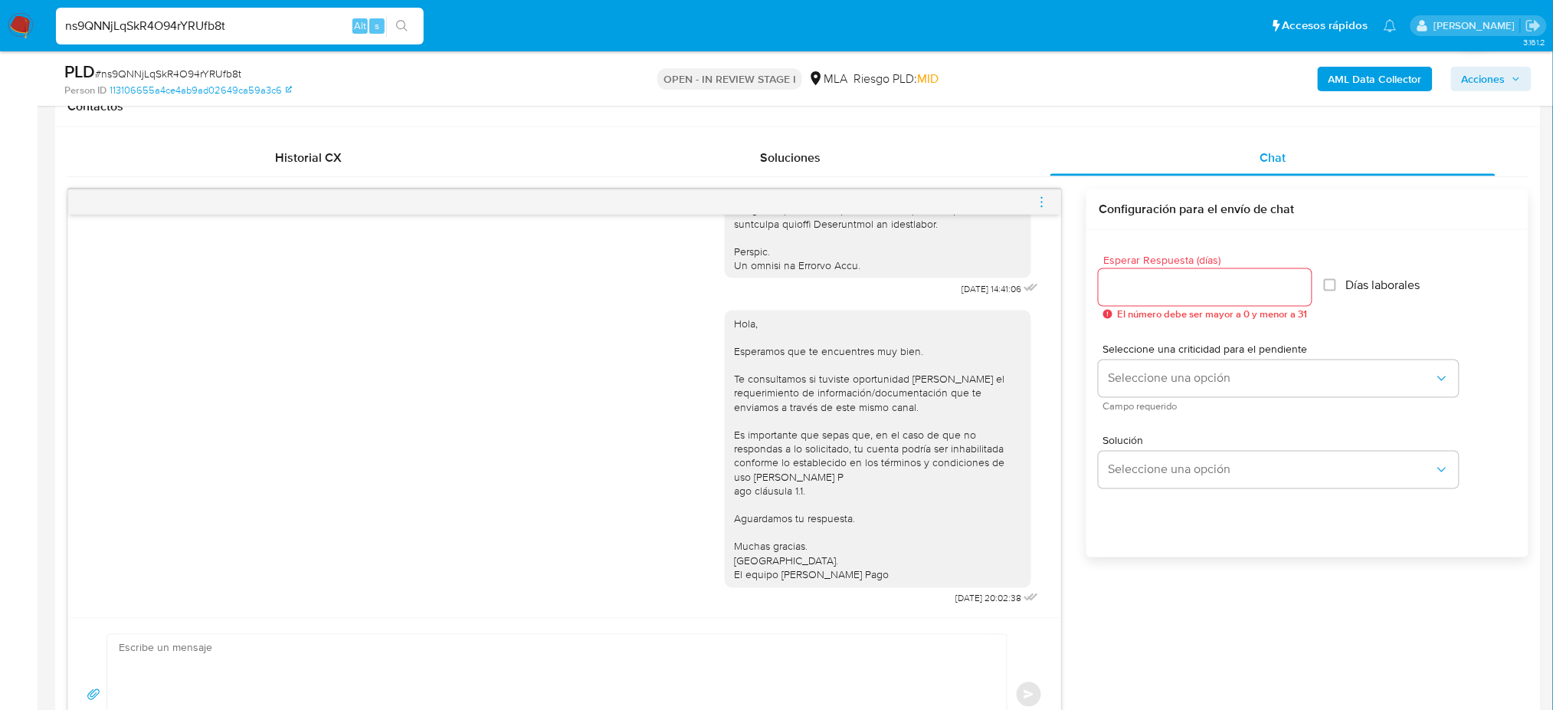
click at [1042, 202] on icon "menu-action" at bounding box center [1042, 202] width 2 height 2
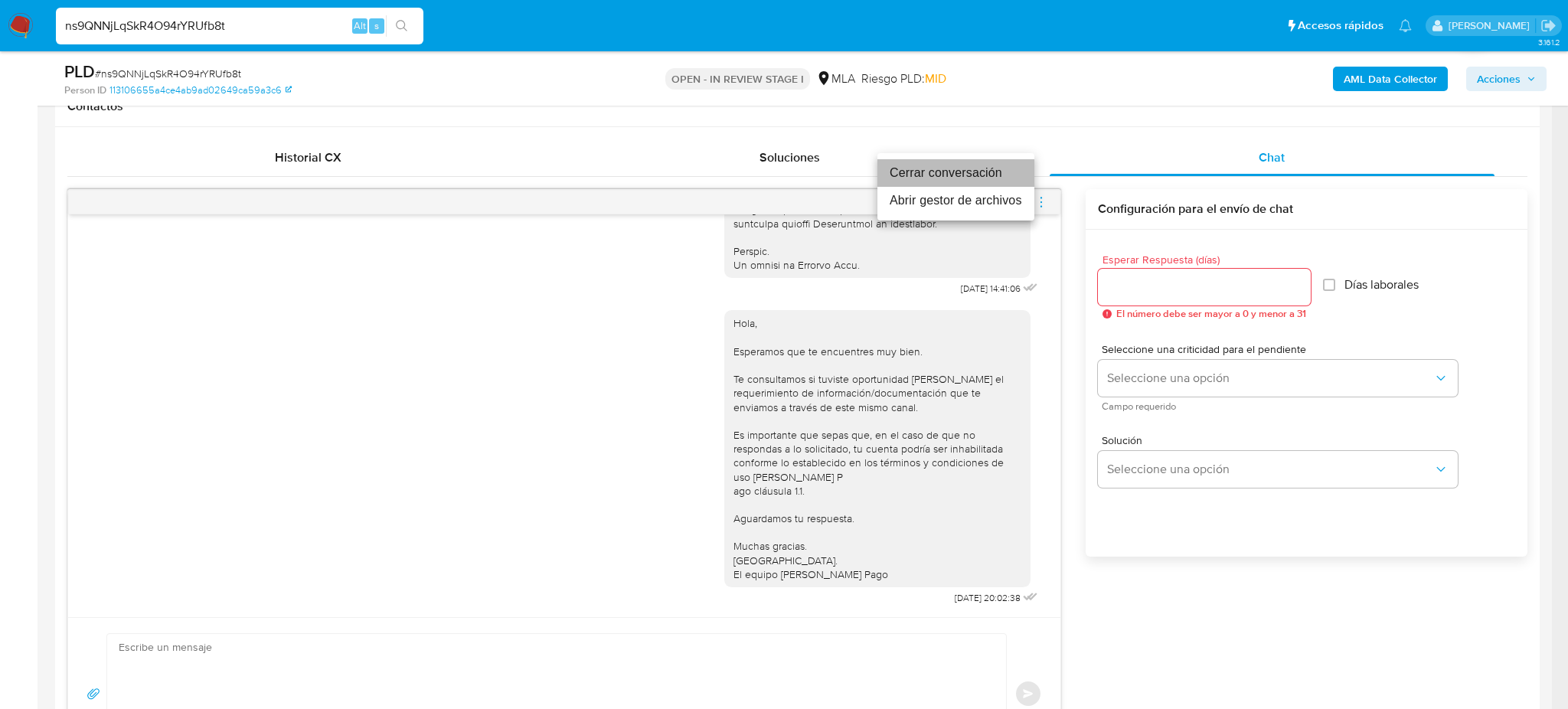
click at [968, 171] on li "Cerrar conversación" at bounding box center [955, 173] width 157 height 28
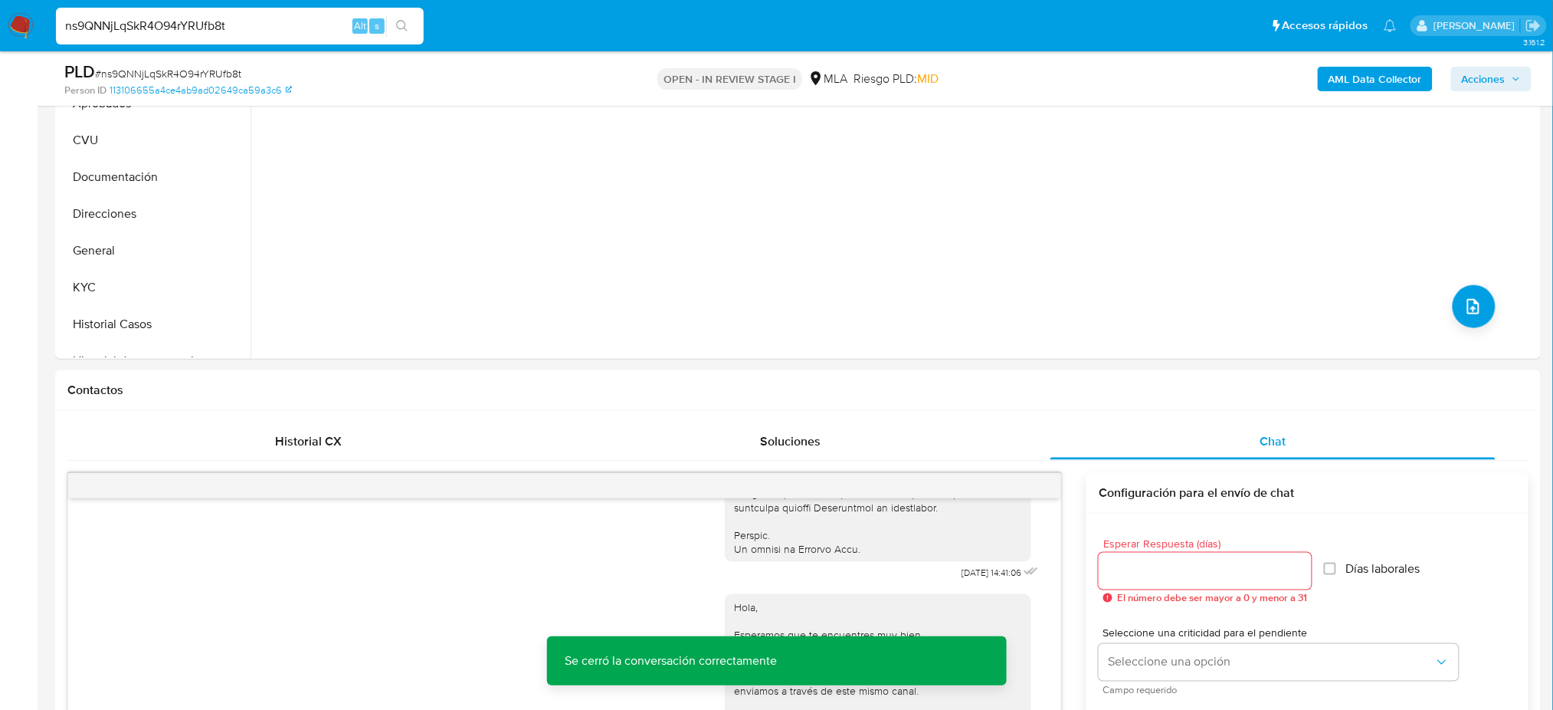
scroll to position [204, 0]
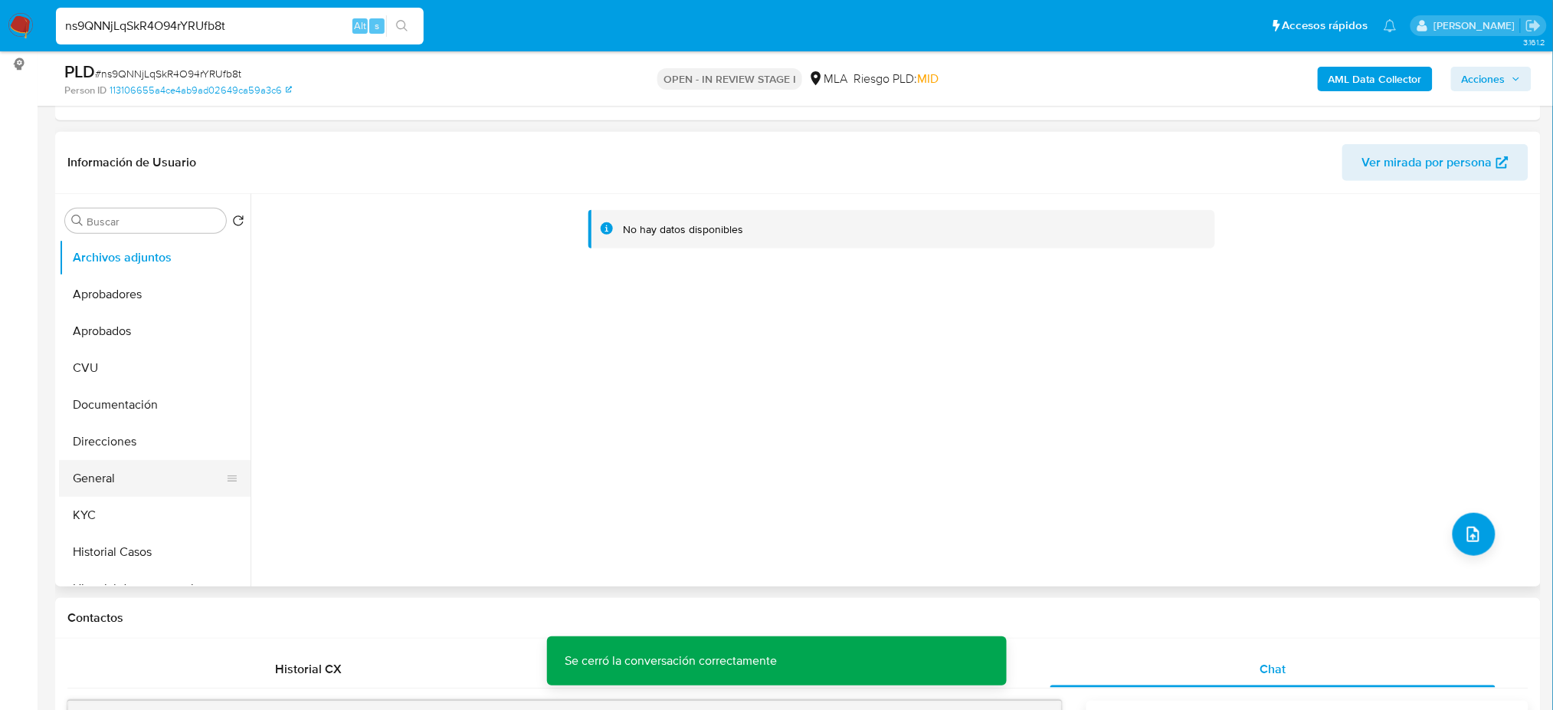
click at [144, 469] on button "General" at bounding box center [148, 478] width 179 height 37
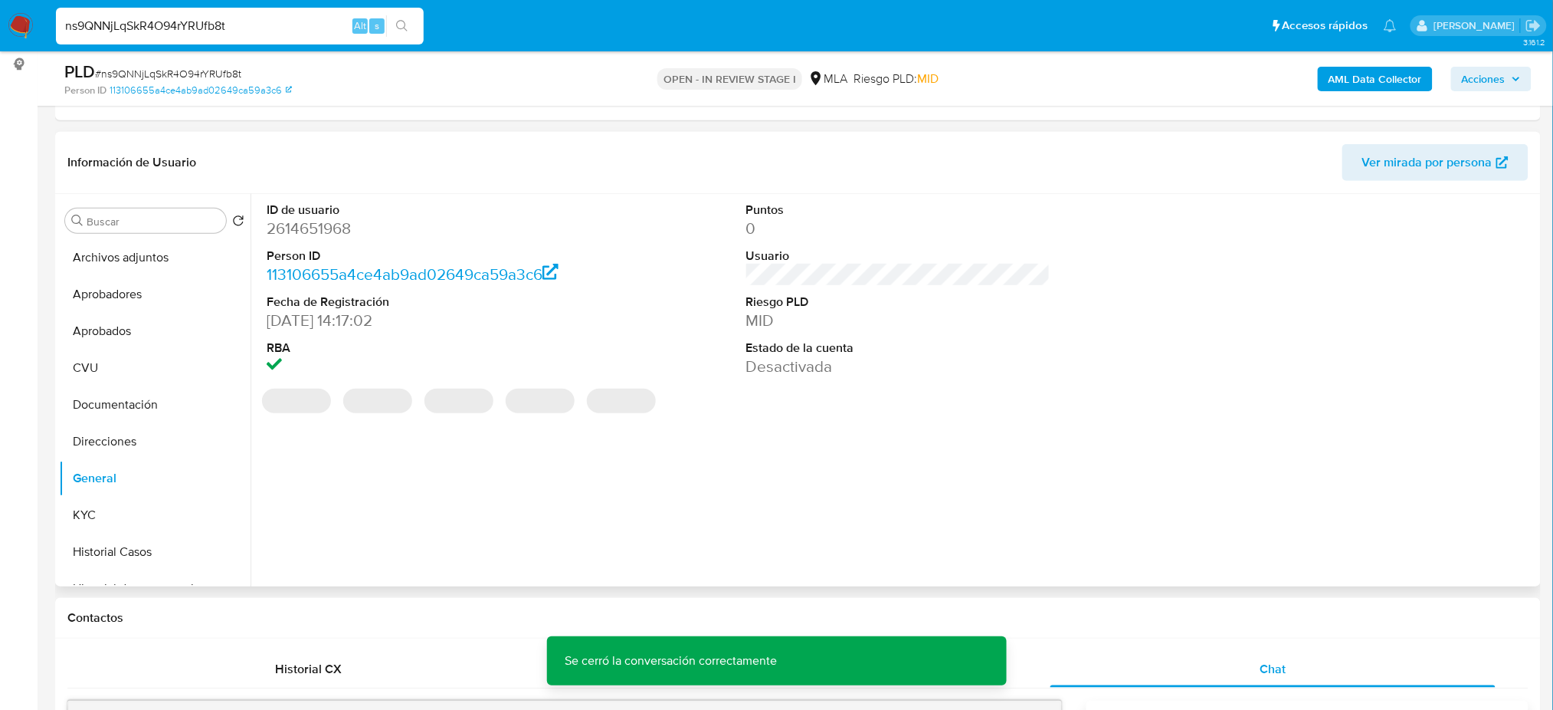
click at [309, 213] on dt "ID de usuario" at bounding box center [419, 210] width 304 height 17
click at [307, 221] on dd "2614651968" at bounding box center [419, 228] width 304 height 21
copy dd "2614651968"
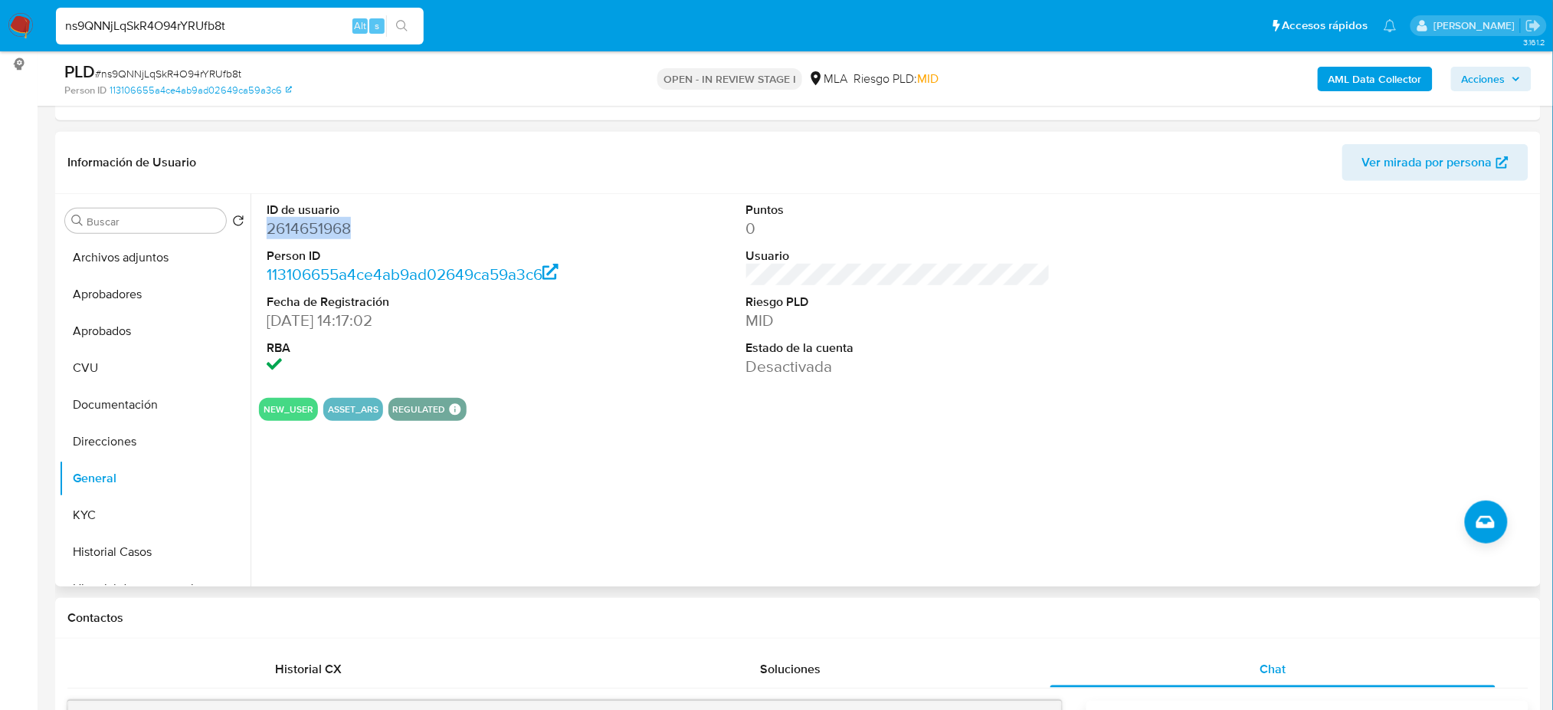
copy dd "2614651968"
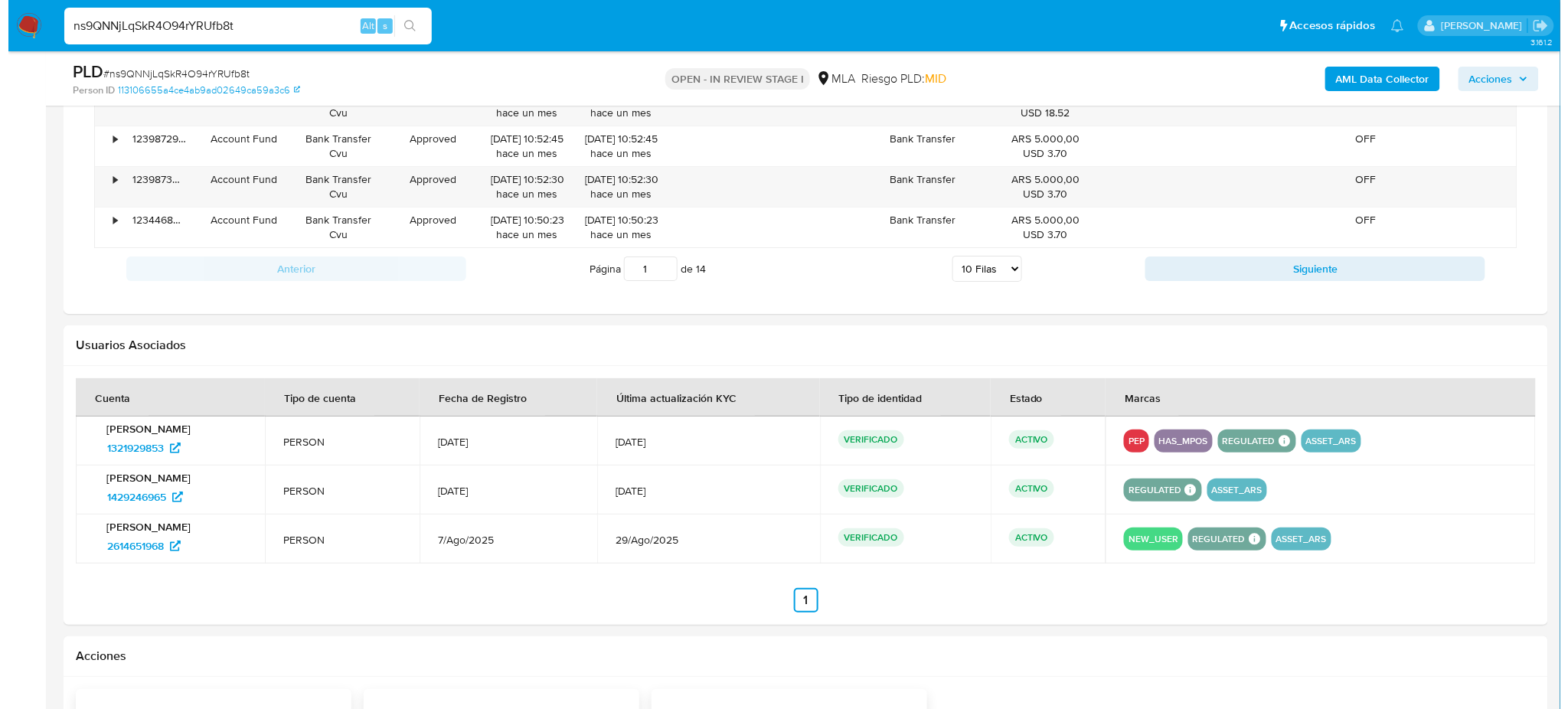
scroll to position [2442, 0]
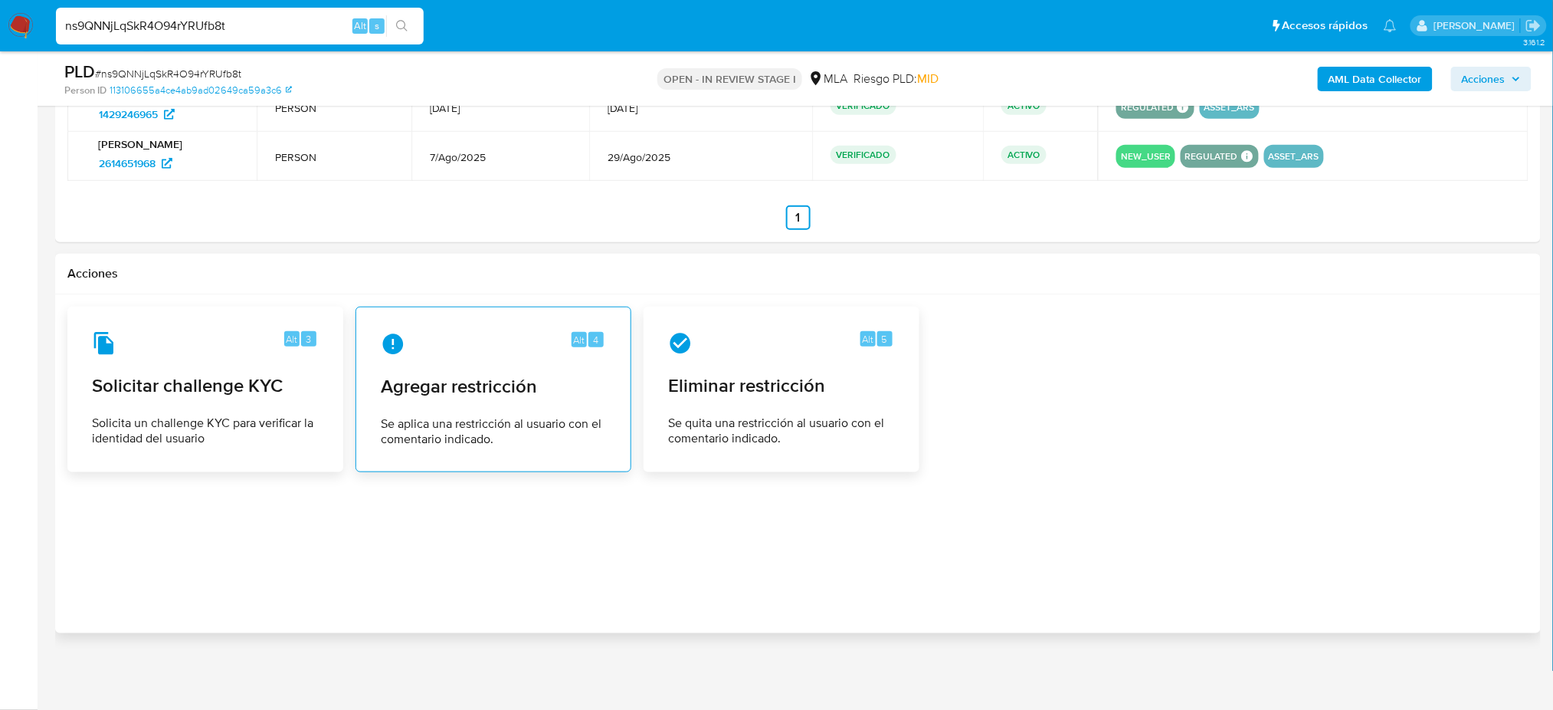
click at [451, 408] on div "Alt 4 Agregar restricción Se aplica una restricción al usuario con el comentari…" at bounding box center [494, 389] width 250 height 139
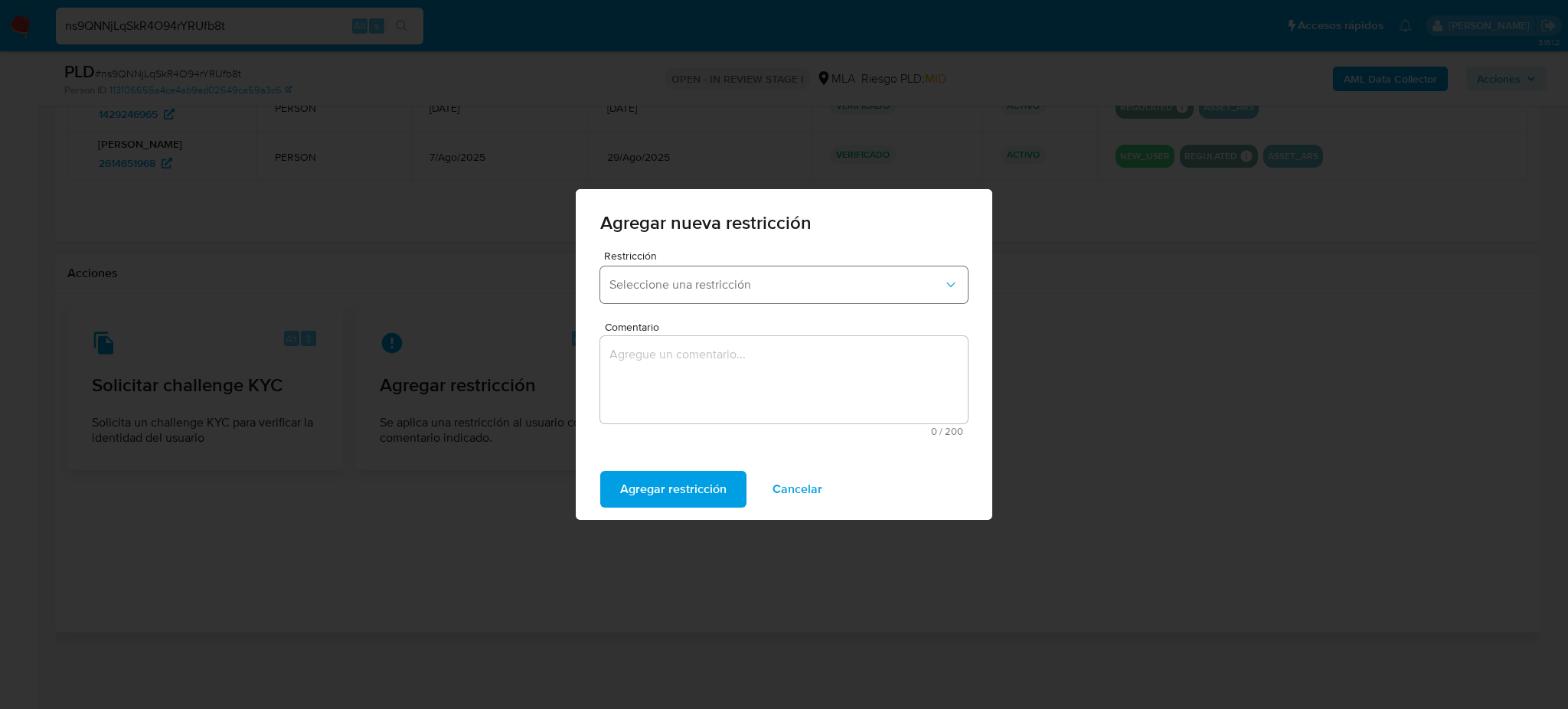
click at [637, 271] on button "Seleccione una restricción" at bounding box center [784, 285] width 368 height 37
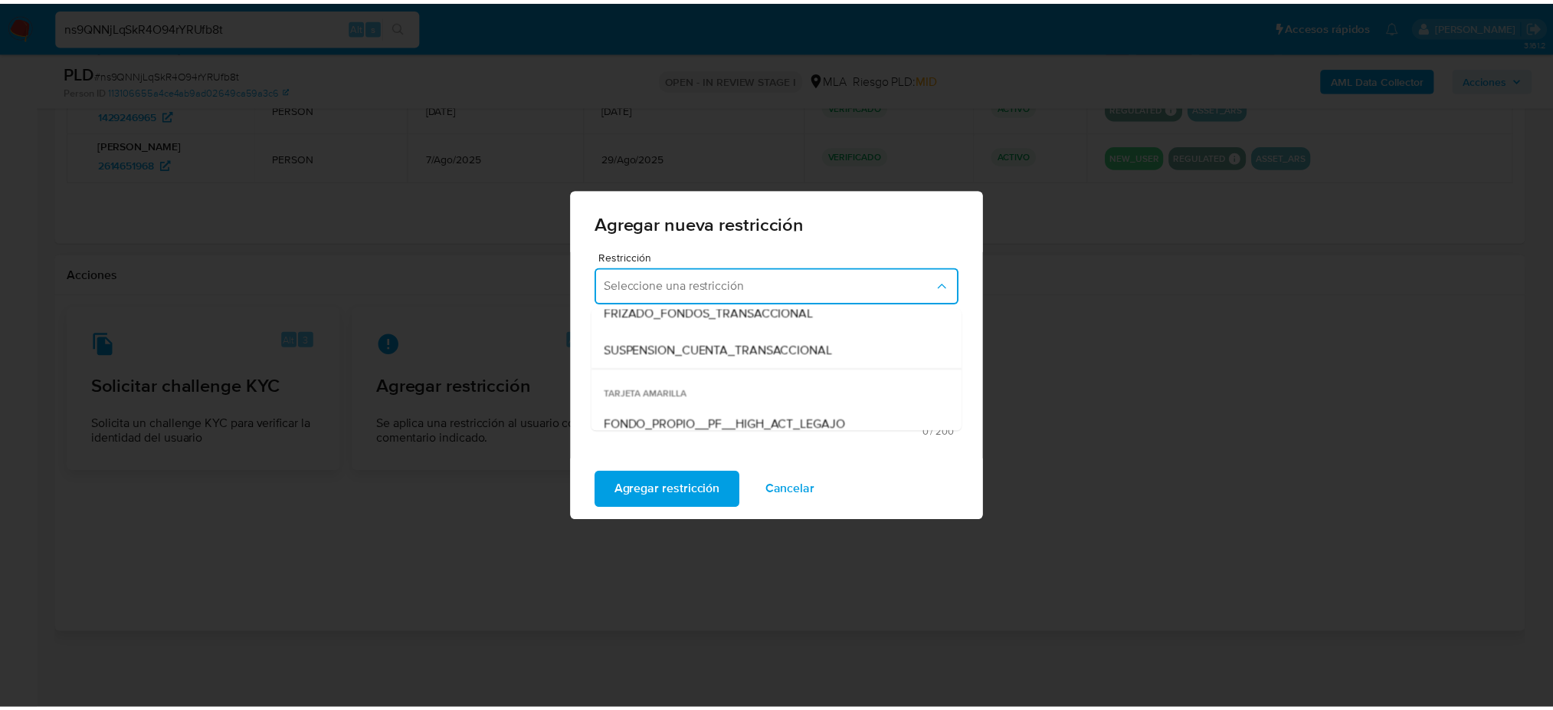
scroll to position [204, 0]
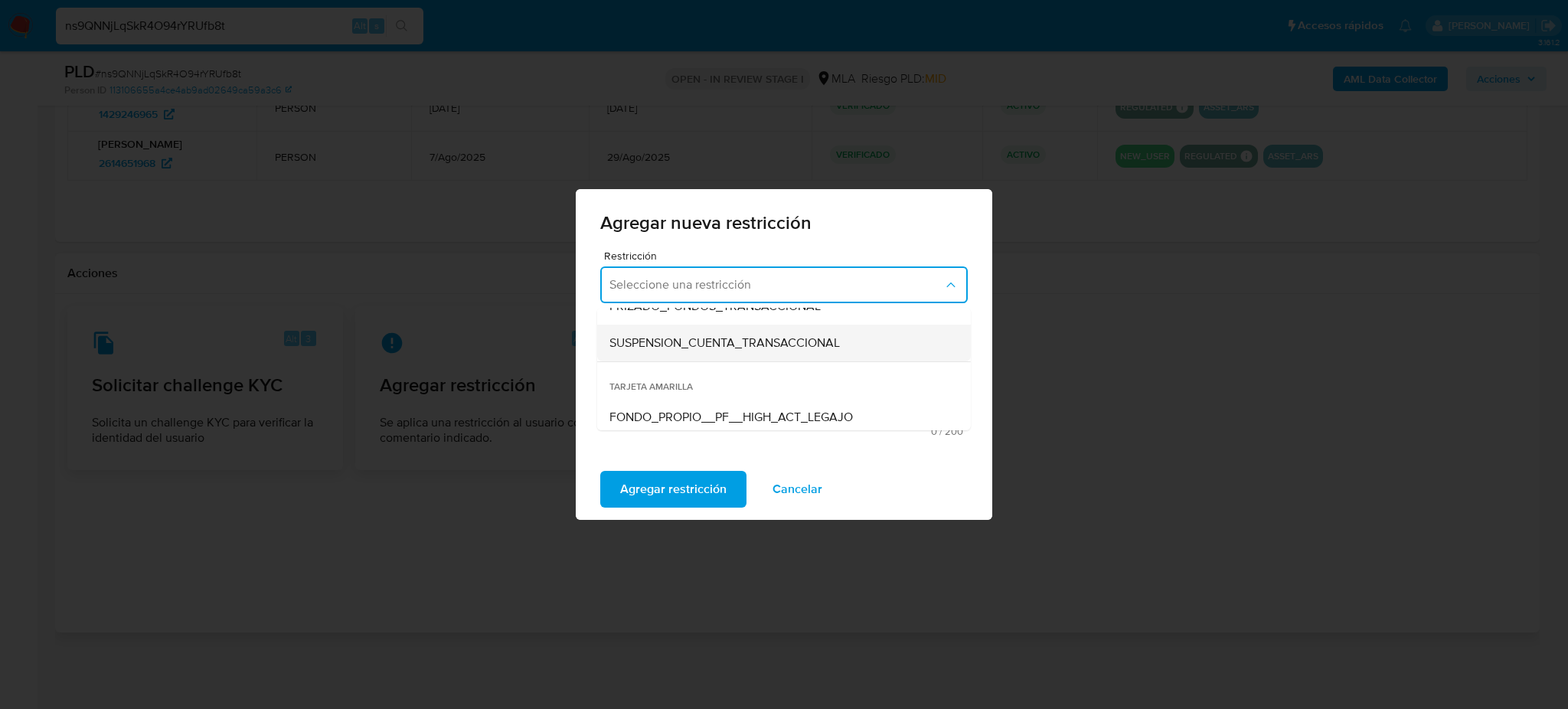
click at [672, 345] on span "SUSPENSION_CUENTA_TRANSACCIONAL" at bounding box center [724, 343] width 231 height 15
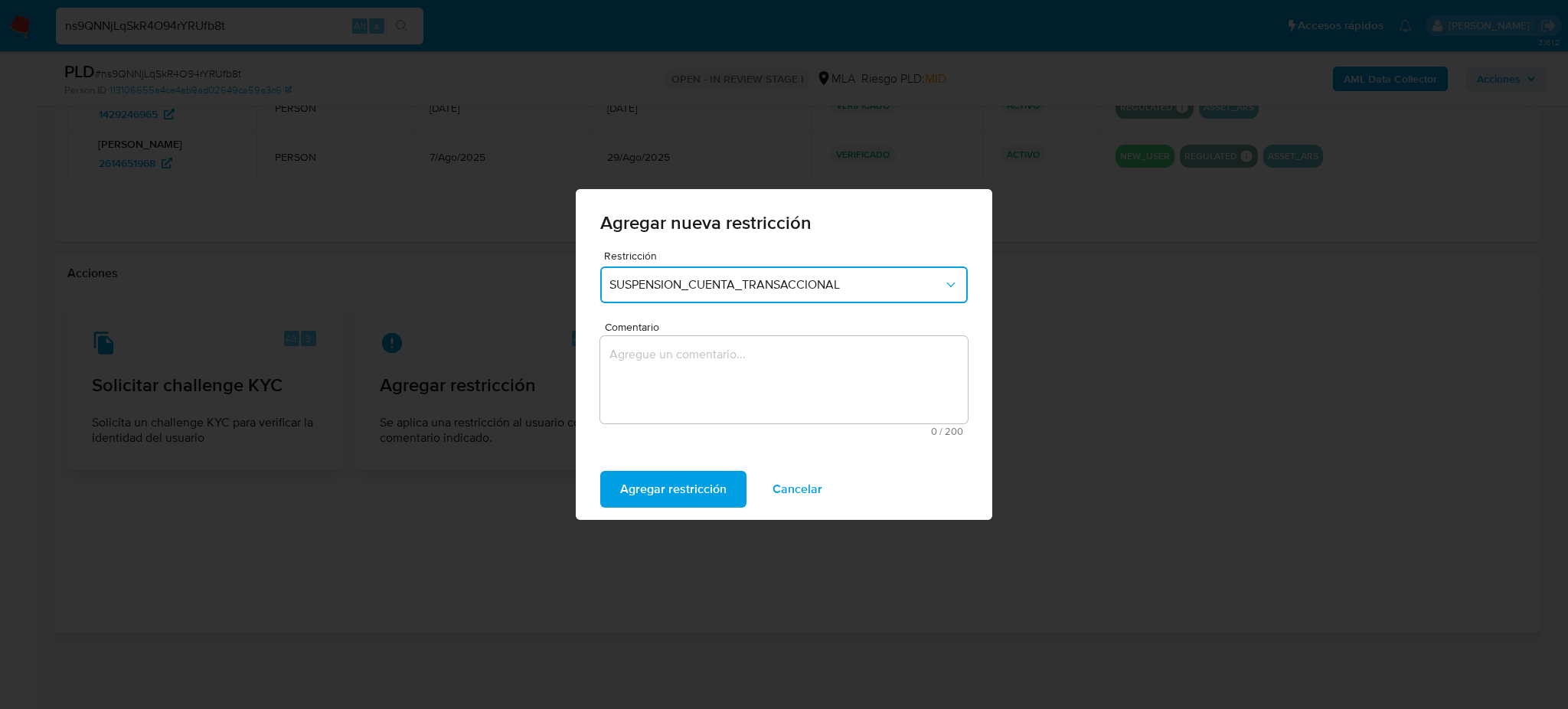
click at [682, 363] on textarea "Comentario" at bounding box center [784, 378] width 368 height 87
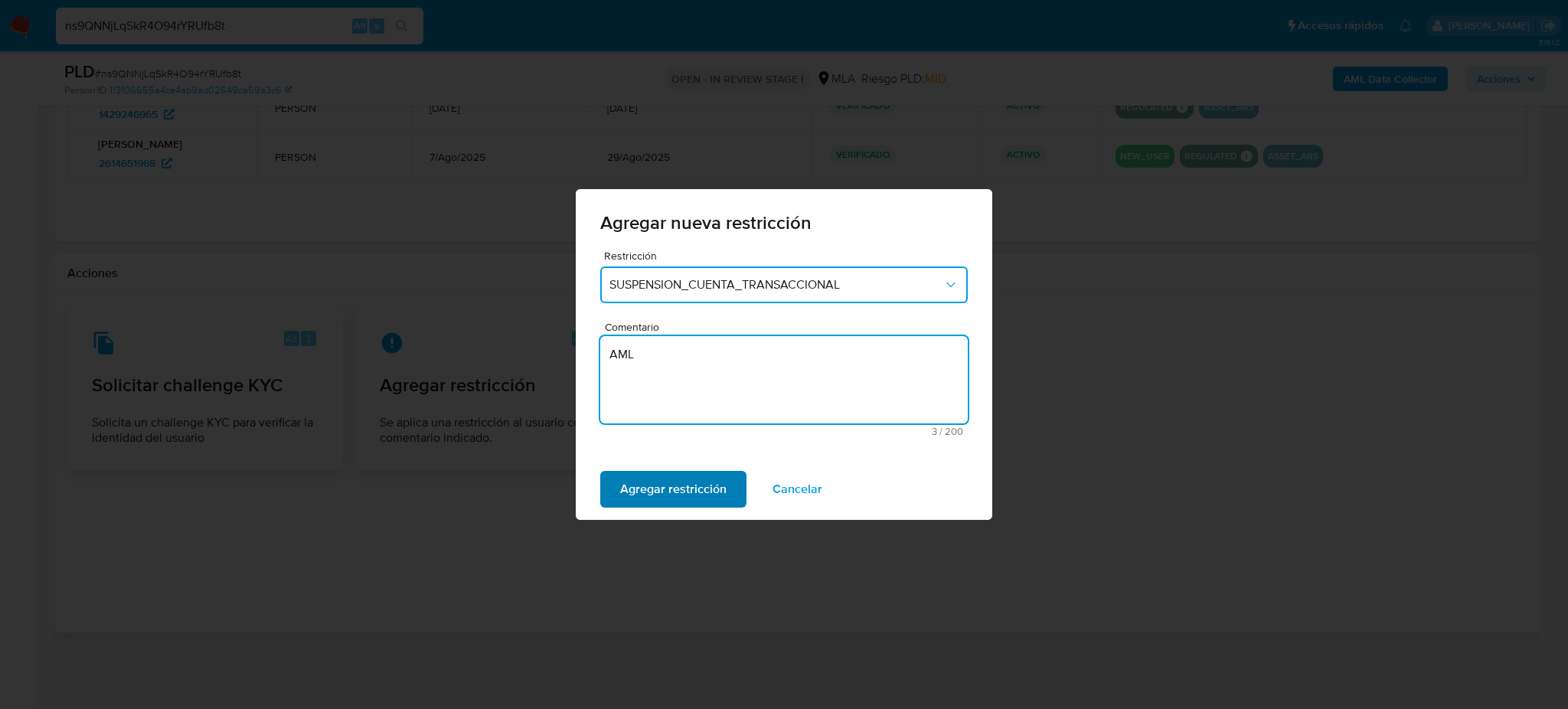
type textarea "AML"
click at [633, 482] on span "Agregar restricción" at bounding box center [673, 489] width 107 height 34
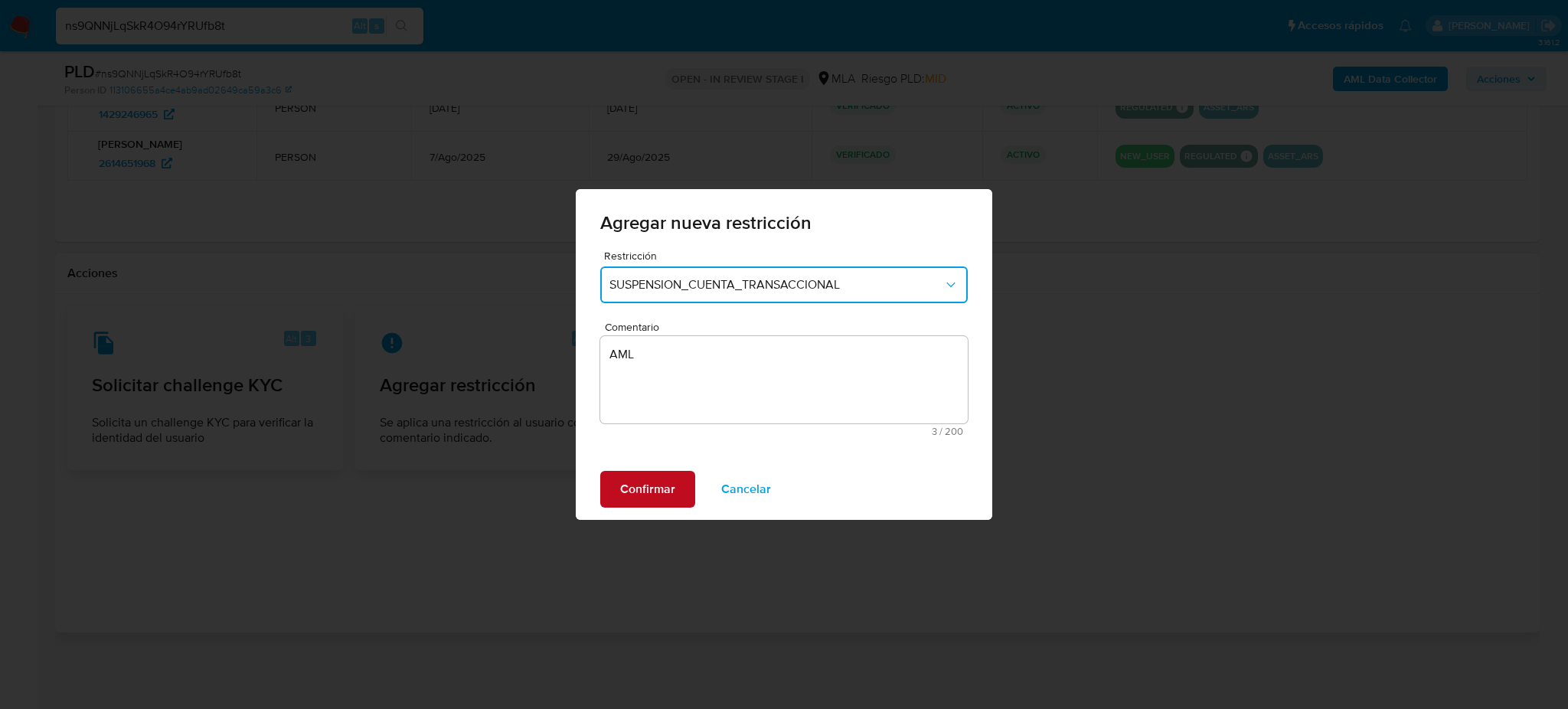
click at [633, 482] on span "Confirmar" at bounding box center [647, 489] width 55 height 34
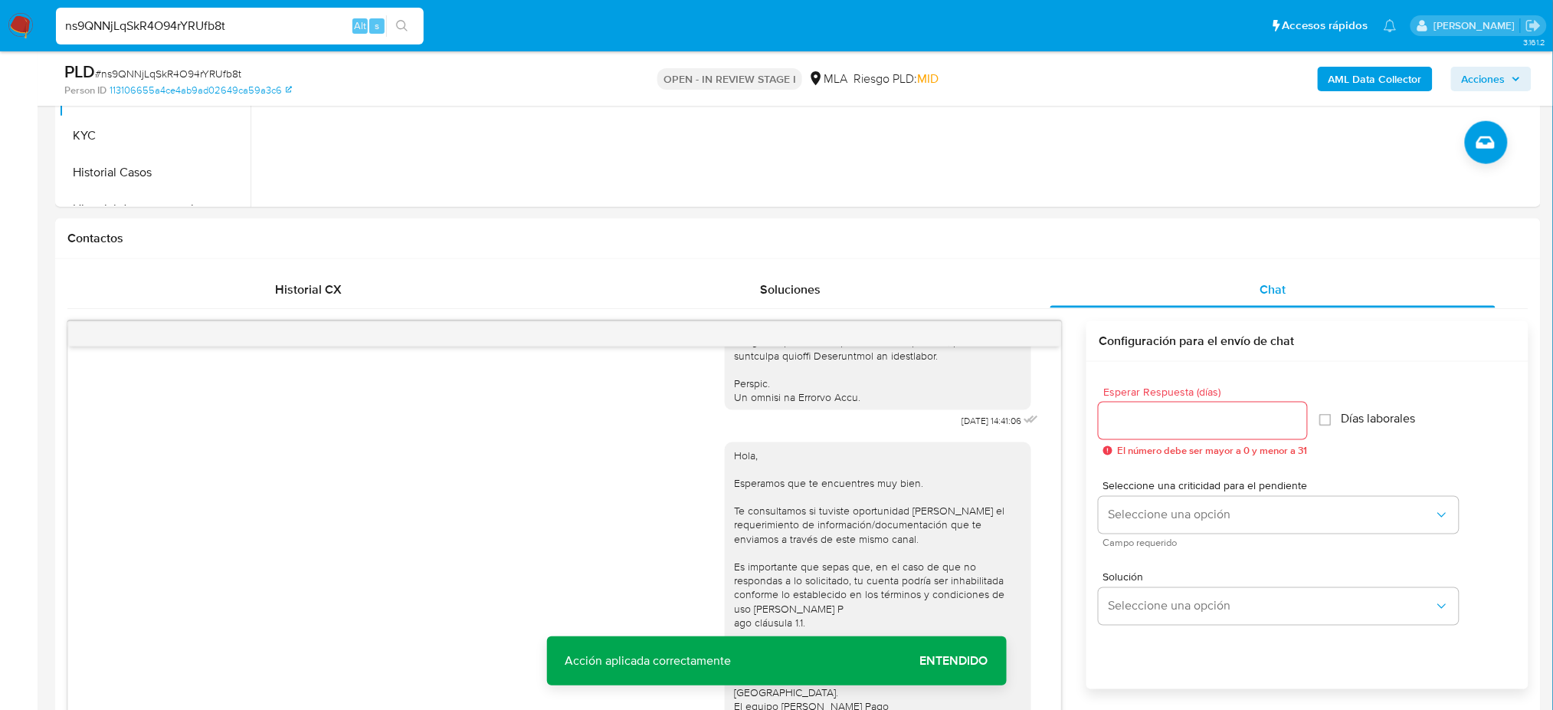
scroll to position [504, 0]
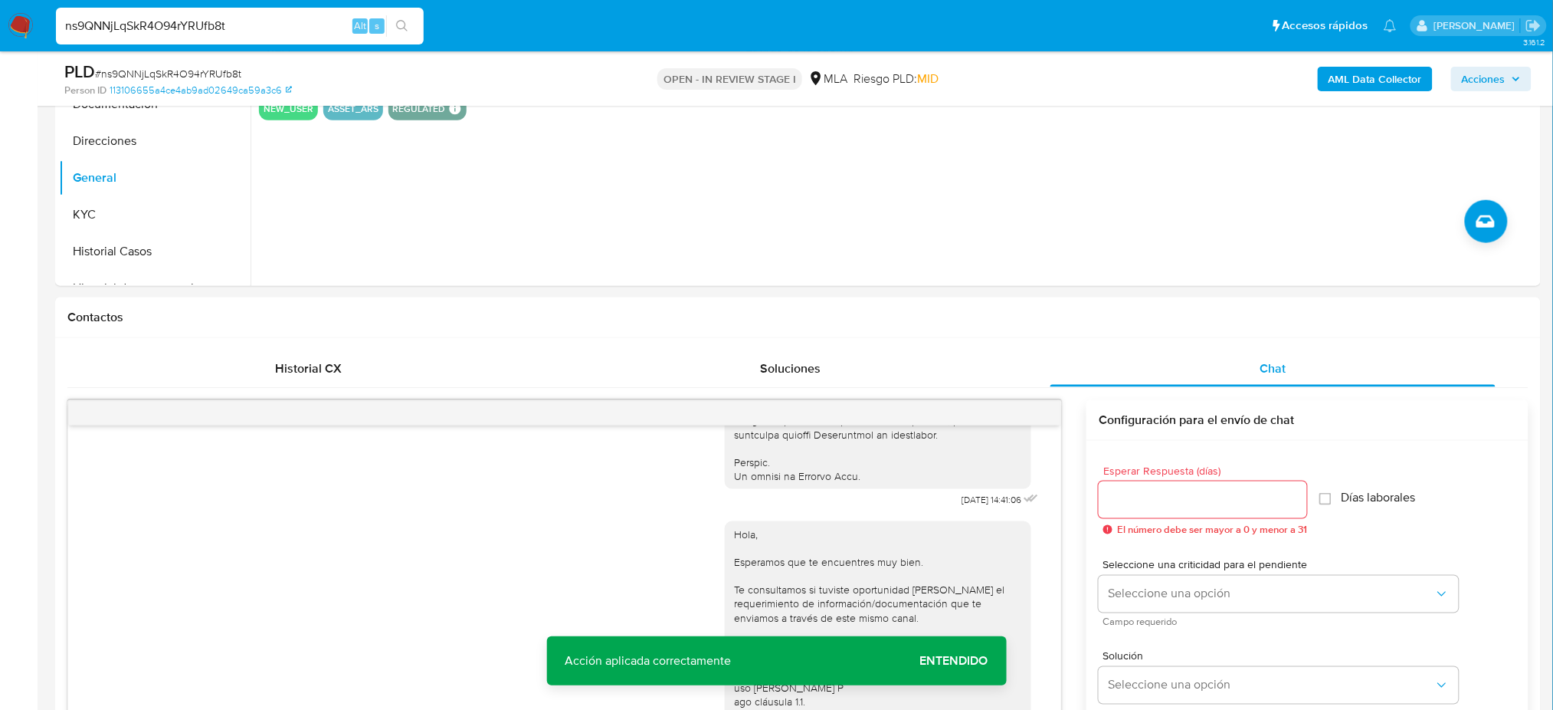
click at [1363, 82] on b "AML Data Collector" at bounding box center [1375, 79] width 93 height 25
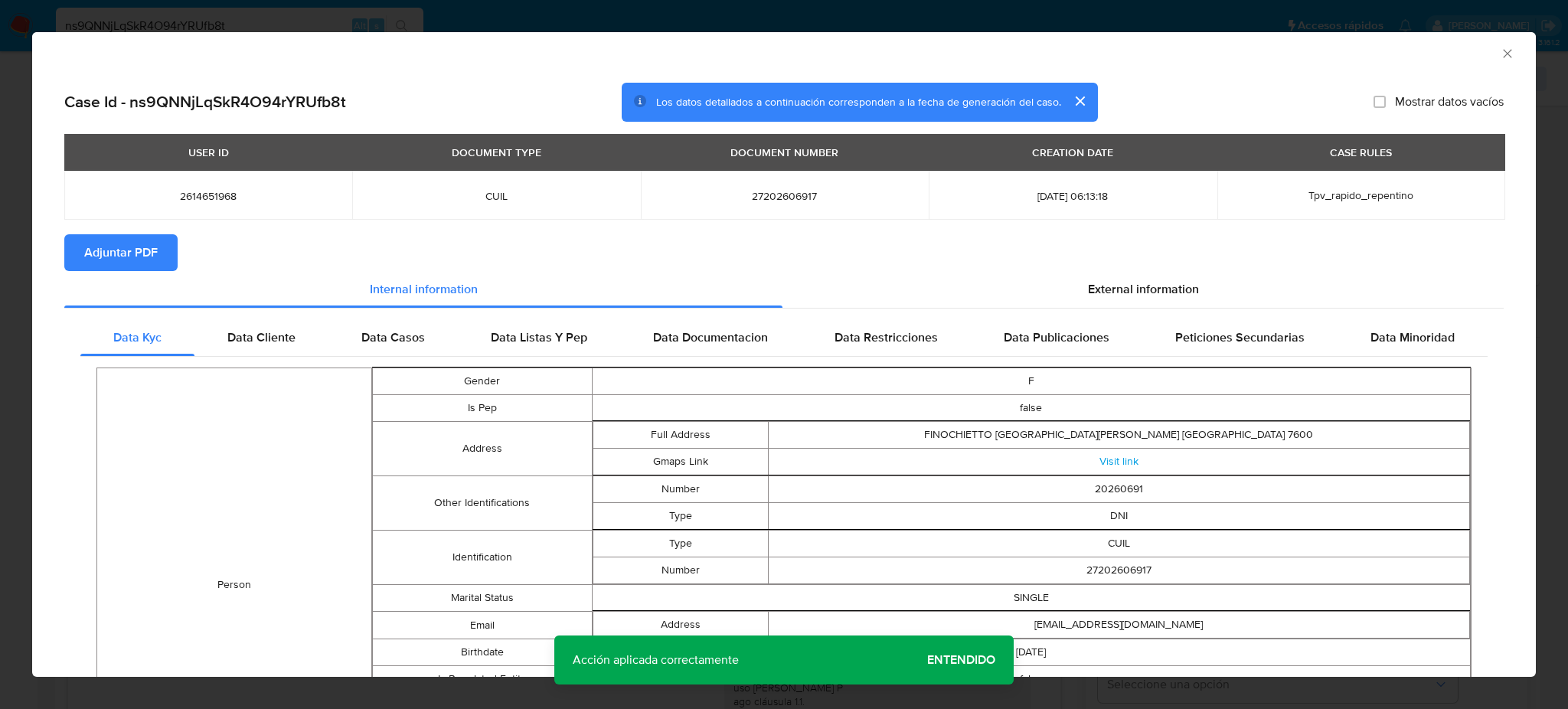
click at [92, 240] on span "Adjuntar PDF" at bounding box center [121, 253] width 74 height 34
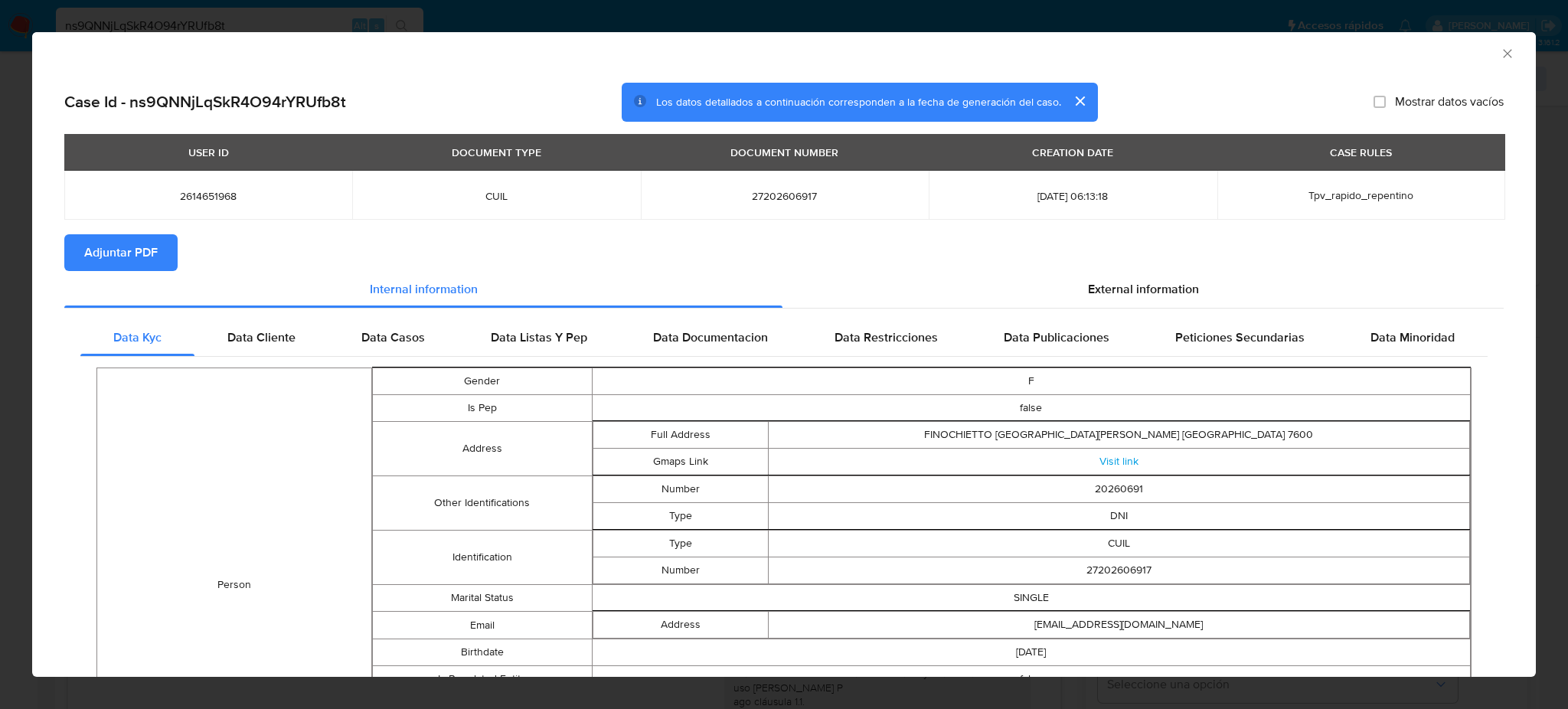
click at [1499, 50] on icon "Cerrar ventana" at bounding box center [1506, 53] width 15 height 15
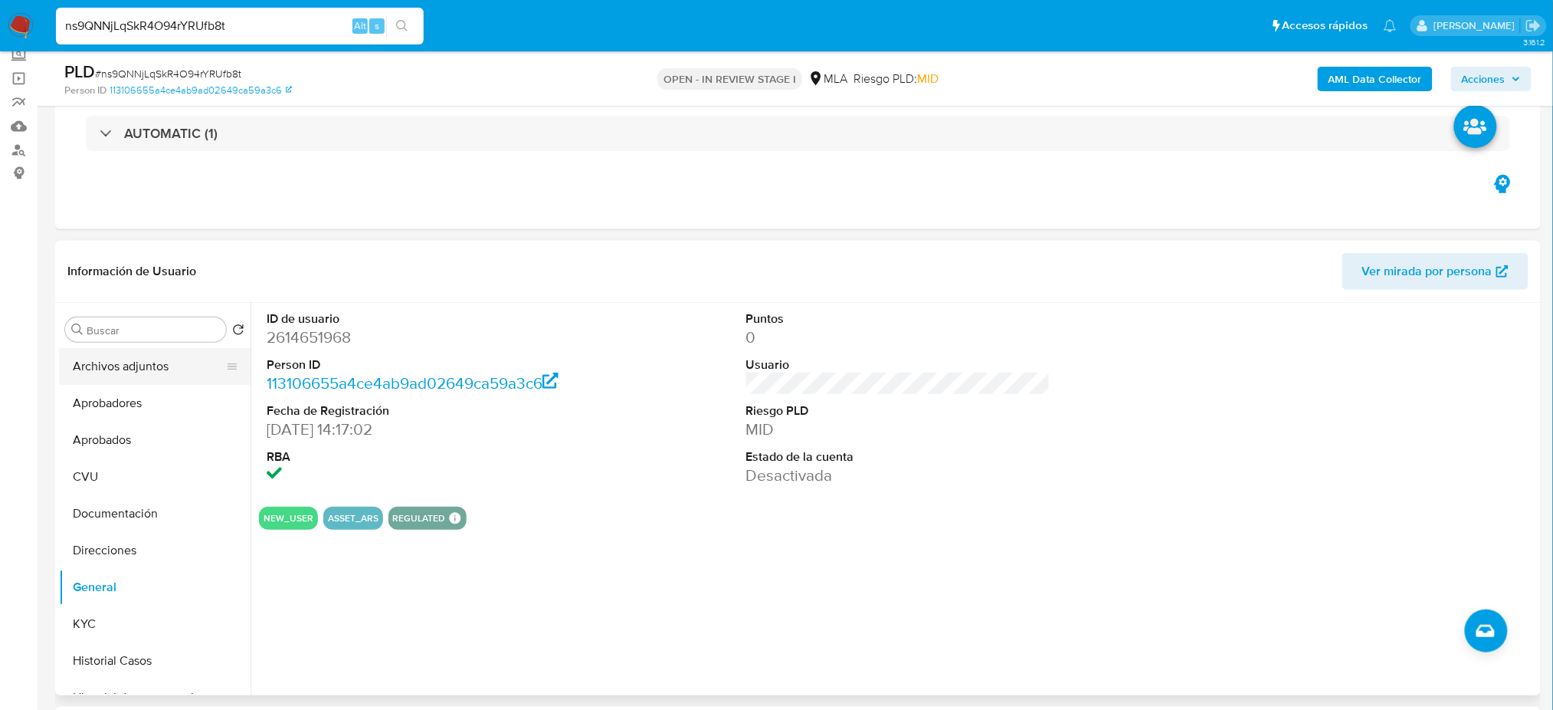
click at [82, 376] on button "Archivos adjuntos" at bounding box center [148, 366] width 179 height 37
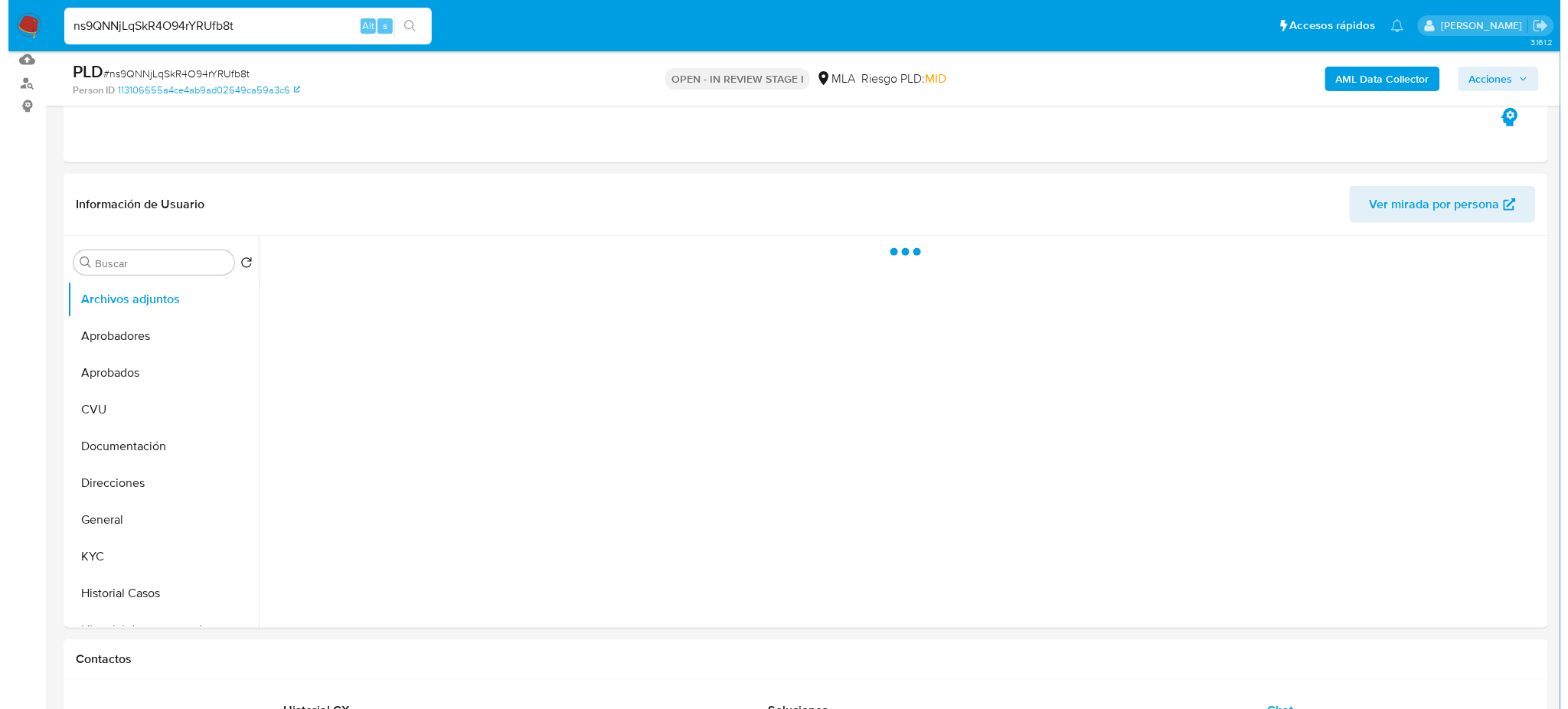
scroll to position [198, 0]
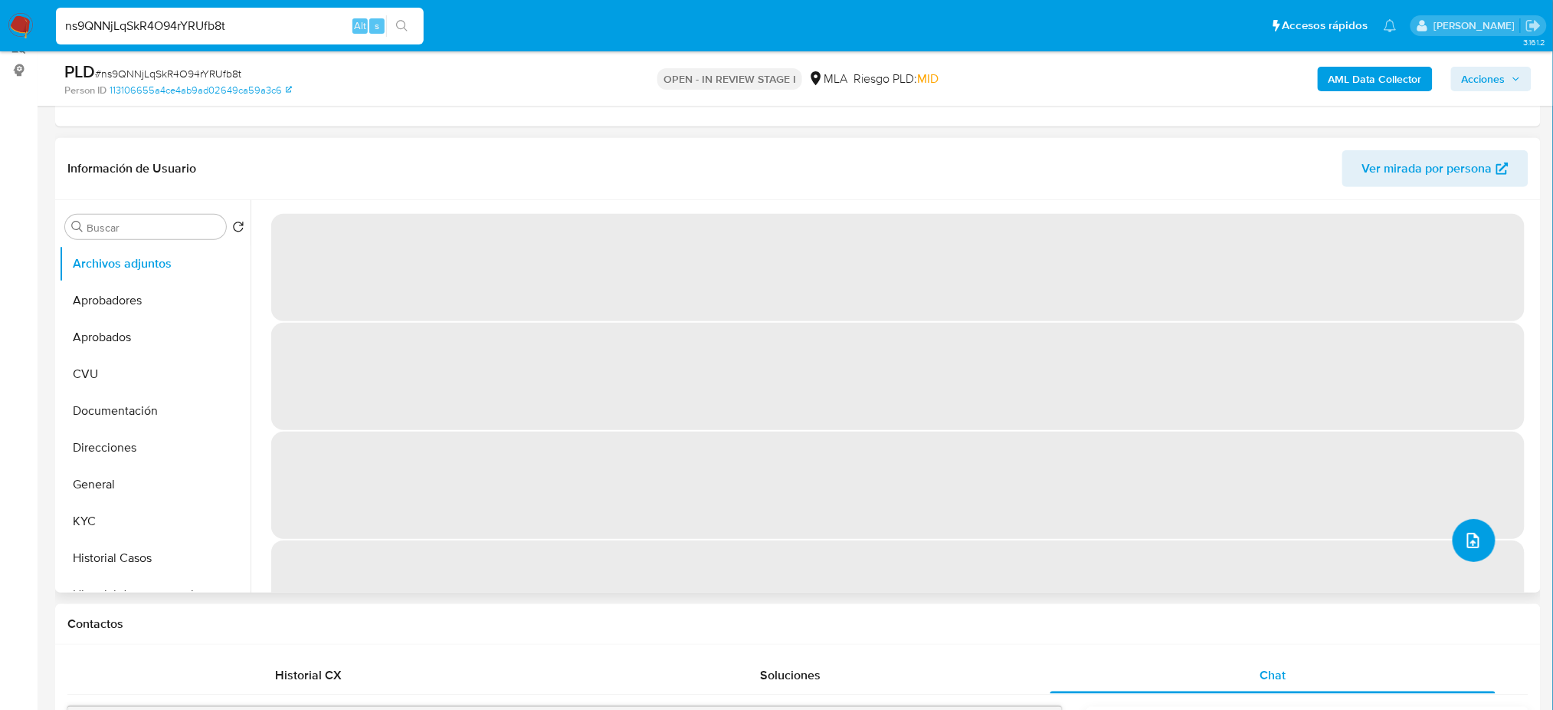
click at [1454, 525] on button "upload-file" at bounding box center [1474, 540] width 43 height 43
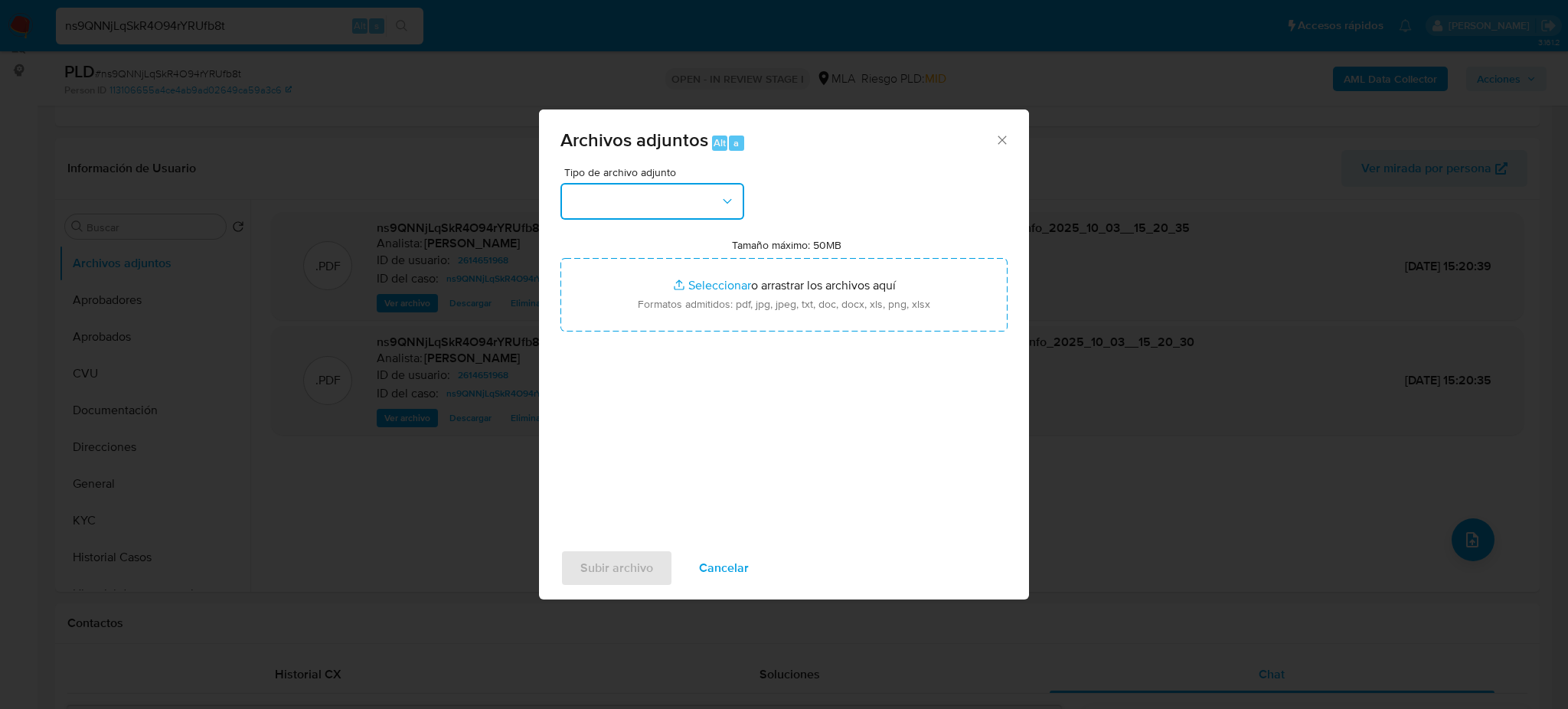
click at [659, 200] on button "button" at bounding box center [652, 201] width 184 height 37
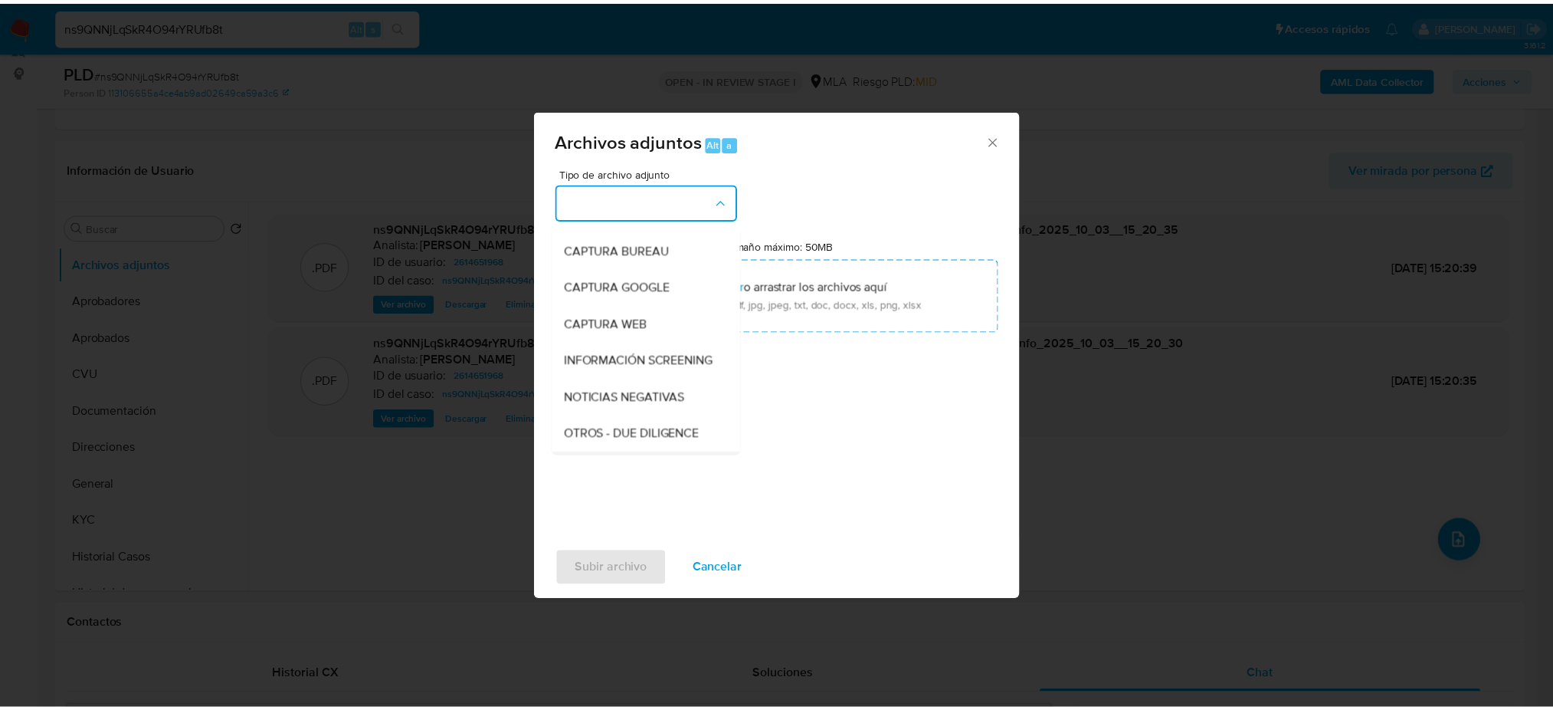
scroll to position [204, 0]
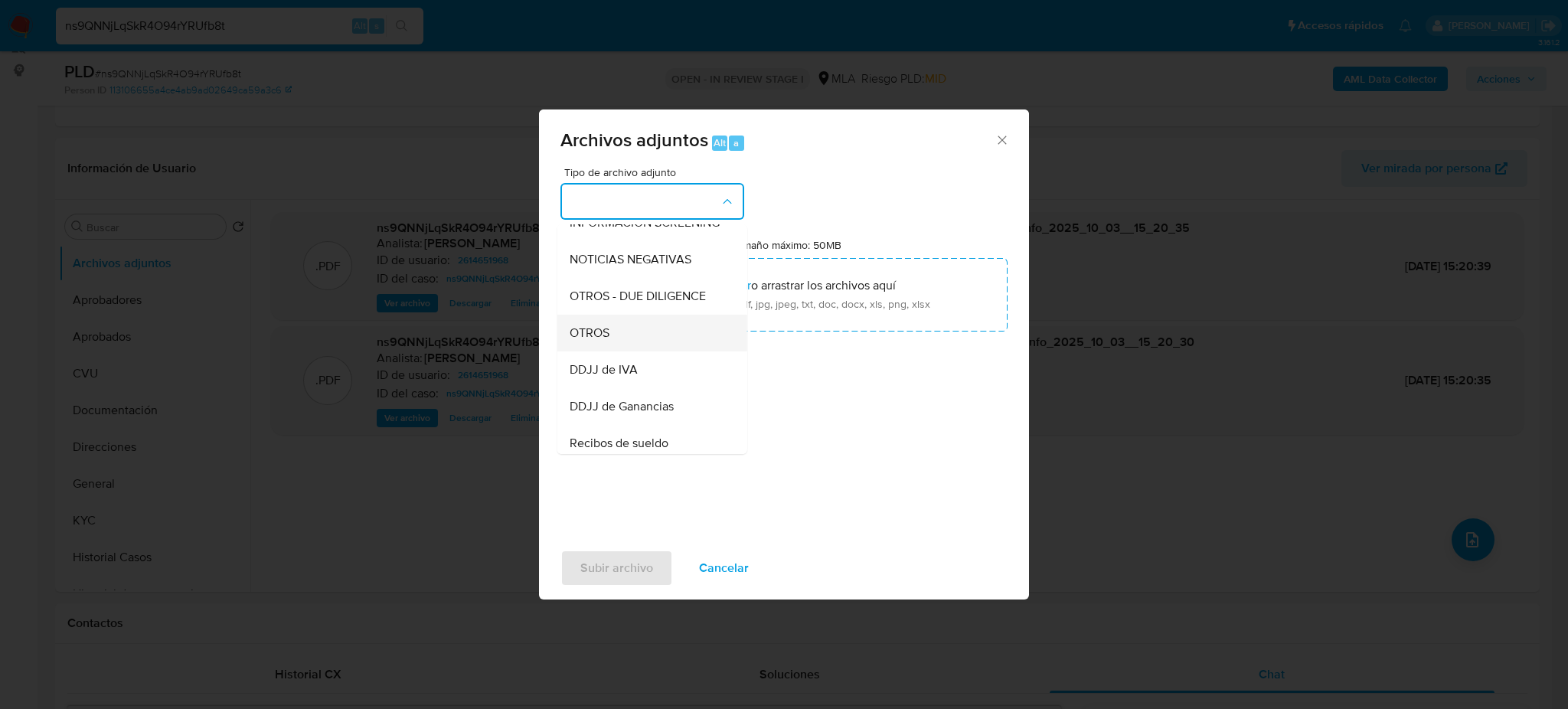
click at [594, 341] on span "OTROS" at bounding box center [589, 333] width 40 height 15
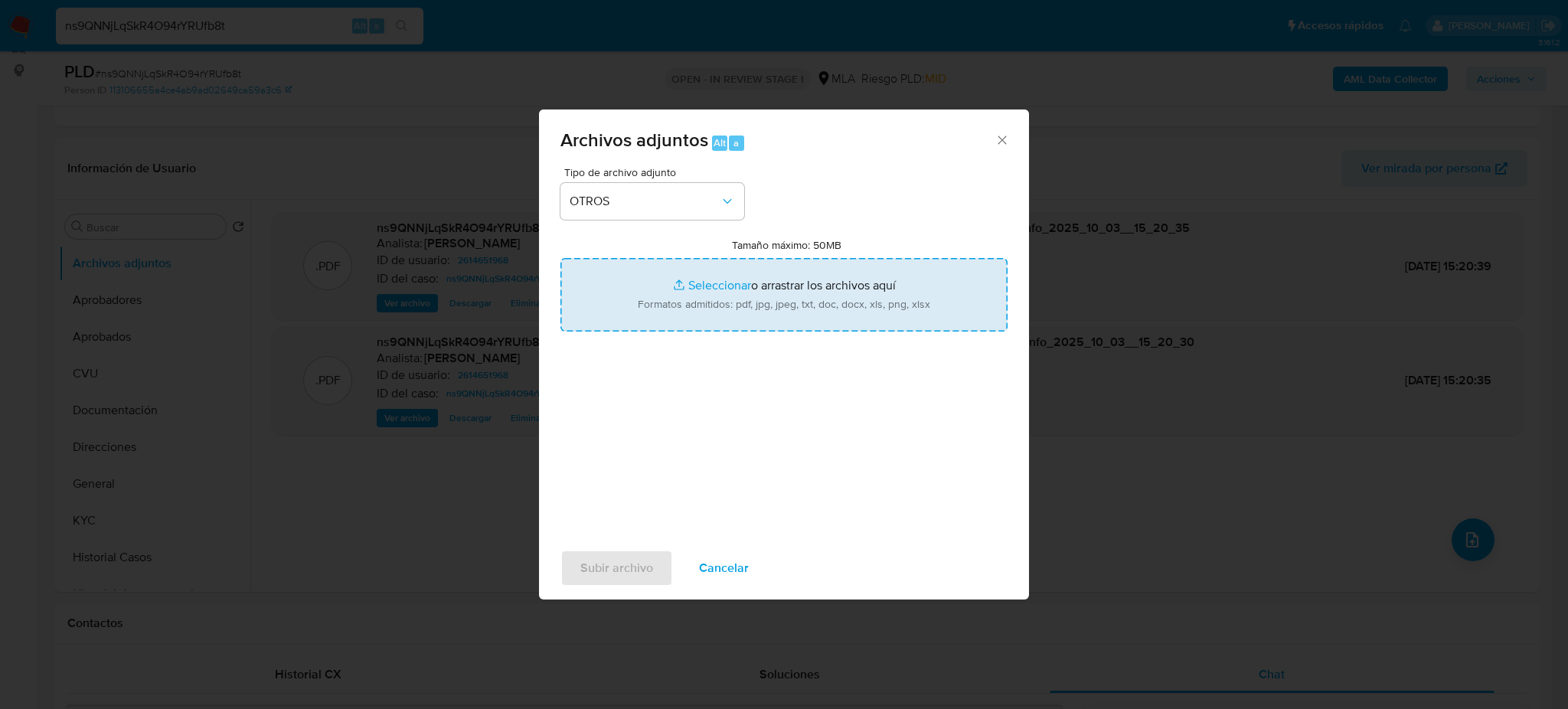
click at [682, 299] on input "Tamaño máximo: 50MB Seleccionar archivos" at bounding box center [784, 295] width 447 height 74
type input "C:\fakepath\Caselog ns9QNNjLqSkR4O94rYRUfb8t_2025_09_17_21_24_31.docx"
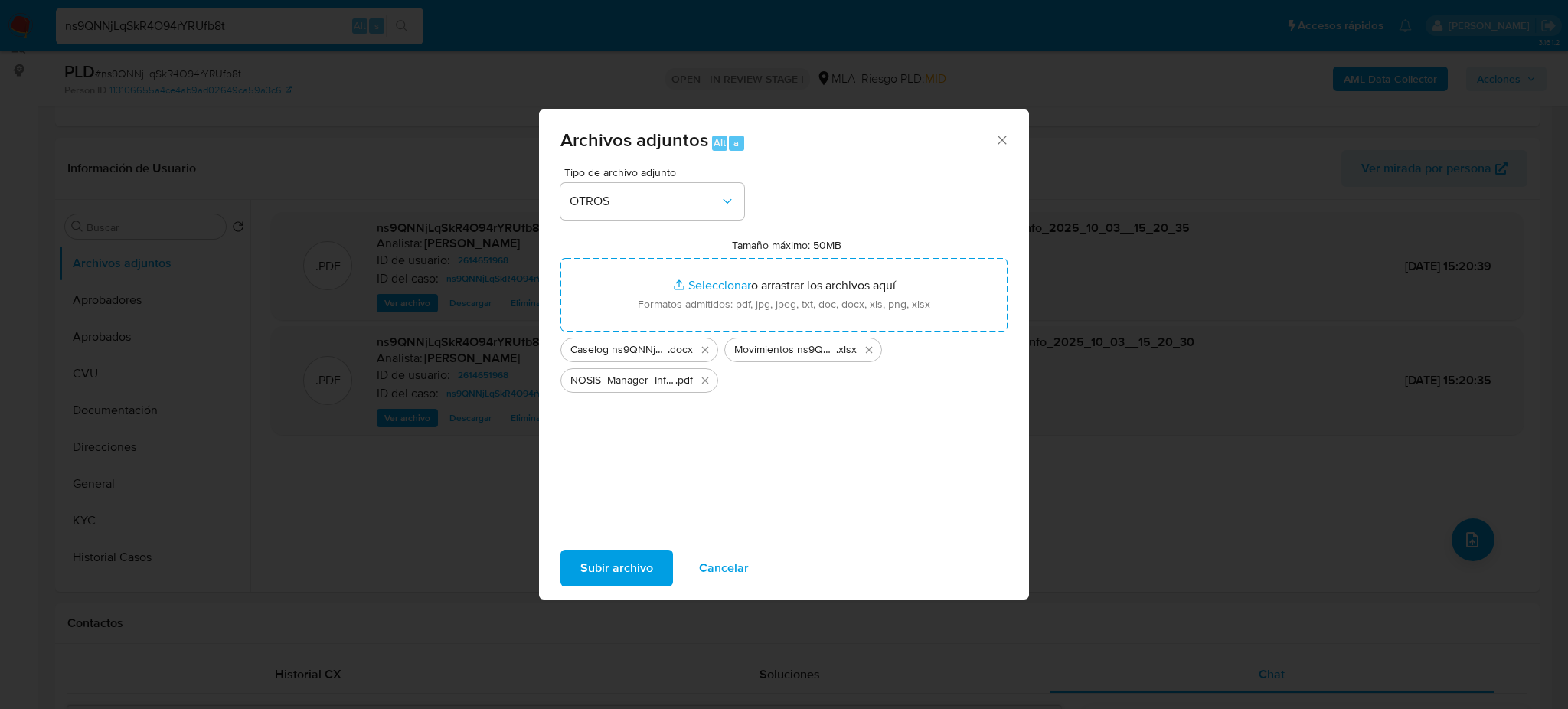
click at [617, 566] on span "Subir archivo" at bounding box center [616, 568] width 73 height 34
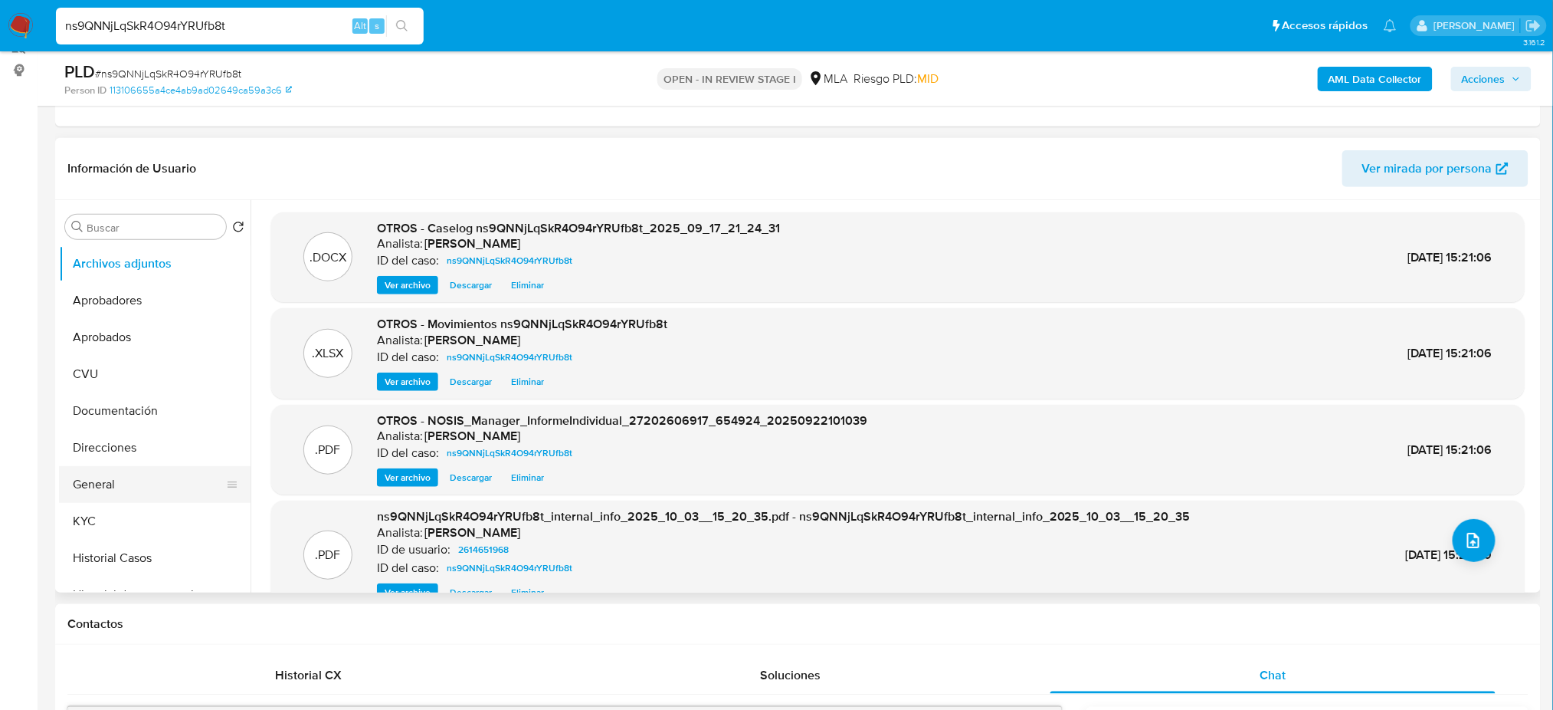
click at [98, 480] on button "General" at bounding box center [148, 484] width 179 height 37
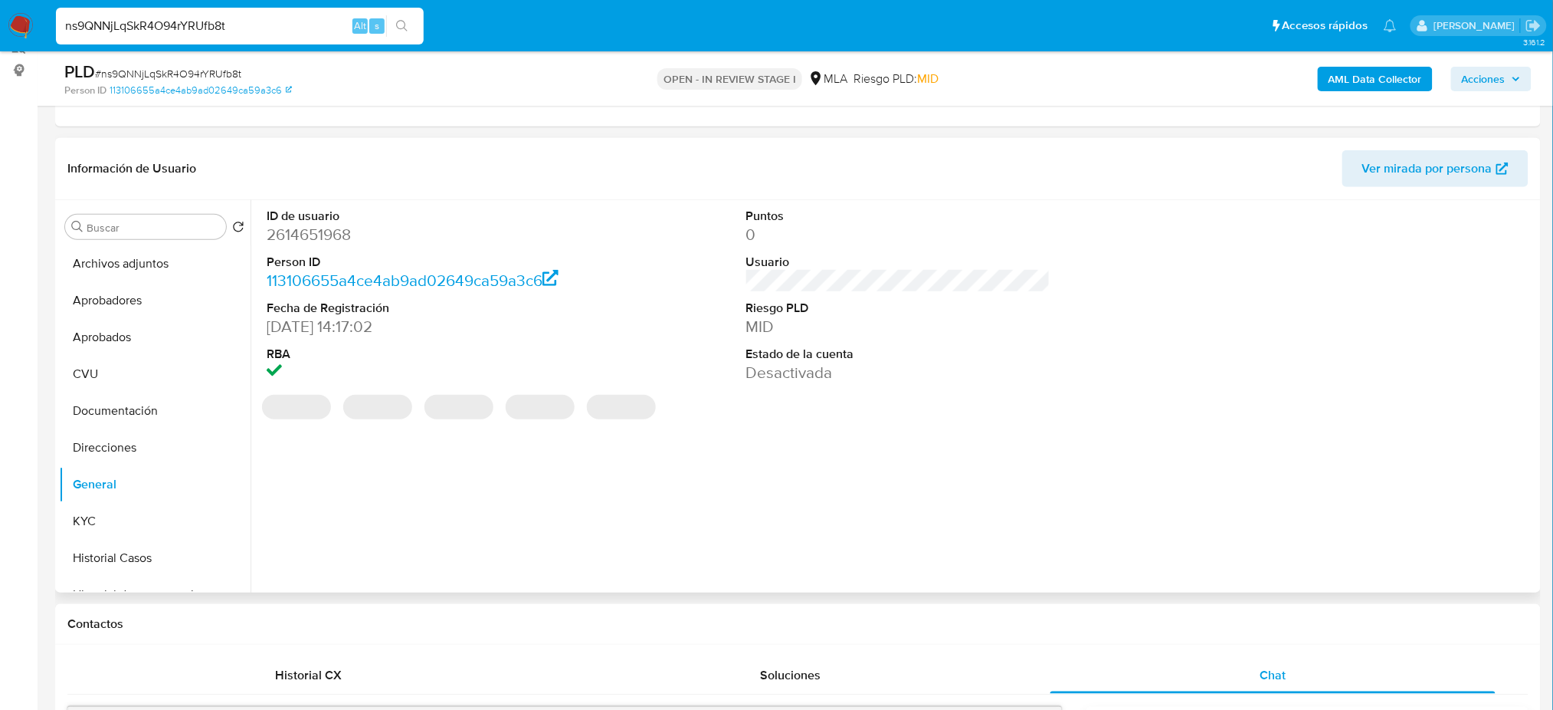
click at [290, 231] on dd "2614651968" at bounding box center [419, 234] width 304 height 21
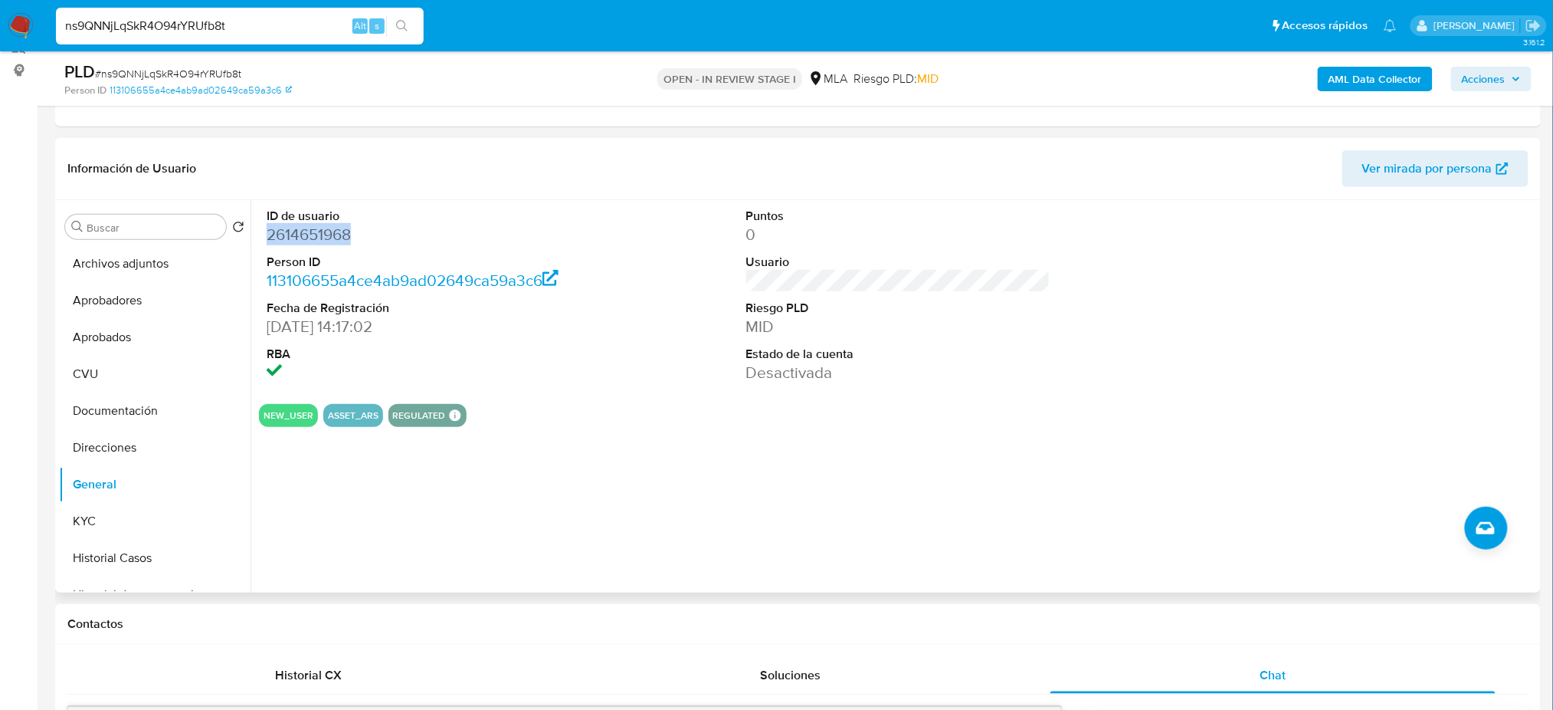
copy dd "2614651968"
click at [1517, 79] on icon "button" at bounding box center [1516, 78] width 9 height 9
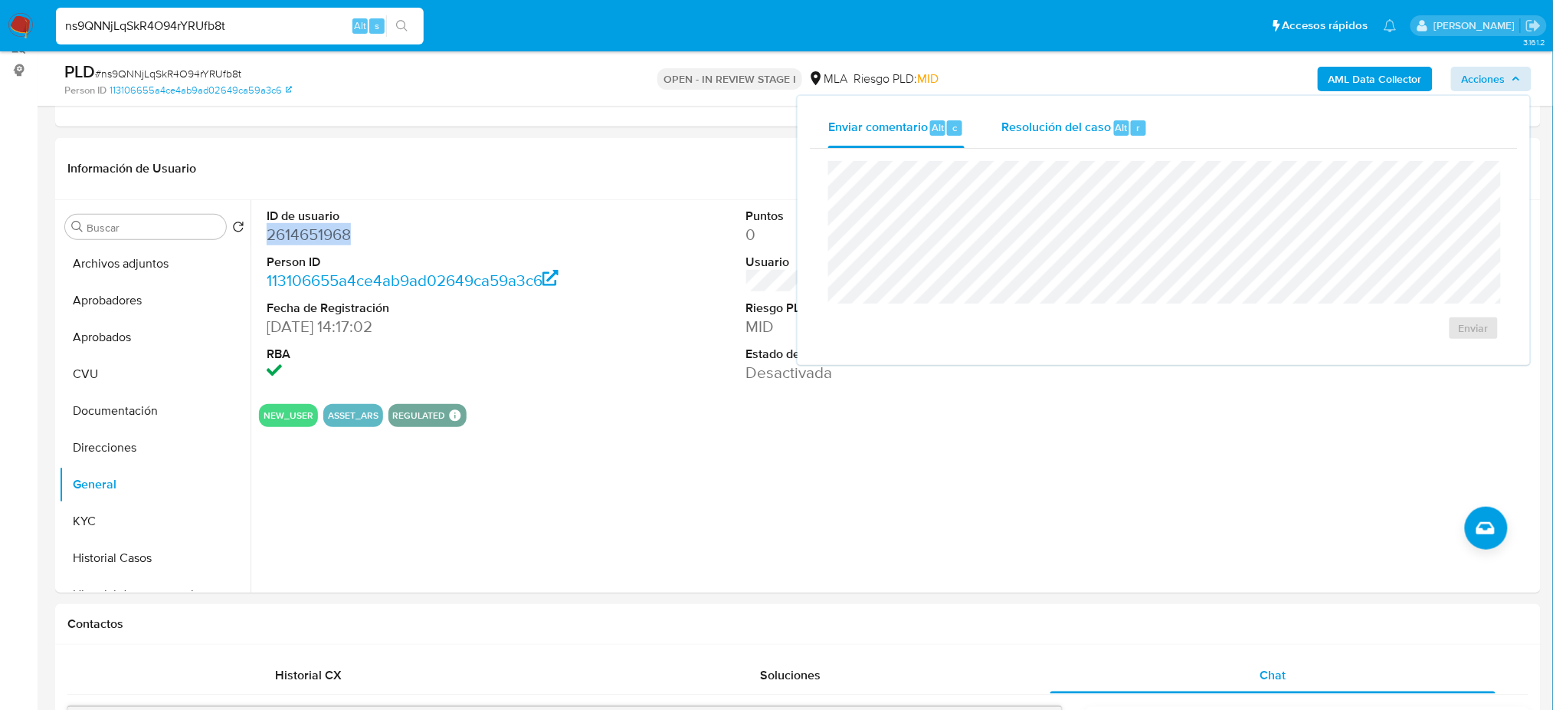
click at [1114, 126] on div "Alt" at bounding box center [1121, 127] width 15 height 15
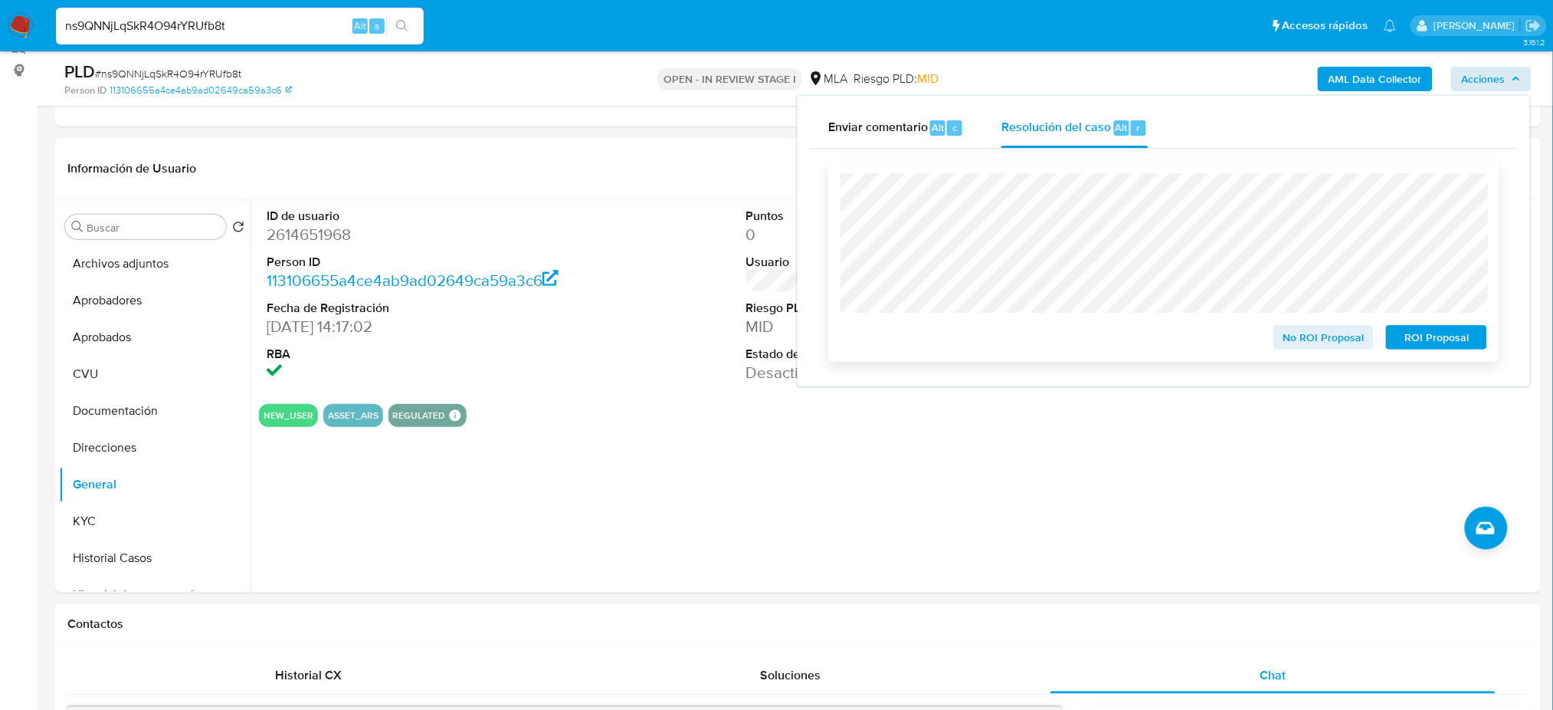
click at [1453, 352] on div "No ROI Proposal ROI Proposal" at bounding box center [1163, 261] width 671 height 201
click at [1454, 341] on span "ROI Proposal" at bounding box center [1437, 336] width 80 height 21
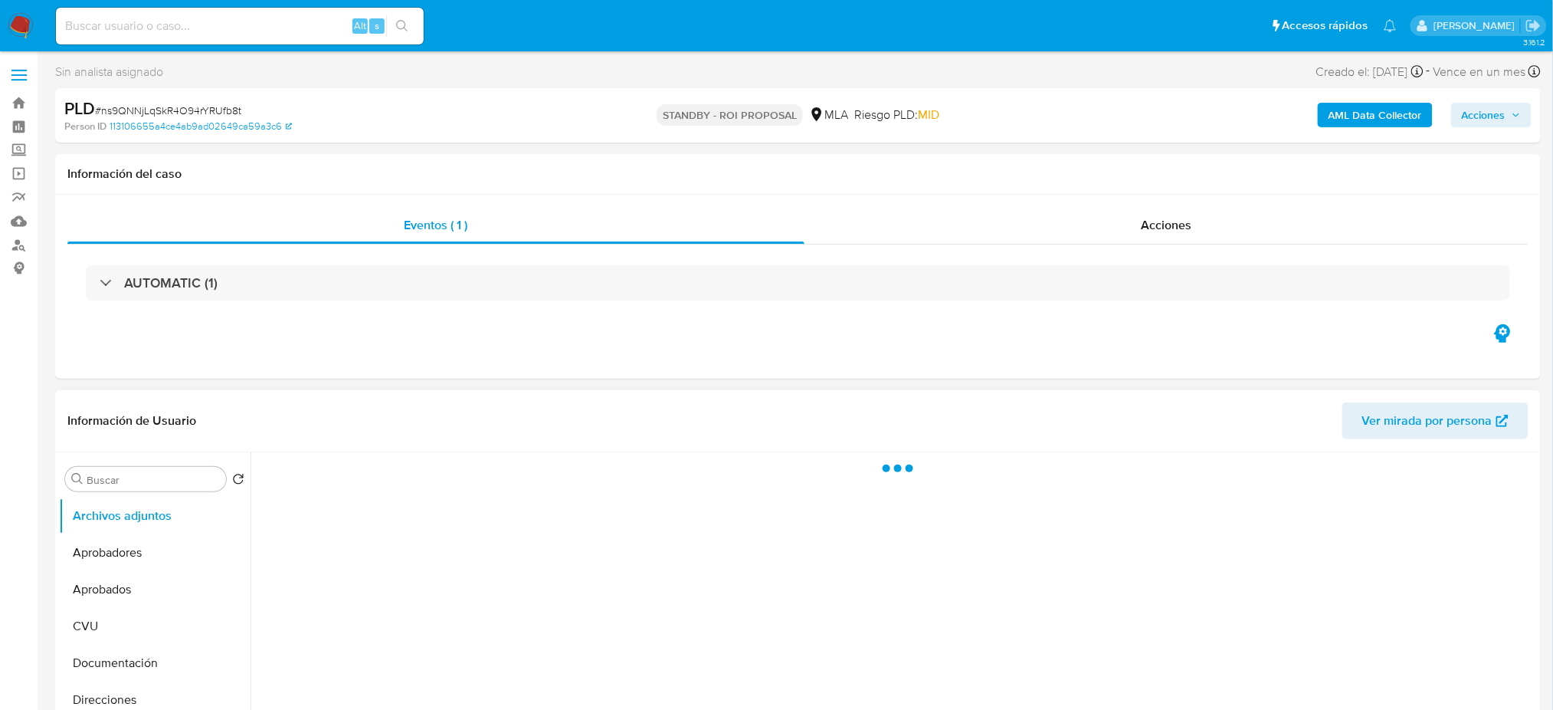
select select "10"
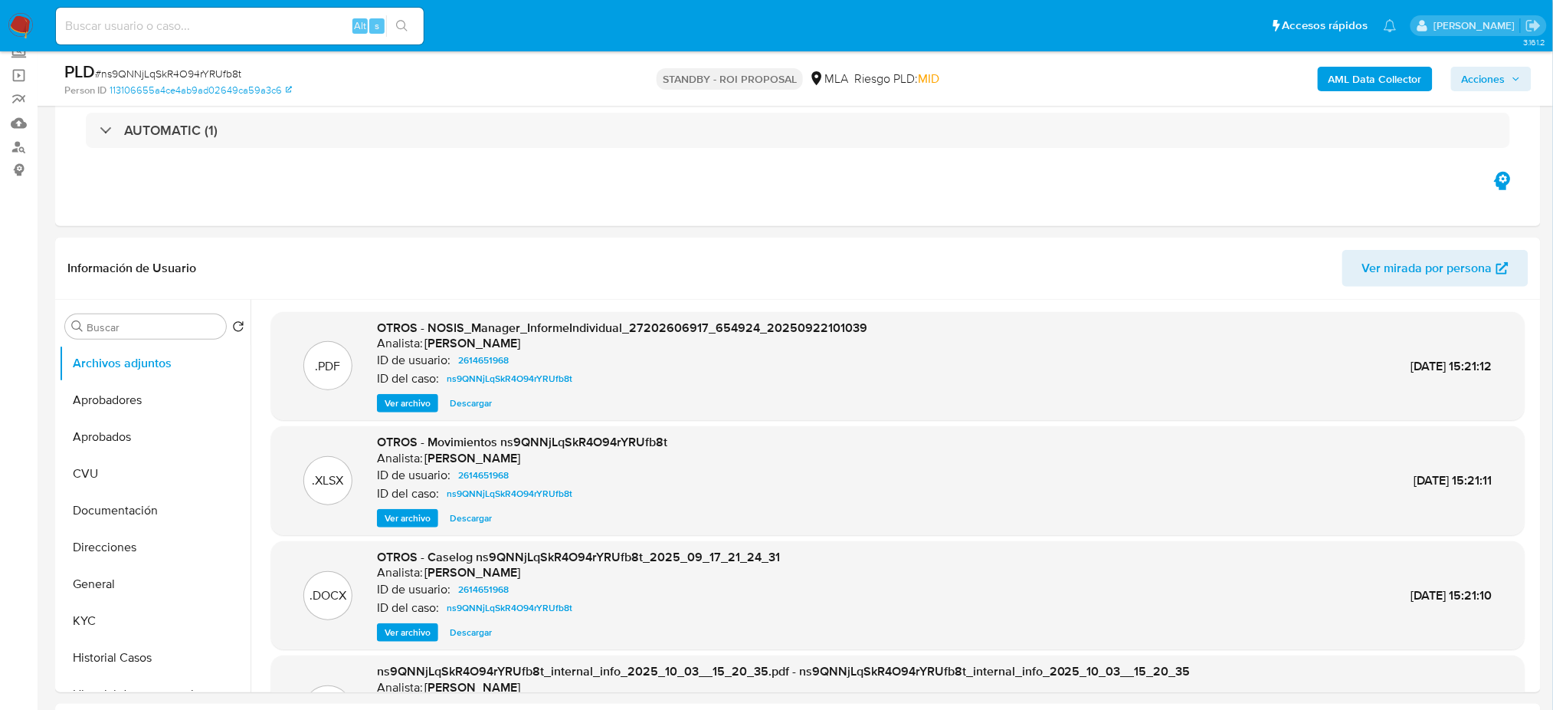
scroll to position [204, 0]
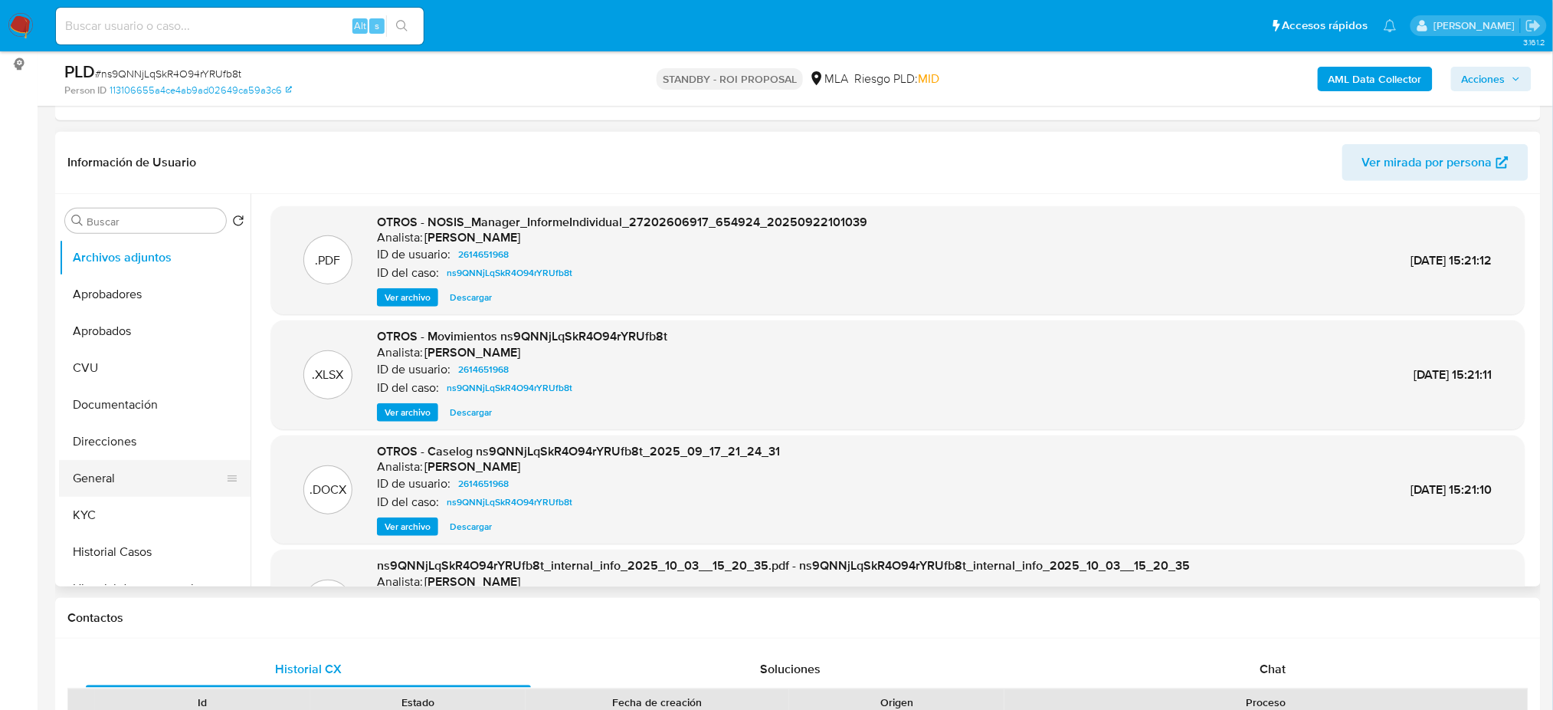
click at [119, 477] on button "General" at bounding box center [148, 478] width 179 height 37
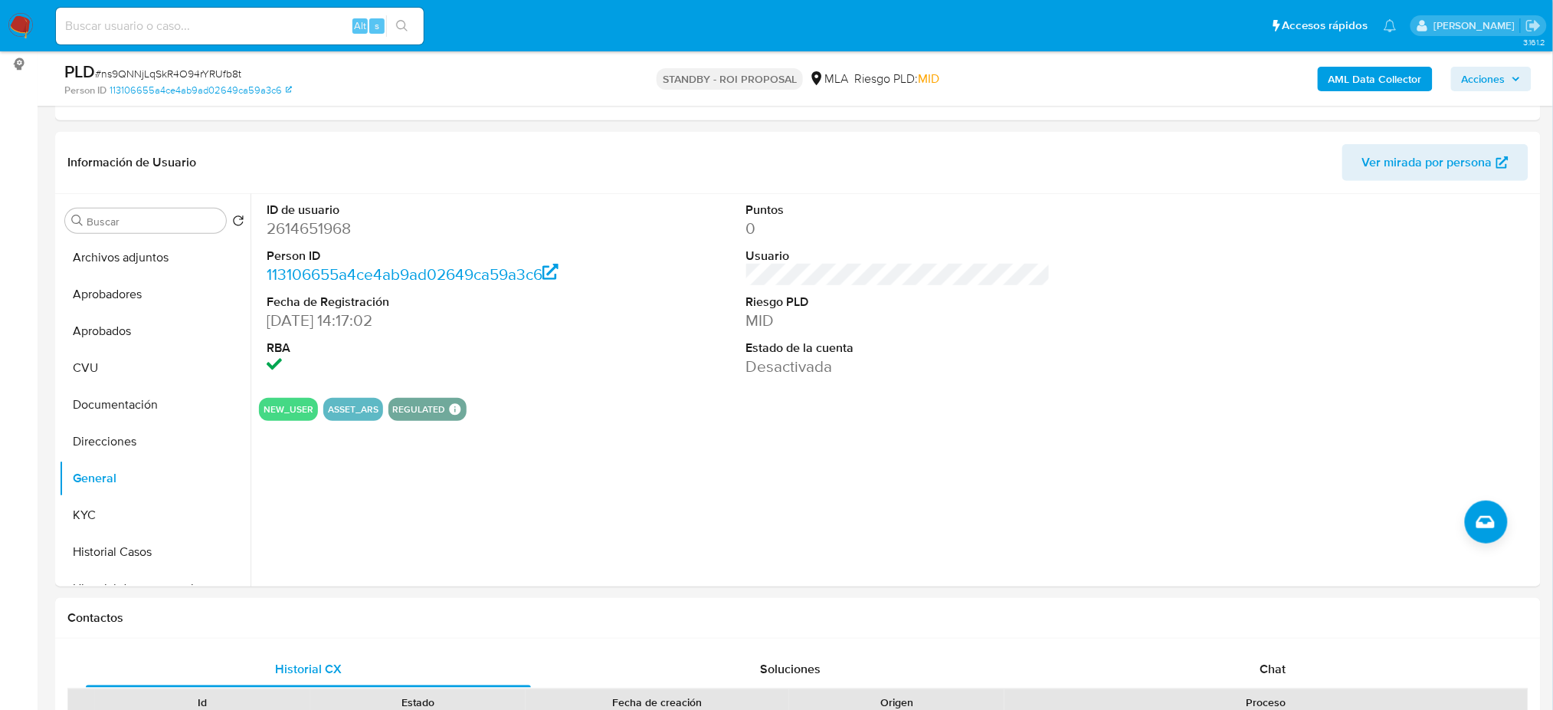
click at [9, 32] on img at bounding box center [21, 26] width 26 height 26
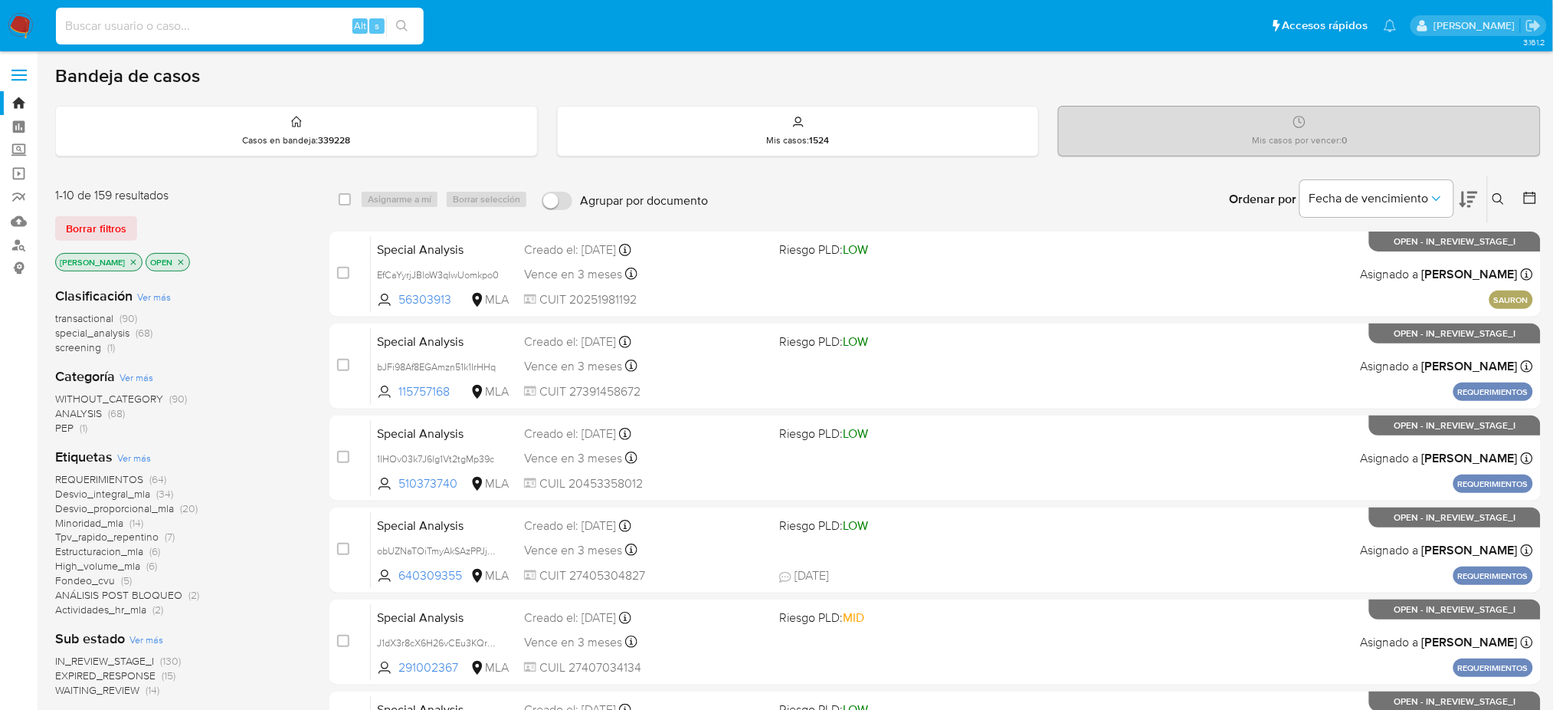
click at [185, 18] on input at bounding box center [240, 26] width 368 height 20
paste input "okmFwsaEjBW55YLTbO9OVW5A"
type input "okmFwsaEjBW55YLTbO9OVW5A"
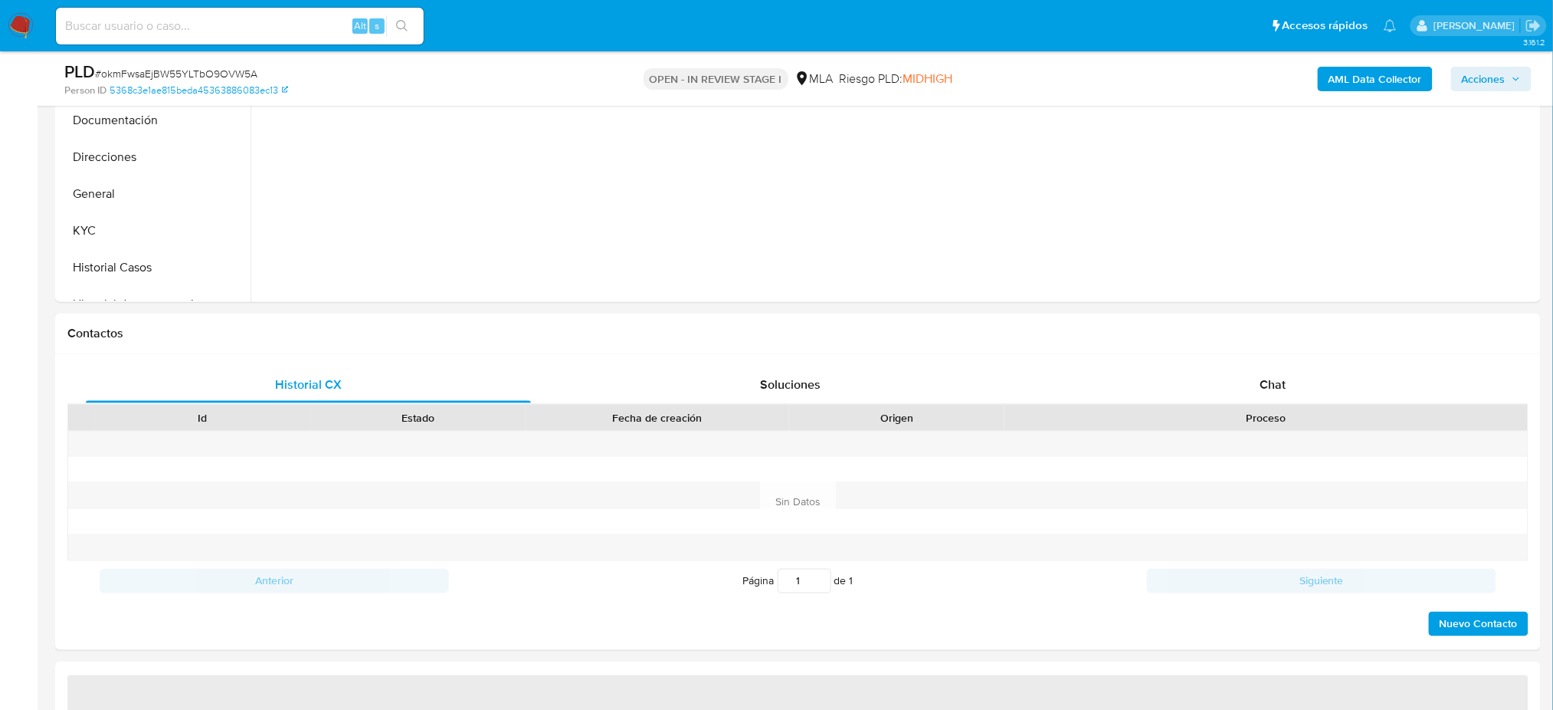
scroll to position [510, 0]
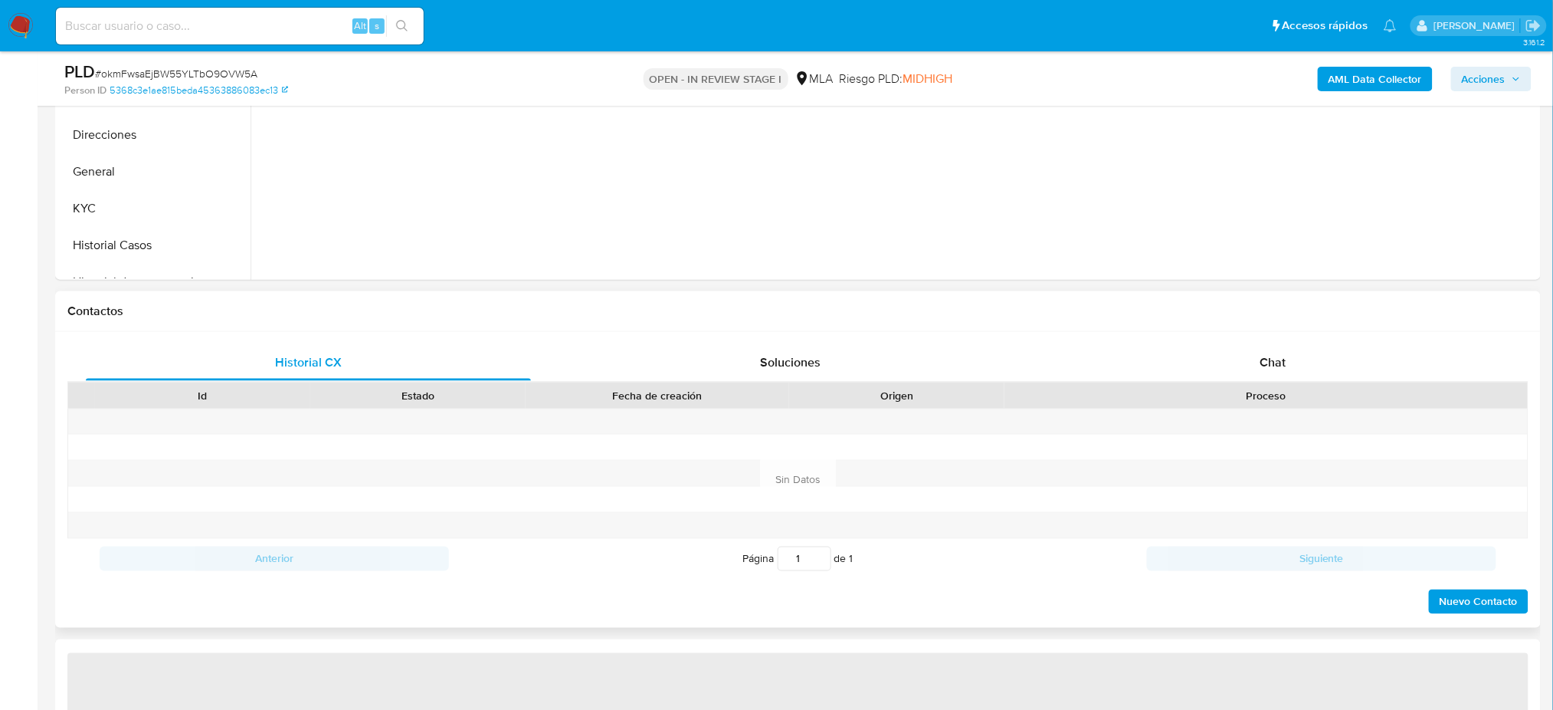
click at [1312, 332] on div "Historial CX Soluciones Chat Id Estado Fecha de creación Origen Proceso Anterio…" at bounding box center [798, 480] width 1486 height 296
click at [1304, 359] on div "Chat" at bounding box center [1273, 362] width 445 height 37
select select "10"
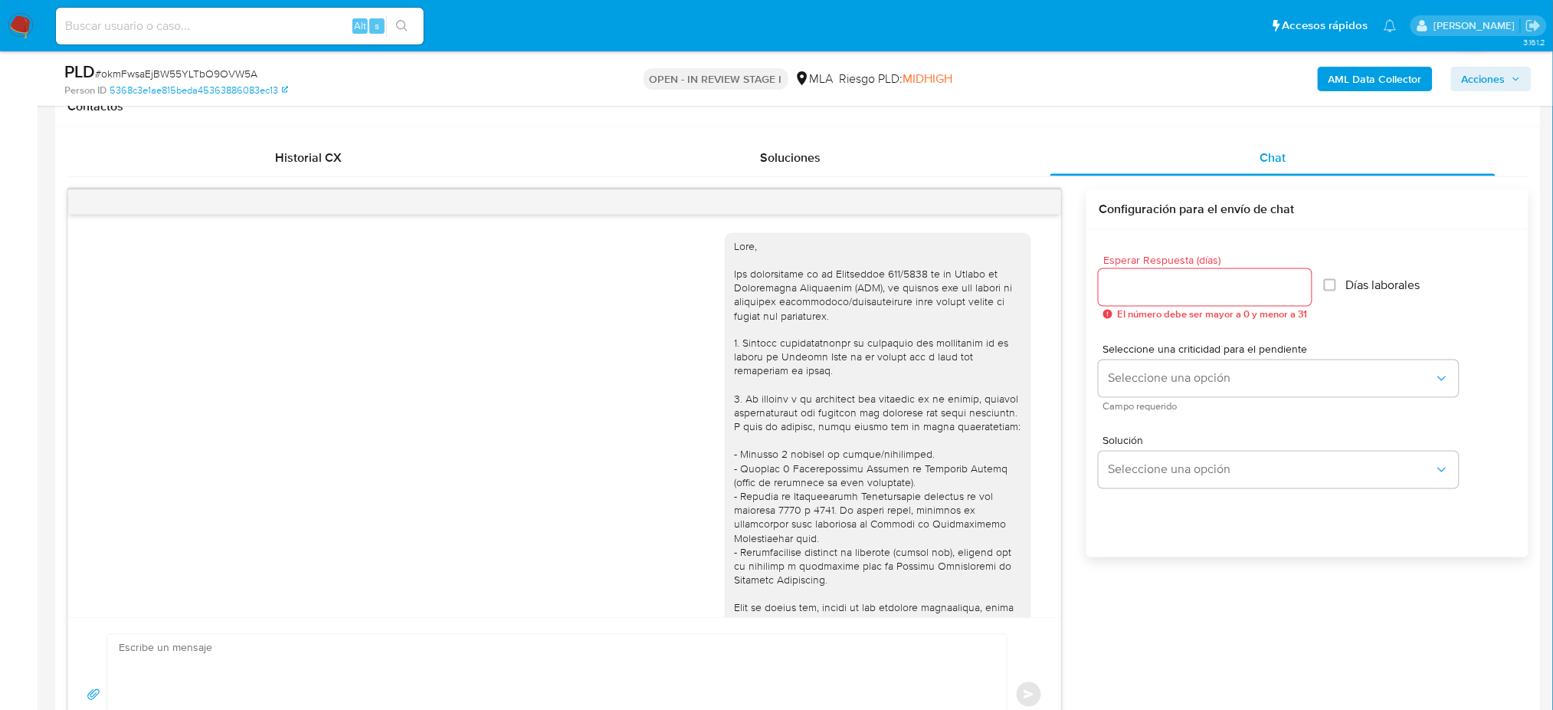
scroll to position [1238, 0]
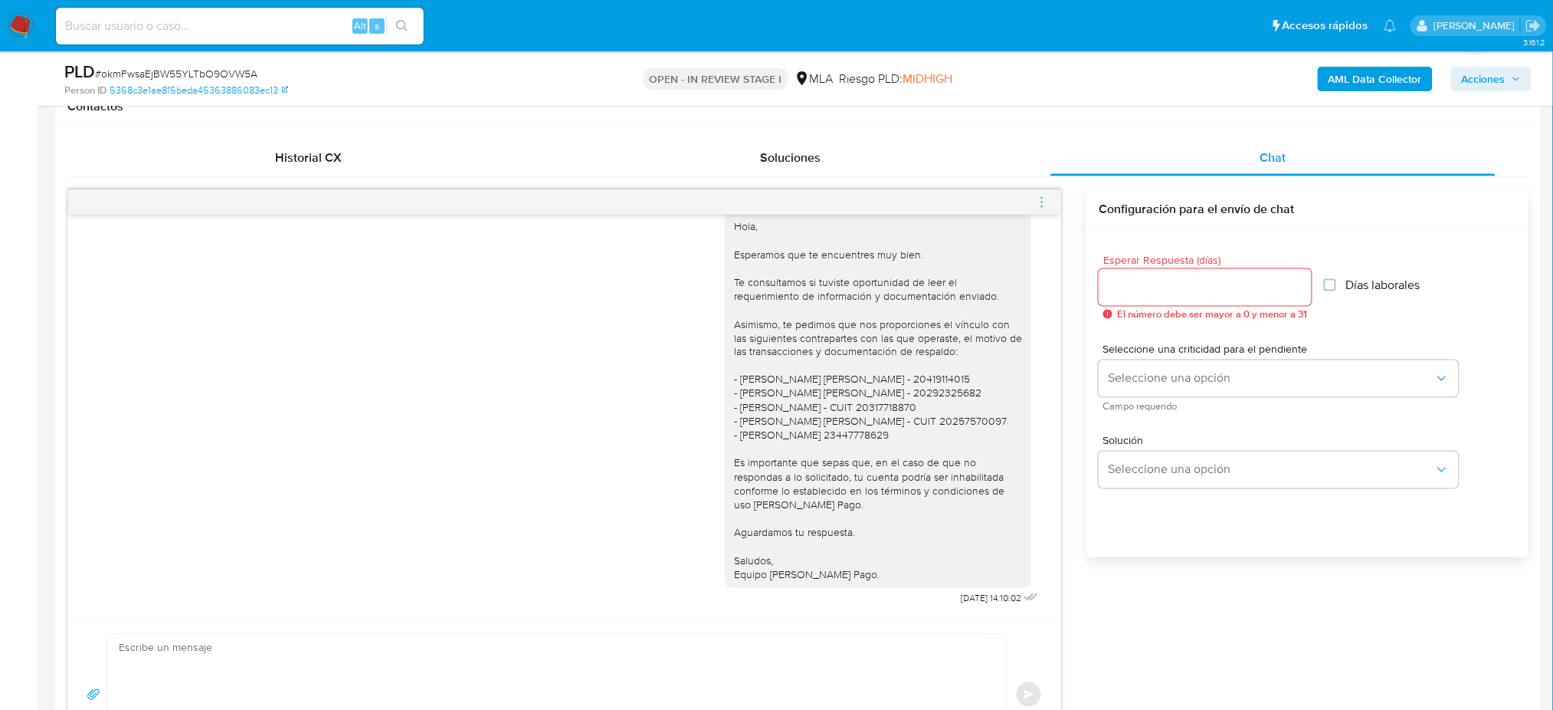
click at [1037, 199] on icon "menu-action" at bounding box center [1042, 202] width 14 height 14
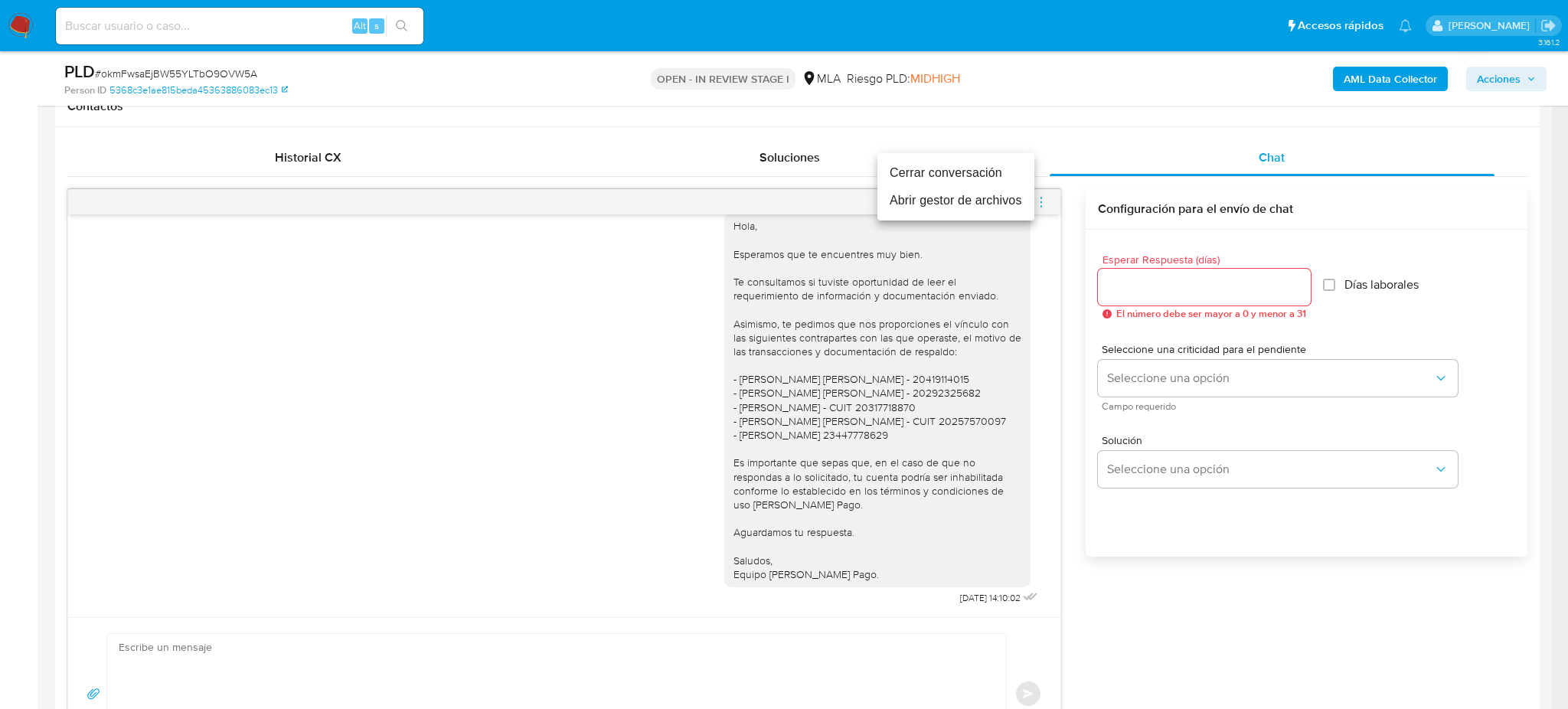
click at [988, 172] on li "Cerrar conversación" at bounding box center [955, 173] width 157 height 28
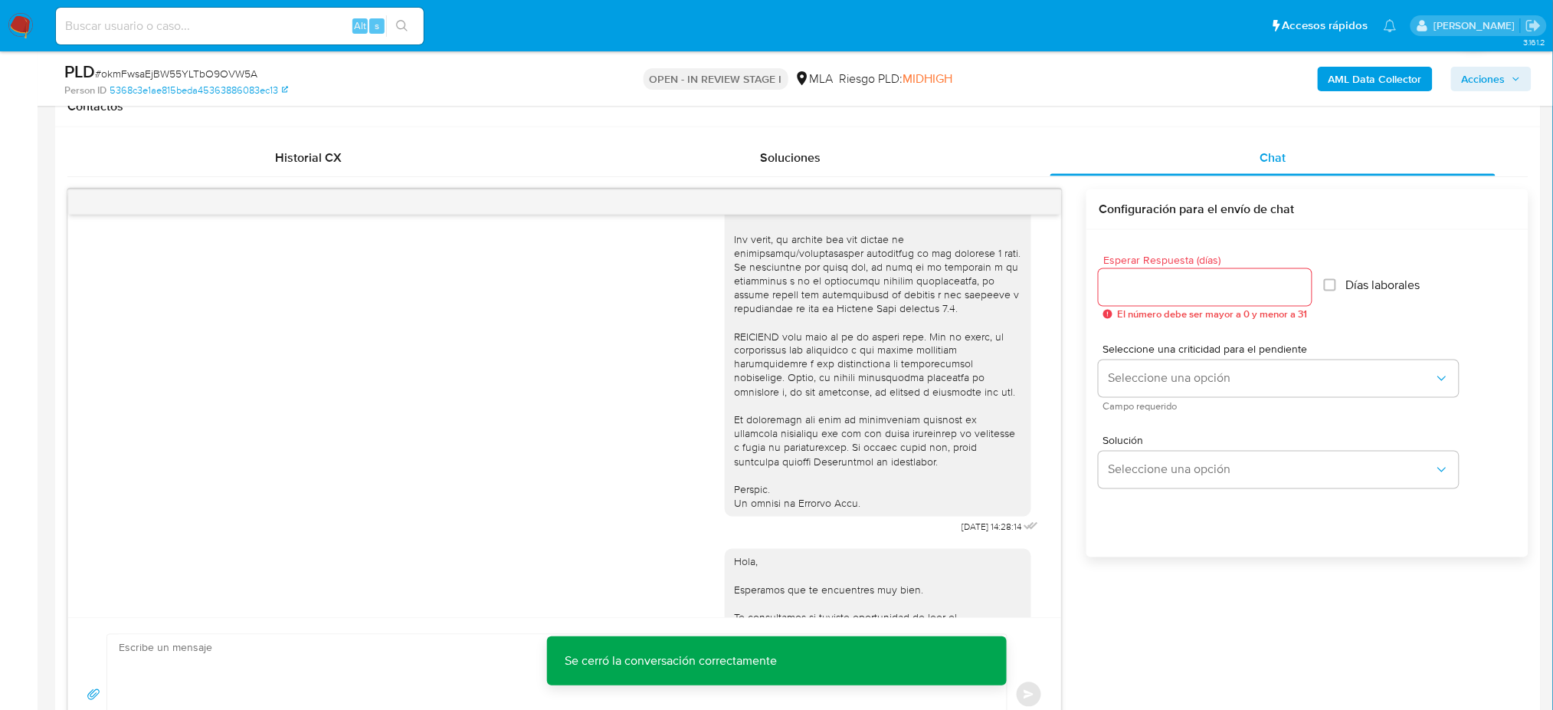
scroll to position [114, 0]
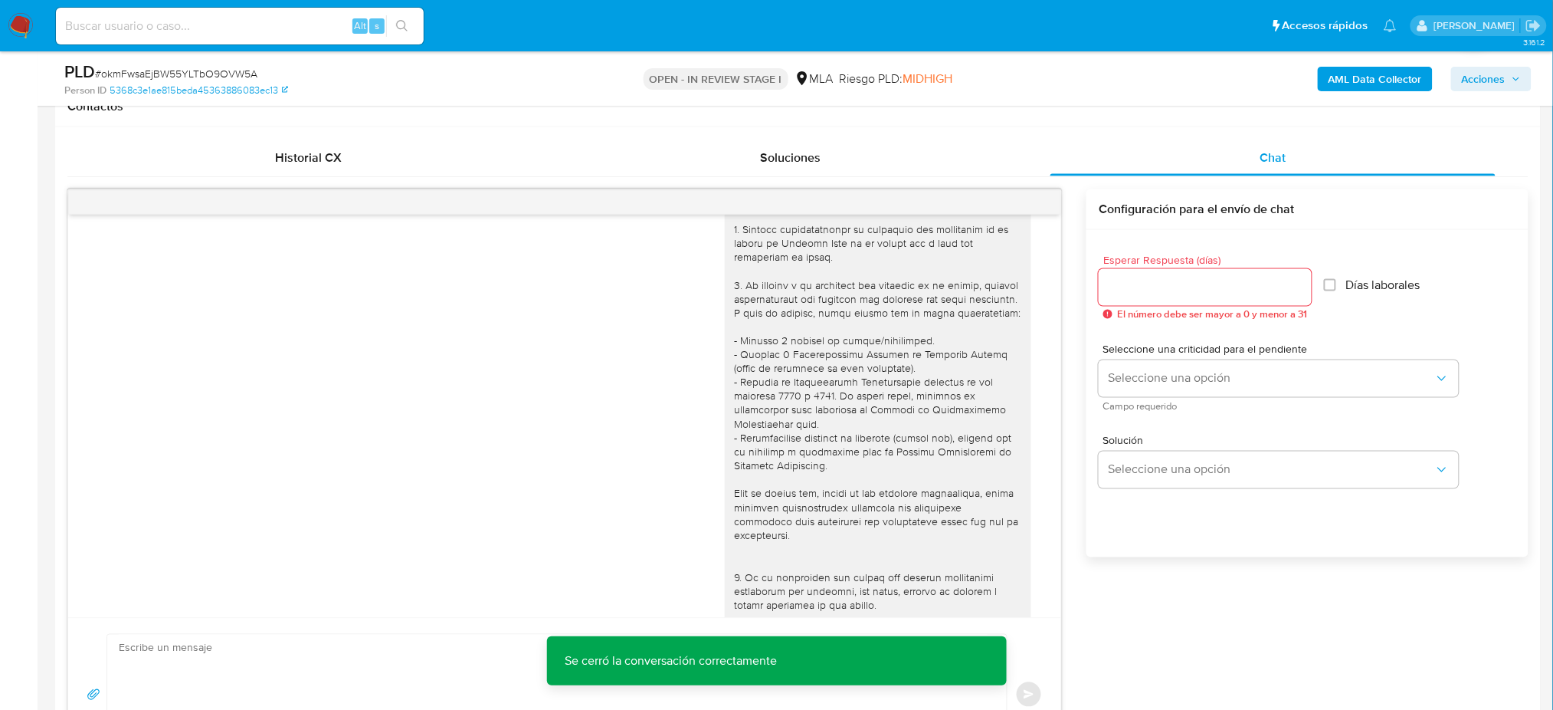
click at [20, 30] on img at bounding box center [21, 26] width 26 height 26
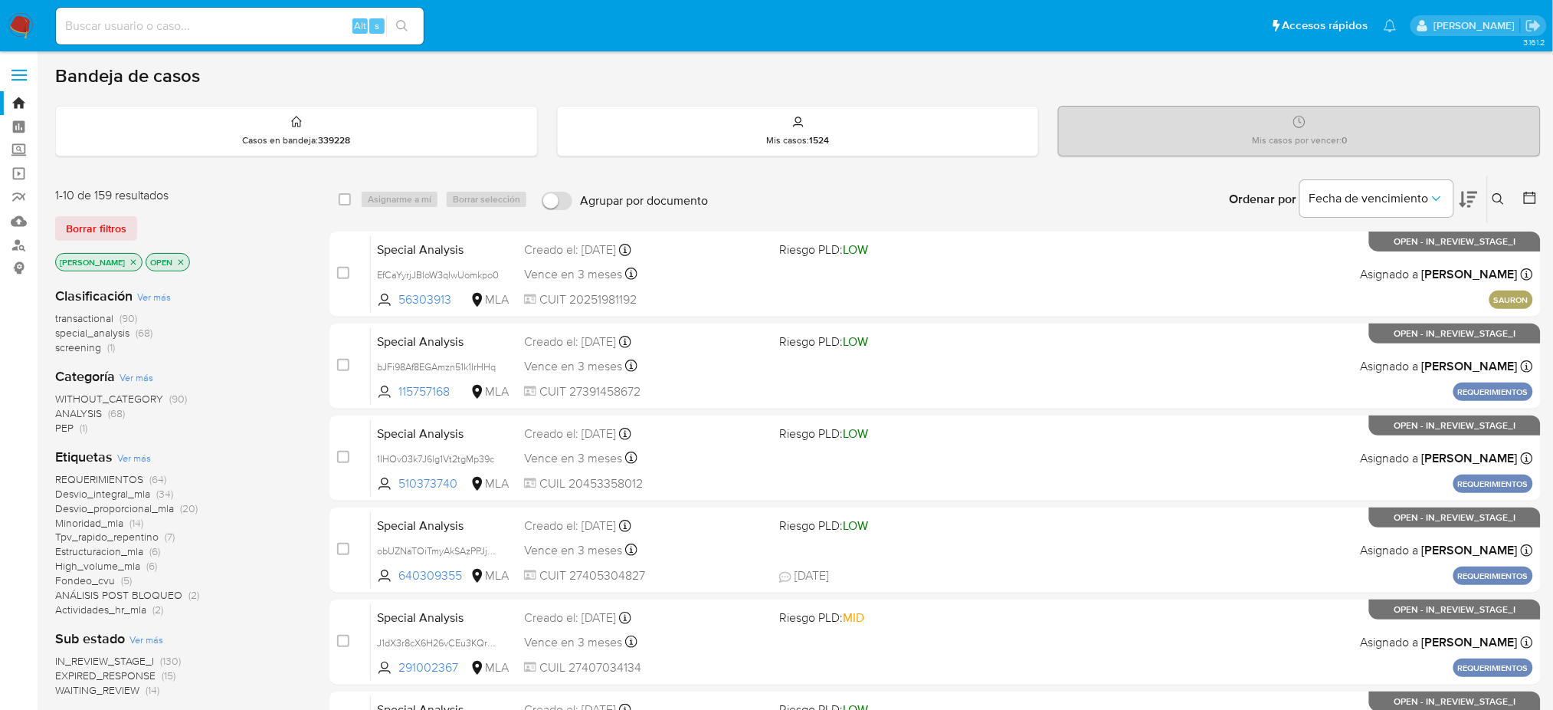
click at [264, 41] on div "Alt s" at bounding box center [240, 26] width 368 height 37
click at [264, 26] on input at bounding box center [240, 26] width 368 height 20
paste input "di5KOP7EJjixEyIGwNPThF2H"
type input "di5KOP7EJjixEyIGwNPThF2H"
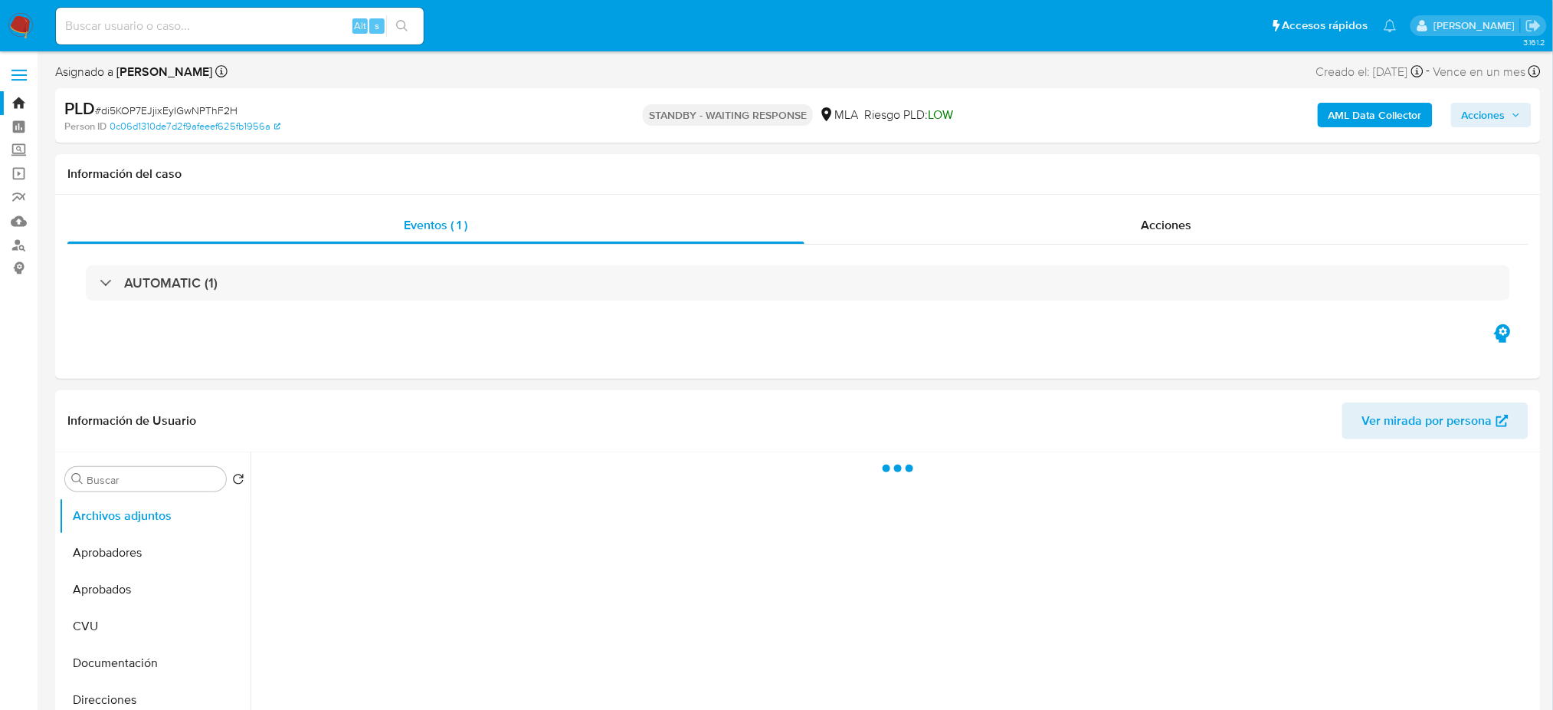
click at [21, 21] on img at bounding box center [21, 26] width 26 height 26
select select "10"
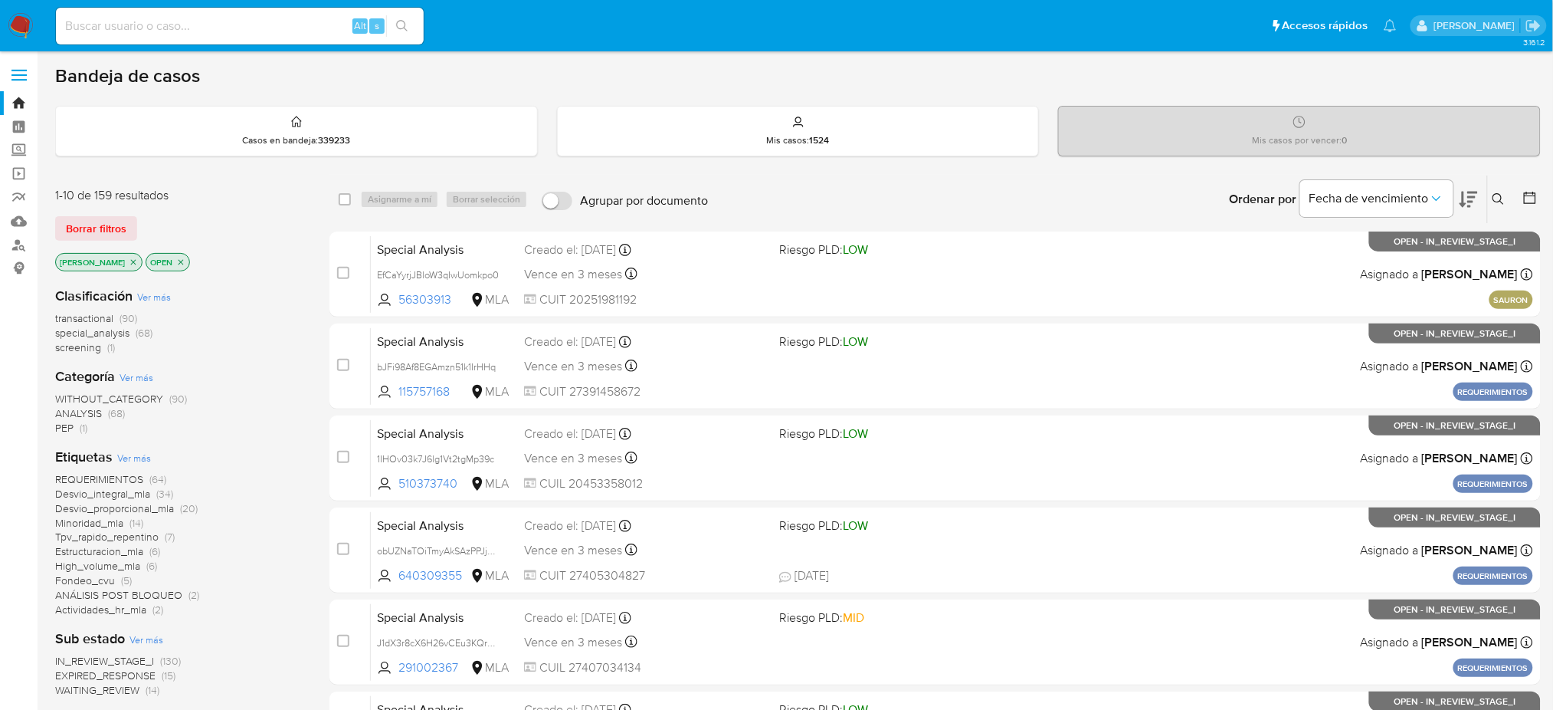
click at [290, 18] on input at bounding box center [240, 26] width 368 height 20
paste input "AFdw37HA0WksmBNWcXt0DiDZ"
type input "AFdw37HA0WksmBNWcXt0DiDZ"
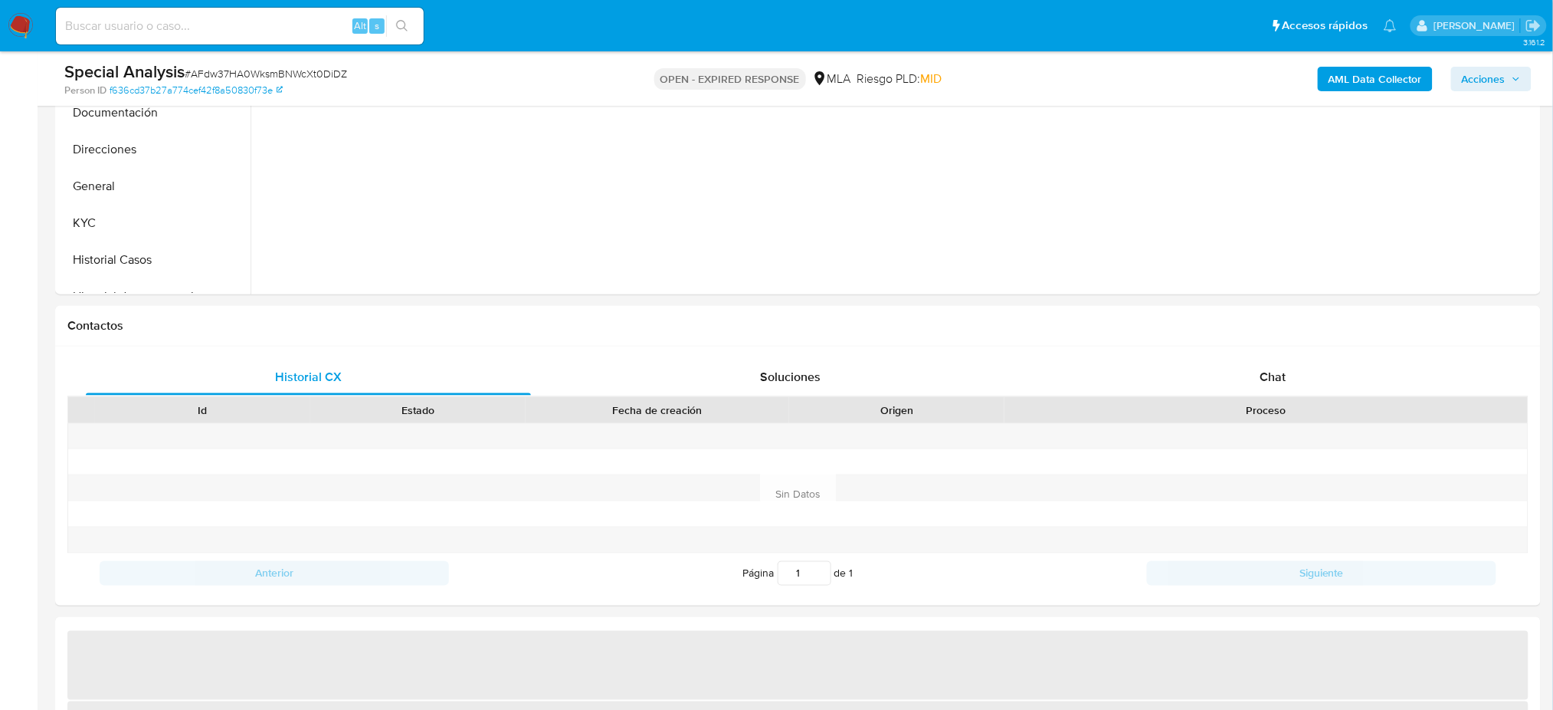
scroll to position [510, 0]
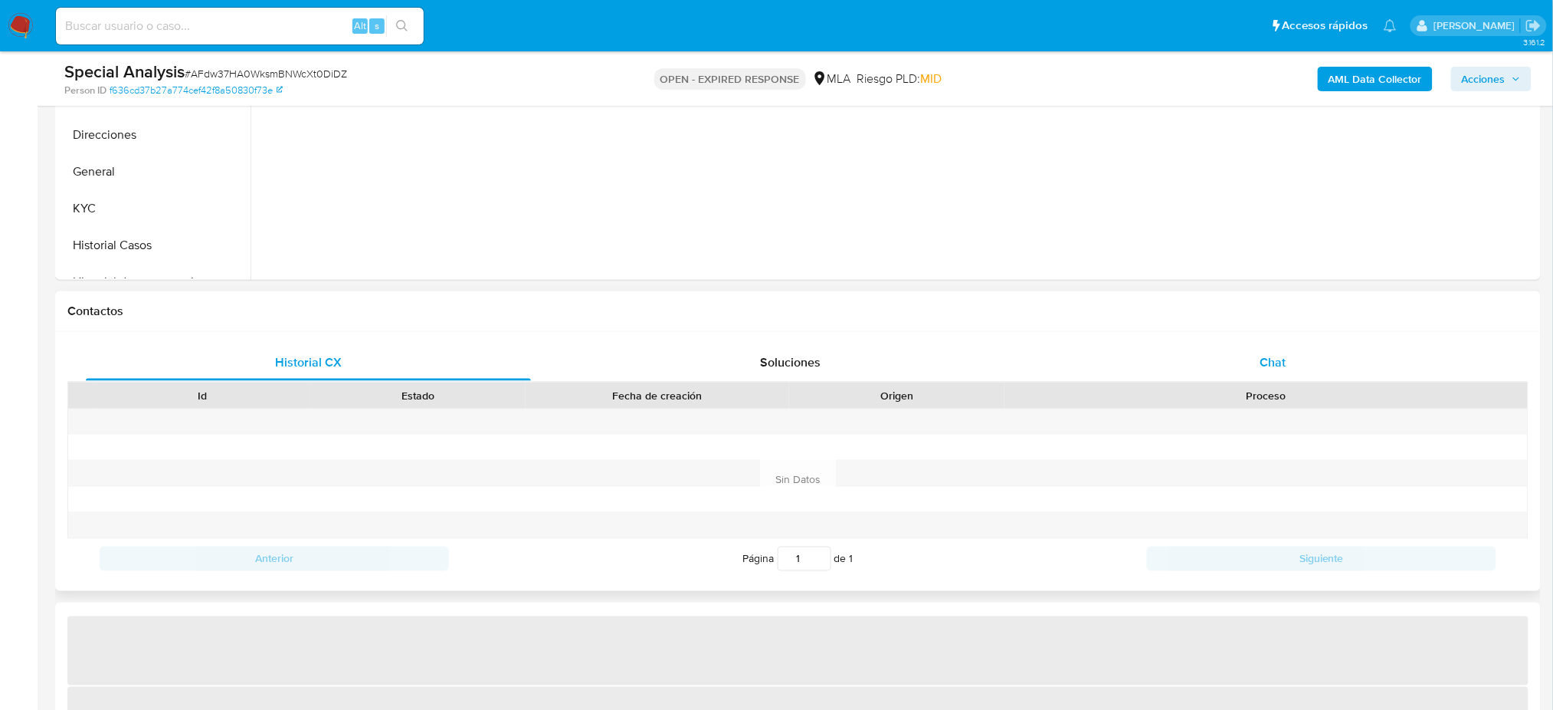
click at [1189, 357] on div "Chat" at bounding box center [1273, 362] width 445 height 37
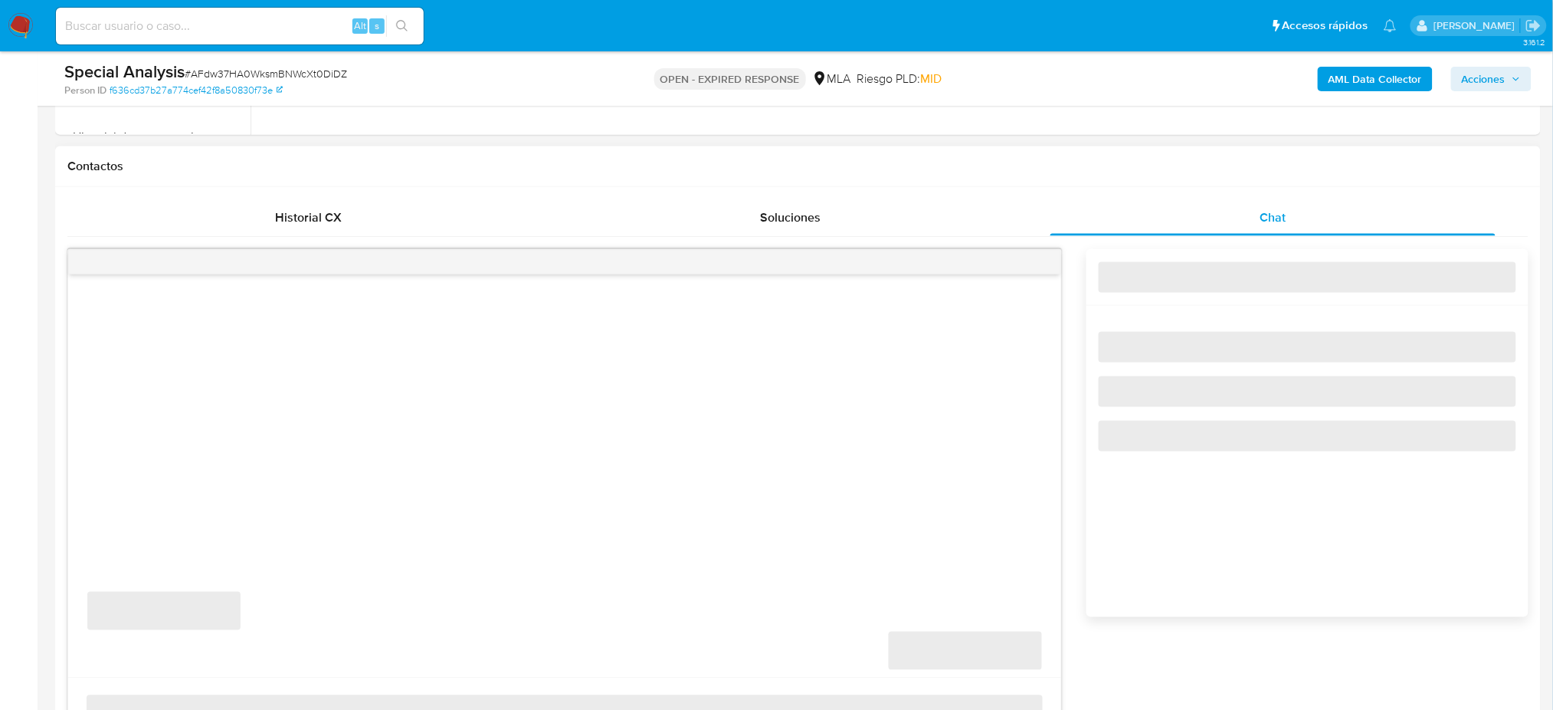
select select "10"
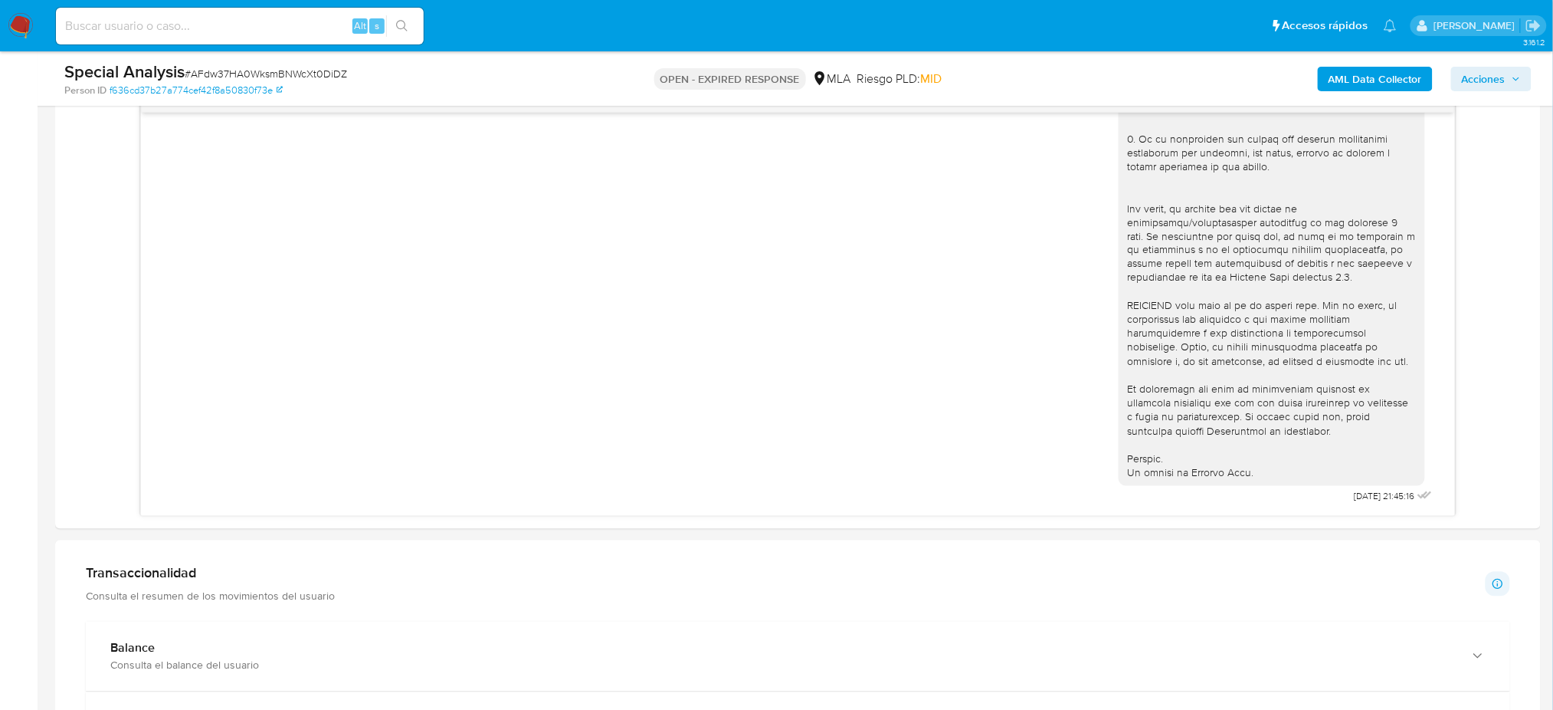
scroll to position [408, 0]
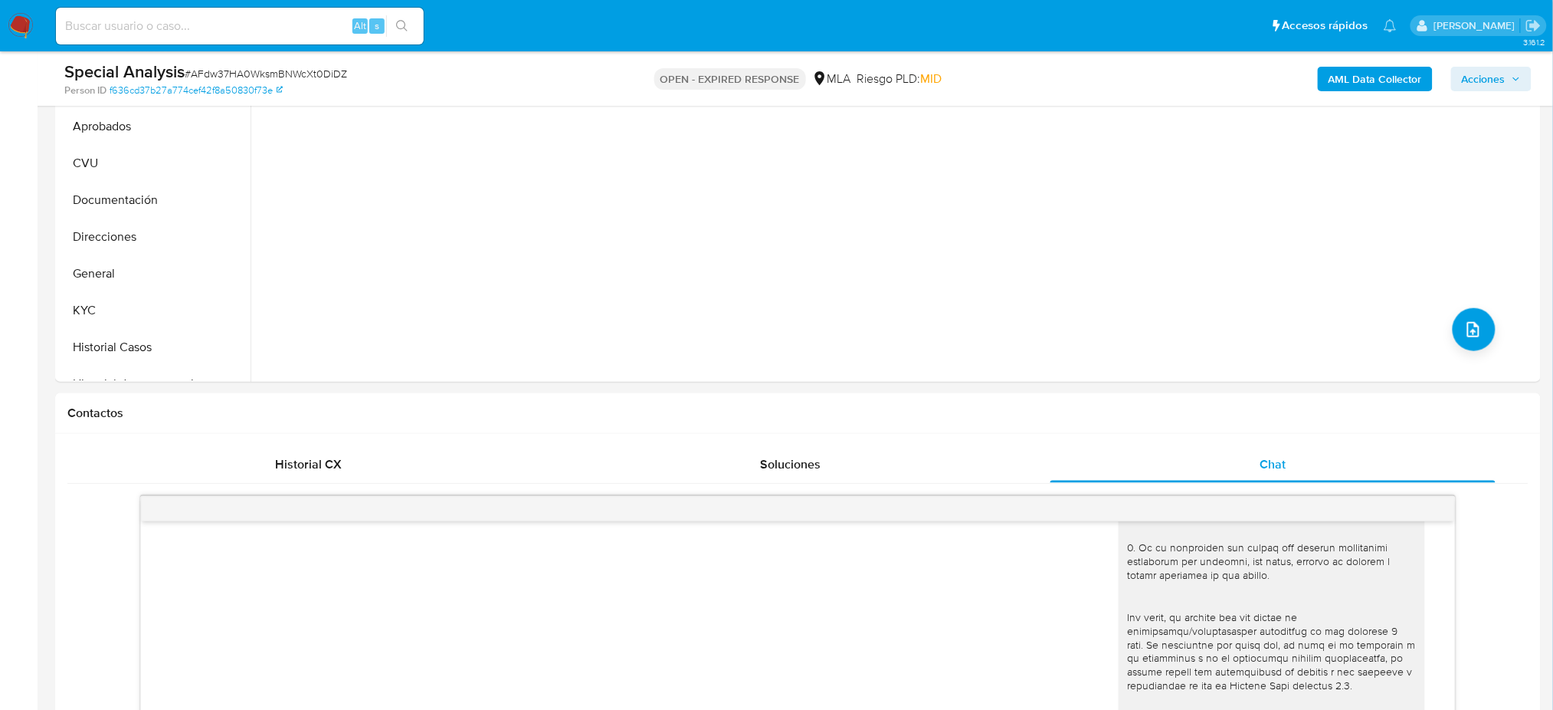
click at [227, 64] on div "Special Analysis # AFdw37HA0WksmBNWcXt0DiDZ" at bounding box center [306, 72] width 484 height 23
click at [227, 63] on div "Special Analysis # AFdw37HA0WksmBNWcXt0DiDZ" at bounding box center [306, 72] width 484 height 23
copy span "AFdw37HA0WksmBNWcXt0DiDZ"
click at [18, 23] on img at bounding box center [21, 26] width 26 height 26
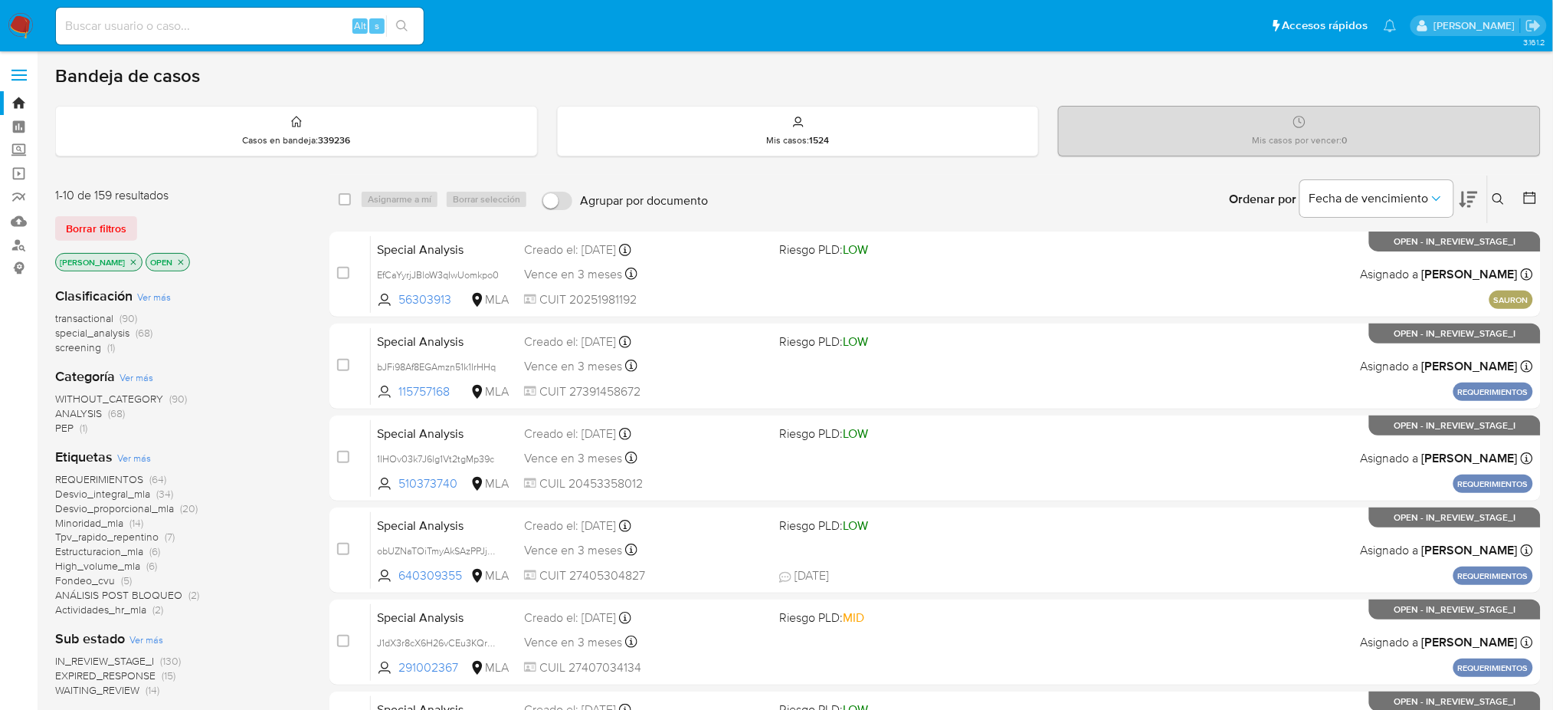
click at [1497, 200] on icon at bounding box center [1499, 199] width 12 height 12
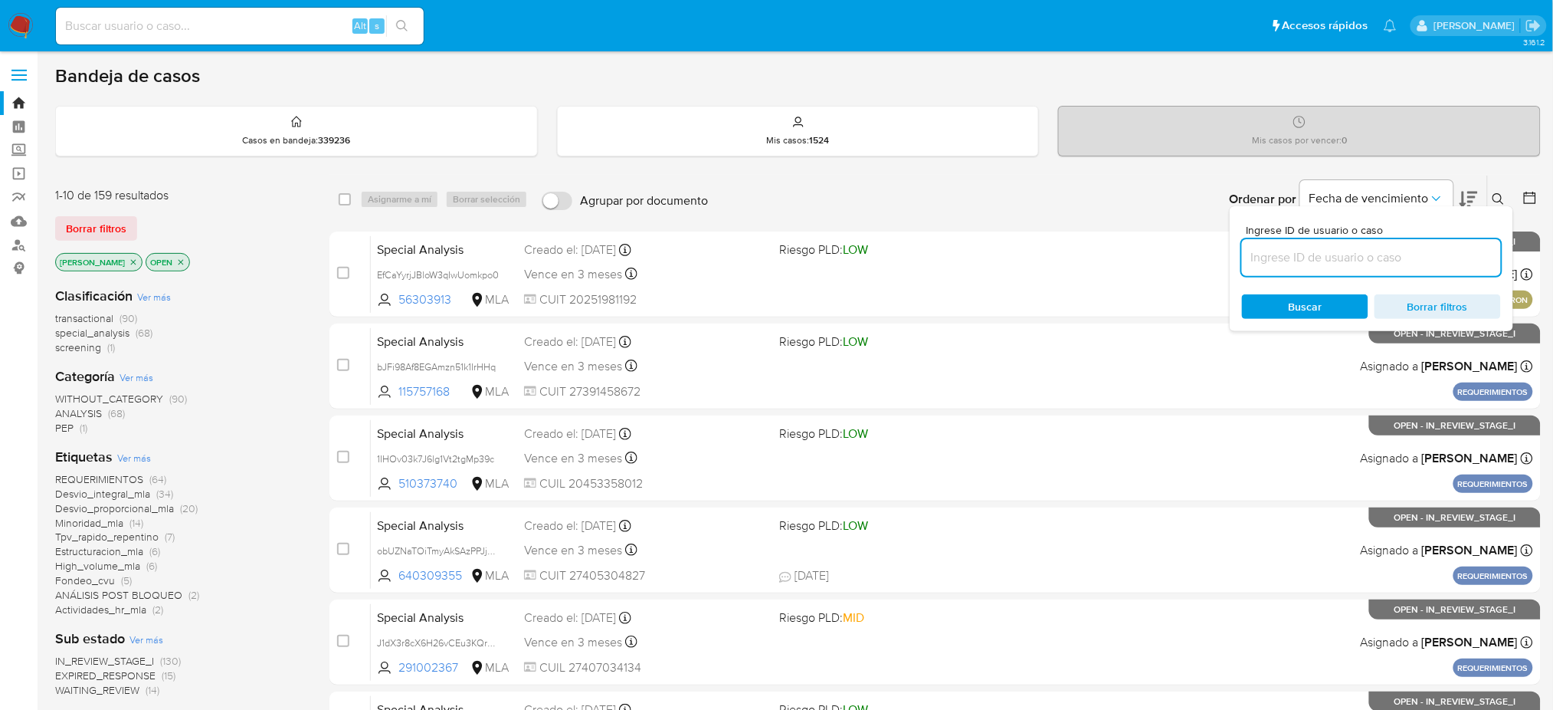
click at [1367, 261] on input at bounding box center [1371, 258] width 259 height 20
type input "AFdw37HA0WksmBNWcXt0DiDZ"
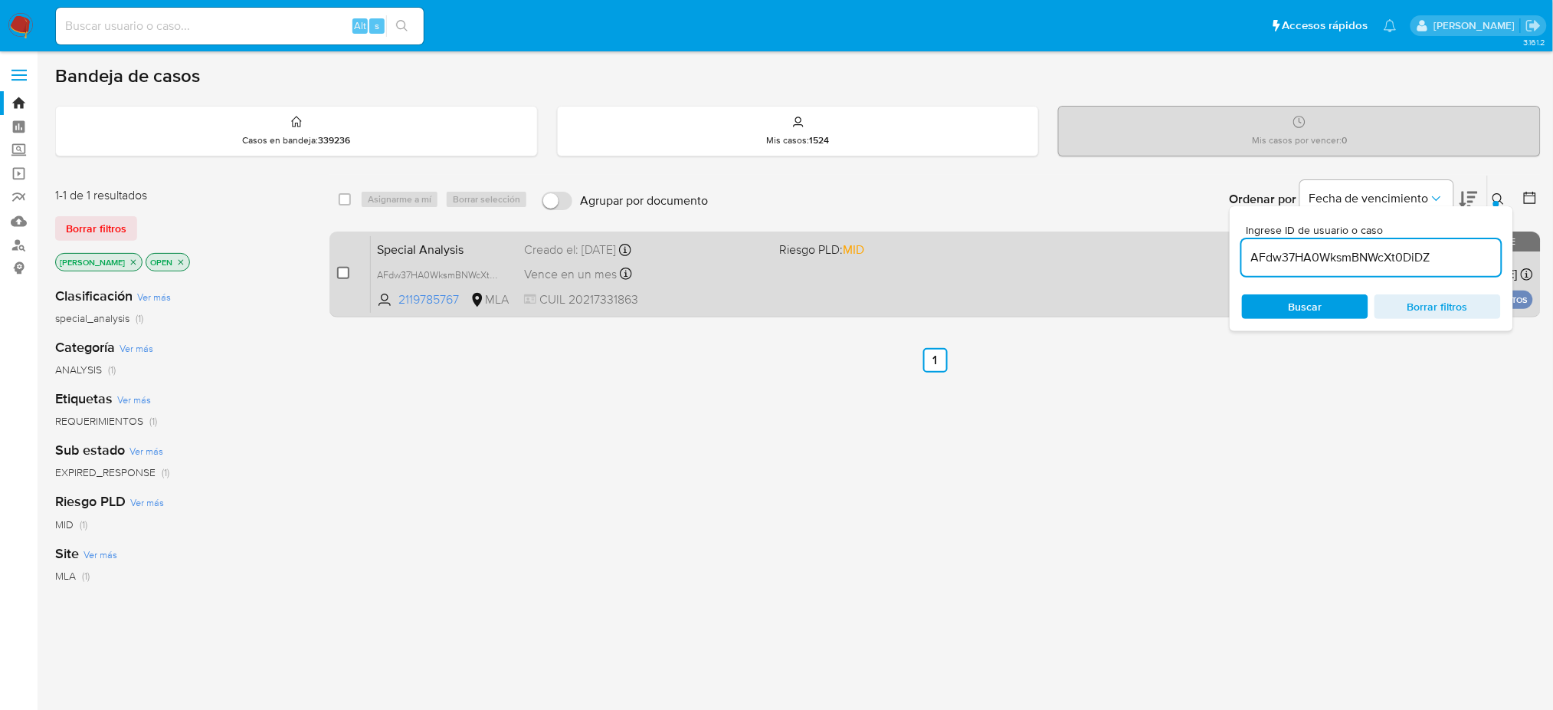
click at [347, 268] on input "checkbox" at bounding box center [343, 273] width 12 height 12
checkbox input "true"
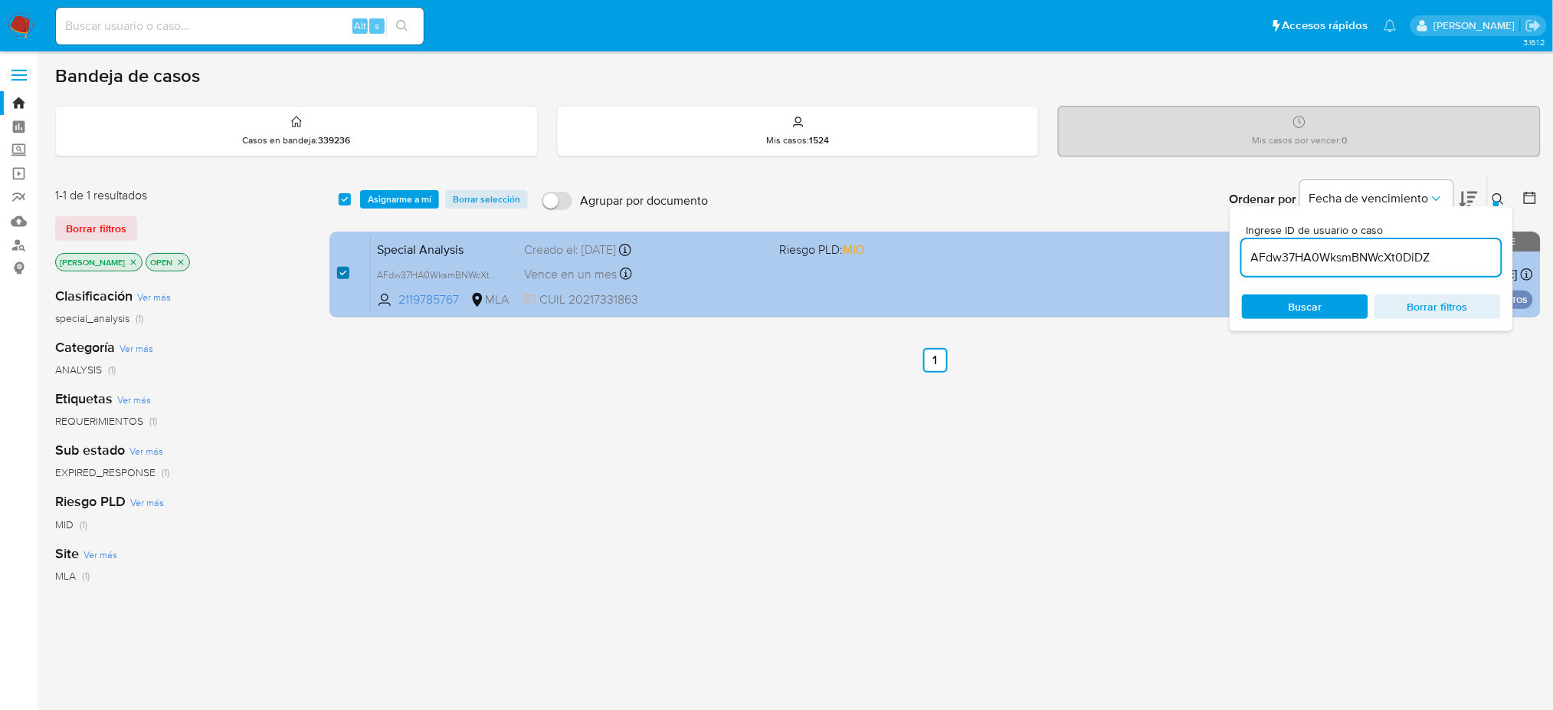
checkbox input "true"
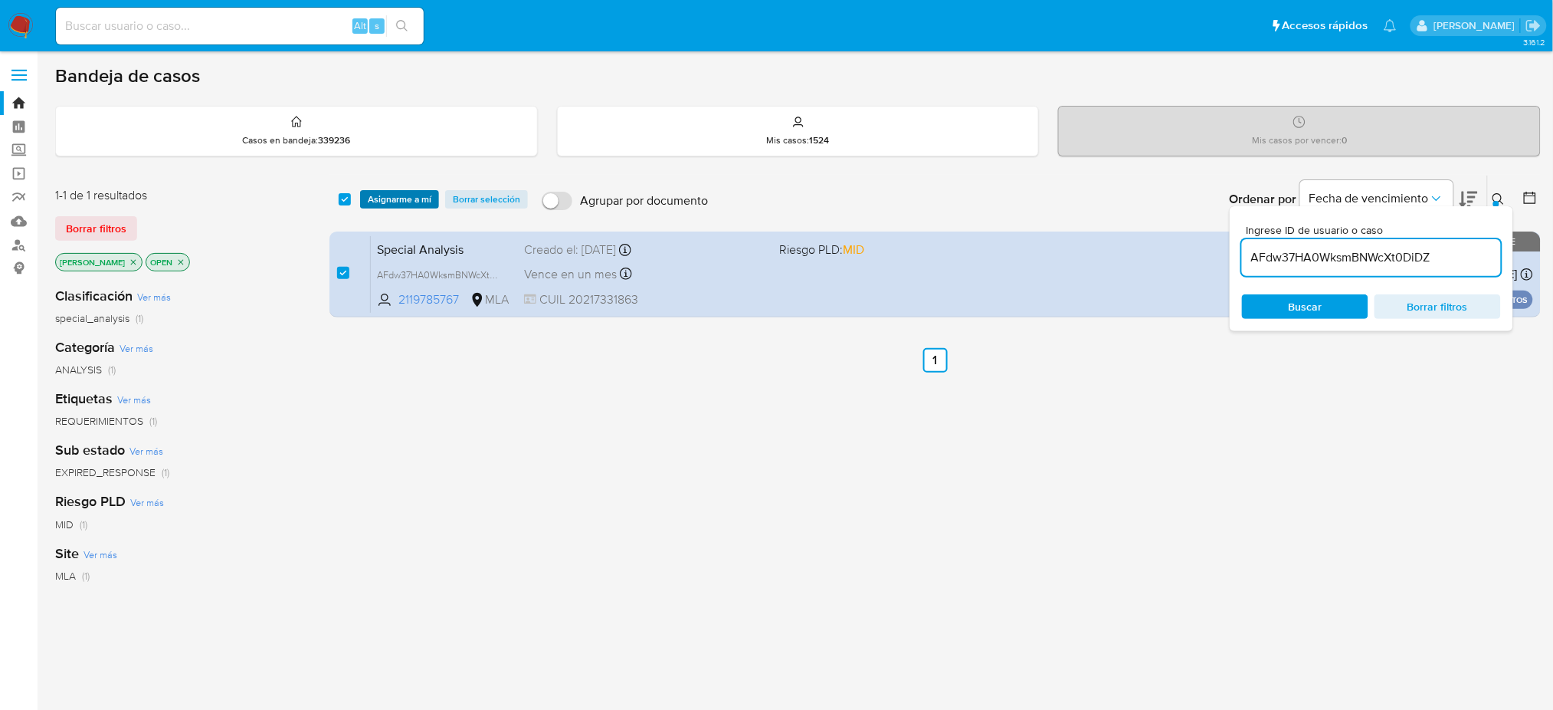
click at [376, 198] on span "Asignarme a mí" at bounding box center [400, 199] width 64 height 15
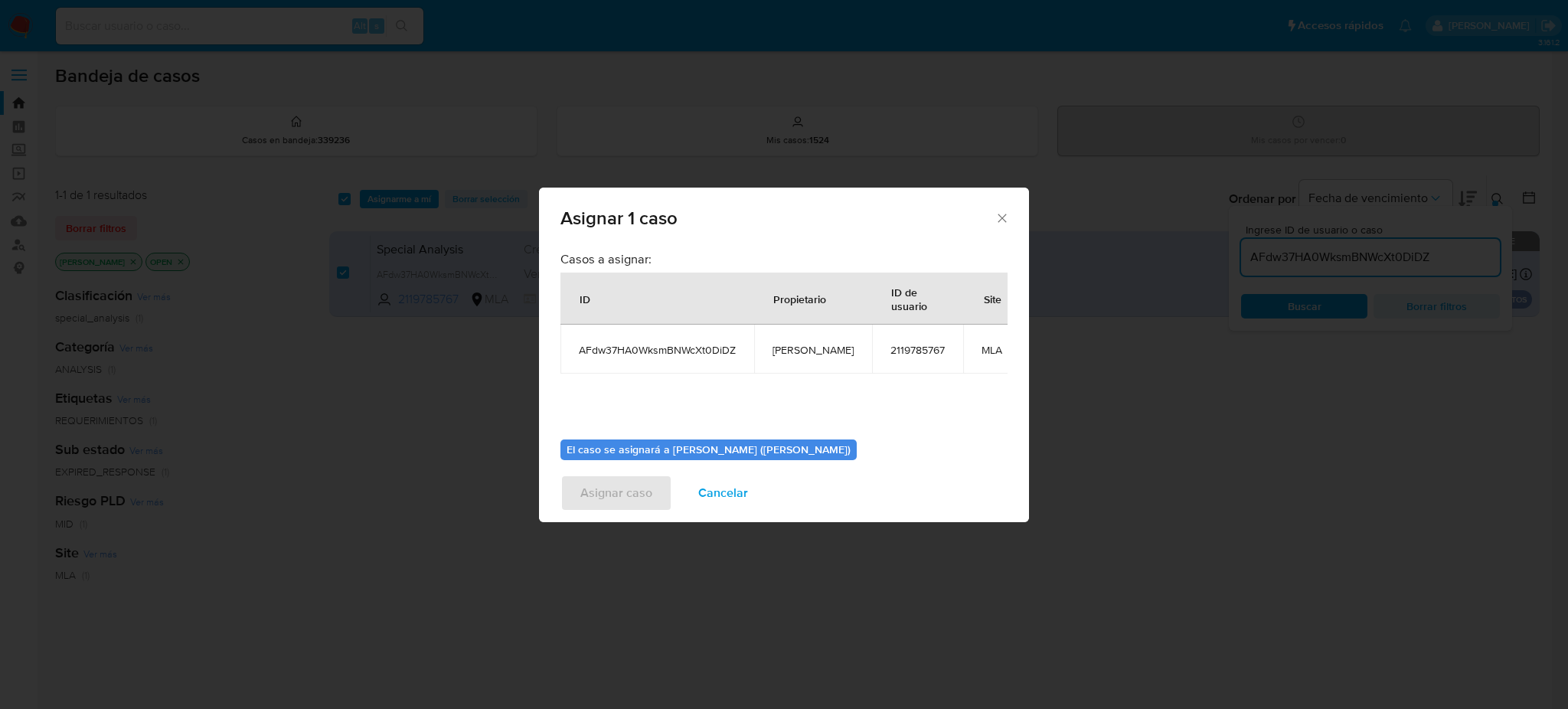
click at [794, 349] on span "[PERSON_NAME]" at bounding box center [812, 350] width 81 height 14
click at [794, 347] on span "[PERSON_NAME]" at bounding box center [812, 350] width 81 height 14
copy span "[PERSON_NAME]"
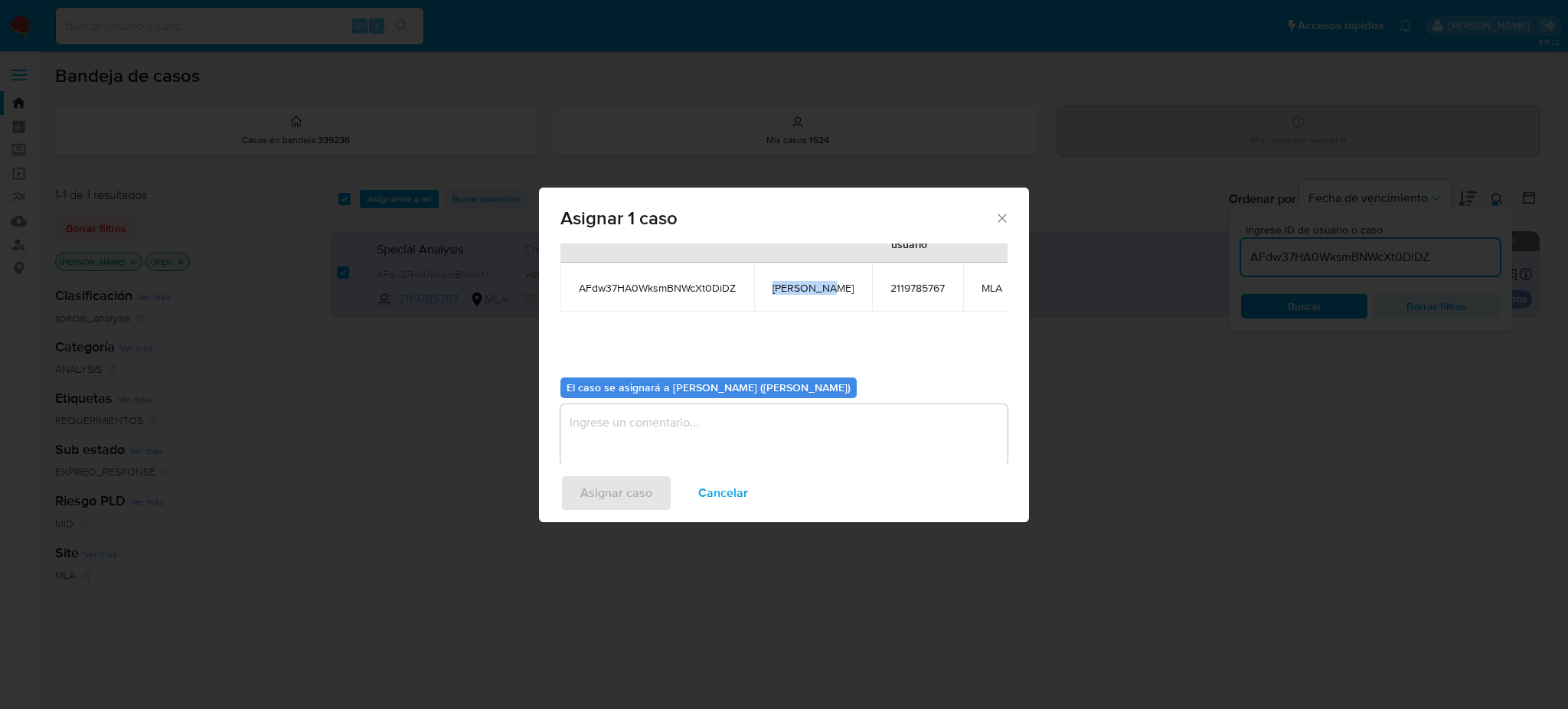
scroll to position [93, 0]
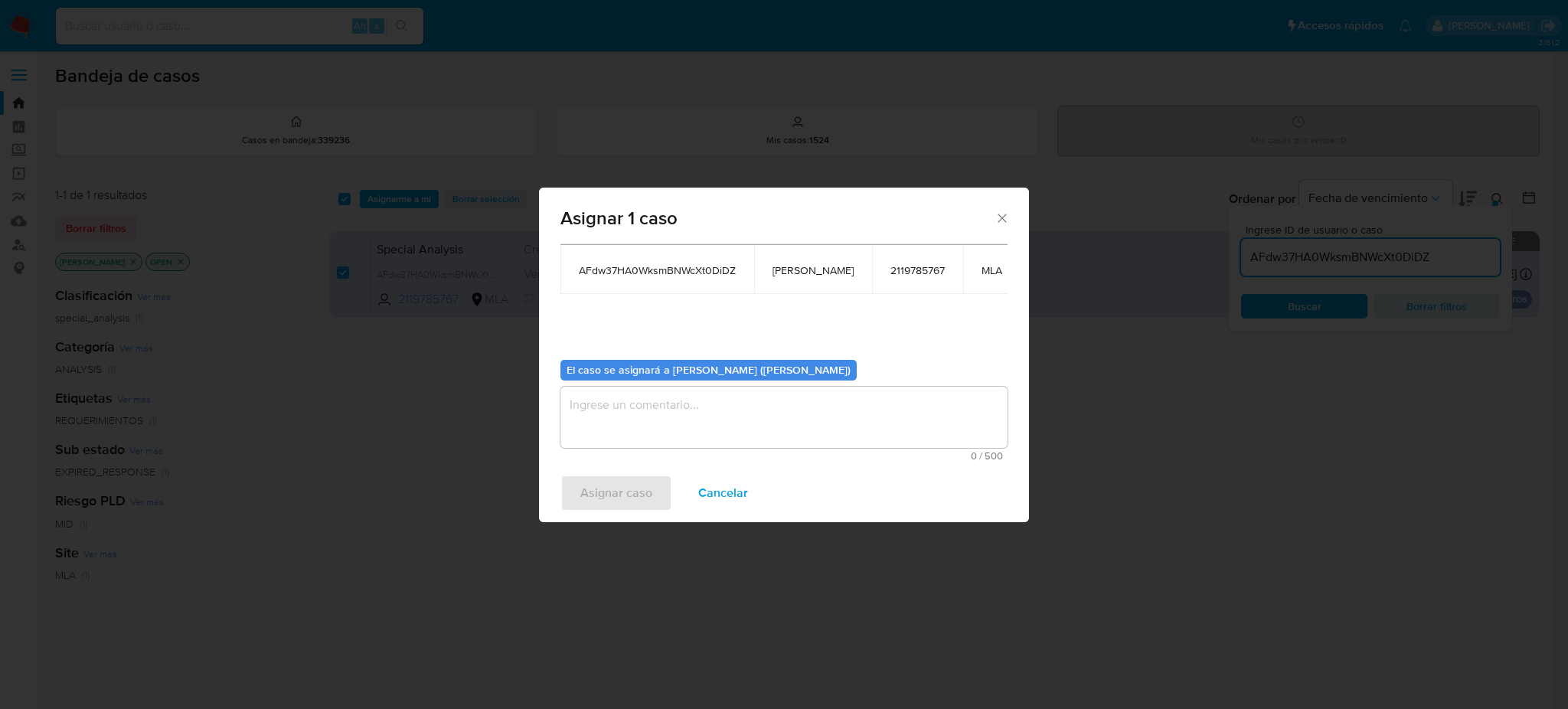
click at [670, 428] on textarea "assign-modal" at bounding box center [784, 416] width 447 height 61
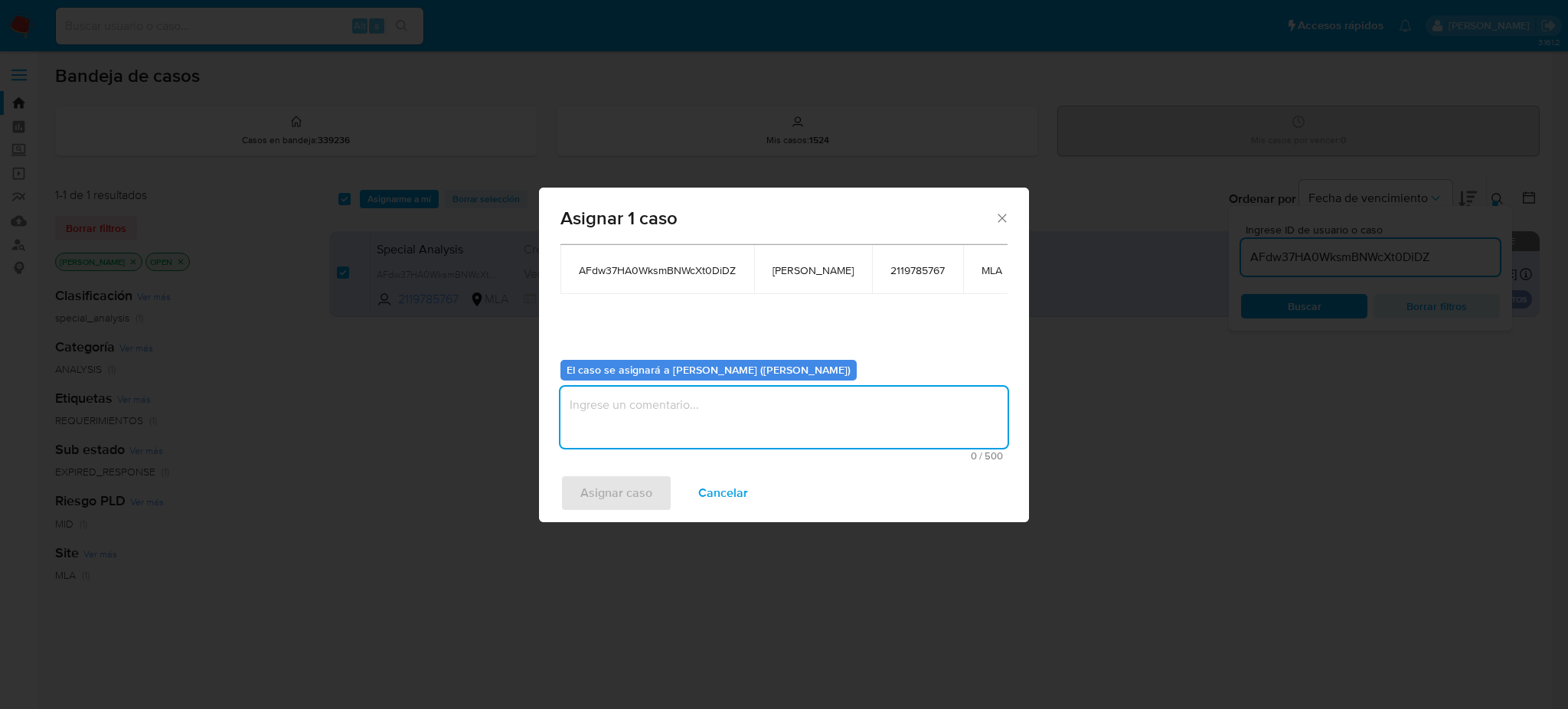
paste textarea "[PERSON_NAME]"
type textarea "[PERSON_NAME]"
click at [643, 478] on span "Asignar caso" at bounding box center [616, 493] width 72 height 34
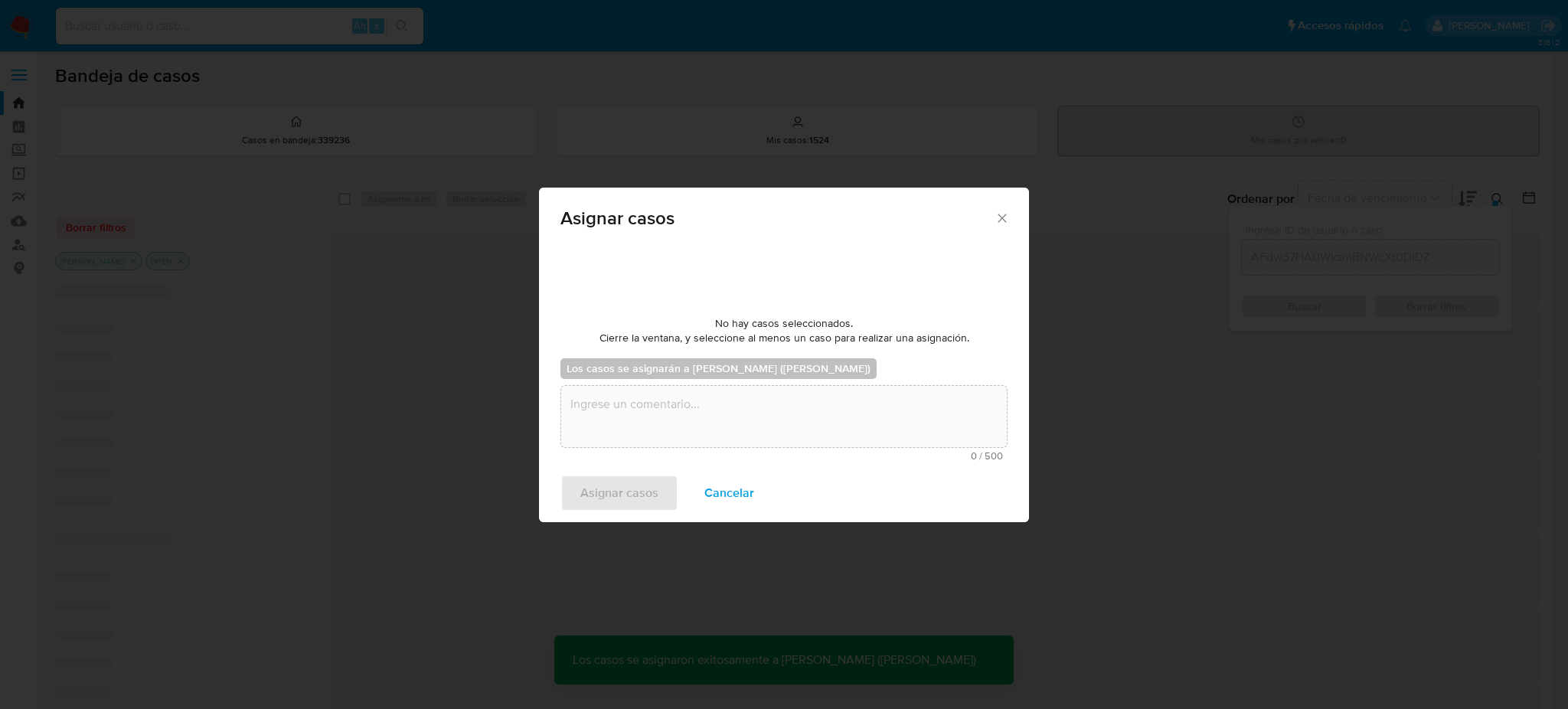
checkbox input "false"
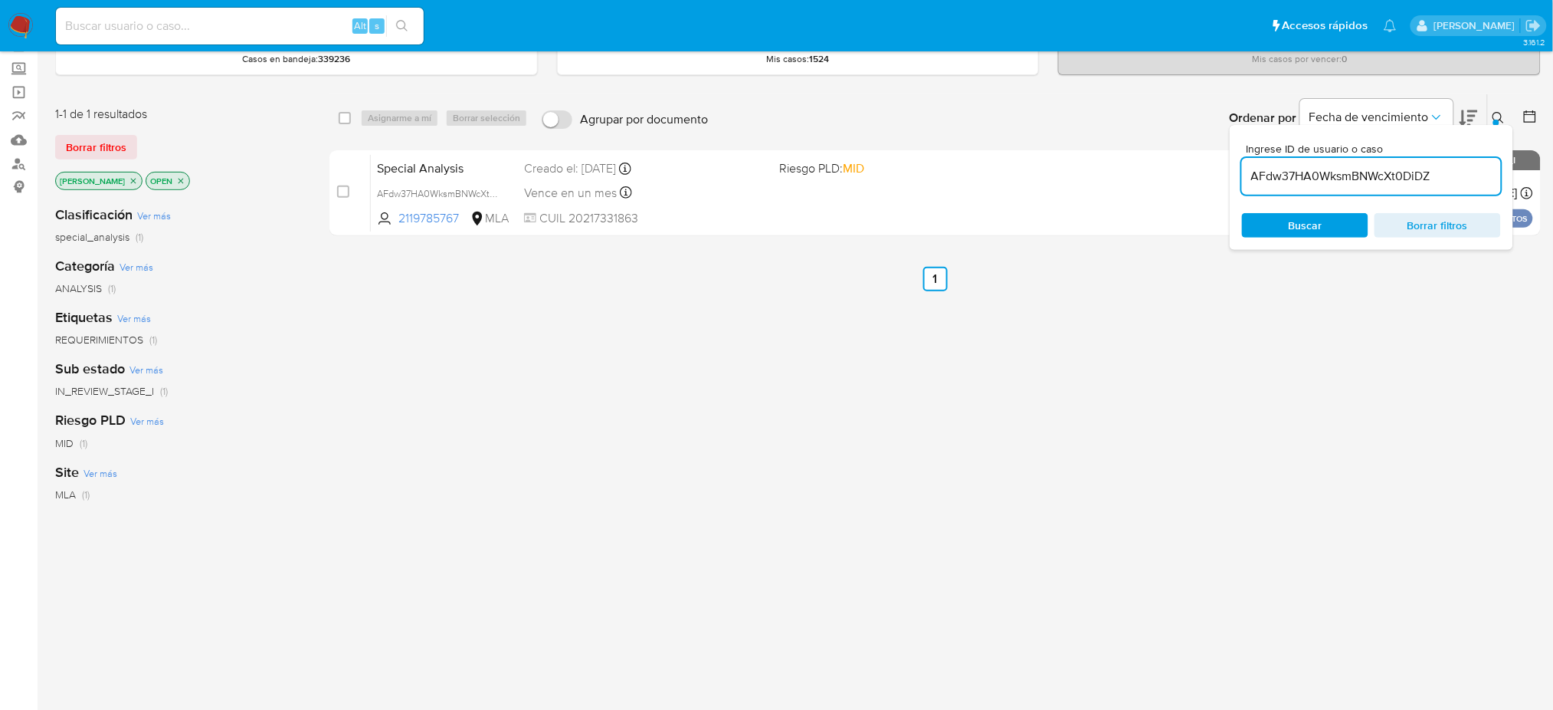
scroll to position [204, 0]
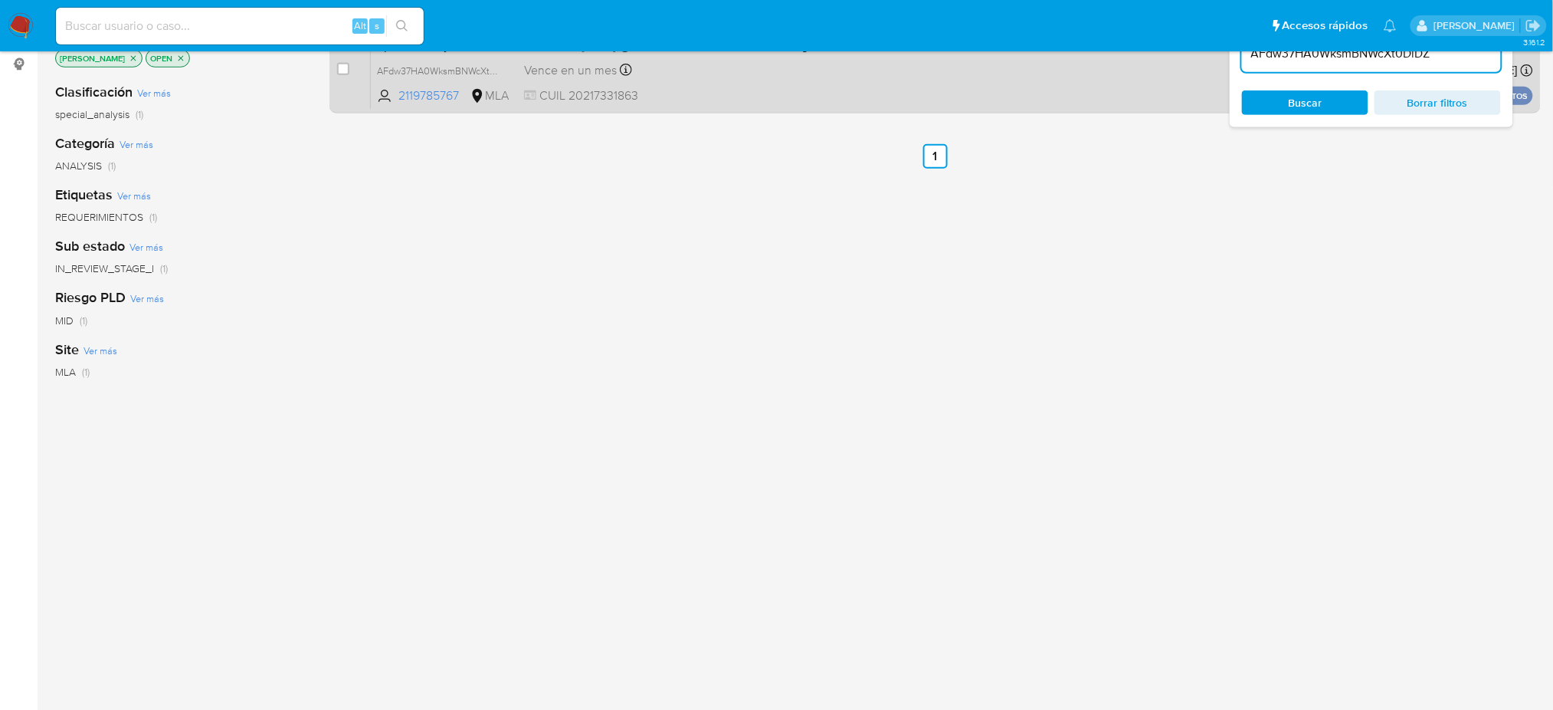
click at [743, 97] on span "CUIL 20217331863" at bounding box center [645, 95] width 243 height 17
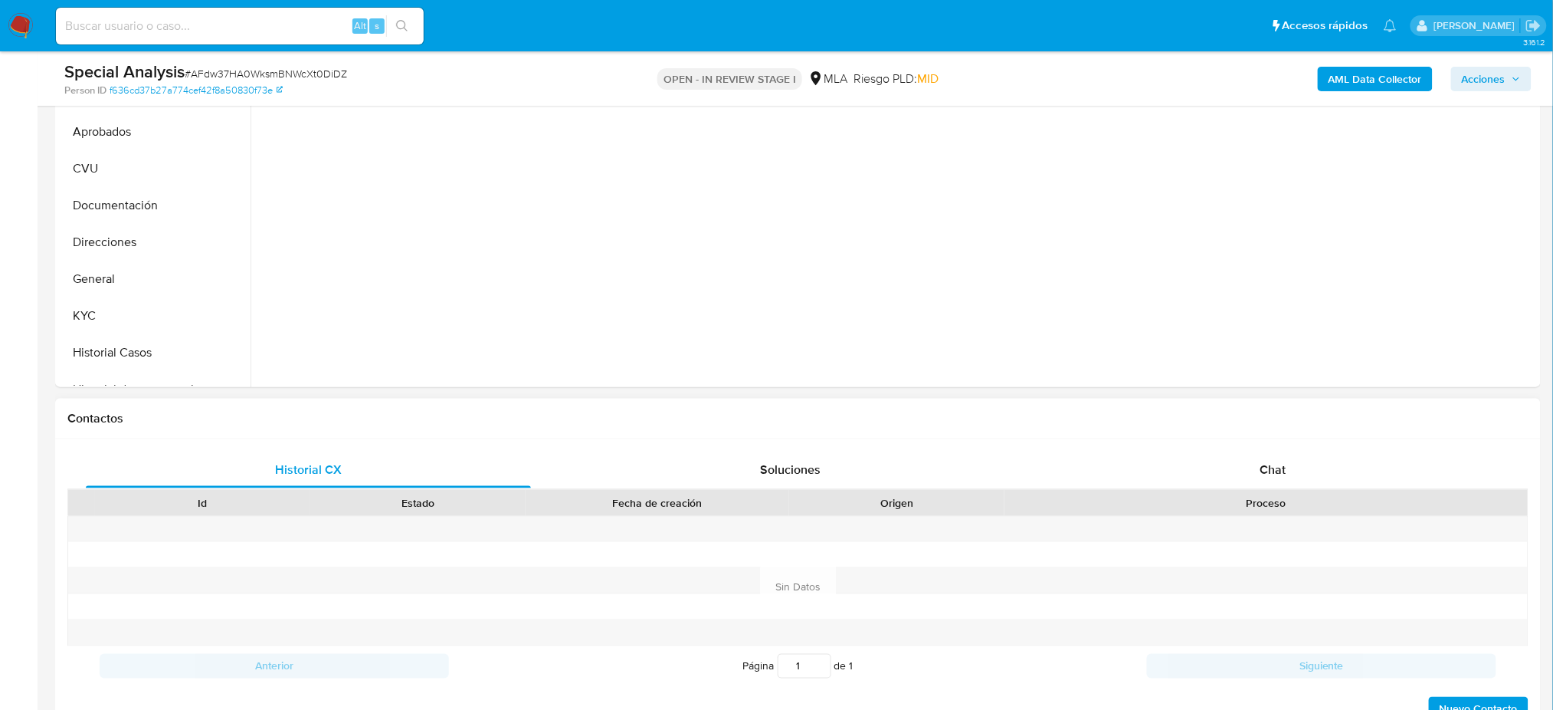
scroll to position [408, 0]
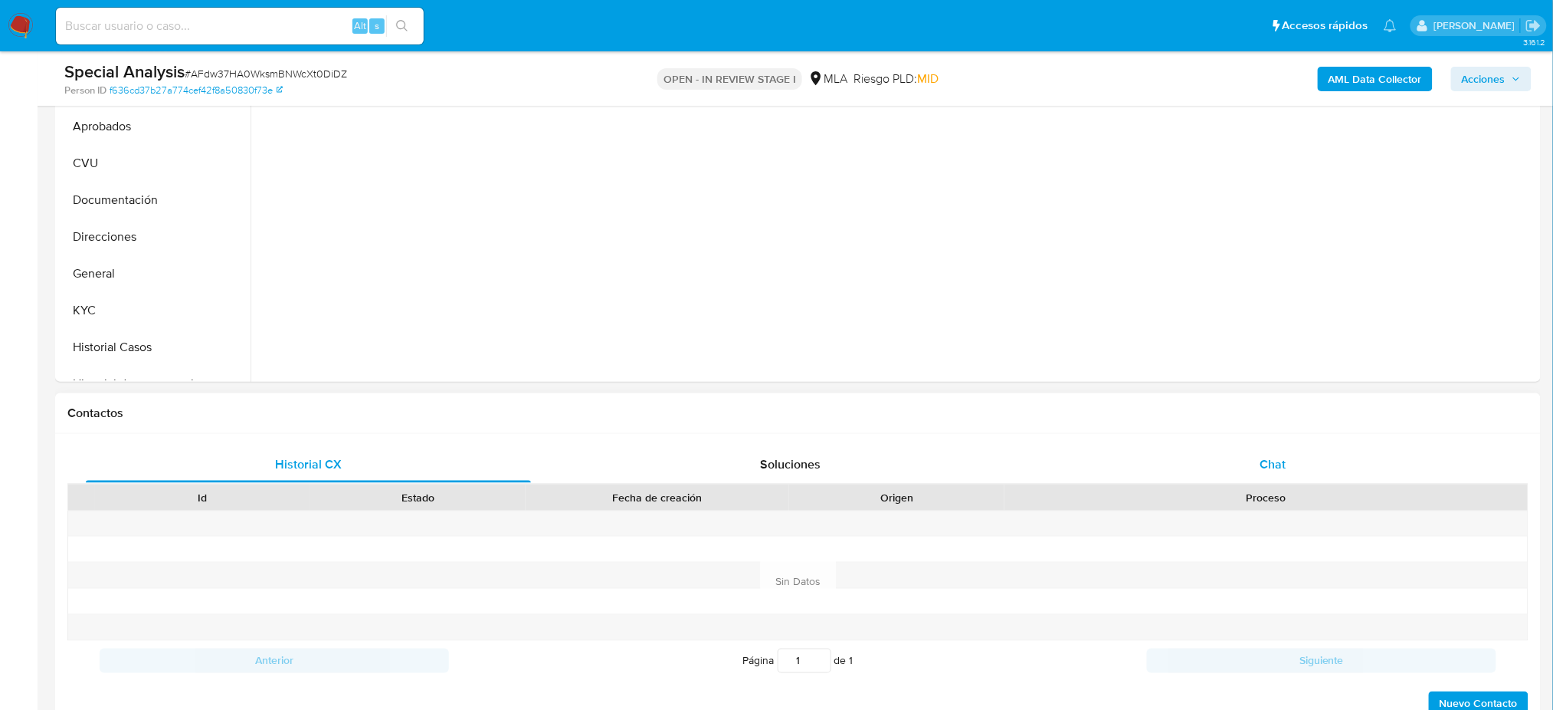
select select "10"
click at [1279, 474] on div "Chat" at bounding box center [1273, 464] width 445 height 37
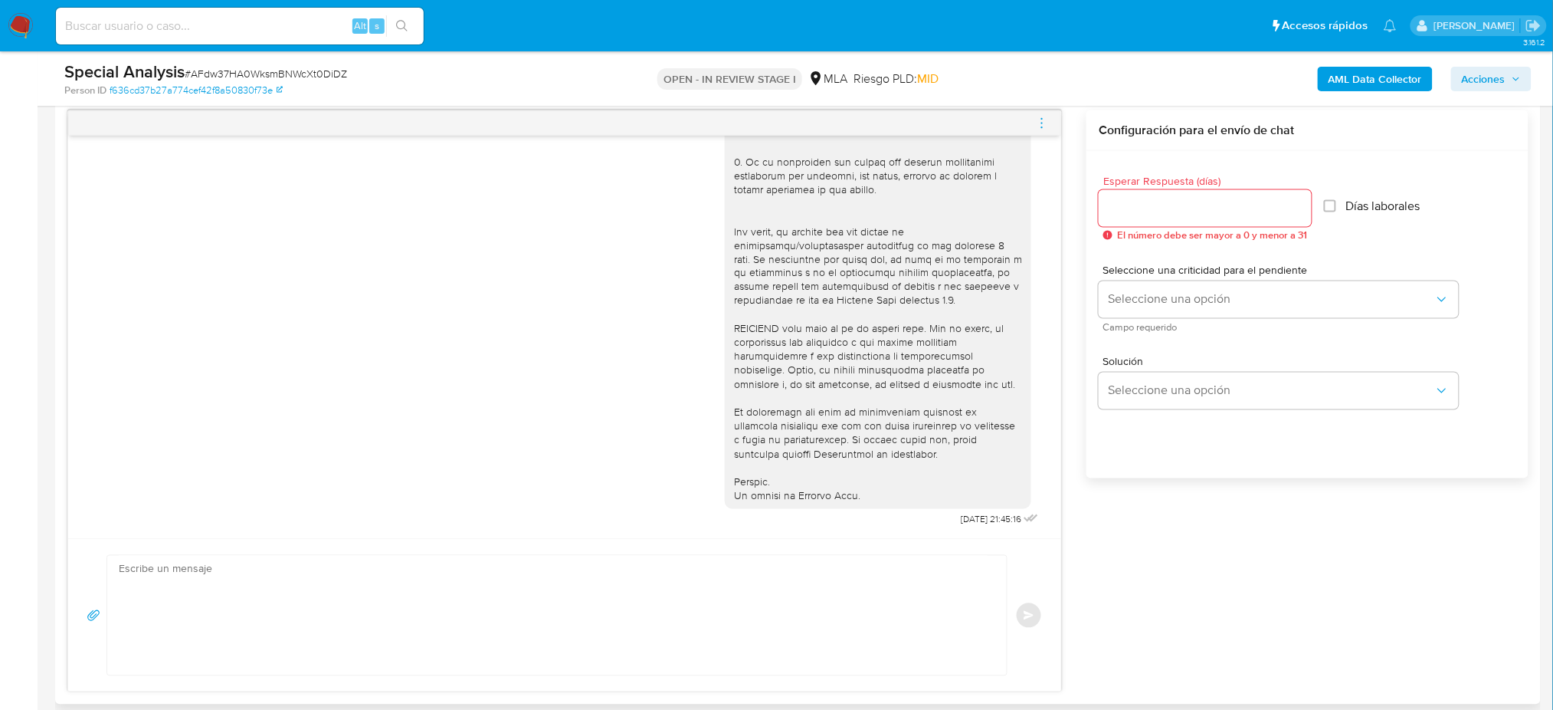
scroll to position [817, 0]
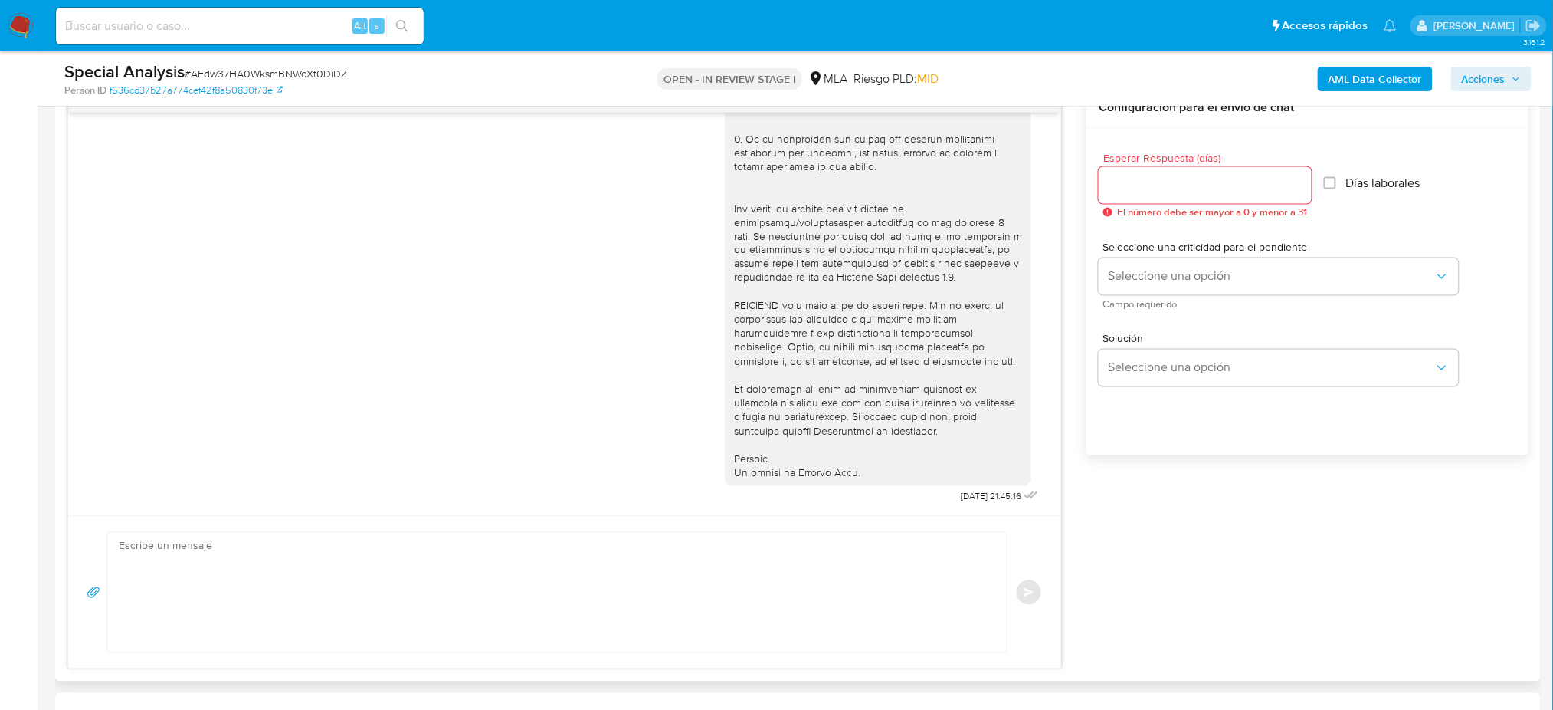
click at [163, 571] on textarea at bounding box center [553, 593] width 869 height 120
paste textarea "Hola, Esperamos que te encuentres muy bien. Te consultamos si tuviste oportunid…"
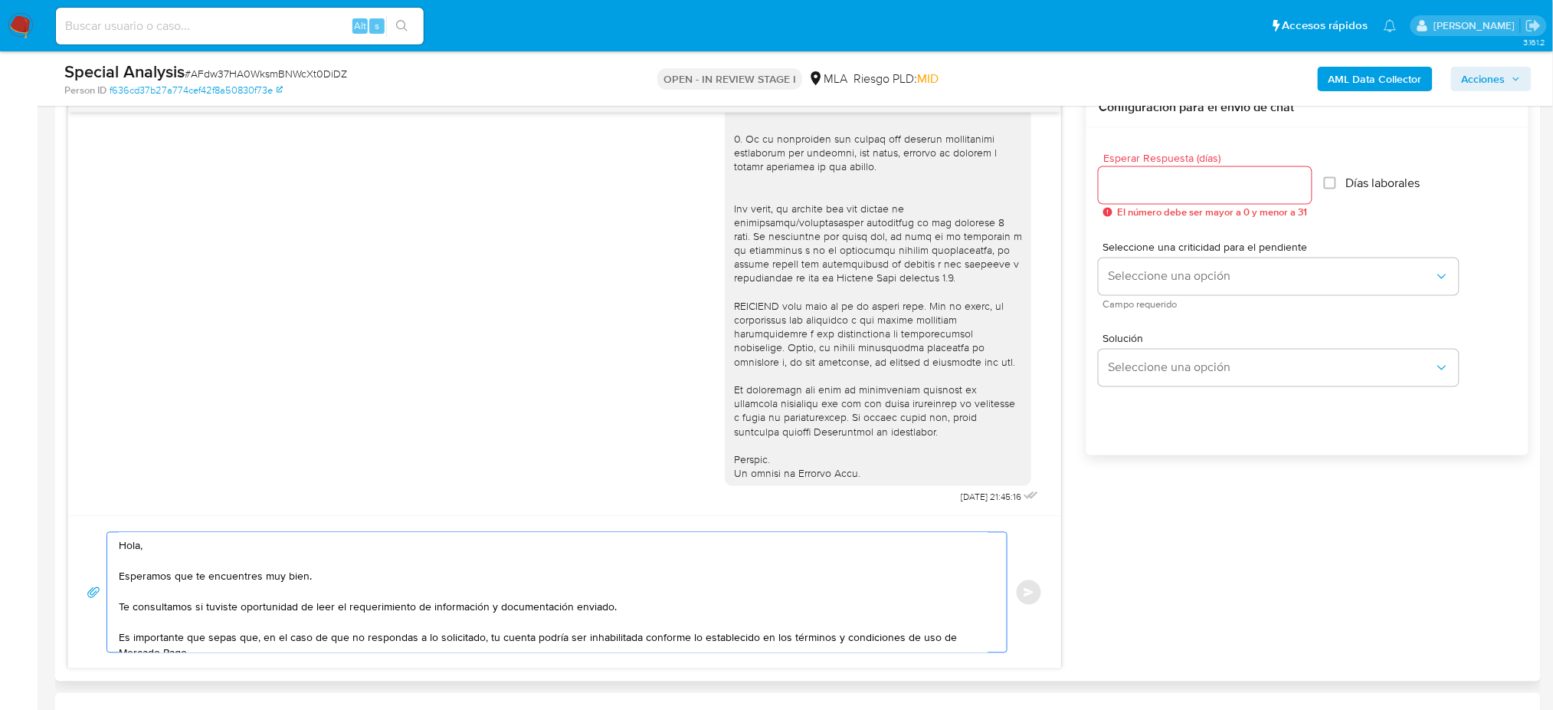
scroll to position [70, 0]
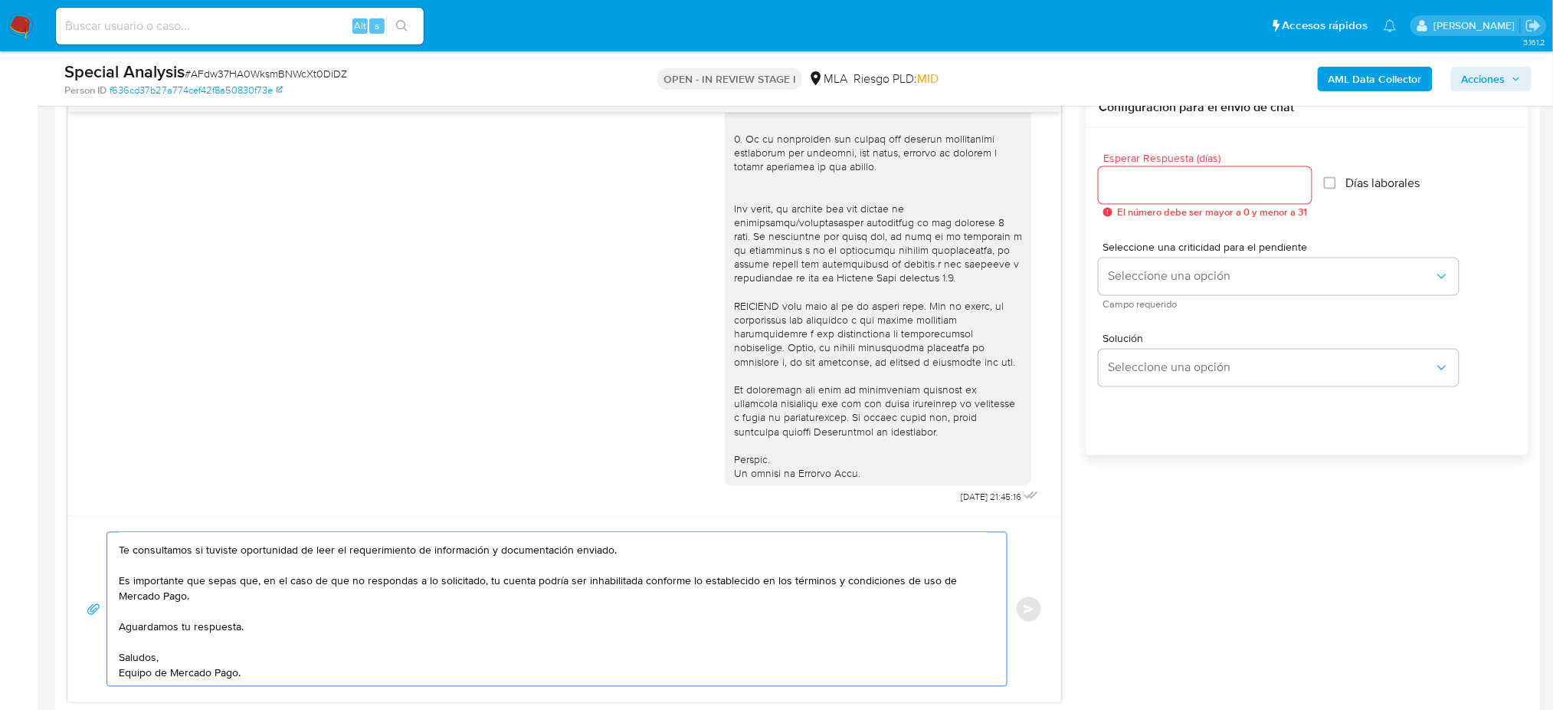
type textarea "Hola, Esperamos que te encuentres muy bien. Te consultamos si tuviste oportunid…"
click at [1124, 187] on input "Esperar Respuesta (días)" at bounding box center [1205, 185] width 213 height 20
type input "2"
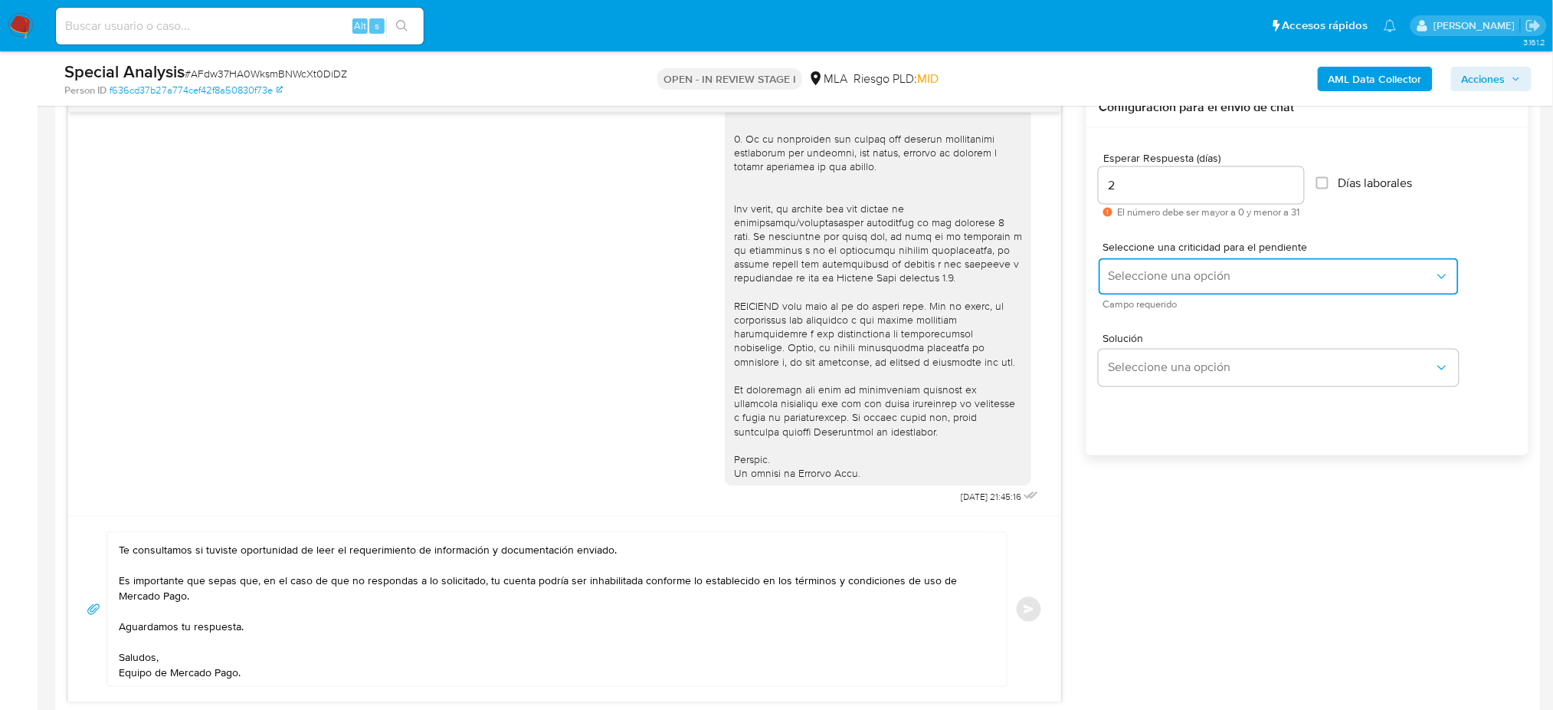
click at [1128, 273] on span "Seleccione una opción" at bounding box center [1271, 276] width 326 height 15
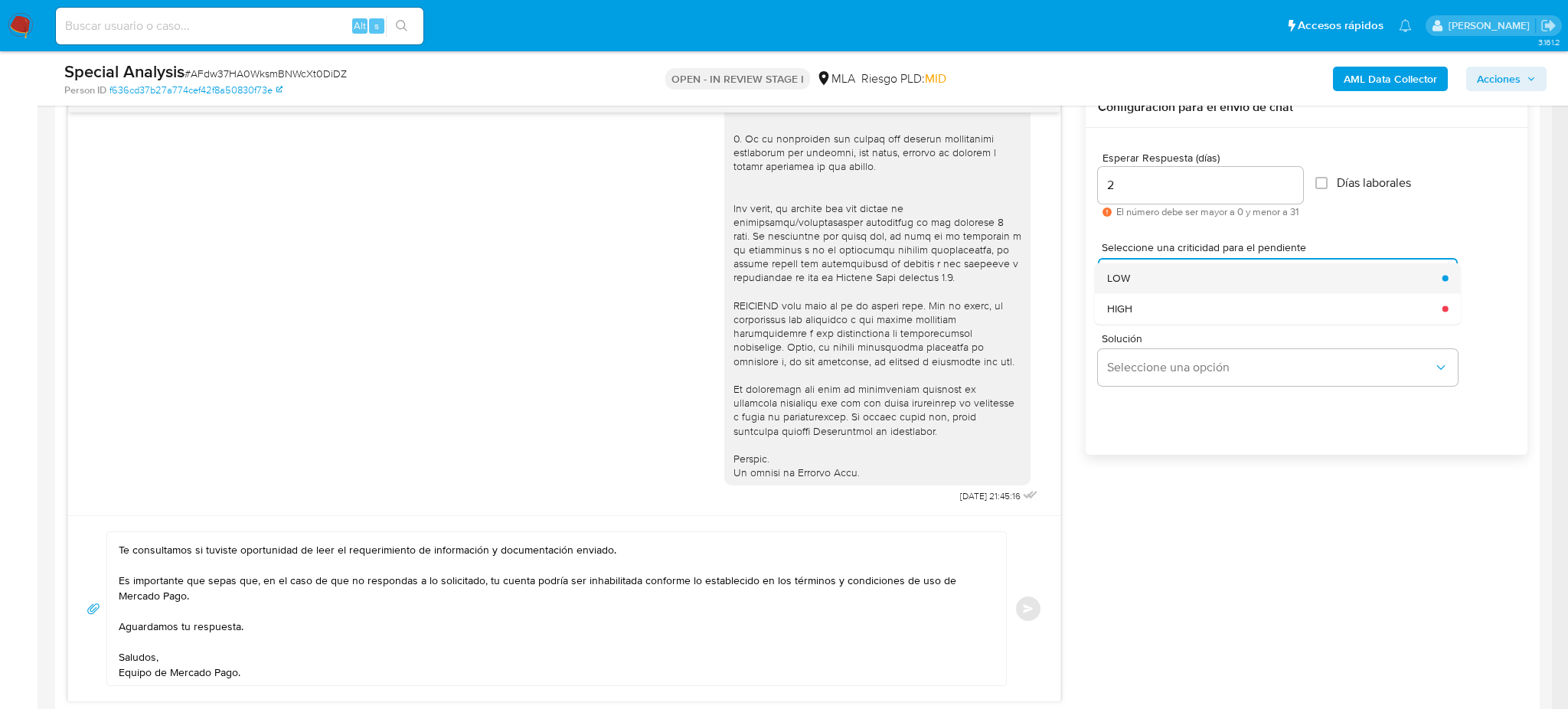
click at [1131, 285] on div "LOW" at bounding box center [1269, 278] width 326 height 31
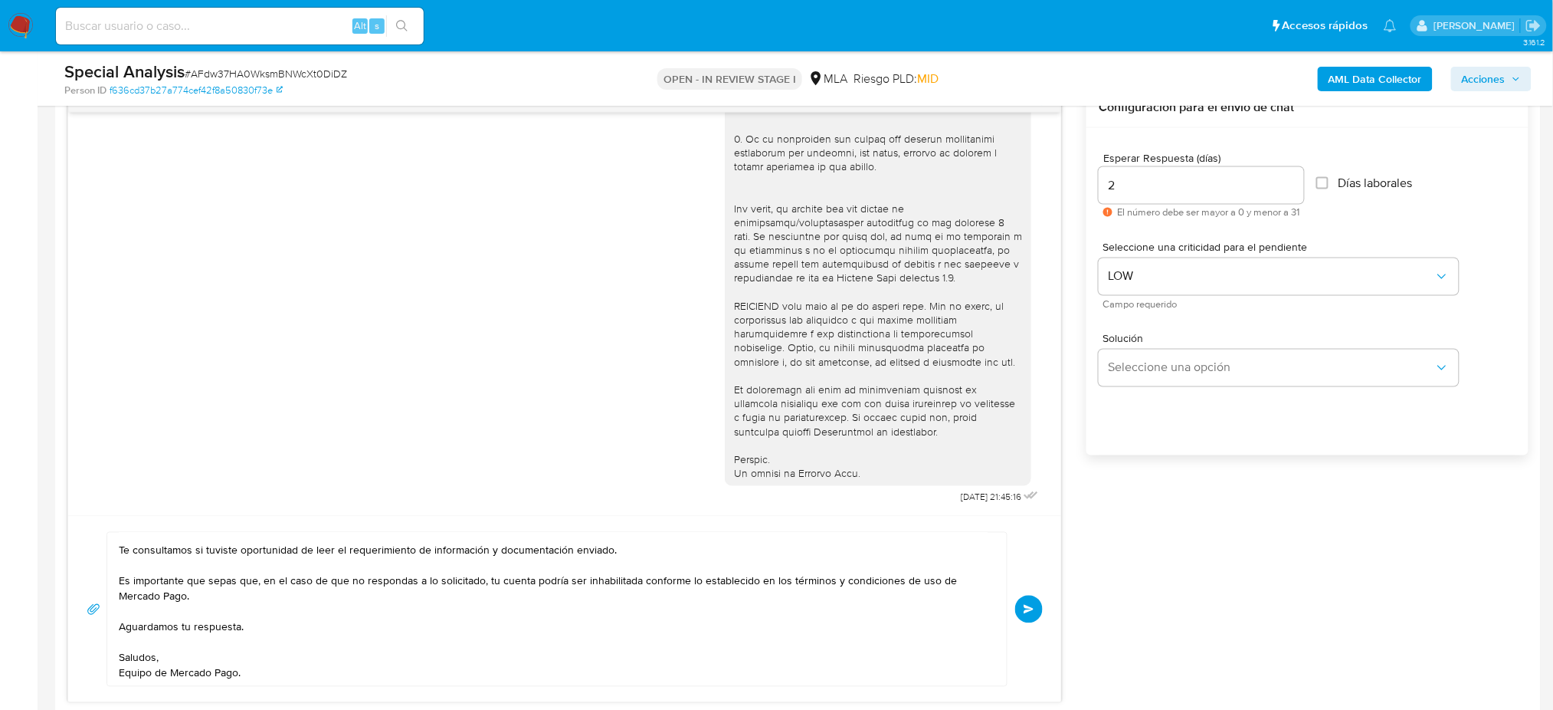
click at [1028, 600] on button "Enviar" at bounding box center [1029, 609] width 28 height 28
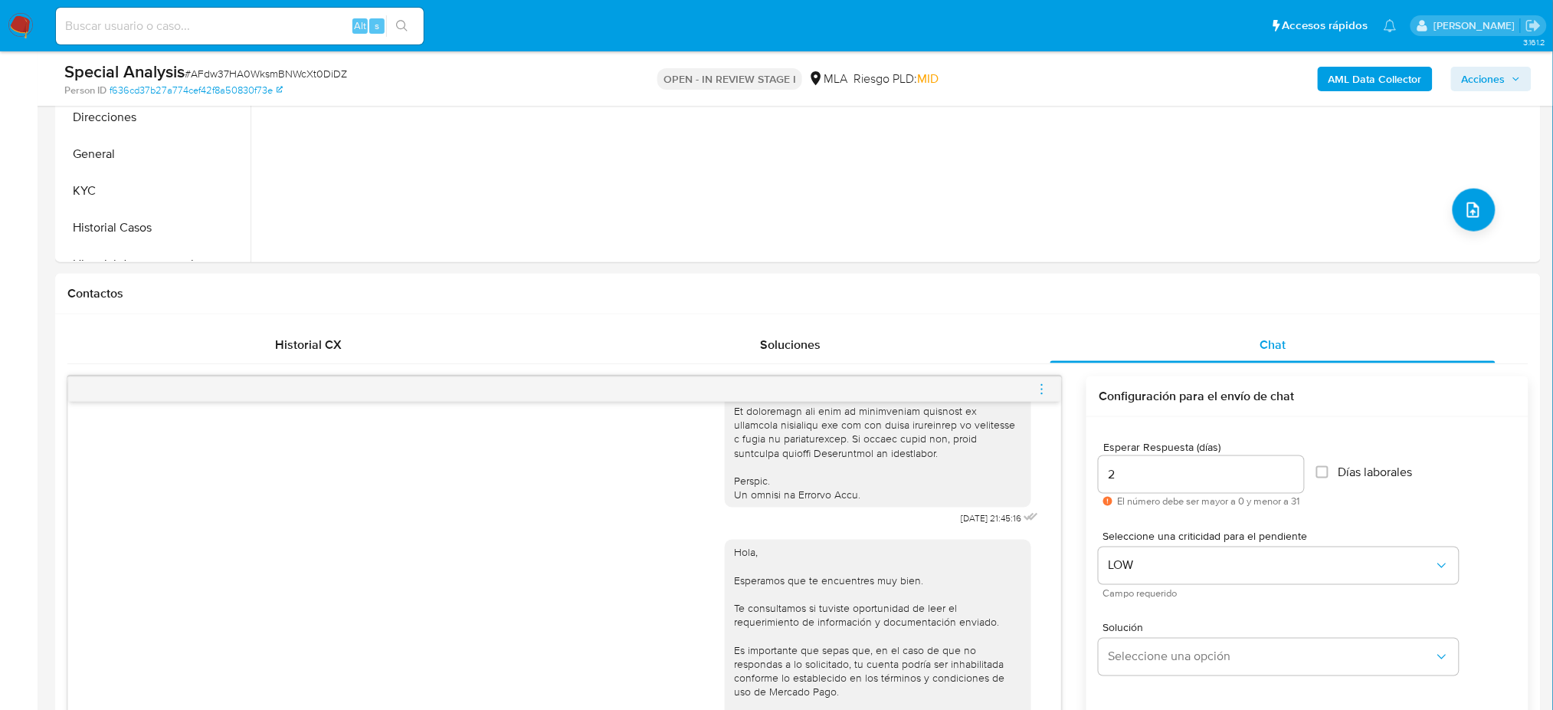
scroll to position [510, 0]
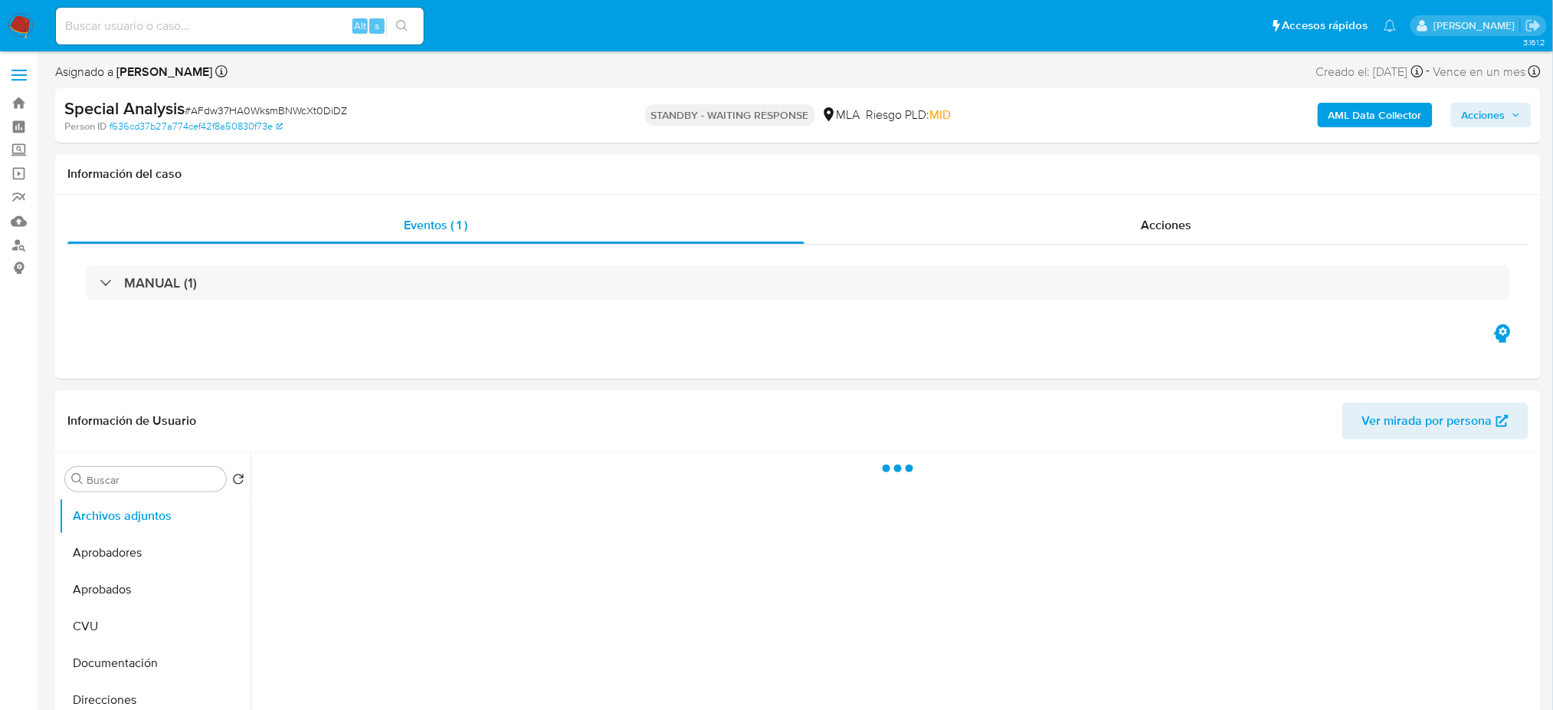
click at [251, 31] on input at bounding box center [240, 26] width 368 height 20
paste input "lpG9GtQQZzNq3EcLrbmdQL7W"
type input "lpG9GtQQZzNq3EcLrbmdQL7W"
select select "10"
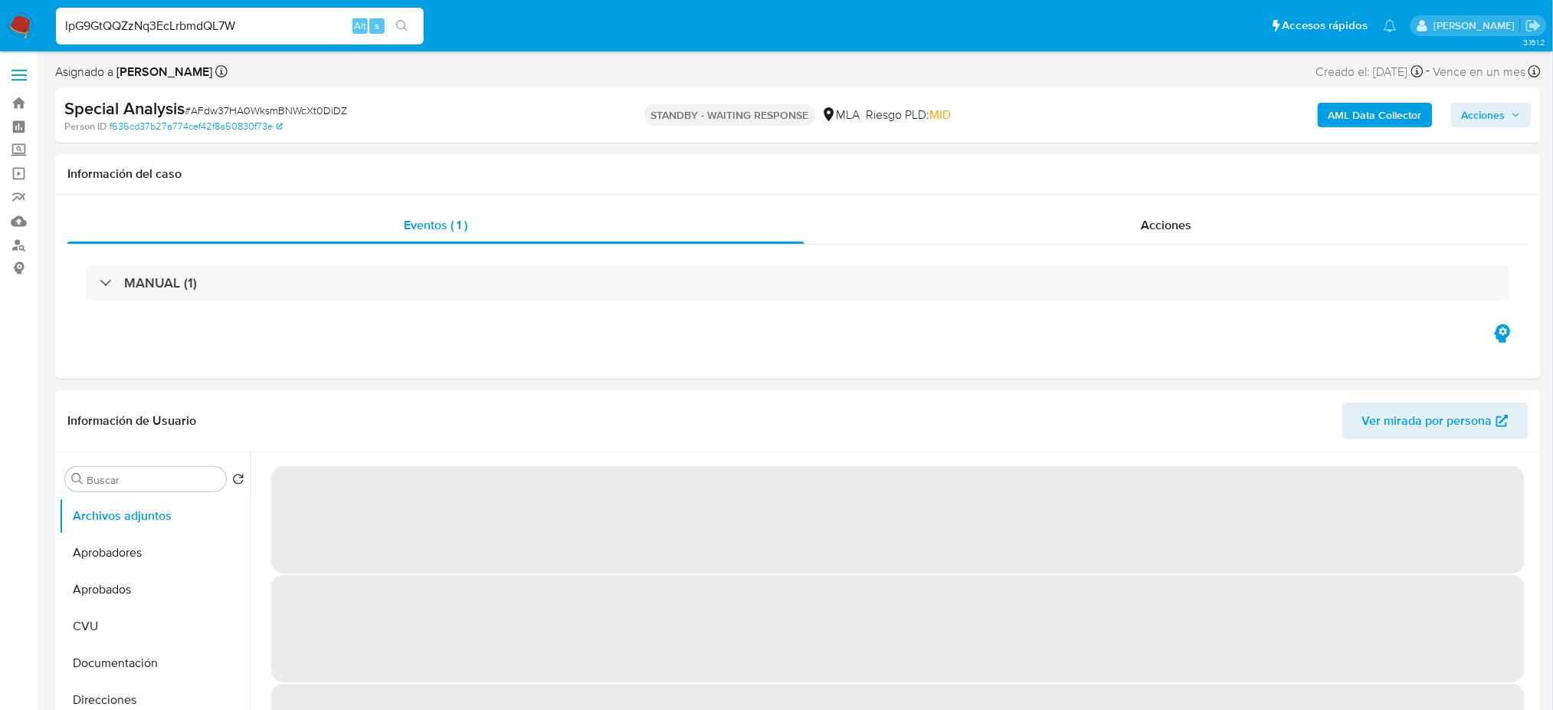
type input "lpG9GtQQZzNq3EcLrbmdQL7W"
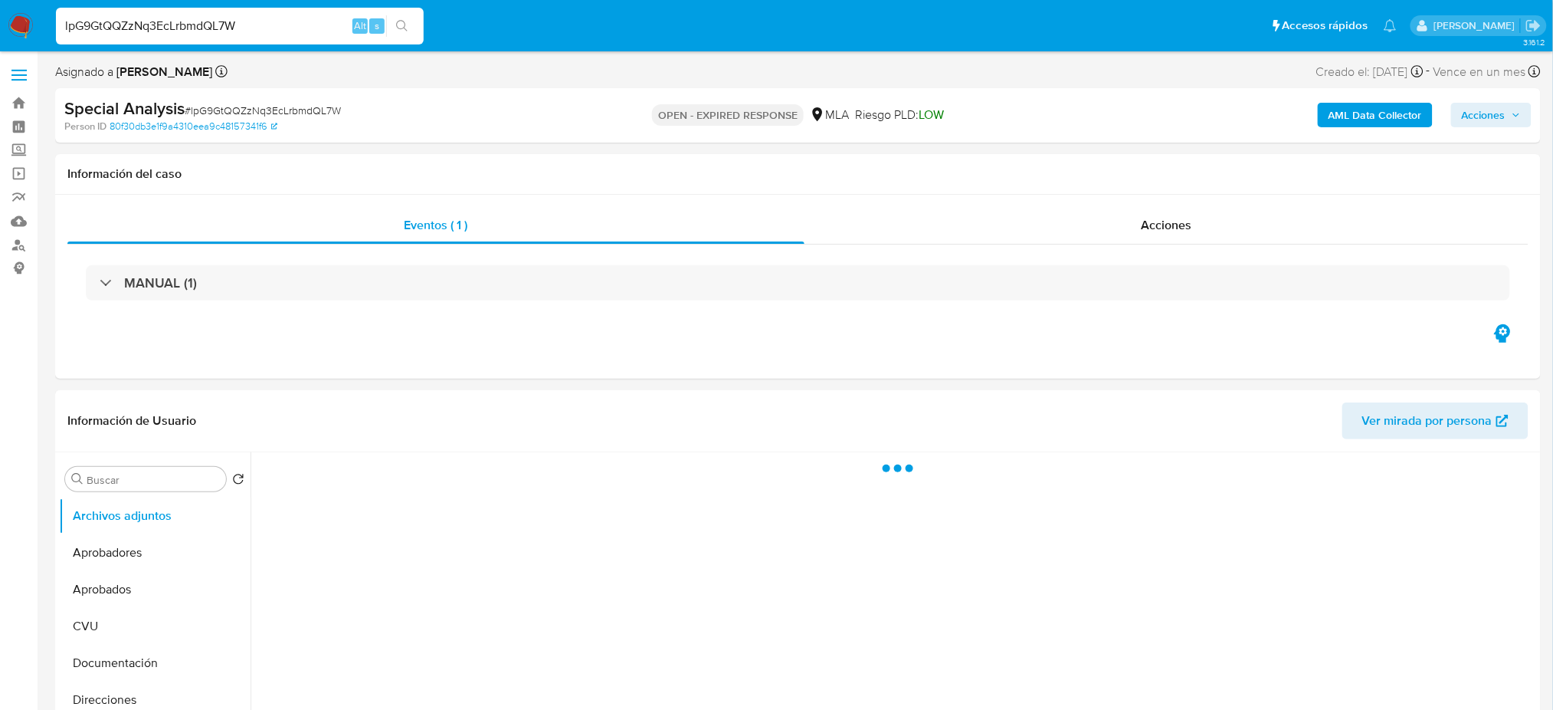
select select "10"
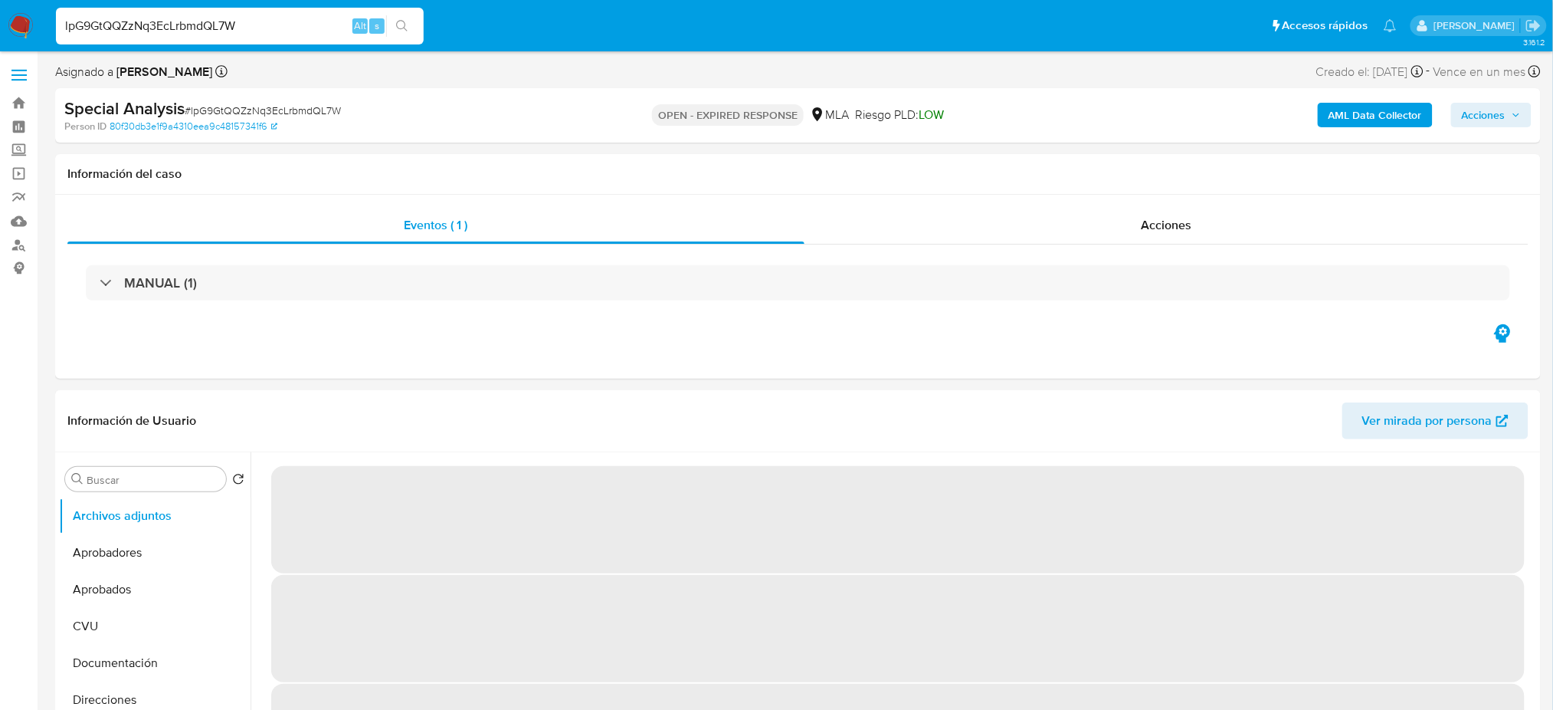
click at [225, 104] on span "# lpG9GtQQZzNq3EcLrbmdQL7W" at bounding box center [263, 110] width 156 height 15
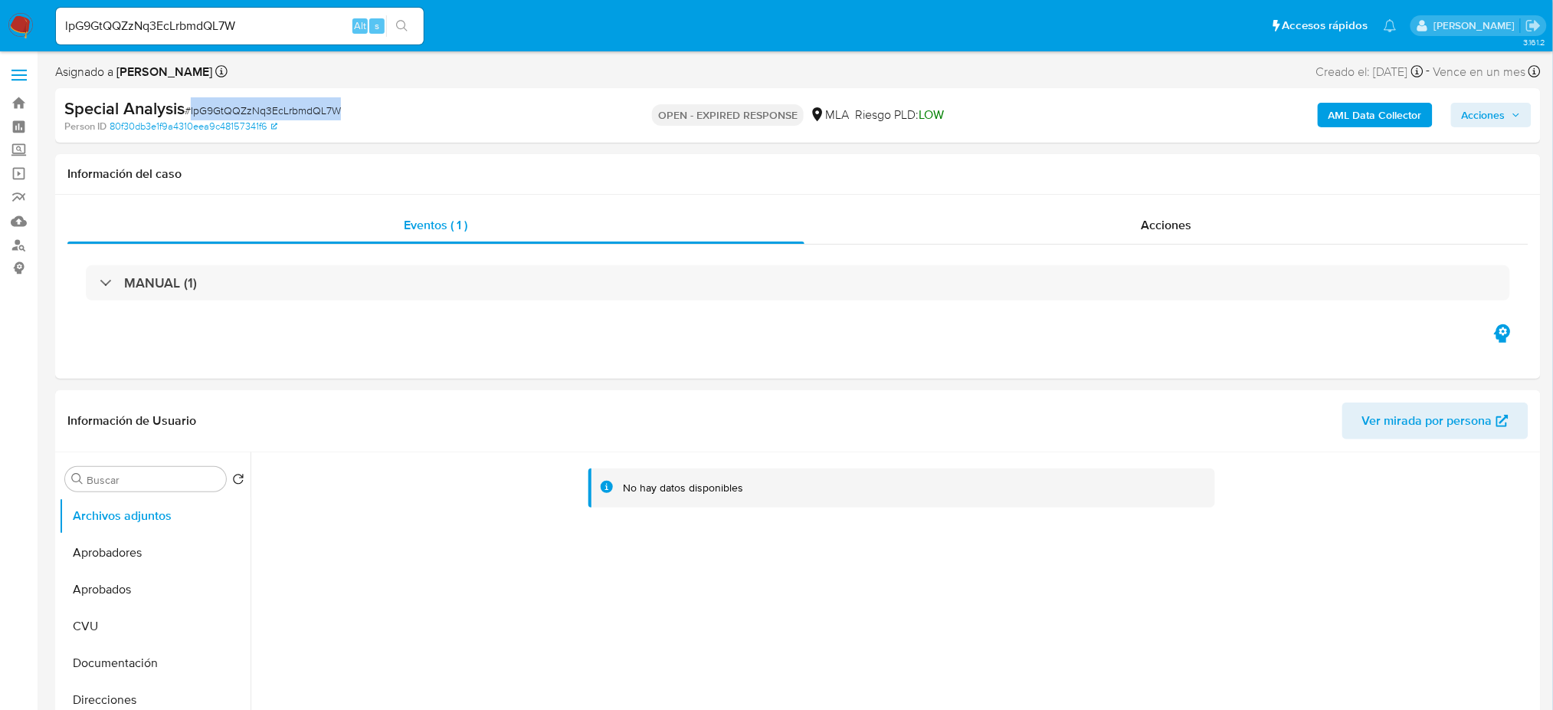
click at [225, 104] on span "# lpG9GtQQZzNq3EcLrbmdQL7W" at bounding box center [263, 110] width 156 height 15
copy span "lpG9GtQQZzNq3EcLrbmdQL7W"
click at [12, 8] on nav "Pausado Ver notificaciones lpG9GtQQZzNq3EcLrbmdQL7W Alt s Accesos rápidos Presi…" at bounding box center [776, 25] width 1553 height 51
click at [14, 14] on img at bounding box center [21, 26] width 26 height 26
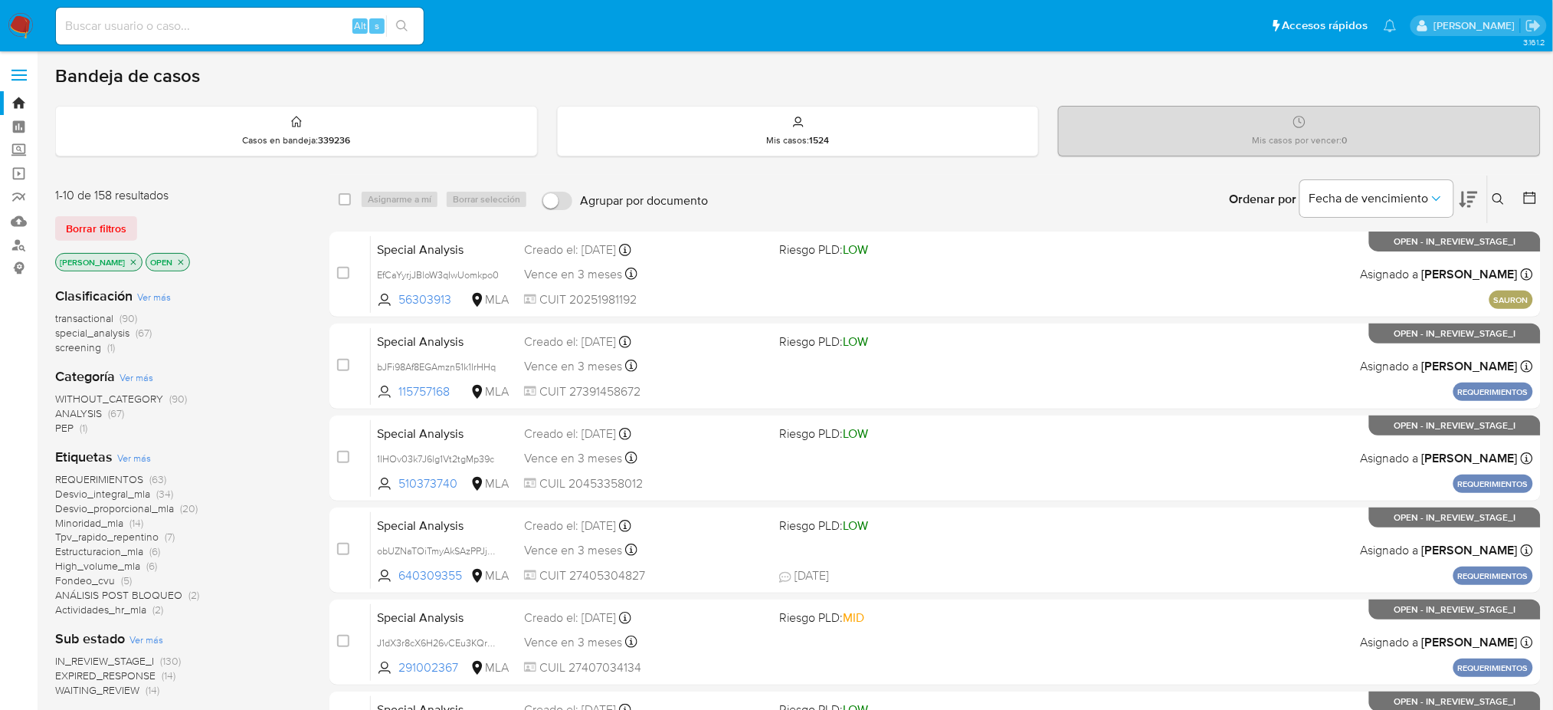
drag, startPoint x: 1498, startPoint y: 205, endPoint x: 1430, endPoint y: 228, distance: 72.2
click at [1498, 204] on button at bounding box center [1500, 199] width 25 height 18
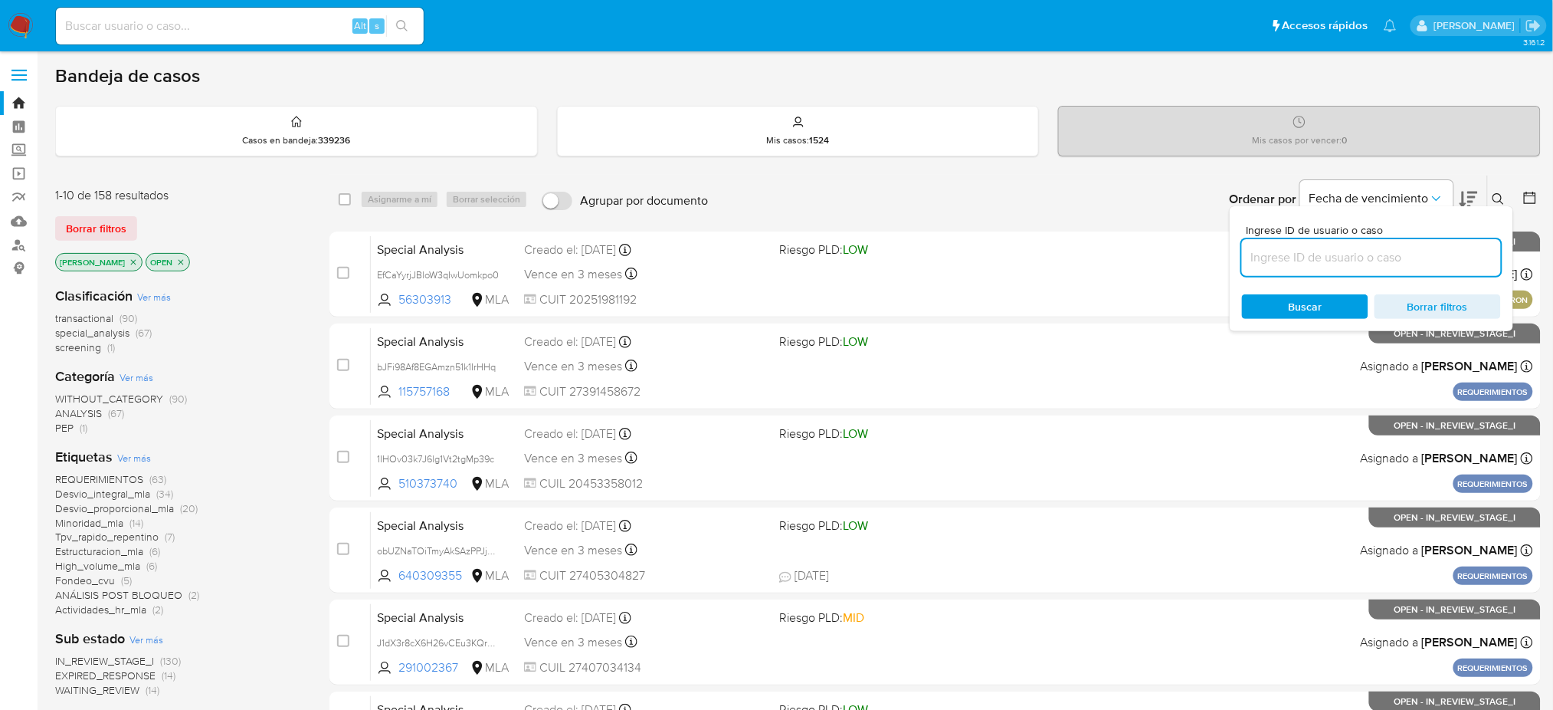
click at [1389, 248] on input at bounding box center [1371, 258] width 259 height 20
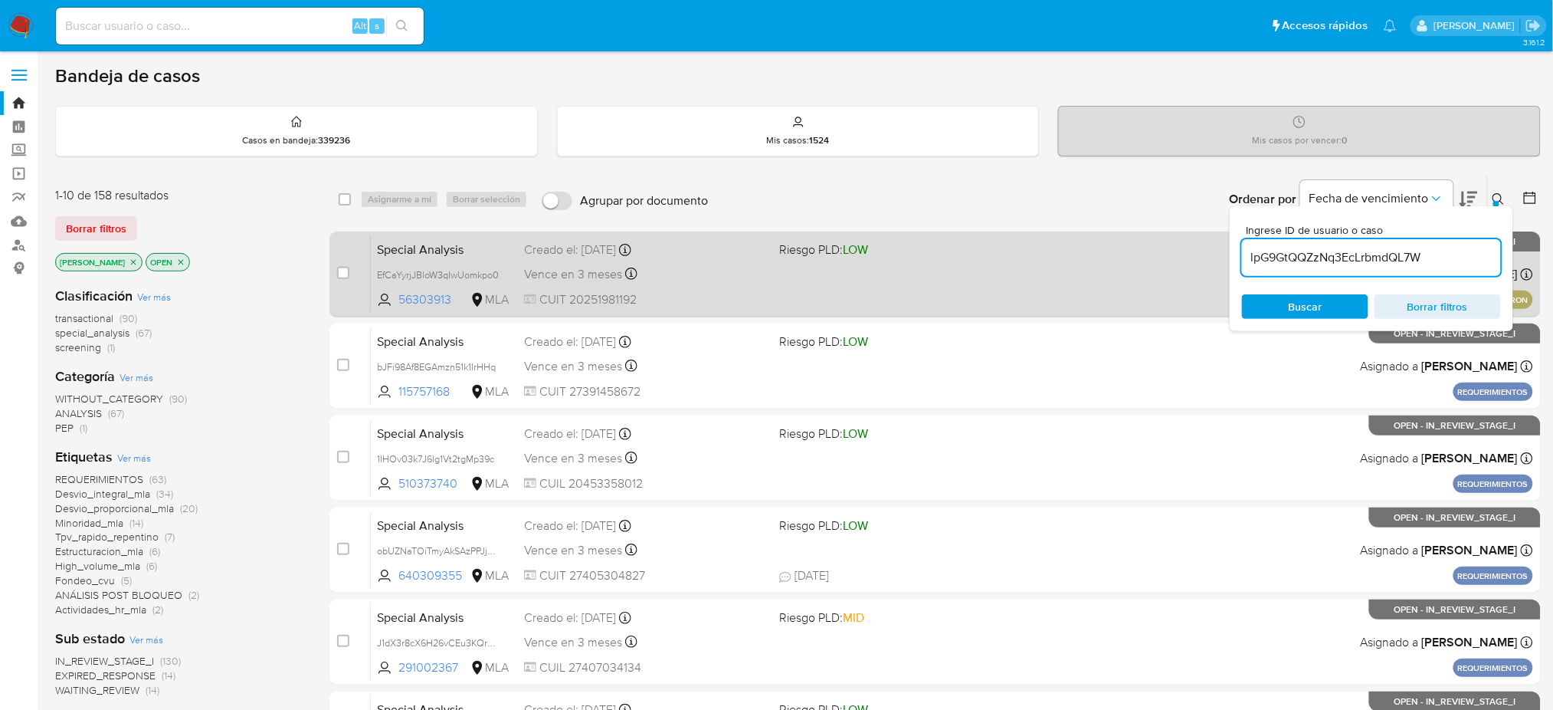
type input "lpG9GtQQZzNq3EcLrbmdQL7W"
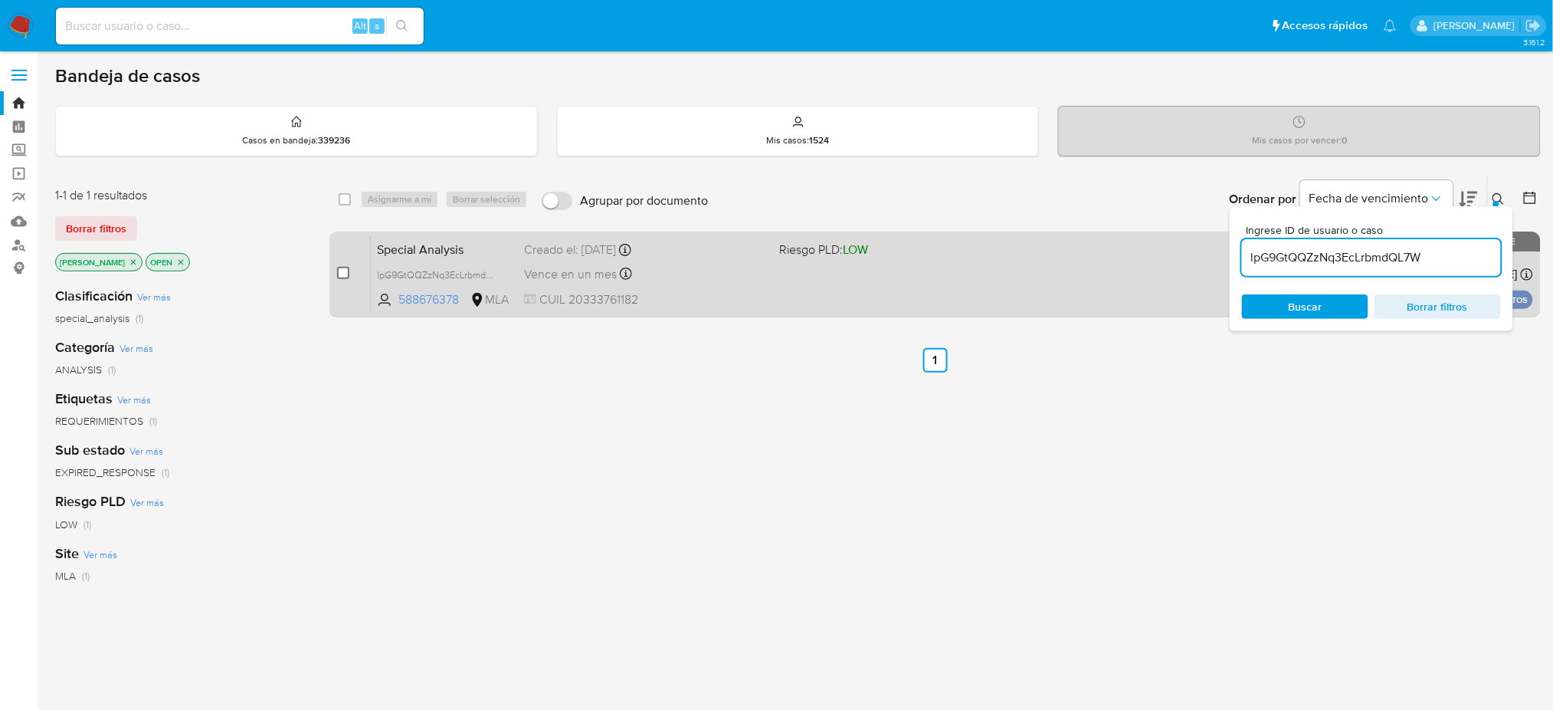
click at [343, 275] on input "checkbox" at bounding box center [343, 273] width 12 height 12
checkbox input "true"
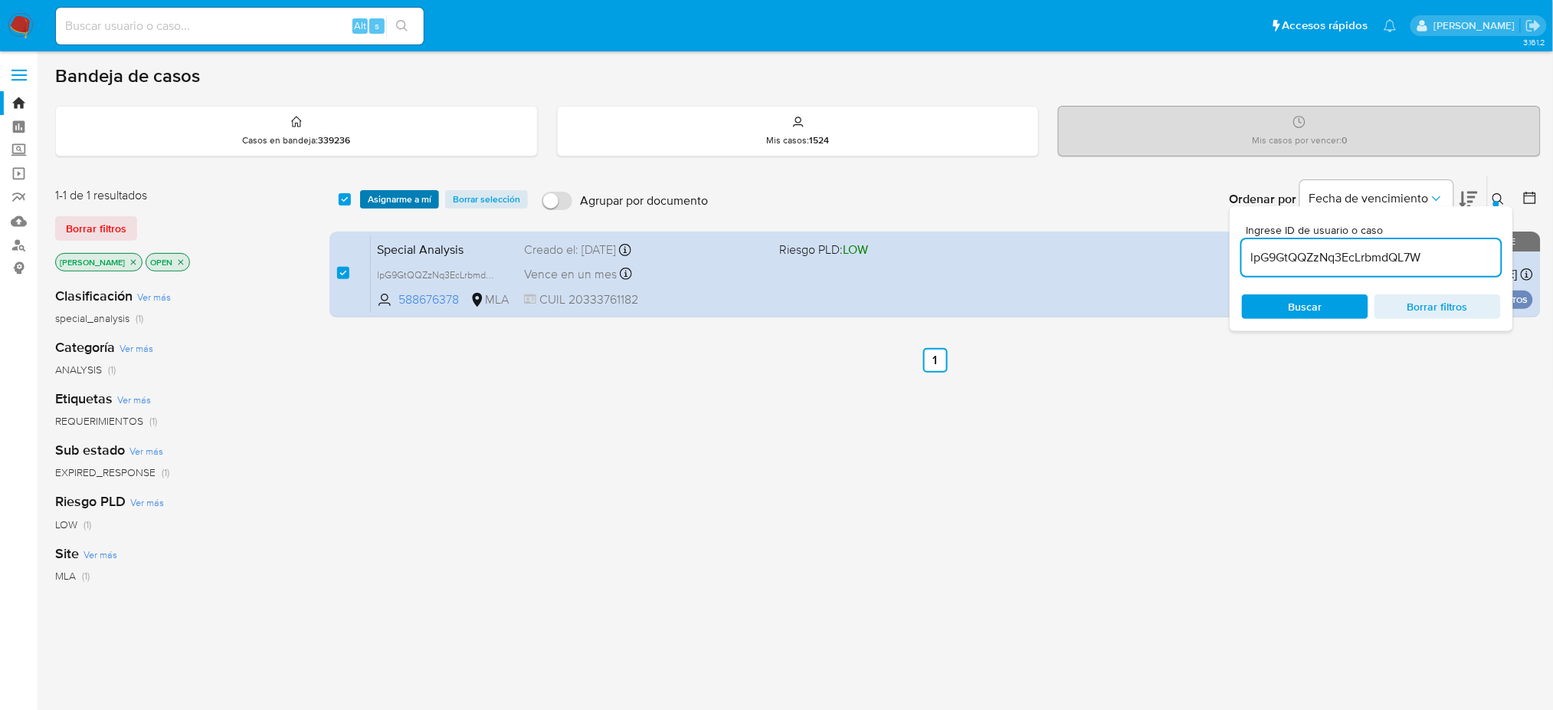
click at [391, 195] on span "Asignarme a mí" at bounding box center [400, 199] width 64 height 15
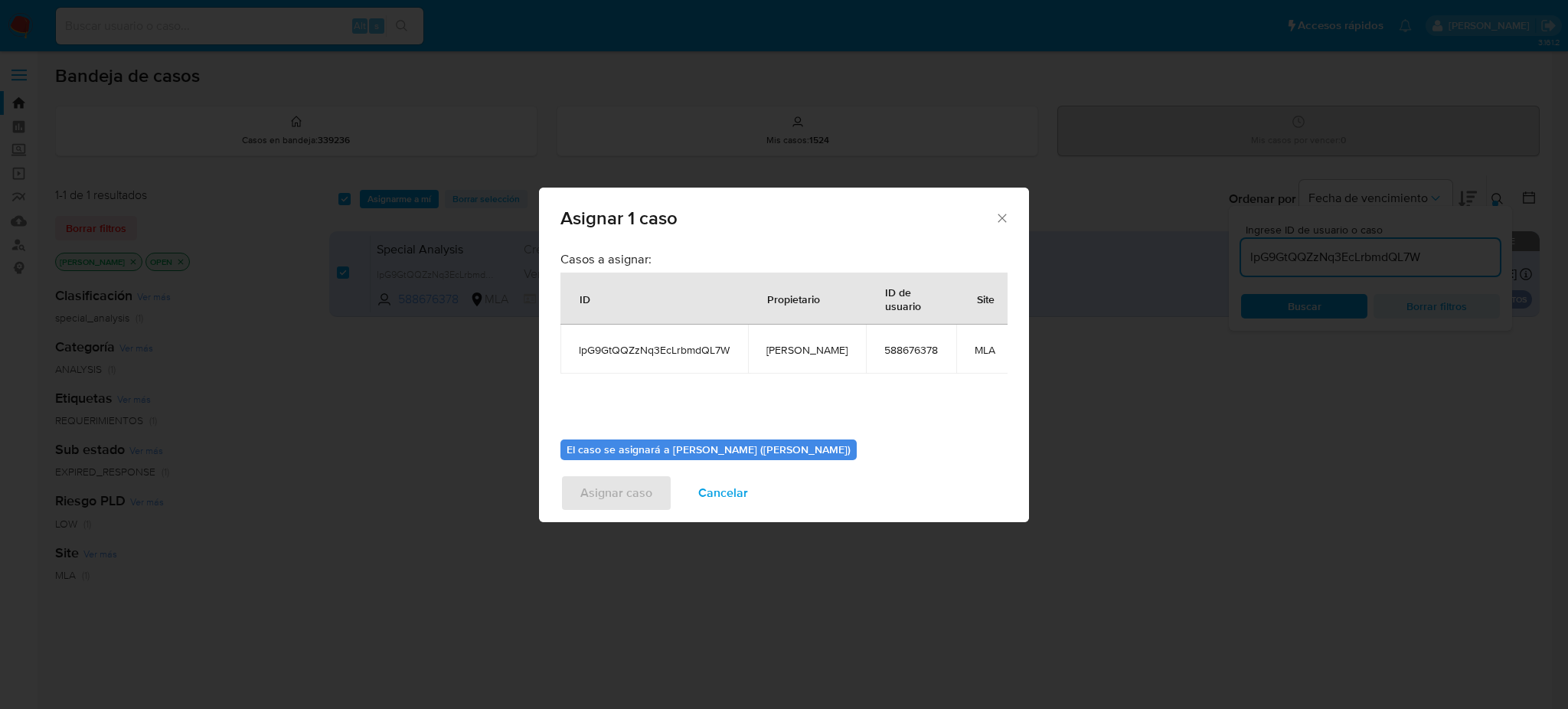
click at [792, 351] on span "[PERSON_NAME]" at bounding box center [806, 350] width 81 height 14
copy span "[PERSON_NAME]"
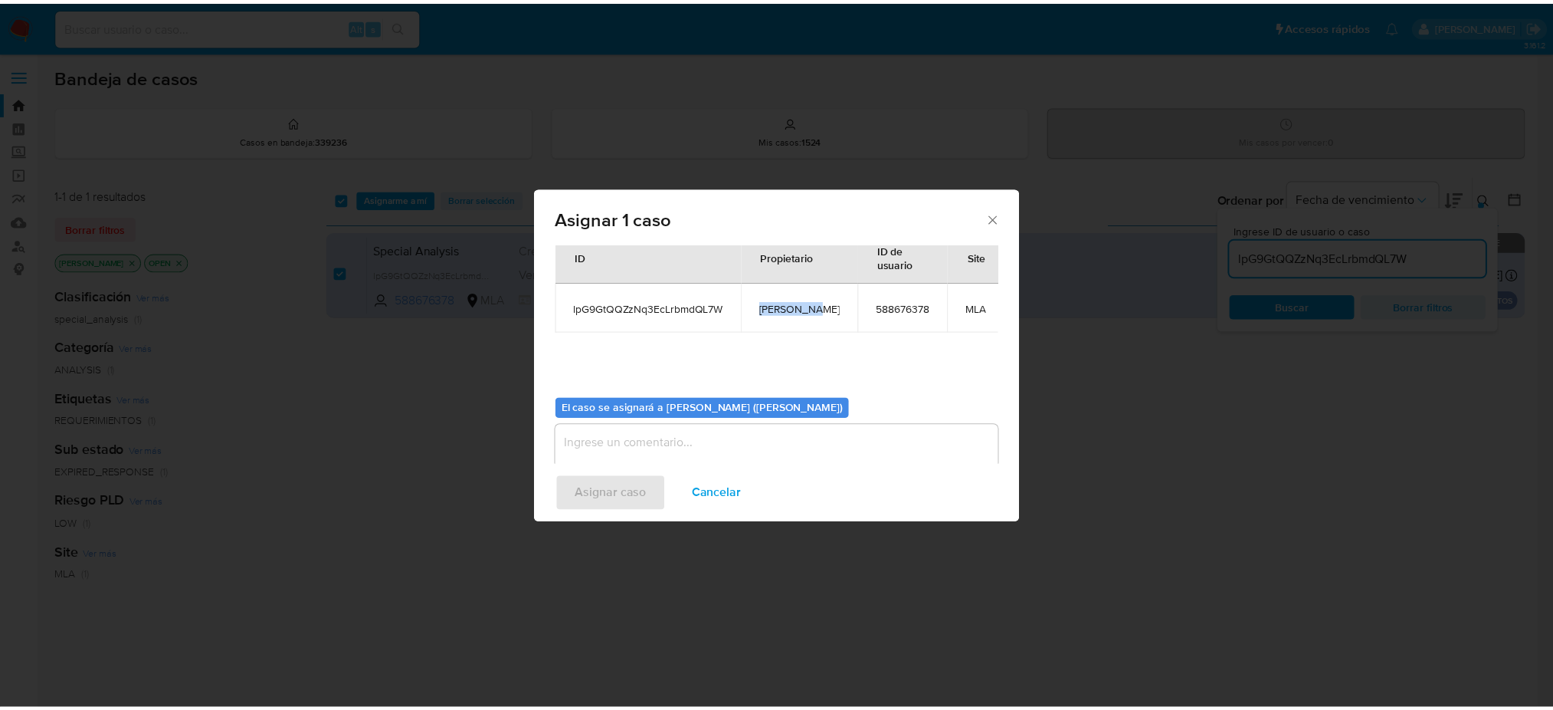
scroll to position [78, 0]
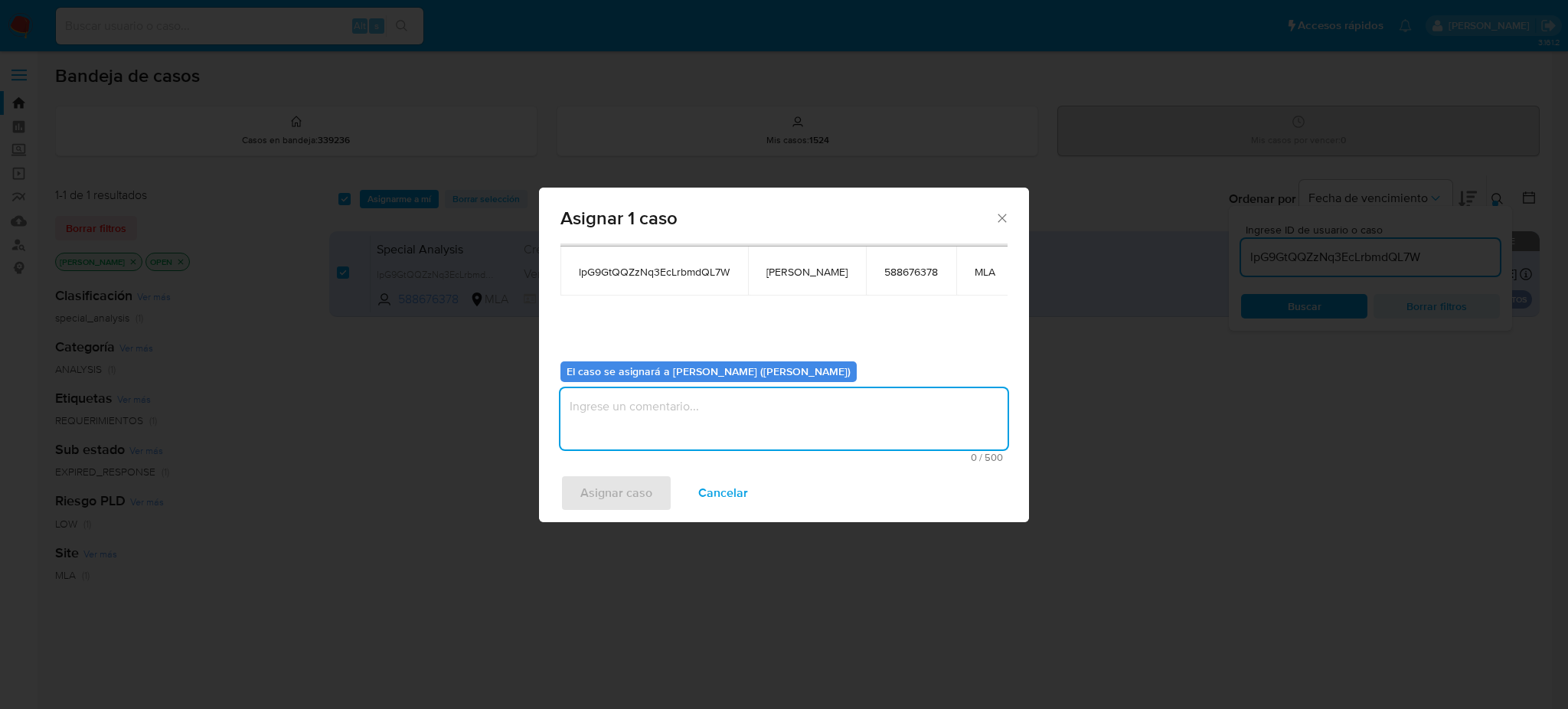
drag, startPoint x: 706, startPoint y: 421, endPoint x: 635, endPoint y: 472, distance: 87.4
click at [706, 421] on textarea "assign-modal" at bounding box center [784, 418] width 447 height 61
paste textarea "[PERSON_NAME]"
type textarea "[PERSON_NAME]"
click at [622, 488] on span "Asignar caso" at bounding box center [616, 493] width 72 height 34
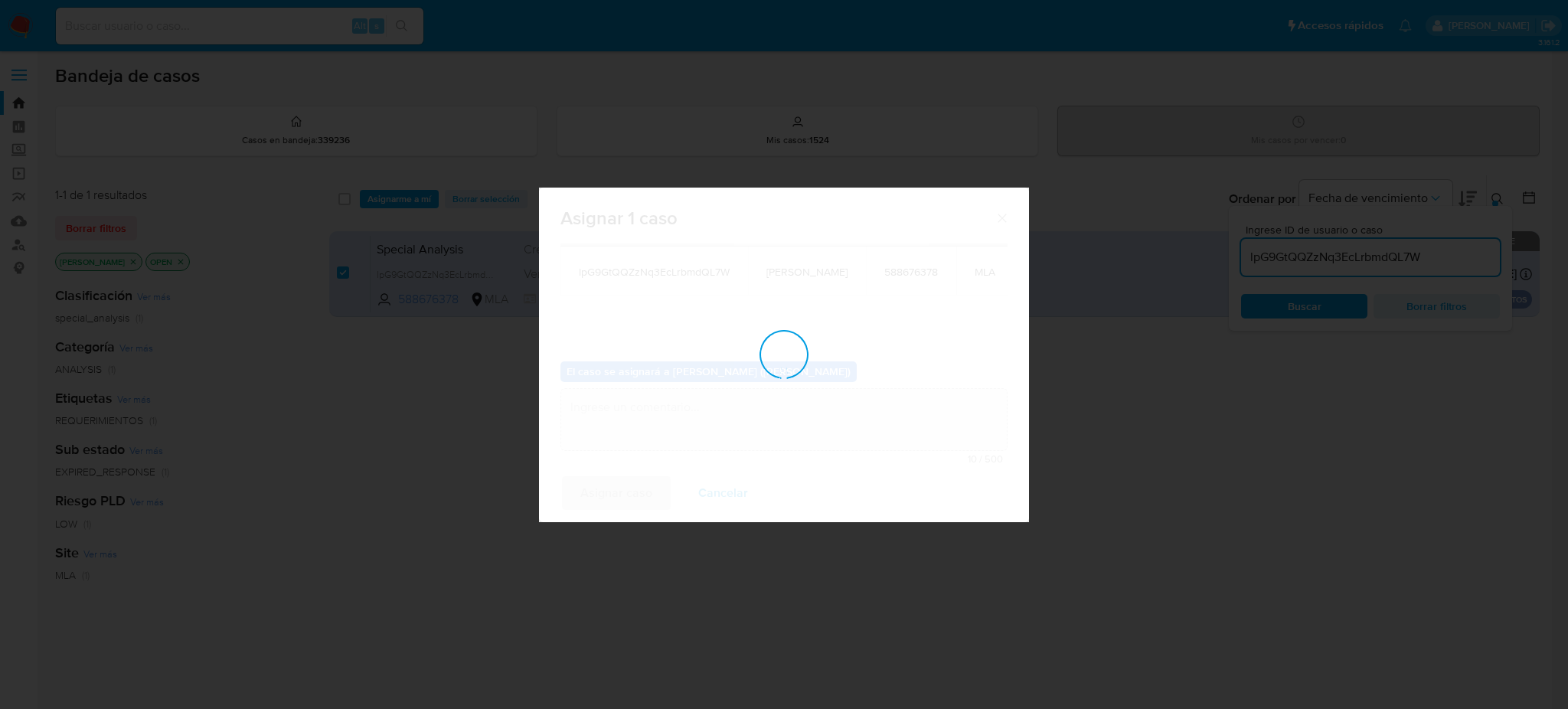
checkbox input "false"
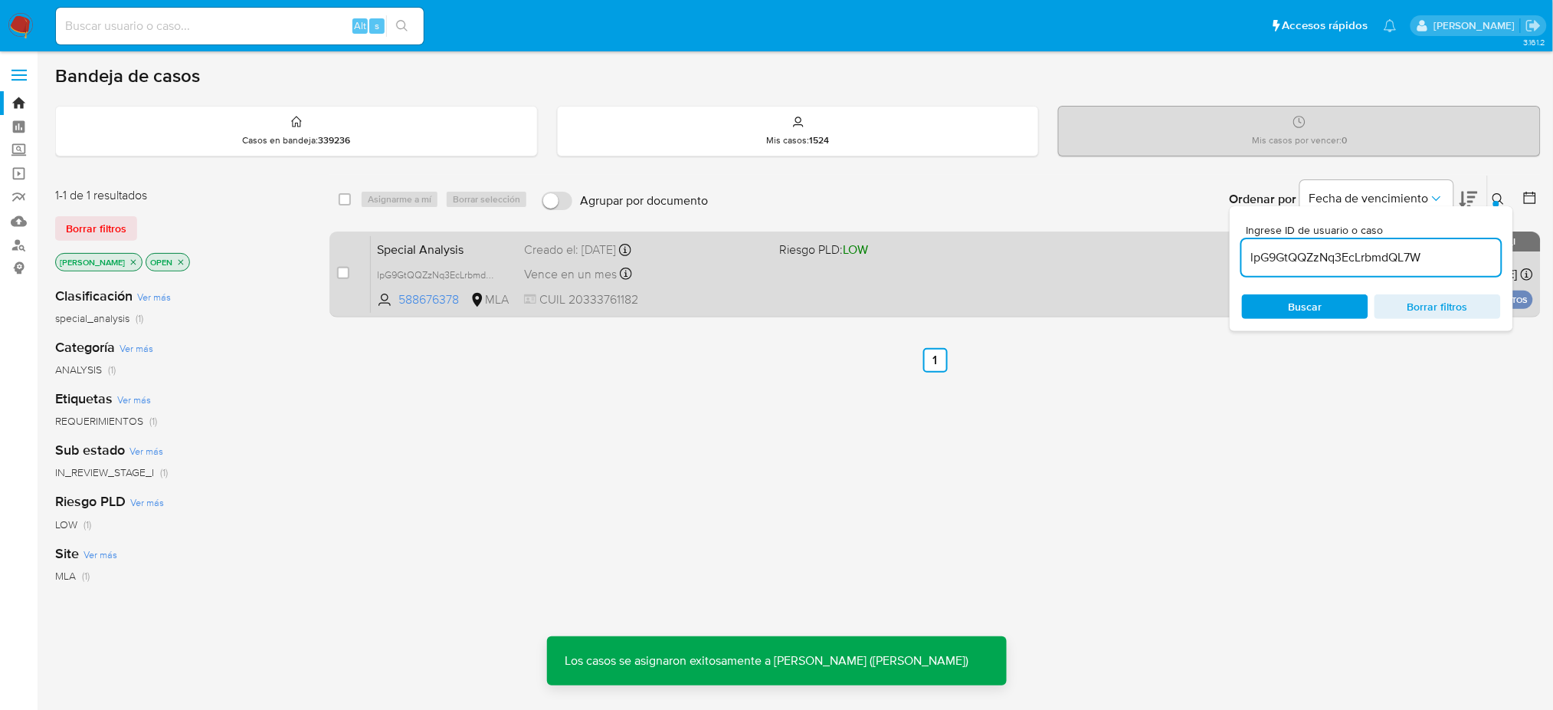
click at [467, 253] on span "Special Analysis" at bounding box center [444, 248] width 135 height 20
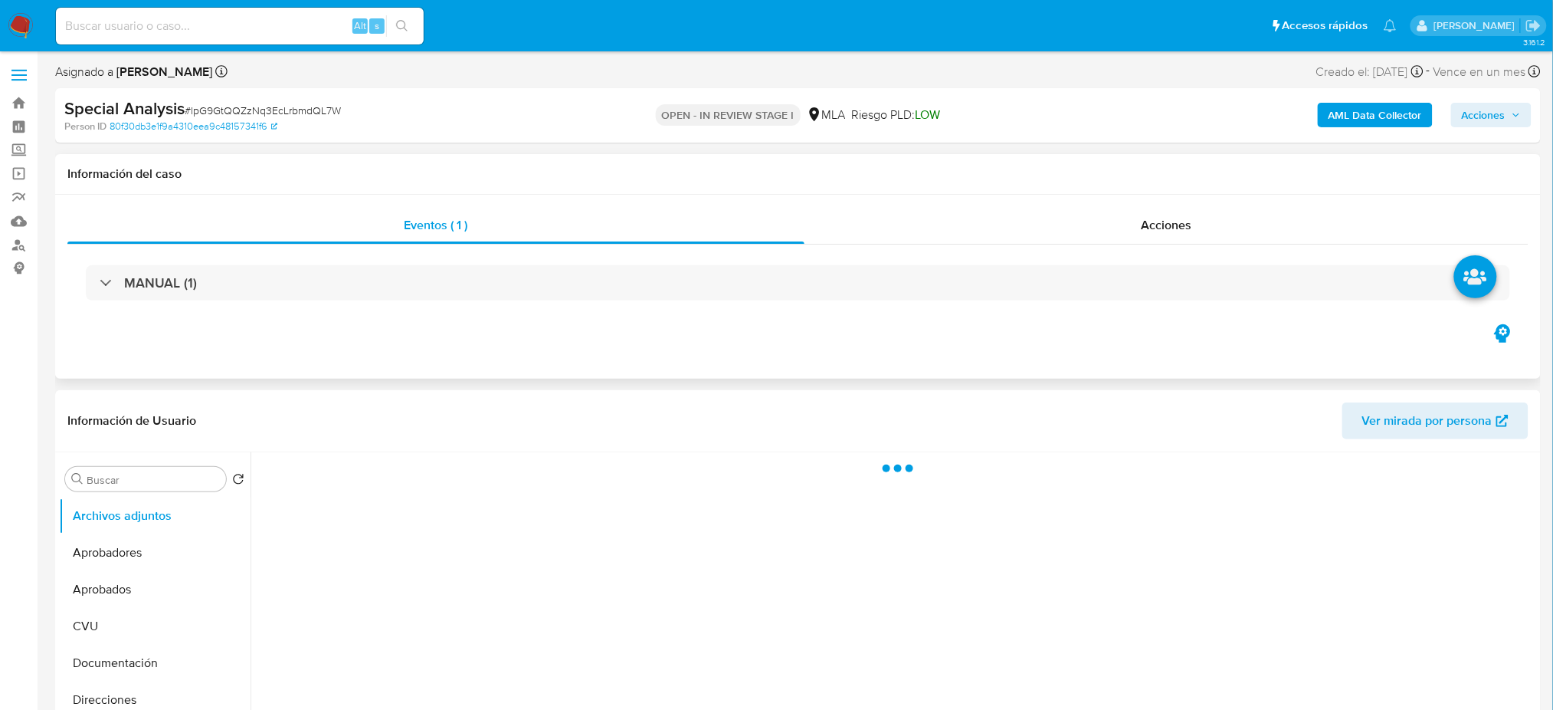
scroll to position [613, 0]
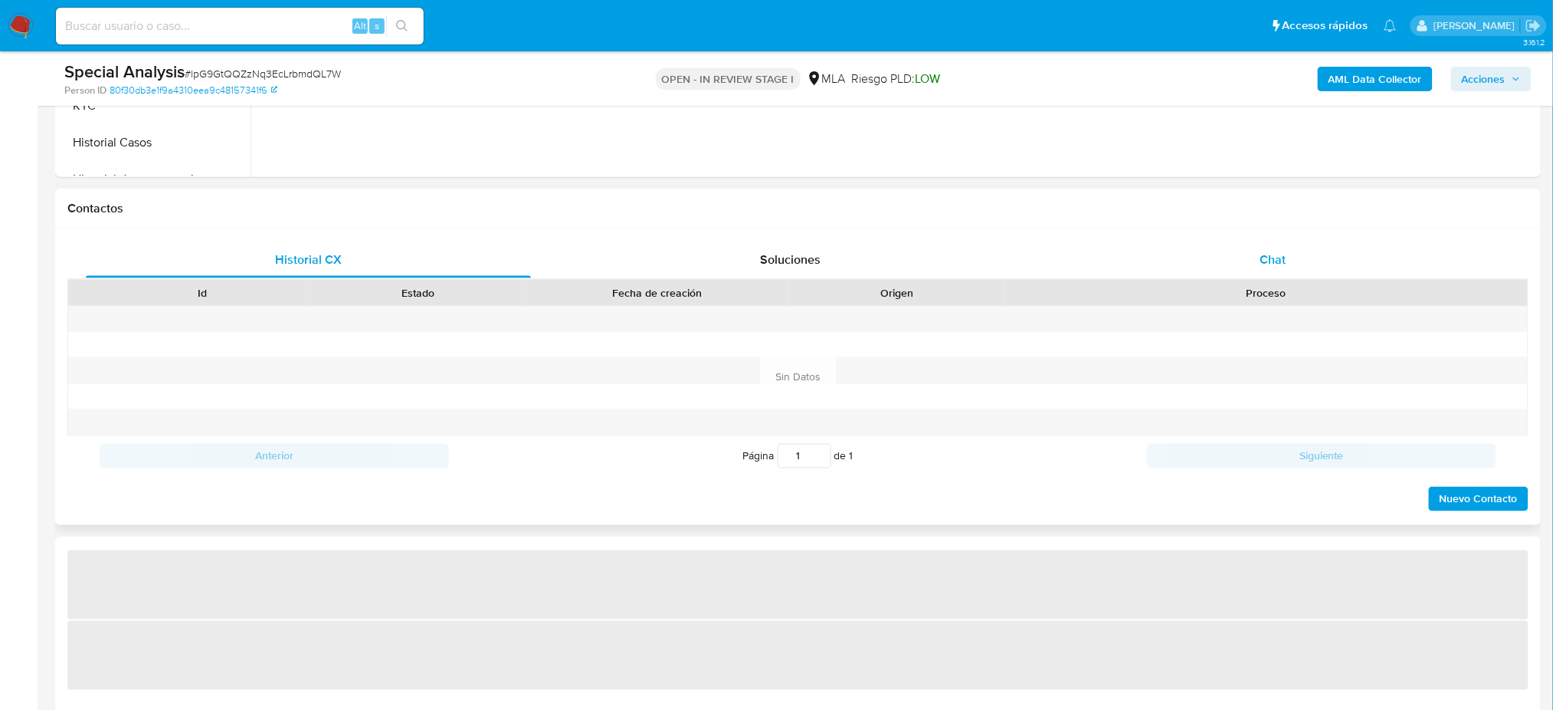
select select "10"
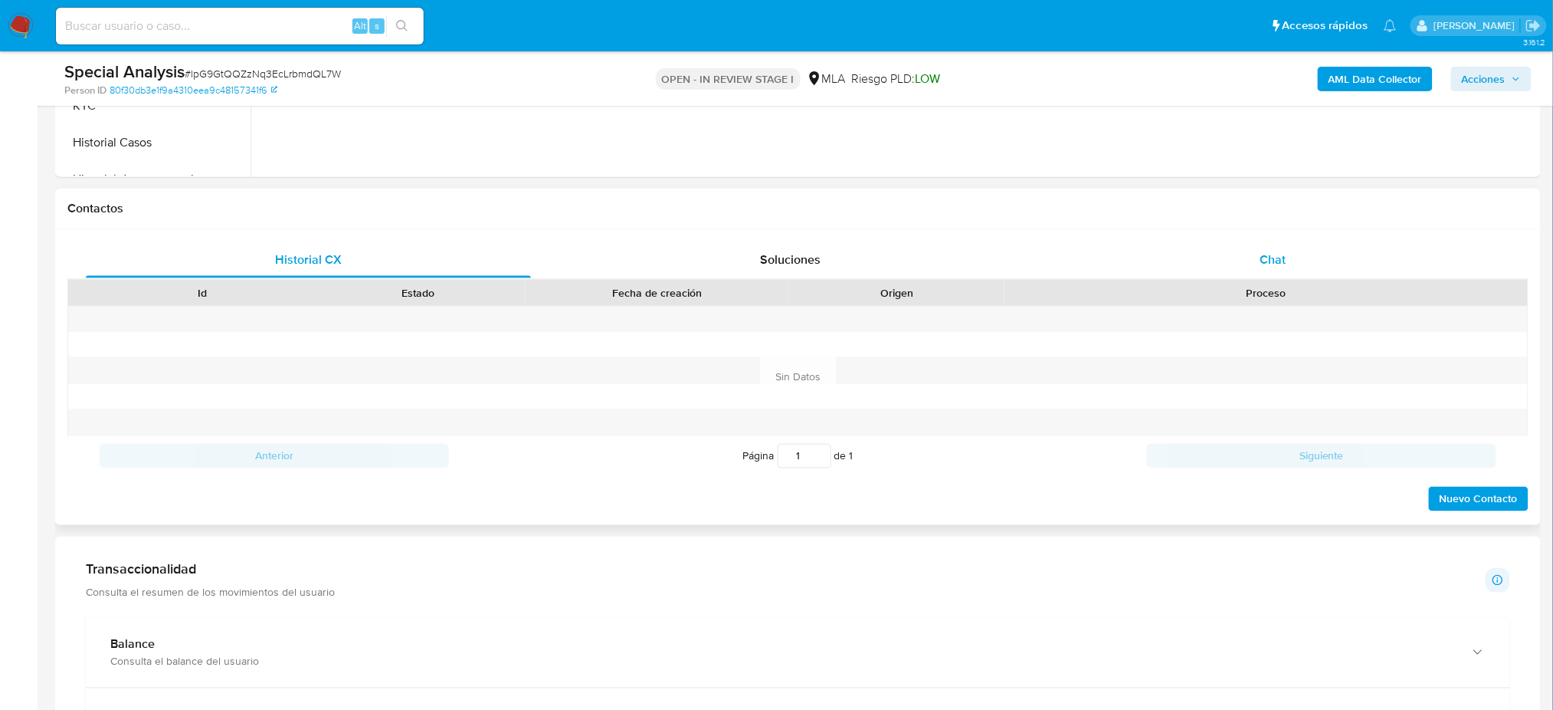
click at [1327, 253] on div "Chat" at bounding box center [1273, 259] width 445 height 37
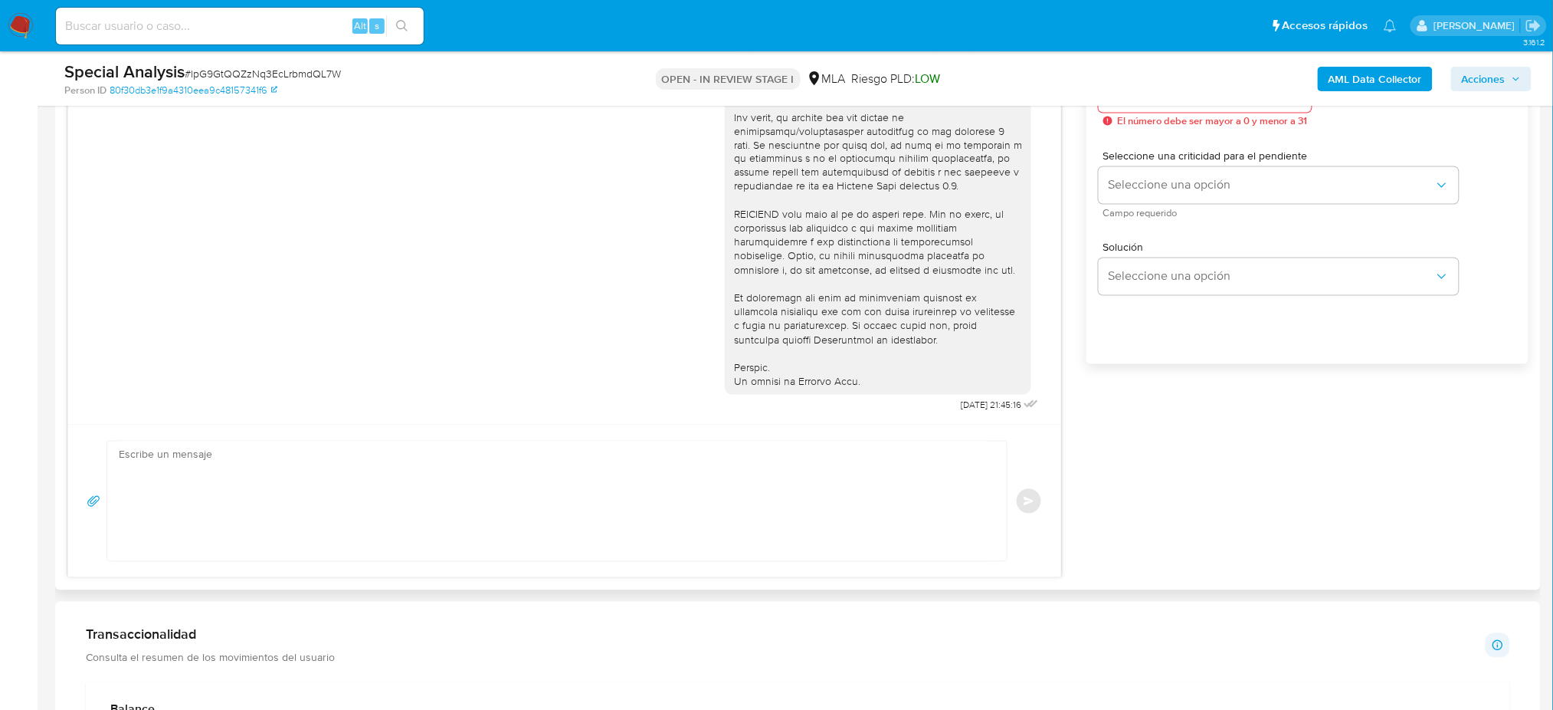
scroll to position [920, 0]
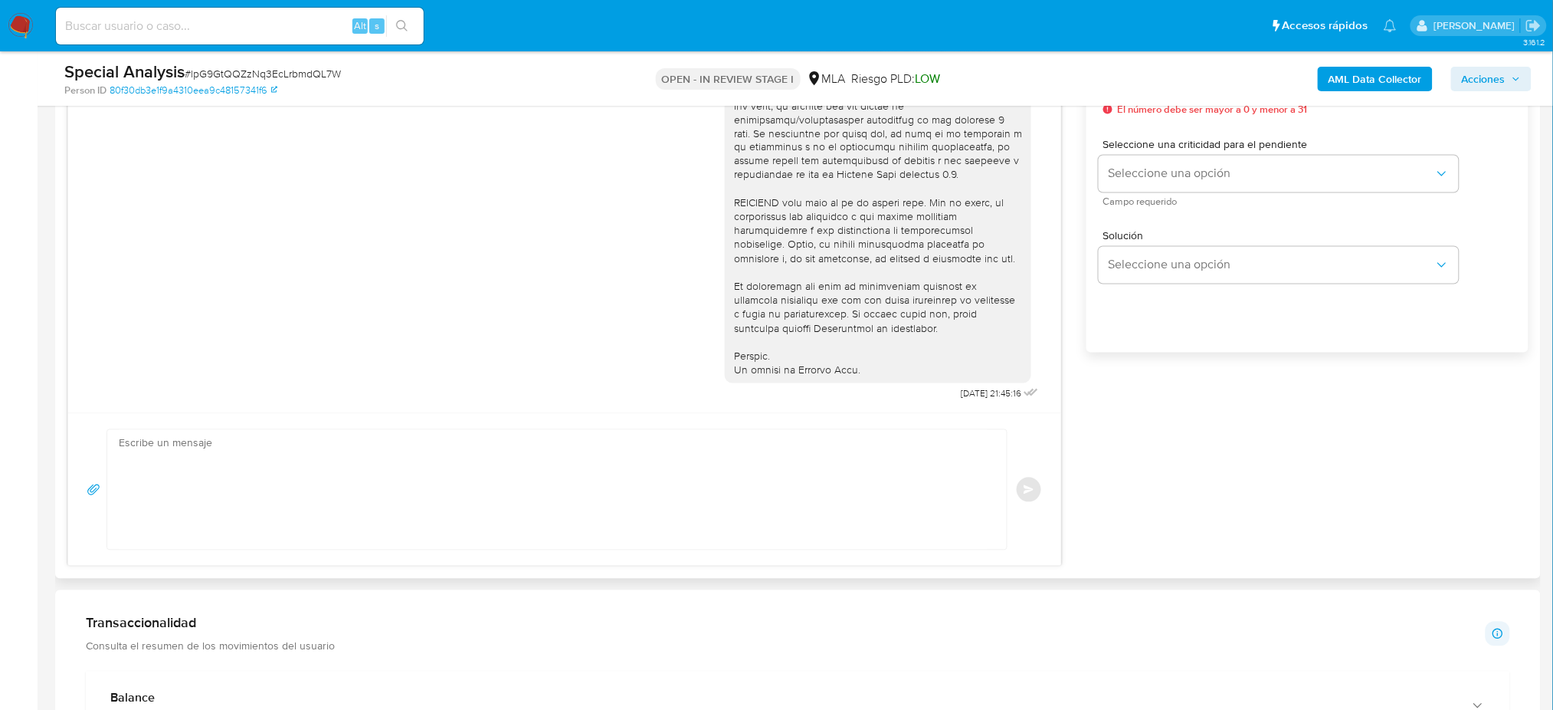
click at [189, 478] on textarea at bounding box center [553, 490] width 869 height 120
paste textarea "Hola, Esperamos que te encuentres muy bien. Te consultamos si tuviste oportunid…"
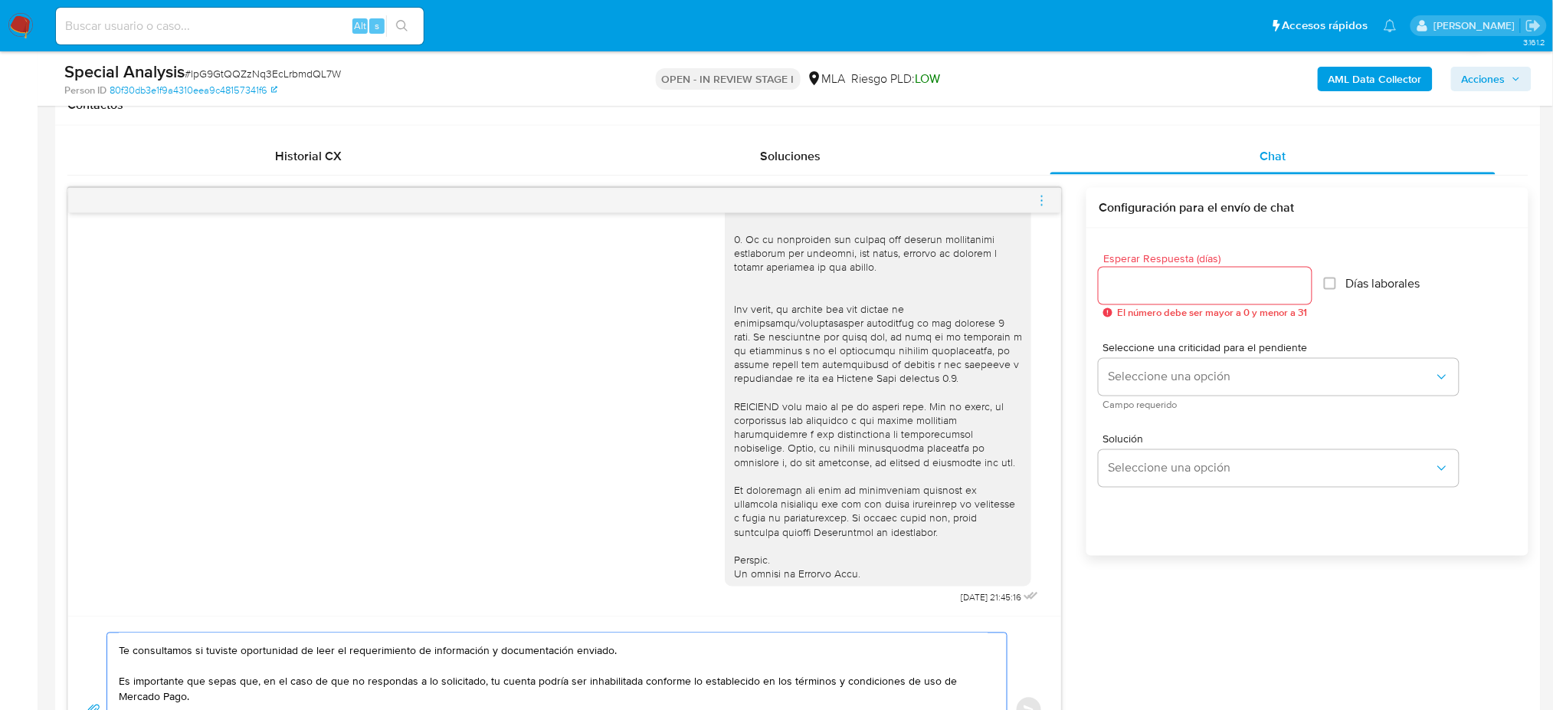
scroll to position [715, 0]
type textarea "Hola, Esperamos que te encuentres muy bien. Te consultamos si tuviste oportunid…"
click at [1136, 289] on input "Esperar Respuesta (días)" at bounding box center [1205, 287] width 213 height 20
type input "2"
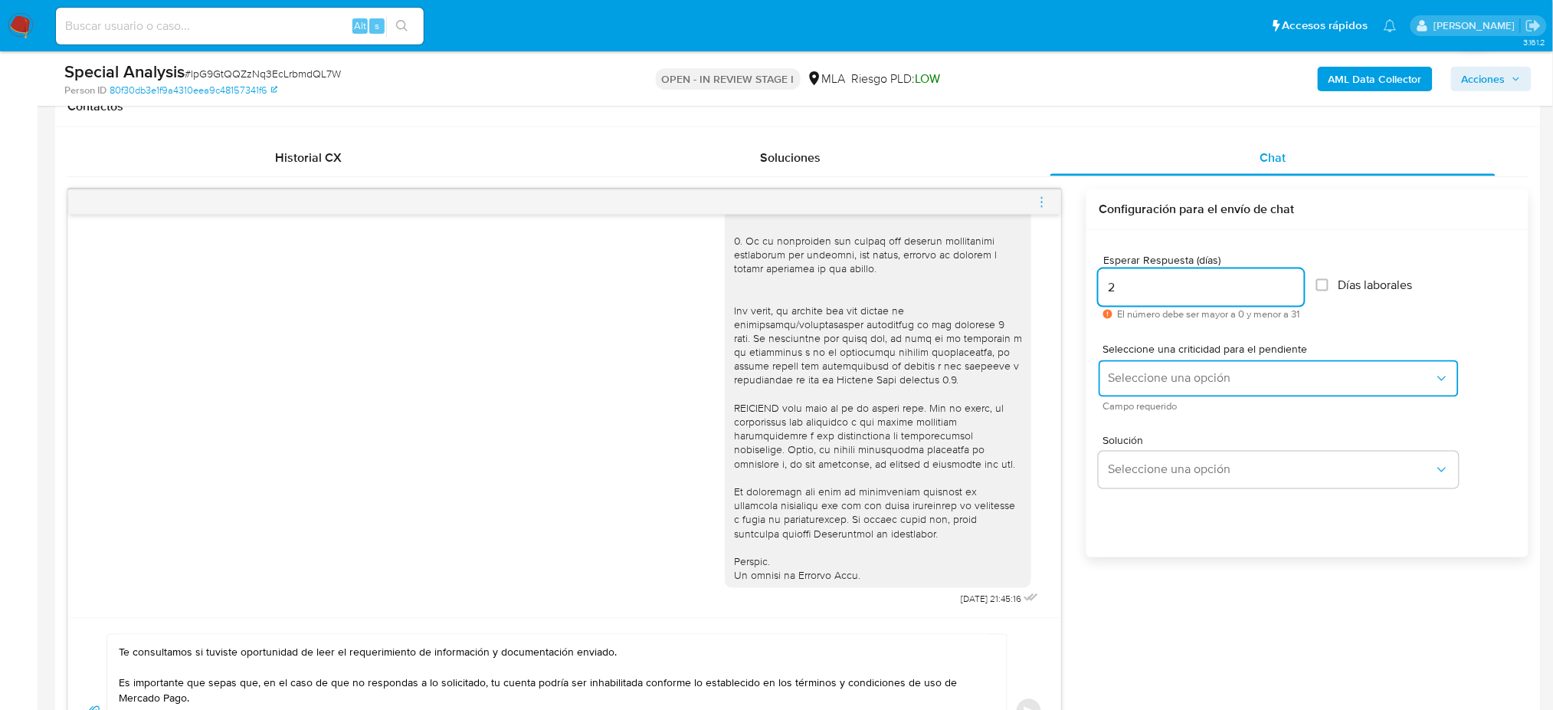
click at [1131, 364] on button "Seleccione una opción" at bounding box center [1279, 378] width 360 height 37
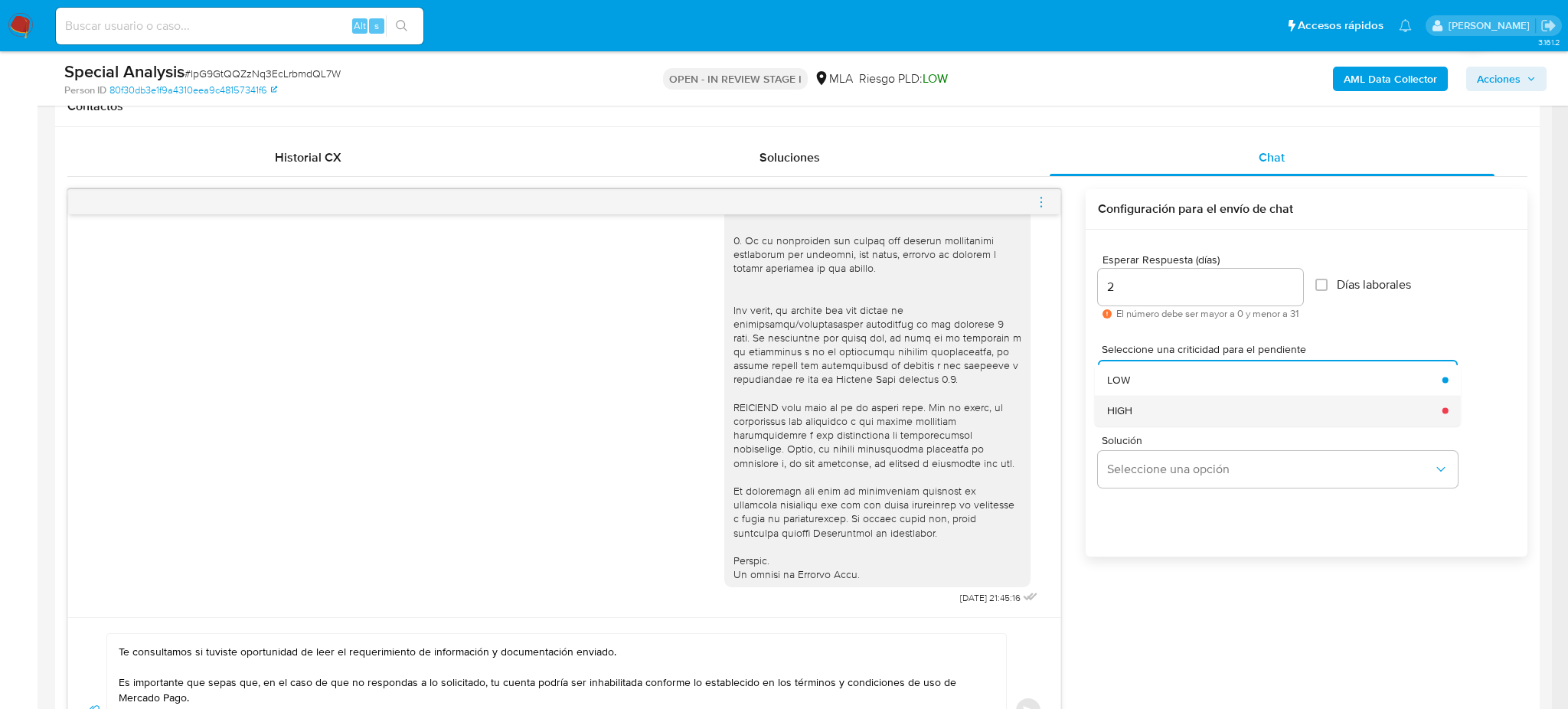
click at [1126, 408] on span "HIGH" at bounding box center [1119, 410] width 25 height 14
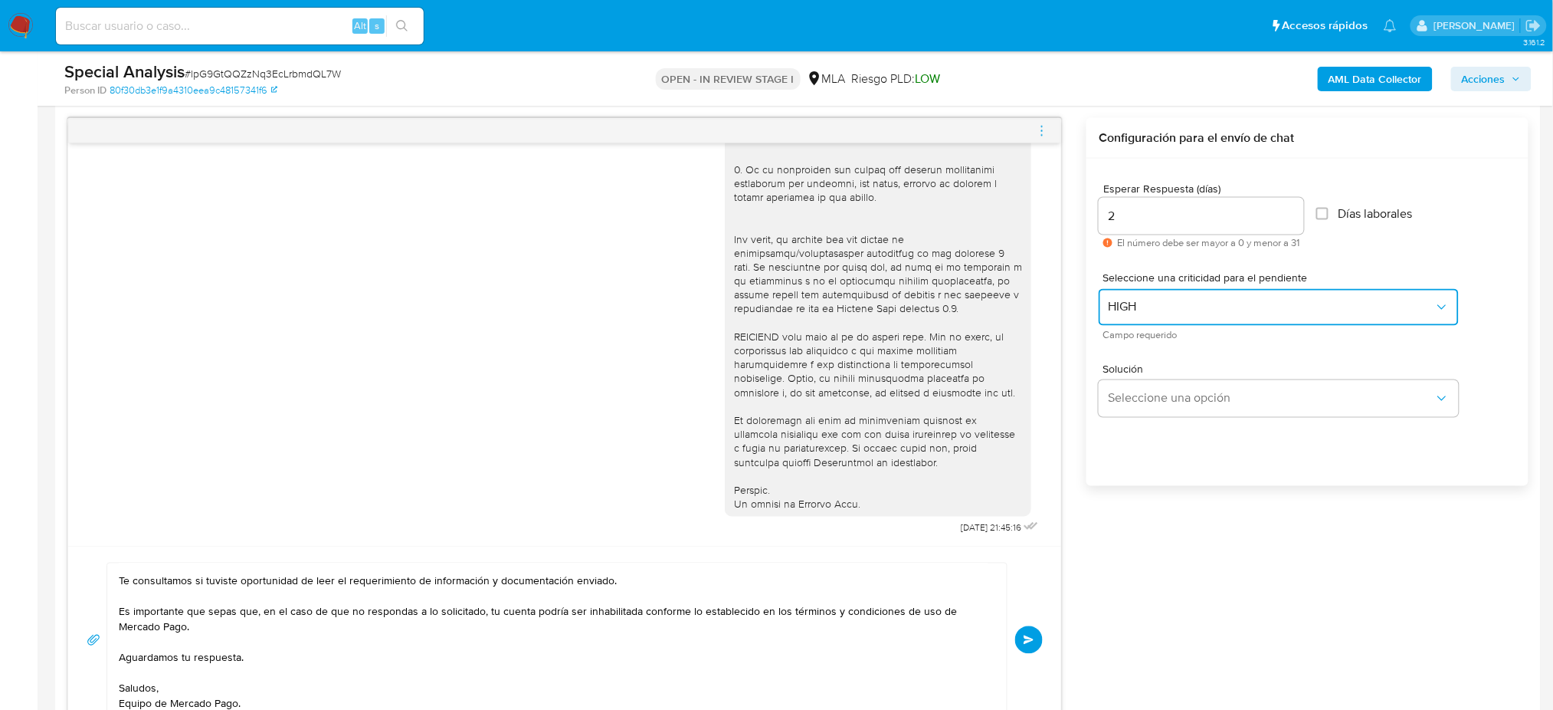
scroll to position [817, 0]
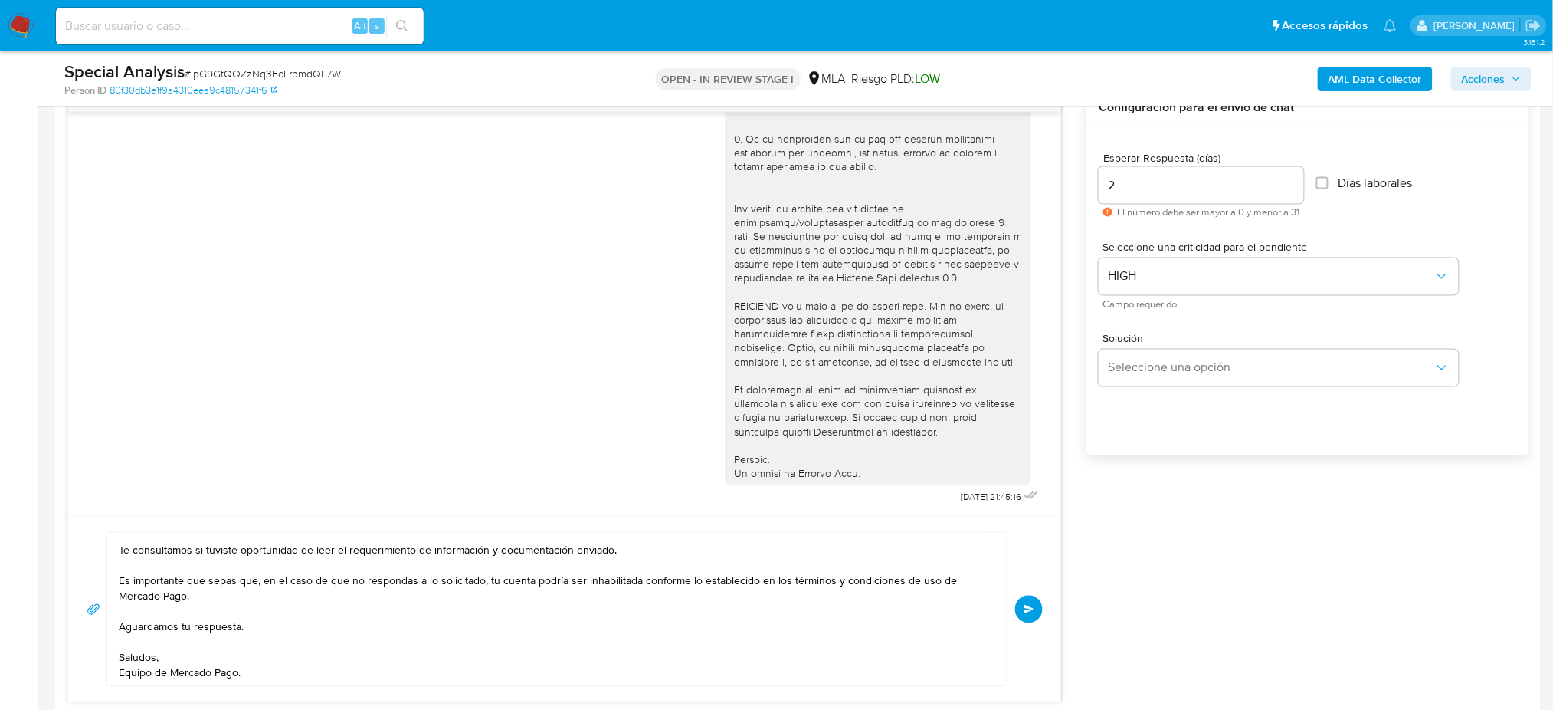
click at [1032, 605] on span "Enviar" at bounding box center [1029, 609] width 11 height 9
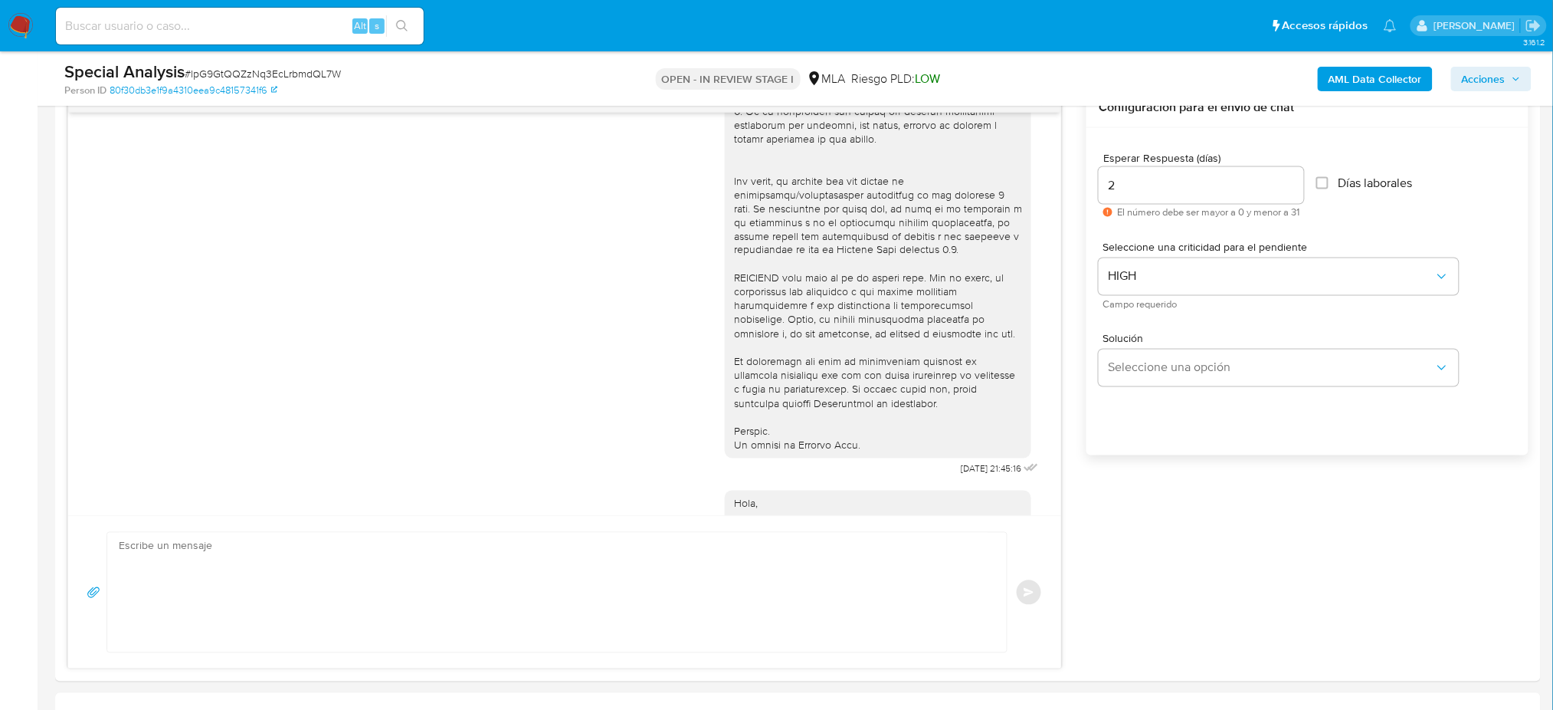
scroll to position [746, 0]
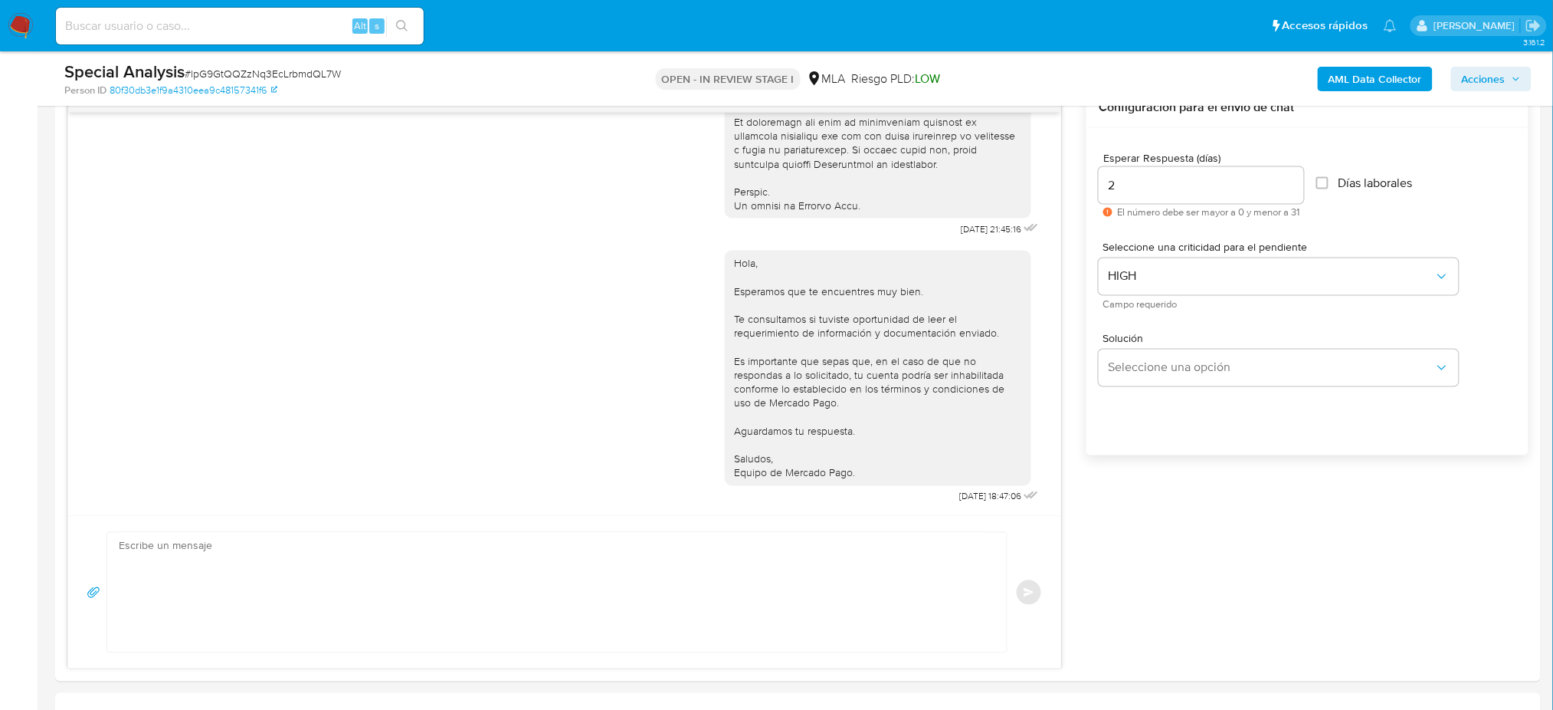
click at [205, 25] on input at bounding box center [240, 26] width 368 height 20
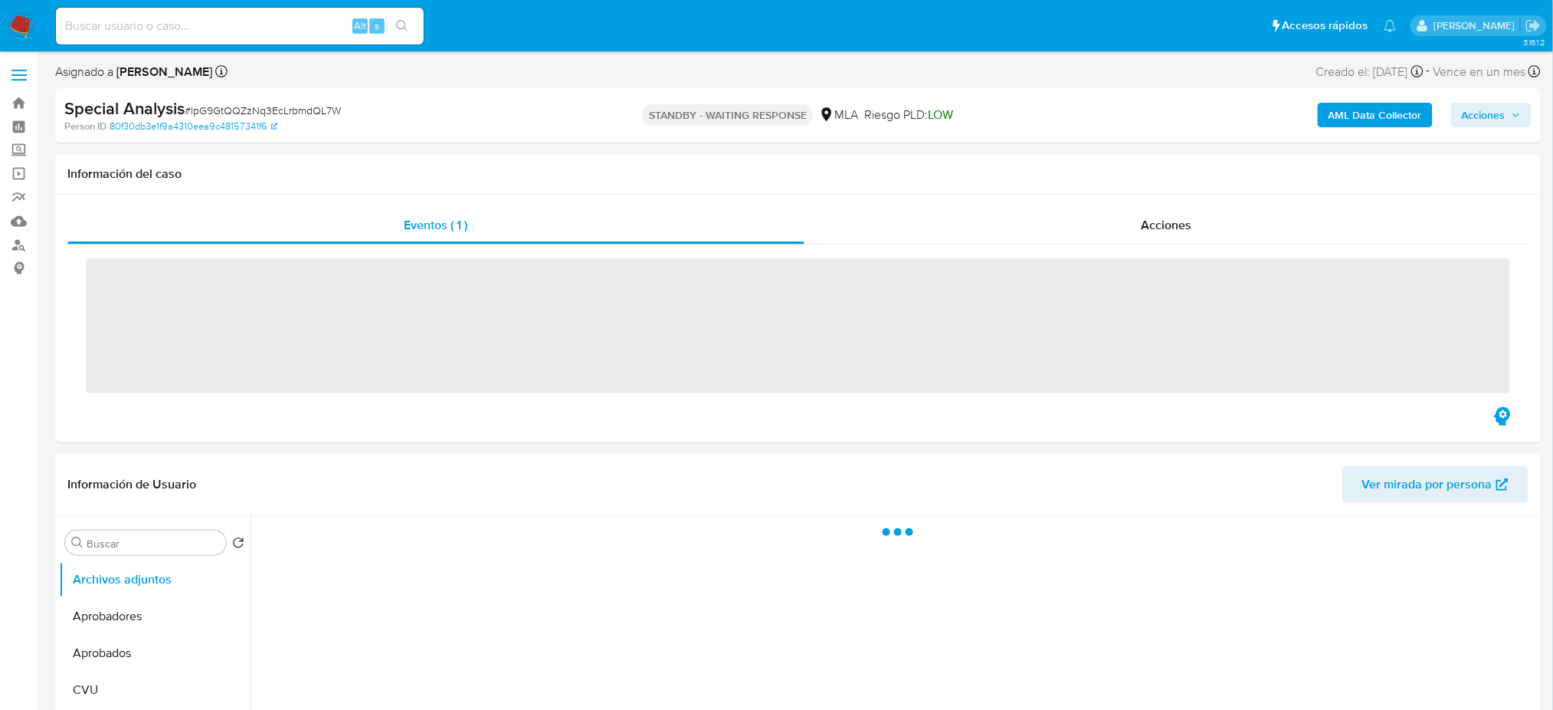
click at [211, 29] on input at bounding box center [240, 26] width 368 height 20
paste input "q1OvhCpqHE8RLRBjhVeiQHl6"
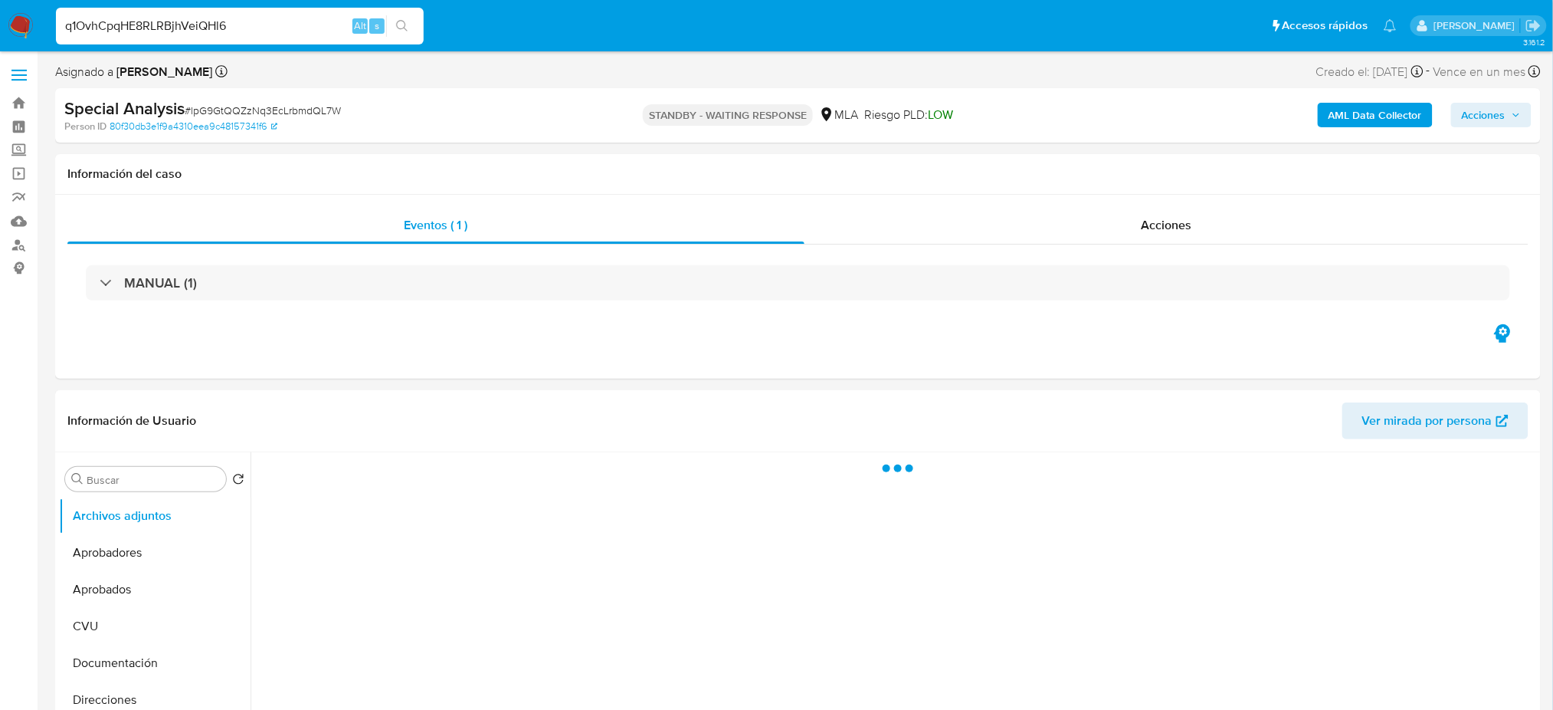
type input "q1OvhCpqHE8RLRBjhVeiQHl6"
select select "10"
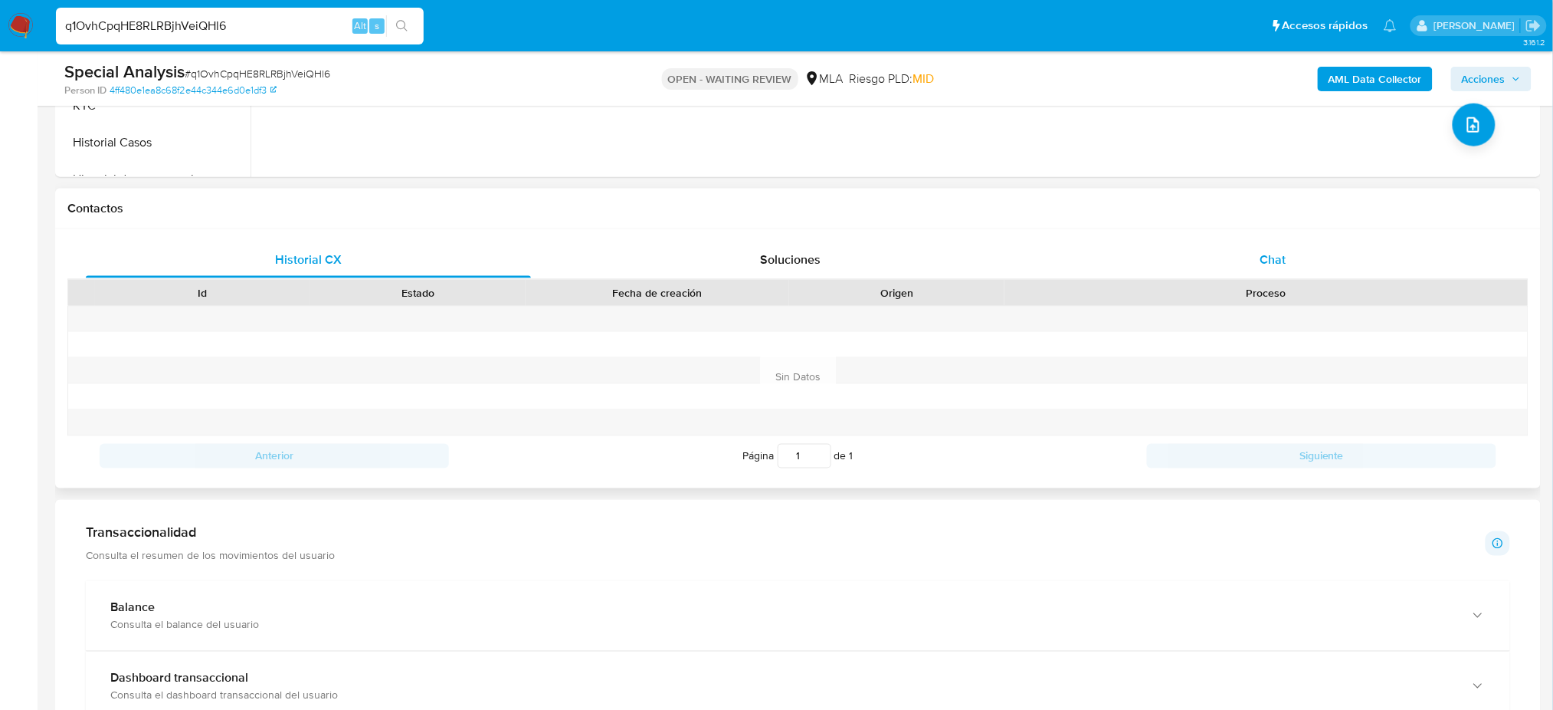
click at [1254, 269] on div "Chat" at bounding box center [1273, 259] width 445 height 37
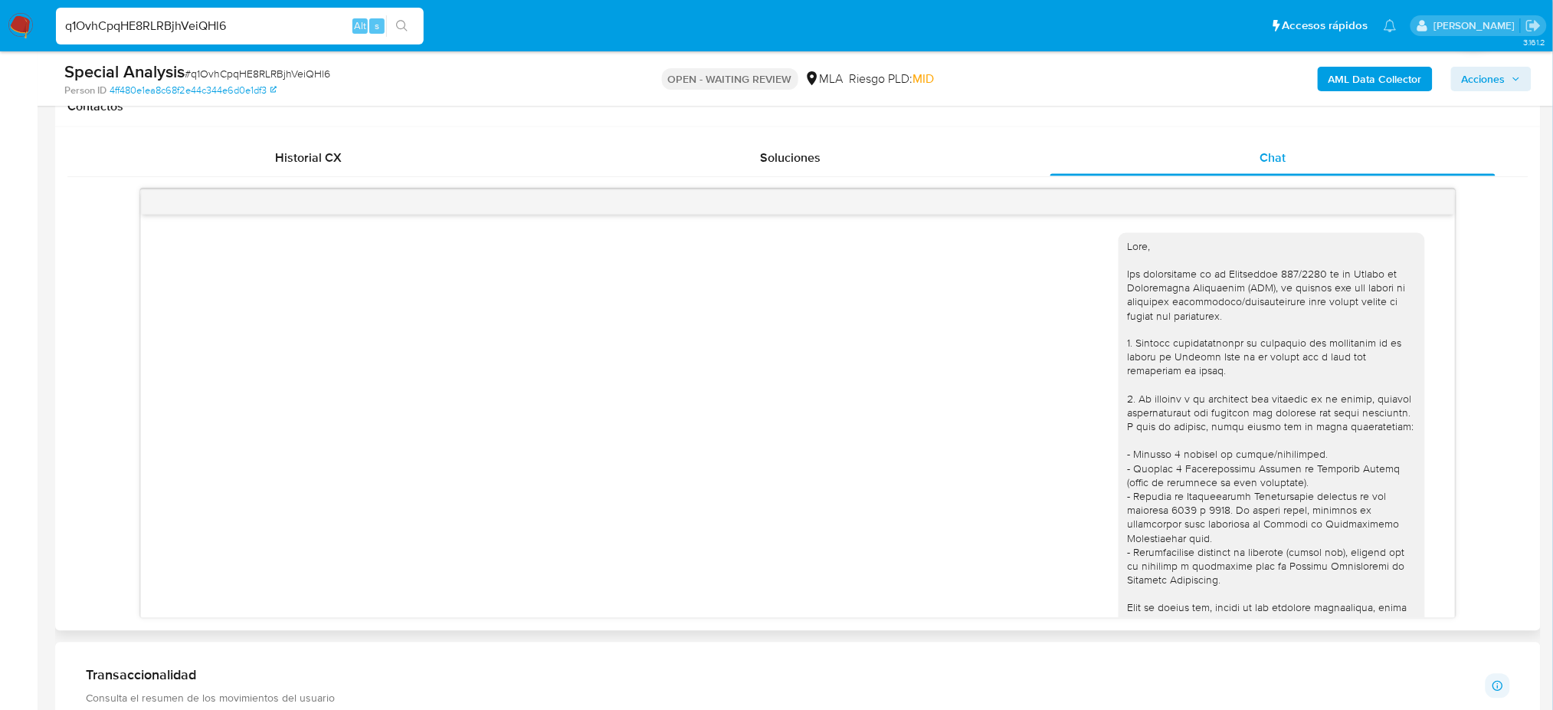
scroll to position [636, 0]
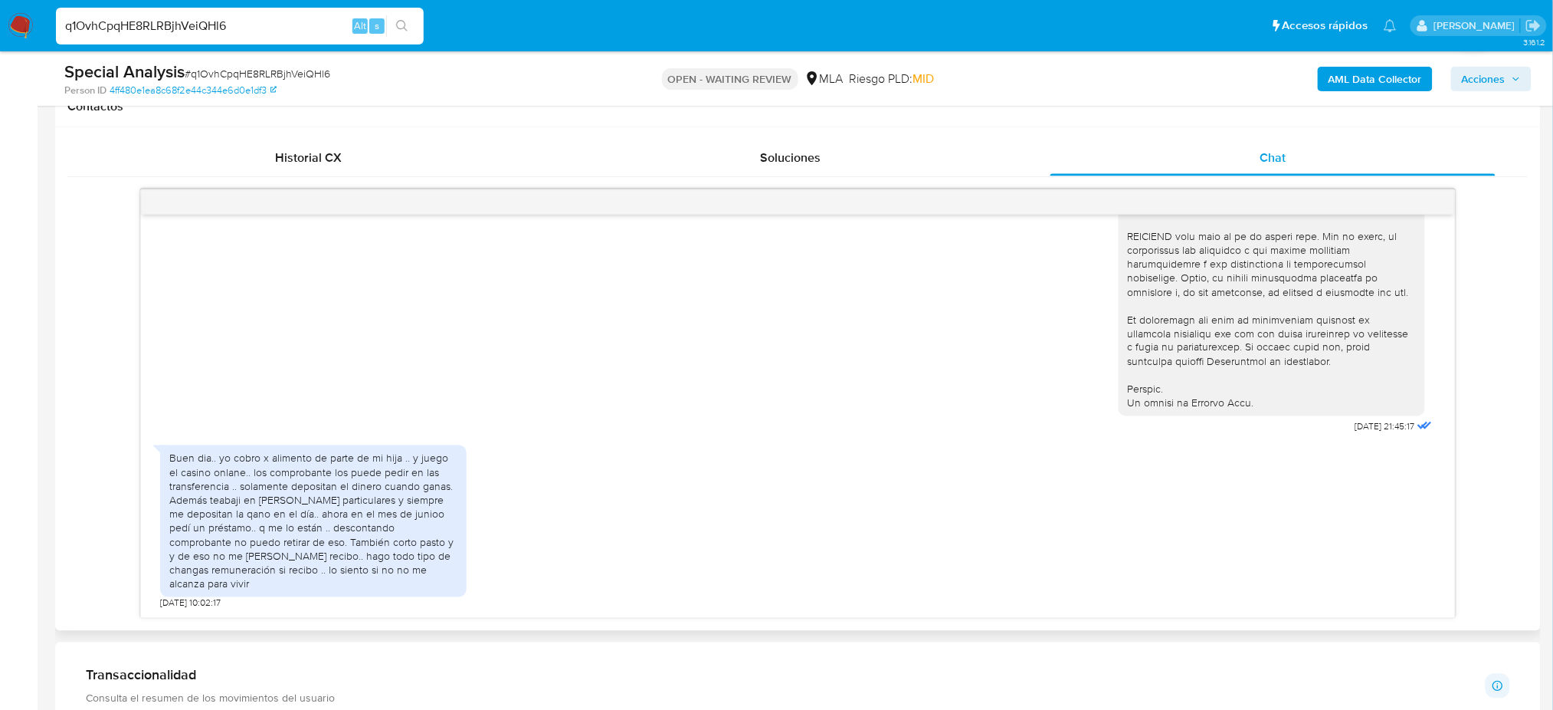
drag, startPoint x: 284, startPoint y: 25, endPoint x: 0, endPoint y: 30, distance: 283.6
click at [0, 30] on nav "Pausado Ver notificaciones q1OvhCpqHE8RLRBjhVeiQHl6 Alt s Accesos rápidos Presi…" at bounding box center [776, 25] width 1553 height 51
paste input "MygSLV6xIJmL8qkEm6P0HM2x"
type input "MygSLV6xIJmL8qkEm6P0HM2x"
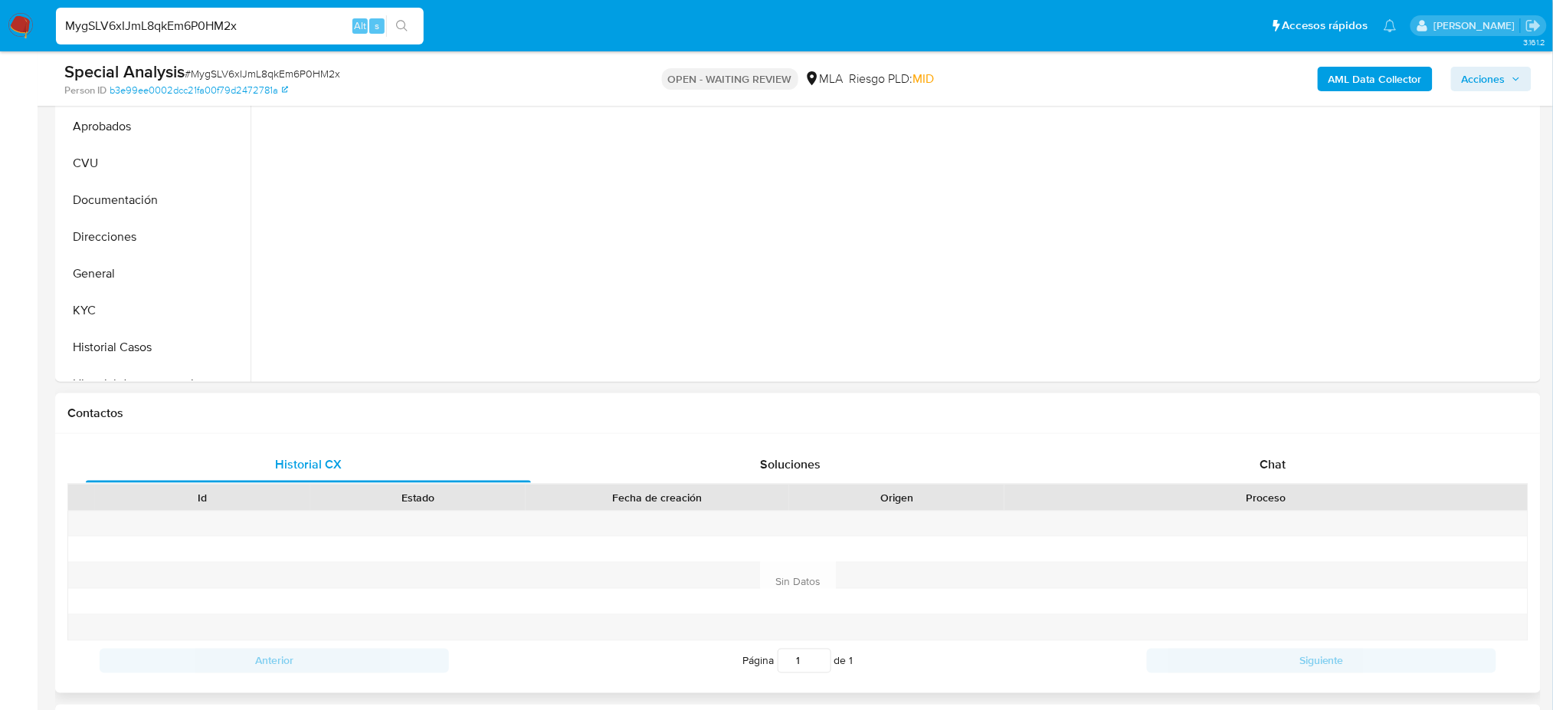
select select "10"
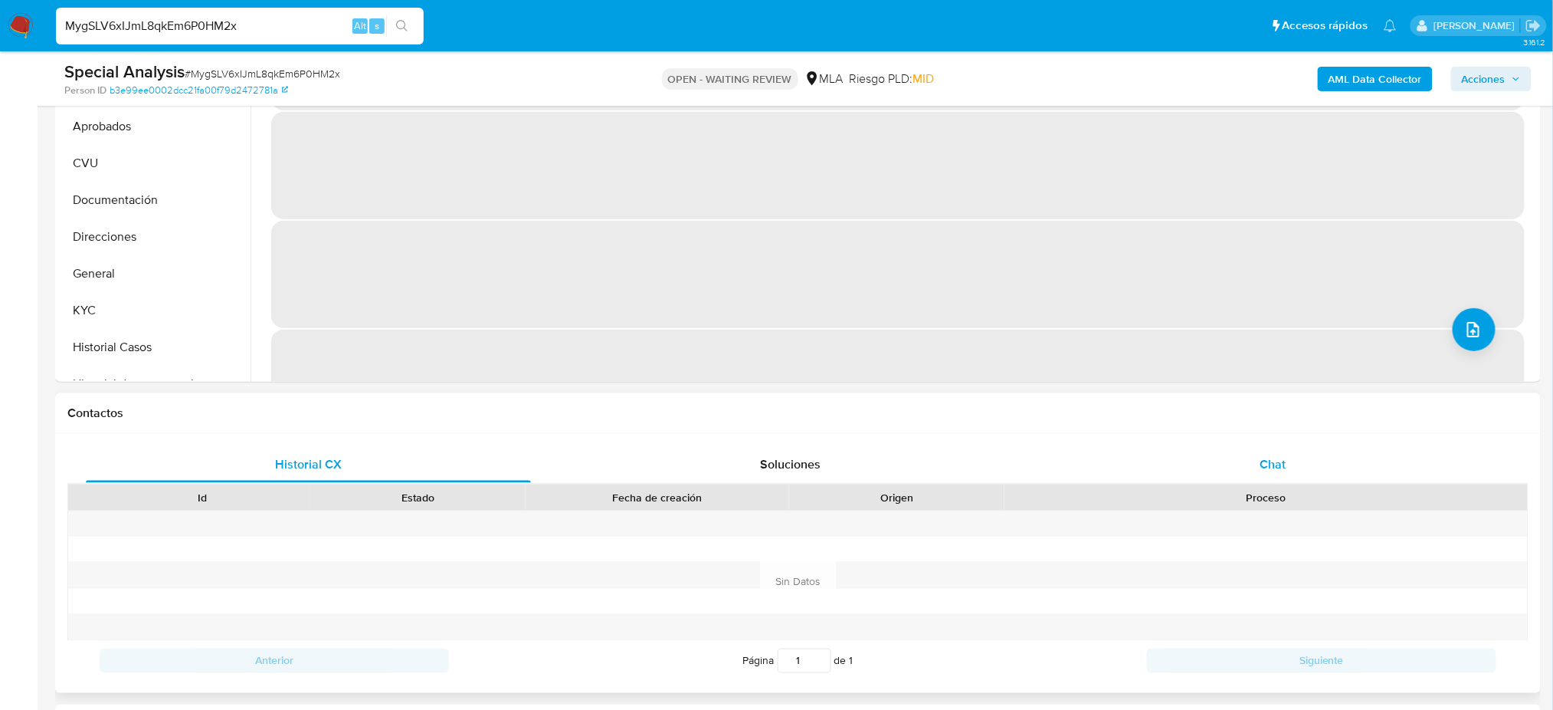
click at [1270, 451] on div "Chat" at bounding box center [1273, 464] width 445 height 37
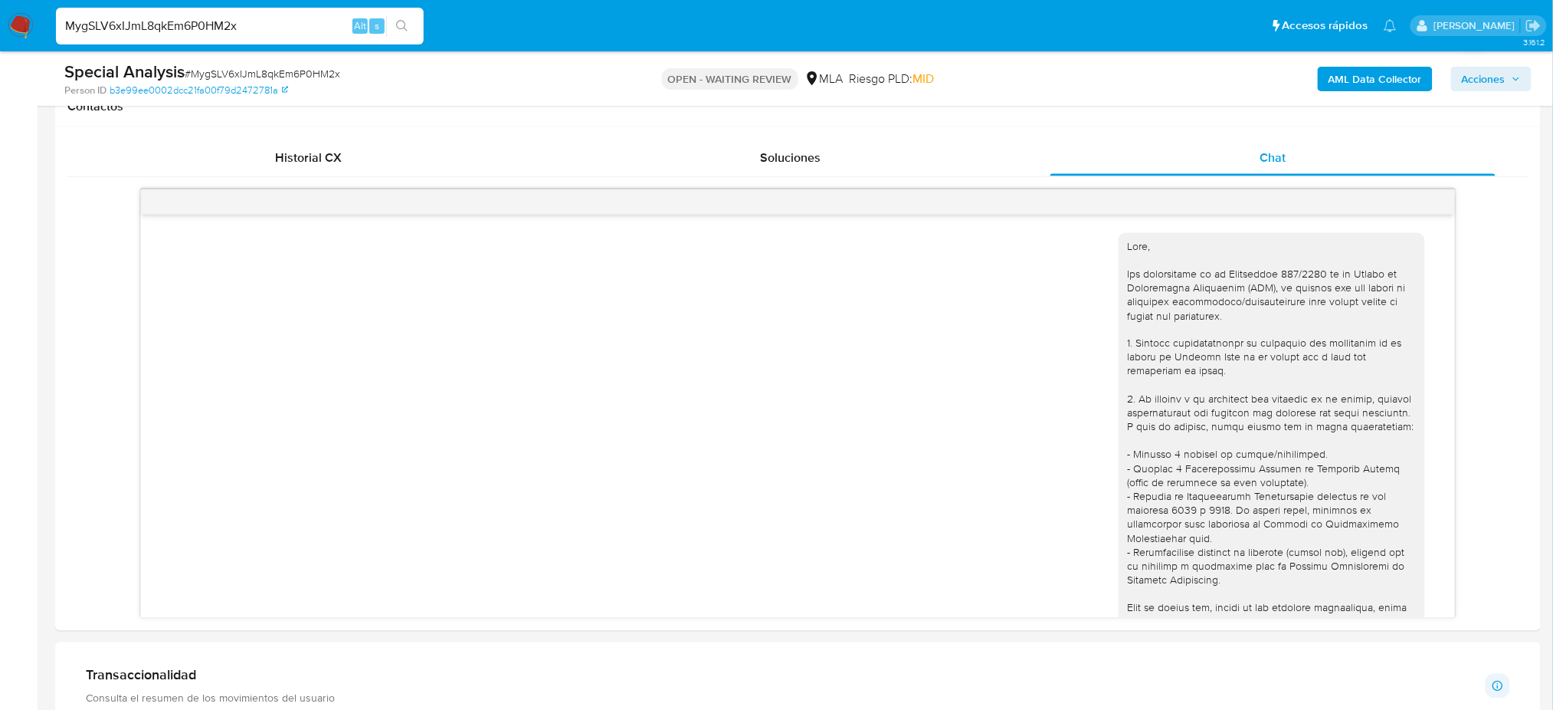
scroll to position [724, 0]
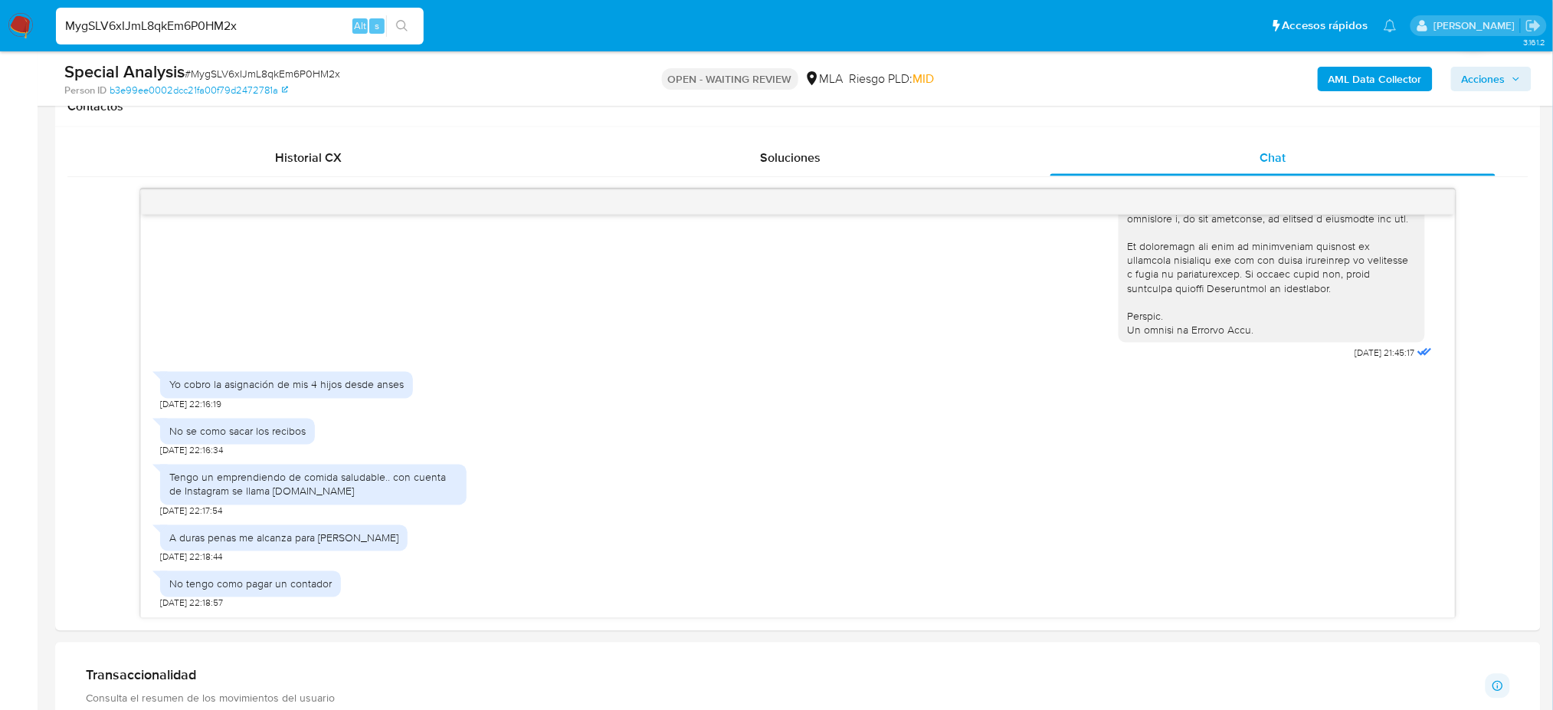
drag, startPoint x: 258, startPoint y: 28, endPoint x: 0, endPoint y: 28, distance: 257.5
click at [0, 28] on nav "Pausado Ver notificaciones MygSLV6xIJmL8qkEm6P0HM2x Alt s Accesos rápidos Presi…" at bounding box center [776, 25] width 1553 height 51
paste input "RqjZVHEpHRHWucHSojHGoEMr"
type input "RqjZVHEpHRHWucHSojHGoEMr"
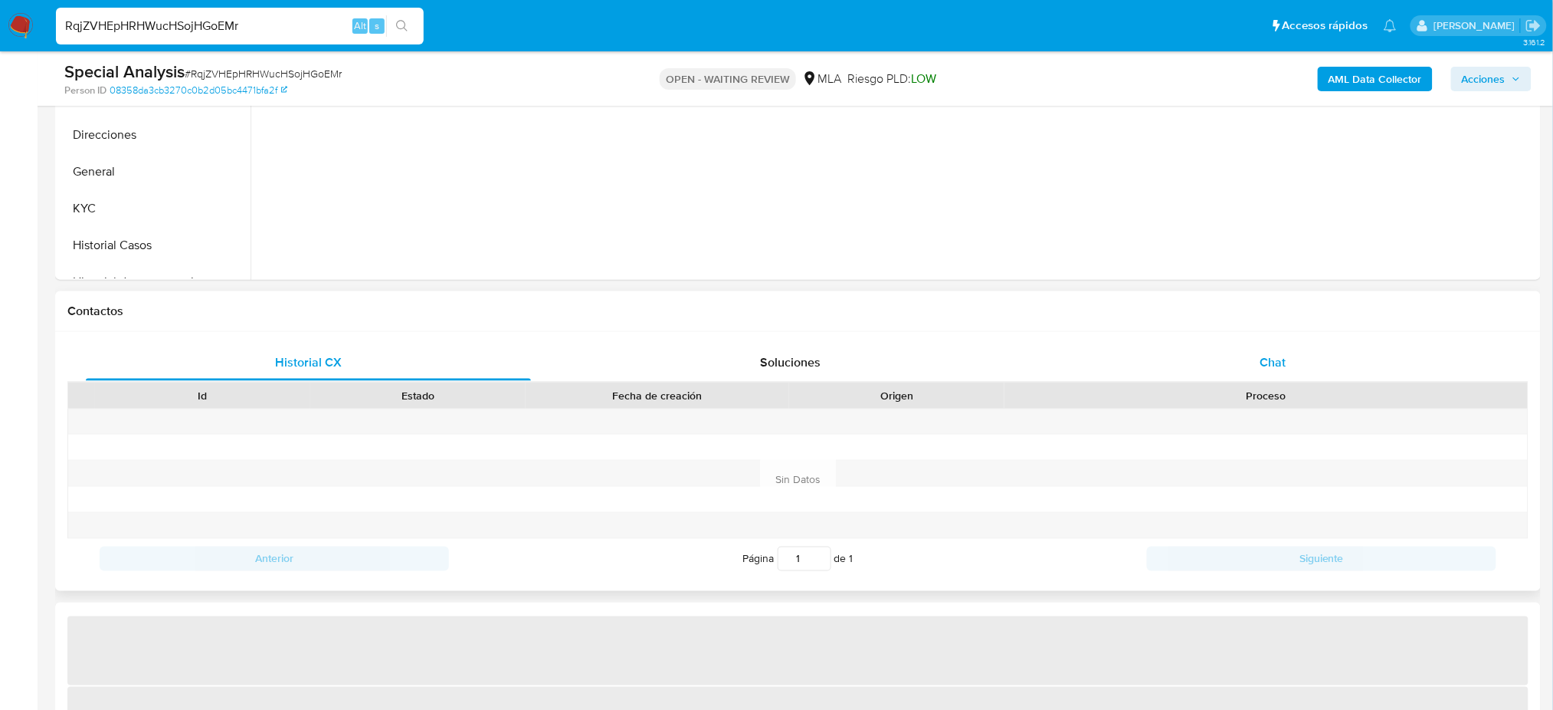
click at [1297, 359] on div "Chat" at bounding box center [1273, 362] width 445 height 37
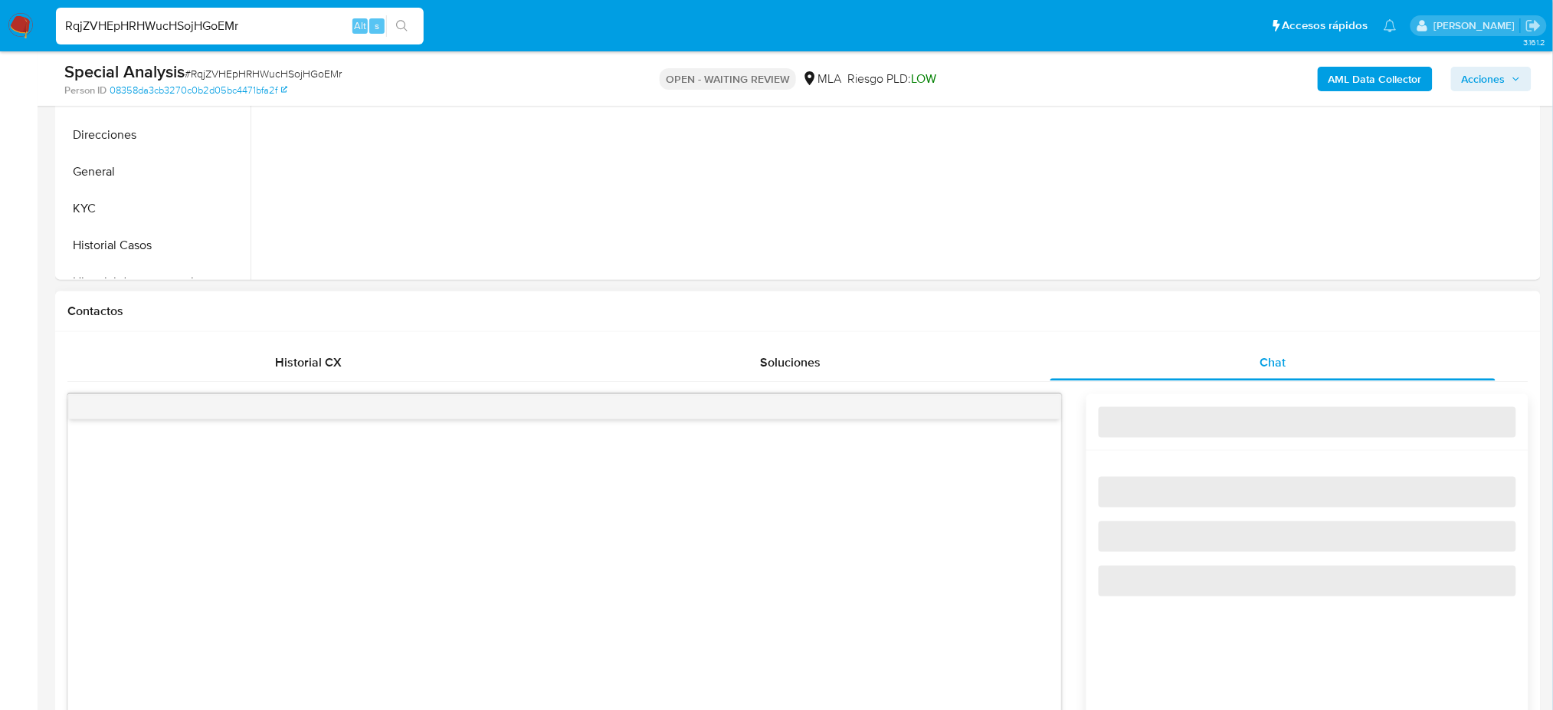
select select "10"
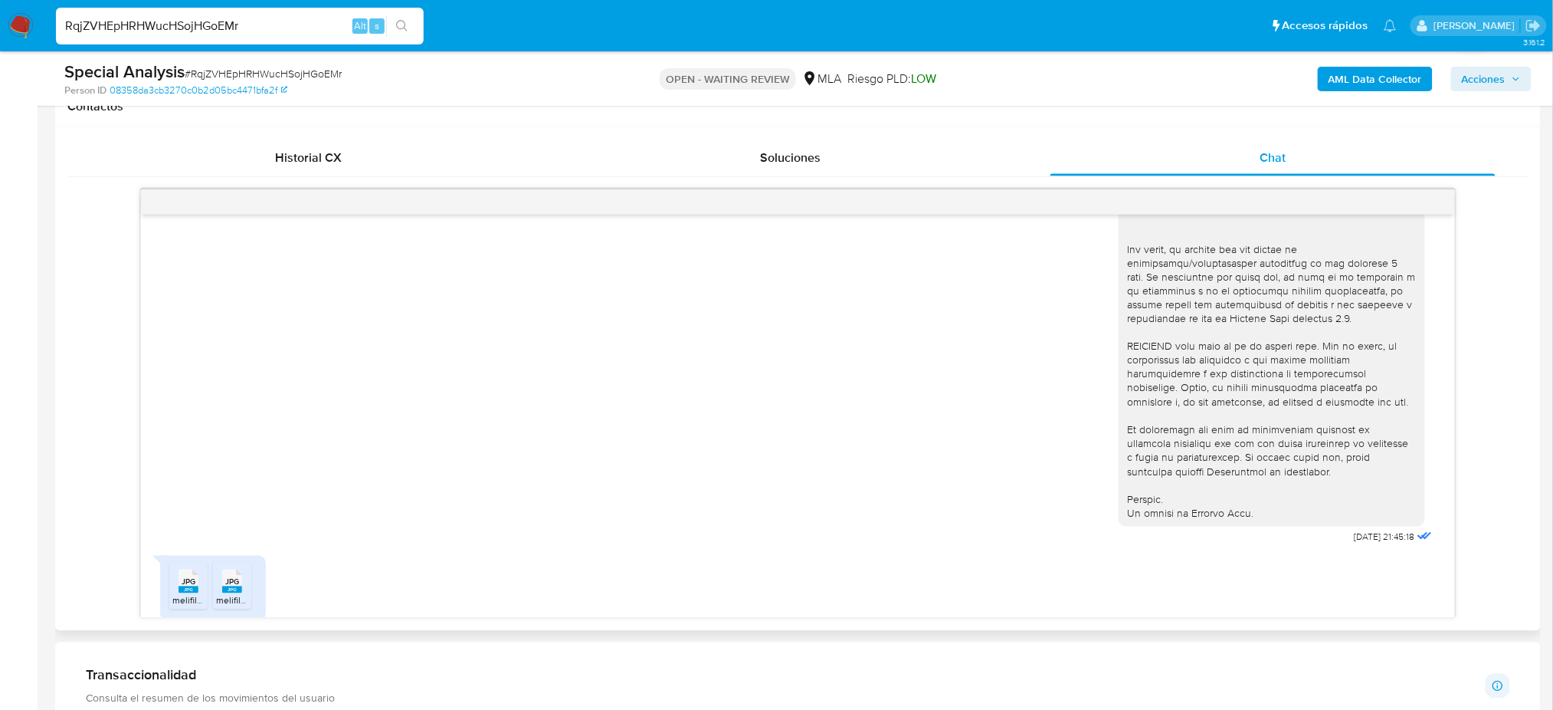
scroll to position [819, 0]
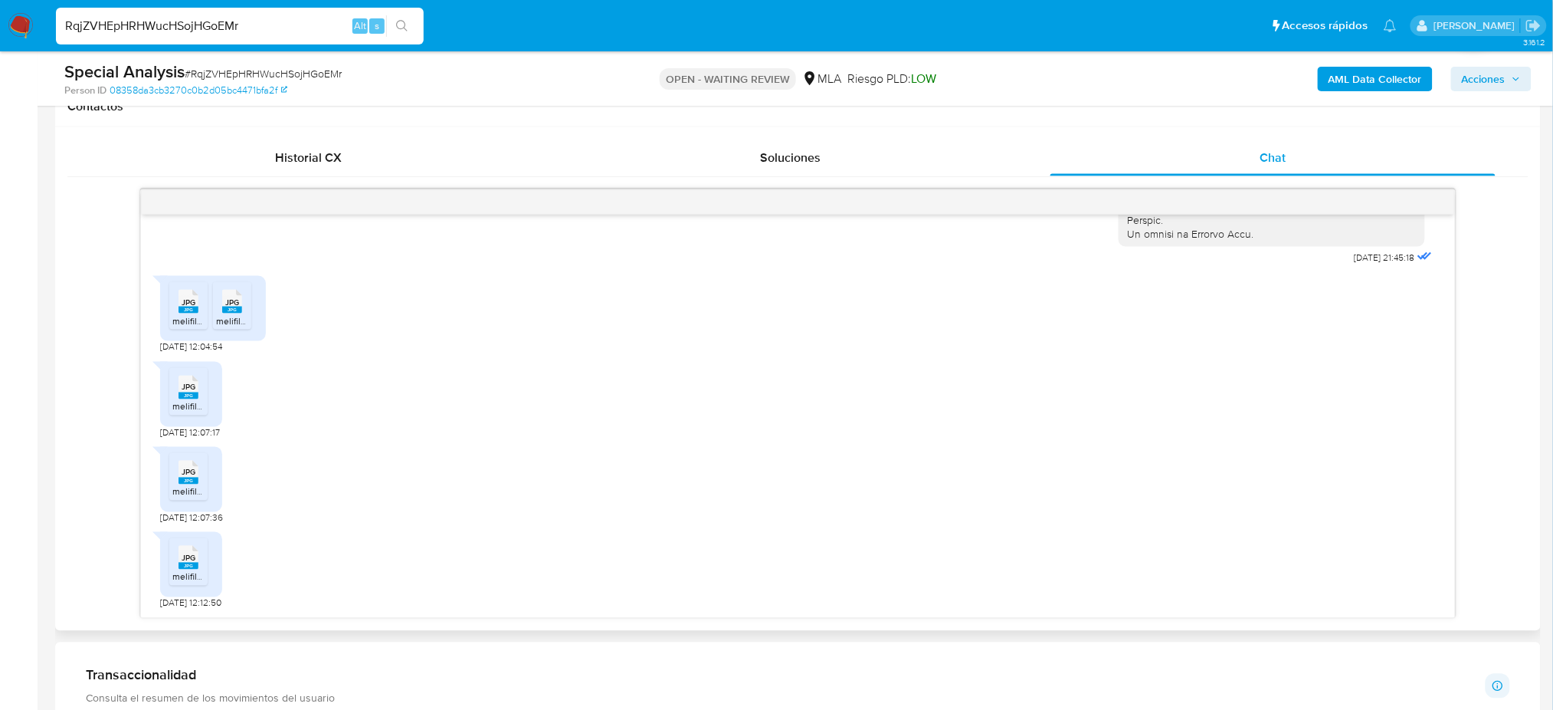
click at [189, 314] on icon "JPG" at bounding box center [189, 301] width 20 height 27
click at [230, 312] on rect at bounding box center [232, 310] width 20 height 7
click at [185, 394] on rect at bounding box center [189, 395] width 20 height 7
click at [196, 474] on icon at bounding box center [189, 473] width 20 height 24
click at [185, 567] on rect at bounding box center [189, 566] width 20 height 7
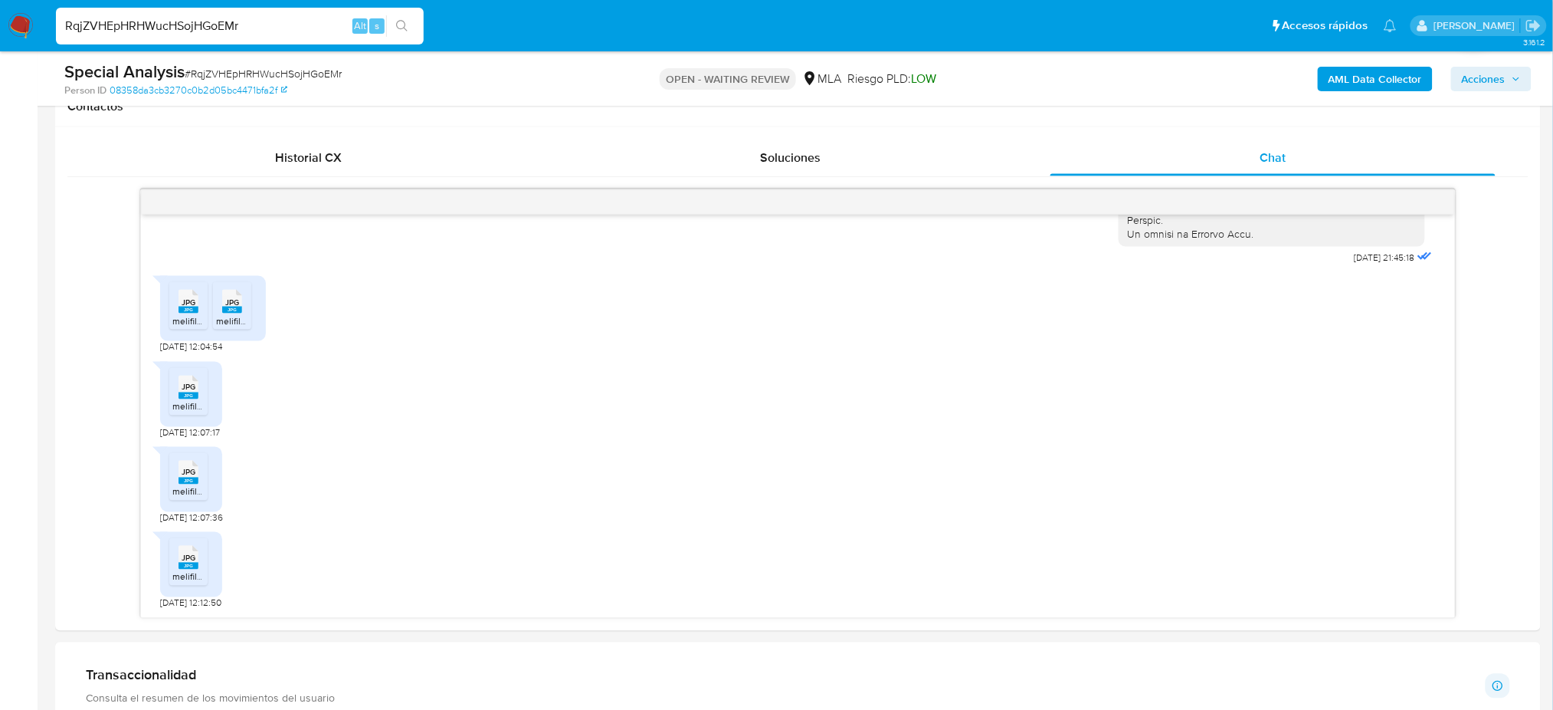
click at [198, 73] on span "# RqjZVHEpHRHWucHSojHGoEMr" at bounding box center [263, 73] width 157 height 15
copy span "RqjZVHEpHRHWucHSojHGoEMr"
click at [21, 28] on img at bounding box center [21, 26] width 26 height 26
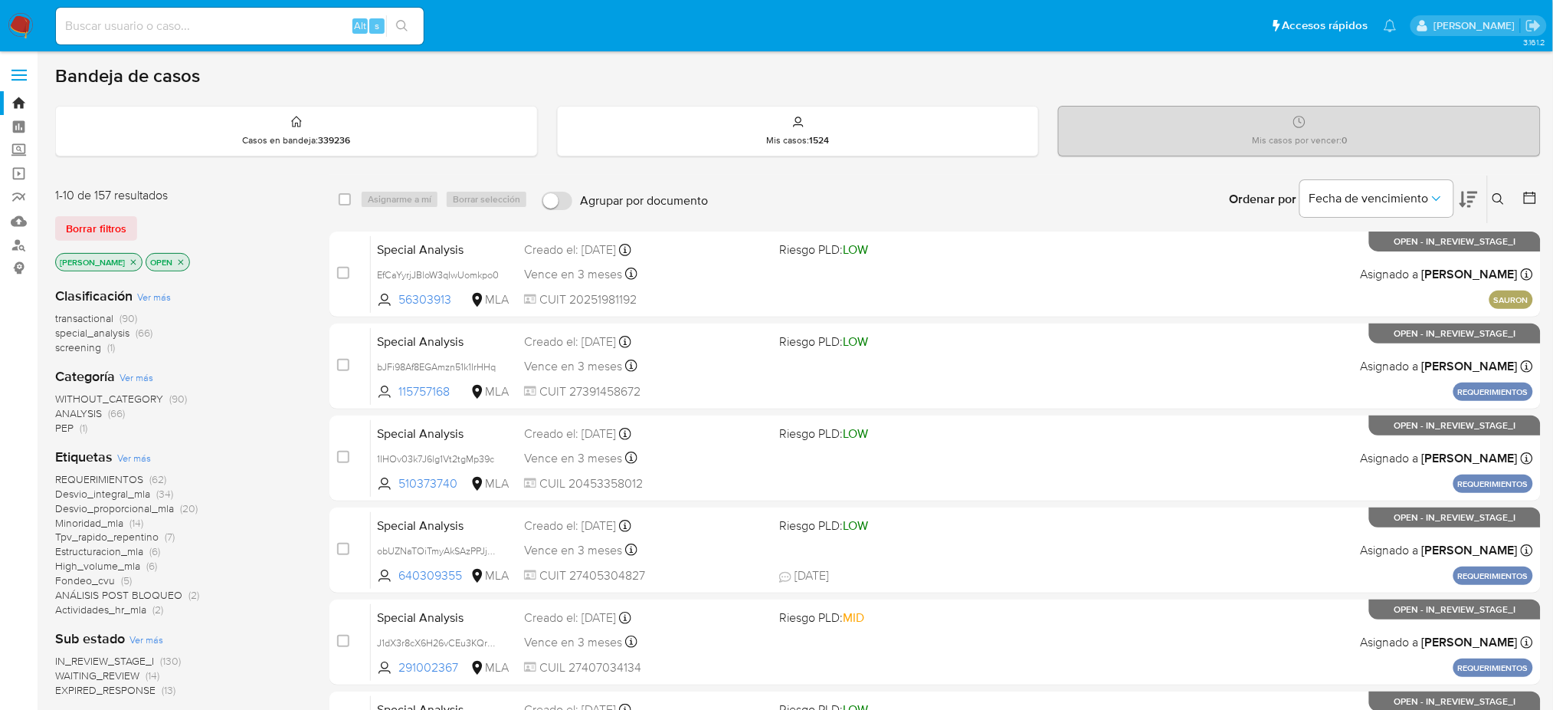
click at [1494, 195] on icon at bounding box center [1498, 198] width 11 height 11
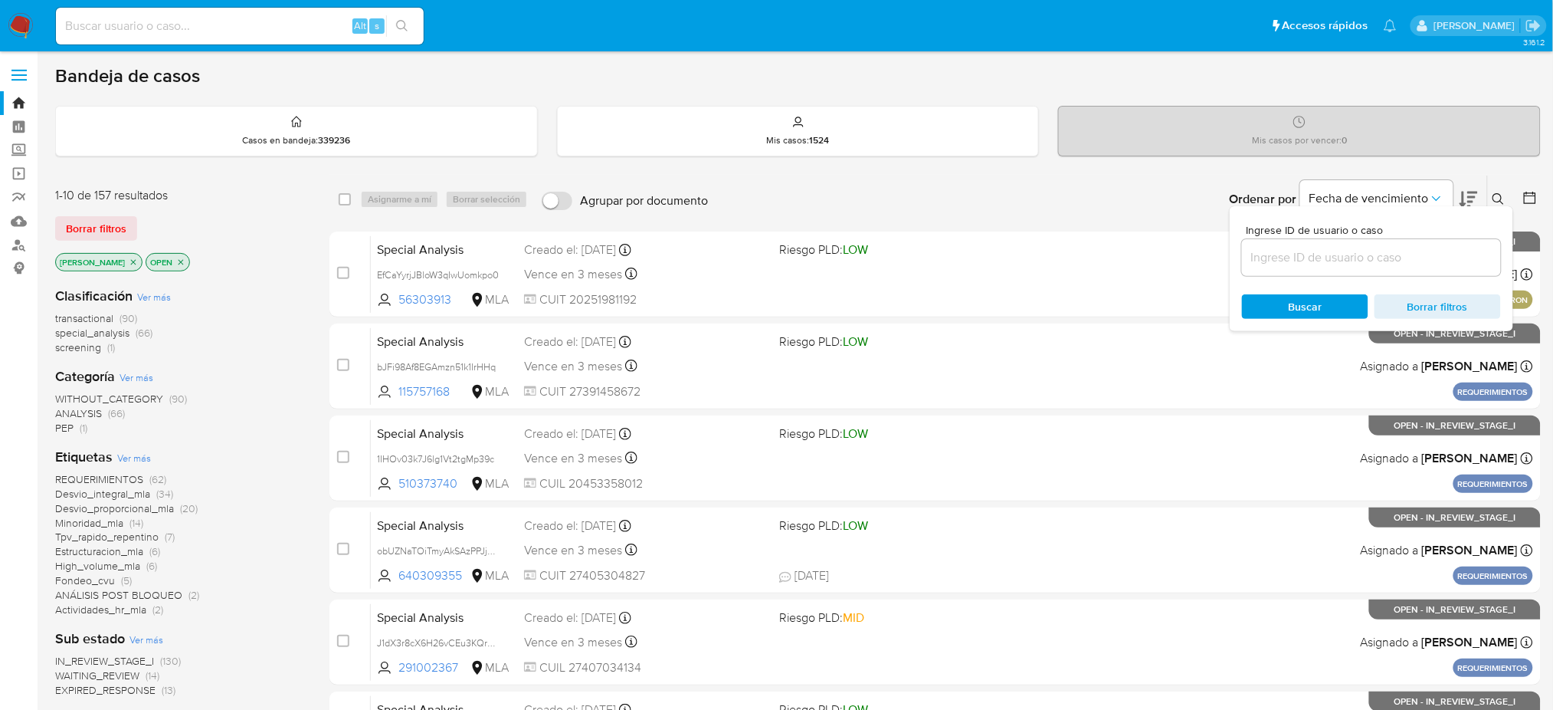
click at [1406, 254] on input at bounding box center [1371, 258] width 259 height 20
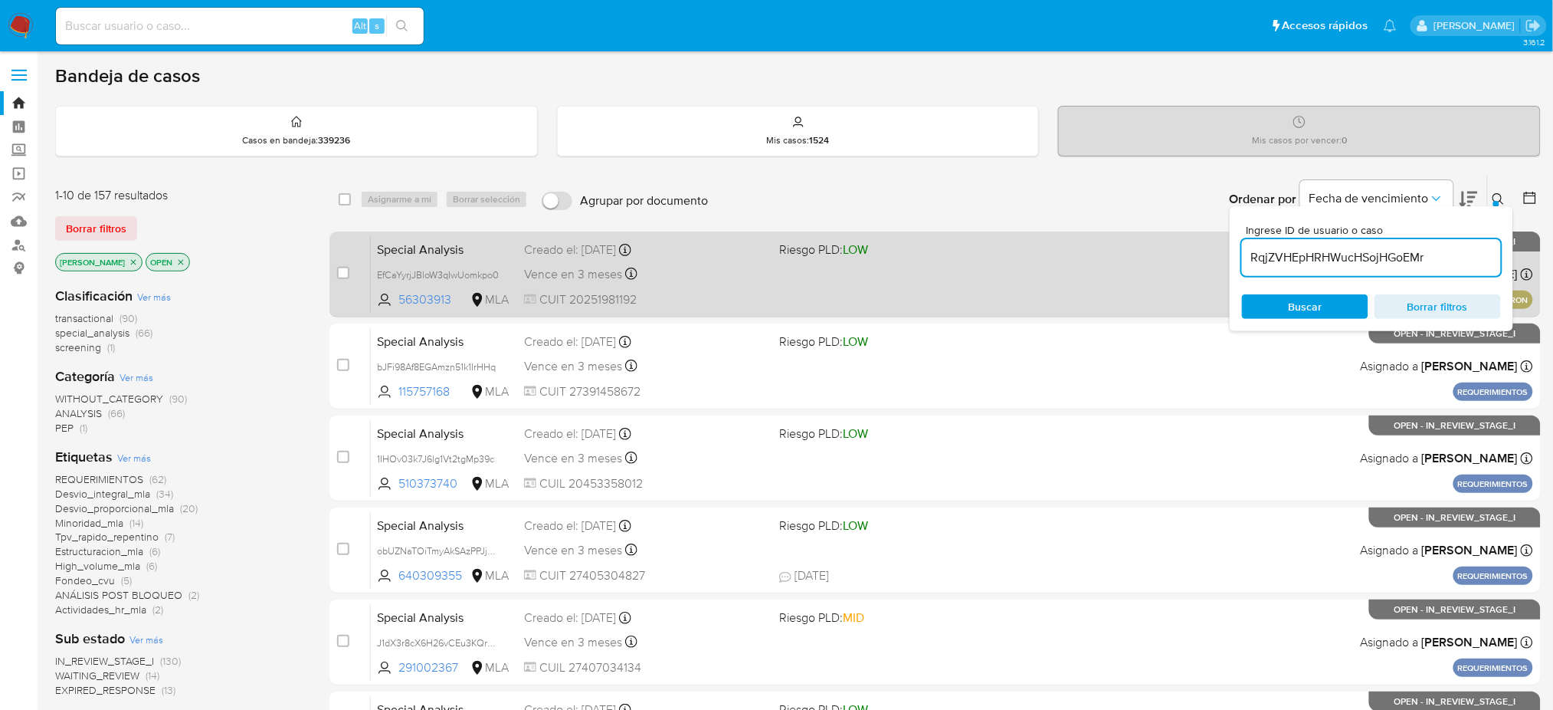
type input "RqjZVHEpHRHWucHSojHGoEMr"
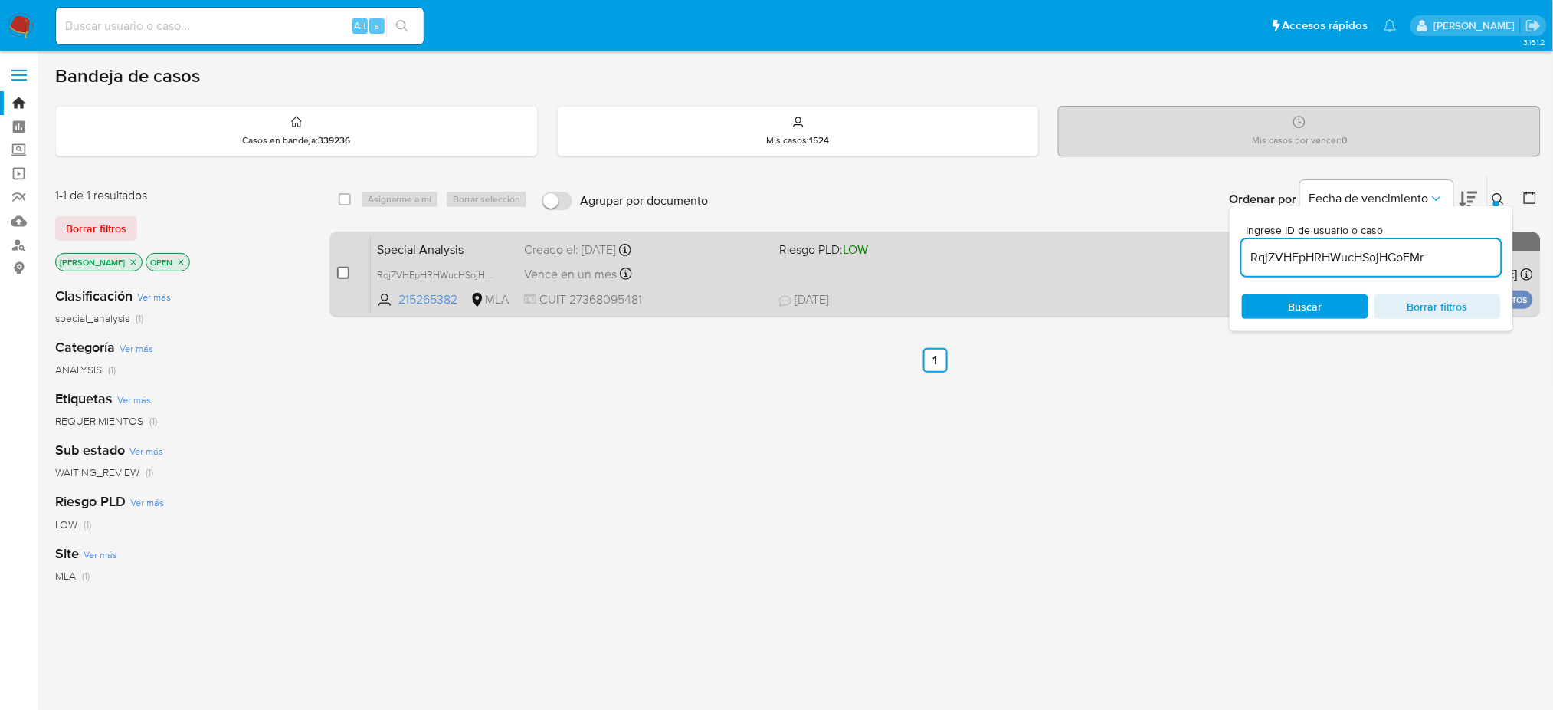
click at [343, 273] on input "checkbox" at bounding box center [343, 273] width 12 height 12
checkbox input "true"
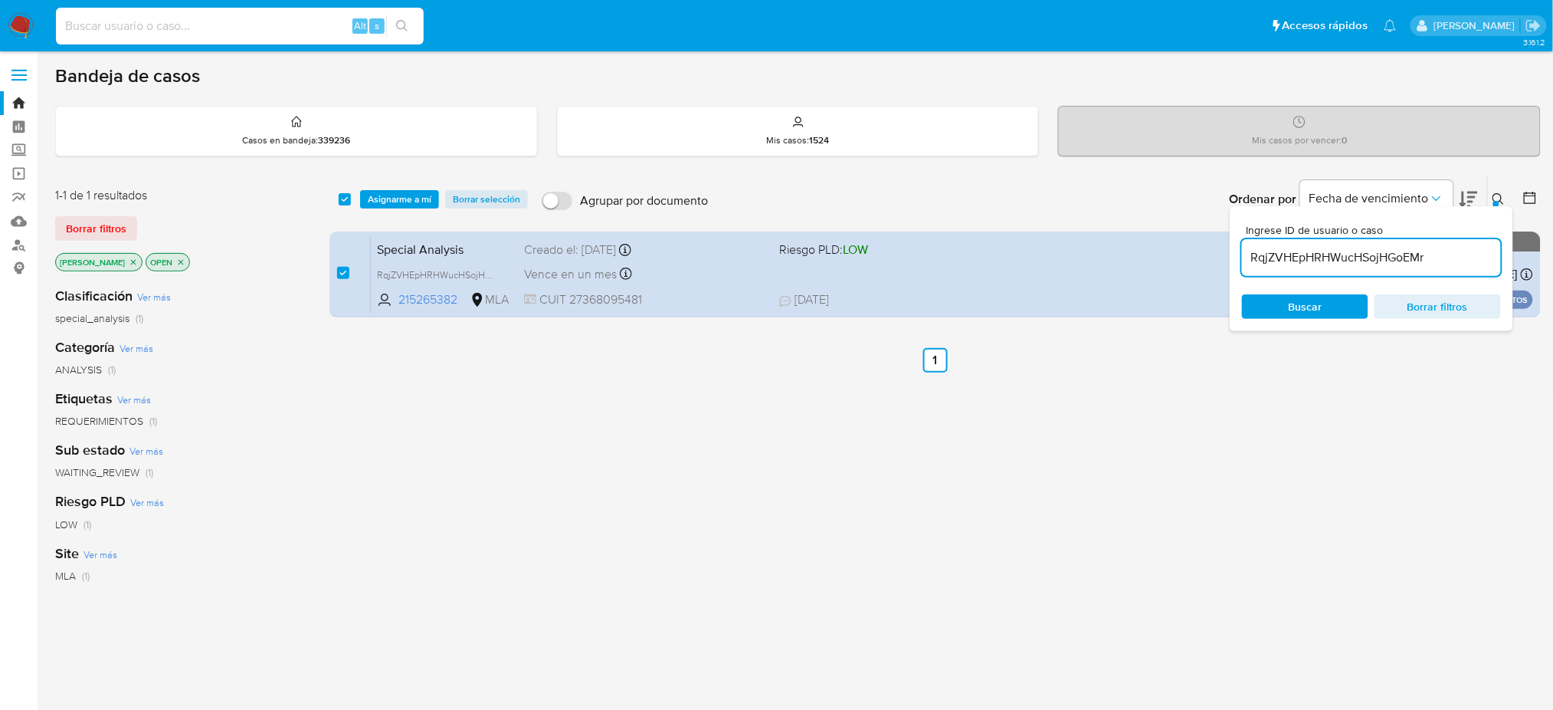
click at [280, 21] on input at bounding box center [240, 26] width 368 height 20
paste input "BwGEbVR0Txcg730EnVpjbjQ6"
type input "BwGEbVR0Txcg730EnVpjbjQ6"
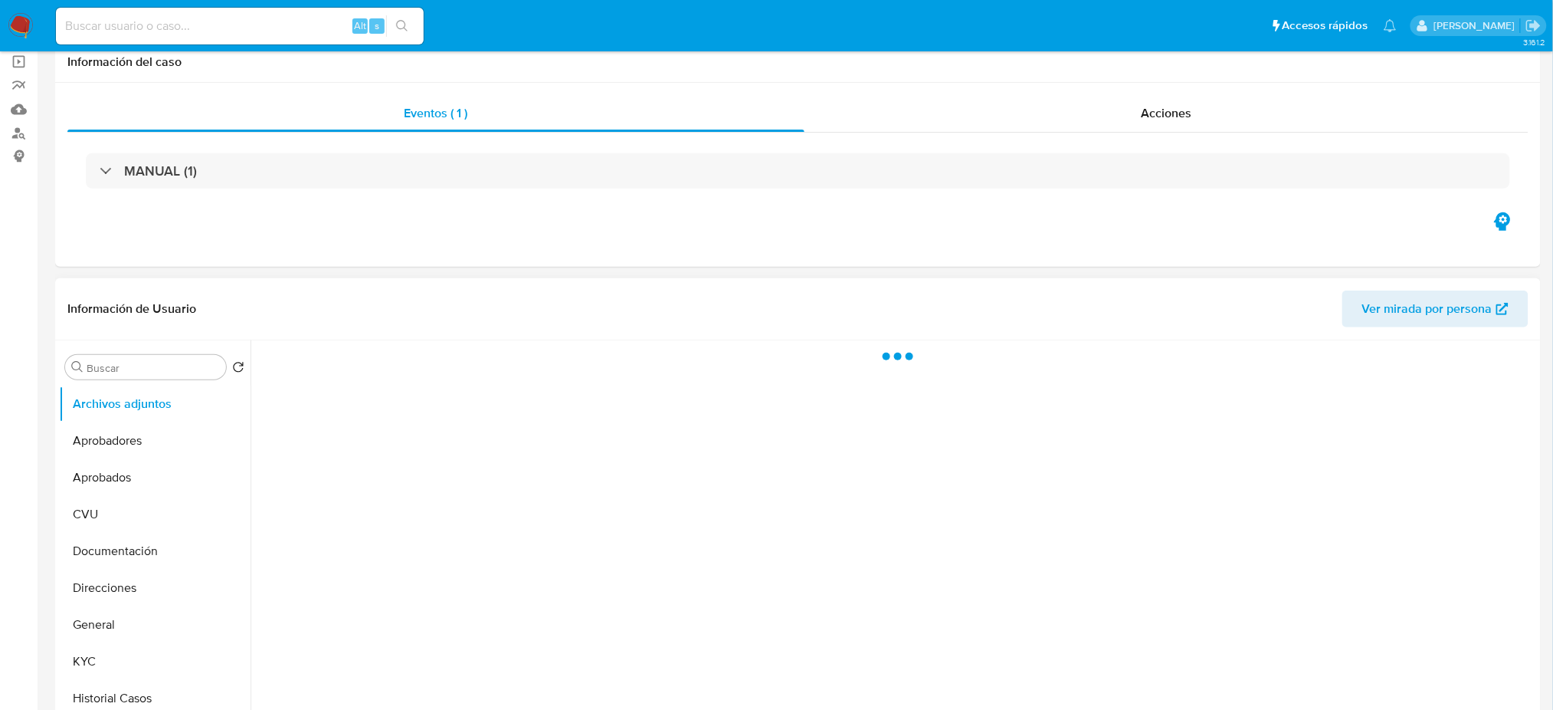
scroll to position [307, 0]
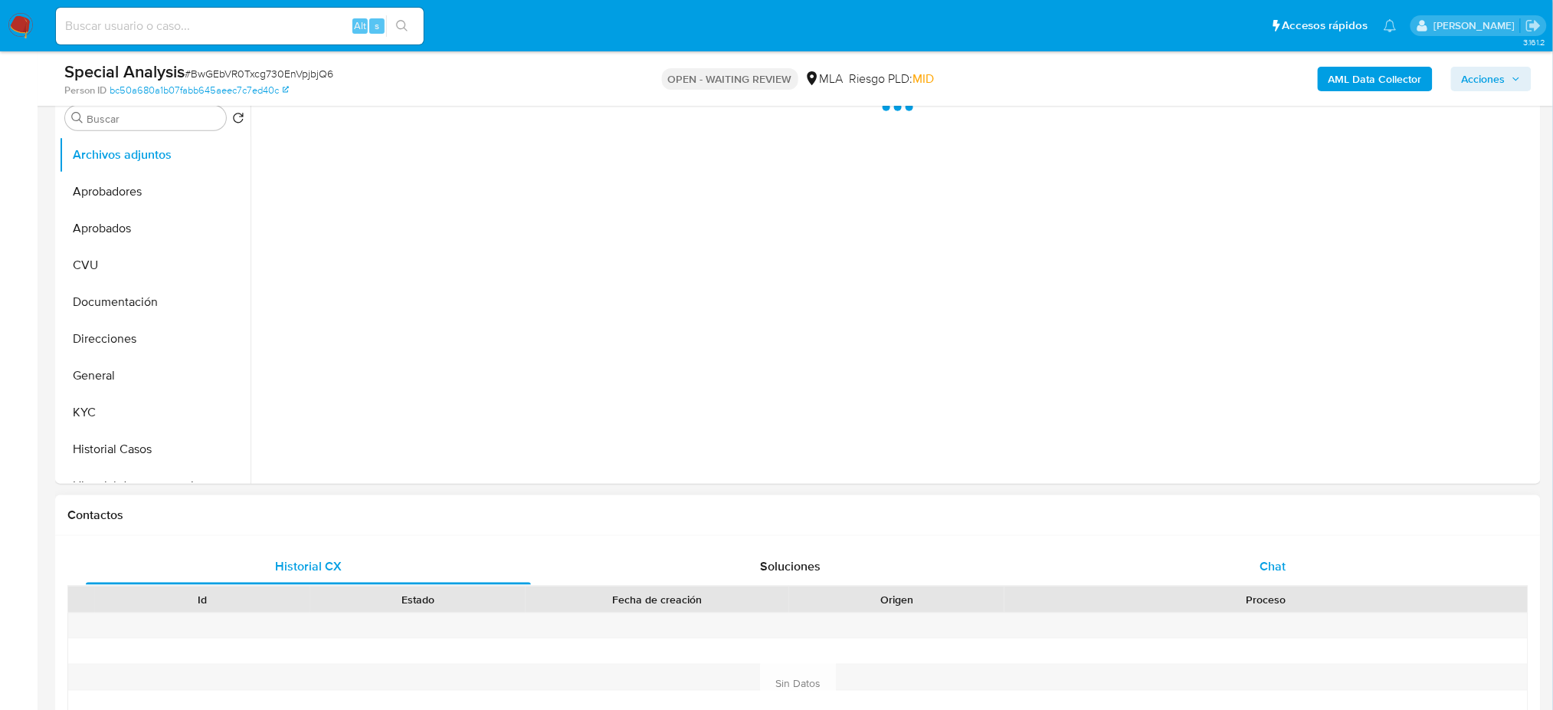
click at [1261, 559] on span "Chat" at bounding box center [1273, 566] width 26 height 18
select select "10"
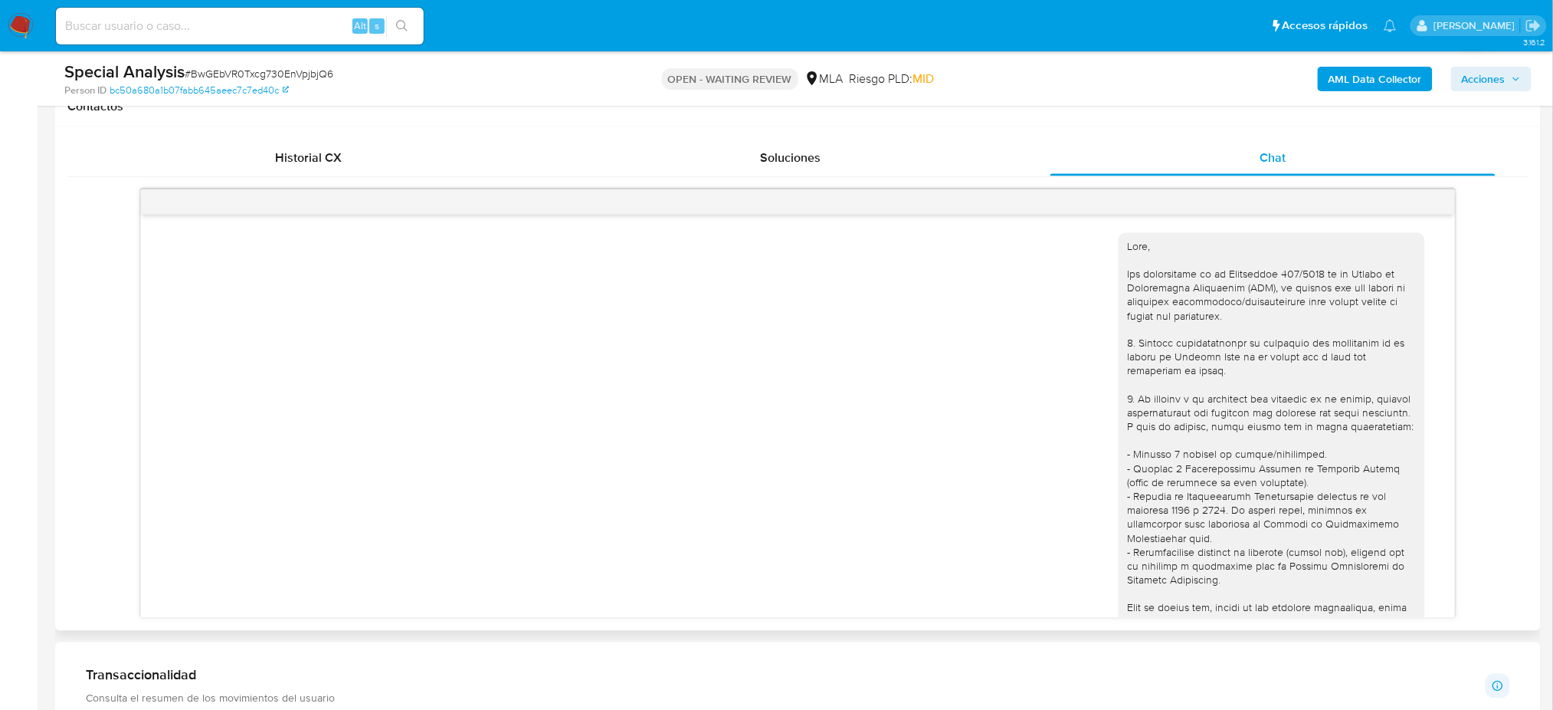
scroll to position [614, 0]
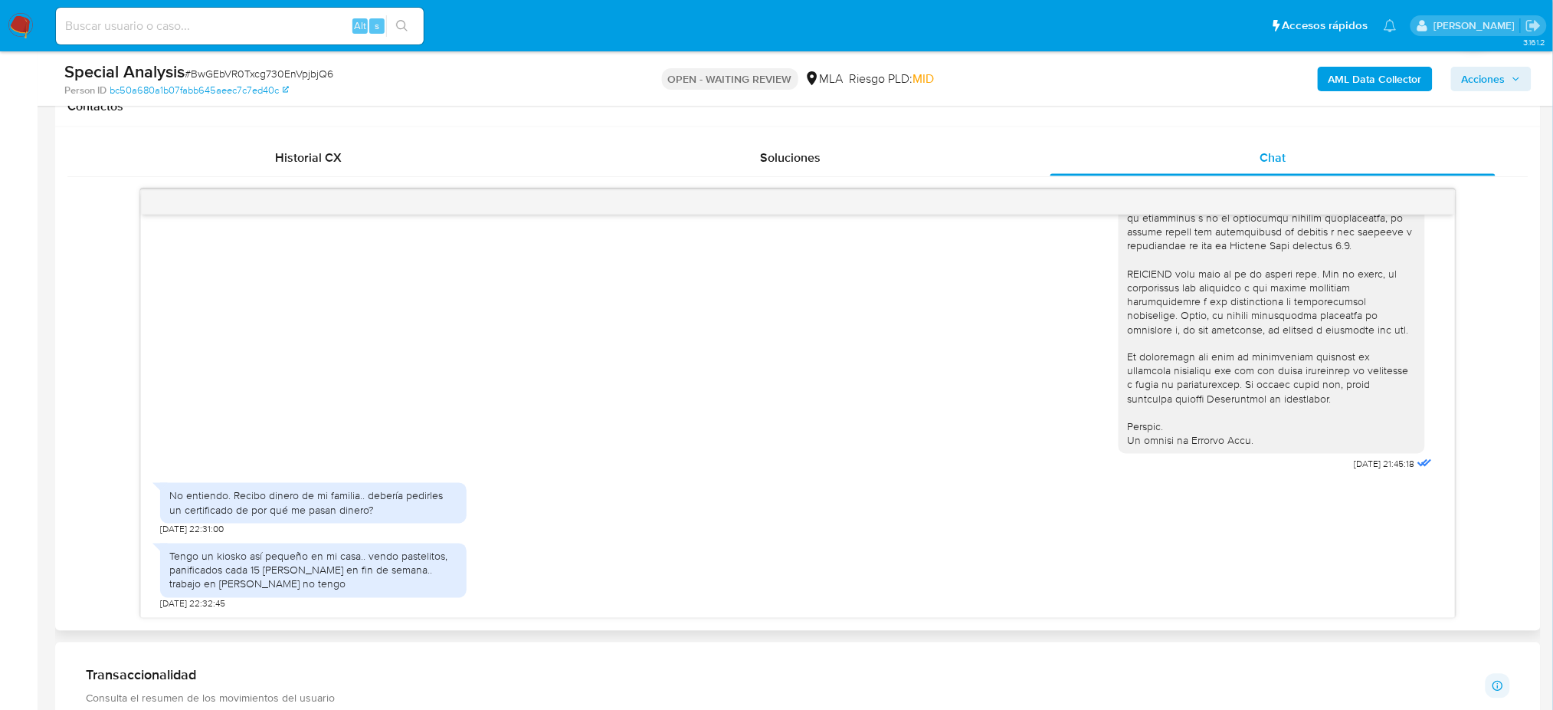
click at [185, 18] on input at bounding box center [240, 26] width 368 height 20
paste input "jf42qLqulrUhHJQAK9zMbTt9"
type input "jf42qLqulrUhHJQAK9zMbTt9"
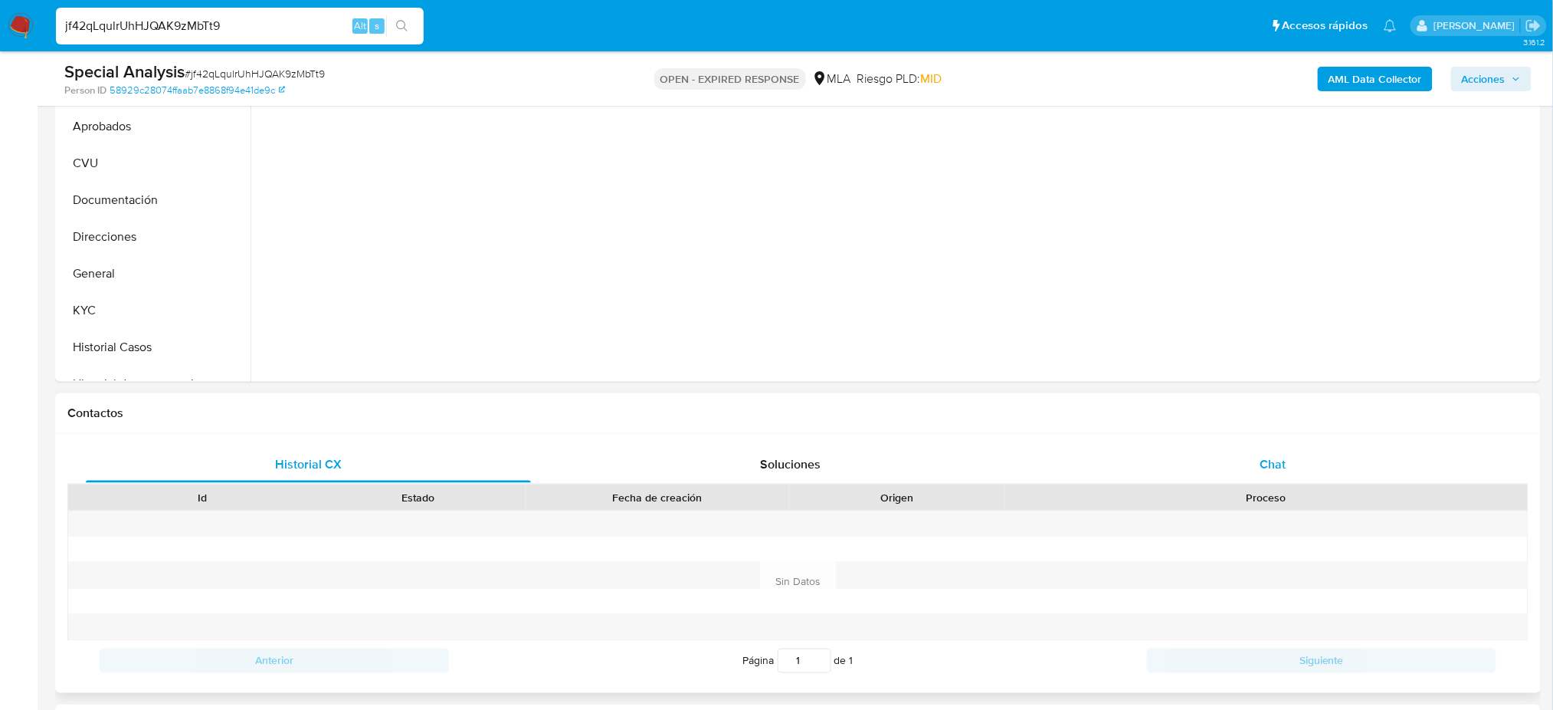
click at [1278, 475] on div "Chat" at bounding box center [1273, 464] width 445 height 37
select select "10"
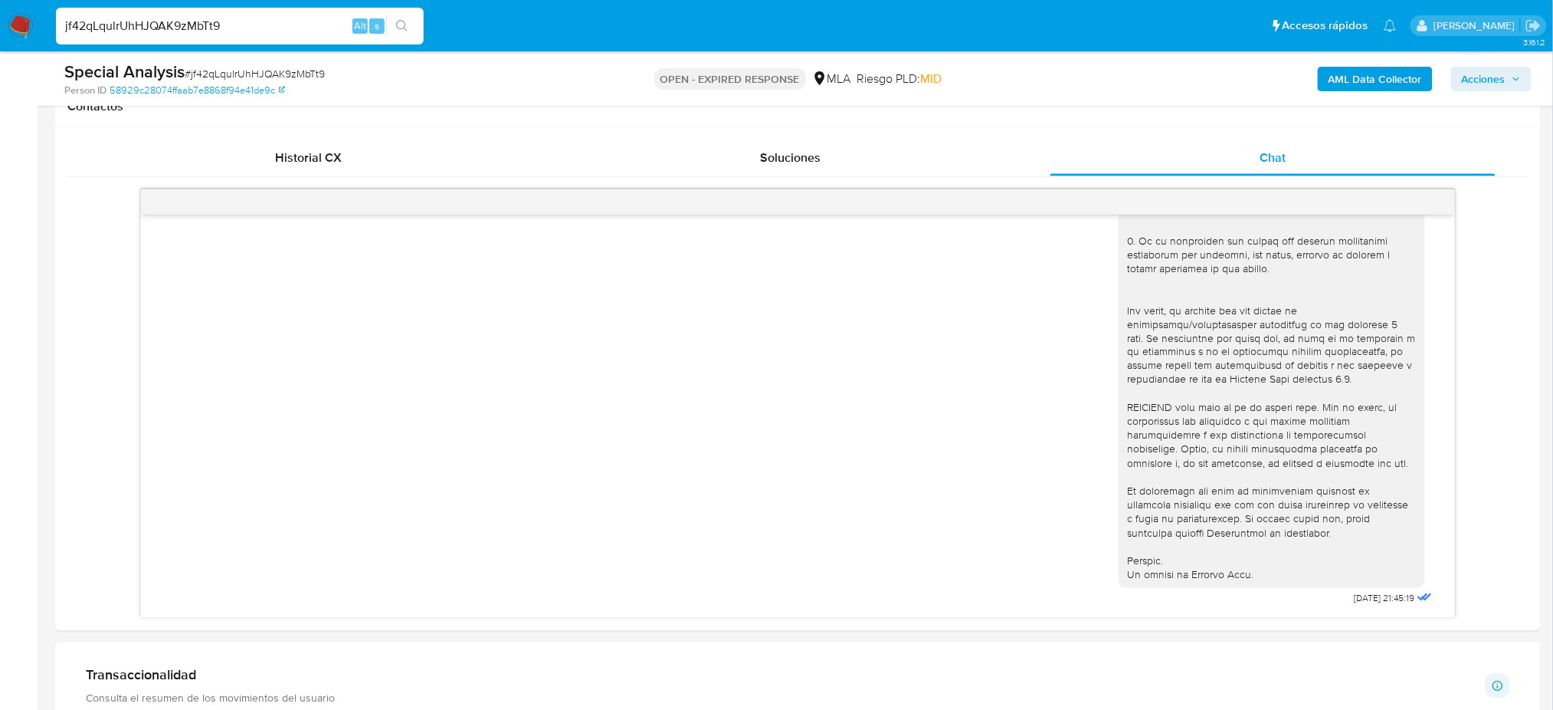
scroll to position [307, 0]
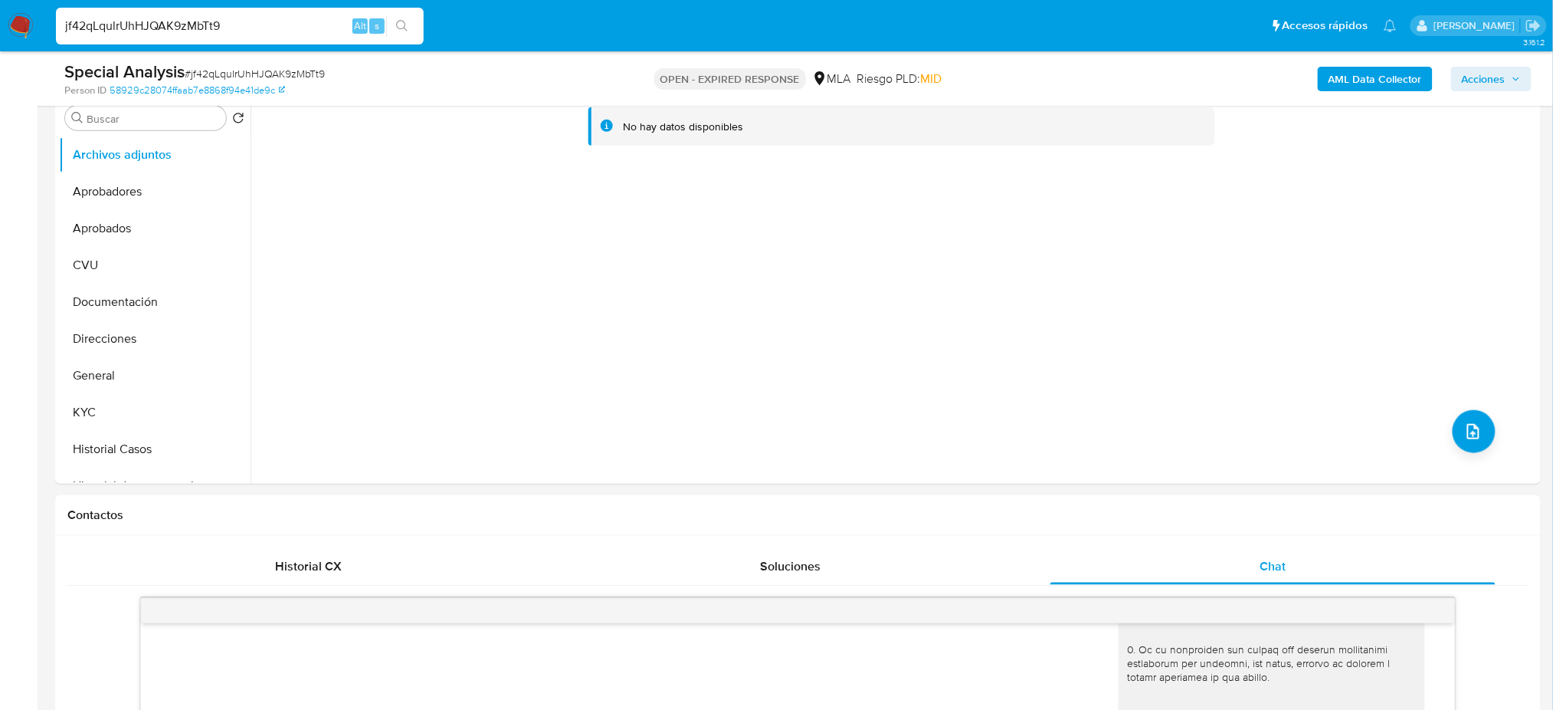
click at [241, 69] on span "# jf42qLqulrUhHJQAK9zMbTt9" at bounding box center [255, 73] width 140 height 15
click at [241, 68] on span "# jf42qLqulrUhHJQAK9zMbTt9" at bounding box center [255, 73] width 140 height 15
copy span "jf42qLqulrUhHJQAK9zMbTt9"
click at [22, 23] on img at bounding box center [21, 26] width 26 height 26
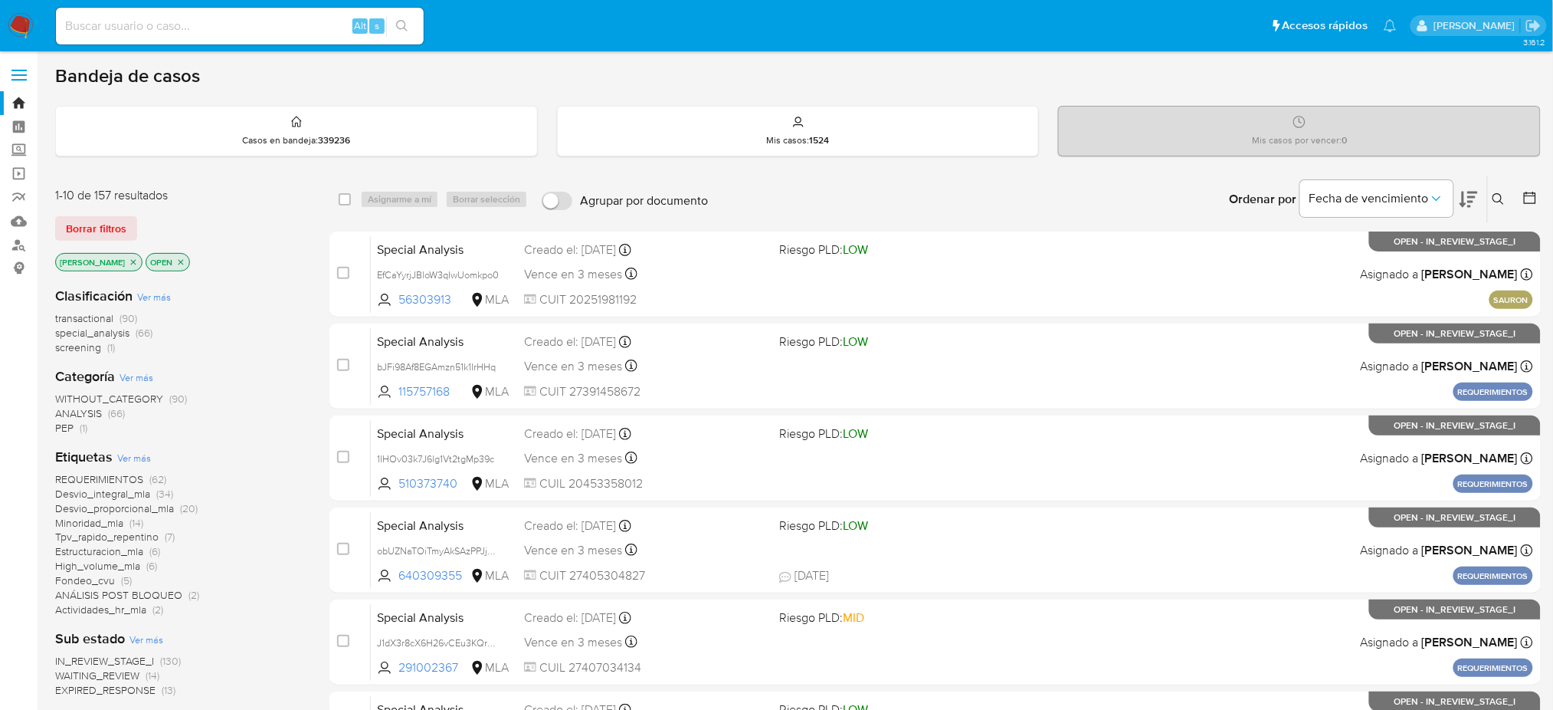
click at [1497, 204] on button at bounding box center [1500, 199] width 25 height 18
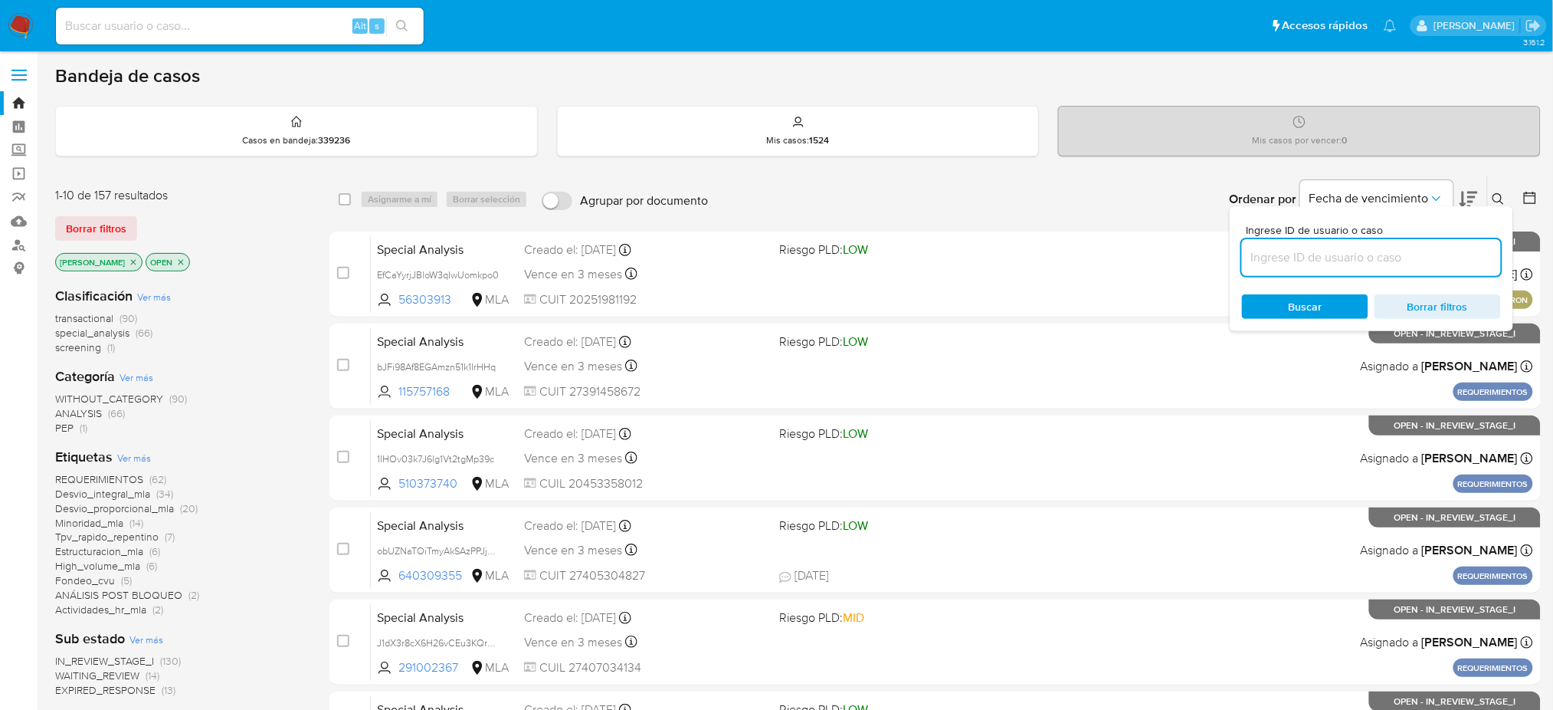
click at [1408, 262] on input at bounding box center [1371, 258] width 259 height 20
type input "jf42qLqulrUhHJQAK9zMbTt9"
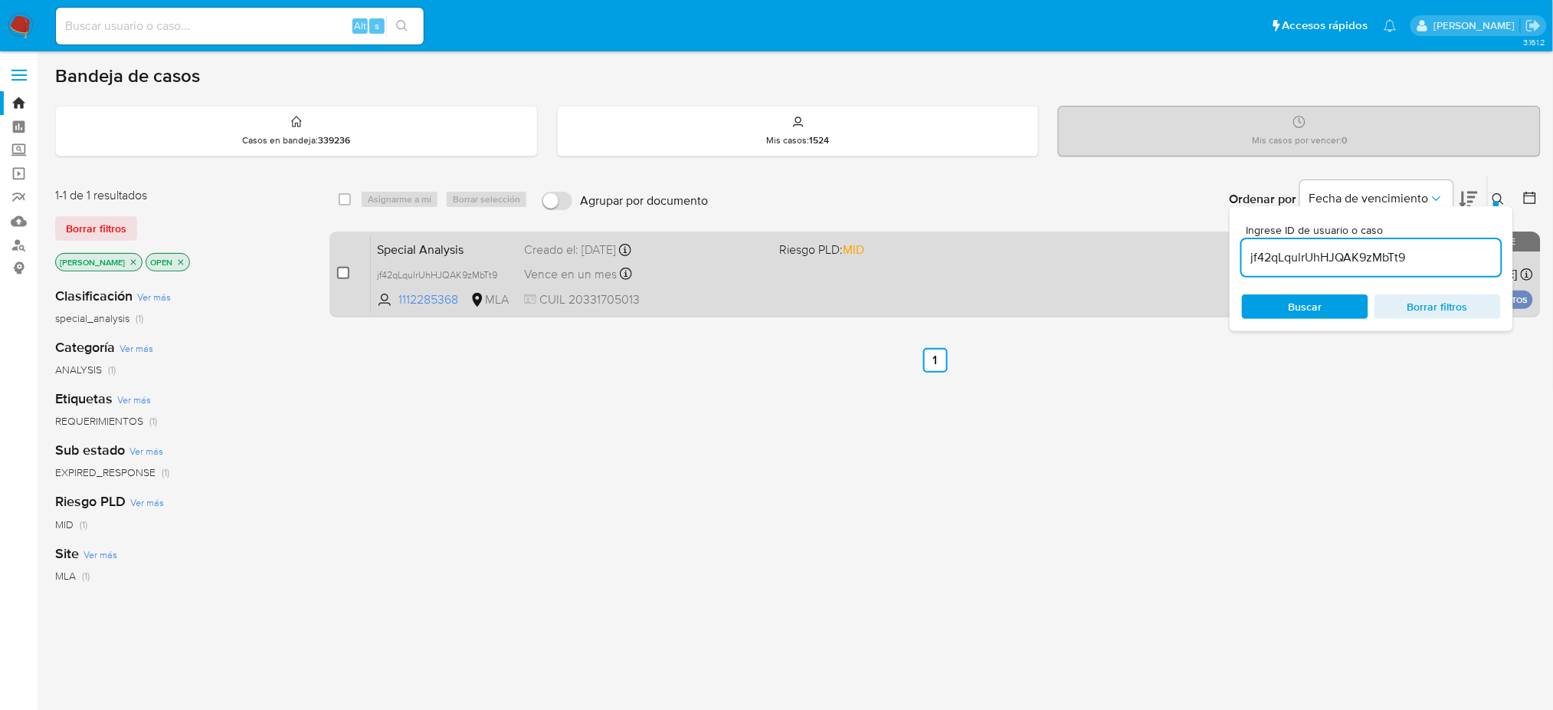
click at [344, 271] on input "checkbox" at bounding box center [343, 273] width 12 height 12
checkbox input "true"
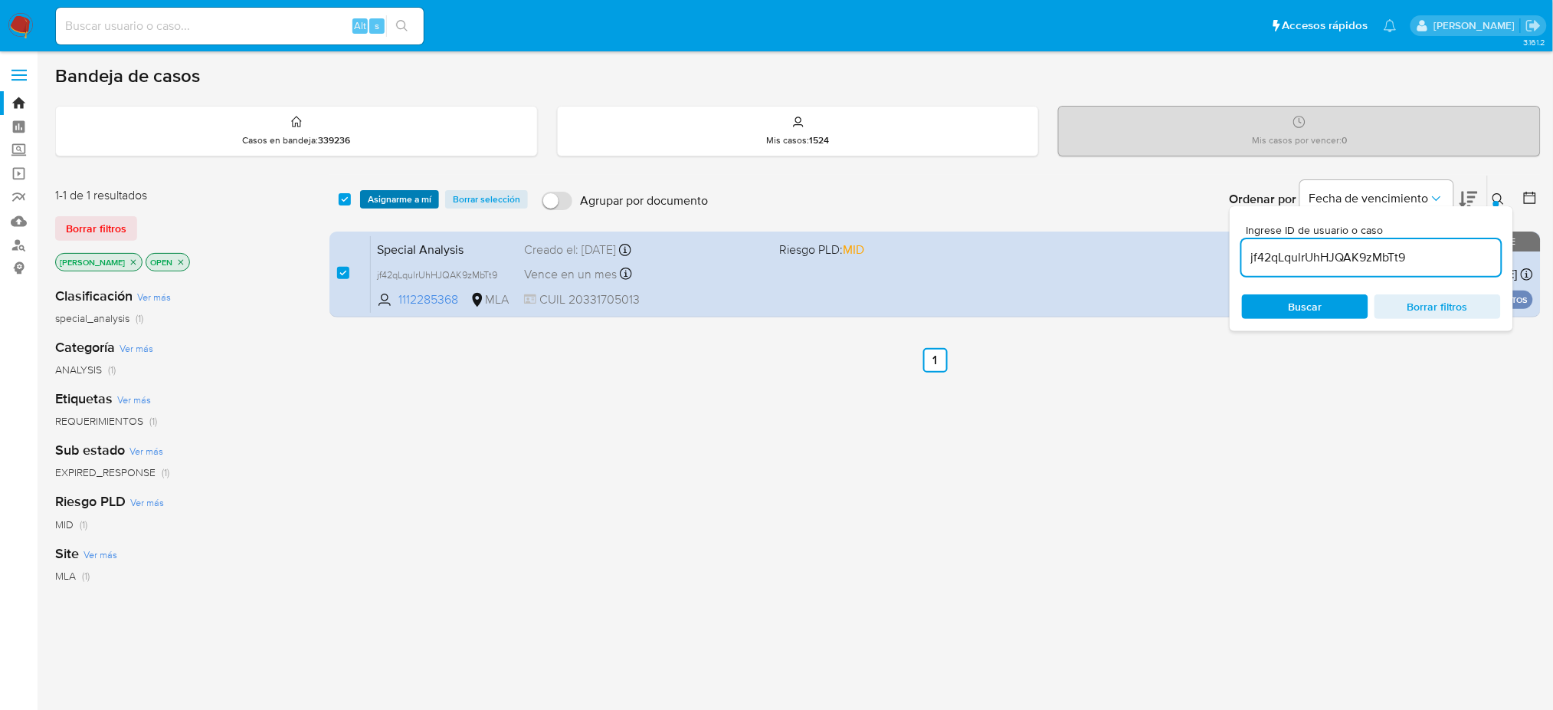
click at [382, 197] on span "Asignarme a mí" at bounding box center [400, 199] width 64 height 15
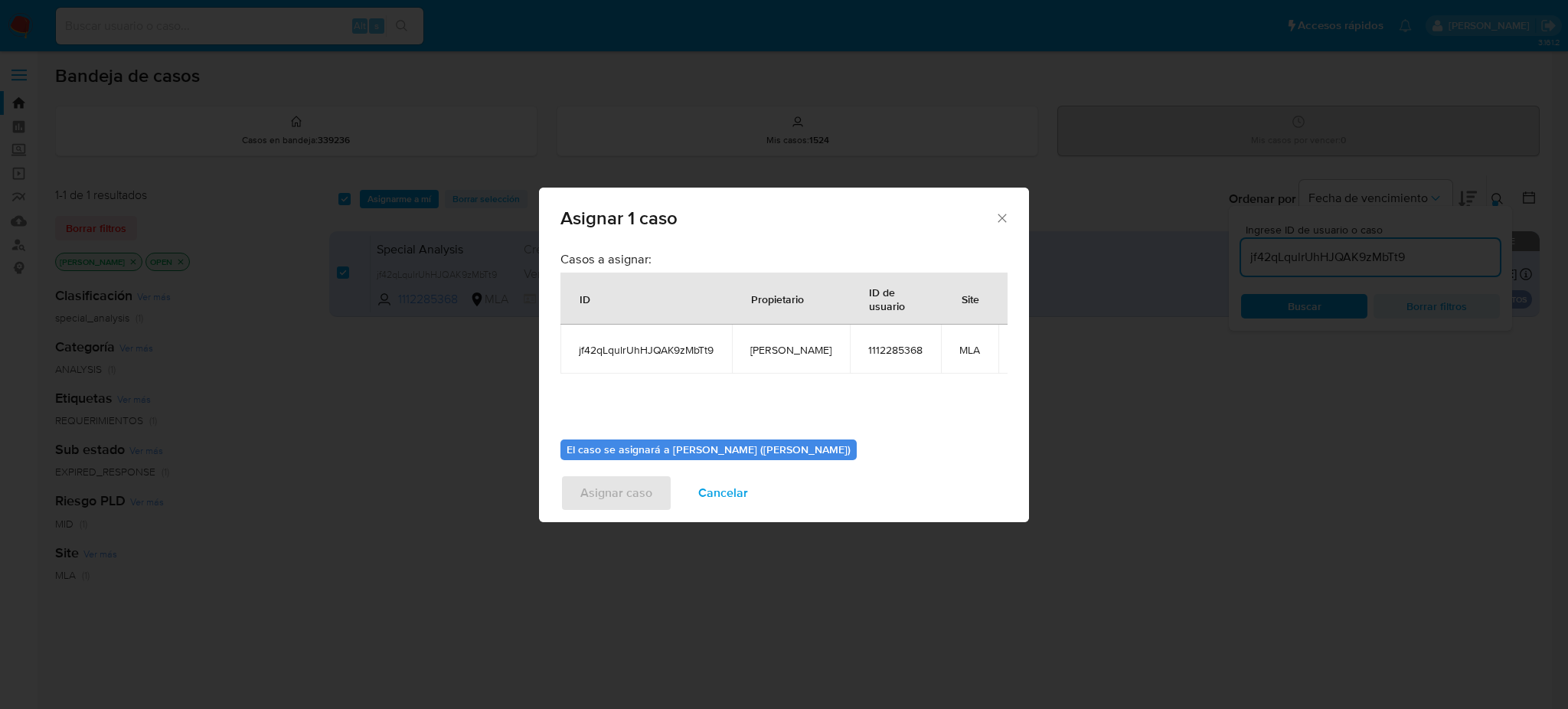
click at [756, 354] on span "[PERSON_NAME]" at bounding box center [790, 350] width 81 height 14
click at [756, 353] on span "[PERSON_NAME]" at bounding box center [790, 350] width 81 height 14
copy span "[PERSON_NAME]"
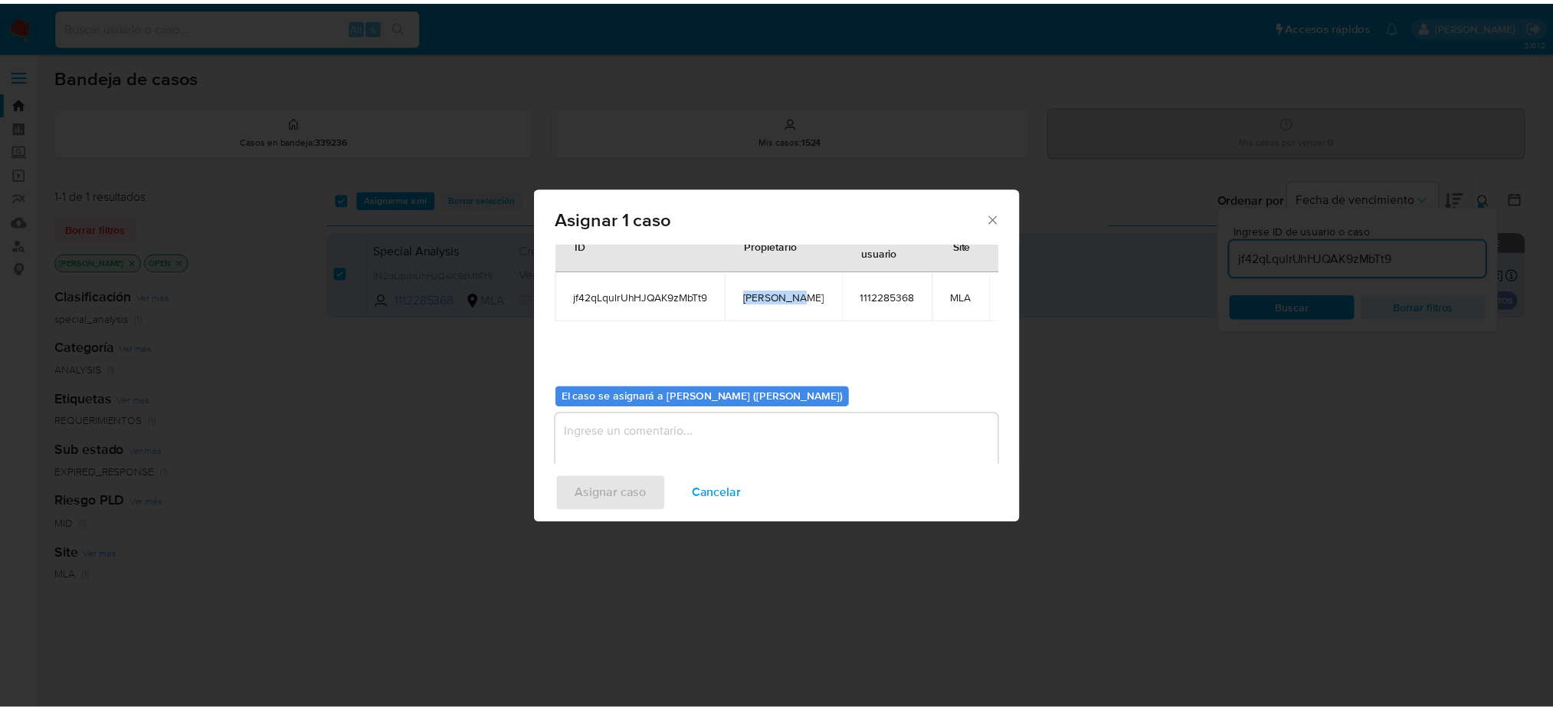
scroll to position [78, 0]
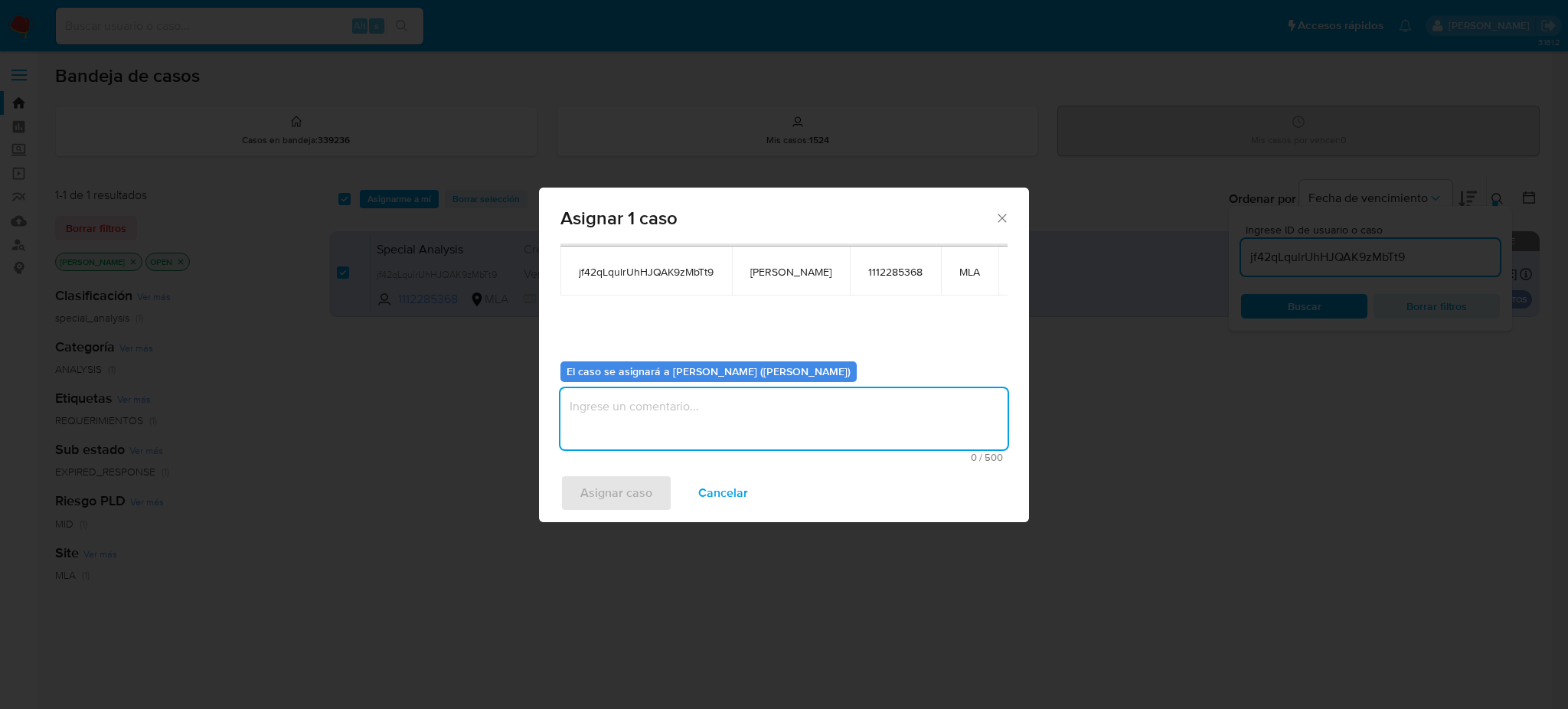
click at [680, 437] on textarea "assign-modal" at bounding box center [784, 418] width 447 height 61
paste textarea "[PERSON_NAME]"
type textarea "[PERSON_NAME]"
click at [626, 495] on span "Asignar caso" at bounding box center [616, 493] width 72 height 34
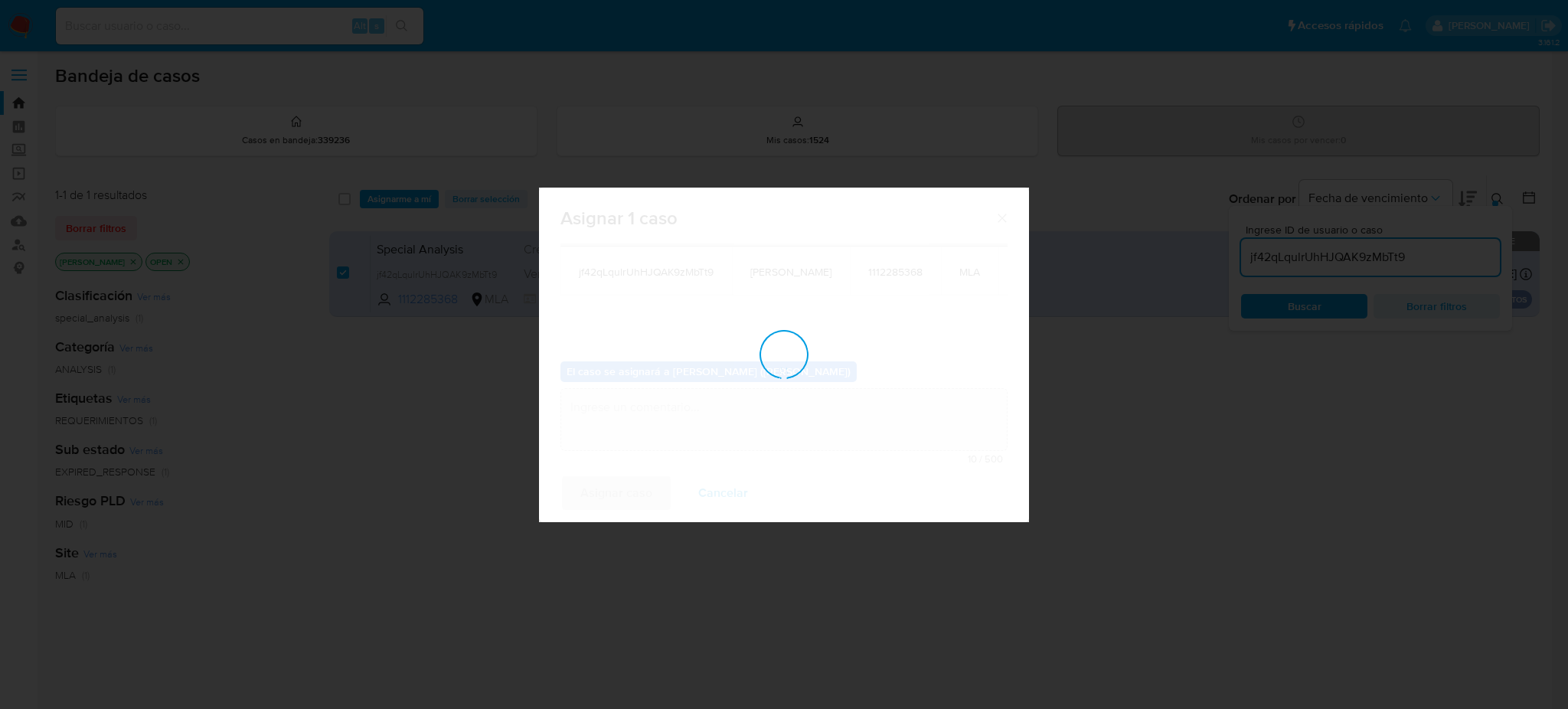
checkbox input "false"
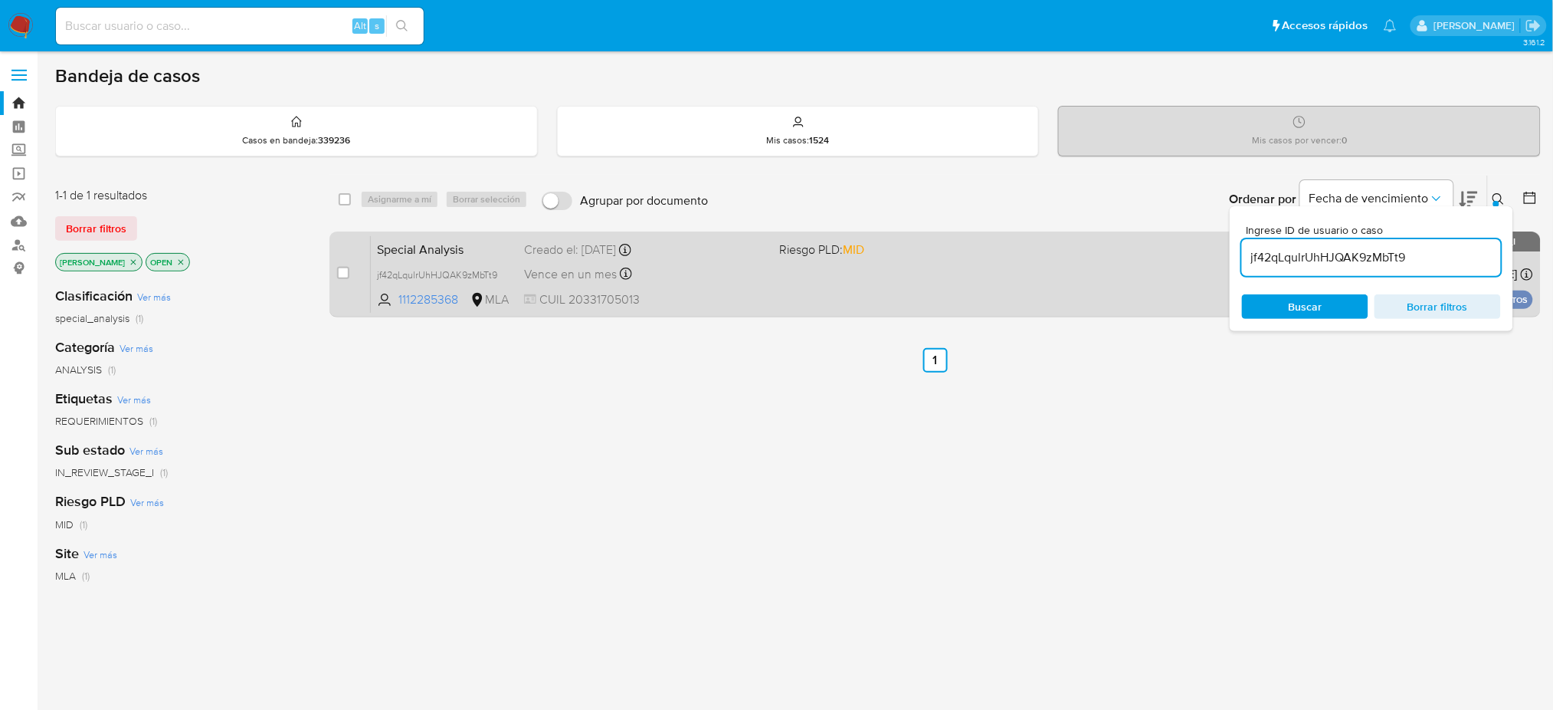
click at [700, 300] on span "CUIL 20331705013" at bounding box center [645, 299] width 243 height 17
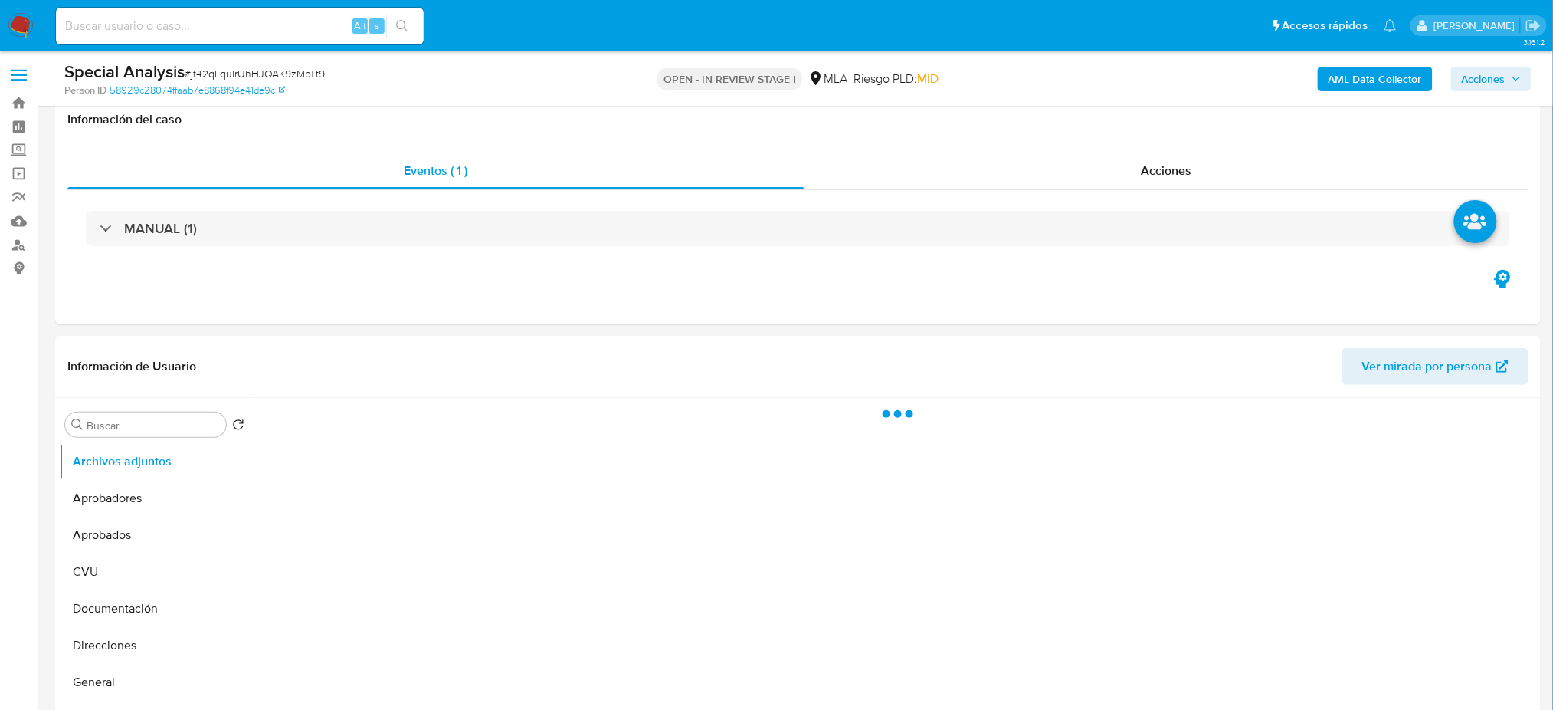
scroll to position [408, 0]
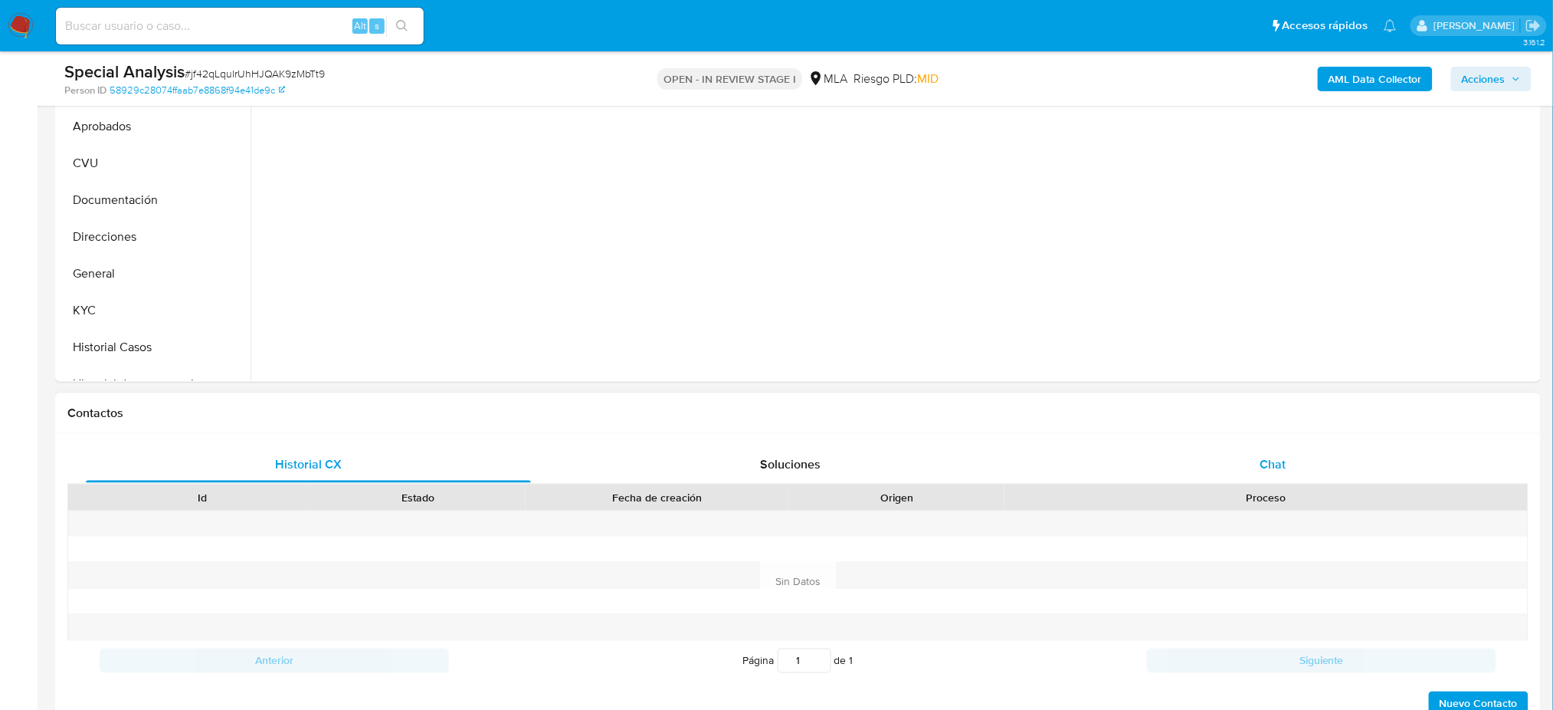
click at [1228, 460] on div "Chat" at bounding box center [1273, 464] width 445 height 37
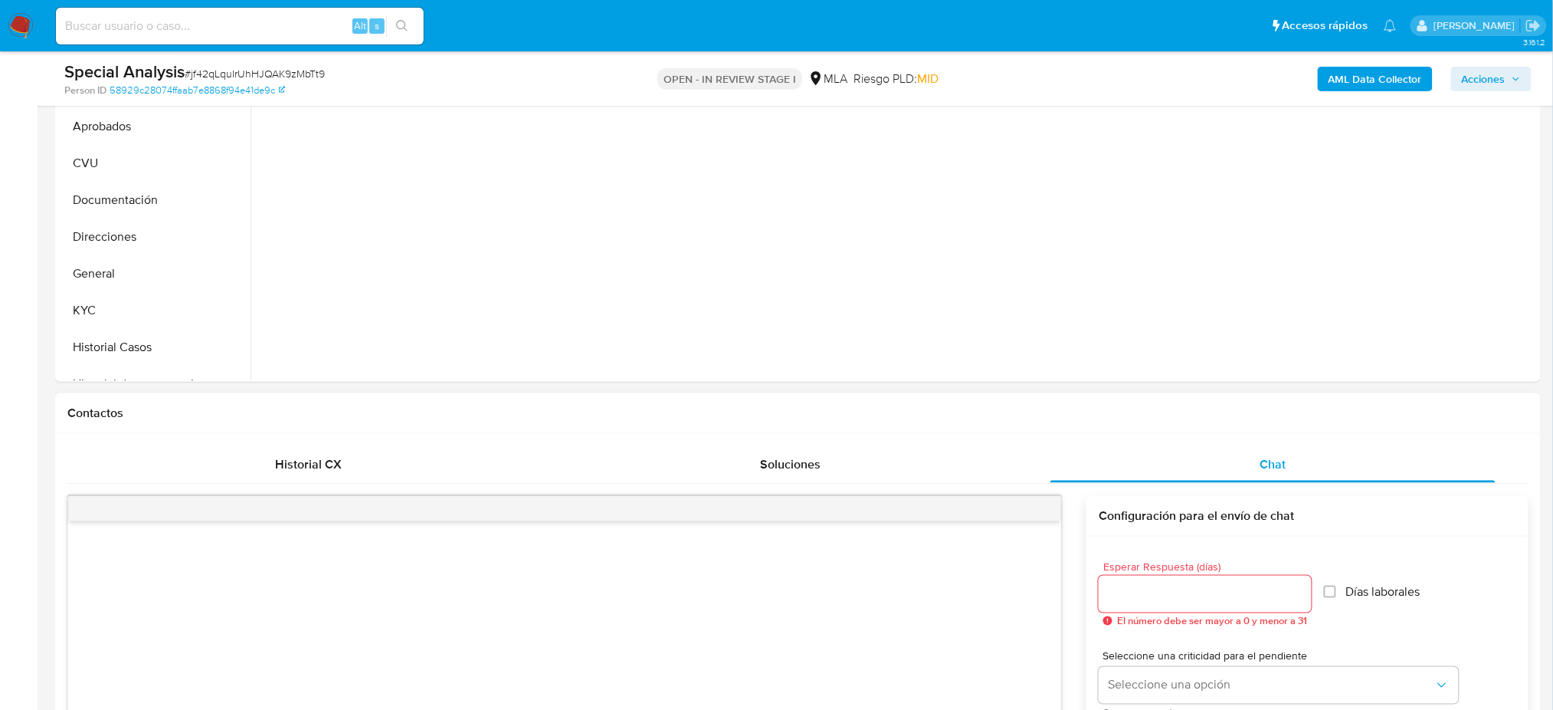
scroll to position [817, 0]
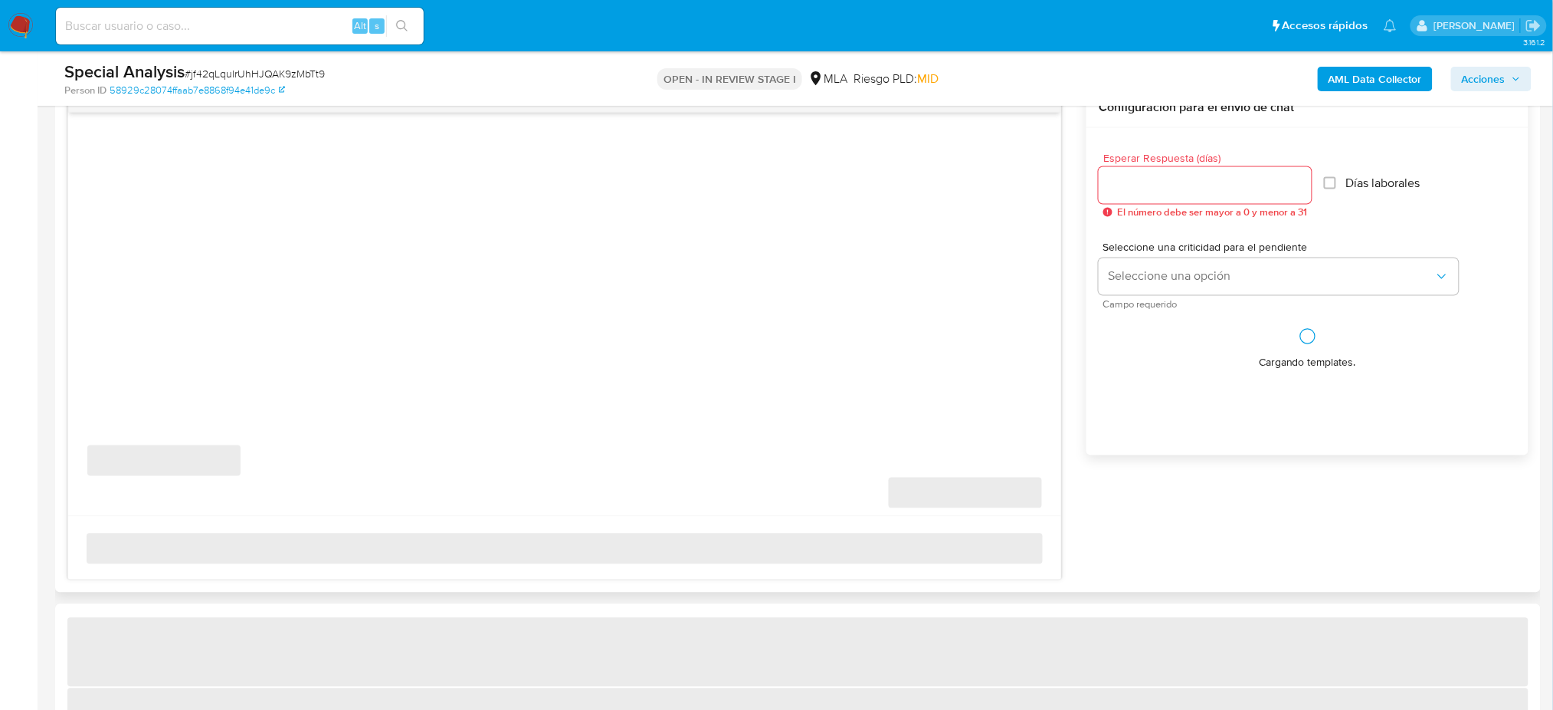
select select "10"
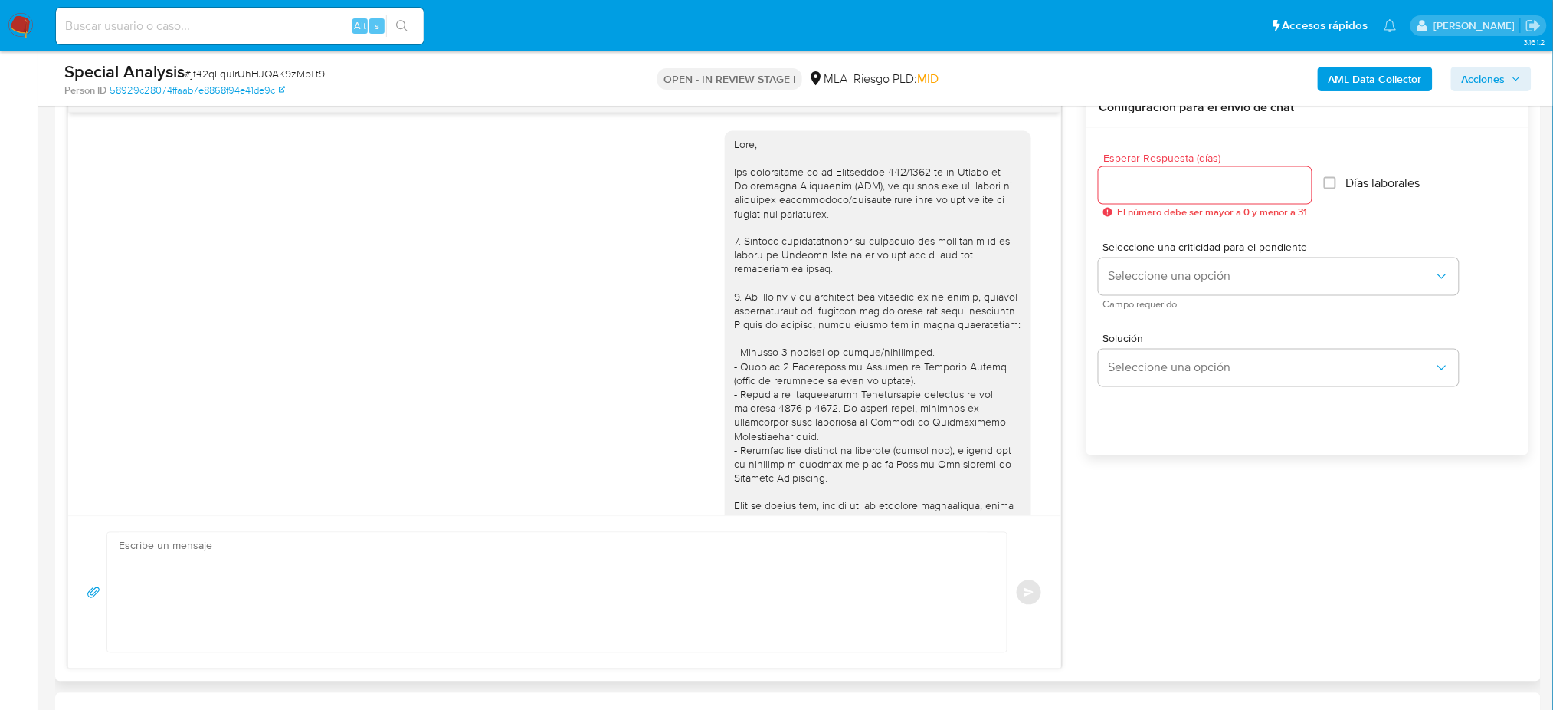
scroll to position [479, 0]
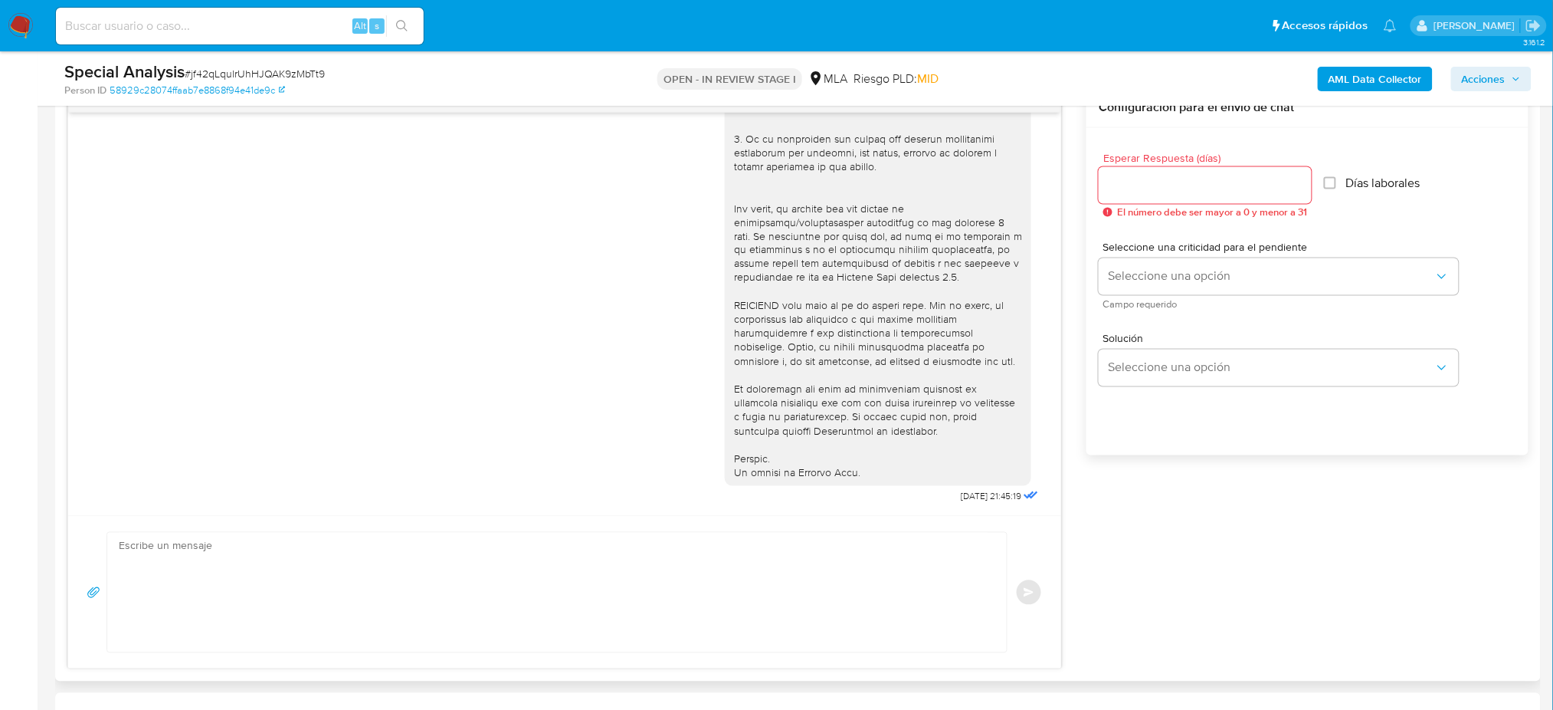
click at [168, 584] on textarea at bounding box center [553, 593] width 869 height 120
paste textarea "Hola, Esperamos que te encuentres muy bien. Te consultamos si tuviste oportunid…"
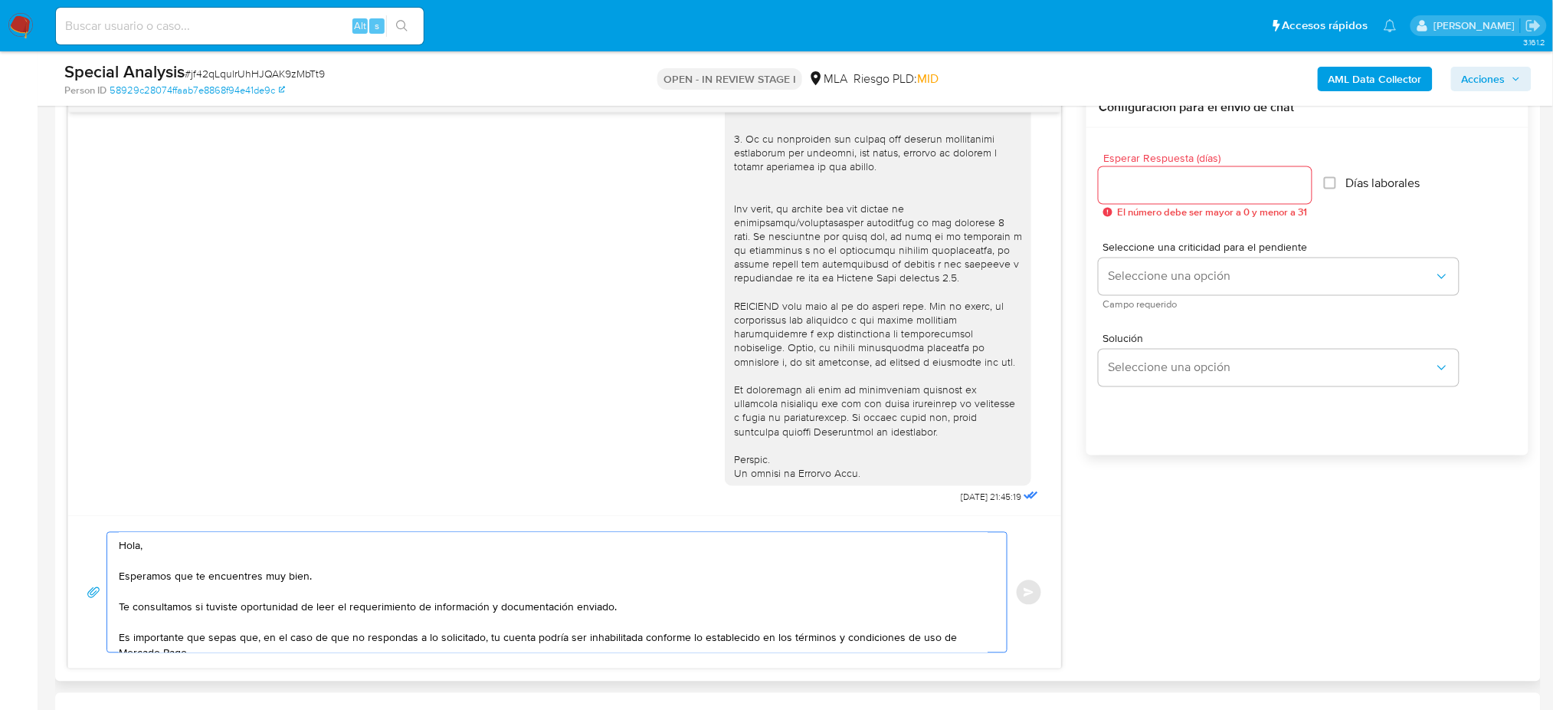
scroll to position [70, 0]
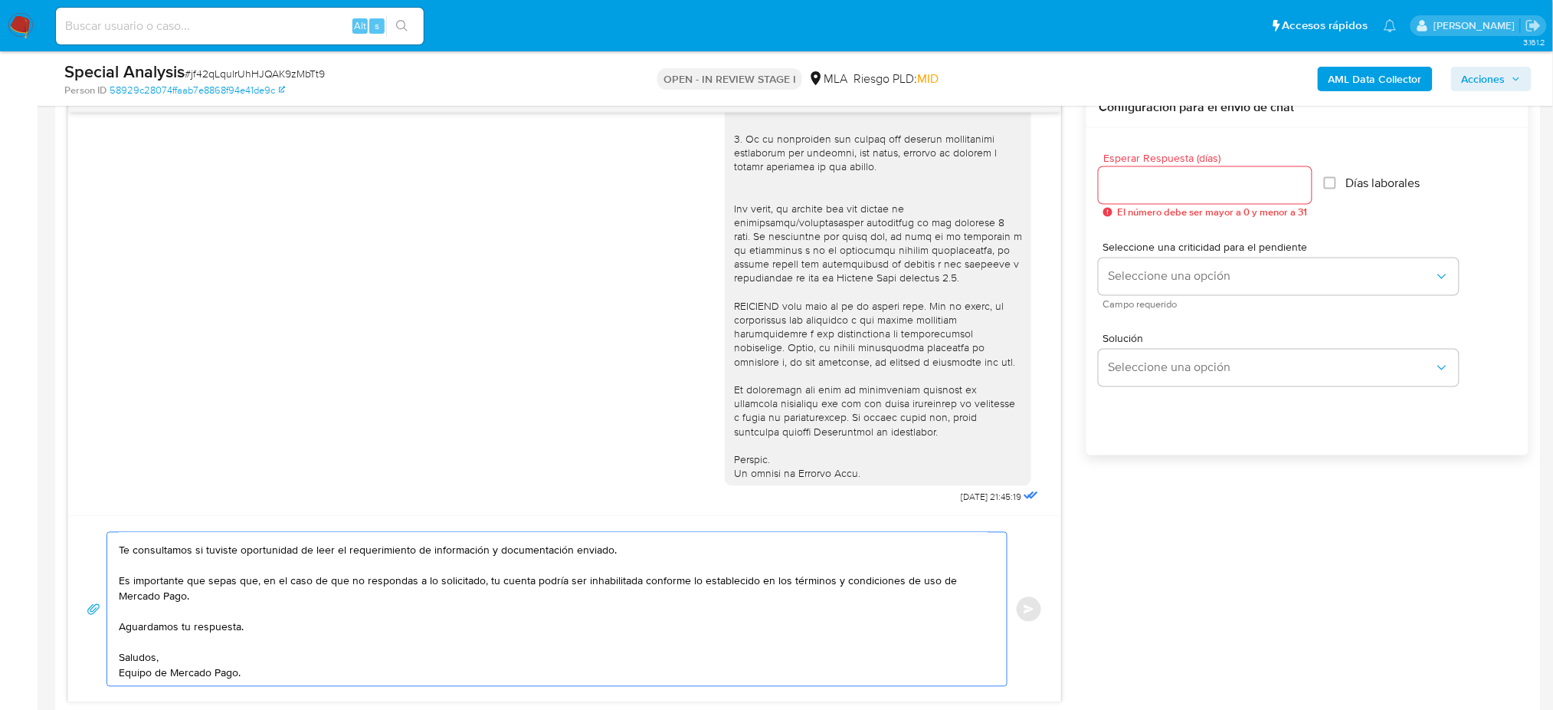
type textarea "Hola, Esperamos que te encuentres muy bien. Te consultamos si tuviste oportunid…"
click at [1121, 189] on input "Esperar Respuesta (días)" at bounding box center [1205, 185] width 213 height 20
type input "2"
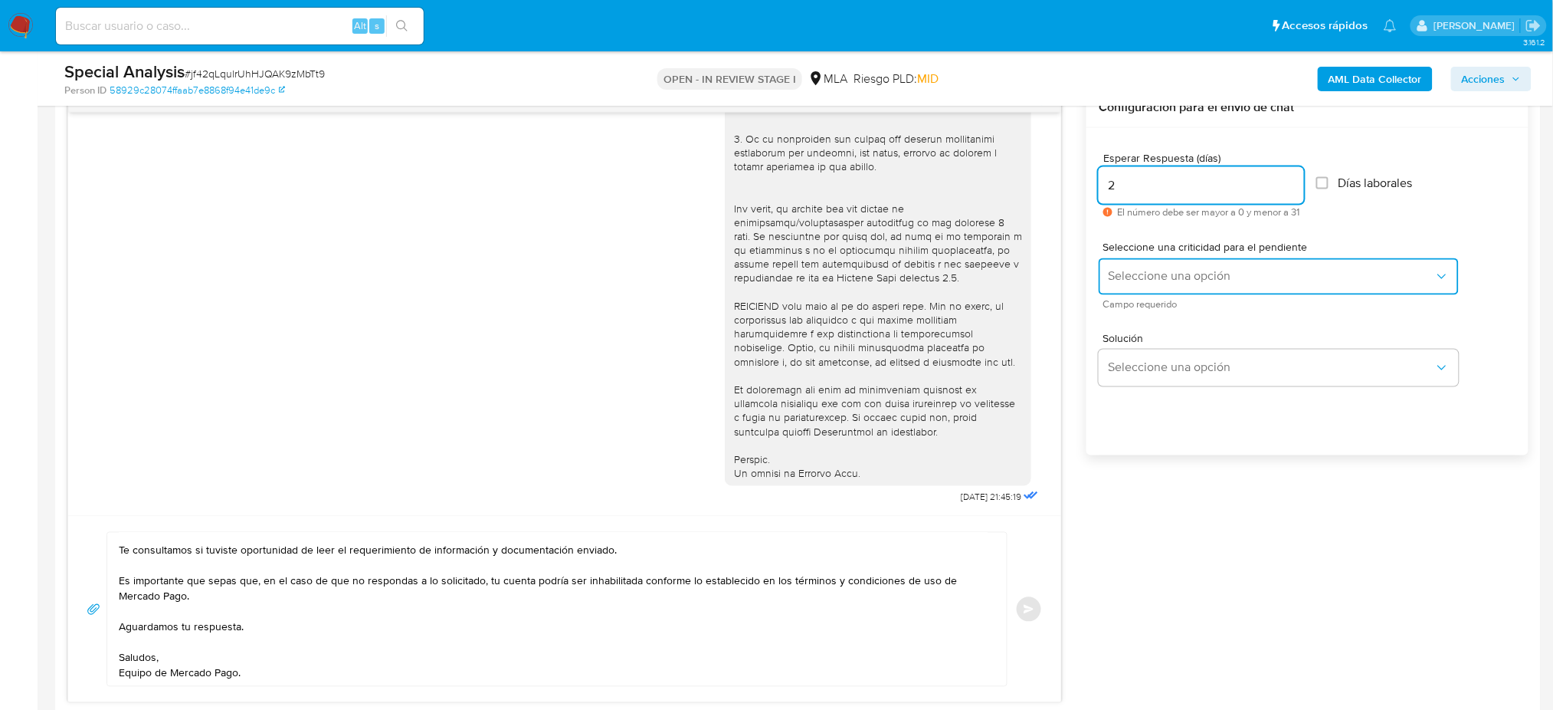
click at [1119, 275] on span "Seleccione una opción" at bounding box center [1271, 276] width 326 height 15
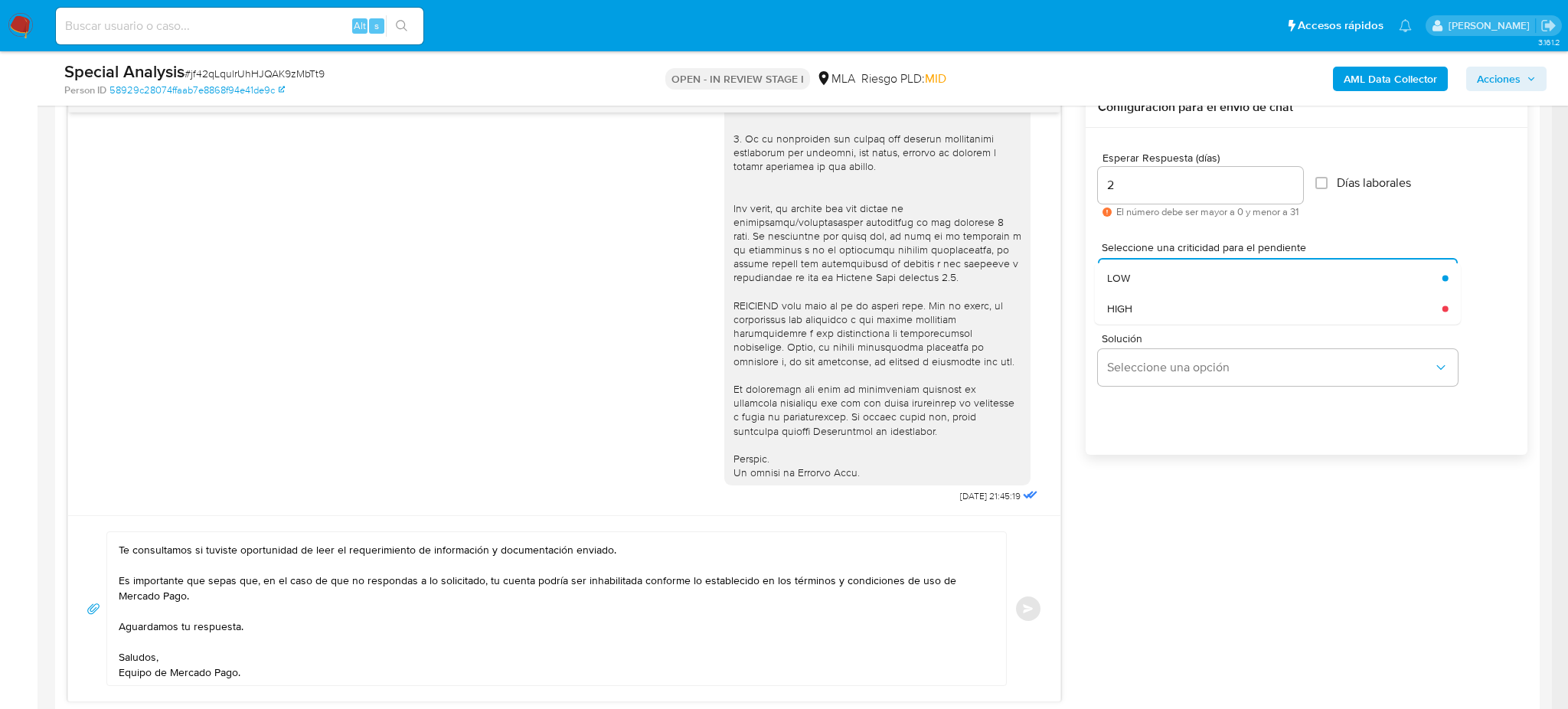
click at [1140, 327] on div "Solución Seleccione una opción" at bounding box center [1306, 362] width 417 height 84
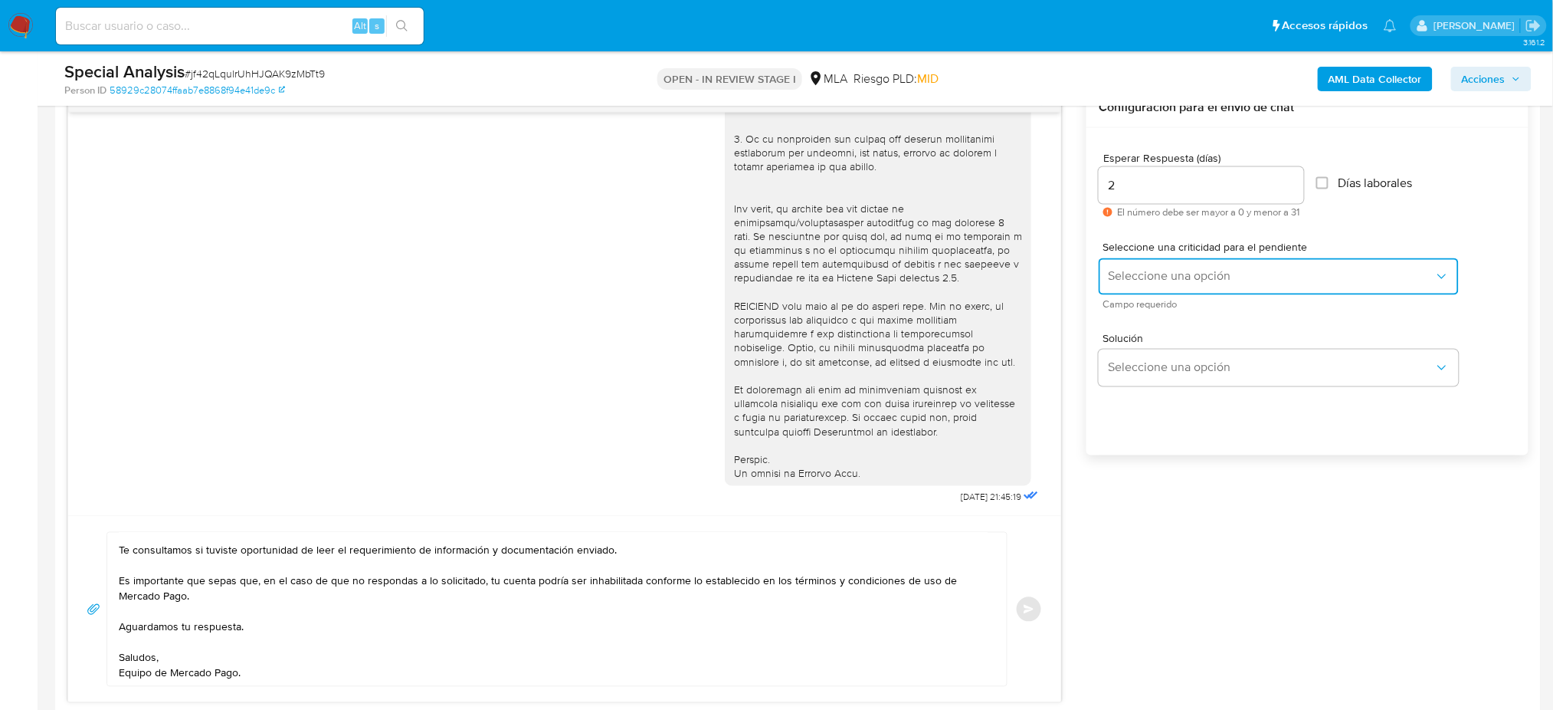
click at [1124, 280] on span "Seleccione una opción" at bounding box center [1271, 276] width 326 height 15
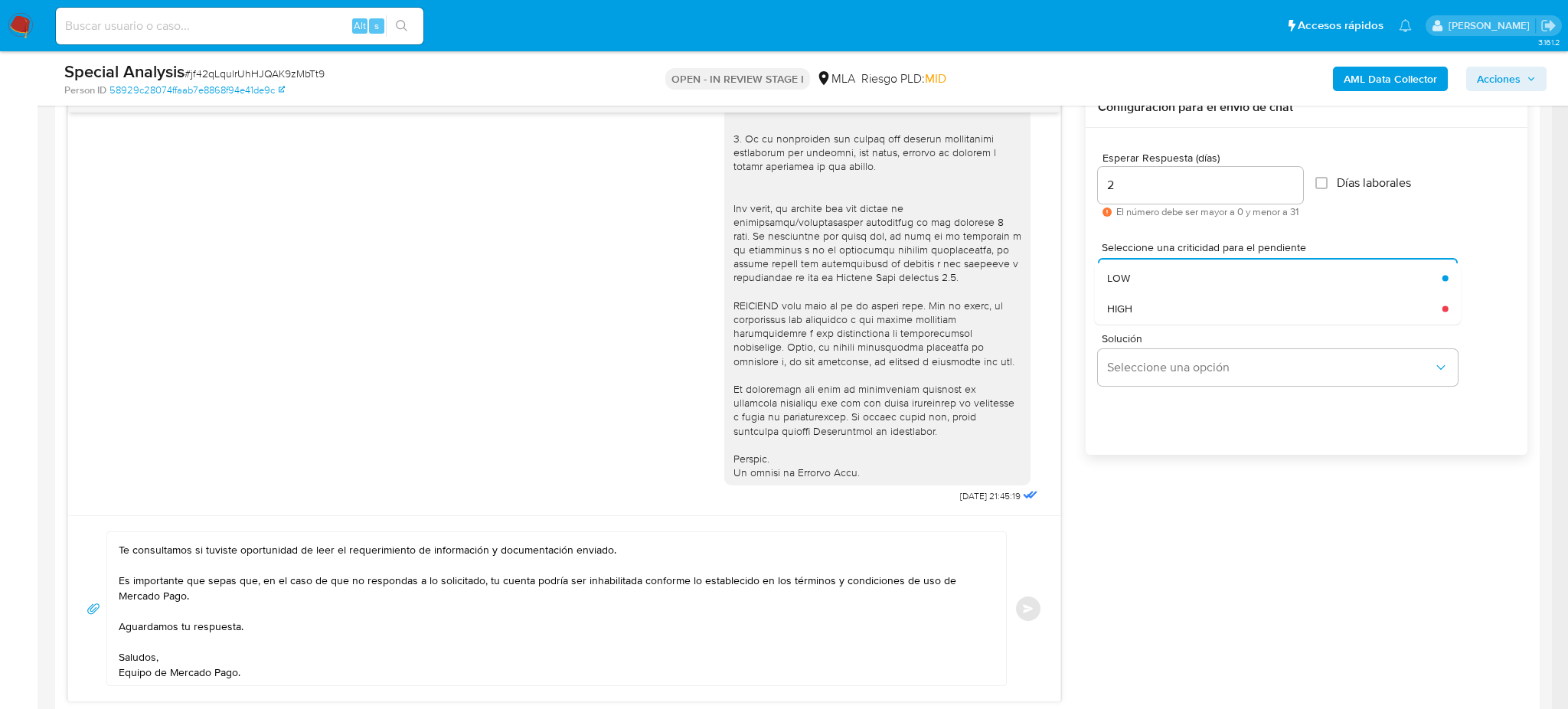
drag, startPoint x: 1133, startPoint y: 313, endPoint x: 1130, endPoint y: 331, distance: 18.2
click at [1133, 312] on div "HIGH" at bounding box center [1269, 309] width 326 height 31
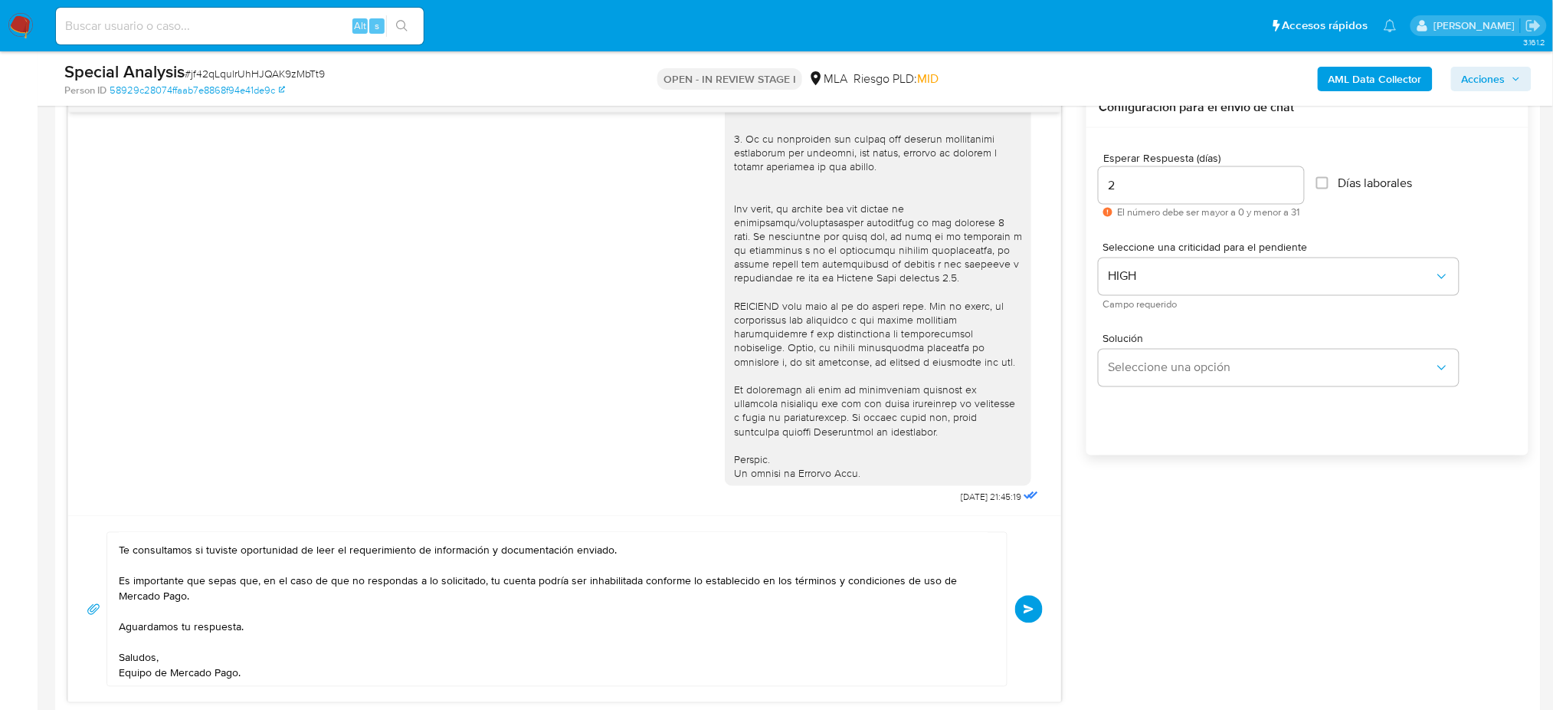
click at [1035, 609] on button "Enviar" at bounding box center [1029, 609] width 28 height 28
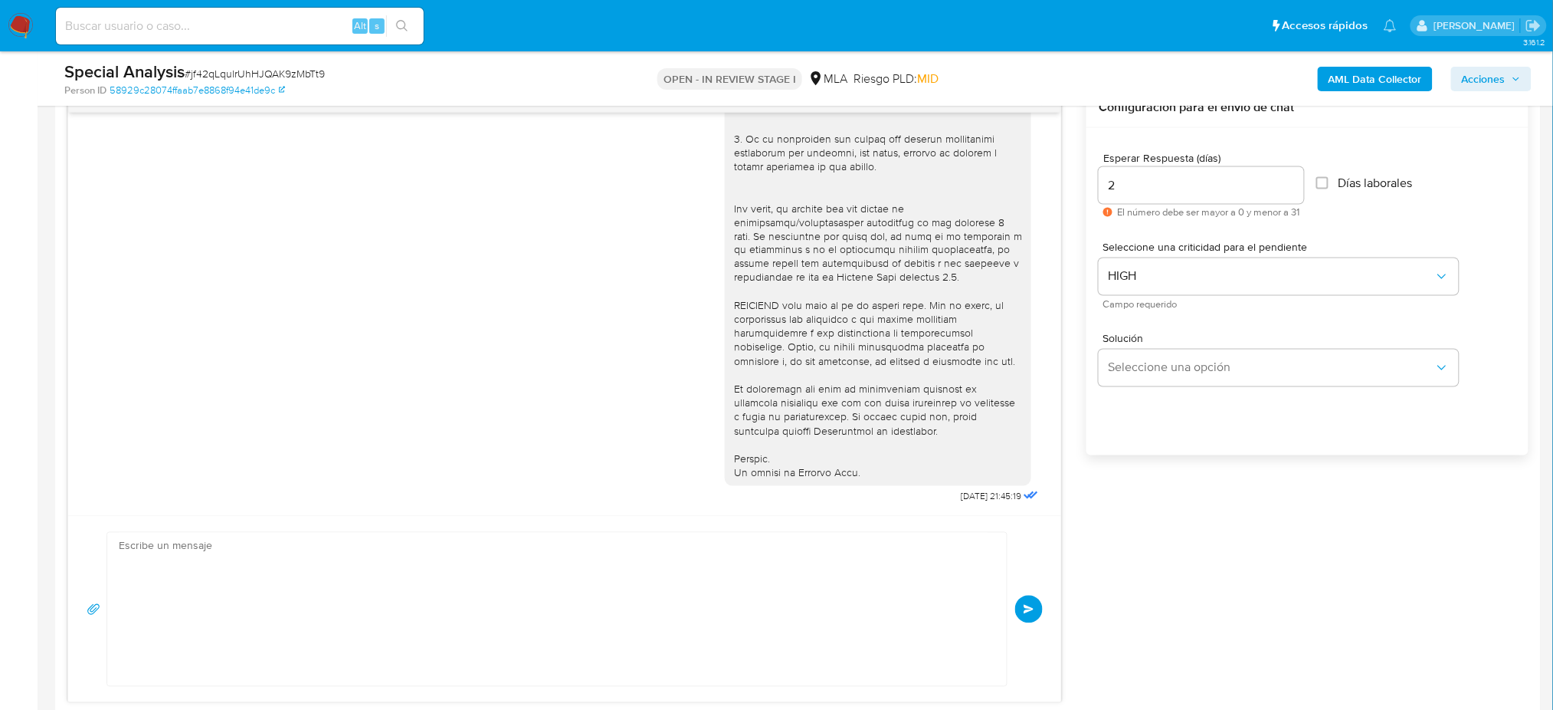
scroll to position [746, 0]
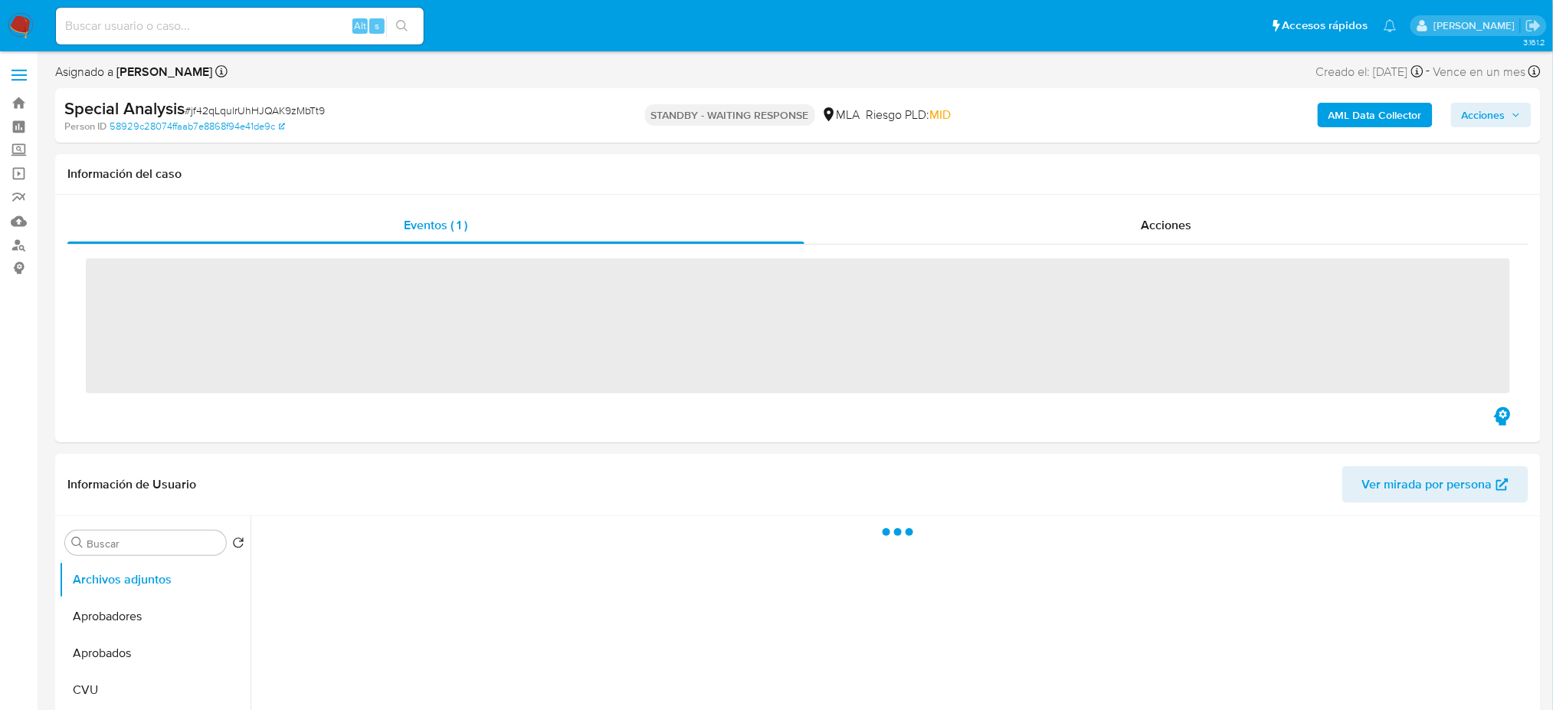
click at [200, 25] on input at bounding box center [240, 26] width 368 height 20
paste input "zQuCHJNobdPlVuaMymgi5DPX"
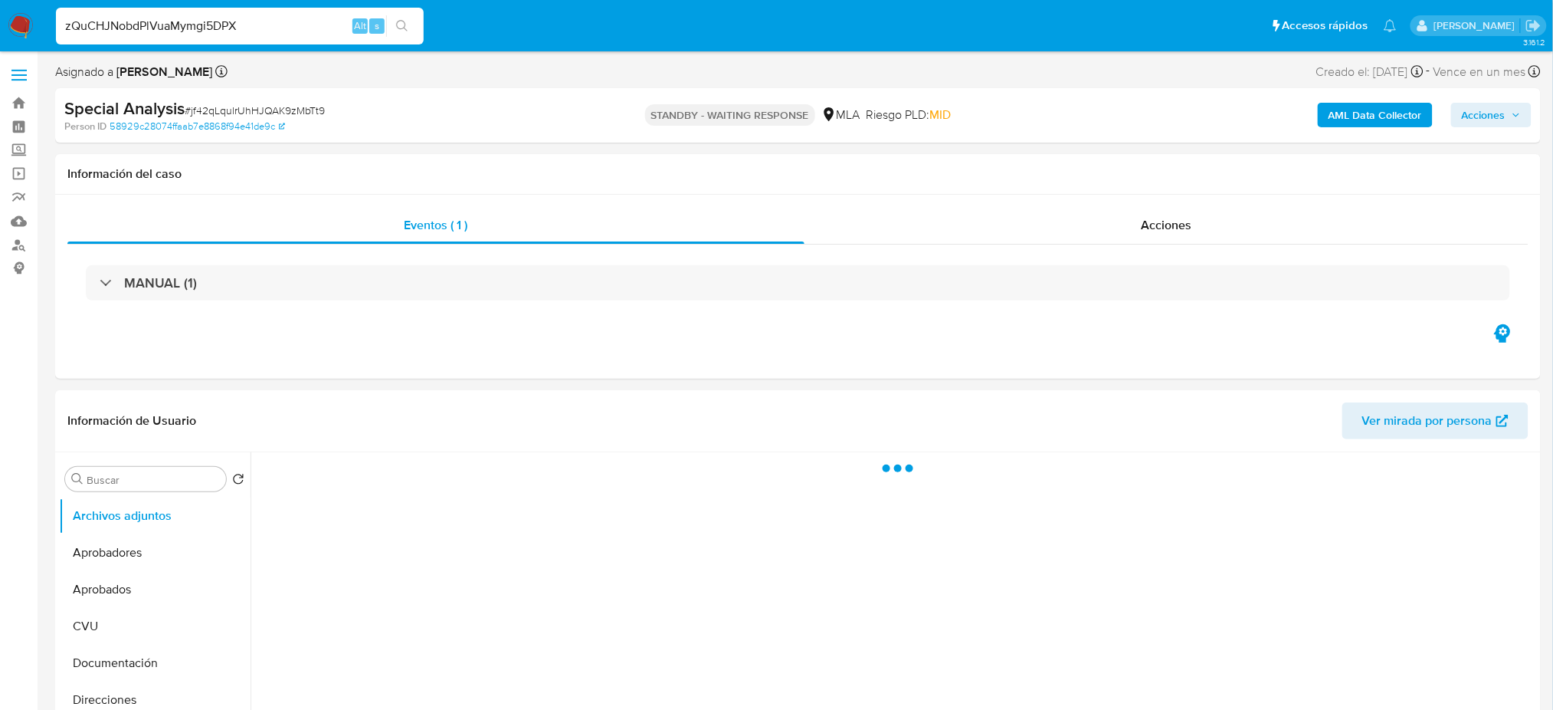
type input "zQuCHJNobdPlVuaMymgi5DPX"
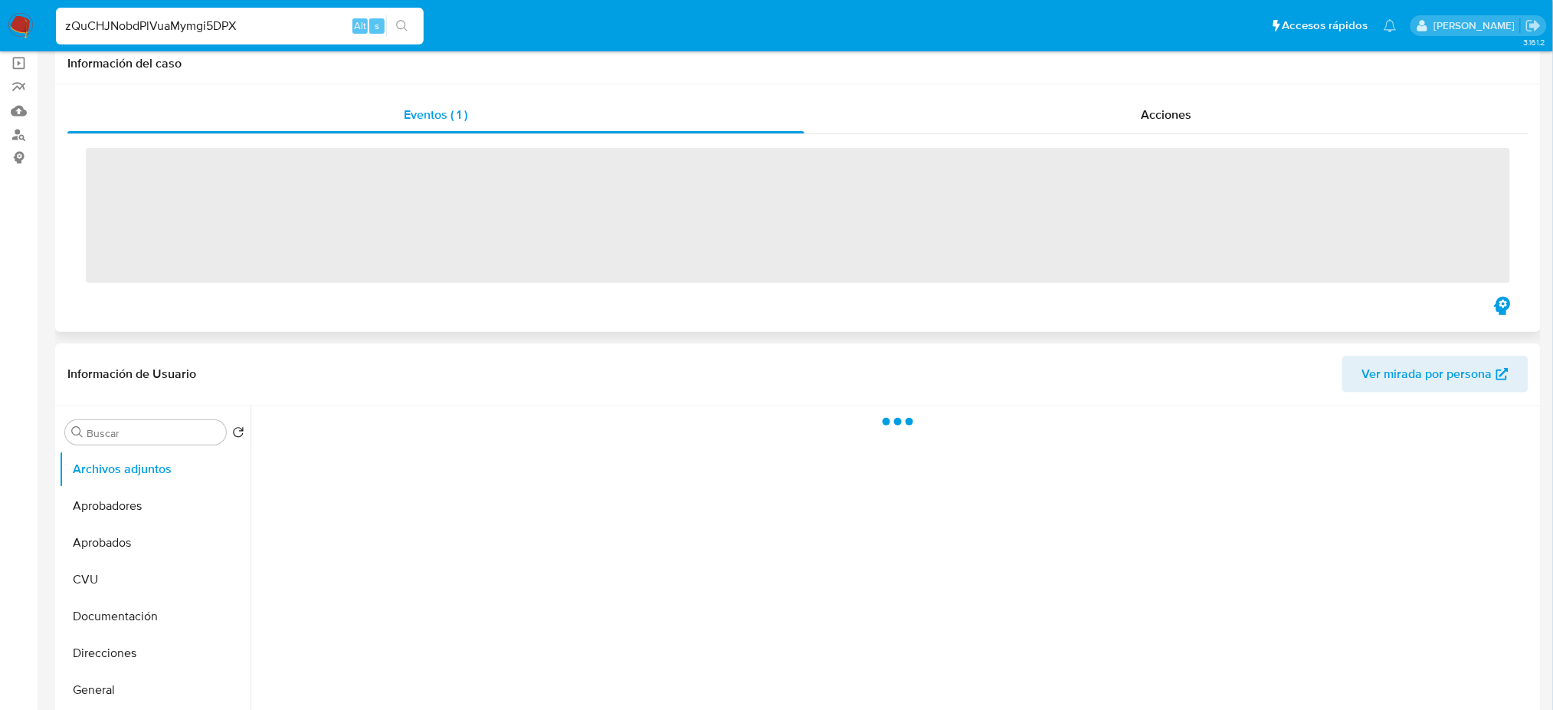
scroll to position [307, 0]
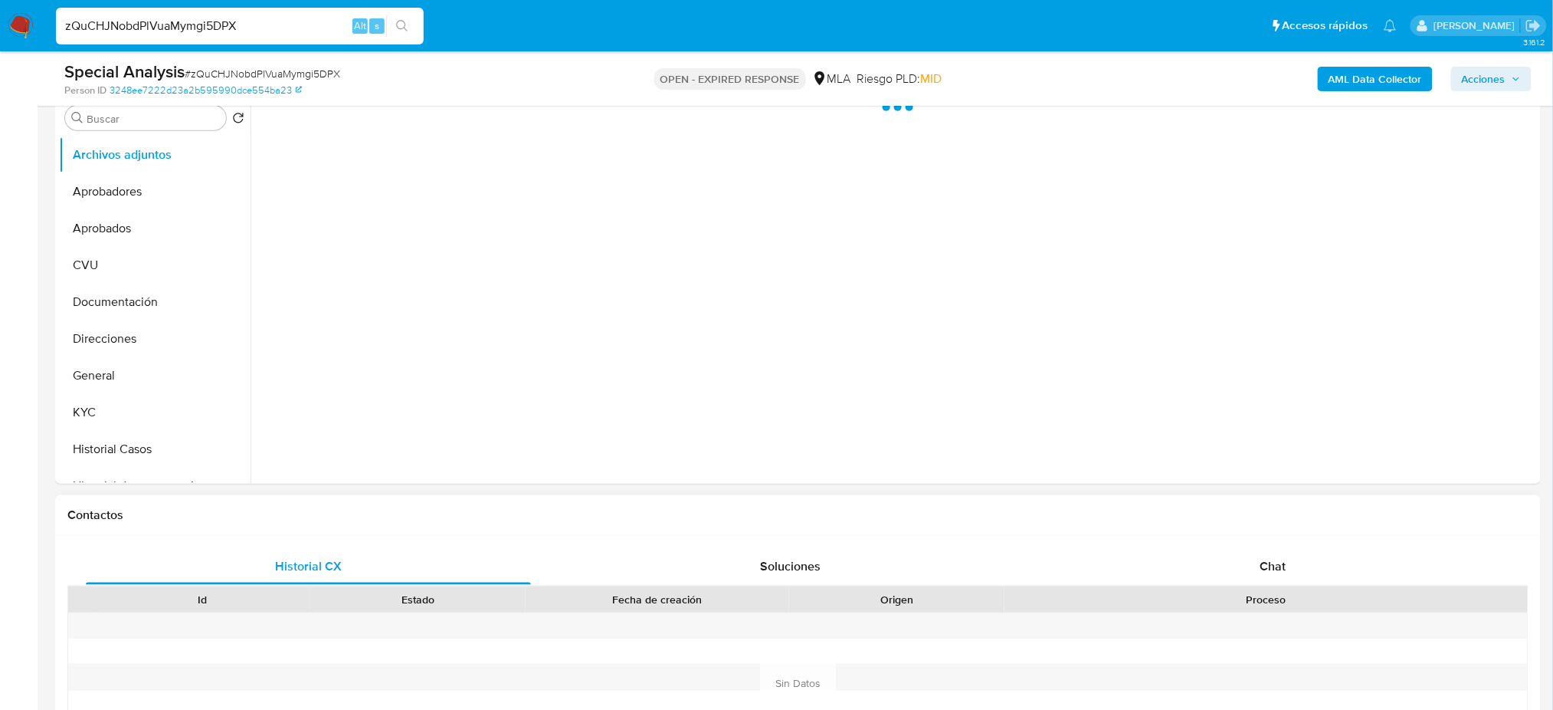
select select "10"
click at [1257, 543] on div "Historial CX Soluciones Chat Id Estado Fecha de creación Origen Proceso Anterio…" at bounding box center [798, 665] width 1486 height 259
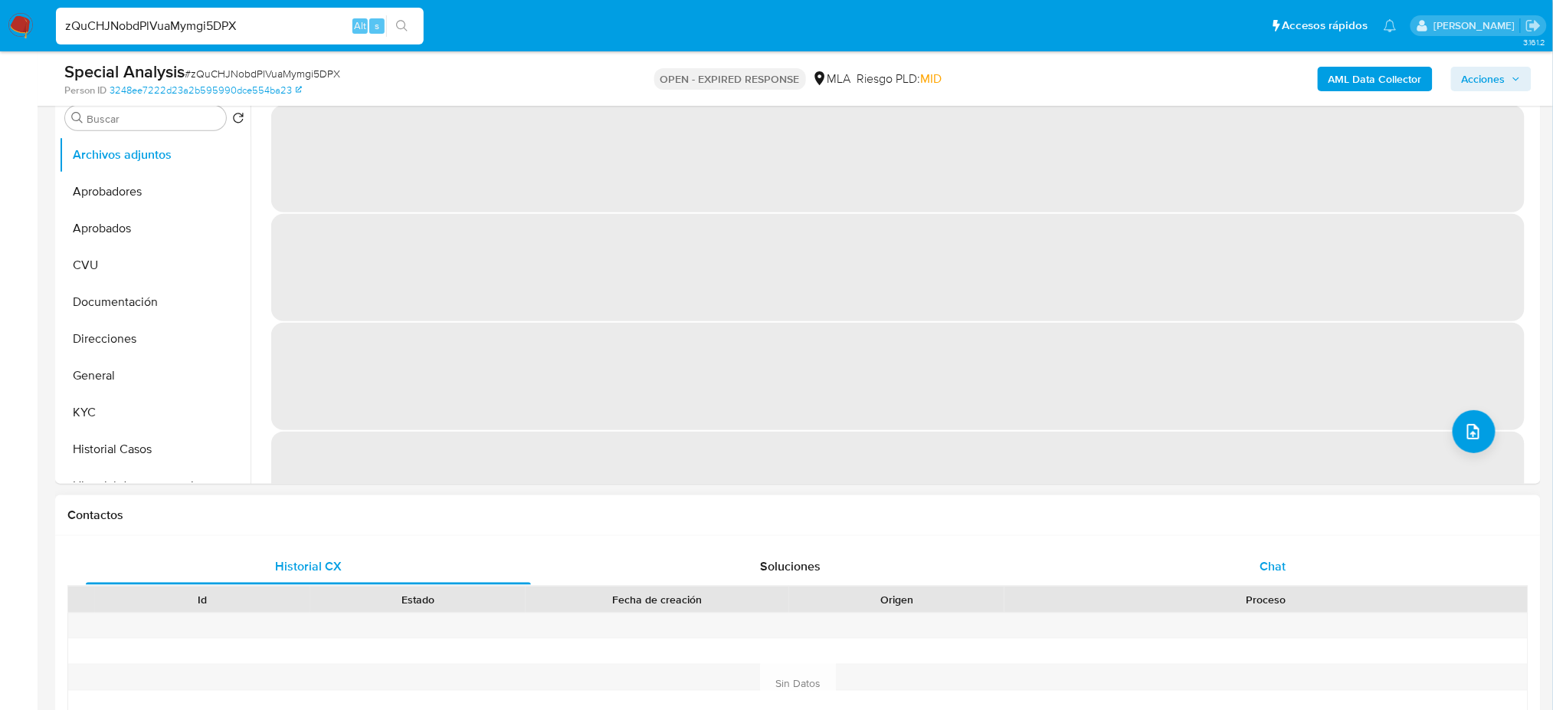
click at [1261, 557] on span "Chat" at bounding box center [1273, 566] width 26 height 18
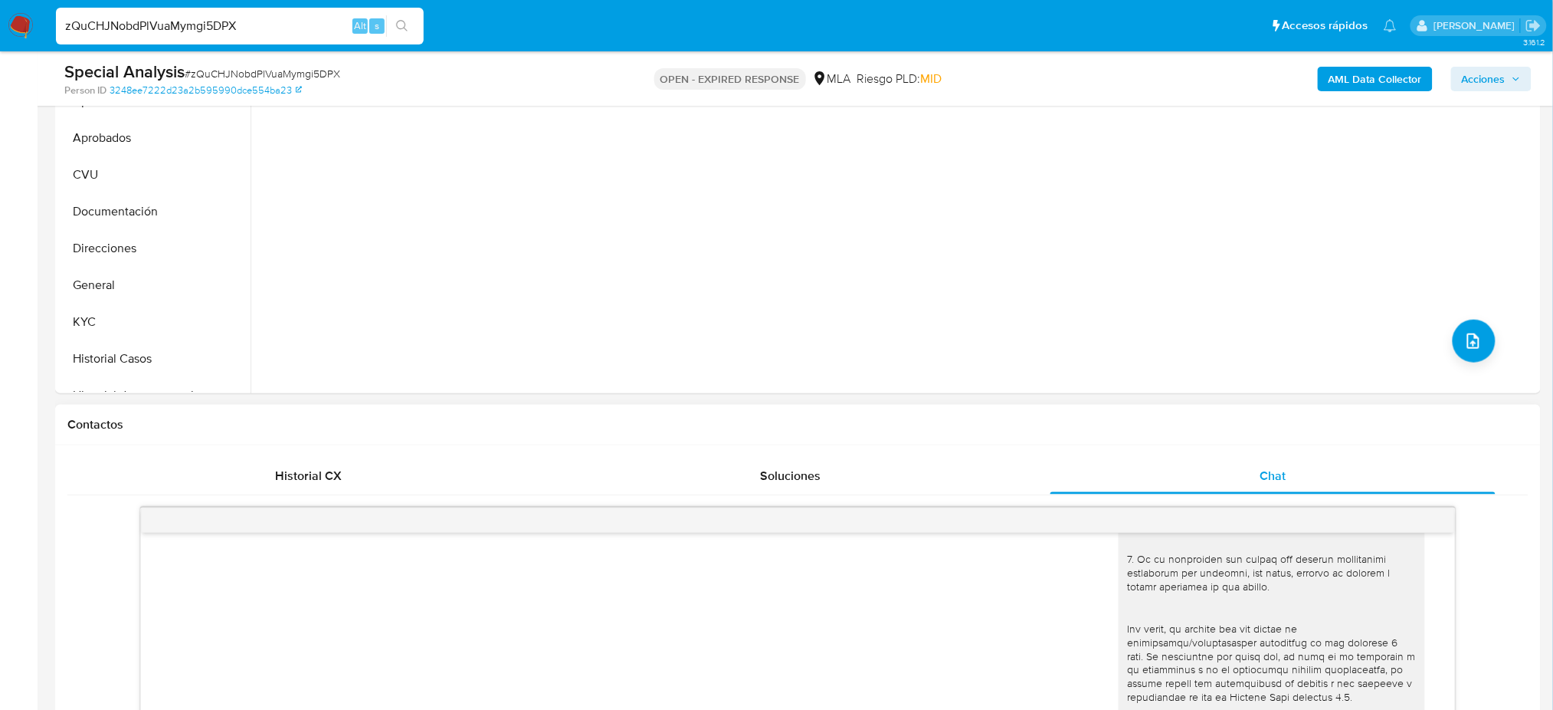
scroll to position [204, 0]
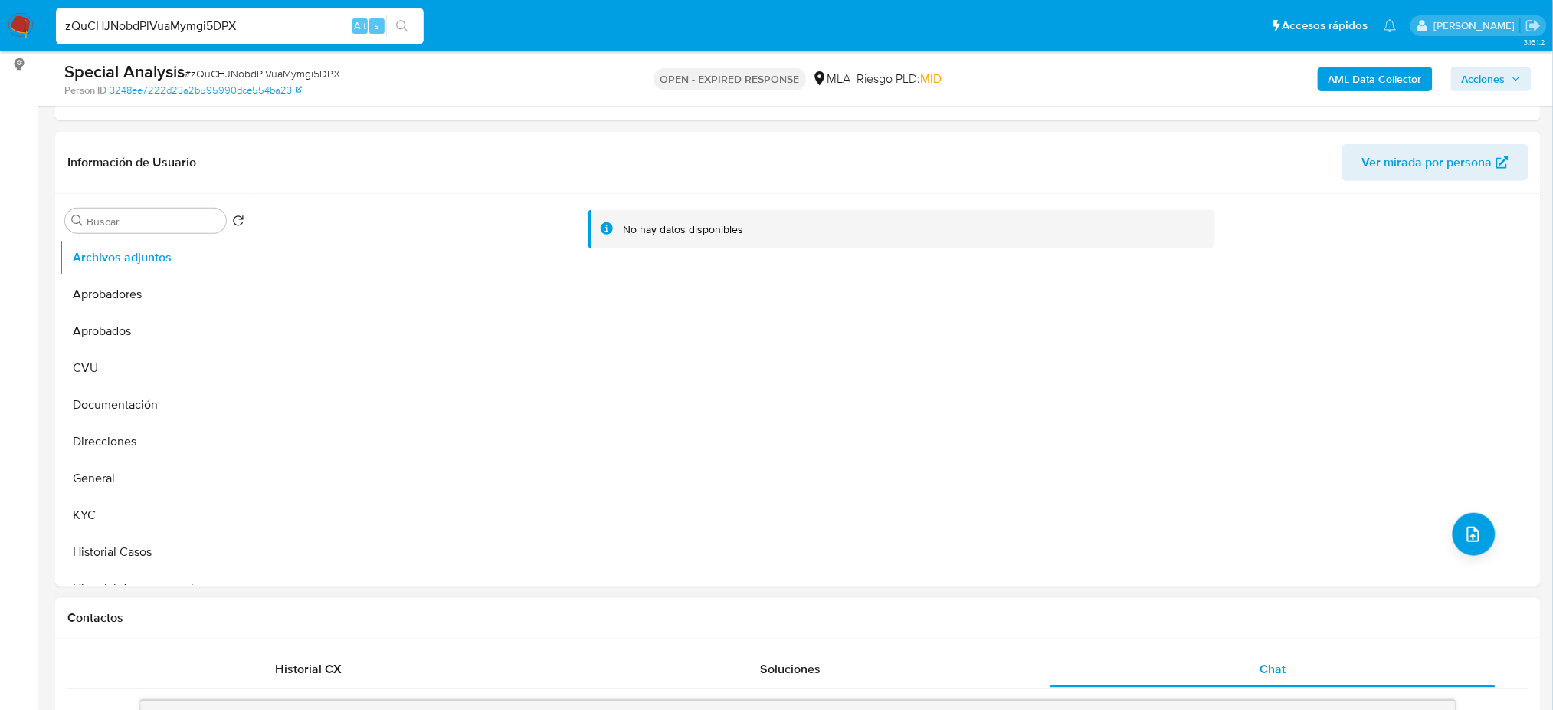
click at [279, 68] on span "# zQuCHJNobdPlVuaMymgi5DPX" at bounding box center [263, 73] width 156 height 15
copy span "zQuCHJNobdPlVuaMymgi5DPX"
click at [13, 30] on img at bounding box center [21, 26] width 26 height 26
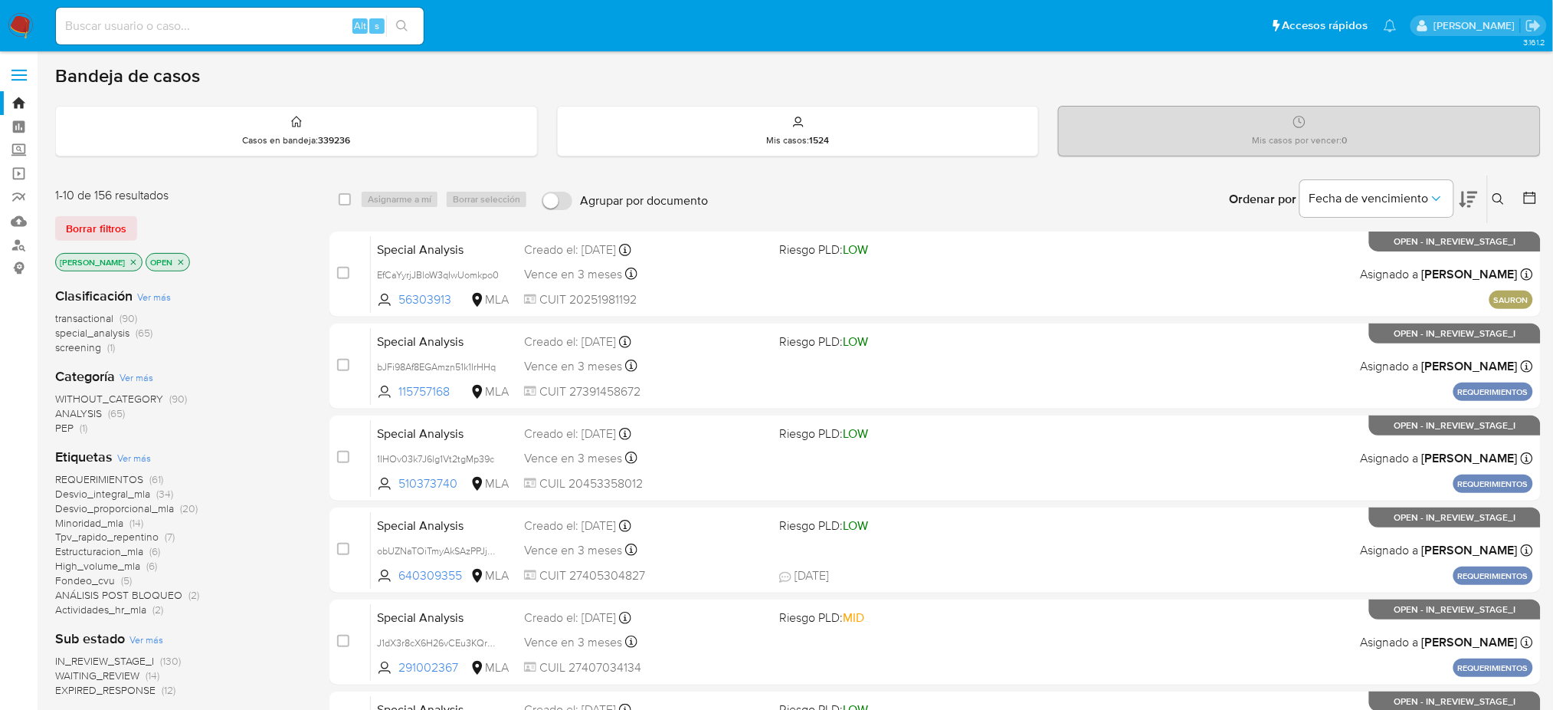
click at [1494, 195] on icon at bounding box center [1498, 198] width 11 height 11
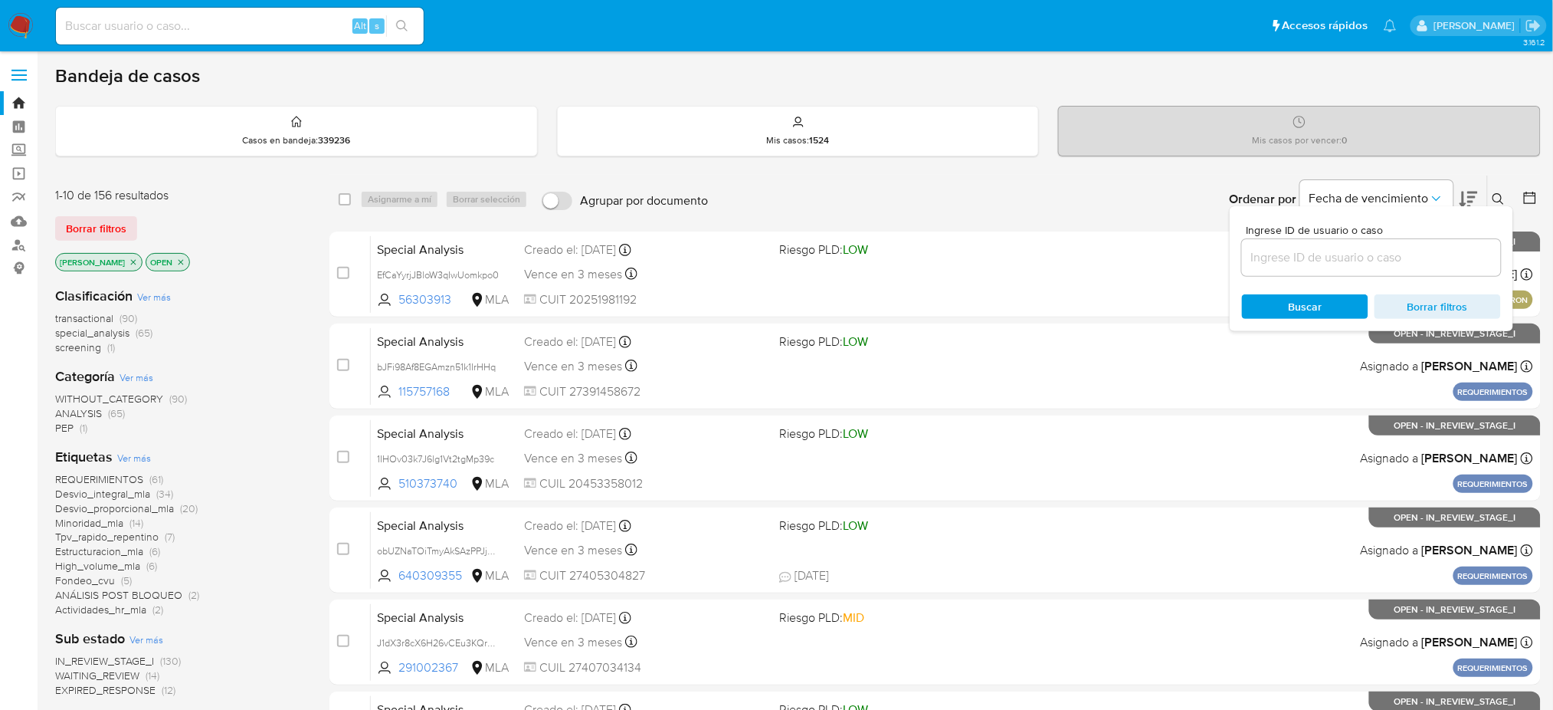
click at [1389, 257] on input at bounding box center [1371, 258] width 259 height 20
type input "zQuCHJNobdPlVuaMymgi5DPX"
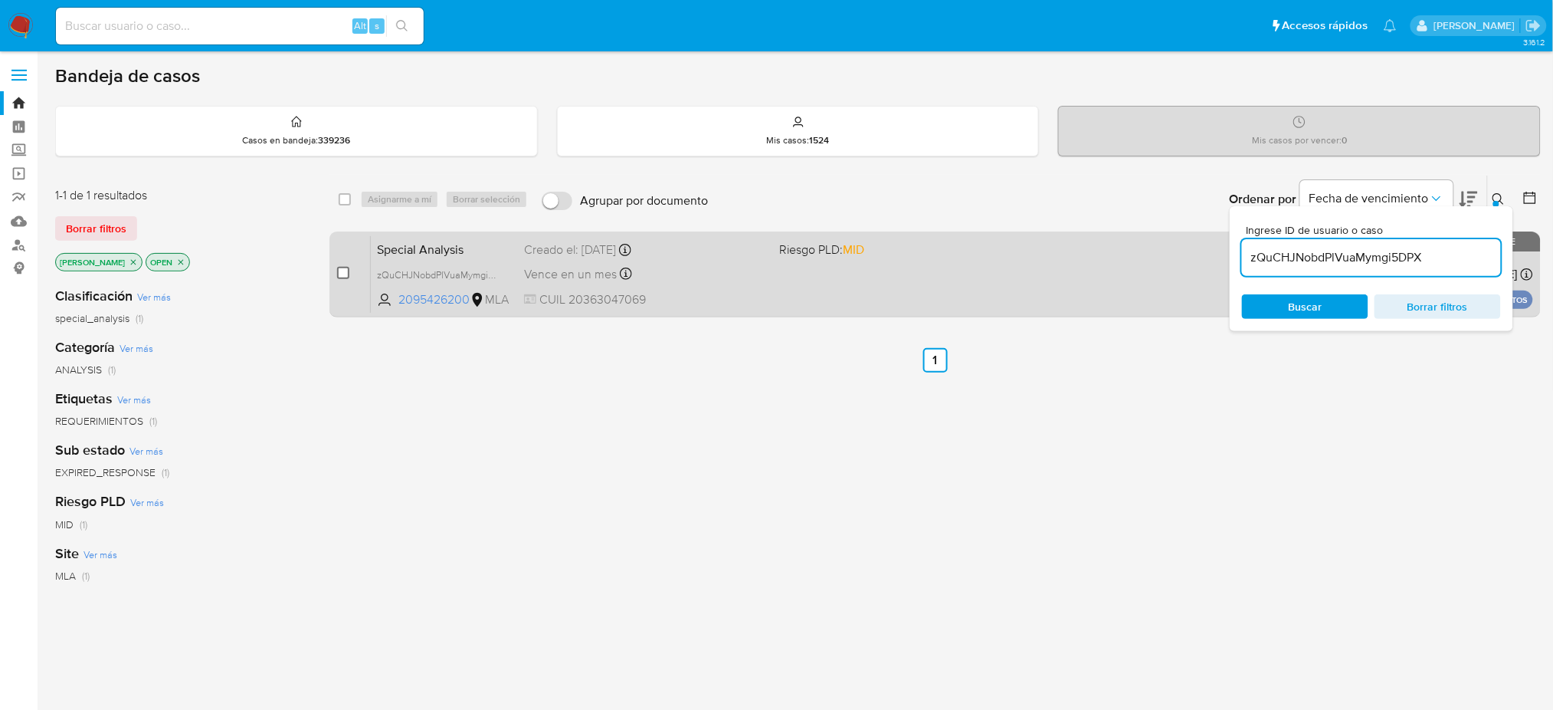
click at [338, 275] on input "checkbox" at bounding box center [343, 273] width 12 height 12
checkbox input "true"
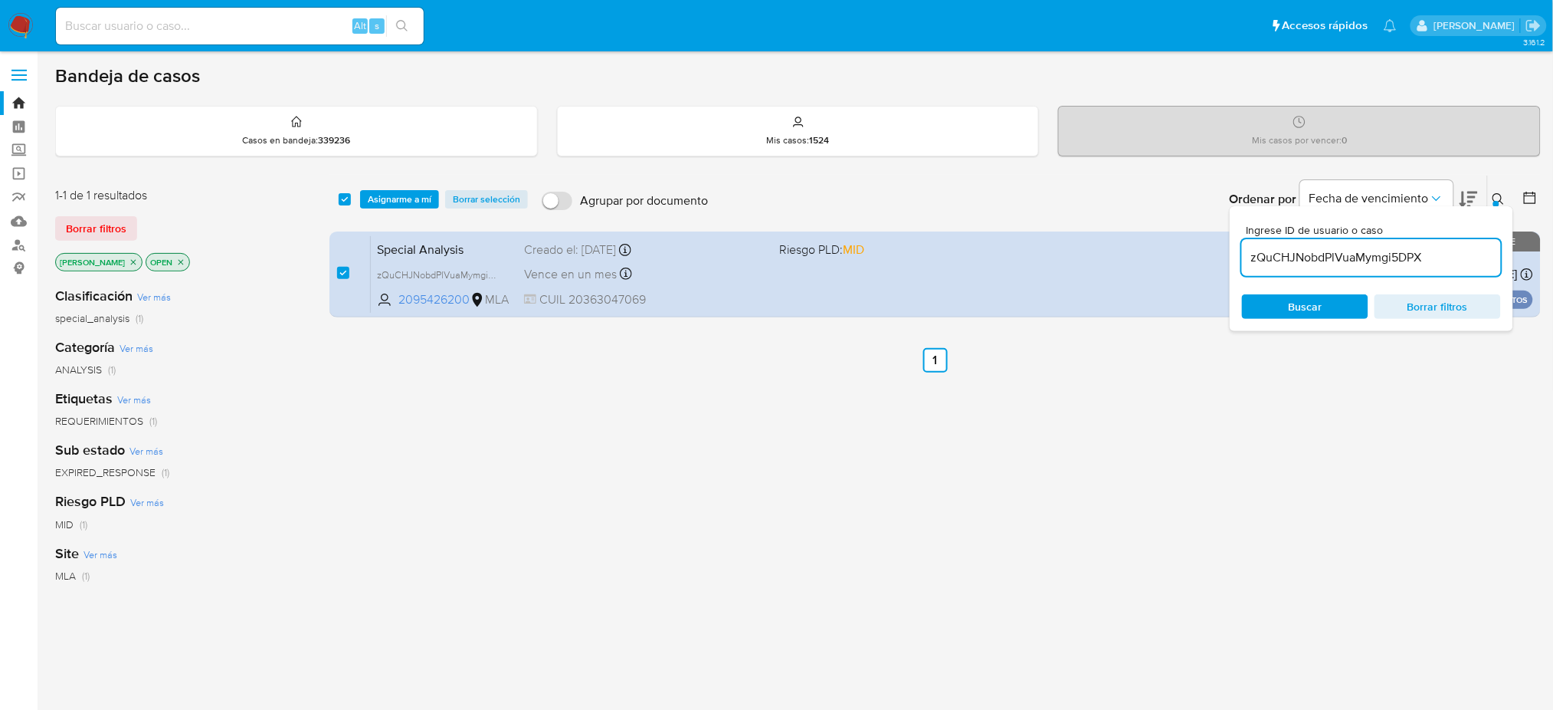
click at [388, 188] on div "select-all-cases-checkbox Asignarme a mí Borrar selección Agrupar por documento…" at bounding box center [936, 199] width 1212 height 48
click at [397, 192] on span "Asignarme a mí" at bounding box center [400, 199] width 64 height 15
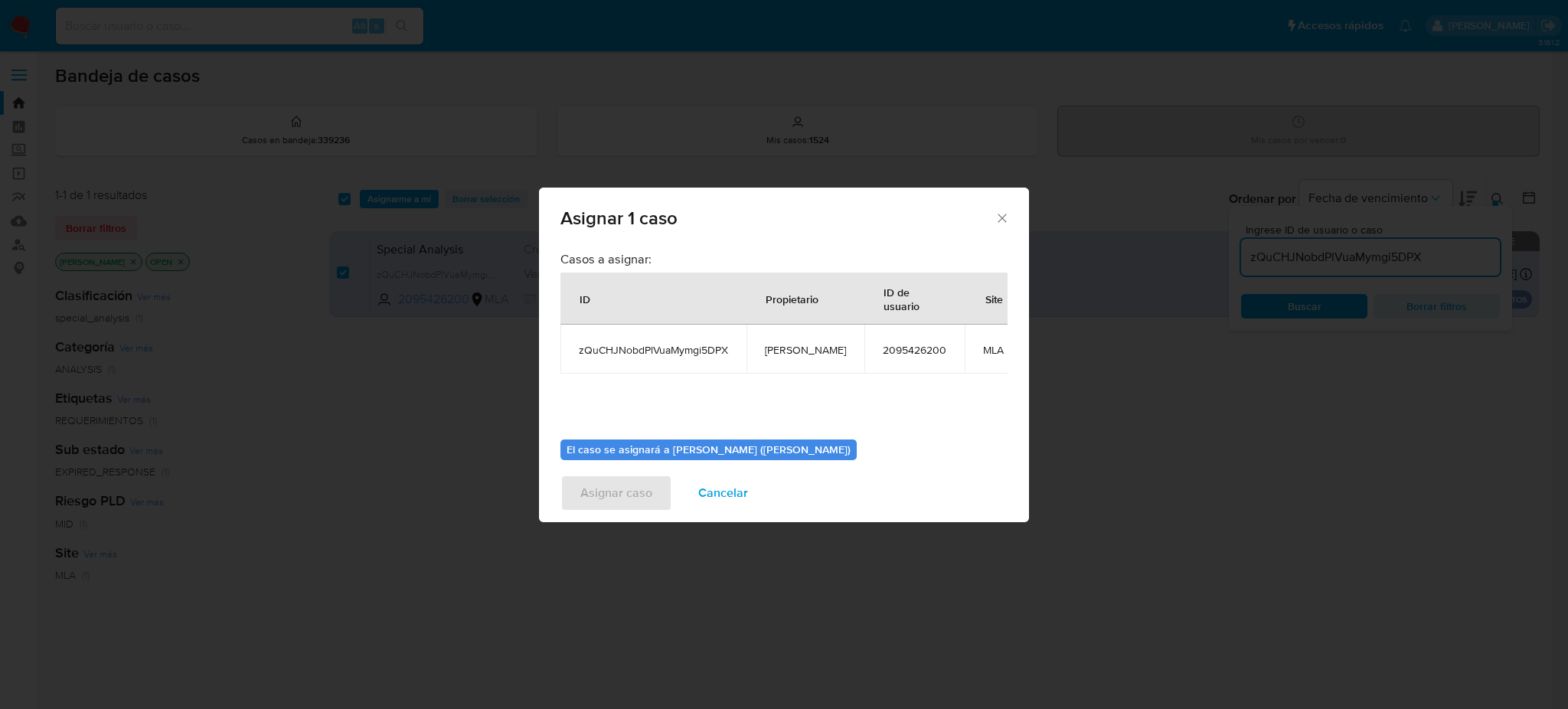
click at [773, 343] on span "[PERSON_NAME]" at bounding box center [805, 350] width 81 height 14
copy span "[PERSON_NAME]"
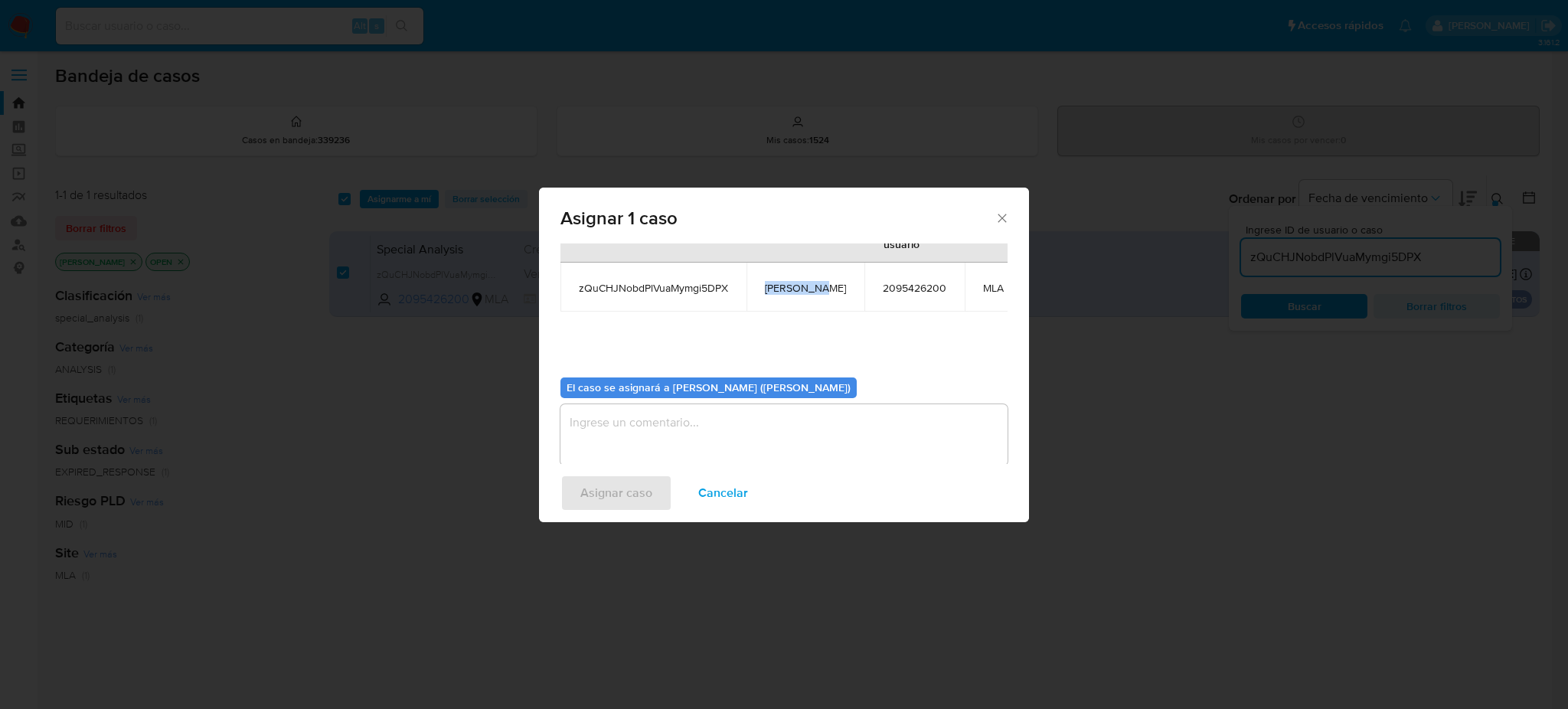
scroll to position [93, 0]
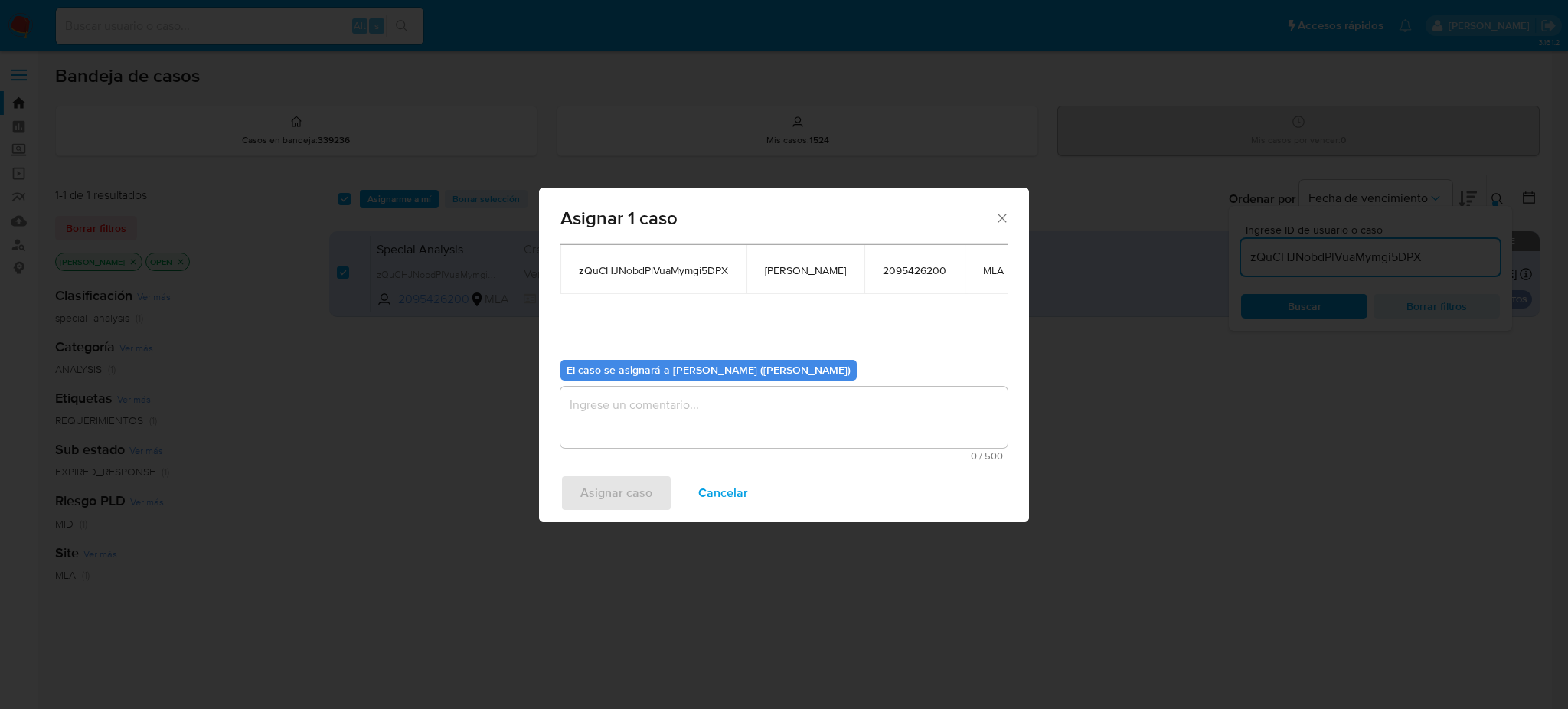
click at [620, 414] on textarea "assign-modal" at bounding box center [784, 416] width 447 height 61
paste textarea "[PERSON_NAME]"
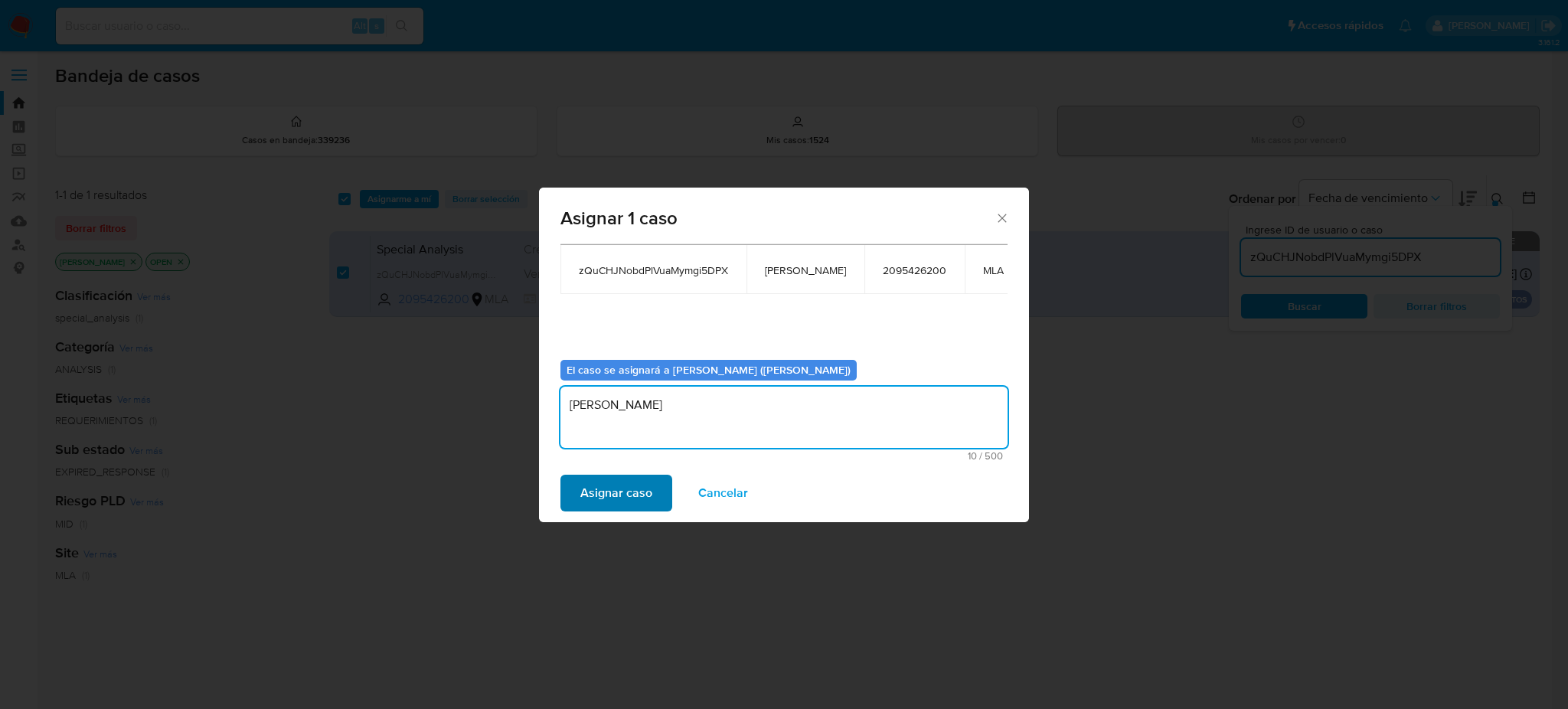
type textarea "[PERSON_NAME]"
click at [609, 499] on span "Asignar caso" at bounding box center [616, 493] width 72 height 34
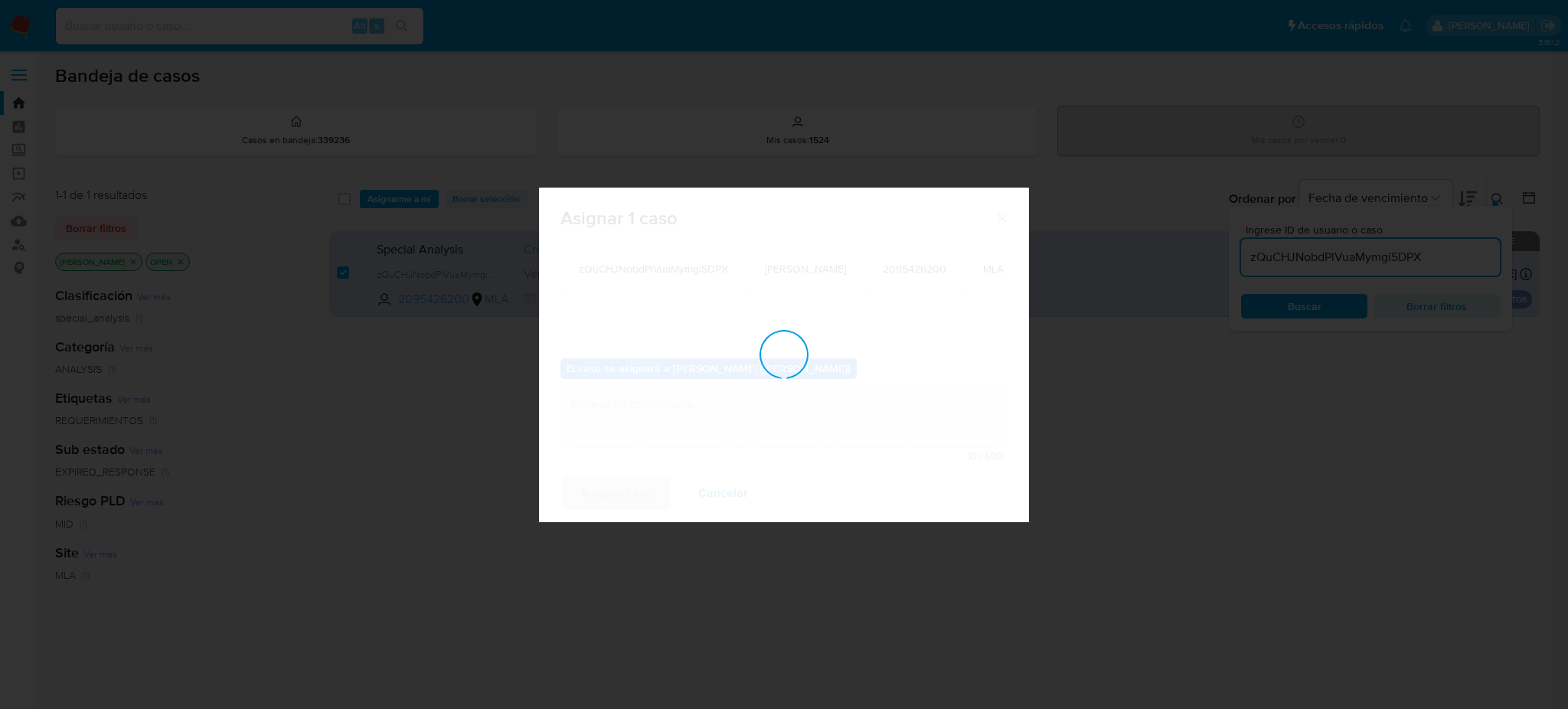
checkbox input "false"
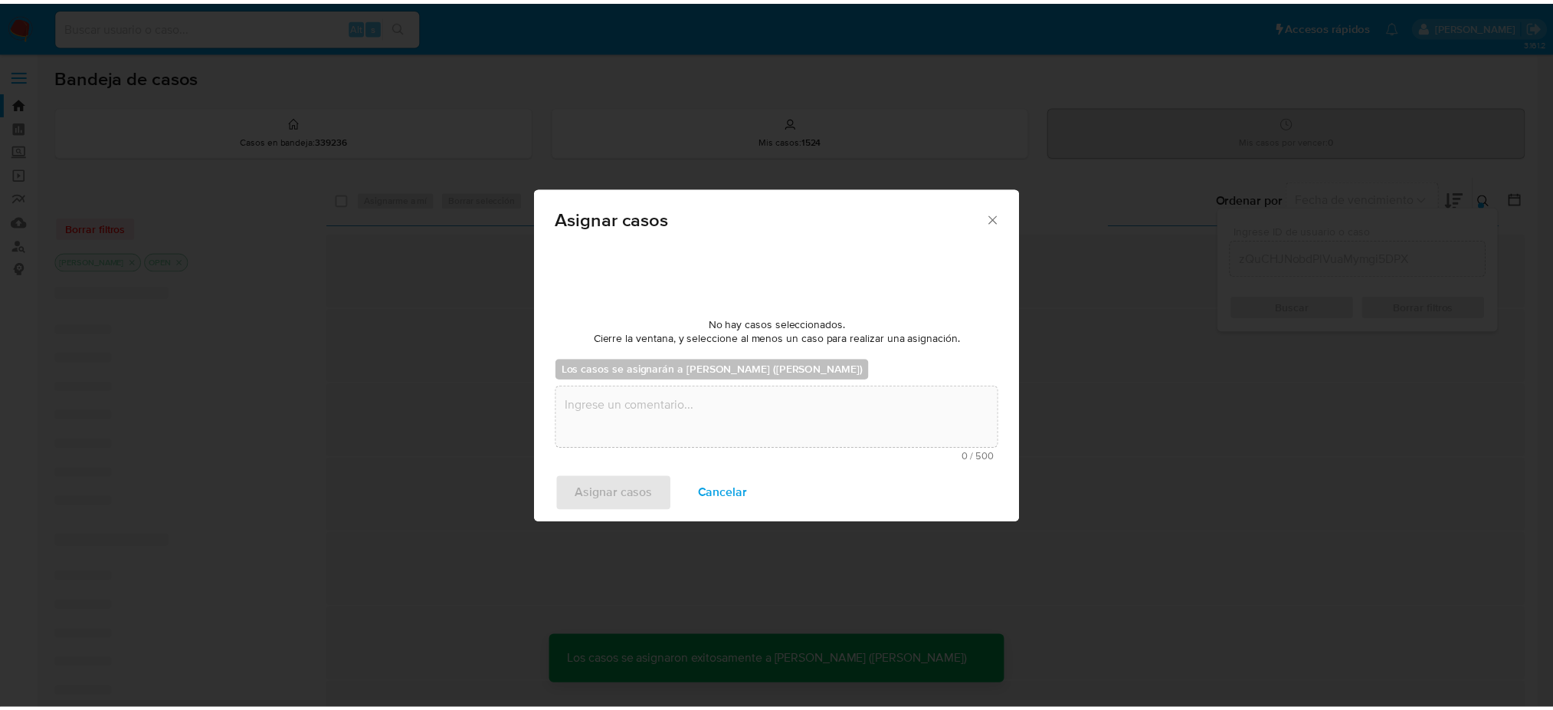
scroll to position [91, 0]
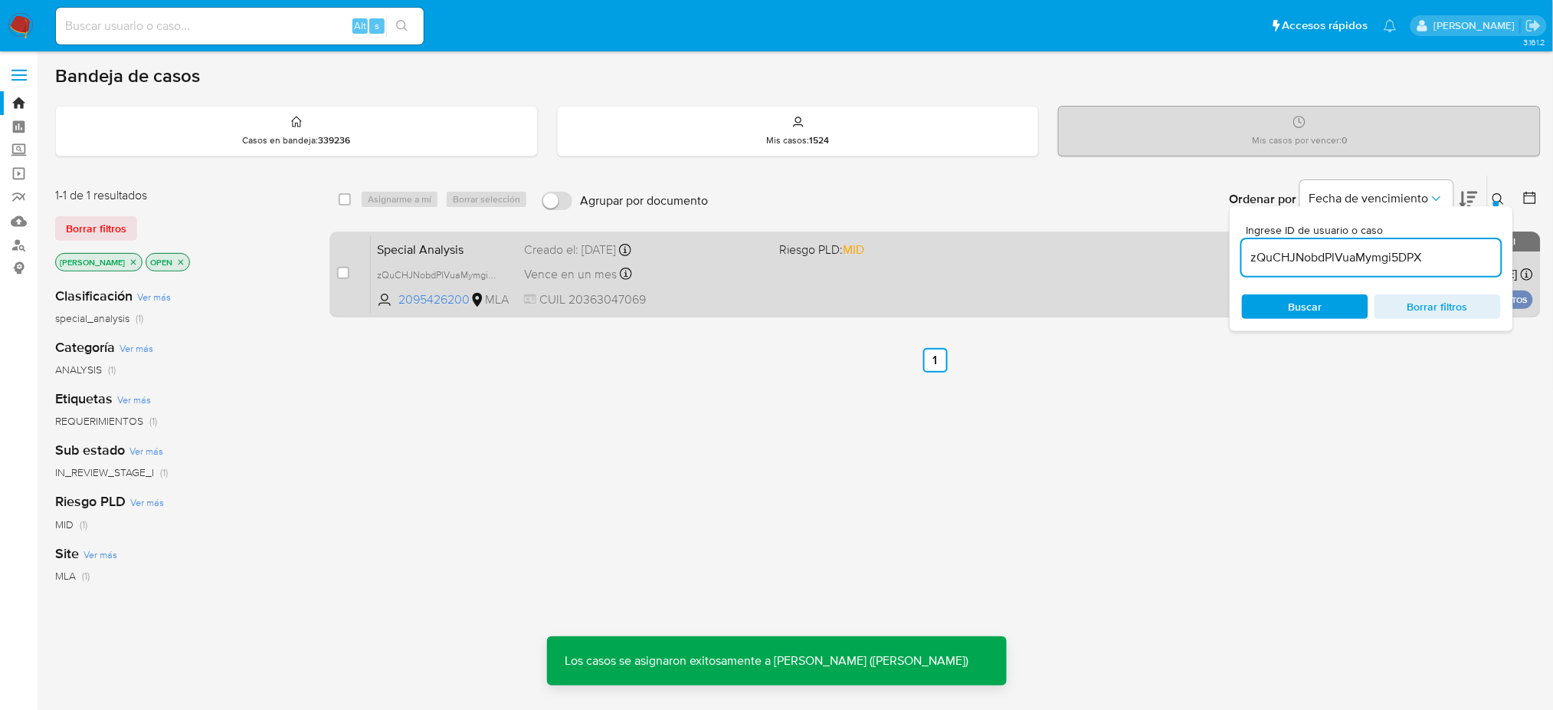
click at [513, 241] on div "Special Analysis zQuCHJNobdPlVuaMymgi5DPX 2095426200 MLA Riesgo PLD: MID Creado…" at bounding box center [952, 273] width 1163 height 77
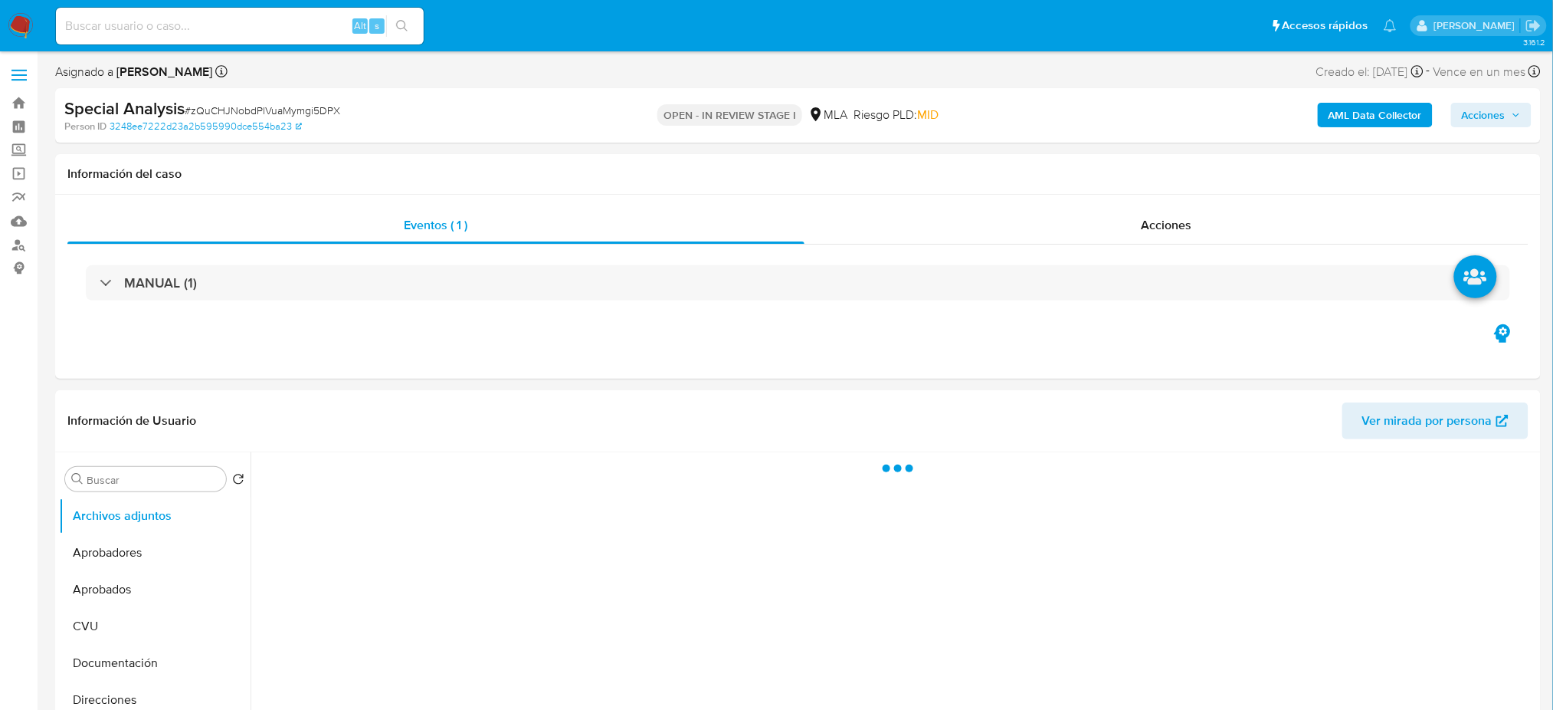
select select "10"
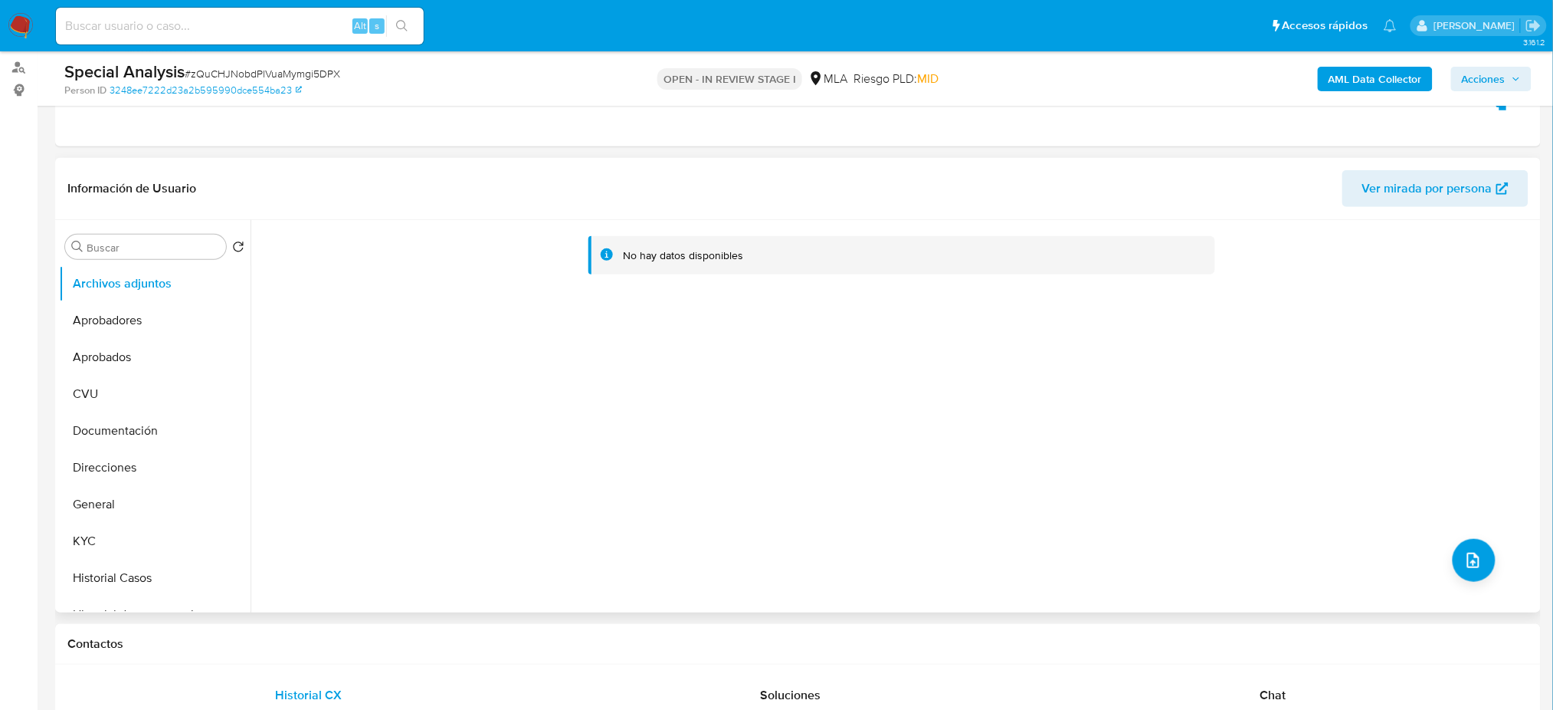
scroll to position [408, 0]
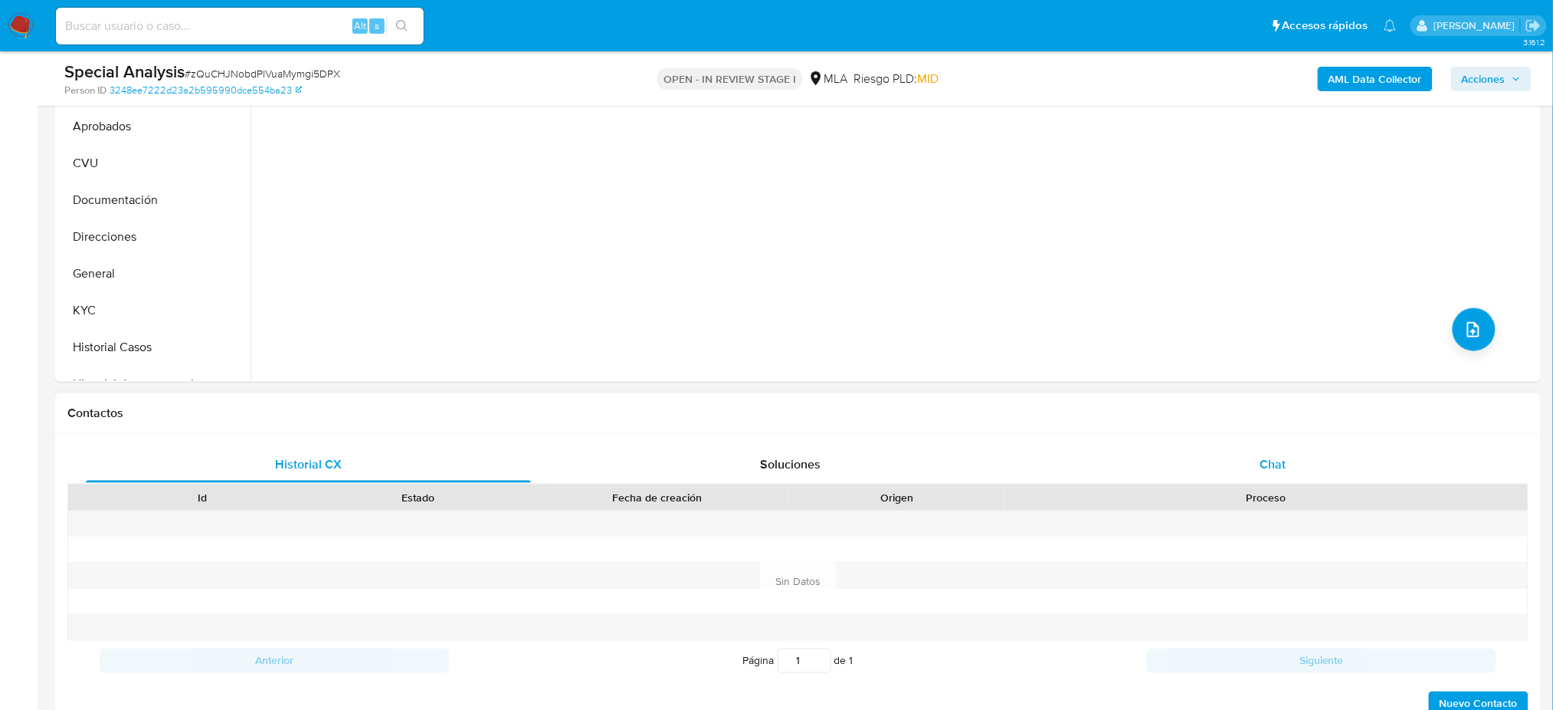
click at [1310, 474] on div "Chat" at bounding box center [1273, 464] width 445 height 37
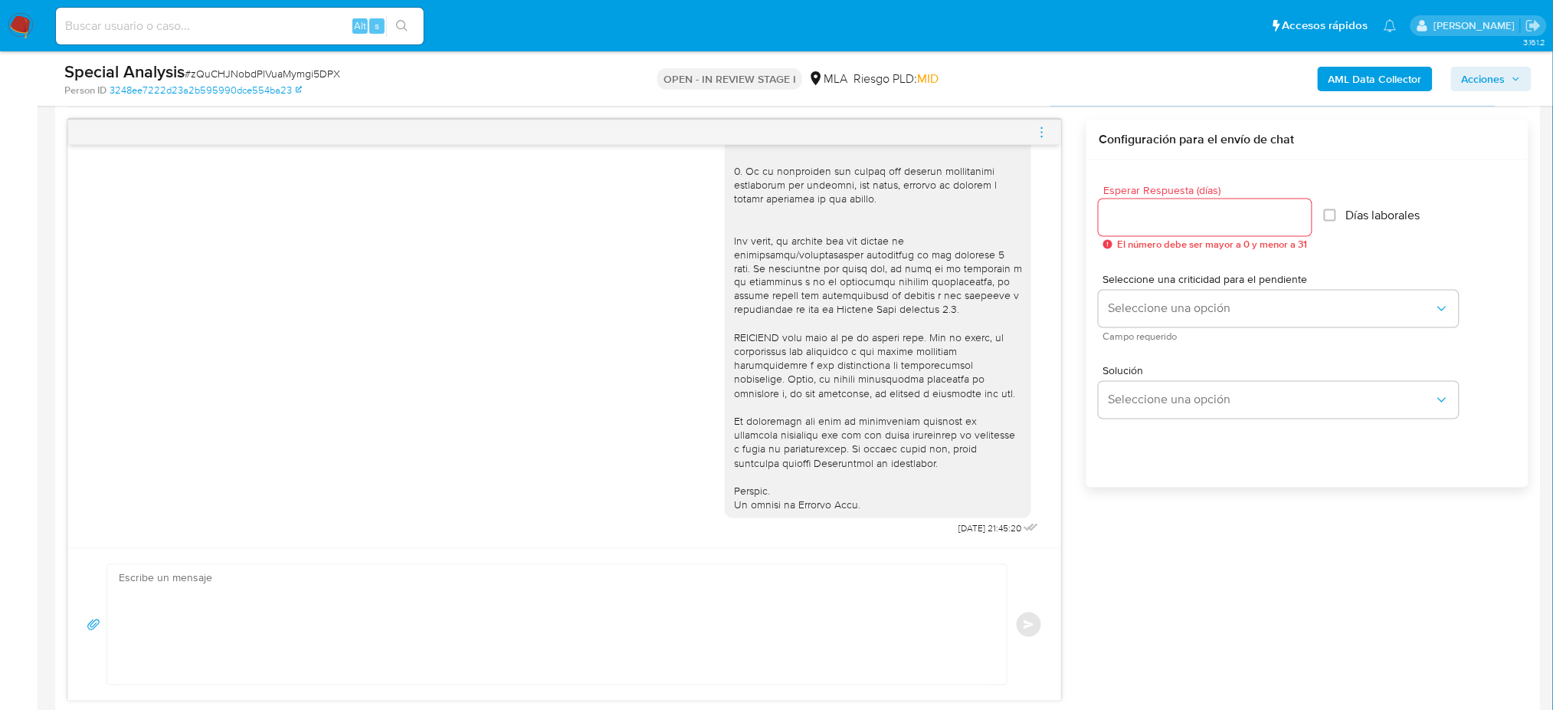
scroll to position [817, 0]
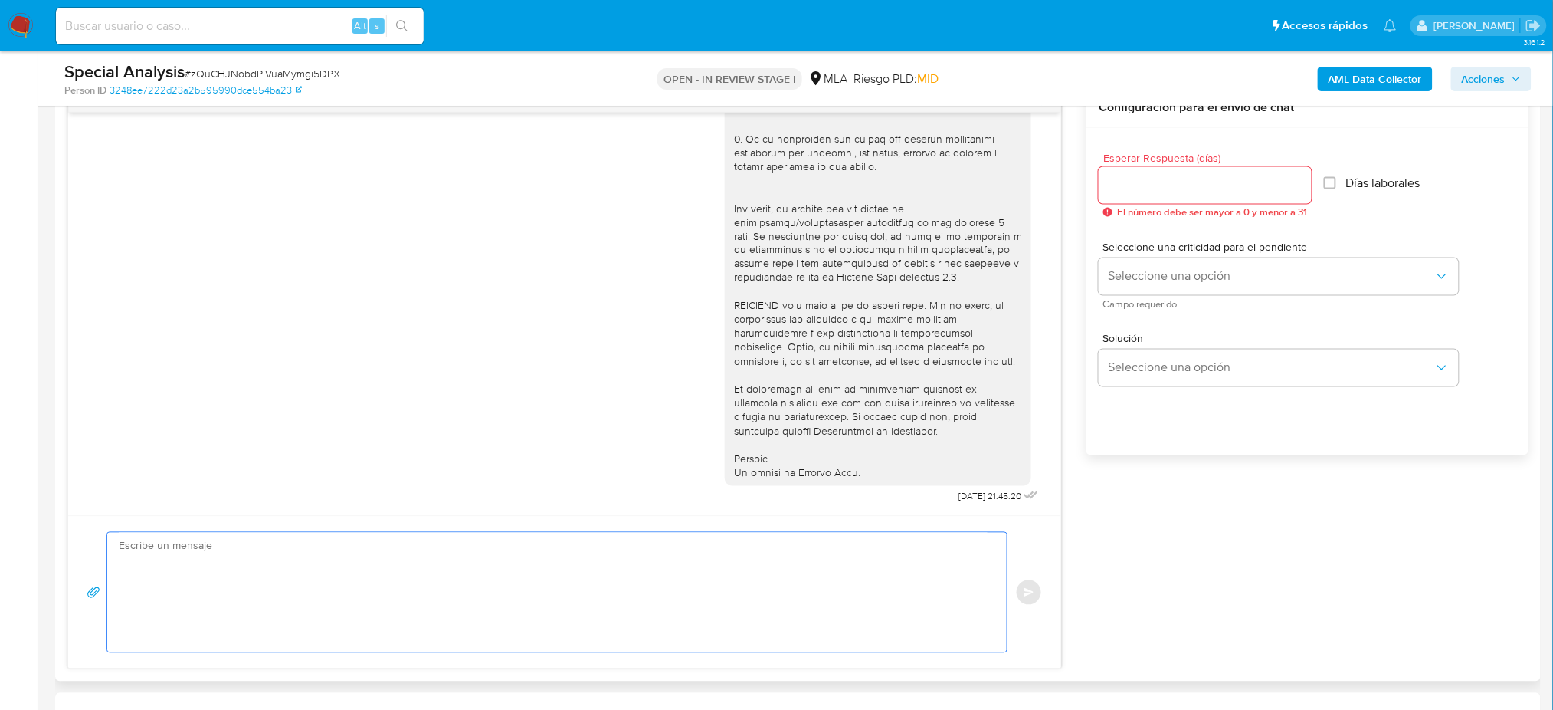
click at [205, 558] on textarea at bounding box center [553, 593] width 869 height 120
paste textarea "Hola, Esperamos que te encuentres muy bien. Te consultamos si tuviste oportunid…"
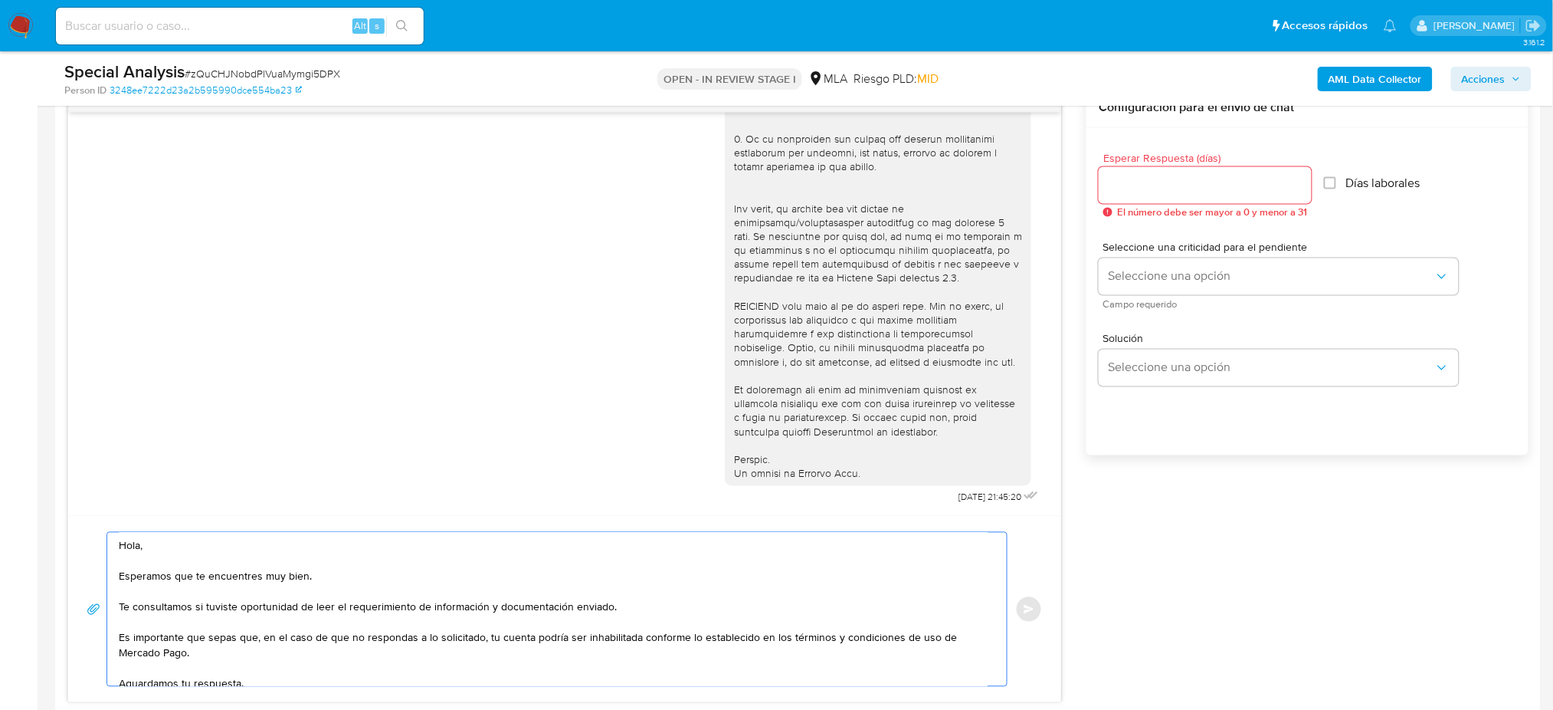
scroll to position [86, 0]
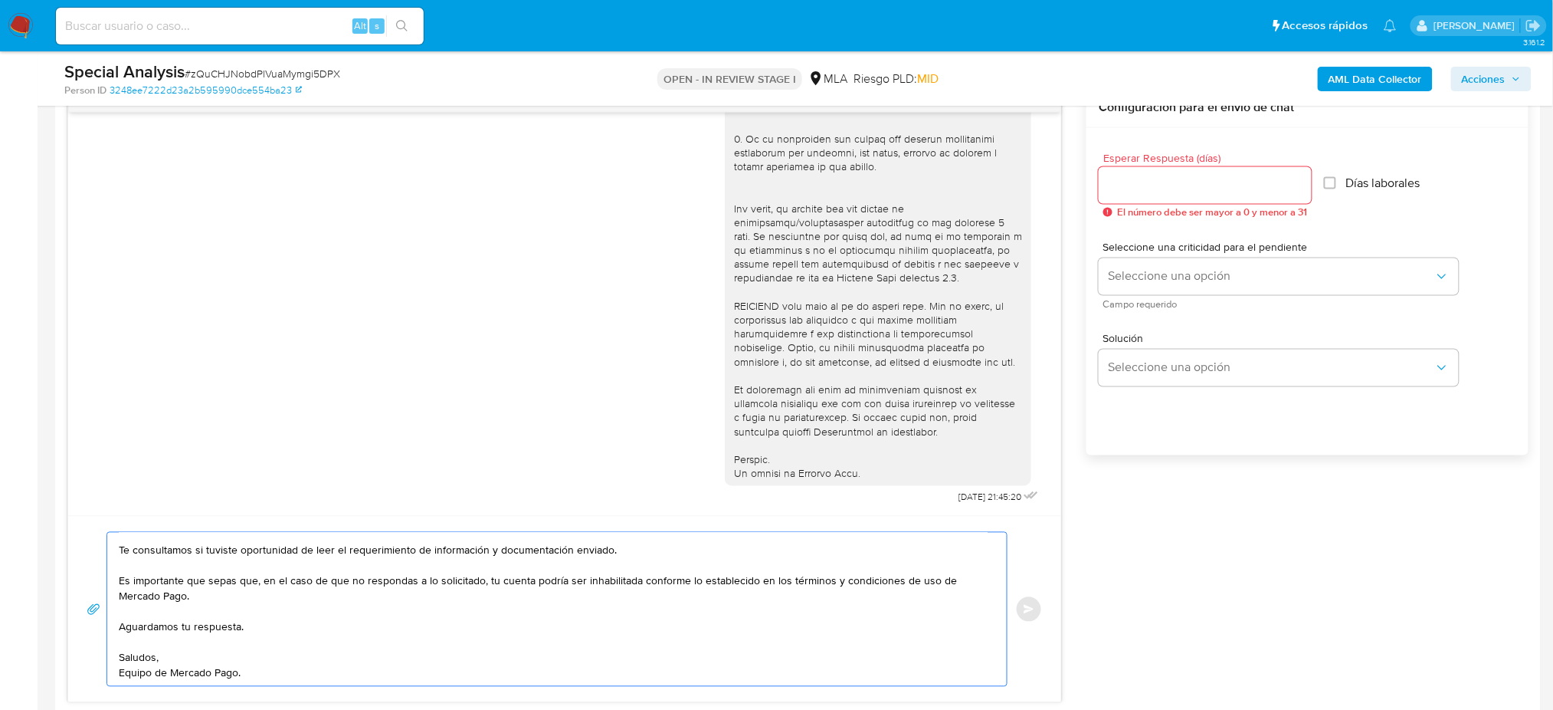
type textarea "Hola, Esperamos que te encuentres muy bien. Te consultamos si tuviste oportunid…"
click at [1150, 195] on div at bounding box center [1205, 185] width 213 height 37
click at [1137, 189] on input "Esperar Respuesta (días)" at bounding box center [1205, 185] width 213 height 20
type input "2"
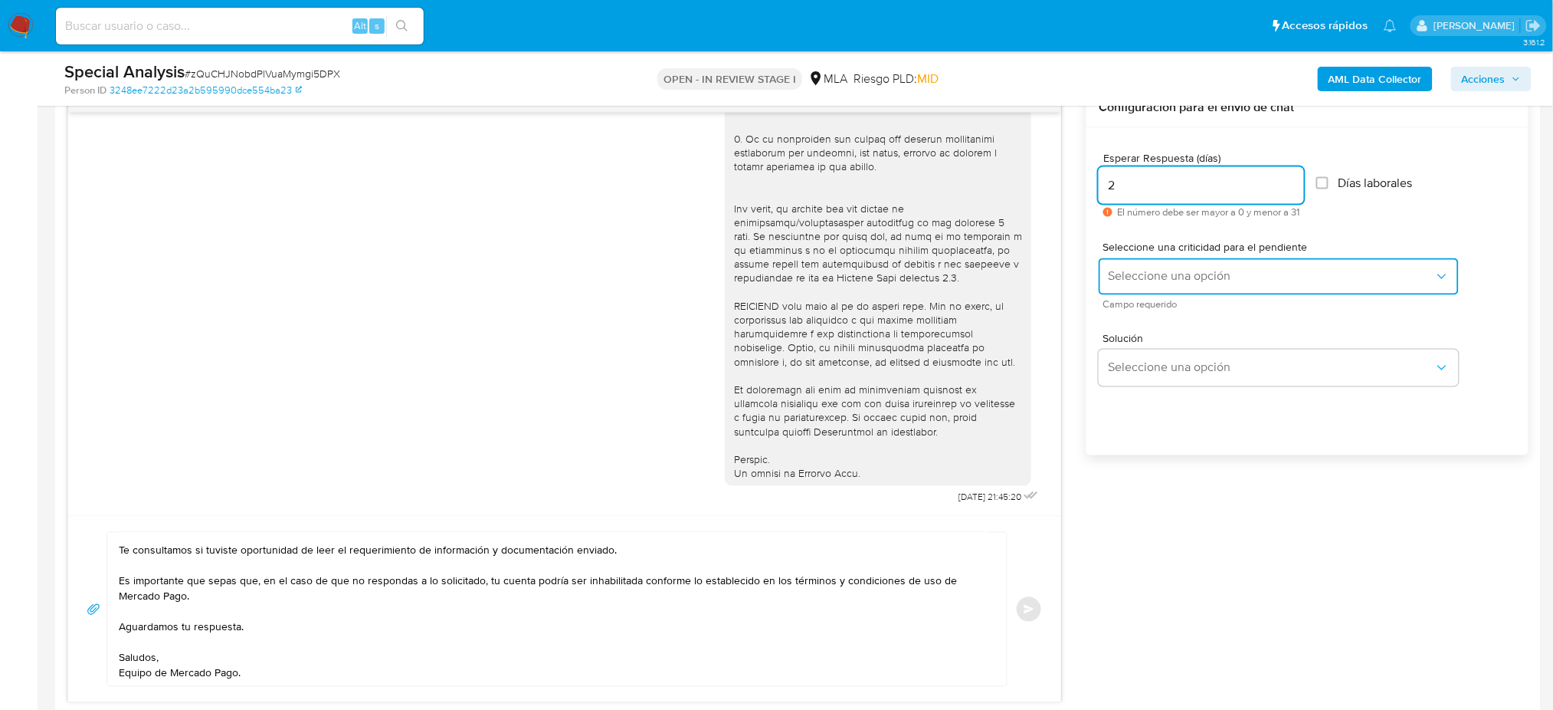
click at [1114, 279] on span "Seleccione una opción" at bounding box center [1271, 276] width 326 height 15
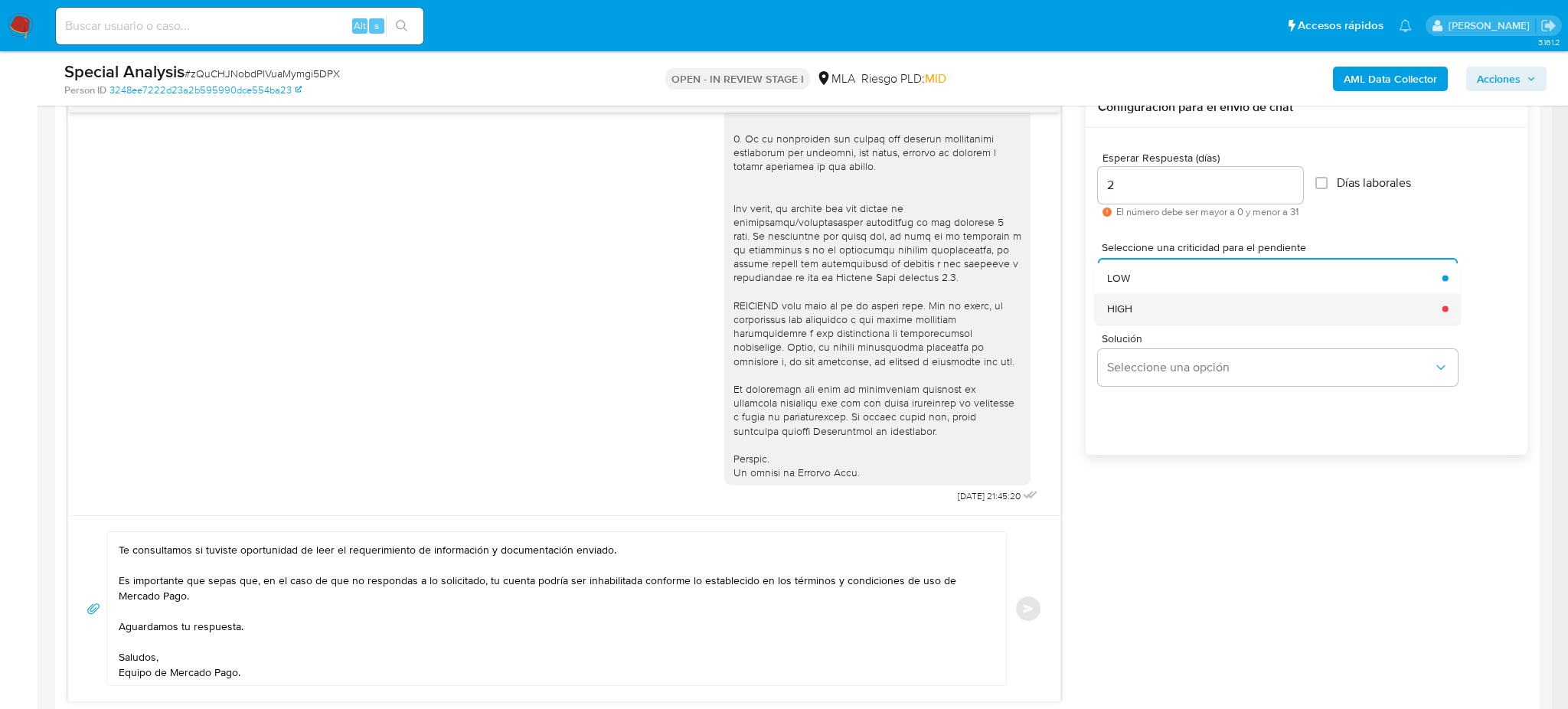
click at [1116, 310] on span "HIGH" at bounding box center [1119, 309] width 25 height 14
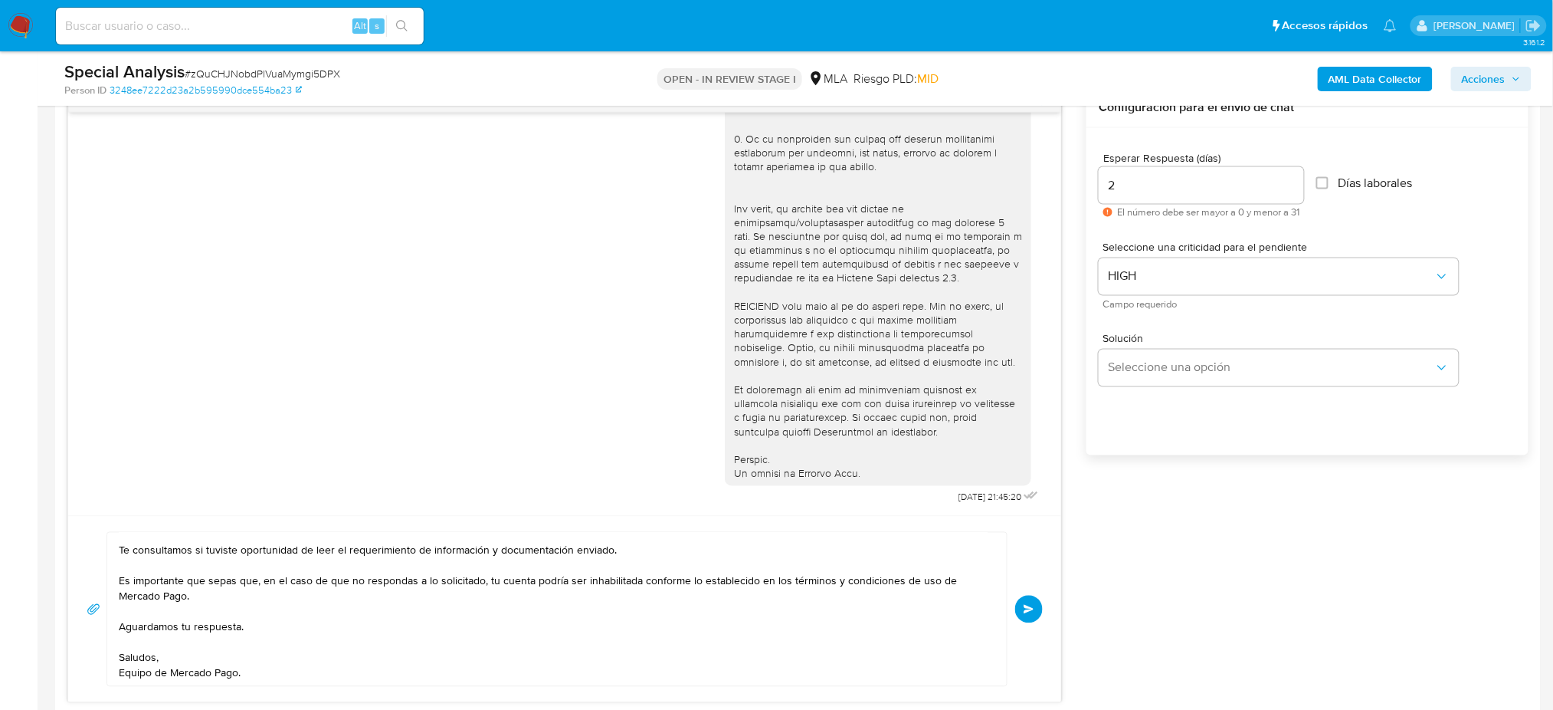
click at [1025, 611] on span "Enviar" at bounding box center [1029, 609] width 11 height 9
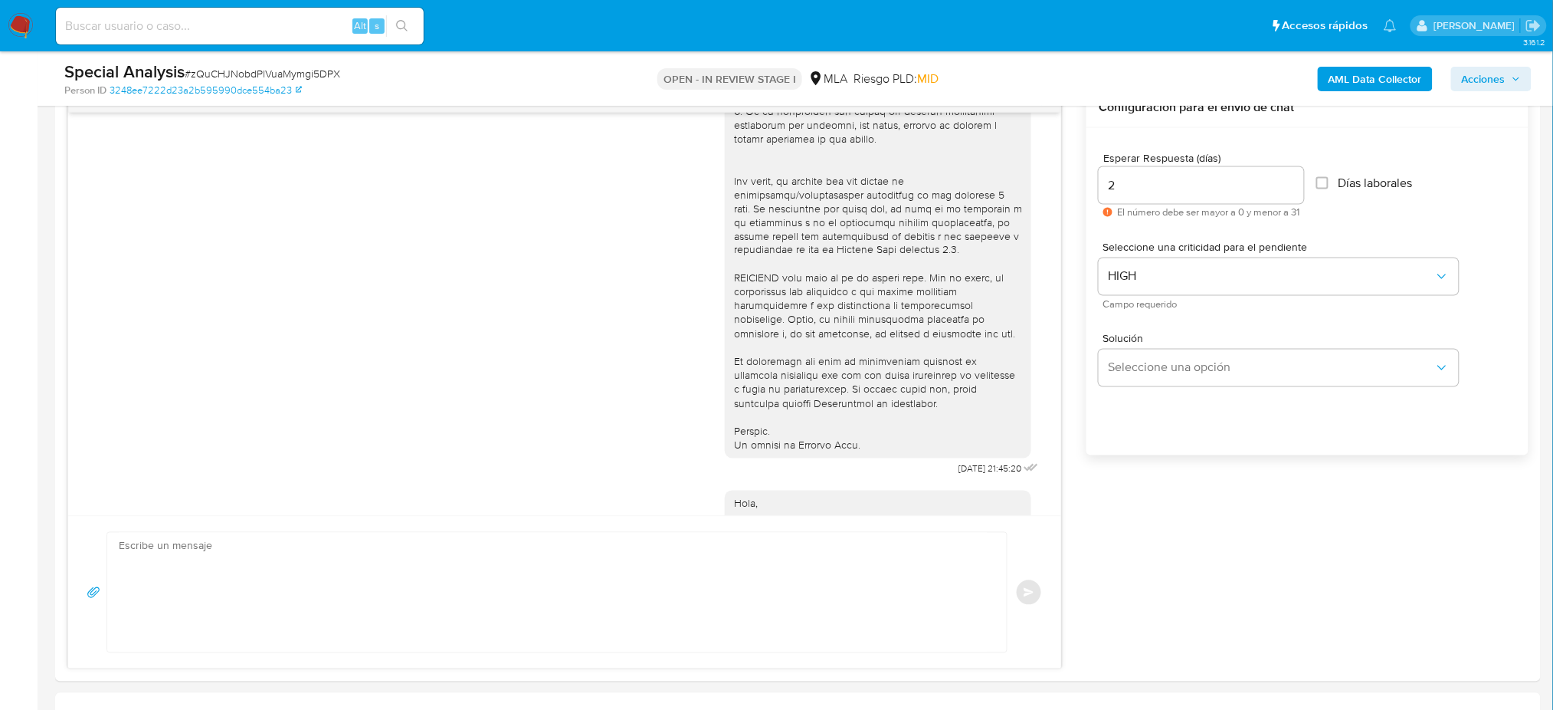
scroll to position [761, 0]
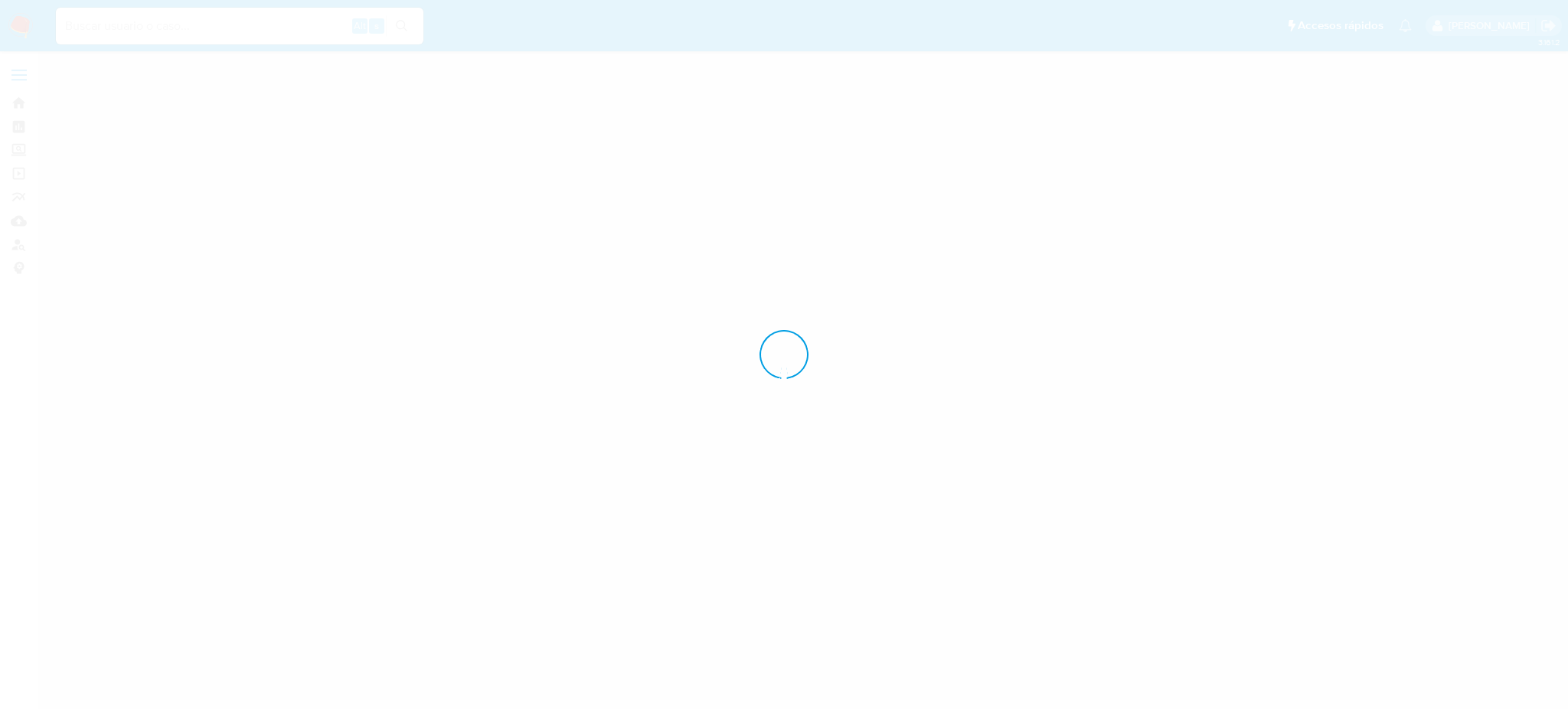
click at [174, 16] on input at bounding box center [240, 26] width 368 height 20
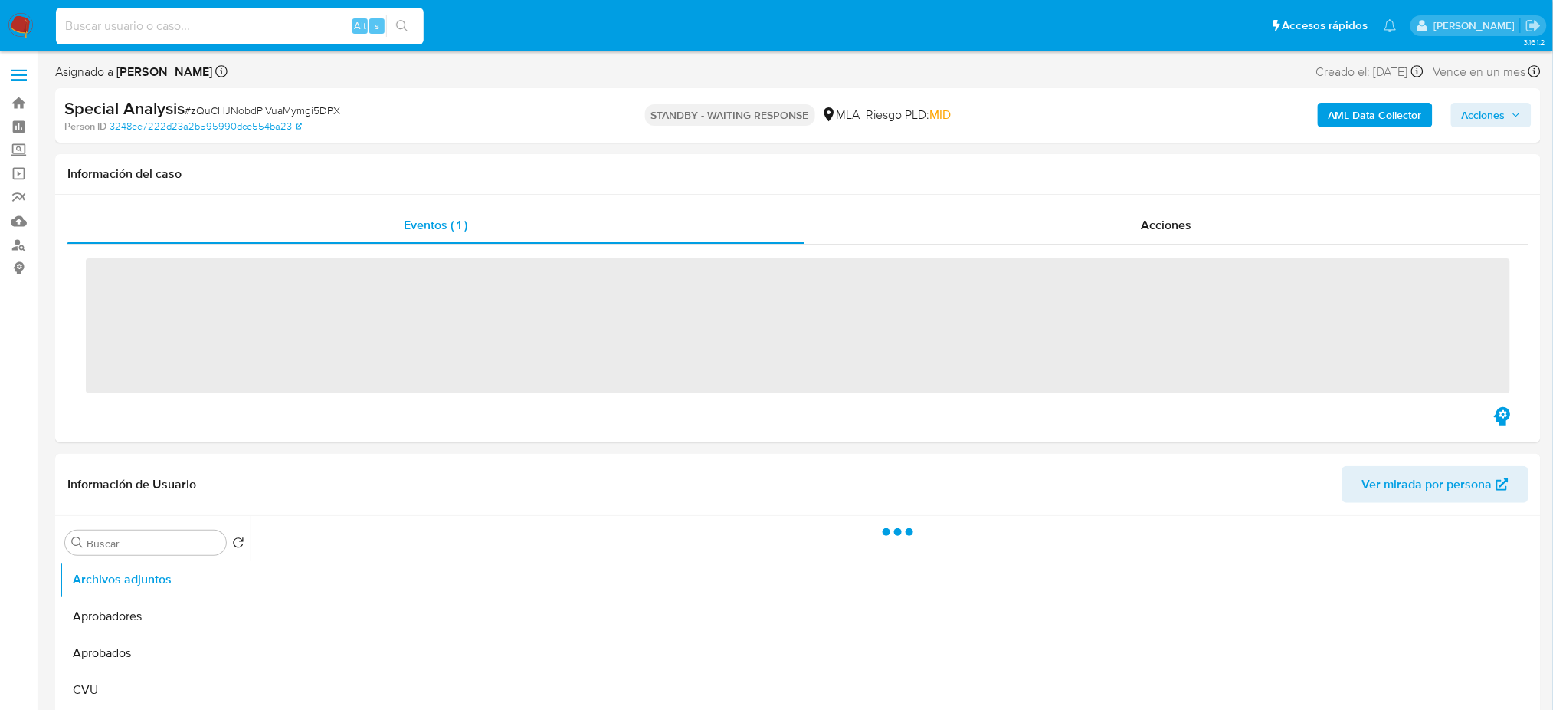
click at [179, 24] on input at bounding box center [240, 26] width 368 height 20
paste input "cZvSoT7Su3N41s2NT5c5q2J4"
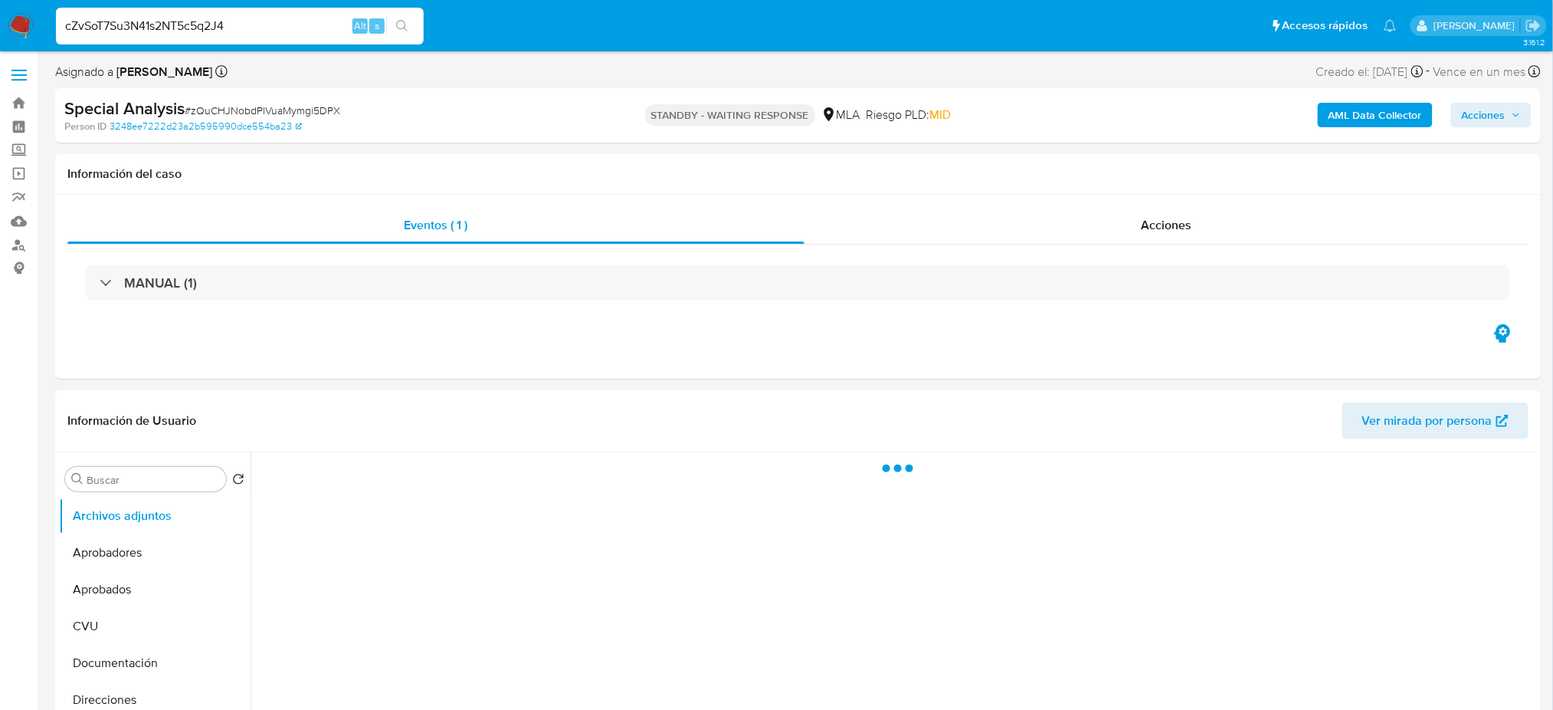
type input "cZvSoT7Su3N41s2NT5c5q2J4"
select select "10"
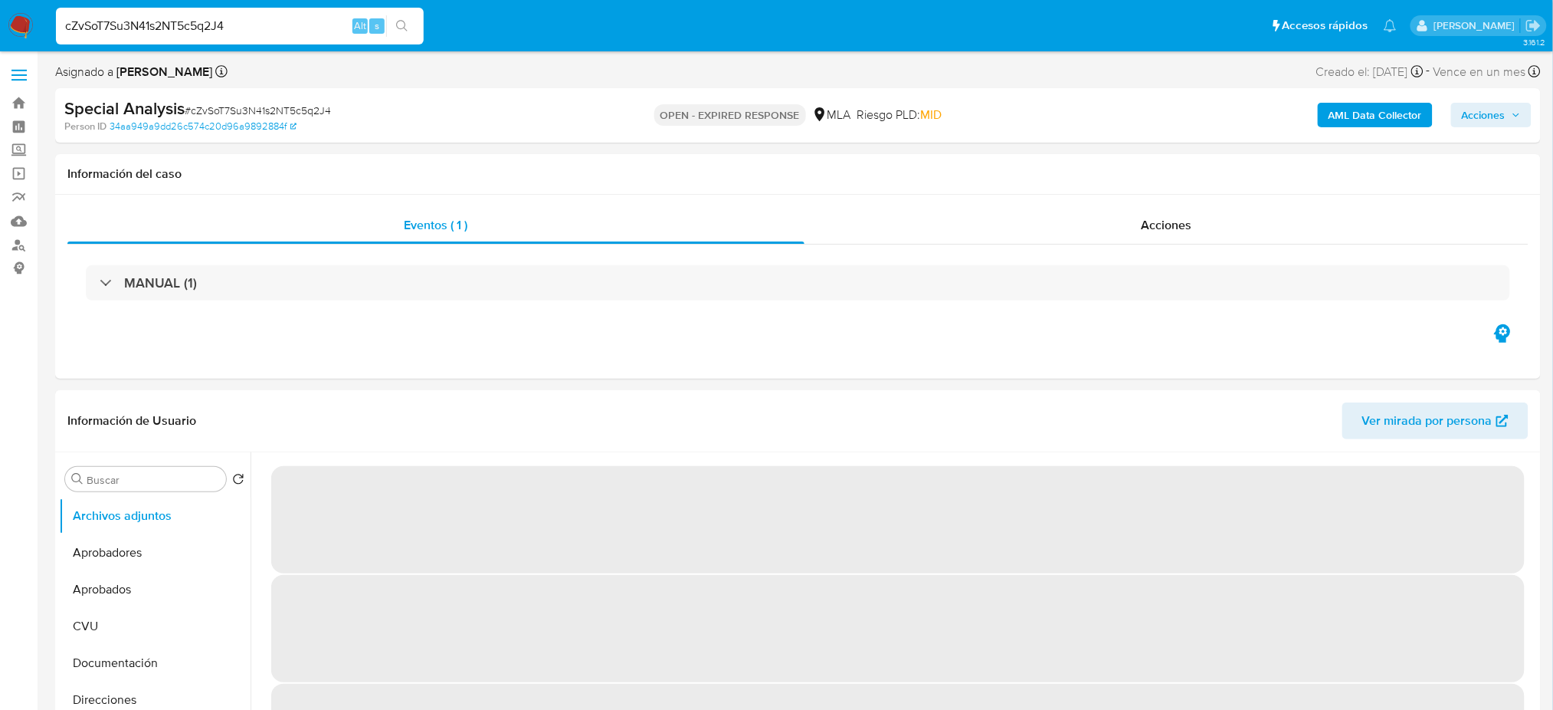
click at [262, 103] on span "# cZvSoT7Su3N41s2NT5c5q2J4" at bounding box center [258, 110] width 146 height 15
copy span "cZvSoT7Su3N41s2NT5c5q2J4"
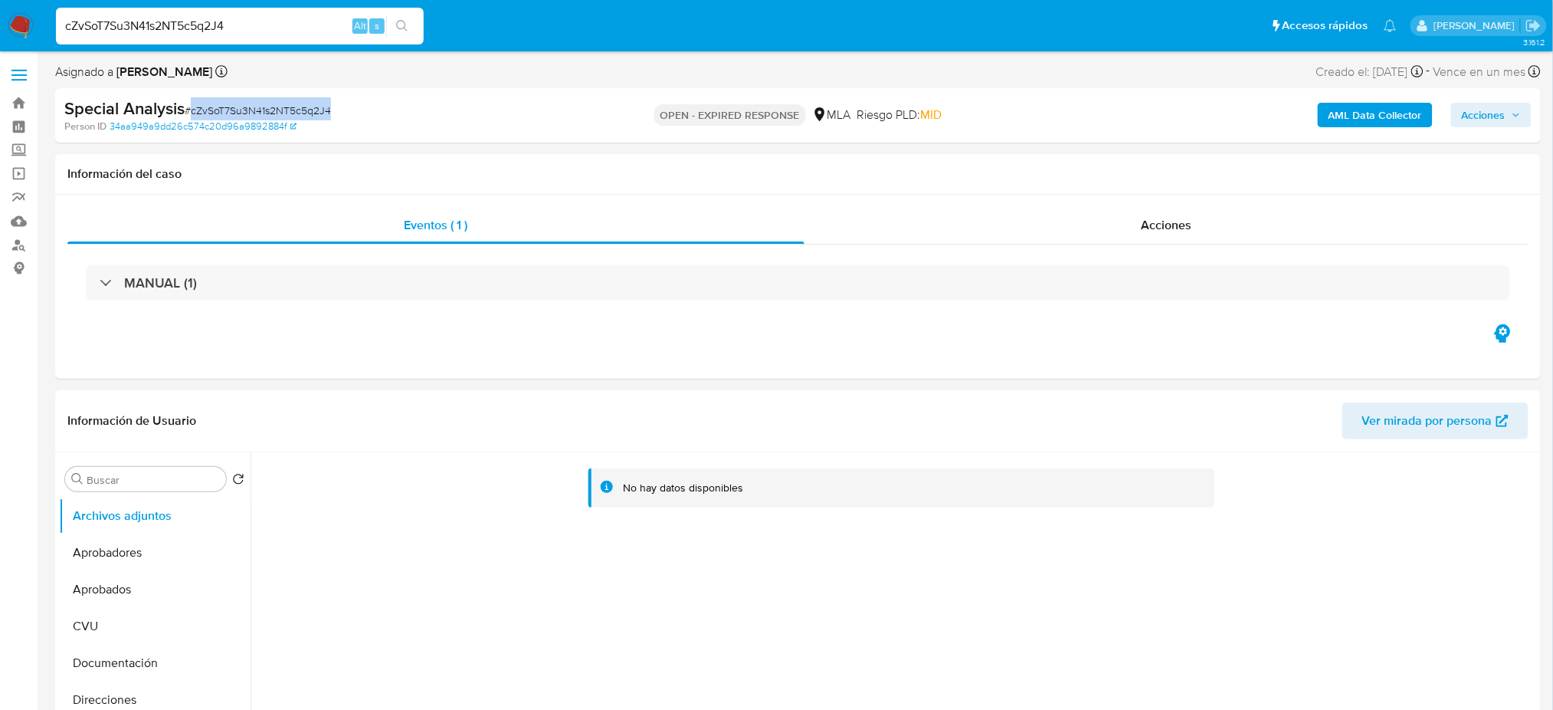
drag, startPoint x: 28, startPoint y: 13, endPoint x: 179, endPoint y: 67, distance: 160.5
click at [28, 13] on img at bounding box center [21, 26] width 26 height 26
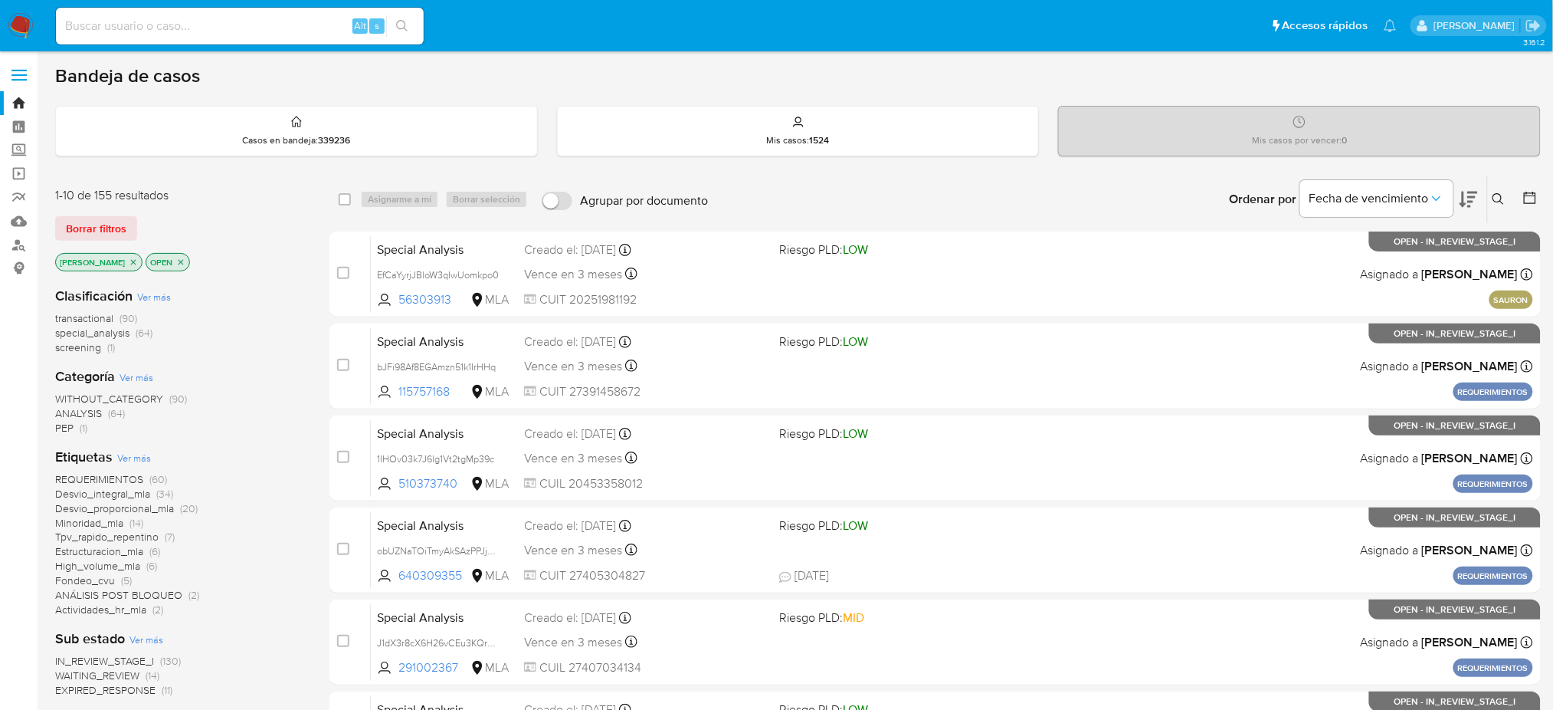
drag, startPoint x: 1492, startPoint y: 202, endPoint x: 1468, endPoint y: 208, distance: 25.1
click at [1493, 202] on icon at bounding box center [1499, 199] width 12 height 12
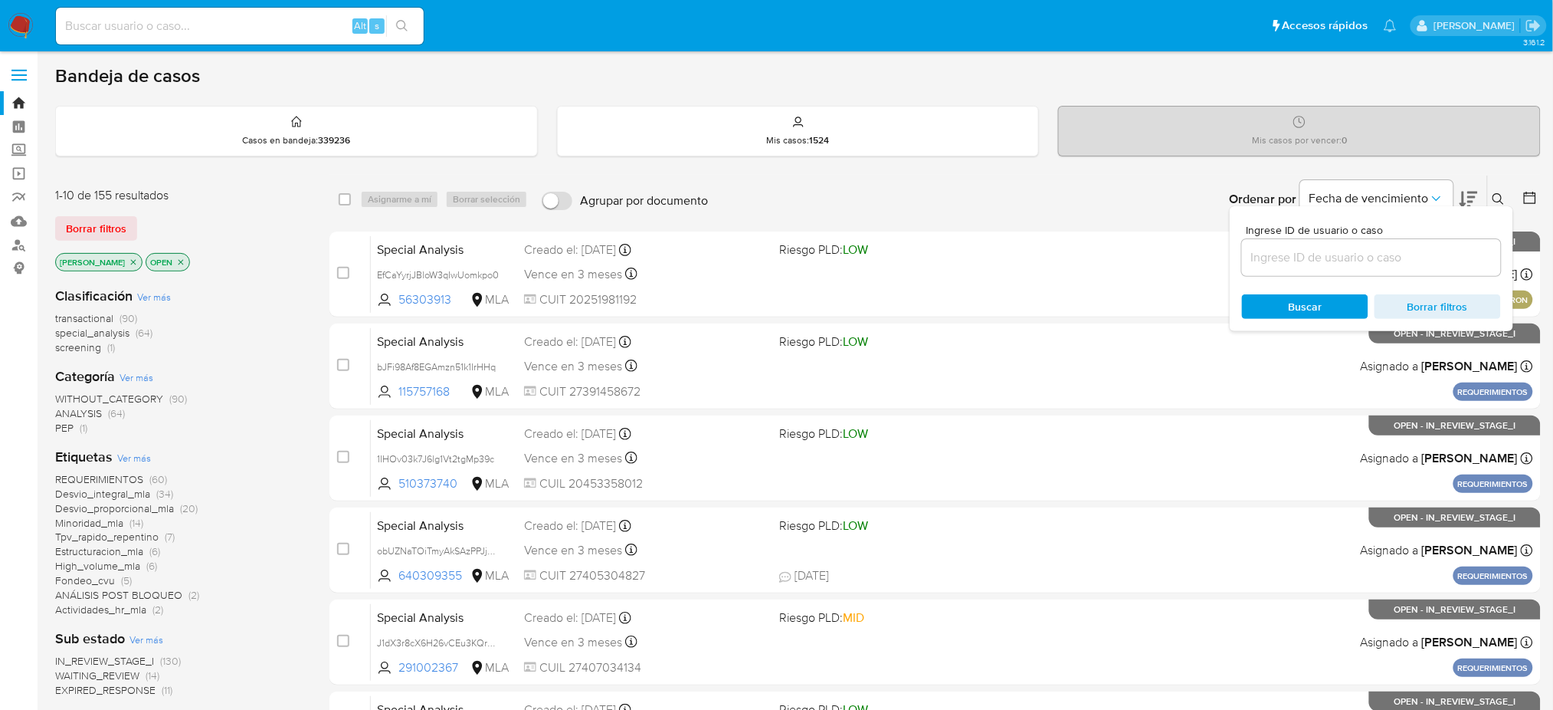
click at [1351, 251] on input at bounding box center [1371, 258] width 259 height 20
type input "cZvSoT7Su3N41s2NT5c5q2J4"
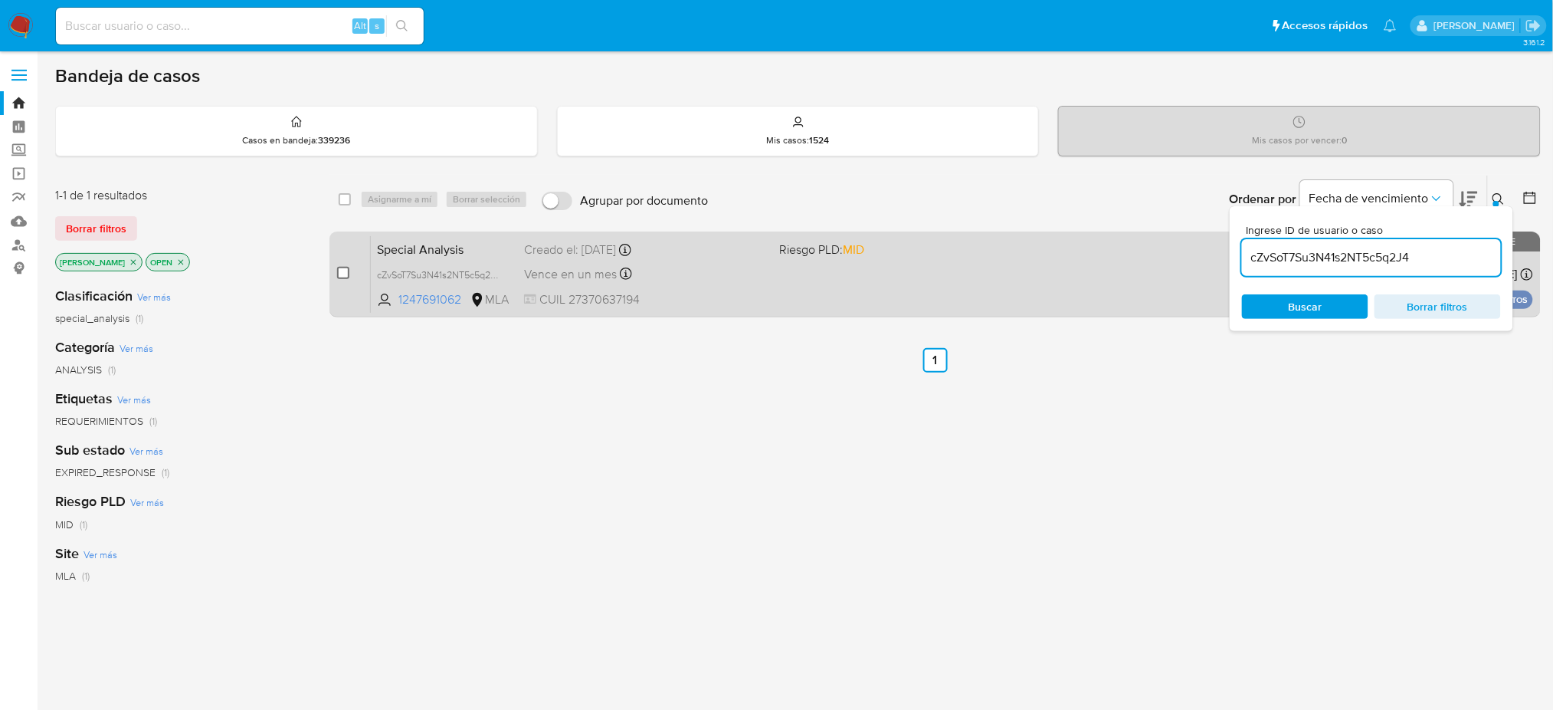
click at [349, 271] on input "checkbox" at bounding box center [343, 273] width 12 height 12
checkbox input "true"
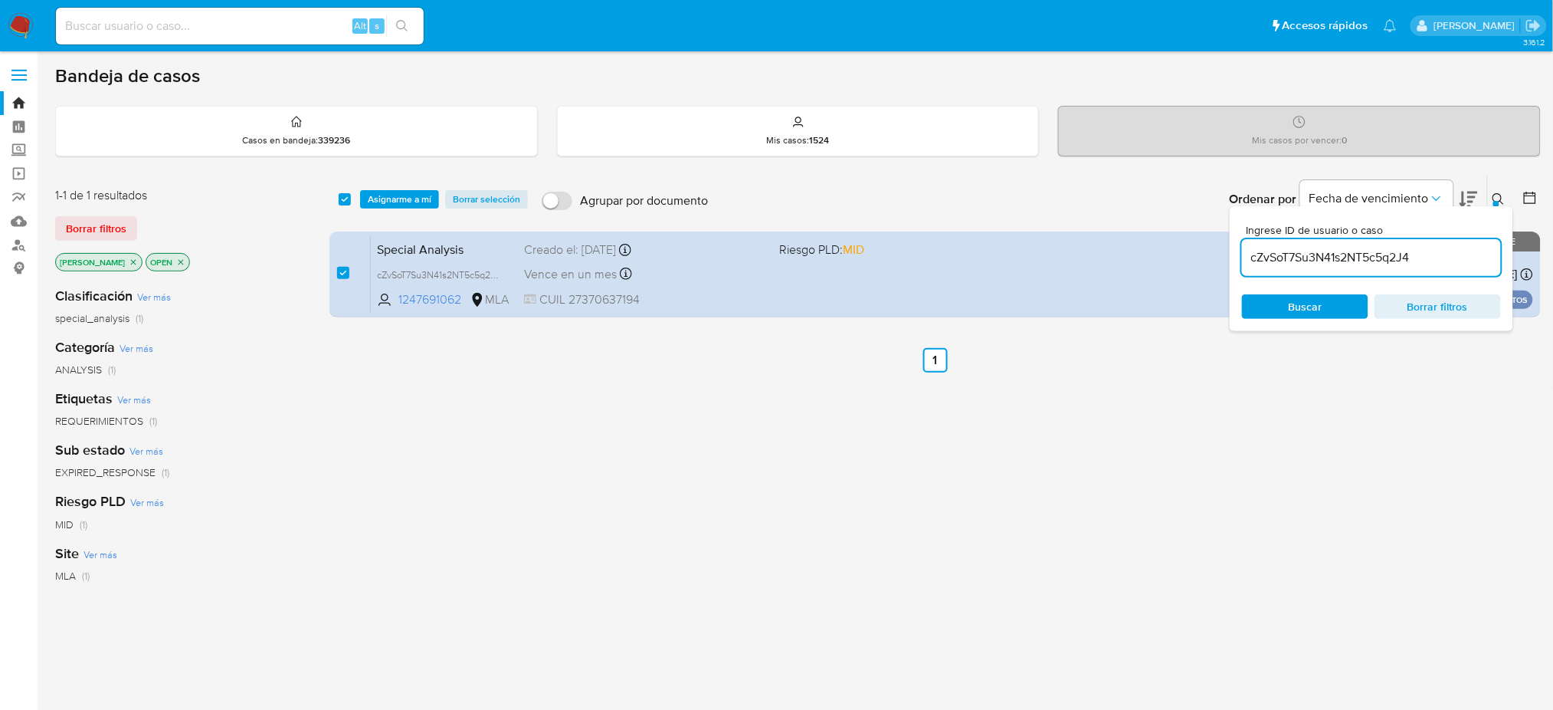
click at [403, 207] on span "Asignarme a mí" at bounding box center [400, 199] width 64 height 15
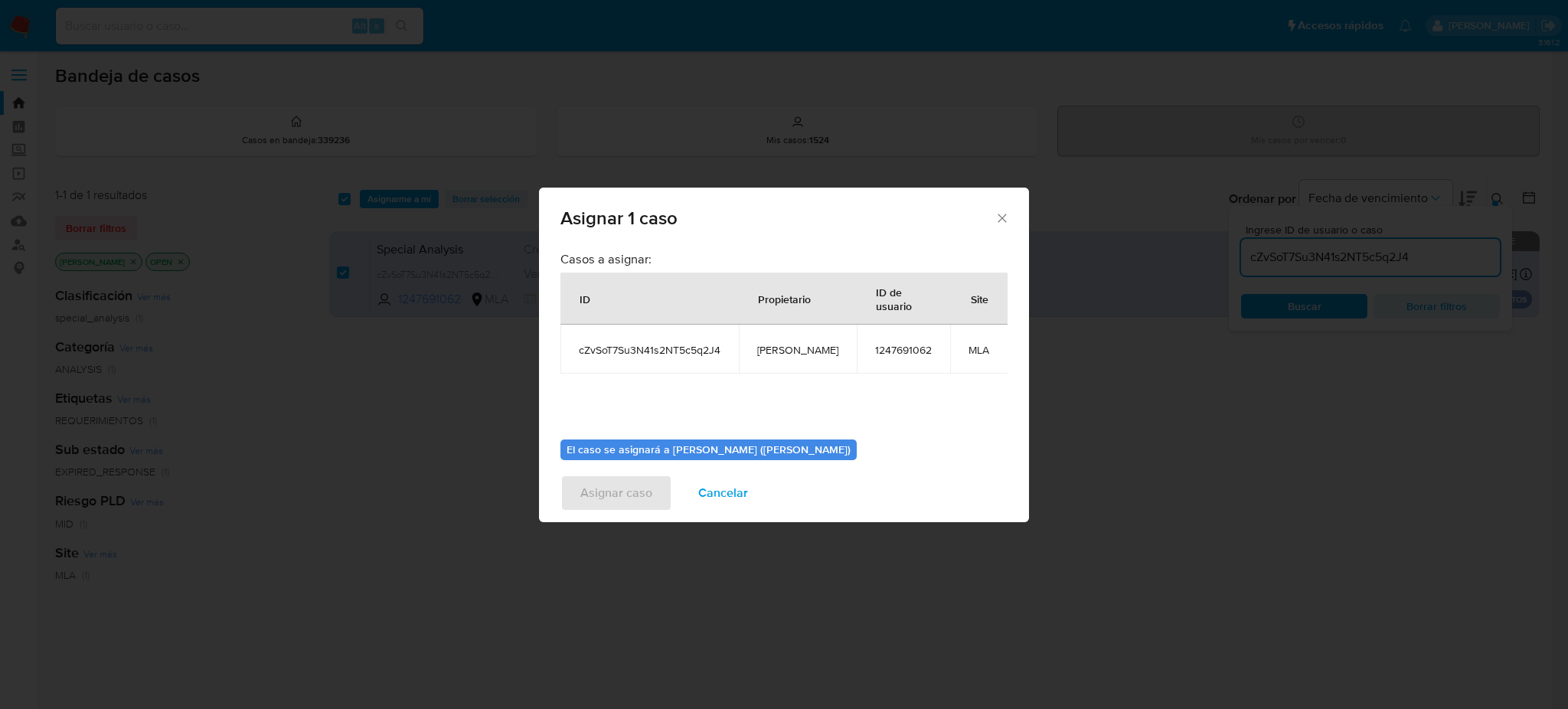
click at [774, 347] on span "[PERSON_NAME]" at bounding box center [797, 350] width 81 height 14
copy span "[PERSON_NAME]"
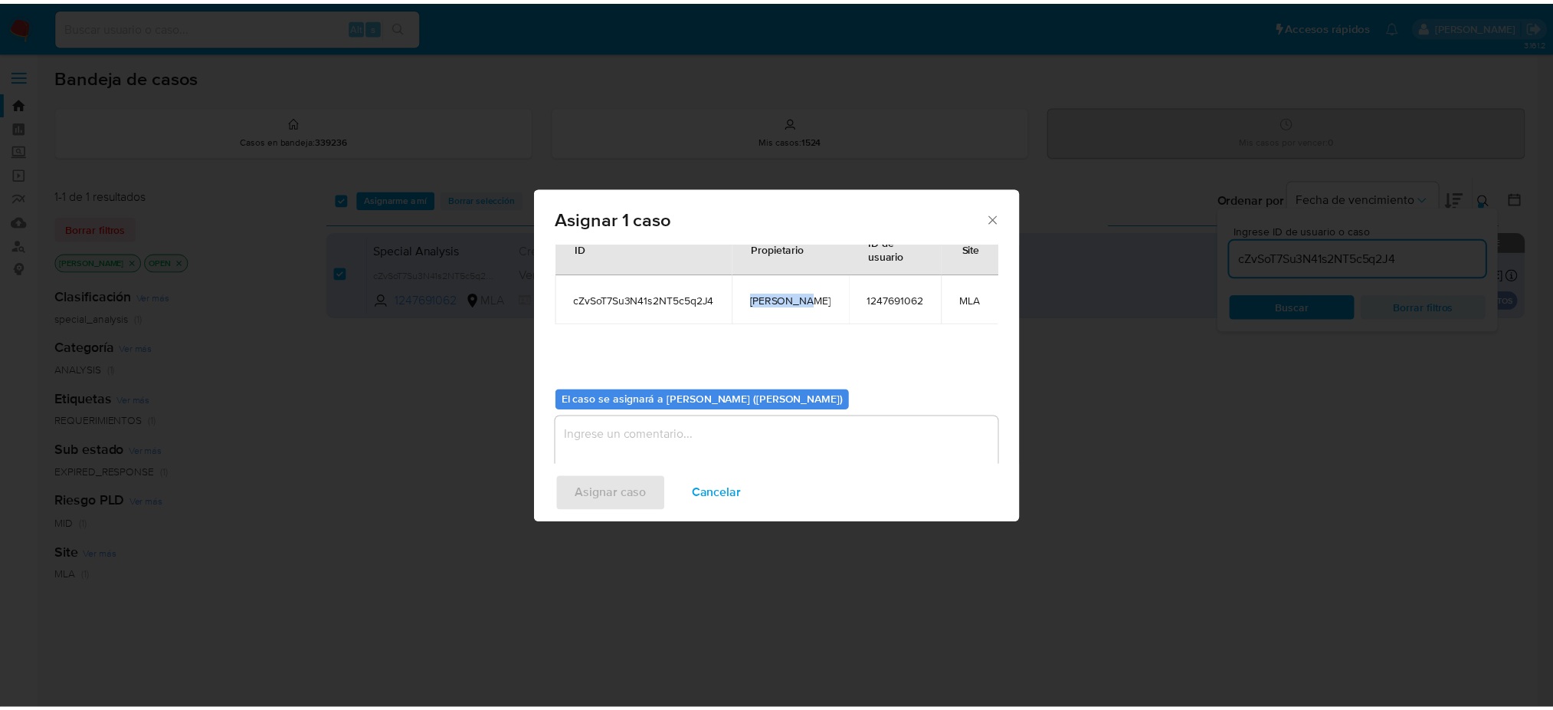
scroll to position [78, 0]
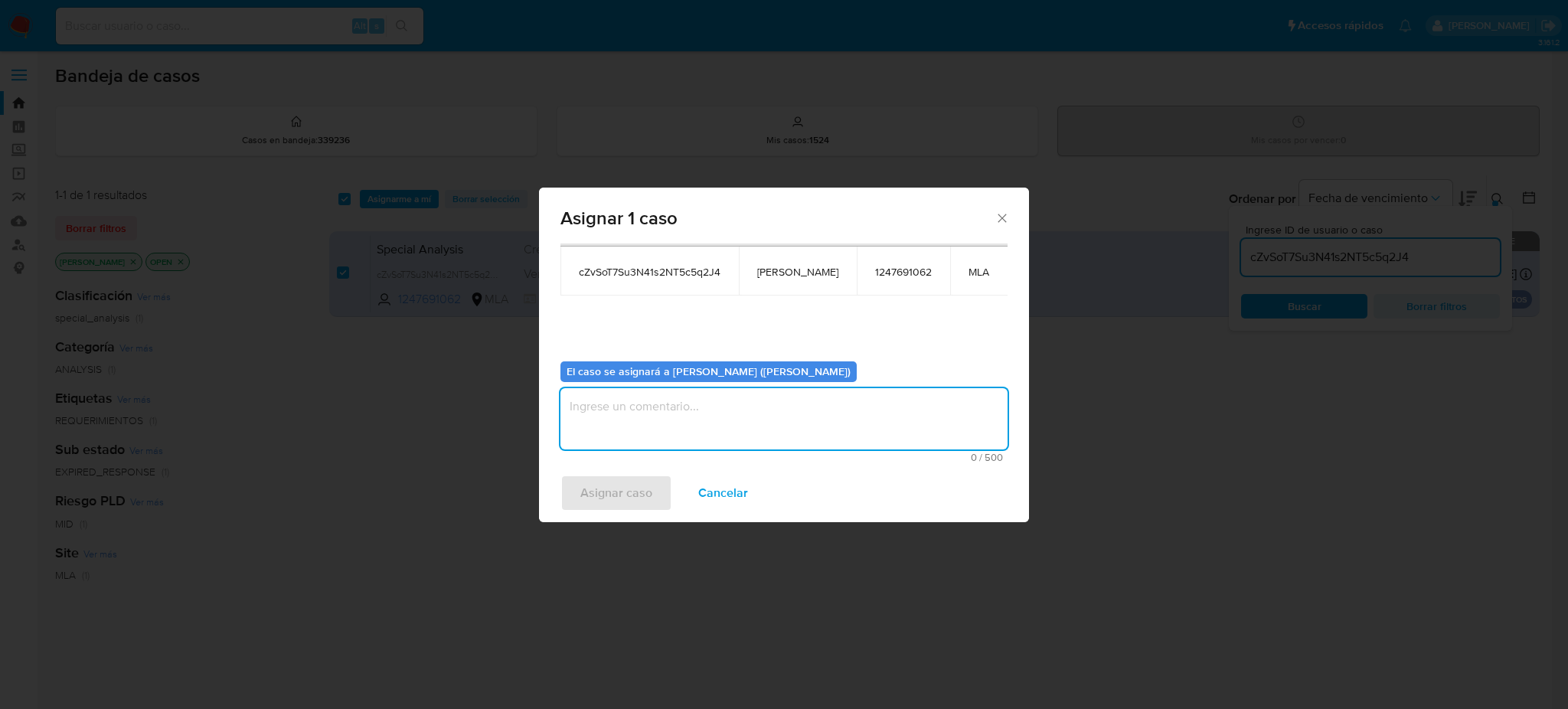
click at [687, 410] on textarea "assign-modal" at bounding box center [784, 418] width 447 height 61
paste textarea "[PERSON_NAME]"
type textarea "[PERSON_NAME]"
click at [581, 491] on span "Asignar caso" at bounding box center [616, 493] width 72 height 34
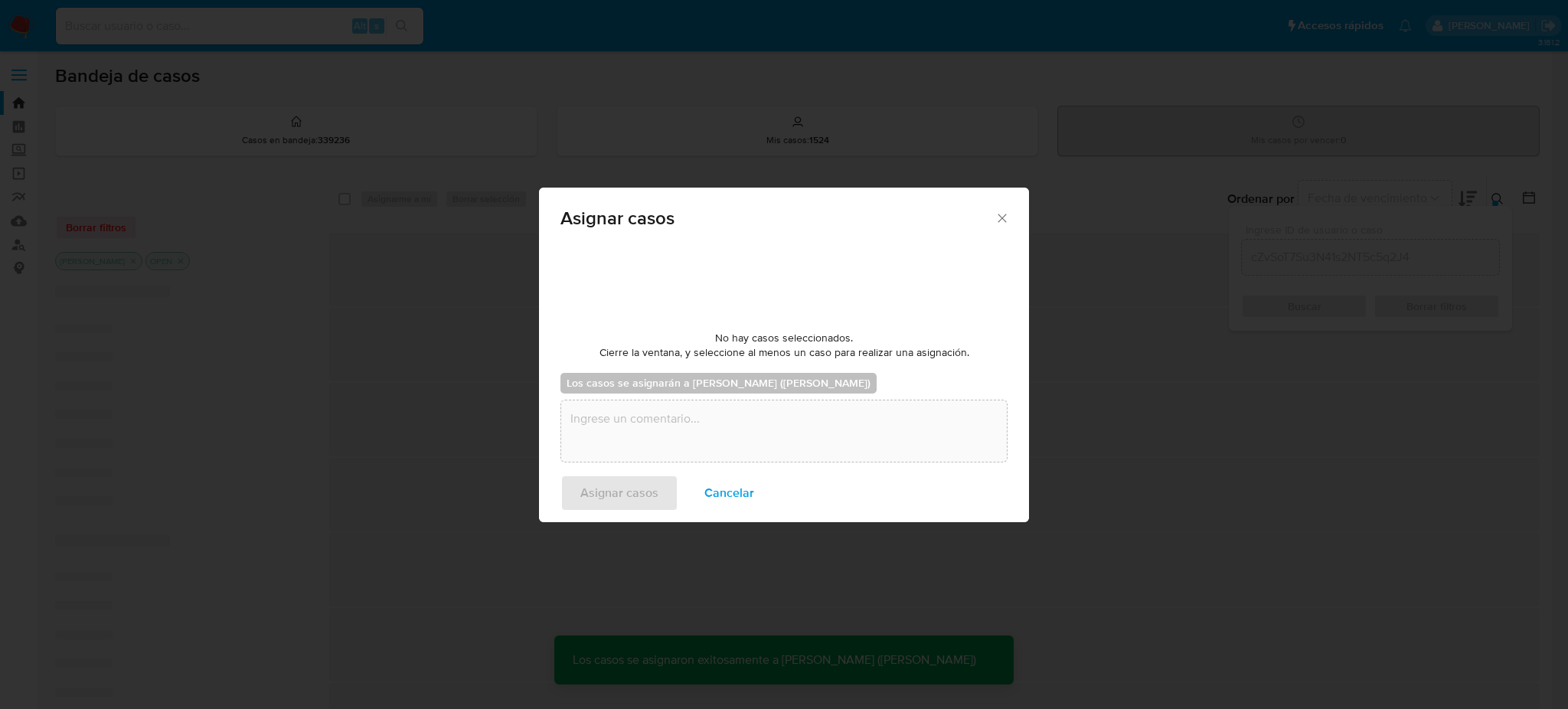
checkbox input "false"
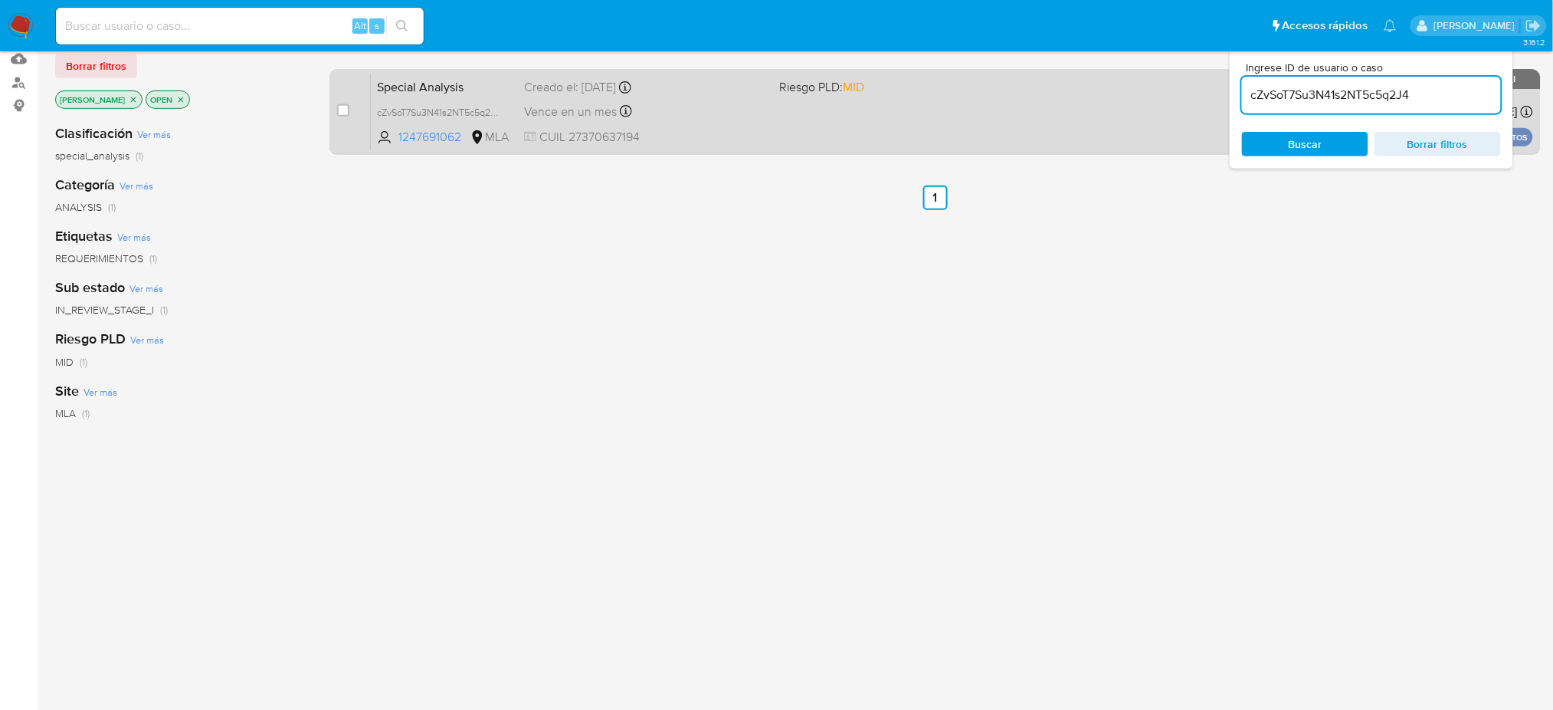
scroll to position [0, 0]
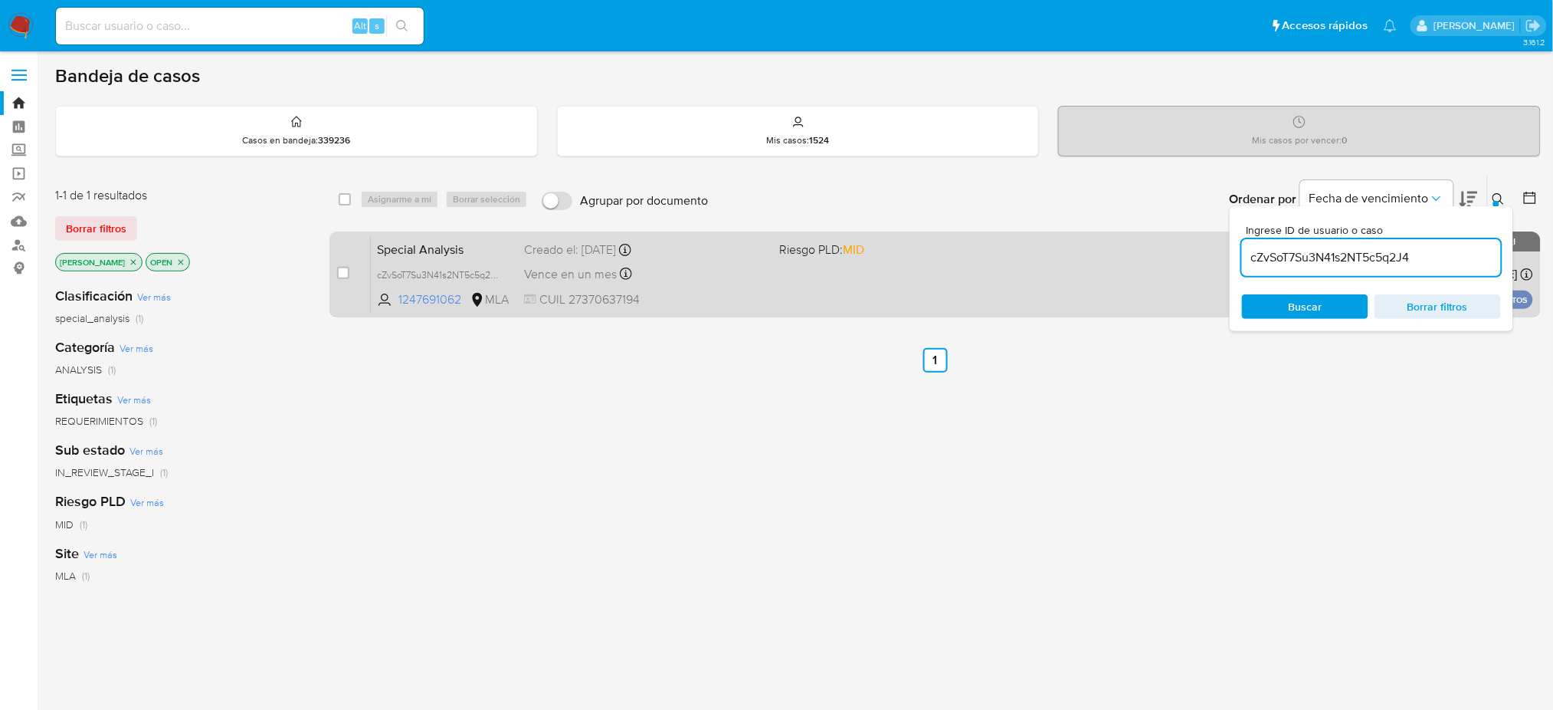
click at [694, 287] on div "Special Analysis cZvSoT7Su3N41s2NT5c5q2J4 1247691062 MLA Riesgo PLD: MID Creado…" at bounding box center [952, 273] width 1163 height 77
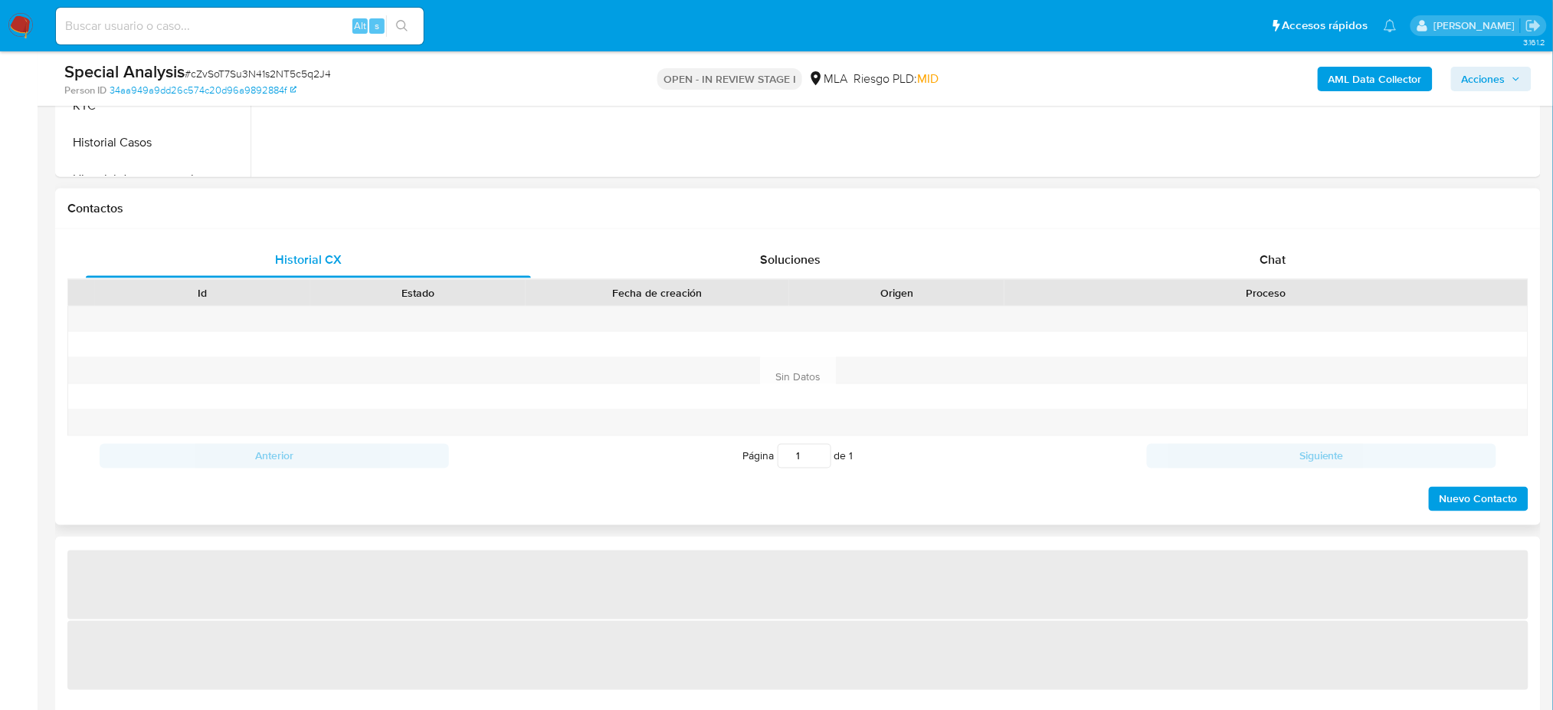
select select "10"
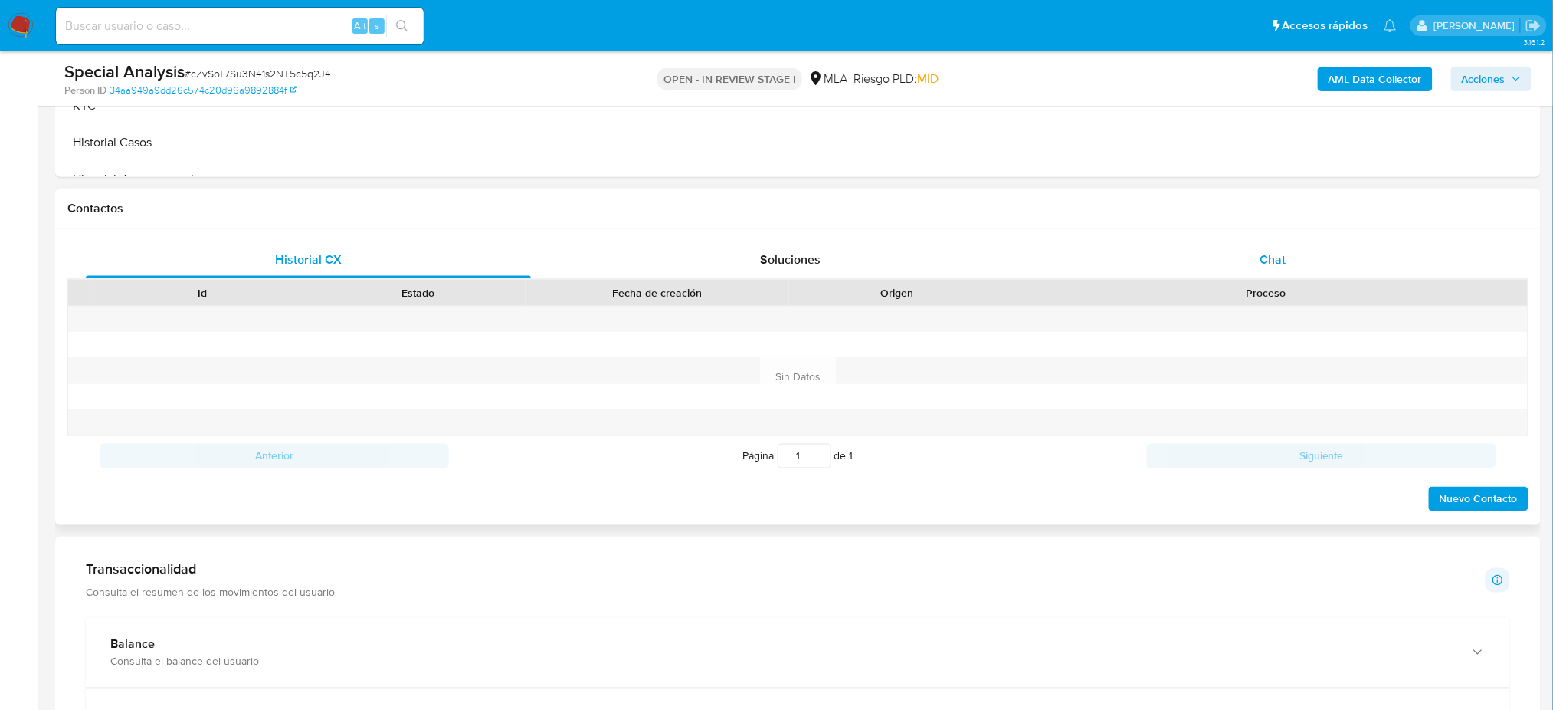
click at [1274, 256] on span "Chat" at bounding box center [1273, 260] width 26 height 18
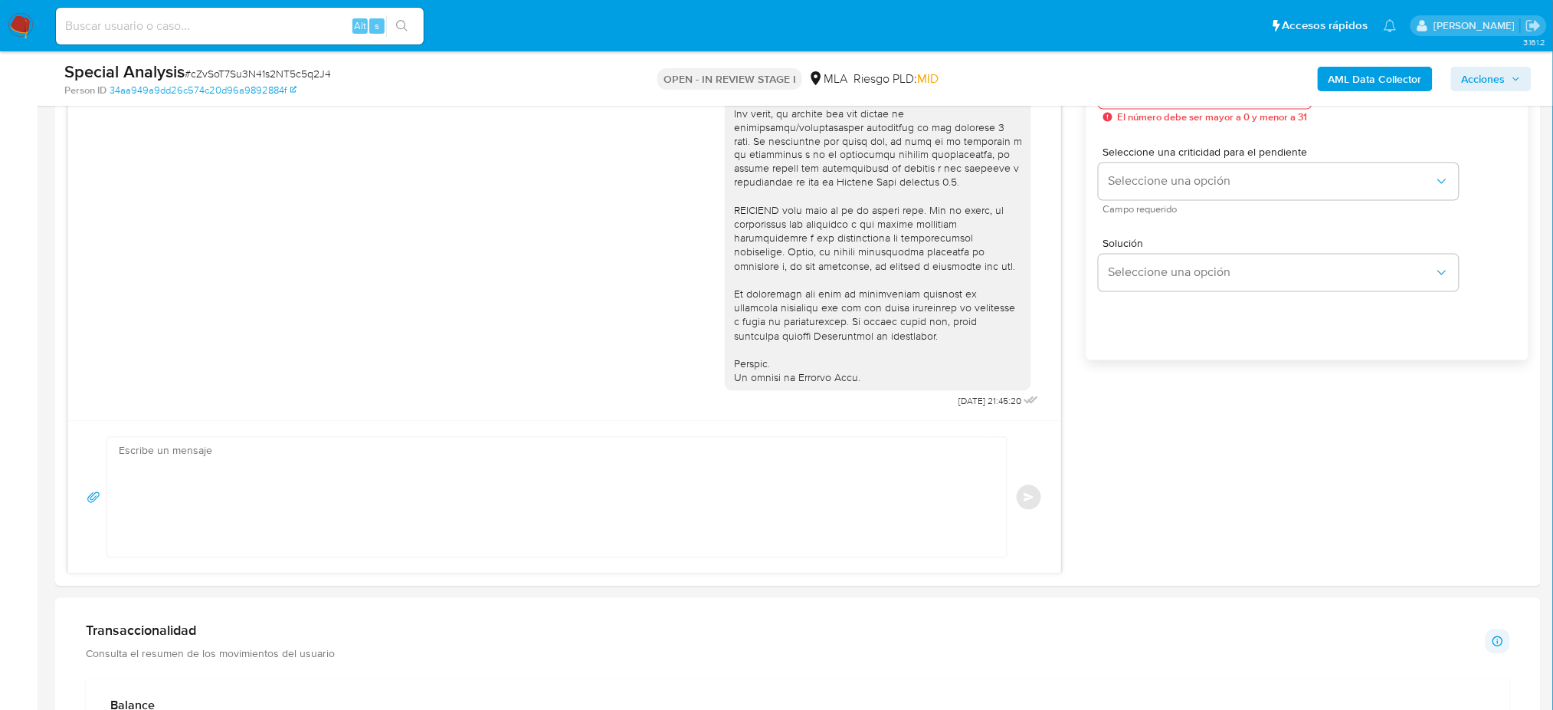
scroll to position [920, 0]
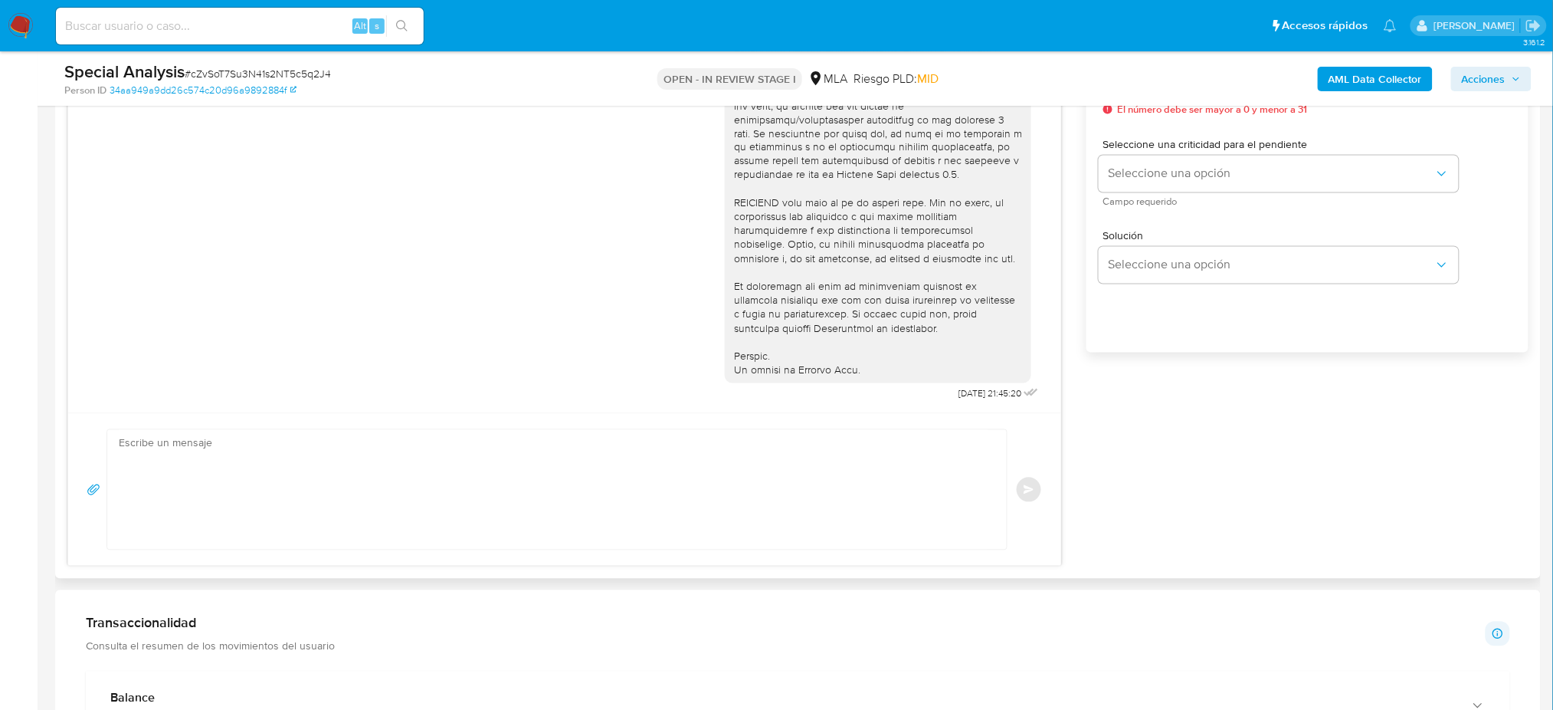
click at [235, 541] on textarea at bounding box center [553, 490] width 869 height 120
paste textarea "Hola, Esperamos que te encuentres muy bien. Te consultamos si tuviste oportunid…"
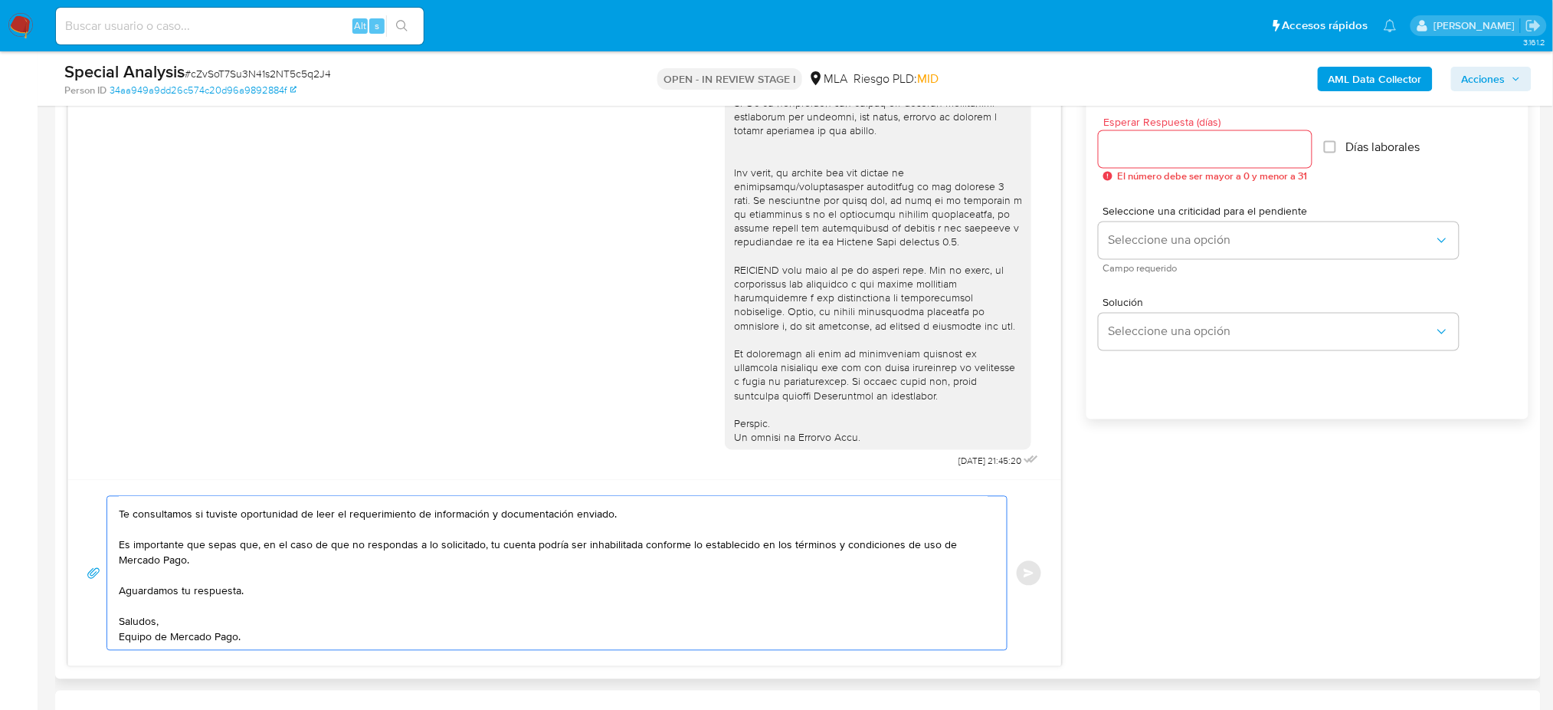
scroll to position [817, 0]
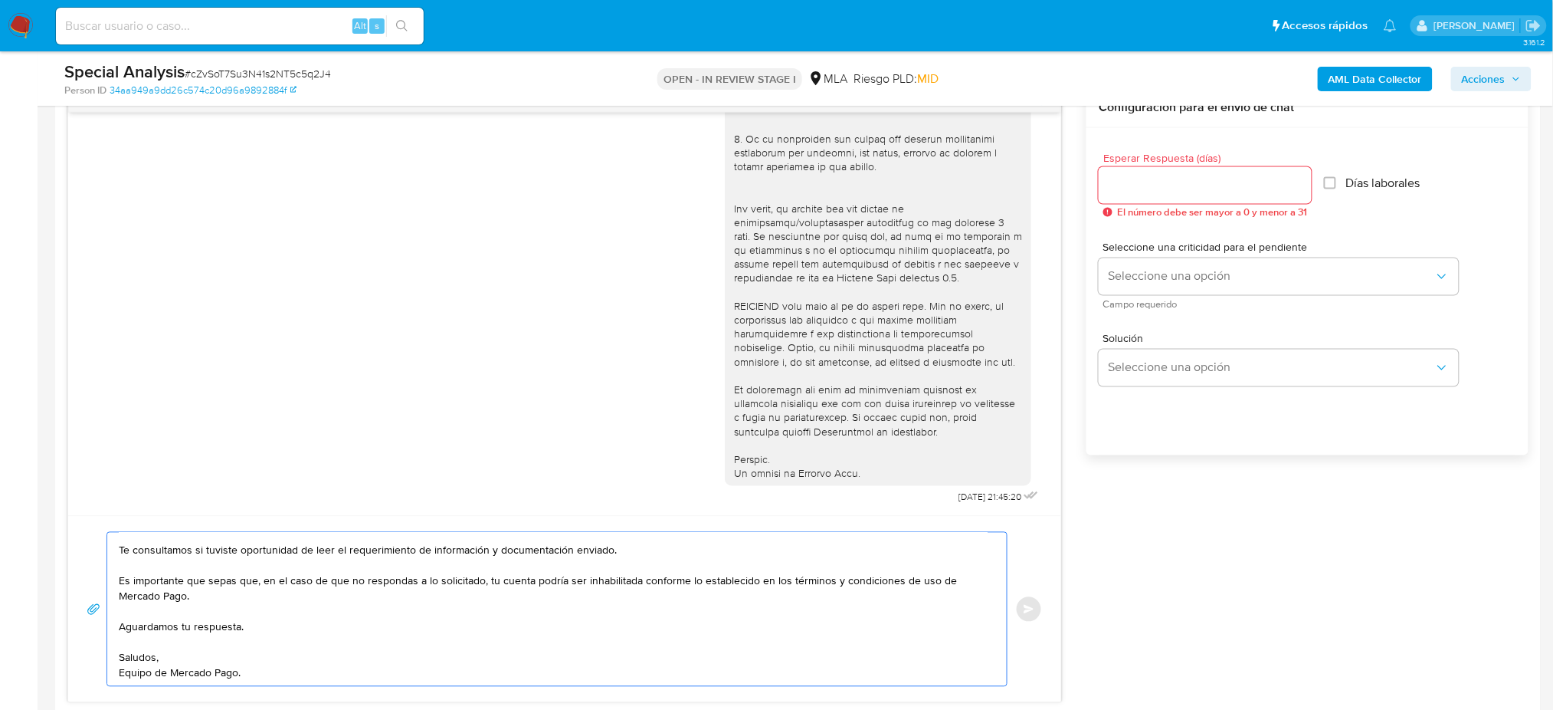
type textarea "Hola, Esperamos que te encuentres muy bien. Te consultamos si tuviste oportunid…"
click at [1128, 192] on input "Esperar Respuesta (días)" at bounding box center [1205, 185] width 213 height 20
type input "2"
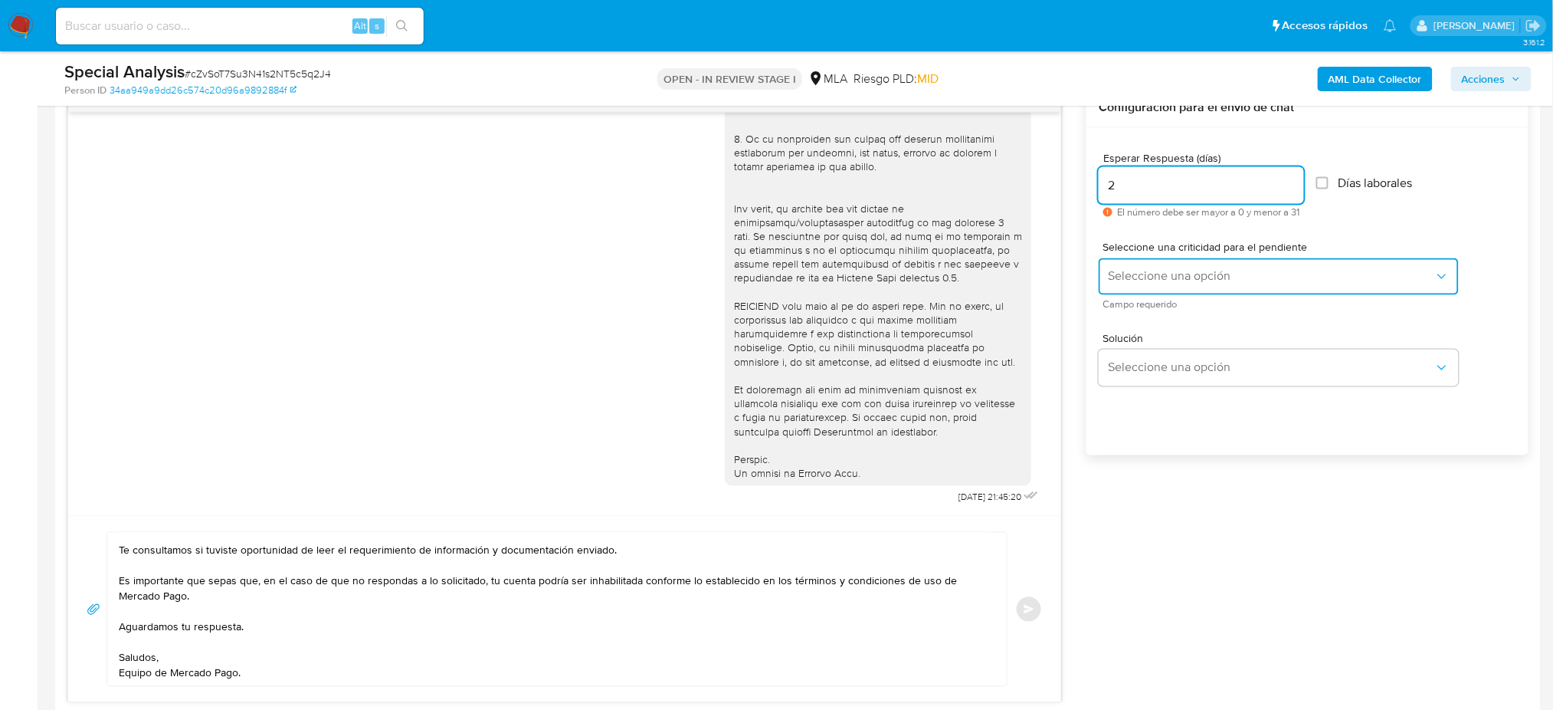
click at [1125, 264] on button "Seleccione una opción" at bounding box center [1279, 276] width 360 height 37
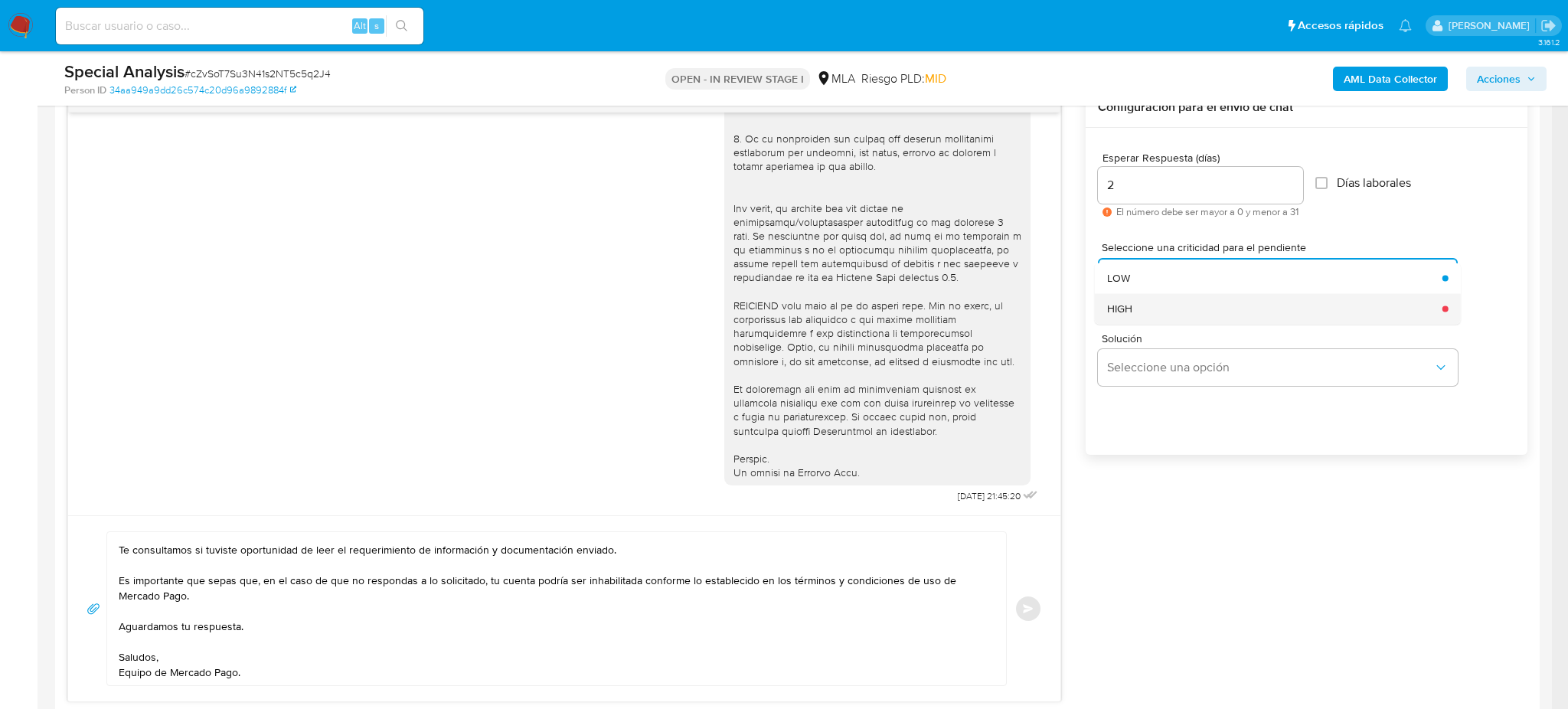
click at [1133, 307] on div "HIGH" at bounding box center [1269, 309] width 326 height 31
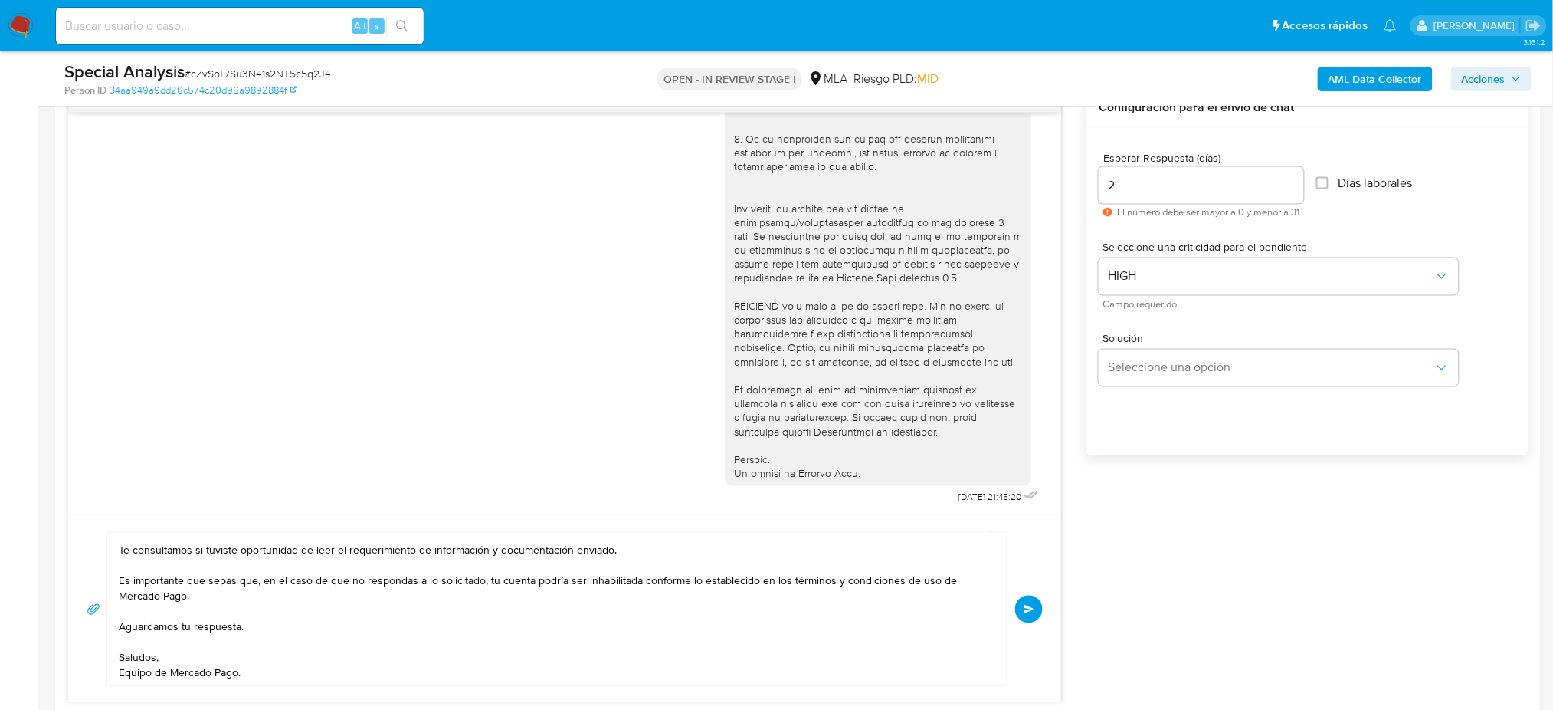
click at [1028, 618] on button "Enviar" at bounding box center [1029, 609] width 28 height 28
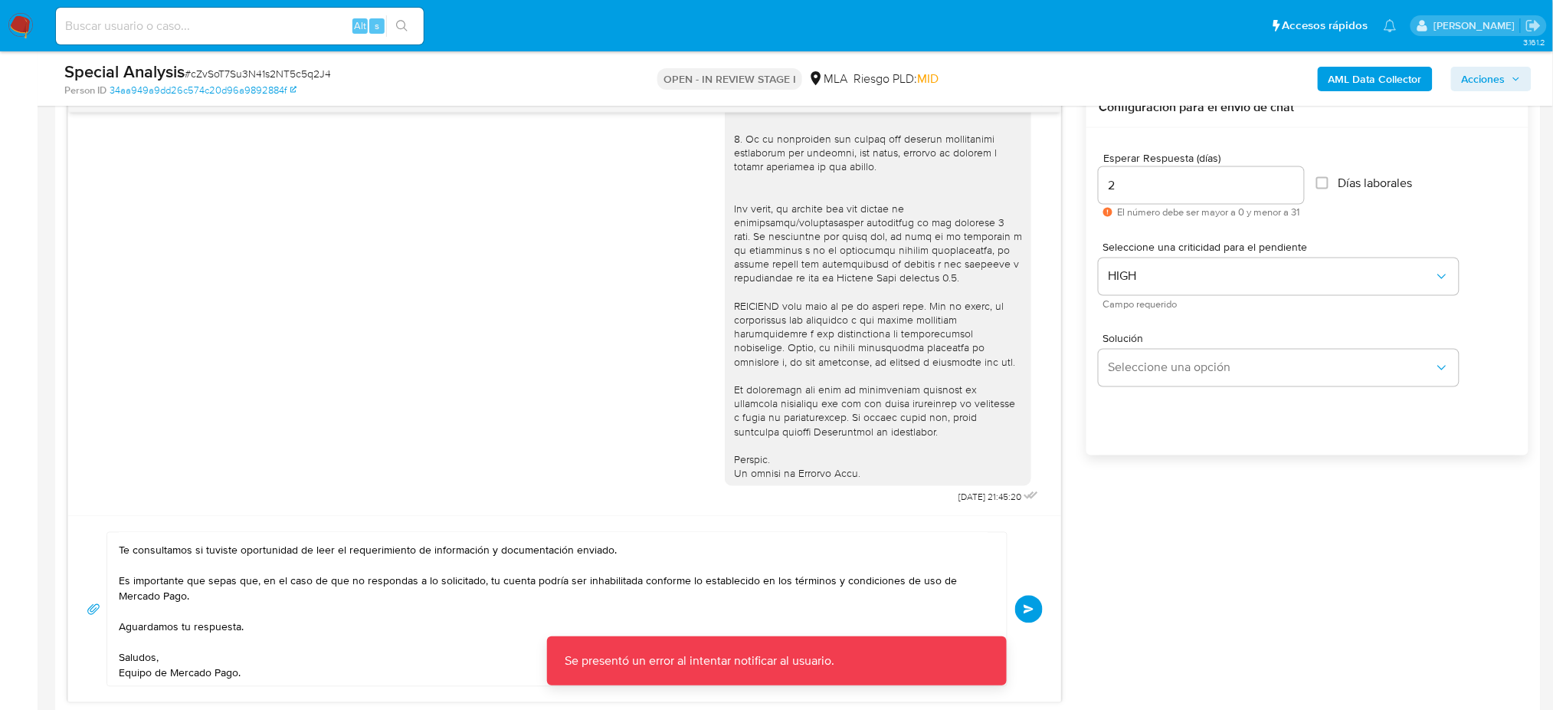
click at [1032, 595] on button "Enviar" at bounding box center [1029, 609] width 28 height 28
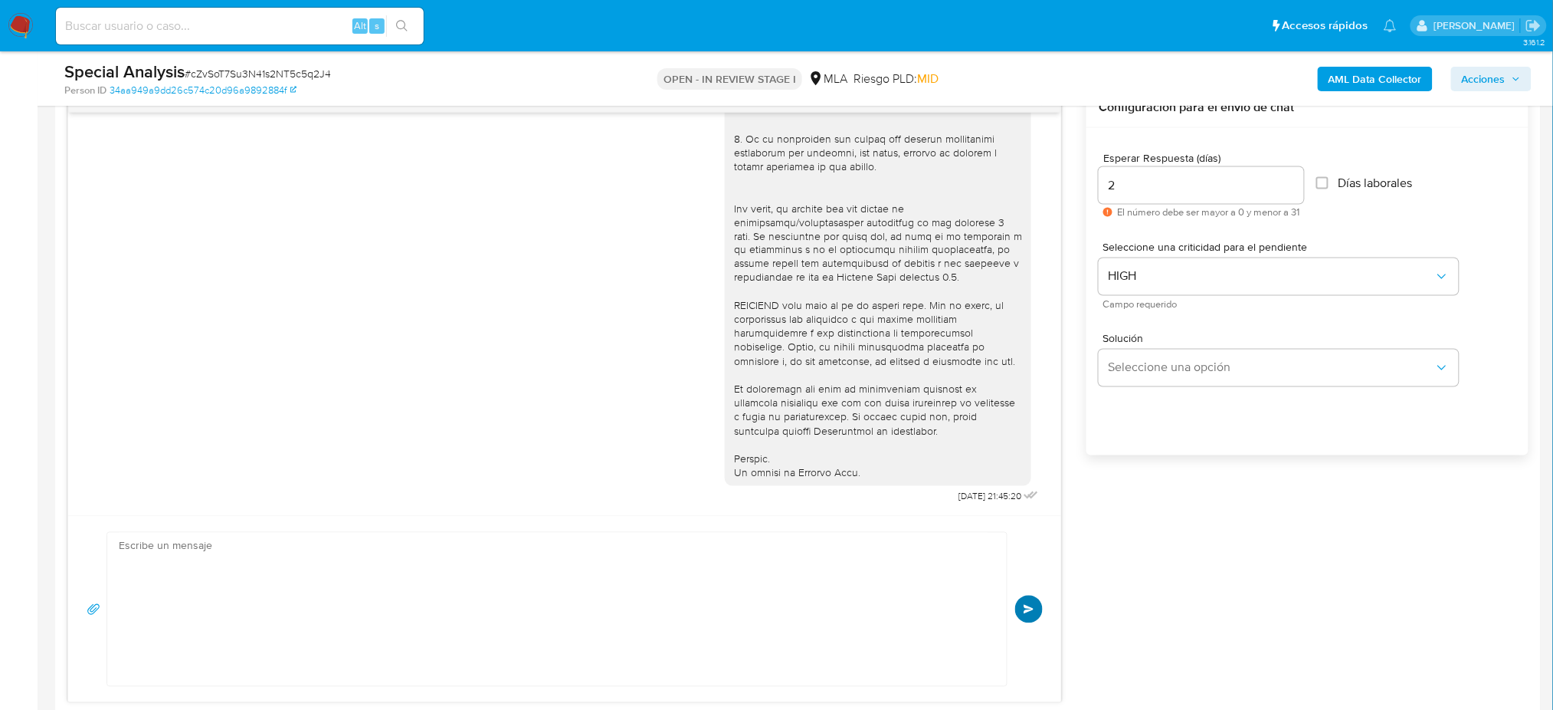
scroll to position [746, 0]
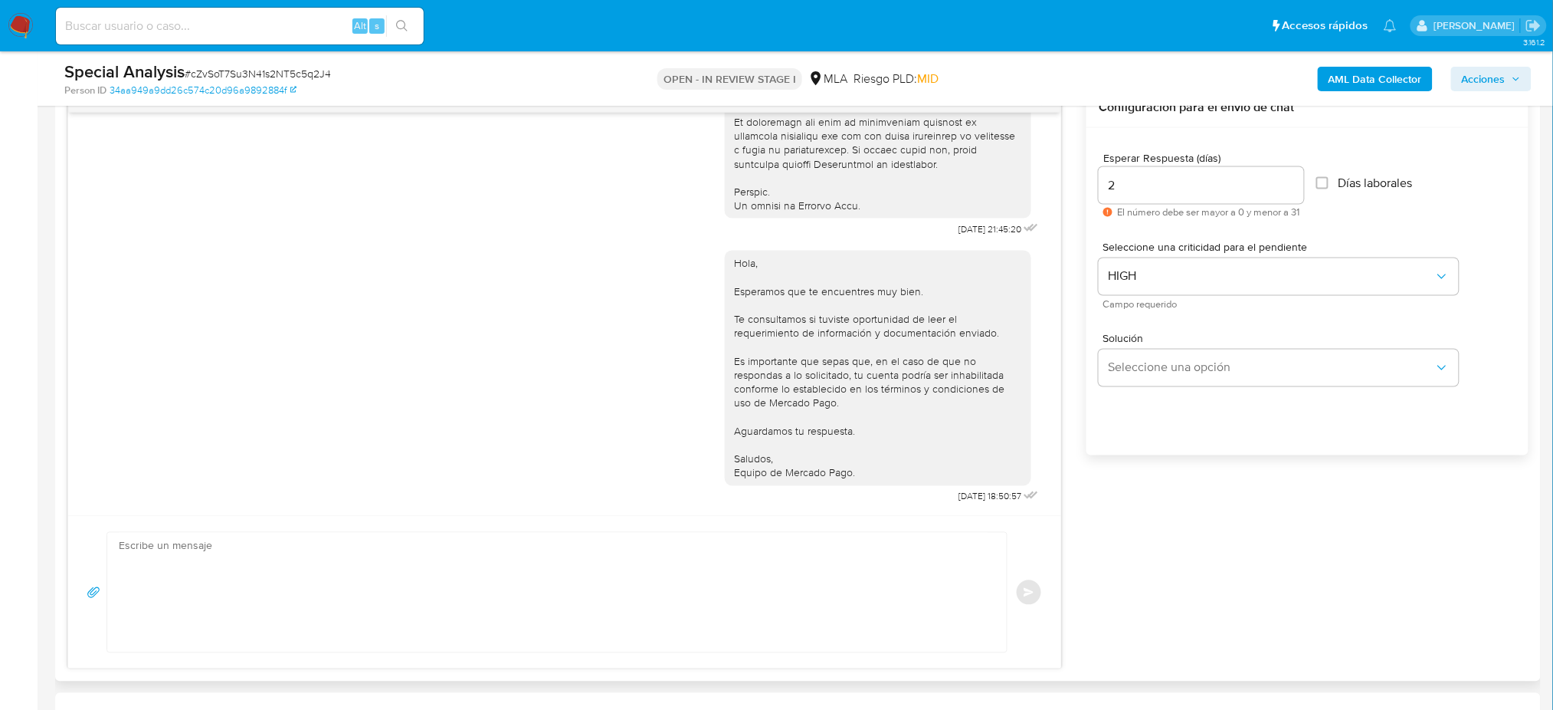
click at [1028, 616] on div "Enviar" at bounding box center [565, 592] width 956 height 121
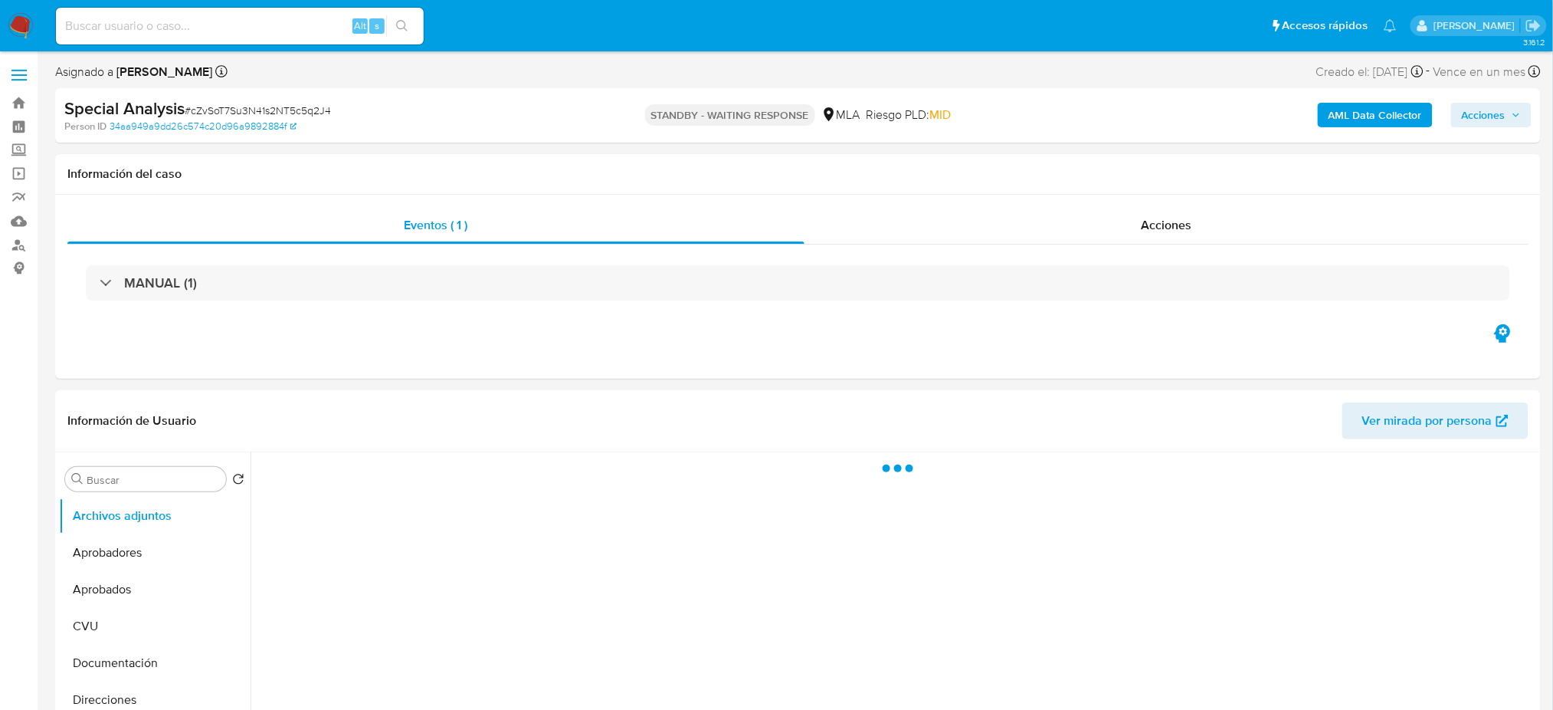
click at [229, 25] on input at bounding box center [240, 26] width 368 height 20
paste input "DckbvzufZKKBk9t6lYGFuICl"
type input "DckbvzufZKKBk9t6lYGFuICl"
select select "10"
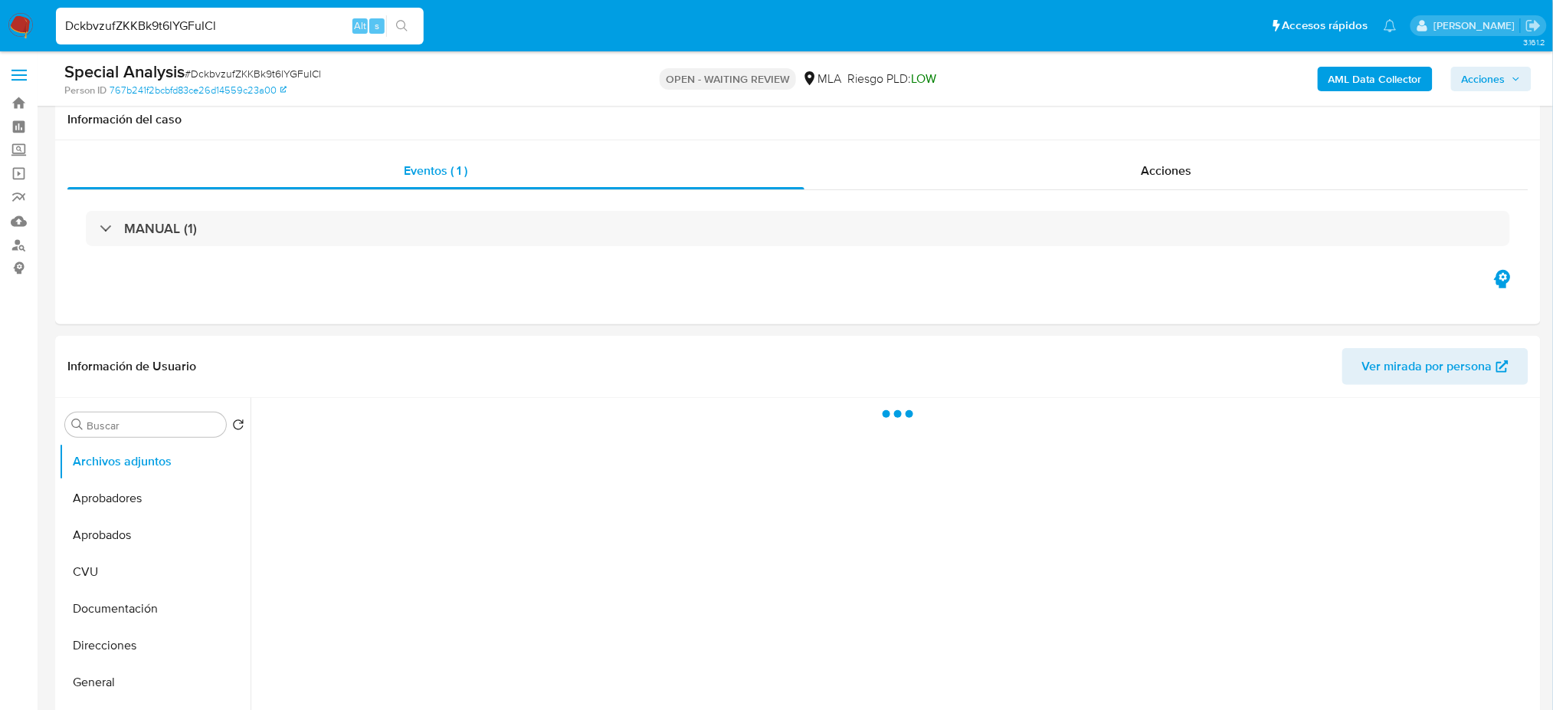
scroll to position [510, 0]
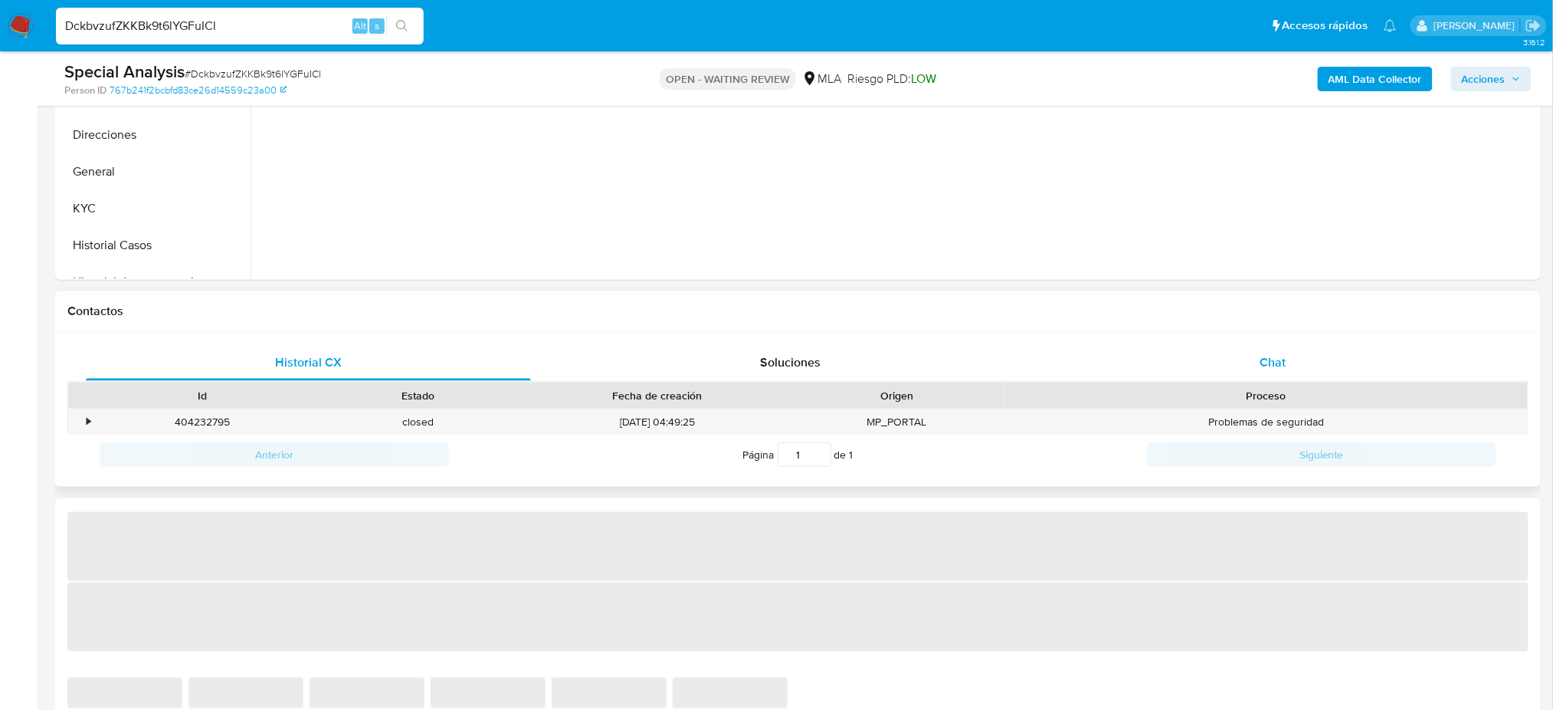
select select "10"
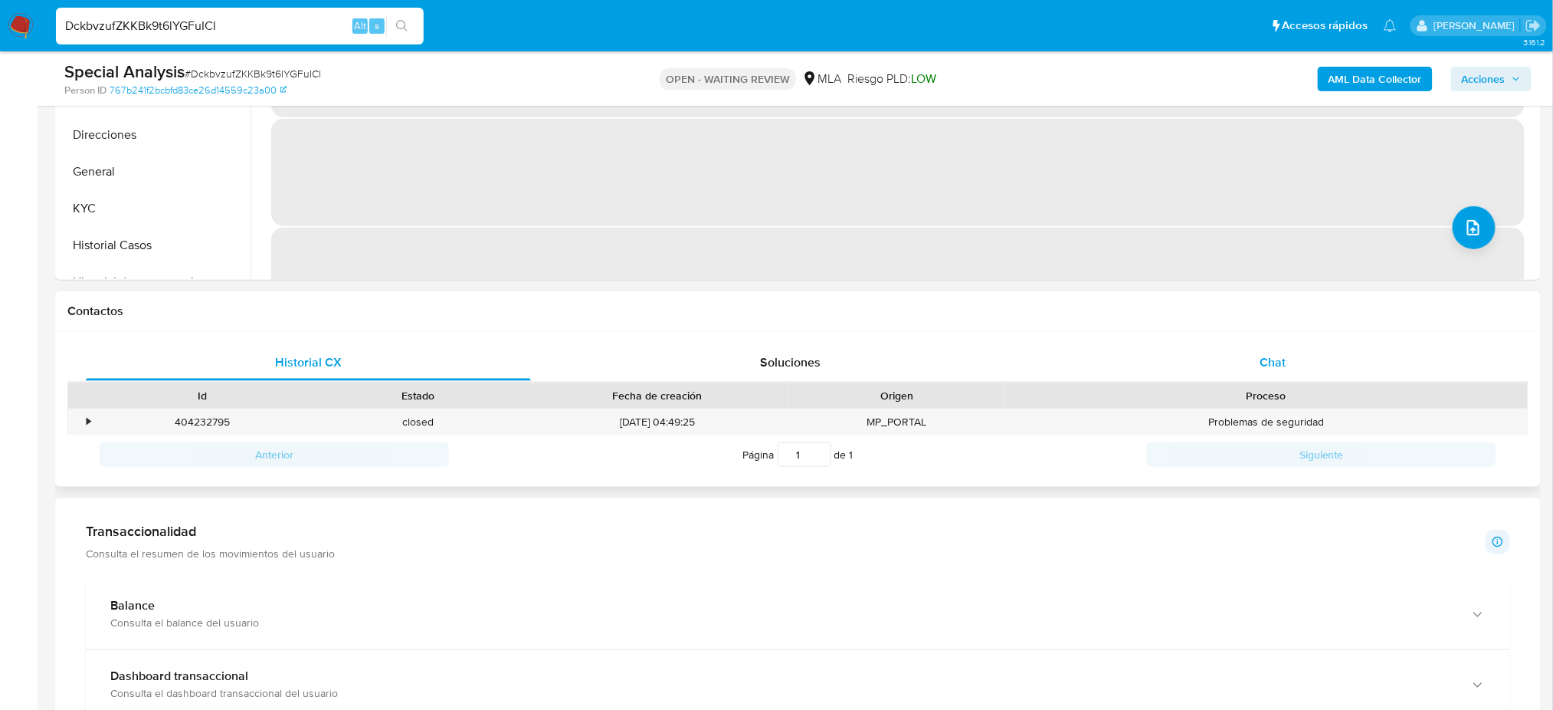
click at [1248, 362] on div "Chat" at bounding box center [1273, 362] width 445 height 37
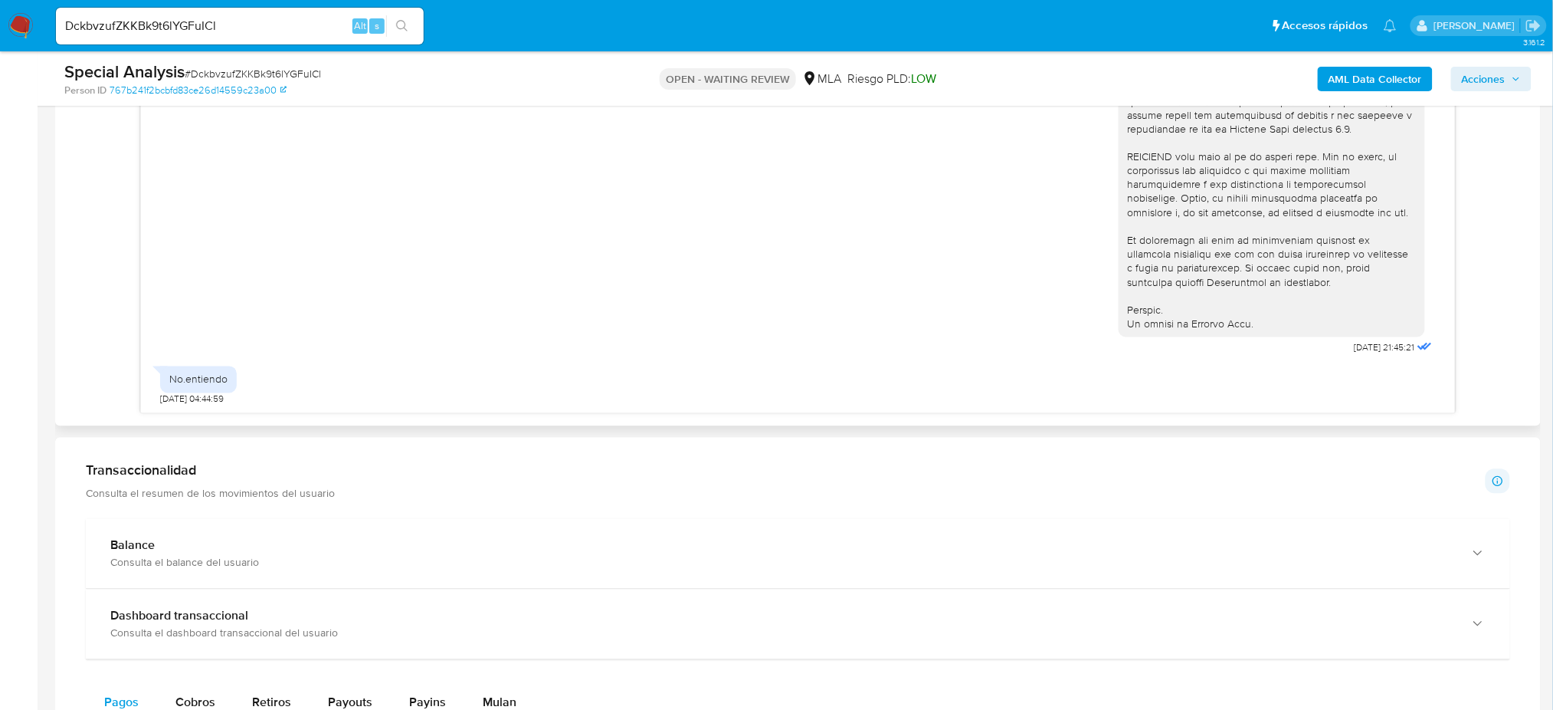
scroll to position [408, 0]
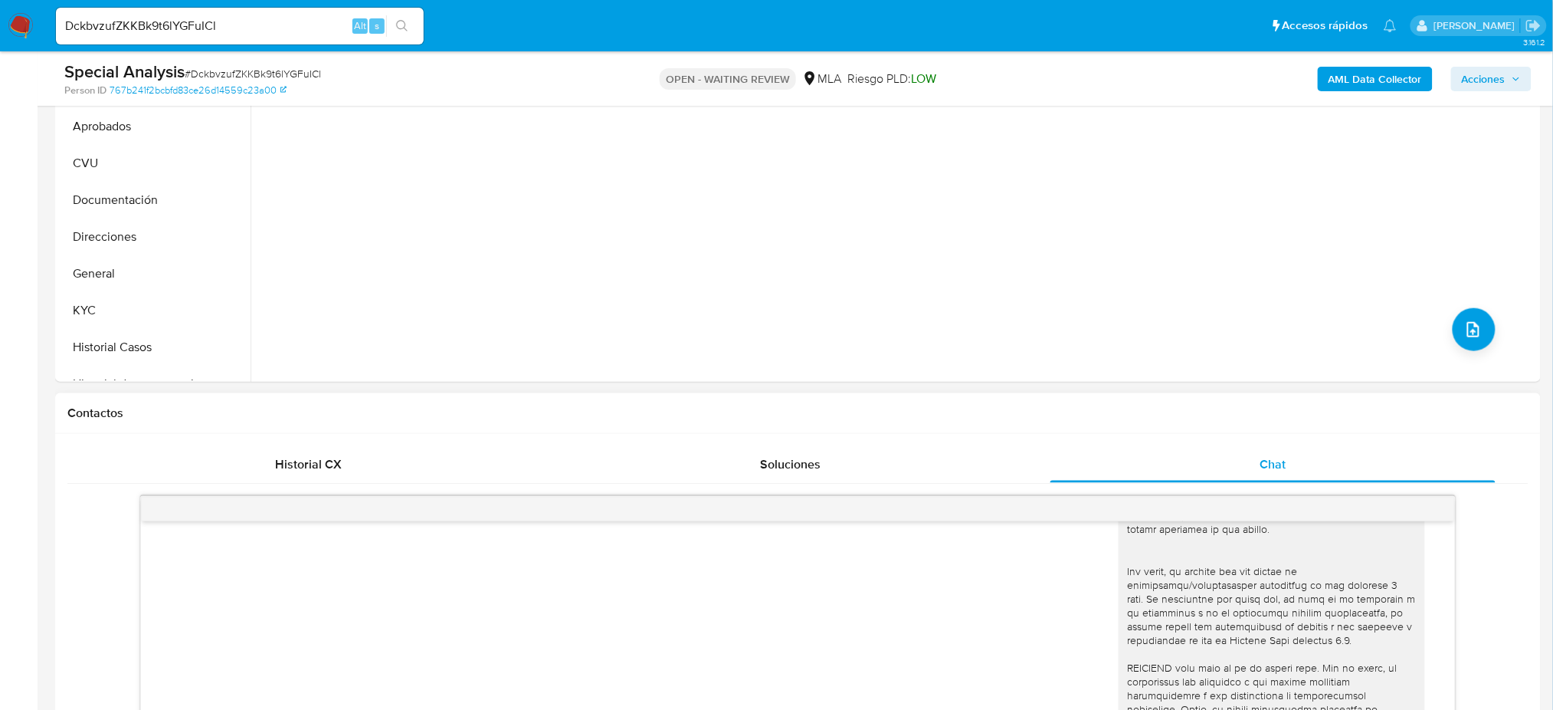
click at [221, 77] on span "# DckbvzufZKKBk9t6lYGFuICl" at bounding box center [253, 73] width 136 height 15
click at [221, 75] on span "# DckbvzufZKKBk9t6lYGFuICl" at bounding box center [253, 73] width 136 height 15
copy span "DckbvzufZKKBk9t6lYGFuICl"
click at [19, 22] on img at bounding box center [21, 26] width 26 height 26
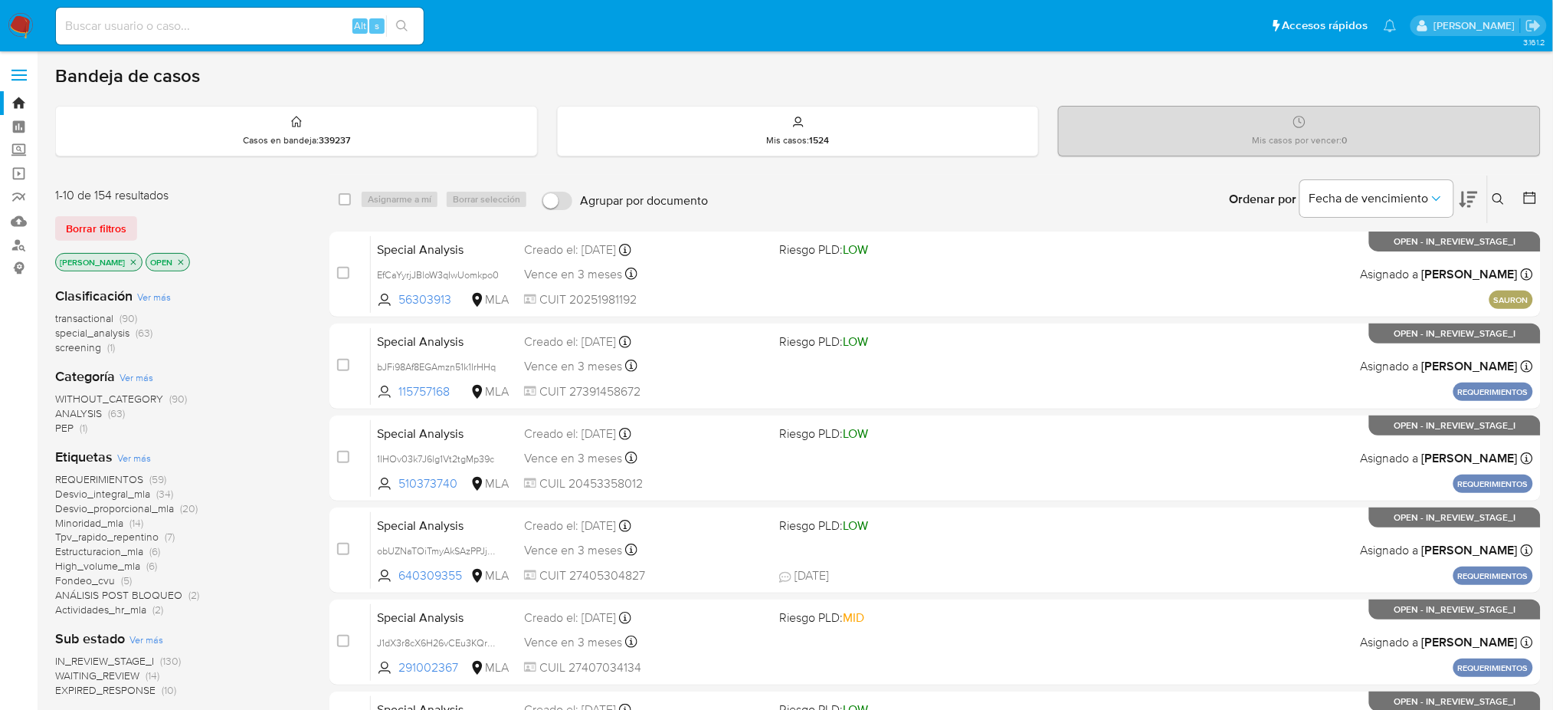
click at [1497, 190] on button at bounding box center [1500, 199] width 25 height 18
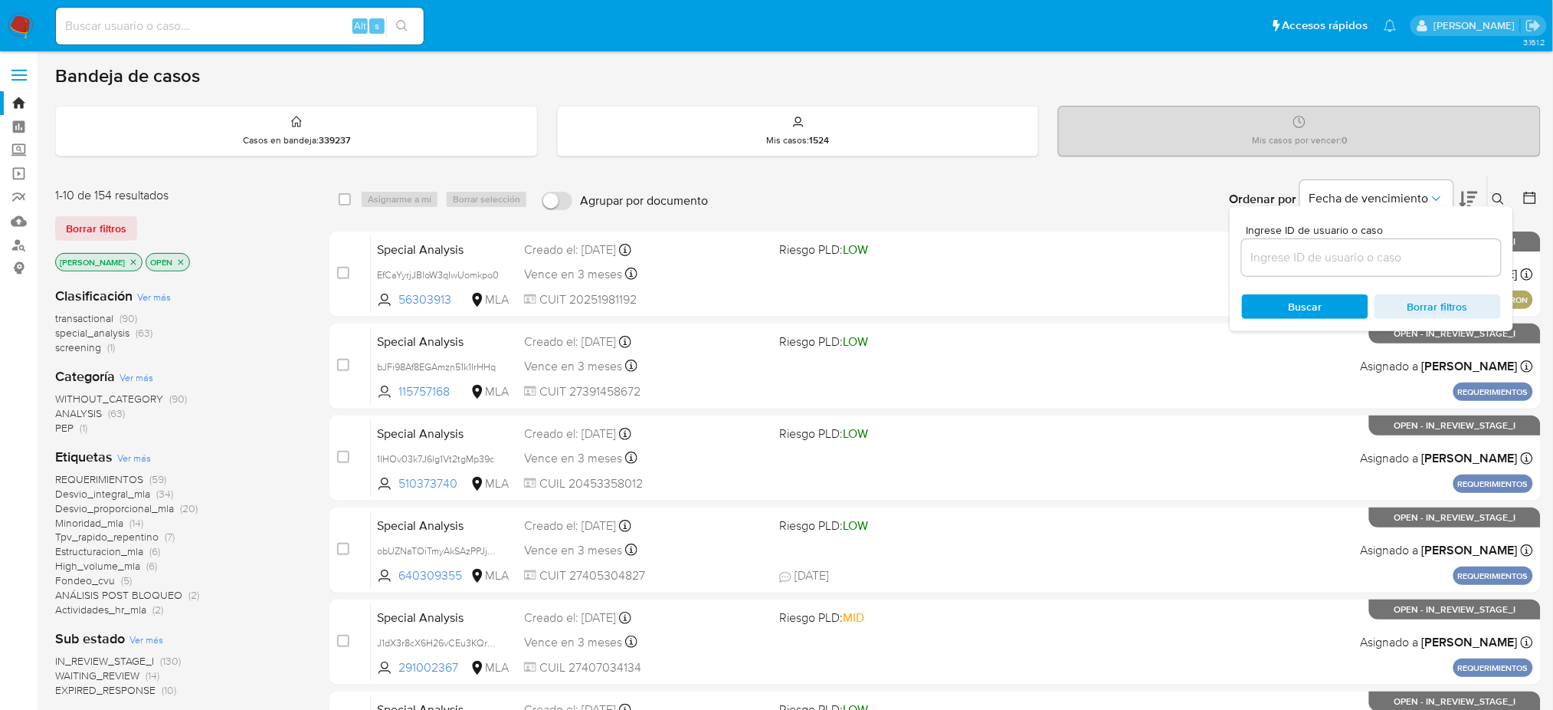
click at [1401, 241] on div at bounding box center [1371, 257] width 259 height 37
click at [1396, 253] on input at bounding box center [1371, 258] width 259 height 20
paste input "DckbvzufZKKBk9t6lYGFuICl"
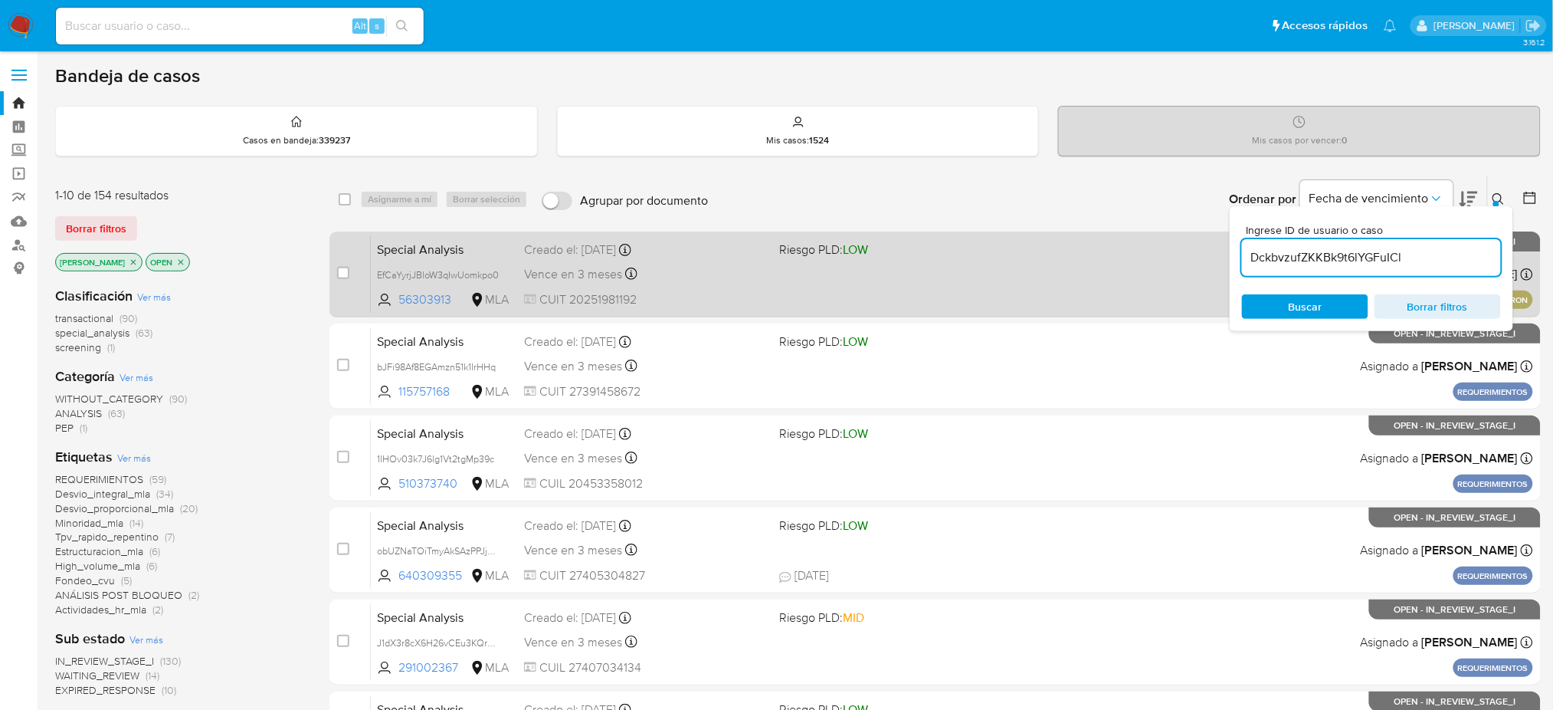
type input "DckbvzufZKKBk9t6lYGFuICl"
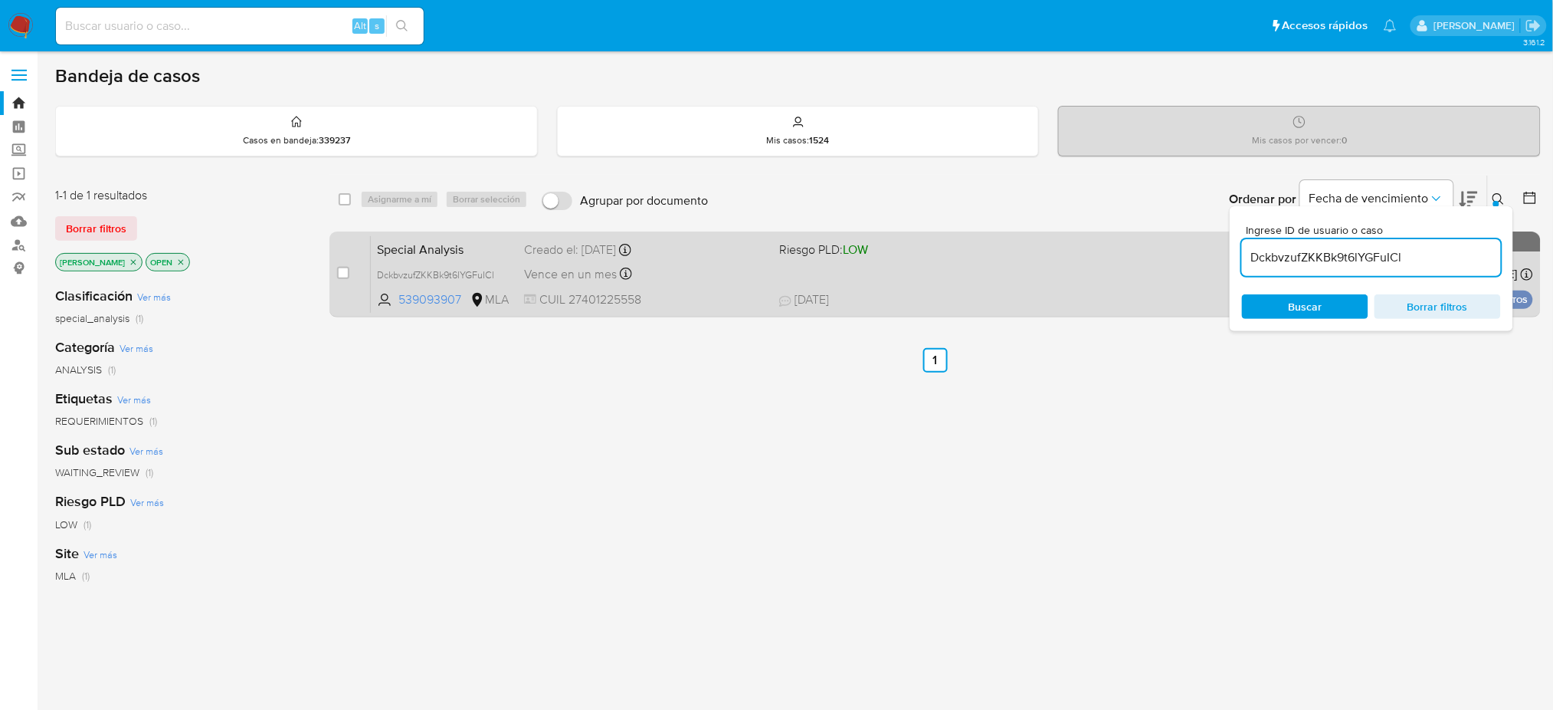
drag, startPoint x: 340, startPoint y: 275, endPoint x: 350, endPoint y: 258, distance: 19.6
click at [340, 274] on input "checkbox" at bounding box center [343, 273] width 12 height 12
checkbox input "true"
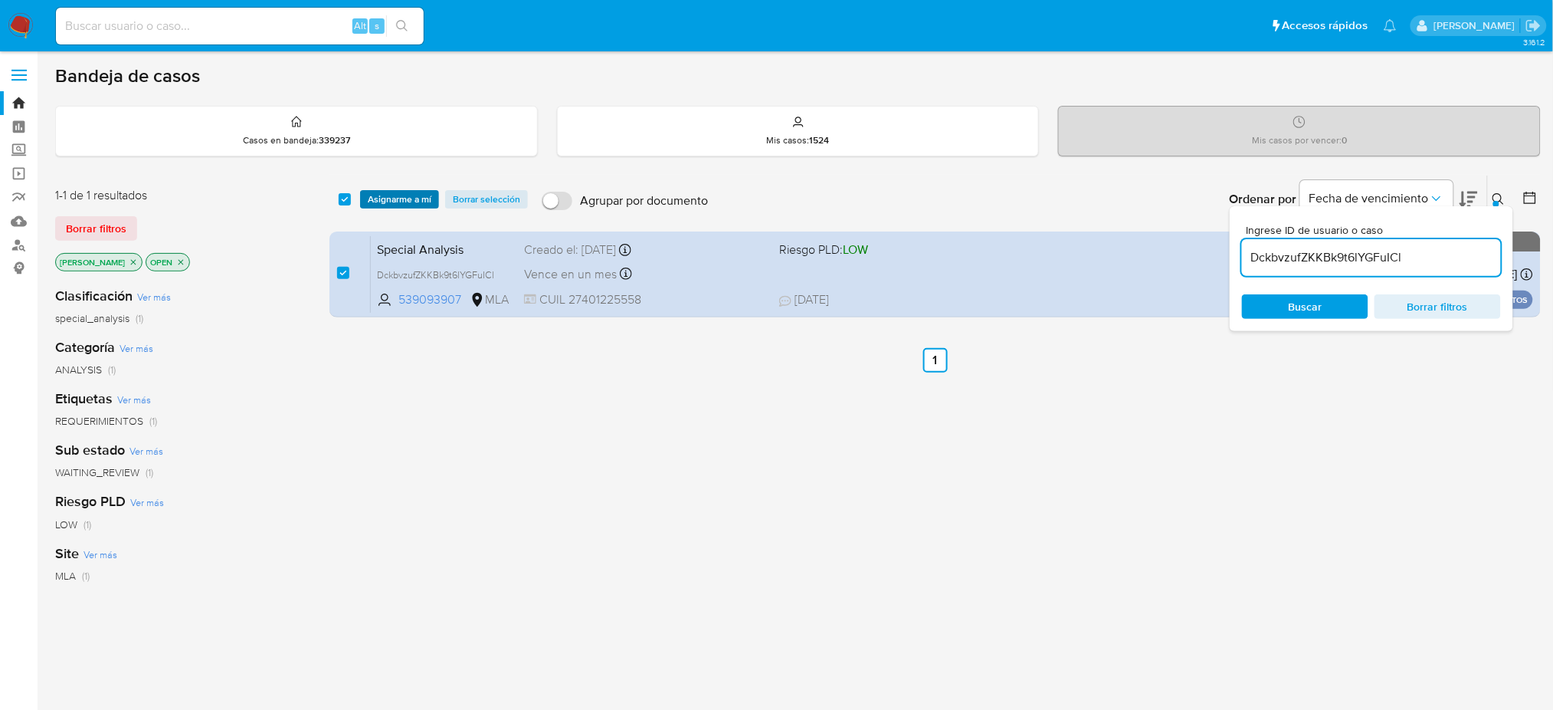
click at [378, 192] on span "Asignarme a mí" at bounding box center [400, 199] width 64 height 15
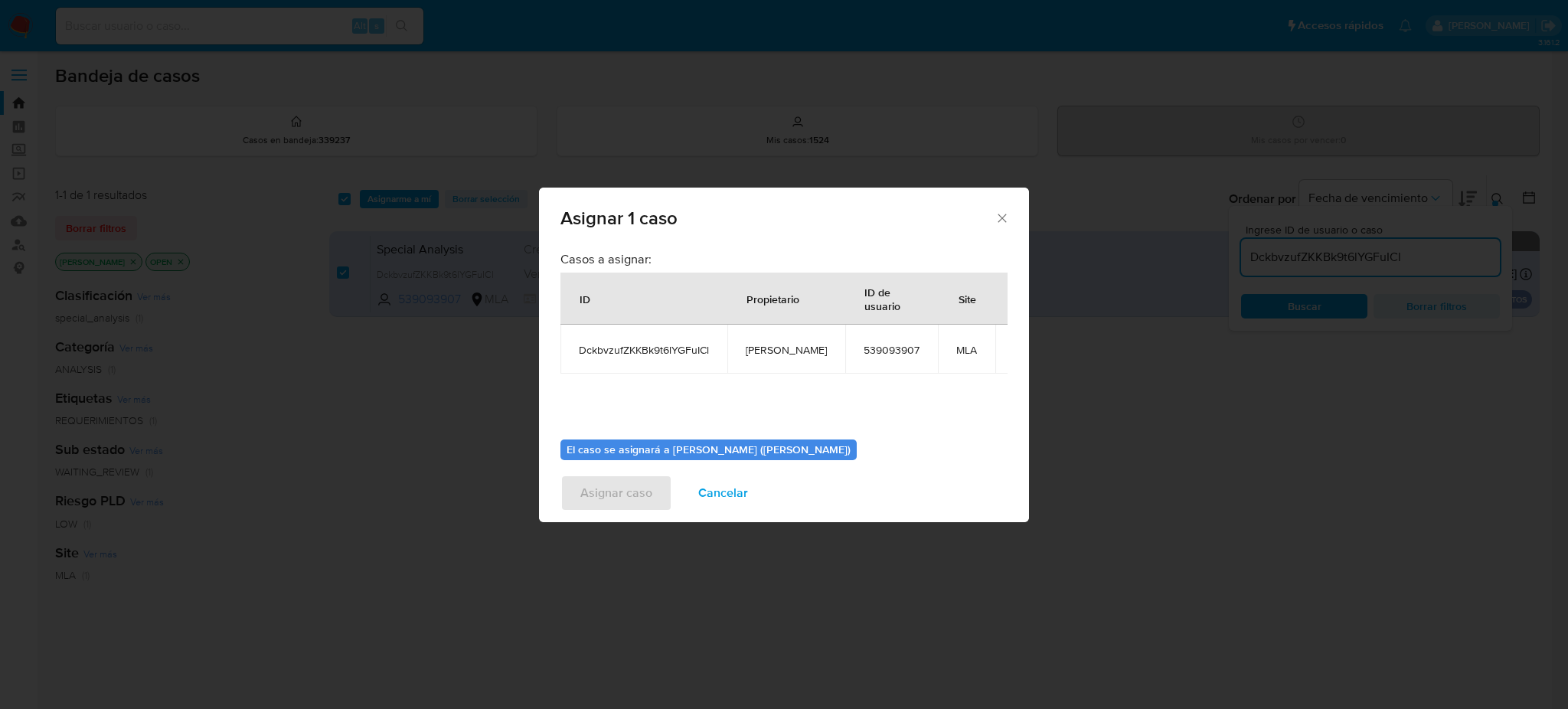
click at [788, 351] on span "[PERSON_NAME]" at bounding box center [785, 350] width 81 height 14
click at [788, 350] on span "[PERSON_NAME]" at bounding box center [785, 350] width 81 height 14
copy span "[PERSON_NAME]"
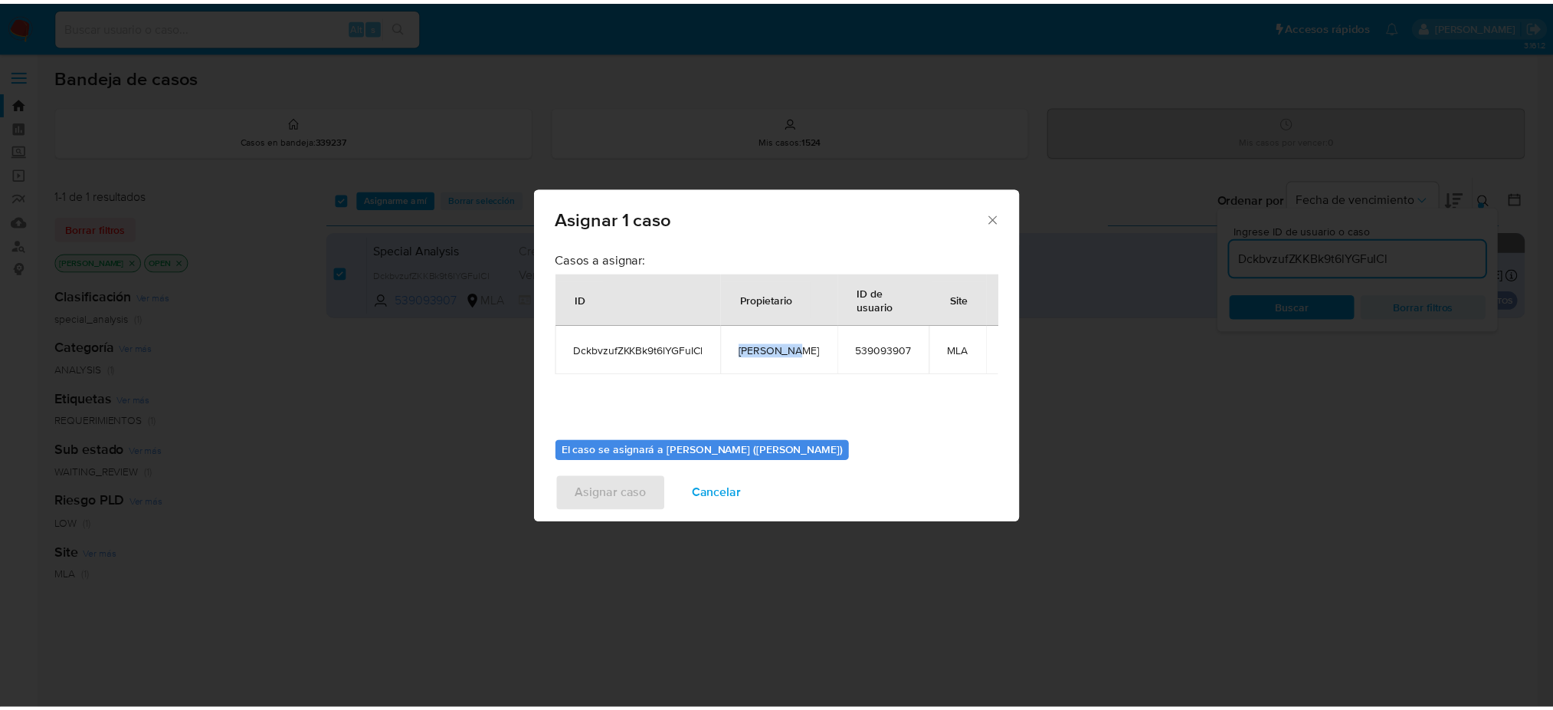
scroll to position [78, 0]
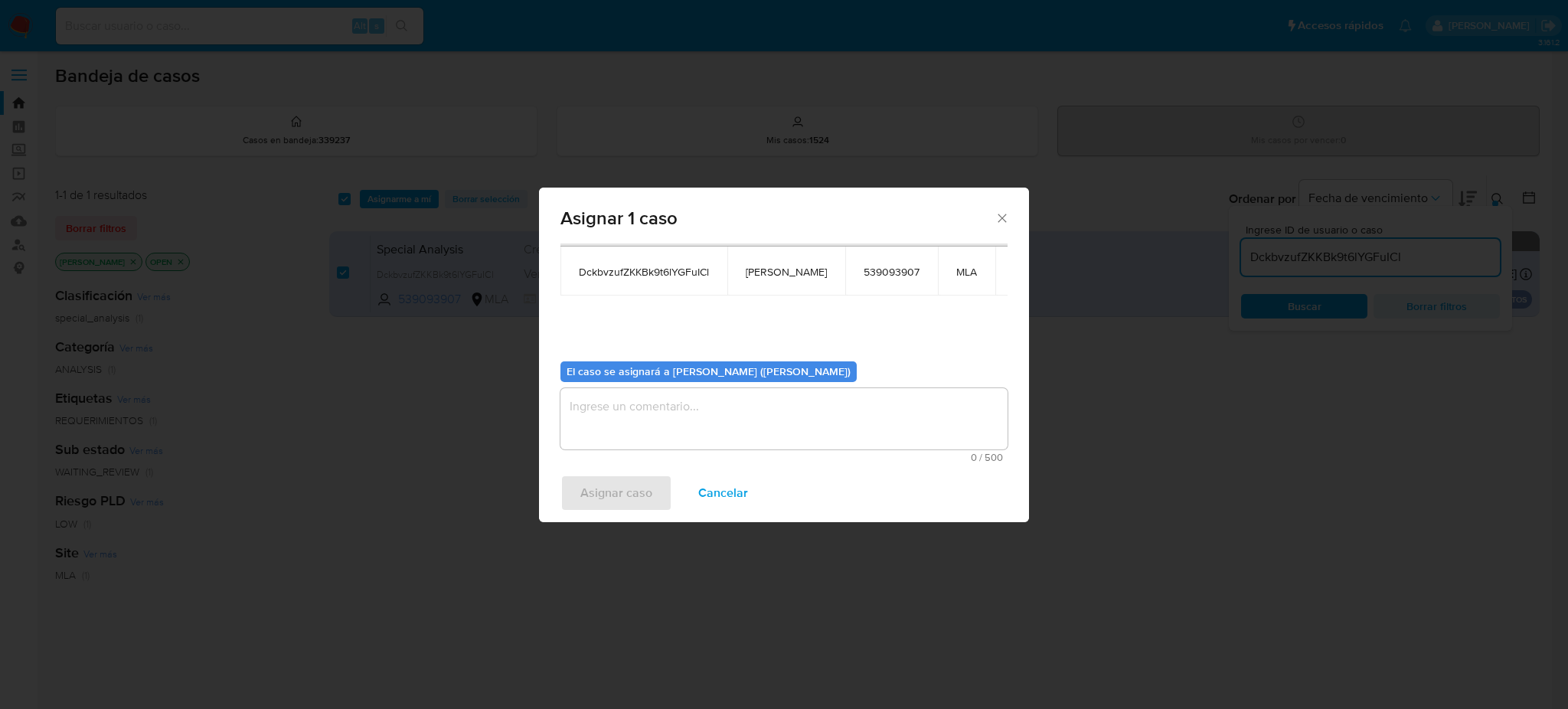
click at [668, 411] on textarea "assign-modal" at bounding box center [784, 418] width 447 height 61
paste textarea "[PERSON_NAME]"
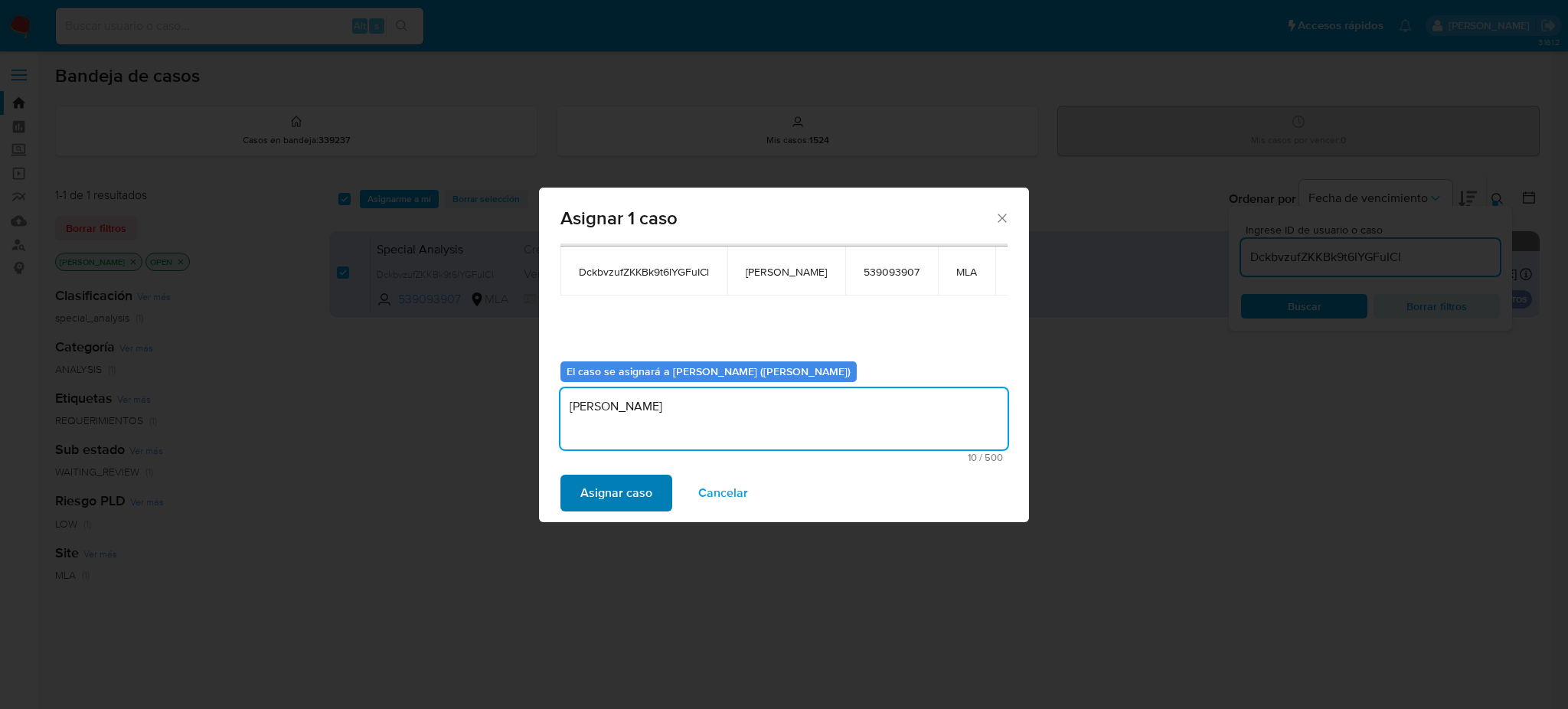
type textarea "[PERSON_NAME]"
click at [640, 476] on span "Asignar caso" at bounding box center [616, 493] width 72 height 34
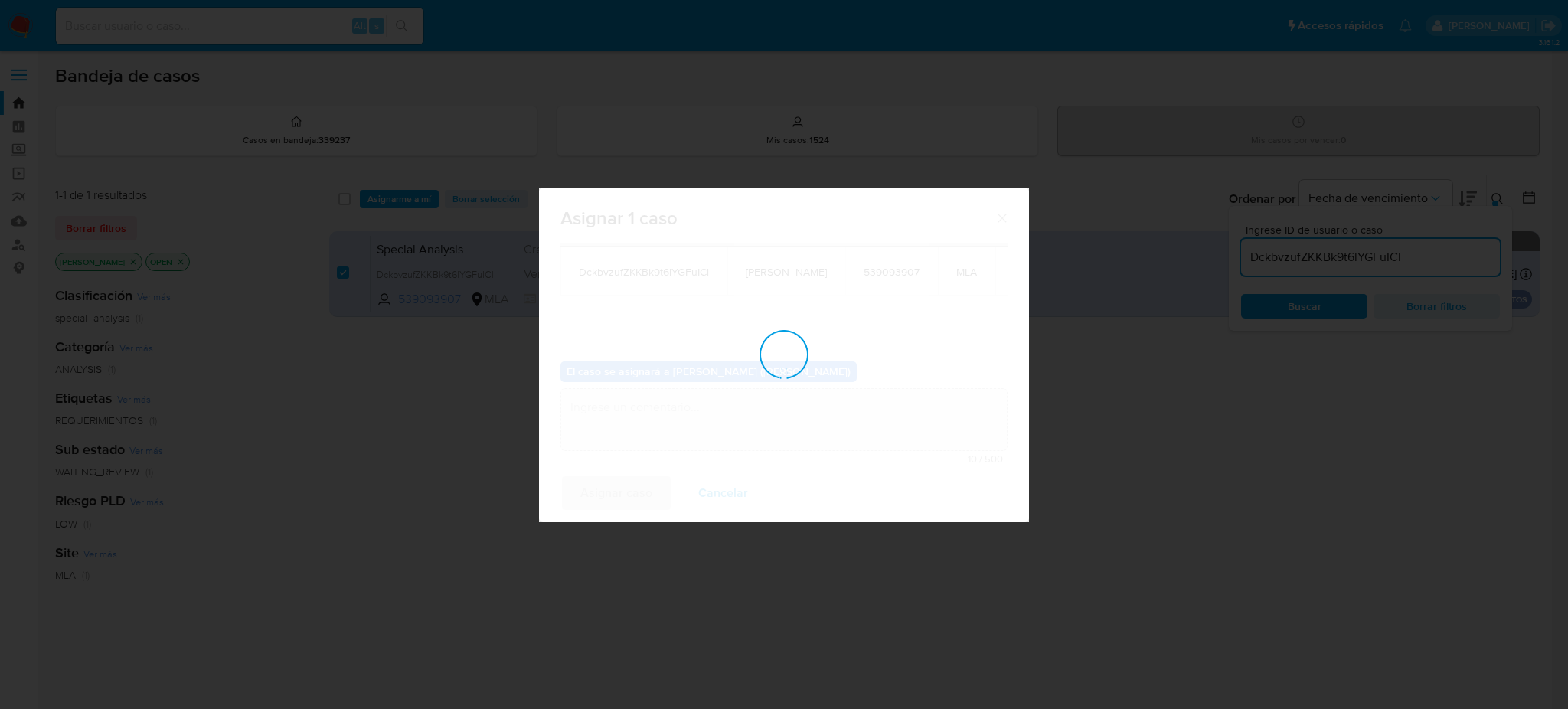
checkbox input "false"
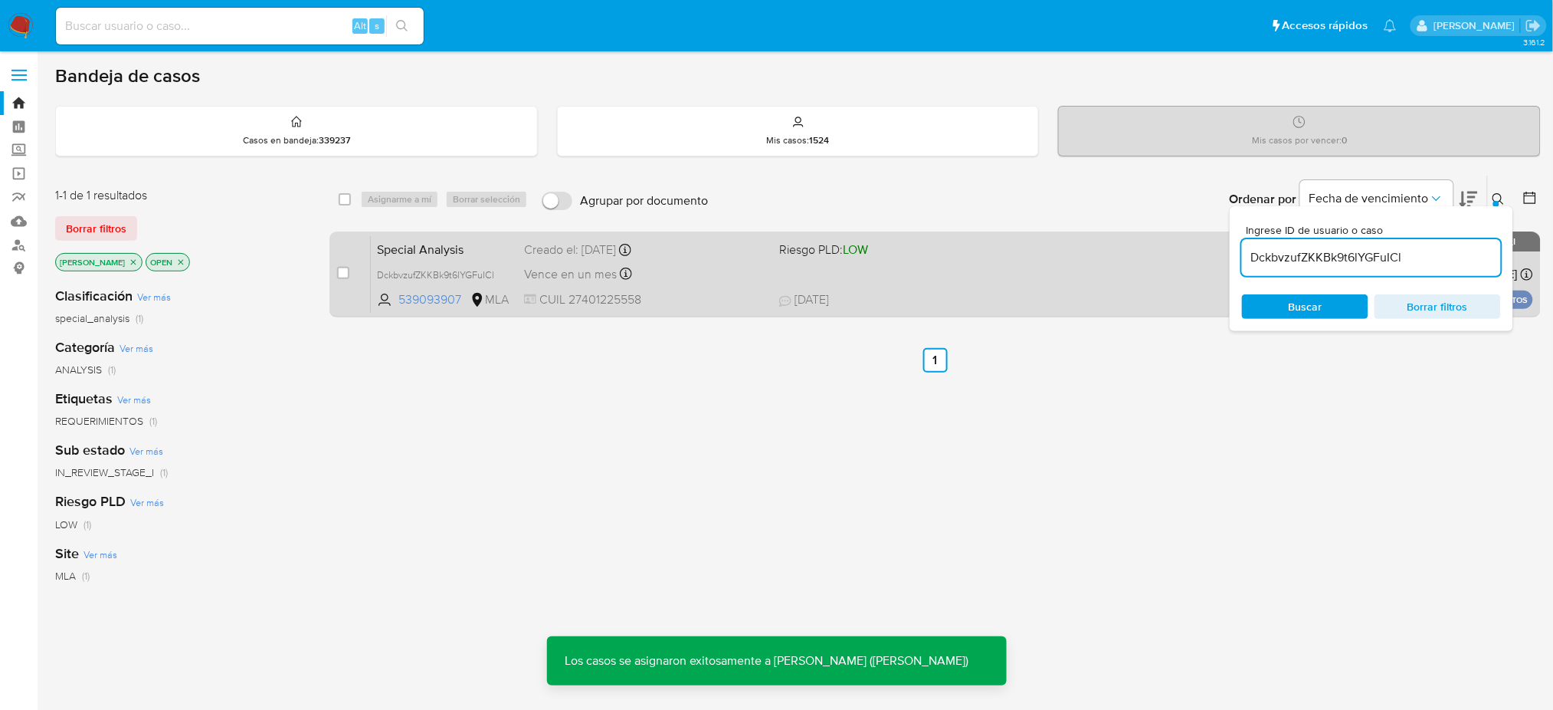
click at [703, 296] on span "CUIL 27401225558" at bounding box center [645, 299] width 243 height 17
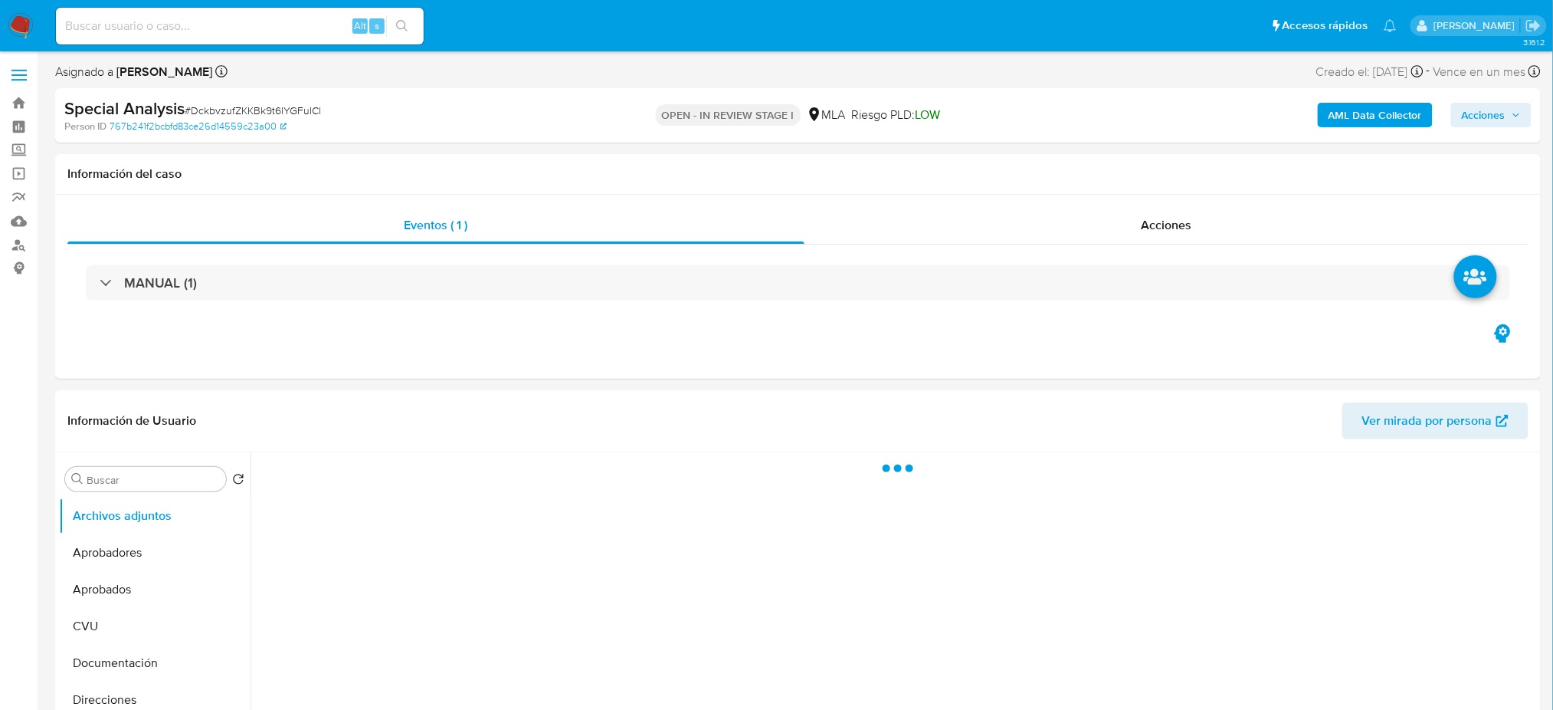
select select "10"
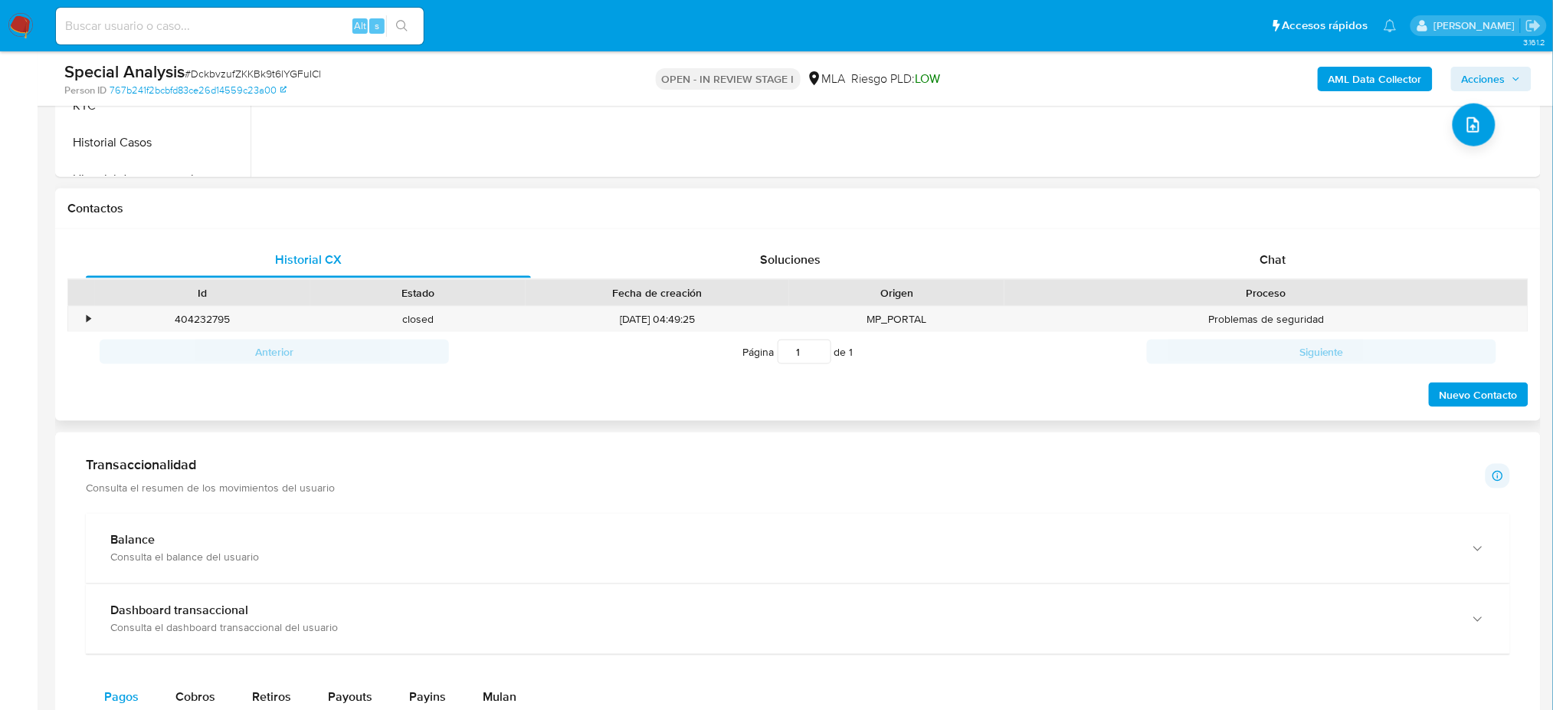
click at [1282, 262] on span "Chat" at bounding box center [1273, 260] width 26 height 18
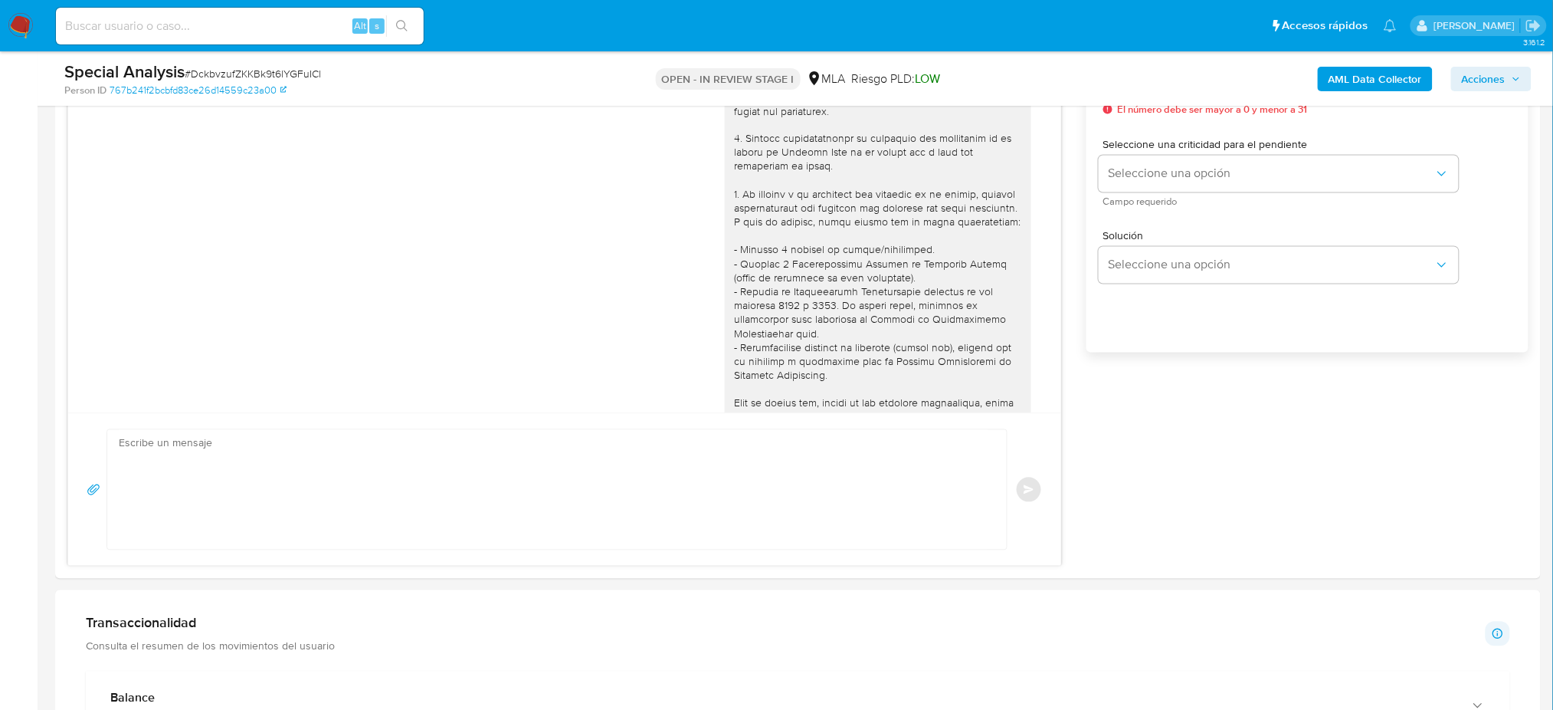
scroll to position [525, 0]
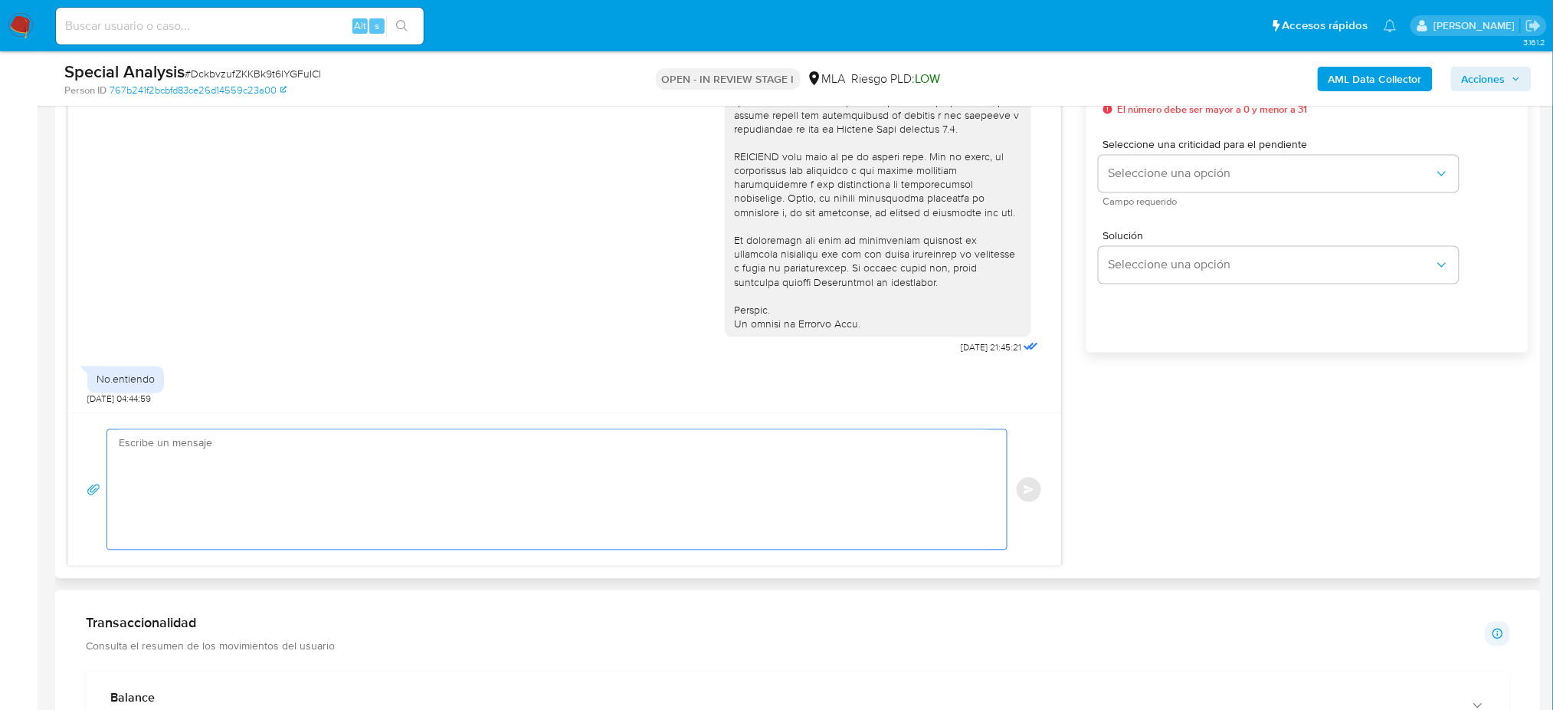
click at [168, 454] on textarea at bounding box center [553, 490] width 869 height 120
paste textarea "Hola, Esperamos que te encuentres muy bien. Te consultamos si tuviste oportunid…"
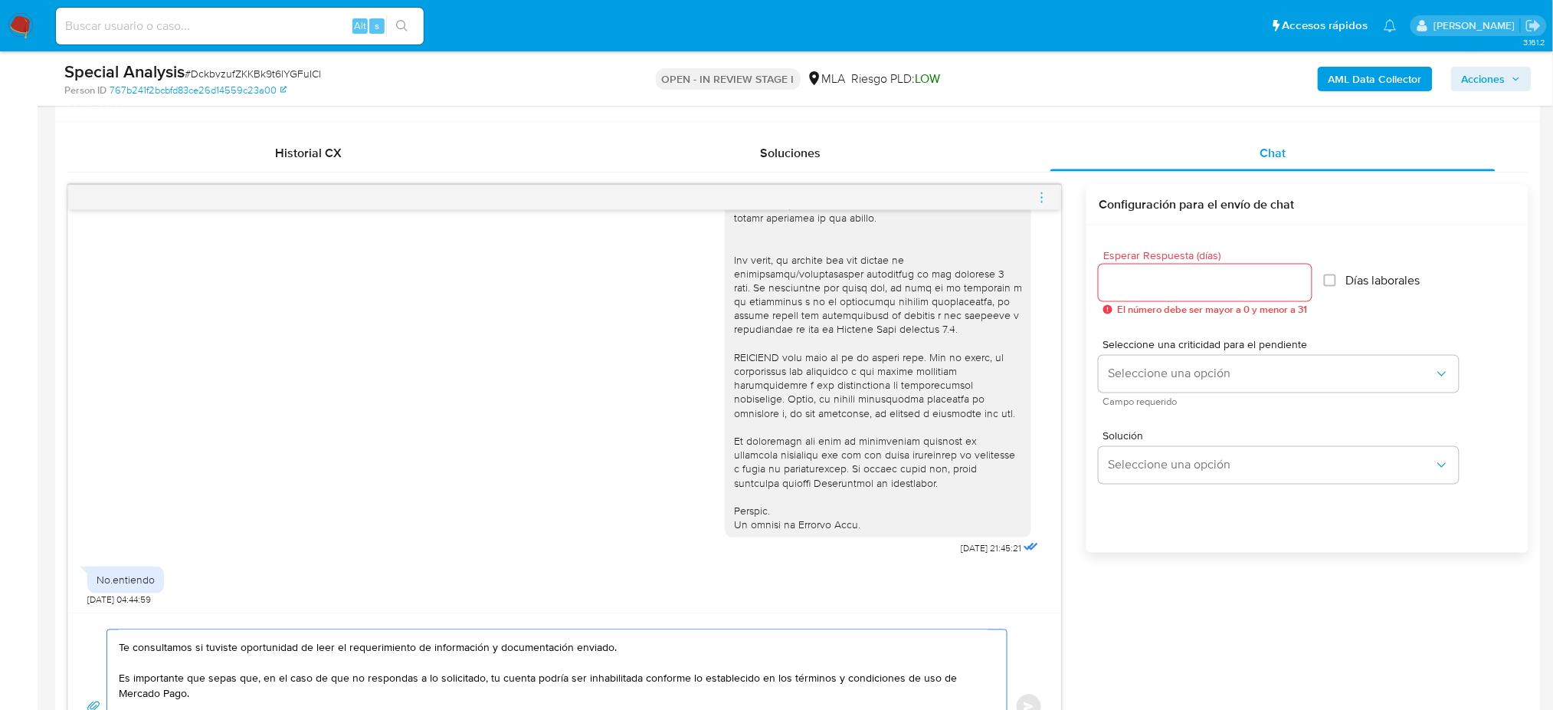
scroll to position [715, 0]
type textarea "Hola, Esperamos que te encuentres muy bien. Te consultamos si tuviste oportunid…"
click at [1124, 291] on input "Esperar Respuesta (días)" at bounding box center [1205, 287] width 213 height 20
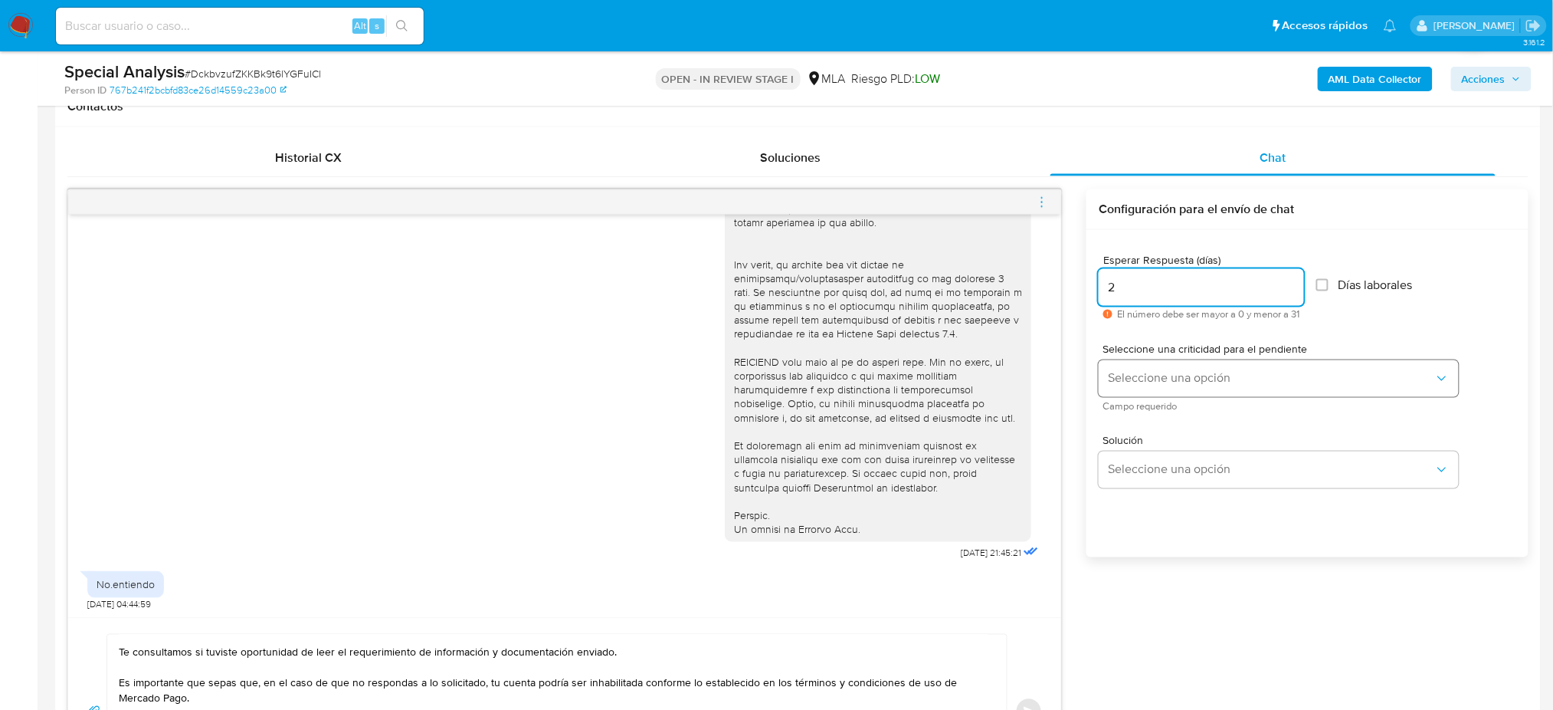
type input "2"
click at [1120, 362] on button "Seleccione una opción" at bounding box center [1279, 378] width 360 height 37
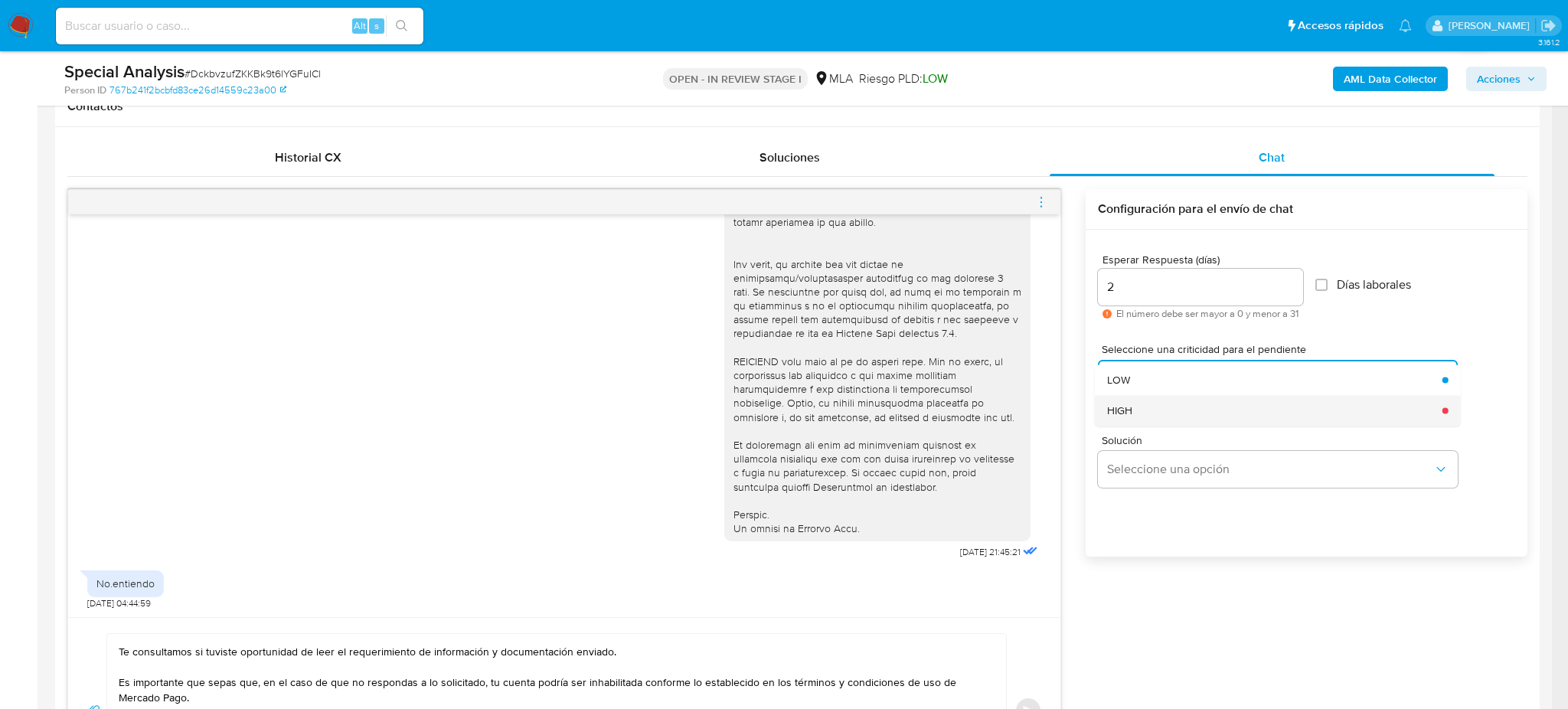
click at [1119, 404] on span "HIGH" at bounding box center [1119, 410] width 25 height 14
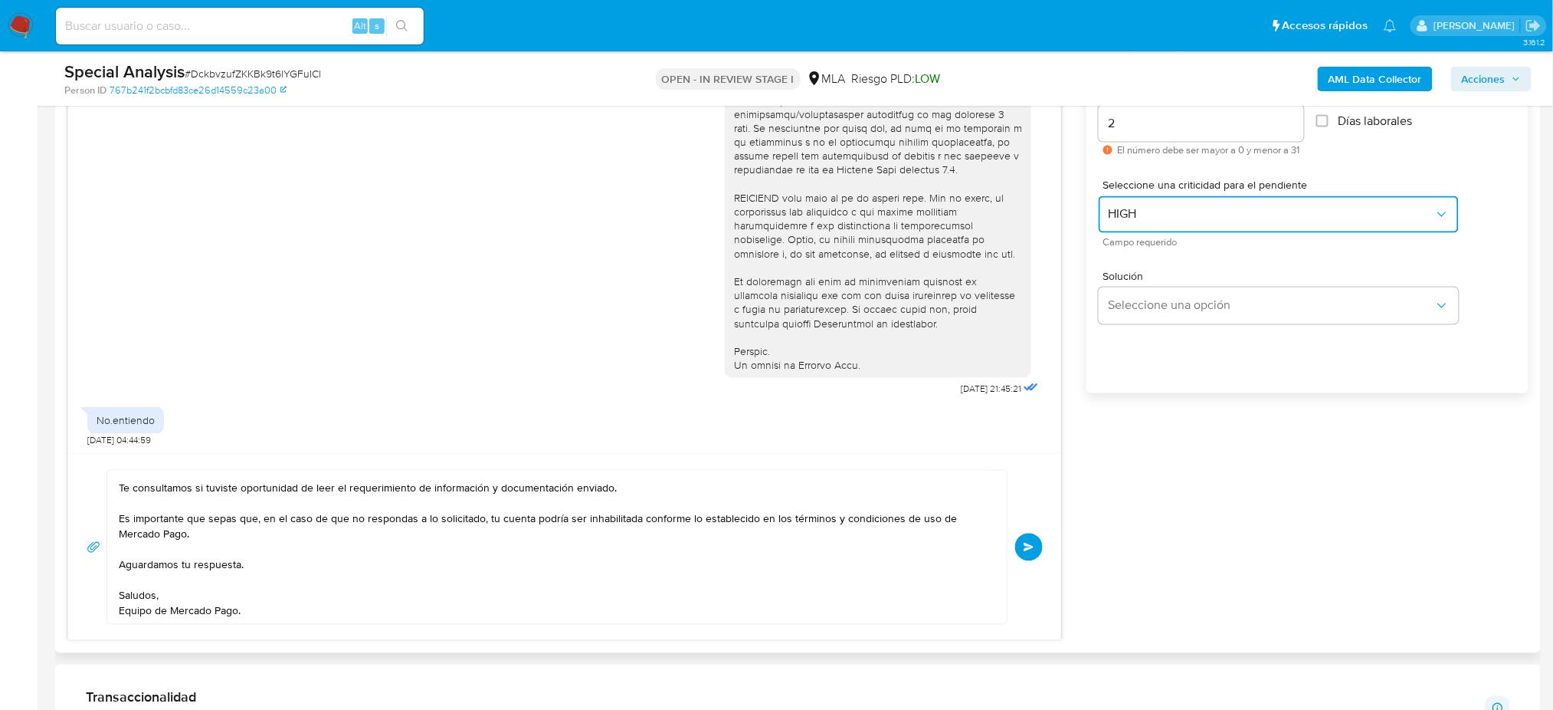
scroll to position [920, 0]
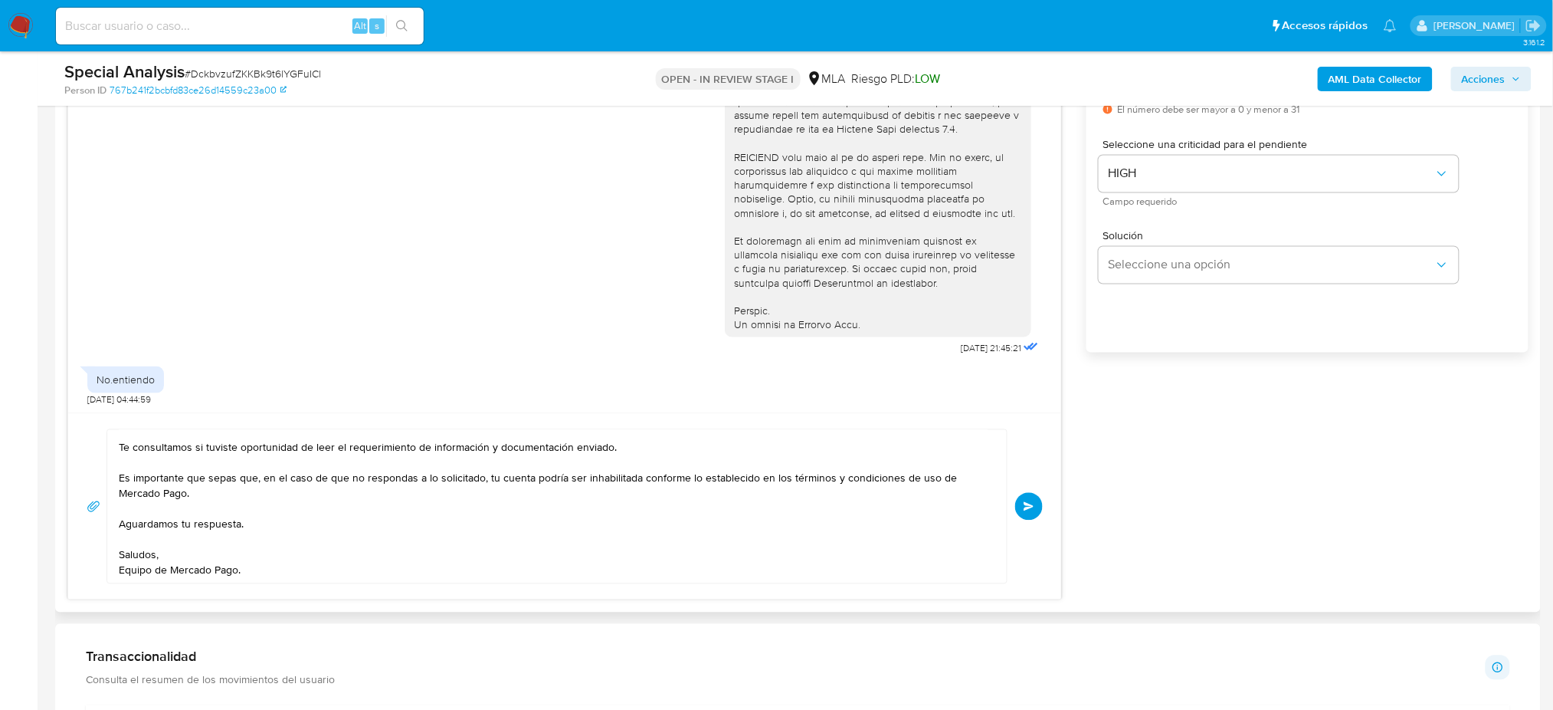
click at [1024, 517] on button "Enviar" at bounding box center [1029, 507] width 28 height 28
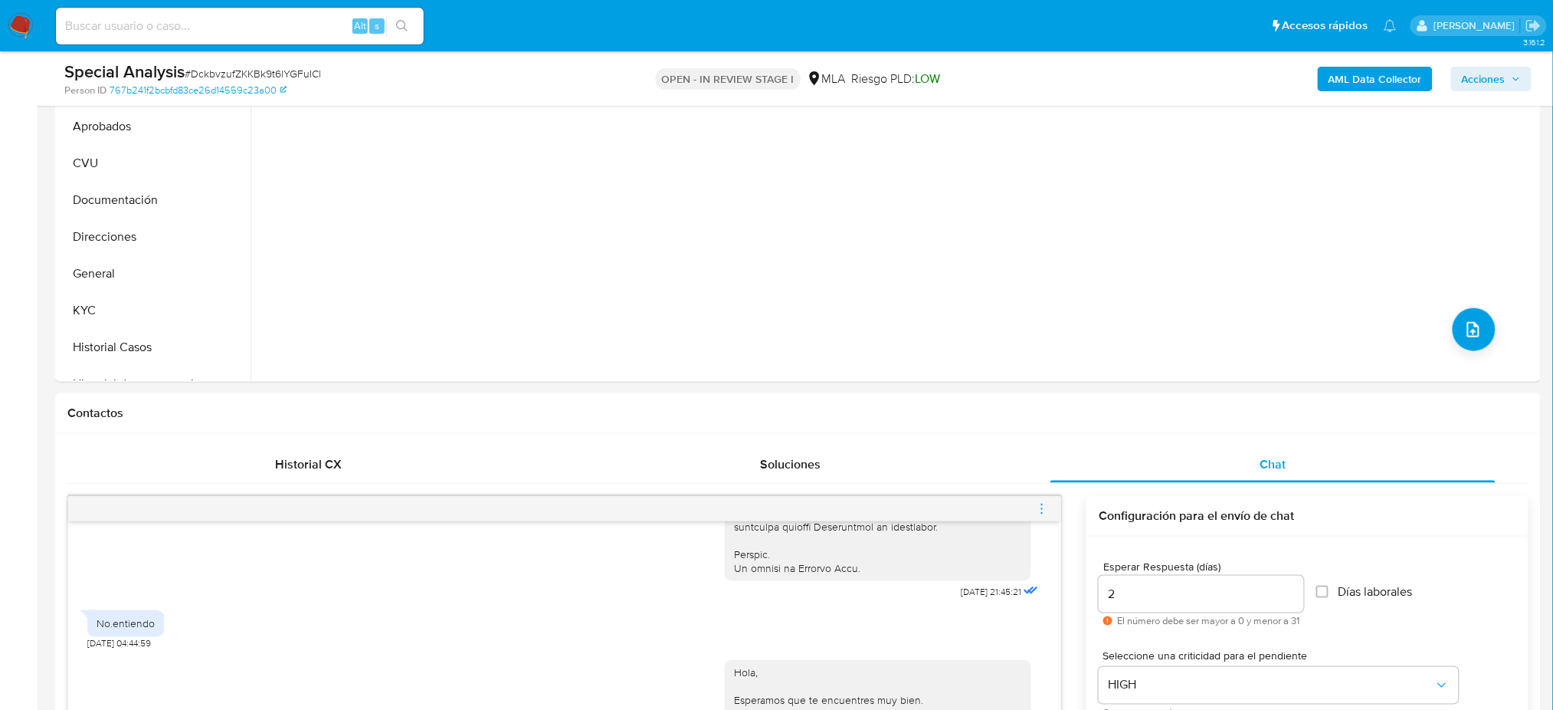
scroll to position [102, 0]
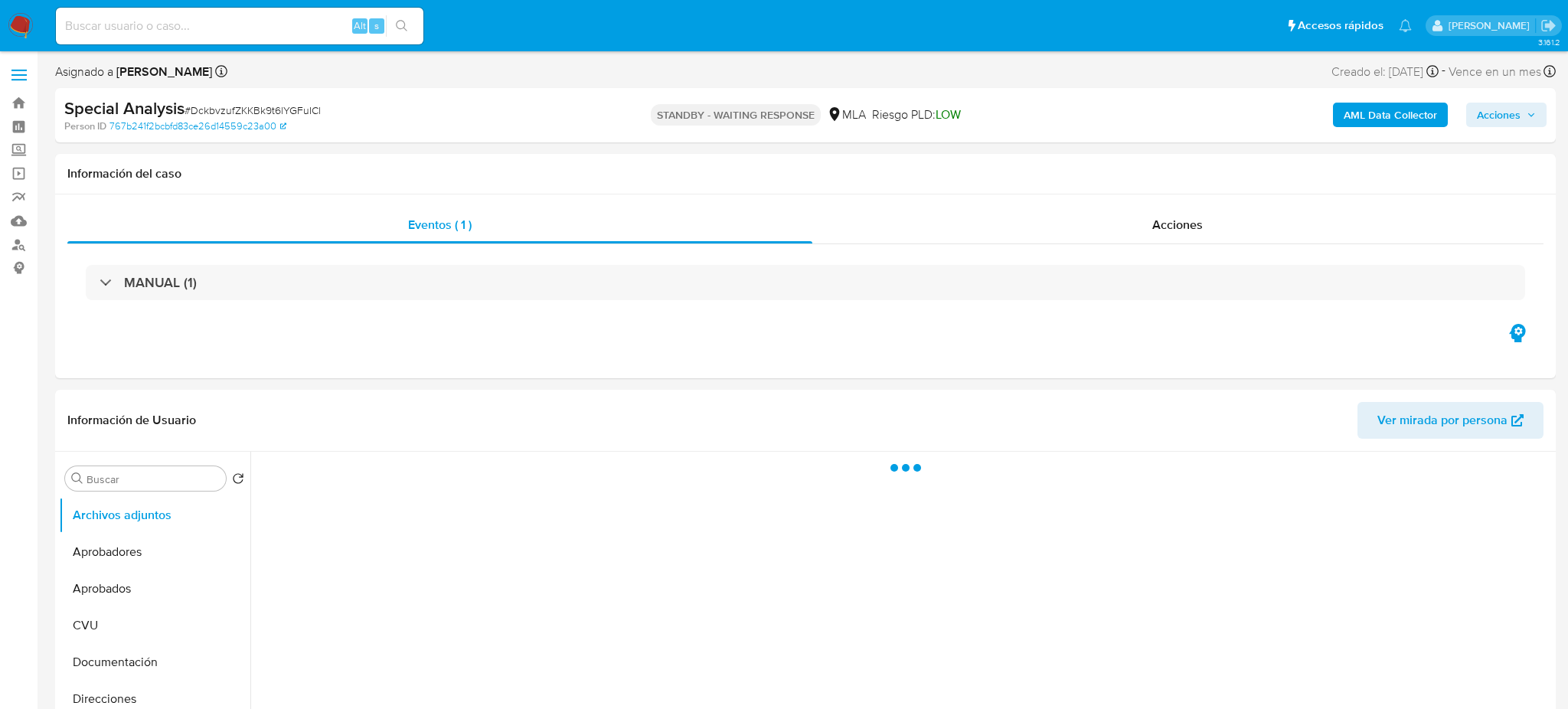
select select "10"
